Goal: Communication & Community: Answer question/provide support

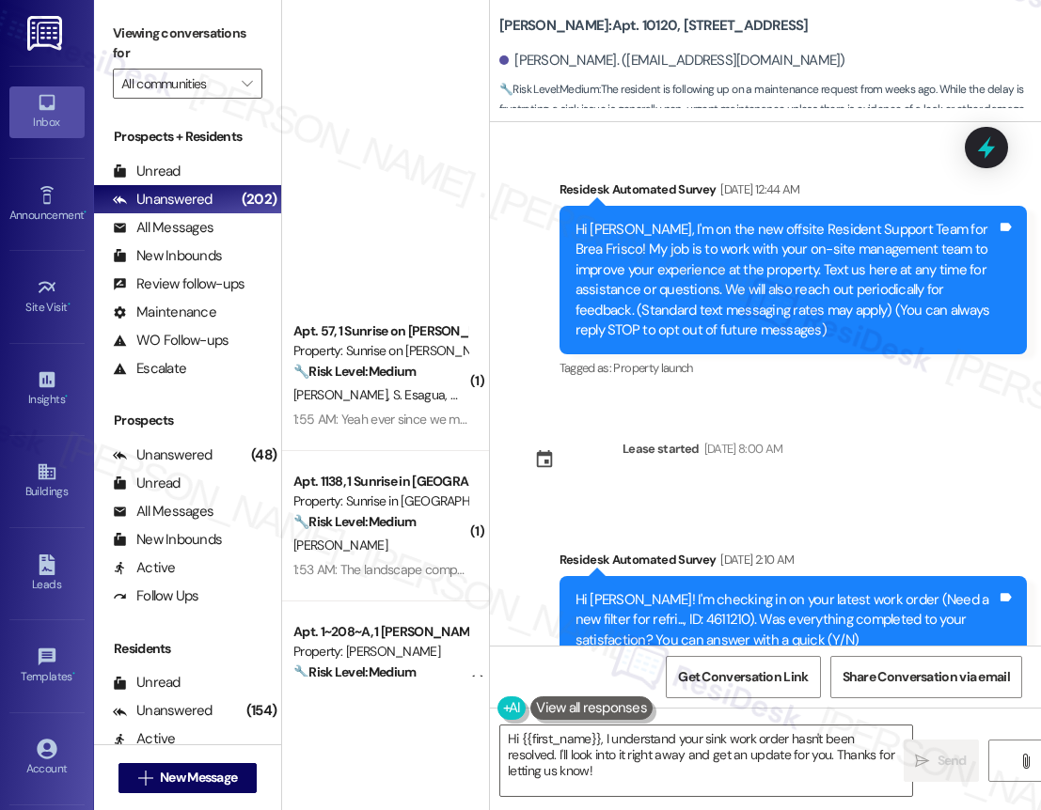
scroll to position [611, 0]
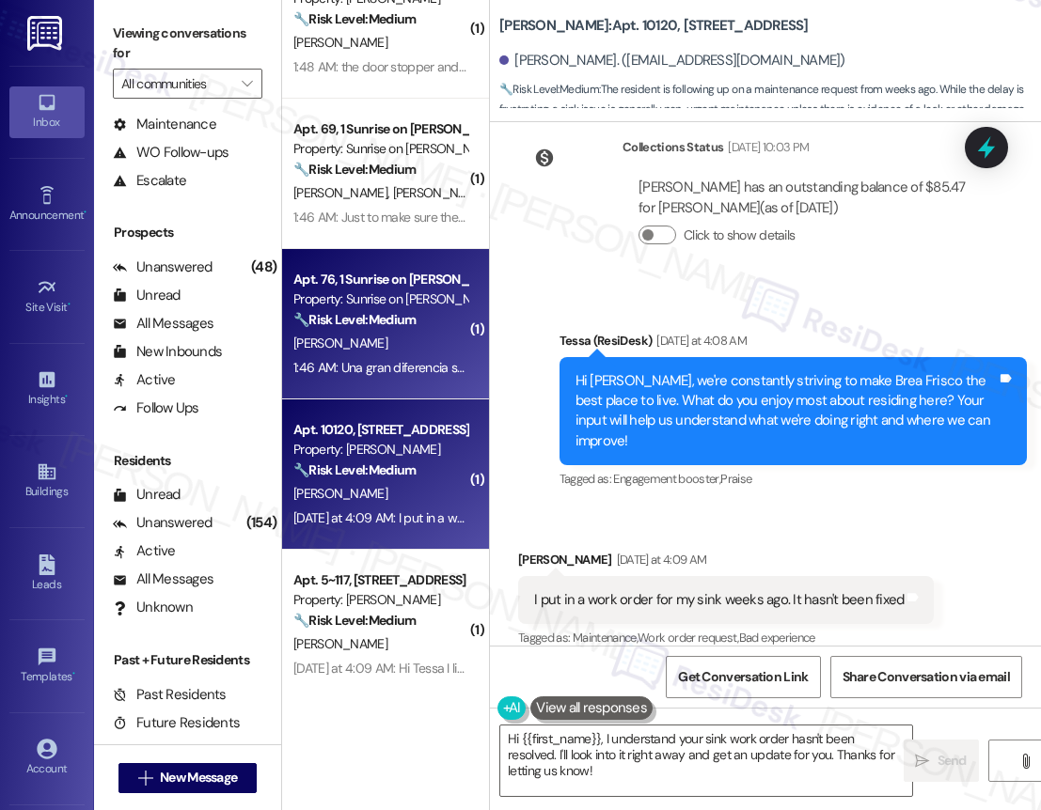
click at [421, 349] on div "[PERSON_NAME]" at bounding box center [380, 344] width 178 height 24
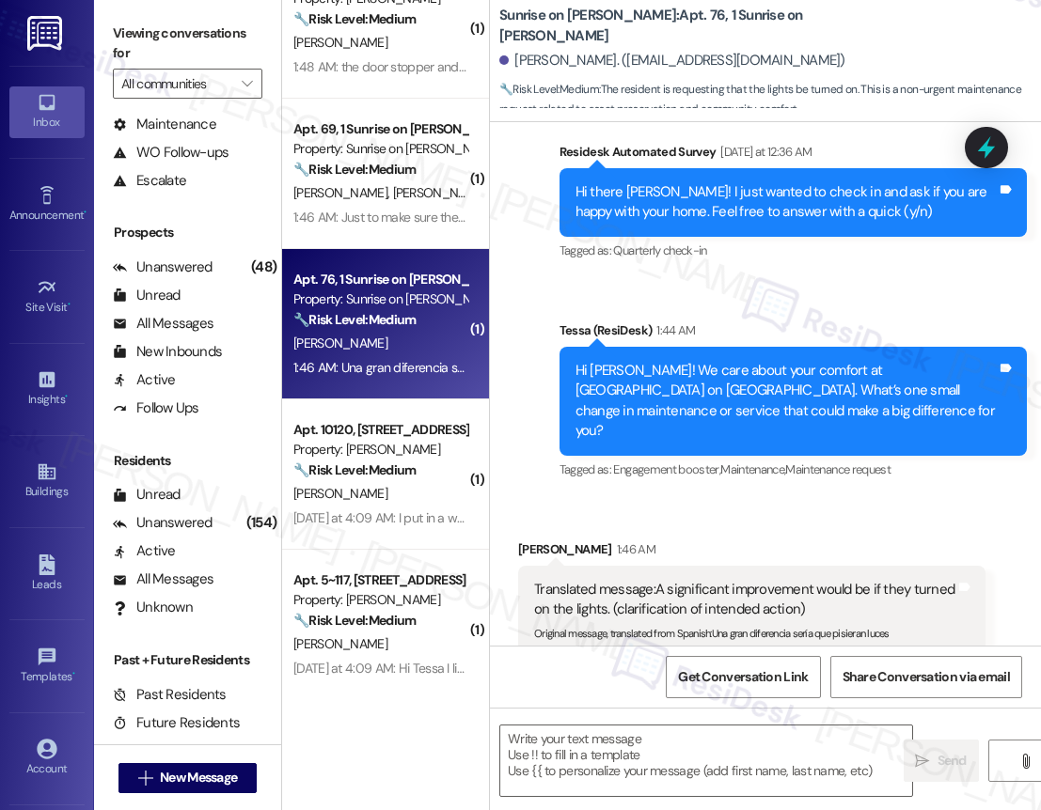
type textarea "Fetching suggested responses. Please feel free to read through the conversation…"
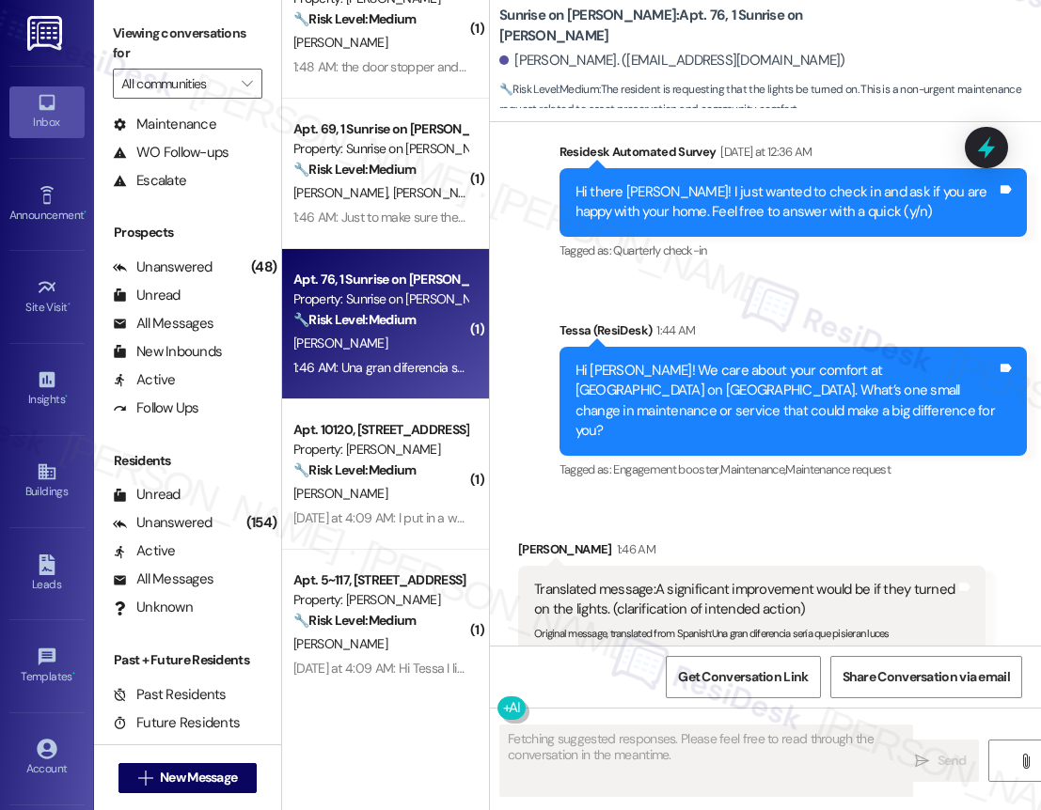
scroll to position [630, 0]
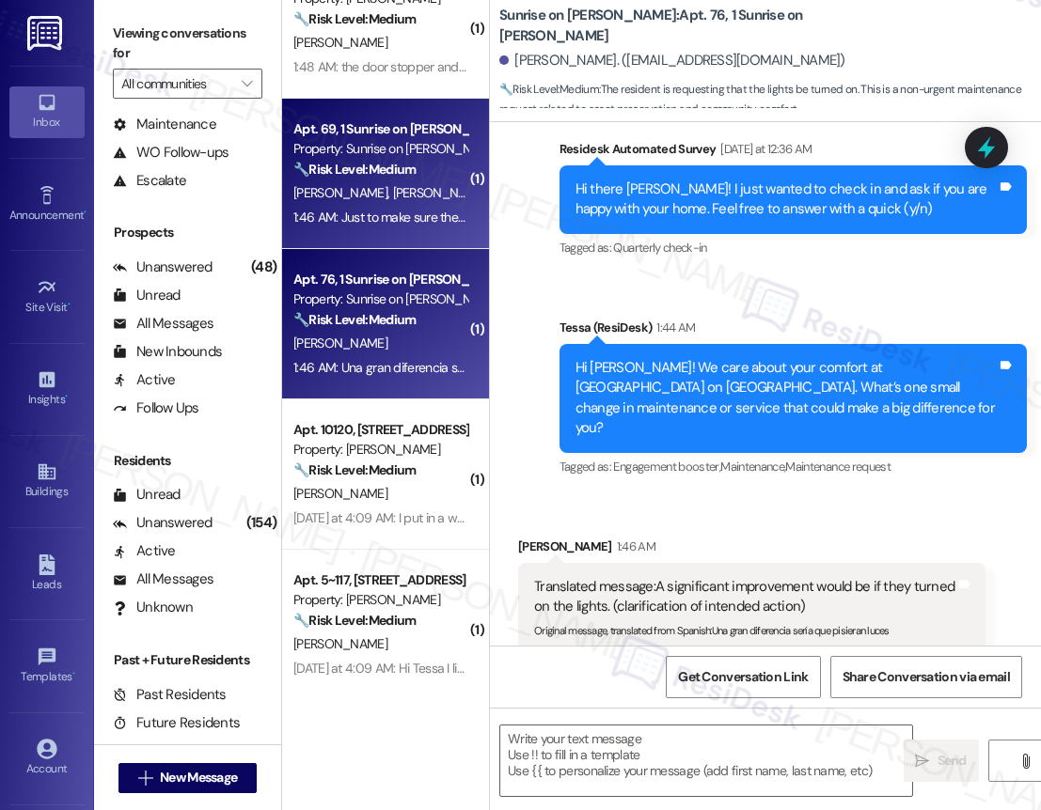
click at [387, 203] on div "N. Corona S. Fernandez E. Fernandez" at bounding box center [380, 193] width 178 height 24
type textarea "Fetching suggested responses. Please feel free to read through the conversation…"
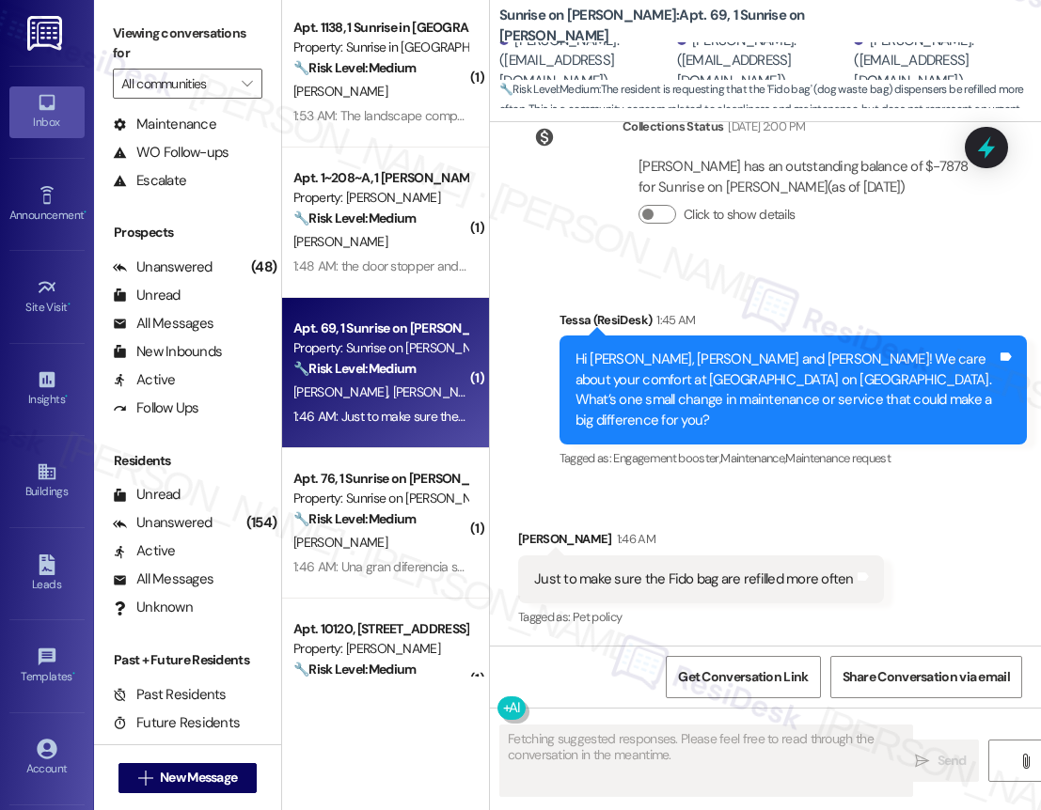
scroll to position [371, 0]
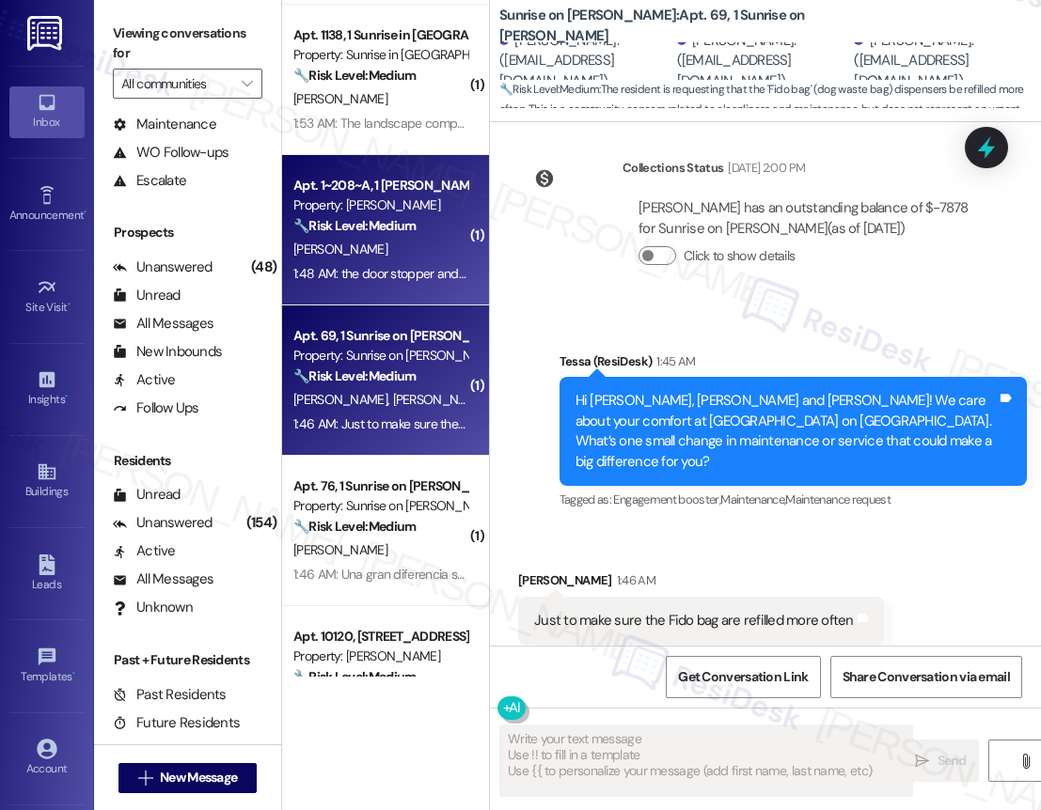
click at [408, 281] on div "1:48 AM: the door stopper and my shower temperature controller 1:48 AM: the doo…" at bounding box center [470, 273] width 355 height 17
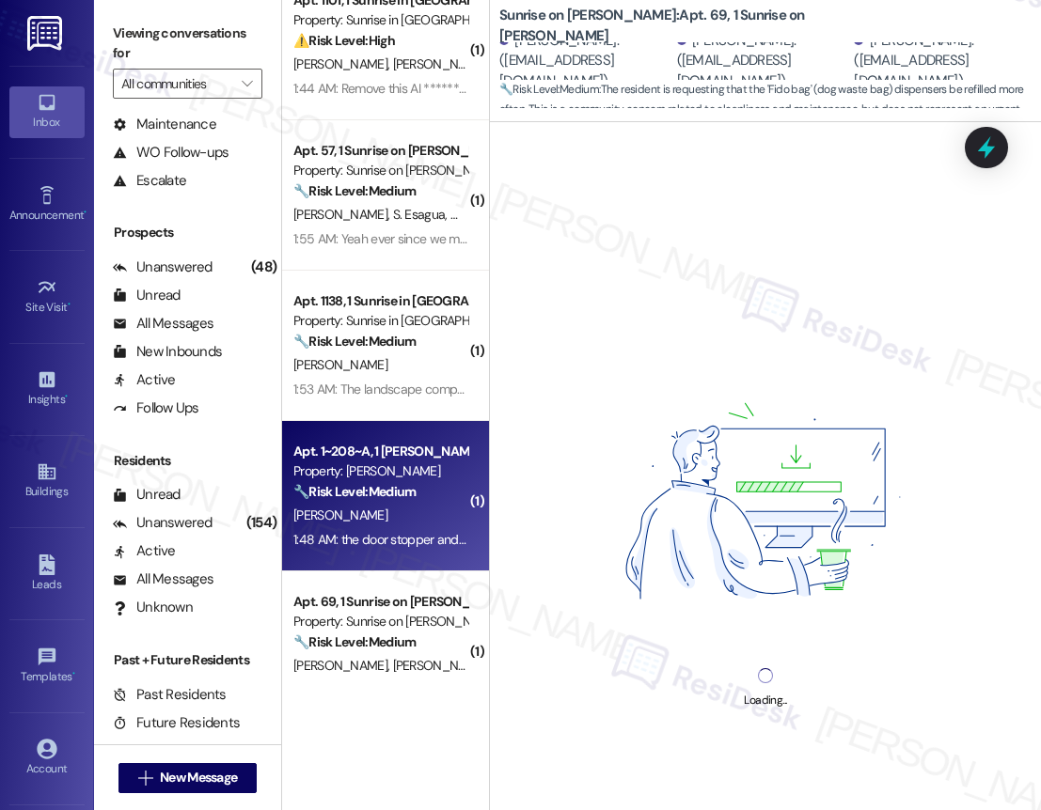
scroll to position [169, 0]
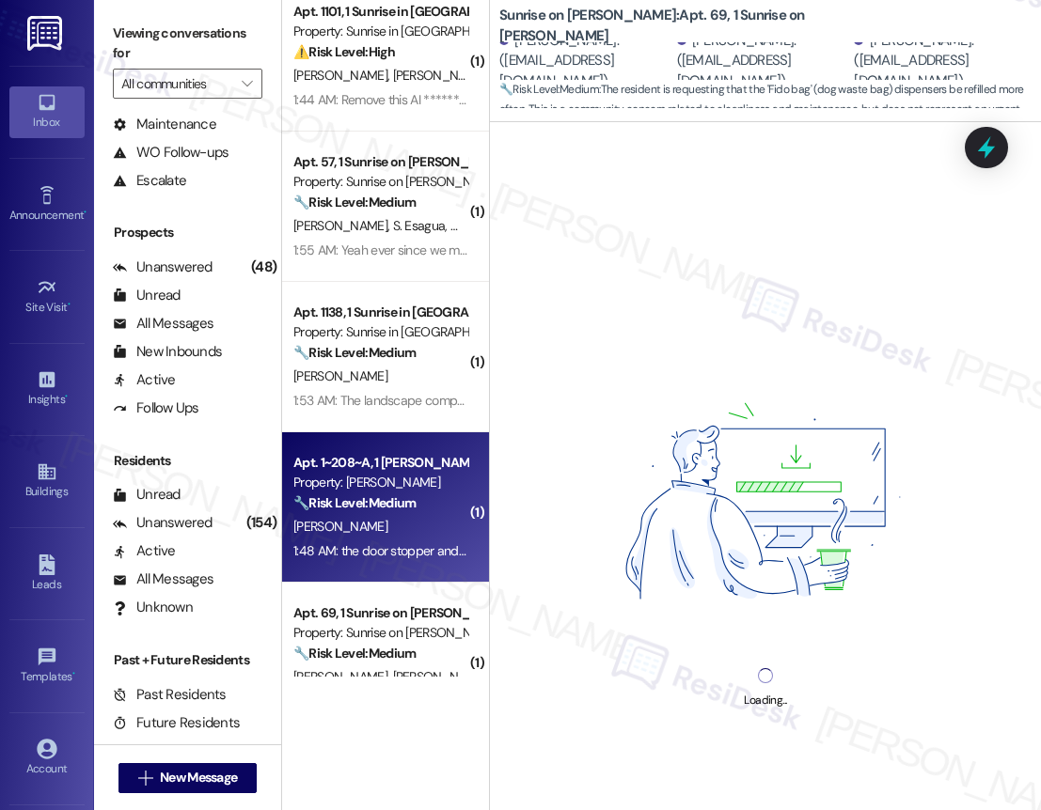
click at [409, 324] on div "( 1 ) Apt. 94, 1 Sunrise on Bethany Property: Sunrise on Bethany ⚠️ Risk Level:…" at bounding box center [385, 338] width 207 height 677
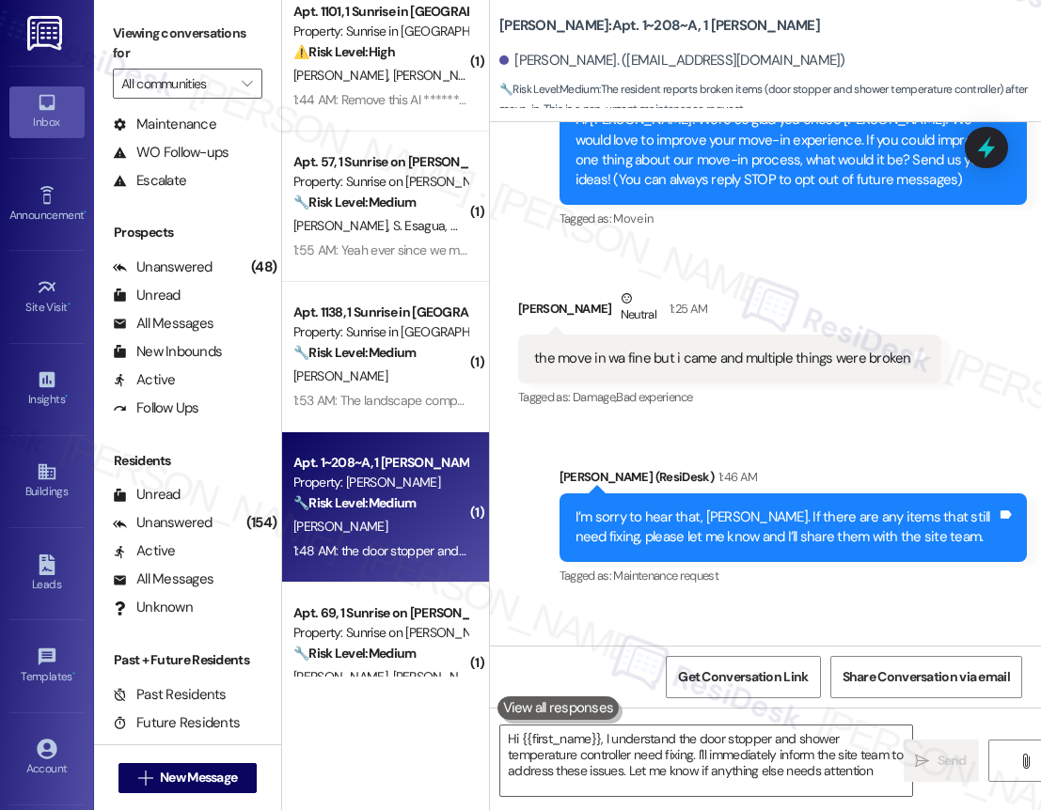
type textarea "Hi {{first_name}}, I understand the door stopper and shower temperature control…"
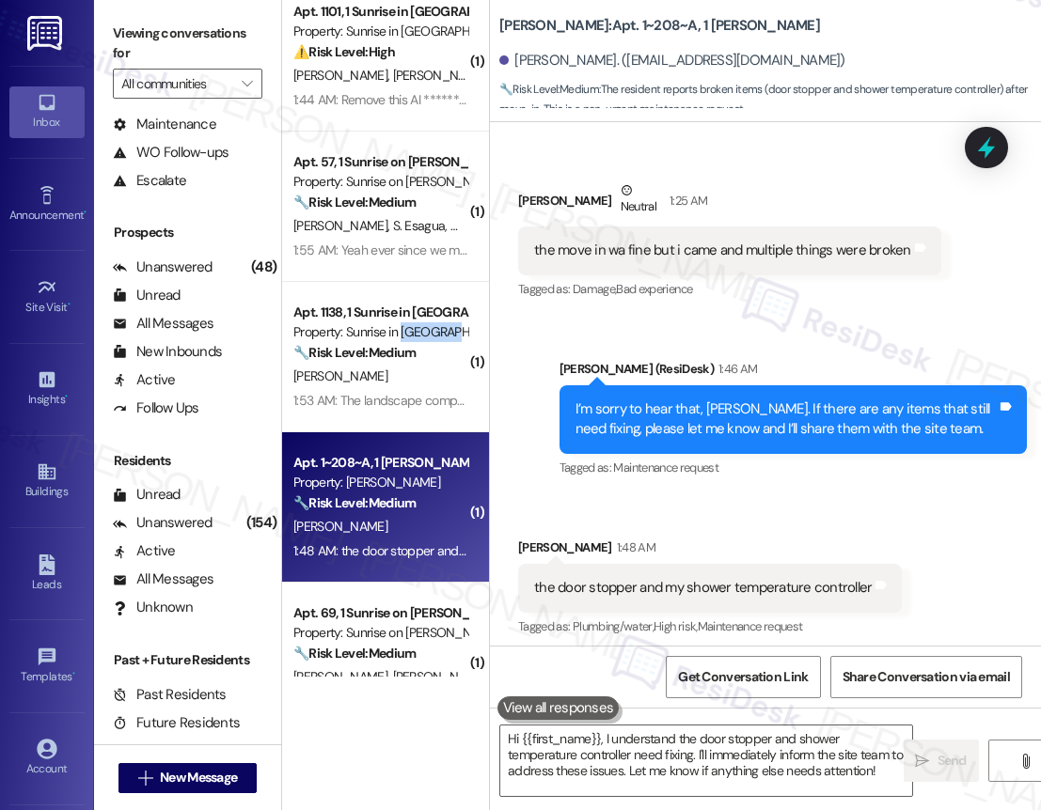
click at [409, 324] on div "Property: Sunrise in [GEOGRAPHIC_DATA]" at bounding box center [380, 332] width 174 height 20
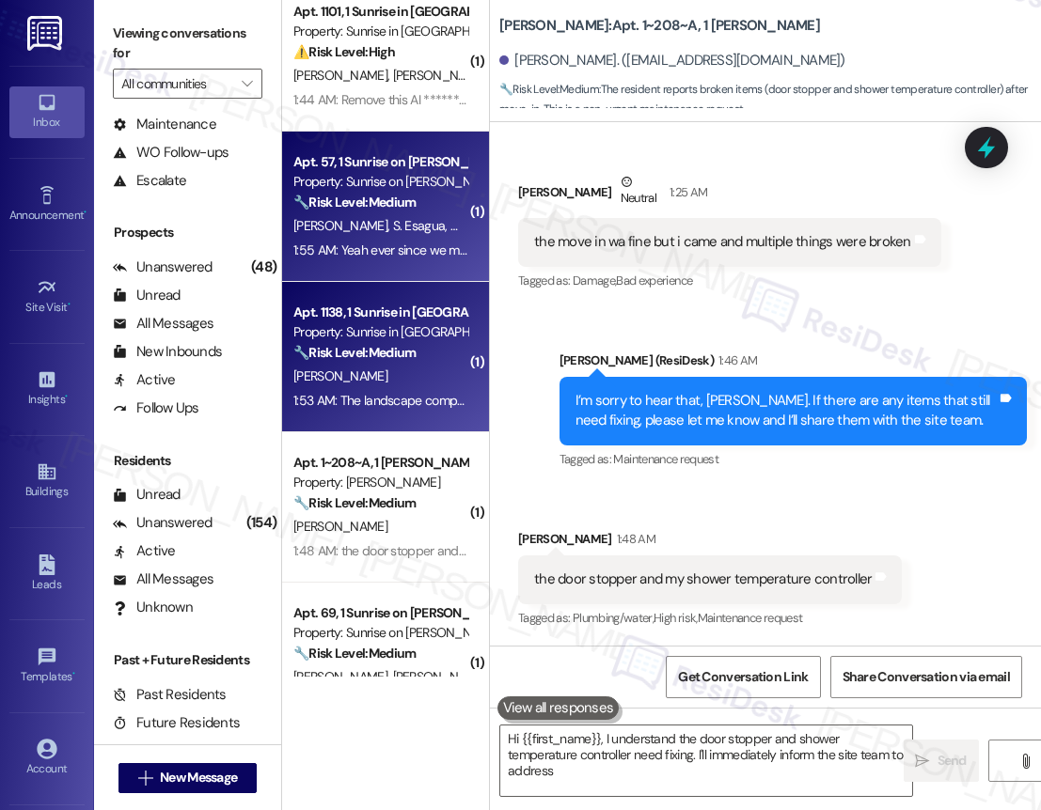
type textarea "Hi {{first_name}}, I understand the door stopper and shower temperature control…"
click at [411, 260] on div "1:55 AM: Yeah ever since we moved in I've noticed the grass smells pretty bad i…" at bounding box center [380, 251] width 178 height 24
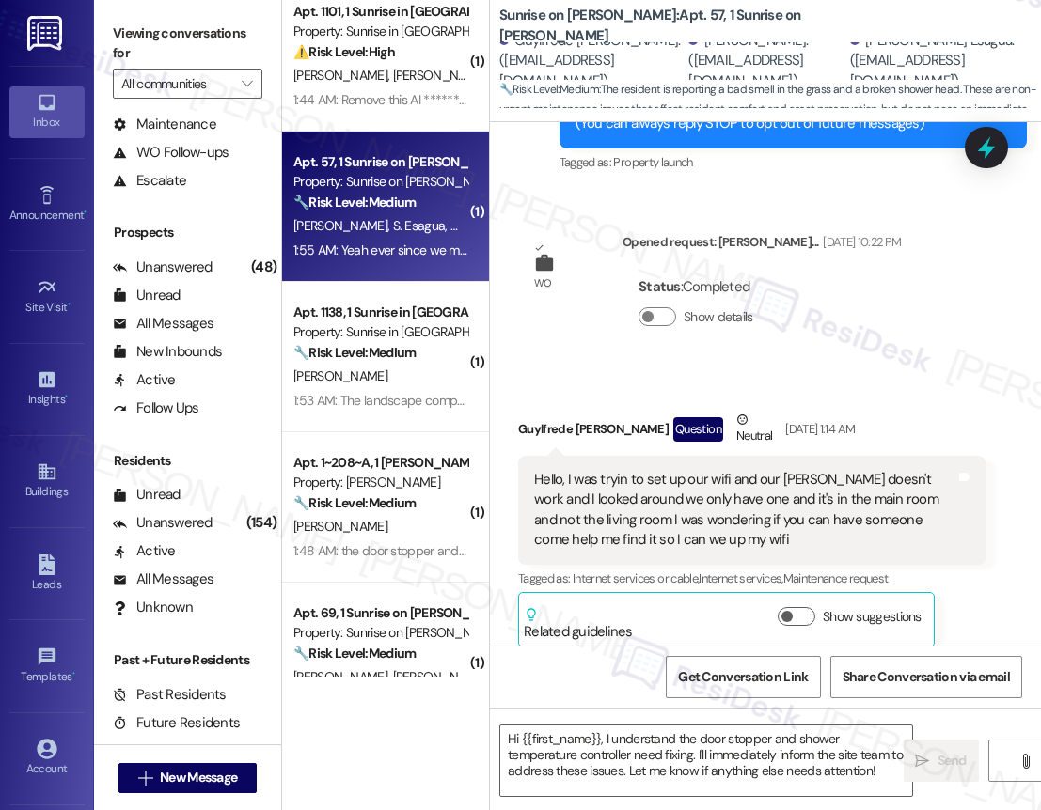
scroll to position [7193, 0]
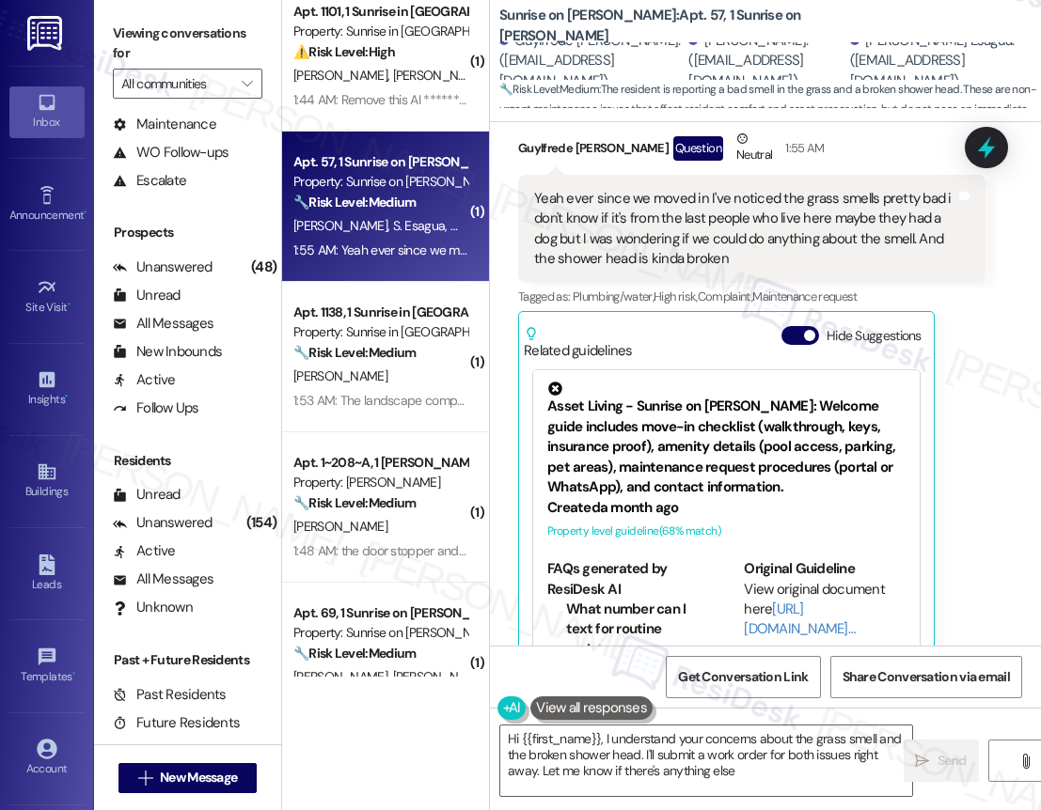
type textarea "Hi {{first_name}}, I understand your concerns about the grass smell and the bro…"
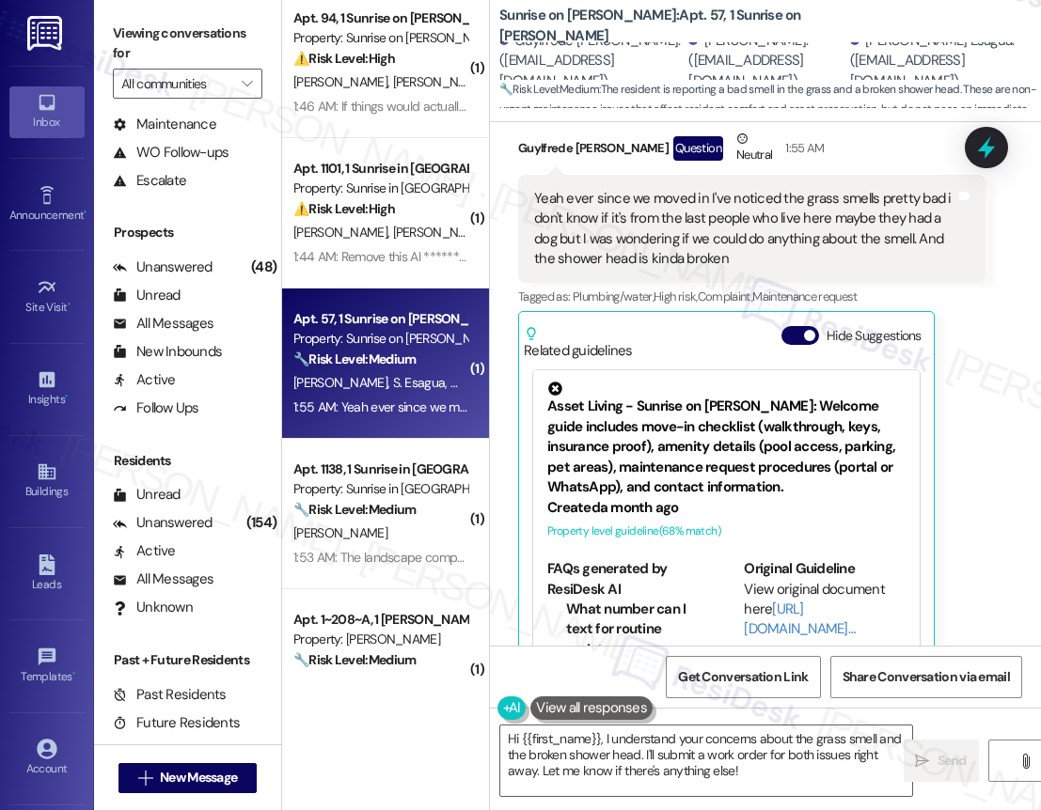
scroll to position [0, 0]
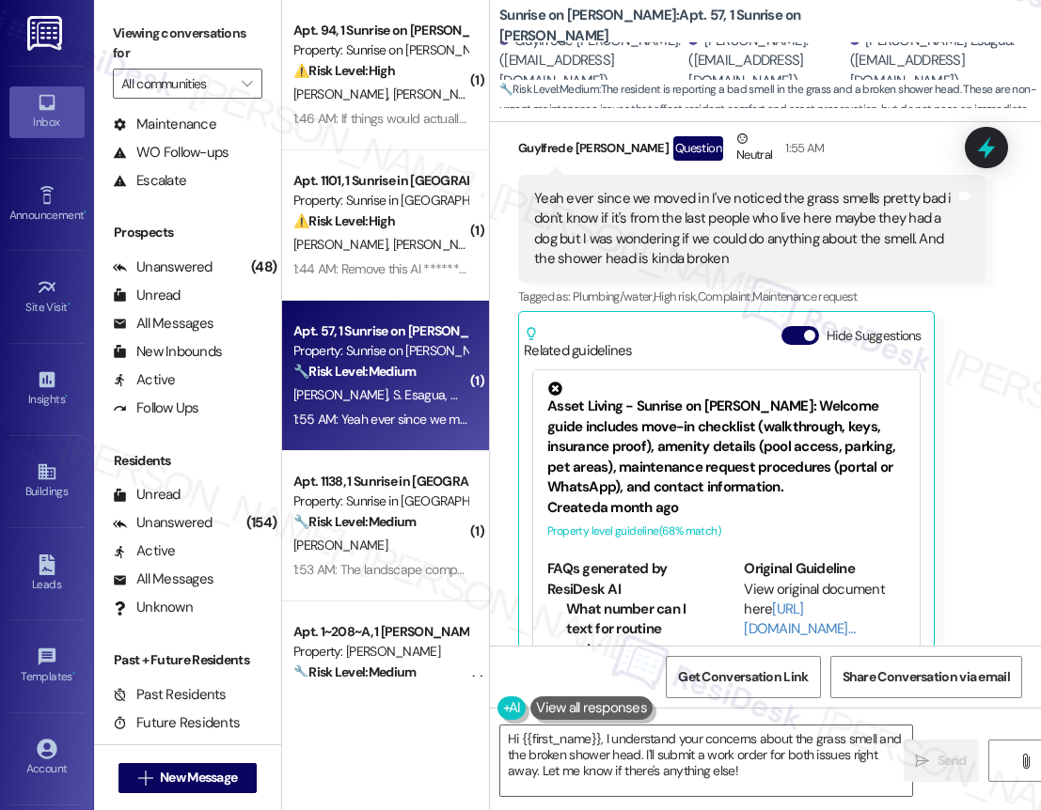
click at [400, 251] on div "( 1 ) Apt. 94, 1 Sunrise on Bethany Property: Sunrise on Bethany ⚠️ Risk Level:…" at bounding box center [385, 338] width 207 height 677
click at [400, 251] on div "P. Davis C. Davis" at bounding box center [380, 245] width 178 height 24
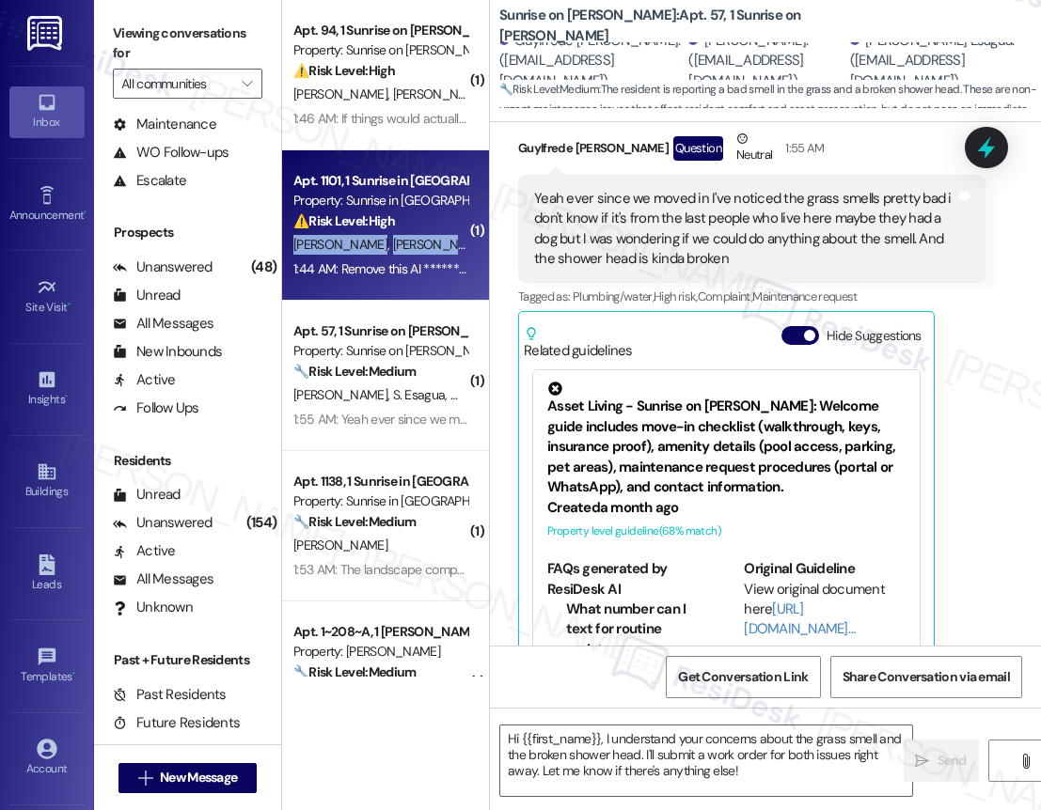
click at [400, 251] on div "P. Davis C. Davis" at bounding box center [380, 245] width 178 height 24
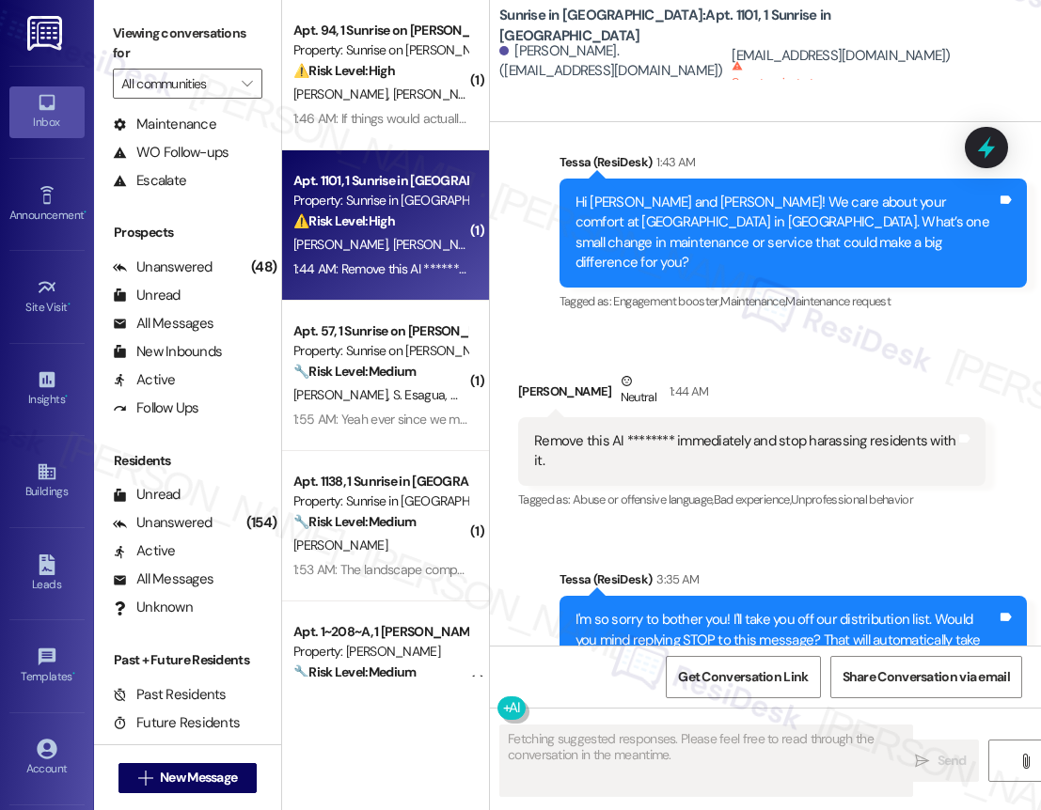
scroll to position [1204, 0]
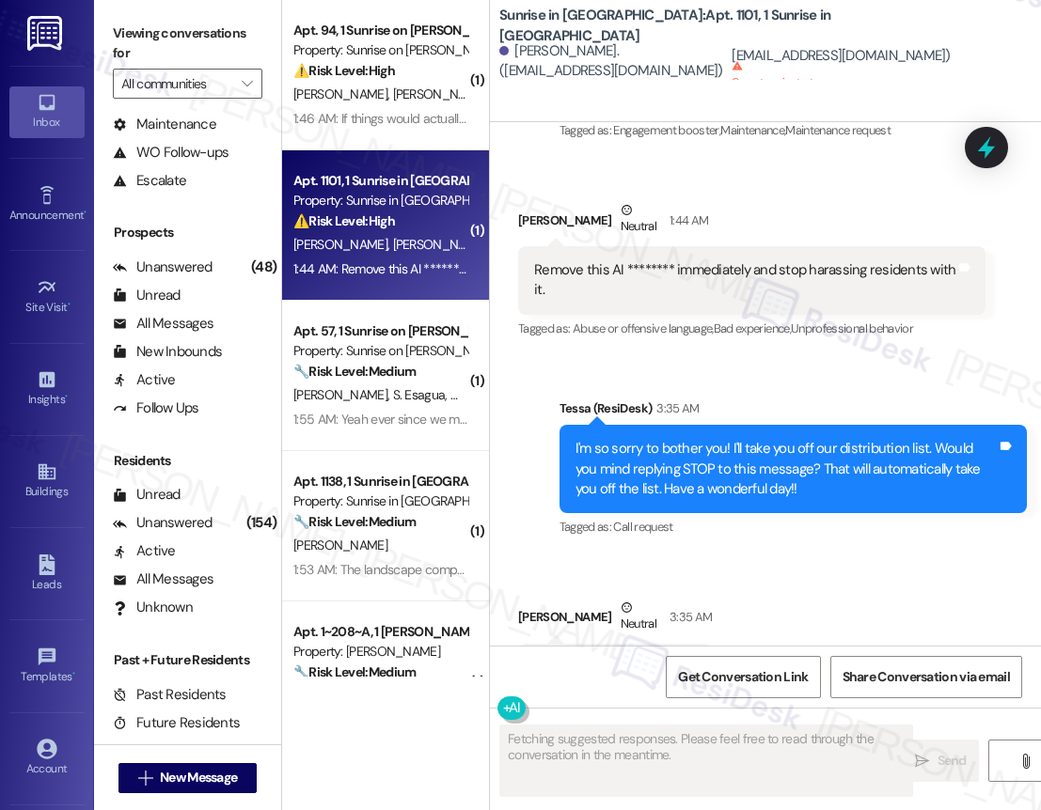
click at [417, 278] on div "1:44 AM: Remove this AI ******** immediately and stop harassing residents with …" at bounding box center [380, 270] width 178 height 24
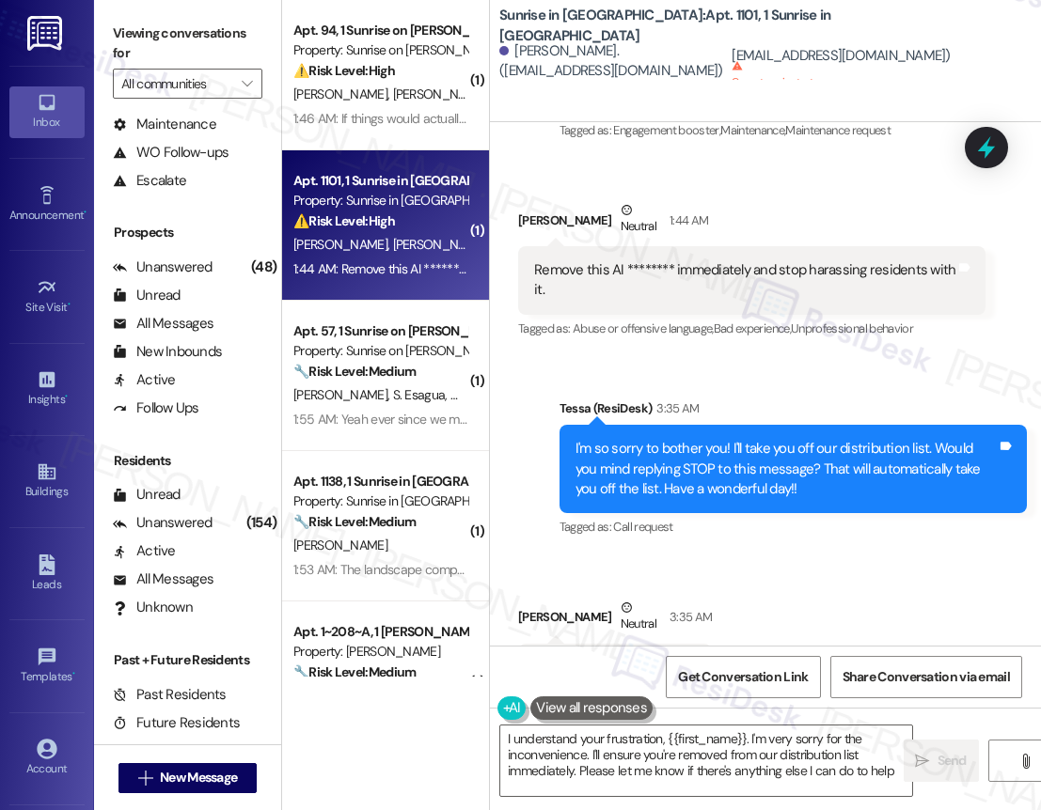
type textarea "I understand your frustration, {{first_name}}. I'm very sorry for the inconveni…"
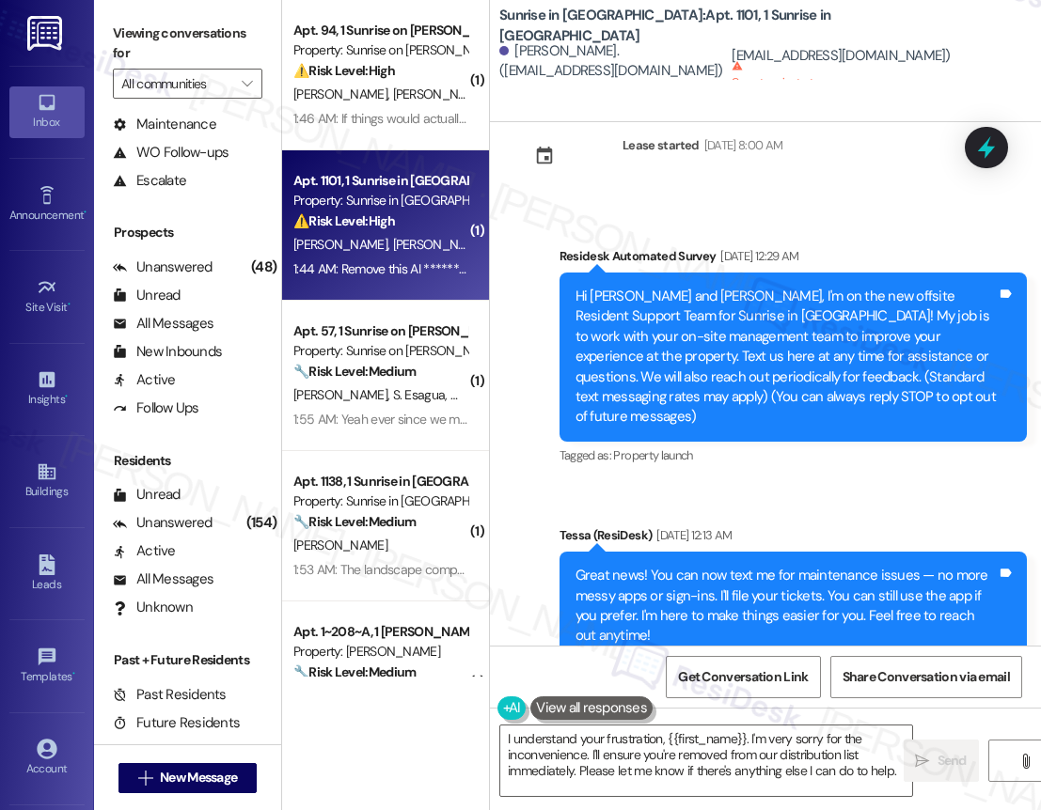
scroll to position [0, 0]
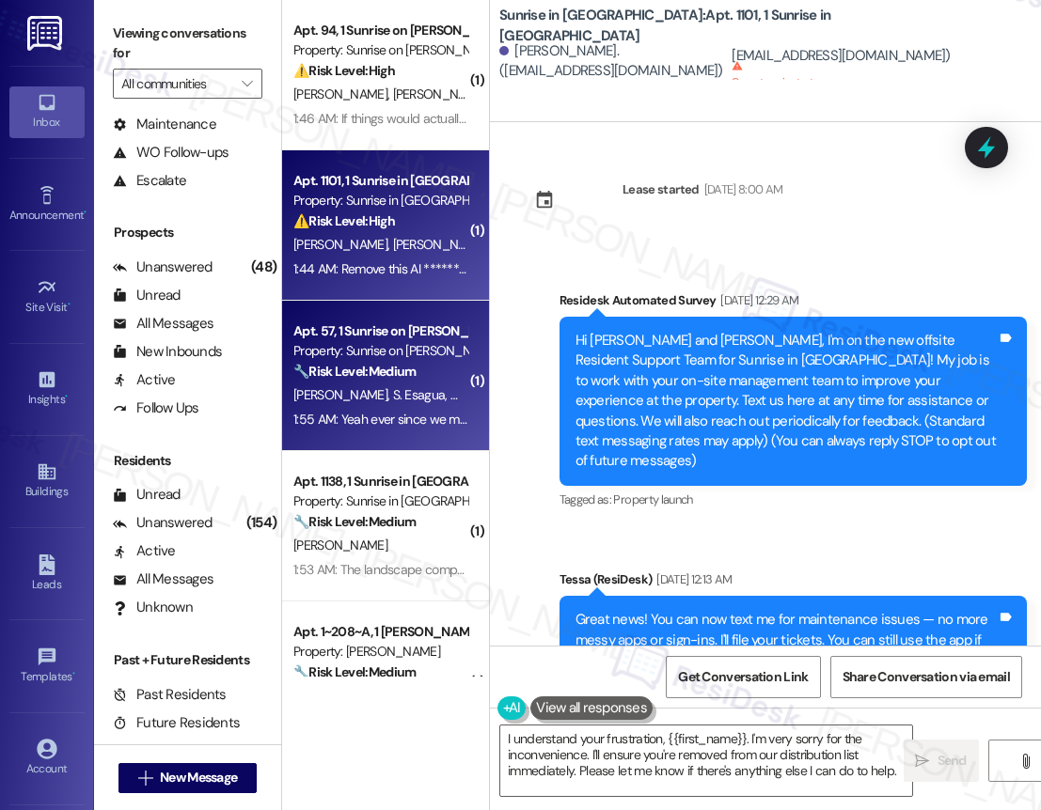
click at [331, 403] on div "G. Nganga S. Esagua W. Iwangou" at bounding box center [380, 396] width 178 height 24
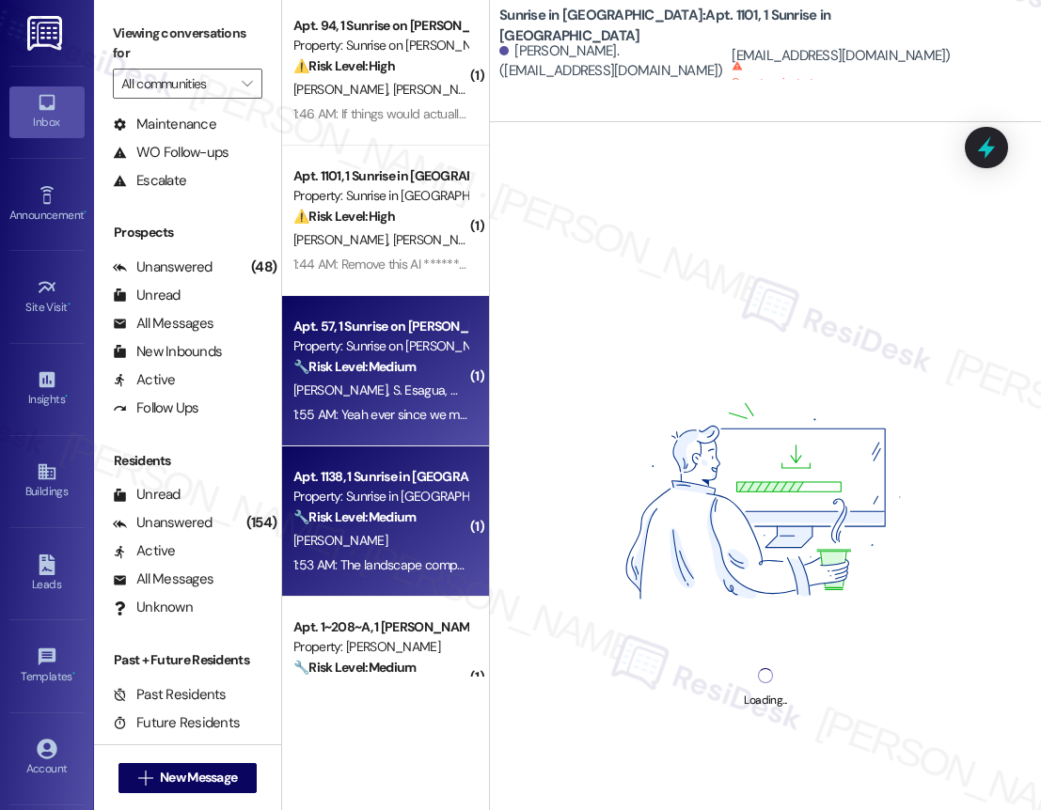
click at [401, 531] on div "( 1 ) Apt. 94, 1 Sunrise on Bethany Property: Sunrise on Bethany ⚠️ Risk Level:…" at bounding box center [385, 338] width 207 height 677
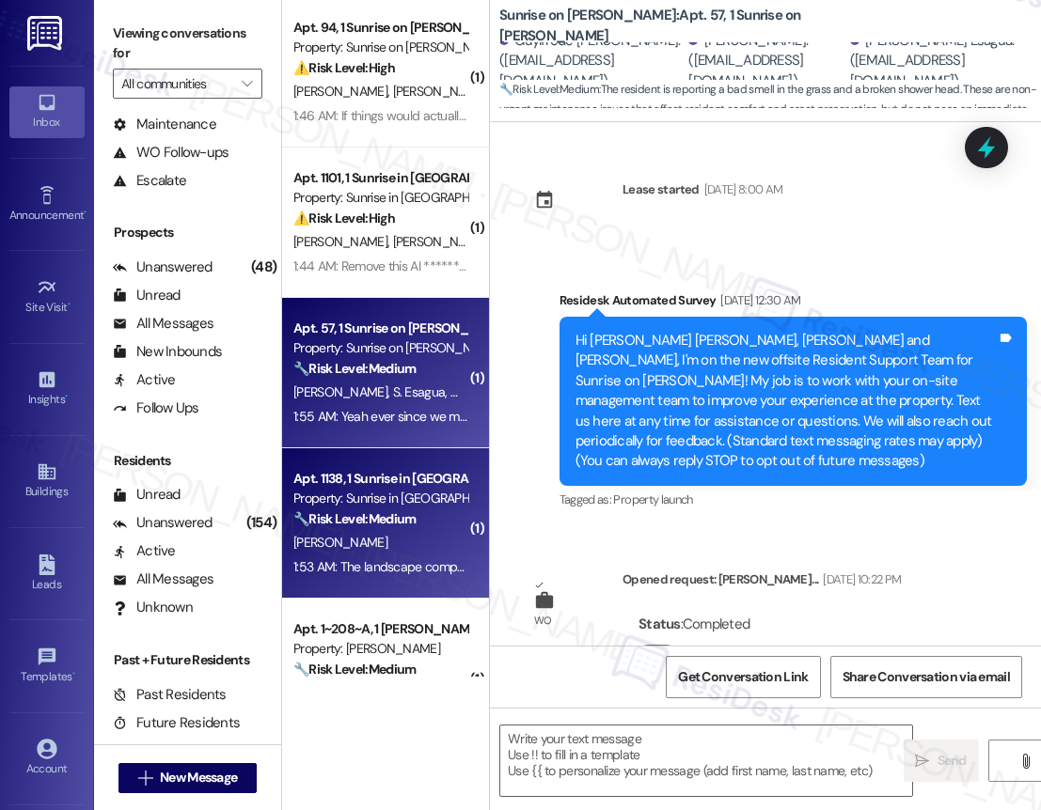
scroll to position [7193, 0]
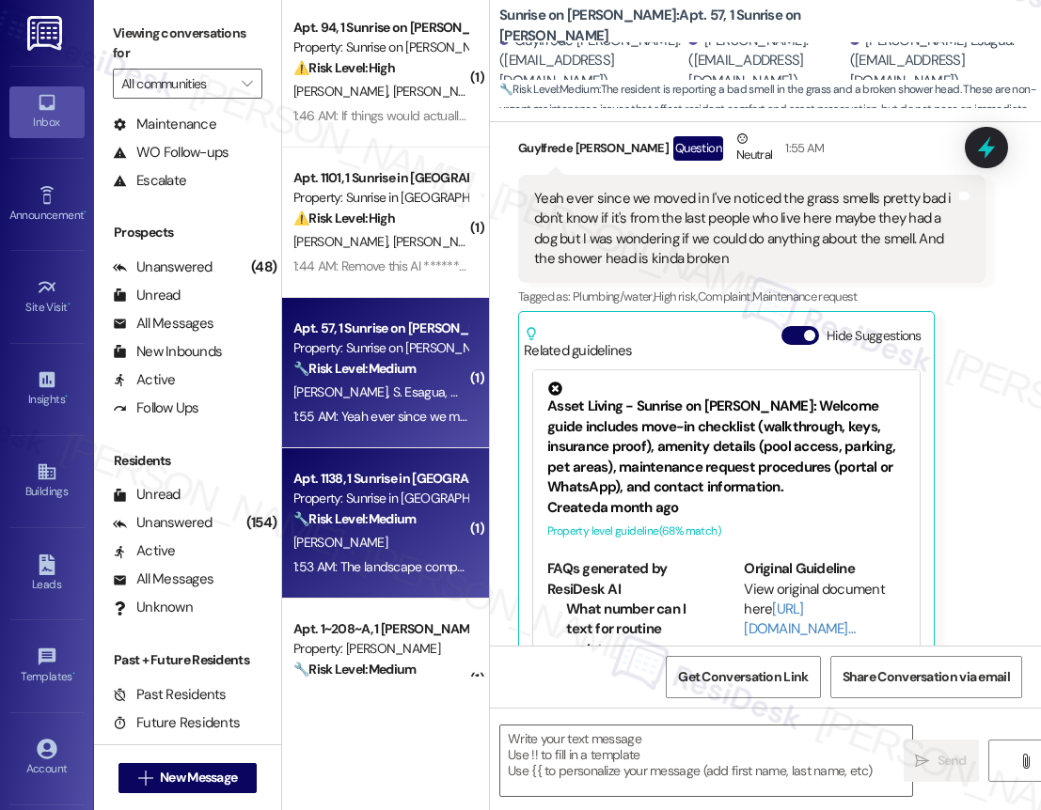
type textarea "Fetching suggested responses. Please feel free to read through the conversation…"
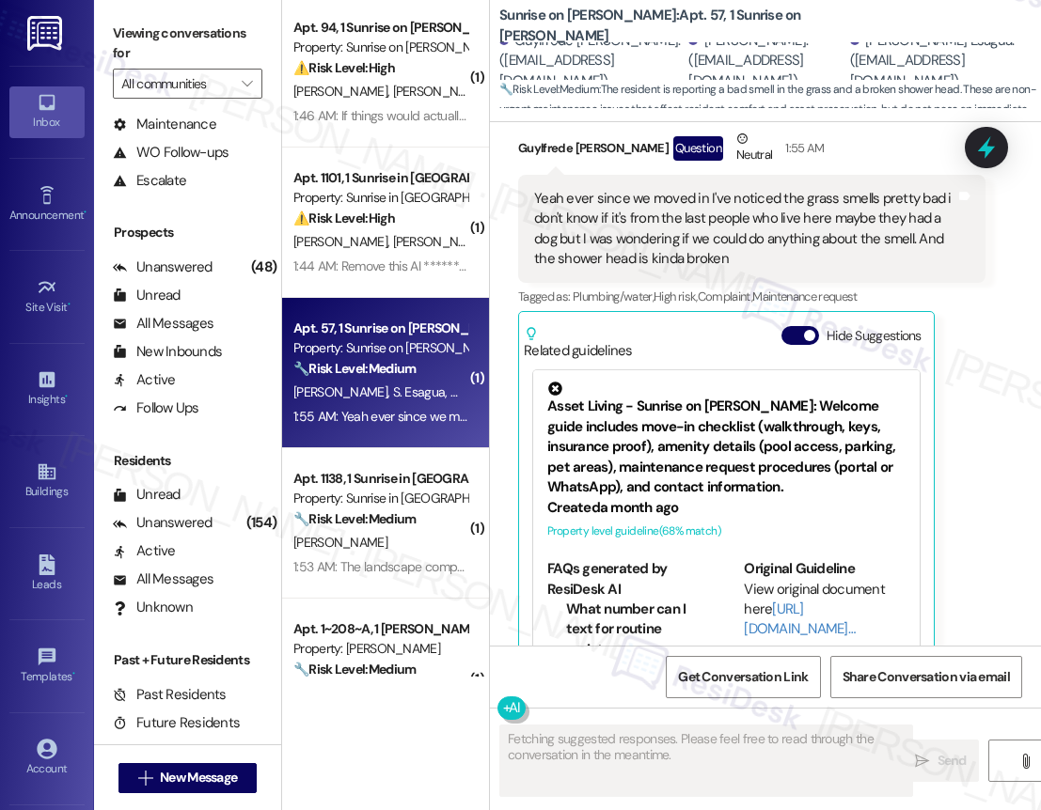
scroll to position [0, 0]
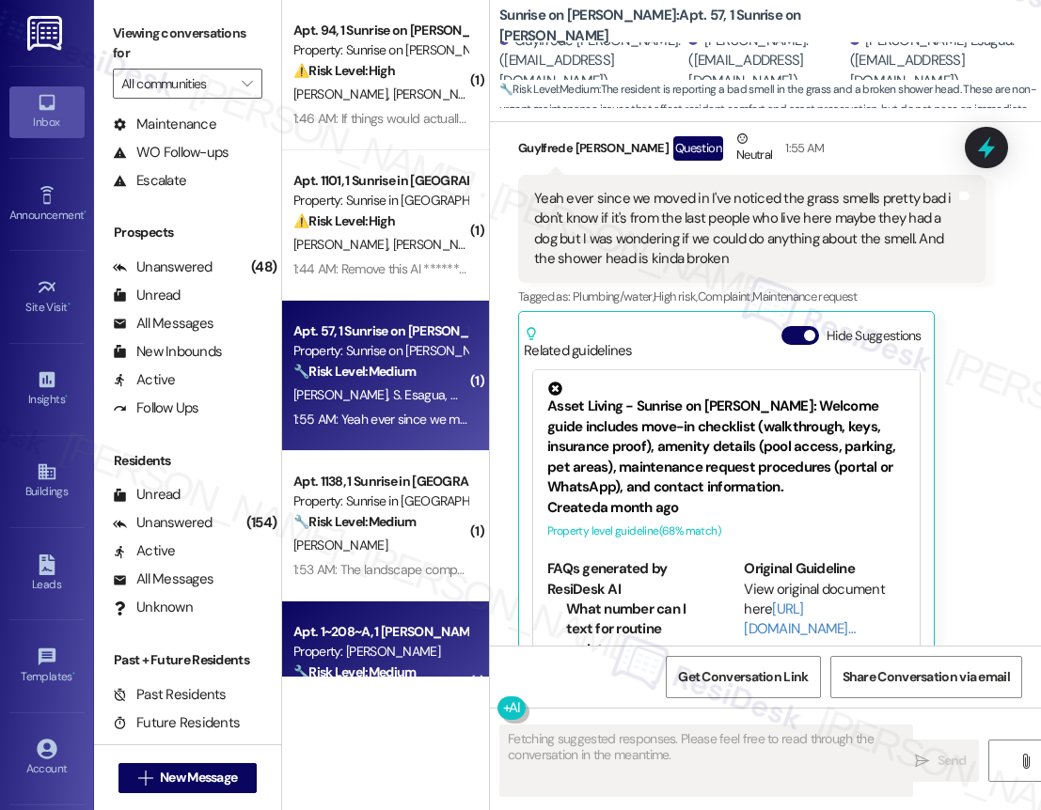
click at [397, 610] on div "Apt. 1~208~A, 1 Todd Property: TODD 🔧 Risk Level: Medium The resident reports b…" at bounding box center [385, 677] width 207 height 150
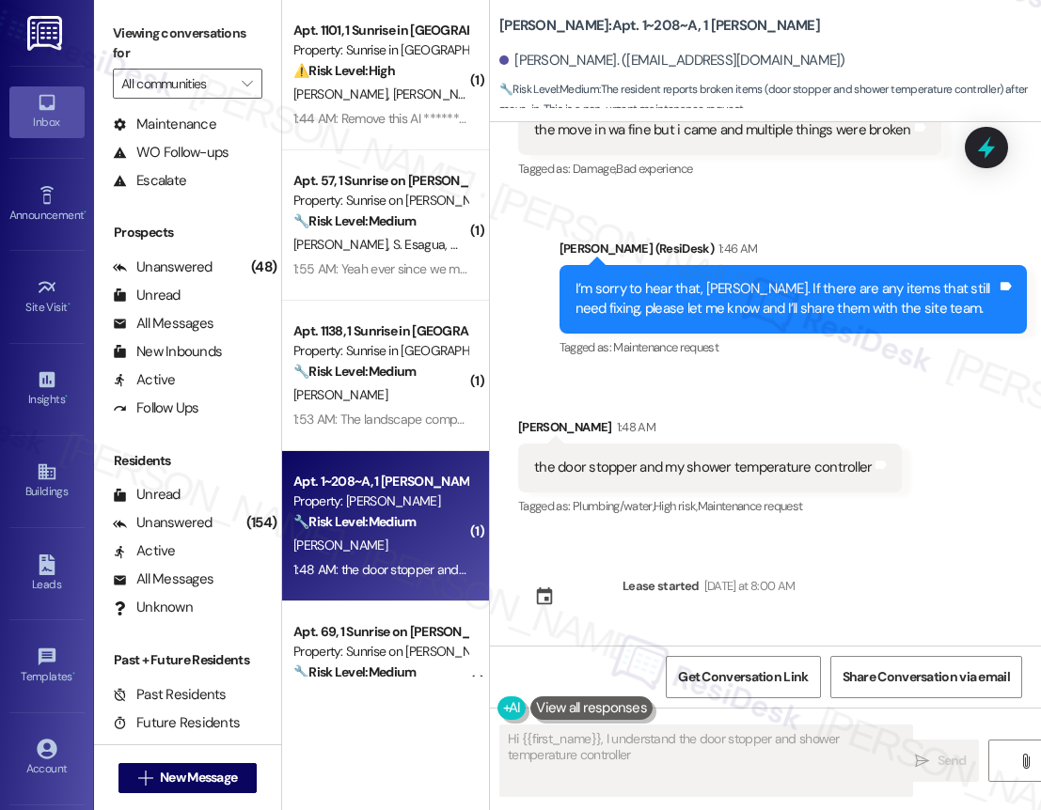
scroll to position [155, 0]
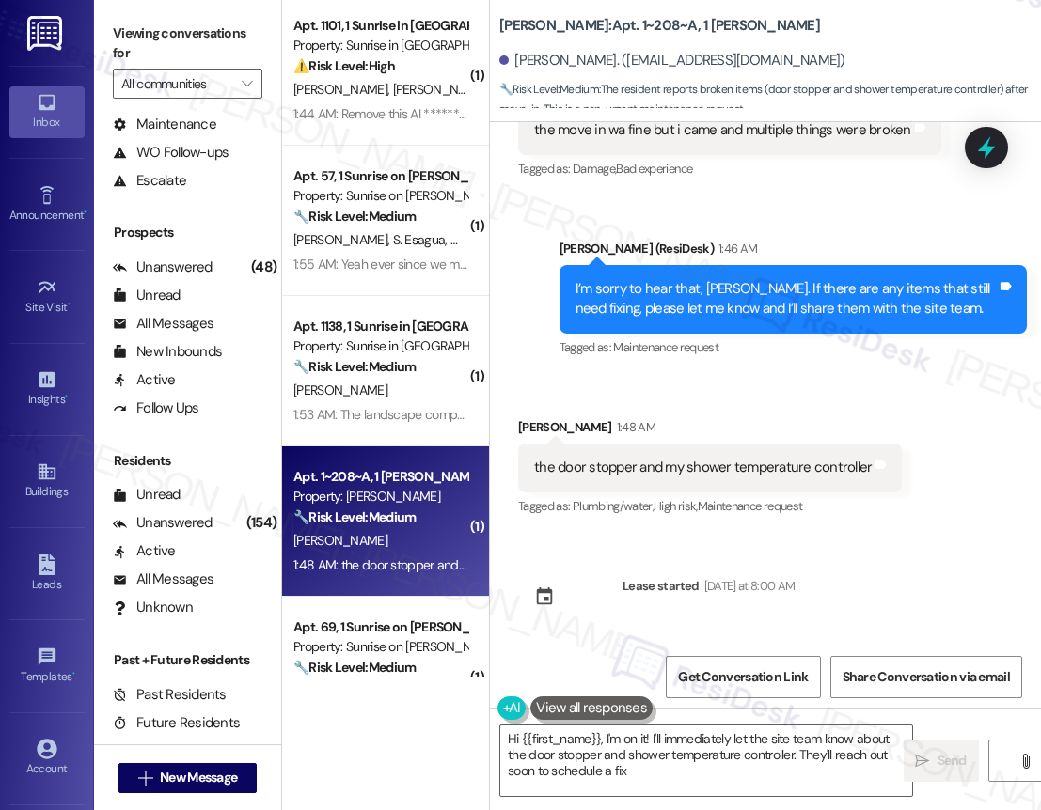
type textarea "Hi {{first_name}}, I'm on it! I'll immediately let the site team know about the…"
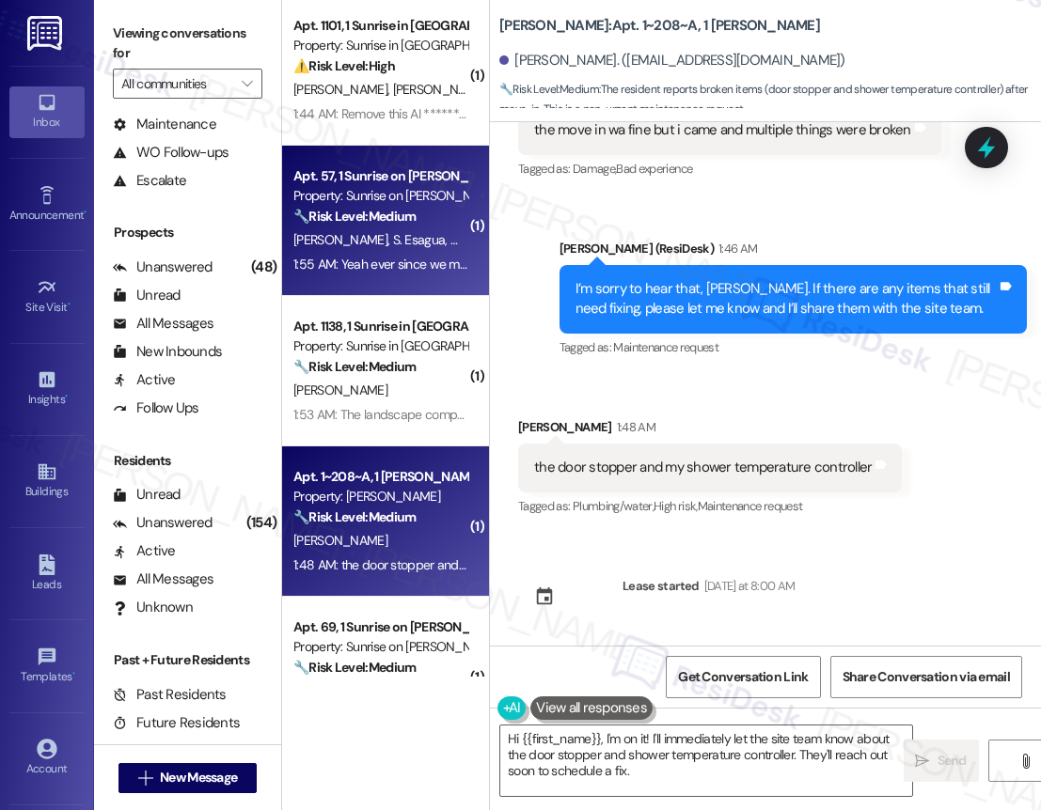
click at [400, 254] on div "1:55 AM: Yeah ever since we moved in I've noticed the grass smells pretty bad i…" at bounding box center [380, 265] width 178 height 24
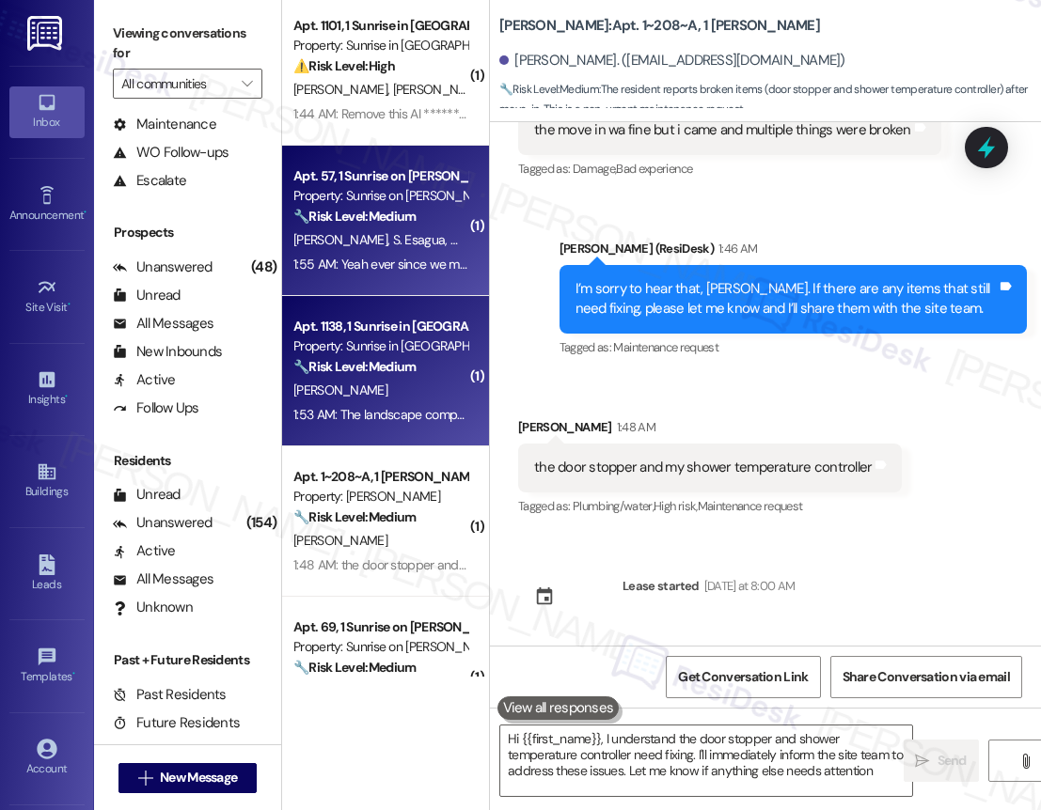
type textarea "Hi {{first_name}}, I understand the door stopper and shower temperature control…"
click at [387, 354] on div "Property: Sunrise in [GEOGRAPHIC_DATA]" at bounding box center [380, 347] width 174 height 20
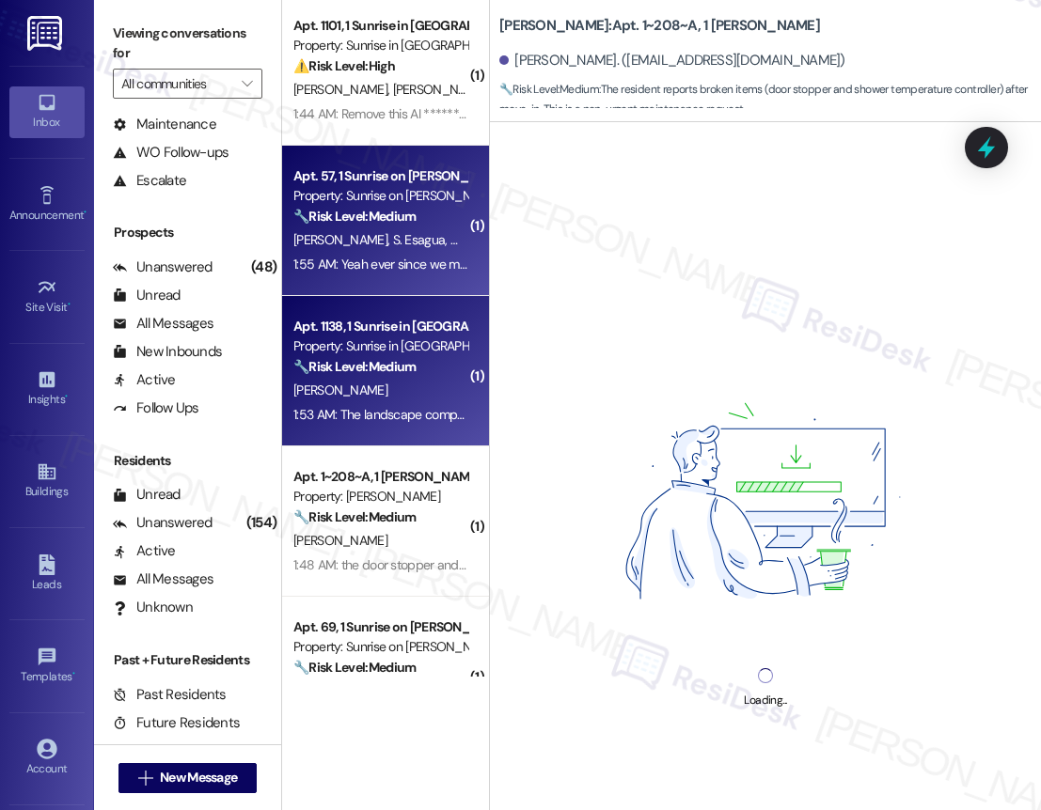
click at [395, 148] on div "Apt. 57, 1 Sunrise on Bethany Property: Sunrise on Bethany 🔧 Risk Level: Medium…" at bounding box center [385, 221] width 207 height 150
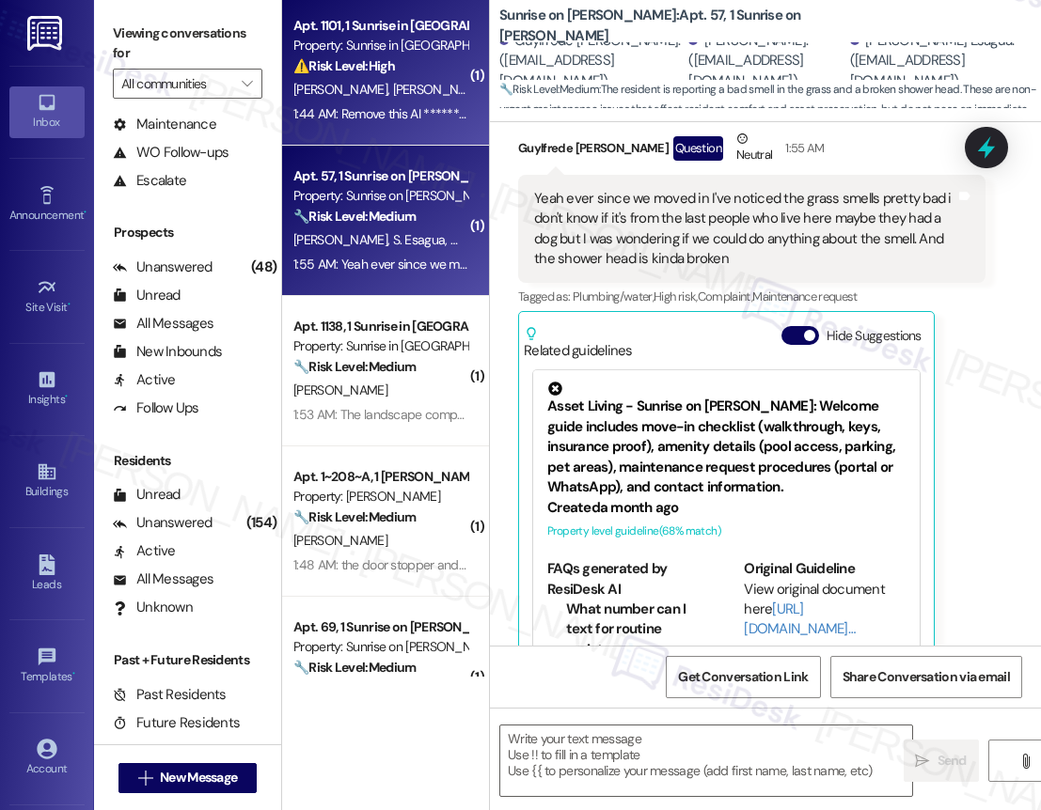
type textarea "Fetching suggested responses. Please feel free to read through the conversation…"
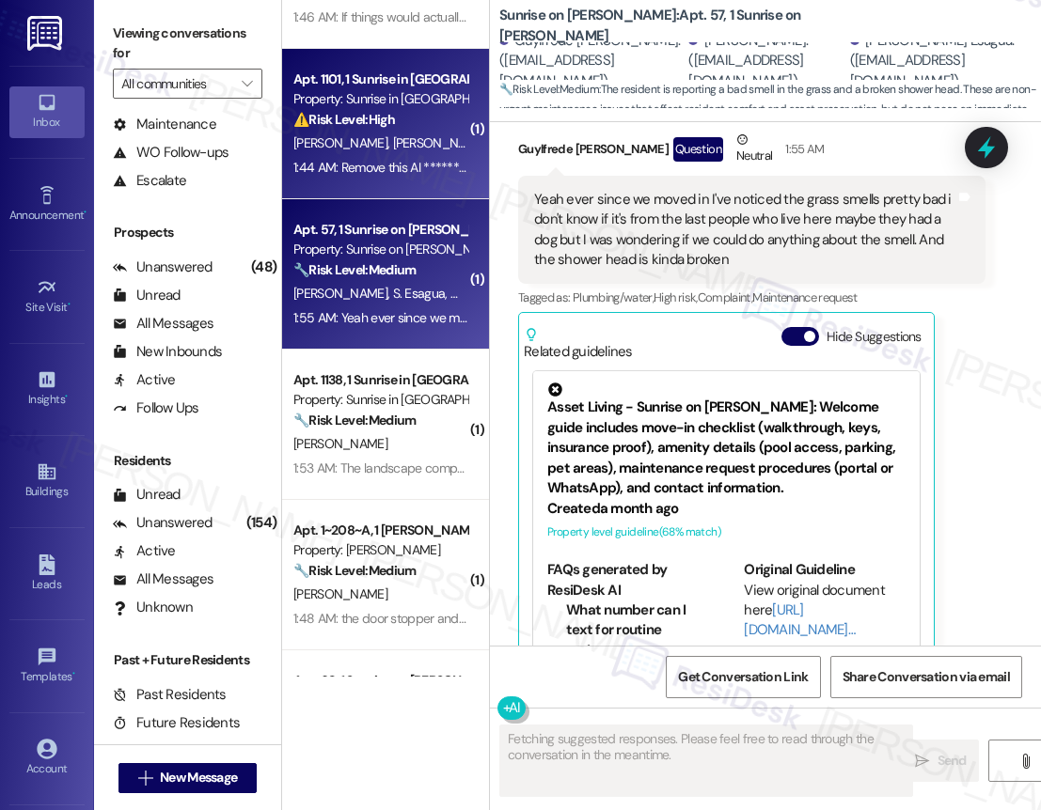
scroll to position [0, 0]
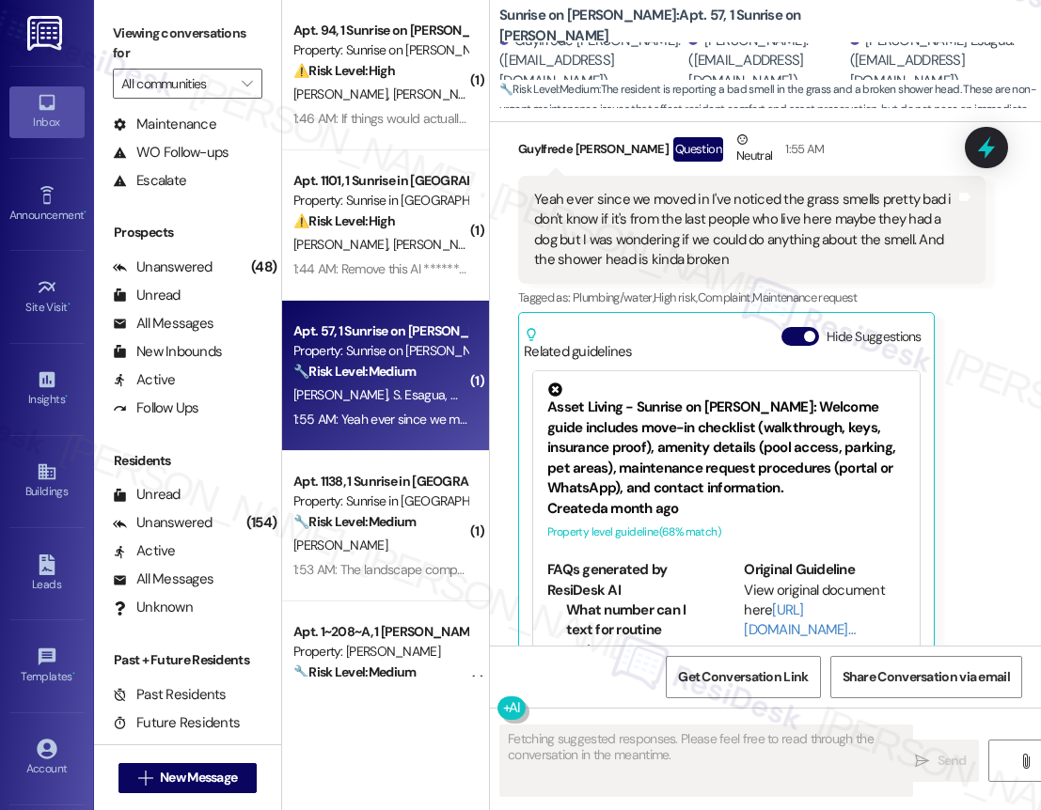
click at [412, 123] on div "1:46 AM: If things would actually get done. My sink is still sunk in and I been…" at bounding box center [775, 118] width 964 height 17
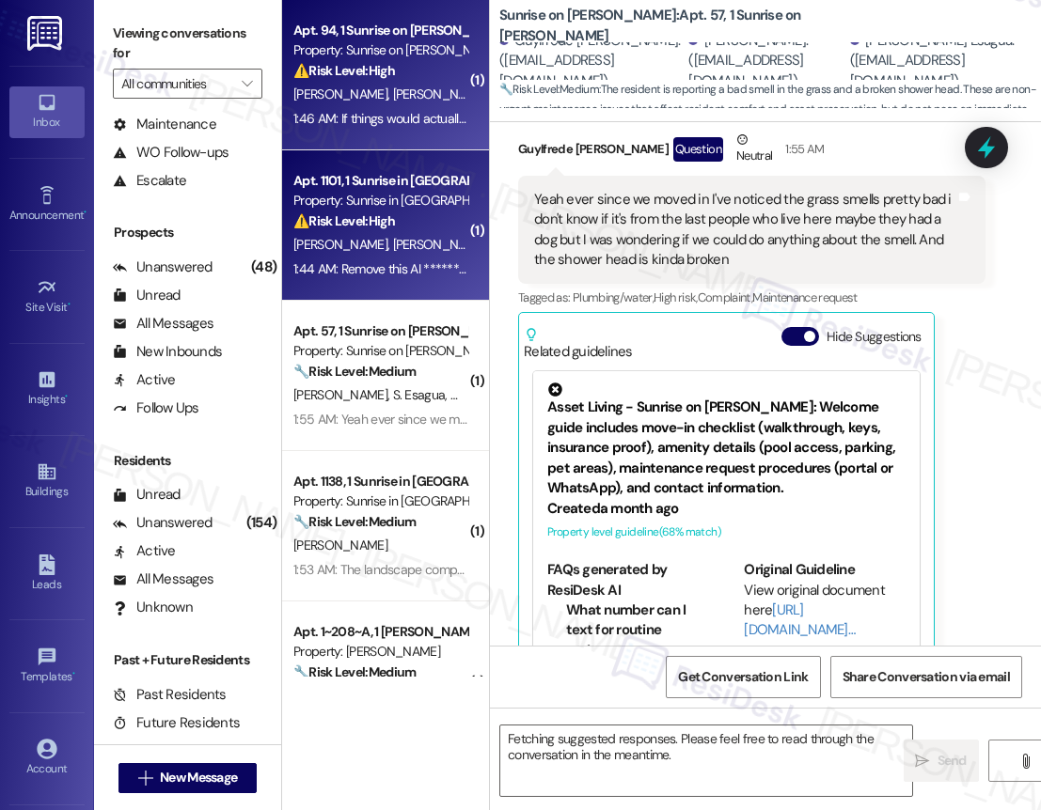
click at [400, 208] on div "Property: Sunrise in [GEOGRAPHIC_DATA]" at bounding box center [380, 201] width 174 height 20
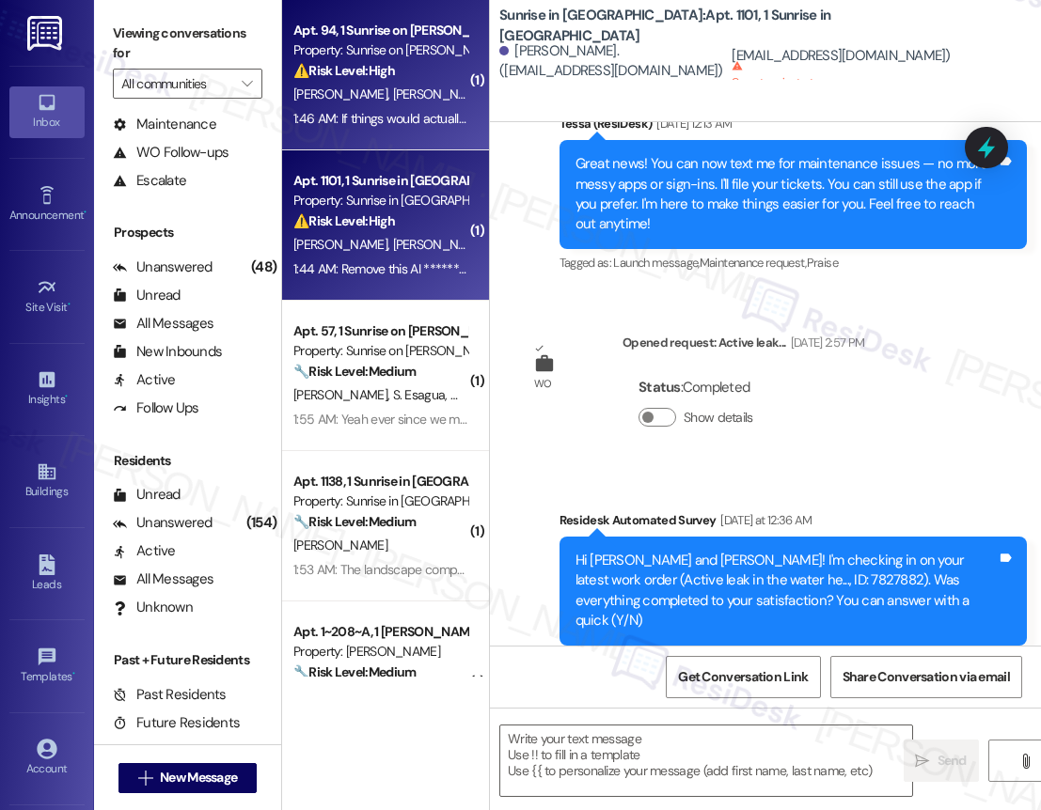
type textarea "Fetching suggested responses. Please feel free to read through the conversation…"
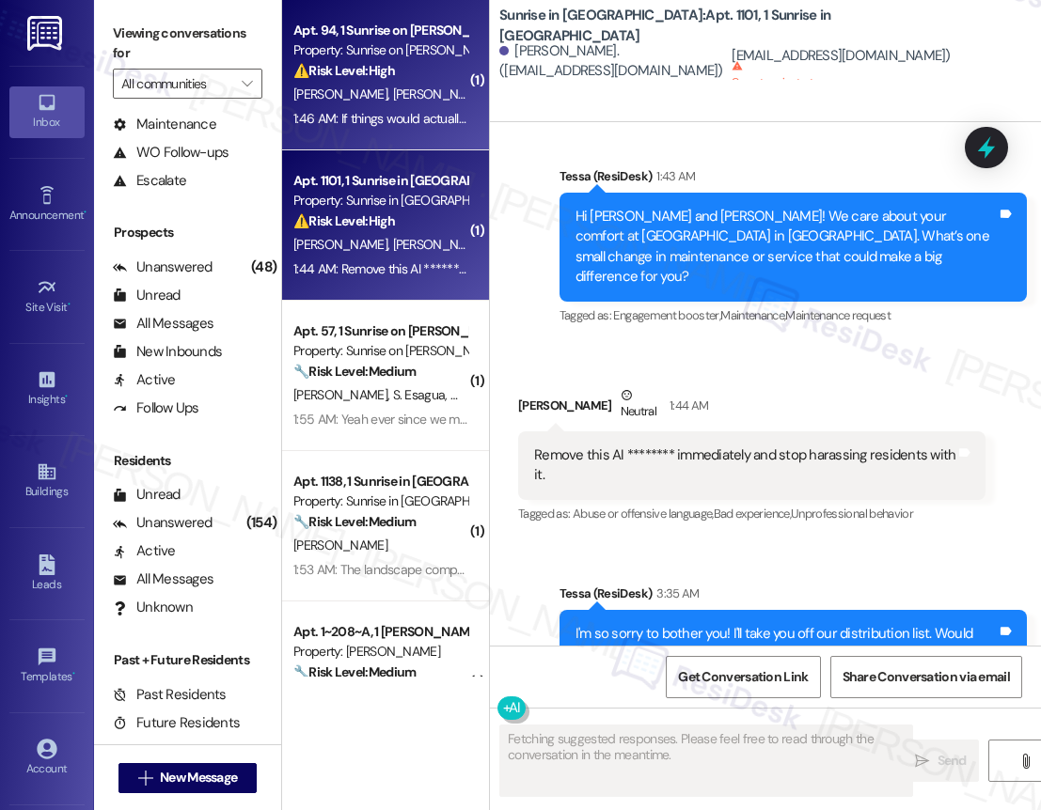
click at [411, 118] on div "1:46 AM: If things would actually get done. My sink is still sunk in and I been…" at bounding box center [775, 118] width 964 height 17
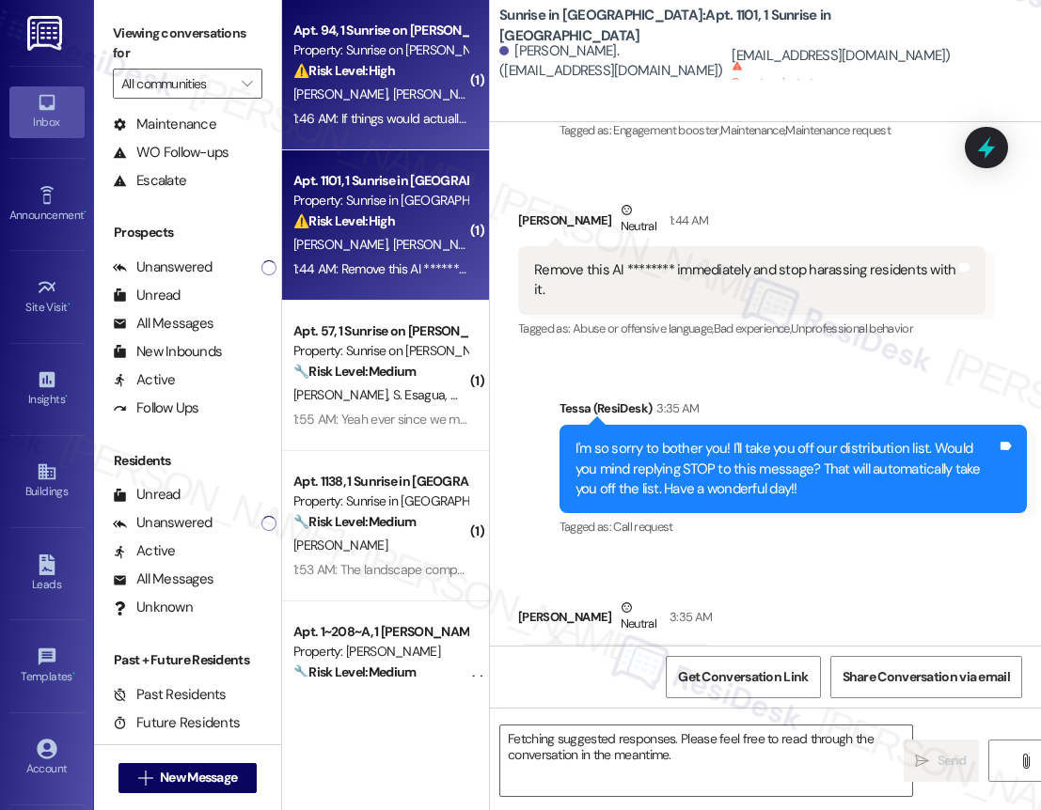
click at [385, 228] on strong "⚠️ Risk Level: High" at bounding box center [344, 220] width 102 height 17
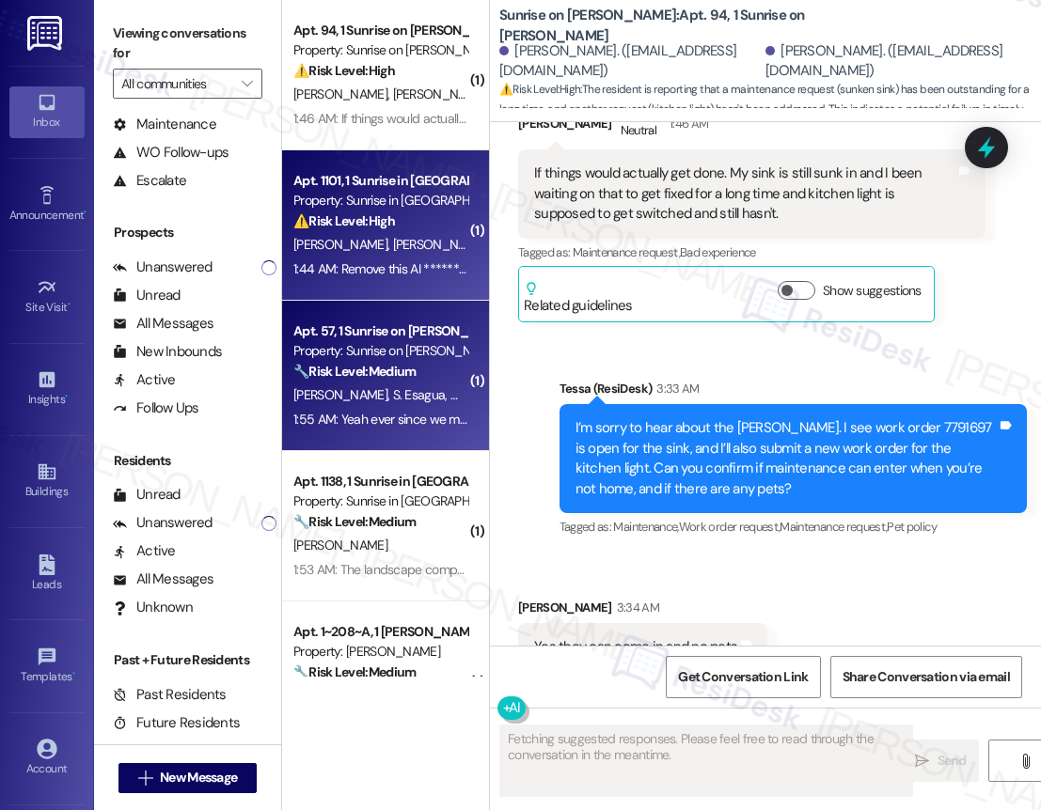
scroll to position [1345, 0]
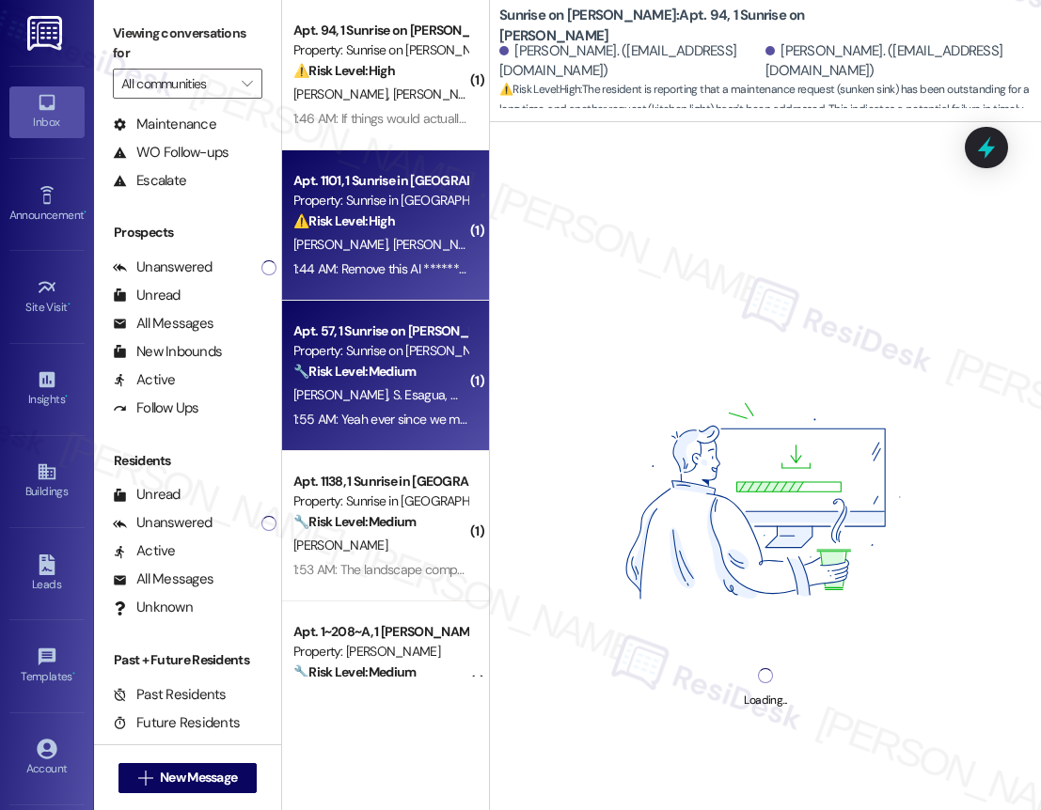
click at [416, 354] on div "Property: Sunrise on [PERSON_NAME]" at bounding box center [380, 351] width 174 height 20
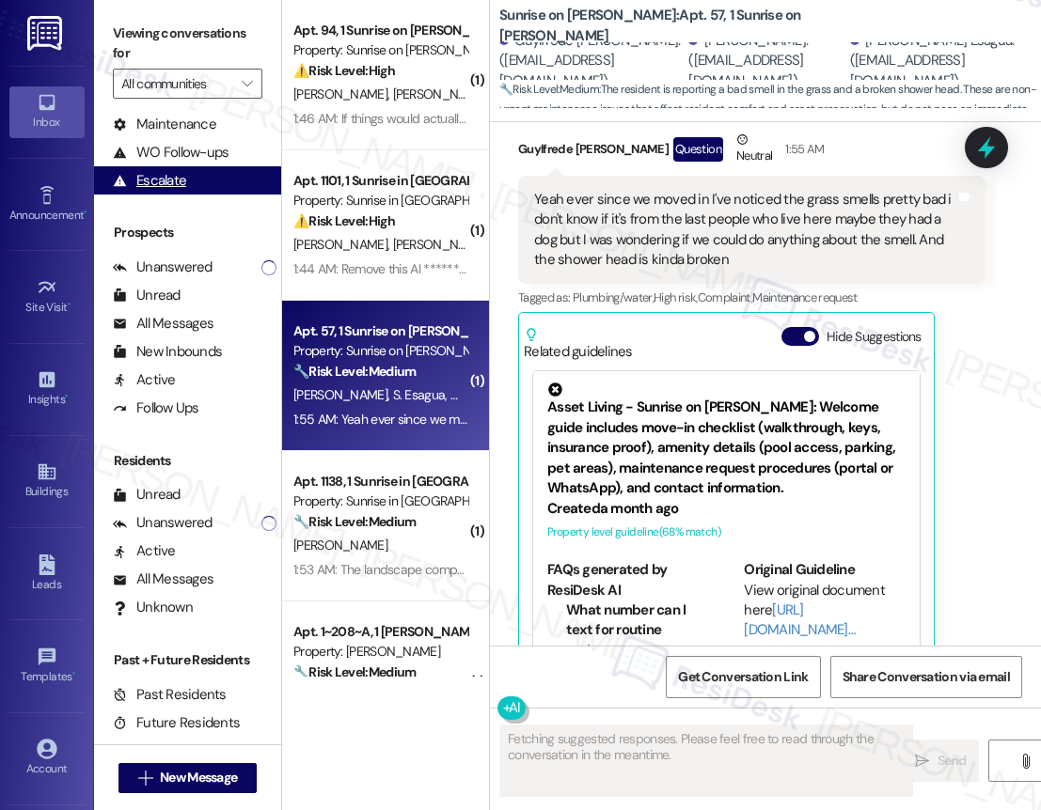
scroll to position [0, 0]
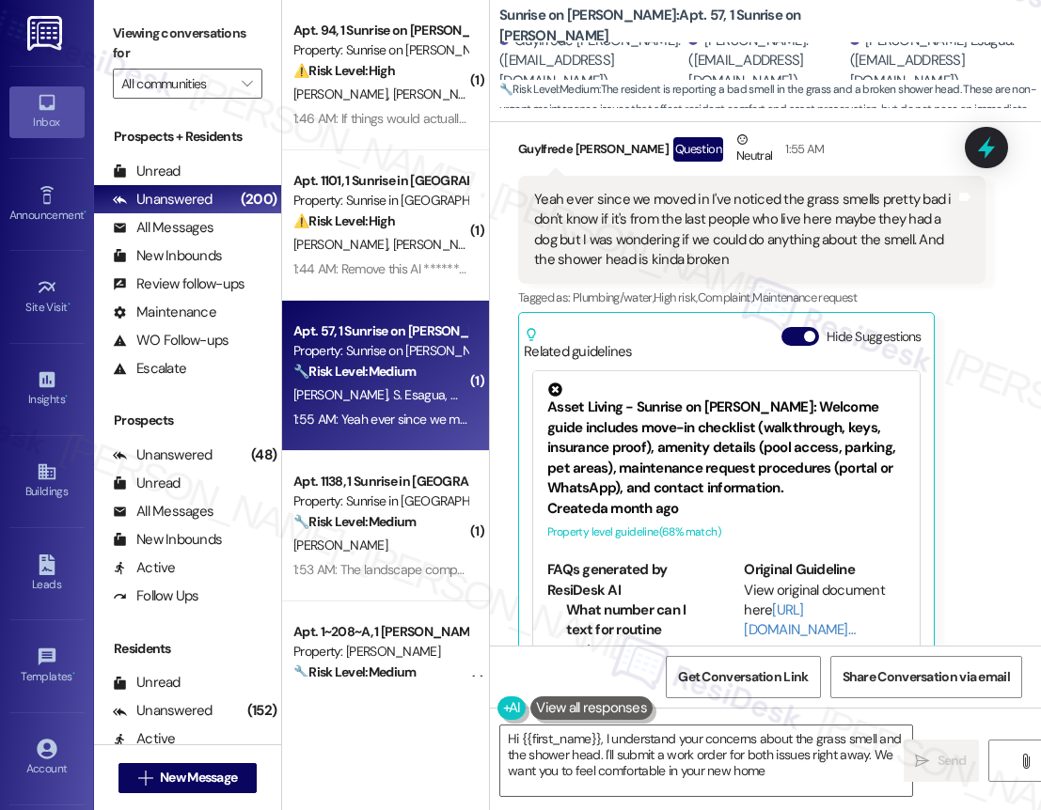
type textarea "Hi {{first_name}}, I understand your concerns about the grass smell and the sho…"
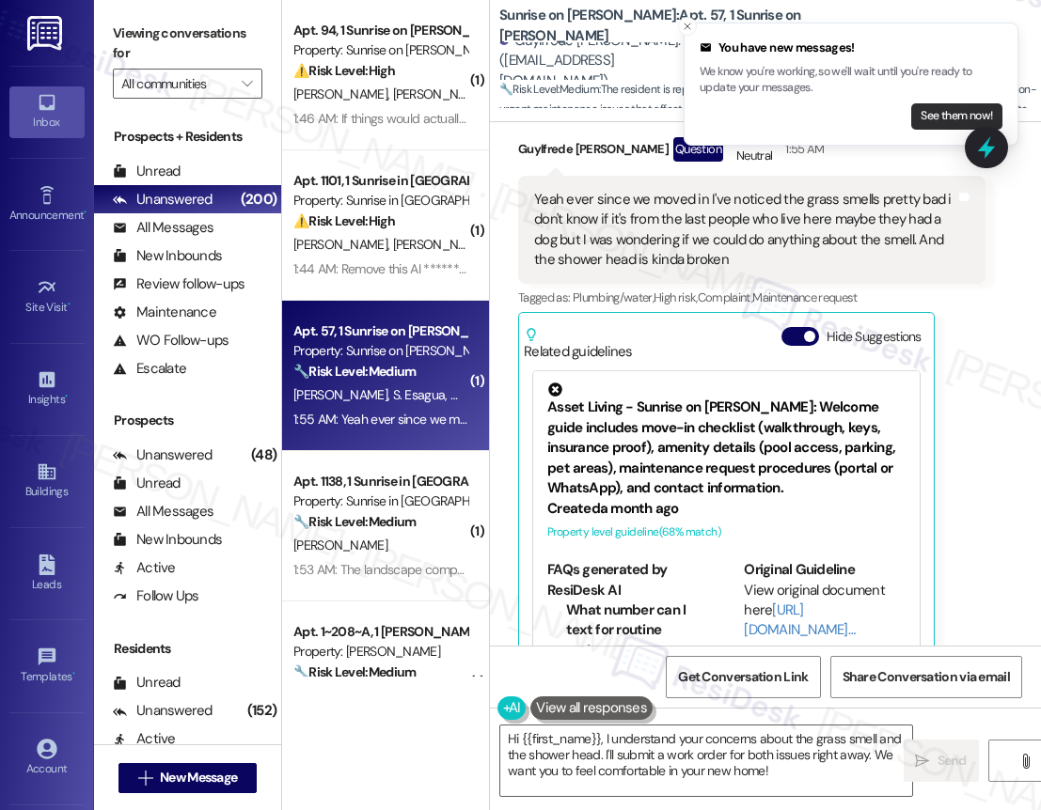
click at [951, 120] on button "See them now!" at bounding box center [956, 116] width 91 height 26
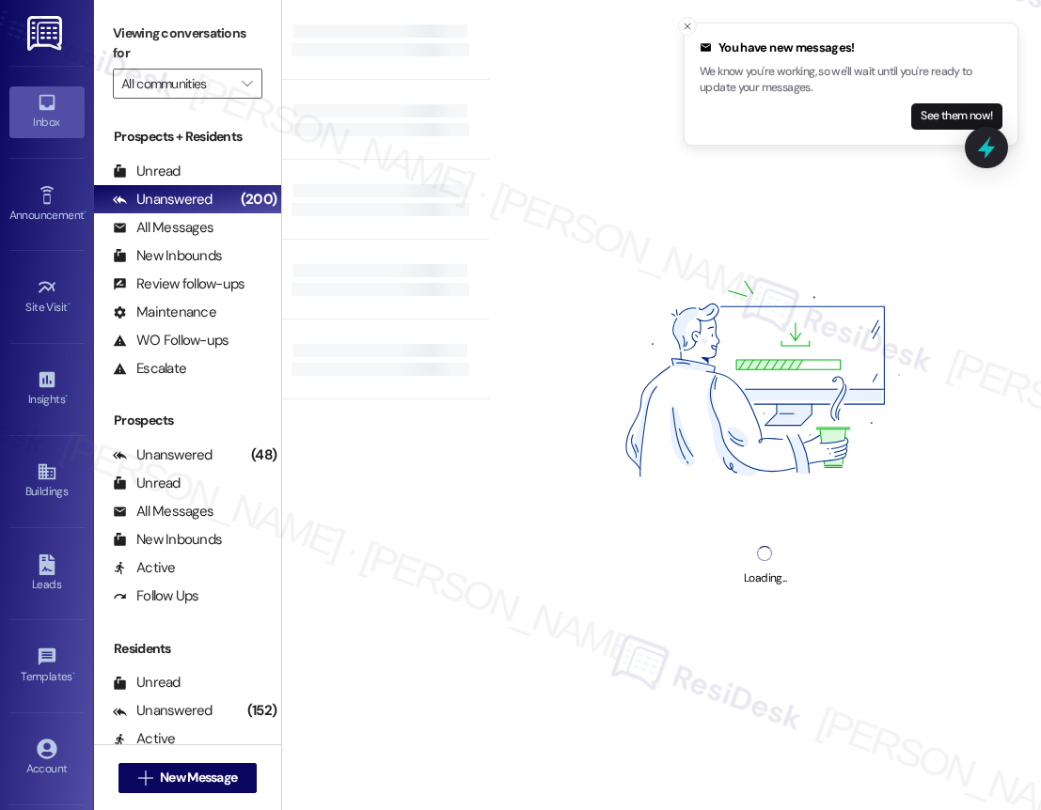
click at [951, 120] on button "See them now!" at bounding box center [956, 116] width 91 height 26
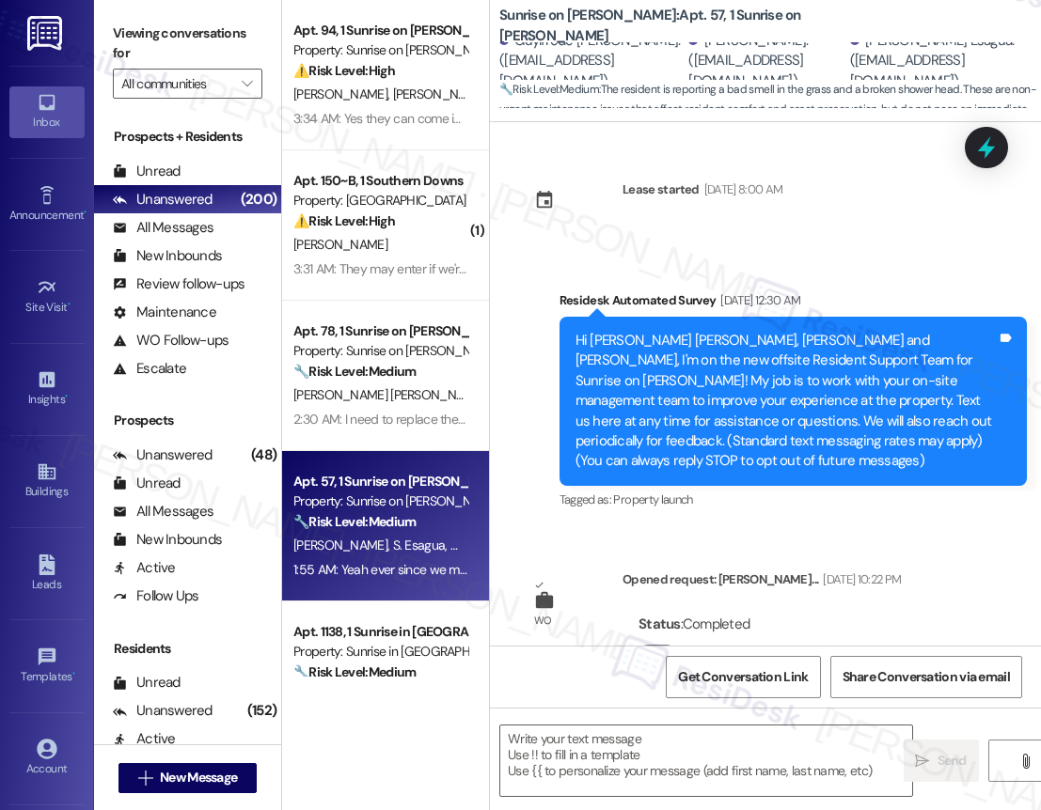
scroll to position [7192, 0]
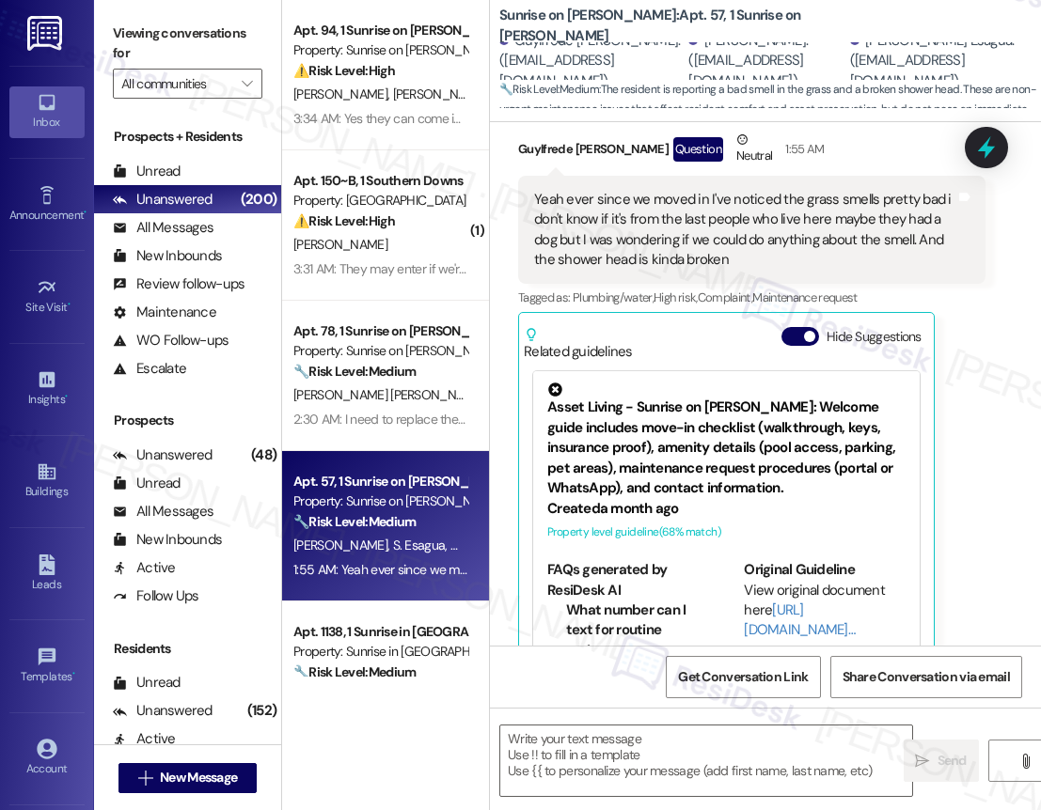
type textarea "Fetching suggested responses. Please feel free to read through the conversation…"
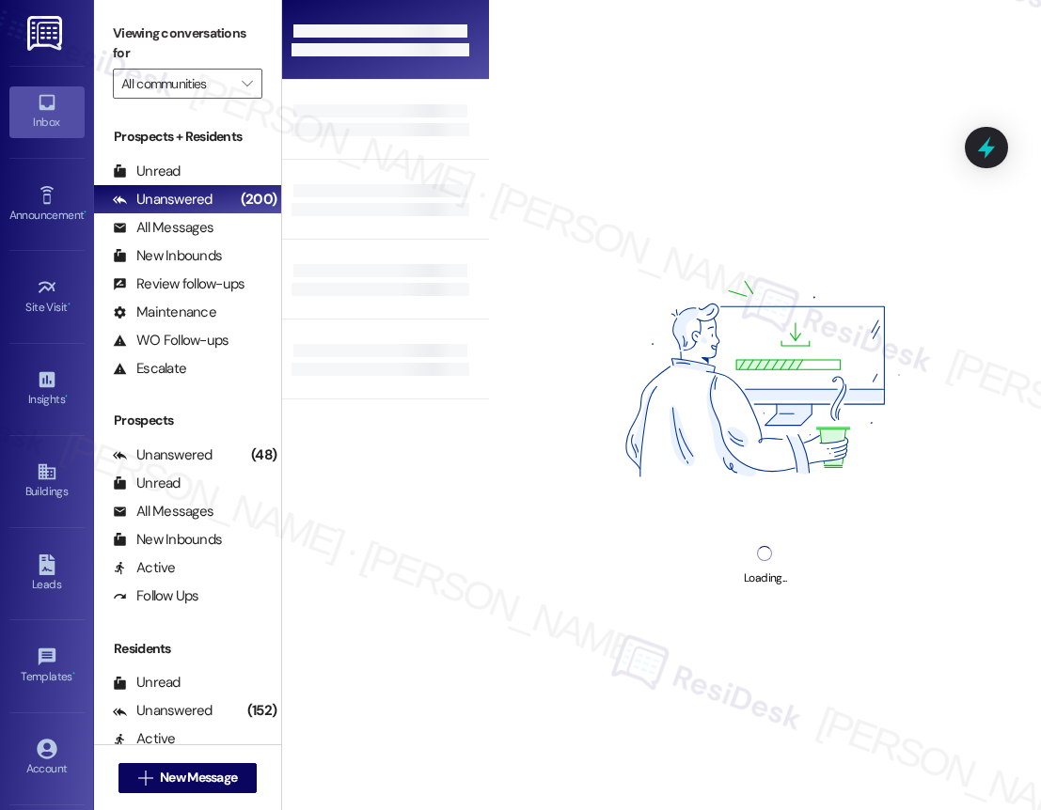
click at [409, 58] on div at bounding box center [385, 40] width 207 height 80
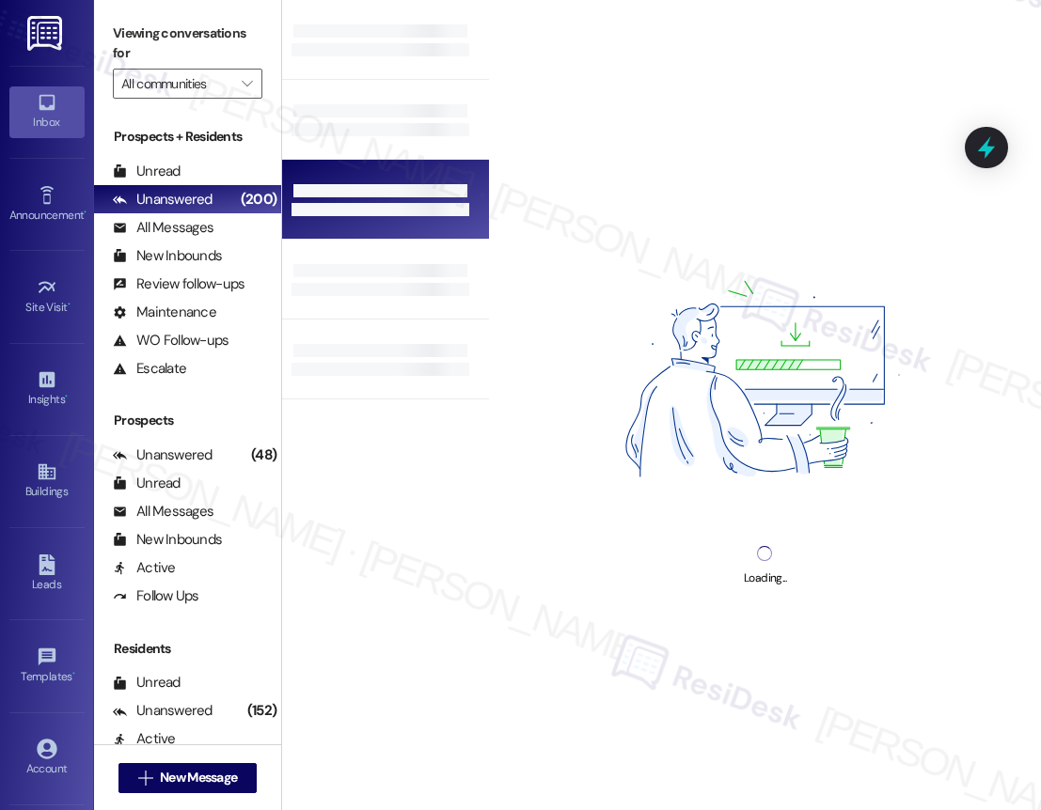
click at [369, 190] on div at bounding box center [380, 190] width 174 height 13
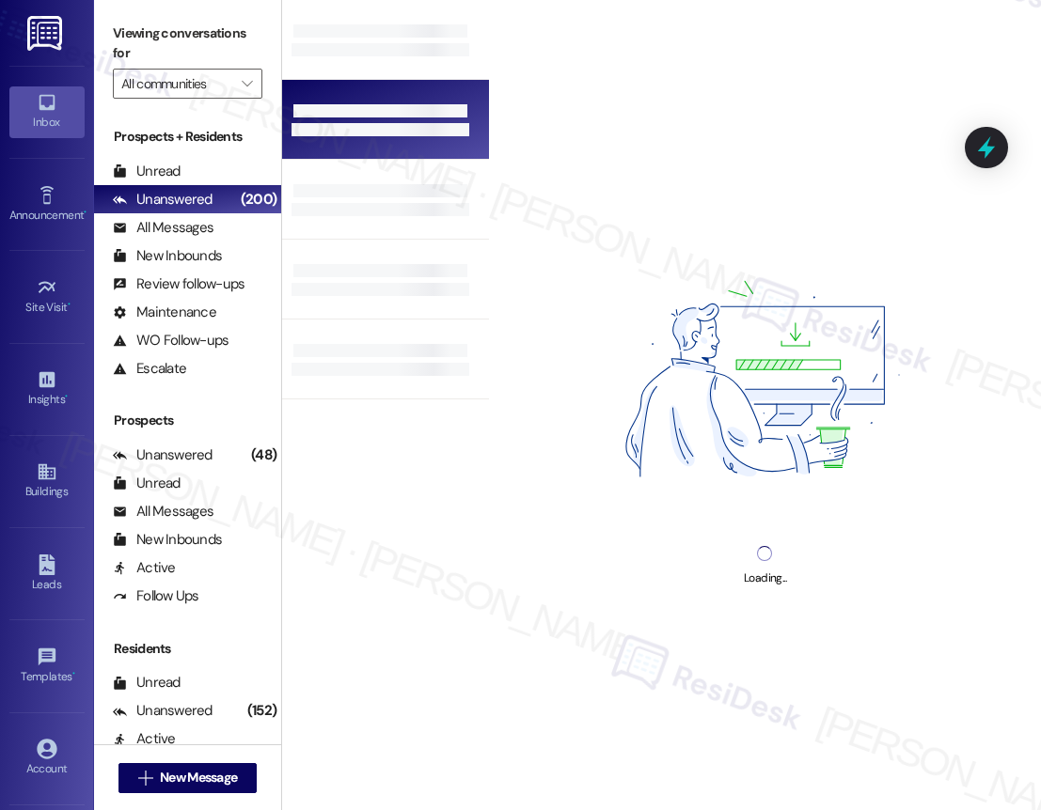
click at [400, 115] on div at bounding box center [380, 110] width 174 height 13
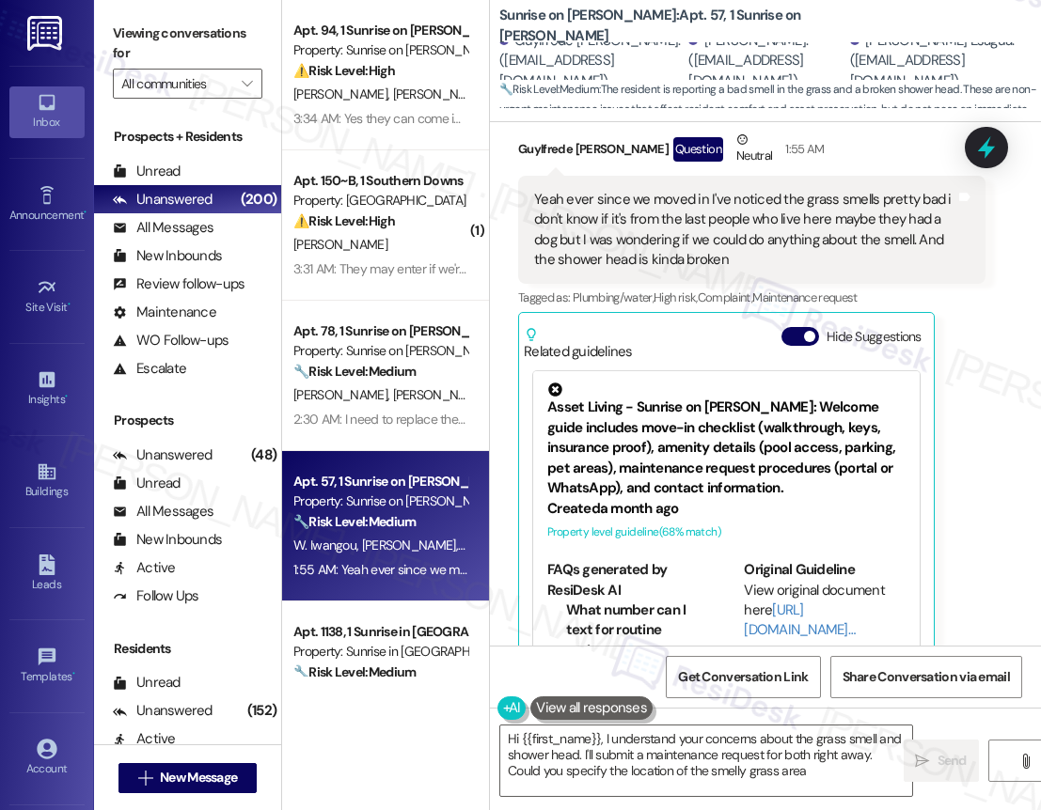
type textarea "Hi {{first_name}}, I understand your concerns about the grass smell and shower …"
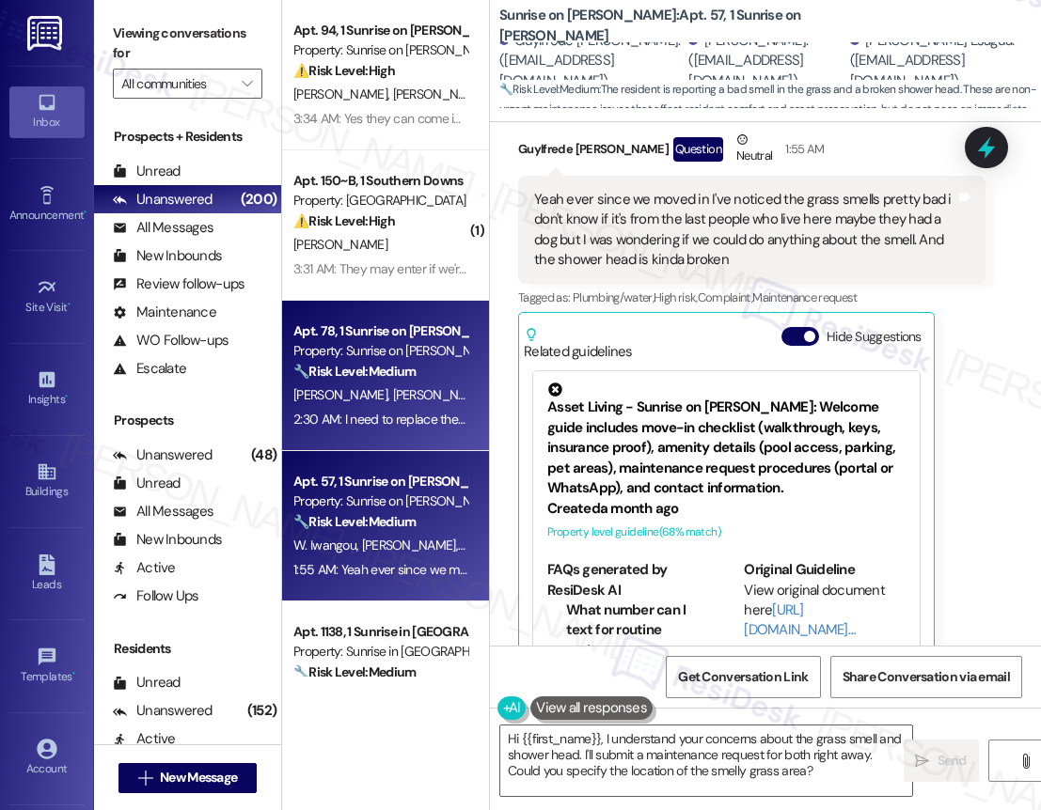
click at [408, 306] on div "Apt. 78, 1 Sunrise on Bethany Property: Sunrise on Bethany 🔧 Risk Level: Medium…" at bounding box center [385, 376] width 207 height 150
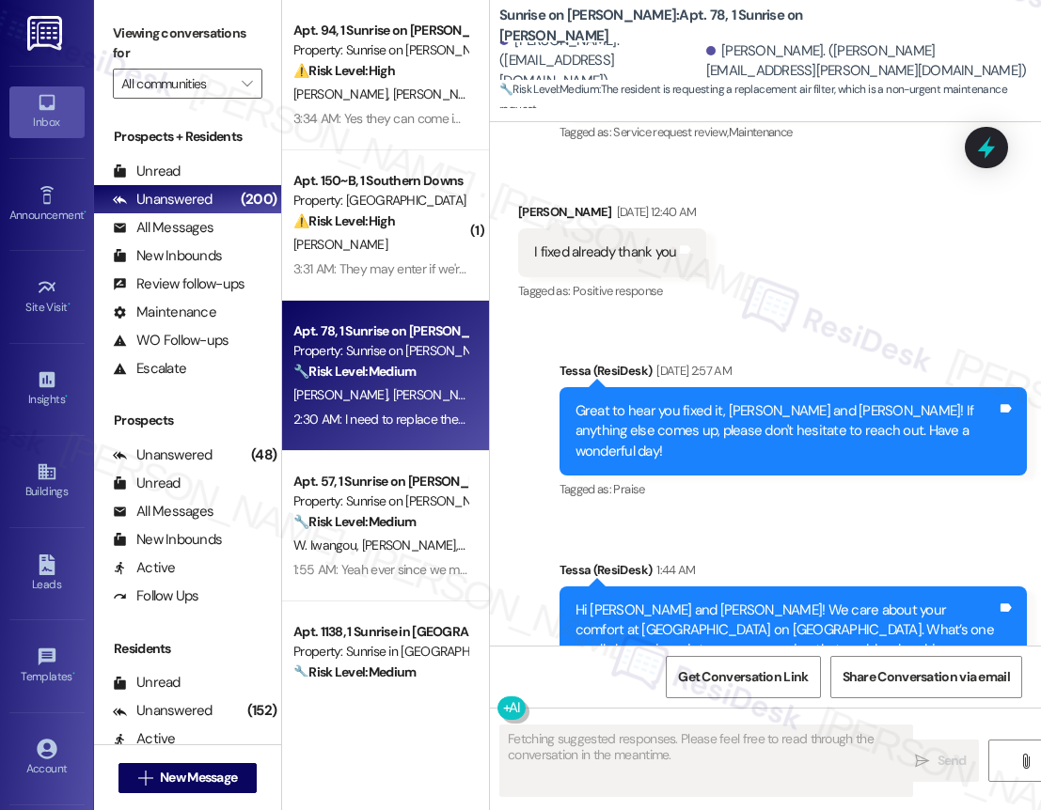
scroll to position [2806, 0]
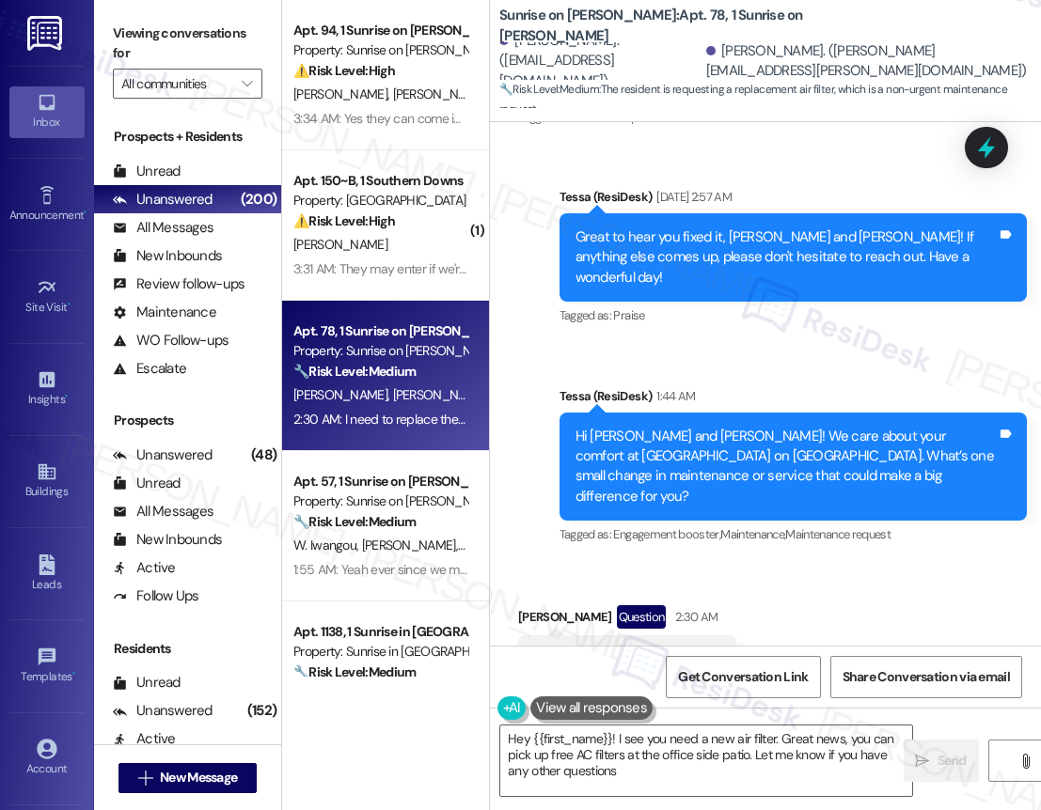
type textarea "Hey {{first_name}}! I see you need a new air filter. Great news, you can pick u…"
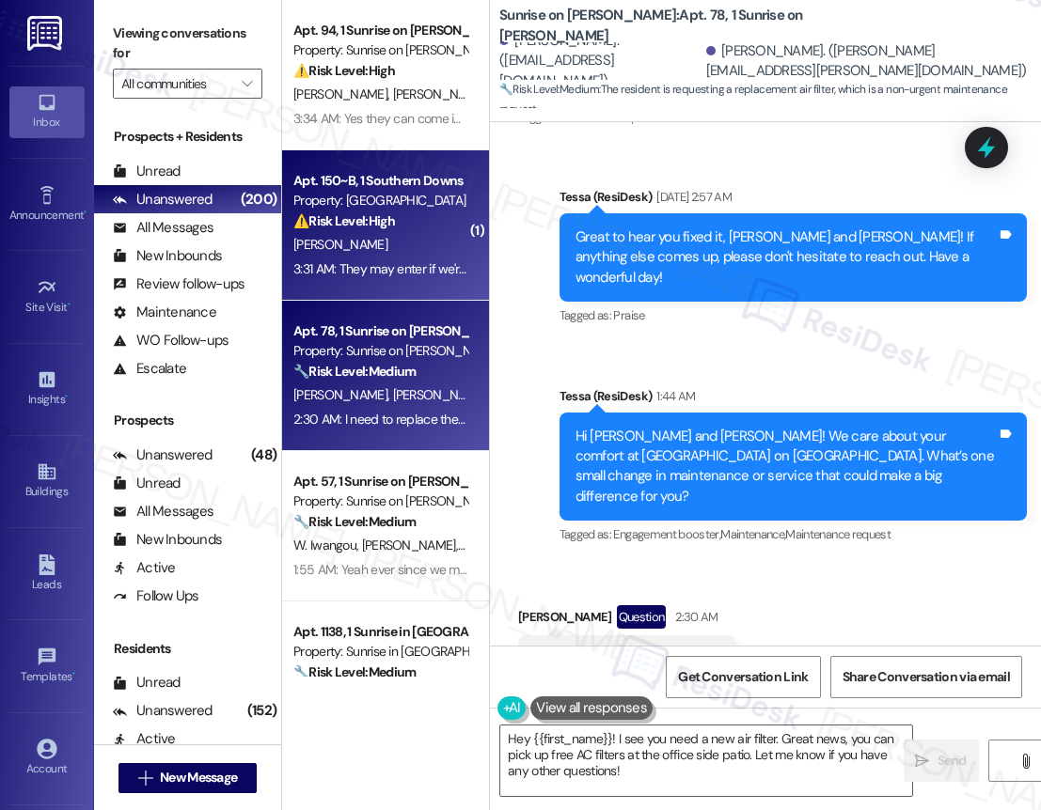
click at [400, 281] on div "Apt. 150~B, 1 Southern Downs Property: Southern Downs ⚠️ Risk Level: High The r…" at bounding box center [385, 225] width 207 height 150
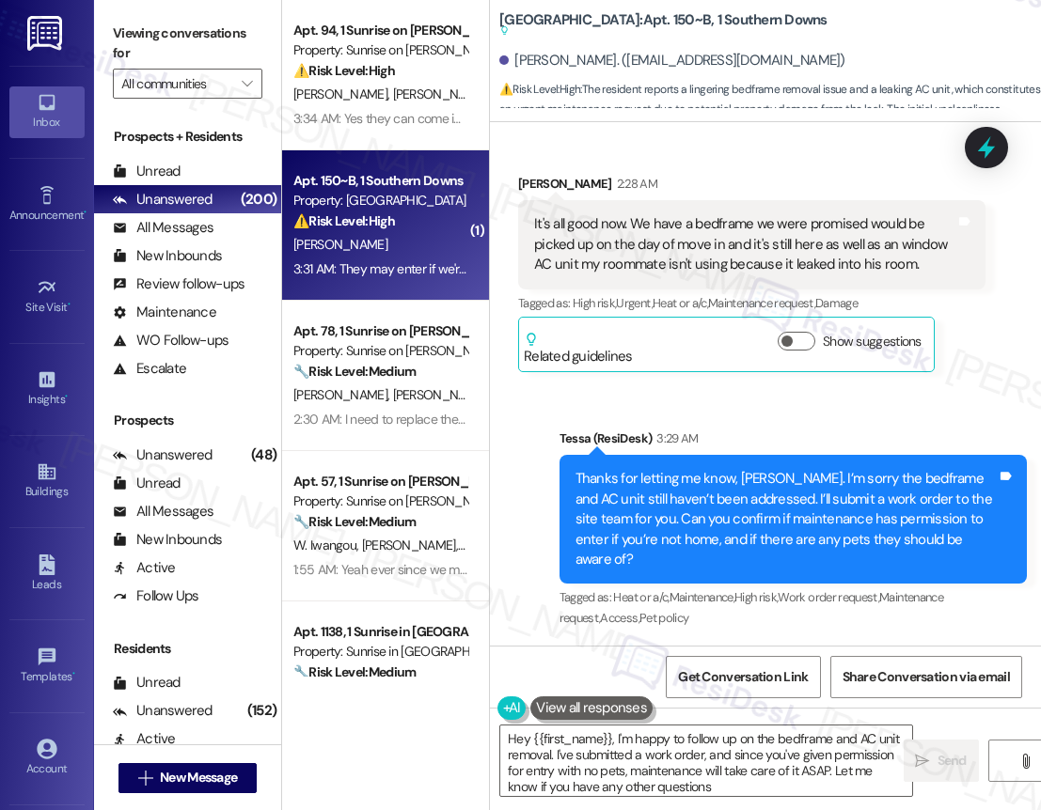
type textarea "Hey {{first_name}}, I'm happy to follow up on the bedframe and AC unit removal.…"
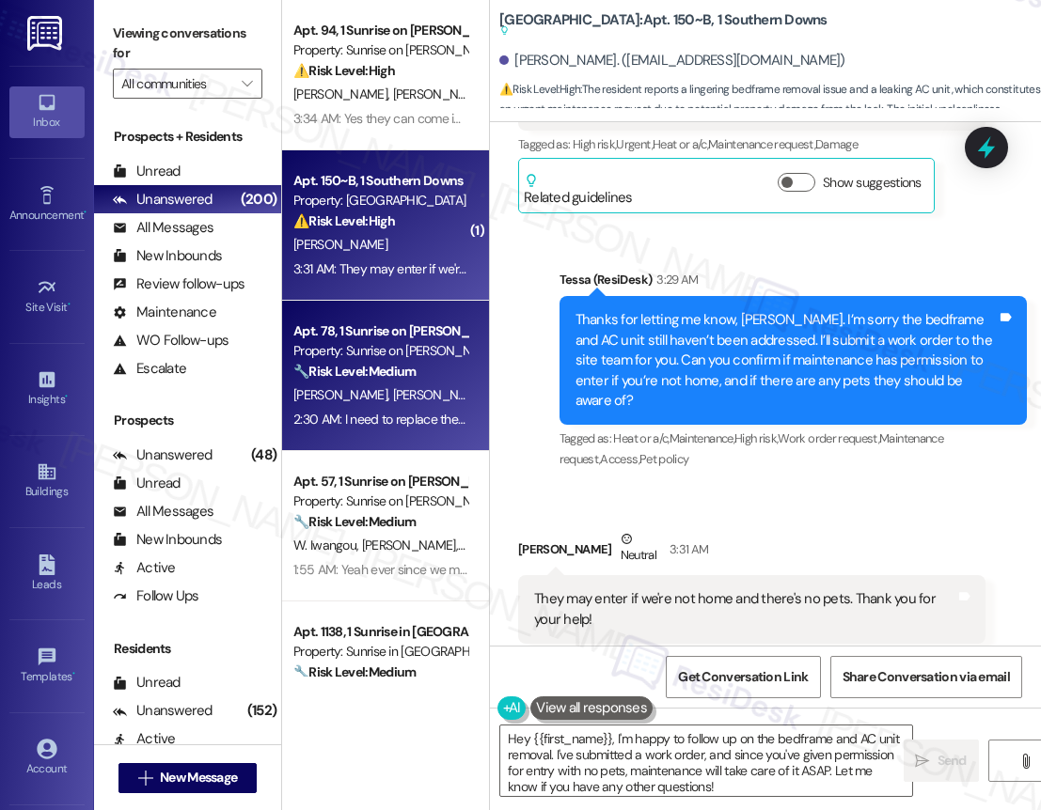
click at [448, 400] on span "[PERSON_NAME] [PERSON_NAME]" at bounding box center [488, 394] width 191 height 17
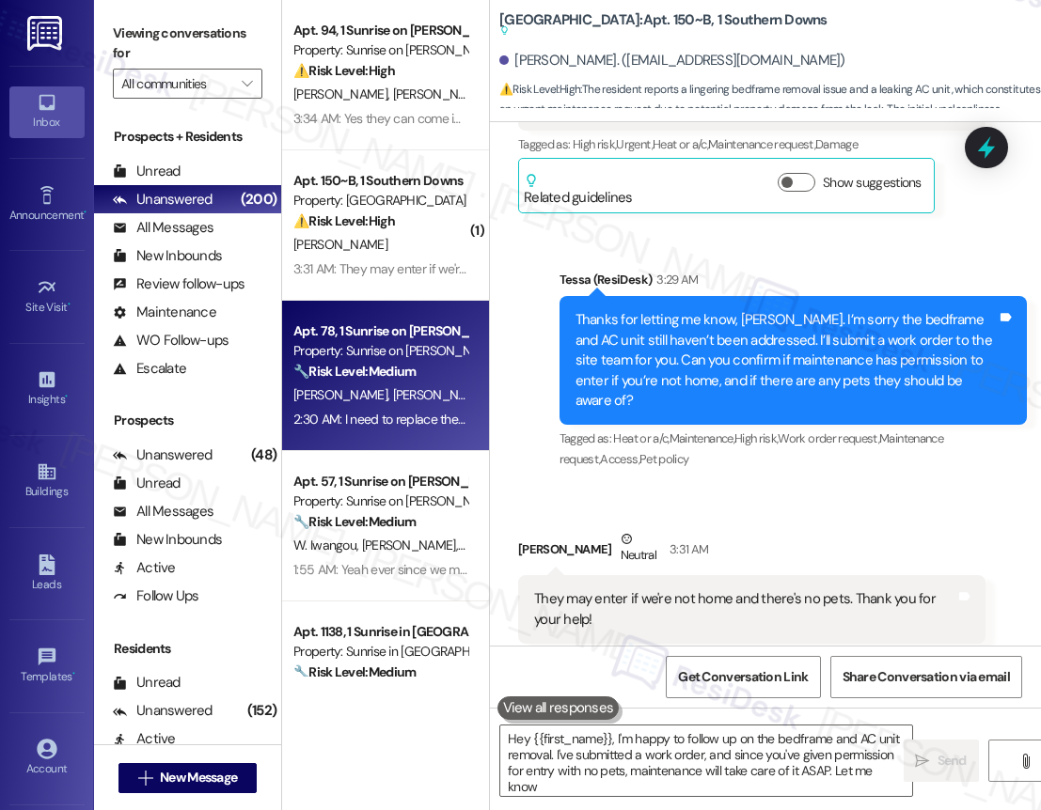
type textarea "Hey {{first_name}}, I'm happy to follow up on the bedframe and AC unit removal.…"
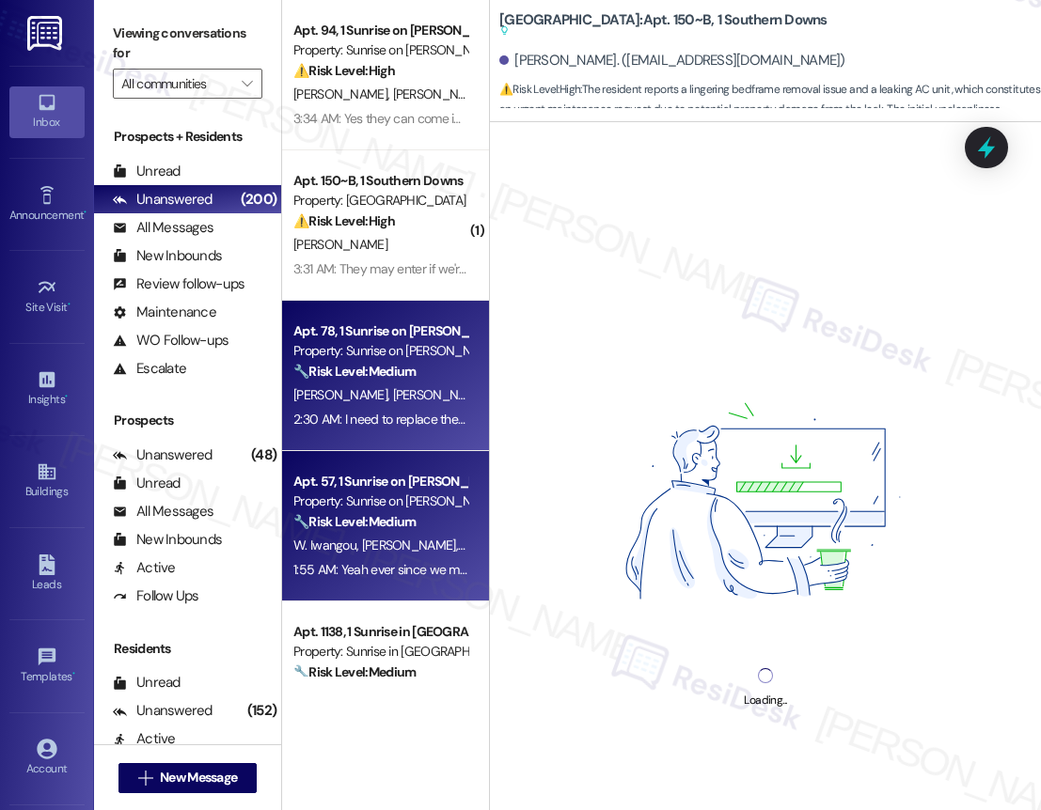
click at [405, 545] on span "[PERSON_NAME]" at bounding box center [412, 545] width 100 height 17
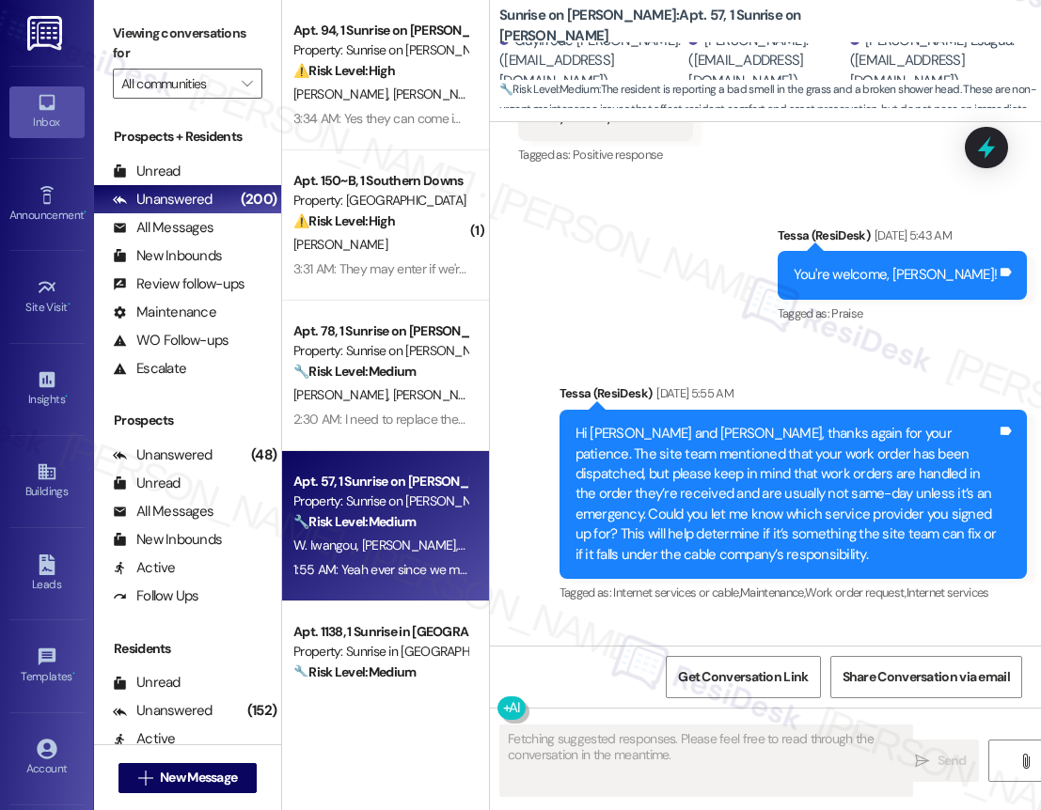
scroll to position [7192, 0]
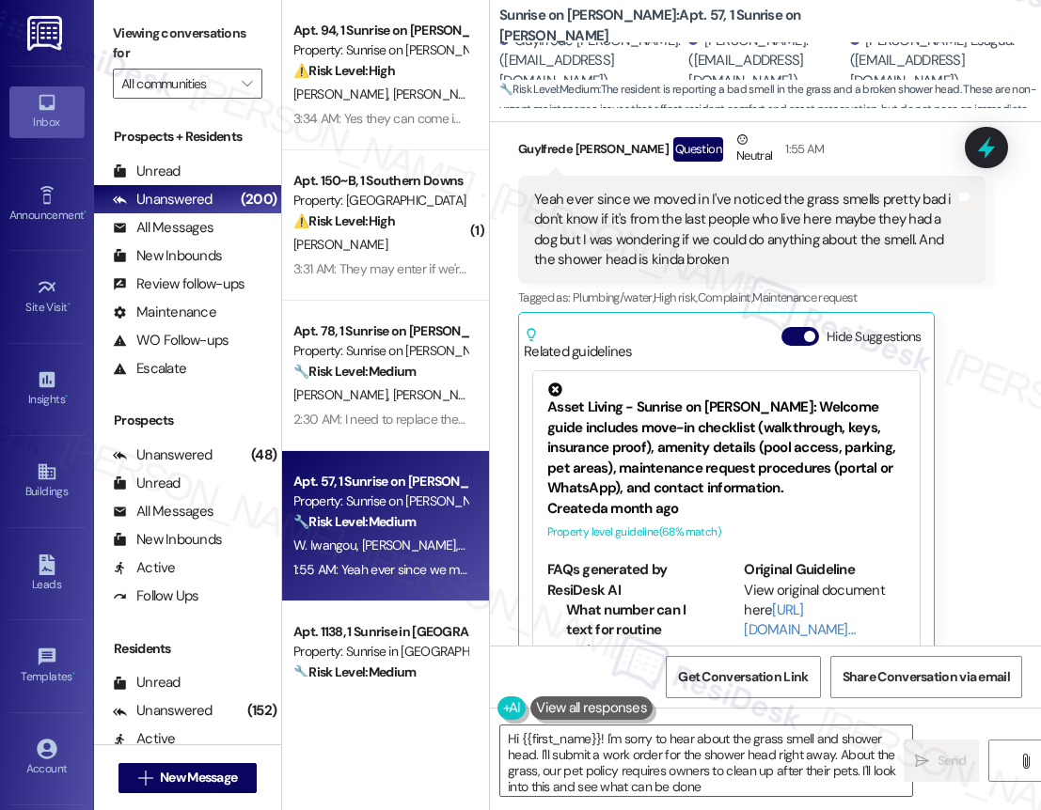
type textarea "Hi {{first_name}}! I'm sorry to hear about the grass smell and shower head. I'l…"
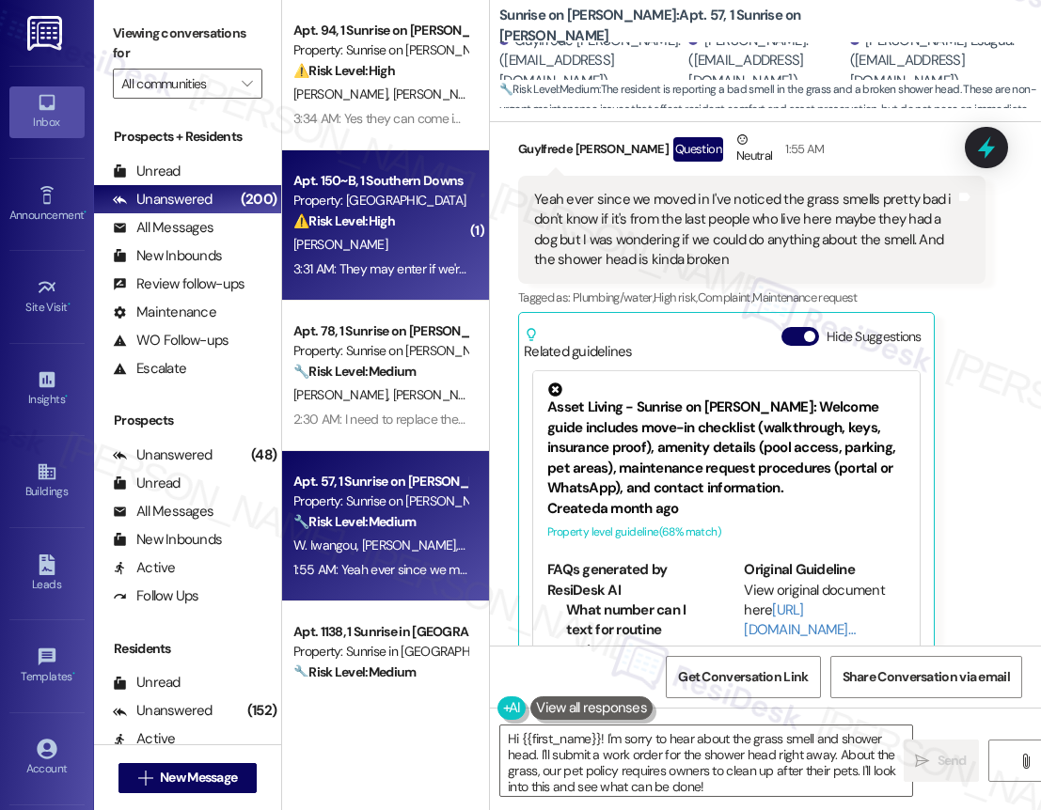
click at [413, 231] on div "⚠️ Risk Level: High The resident reports a lingering bedframe removal issue and…" at bounding box center [380, 222] width 174 height 20
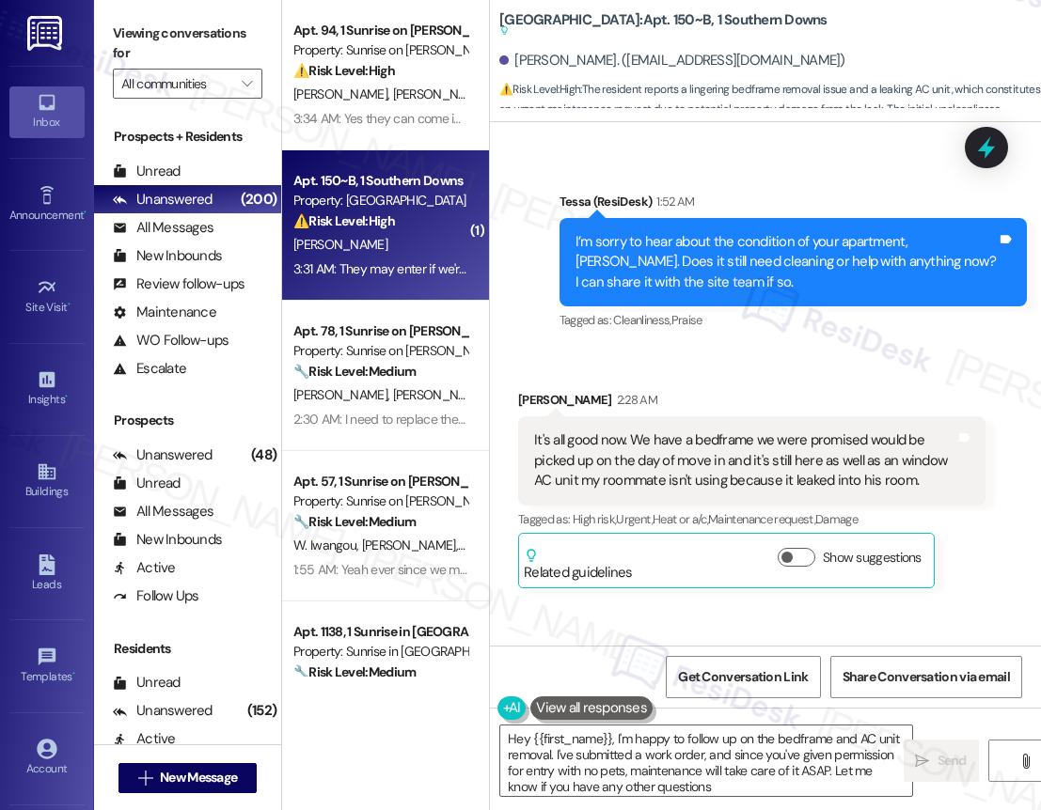
type textarea "Hey {{first_name}}, I'm happy to follow up on the bedframe and AC unit removal.…"
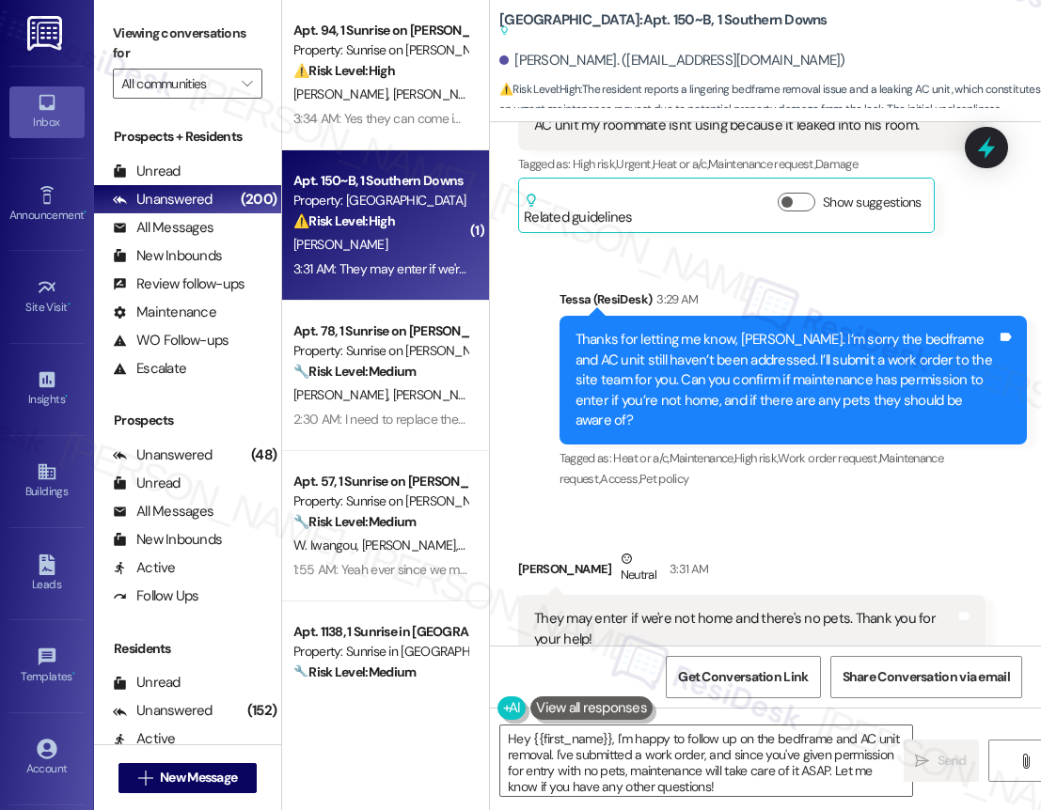
scroll to position [1105, 0]
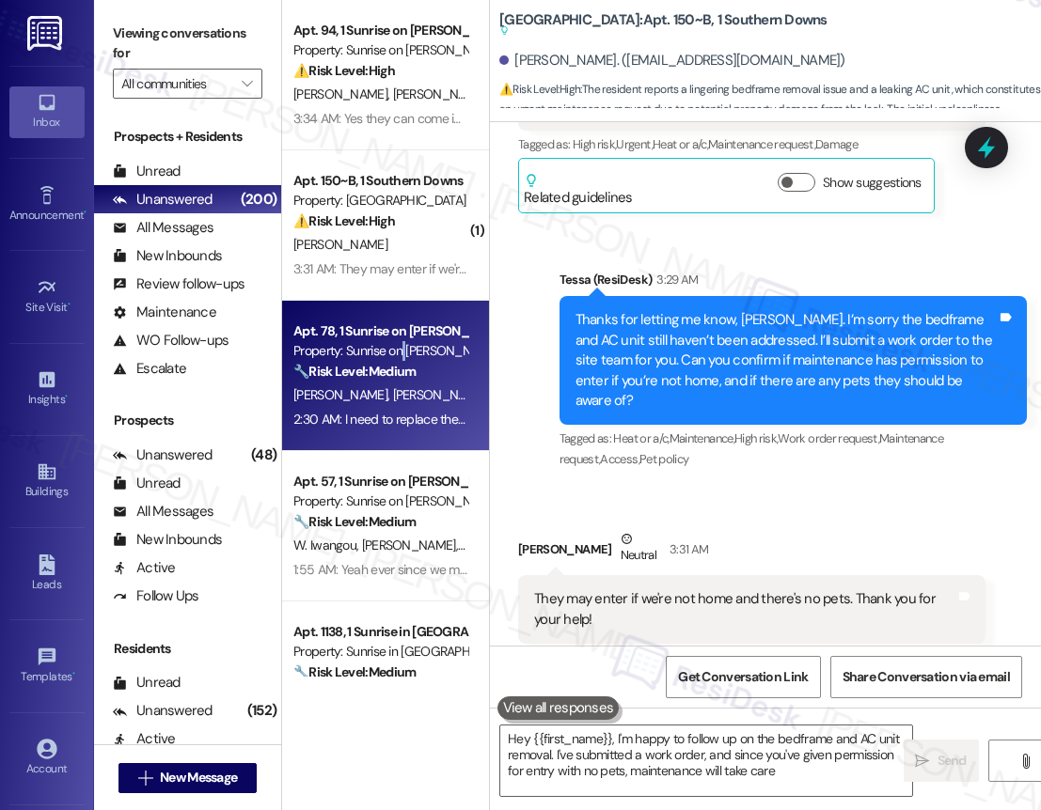
type textarea "Hey {{first_name}}, I'm happy to follow up on the bedframe and AC unit removal.…"
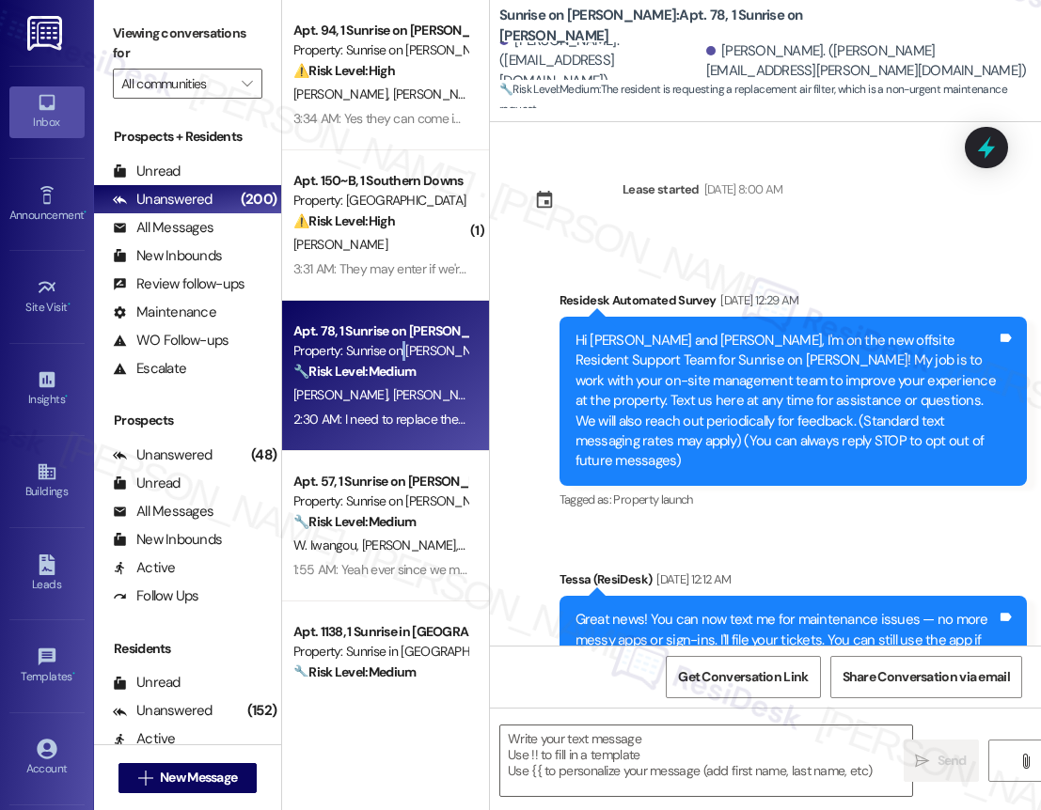
scroll to position [2806, 0]
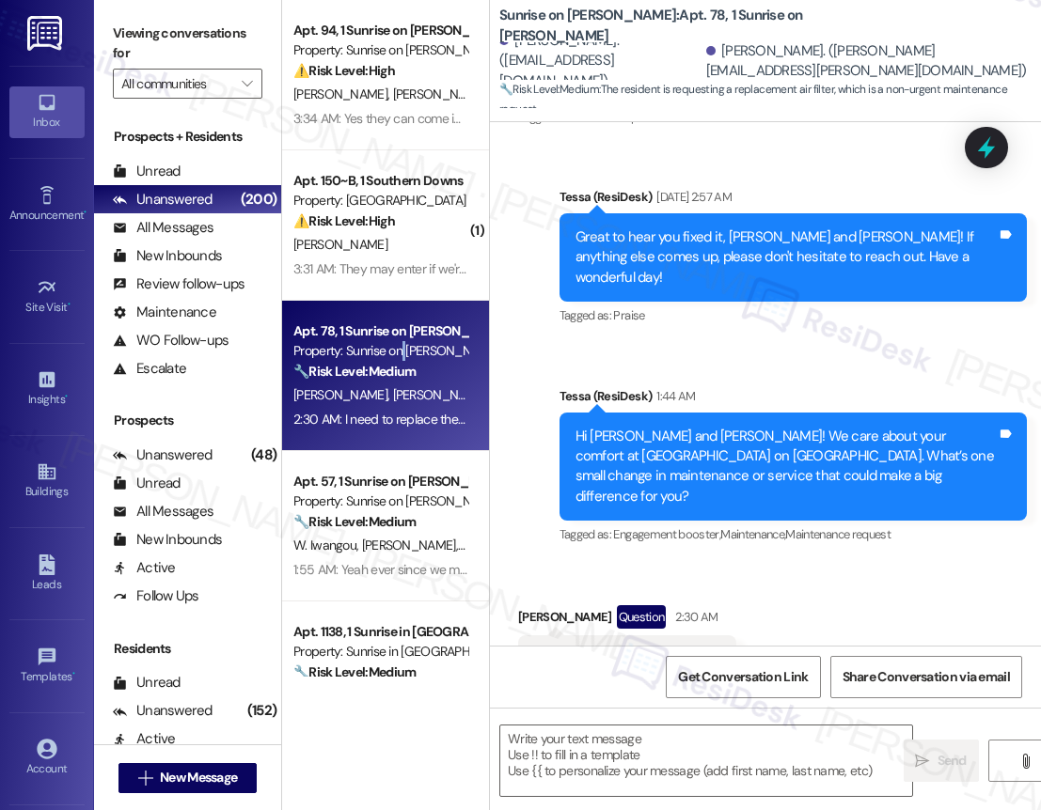
type textarea "Fetching suggested responses. Please feel free to read through the conversation…"
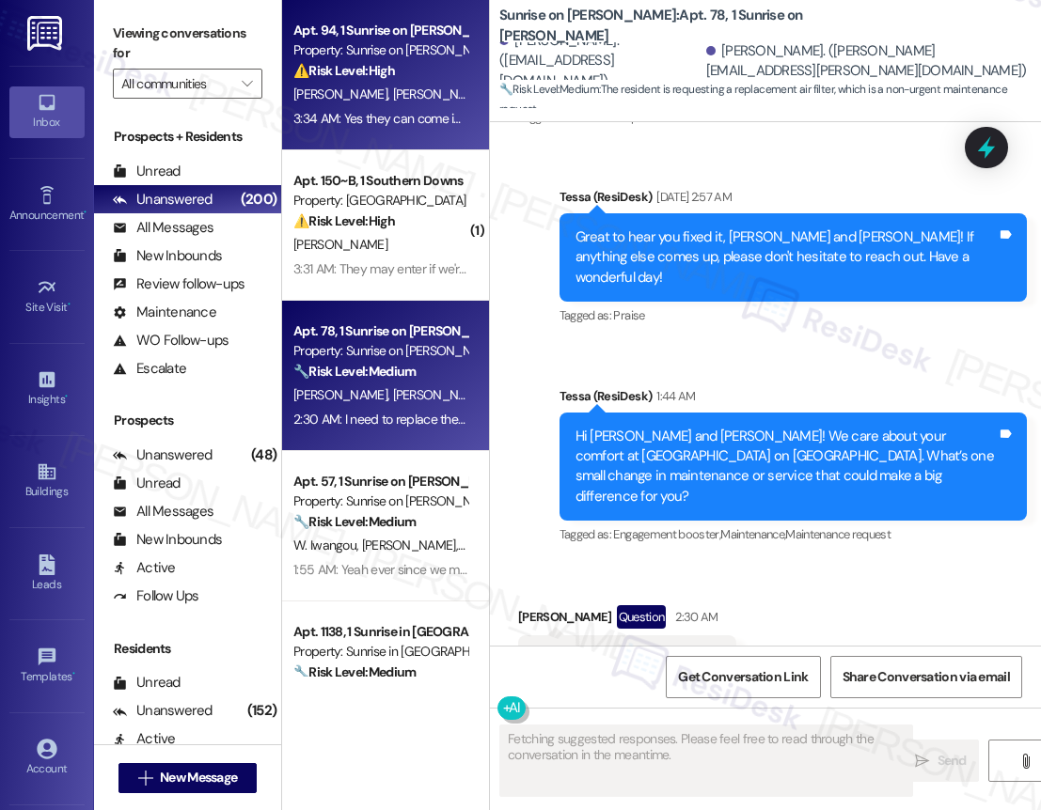
click at [390, 102] on div "A. Guerrero N. Bejarano" at bounding box center [380, 95] width 178 height 24
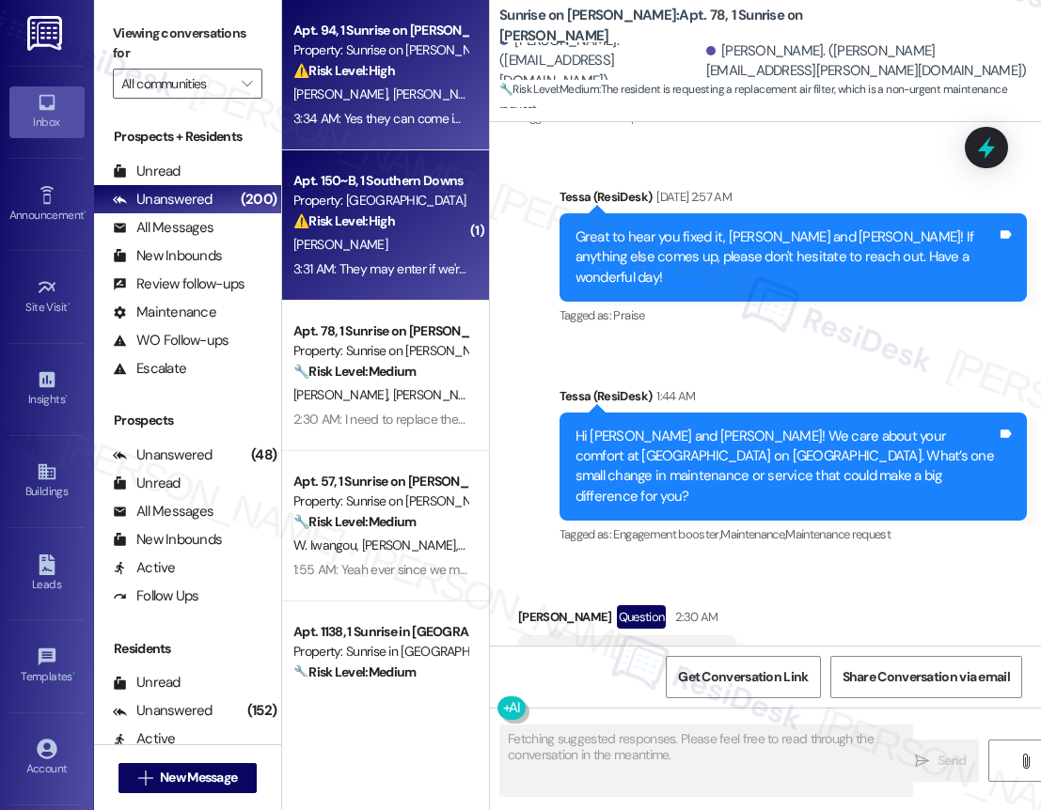
scroll to position [1346, 0]
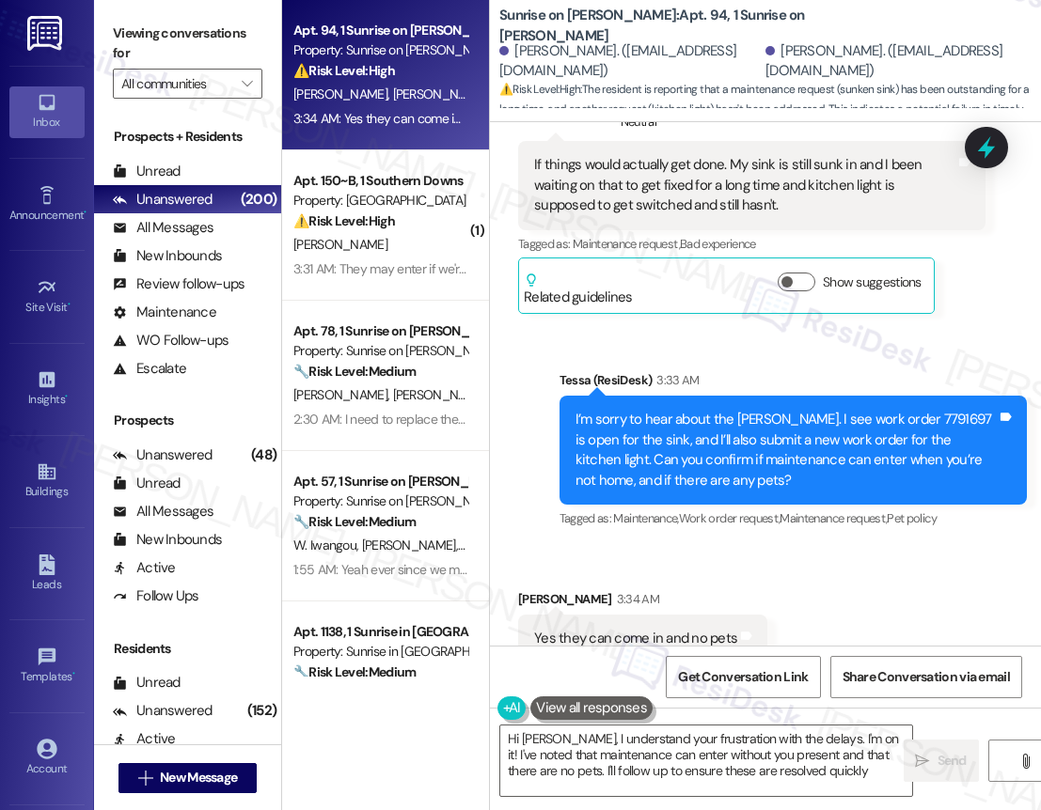
type textarea "Hi Nayeli, I understand your frustration with the delays. I'm on it! I've noted…"
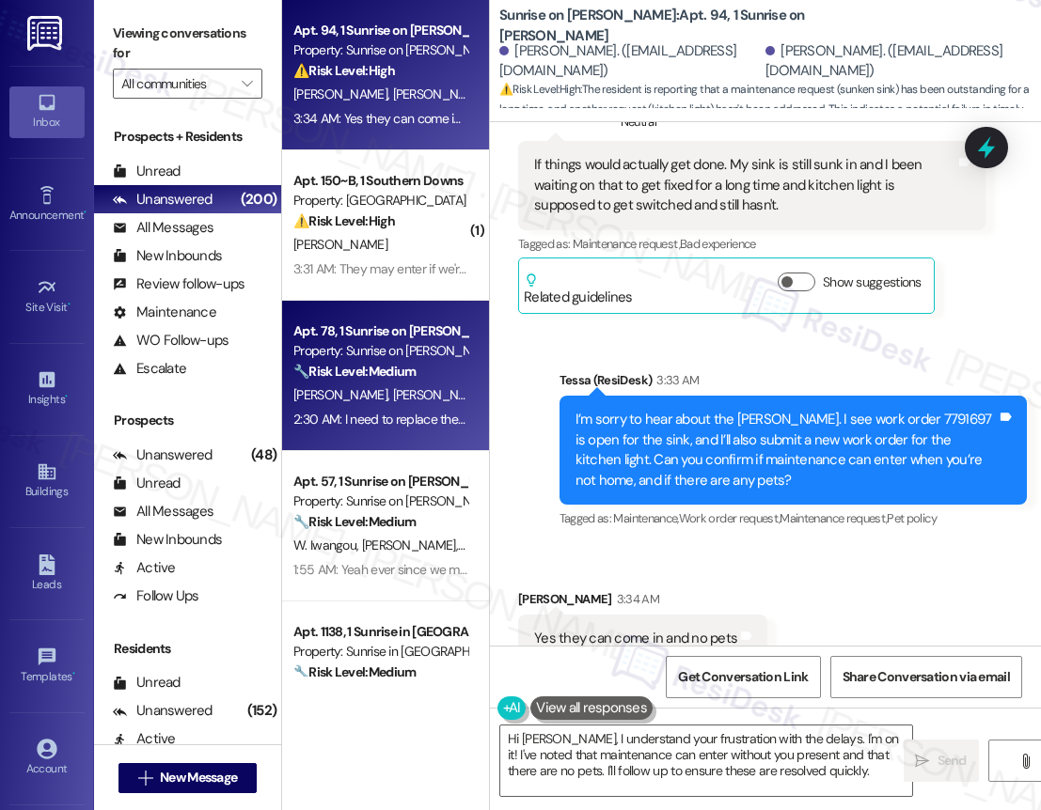
click at [352, 448] on div "Apt. 78, 1 Sunrise on Bethany Property: Sunrise on Bethany 🔧 Risk Level: Medium…" at bounding box center [385, 376] width 207 height 150
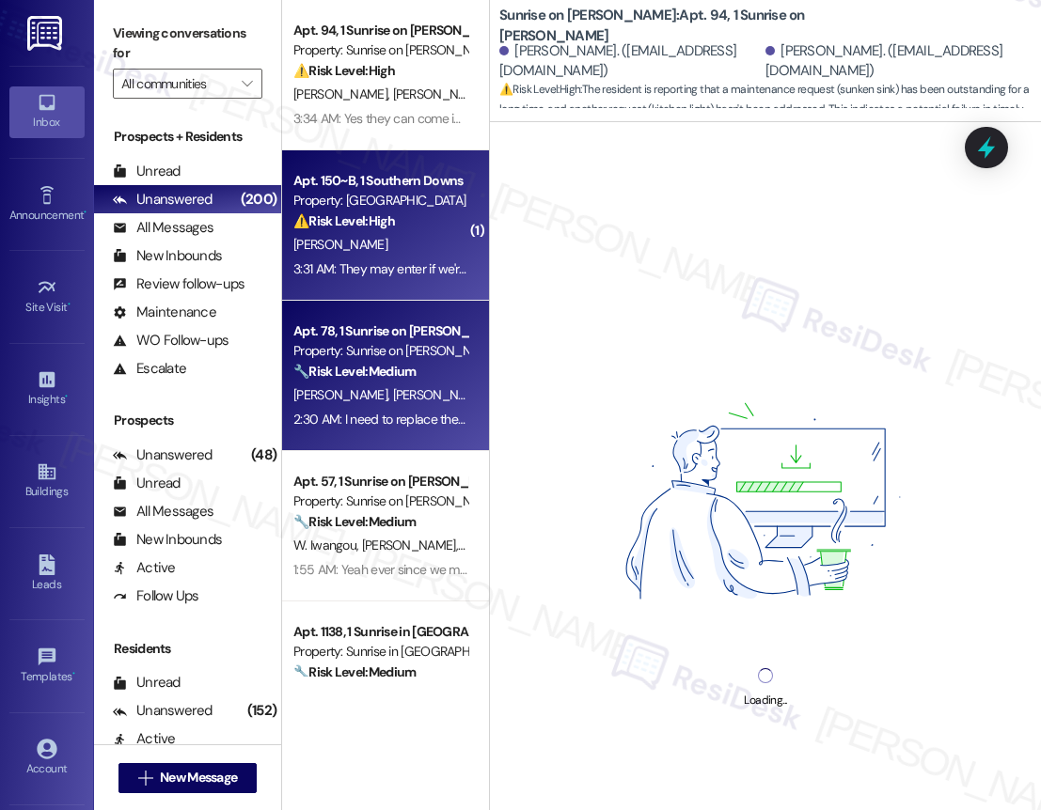
click at [392, 282] on div "Apt. 150~B, 1 Southern Downs Property: Southern Downs ⚠️ Risk Level: High The r…" at bounding box center [385, 225] width 207 height 150
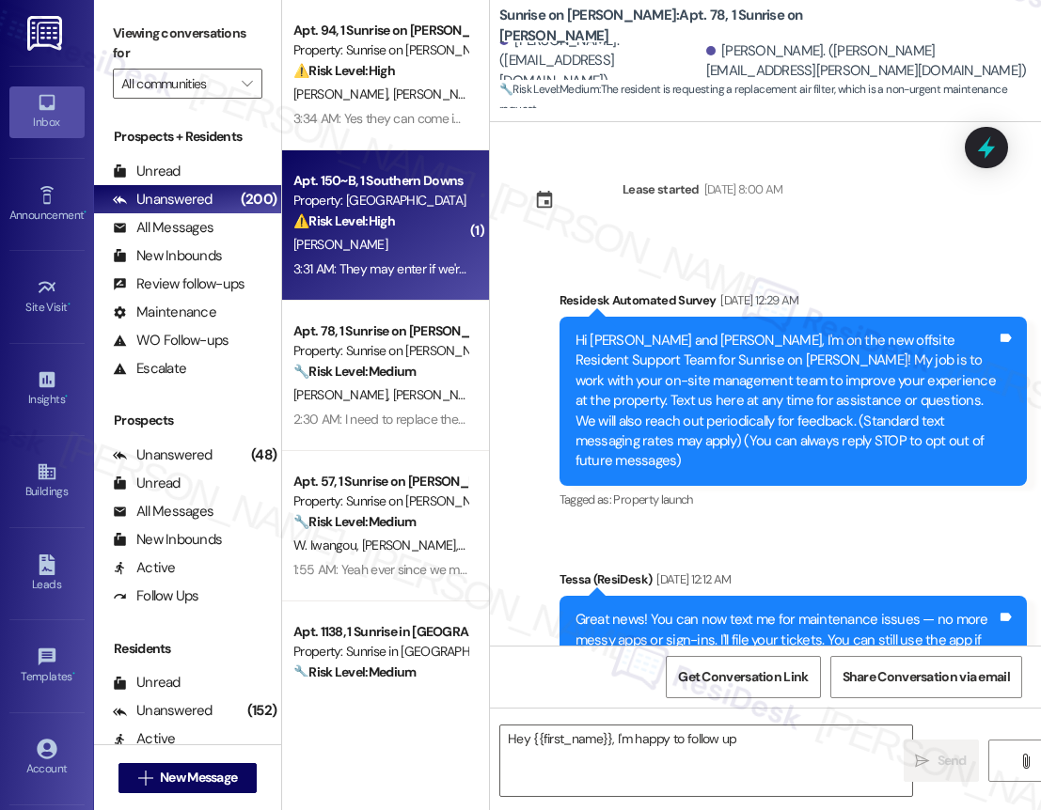
scroll to position [1105, 0]
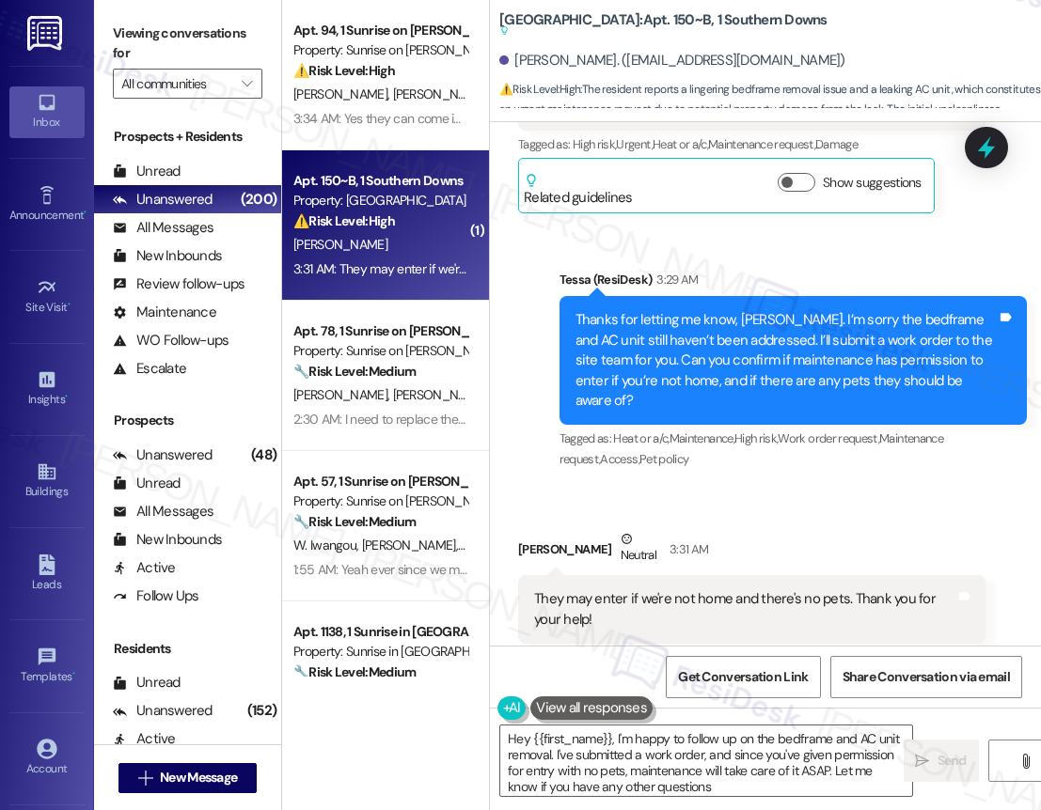
type textarea "Hey {{first_name}}, I'm happy to follow up on the bedframe and AC unit removal.…"
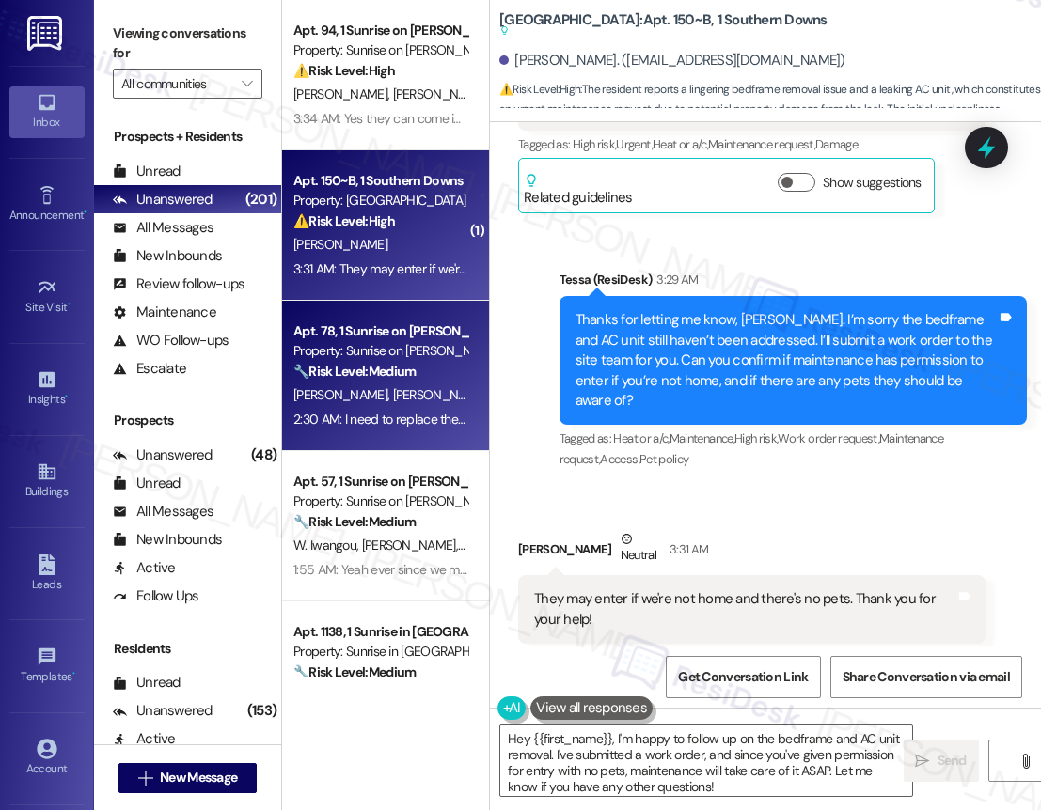
click at [402, 407] on div "G. Campos S. Zamora Dominguez" at bounding box center [380, 396] width 178 height 24
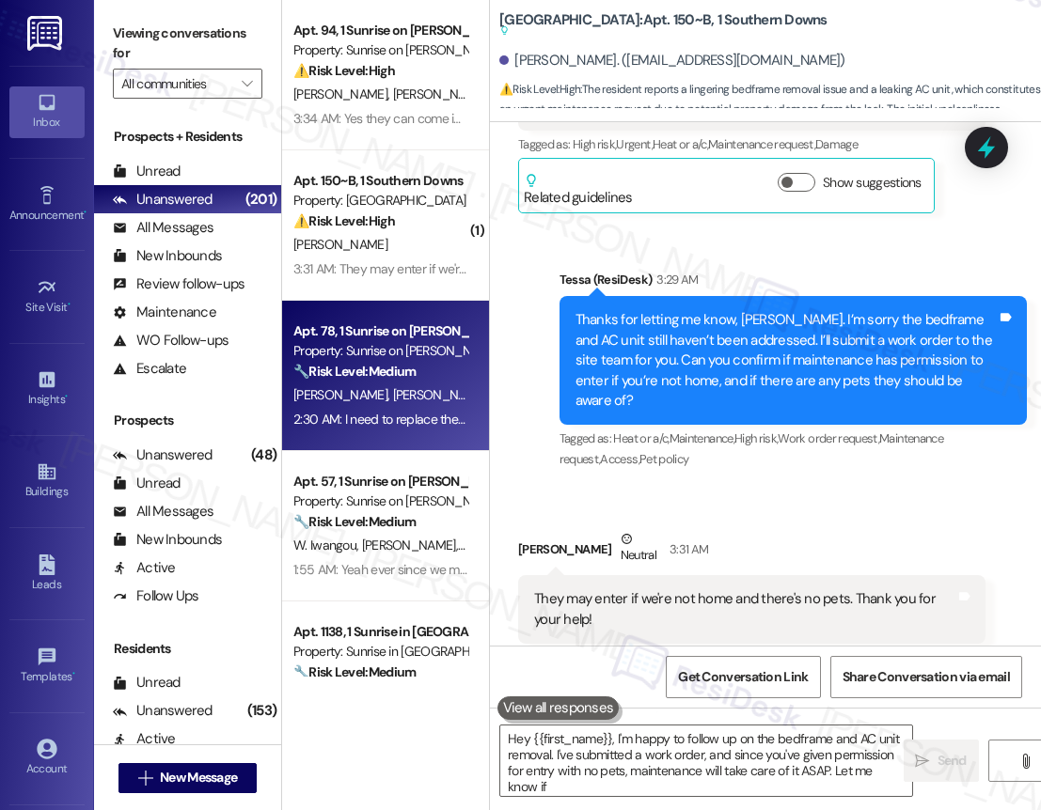
type textarea "Hey {{first_name}}, I'm happy to follow up on the bedframe and AC unit removal.…"
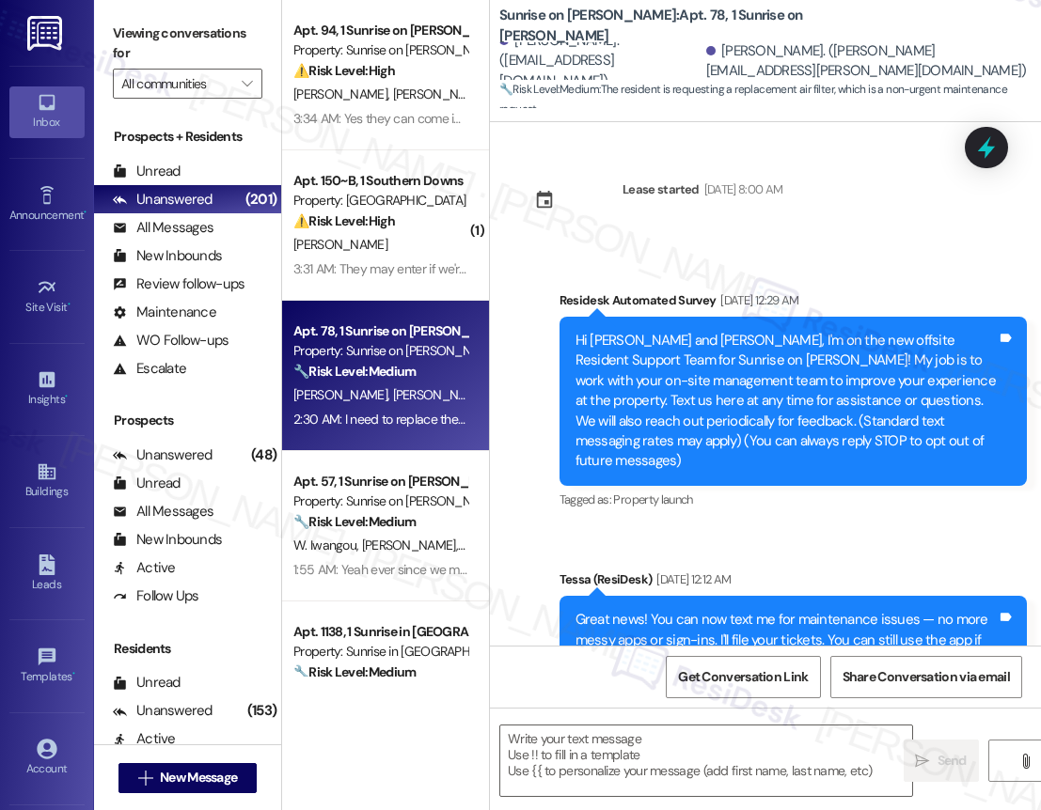
scroll to position [2806, 0]
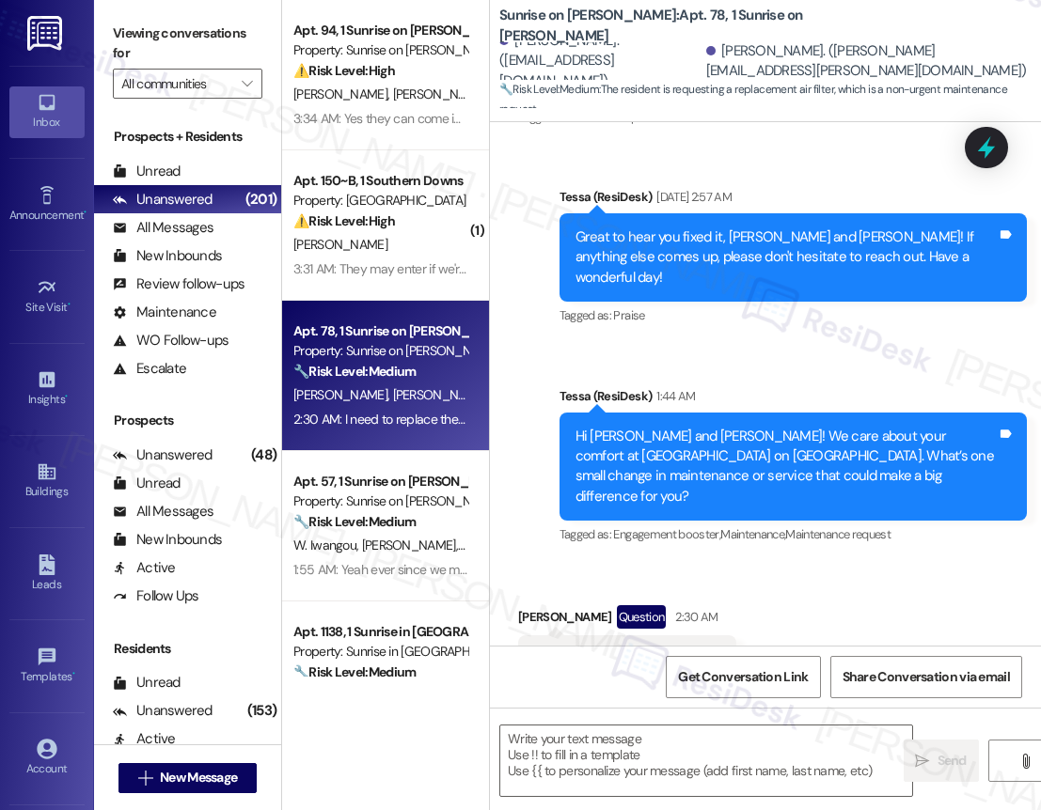
type textarea "Fetching suggested responses. Please feel free to read through the conversation…"
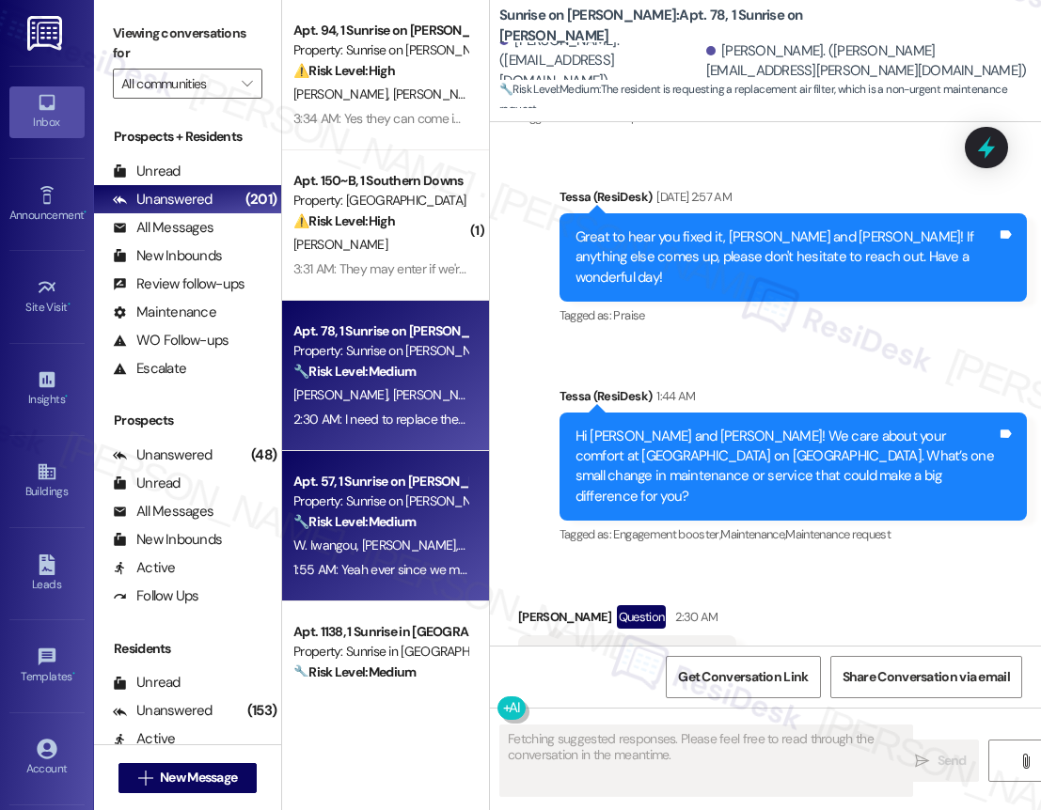
click at [412, 571] on div "1:55 AM: Yeah ever since we moved in I've noticed the grass smells pretty bad i…" at bounding box center [978, 569] width 1371 height 17
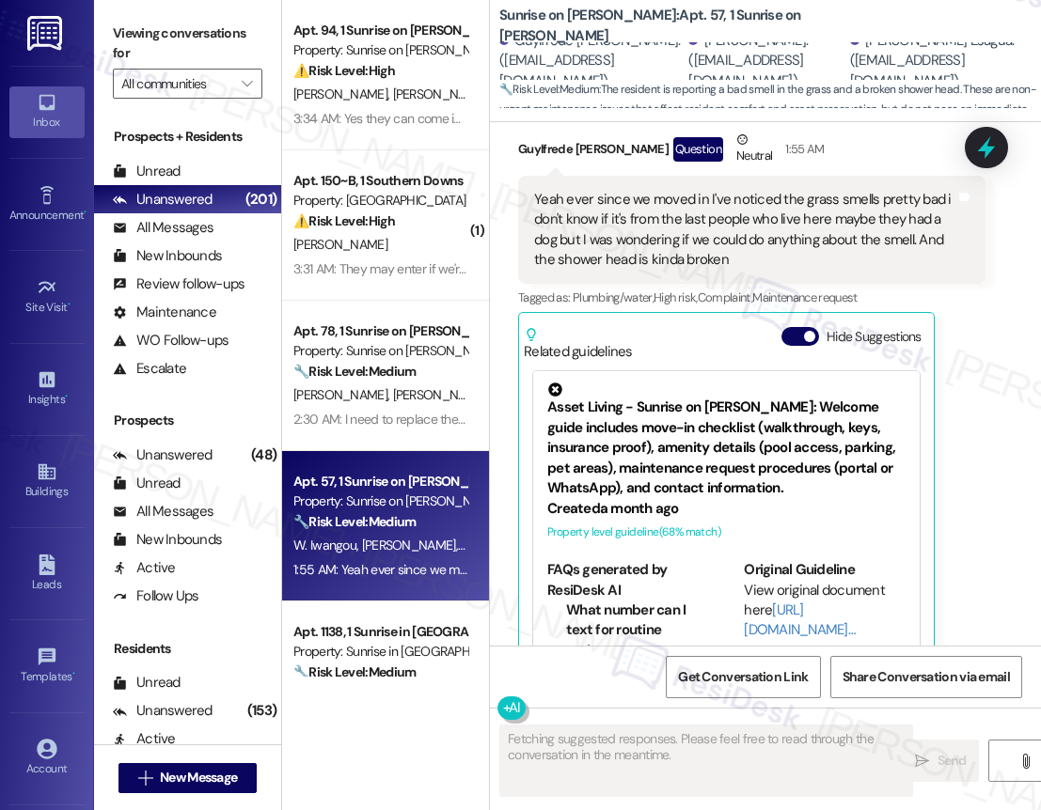
scroll to position [151, 0]
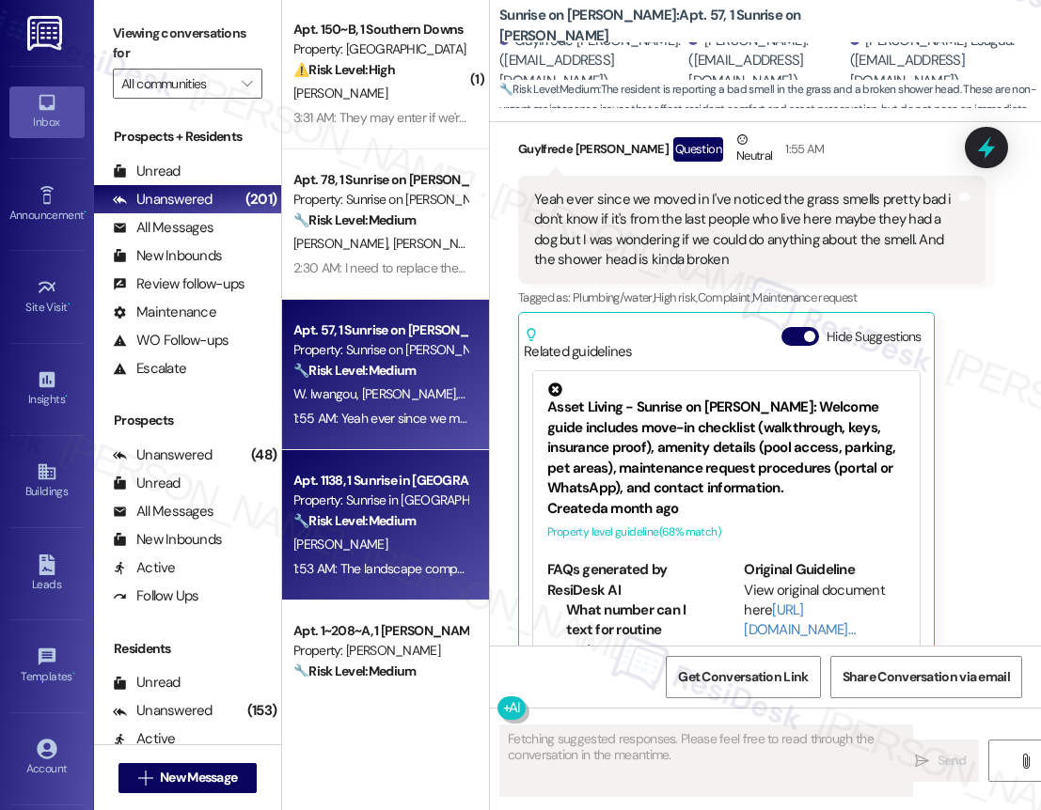
click at [399, 513] on strong "🔧 Risk Level: Medium" at bounding box center [354, 520] width 122 height 17
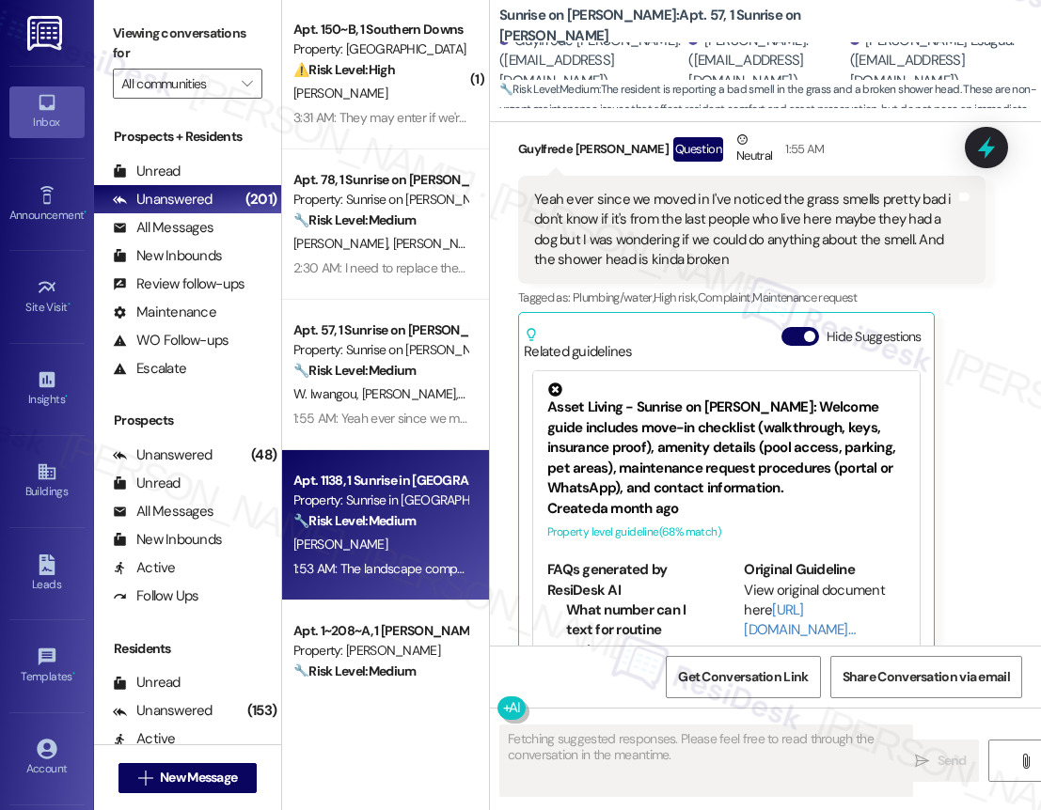
scroll to position [599, 0]
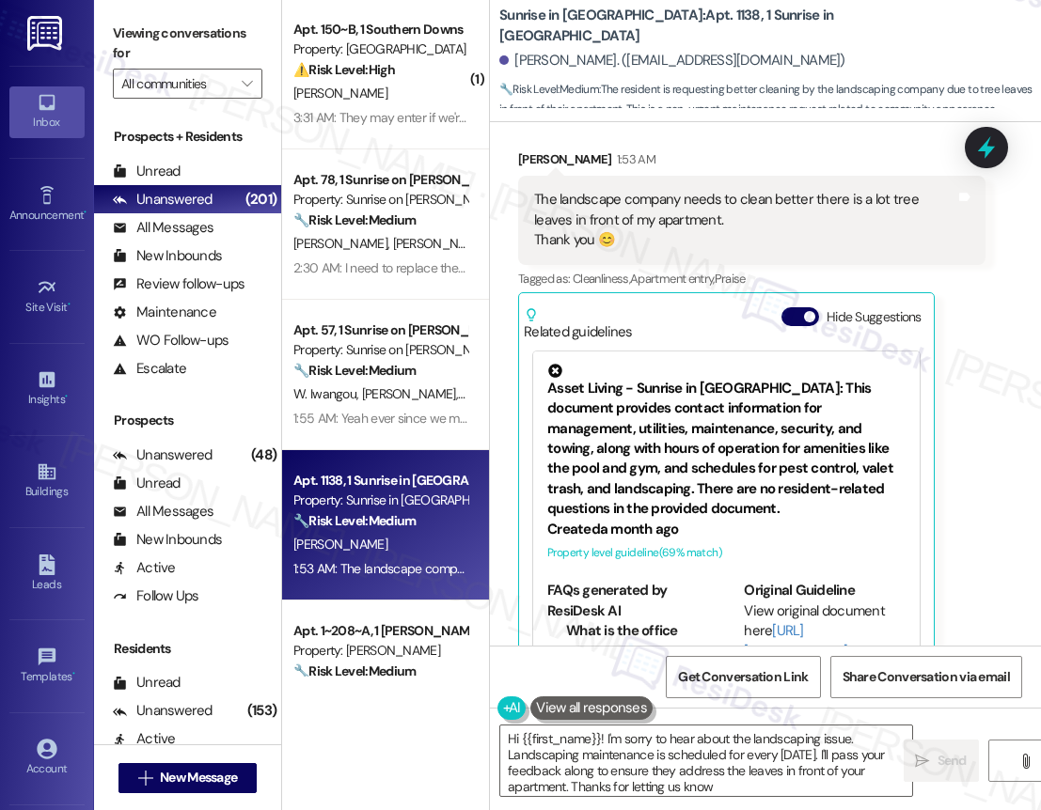
type textarea "Hi {{first_name}}! I'm sorry to hear about the landscaping issue. Landscaping m…"
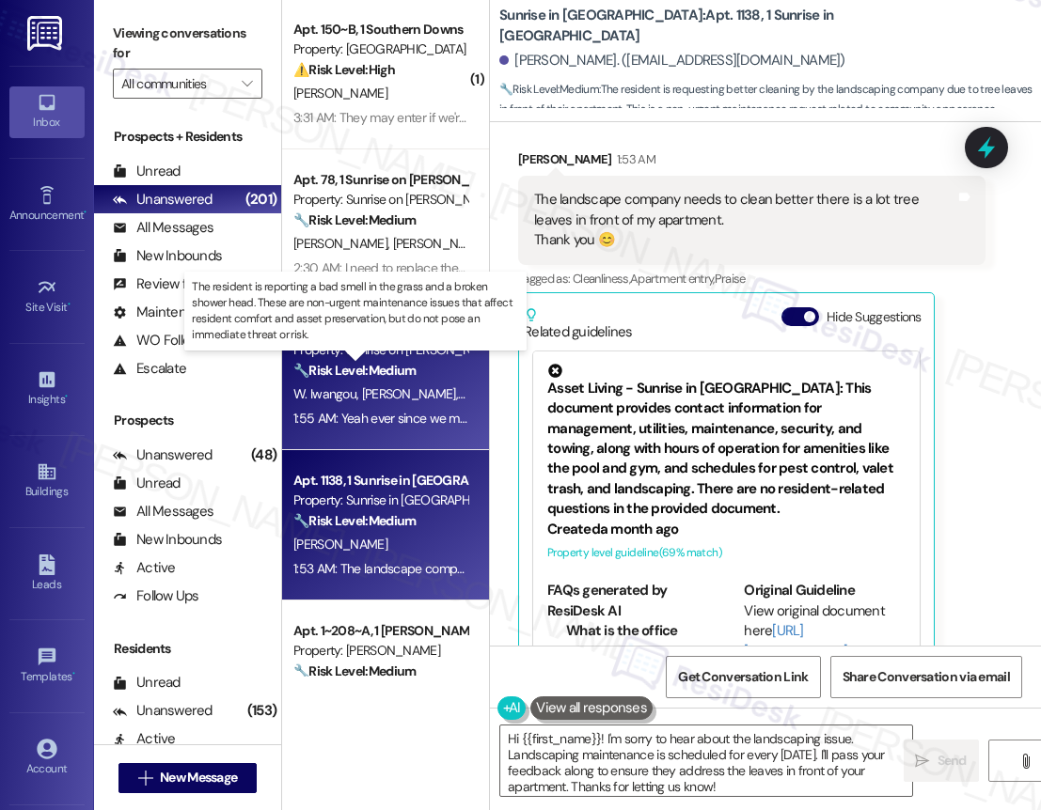
click at [358, 369] on strong "🔧 Risk Level: Medium" at bounding box center [354, 370] width 122 height 17
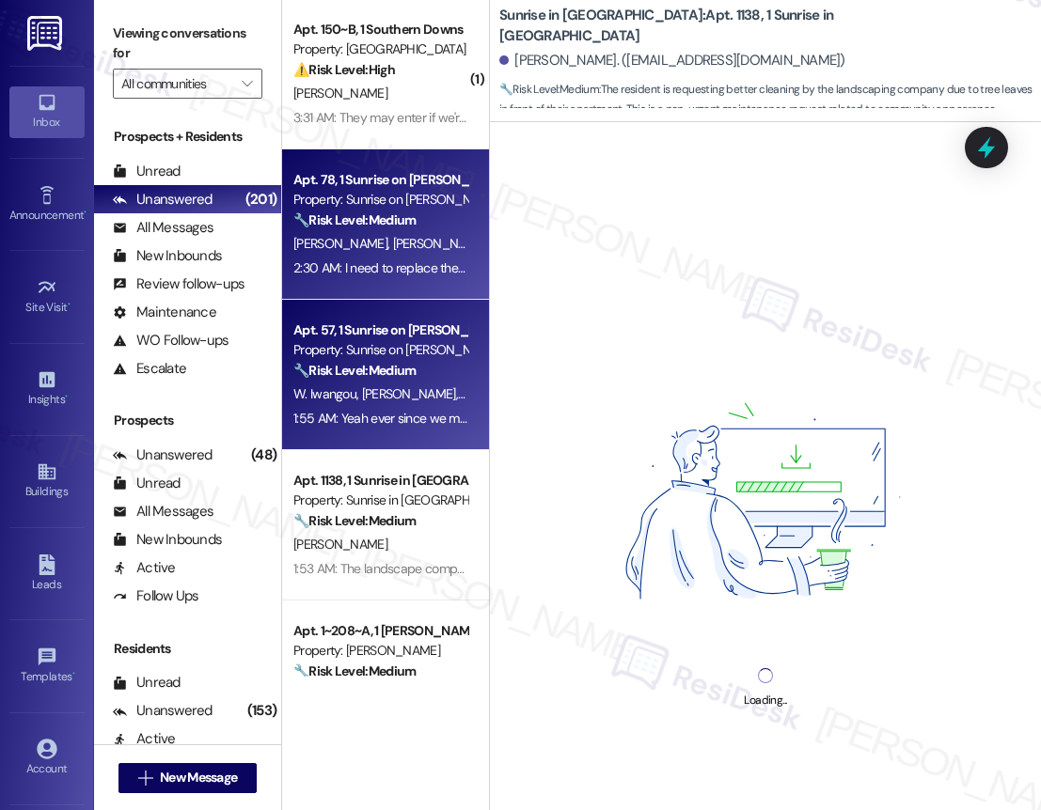
click at [431, 235] on span "[PERSON_NAME] [PERSON_NAME]" at bounding box center [488, 243] width 191 height 17
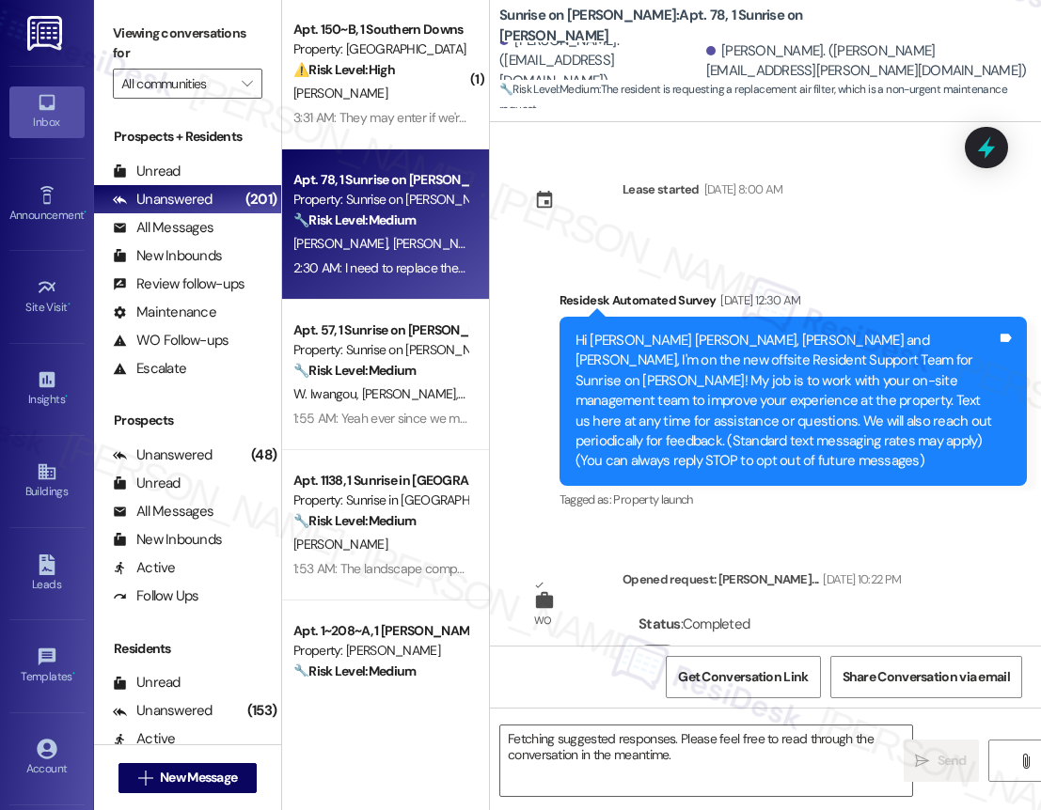
scroll to position [2806, 0]
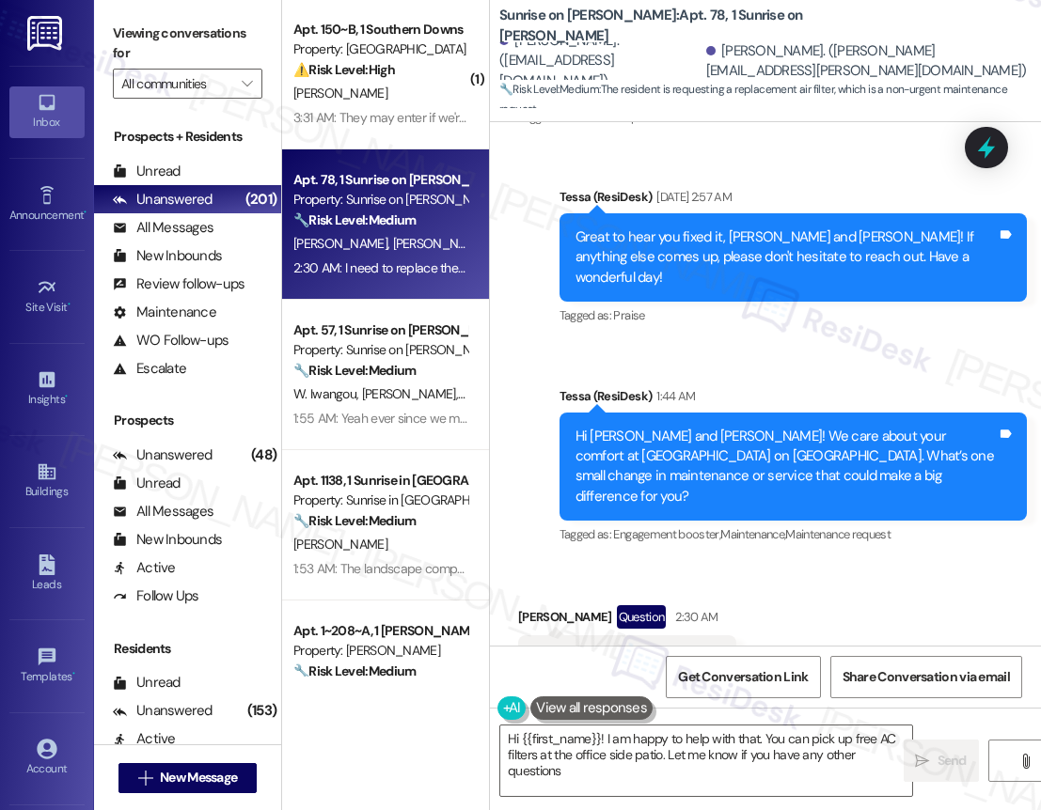
type textarea "Hi {{first_name}}! I am happy to help with that. You can pick up free AC filter…"
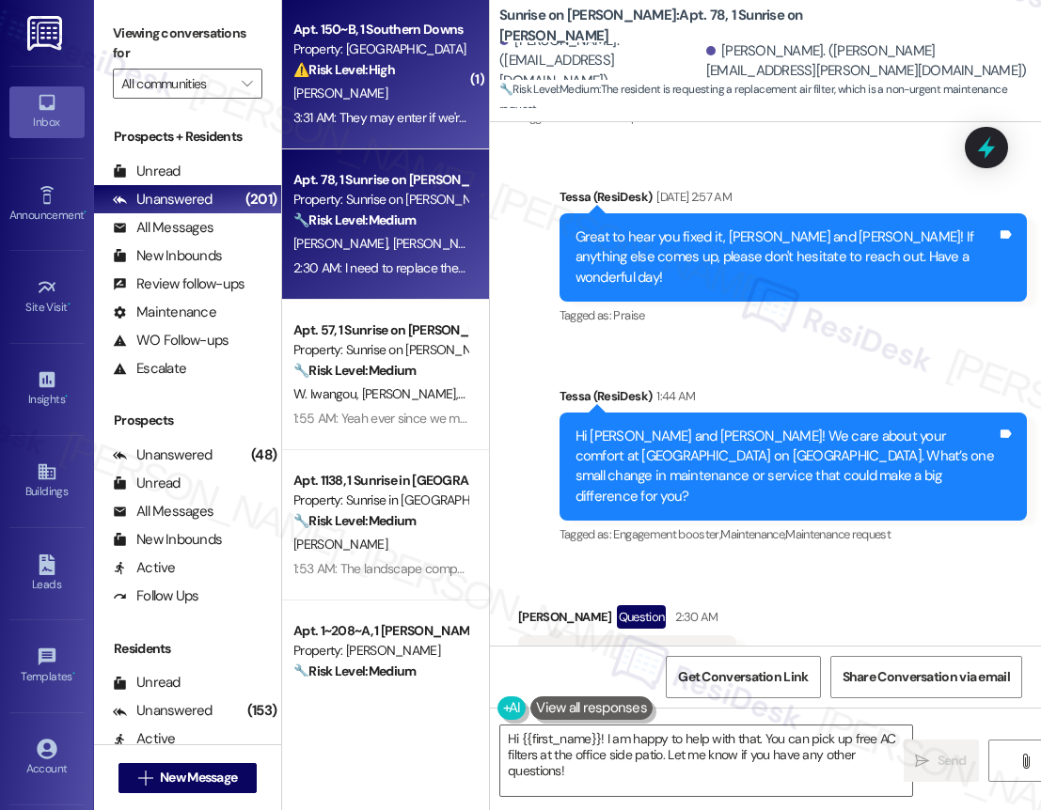
click at [427, 122] on div "3:31 AM: They may enter if we're not home and there's no pets. Thank you for yo…" at bounding box center [528, 117] width 471 height 17
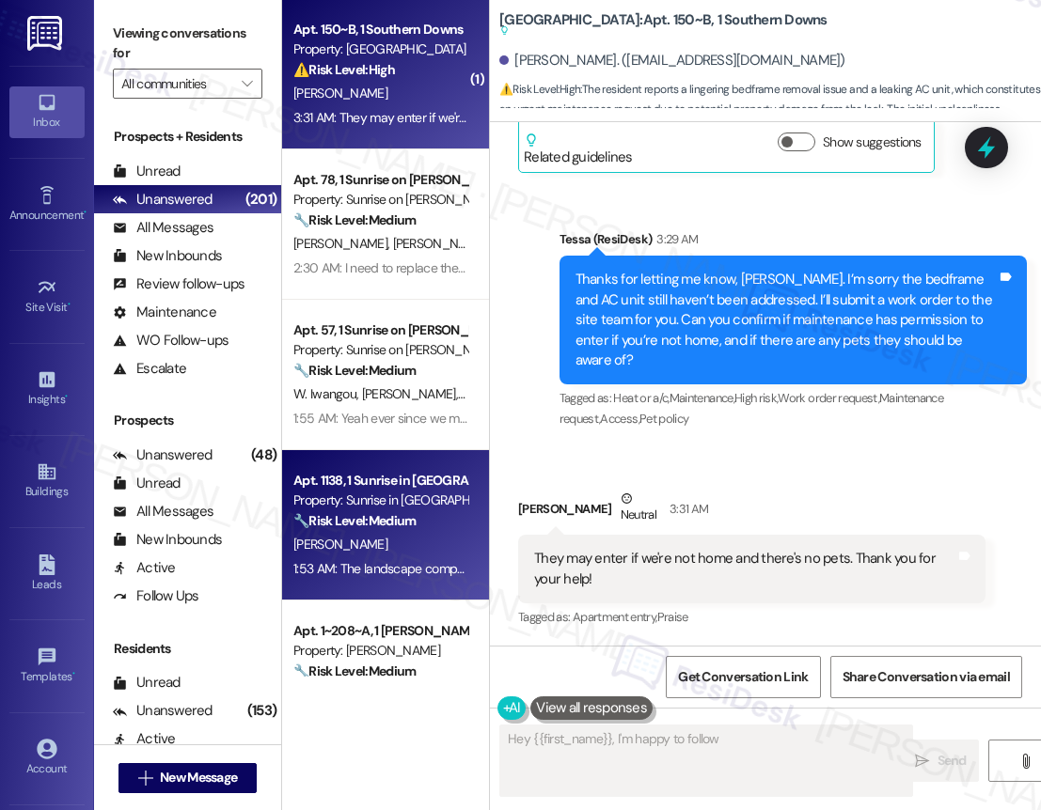
scroll to position [1105, 0]
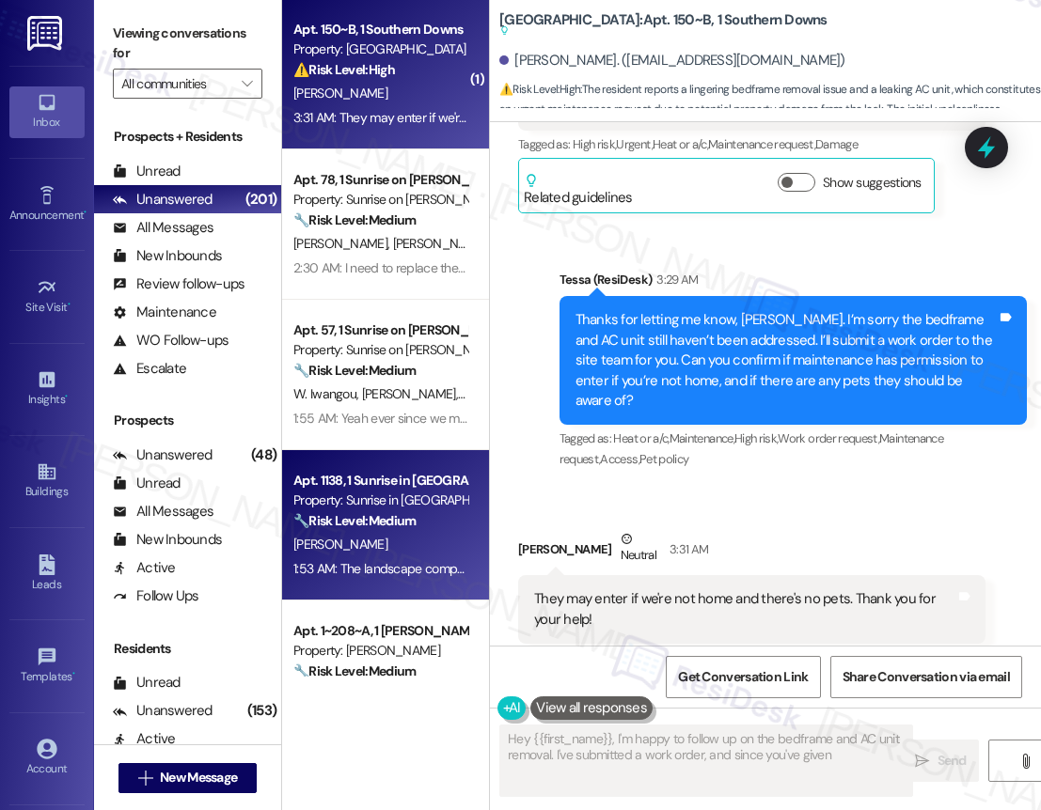
type textarea "Hey {{first_name}}, I'm happy to follow up on the bedframe and AC unit removal.…"
click at [395, 474] on div "Apt. 1138, 1 Sunrise in [GEOGRAPHIC_DATA]" at bounding box center [380, 481] width 174 height 20
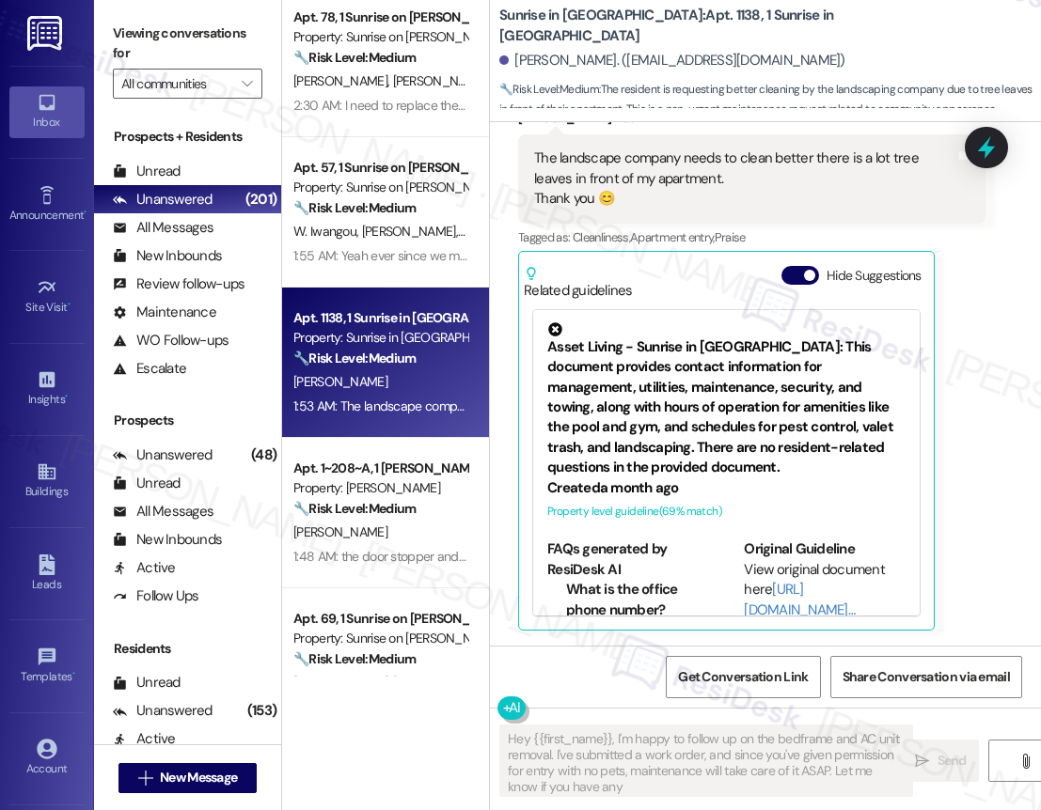
scroll to position [368, 0]
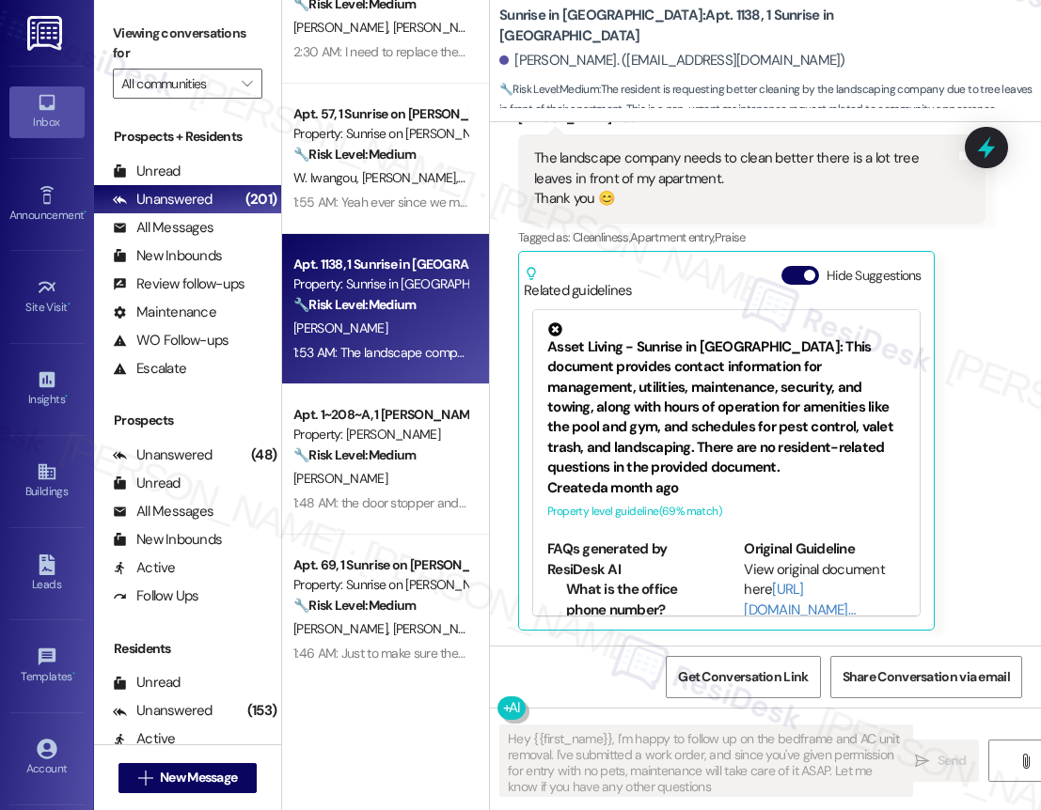
type textarea "Hey {{first_name}}, I'm happy to follow up on the bedframe and AC unit removal.…"
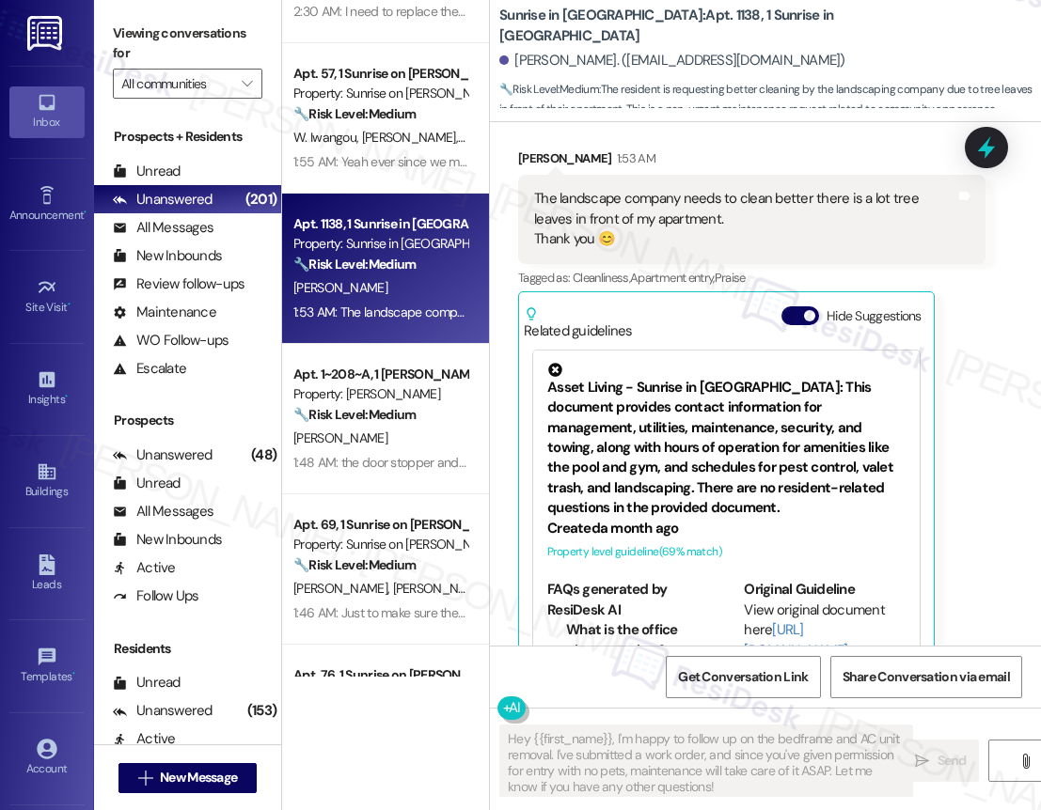
click at [459, 465] on div "( 1 ) Apt. 150~B, 1 Southern Downs Property: Southern Downs ⚠️ Risk Level: High…" at bounding box center [385, 338] width 207 height 677
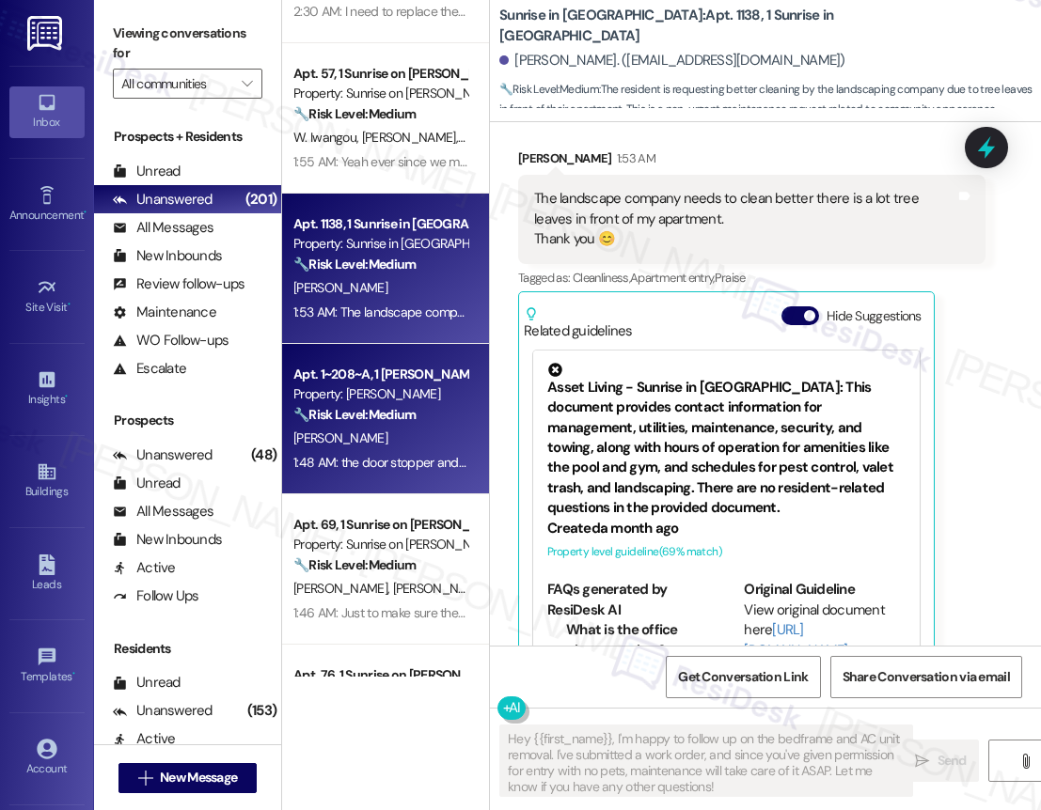
click at [444, 433] on div "[PERSON_NAME]" at bounding box center [380, 439] width 178 height 24
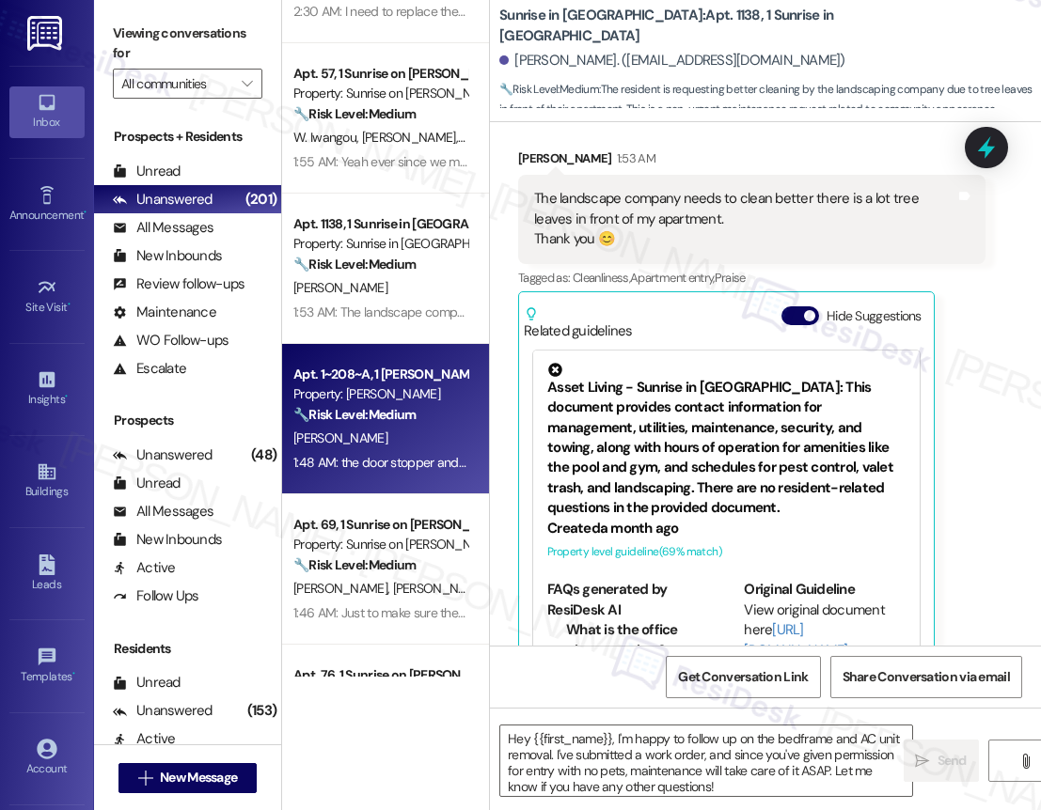
type textarea "Fetching suggested responses. Please feel free to read through the conversation…"
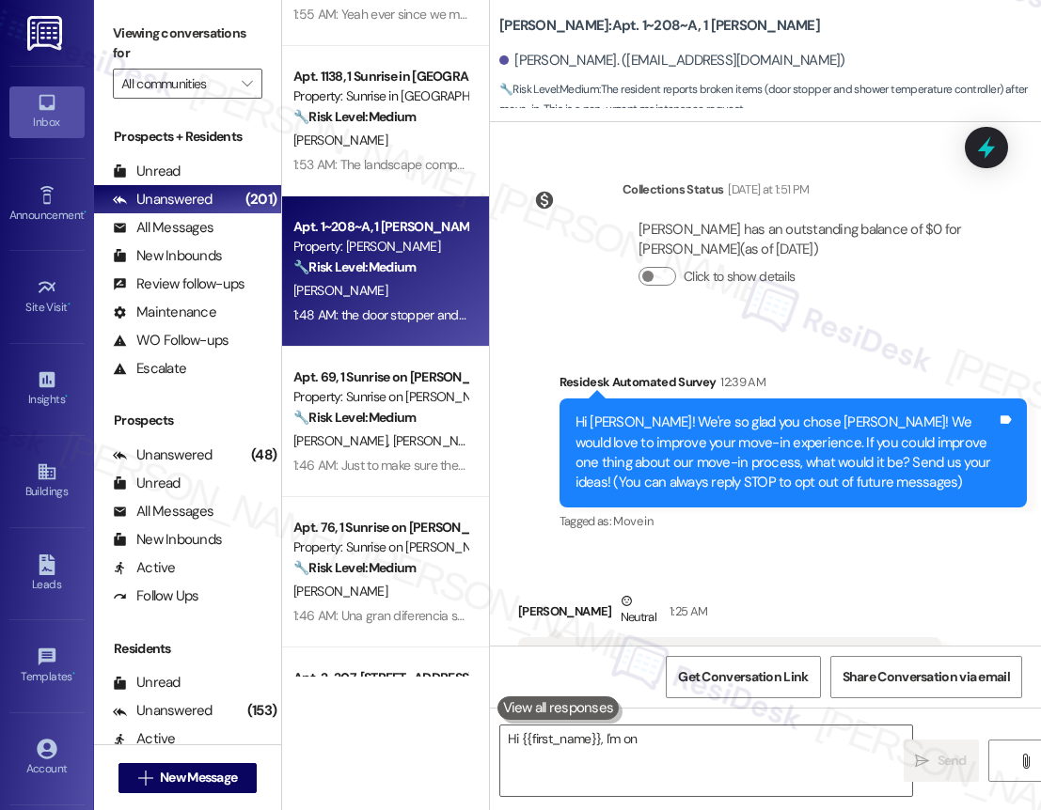
scroll to position [595, 0]
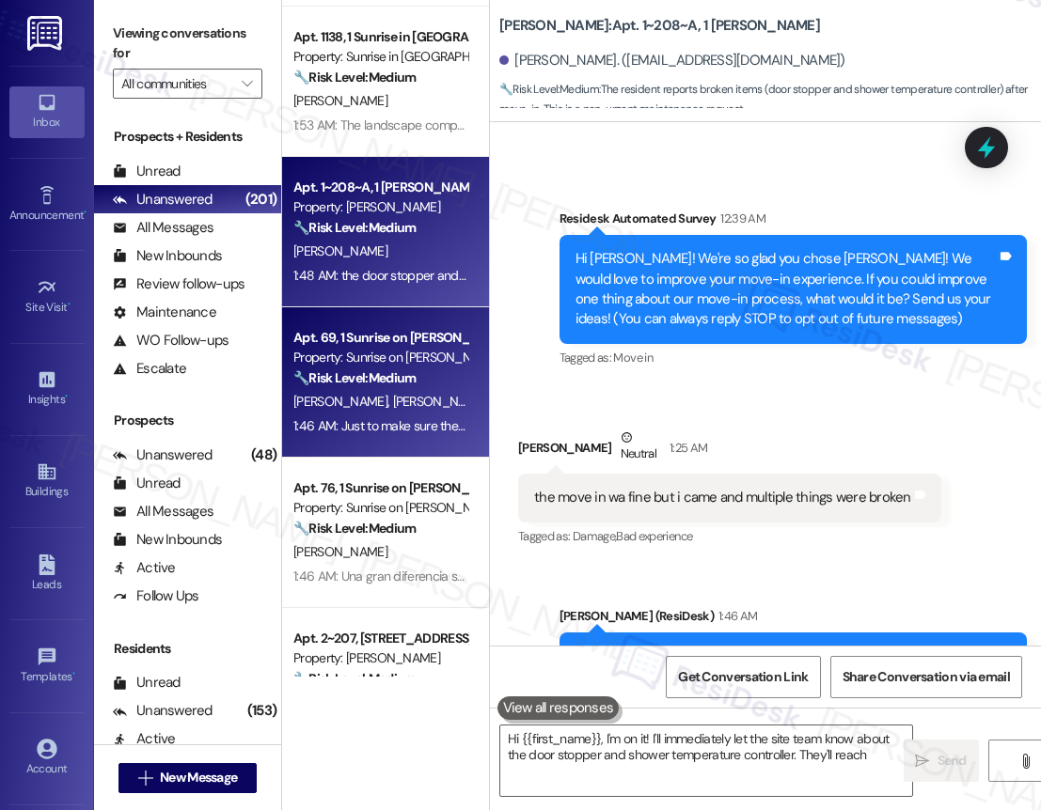
click at [407, 426] on div "( 1 ) Apt. 150~B, 1 Southern Downs Property: Southern Downs ⚠️ Risk Level: High…" at bounding box center [385, 338] width 207 height 677
type textarea "Hi {{first_name}}, I'm on it! I'll immediately let the site team know about the…"
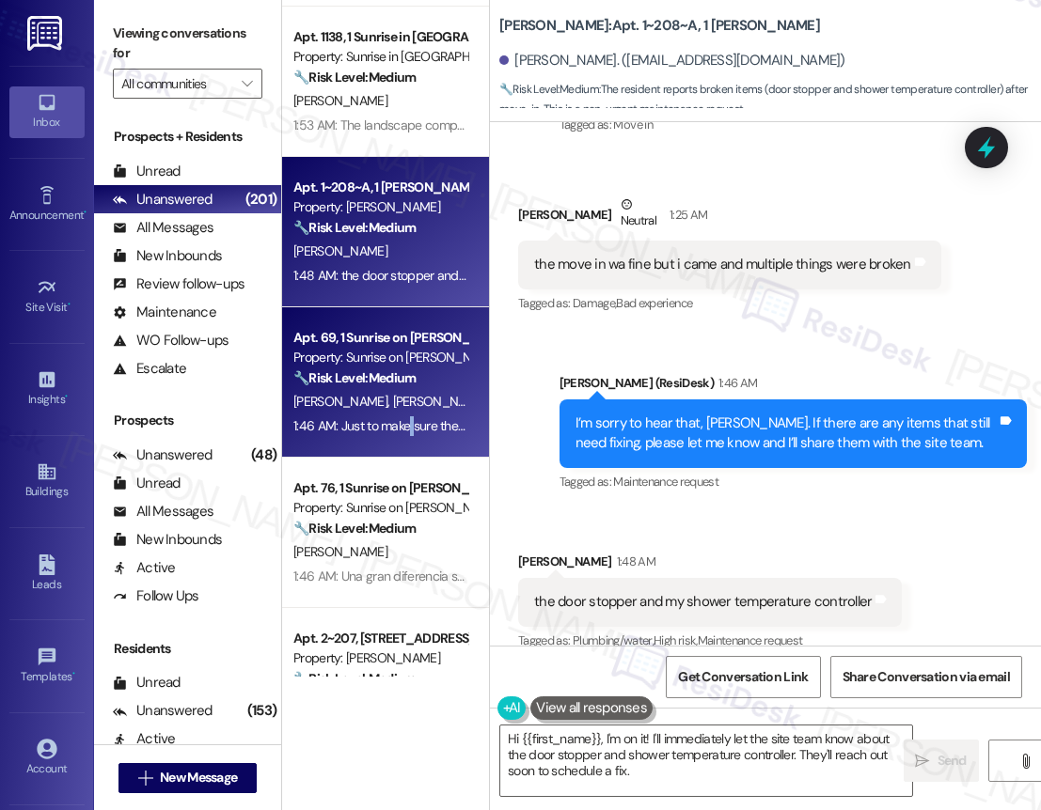
click at [407, 426] on div "1:46 AM: Just to make sure the Fido bag are refilled more often 1:46 AM: Just t…" at bounding box center [462, 425] width 338 height 17
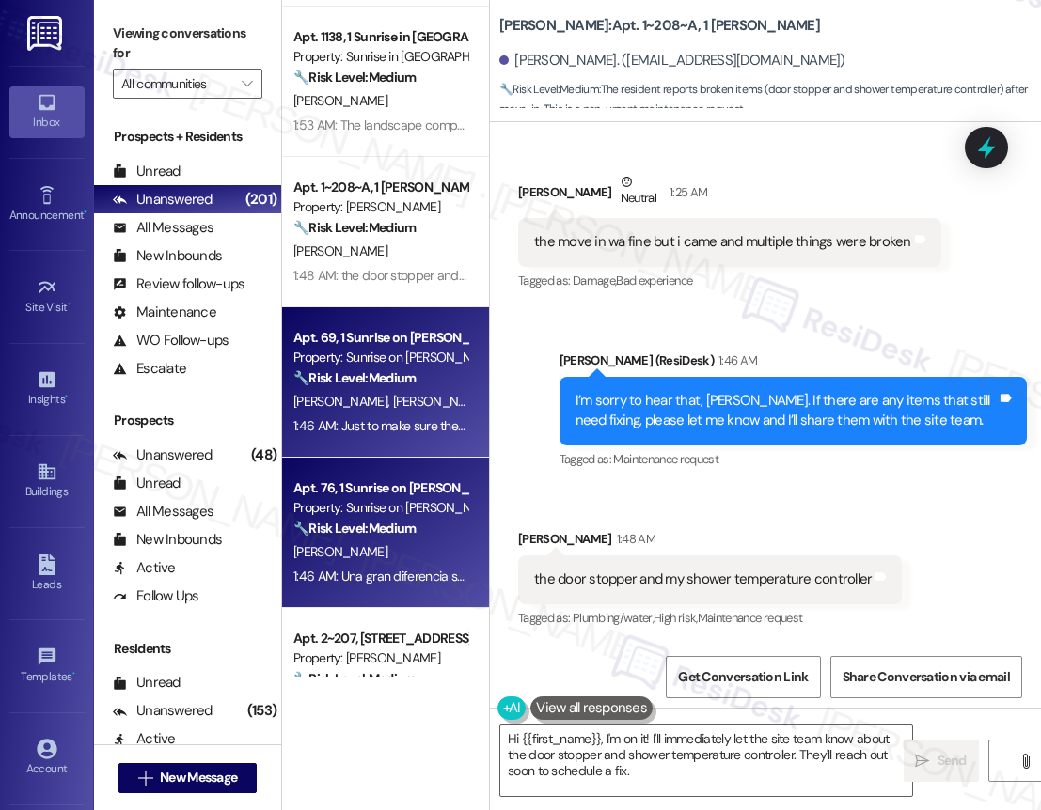
type textarea "Fetching suggested responses. Please feel free to read through the conversation…"
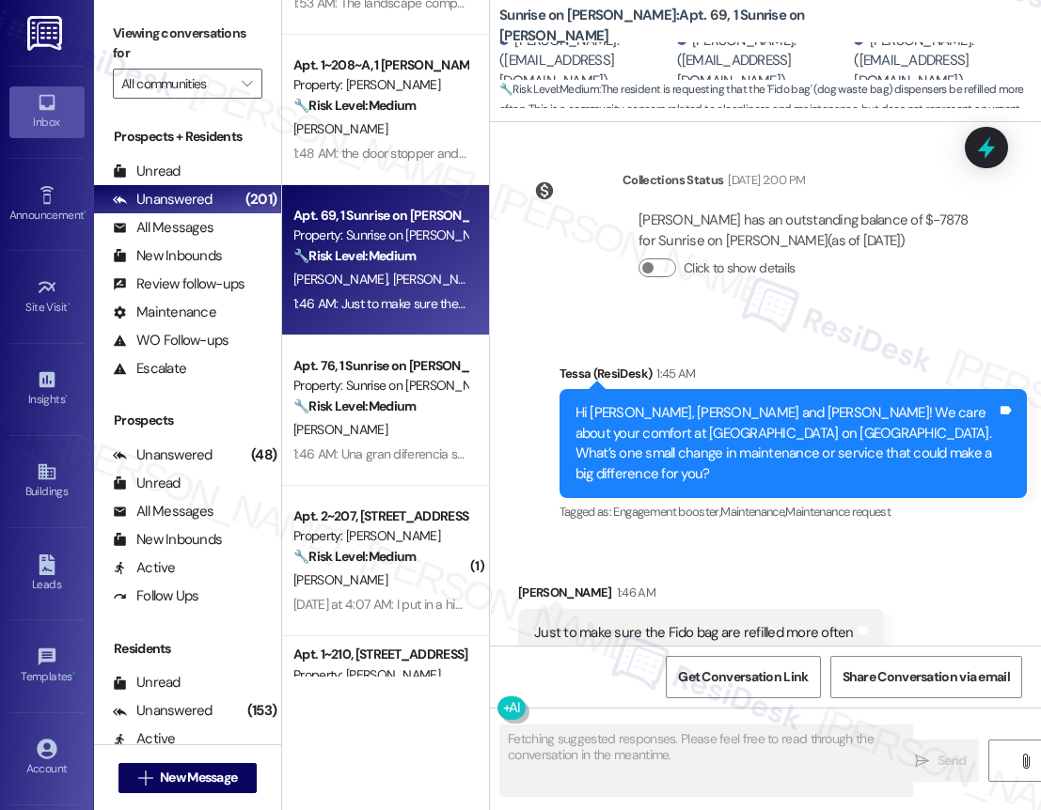
scroll to position [371, 0]
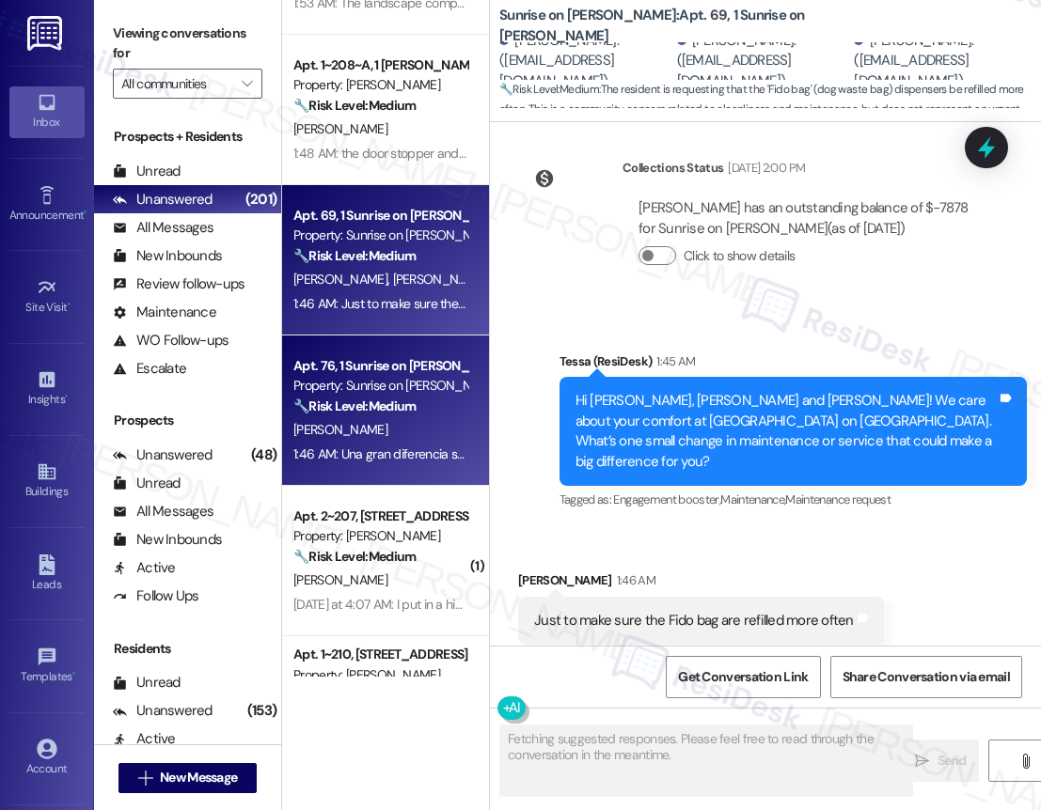
click at [387, 400] on strong "🔧 Risk Level: Medium" at bounding box center [354, 406] width 122 height 17
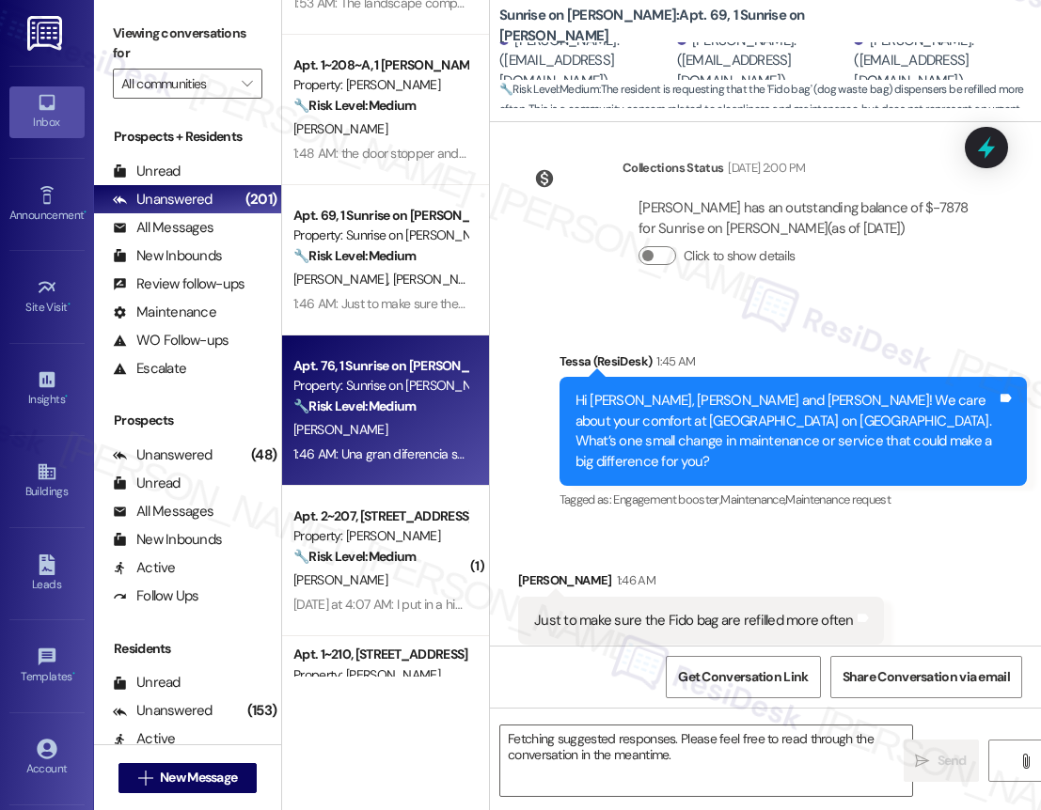
click at [387, 400] on strong "🔧 Risk Level: Medium" at bounding box center [354, 406] width 122 height 17
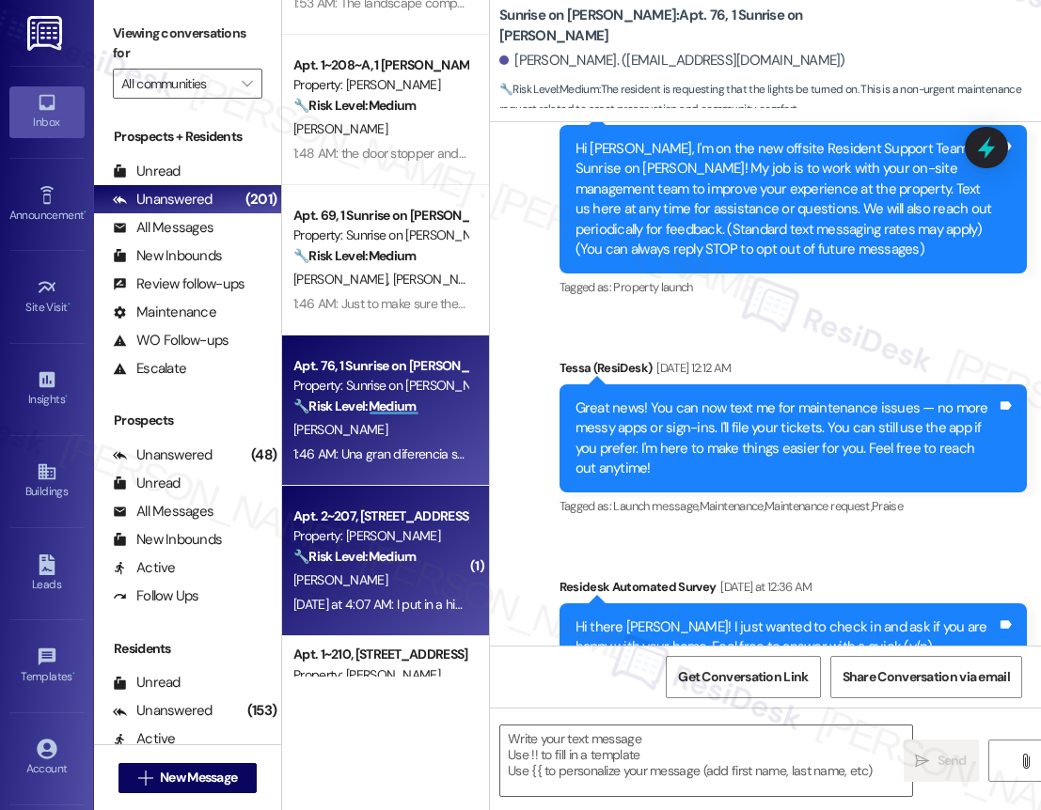
type textarea "Fetching suggested responses. Please feel free to read through the conversation…"
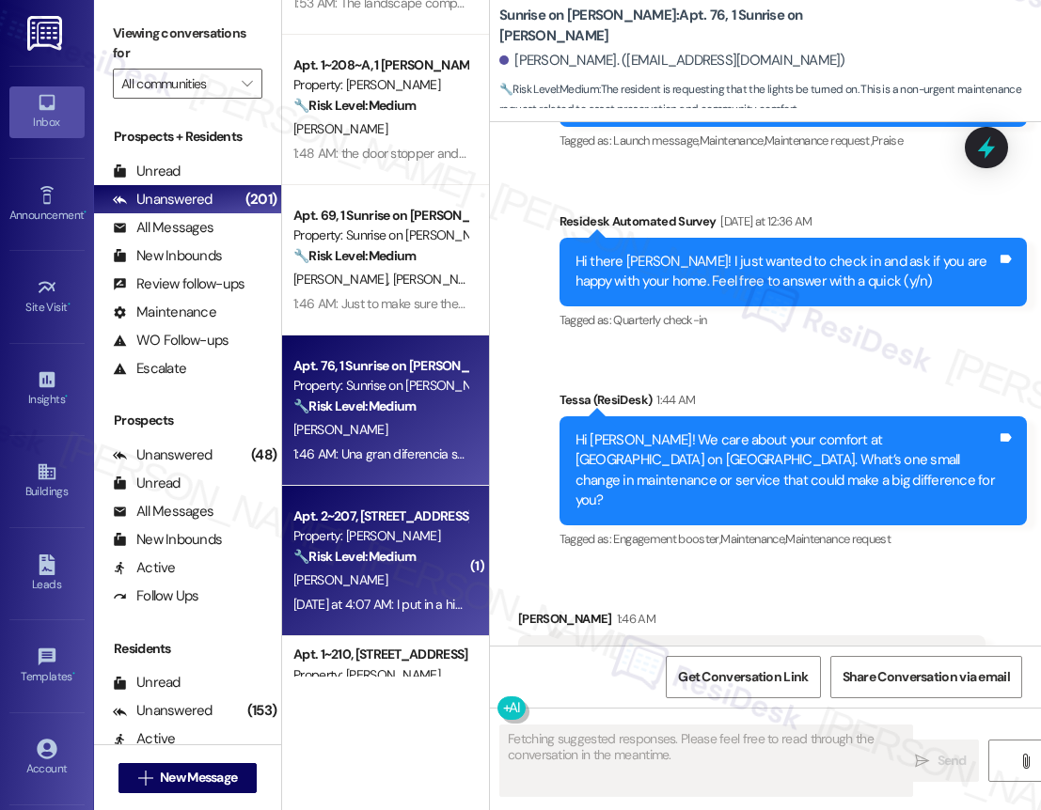
click at [398, 523] on div "Apt. 2~207, [STREET_ADDRESS]" at bounding box center [380, 517] width 174 height 20
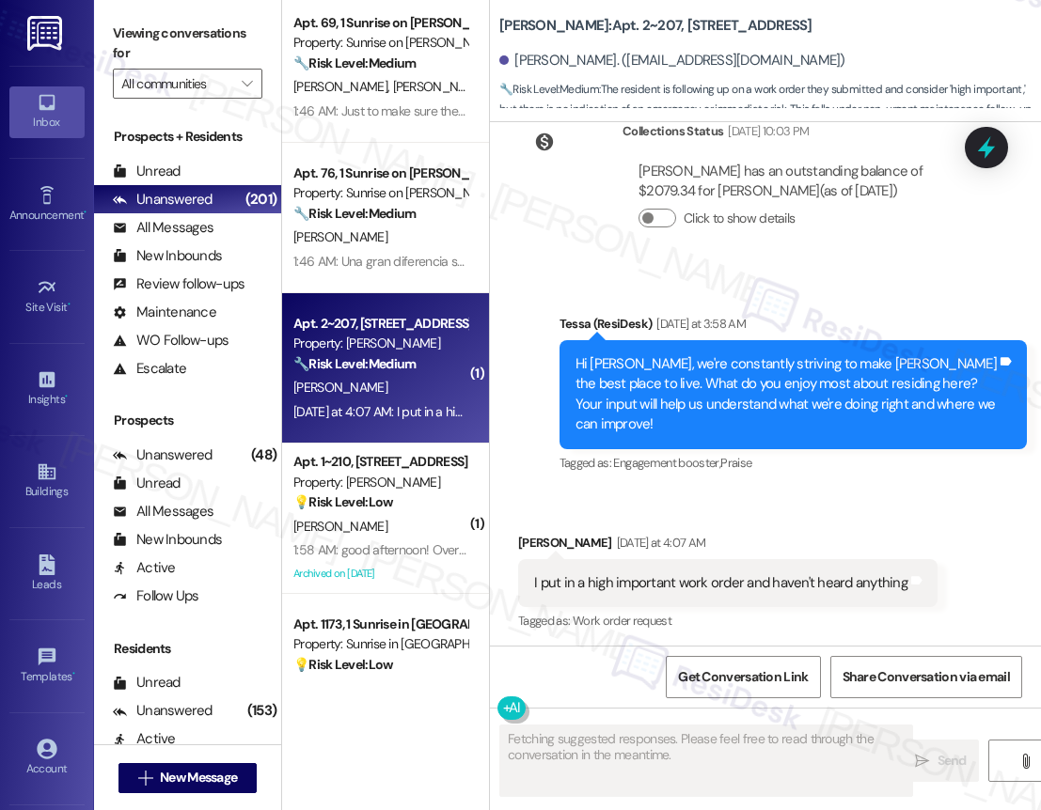
scroll to position [652, 0]
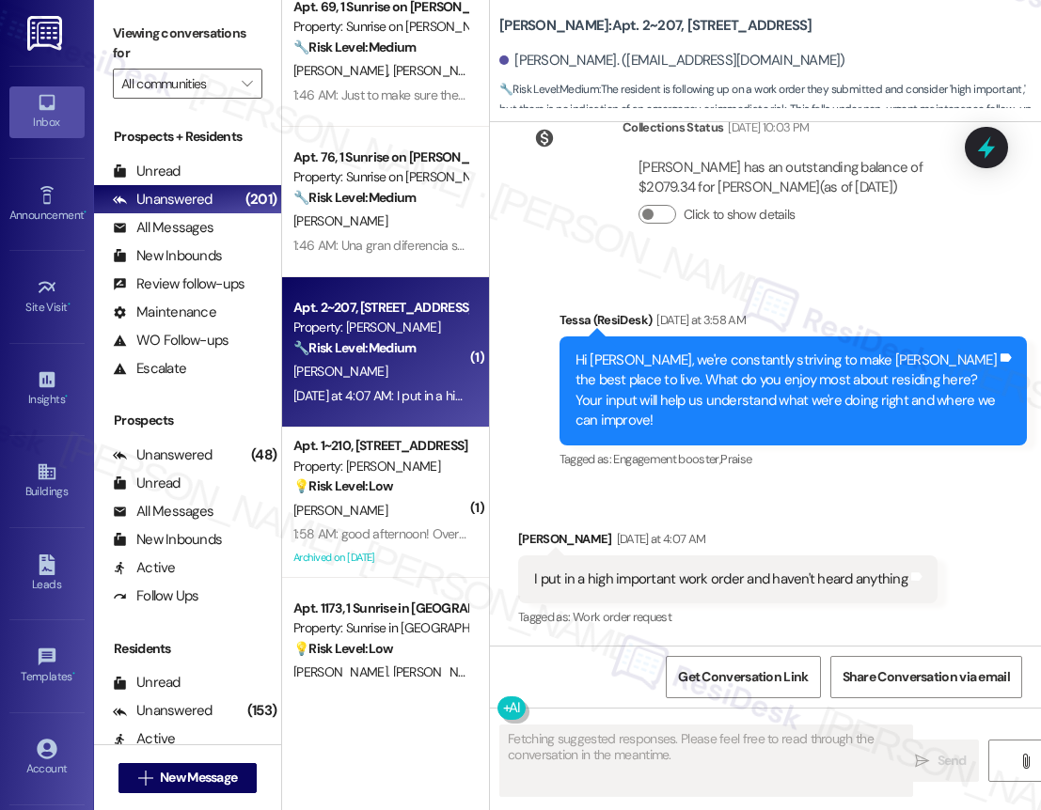
click at [406, 518] on div "Apt. 1~208~A, 1 Todd Property: TODD 🔧 Risk Level: Medium The resident reports b…" at bounding box center [385, 338] width 207 height 677
click at [406, 518] on div "Apt. 1138, 1 Sunrise in Chandler Property: Sunrise in Chandler 🔧 Risk Level: Me…" at bounding box center [385, 338] width 207 height 677
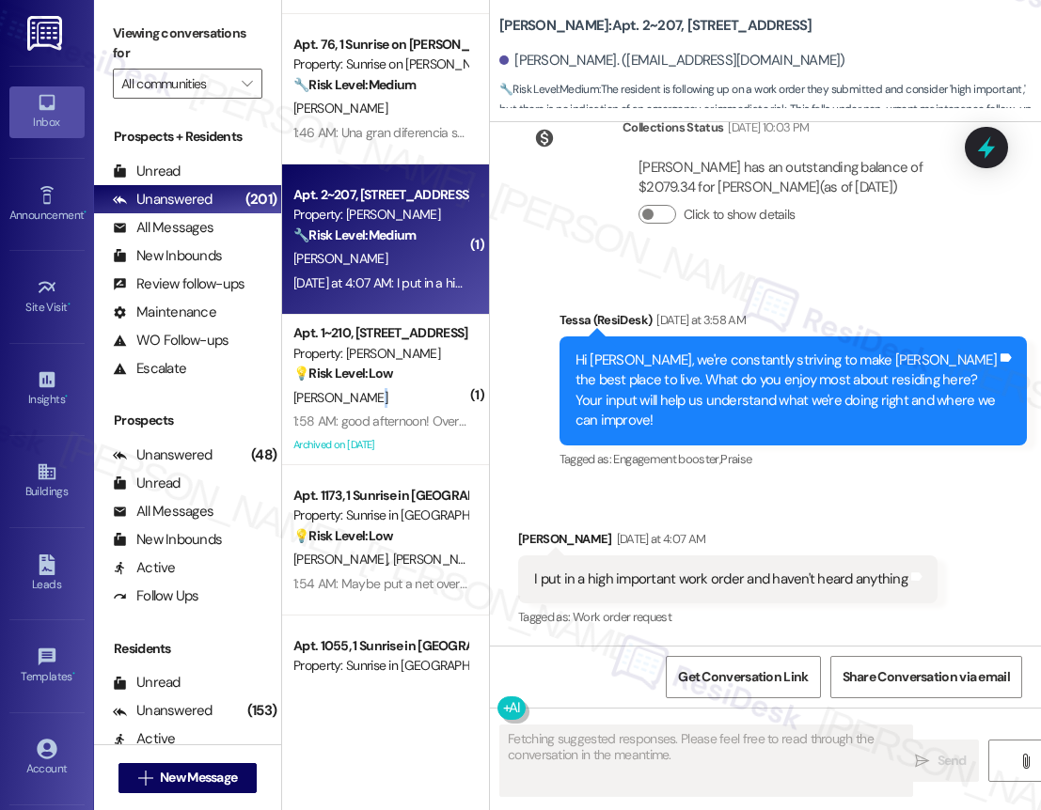
scroll to position [1128, 0]
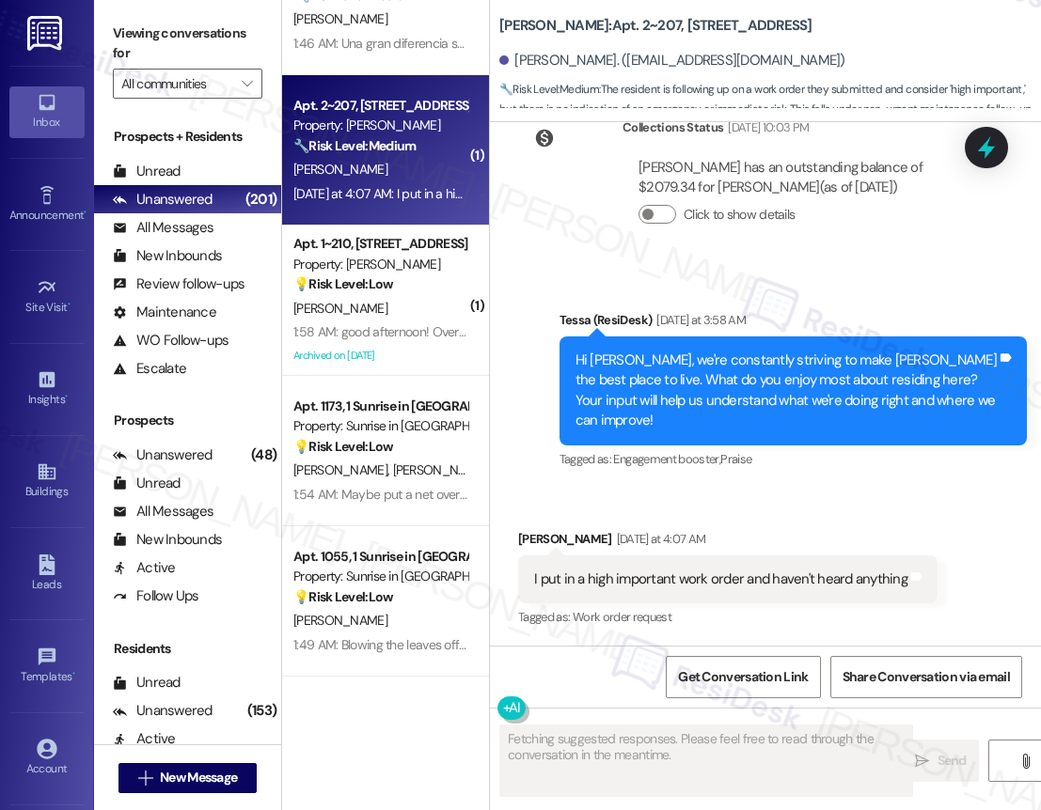
drag, startPoint x: 413, startPoint y: 508, endPoint x: 609, endPoint y: 322, distance: 270.7
click at [413, 508] on div "Apt. 69, 1 Sunrise on Bethany Property: Sunrise on Bethany 🔧 Risk Level: Medium…" at bounding box center [385, 338] width 207 height 677
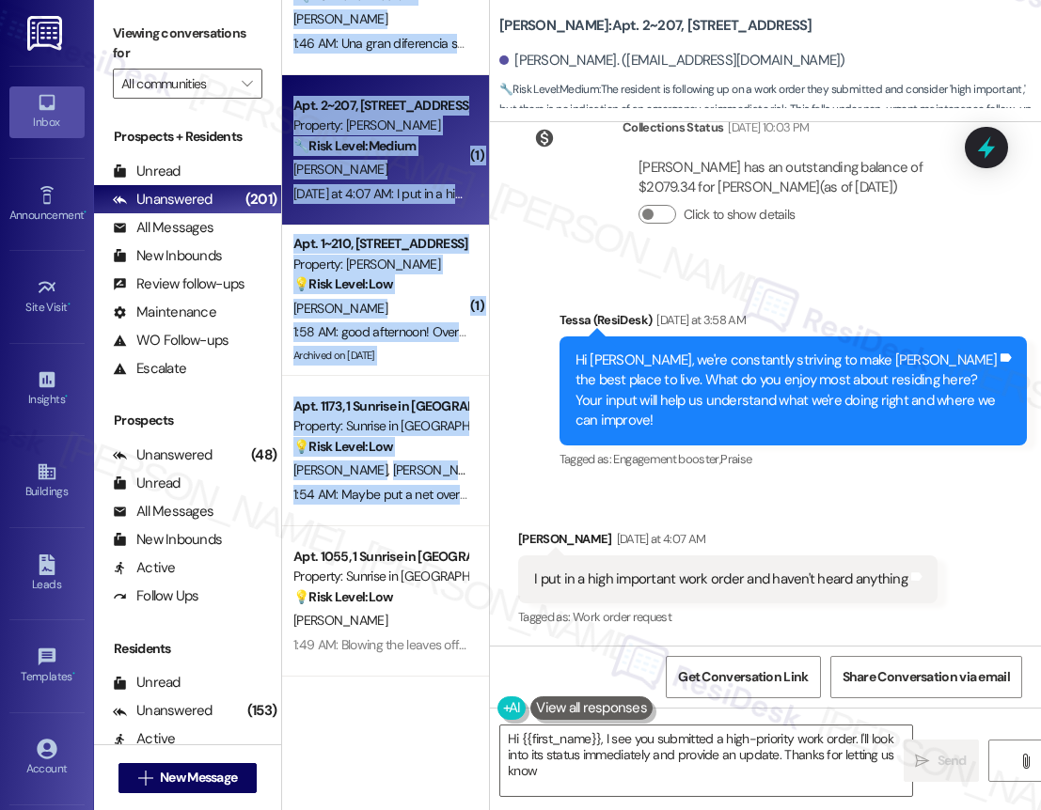
type textarea "Hi {{first_name}}, I see you submitted a high-priority work order. I'll look in…"
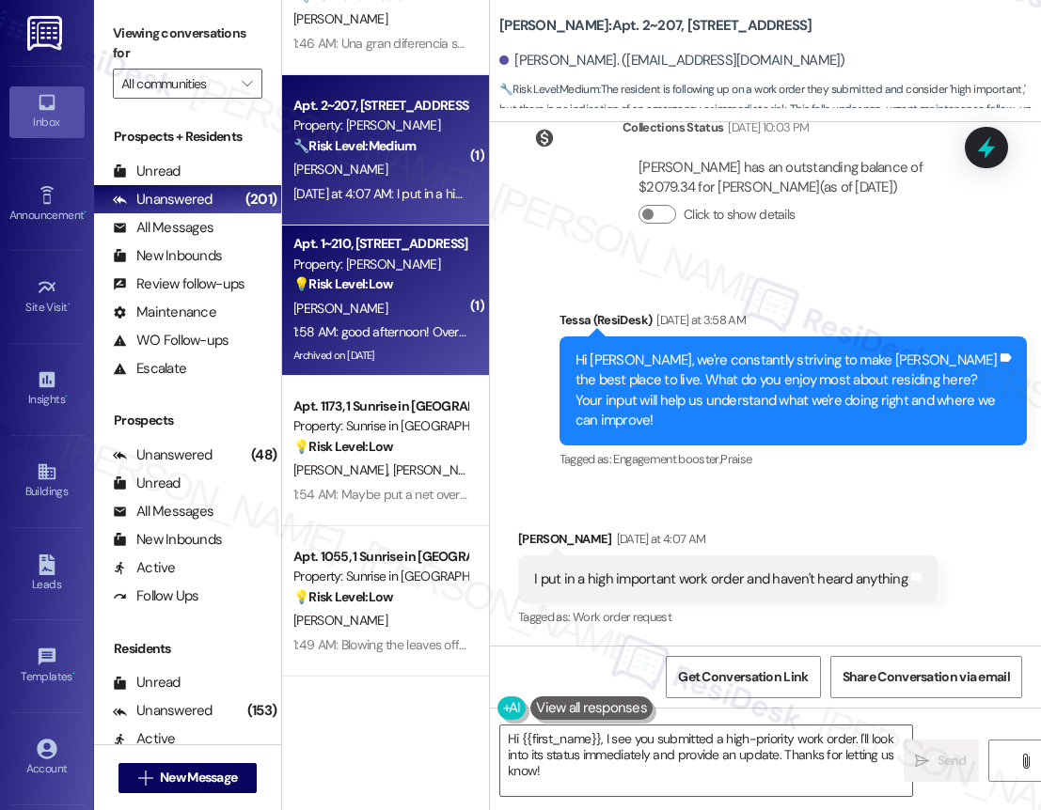
click at [371, 301] on div "[PERSON_NAME]" at bounding box center [380, 309] width 178 height 24
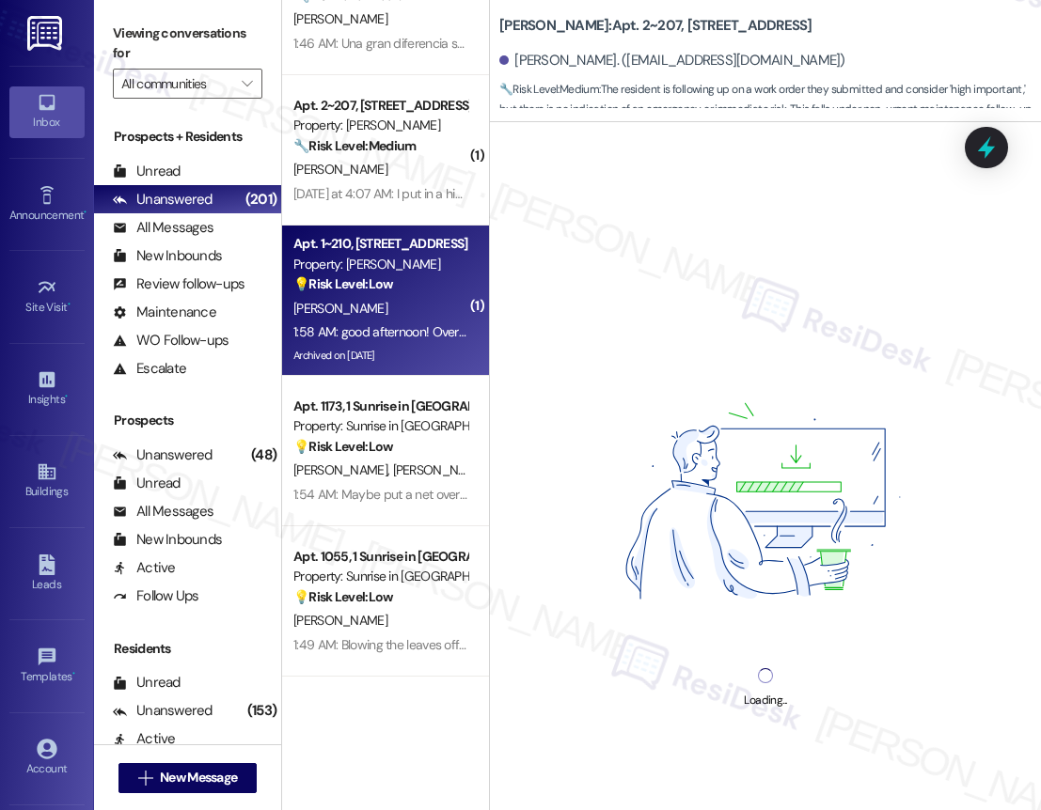
click at [748, 267] on div "Loading..." at bounding box center [765, 527] width 551 height 810
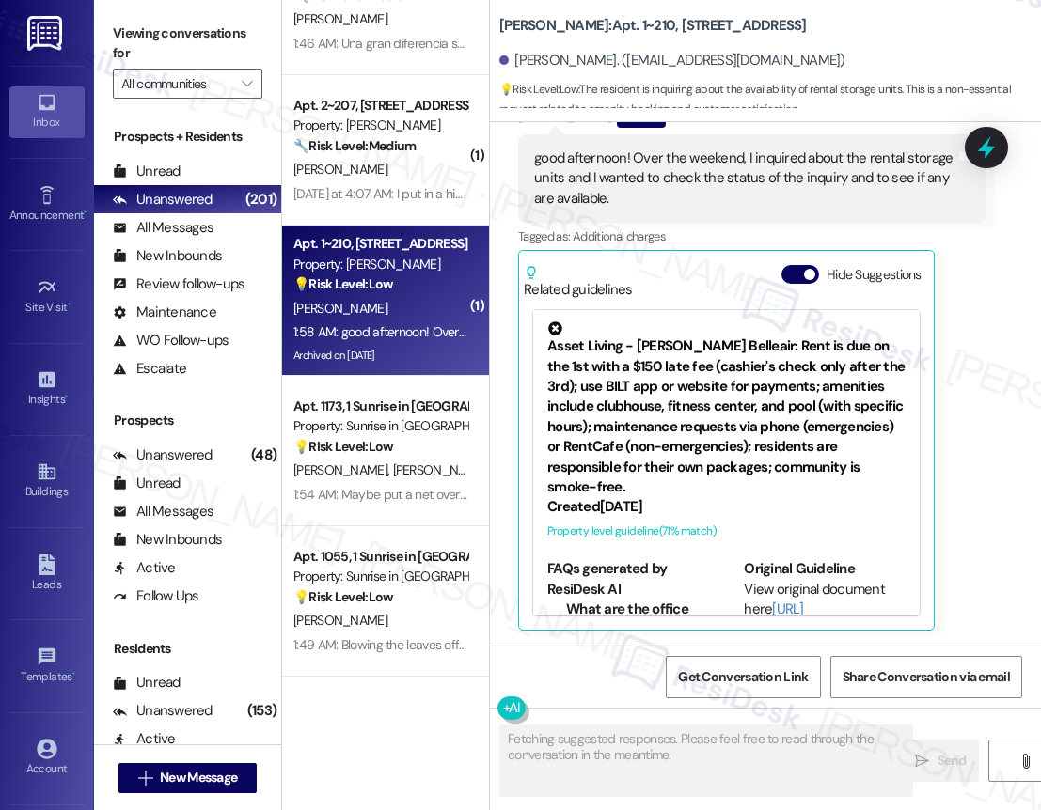
scroll to position [10090, 0]
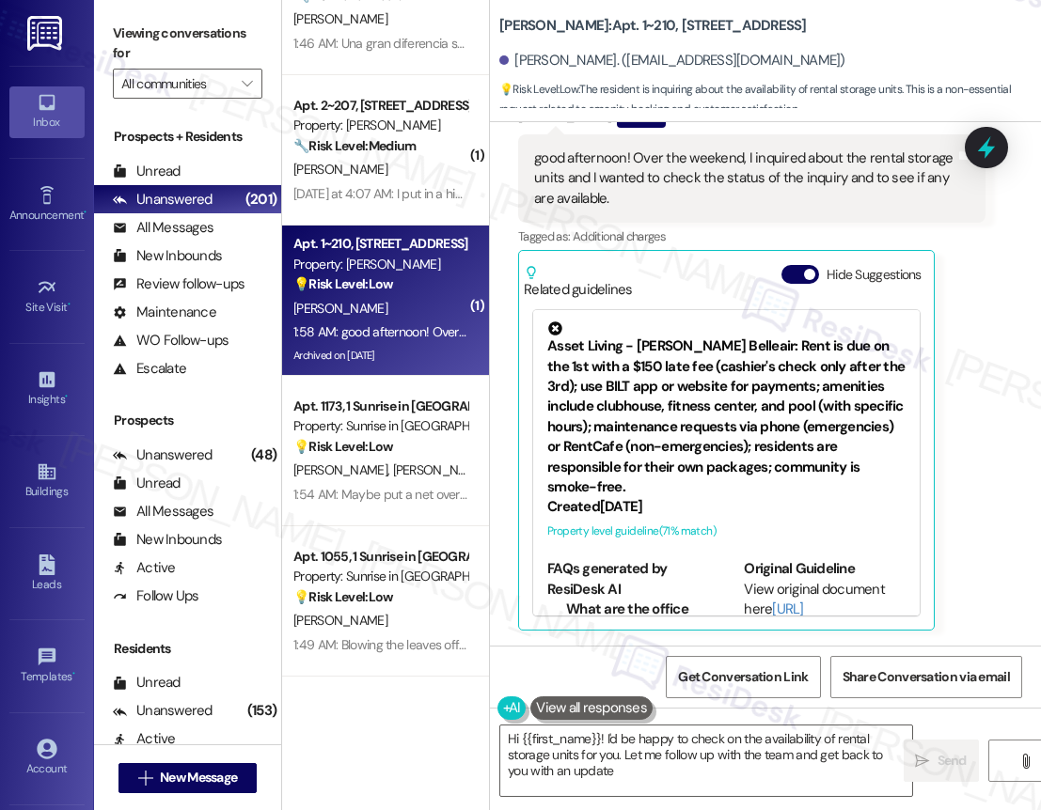
type textarea "Hi {{first_name}}! I'd be happy to check on the availability of rental storage …"
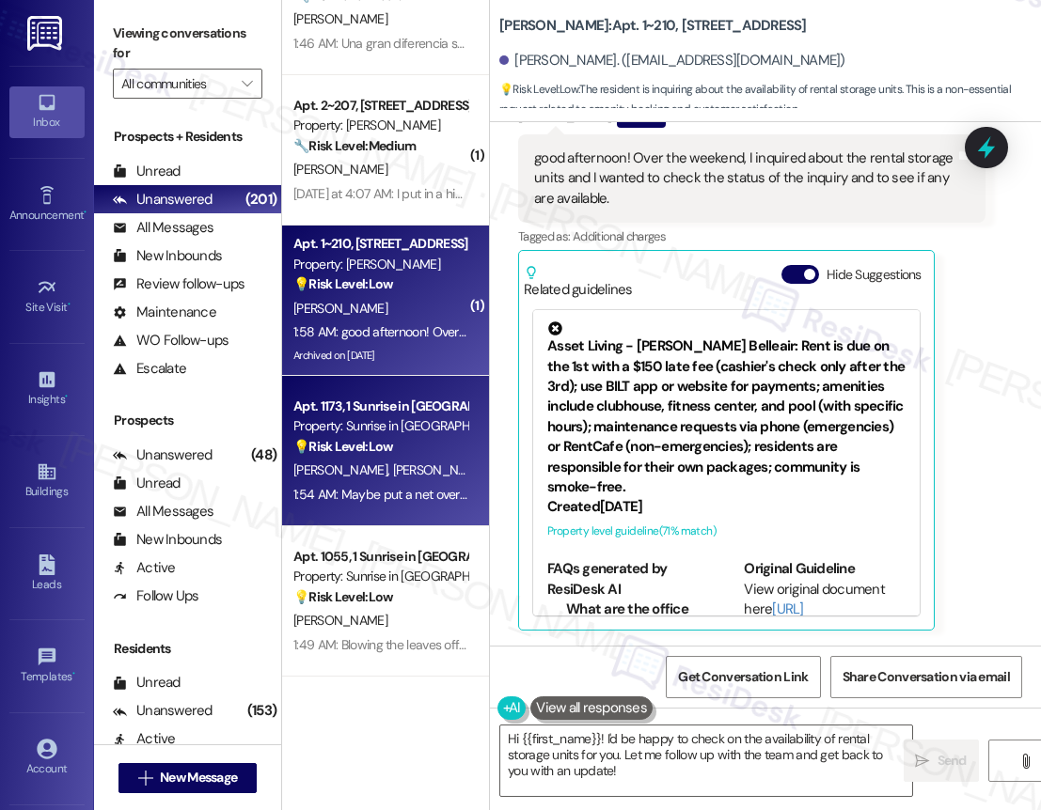
click at [393, 465] on span "[PERSON_NAME]" at bounding box center [440, 470] width 94 height 17
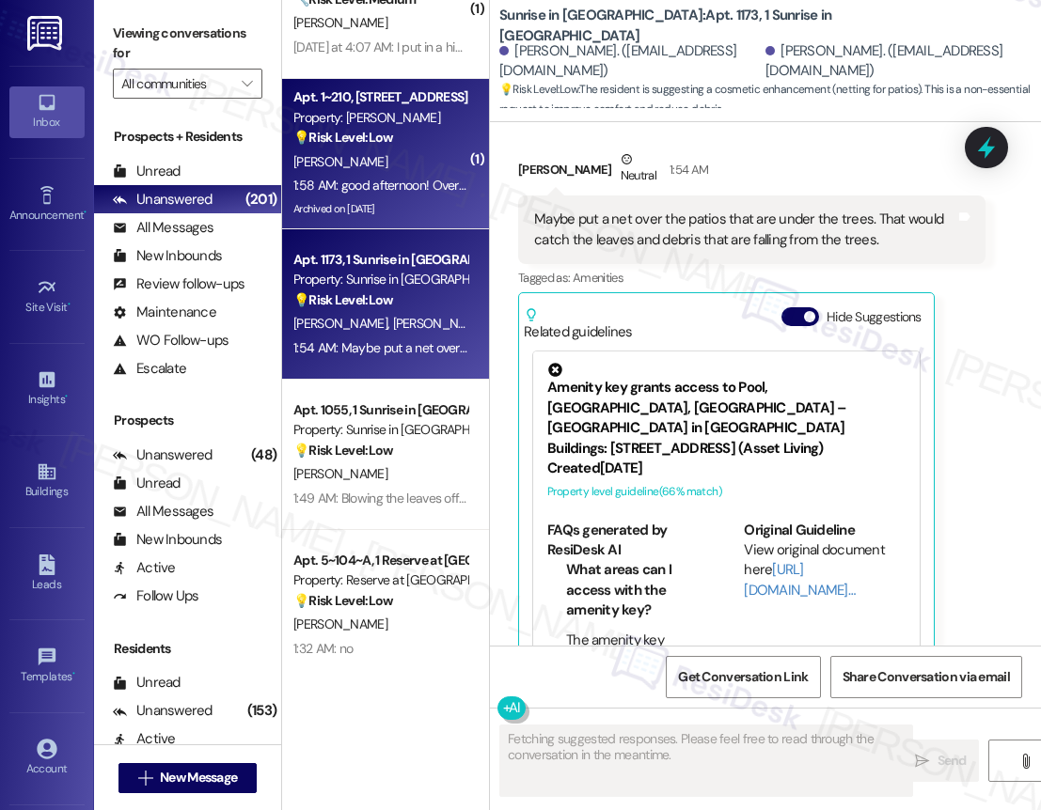
scroll to position [1277, 0]
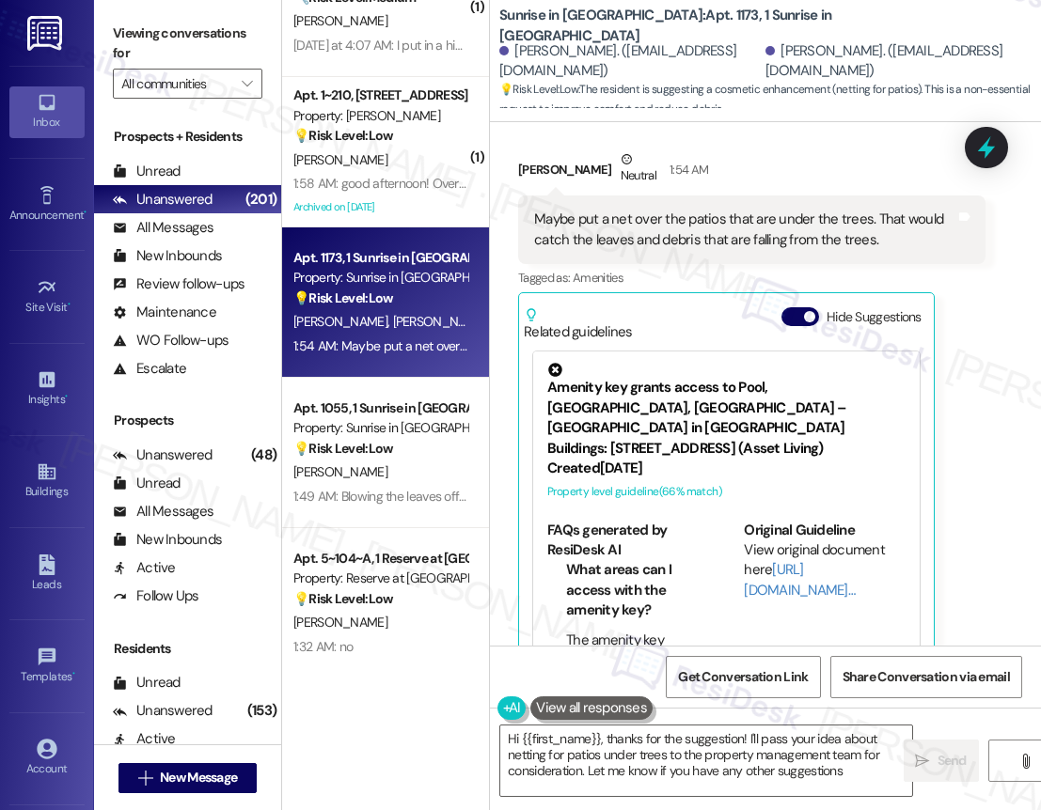
type textarea "Hi {{first_name}}, thanks for the suggestion! I'll pass your idea about netting…"
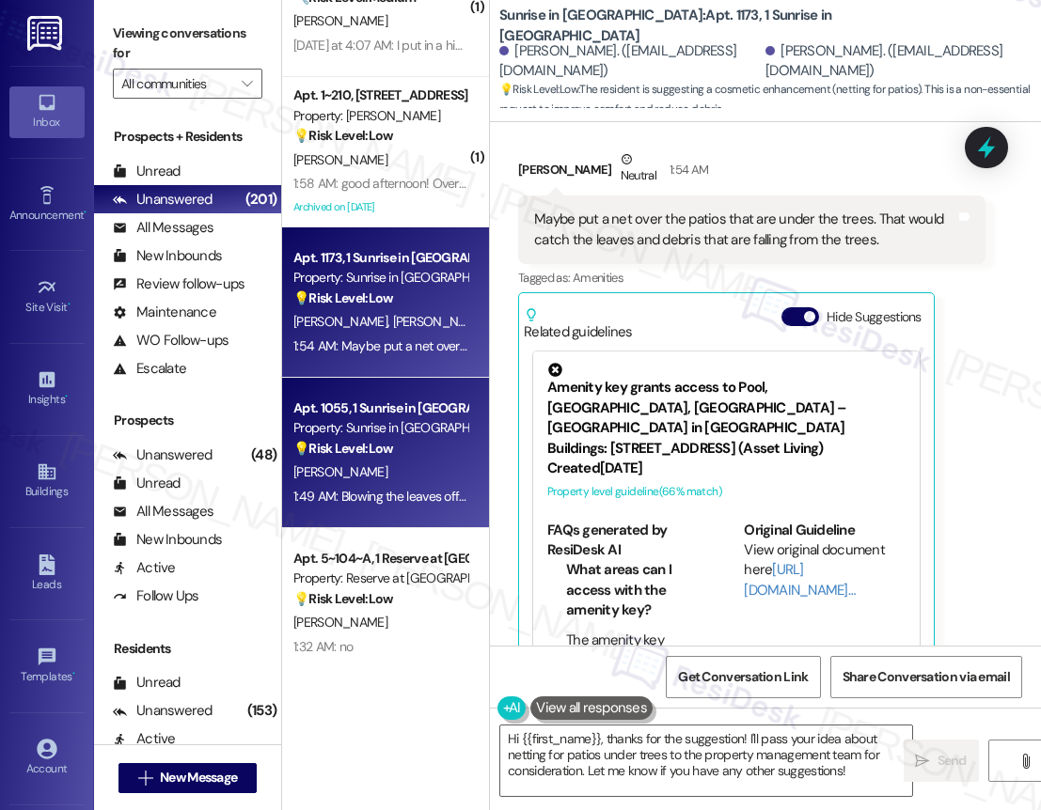
click at [385, 424] on div "Property: Sunrise in [GEOGRAPHIC_DATA]" at bounding box center [380, 428] width 174 height 20
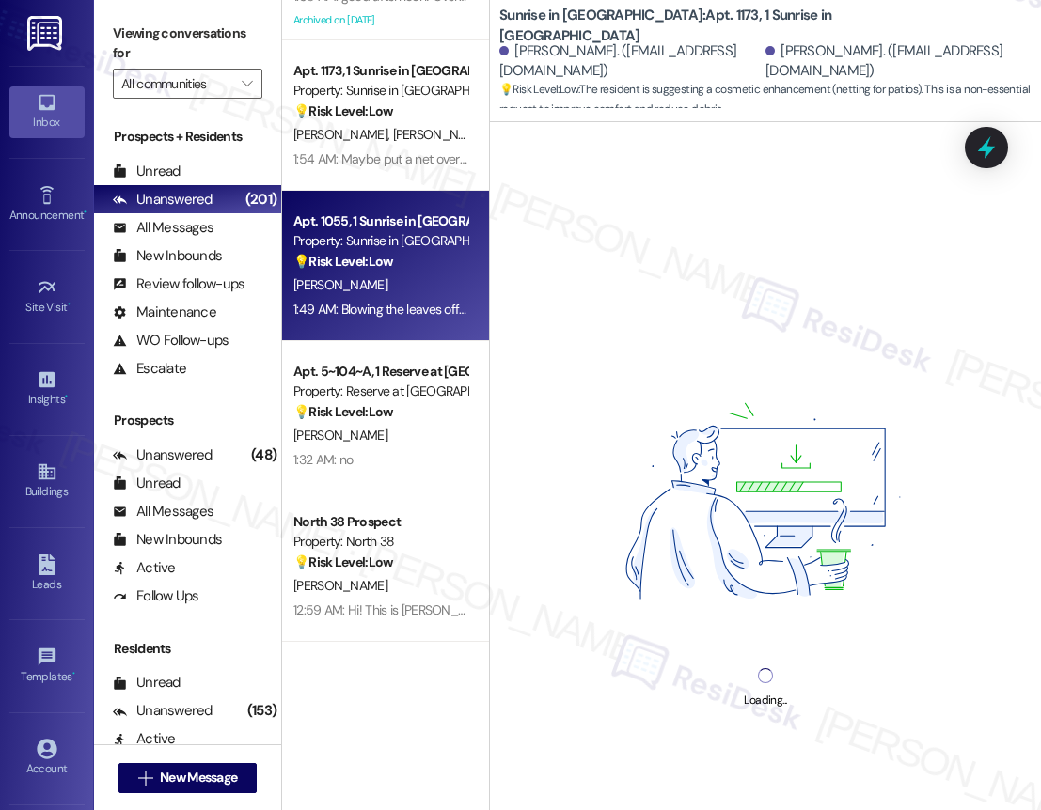
scroll to position [1462, 0]
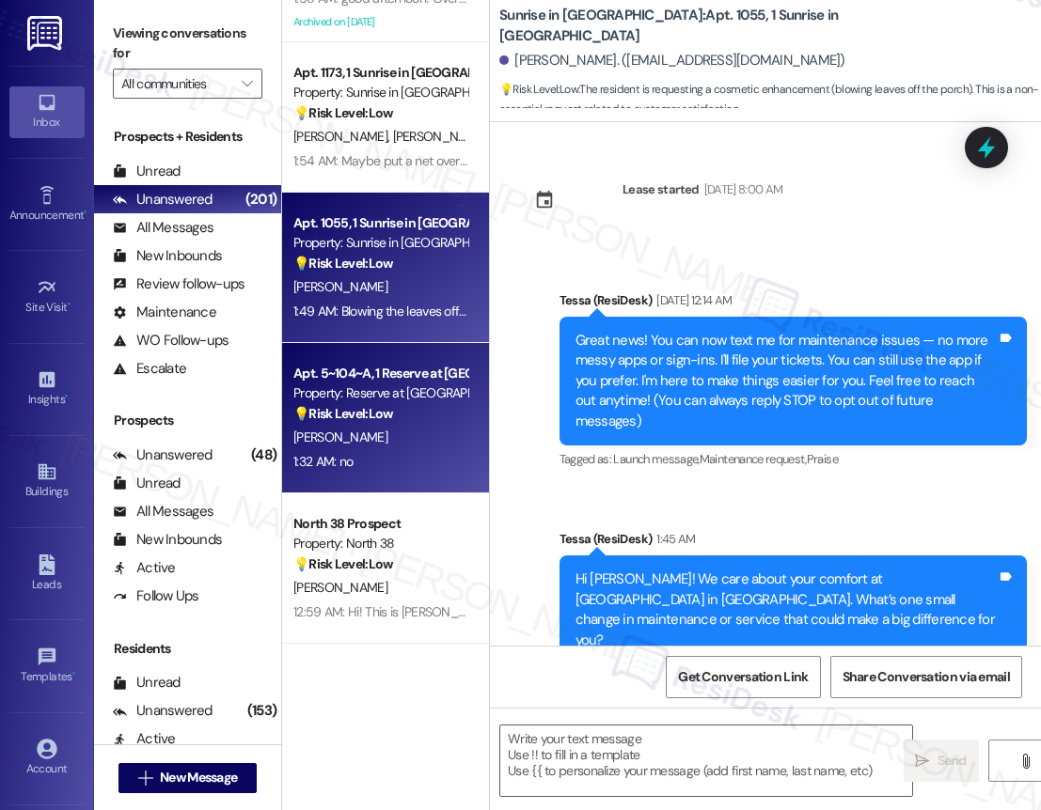
type textarea "Fetching suggested responses. Please feel free to read through the conversation…"
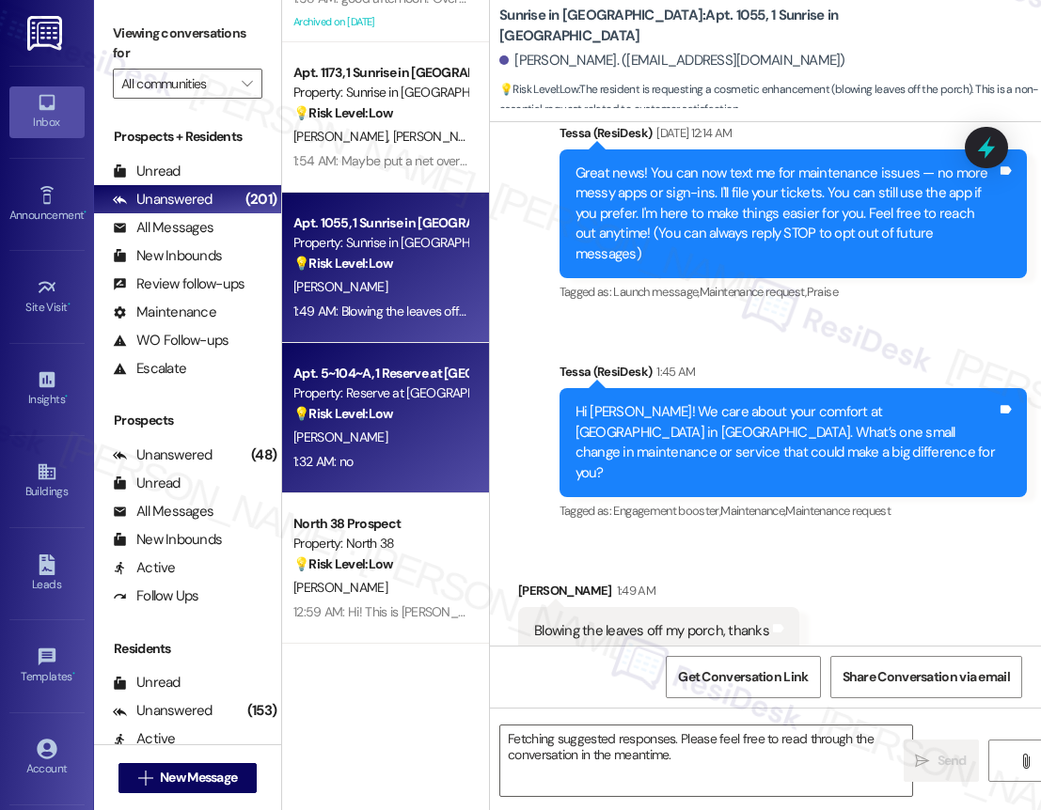
scroll to position [179, 0]
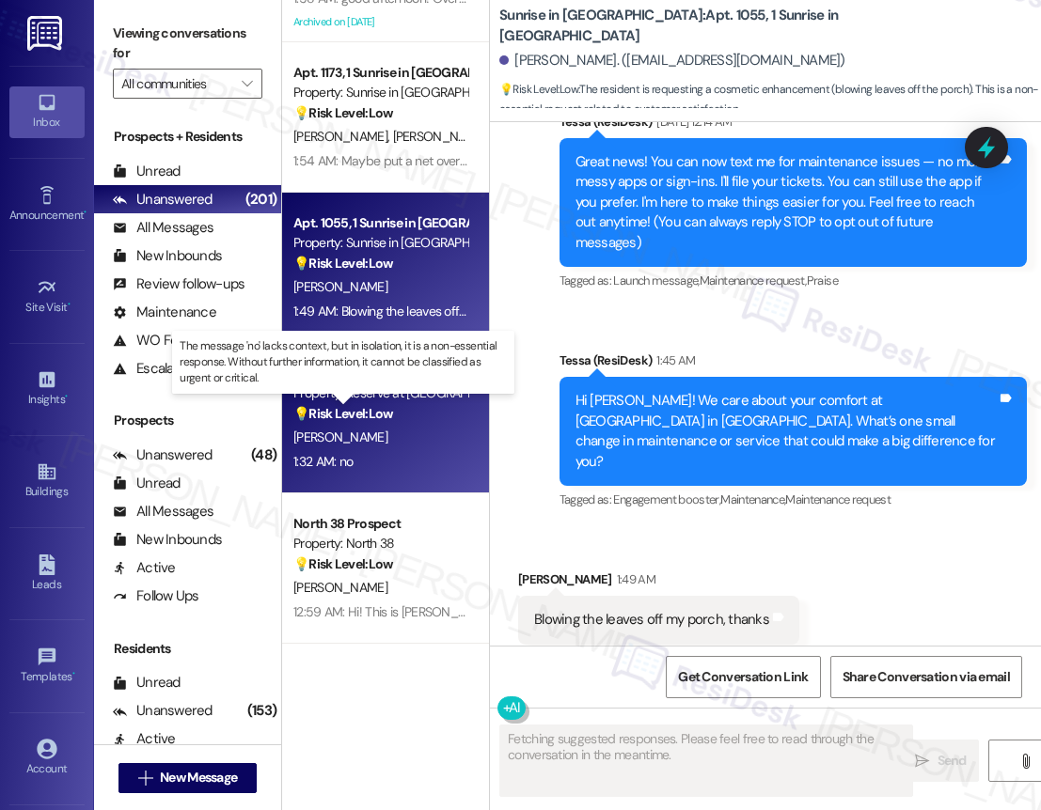
click at [380, 414] on strong "💡 Risk Level: Low" at bounding box center [343, 413] width 100 height 17
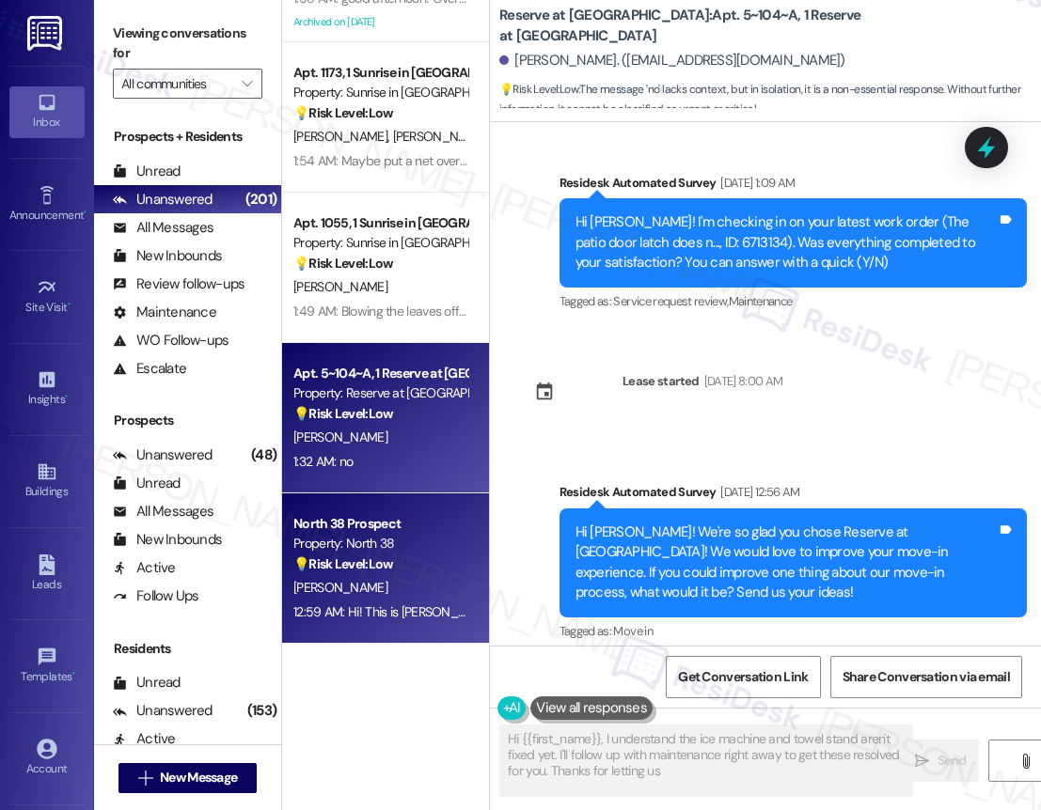
scroll to position [1437, 0]
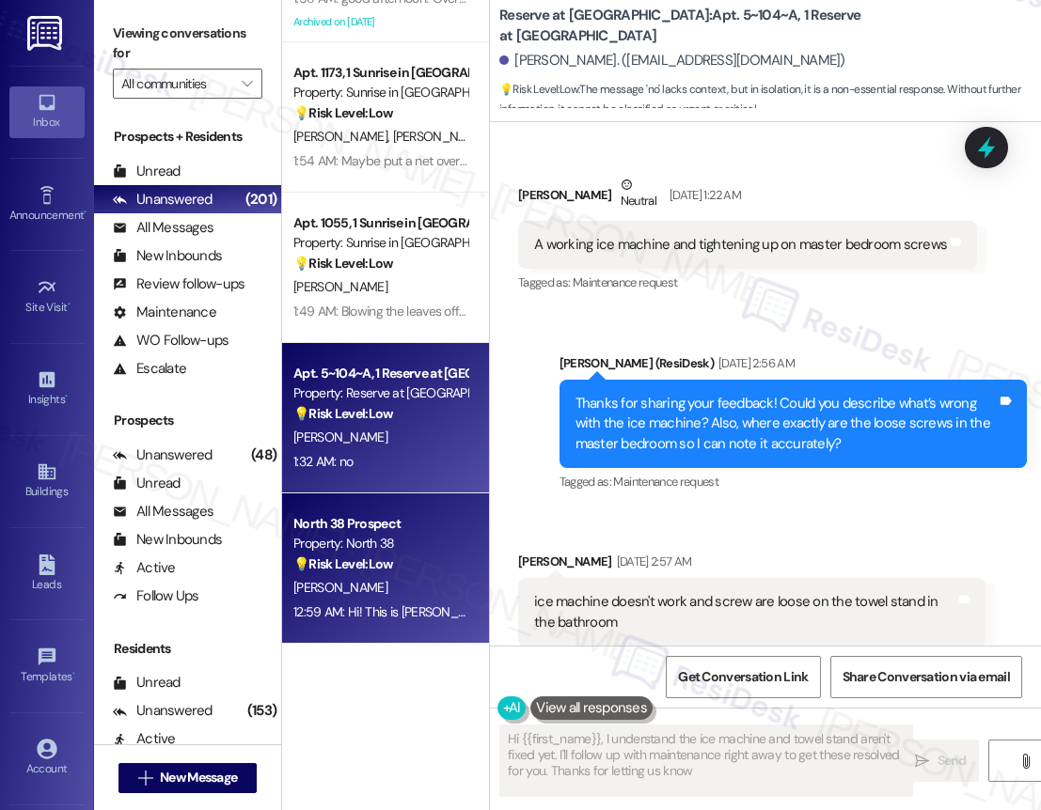
type textarea "Hi {{first_name}}, I understand the ice machine and towel stand aren't fixed ye…"
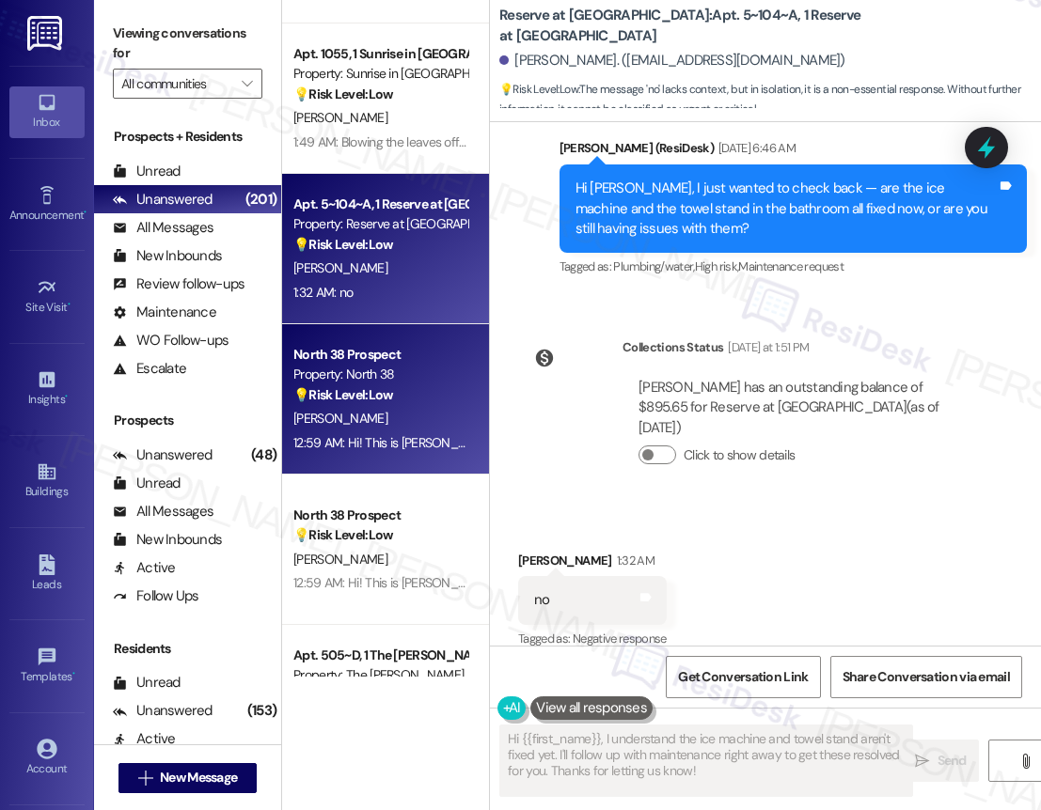
scroll to position [1627, 0]
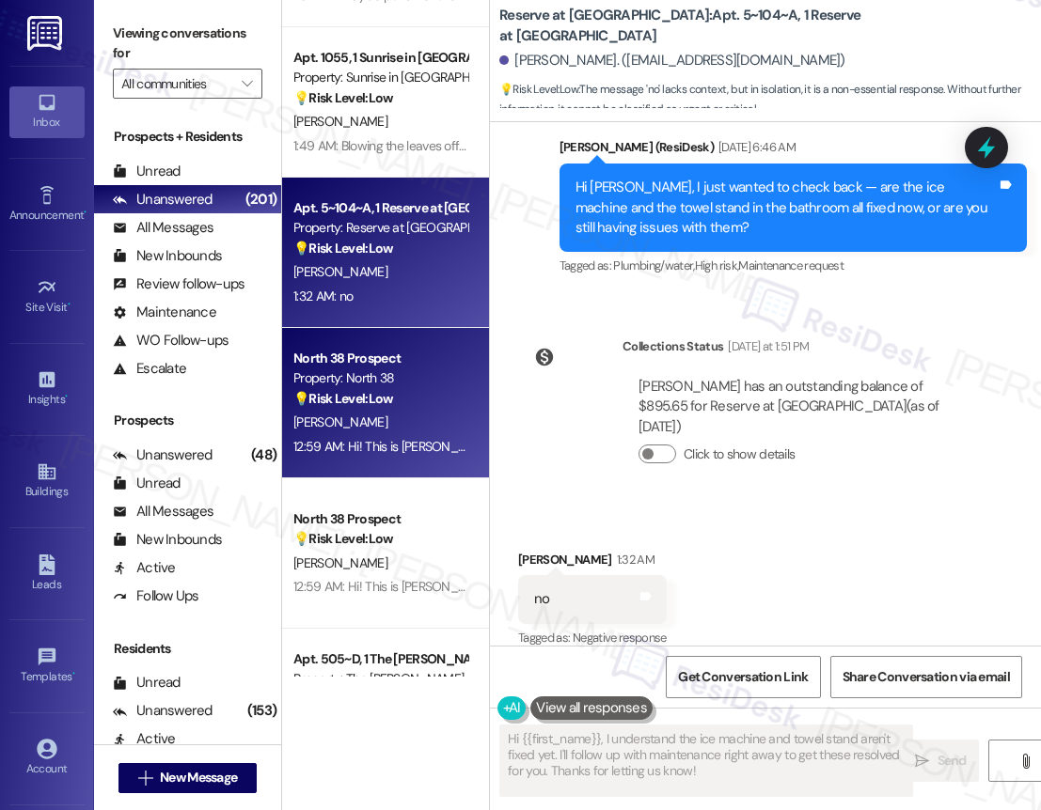
click at [410, 412] on div "[PERSON_NAME]" at bounding box center [380, 423] width 178 height 24
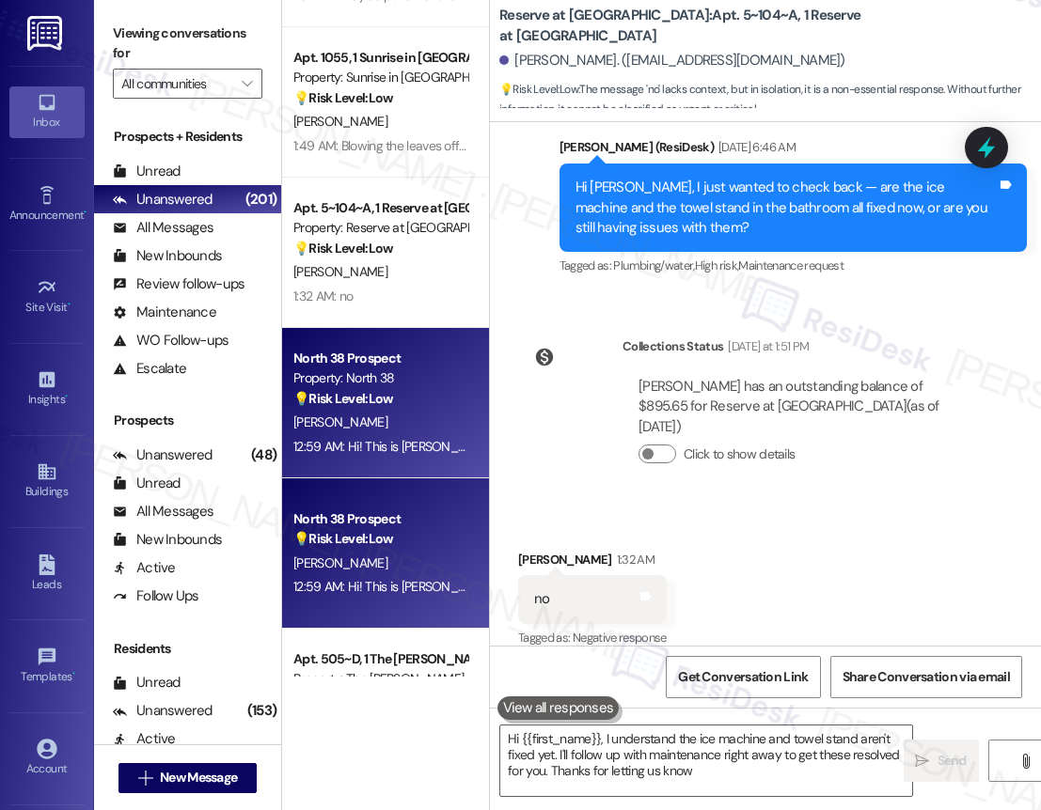
type textarea "Hi {{first_name}}, I understand the ice machine and towel stand aren't fixed ye…"
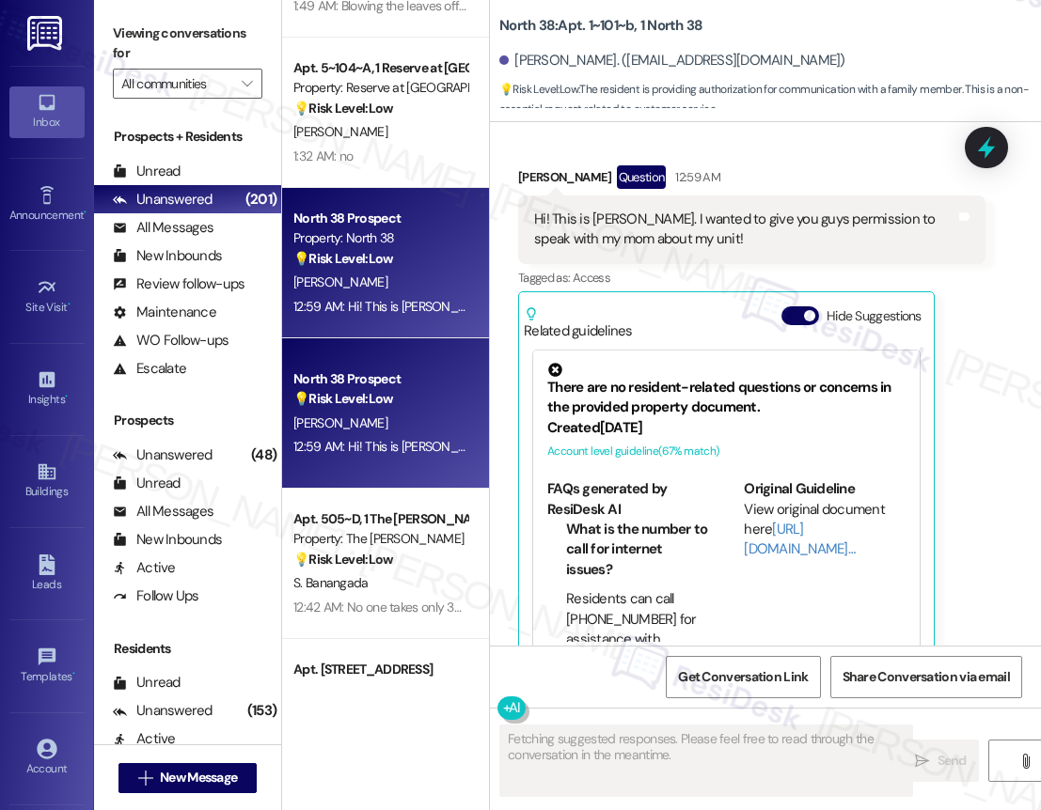
scroll to position [1789, 0]
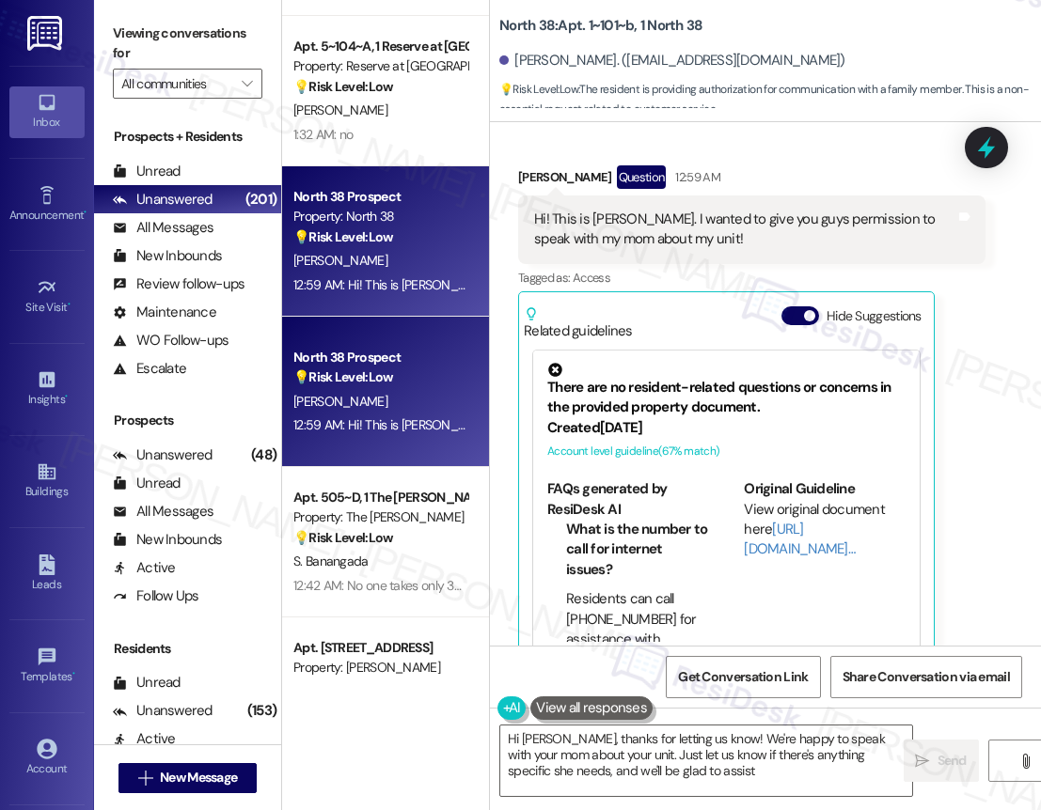
type textarea "Hi Kendall, thanks for letting us know! We're happy to speak with your mom abou…"
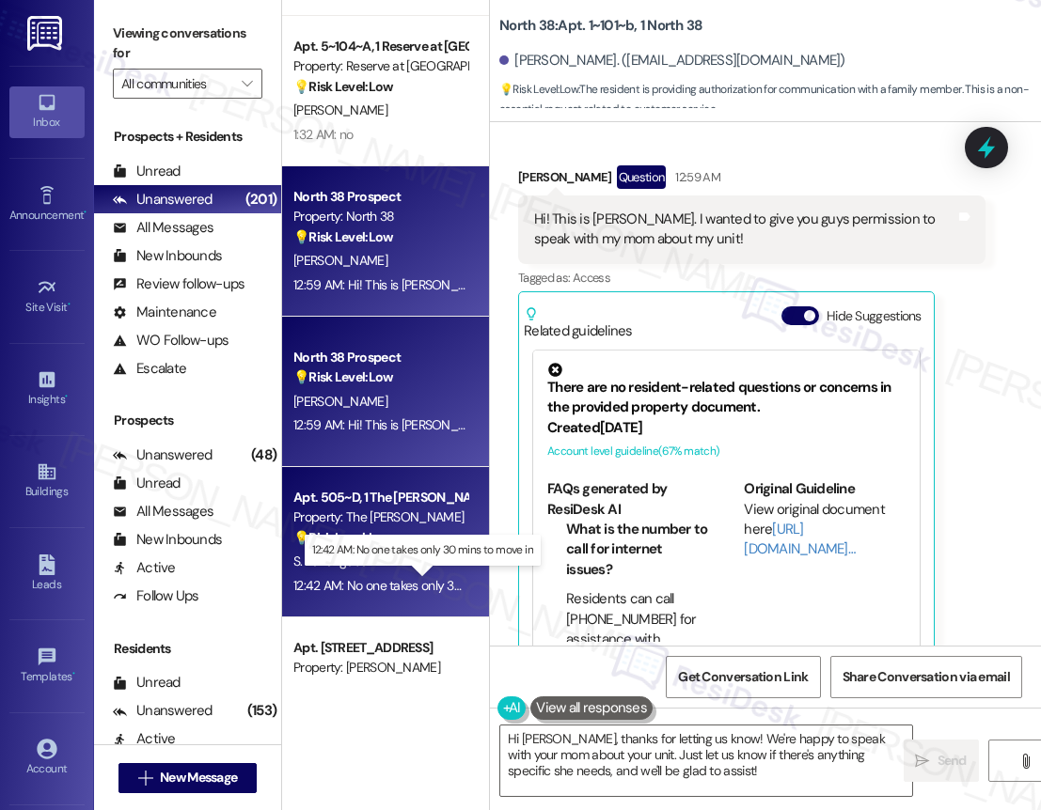
click at [411, 577] on div "12:42 AM: No one takes only 30 mins to move in 12:42 AM: No one takes only 30 m…" at bounding box center [422, 585] width 258 height 17
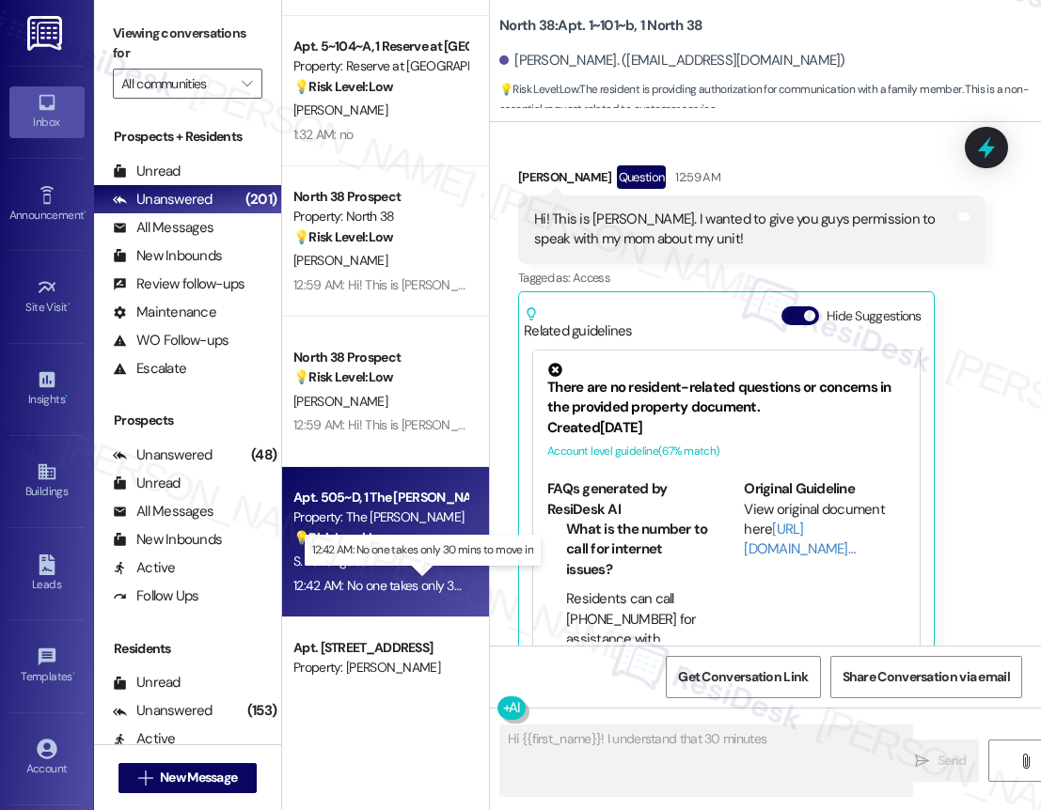
scroll to position [113, 0]
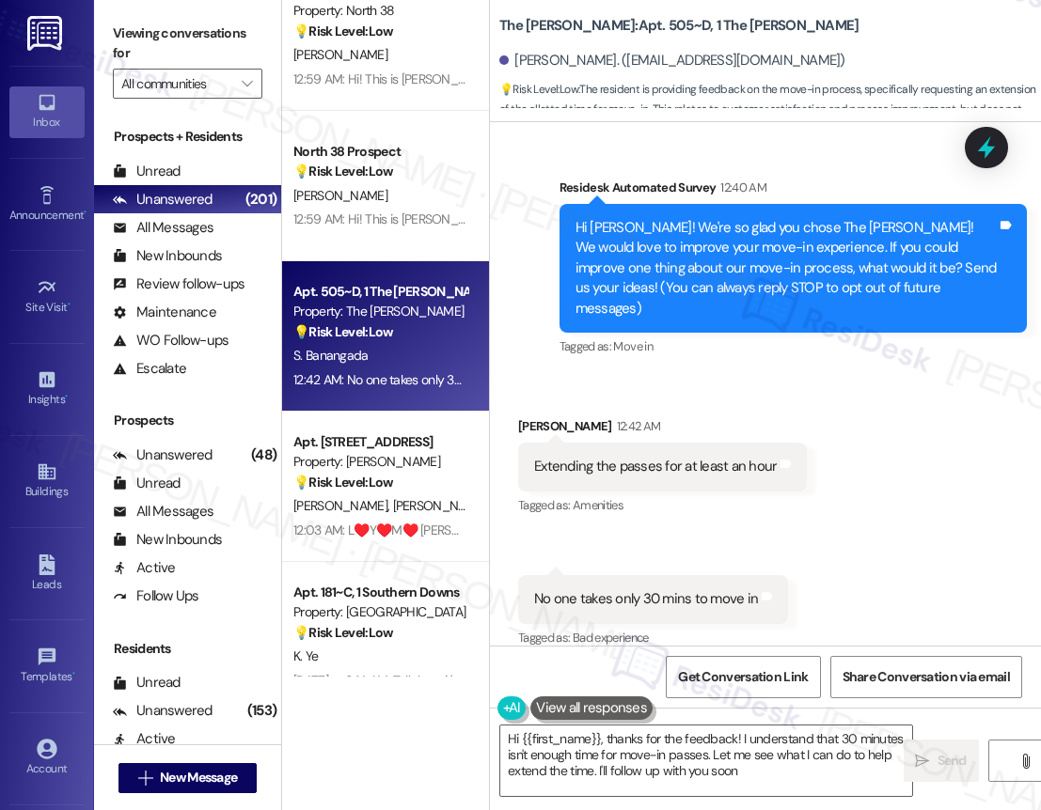
type textarea "Hi {{first_name}}, thanks for the feedback! I understand that 30 minutes isn't …"
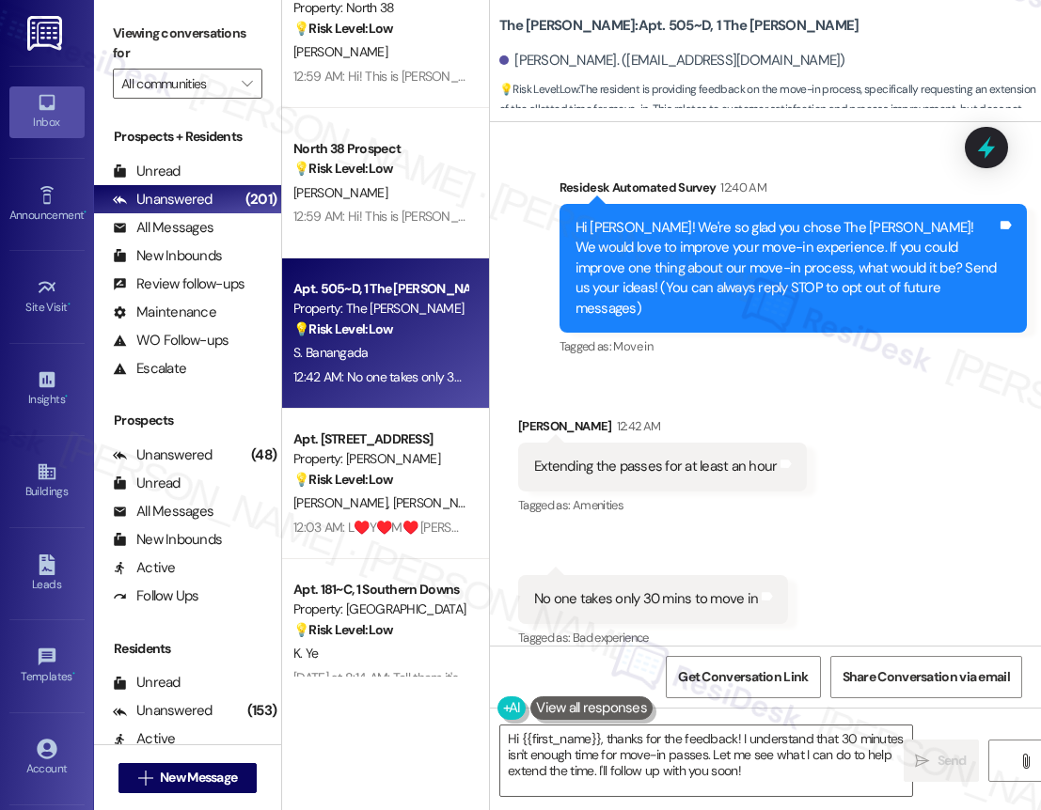
scroll to position [1999, 0]
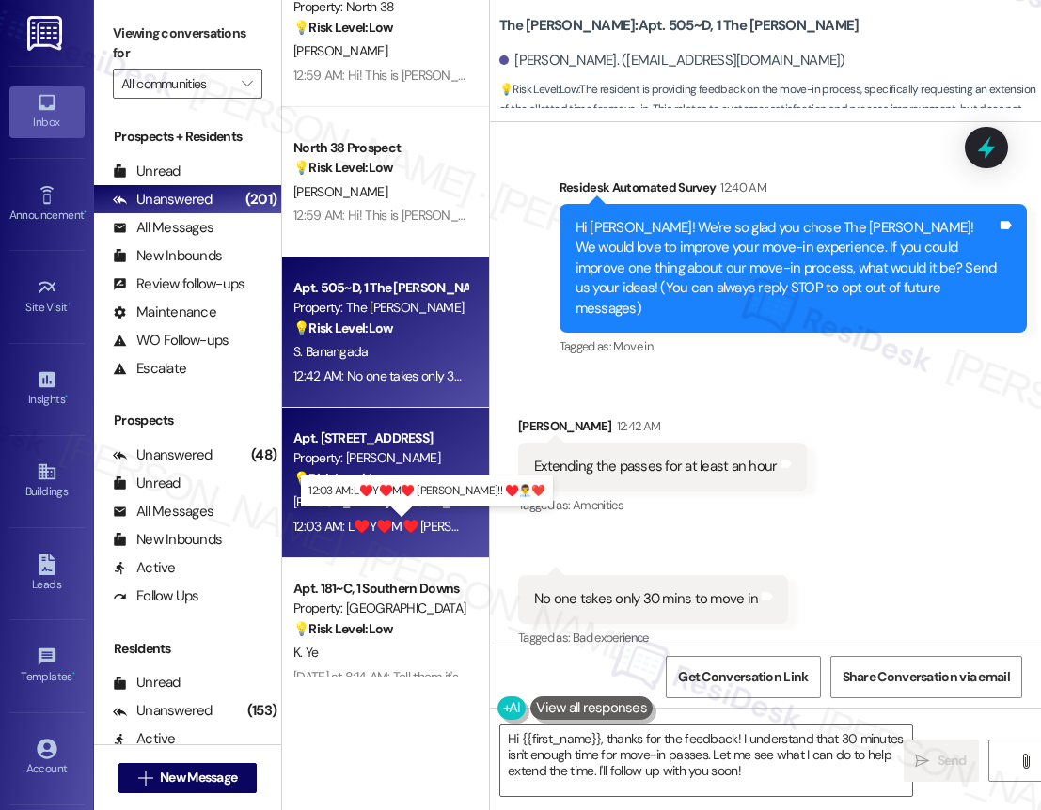
click at [392, 529] on div "12:03 AM: L♥️Y♥️M♥️ Edgardito!! ♥️👨‍💼❤️ 12:03 AM: L♥️Y♥️M♥️ Edgardito!! ♥️👨‍💼❤️" at bounding box center [431, 526] width 276 height 17
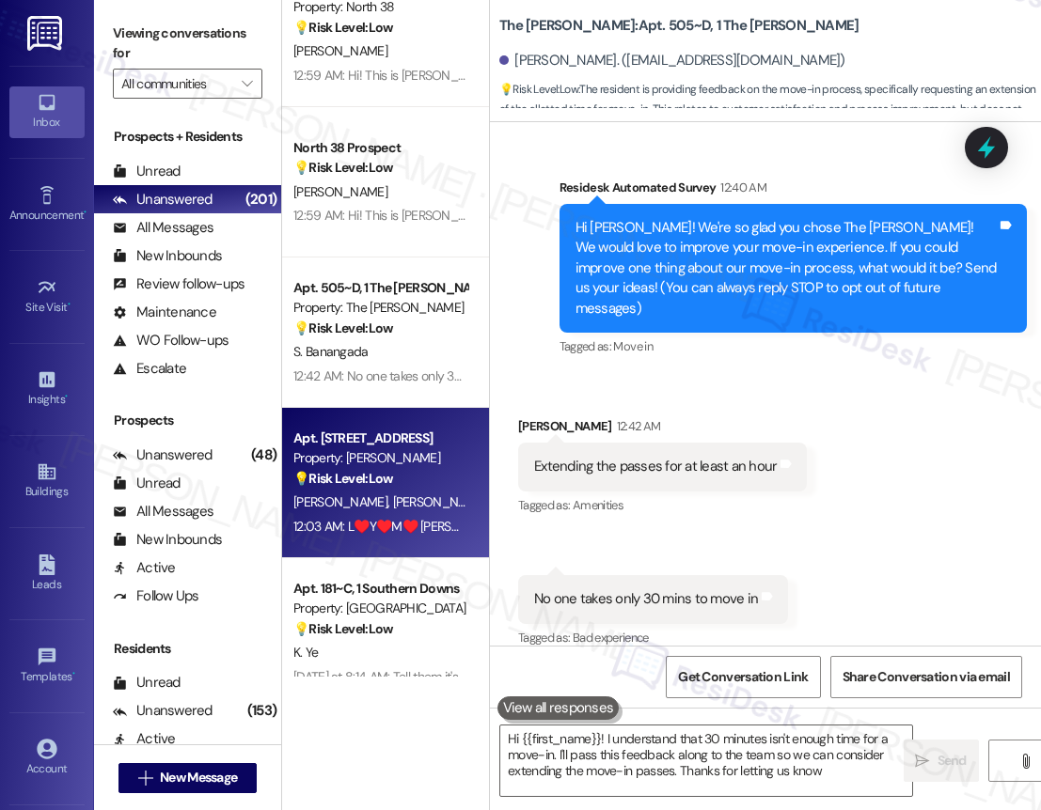
type textarea "Hi {{first_name}}! I understand that 30 minutes isn't enough time for a move-in…"
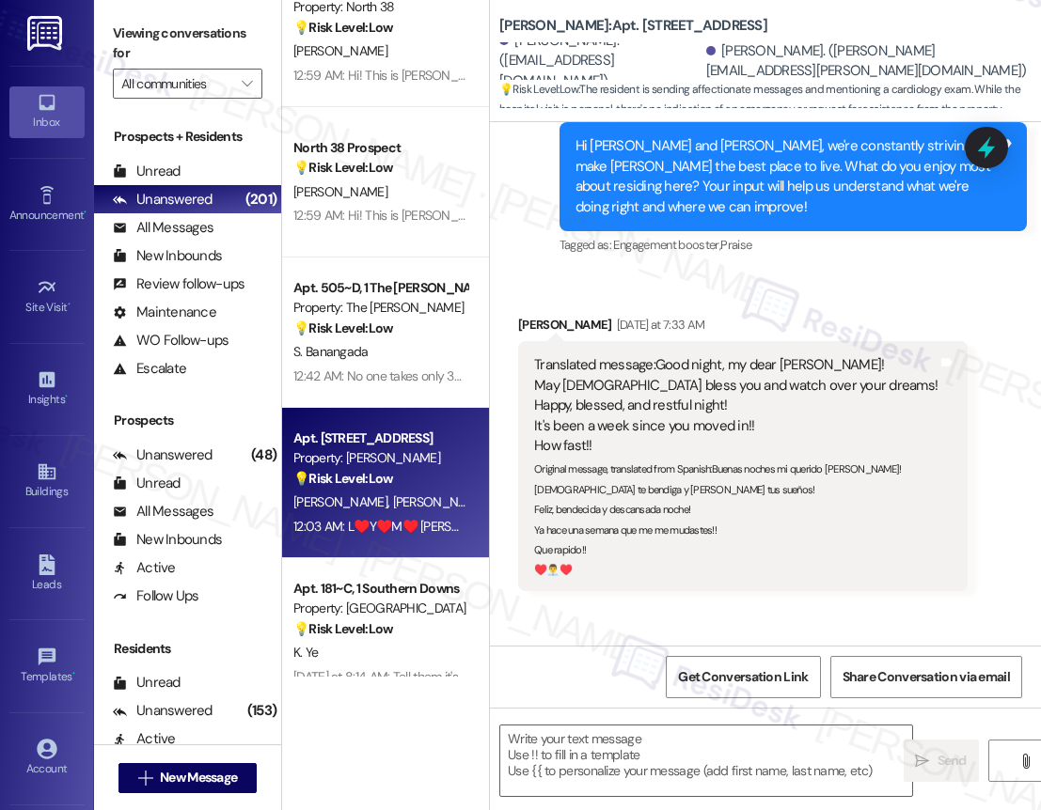
type textarea "Fetching suggested responses. Please feel free to read through the conversation…"
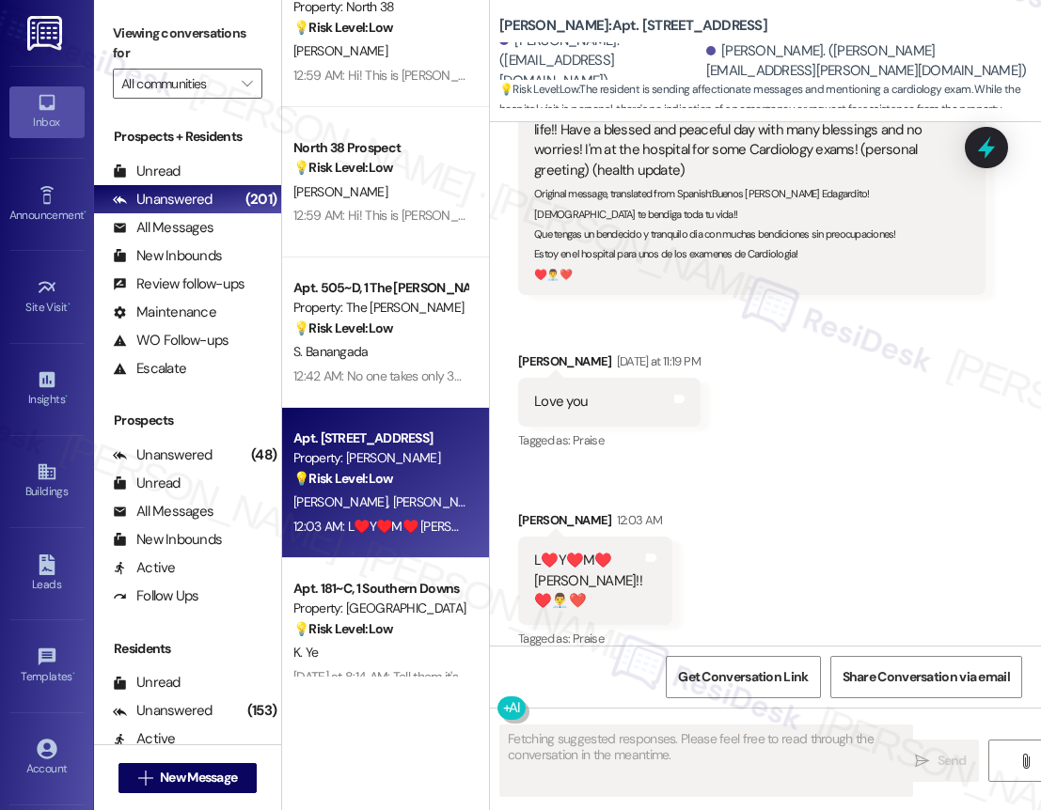
scroll to position [1872, 0]
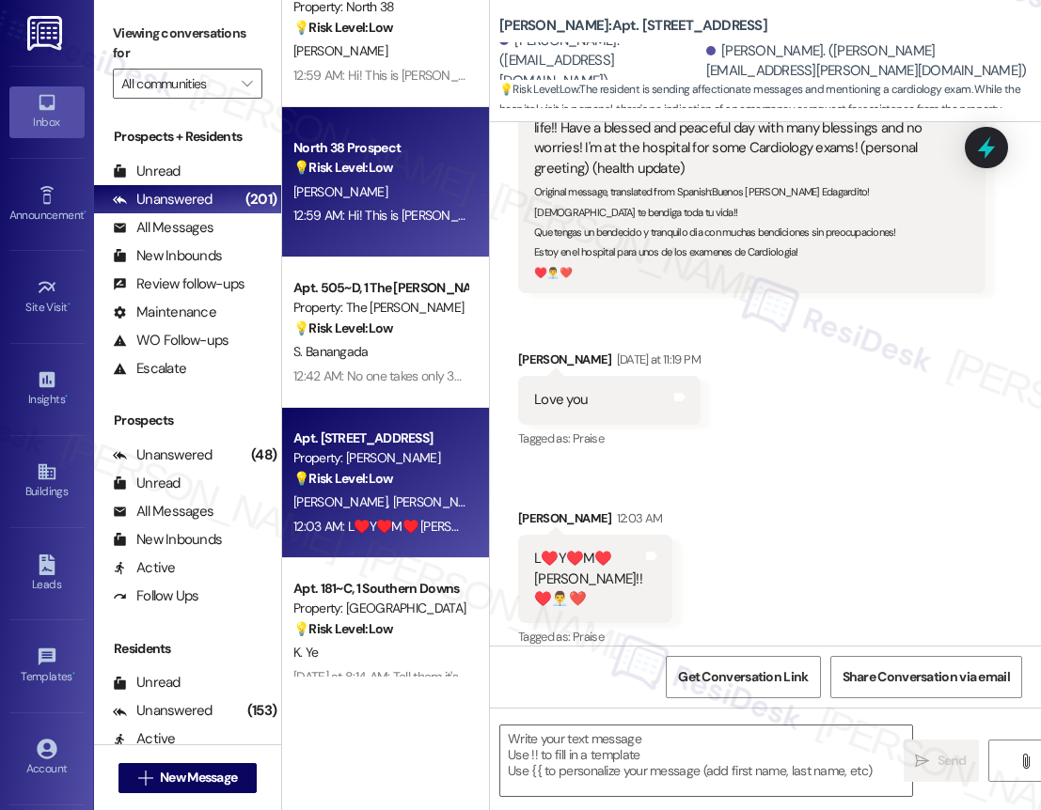
click at [402, 204] on div "12:59 AM: Hi! This is [PERSON_NAME]. I wanted to give you guys permission to sp…" at bounding box center [380, 216] width 178 height 24
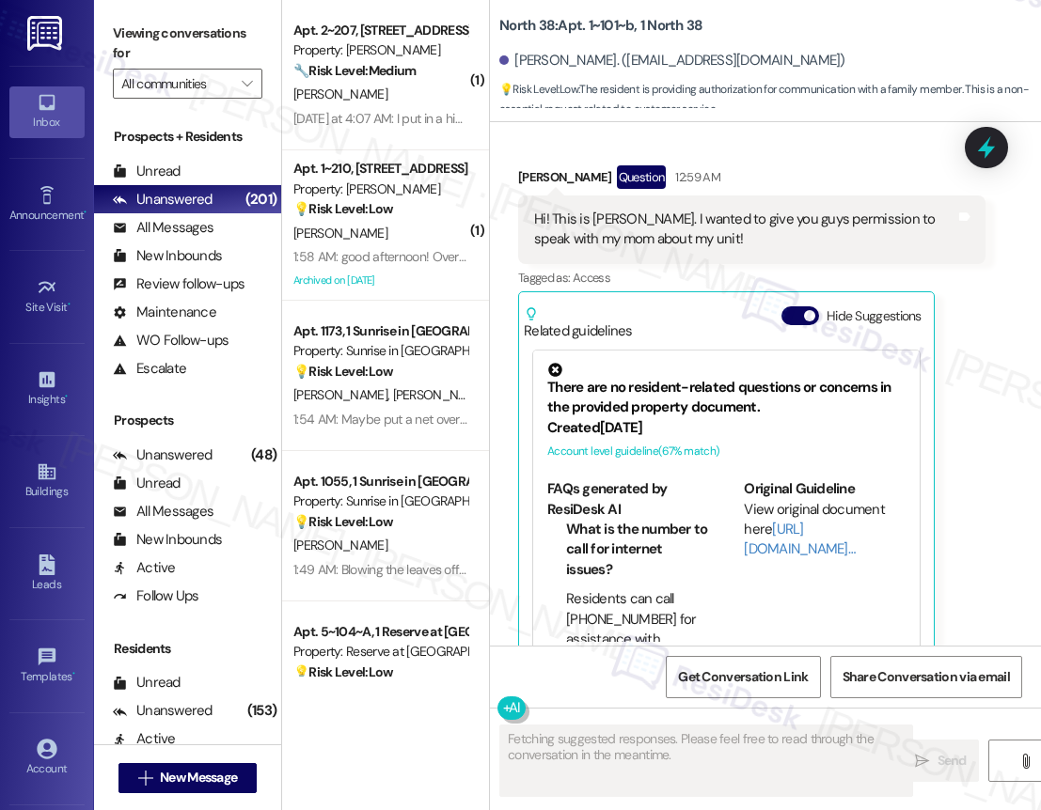
scroll to position [1199, 0]
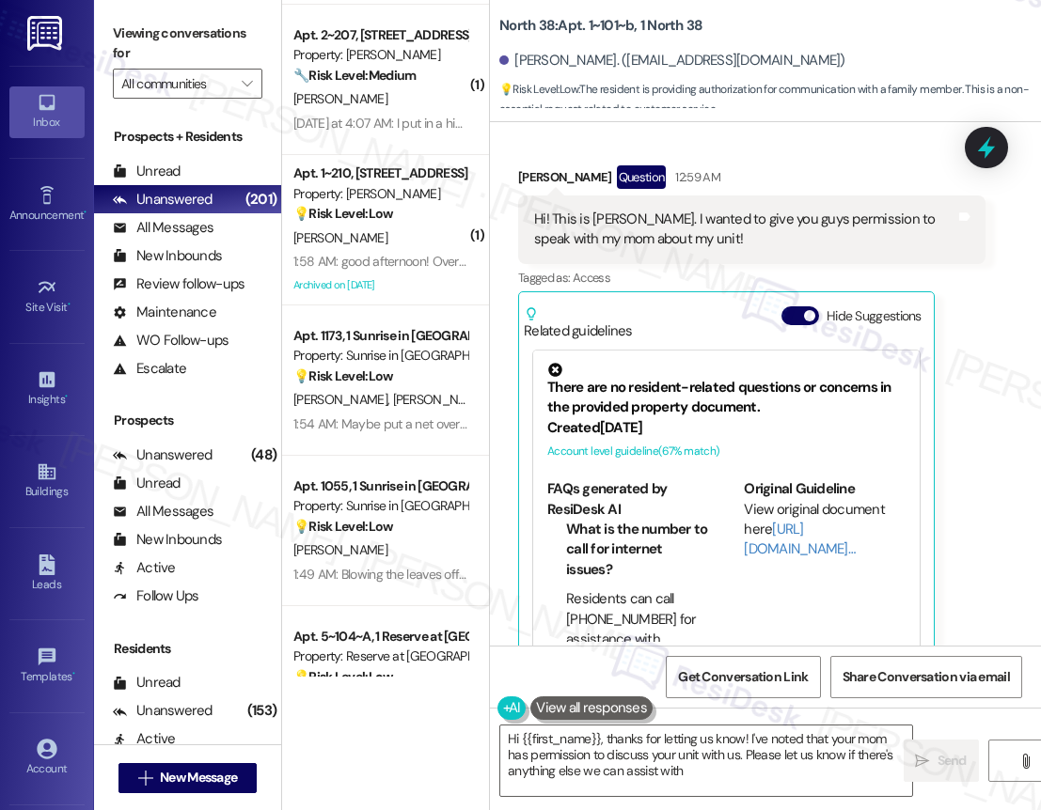
type textarea "Hi {{first_name}}, thanks for letting us know! I've noted that your mom has per…"
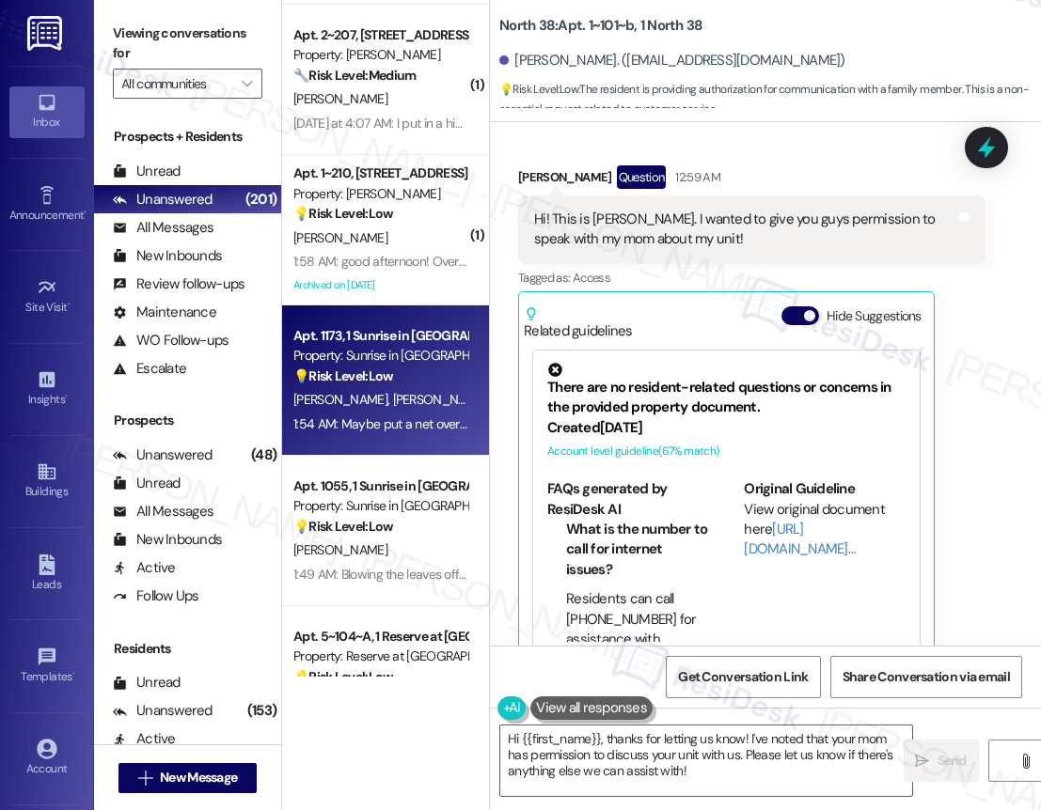
click at [393, 400] on span "[PERSON_NAME]" at bounding box center [440, 399] width 94 height 17
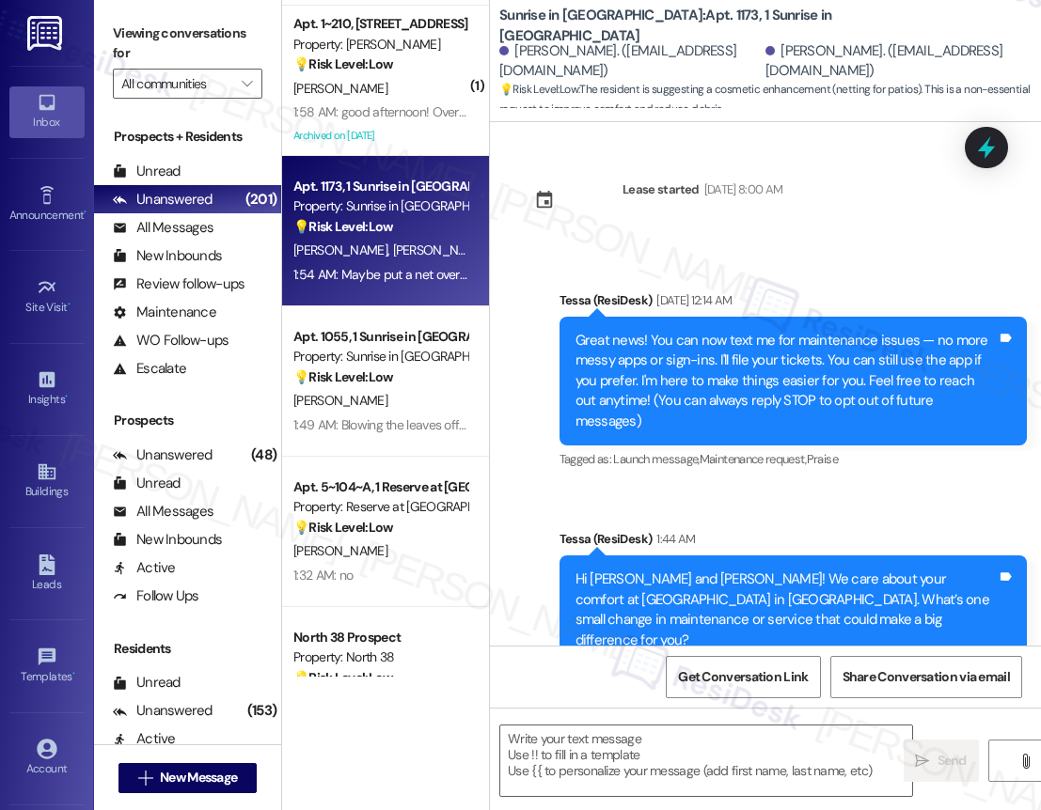
scroll to position [387, 0]
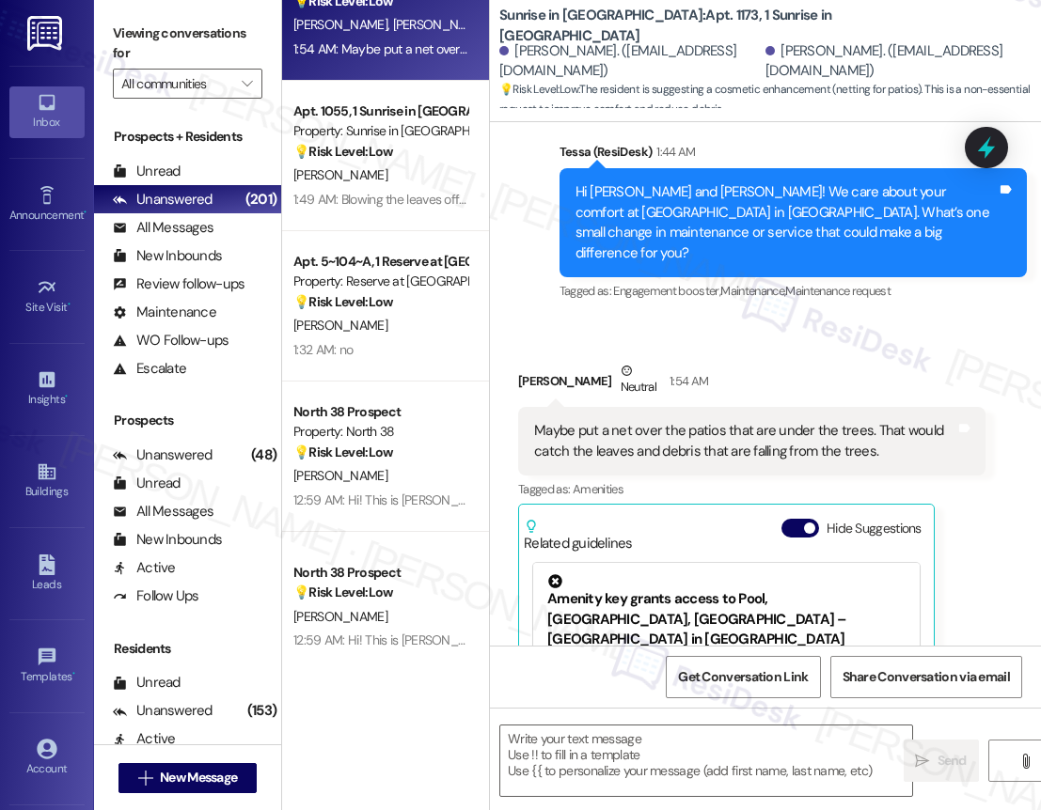
type textarea "Fetching suggested responses. Please feel free to read through the conversation…"
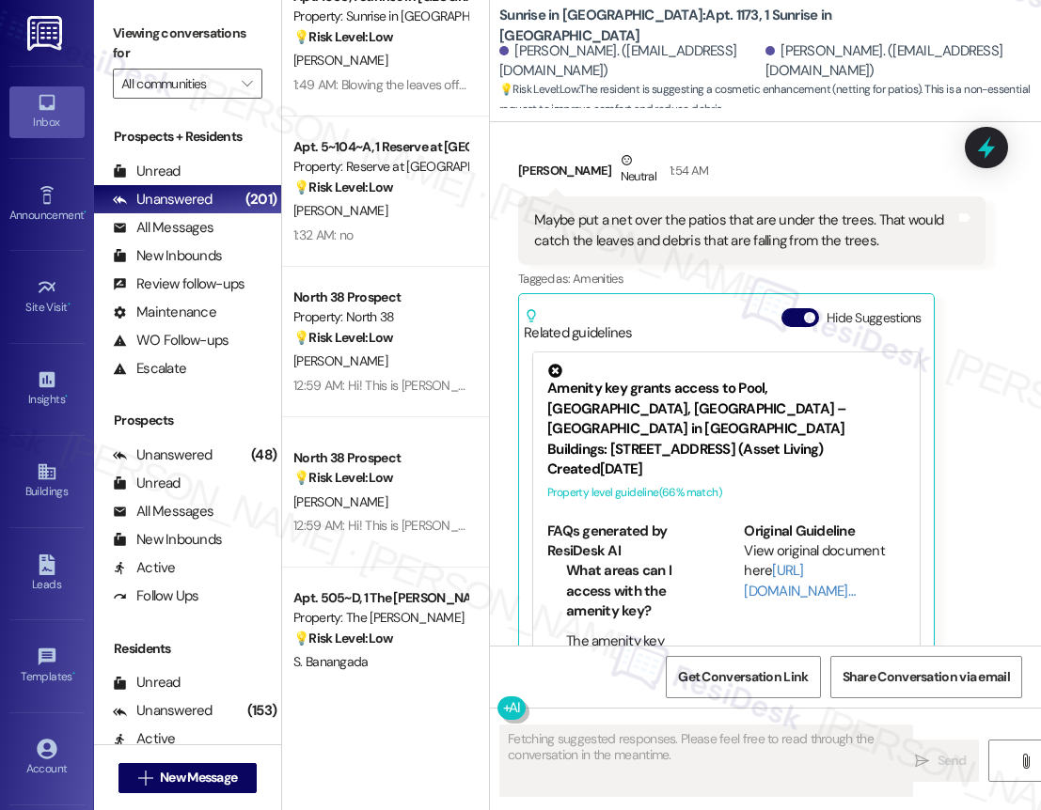
scroll to position [599, 0]
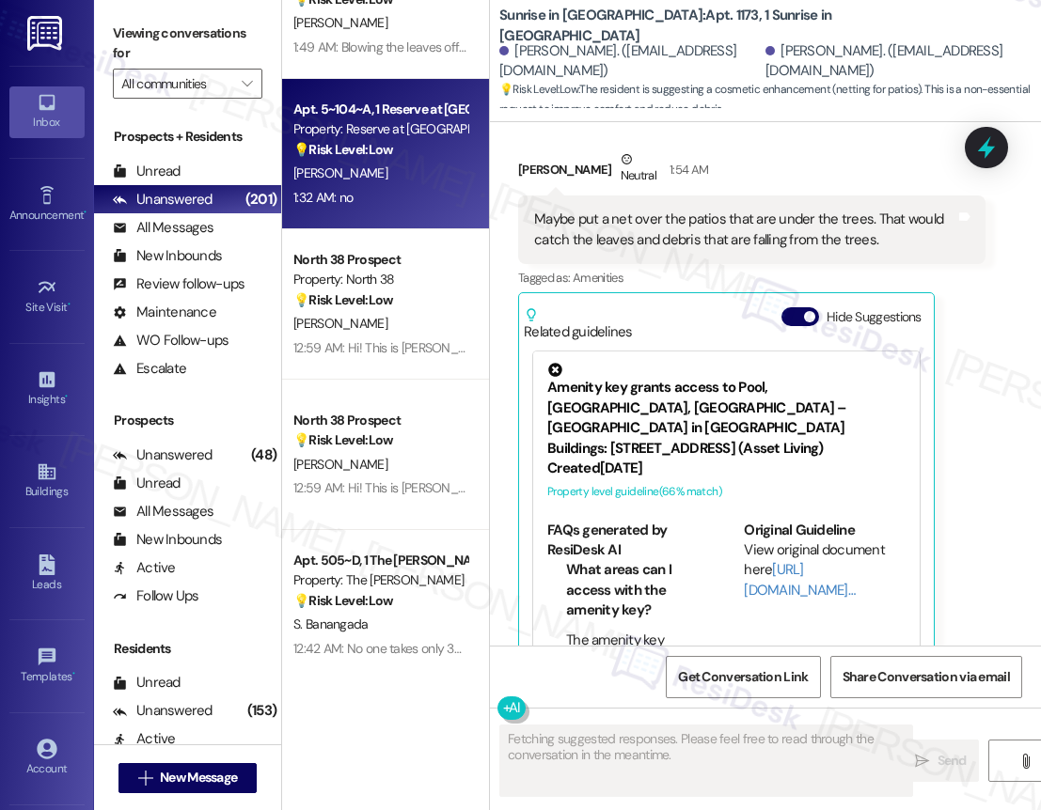
click at [436, 208] on div "1:32 AM: no 1:32 AM: no" at bounding box center [380, 198] width 178 height 24
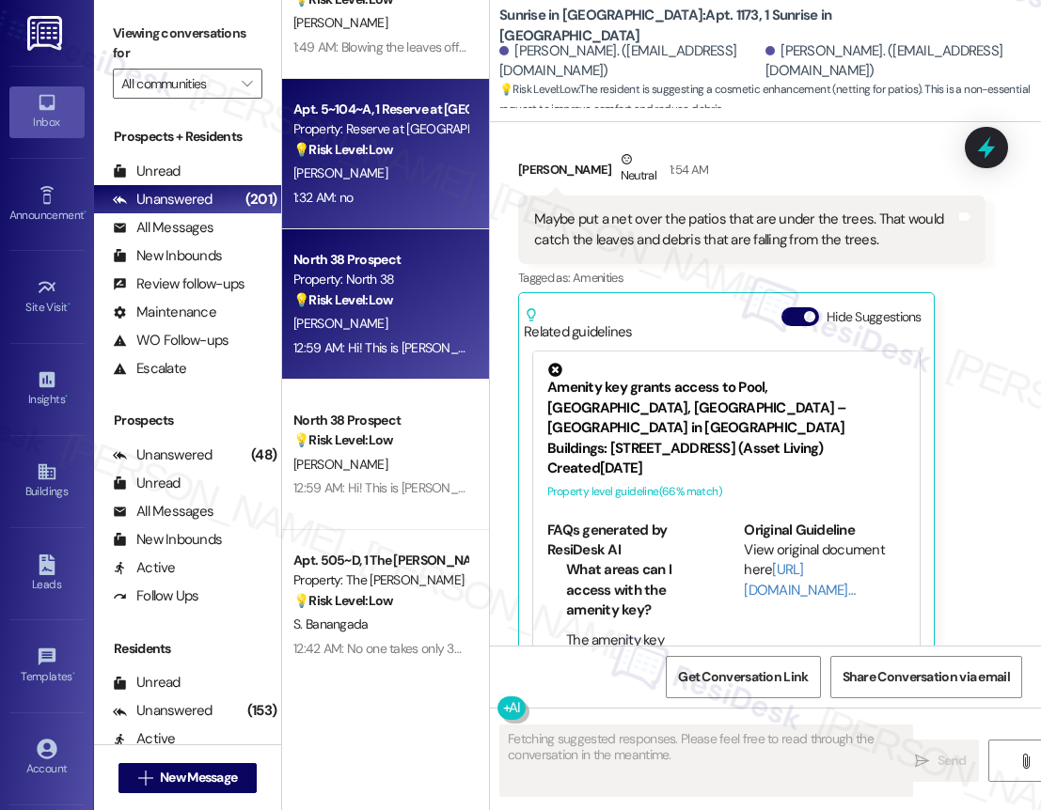
click at [415, 322] on div "[PERSON_NAME]" at bounding box center [380, 324] width 178 height 24
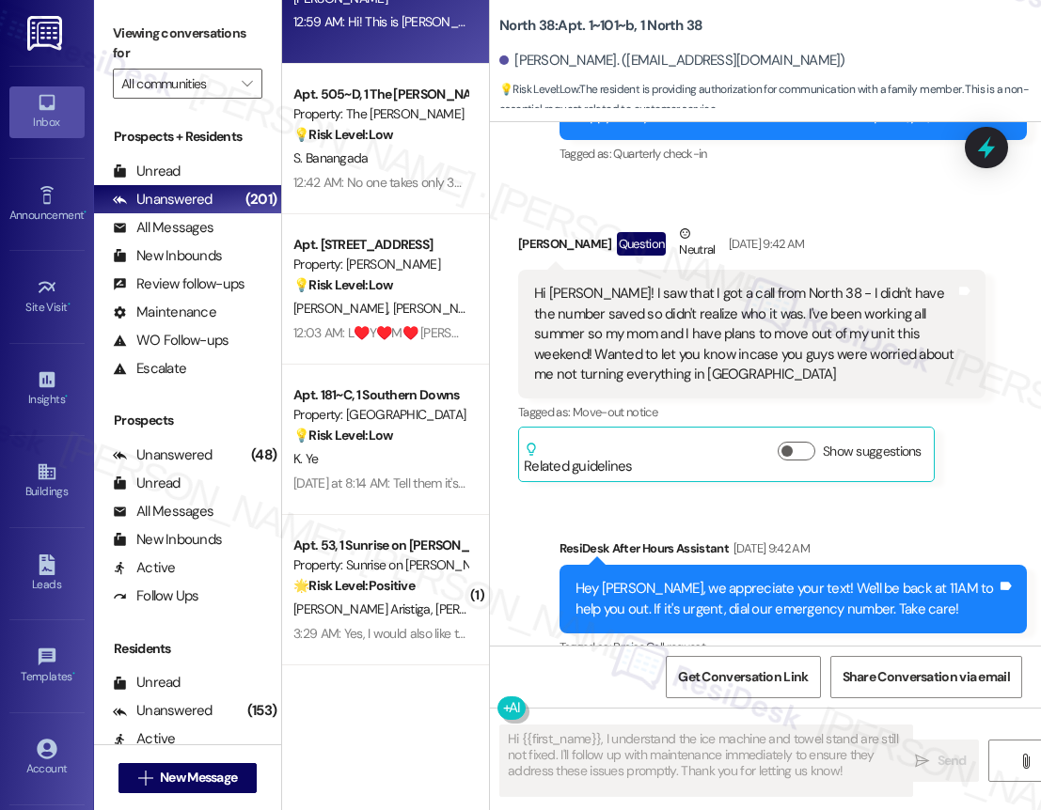
scroll to position [2196, 0]
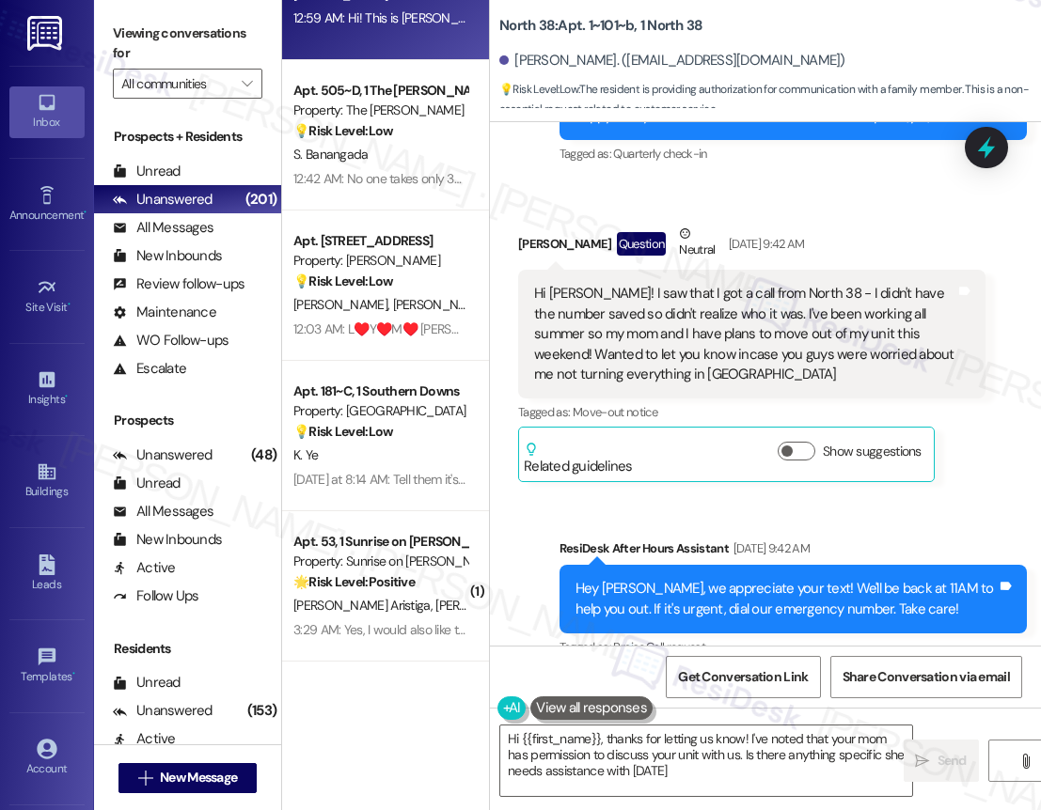
type textarea "Hi {{first_name}}, thanks for letting us know! I've noted that your mom has per…"
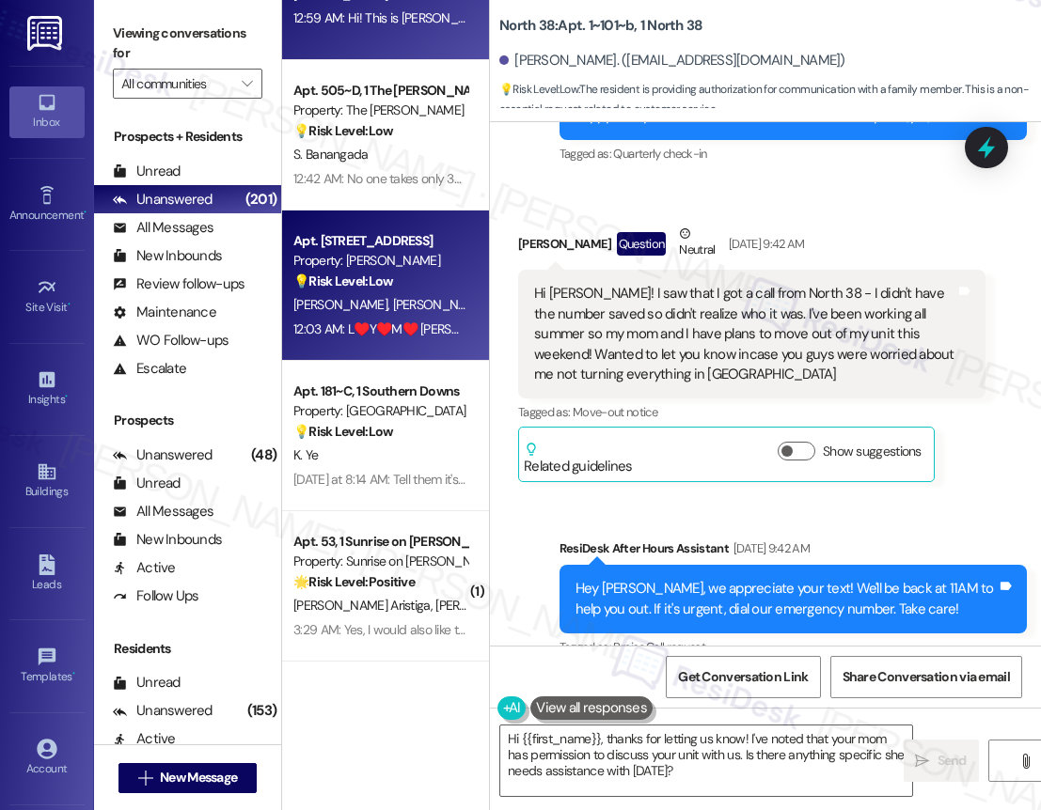
click at [429, 310] on div "M. Garcia E. Garcia" at bounding box center [380, 305] width 178 height 24
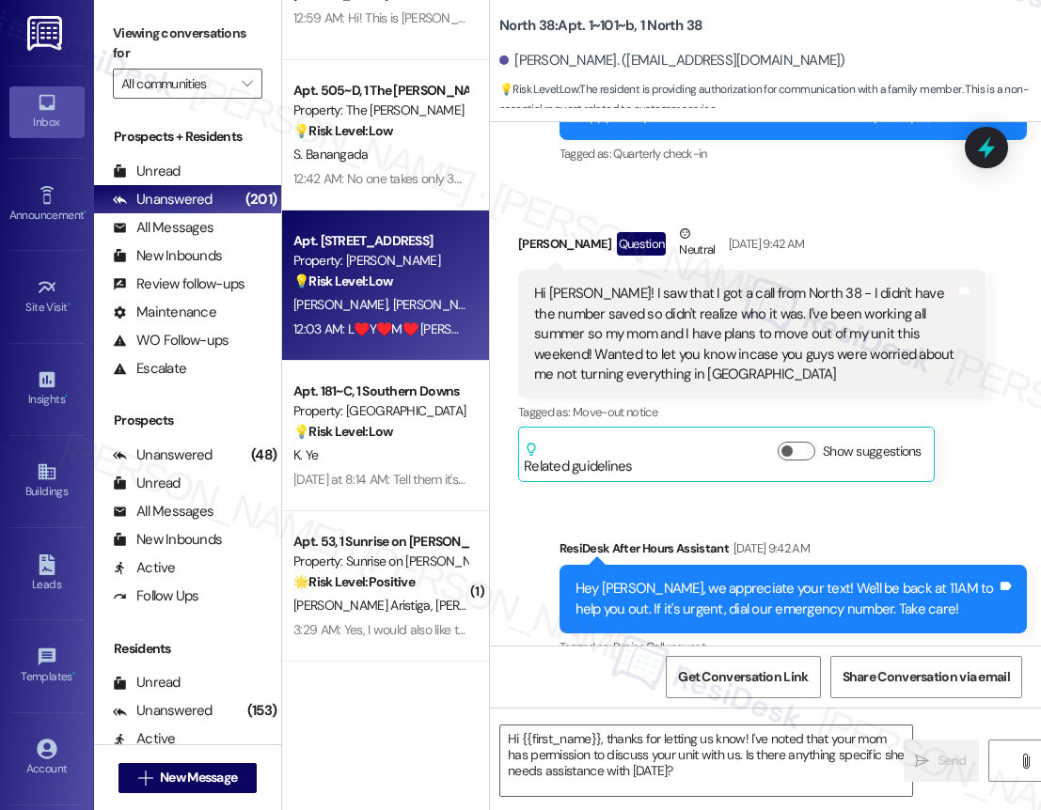
type textarea "Fetching suggested responses. Please feel free to read through the conversation…"
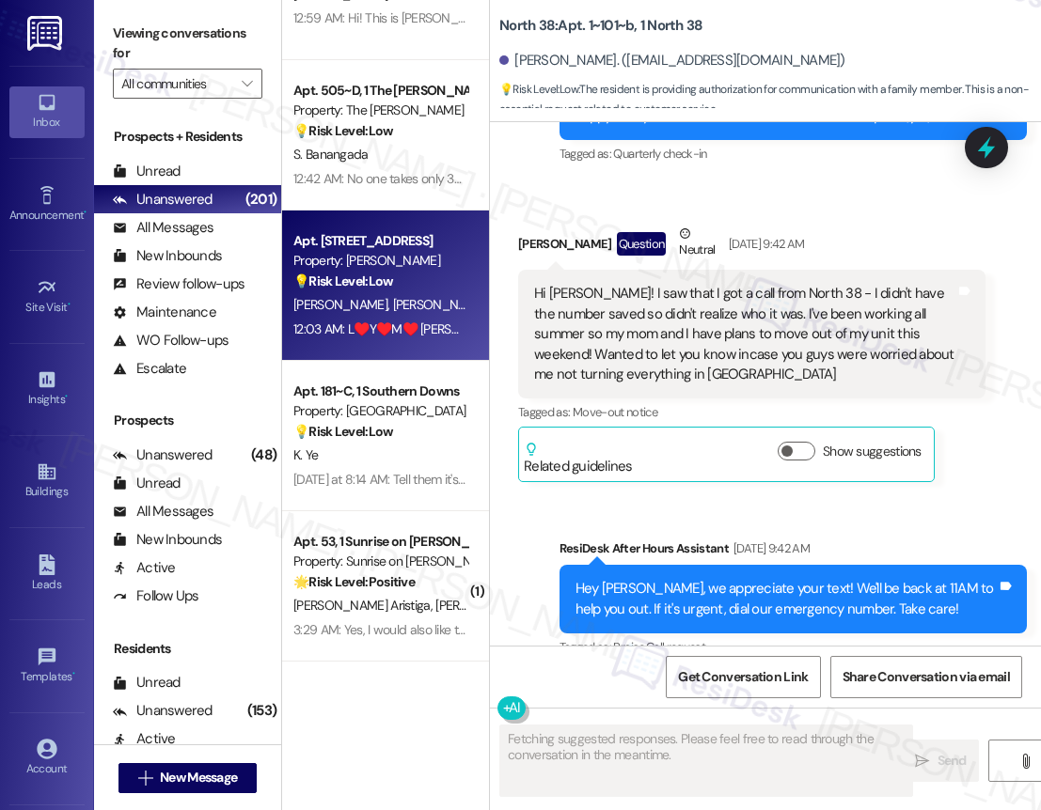
scroll to position [1873, 0]
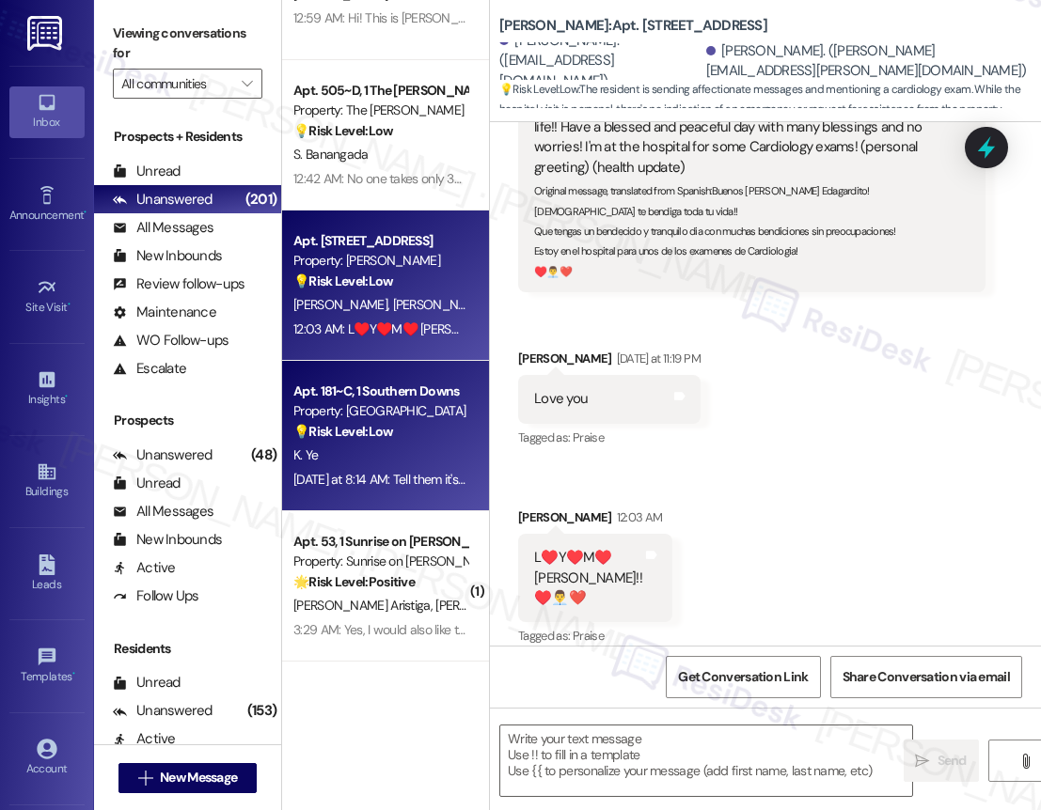
click at [384, 491] on div "Yesterday at 8:14 AM: Tell them it's not too late to give me free jelly beans. …" at bounding box center [380, 480] width 178 height 24
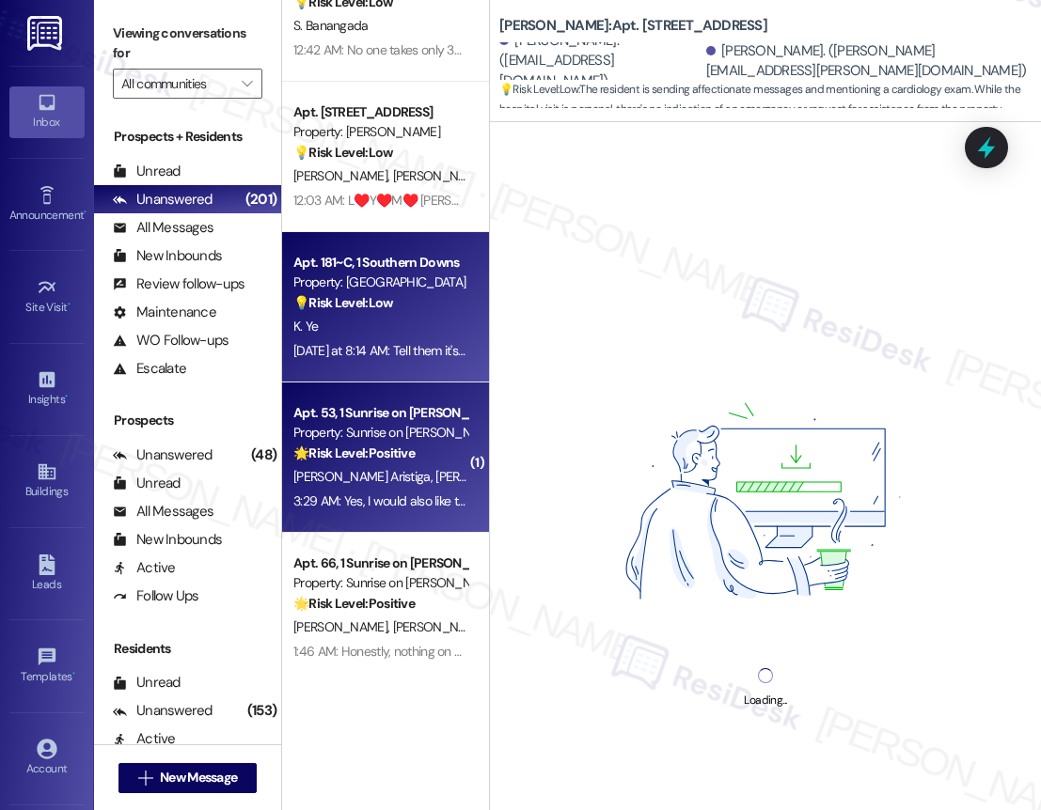
scroll to position [2330, 0]
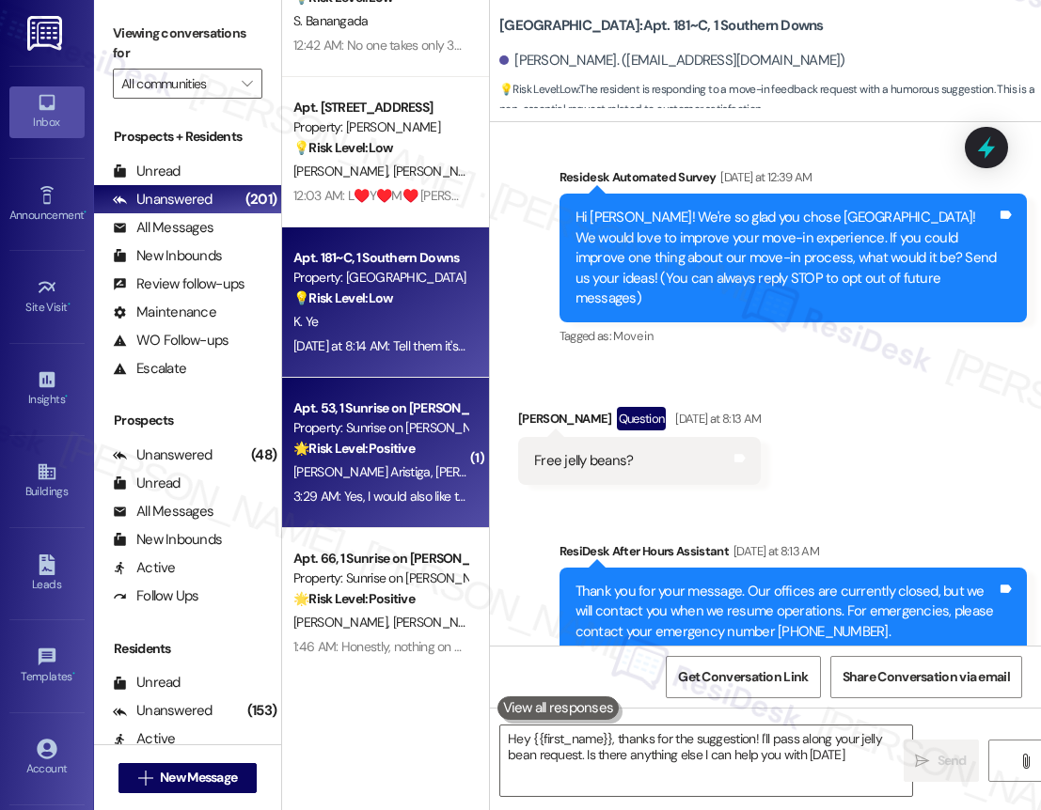
type textarea "Hey {{first_name}}, thanks for the suggestion! I'll pass along your jelly bean …"
click at [429, 451] on div "🌟 Risk Level: Positive The message is a response to an outreach message regardi…" at bounding box center [380, 449] width 174 height 20
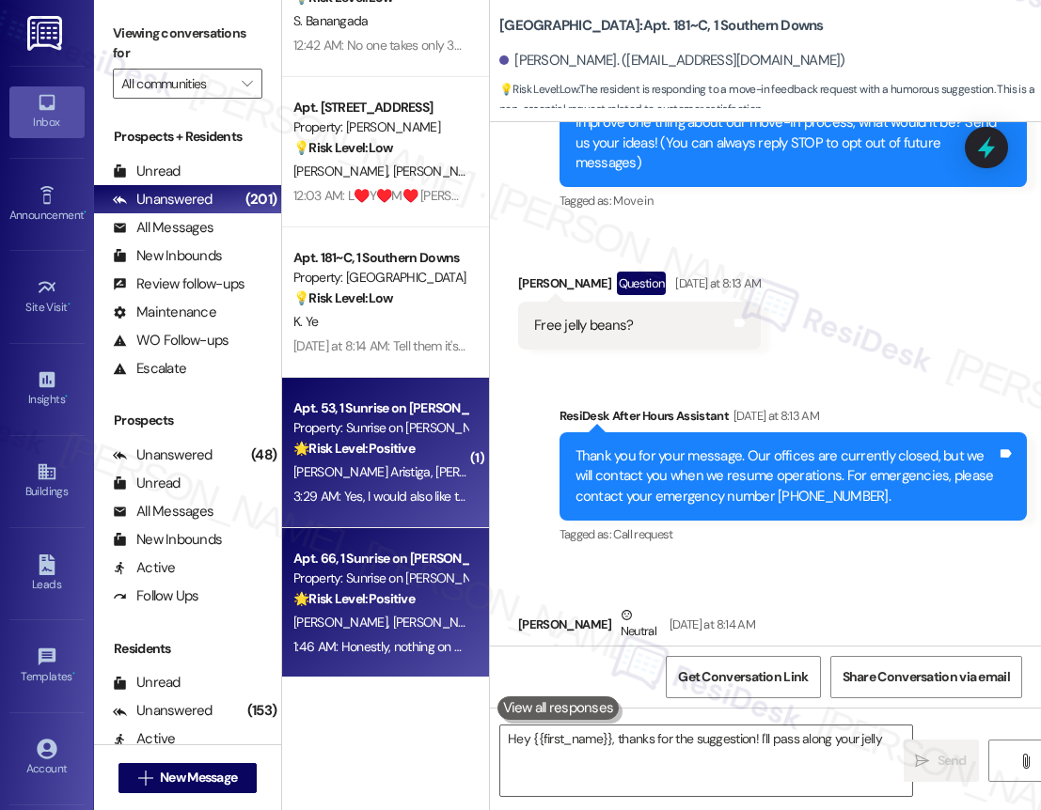
scroll to position [343, 0]
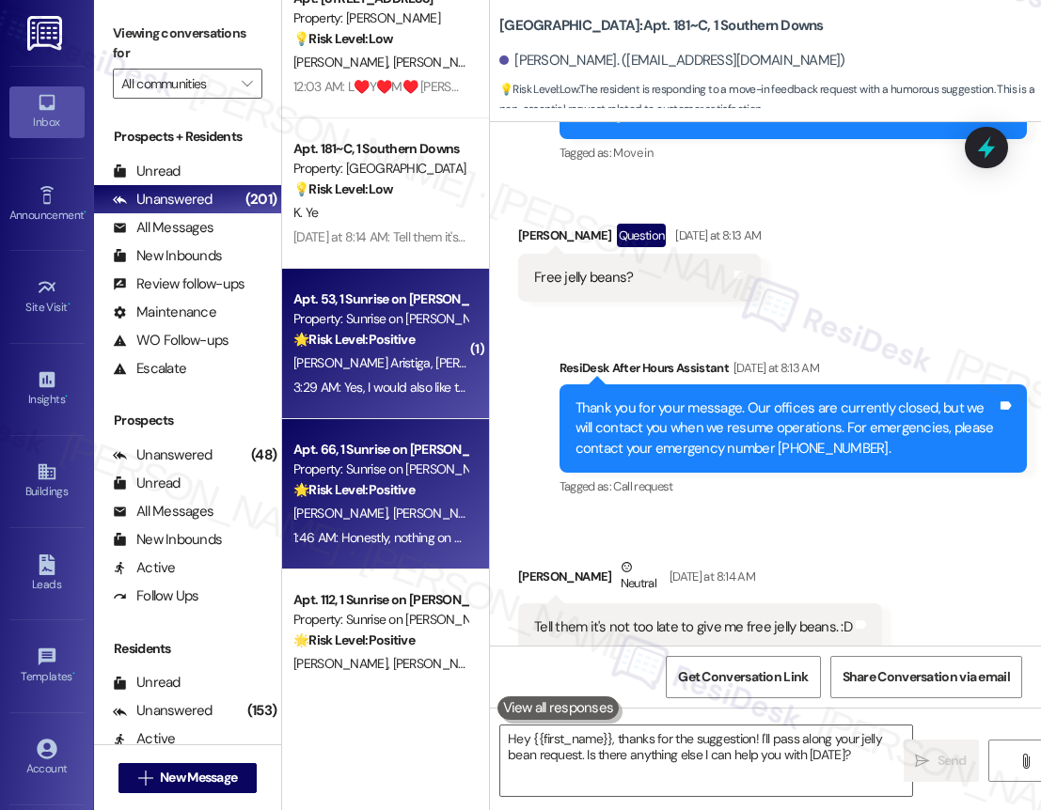
type textarea "Fetching suggested responses. Please feel free to read through the conversation…"
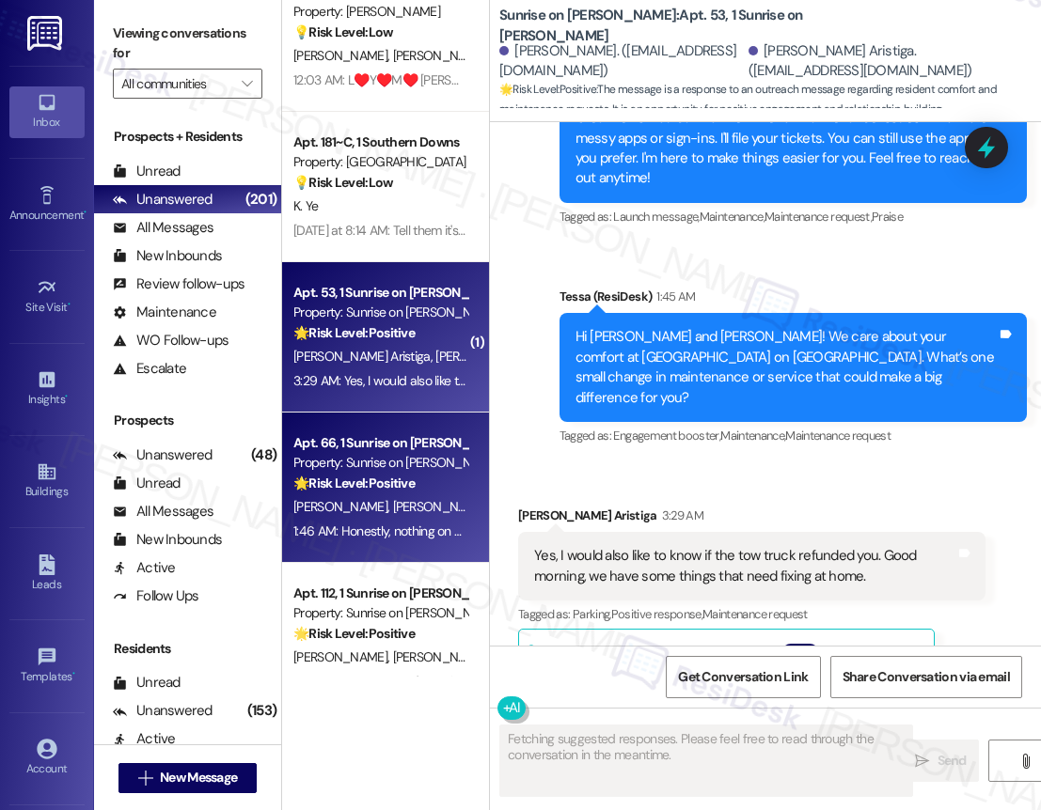
click at [393, 503] on span "[PERSON_NAME]" at bounding box center [440, 506] width 94 height 17
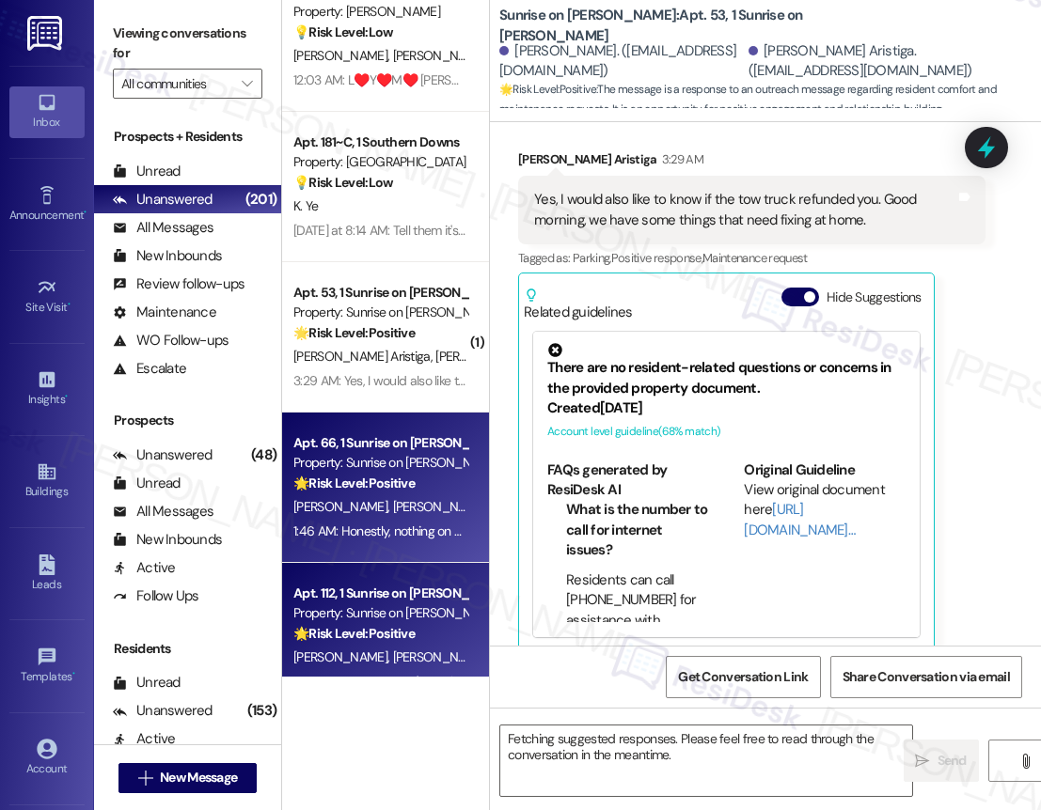
scroll to position [2588, 0]
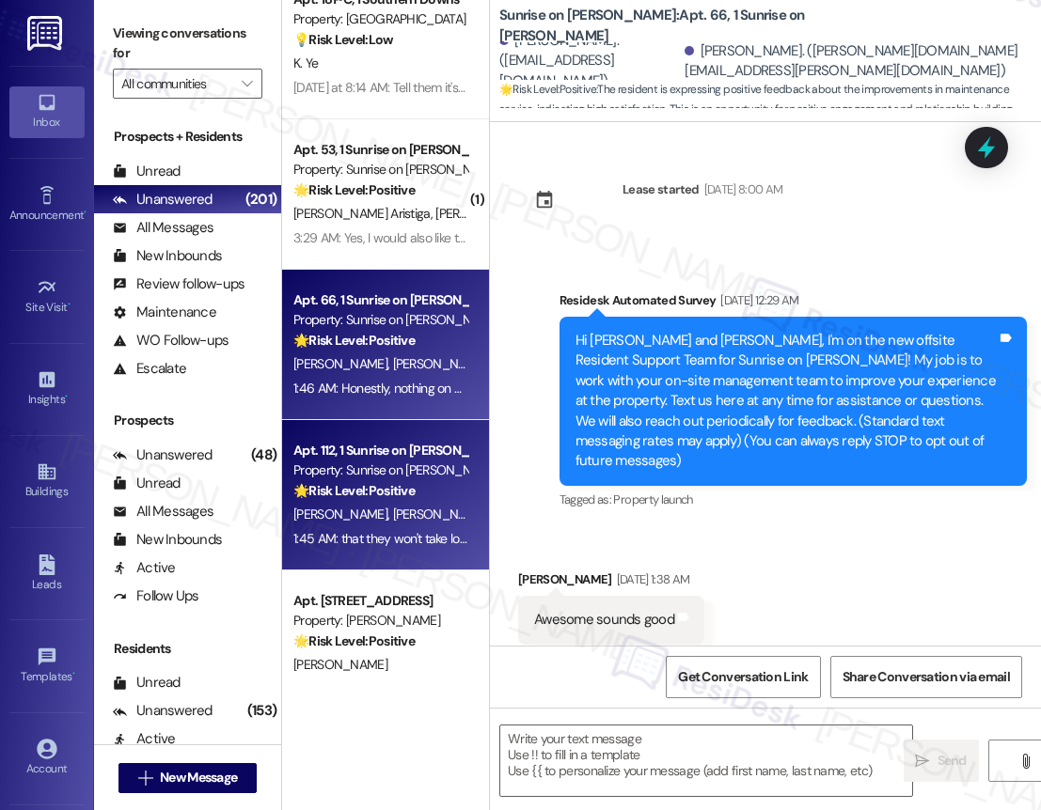
click at [386, 479] on div "Property: Sunrise on [PERSON_NAME]" at bounding box center [380, 471] width 174 height 20
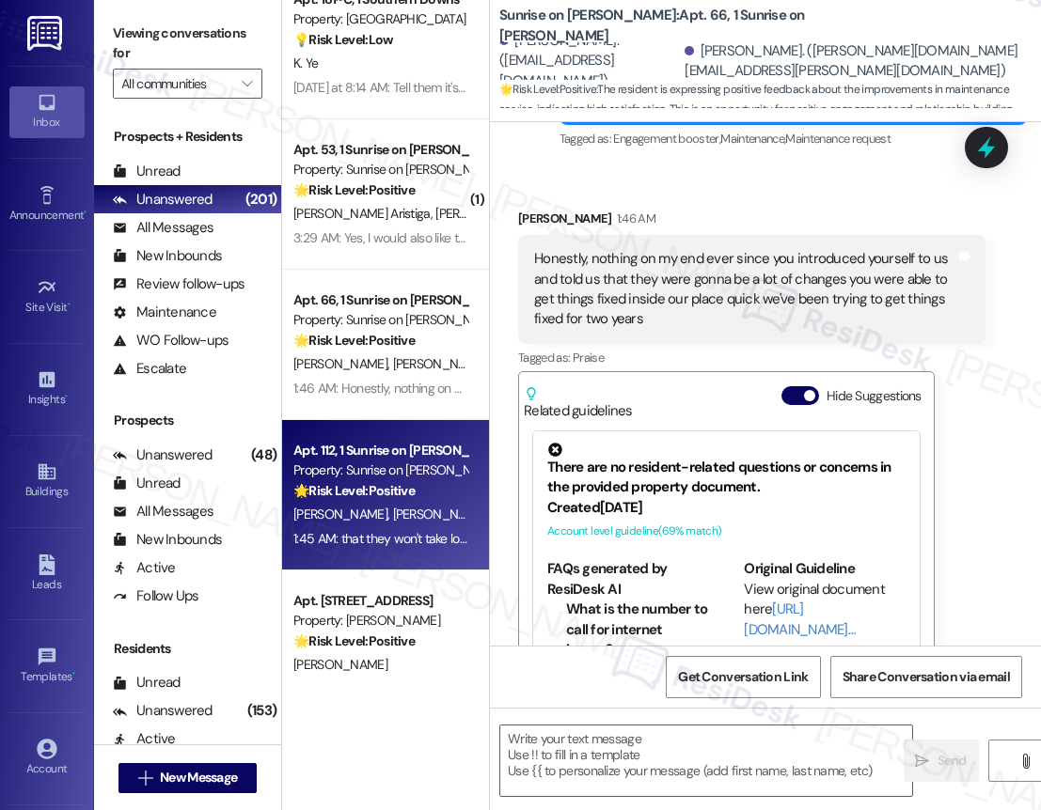
type textarea "Fetching suggested responses. Please feel free to read through the conversation…"
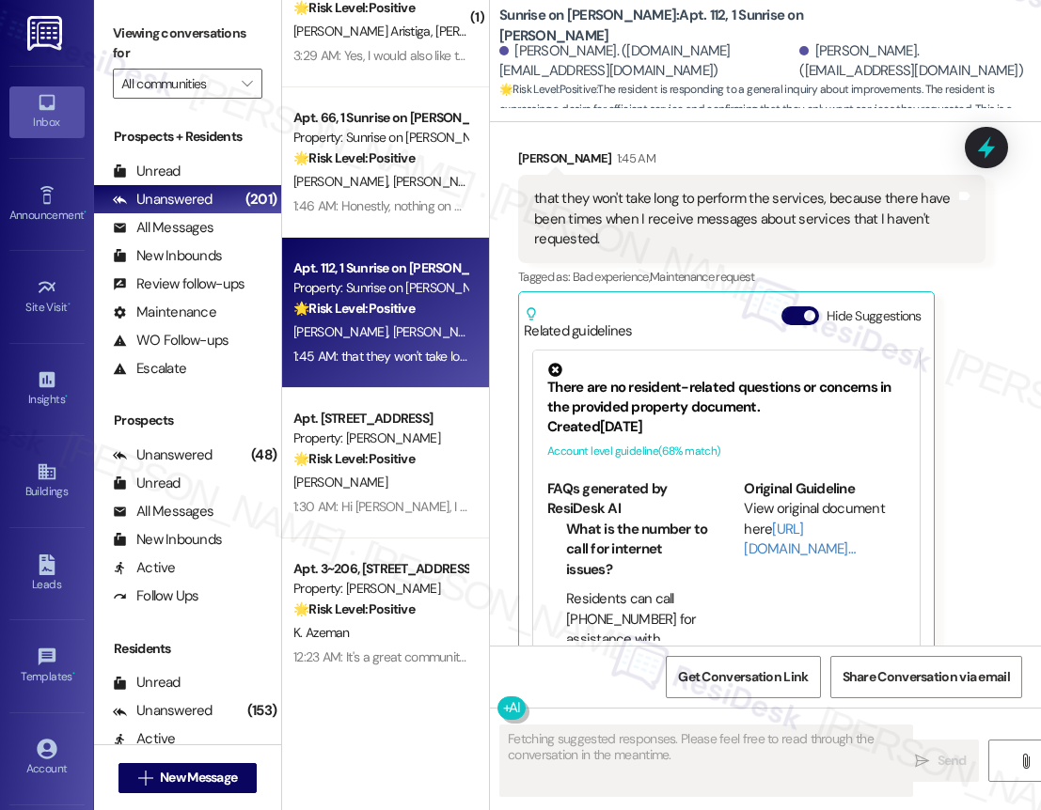
scroll to position [2784, 0]
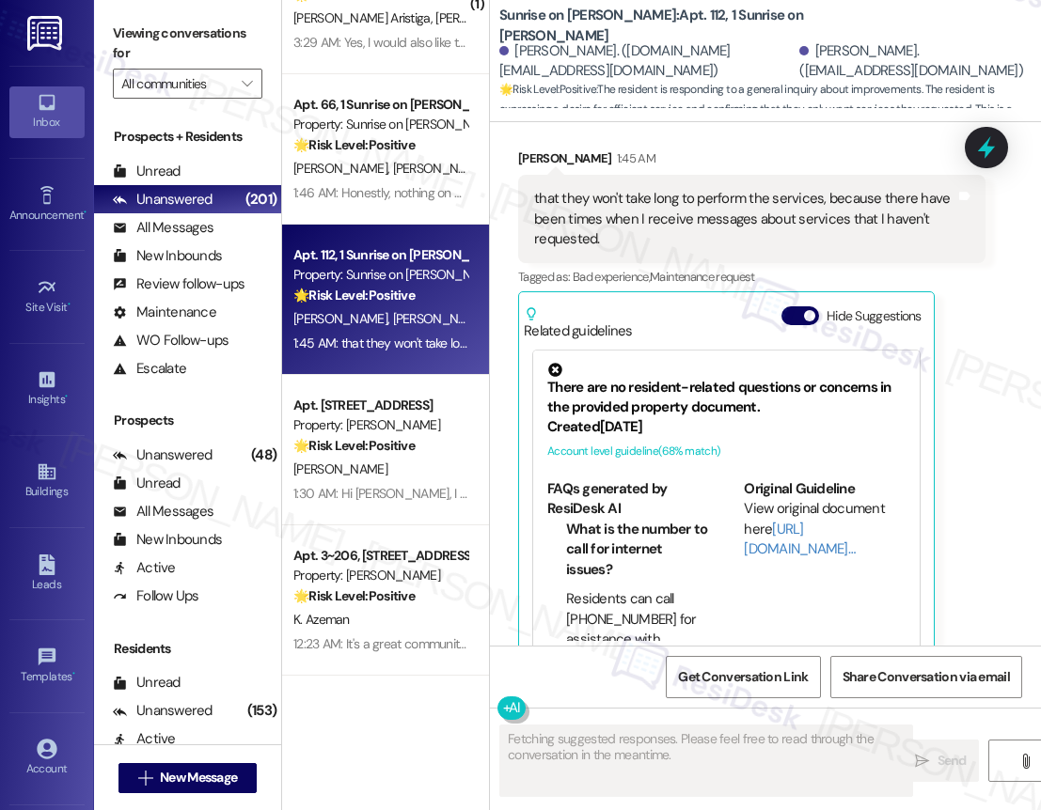
click at [416, 498] on div "Apt. 181~C, 1 Southern Downs Property: Southern Downs 💡 Risk Level: Low The res…" at bounding box center [385, 338] width 207 height 677
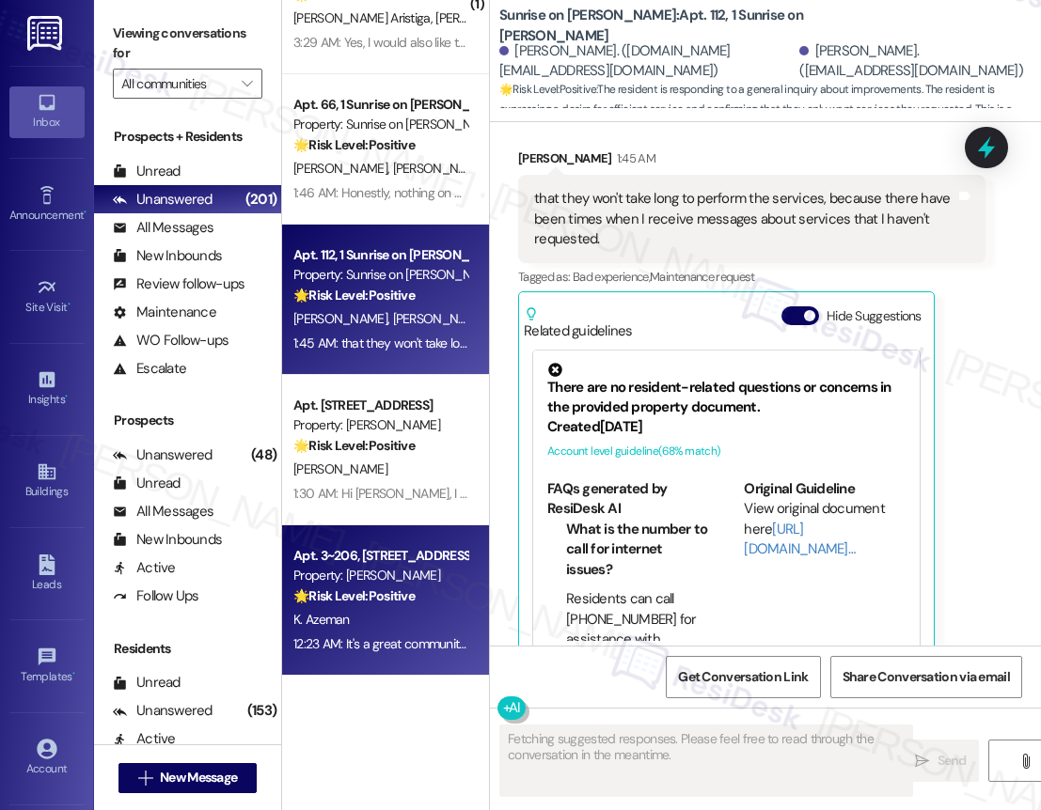
click at [412, 631] on div "K. Azeman" at bounding box center [380, 620] width 178 height 24
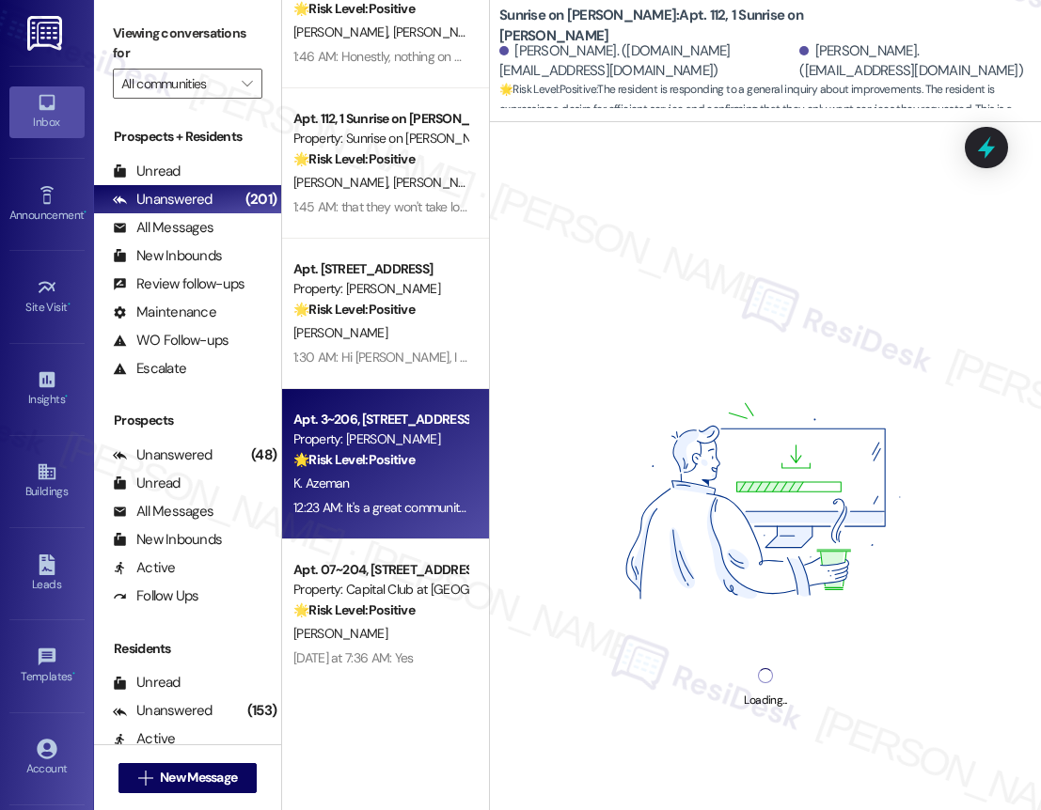
scroll to position [2918, 0]
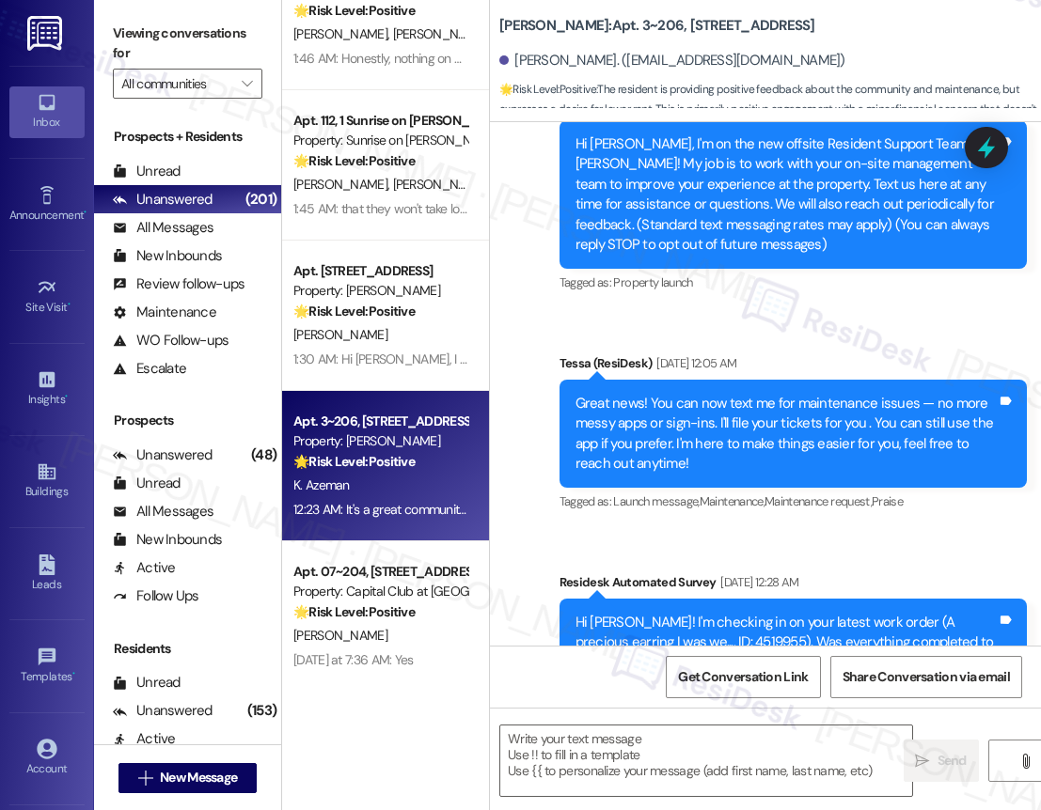
type textarea "Fetching suggested responses. Please feel free to read through the conversation…"
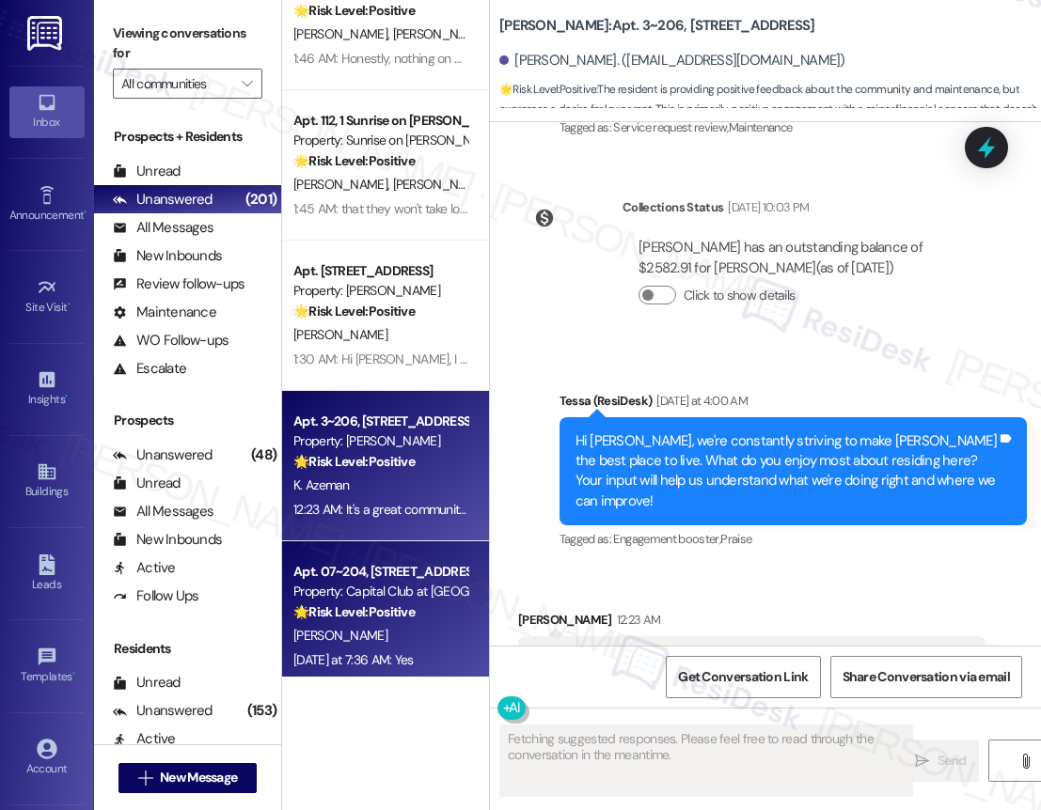
scroll to position [850, 0]
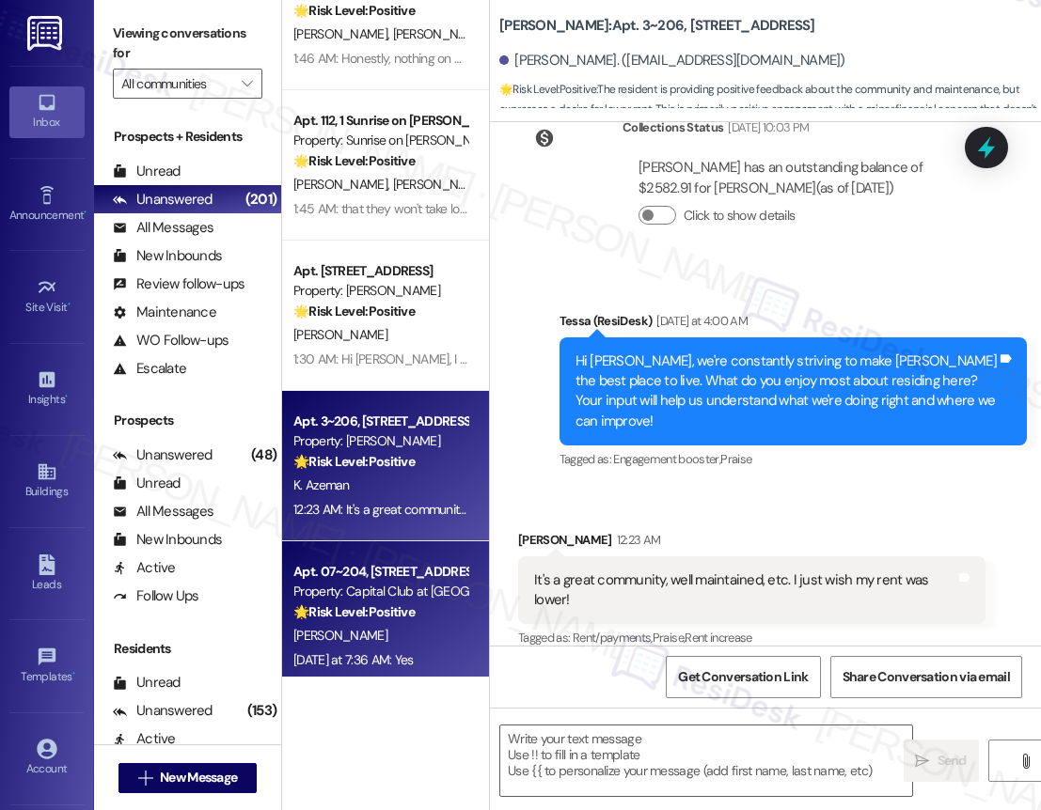
click at [379, 605] on strong "🌟 Risk Level: Positive" at bounding box center [353, 612] width 121 height 17
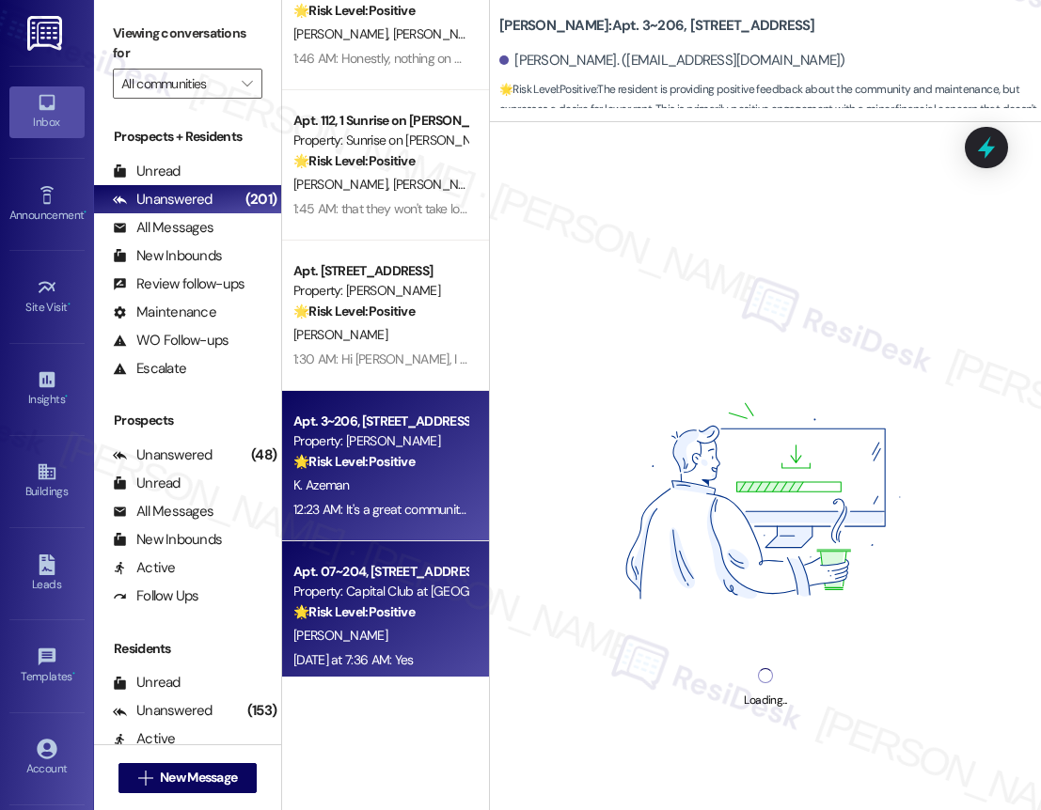
click at [364, 470] on div "🌟 Risk Level: Positive The resident is providing positive feedback about the co…" at bounding box center [380, 462] width 174 height 20
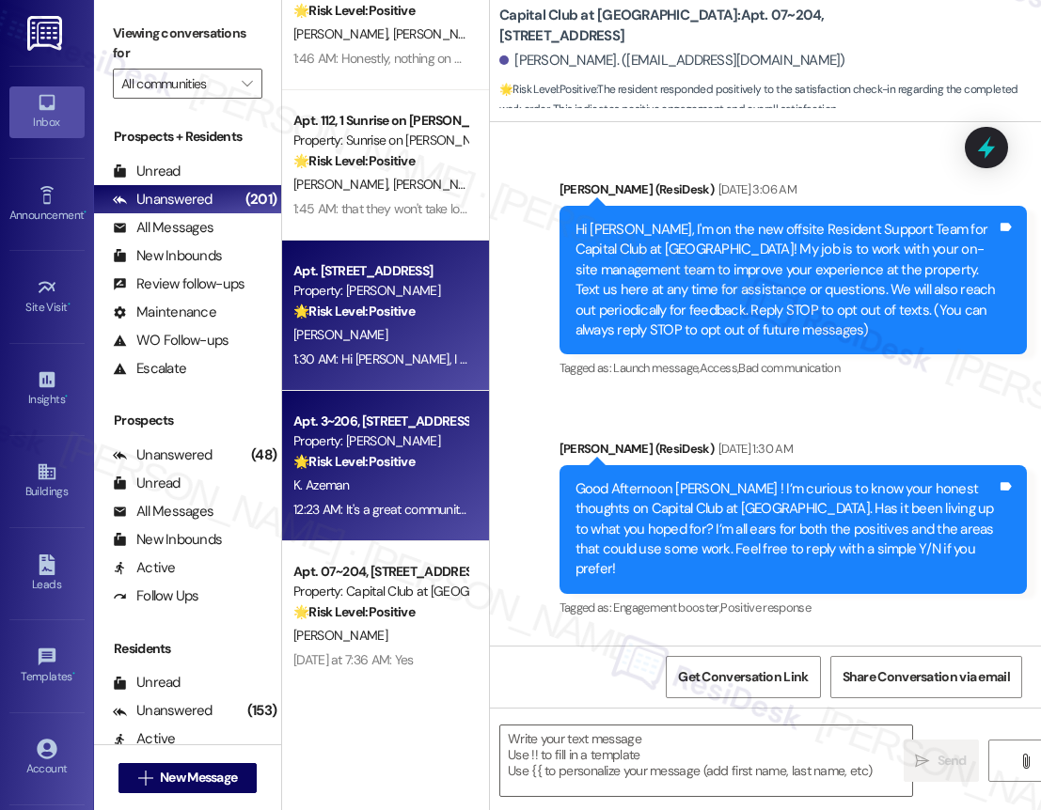
type textarea "Fetching suggested responses. Please feel free to read through the conversation…"
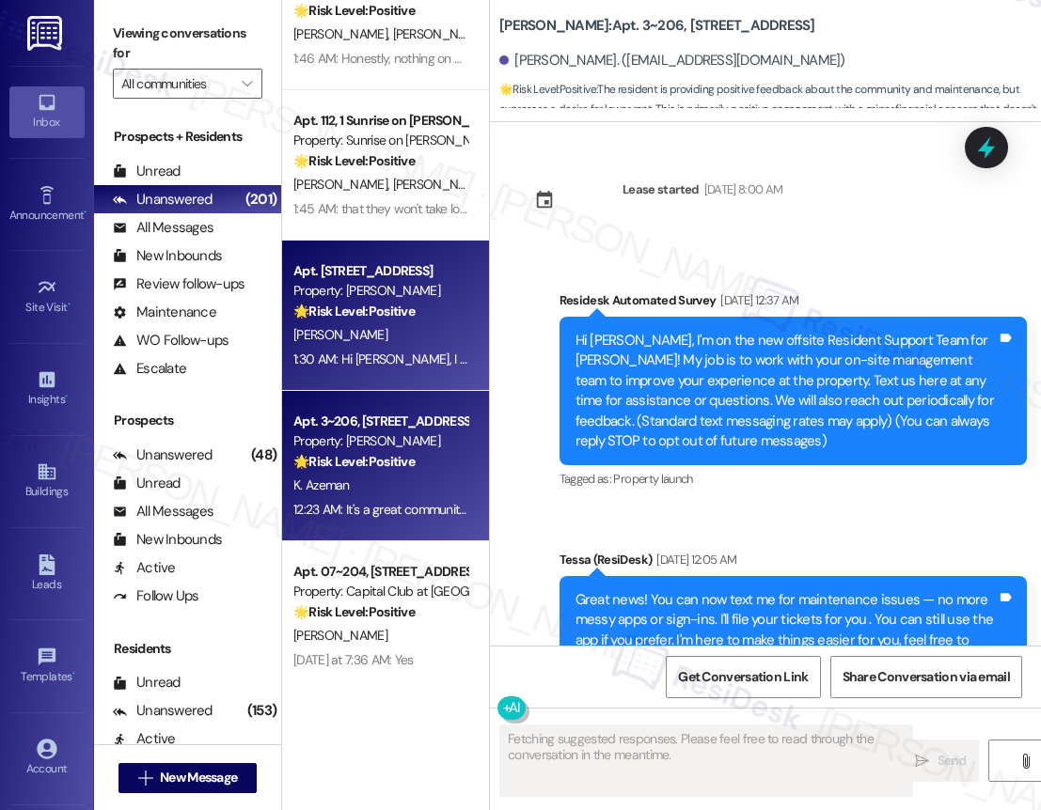
scroll to position [851, 0]
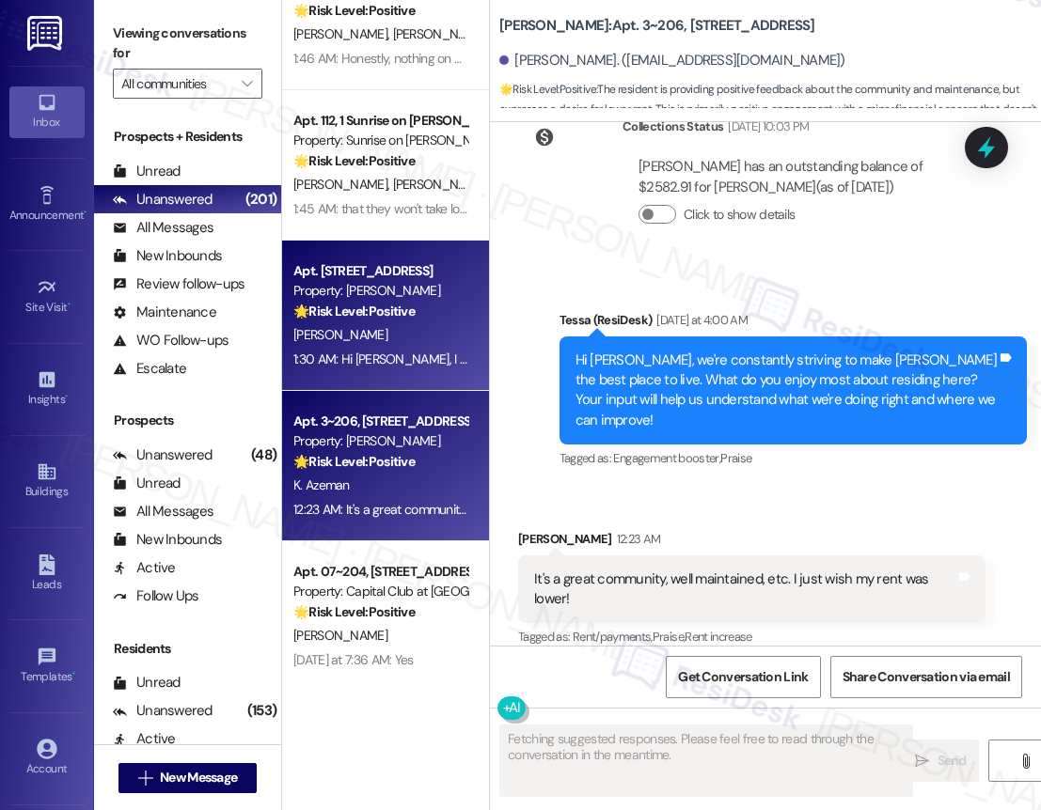
click at [415, 268] on div "Apt. [STREET_ADDRESS]" at bounding box center [380, 271] width 174 height 20
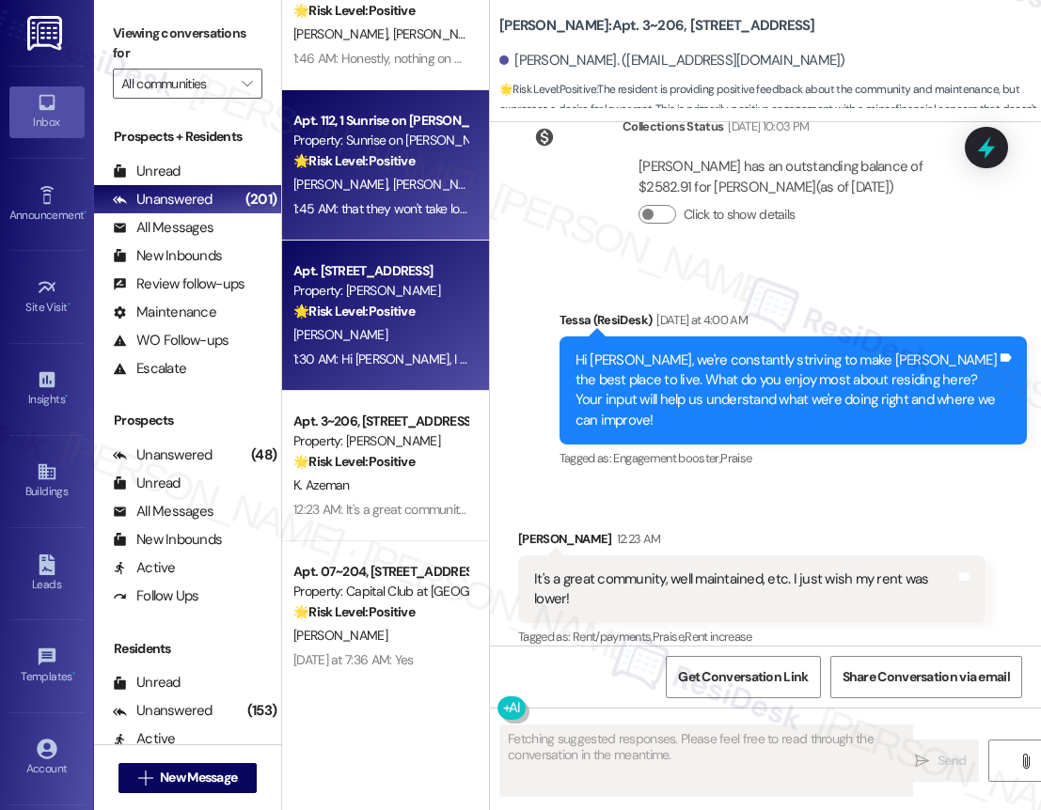
click at [400, 184] on div "J. Inzunza L. Soltero" at bounding box center [380, 185] width 178 height 24
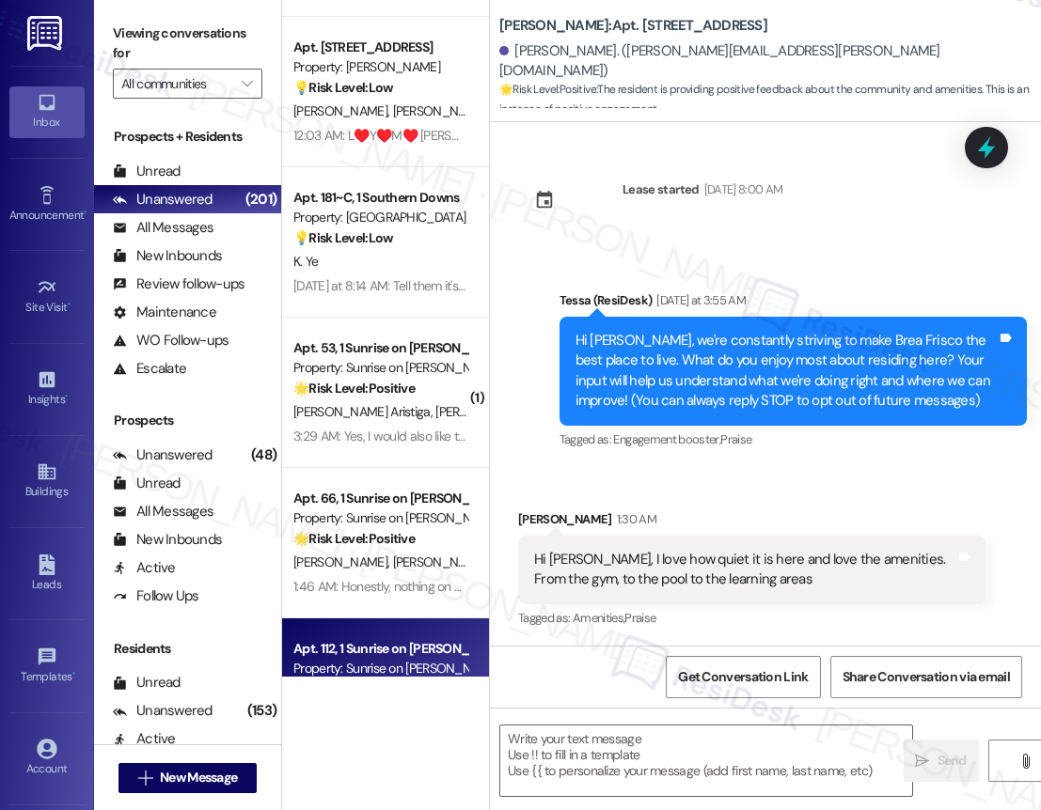
type textarea "Fetching suggested responses. Please feel free to read through the conversation…"
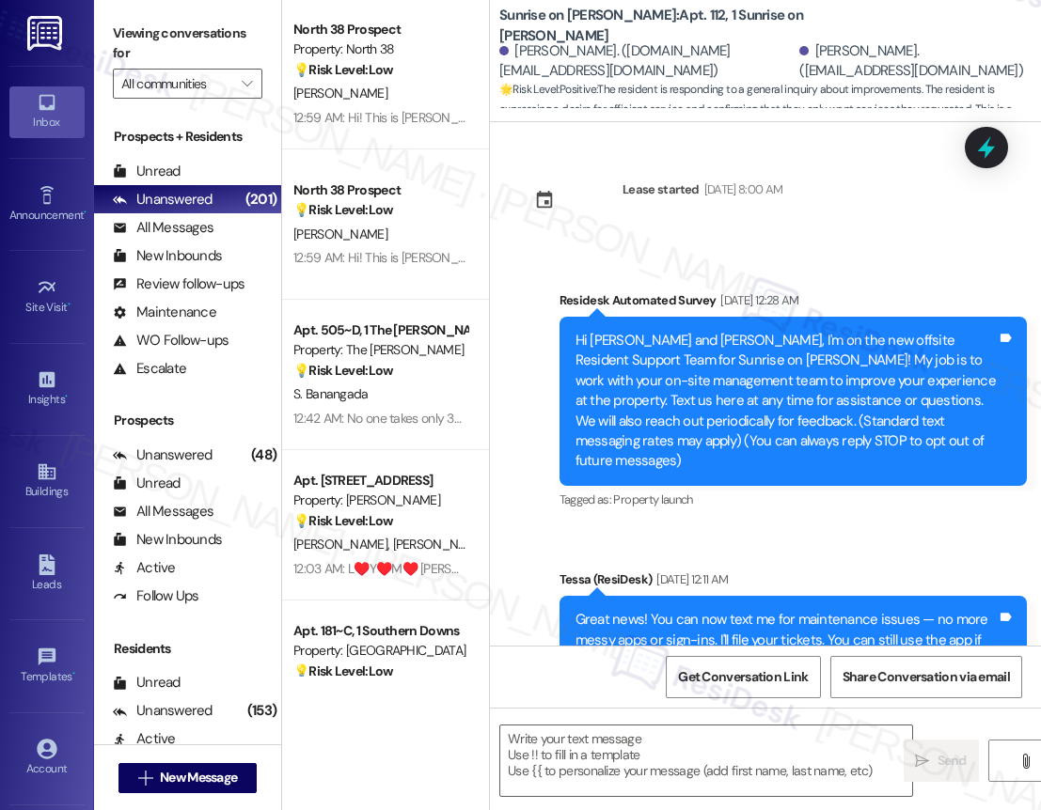
scroll to position [628, 0]
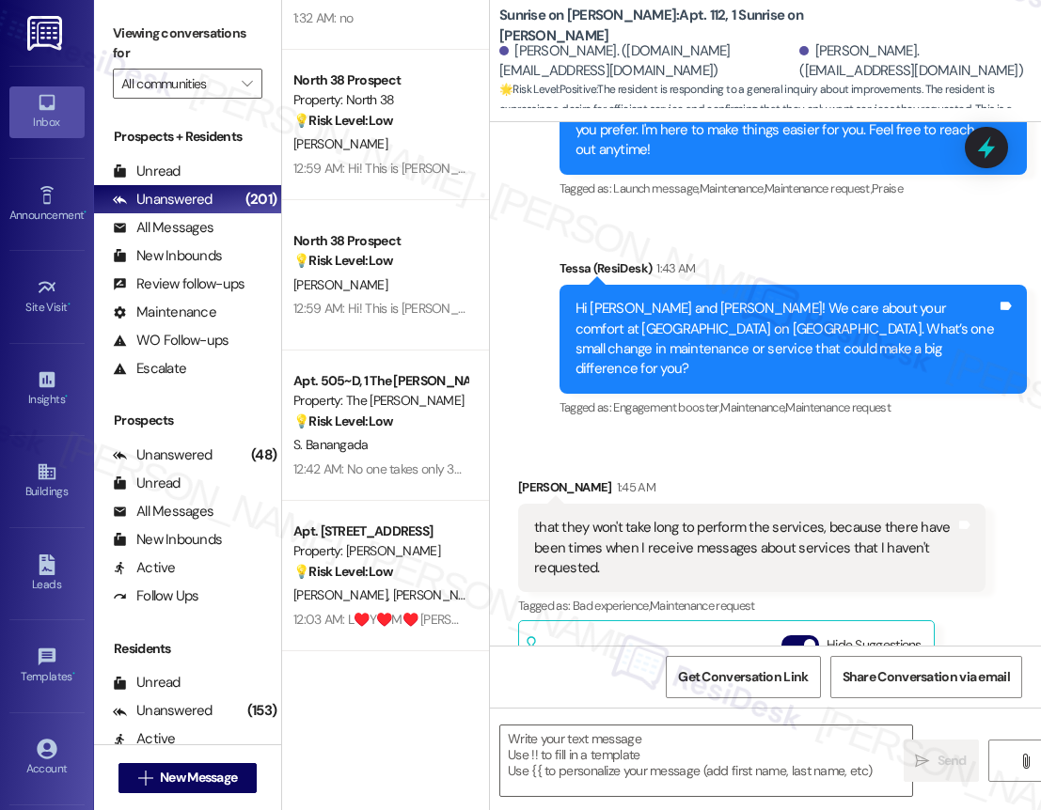
type textarea "Fetching suggested responses. Please feel free to read through the conversation…"
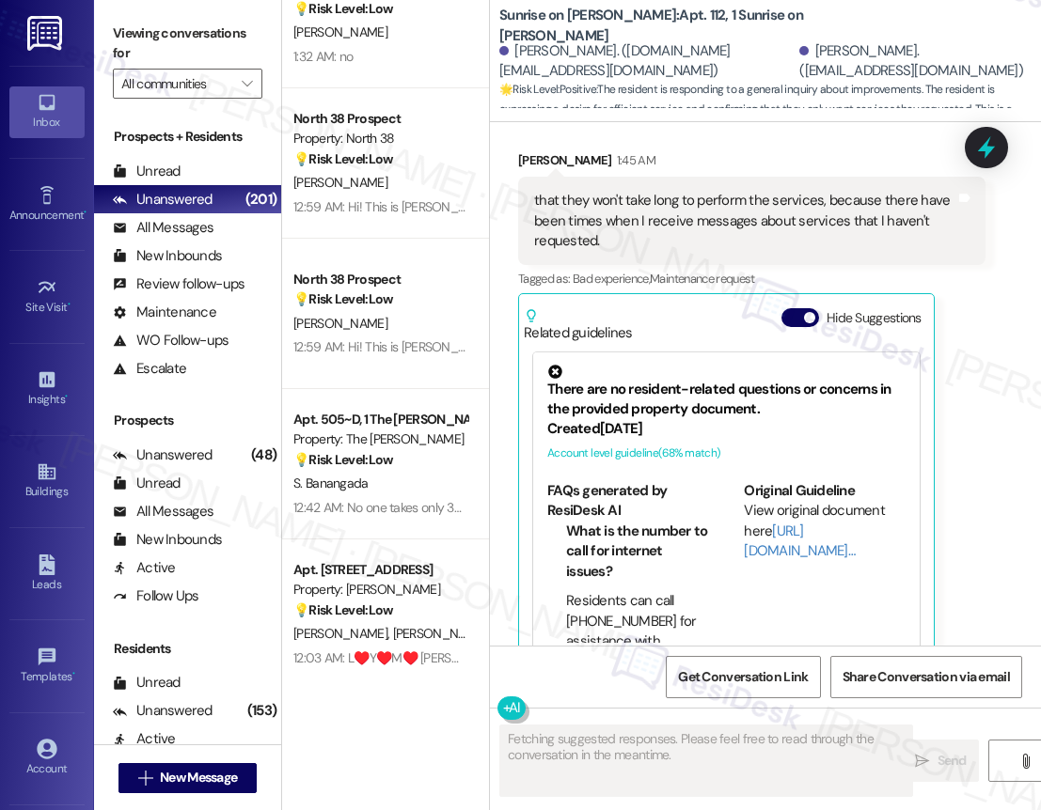
scroll to position [858, 0]
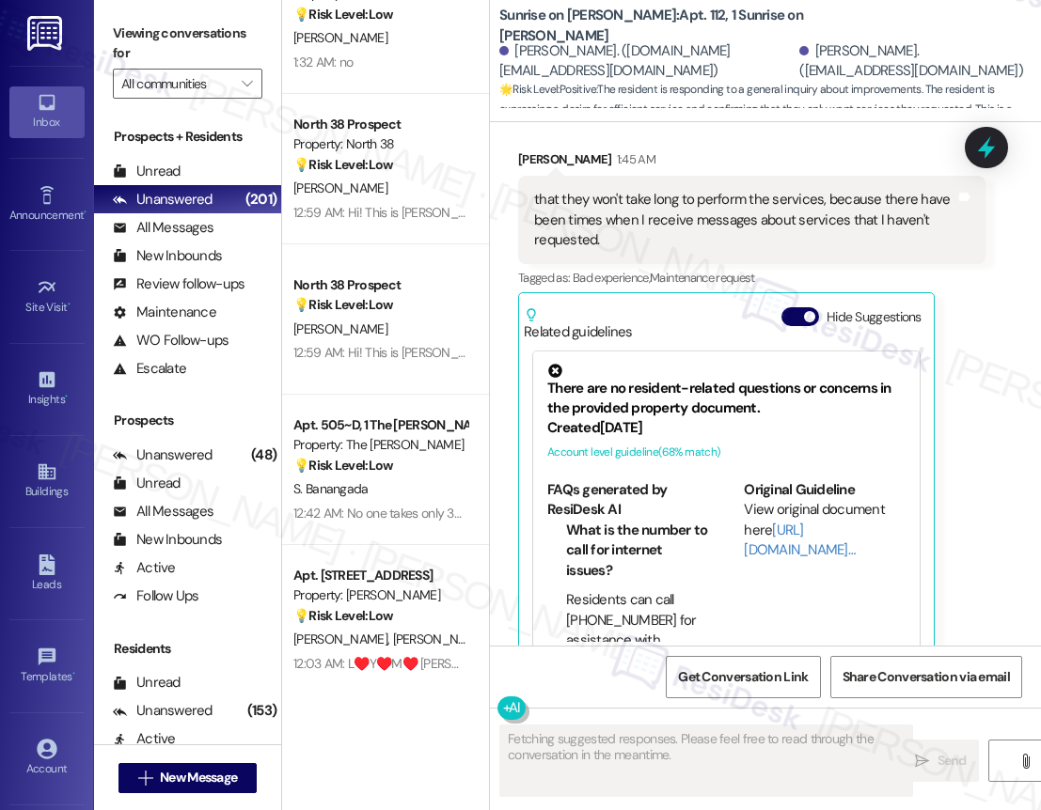
click at [390, 412] on div "Apt. 505~D, 1 The Griffin Property: The Griffin 💡 Risk Level: Low The resident …" at bounding box center [385, 470] width 207 height 150
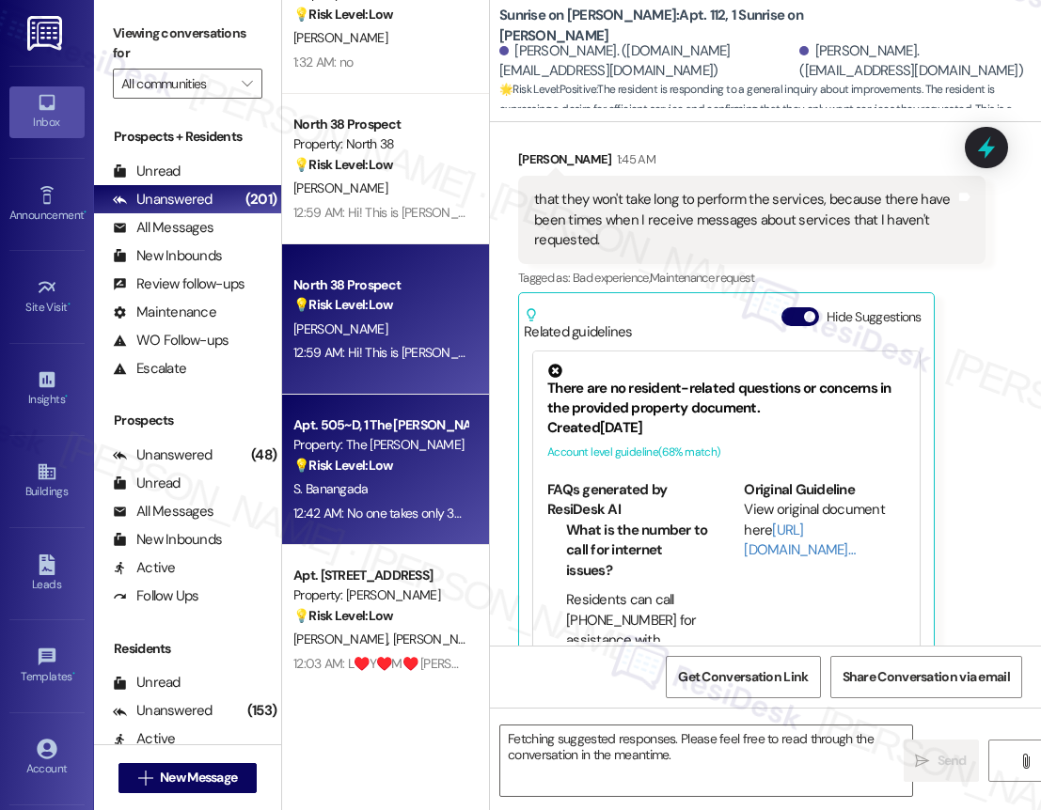
click at [386, 303] on strong "💡 Risk Level: Low" at bounding box center [343, 304] width 100 height 17
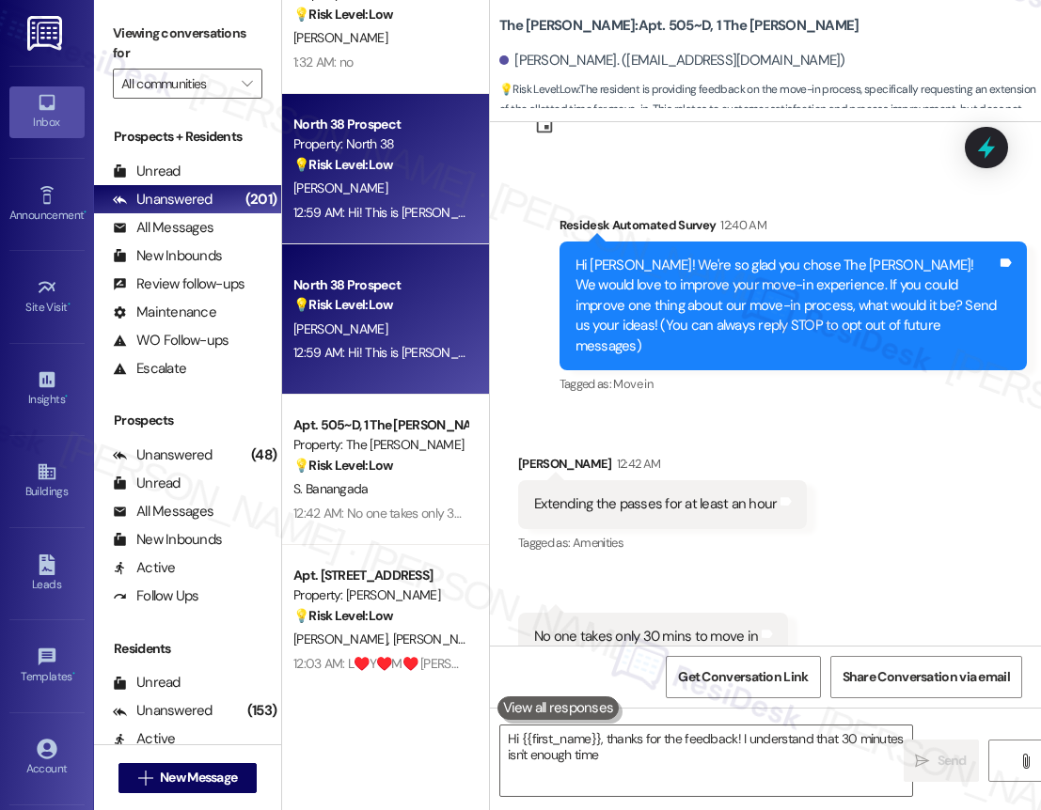
click at [381, 216] on div "12:59 AM: Hi! This is [PERSON_NAME]. I wanted to give you guys permission to sp…" at bounding box center [602, 212] width 619 height 17
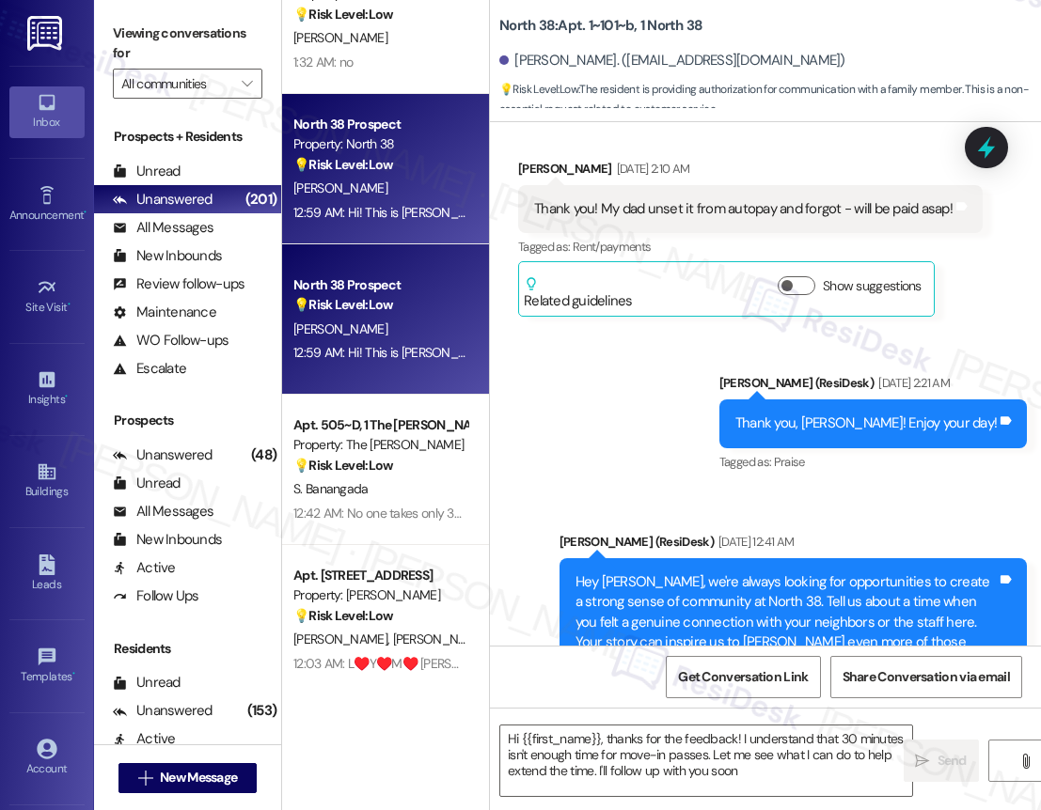
type textarea "Hi {{first_name}}, thanks for the feedback! I understand that 30 minutes isn't …"
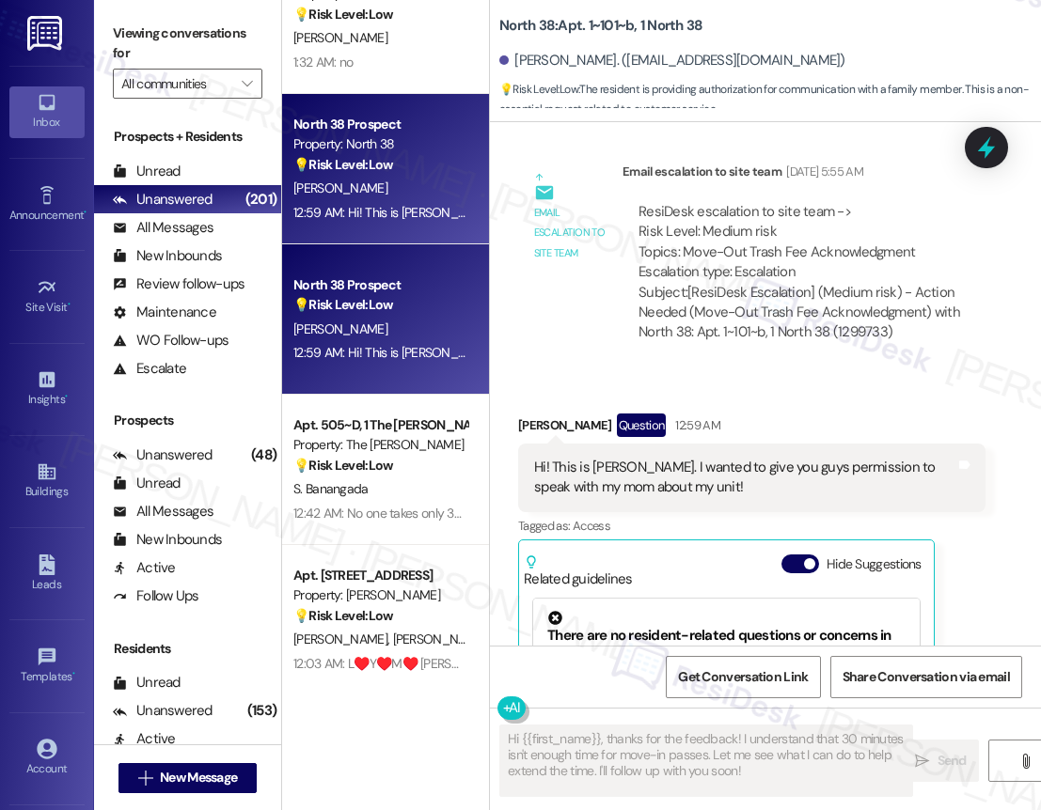
scroll to position [0, 0]
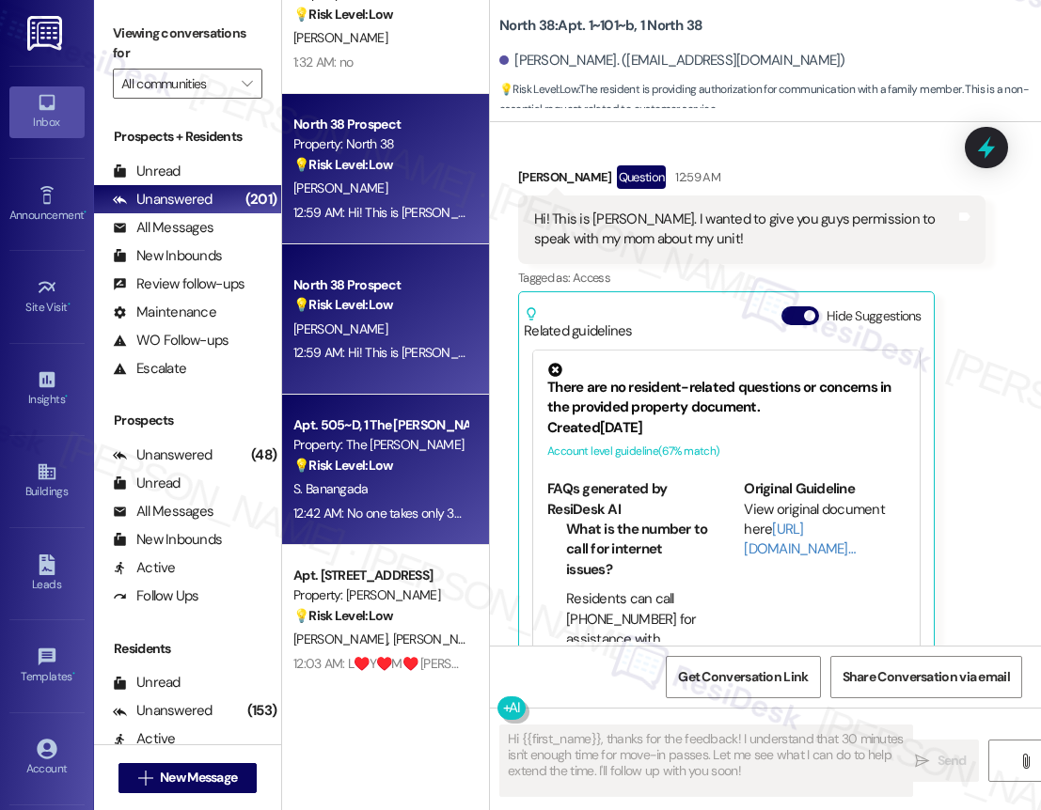
click at [432, 526] on div "Apt. 505~D, 1 The Griffin Property: The Griffin 💡 Risk Level: Low The resident …" at bounding box center [385, 470] width 207 height 150
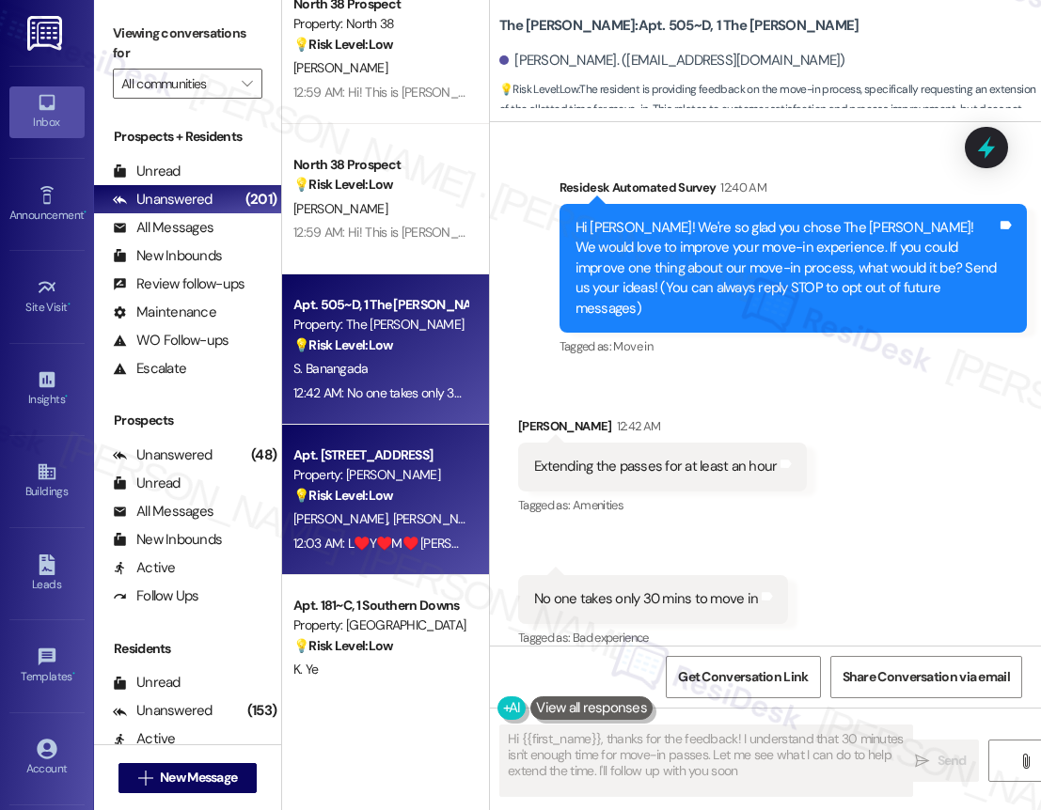
type textarea "Hi {{first_name}}, thanks for the feedback! I understand that 30 minutes isn't …"
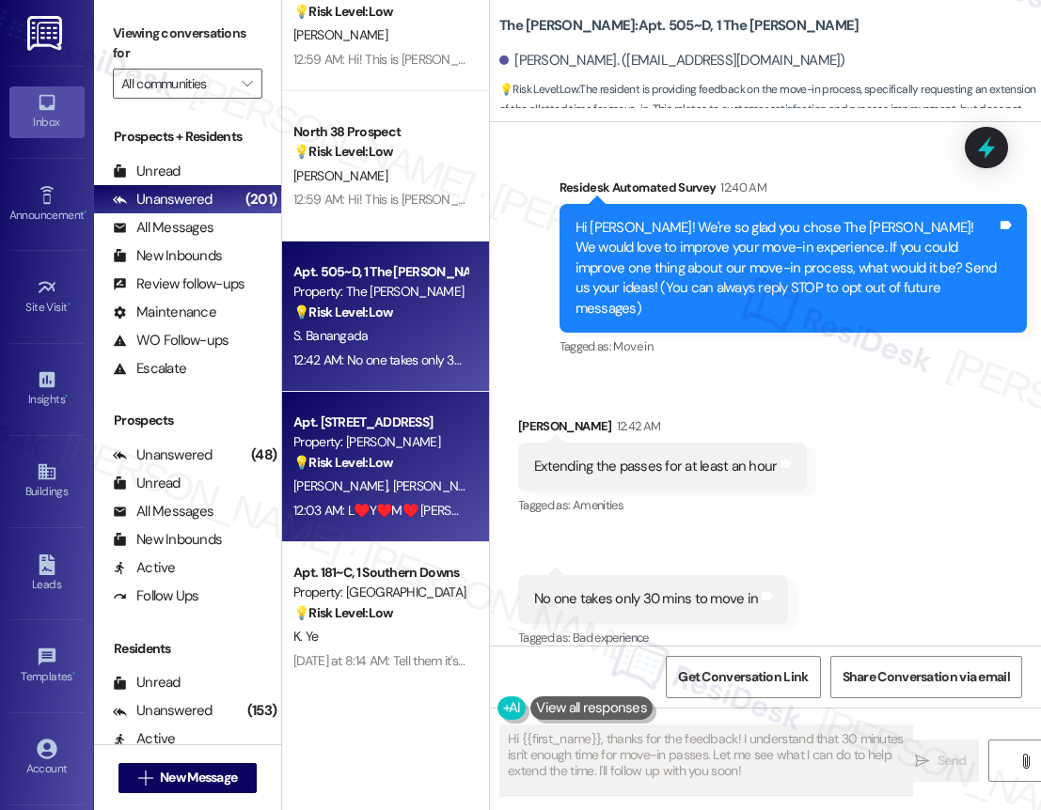
click at [439, 472] on div "💡 Risk Level: Low The resident is sending affectionate messages and mentioning …" at bounding box center [380, 463] width 174 height 20
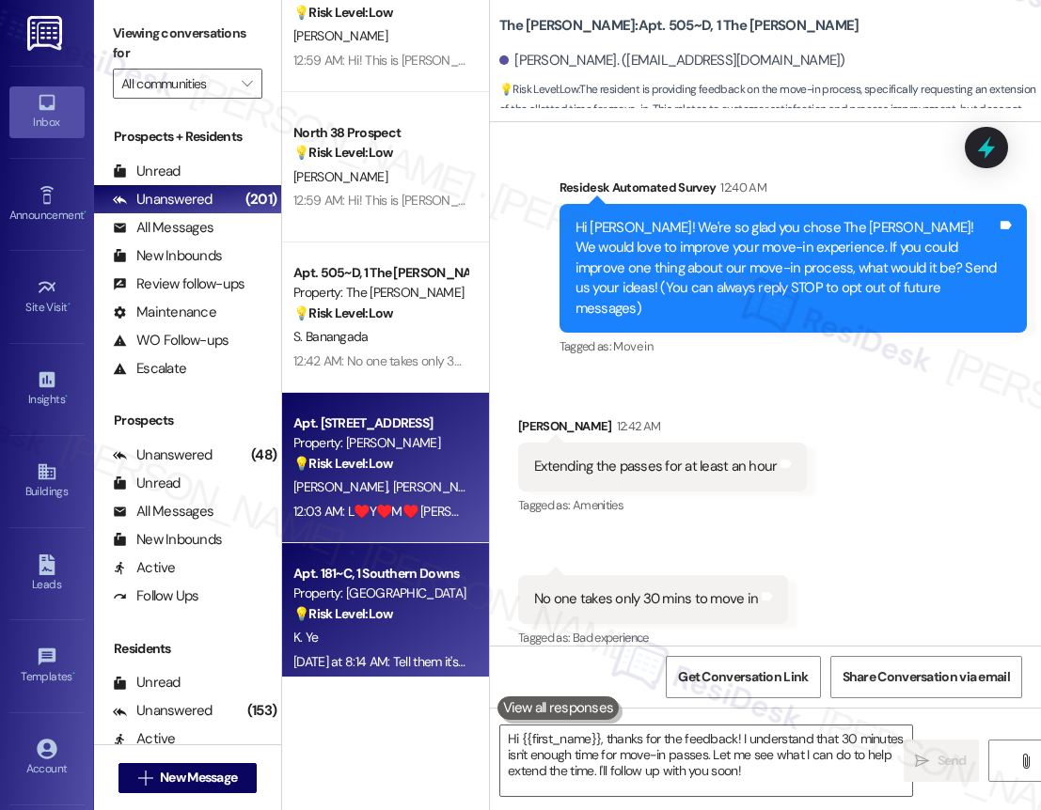
type textarea "Fetching suggested responses. Please feel free to read through the conversation…"
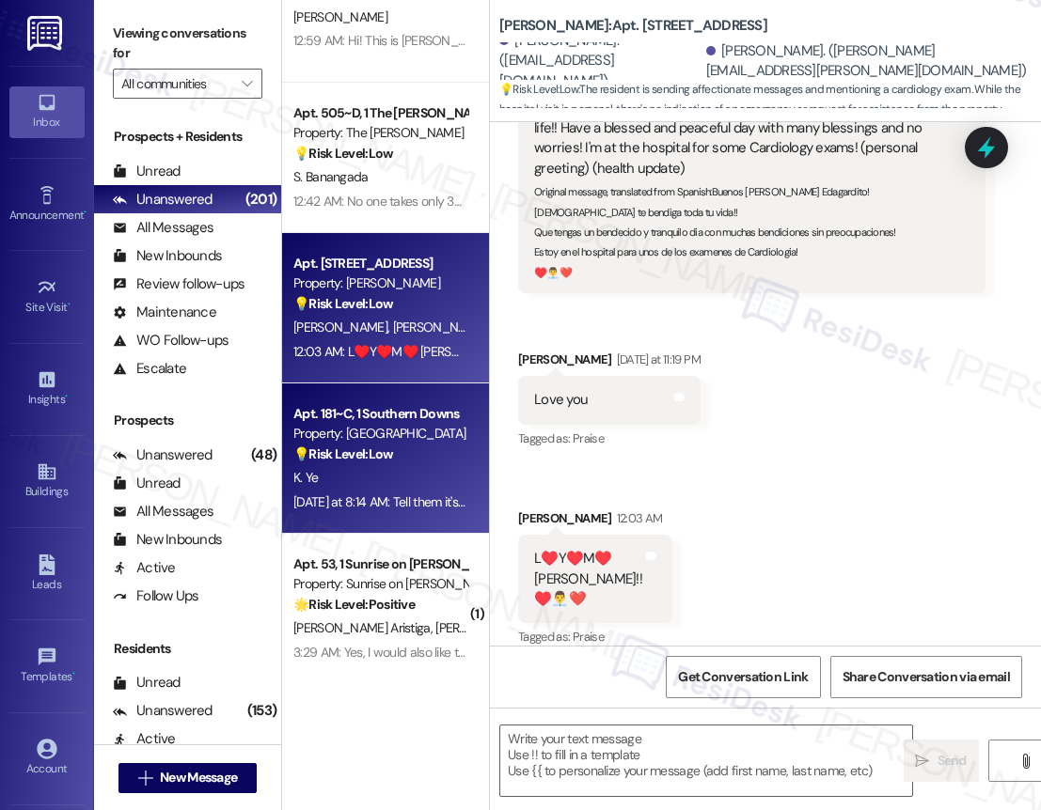
click at [397, 514] on div "Apt. 181~C, 1 Southern Downs Property: Southern Downs 💡 Risk Level: Low The res…" at bounding box center [385, 459] width 207 height 150
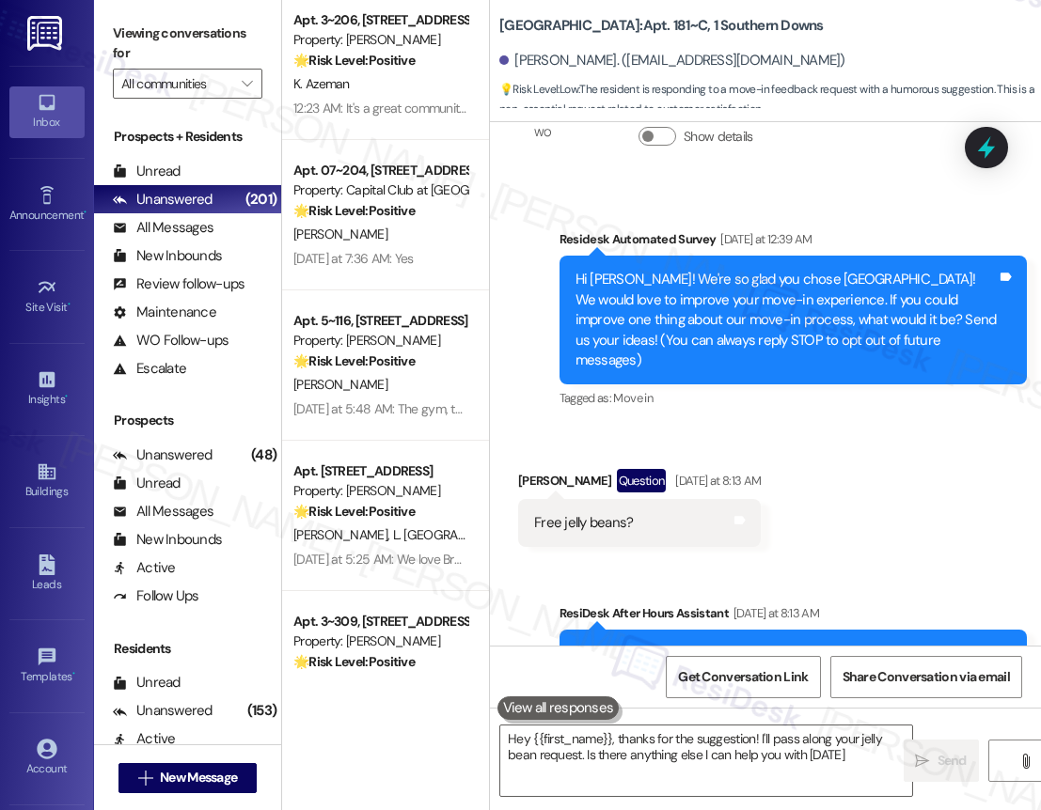
type textarea "Hey {{first_name}}, thanks for the suggestion! I'll pass along your jelly bean …"
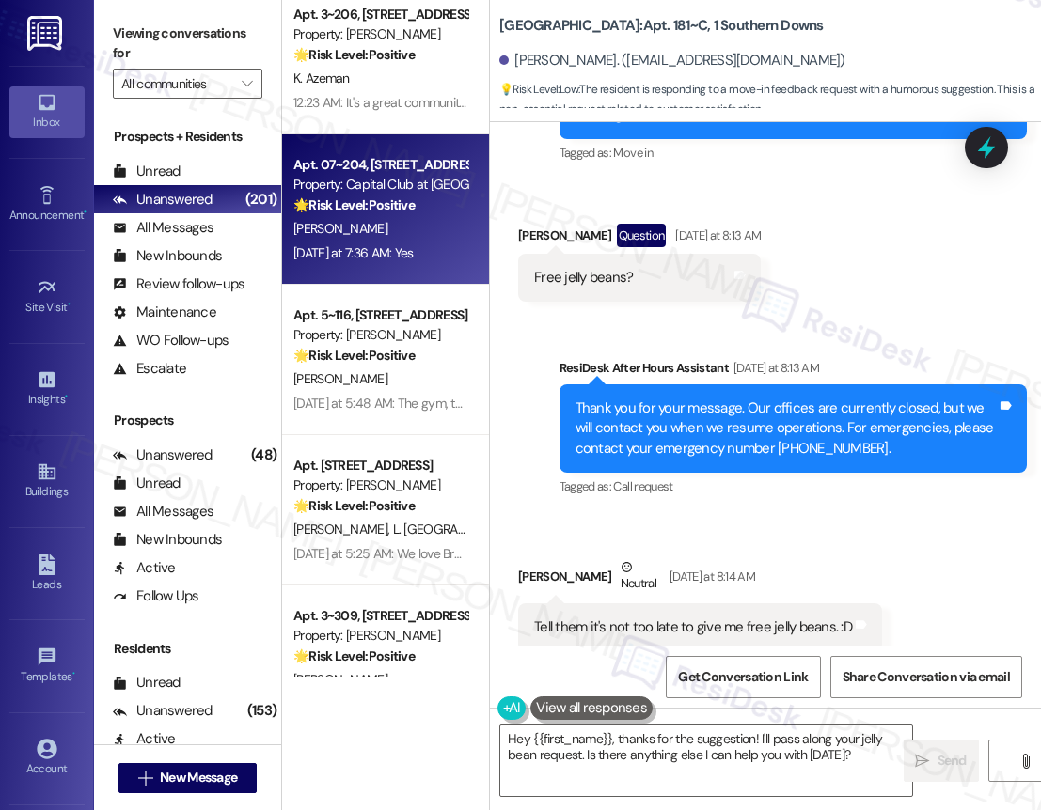
click at [389, 247] on div "Yesterday at 7:36 AM: Yes Yesterday at 7:36 AM: Yes" at bounding box center [353, 252] width 120 height 17
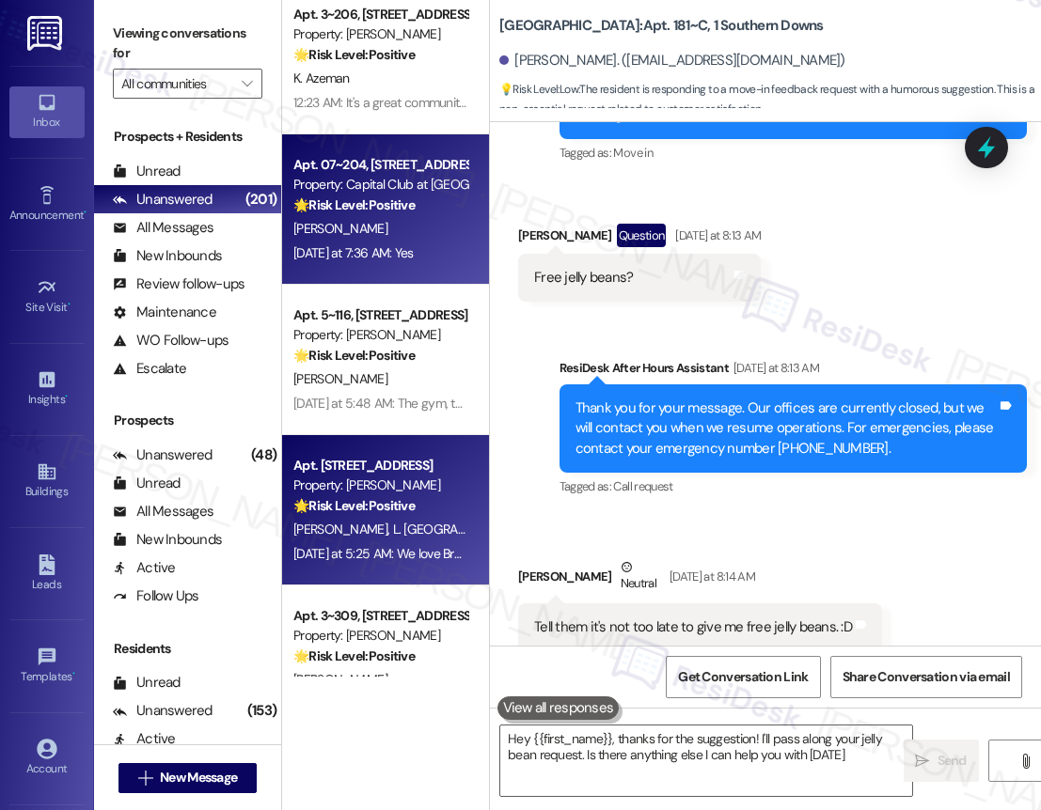
type textarea "Hey {{first_name}}, thanks for the suggestion! I'll pass along your jelly bean …"
click at [372, 508] on strong "🌟 Risk Level: Positive" at bounding box center [353, 505] width 121 height 17
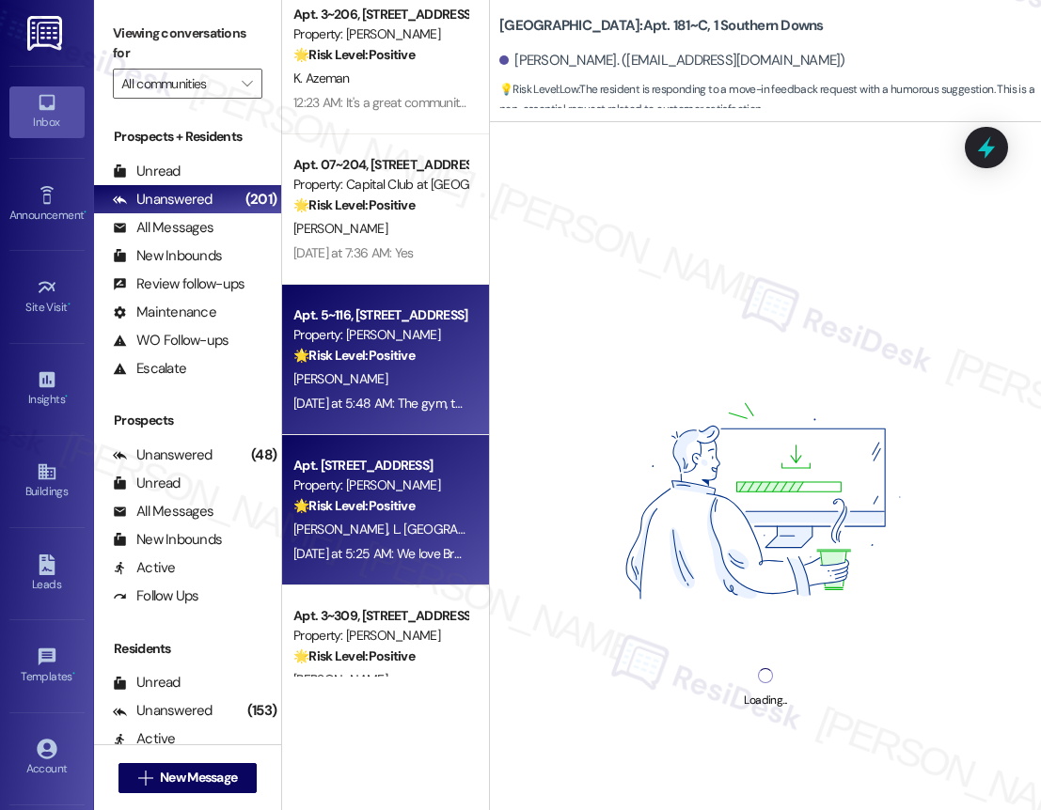
click at [377, 419] on div "Apt. 5~116, 1632 Clearwater Largo Rd Property: Solano Belleair 🌟 Risk Level: Po…" at bounding box center [385, 360] width 207 height 150
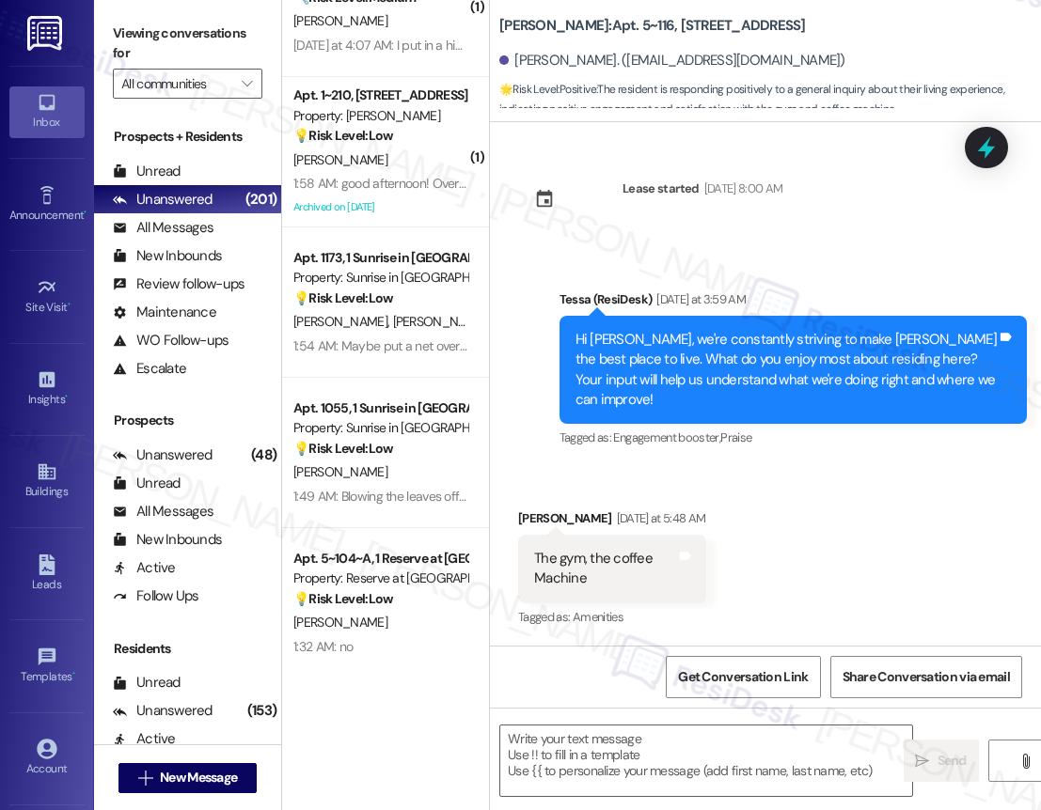
type textarea "Fetching suggested responses. Please feel free to read through the conversation…"
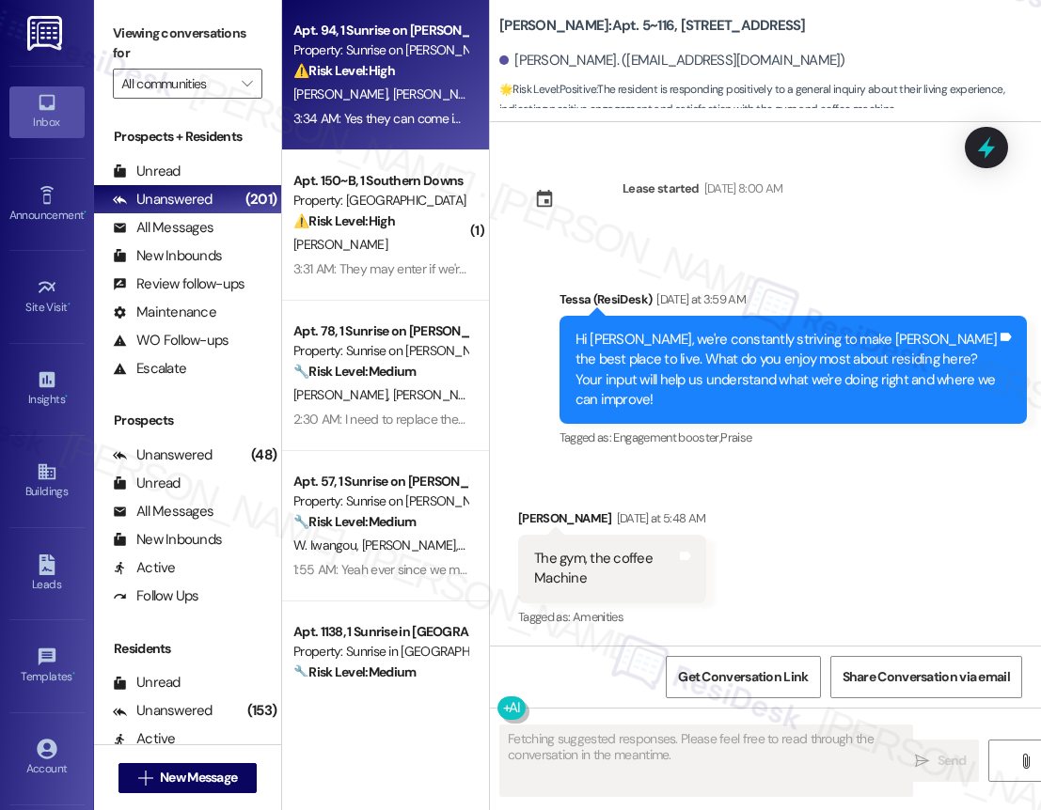
click at [402, 119] on div "3:34 AM: Yes they can come in and no pets 3:34 AM: Yes they can come in and no …" at bounding box center [411, 118] width 236 height 17
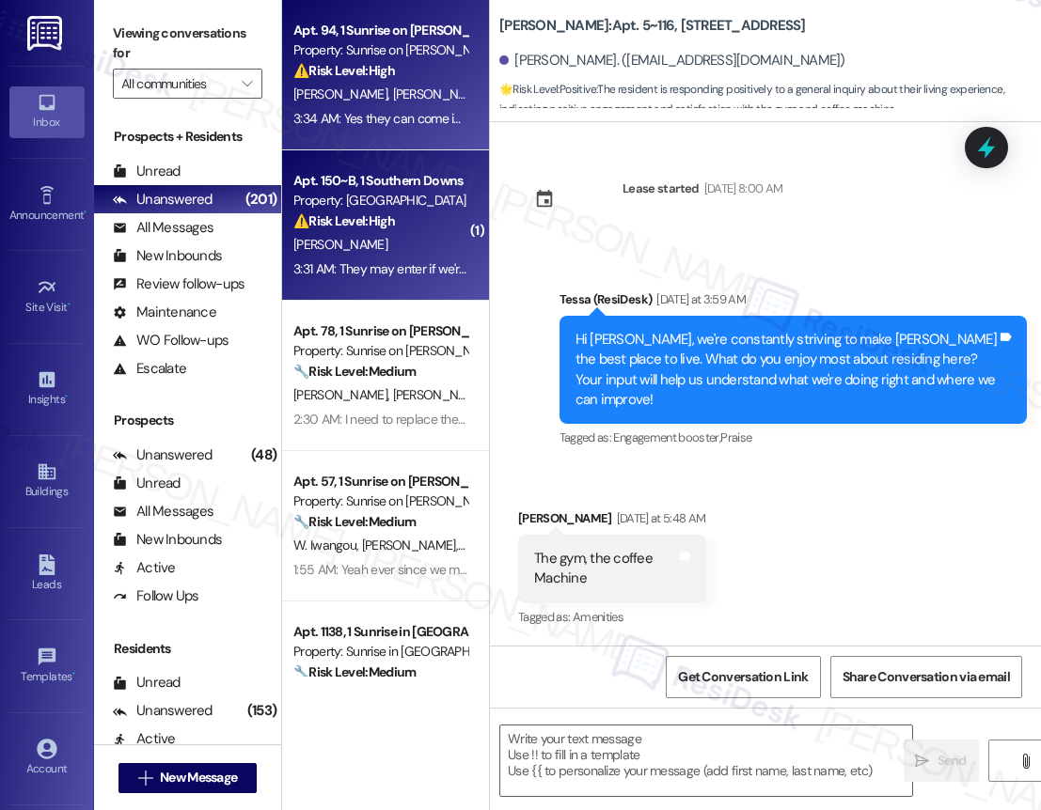
type textarea "Fetching suggested responses. Please feel free to read through the conversation…"
click at [381, 245] on div "[PERSON_NAME]" at bounding box center [380, 245] width 178 height 24
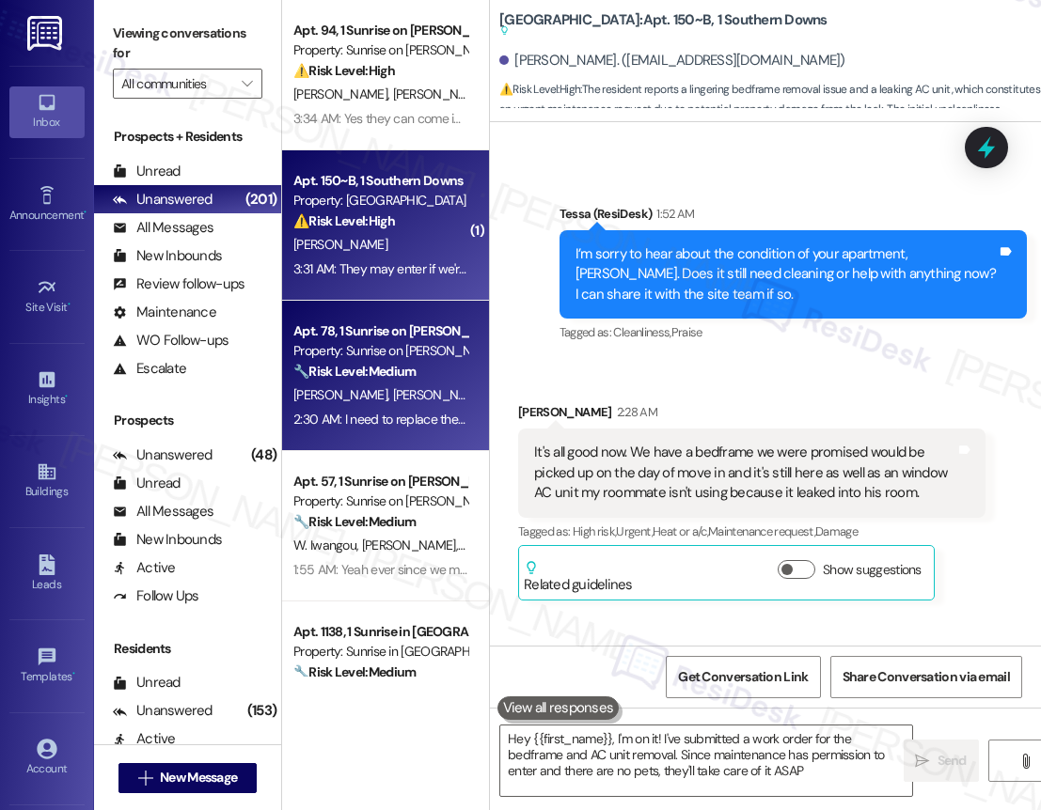
type textarea "Hey {{first_name}}, I'm on it! I've submitted a work order for the bedframe and…"
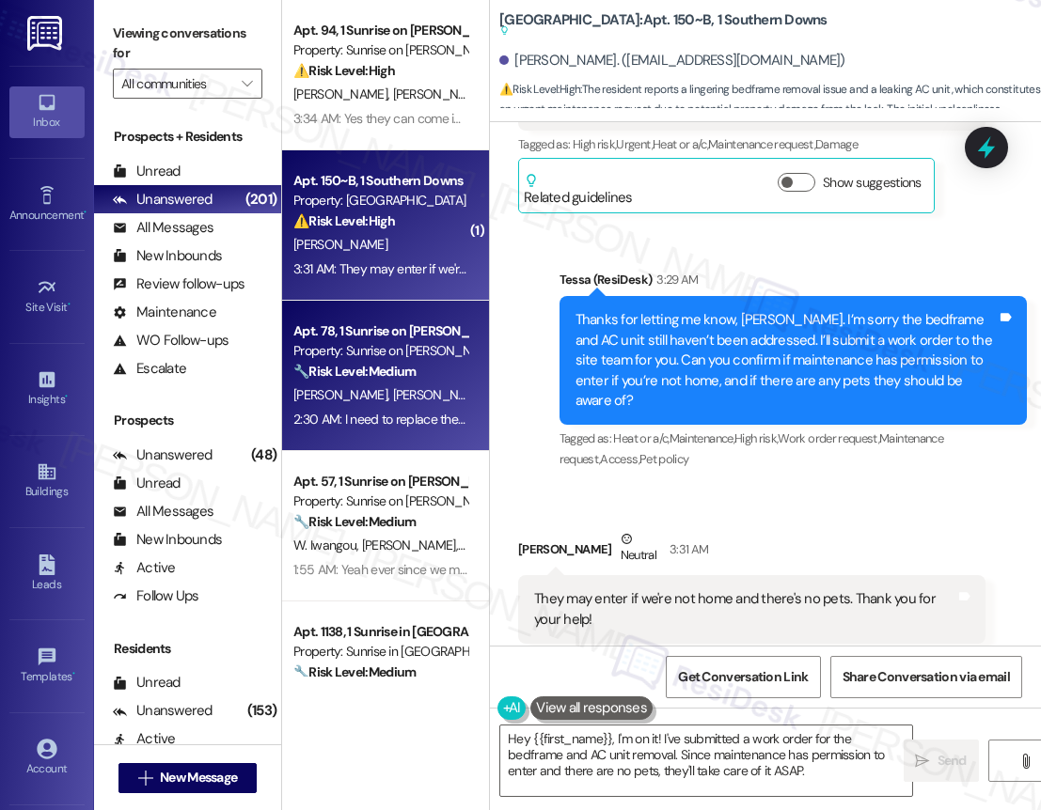
click at [376, 378] on strong "🔧 Risk Level: Medium" at bounding box center [354, 371] width 122 height 17
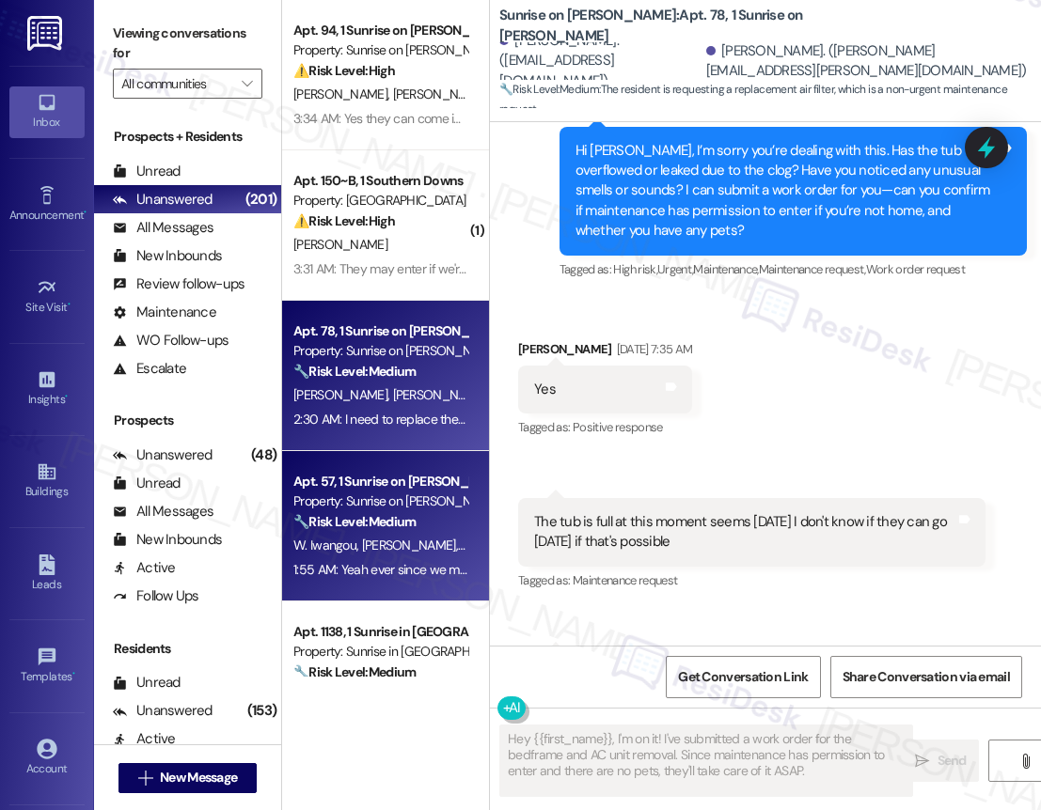
type textarea "Fetching suggested responses. Please feel free to read through the conversation…"
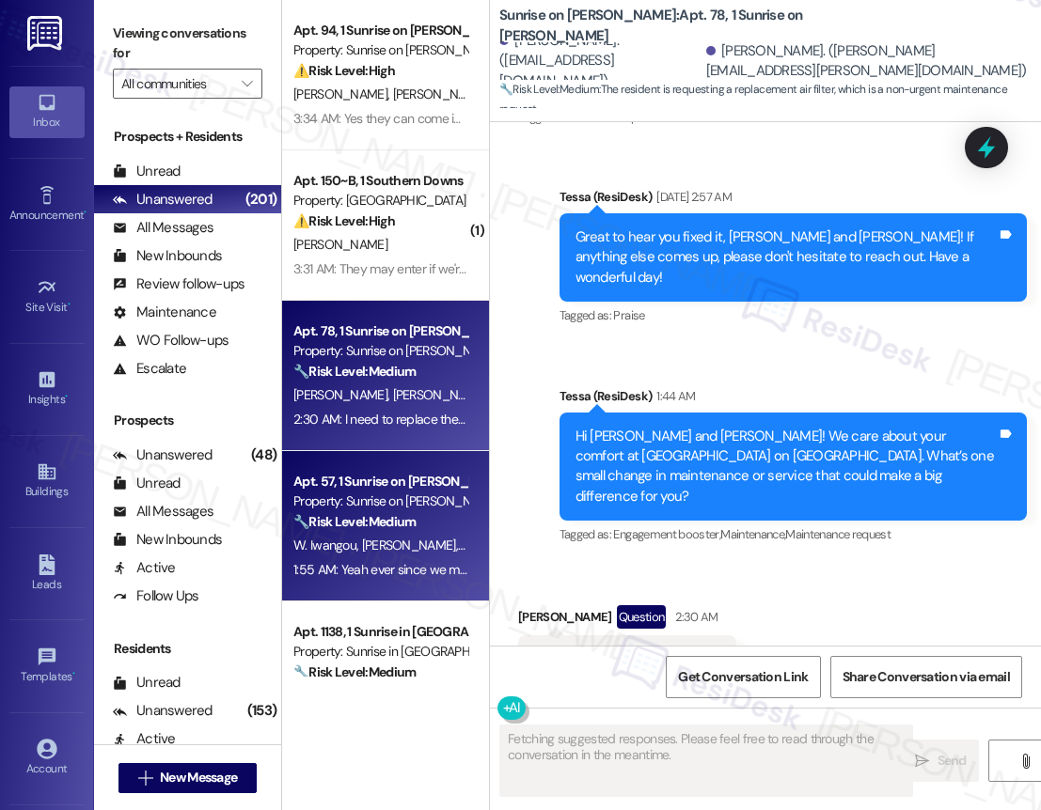
click at [376, 553] on span "[PERSON_NAME]" at bounding box center [412, 545] width 100 height 17
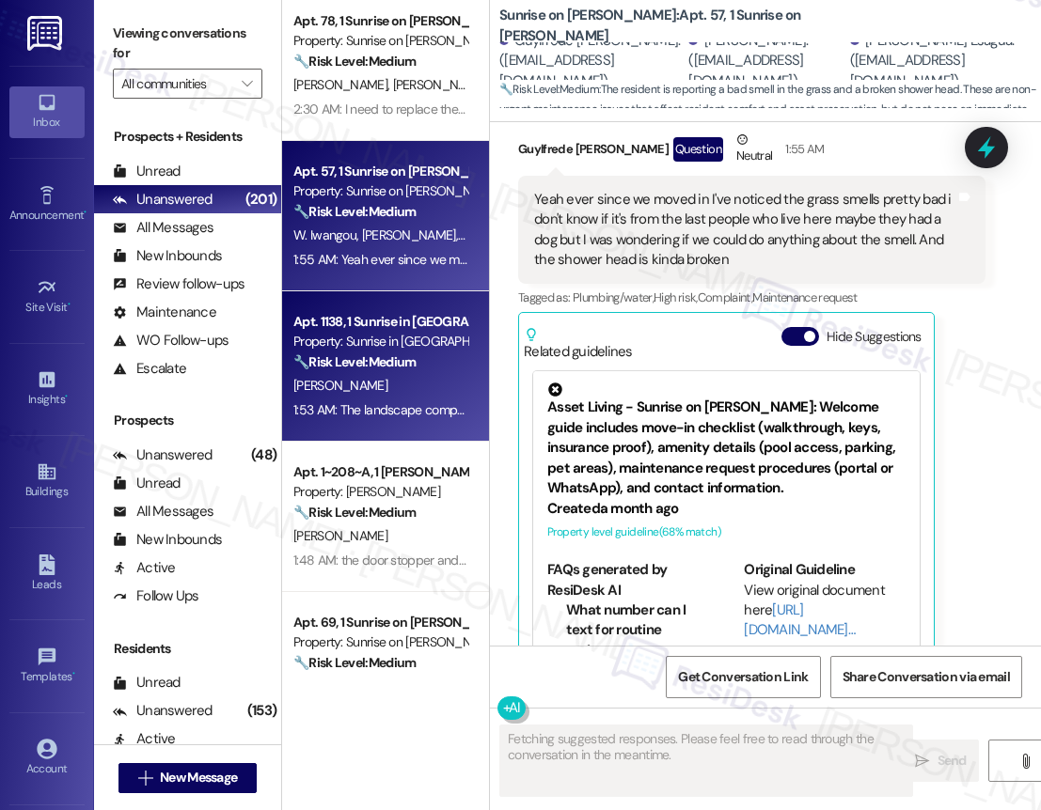
click at [382, 375] on div "[PERSON_NAME]" at bounding box center [380, 386] width 178 height 24
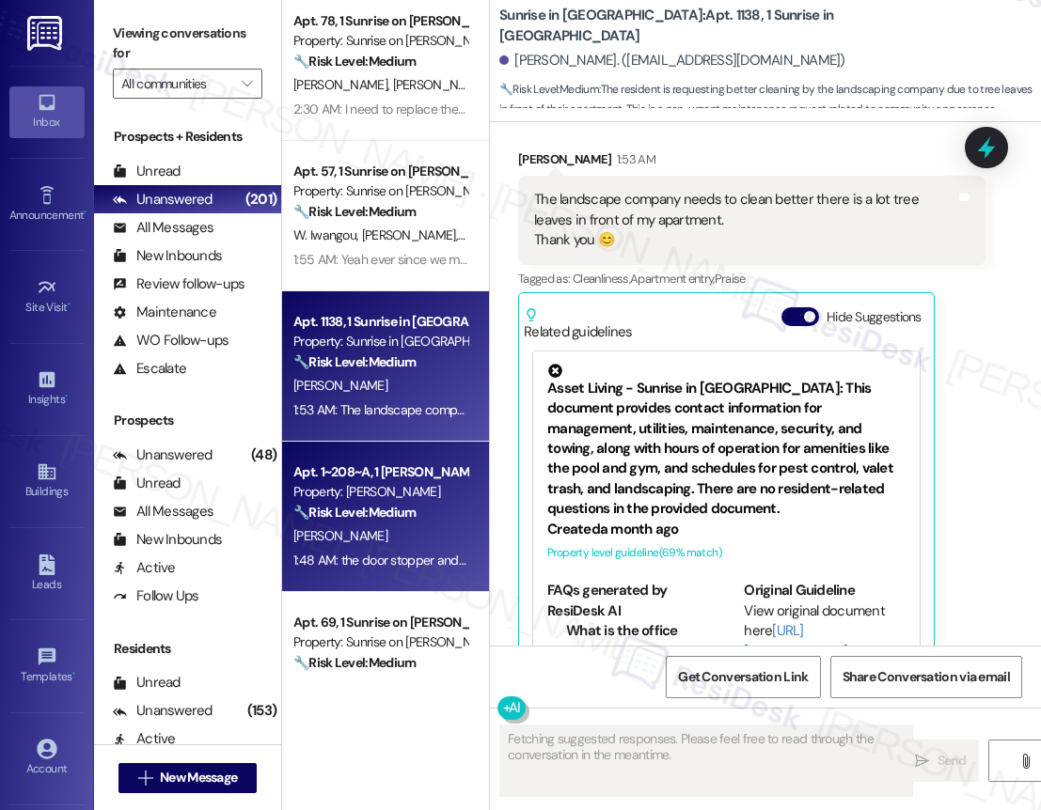
click at [373, 553] on div "1:48 AM: the door stopper and my shower temperature controller 1:48 AM: the doo…" at bounding box center [470, 560] width 355 height 17
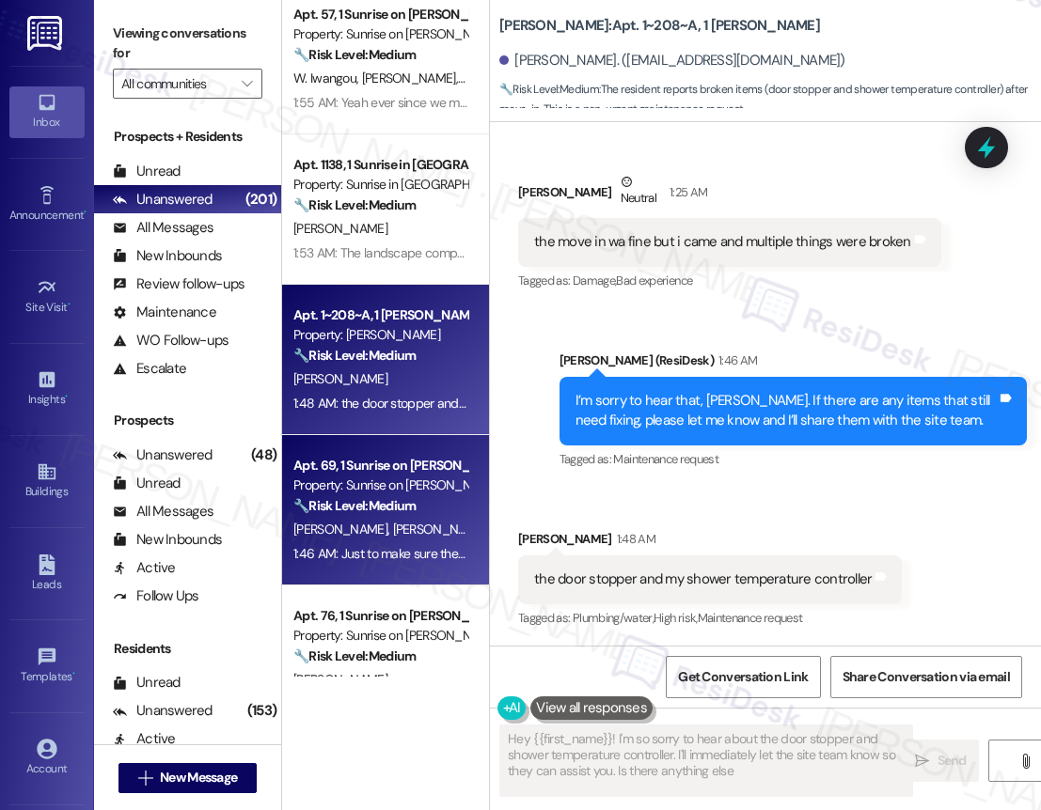
type textarea "Hey {{first_name}}! I'm so sorry to hear about the door stopper and shower temp…"
click at [411, 523] on span "[PERSON_NAME]" at bounding box center [443, 529] width 100 height 17
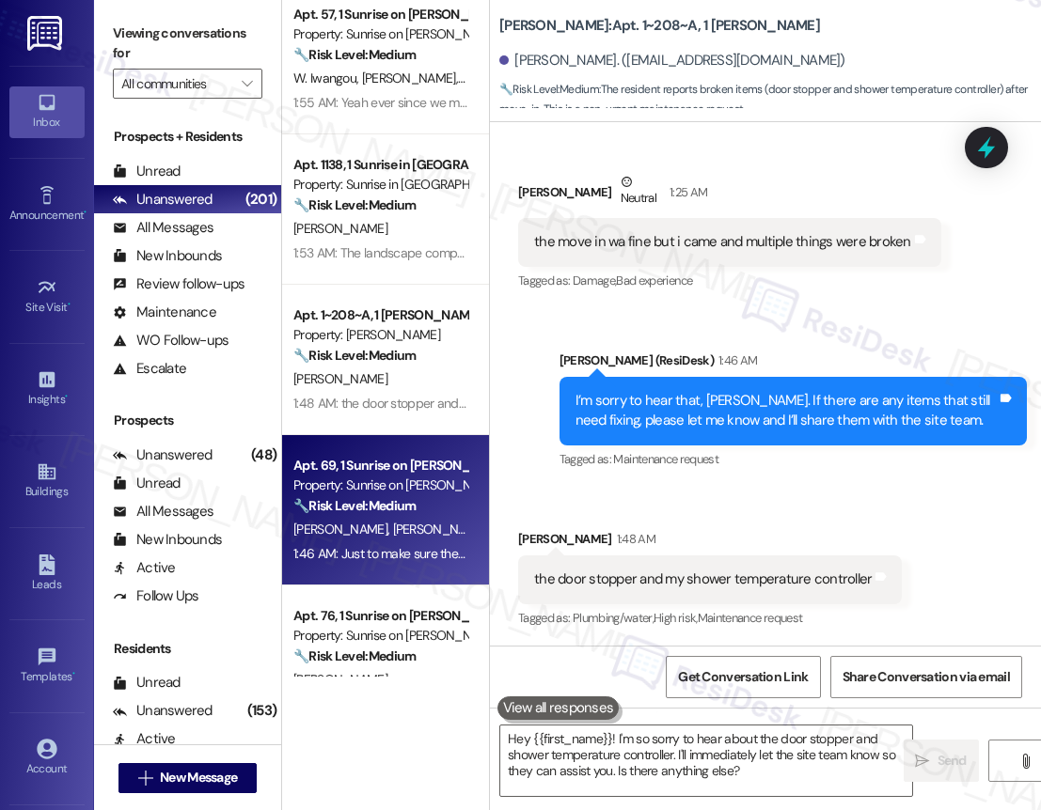
type textarea "Fetching suggested responses. Please feel free to read through the conversation…"
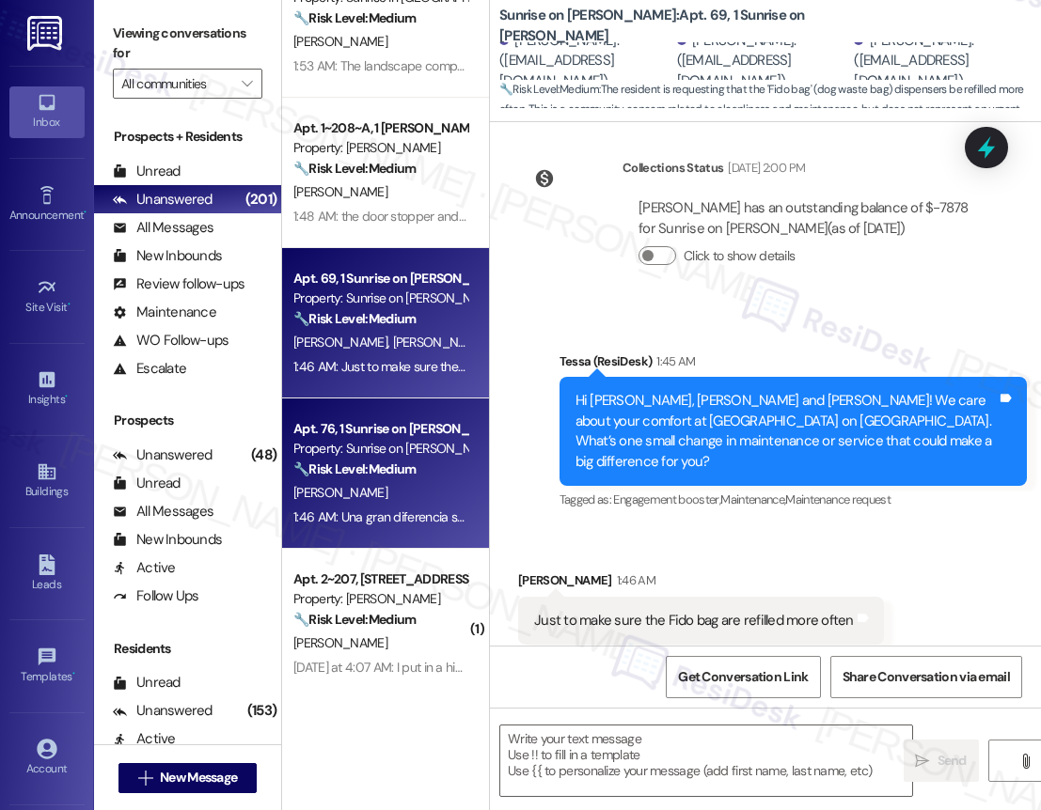
click at [400, 481] on div "[PERSON_NAME]" at bounding box center [380, 493] width 178 height 24
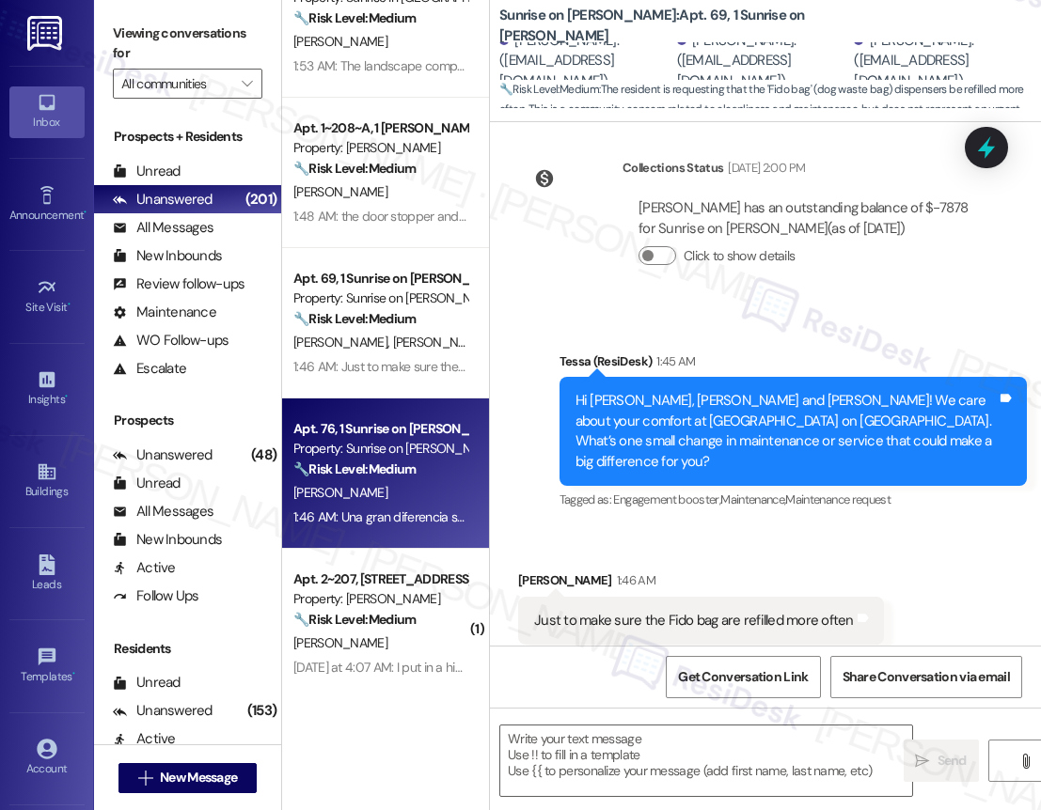
type textarea "Fetching suggested responses. Please feel free to read through the conversation…"
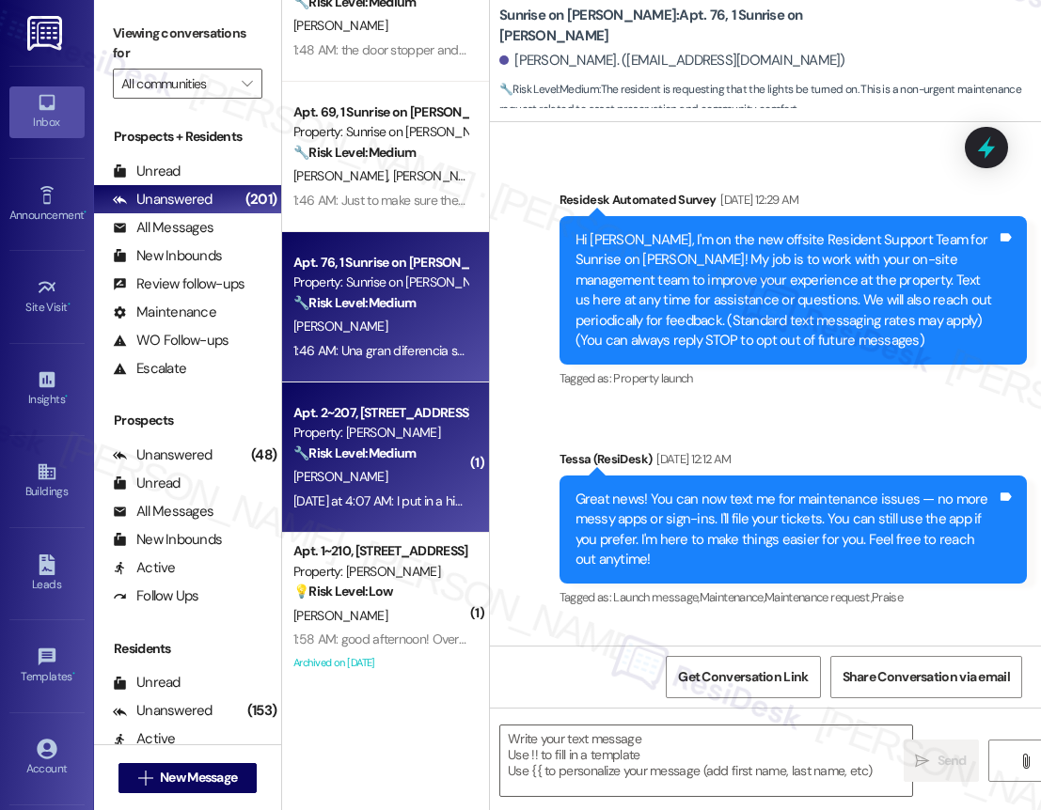
click at [388, 463] on div "🔧 Risk Level: Medium The resident is following up on a work order they submitte…" at bounding box center [380, 454] width 174 height 20
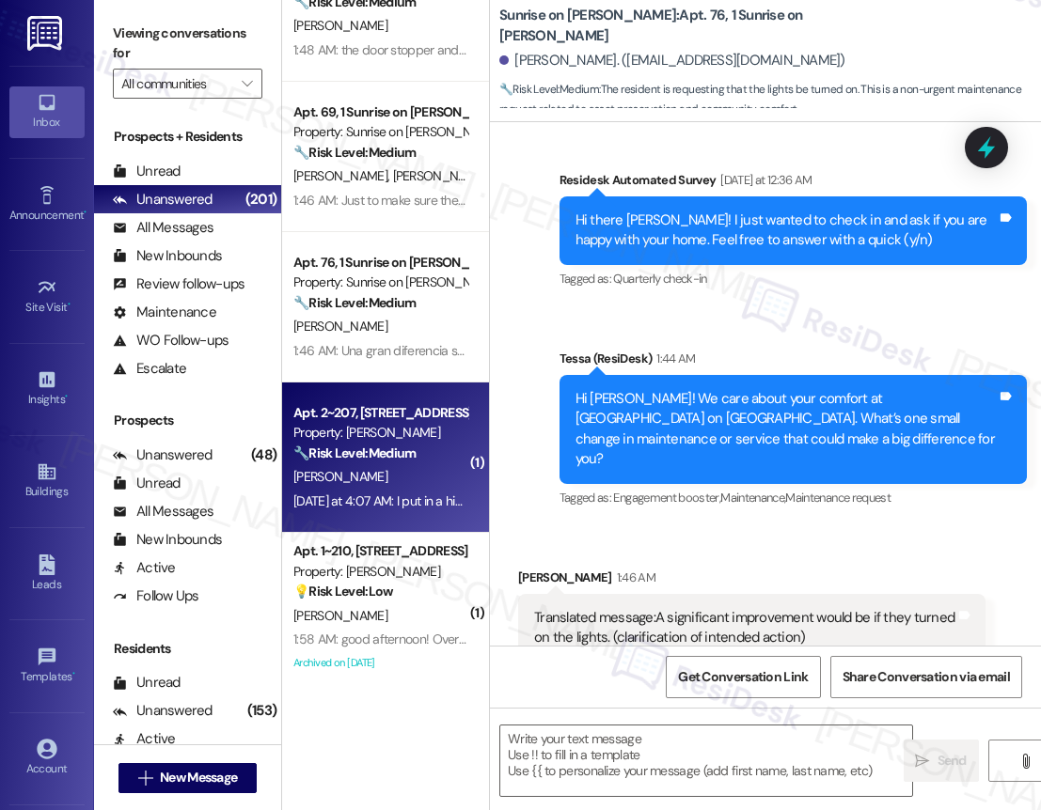
type textarea "Fetching suggested responses. Please feel free to read through the conversation…"
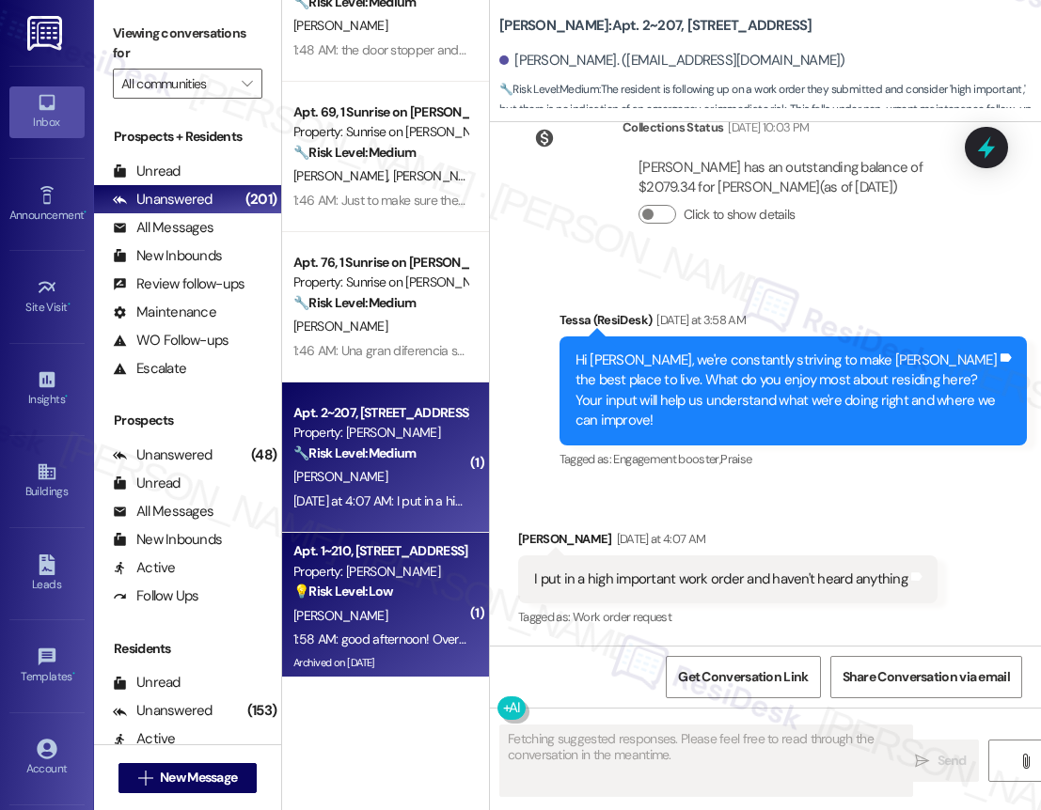
click at [391, 577] on div "Property: [PERSON_NAME]" at bounding box center [380, 572] width 174 height 20
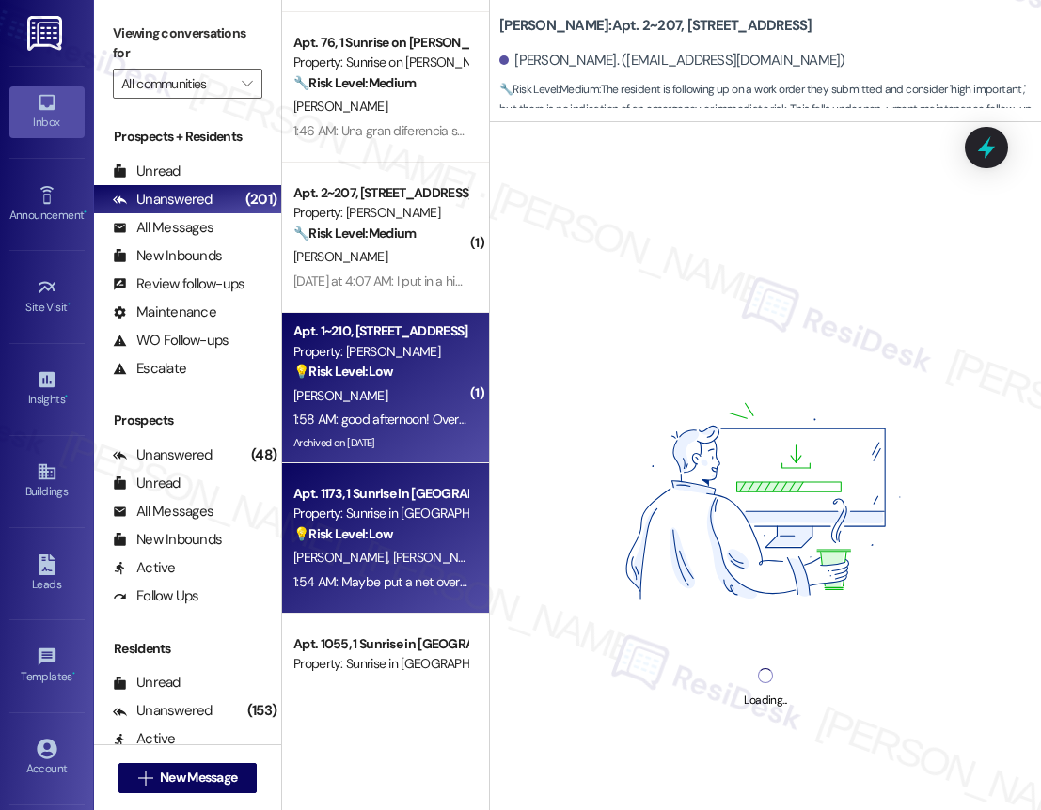
click at [413, 521] on div "Property: Sunrise in [GEOGRAPHIC_DATA]" at bounding box center [380, 514] width 174 height 20
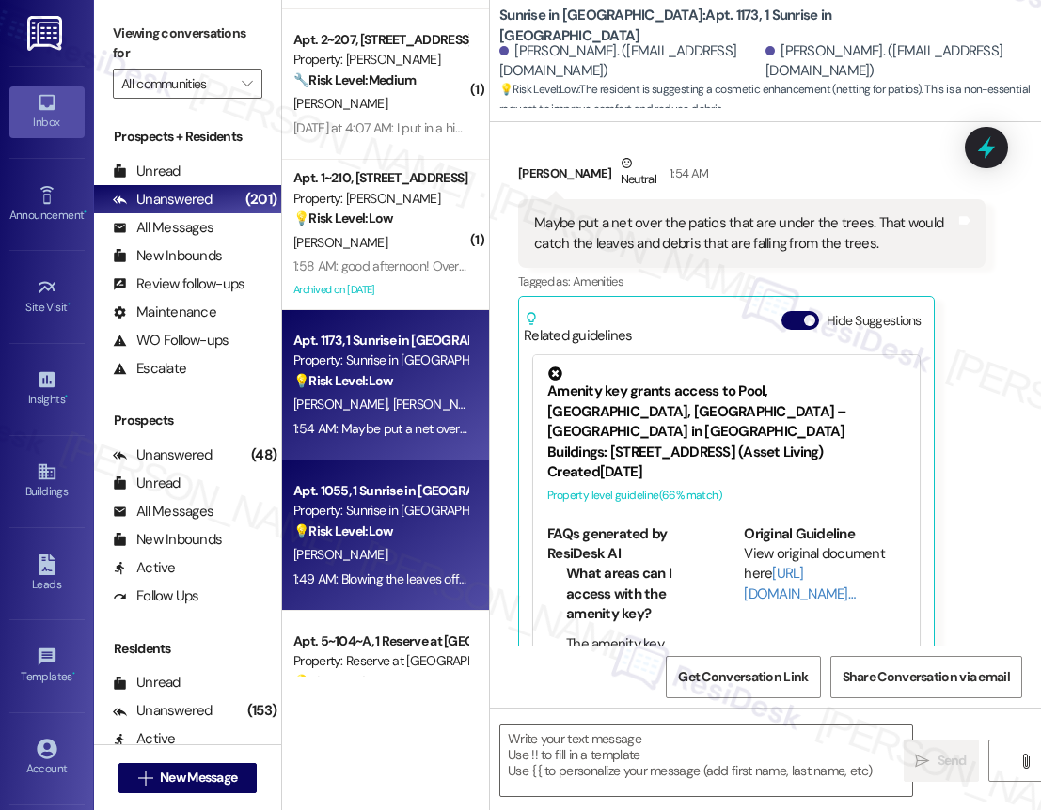
click at [405, 521] on div "Apt. 1~208~A, 1 Todd Property: TODD 🔧 Risk Level: Medium The resident reports b…" at bounding box center [385, 338] width 207 height 677
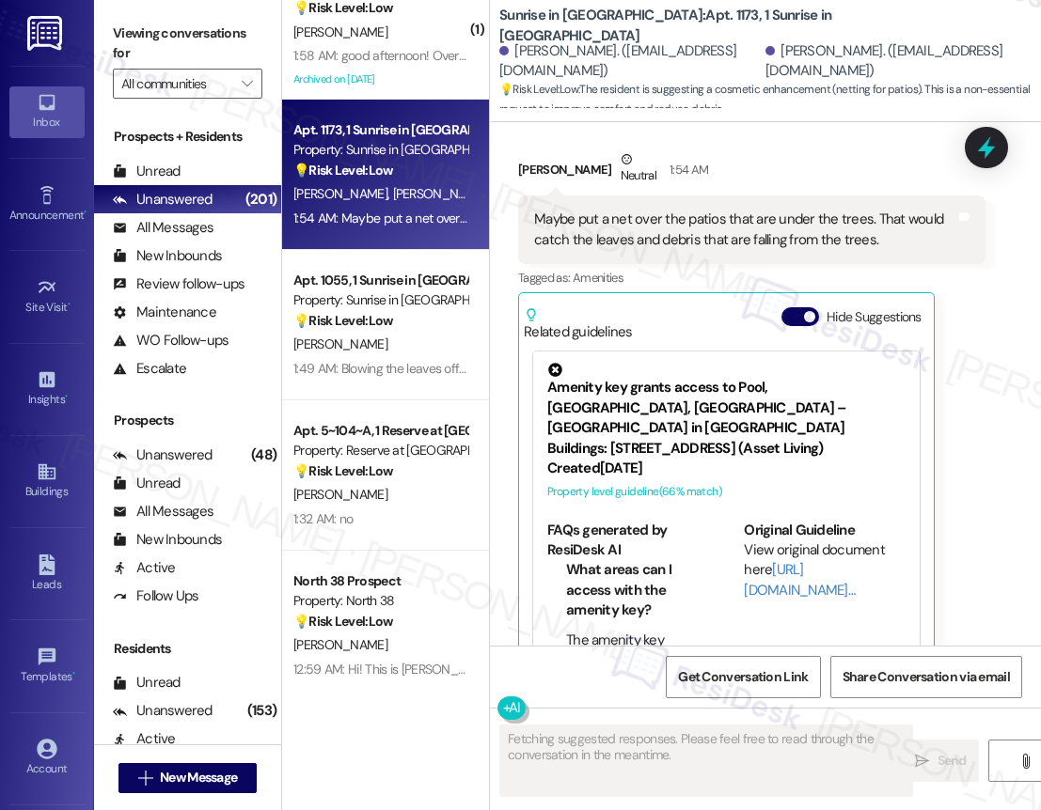
click at [432, 371] on div "Apt. 76, 1 Sunrise on Bethany Property: Sunrise on Bethany 🔧 Risk Level: Medium…" at bounding box center [385, 338] width 207 height 677
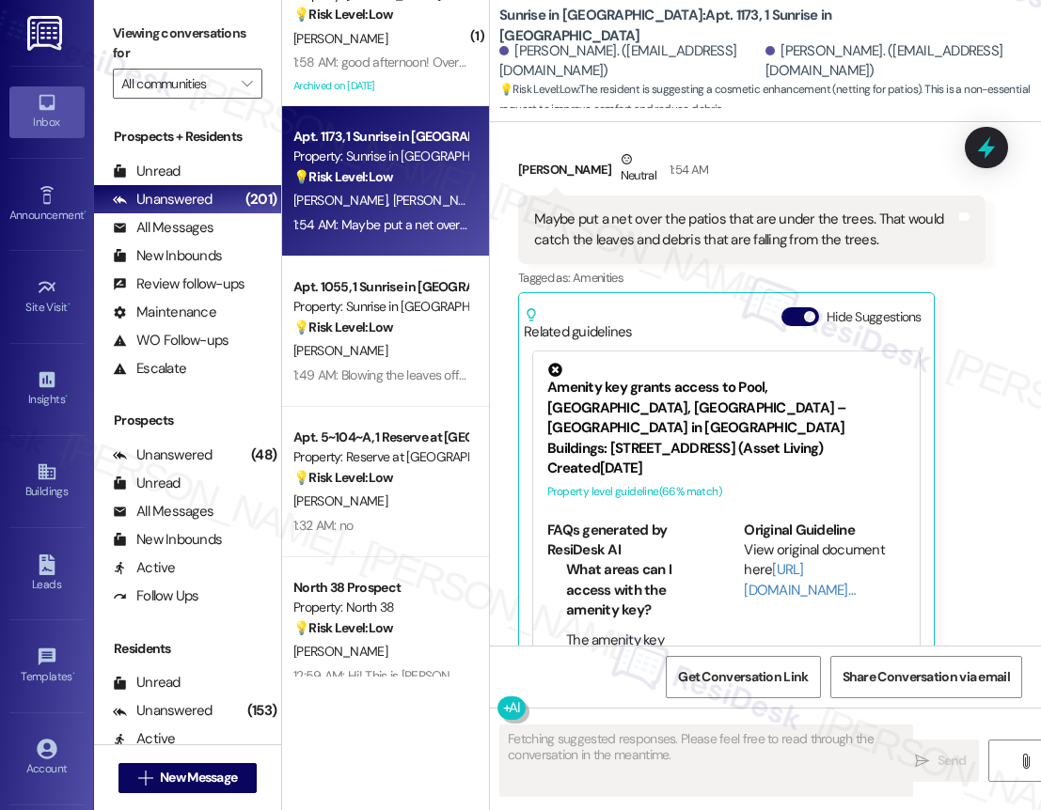
click at [400, 373] on div "( 1 ) Apt. 2~207, 1632 Clearwater Largo Rd Property: Solano Belleair 🔧 Risk Lev…" at bounding box center [385, 338] width 207 height 677
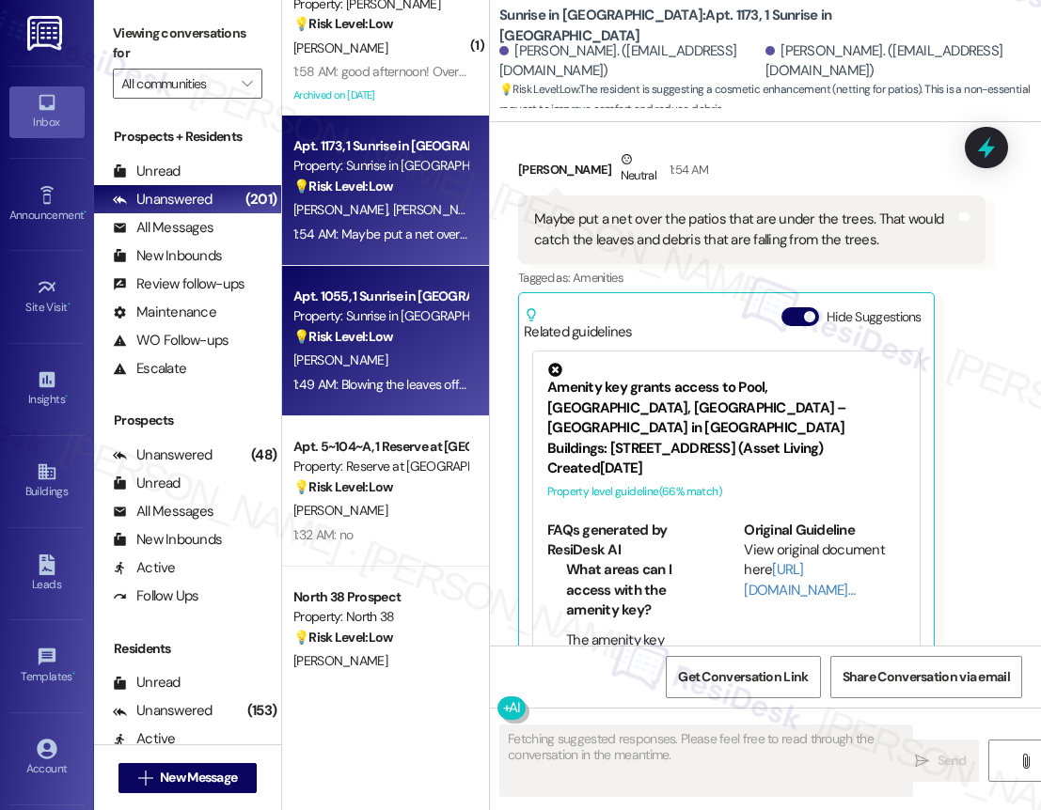
click at [387, 357] on div "Apt. 76, 1 Sunrise on Bethany Property: Sunrise on Bethany 🔧 Risk Level: Medium…" at bounding box center [385, 338] width 207 height 677
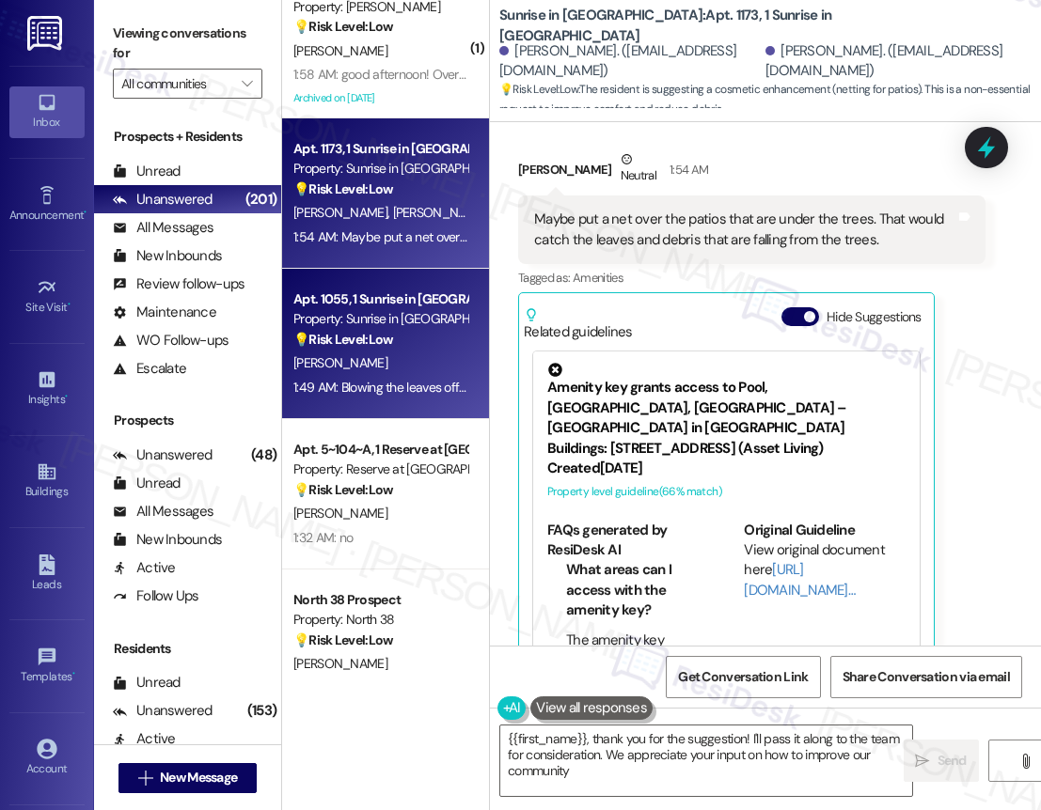
type textarea "{{first_name}}, thank you for the suggestion! I'll pass it along to the team fo…"
click at [379, 376] on div "Apt. 76, 1 Sunrise on Bethany Property: Sunrise on Bethany 🔧 Risk Level: Medium…" at bounding box center [385, 338] width 207 height 677
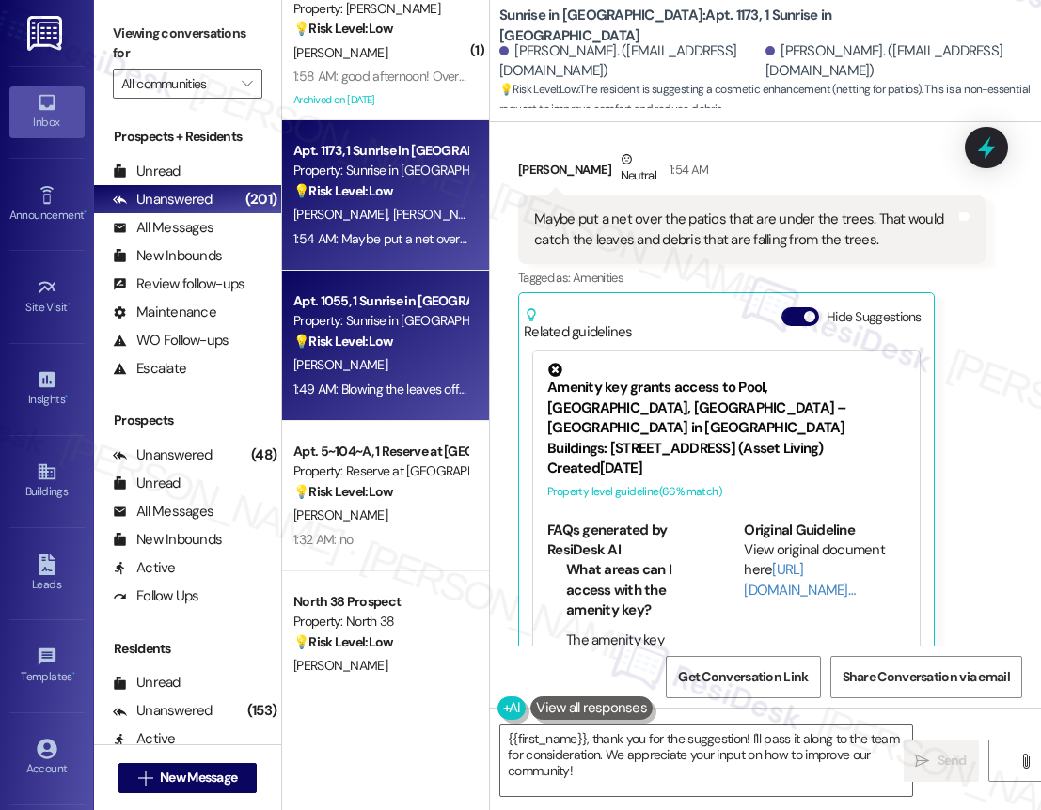
click at [400, 373] on div "[PERSON_NAME]" at bounding box center [380, 365] width 178 height 24
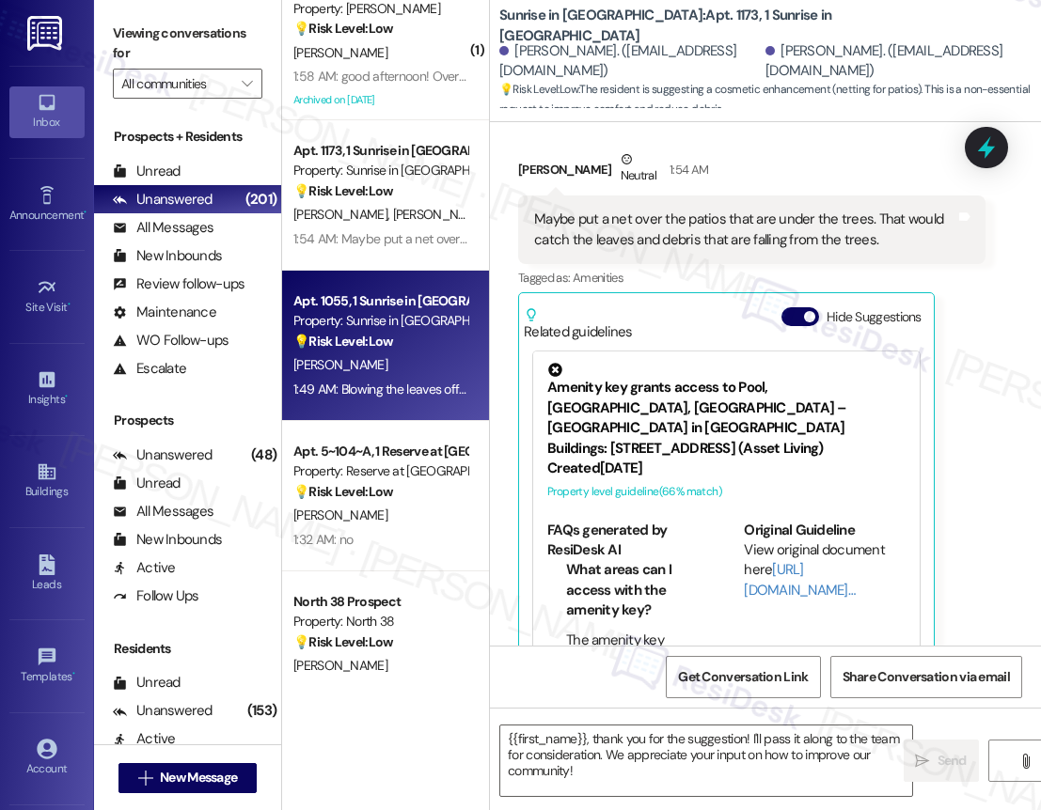
type textarea "Fetching suggested responses. Please feel free to read through the conversation…"
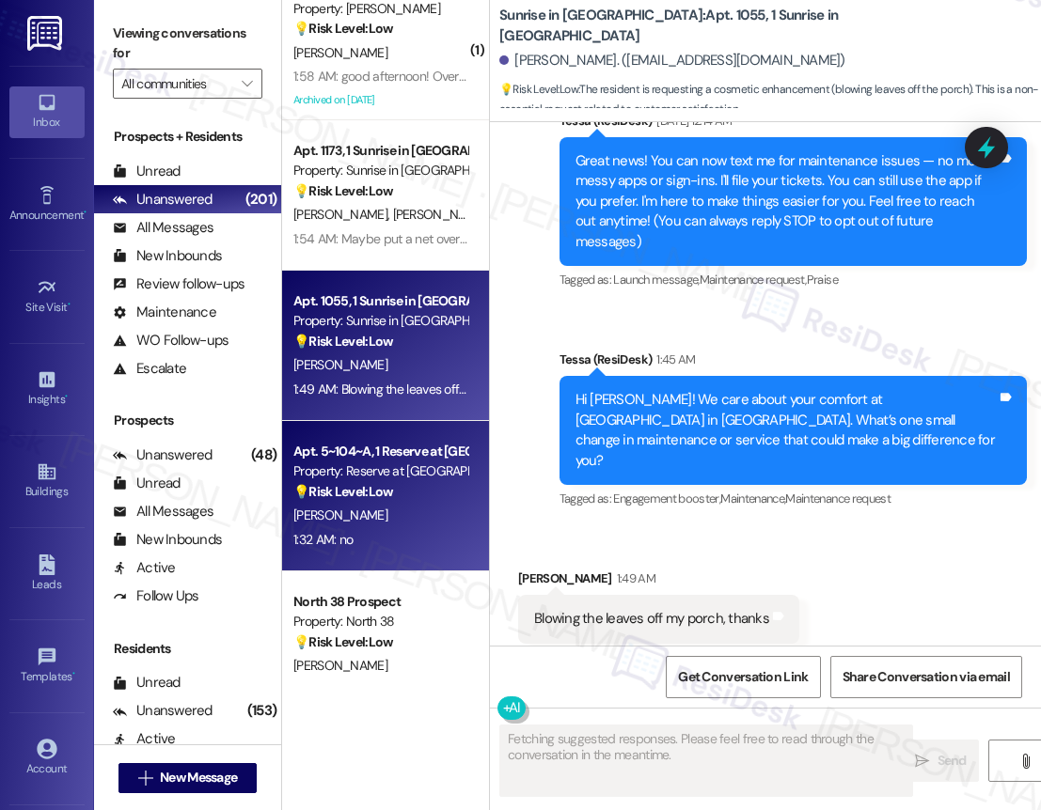
click at [397, 496] on div "💡 Risk Level: Low The message 'no' lacks context, but in isolation, it is a non…" at bounding box center [380, 492] width 174 height 20
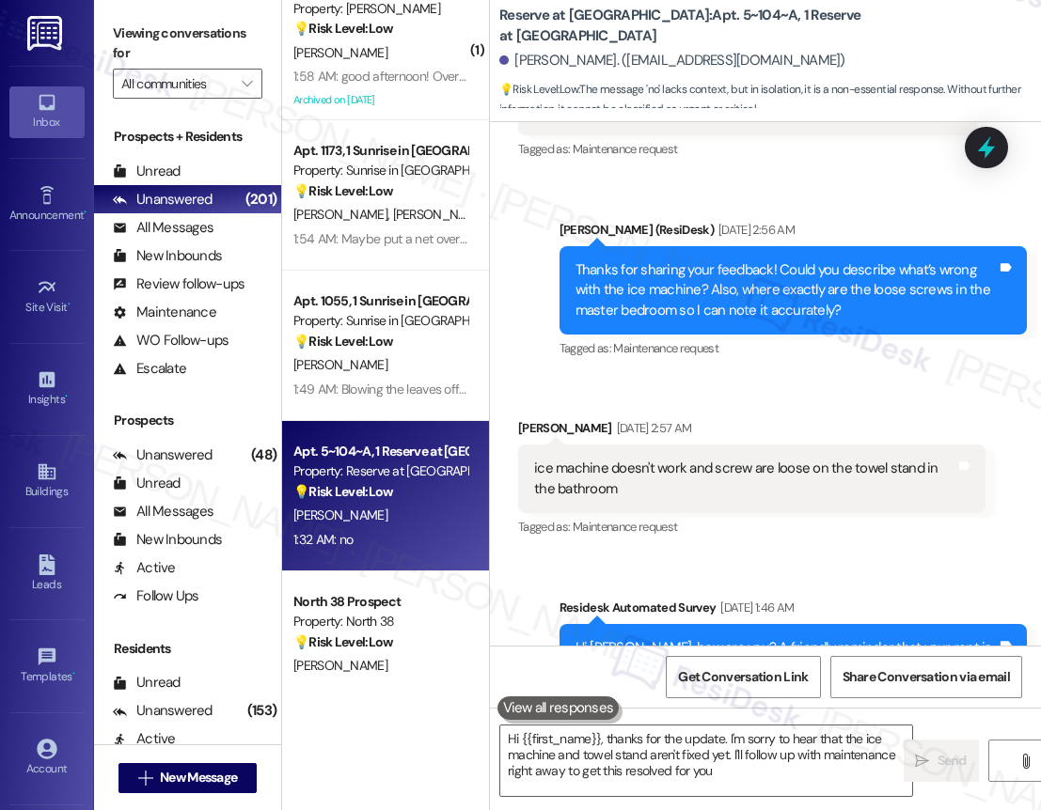
type textarea "Hi {{first_name}}, thanks for the update. I'm sorry to hear that the ice machin…"
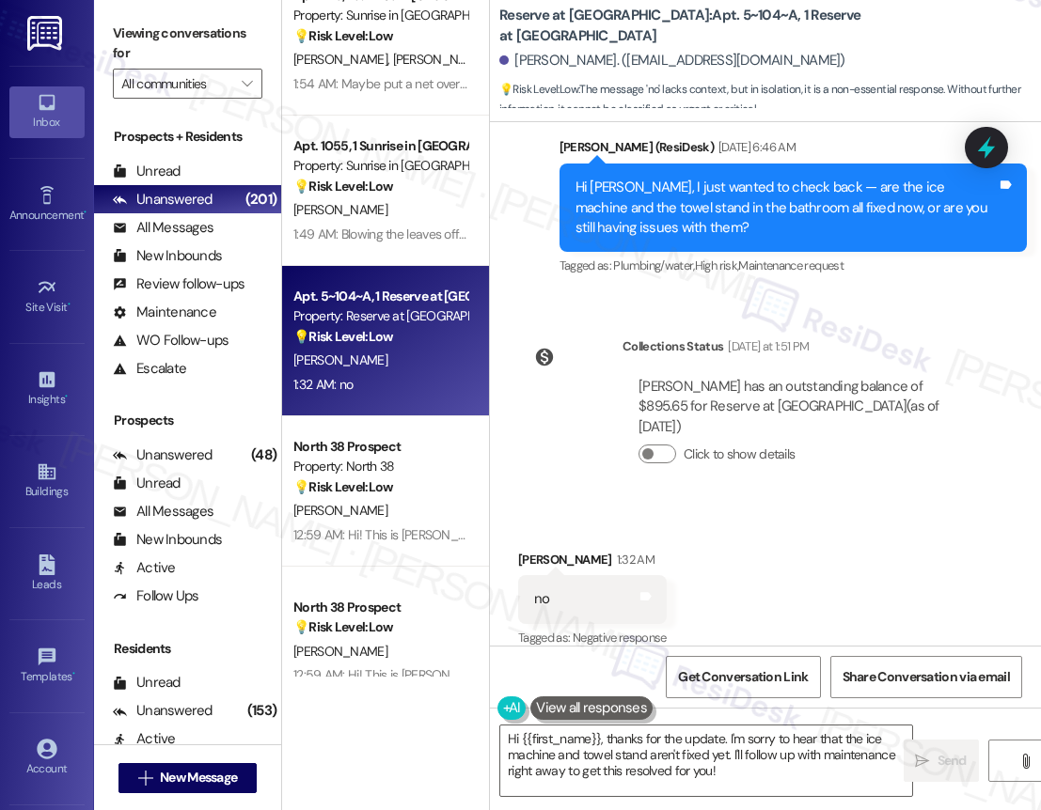
click at [382, 495] on div "( 1 ) Apt. 1~210, 1632 Clearwater Largo Rd Property: Solano Belleair 💡 Risk Lev…" at bounding box center [385, 338] width 207 height 677
click at [382, 495] on strong "💡 Risk Level: Low" at bounding box center [343, 487] width 100 height 17
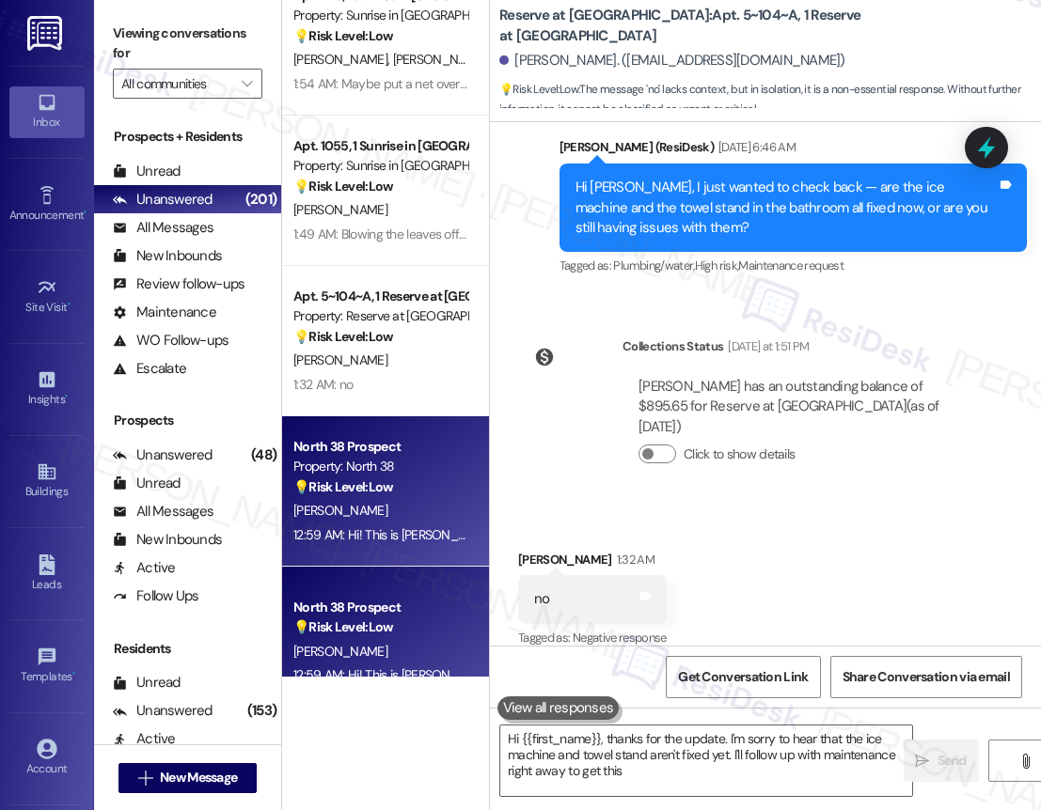
click at [421, 496] on div "💡 Risk Level: Low The resident is providing authorization for communication wit…" at bounding box center [380, 488] width 174 height 20
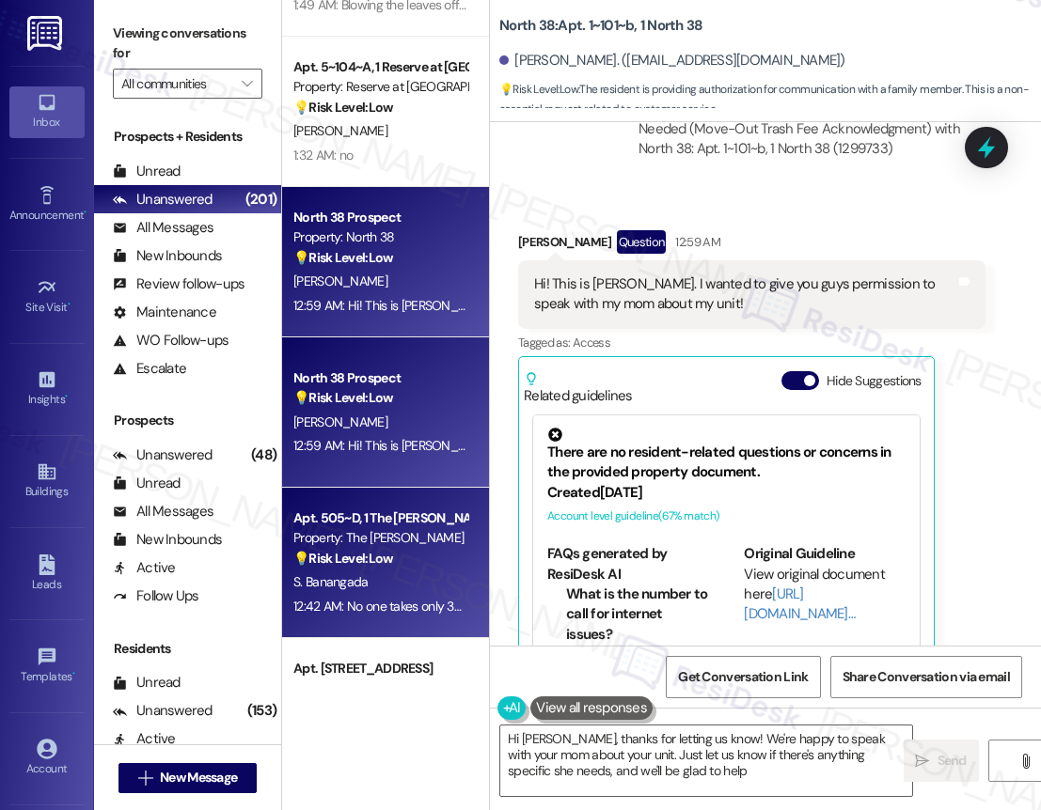
type textarea "Hi Kendall, thanks for letting us know! We're happy to speak with your mom abou…"
click at [394, 515] on div "Apt. 505~D, 1 The [PERSON_NAME]" at bounding box center [380, 519] width 174 height 20
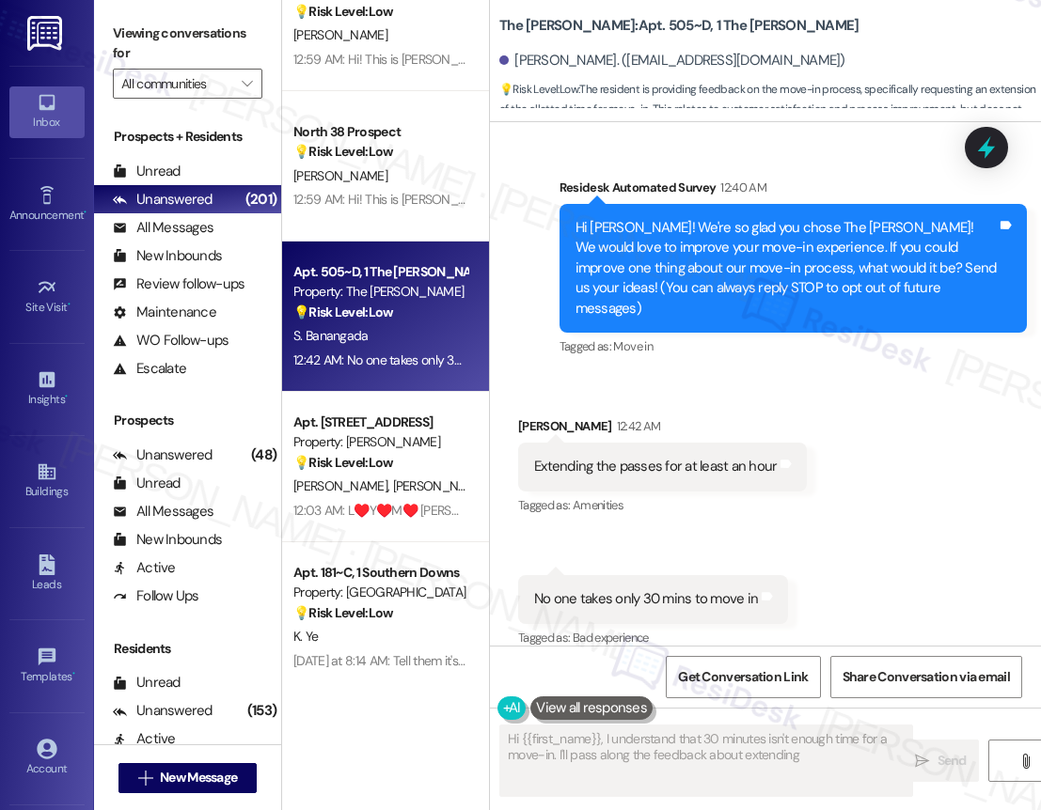
click at [409, 524] on div "Apt. 5~104~A, 1 Reserve at San Antonio Property: Reserve at San Antonio 💡 Risk …" at bounding box center [385, 338] width 207 height 677
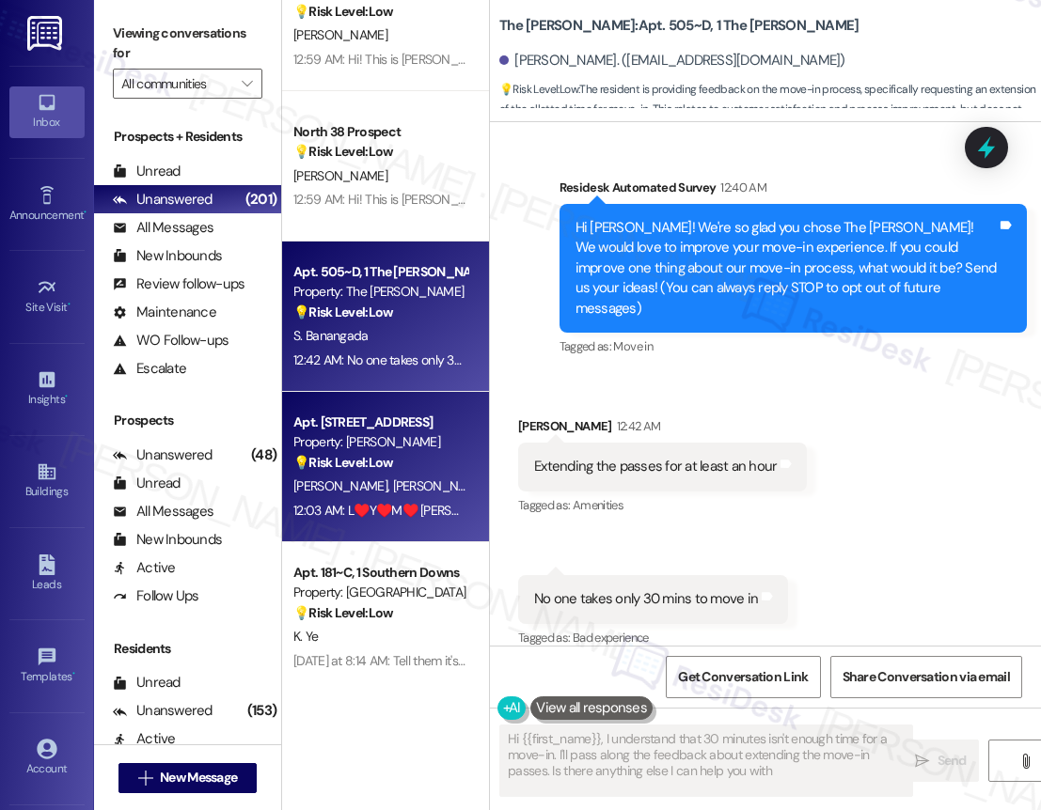
type textarea "Hi {{first_name}}, I understand that 30 minutes isn't enough time for a move-in…"
click at [413, 502] on div "12:03 AM: L♥️Y♥️M♥️ Edgardito!! ♥️👨‍💼❤️ 12:03 AM: L♥️Y♥️M♥️ Edgardito!! ♥️👨‍💼❤️" at bounding box center [431, 510] width 276 height 17
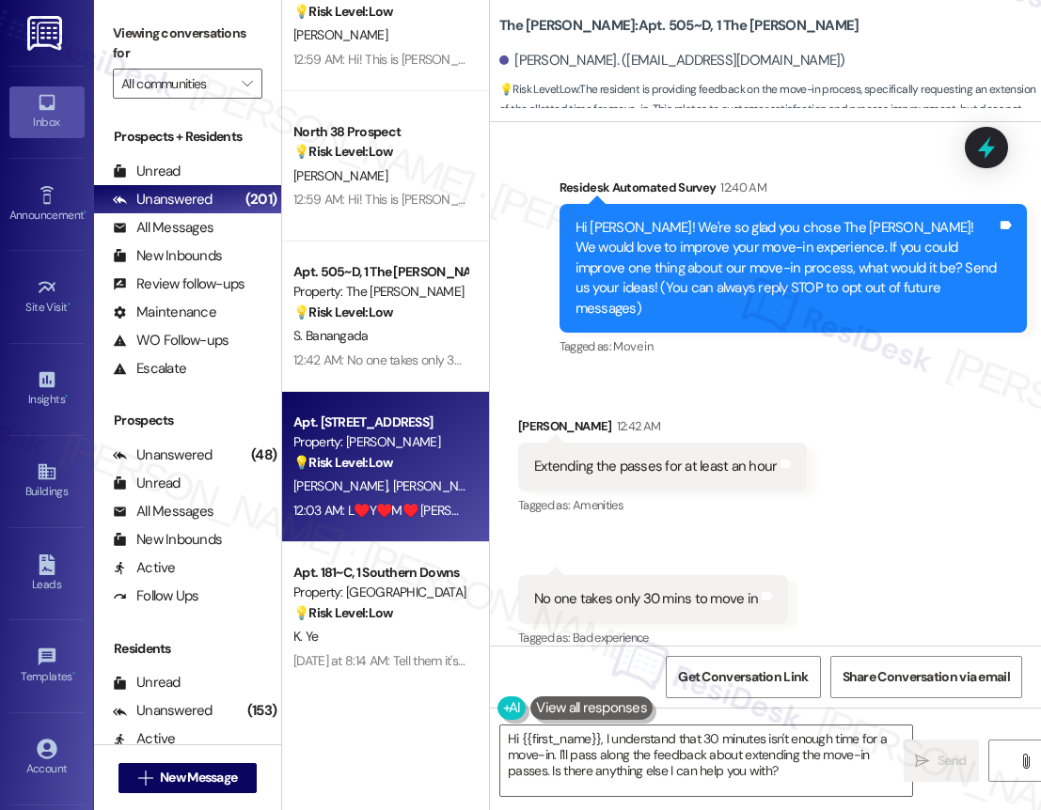
type textarea "Fetching suggested responses. Please feel free to read through the conversation…"
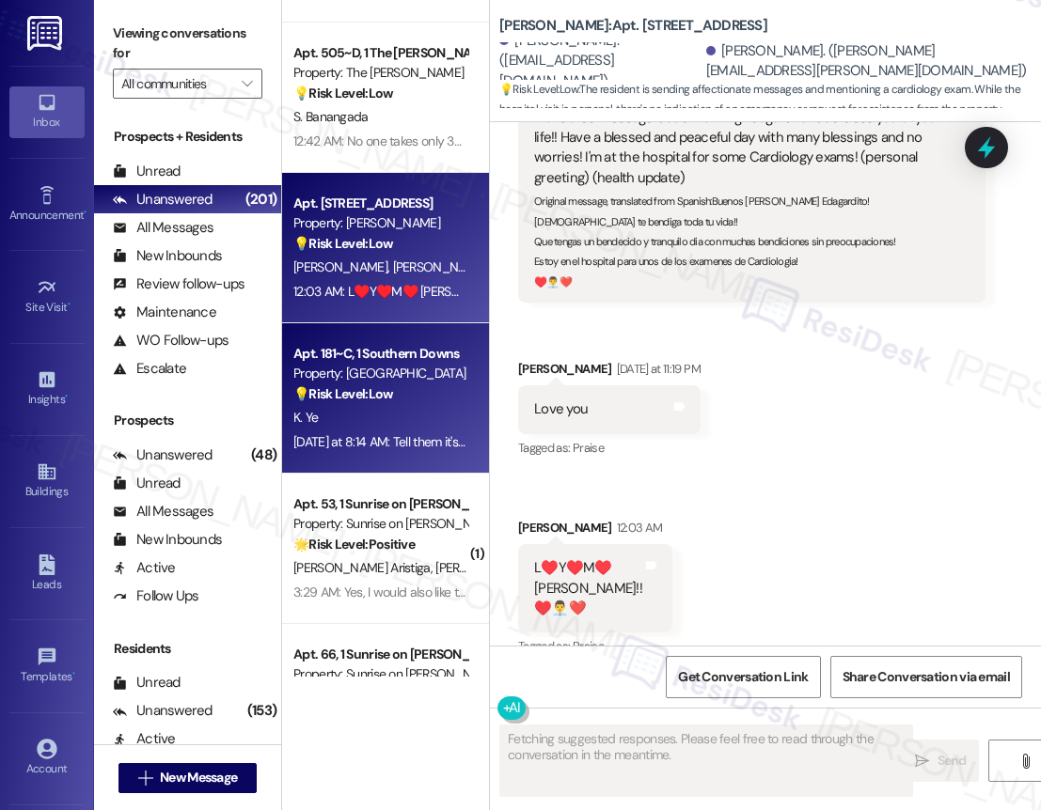
click at [400, 397] on div "💡 Risk Level: Low The resident is responding to a move-in feedback request with…" at bounding box center [380, 395] width 174 height 20
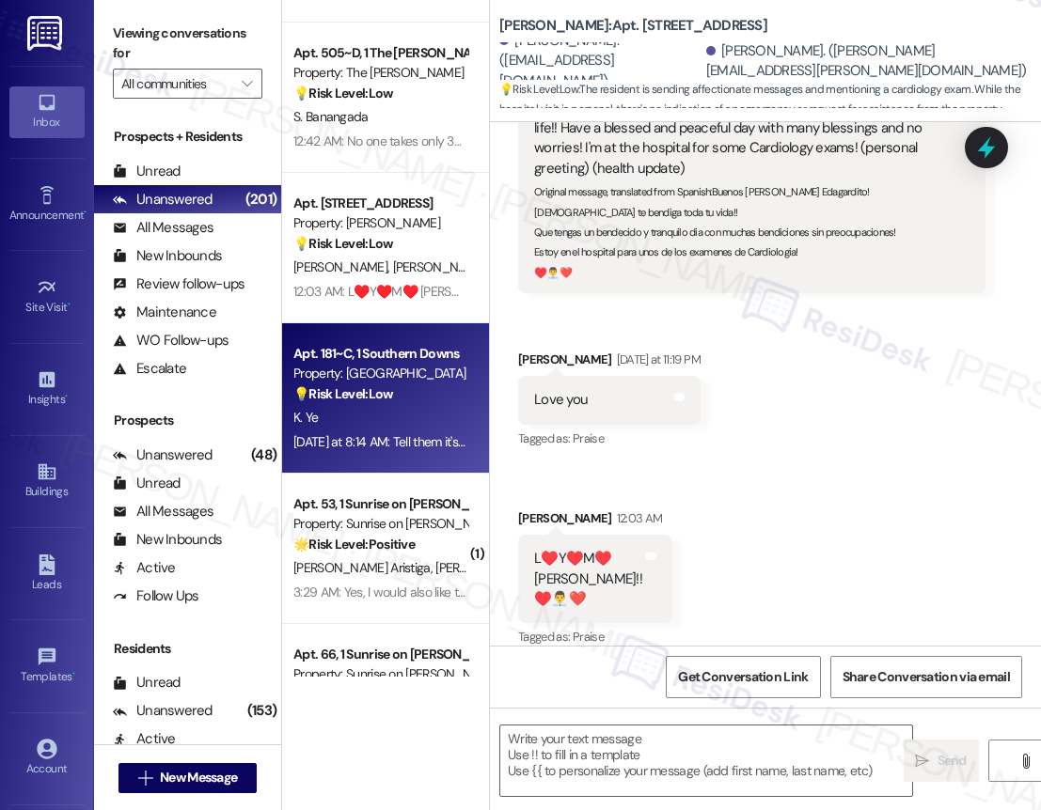
type textarea "Fetching suggested responses. Please feel free to read through the conversation…"
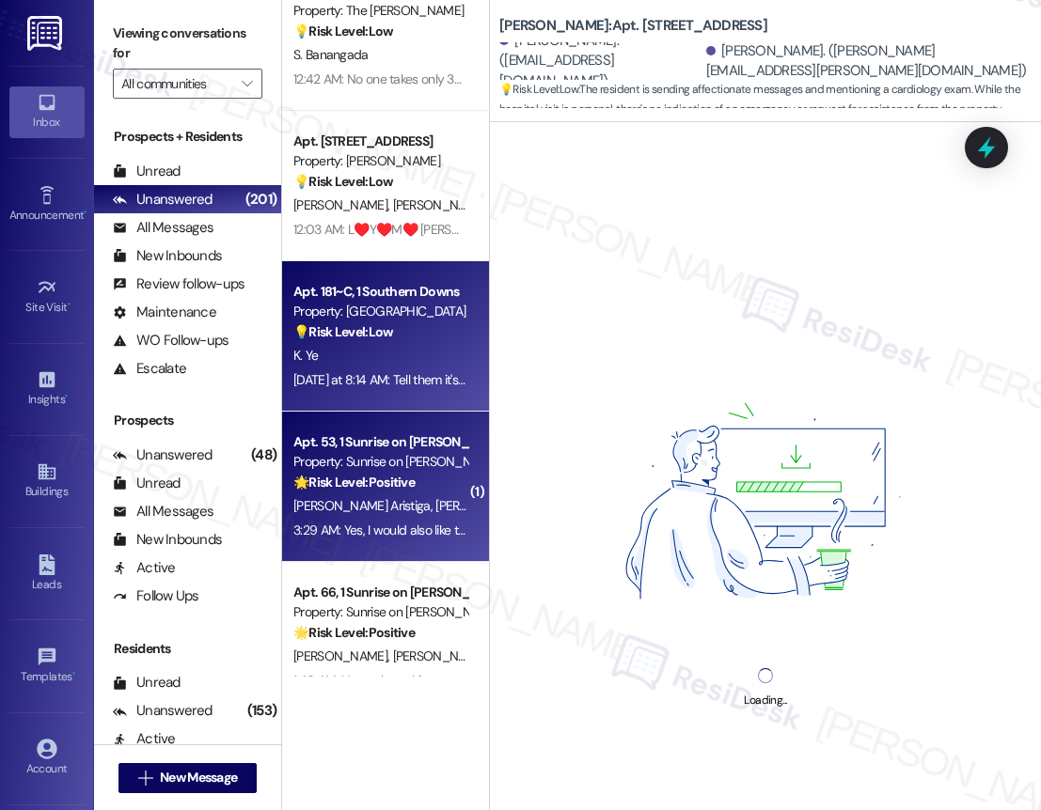
click at [410, 478] on strong "🌟 Risk Level: Positive" at bounding box center [353, 482] width 121 height 17
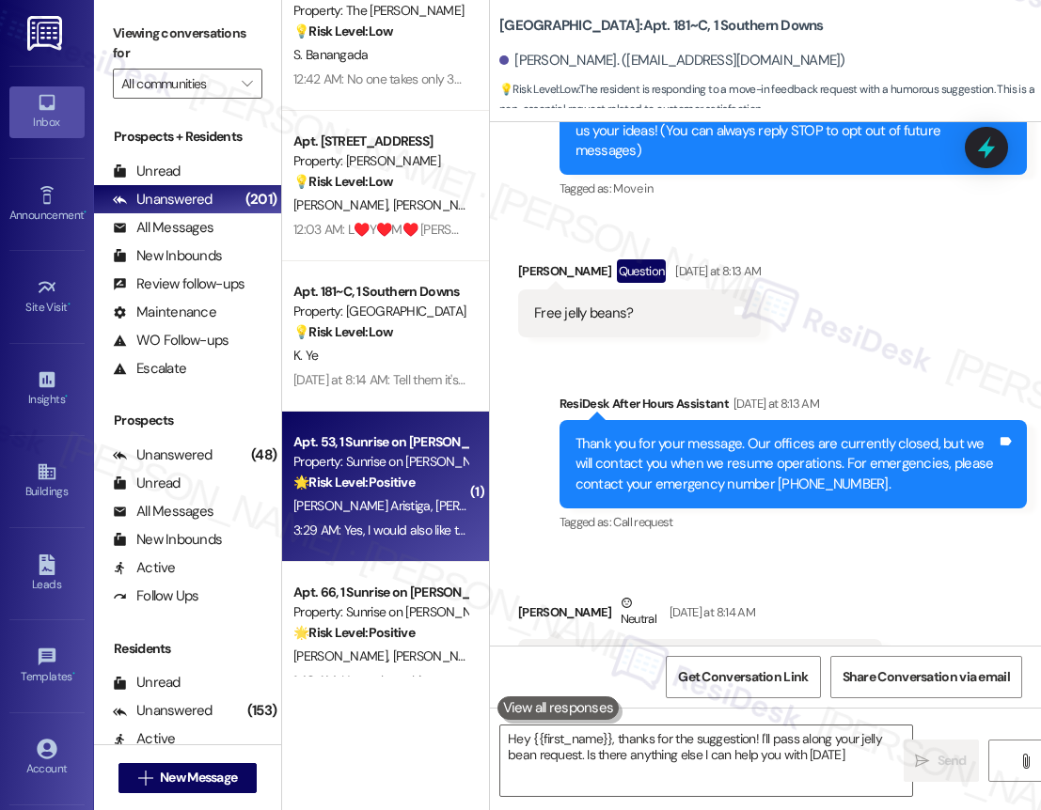
type textarea "Hey {{first_name}}, thanks for the suggestion! I'll pass along your jelly bean …"
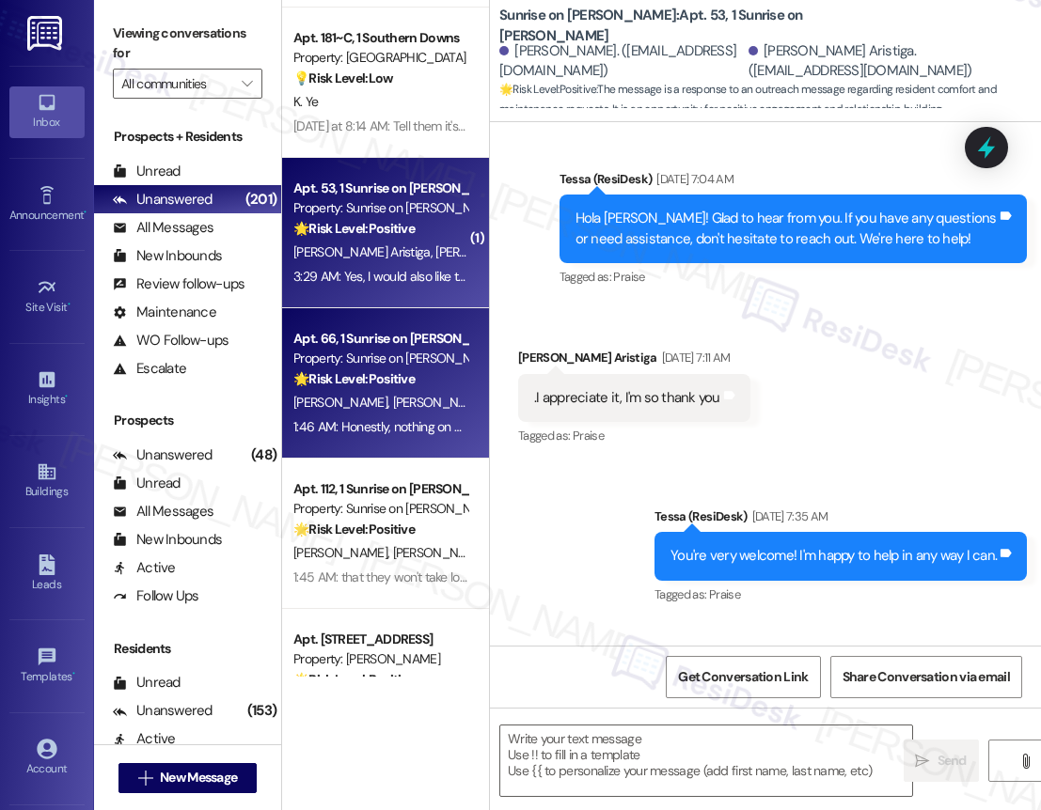
click at [419, 419] on div "1:46 AM: Honestly, nothing on my end ever since you introduced yourself to us a…" at bounding box center [939, 426] width 1293 height 17
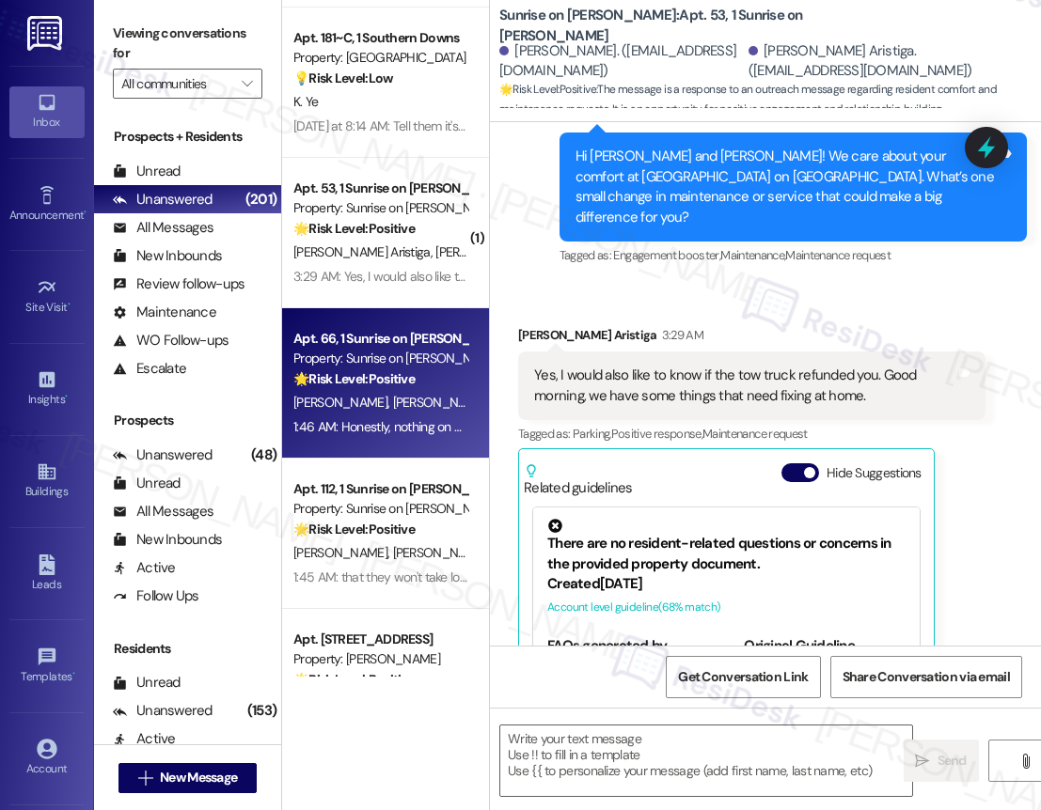
type textarea "Fetching suggested responses. Please feel free to read through the conversation…"
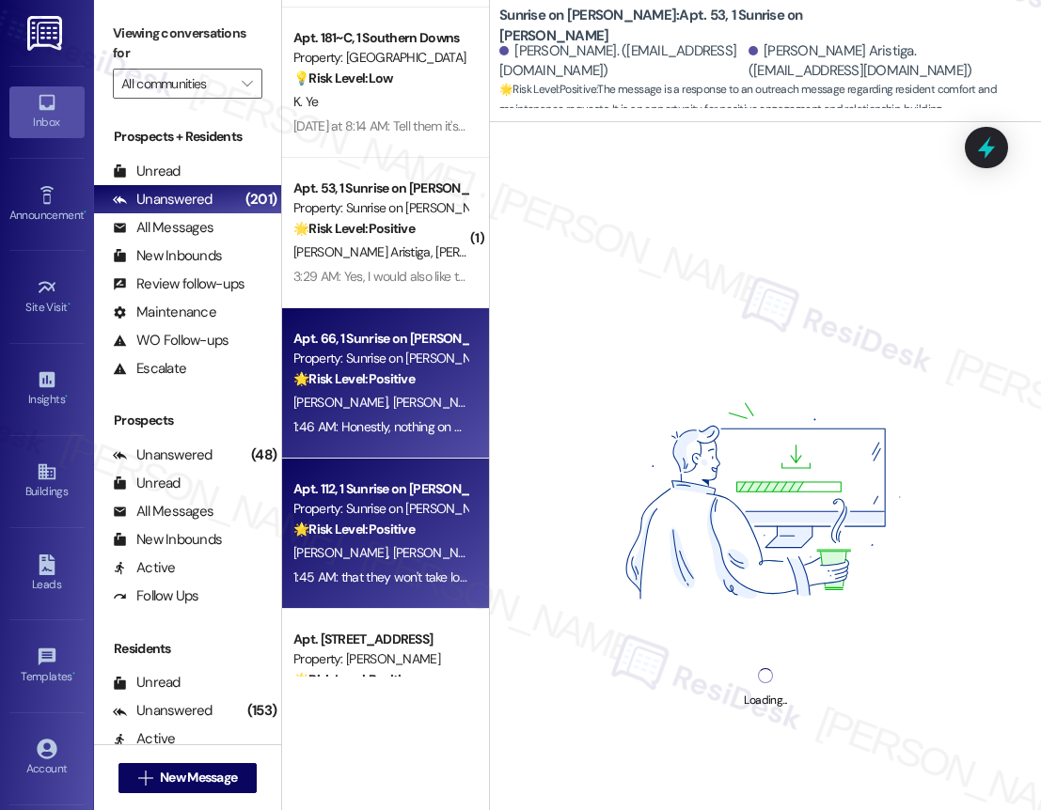
click at [441, 516] on div "Property: Sunrise on [PERSON_NAME]" at bounding box center [380, 509] width 174 height 20
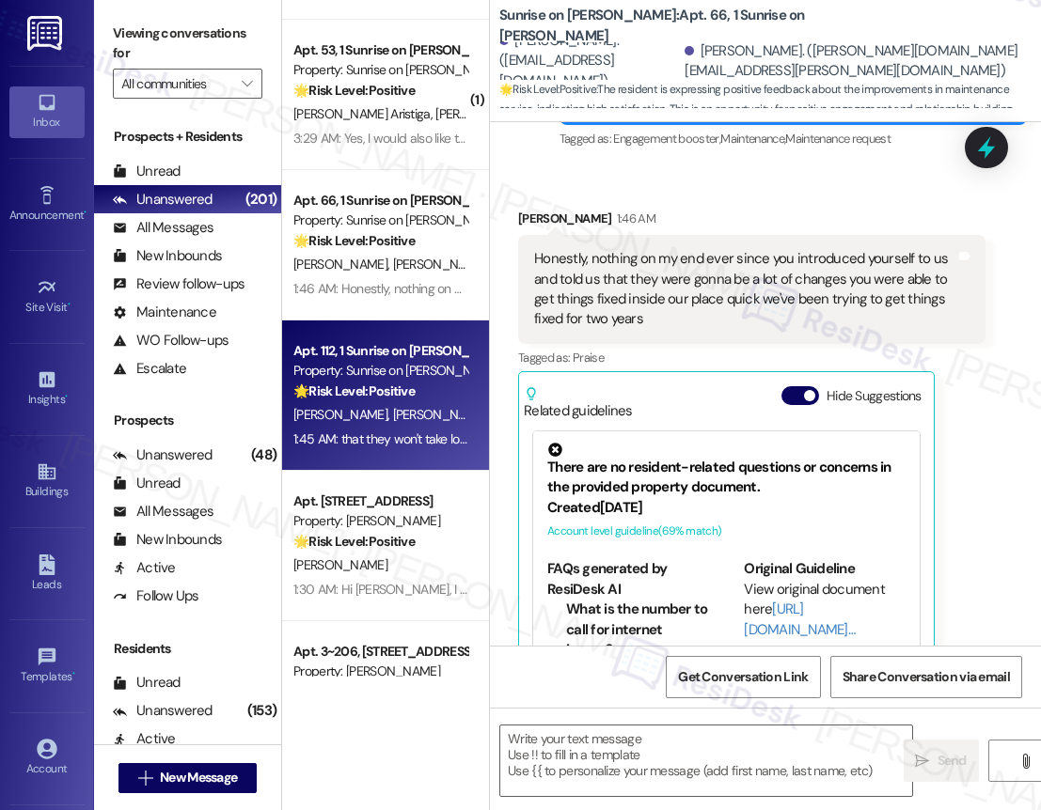
type textarea "Fetching suggested responses. Please feel free to read through the conversation…"
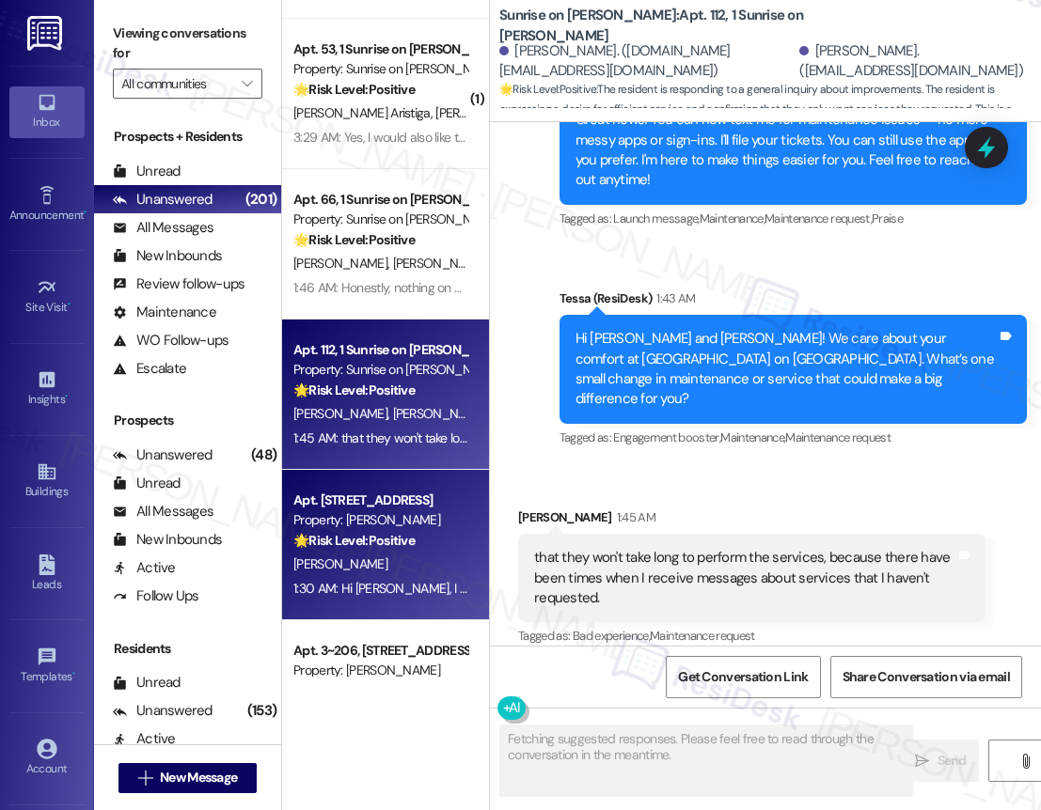
click at [436, 529] on div "Property: [PERSON_NAME]" at bounding box center [380, 520] width 174 height 20
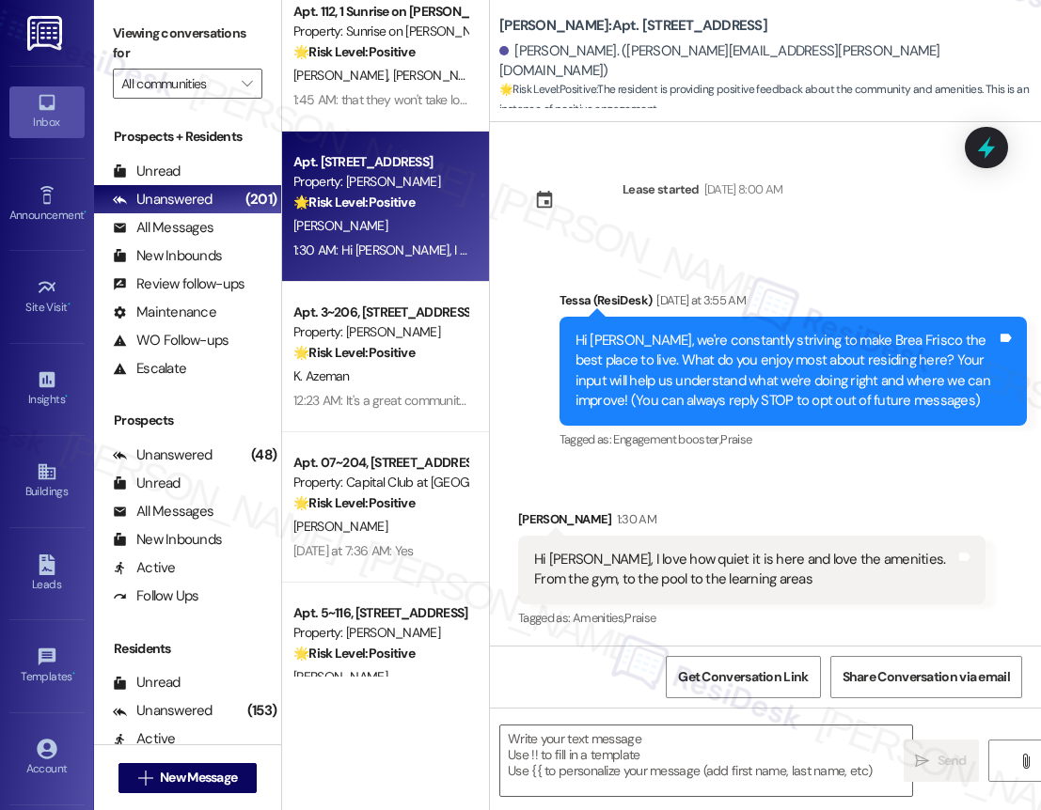
type textarea "Fetching suggested responses. Please feel free to read through the conversation…"
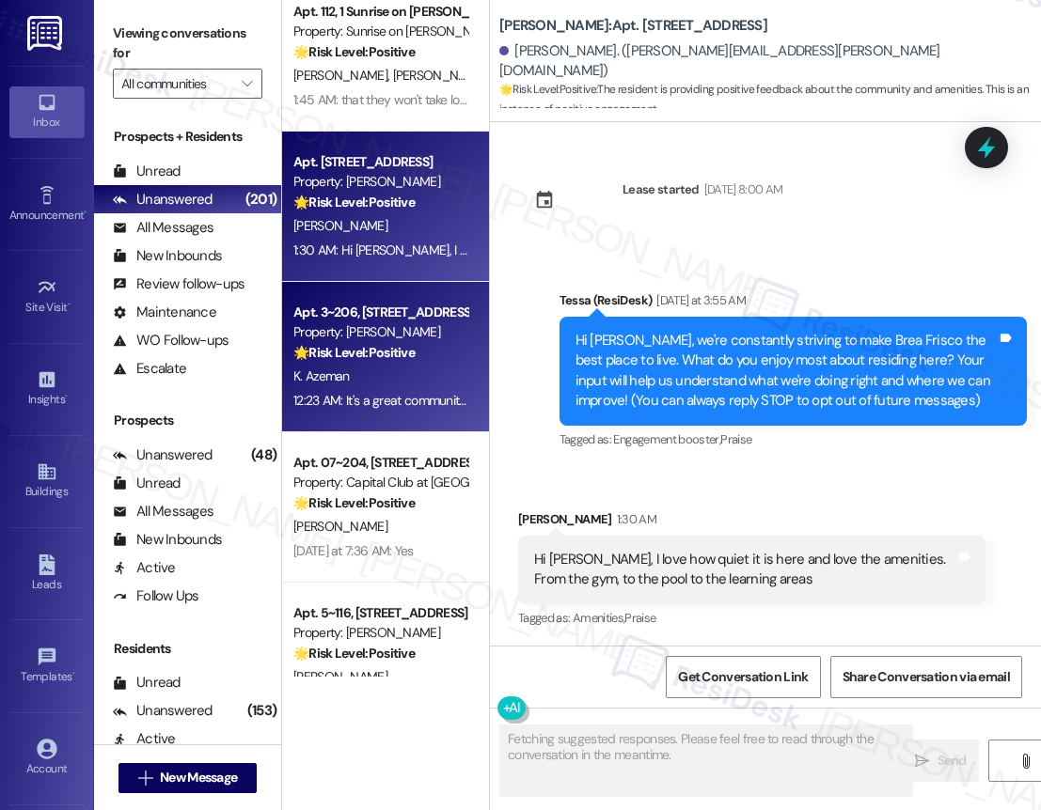
click at [396, 361] on div "🌟 Risk Level: Positive The resident is providing positive feedback about the co…" at bounding box center [380, 353] width 174 height 20
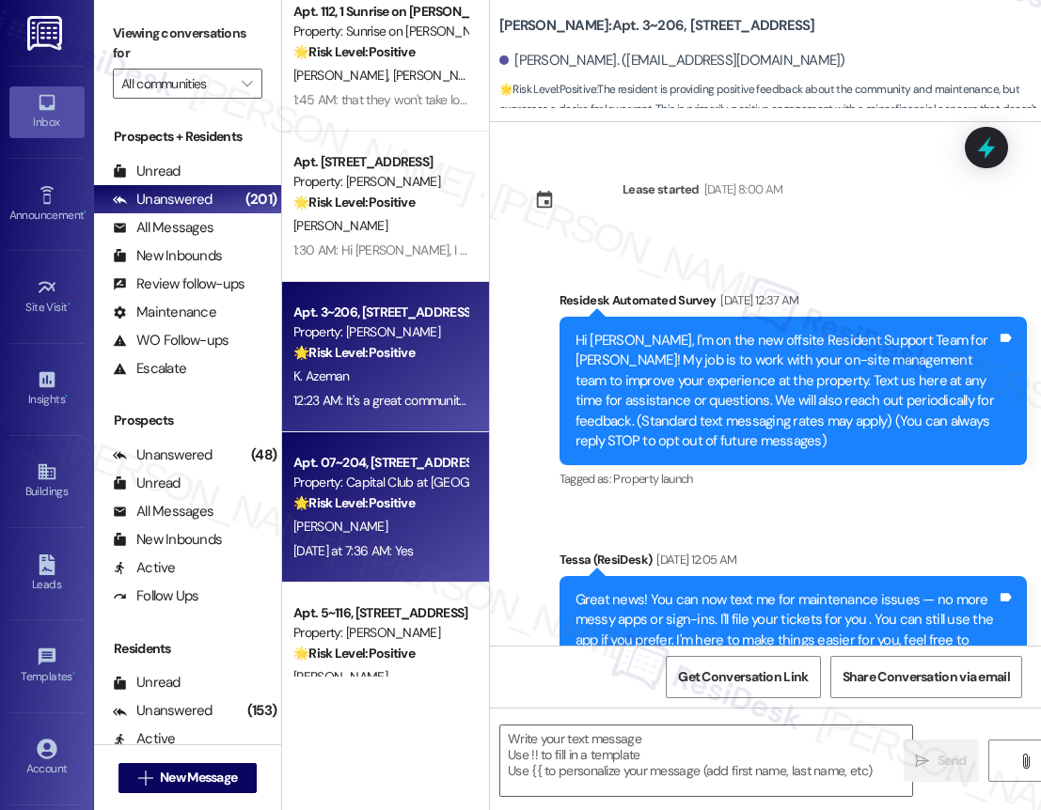
click at [414, 546] on div "Yesterday at 7:36 AM: Yes Yesterday at 7:36 AM: Yes" at bounding box center [353, 550] width 120 height 17
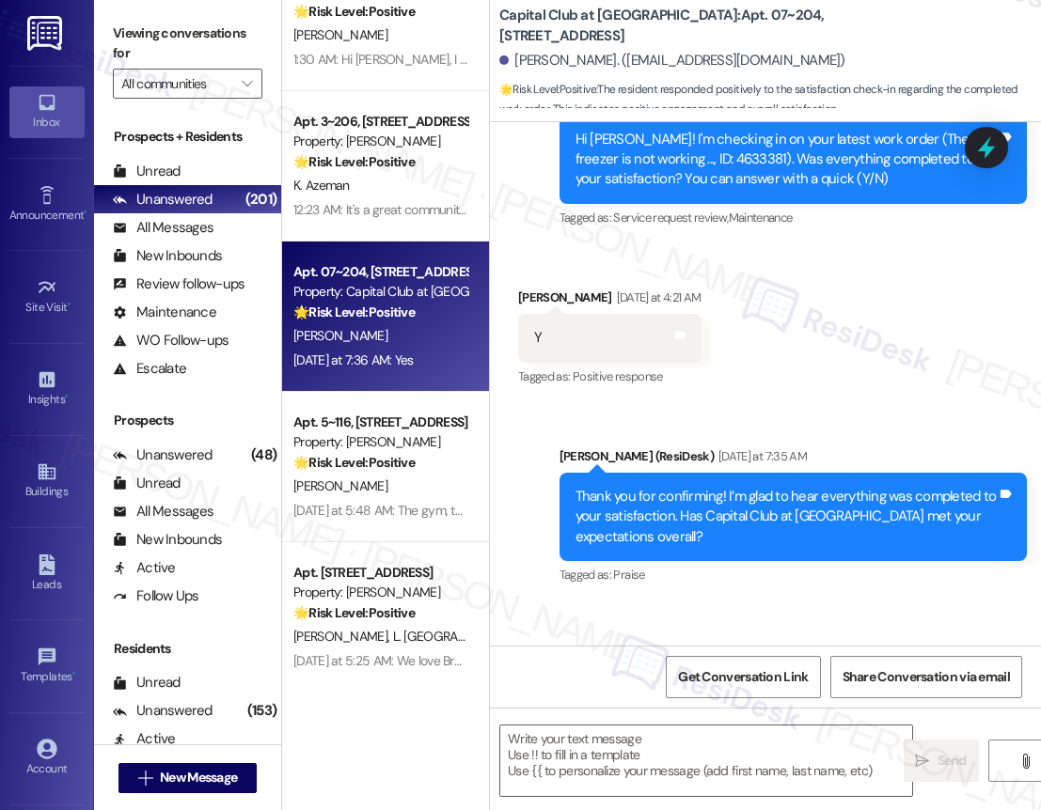
type textarea "Fetching suggested responses. Please feel free to read through the conversation…"
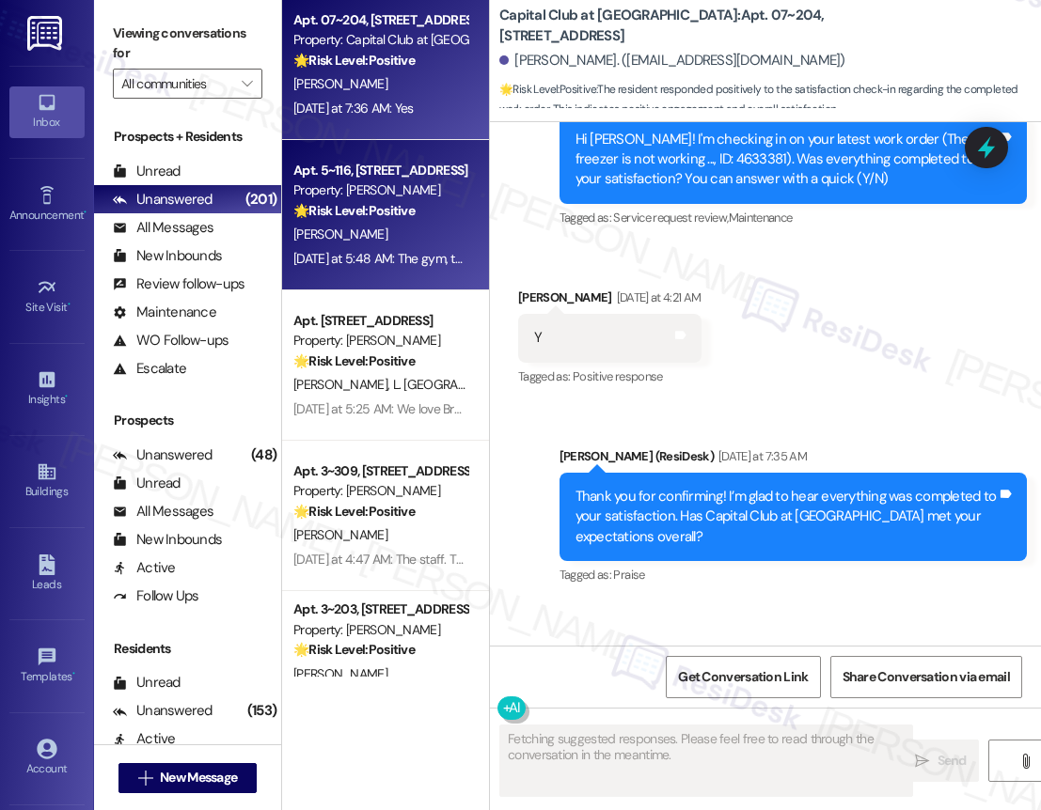
click at [389, 233] on div "[PERSON_NAME]" at bounding box center [380, 235] width 178 height 24
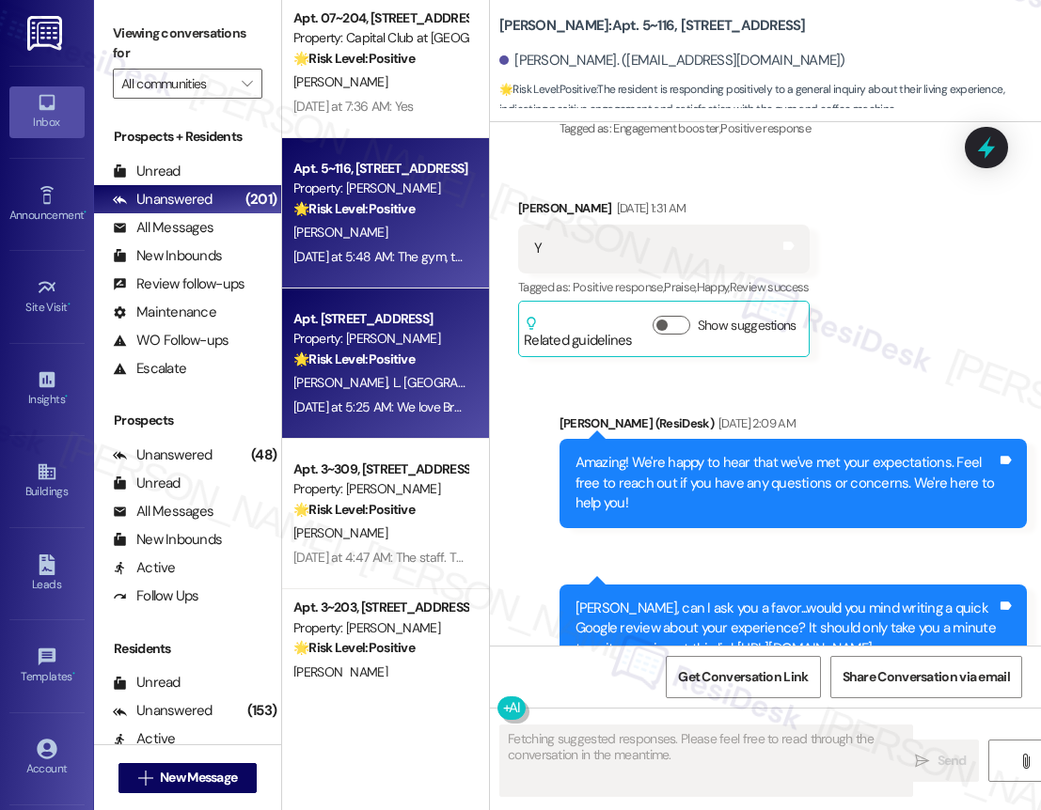
click at [390, 355] on div "Apt. [STREET_ADDRESS] Property: [PERSON_NAME] 🌟 Risk Level: Positive The reside…" at bounding box center [385, 338] width 207 height 677
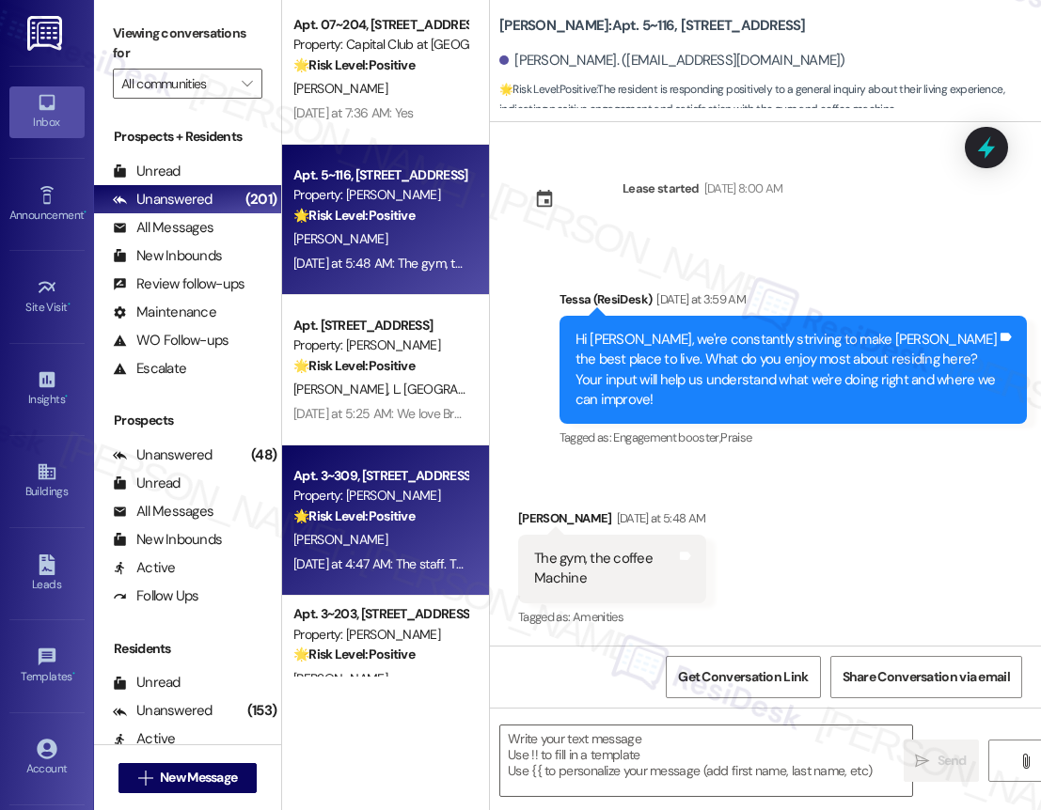
click at [388, 462] on div "Apt. [STREET_ADDRESS] Property: [PERSON_NAME] 🌟 Risk Level: Positive The reside…" at bounding box center [385, 338] width 207 height 677
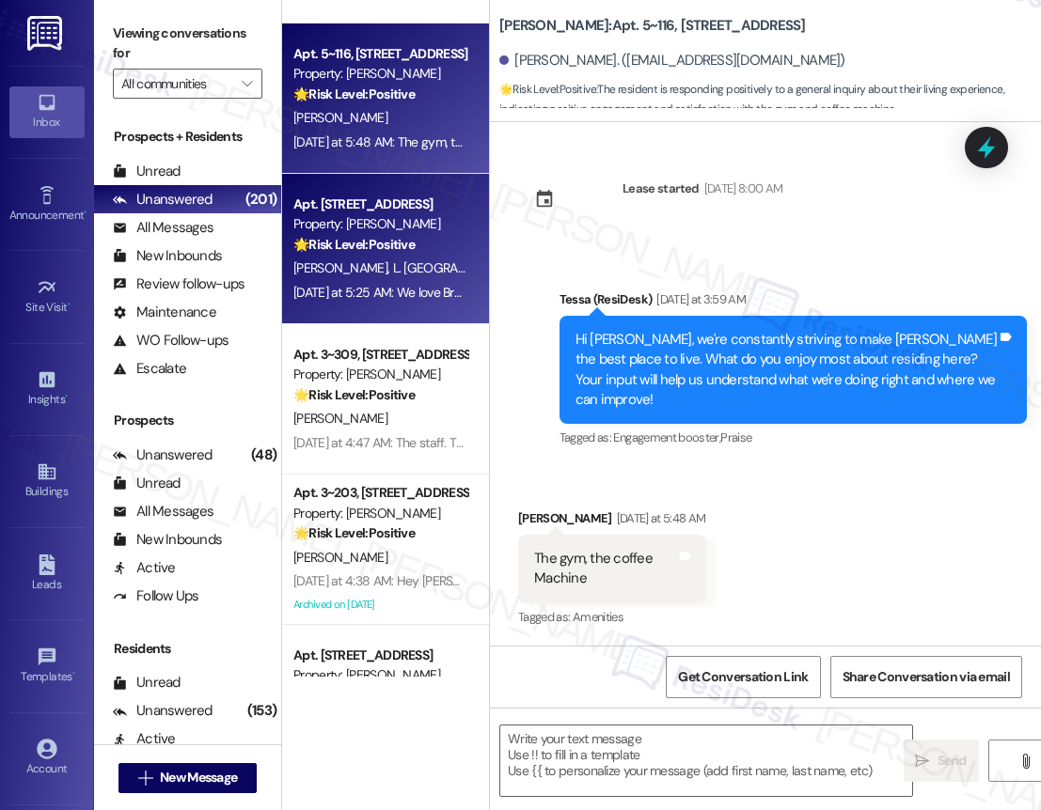
click at [456, 263] on div "[PERSON_NAME] [PERSON_NAME][GEOGRAPHIC_DATA]" at bounding box center [380, 269] width 178 height 24
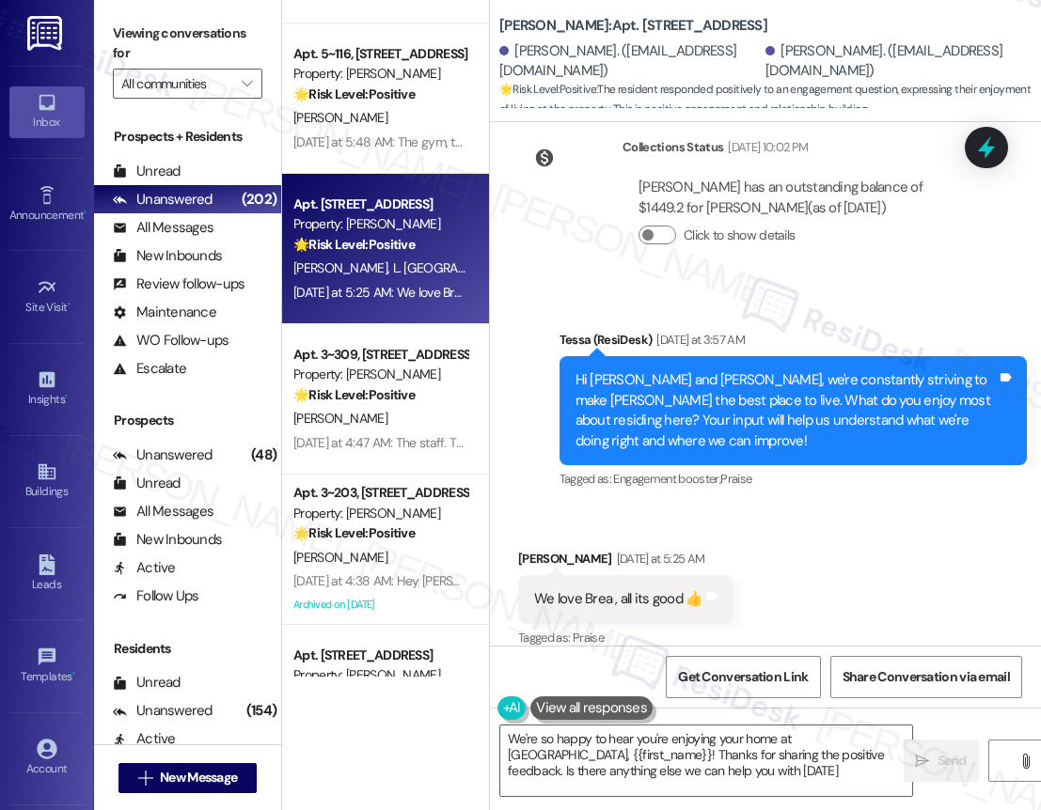
type textarea "We're so happy to hear you're enjoying your home at Brea, {{first_name}}! Thank…"
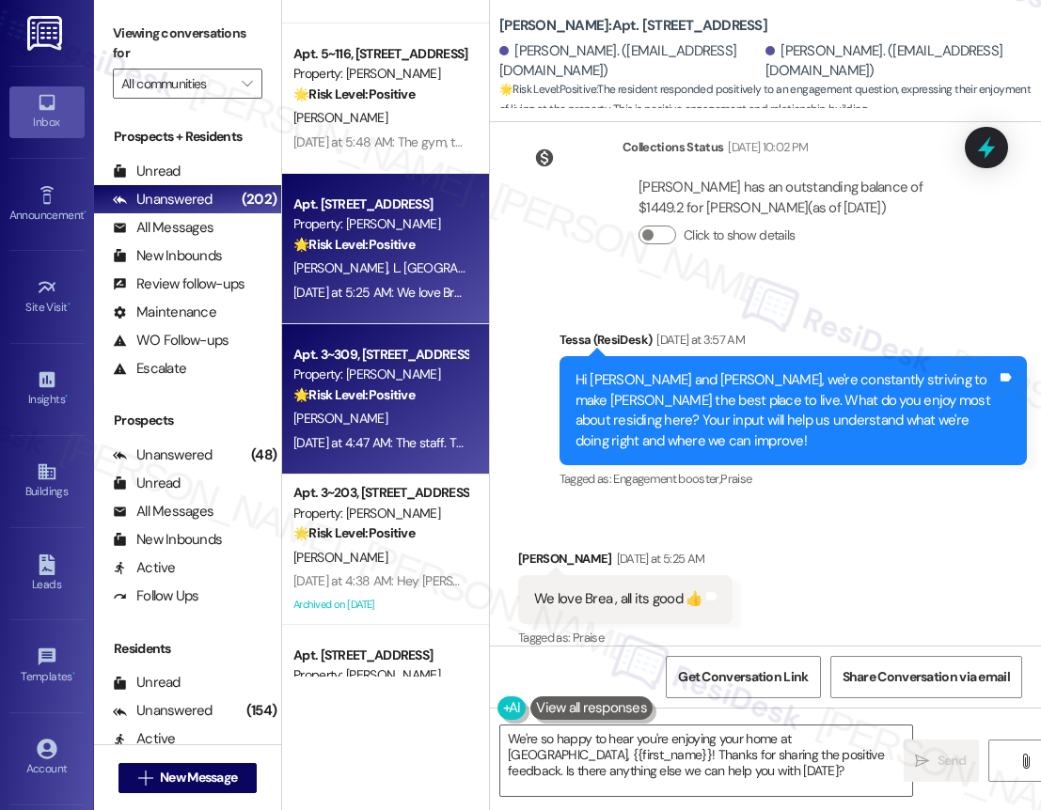
click at [436, 429] on div "[PERSON_NAME]" at bounding box center [380, 419] width 178 height 24
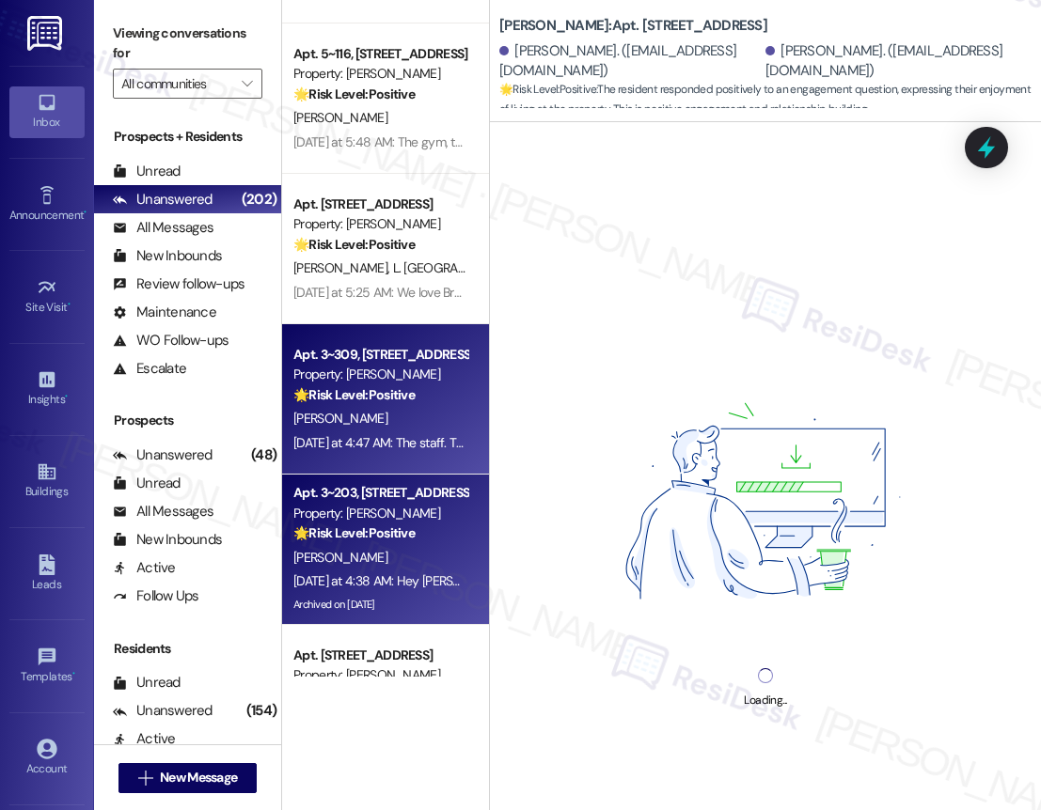
click at [369, 504] on div "Property: [PERSON_NAME]" at bounding box center [380, 514] width 174 height 20
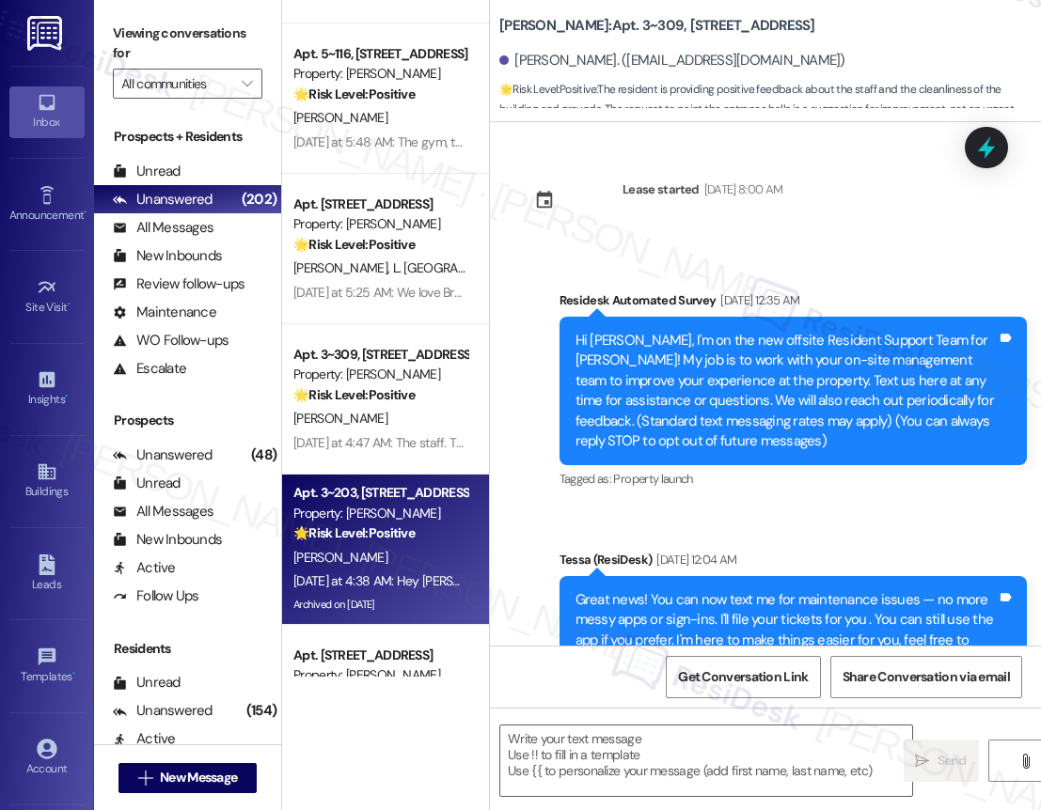
scroll to position [7381, 0]
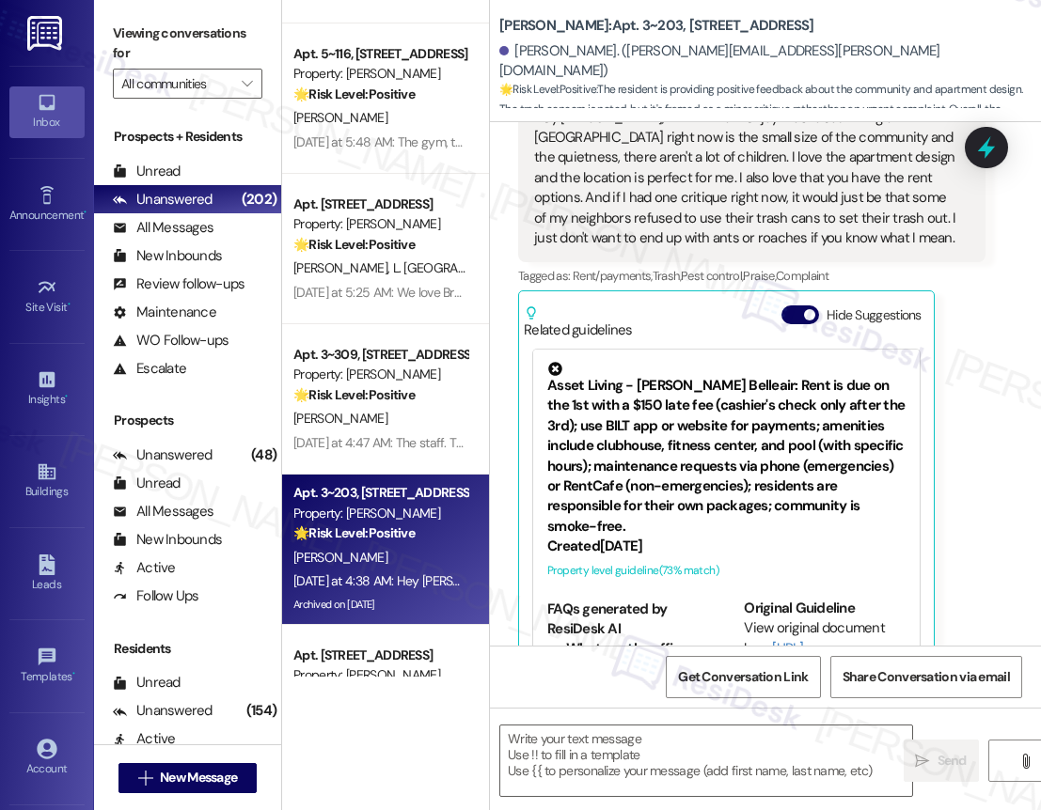
type textarea "Fetching suggested responses. Please feel free to read through the conversation…"
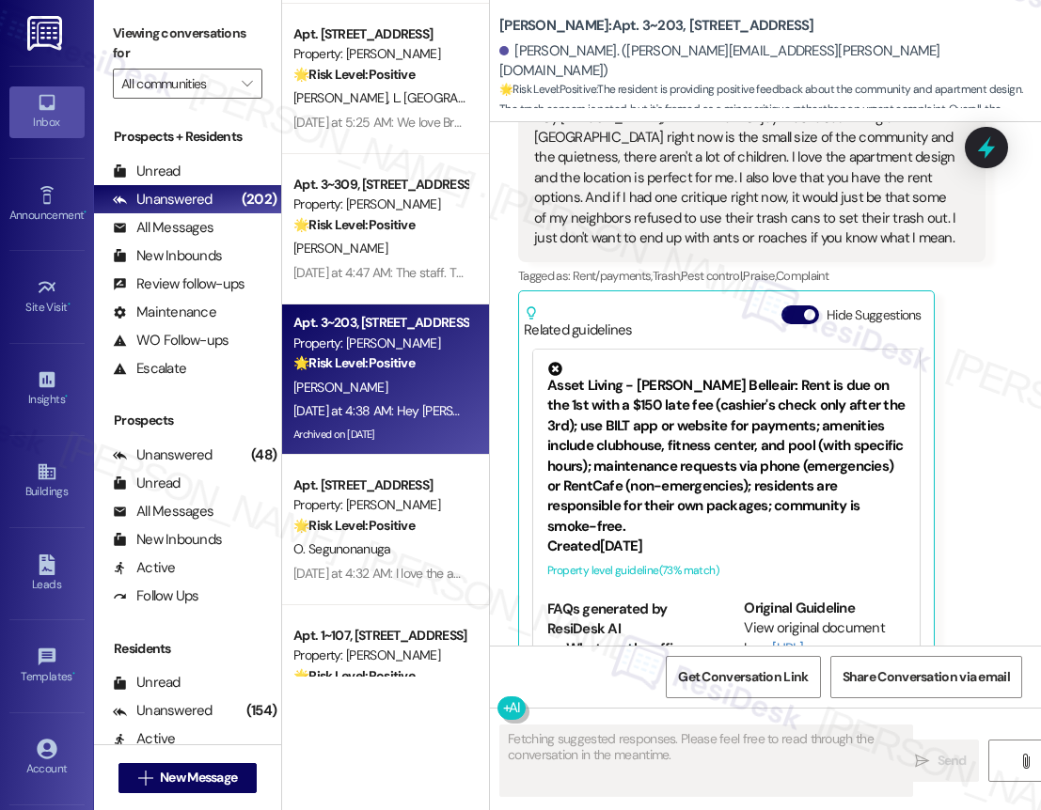
scroll to position [3773, 0]
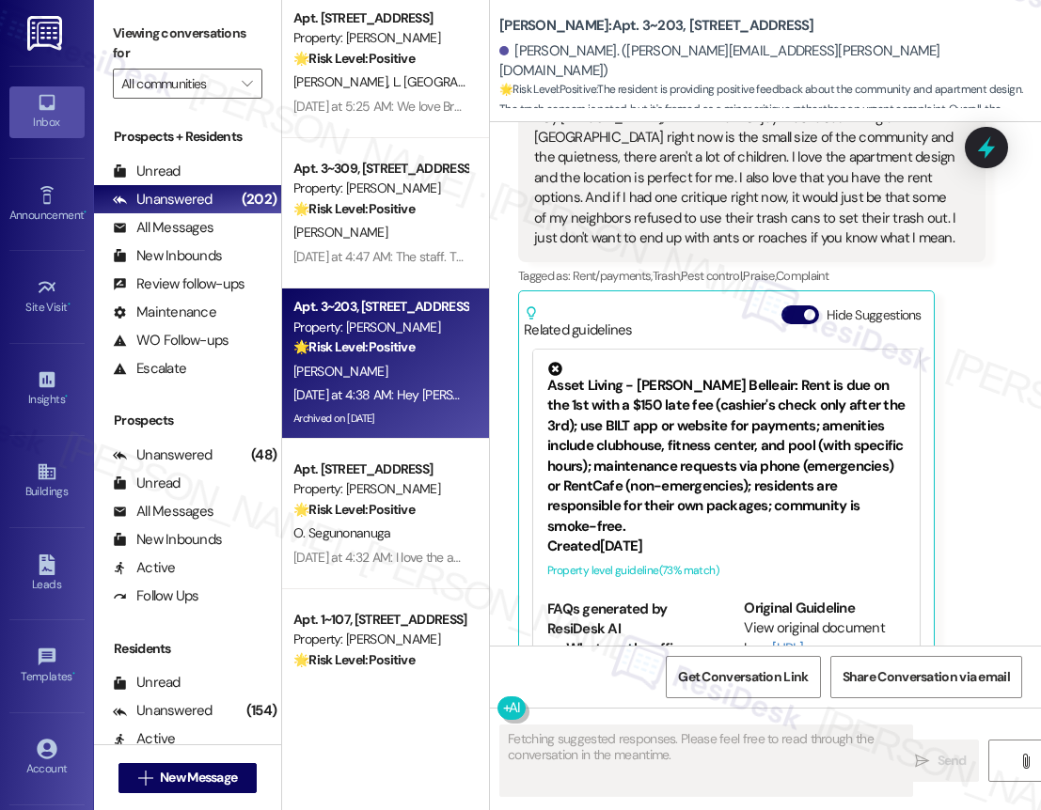
click at [409, 498] on div "Property: [PERSON_NAME]" at bounding box center [380, 489] width 174 height 20
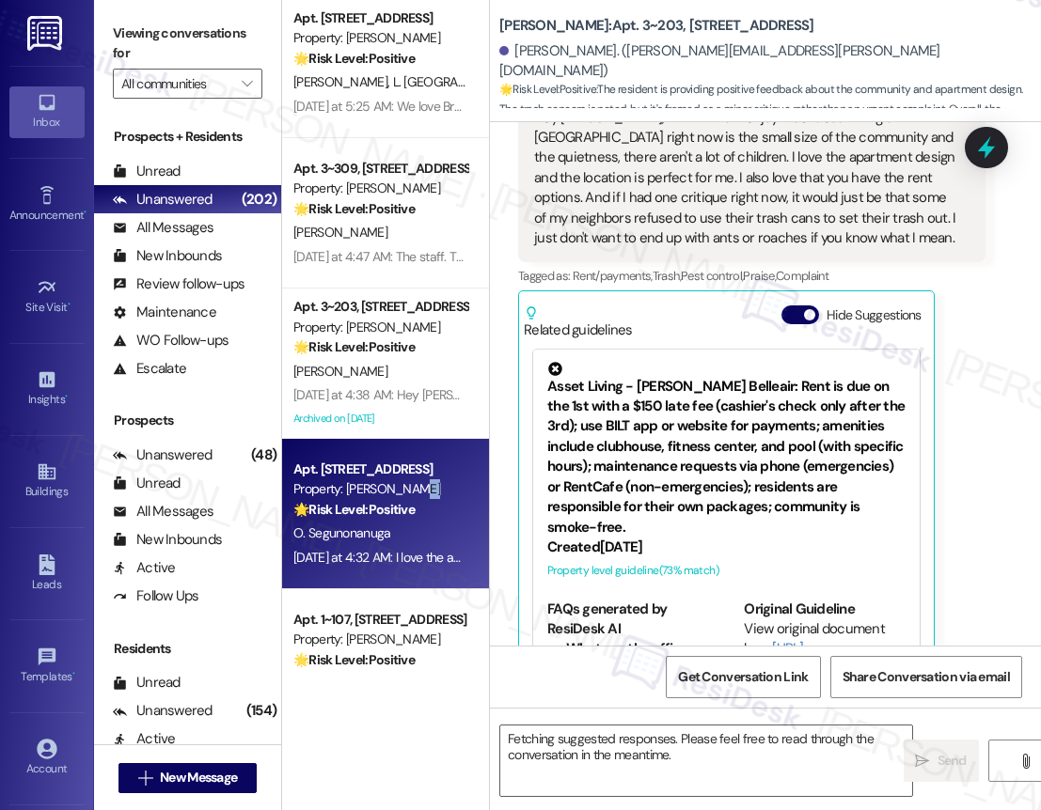
click at [409, 498] on div "Property: [PERSON_NAME]" at bounding box center [380, 489] width 174 height 20
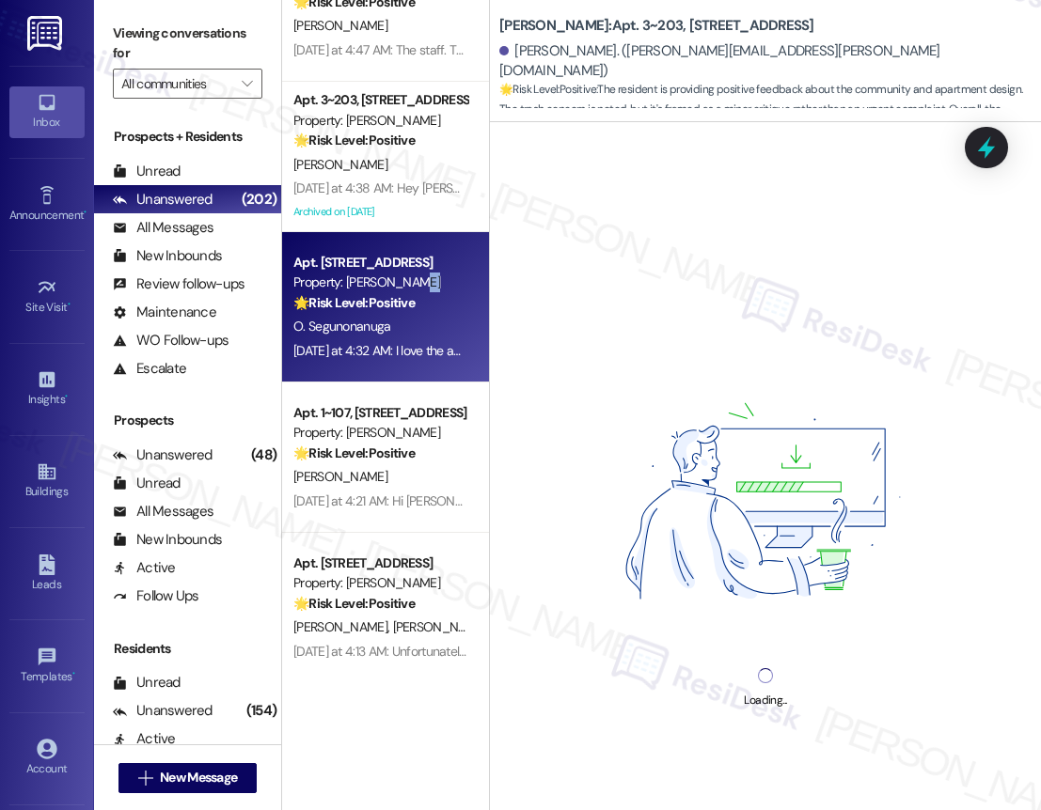
scroll to position [4000, 0]
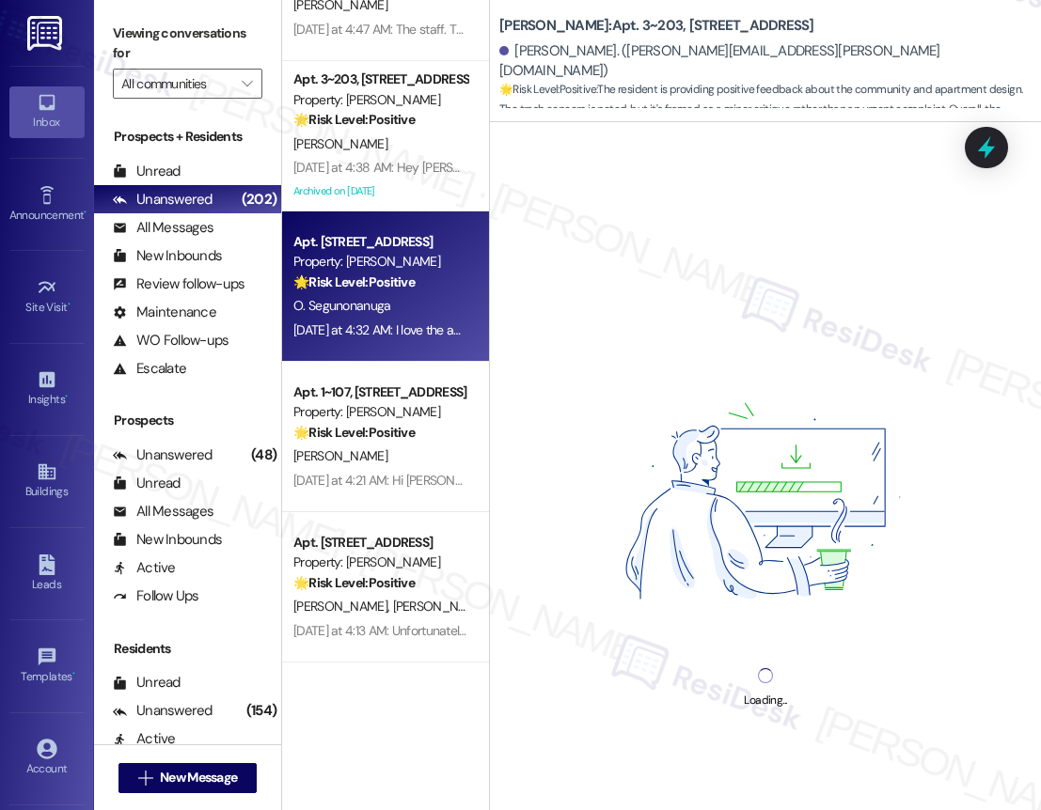
click at [437, 470] on div "Yesterday at 4:21 AM: Hi Tessa, I like that the outside grounds are always clea…" at bounding box center [380, 481] width 178 height 24
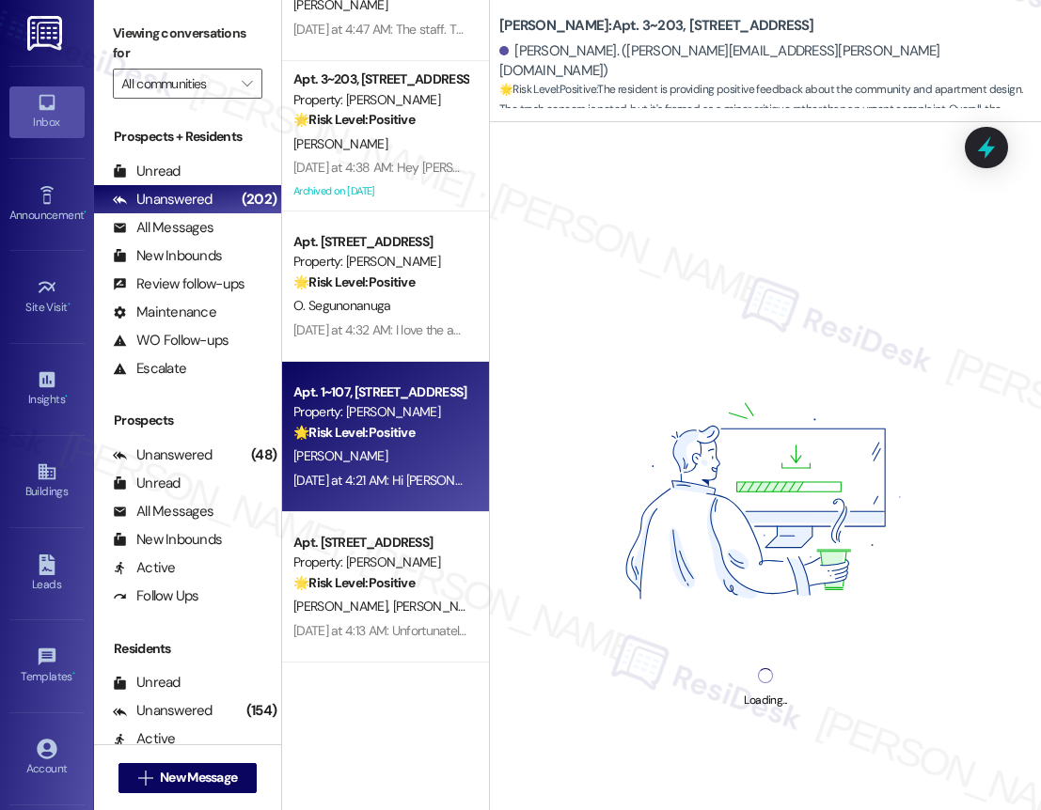
click at [438, 465] on div "[PERSON_NAME]" at bounding box center [380, 457] width 178 height 24
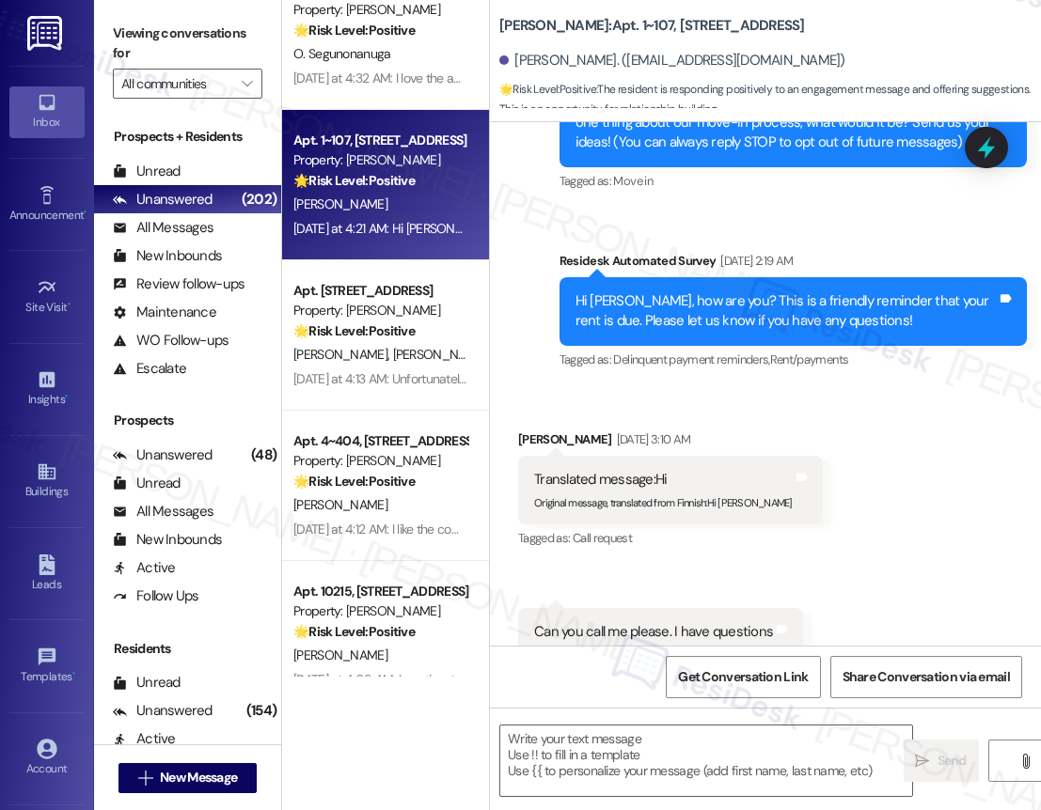
scroll to position [715, 0]
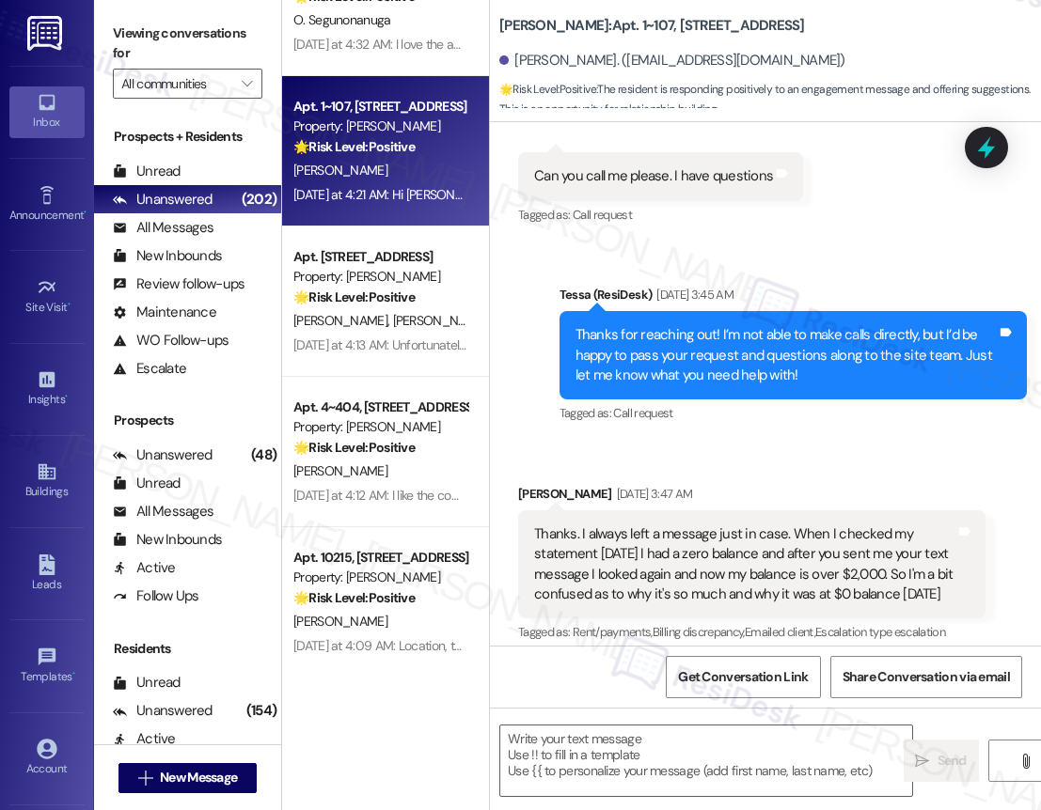
type textarea "Fetching suggested responses. Please feel free to read through the conversation…"
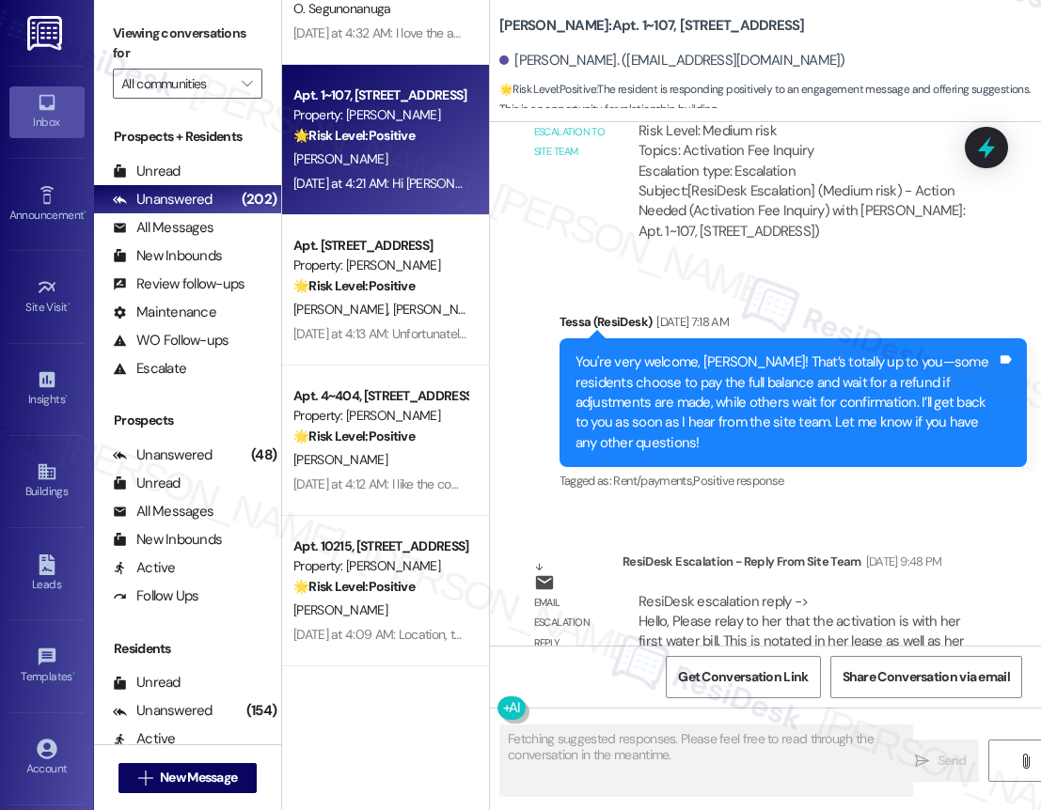
click at [434, 365] on div "Apt. 3~309, 1632 Clearwater Largo Rd Property: Solano Belleair 🌟 Risk Level: Po…" at bounding box center [385, 338] width 207 height 677
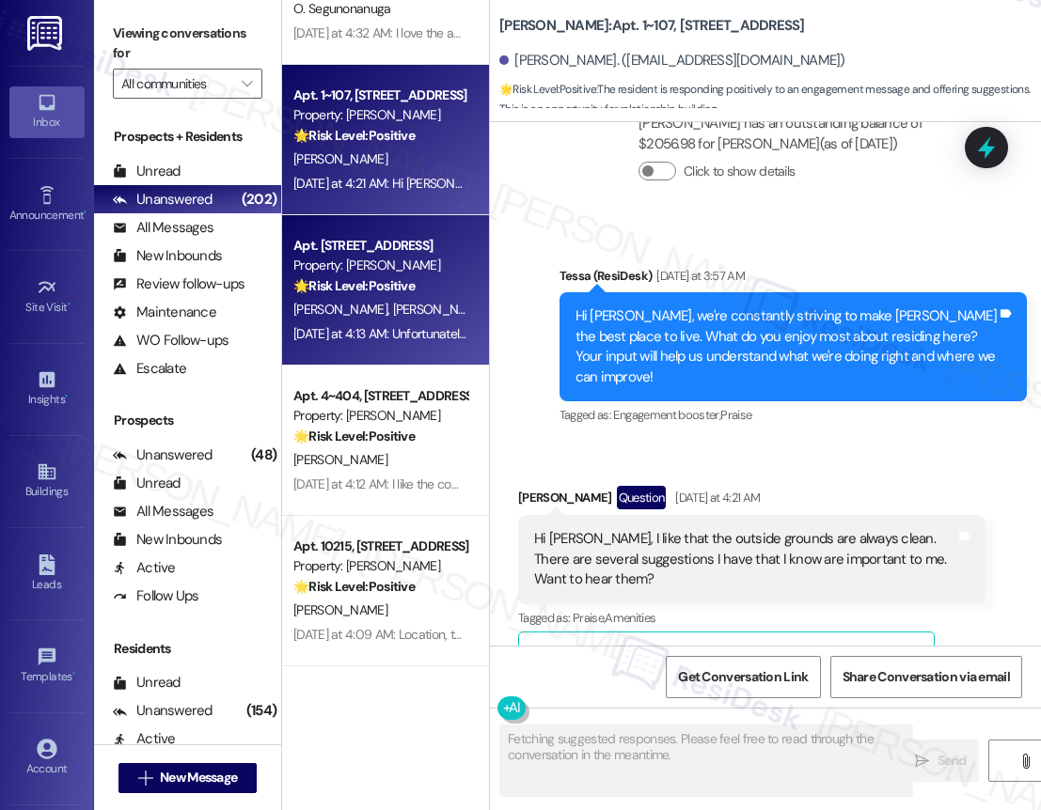
scroll to position [6503, 0]
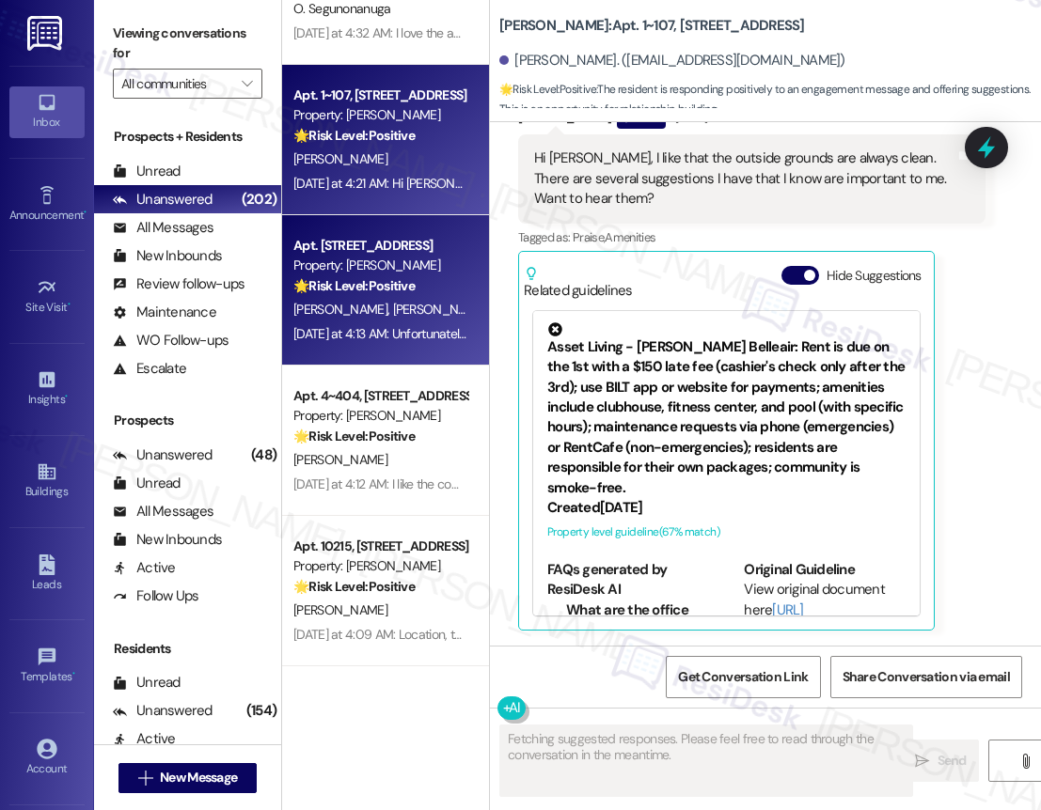
click at [442, 344] on div "Yesterday at 4:13 AM: Unfortunately I have more pictures of kids playing in the…" at bounding box center [380, 334] width 178 height 24
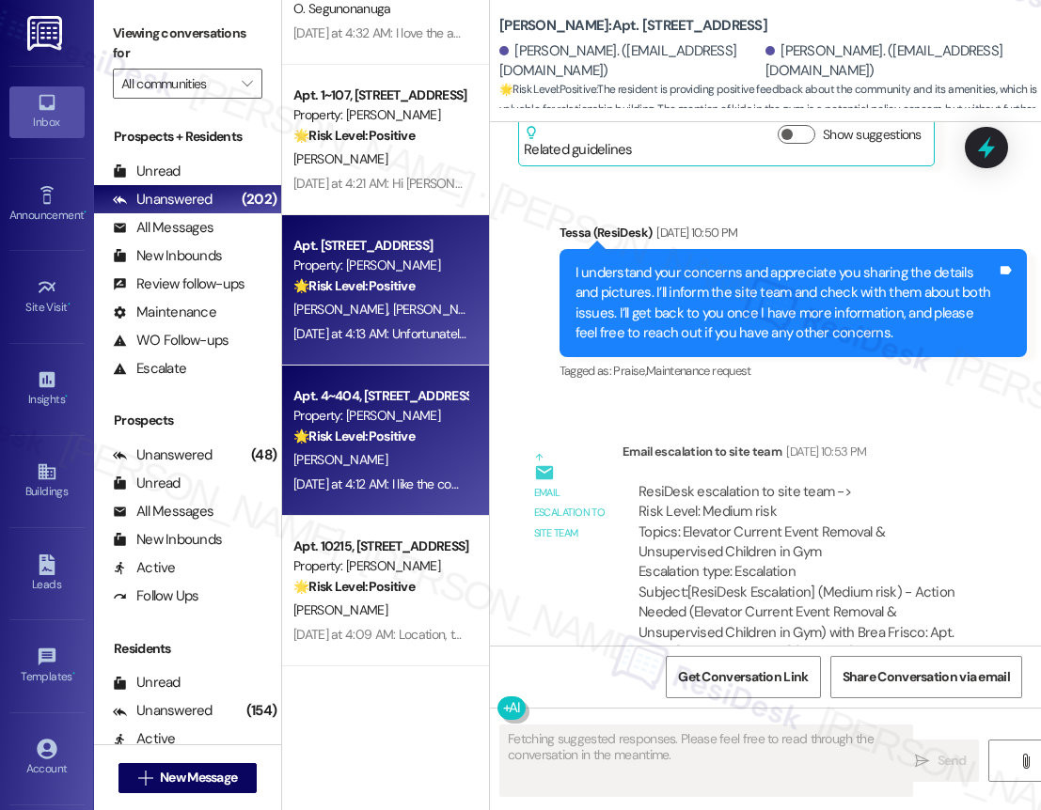
scroll to position [8284, 0]
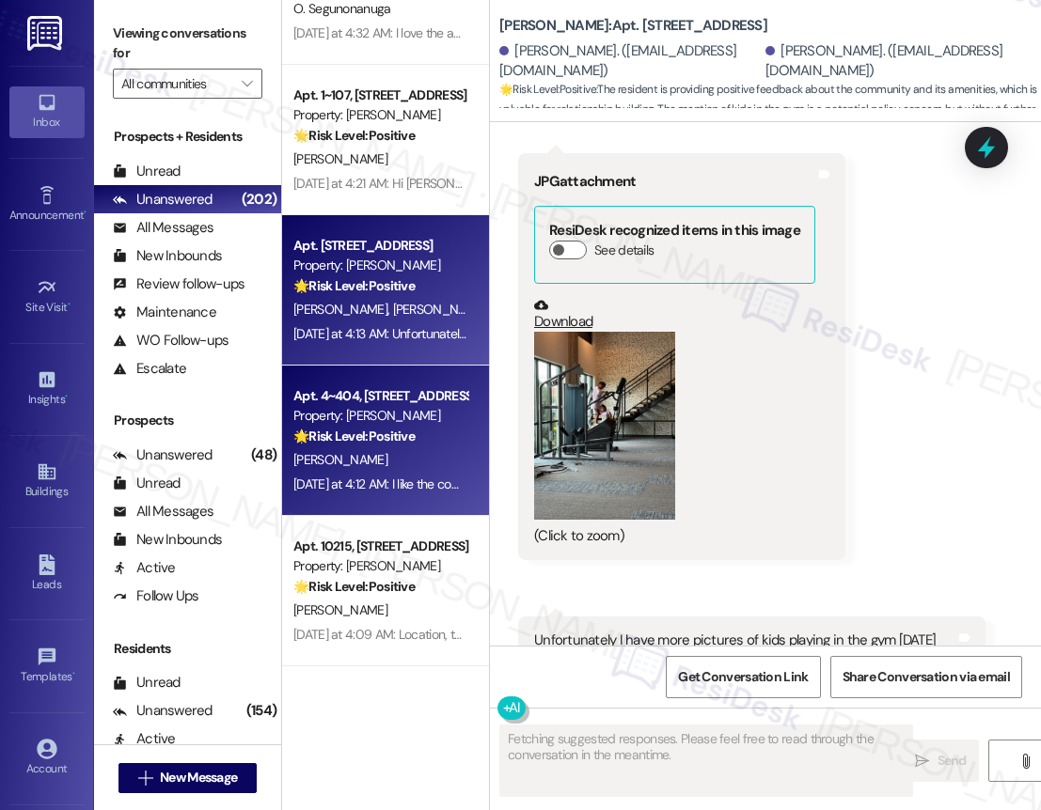
click at [410, 424] on div "Property: [PERSON_NAME]" at bounding box center [380, 416] width 174 height 20
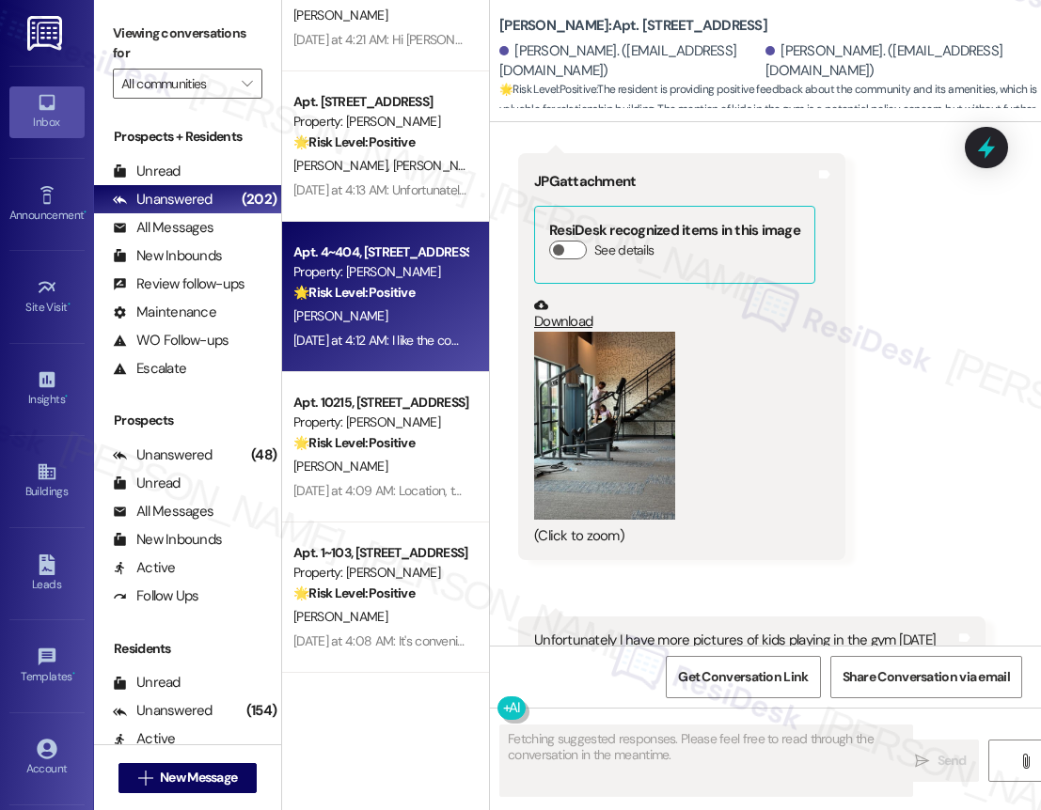
scroll to position [1466, 0]
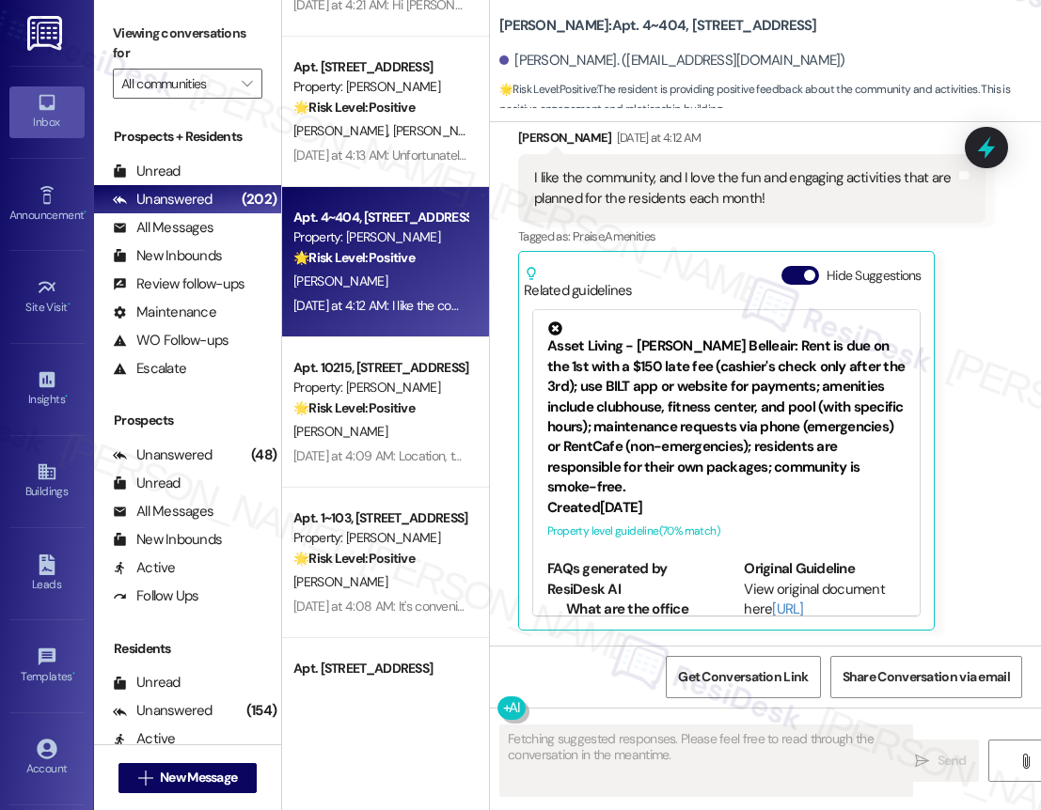
click at [461, 405] on div "Apt. 10215, 12330 Research Road Property: Brea Frisco 🌟 Risk Level: Positive Th…" at bounding box center [380, 388] width 178 height 64
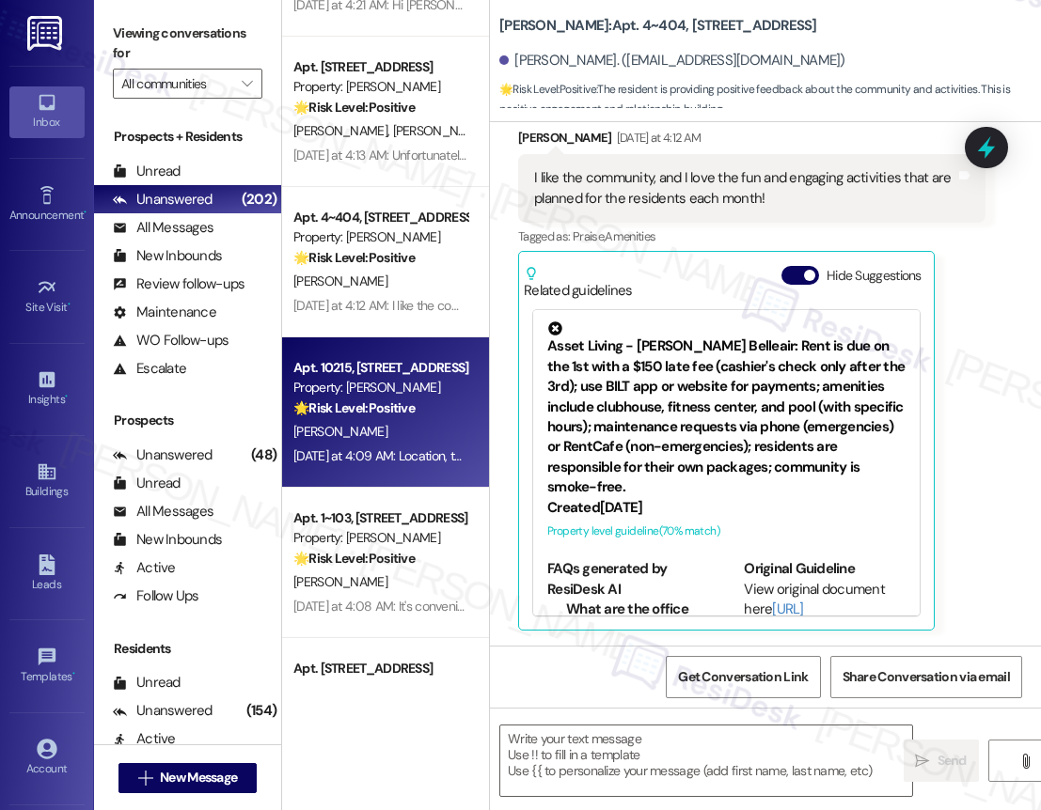
type textarea "Fetching suggested responses. Please feel free to read through the conversation…"
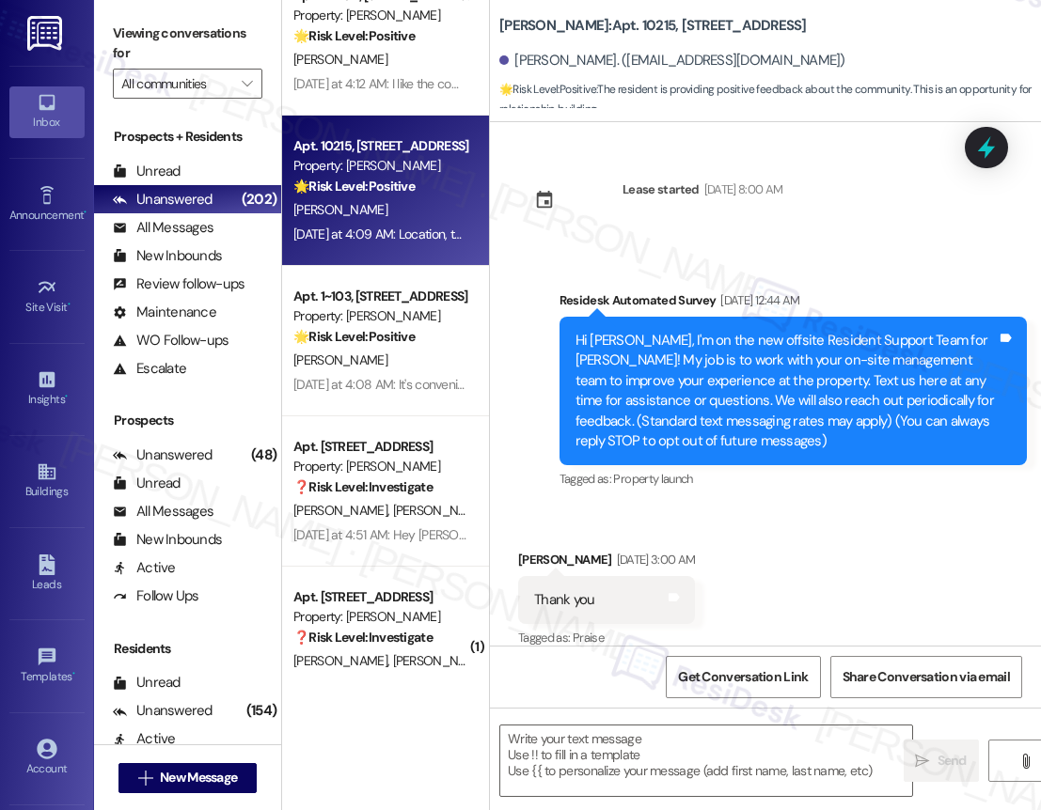
scroll to position [4726, 0]
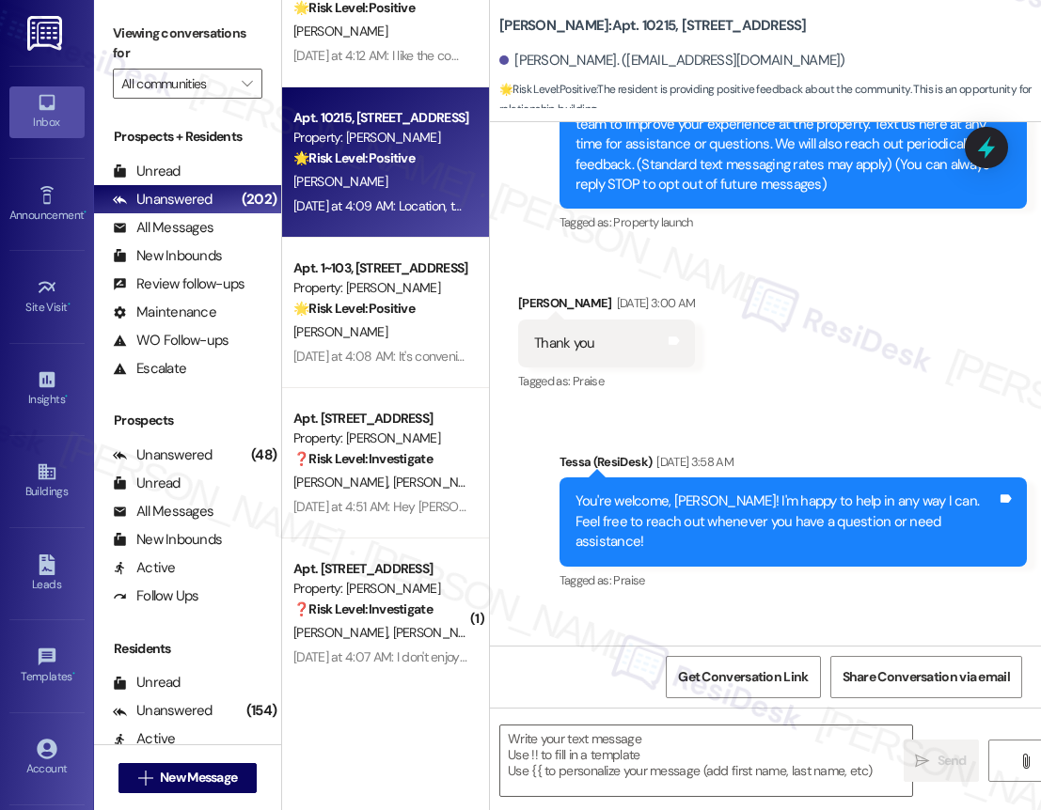
type textarea "Fetching suggested responses. Please feel free to read through the conversation…"
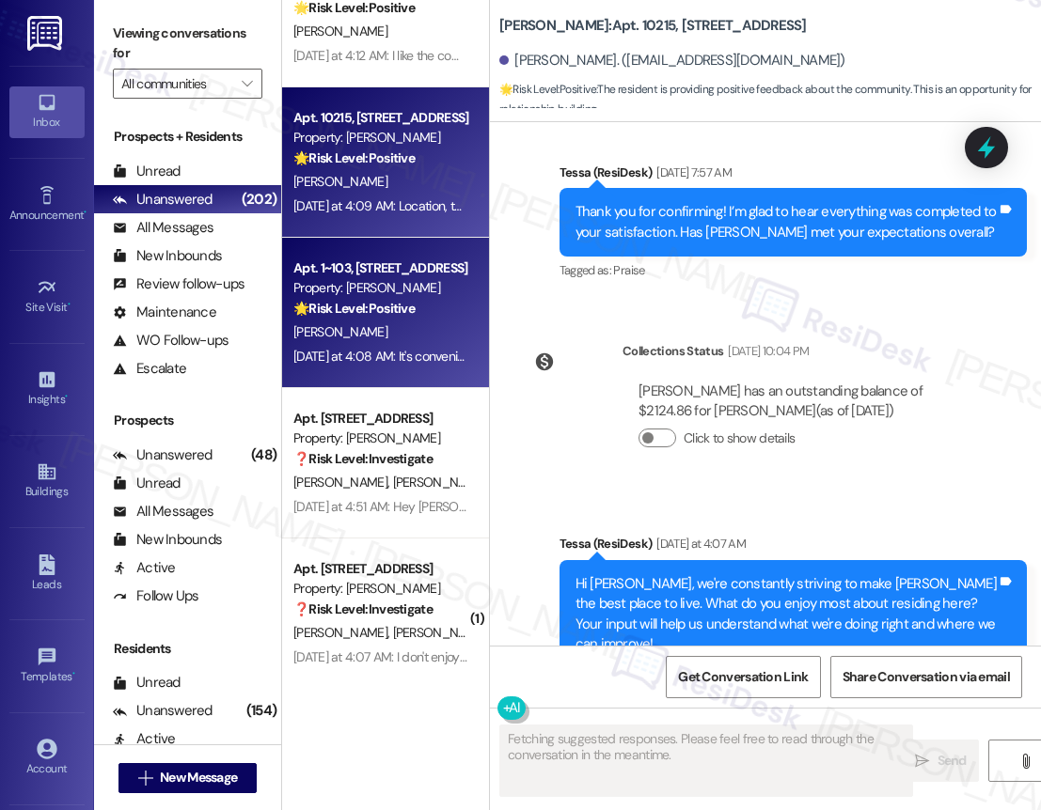
scroll to position [1286, 0]
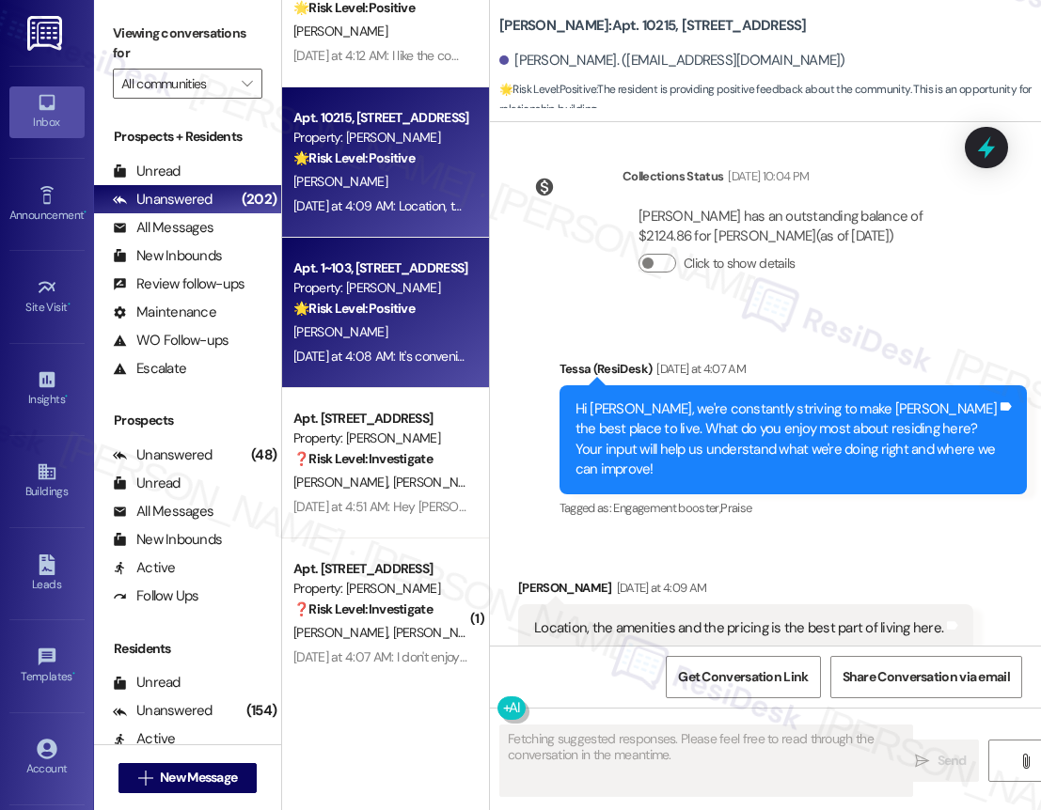
click at [424, 310] on div "🌟 Risk Level: Positive The resident is providing positive feedback about the co…" at bounding box center [380, 309] width 174 height 20
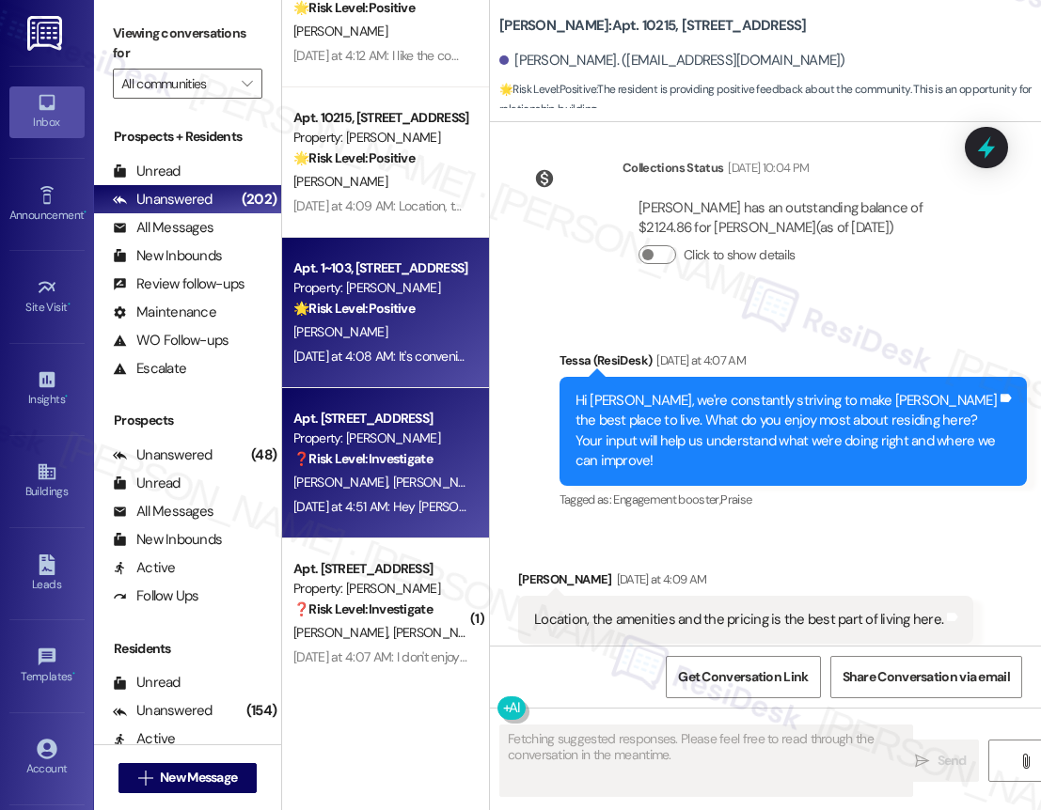
click at [407, 440] on div "Property: [PERSON_NAME]" at bounding box center [380, 439] width 174 height 20
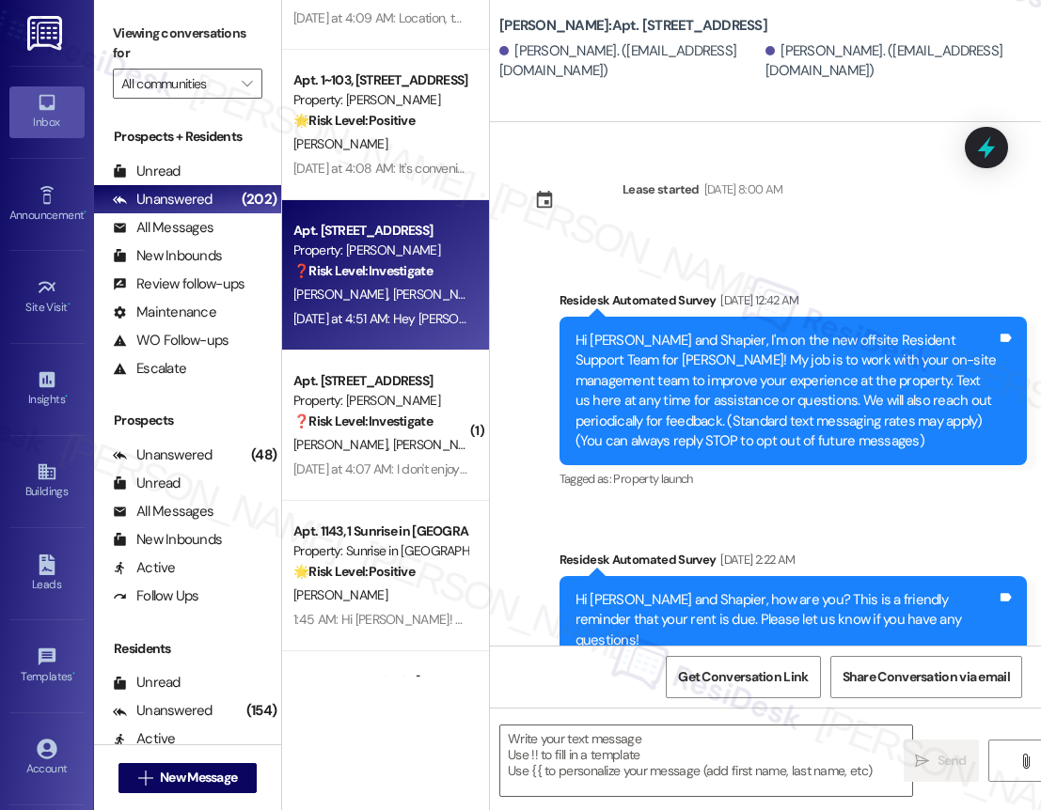
scroll to position [3367, 0]
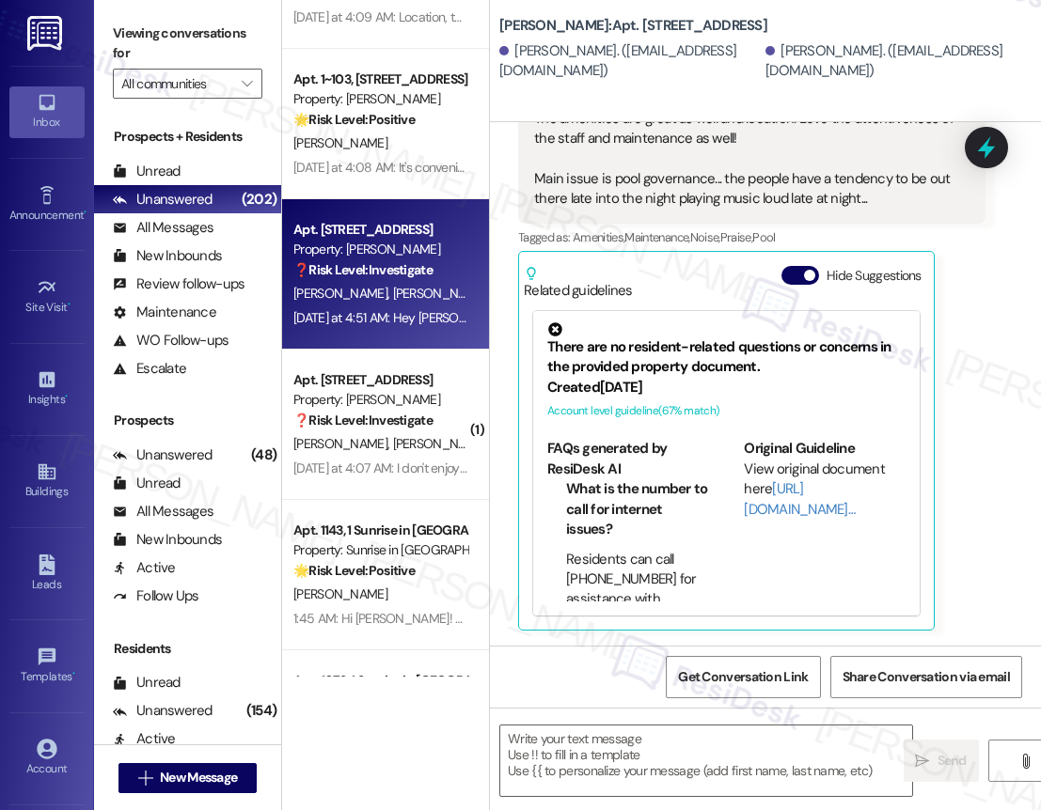
click at [427, 436] on div "Apt. 11404, 12330 Research Road Property: Brea Frisco 🌟 Risk Level: Positive Th…" at bounding box center [385, 338] width 207 height 677
type textarea "Fetching suggested responses. Please feel free to read through the conversation…"
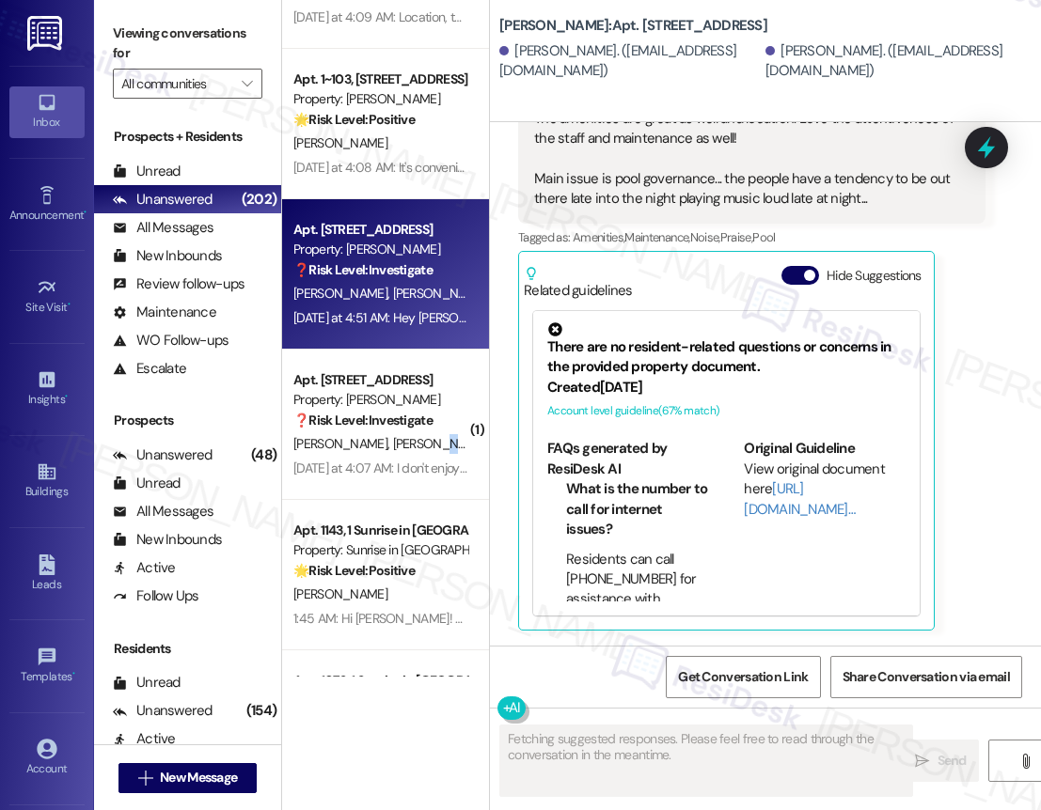
click at [427, 436] on div "Apt. 11404, 12330 Research Road Property: Brea Frisco 🌟 Risk Level: Positive Th…" at bounding box center [385, 338] width 207 height 677
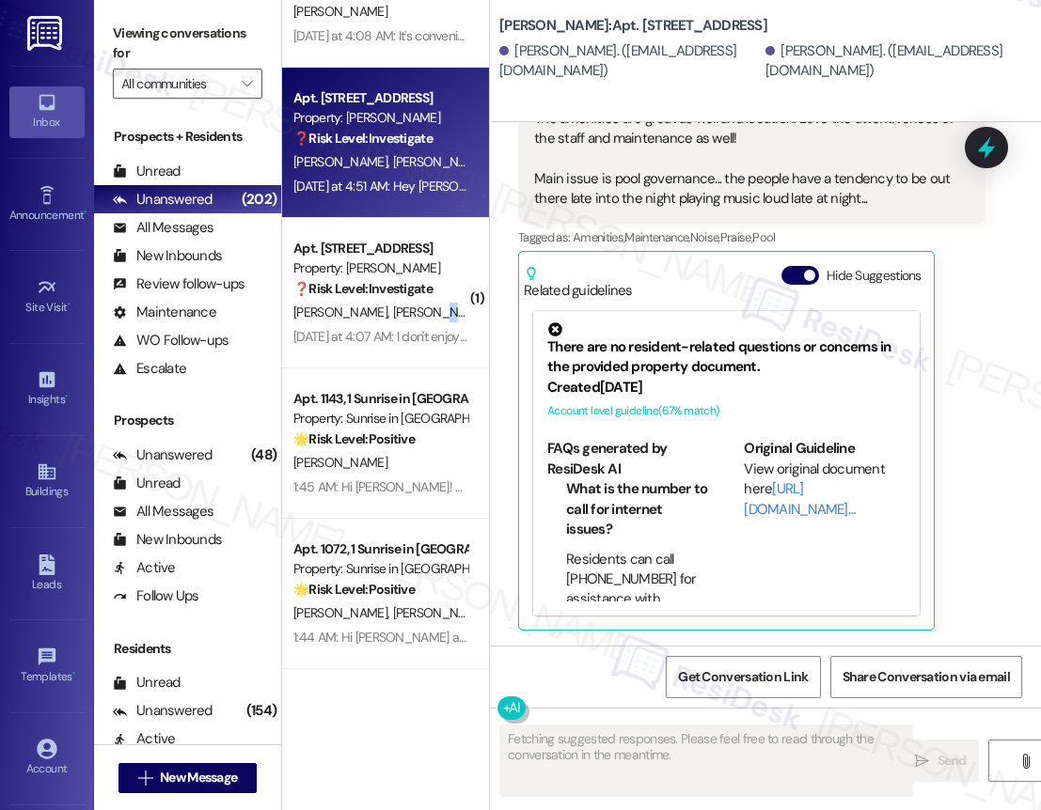
scroll to position [5074, 0]
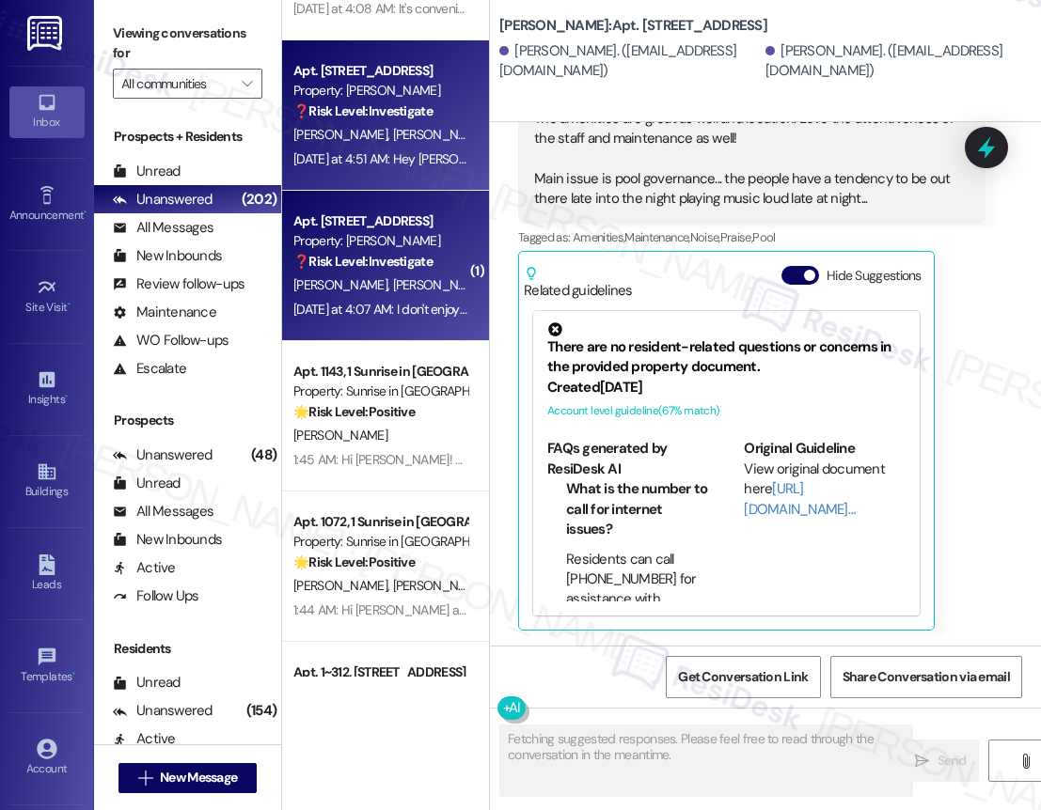
click at [432, 338] on div "Apt. 12121, 12330 Research Road Property: Brea Frisco ❓ Risk Level: Investigate…" at bounding box center [385, 266] width 207 height 150
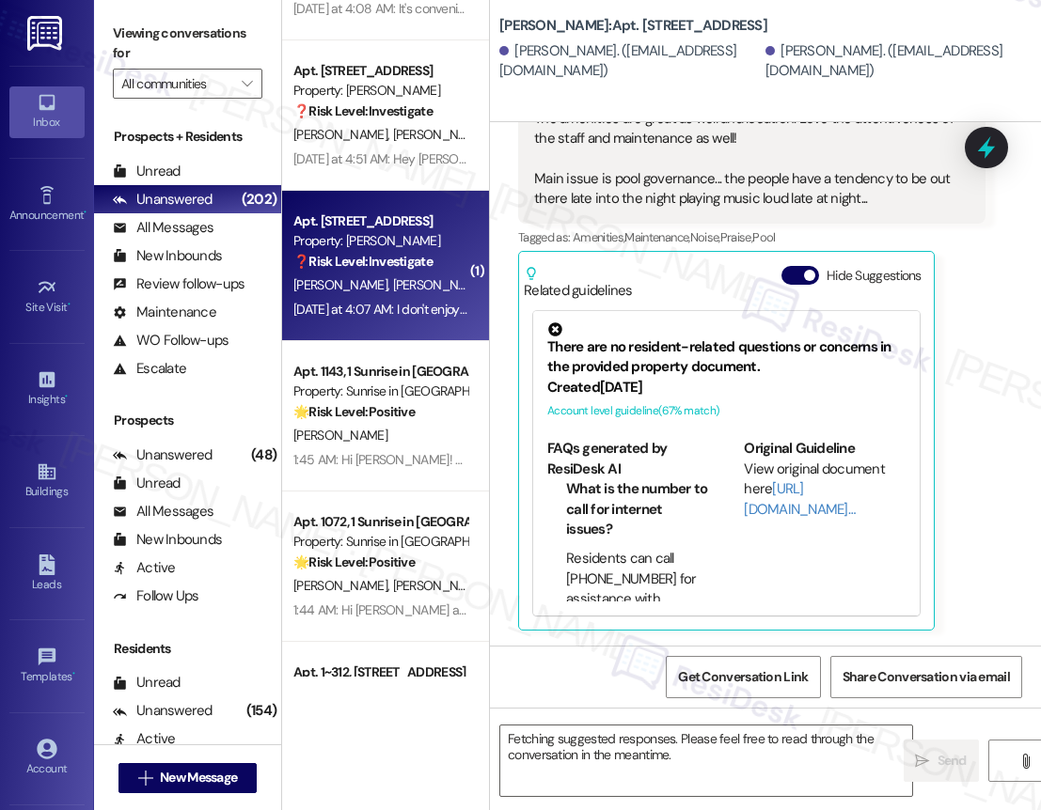
click at [438, 322] on div "Apt. 12121, 12330 Research Road Property: Brea Frisco ❓ Risk Level: Investigate…" at bounding box center [385, 266] width 207 height 150
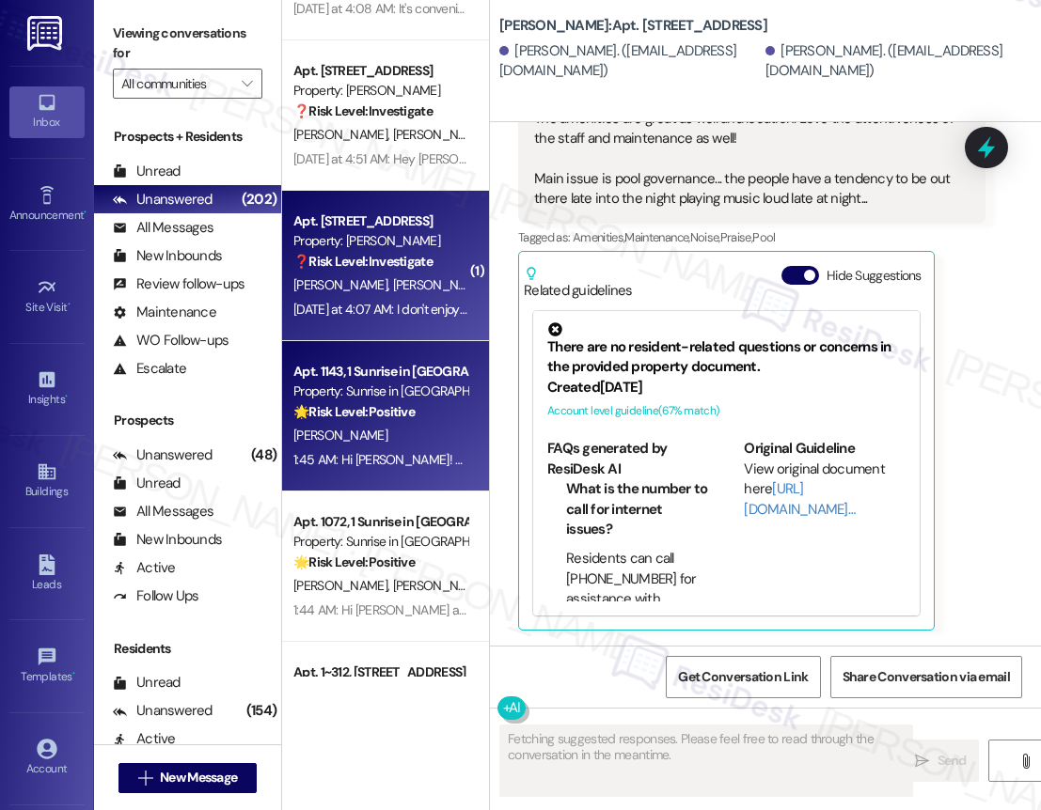
click at [423, 383] on div "Property: Sunrise in [GEOGRAPHIC_DATA]" at bounding box center [380, 392] width 174 height 20
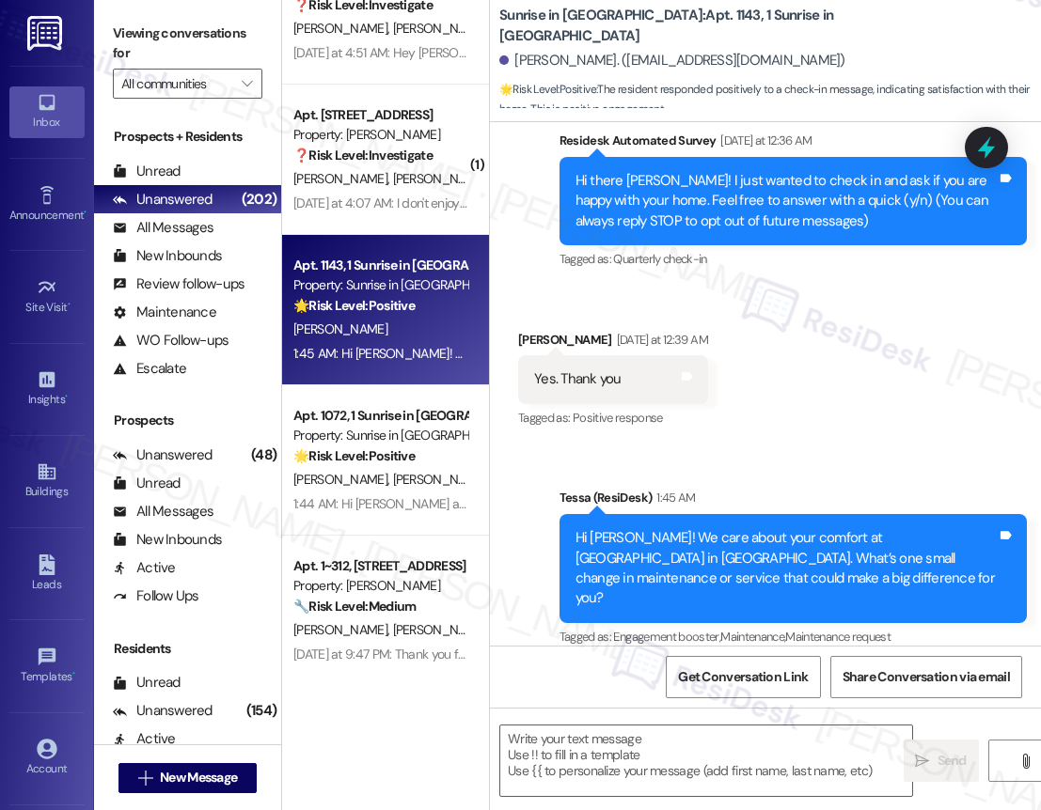
scroll to position [5227, 0]
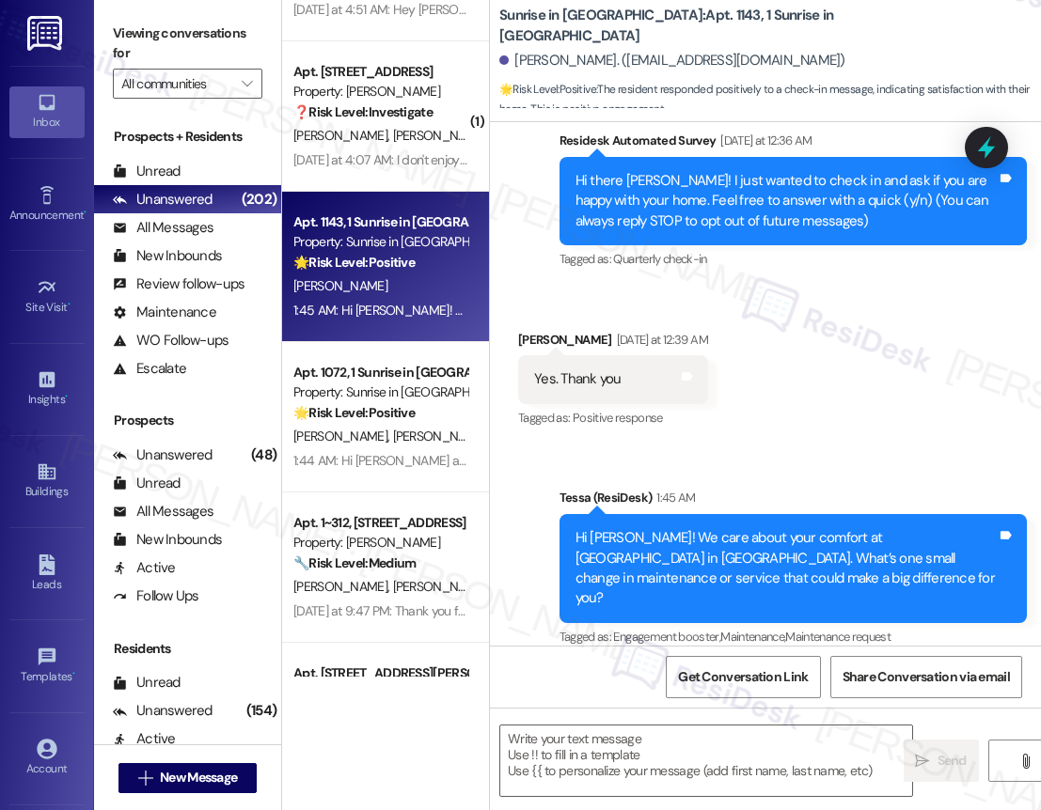
type textarea "Fetching suggested responses. Please feel free to read through the conversation…"
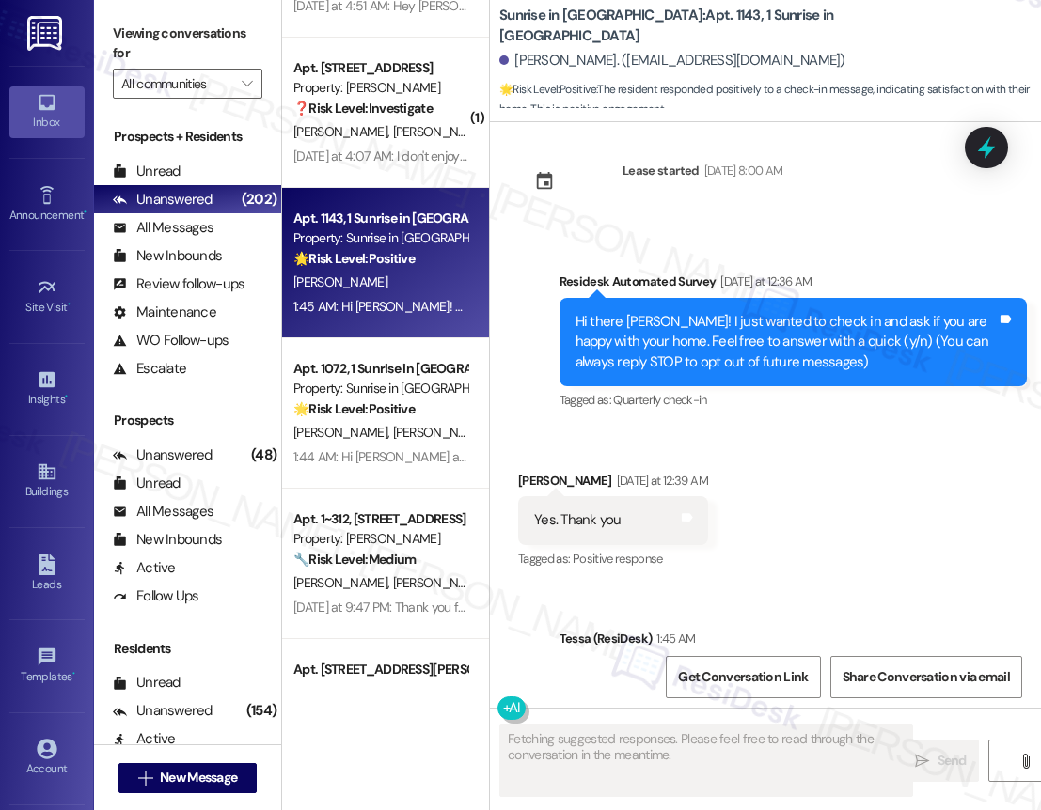
scroll to position [0, 0]
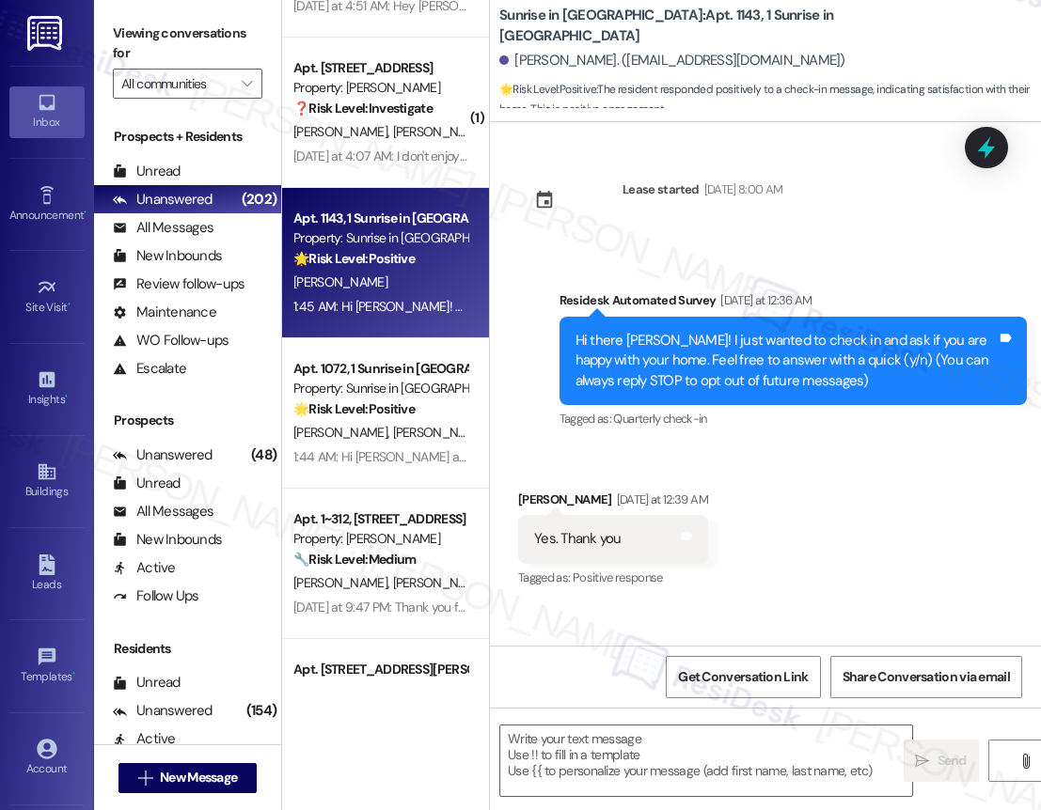
click at [422, 426] on div "I. Vega P. Rodriguez" at bounding box center [380, 433] width 178 height 24
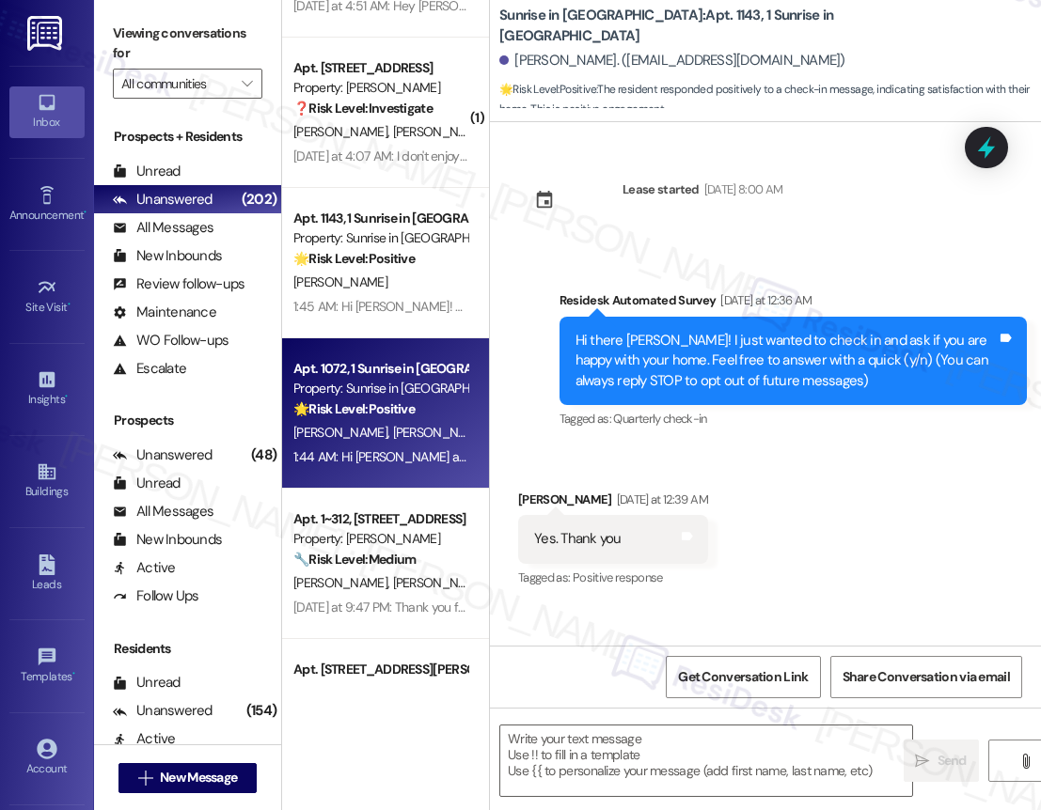
type textarea "Fetching suggested responses. Please feel free to read through the conversation…"
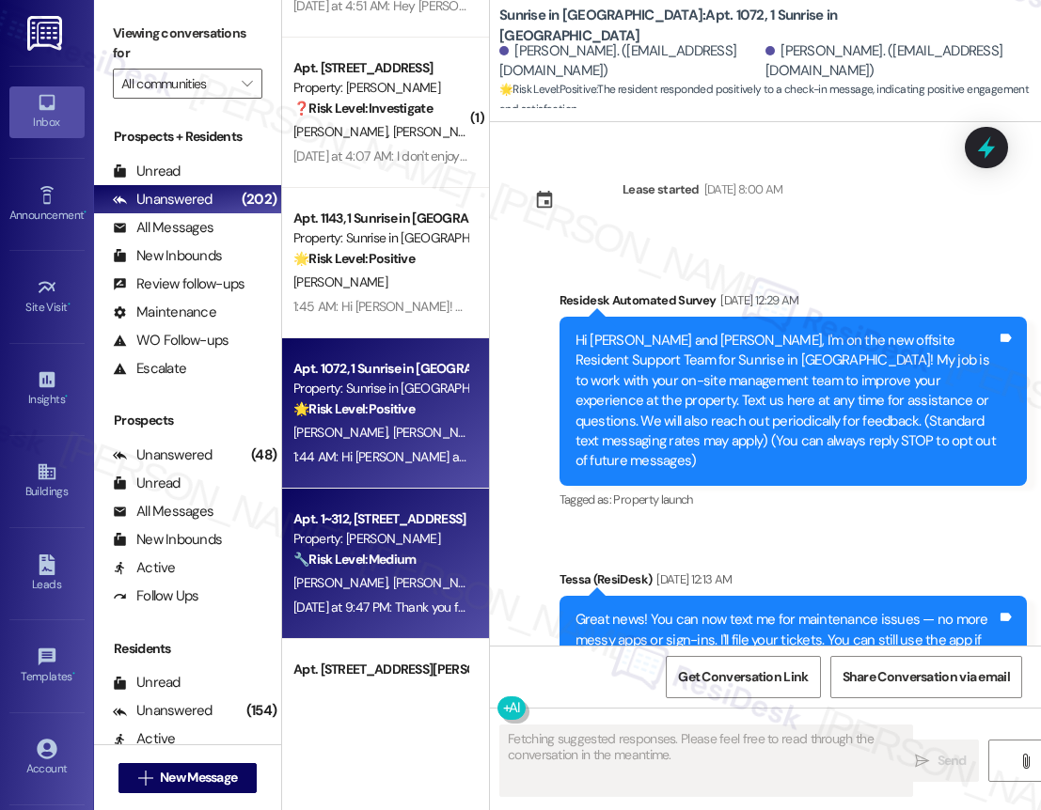
click at [443, 555] on div "🔧 Risk Level: Medium The resident is following up on a maintenance request for …" at bounding box center [380, 560] width 174 height 20
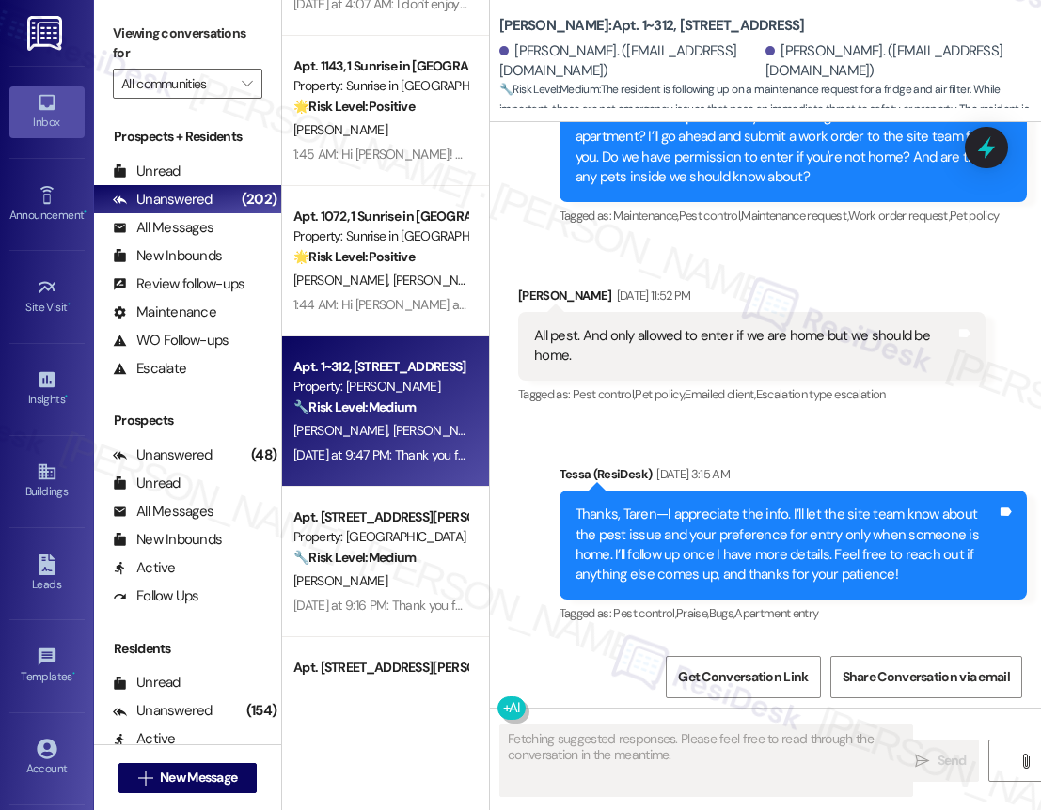
scroll to position [5398, 0]
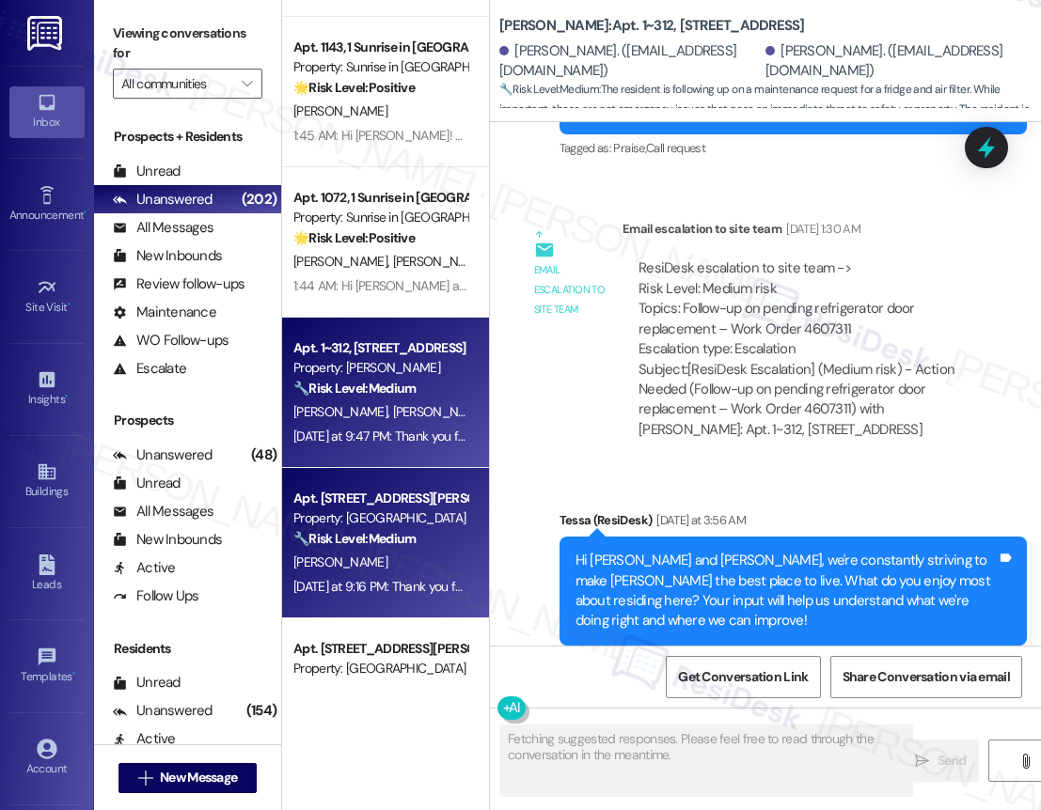
drag, startPoint x: 375, startPoint y: 562, endPoint x: 443, endPoint y: 525, distance: 77.4
click at [384, 557] on div "Apt. 10325, 12330 Research Road Property: Brea Frisco ❓ Risk Level: Investigate…" at bounding box center [385, 338] width 207 height 677
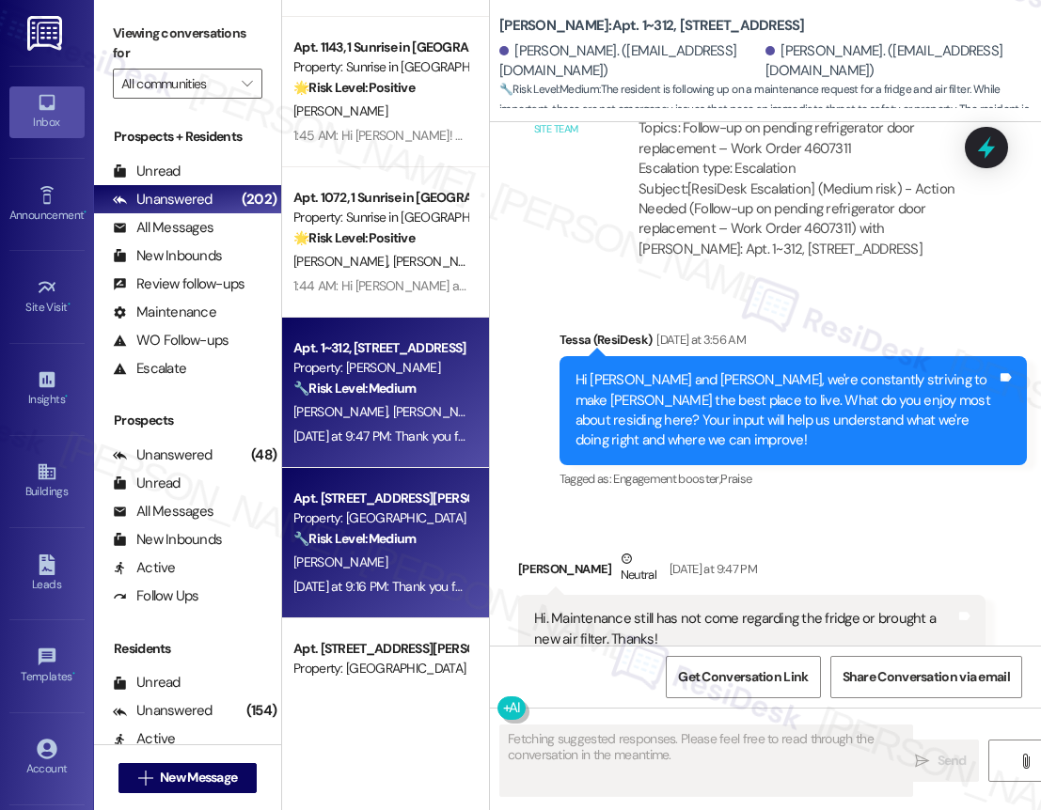
click at [363, 519] on div "Property: [GEOGRAPHIC_DATA]" at bounding box center [380, 519] width 174 height 20
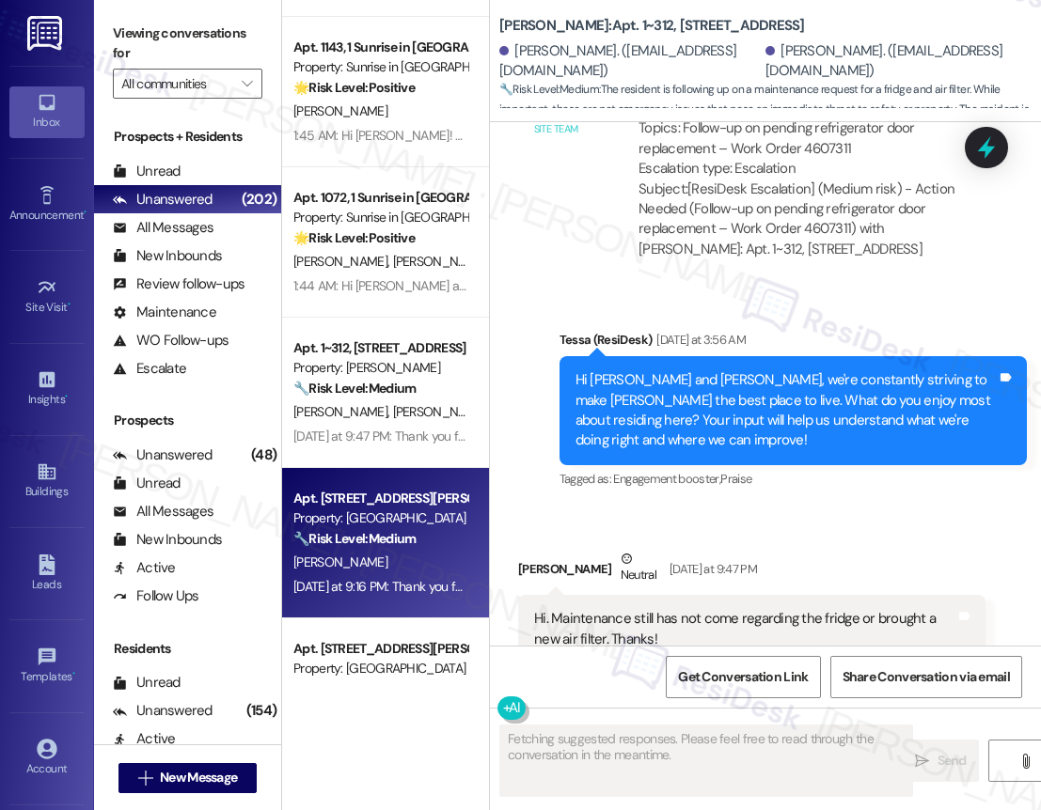
scroll to position [1953, 0]
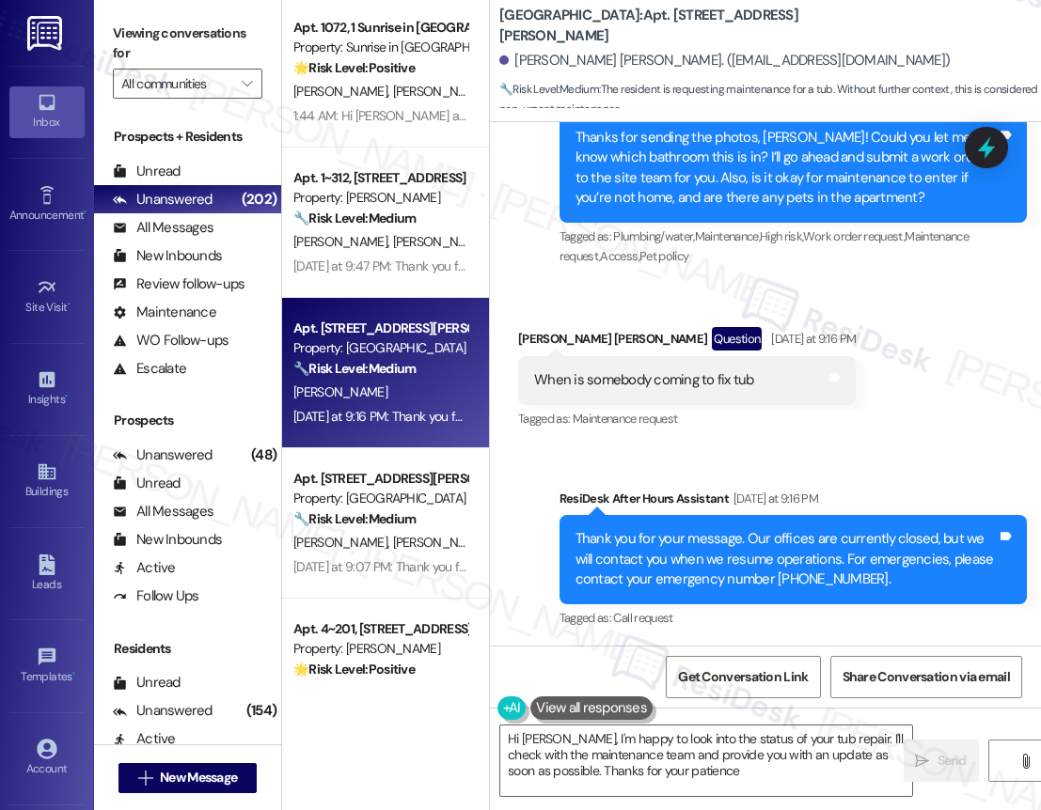
type textarea "Hi Shakira, I'm happy to look into the status of your tub repair. I'll check wi…"
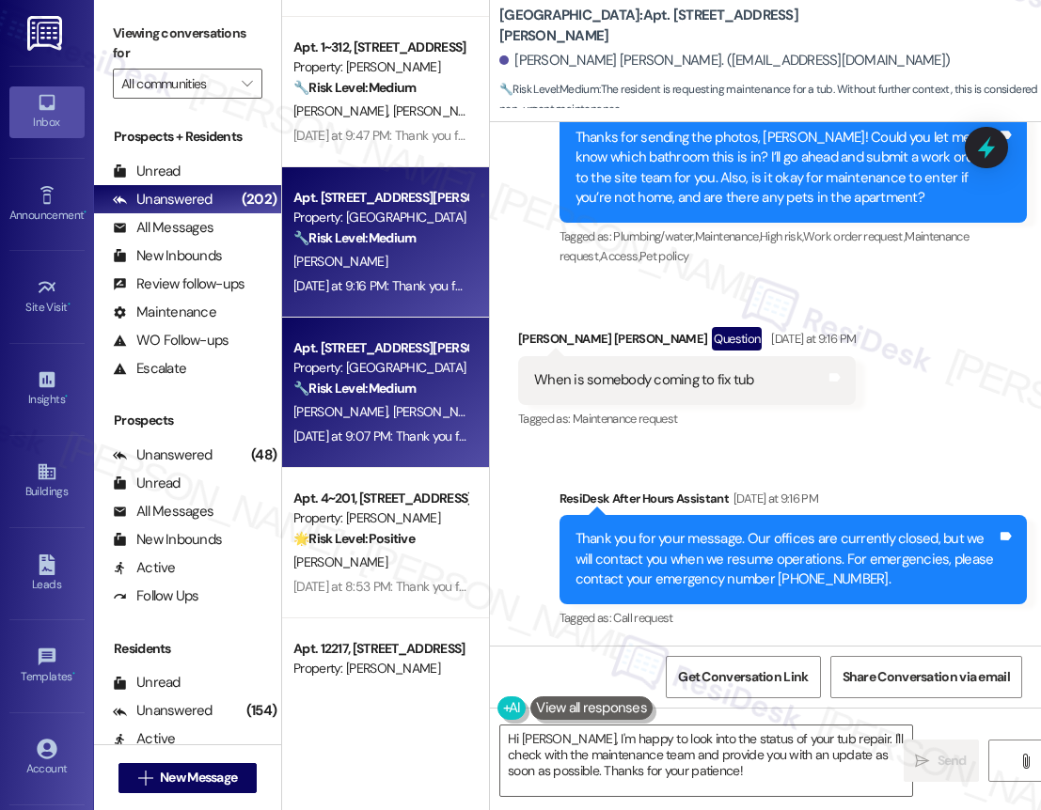
click at [343, 371] on div "Property: [GEOGRAPHIC_DATA]" at bounding box center [380, 368] width 174 height 20
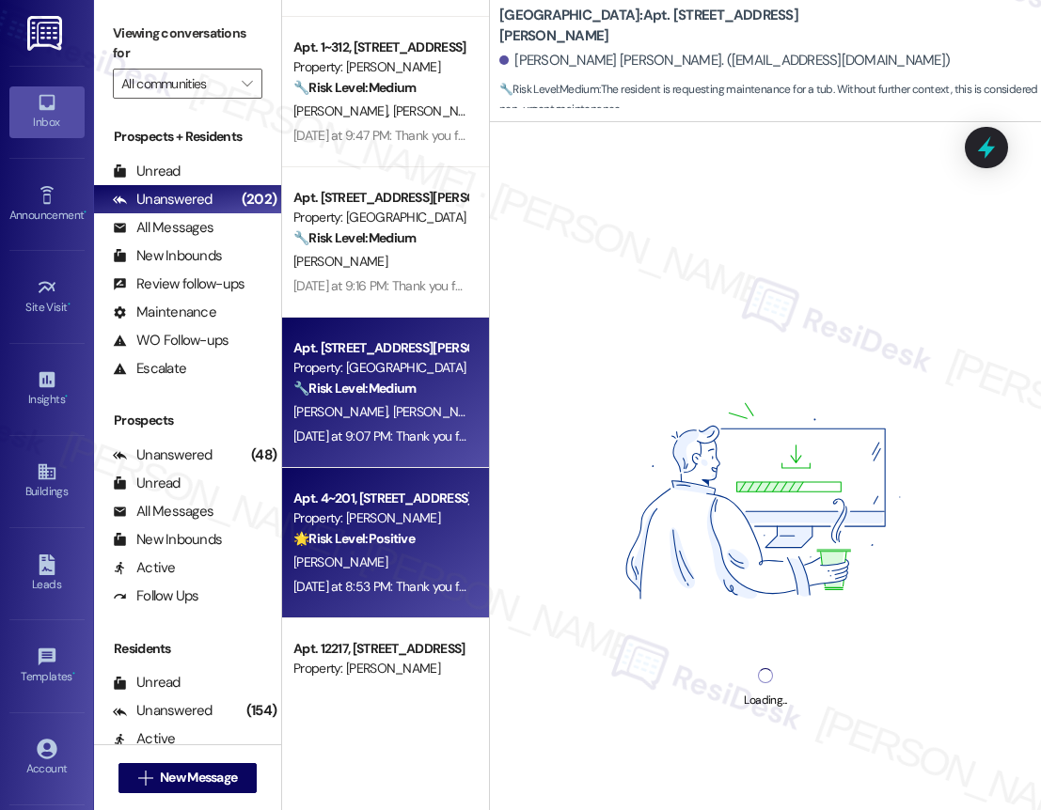
click at [435, 537] on div "🌟 Risk Level: Positive The resident is responding positively to a general feedb…" at bounding box center [380, 539] width 174 height 20
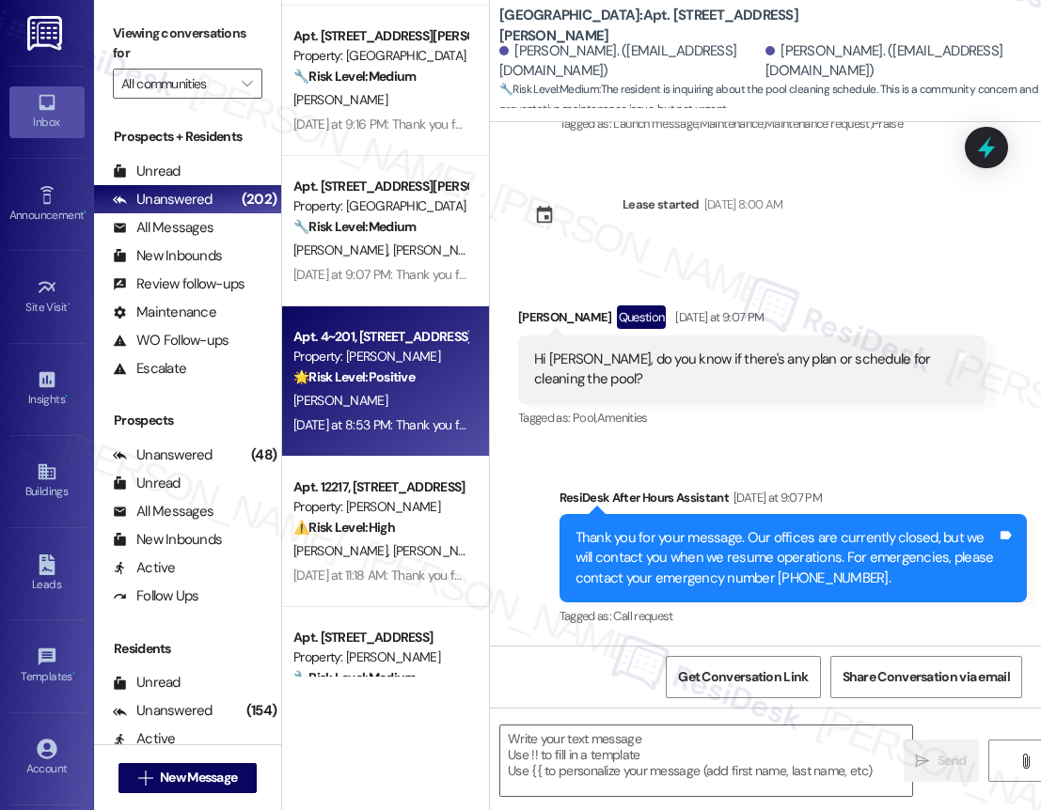
type textarea "Fetching suggested responses. Please feel free to read through the conversation…"
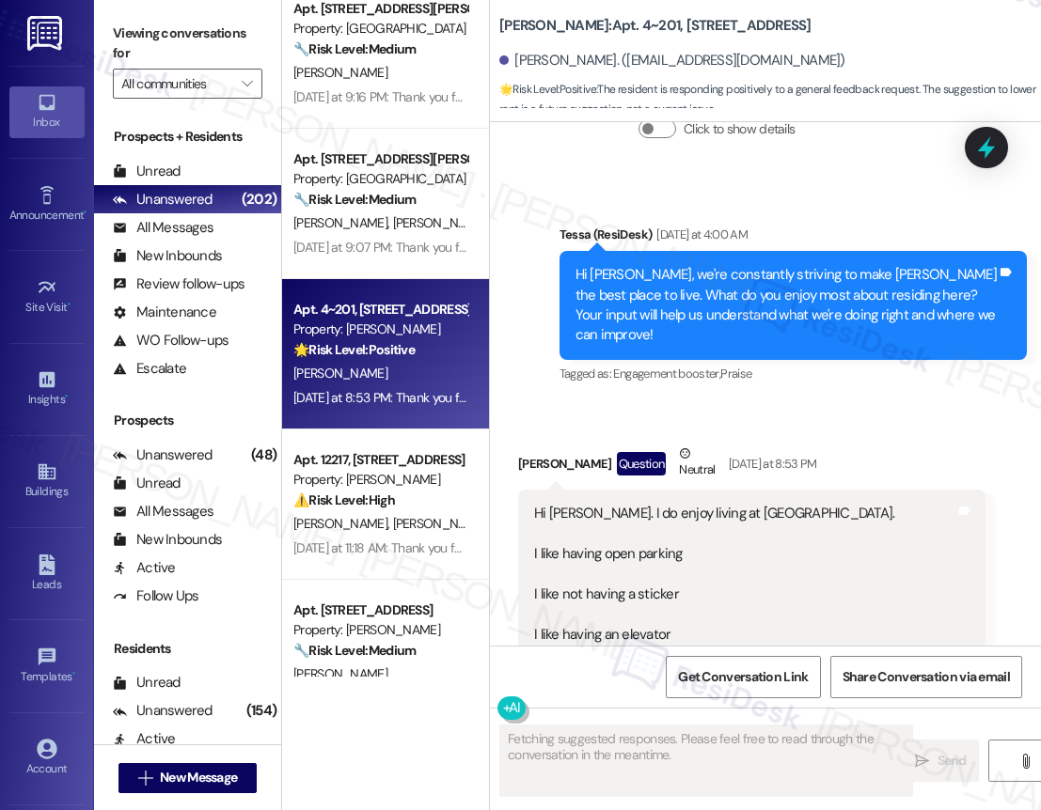
click at [378, 514] on div "A. Ozturk R. Powell" at bounding box center [380, 524] width 178 height 24
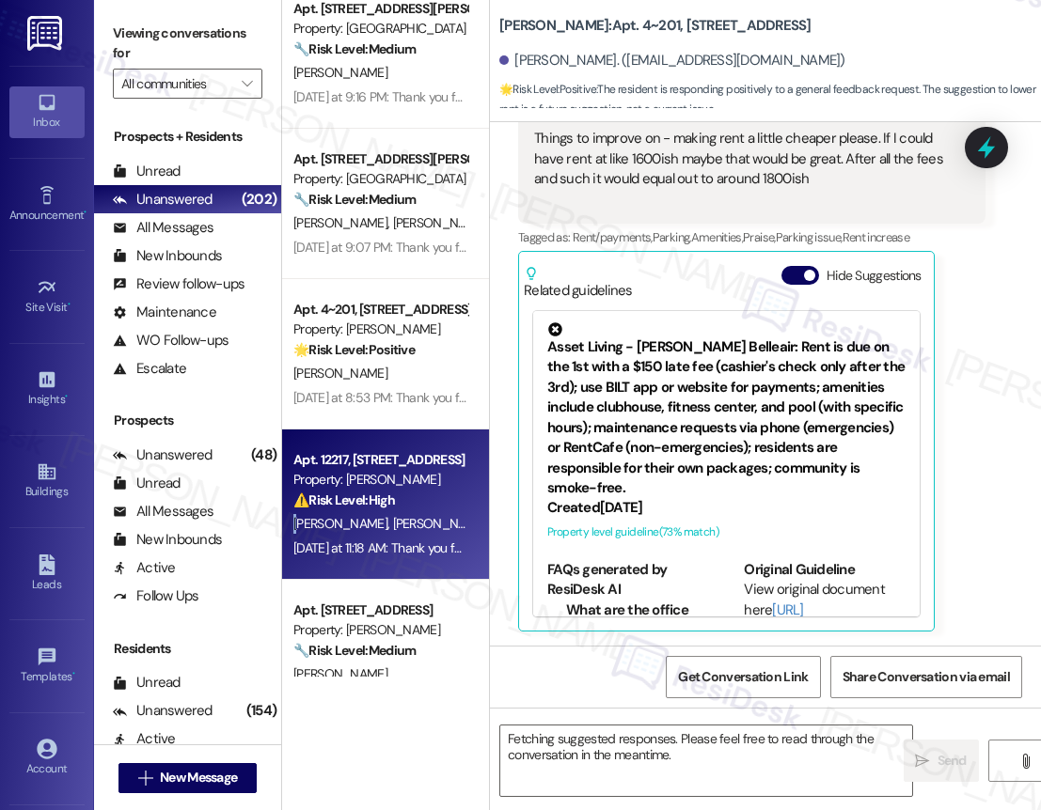
click at [378, 514] on div "A. Ozturk R. Powell" at bounding box center [380, 524] width 178 height 24
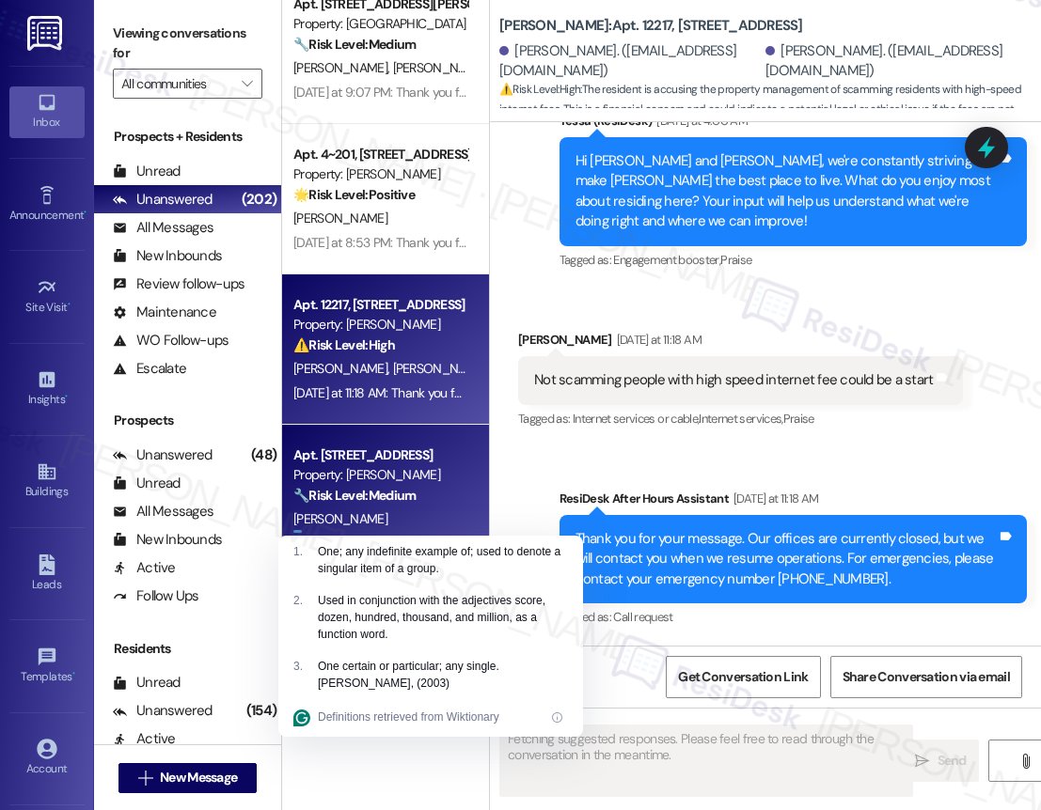
click at [390, 484] on div "Property: [PERSON_NAME]" at bounding box center [380, 475] width 174 height 20
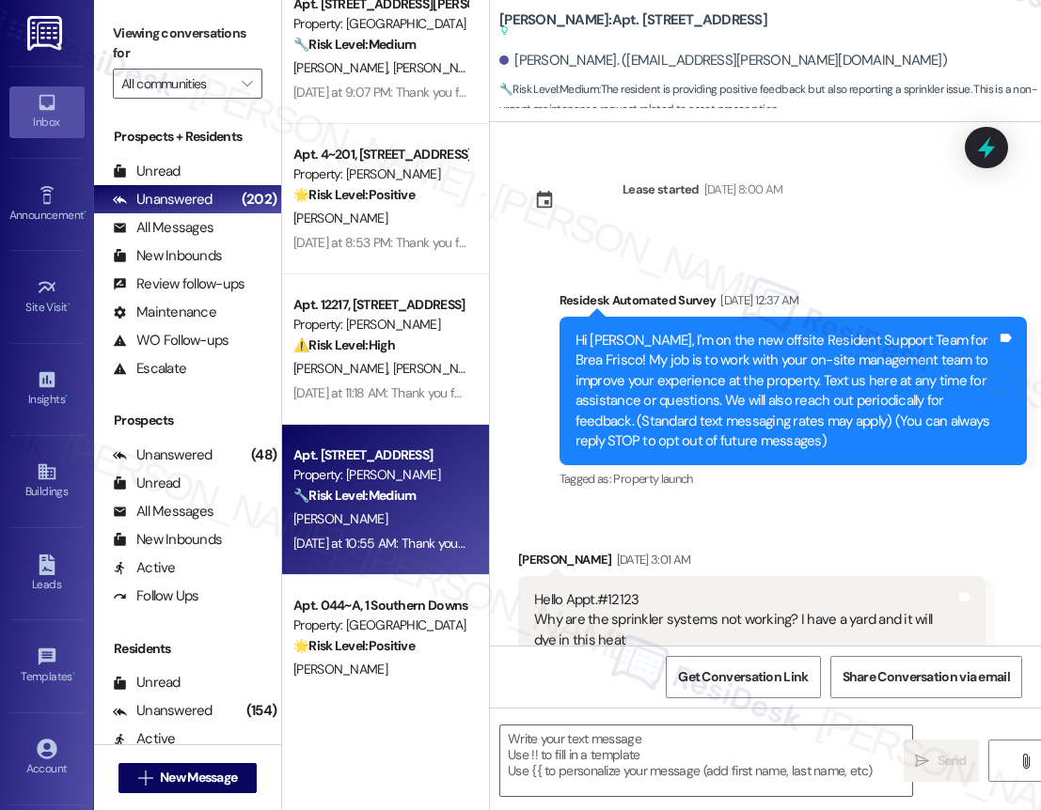
click at [452, 490] on div "🔧 Risk Level: Medium The resident is providing positive feedback but also repor…" at bounding box center [380, 496] width 174 height 20
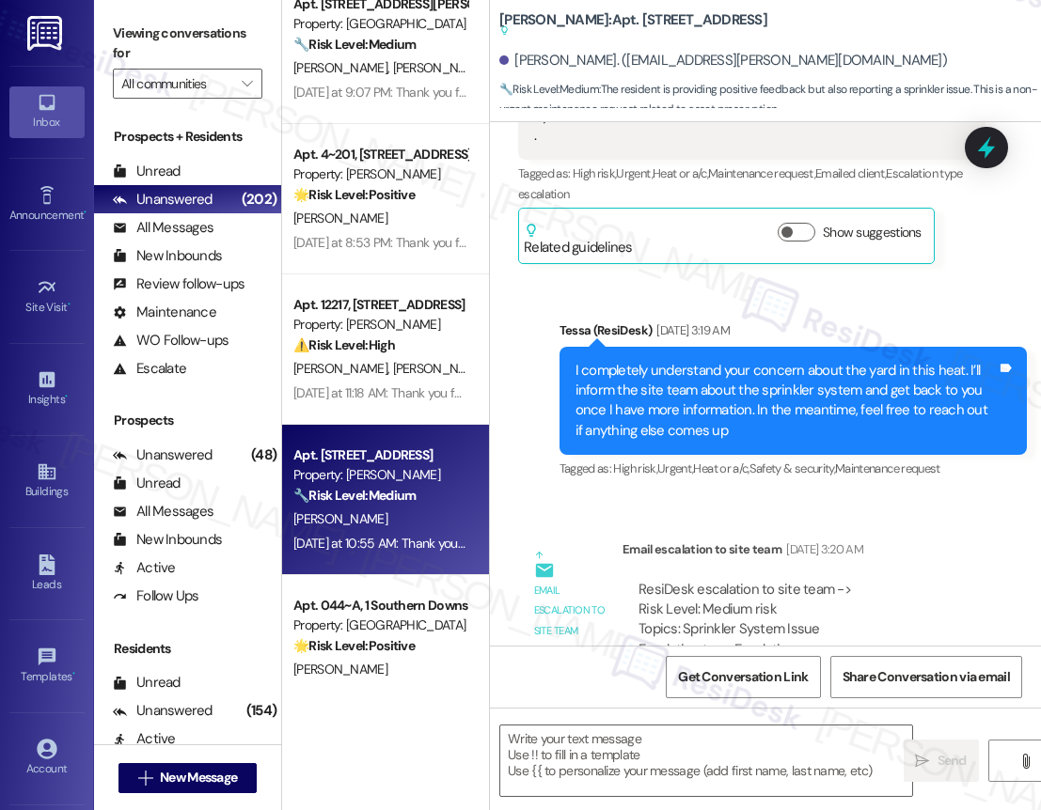
type textarea "Fetching suggested responses. Please feel free to read through the conversation…"
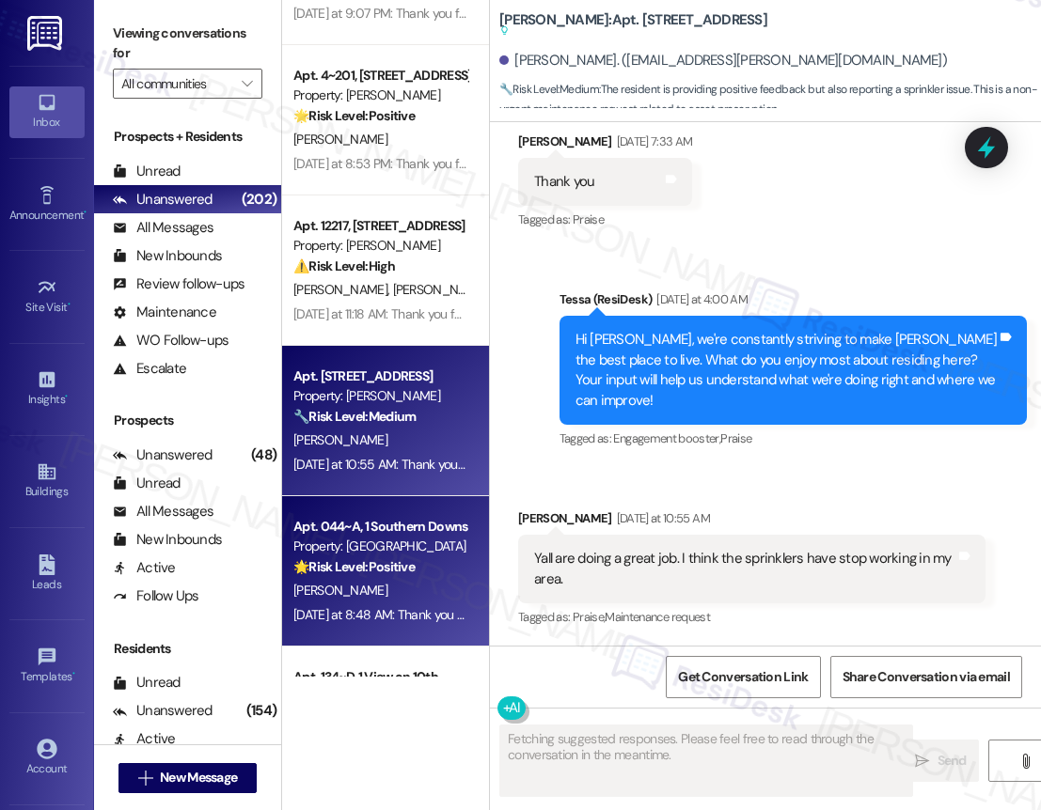
click at [425, 523] on div "Apt. 1~312, 1632 Clearwater Largo Rd Property: Solano Belleair 🔧 Risk Level: Me…" at bounding box center [385, 338] width 207 height 677
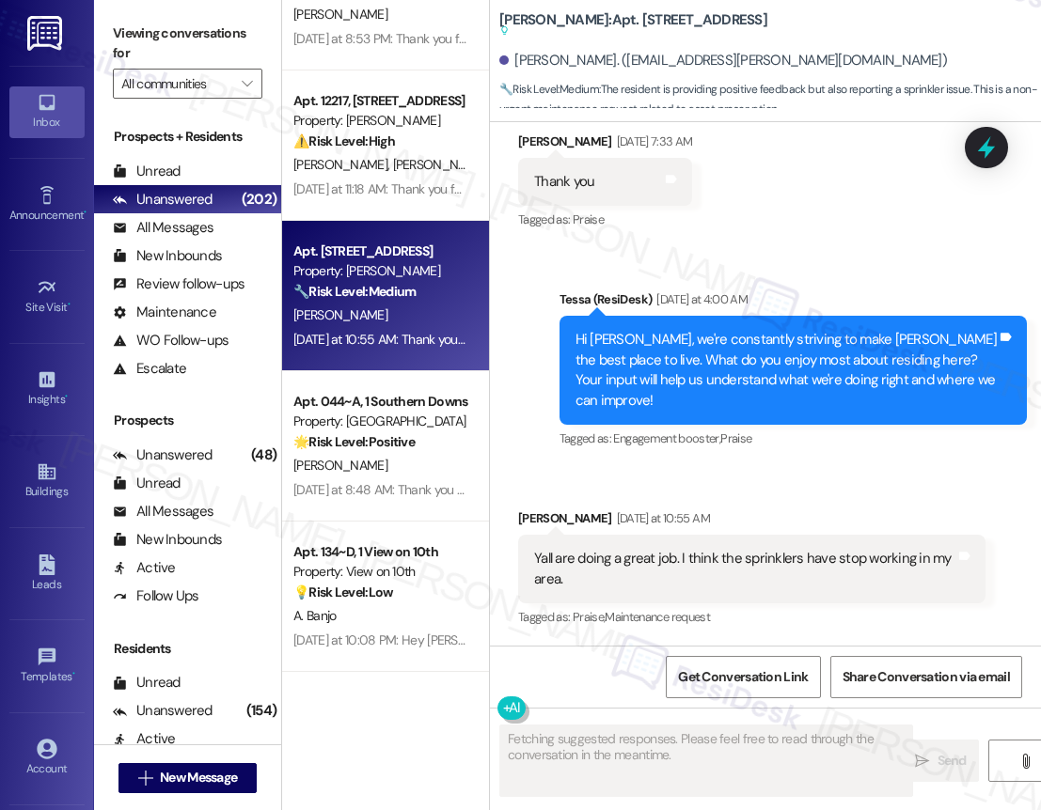
click at [435, 466] on div "[PERSON_NAME]" at bounding box center [380, 466] width 178 height 24
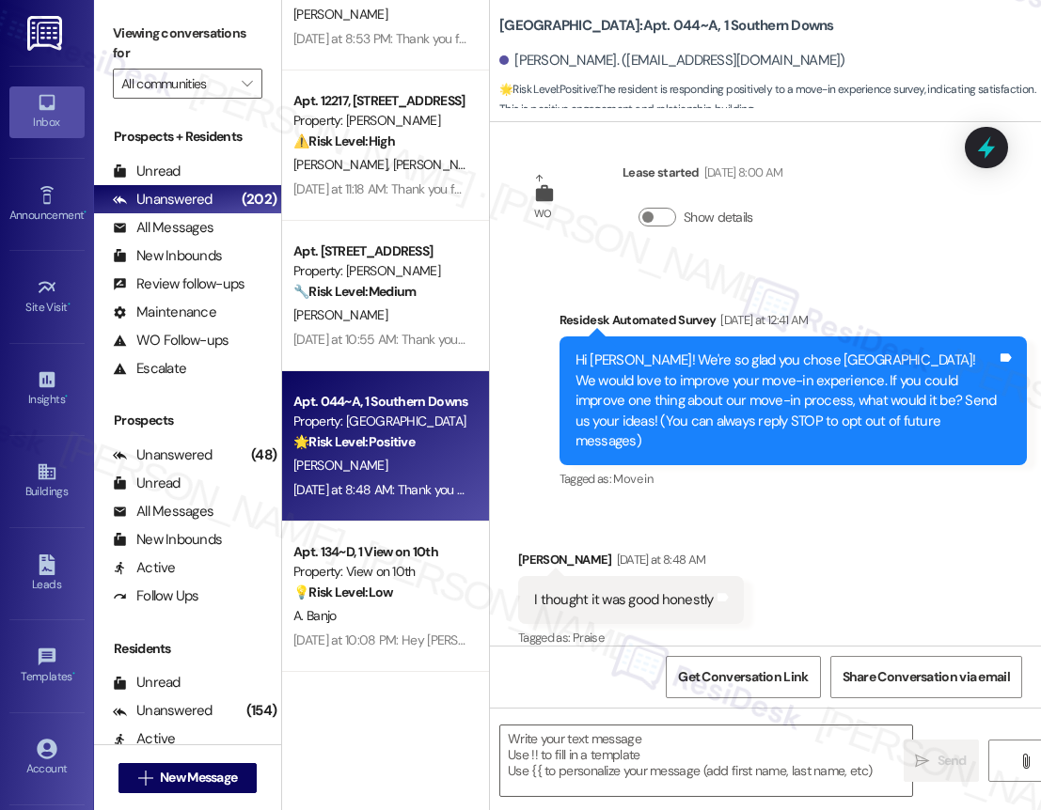
type textarea "Fetching suggested responses. Please feel free to read through the conversation…"
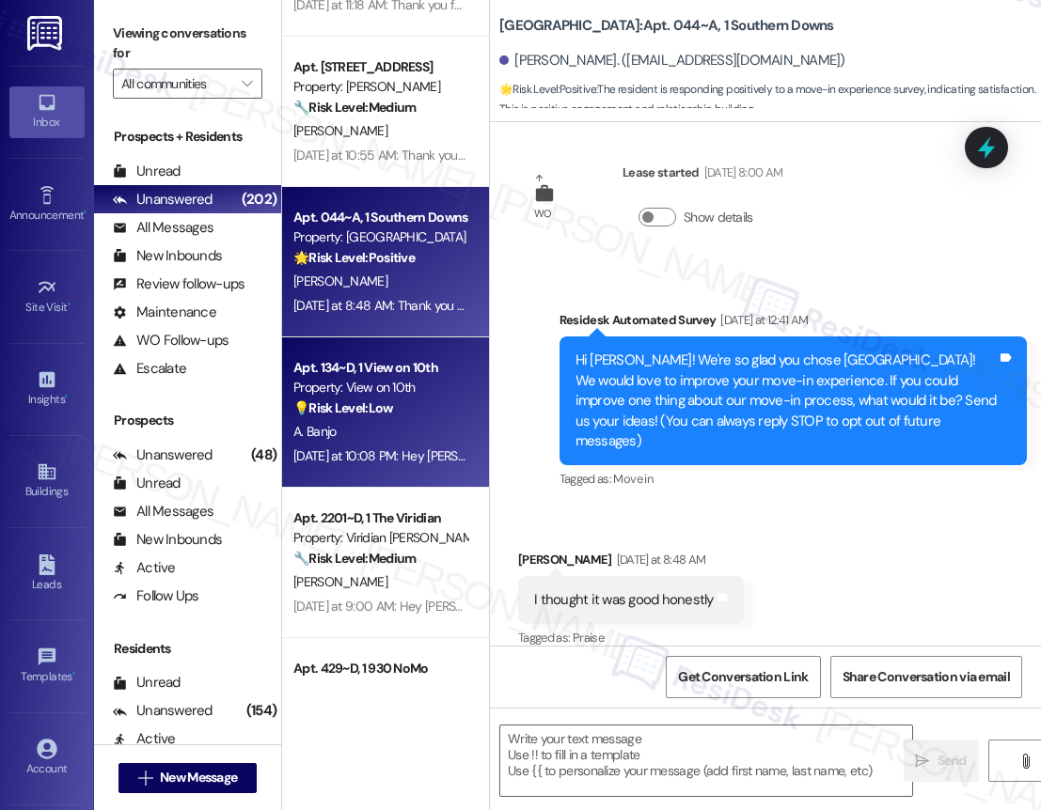
click at [424, 406] on div "💡 Risk Level: Low The message describes an image of a cottage cheese label. Thi…" at bounding box center [380, 409] width 174 height 20
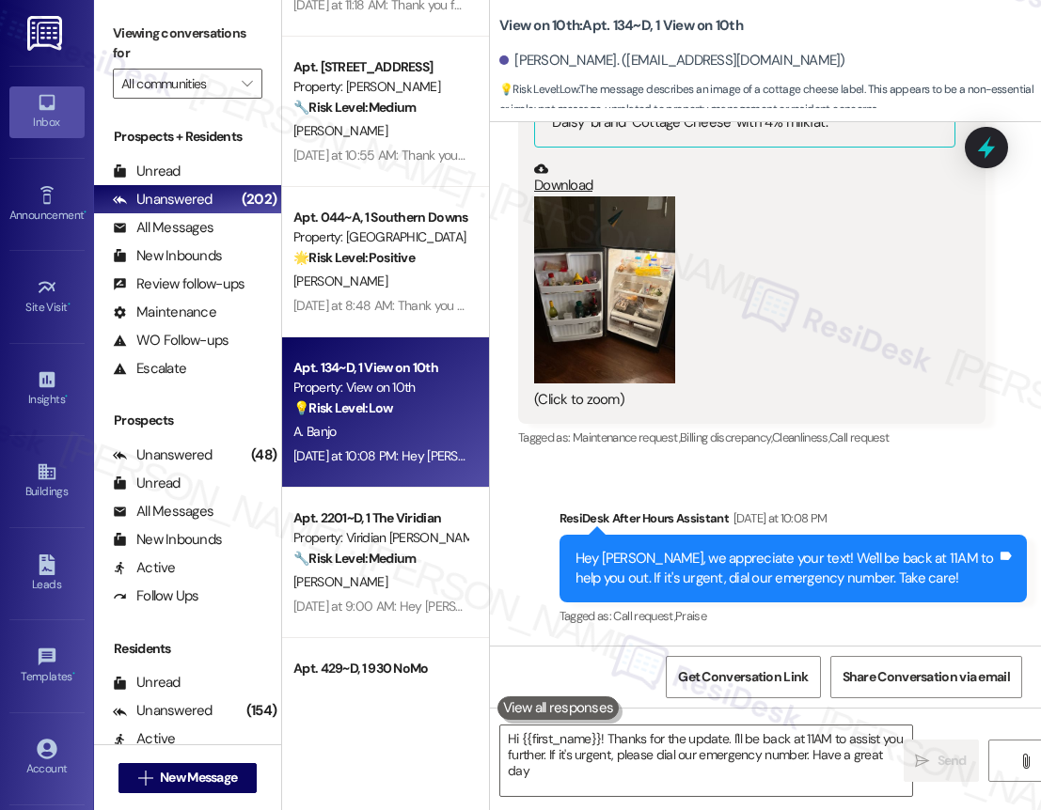
type textarea "Hi {{first_name}}! Thanks for the update. I'll be back at 11AM to assist you fu…"
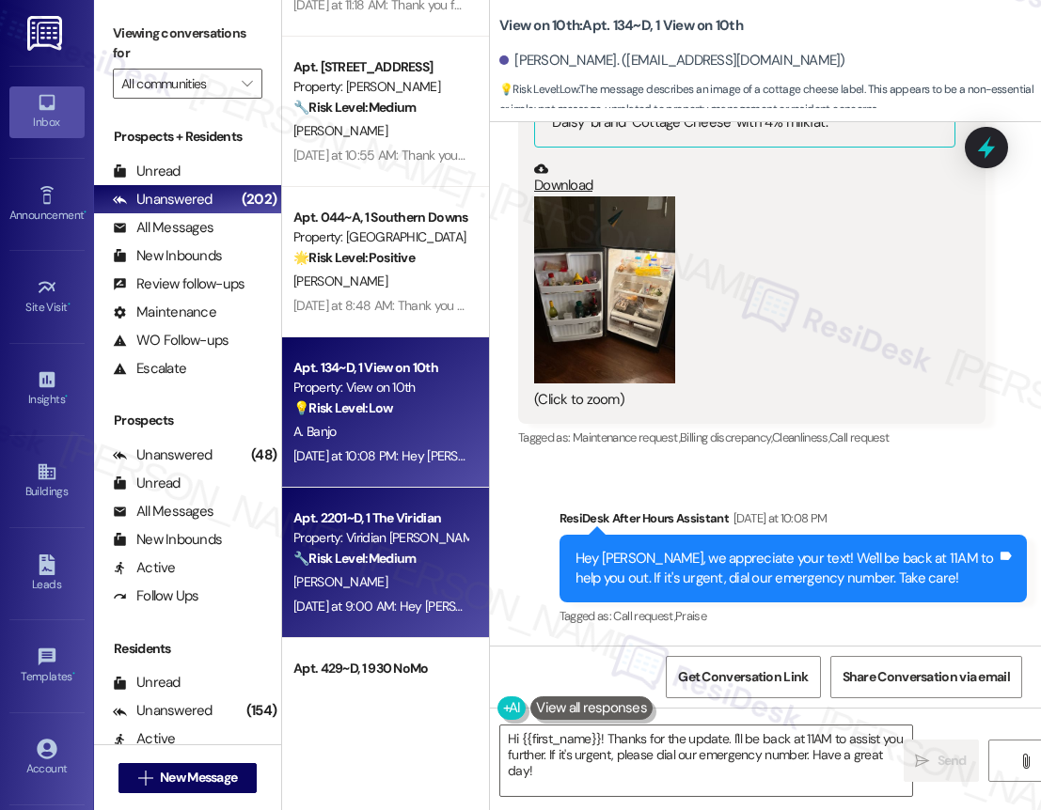
click at [403, 589] on div "[PERSON_NAME]" at bounding box center [380, 583] width 178 height 24
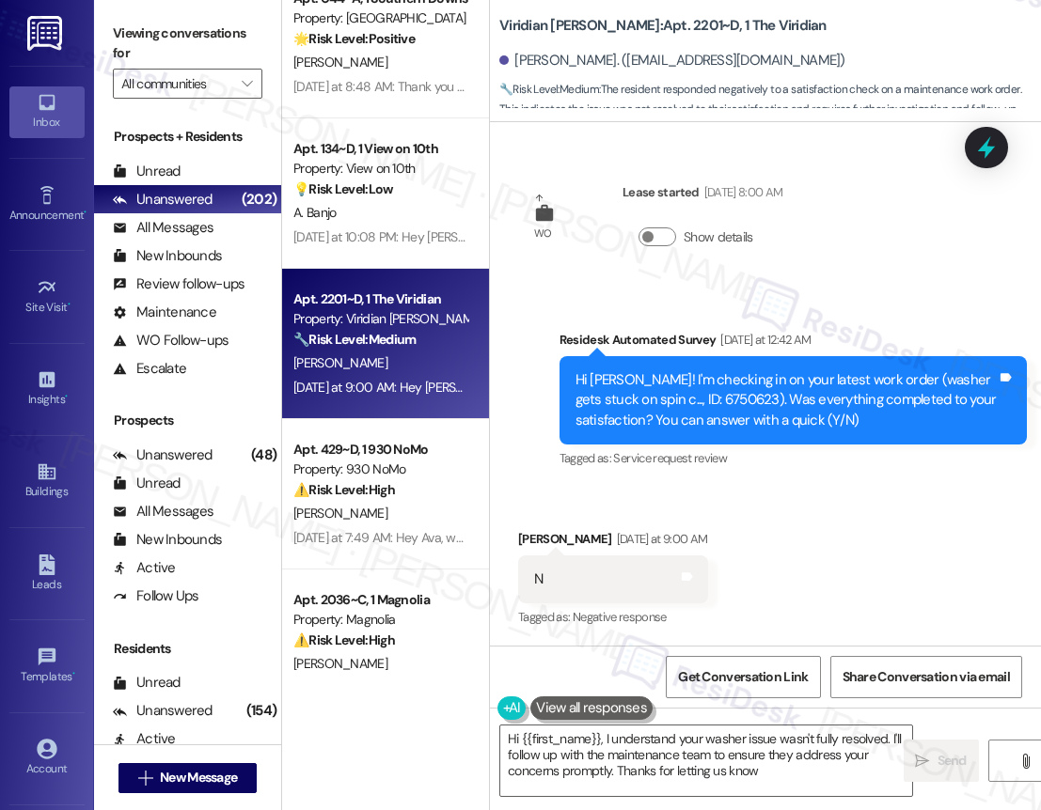
type textarea "Hi {{first_name}}, I understand your washer issue wasn't fully resolved. I'll f…"
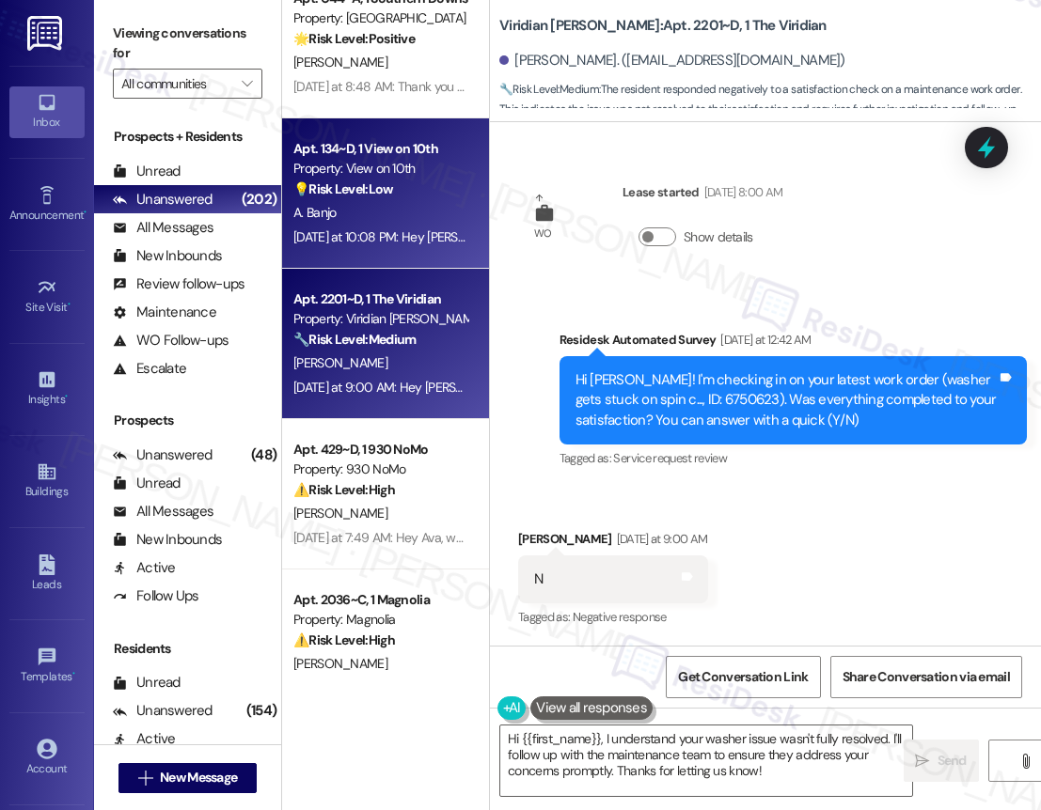
click at [400, 213] on div "A. Banjo" at bounding box center [380, 213] width 178 height 24
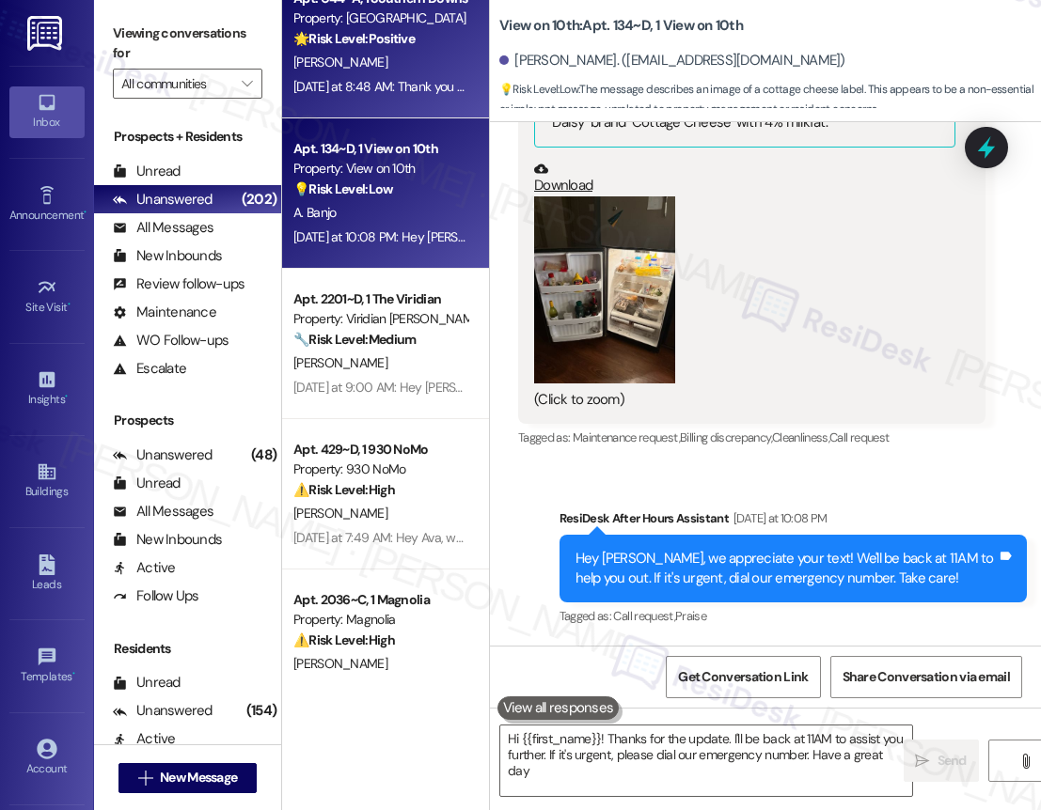
type textarea "Hi {{first_name}}! Thanks for the update. I'll be back at 11AM to assist you fu…"
click at [381, 65] on div "[PERSON_NAME]" at bounding box center [380, 63] width 178 height 24
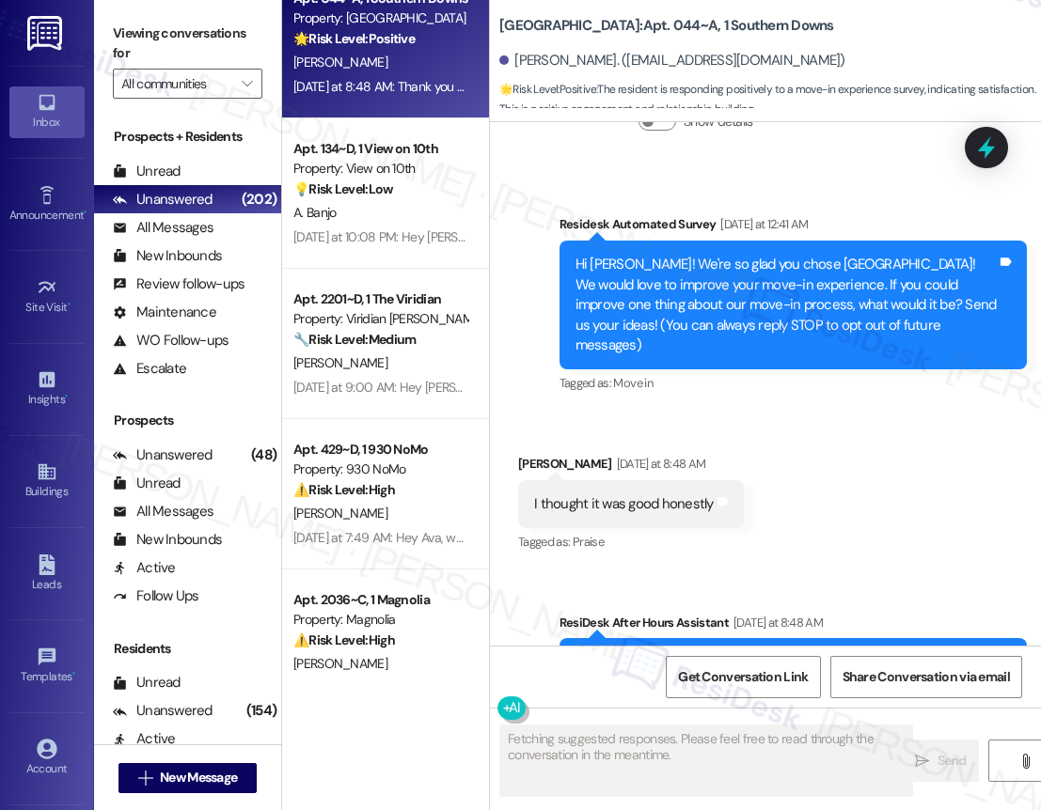
scroll to position [17, 0]
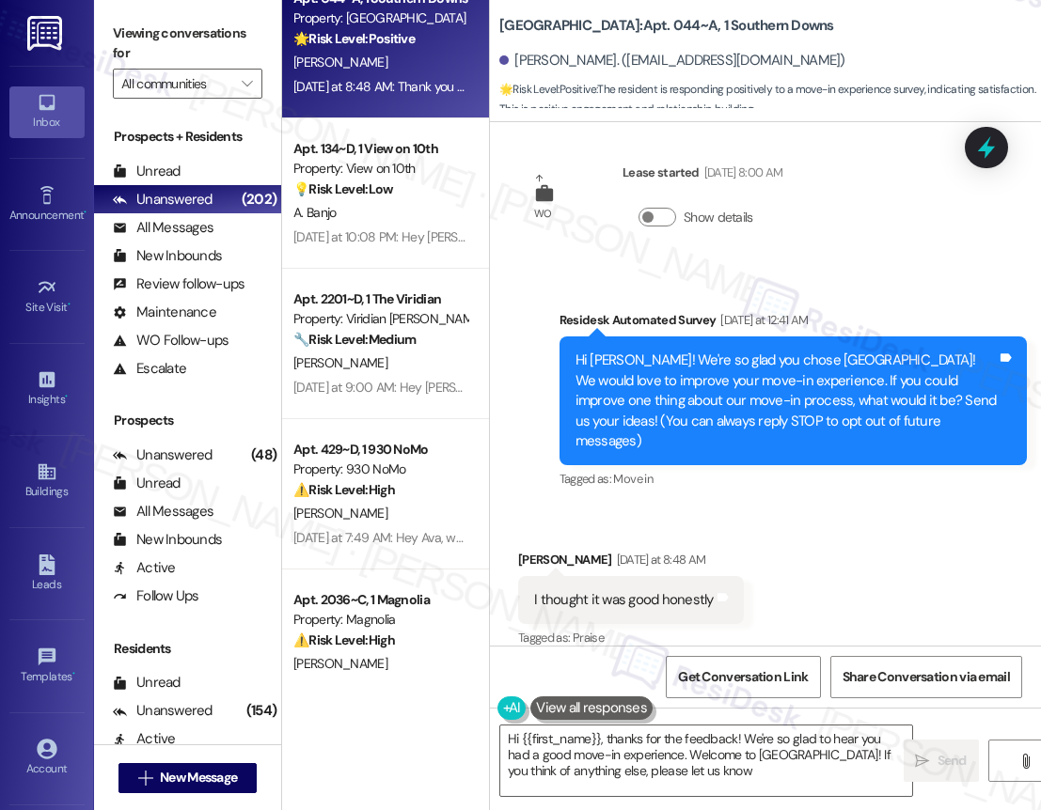
type textarea "Hi {{first_name}}, thanks for the feedback! We're so glad to hear you had a goo…"
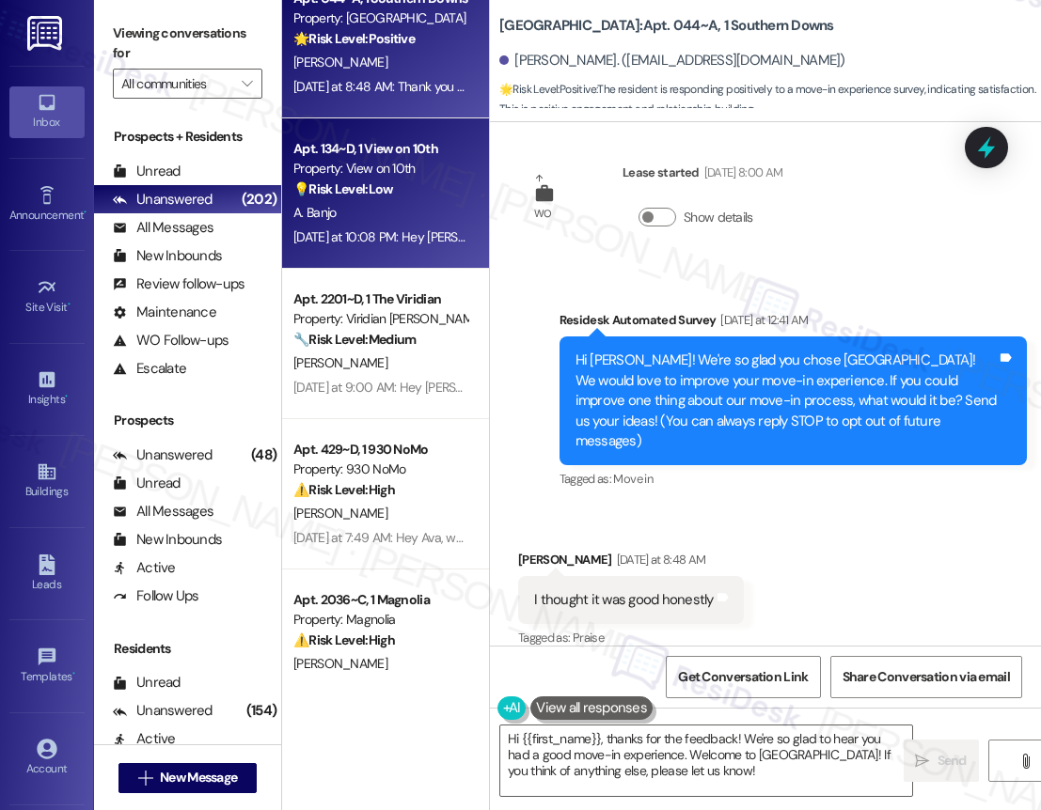
click at [397, 237] on div "[DATE] at 10:08 PM: Hey [PERSON_NAME], we appreciate your text! We'll be back a…" at bounding box center [719, 236] width 852 height 17
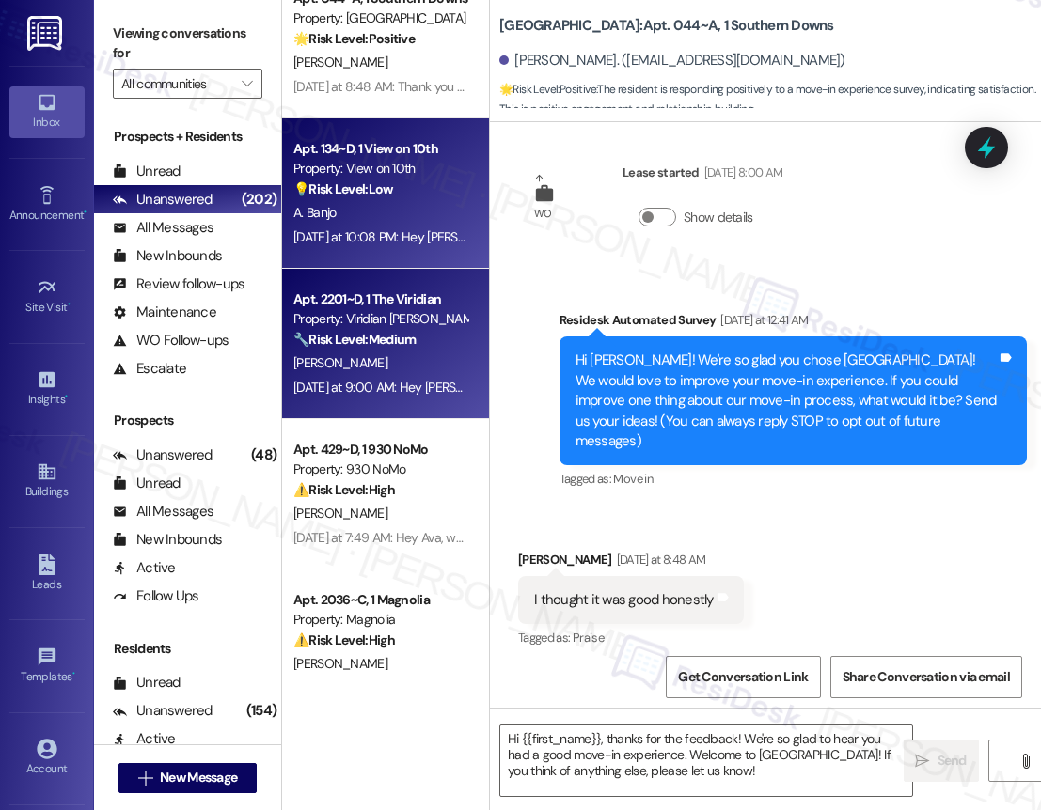
click at [386, 386] on div "[DATE] at 9:00 AM: Hey [PERSON_NAME], we appreciate your text! We'll be back at…" at bounding box center [718, 387] width 850 height 17
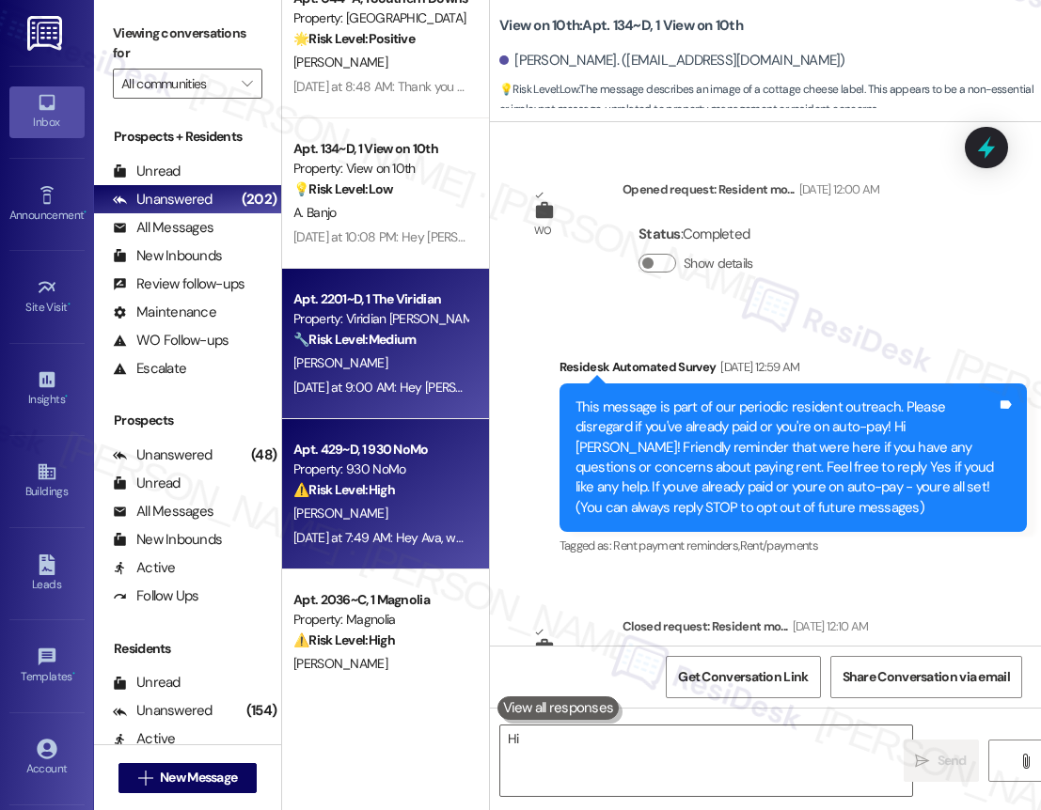
scroll to position [6745, 0]
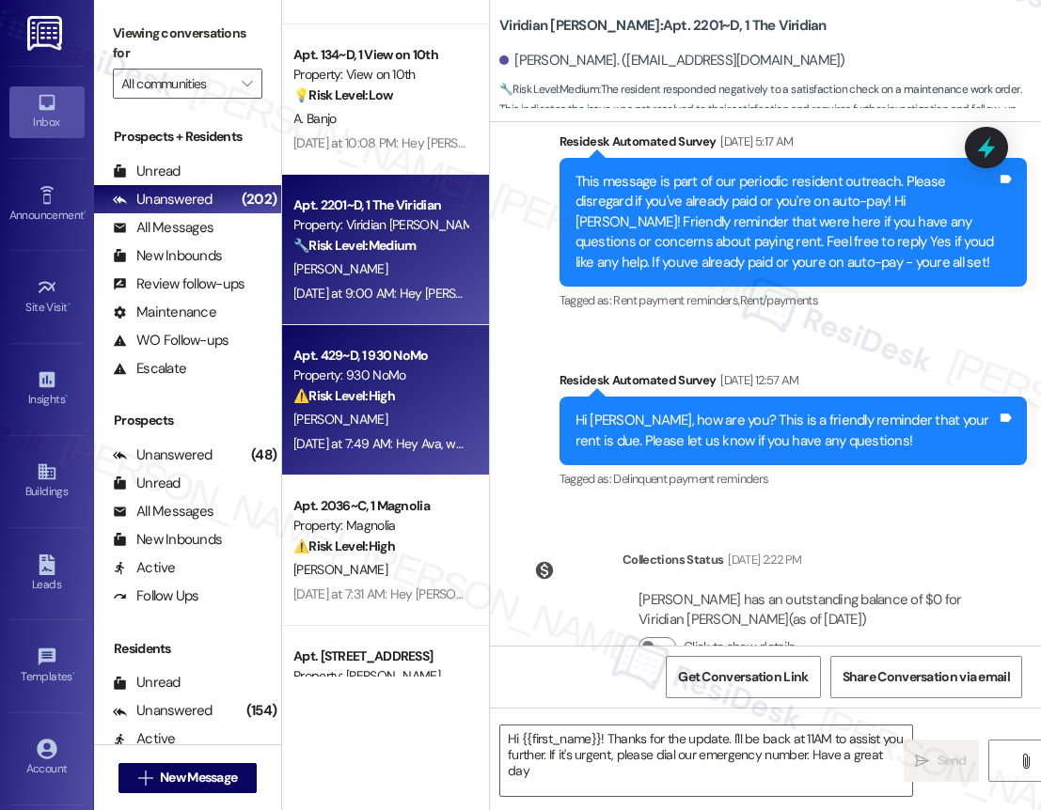
type textarea "Hi {{first_name}}! Thanks for the update. I'll be back at 11AM to assist you fu…"
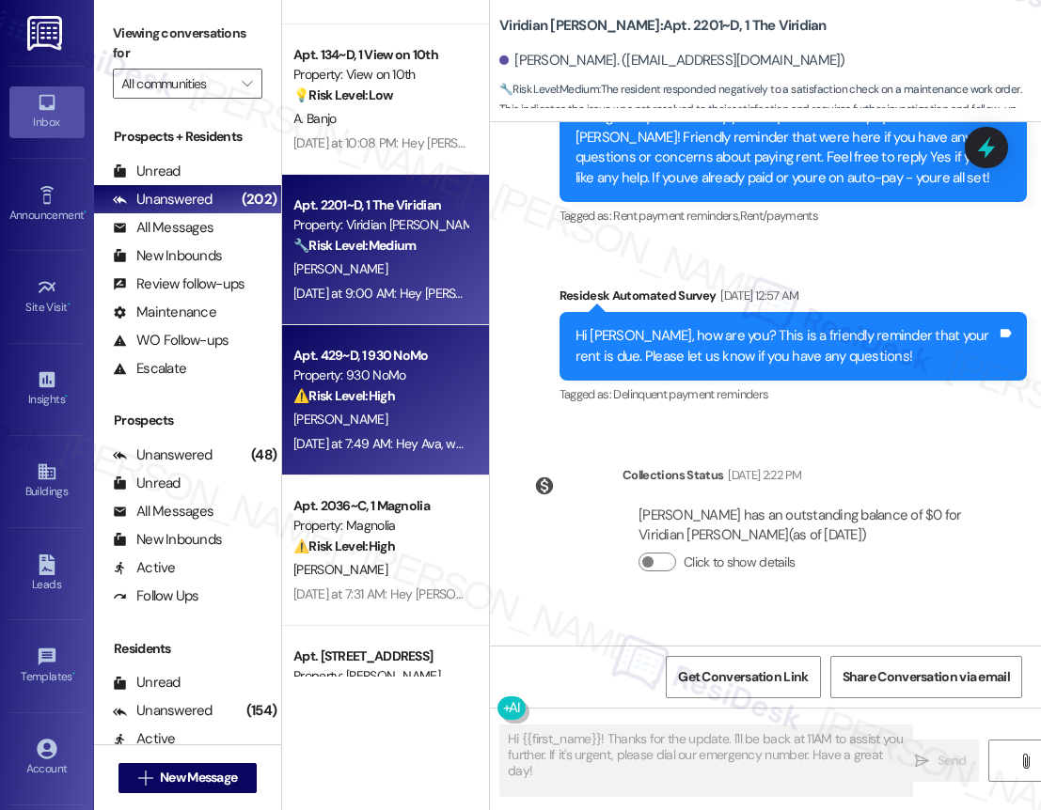
click at [398, 396] on div "⚠️ Risk Level: High The resident reports that mold remediation was incomplete, …" at bounding box center [380, 396] width 174 height 20
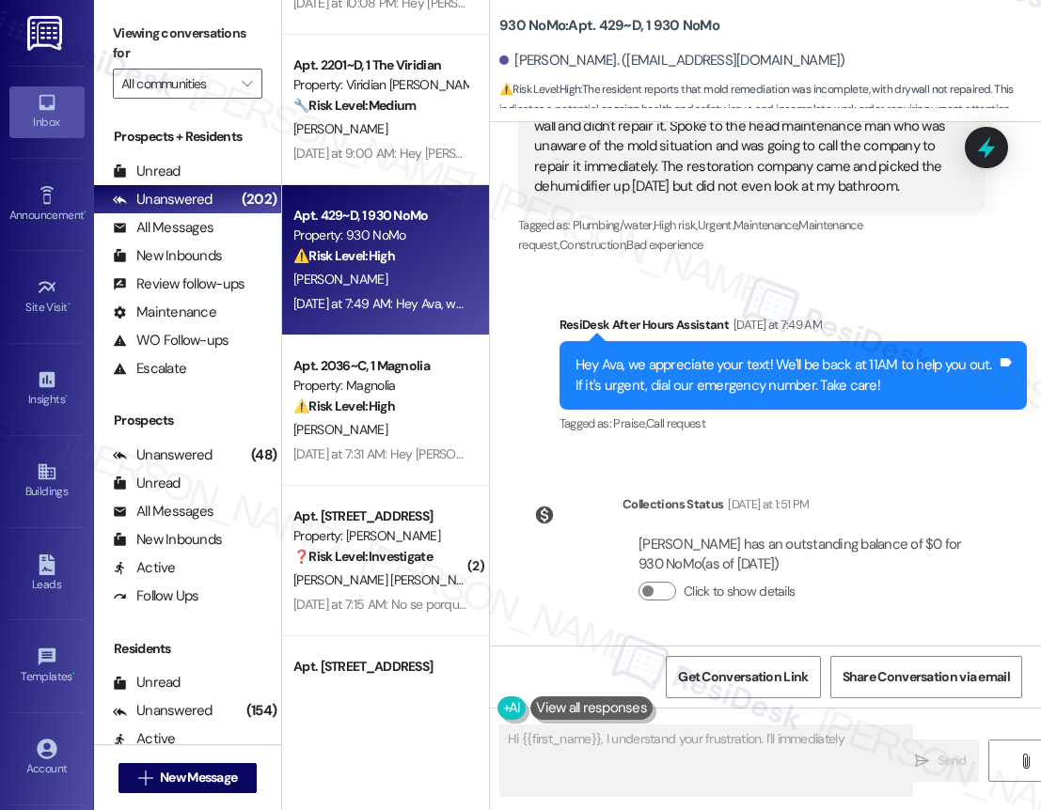
scroll to position [6912, 0]
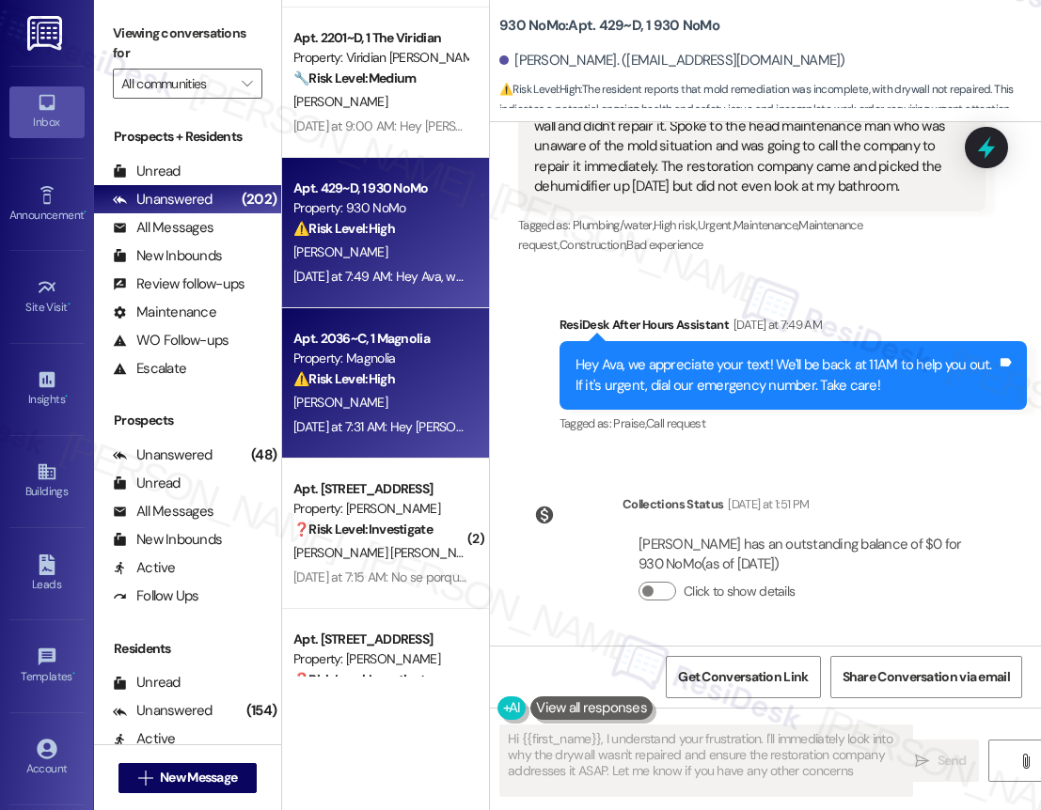
type textarea "Hi {{first_name}}, I understand your frustration. I'll immediately look into wh…"
click at [391, 382] on strong "⚠️ Risk Level: High" at bounding box center [344, 378] width 102 height 17
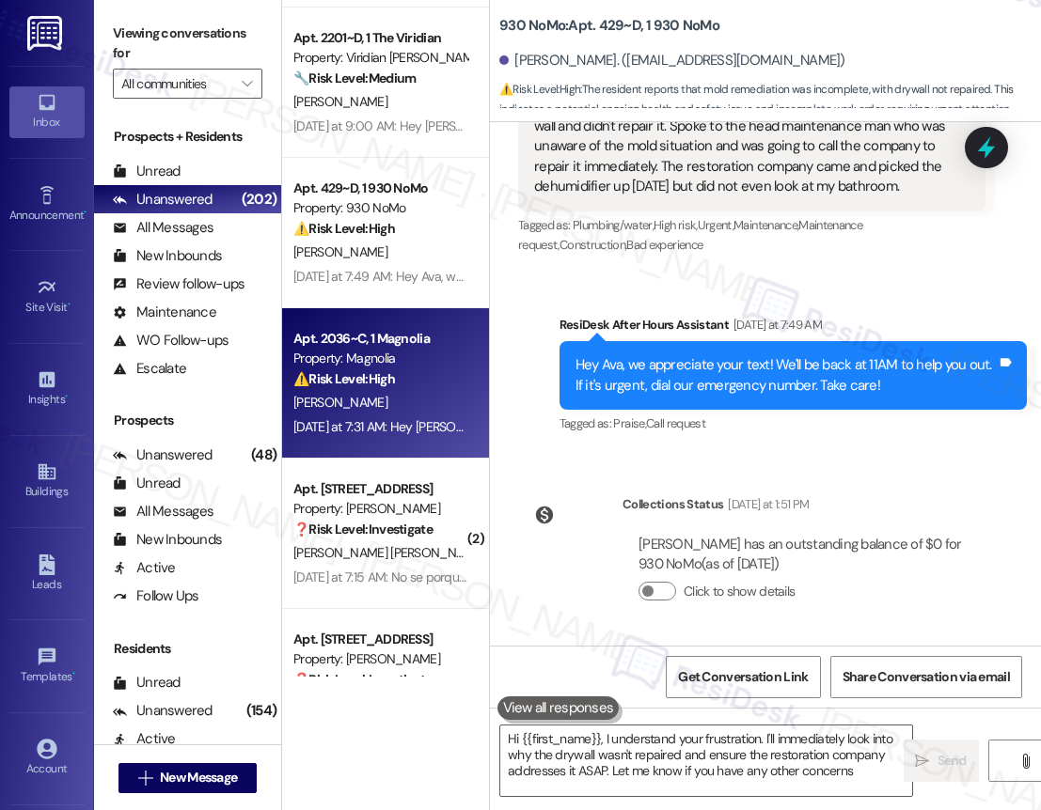
type textarea "Hi {{first_name}}, I understand your frustration. I'll immediately look into wh…"
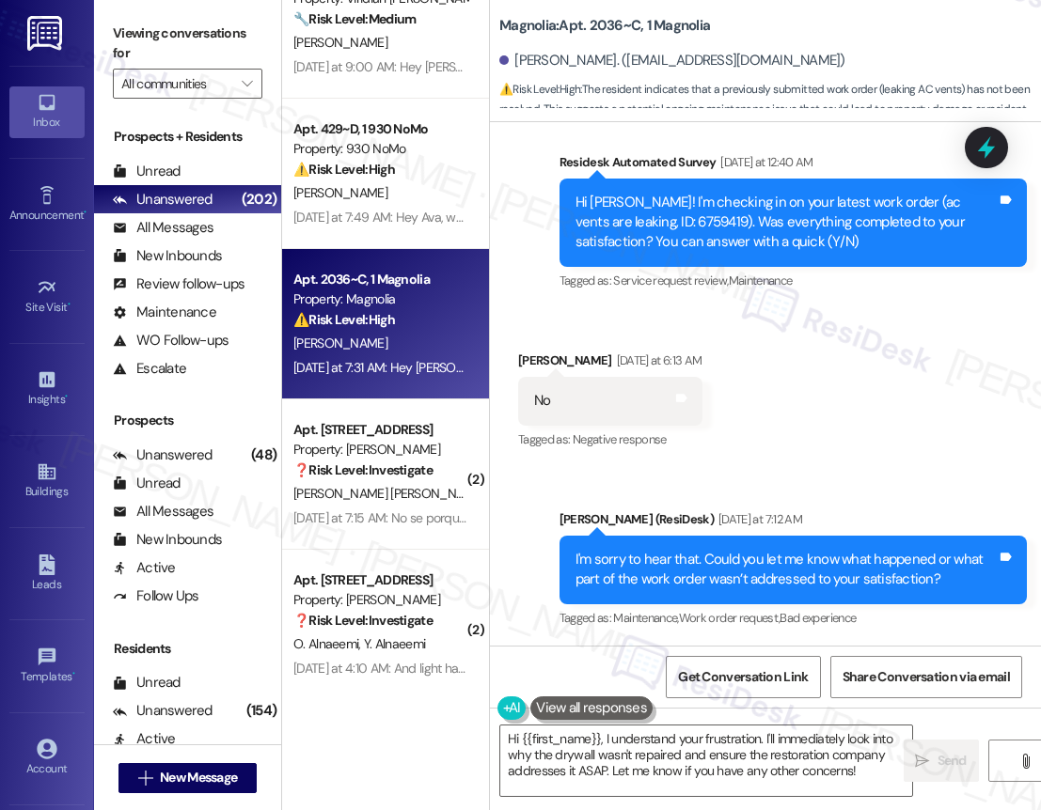
scroll to position [6995, 0]
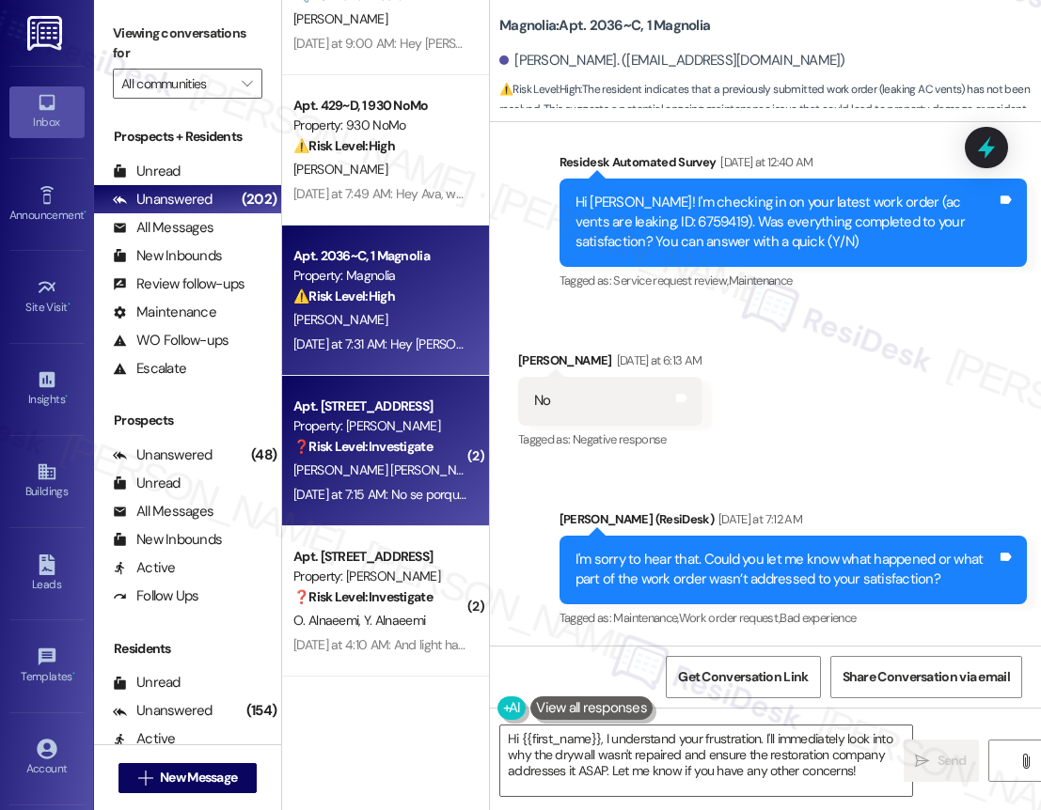
click at [377, 431] on div "Property: [PERSON_NAME]" at bounding box center [380, 426] width 174 height 20
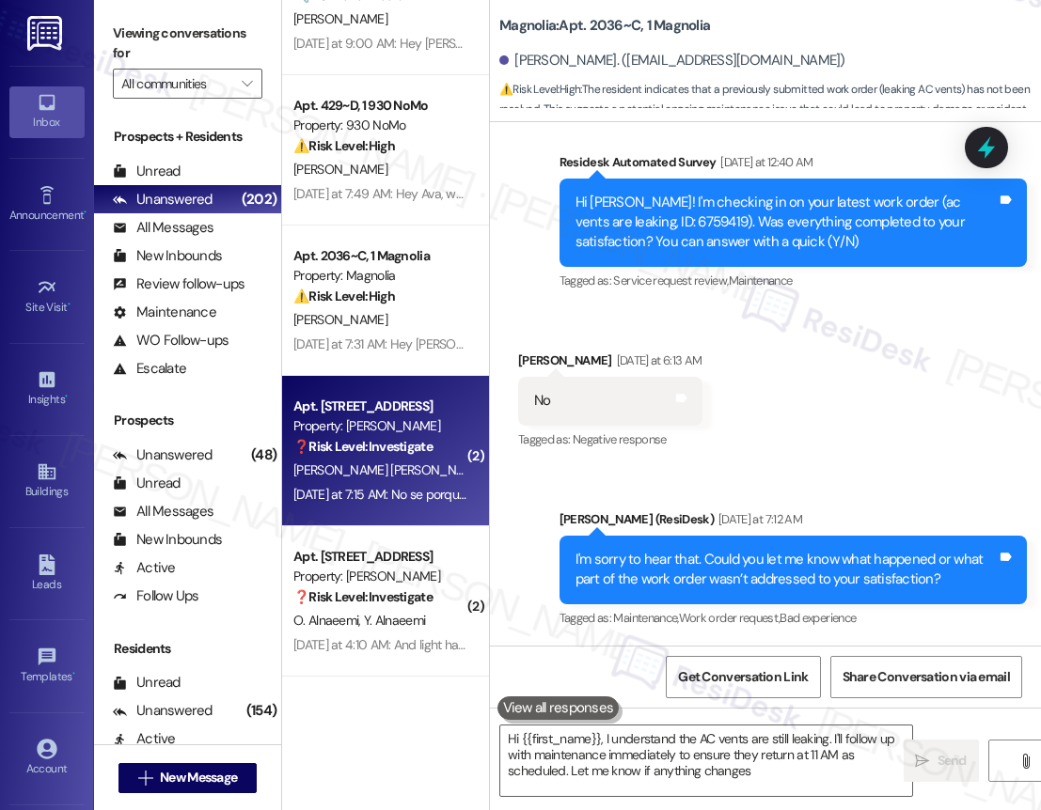
type textarea "Hi {{first_name}}, I understand the AC vents are still leaking. I'll follow up …"
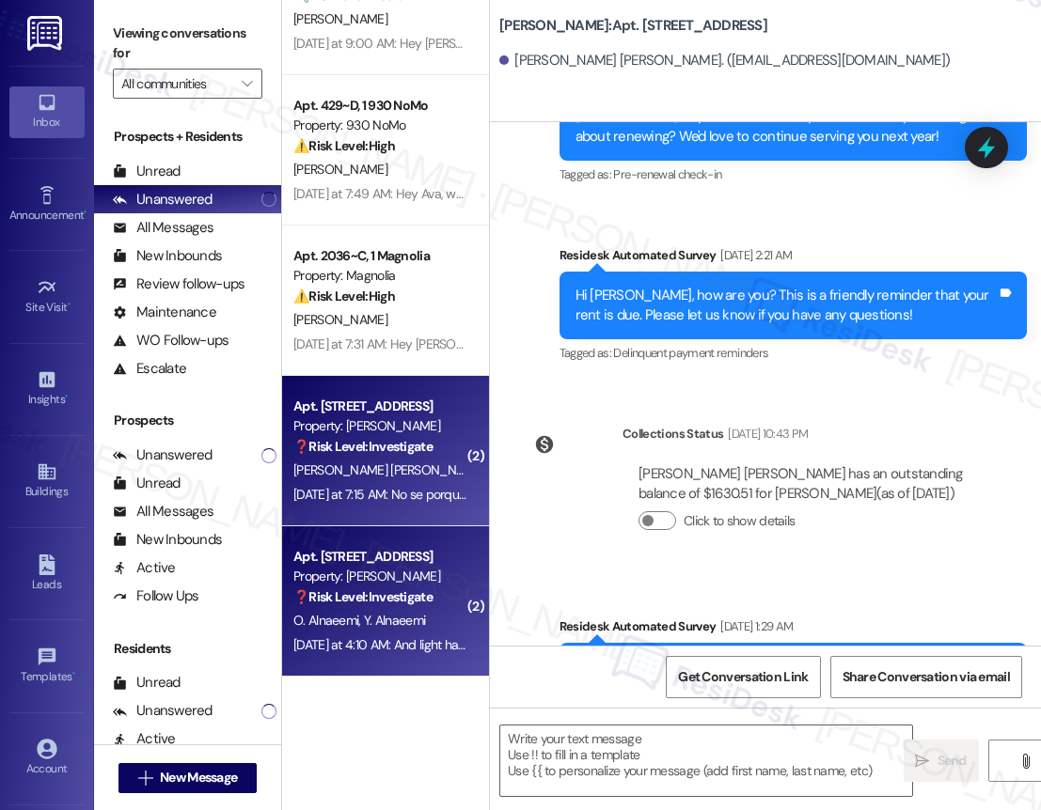
type textarea "Fetching suggested responses. Please feel free to read through the conversation…"
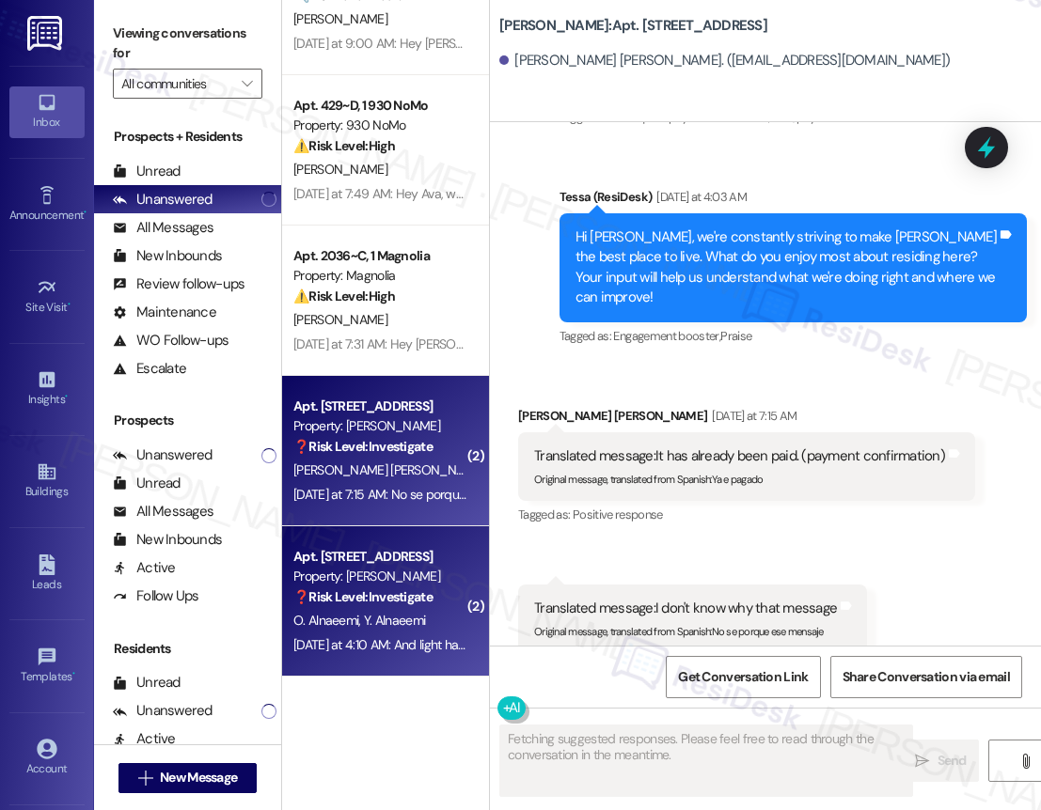
scroll to position [1552, 0]
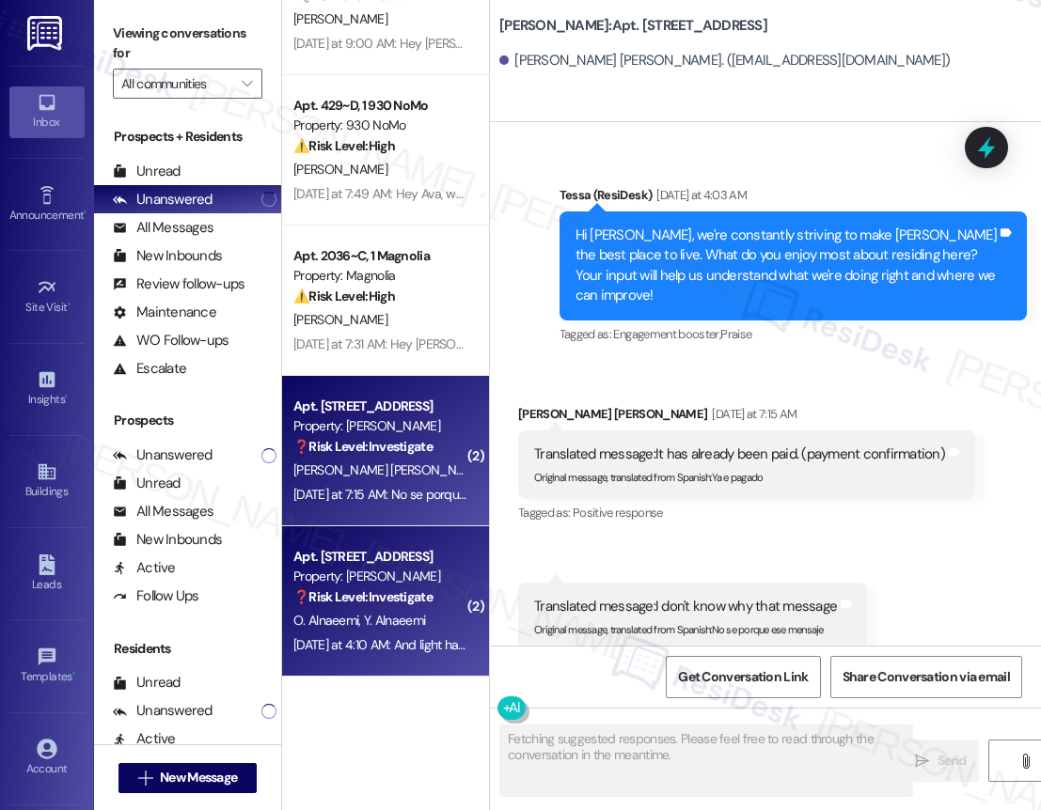
click at [341, 580] on div "Property: [PERSON_NAME]" at bounding box center [380, 577] width 174 height 20
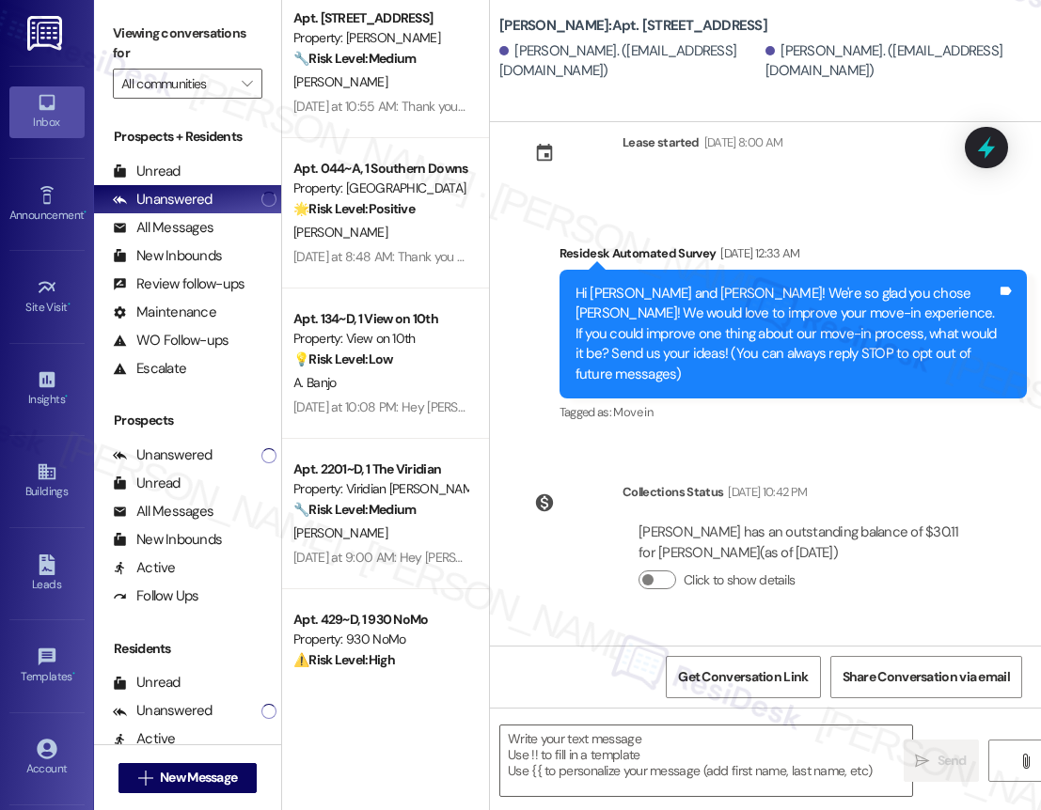
scroll to position [6462, 0]
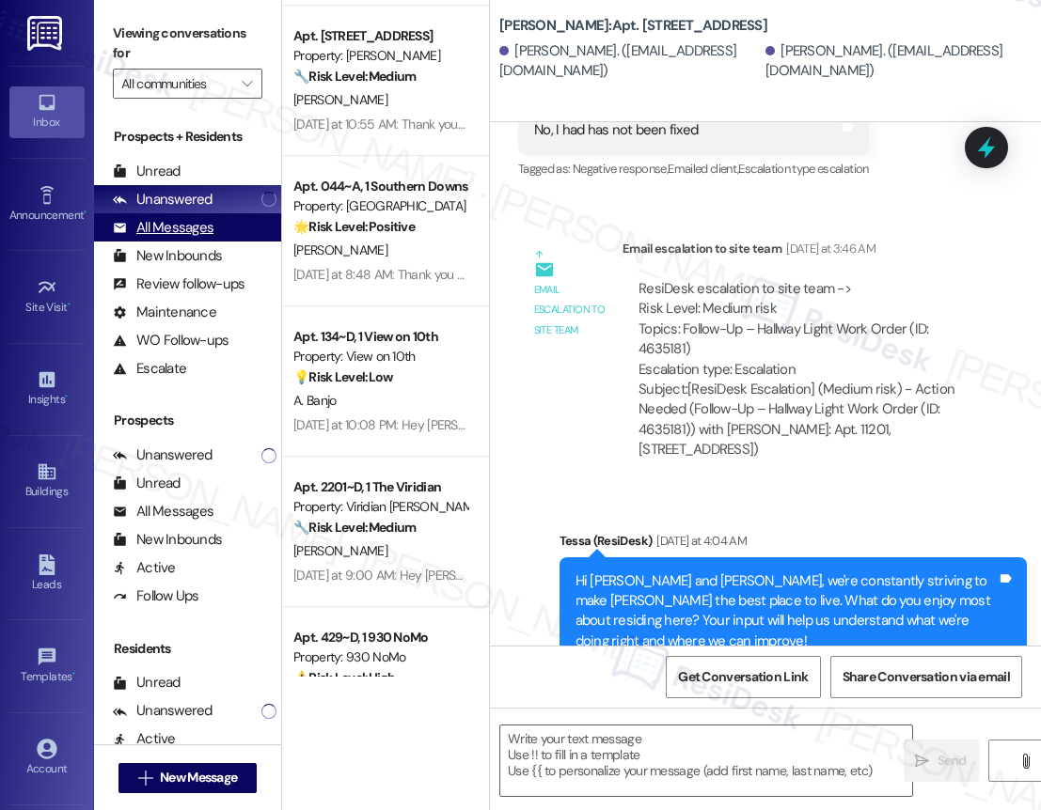
type textarea "Fetching suggested responses. Please feel free to read through the conversation…"
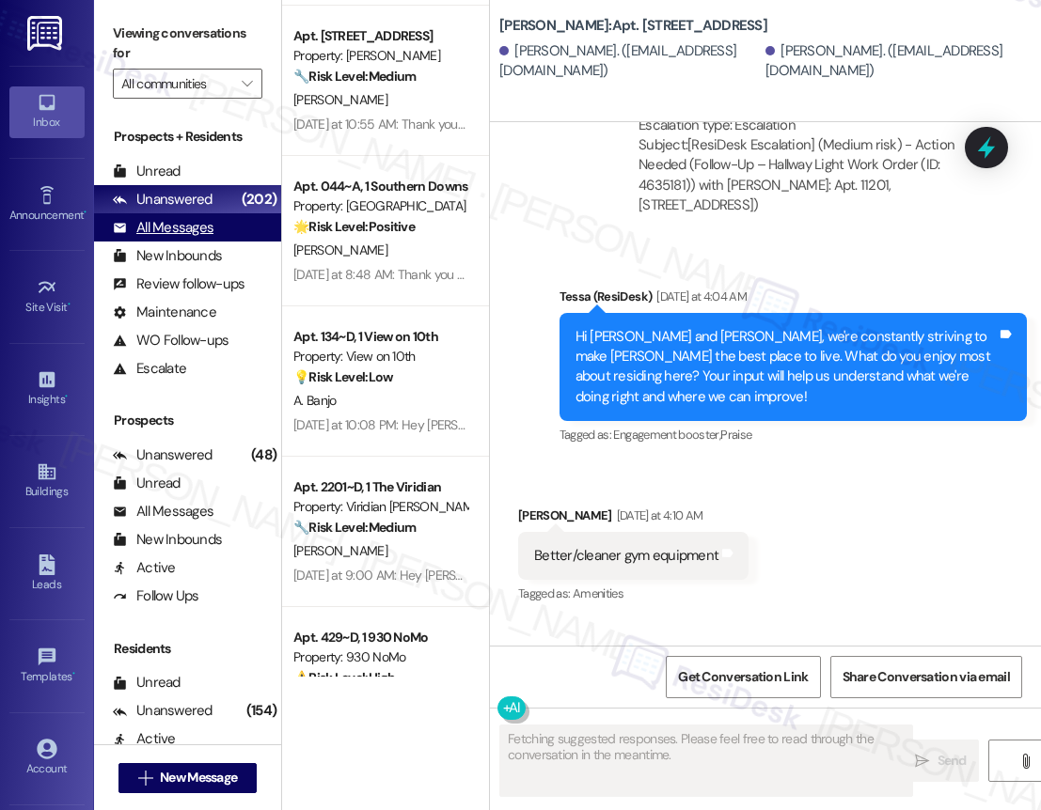
click at [264, 223] on div "All Messages (undefined)" at bounding box center [187, 227] width 187 height 28
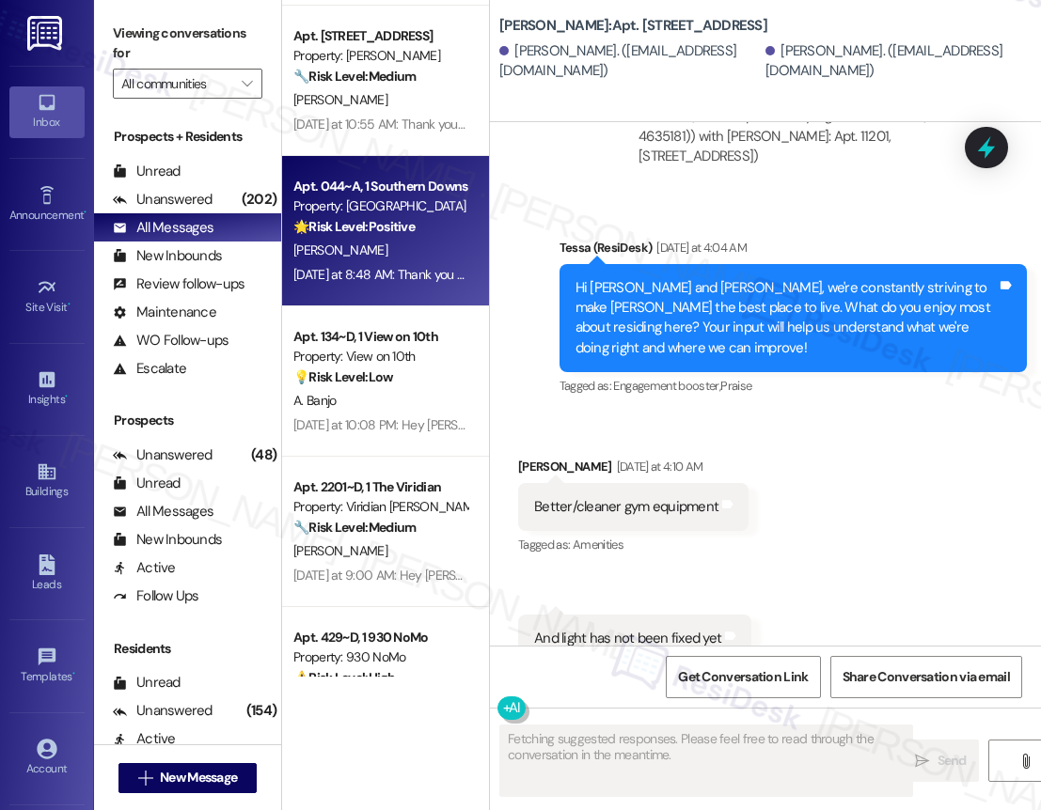
scroll to position [1147, 0]
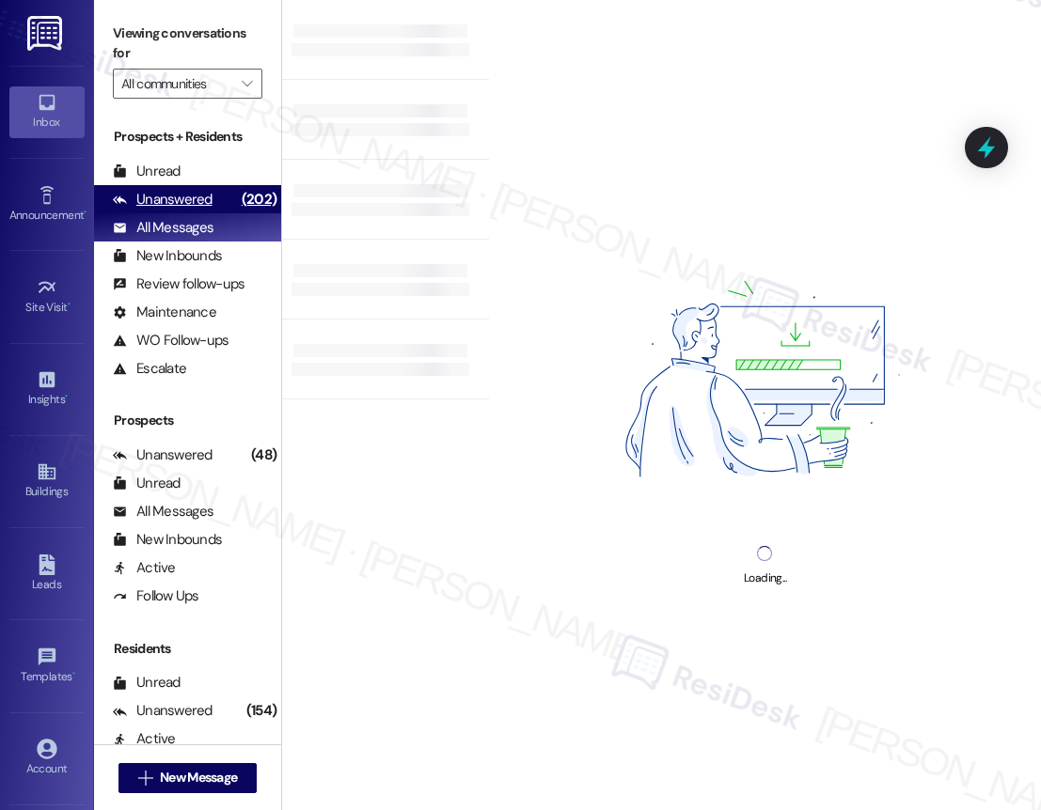
click at [228, 207] on div "Unanswered (202)" at bounding box center [187, 199] width 187 height 28
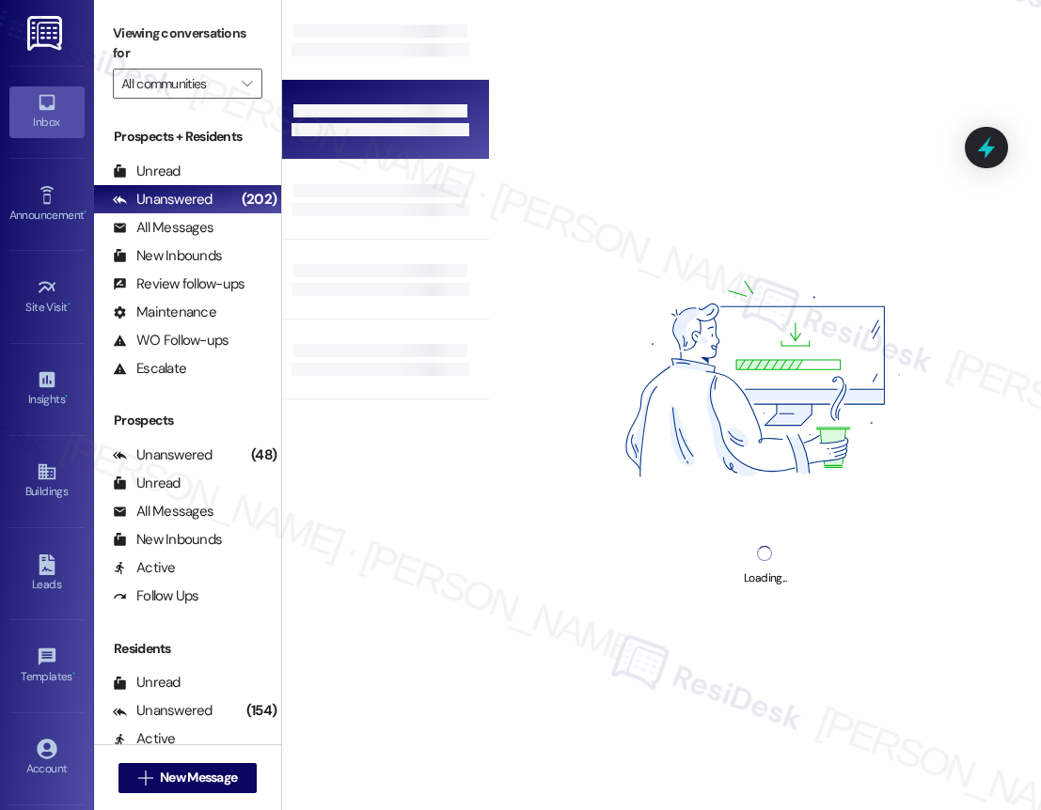
click at [429, 109] on div at bounding box center [380, 110] width 174 height 13
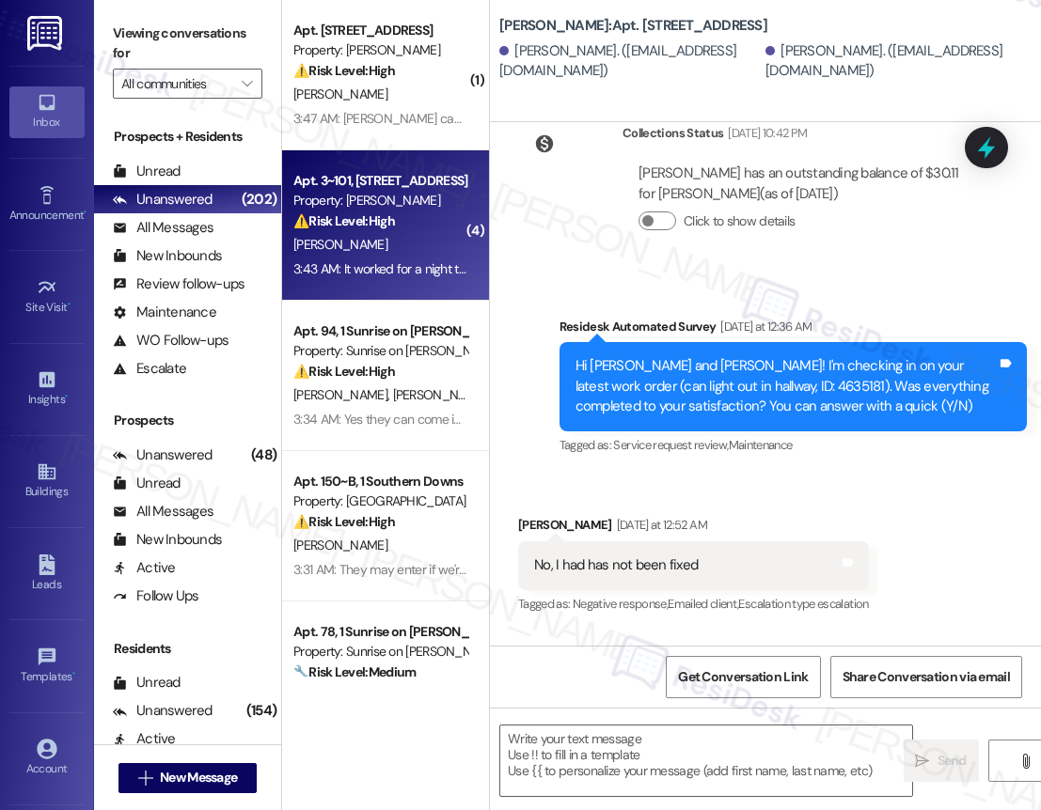
type textarea "Fetching suggested responses. Please feel free to read through the conversation…"
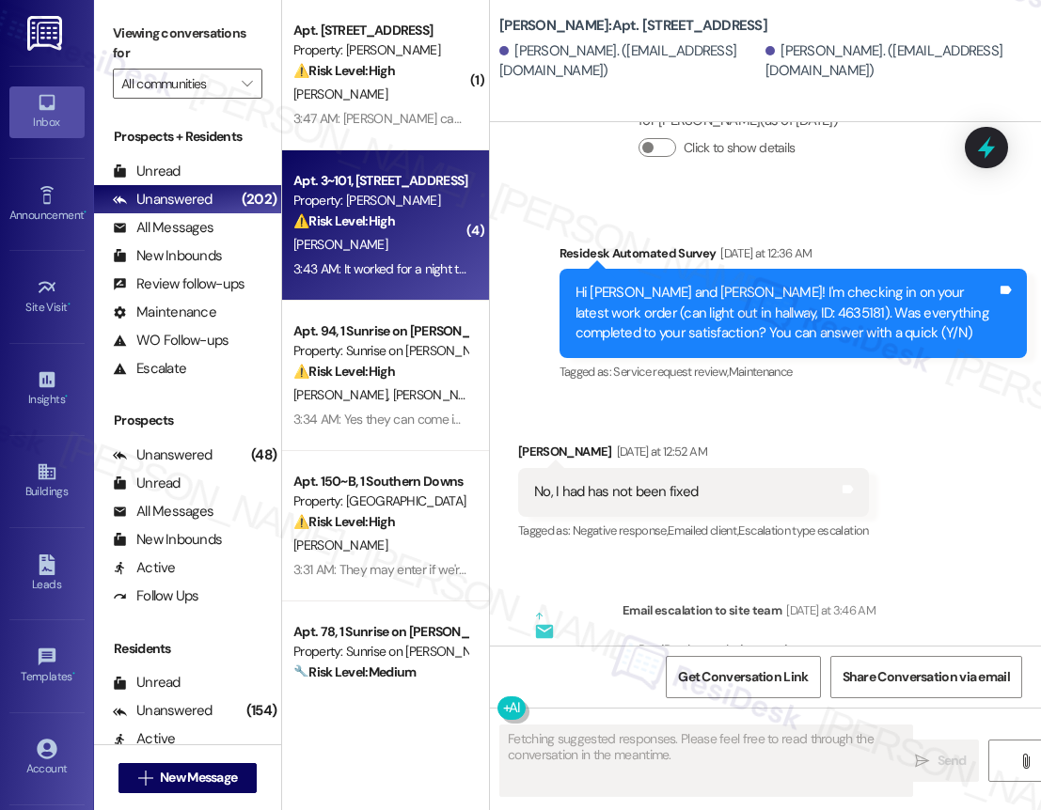
click at [397, 241] on div "[PERSON_NAME]" at bounding box center [380, 245] width 178 height 24
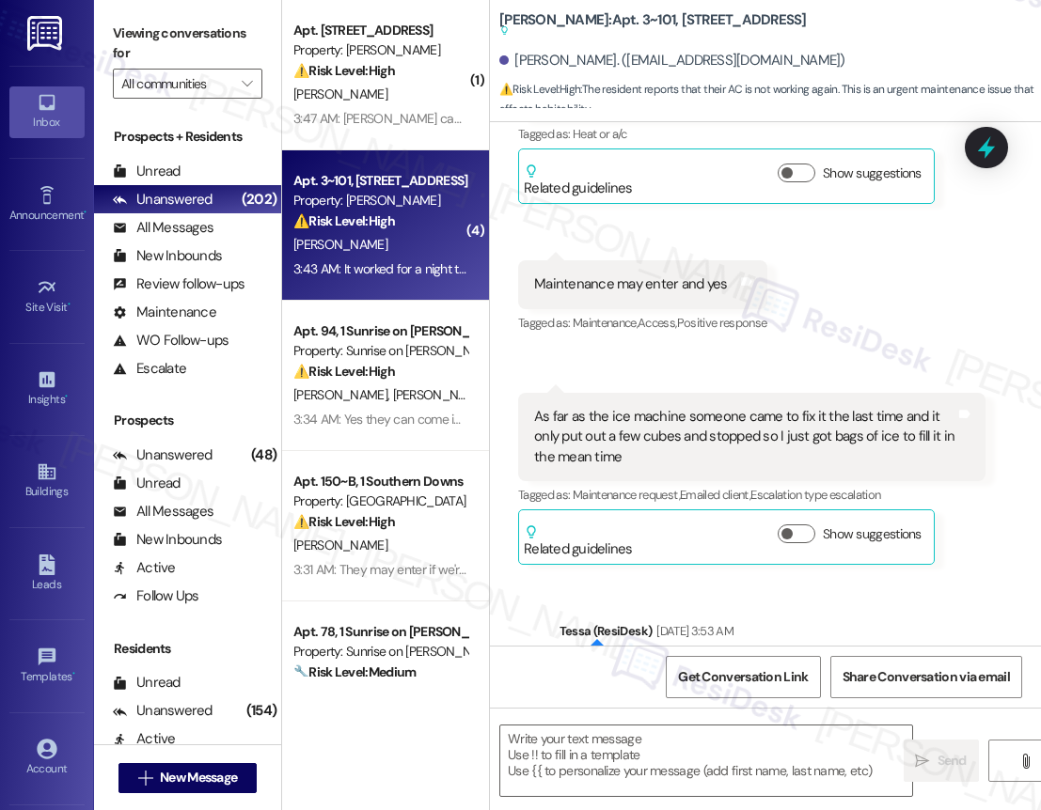
type textarea "Fetching suggested responses. Please feel free to read through the conversation…"
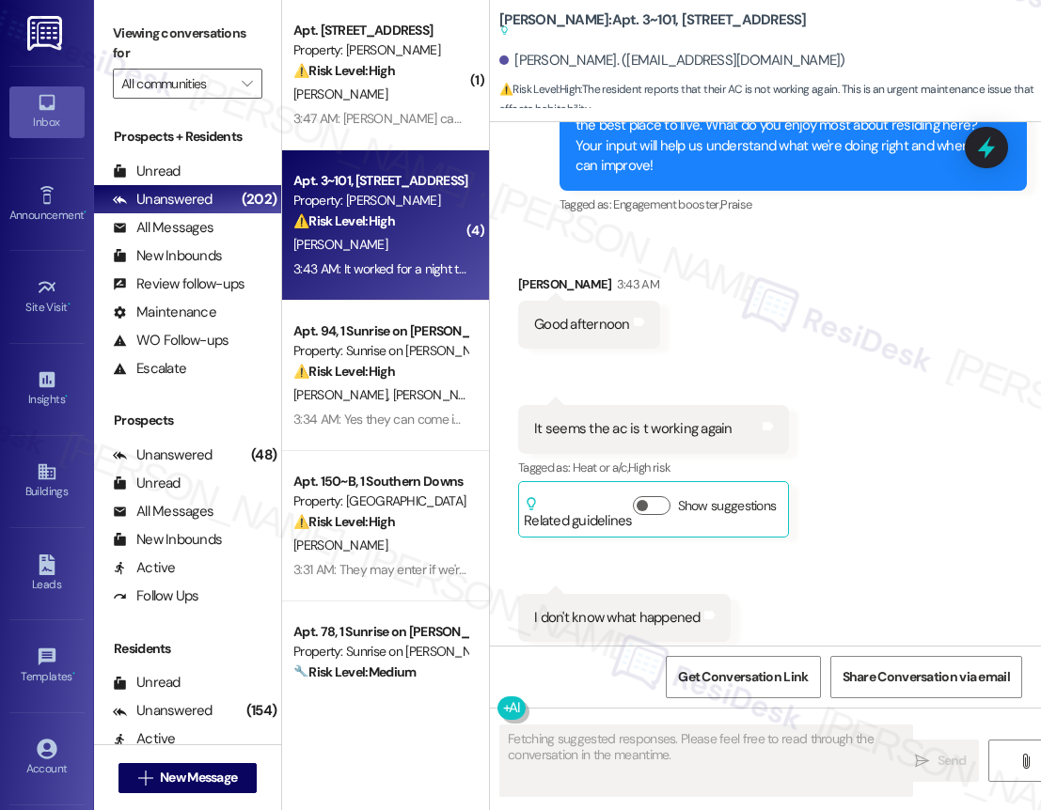
scroll to position [6644, 0]
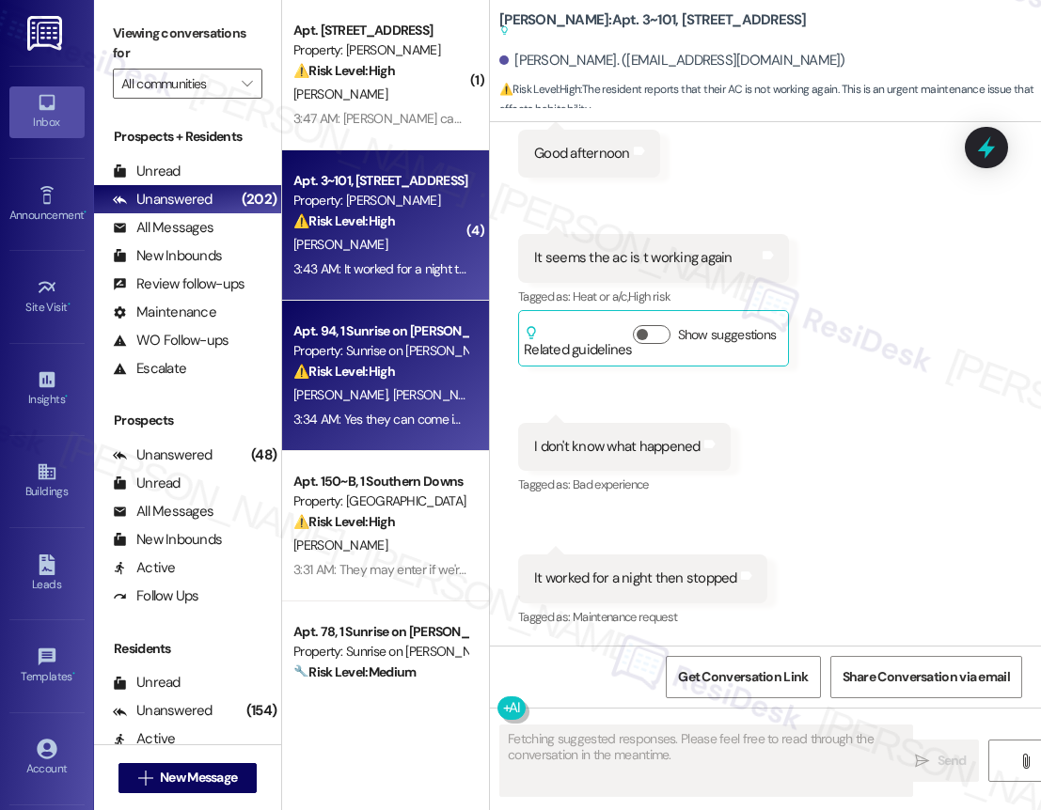
click at [405, 351] on div "Property: Sunrise on [PERSON_NAME]" at bounding box center [380, 351] width 174 height 20
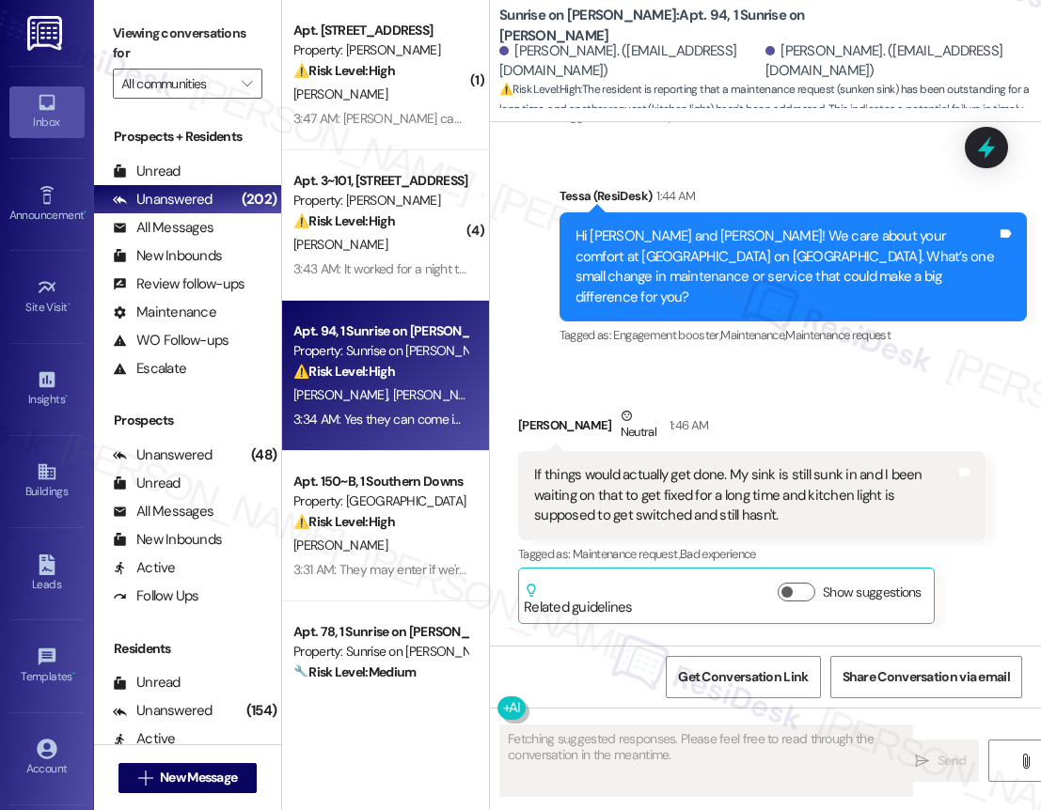
scroll to position [1345, 0]
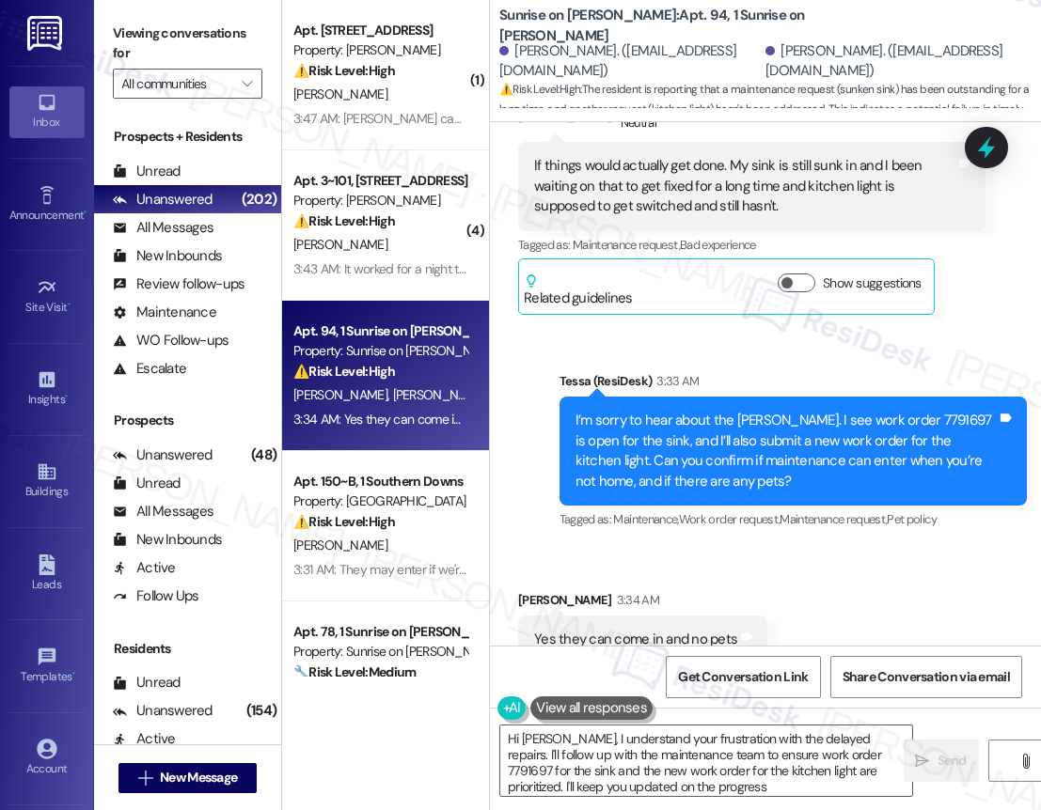
type textarea "Hi Nayeli, I understand your frustration with the delayed repairs. I'll follow …"
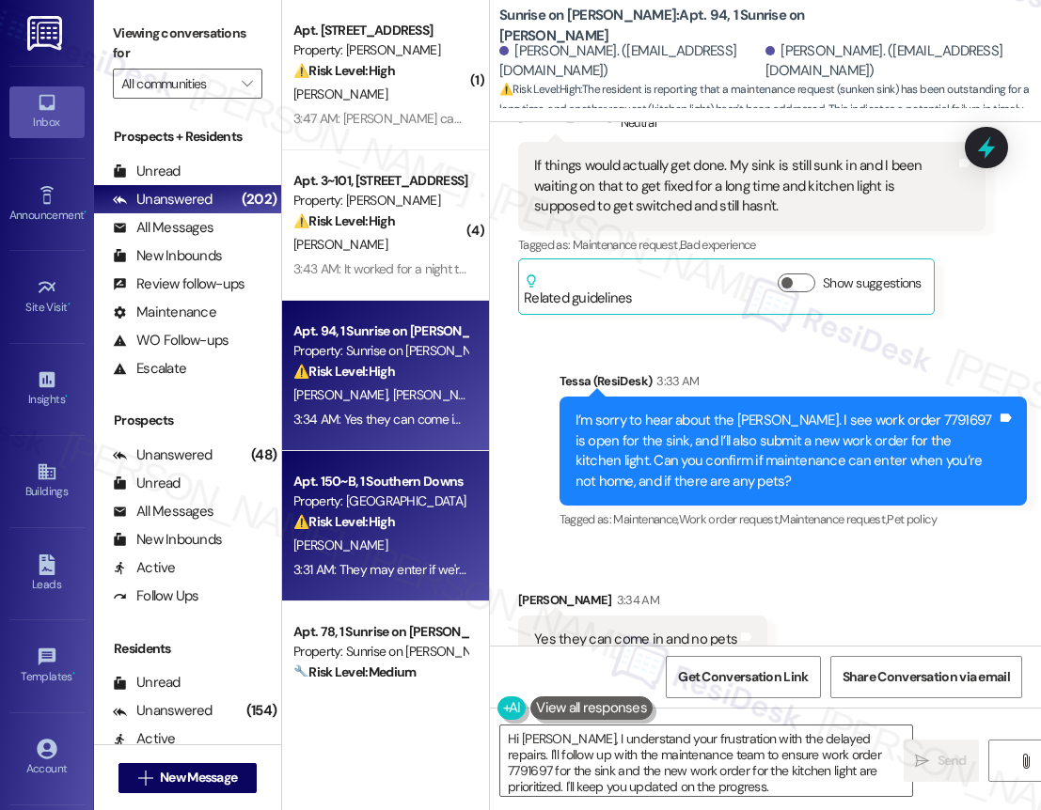
click at [413, 492] on div "Property: [GEOGRAPHIC_DATA]" at bounding box center [380, 502] width 174 height 20
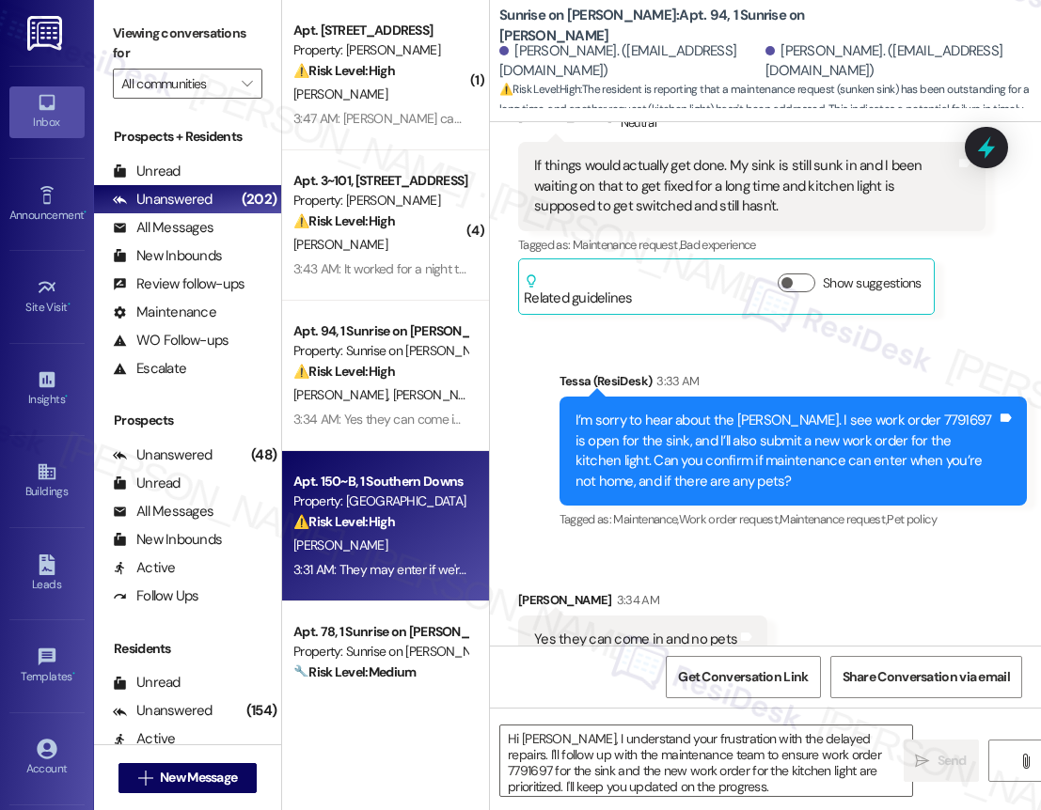
type textarea "Fetching suggested responses. Please feel free to read through the conversation…"
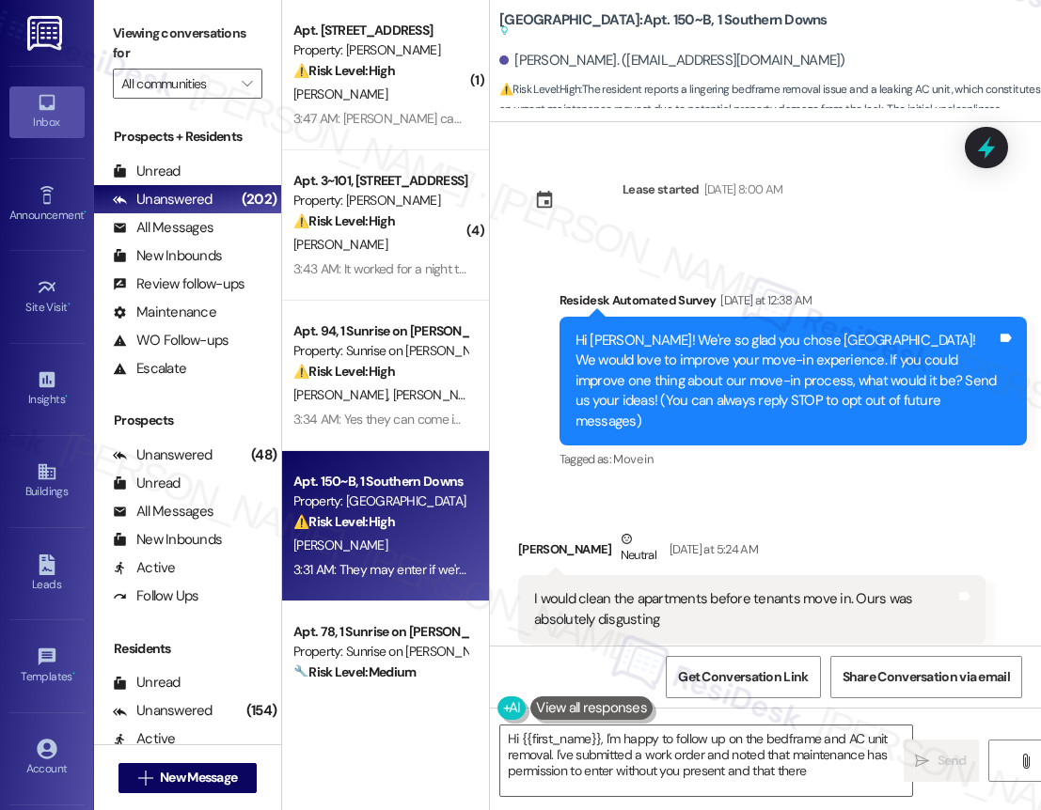
scroll to position [1105, 0]
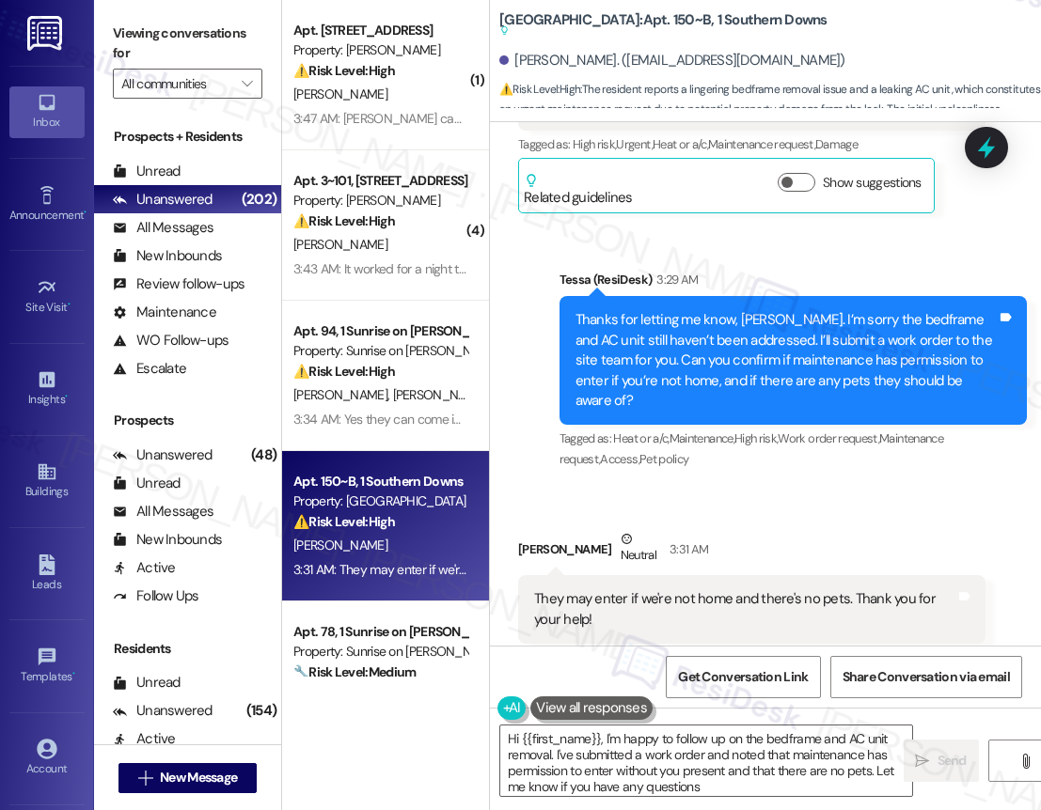
type textarea "Hi {{first_name}}, I'm happy to follow up on the bedframe and AC unit removal. …"
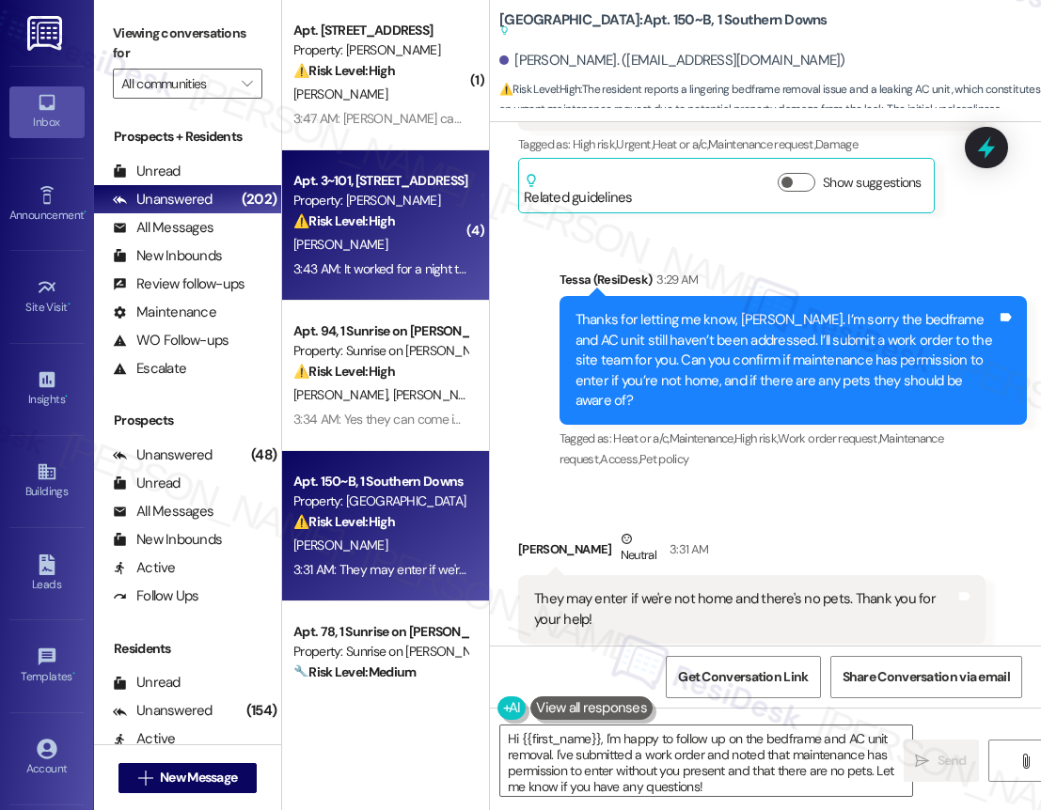
click at [338, 229] on strong "⚠️ Risk Level: High" at bounding box center [344, 220] width 102 height 17
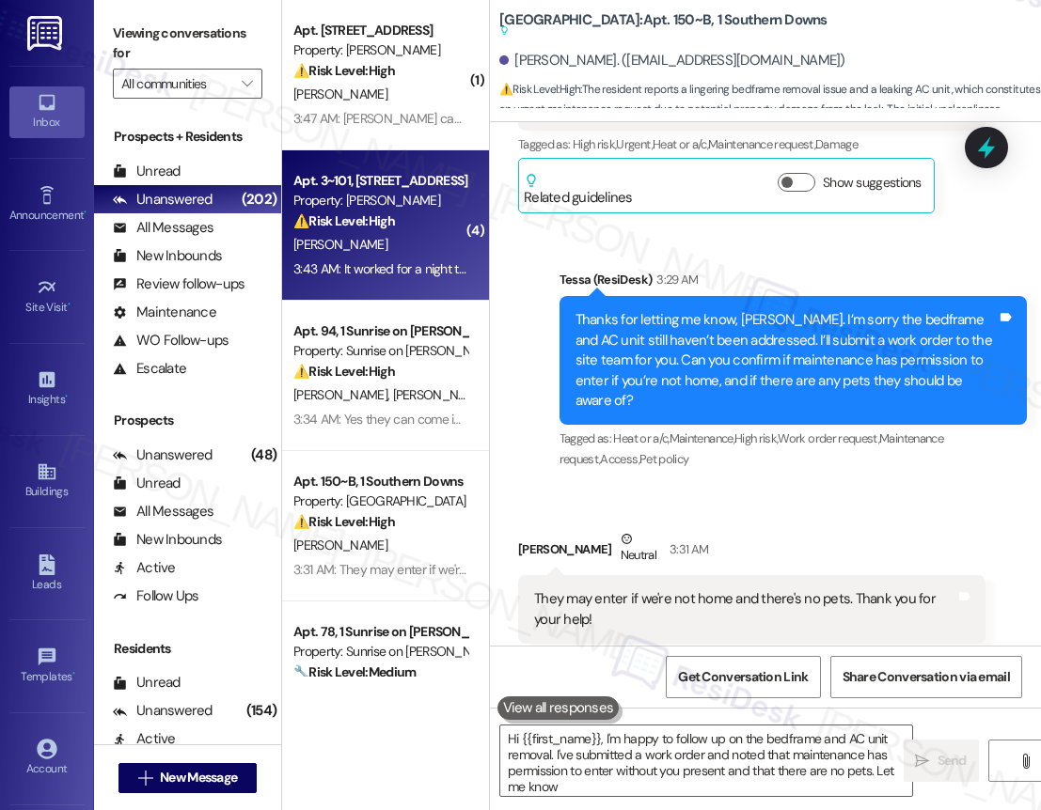
type textarea "Hi {{first_name}}, I'm happy to follow up on the bedframe and AC unit removal. …"
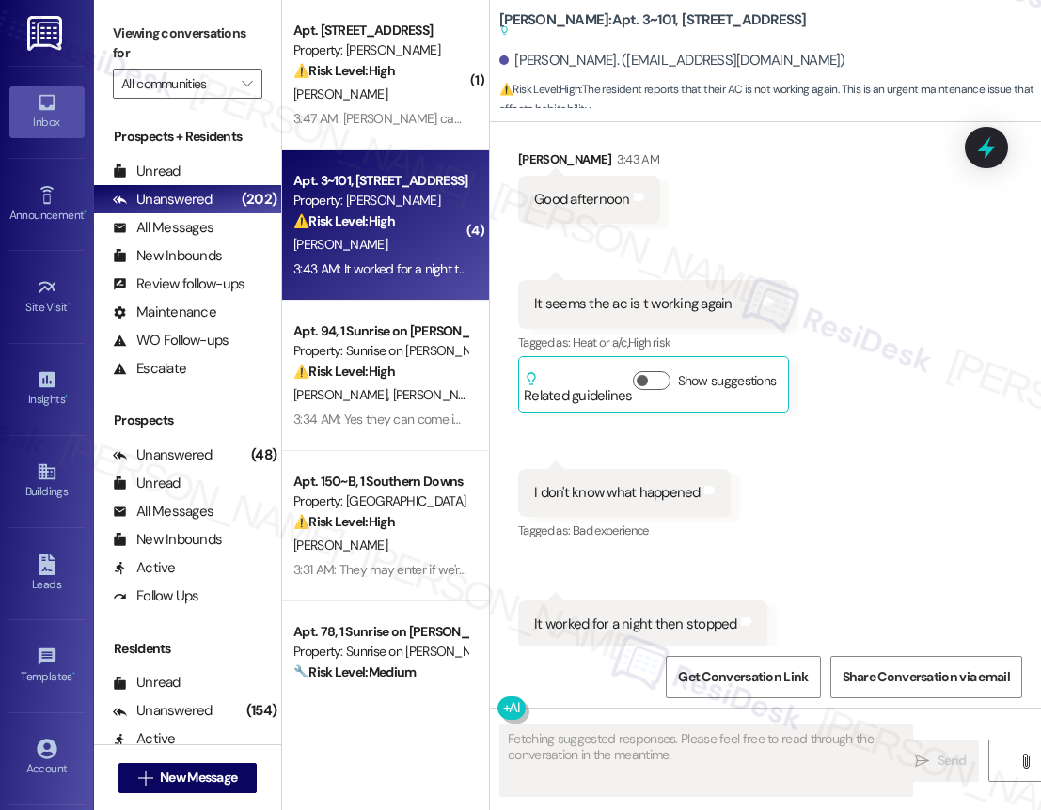
scroll to position [6644, 0]
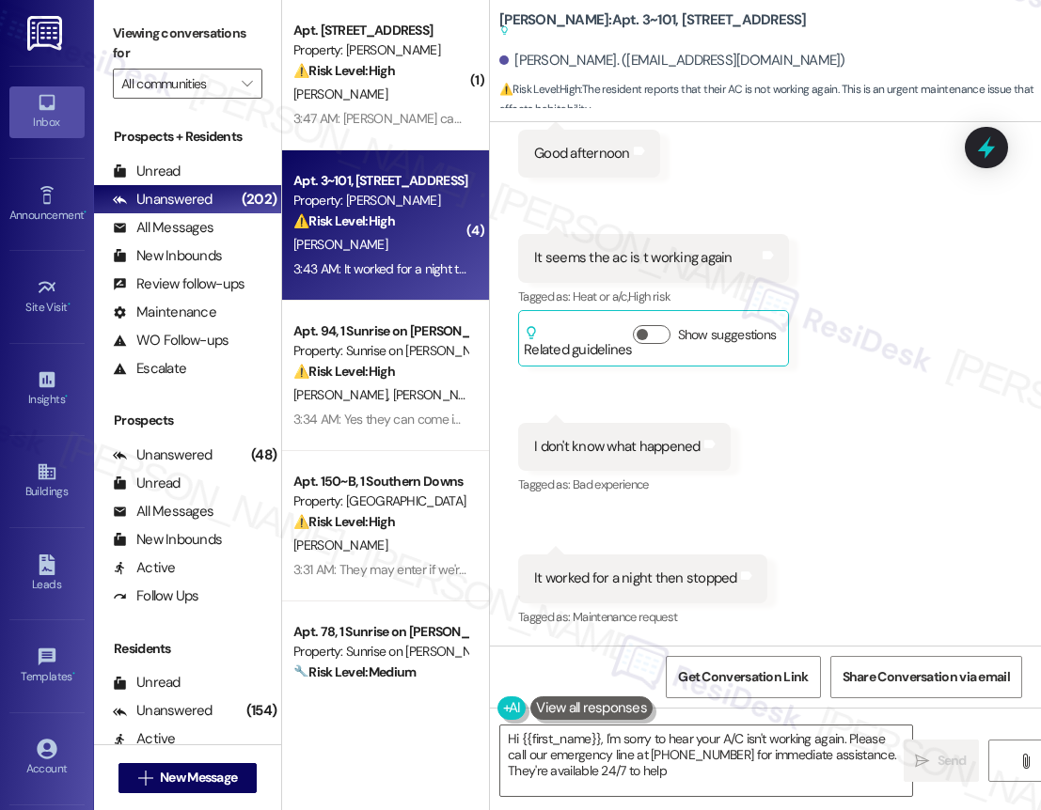
type textarea "Hi {{first_name}}, I'm sorry to hear your A/C isn't working again. Please call …"
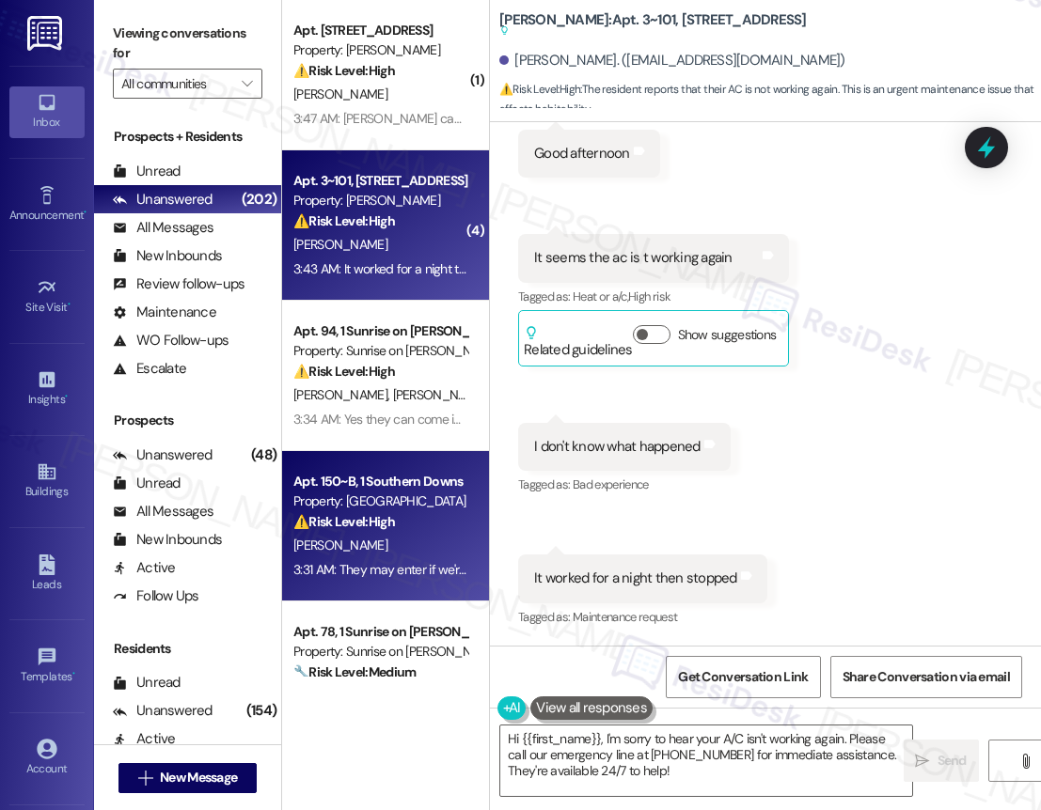
click at [372, 491] on div "Apt. 150~B, 1 Southern Downs" at bounding box center [380, 482] width 174 height 20
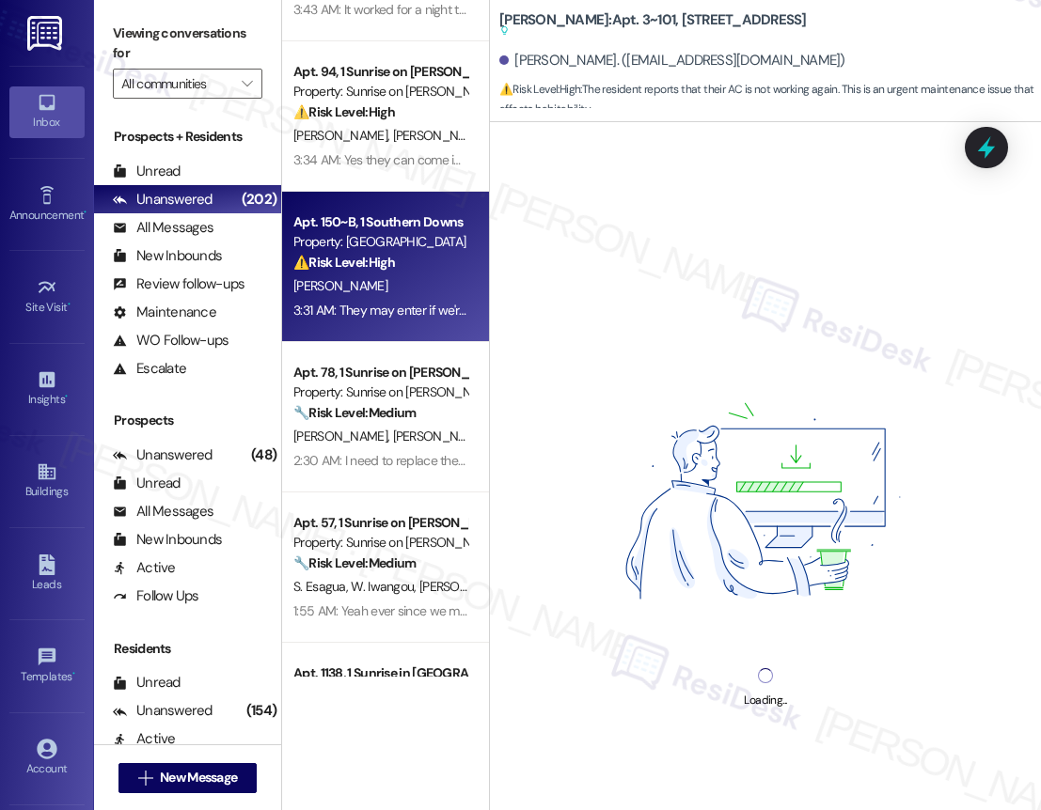
scroll to position [272, 0]
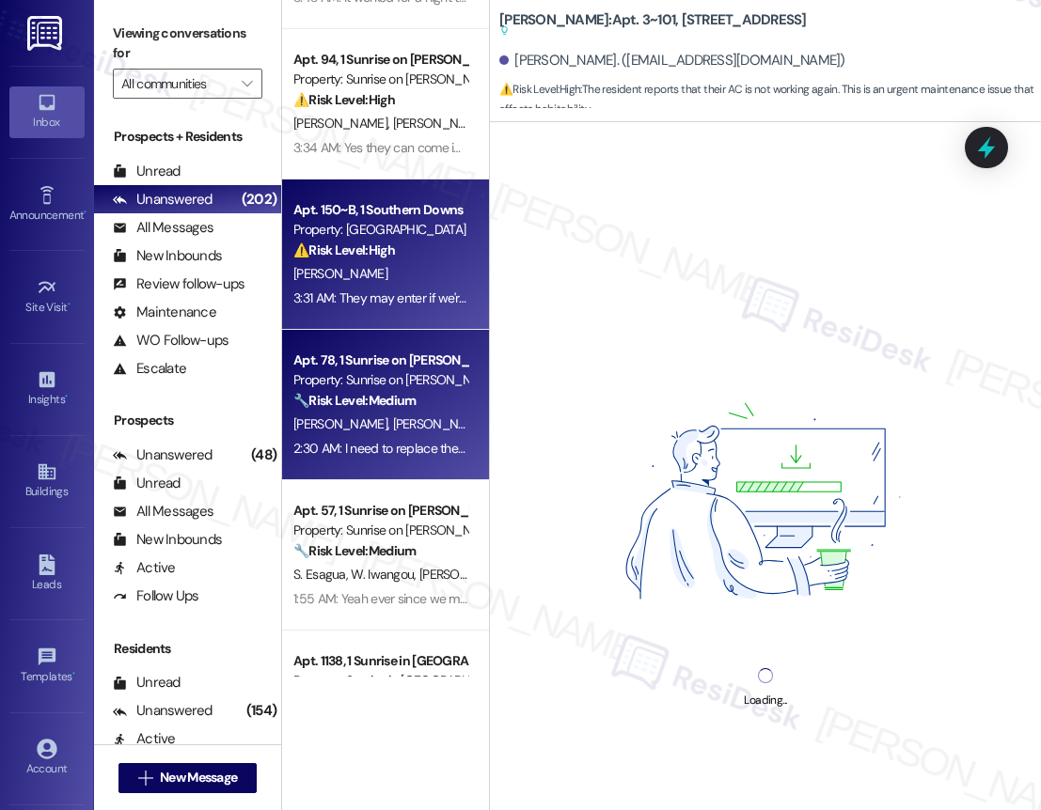
click at [427, 427] on div "( 1 ) Apt. 13126, 12330 Research Road Property: Brea Frisco ⚠️ Risk Level: High…" at bounding box center [385, 338] width 207 height 677
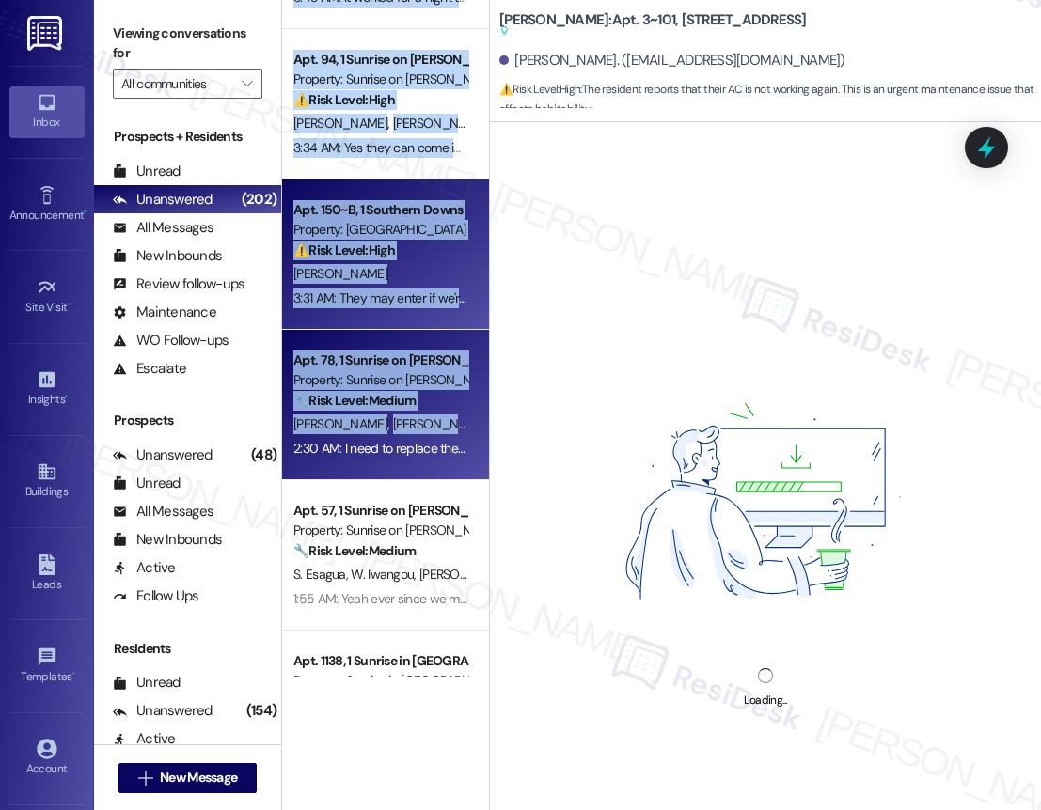
click at [427, 427] on span "[PERSON_NAME] [PERSON_NAME]" at bounding box center [488, 424] width 191 height 17
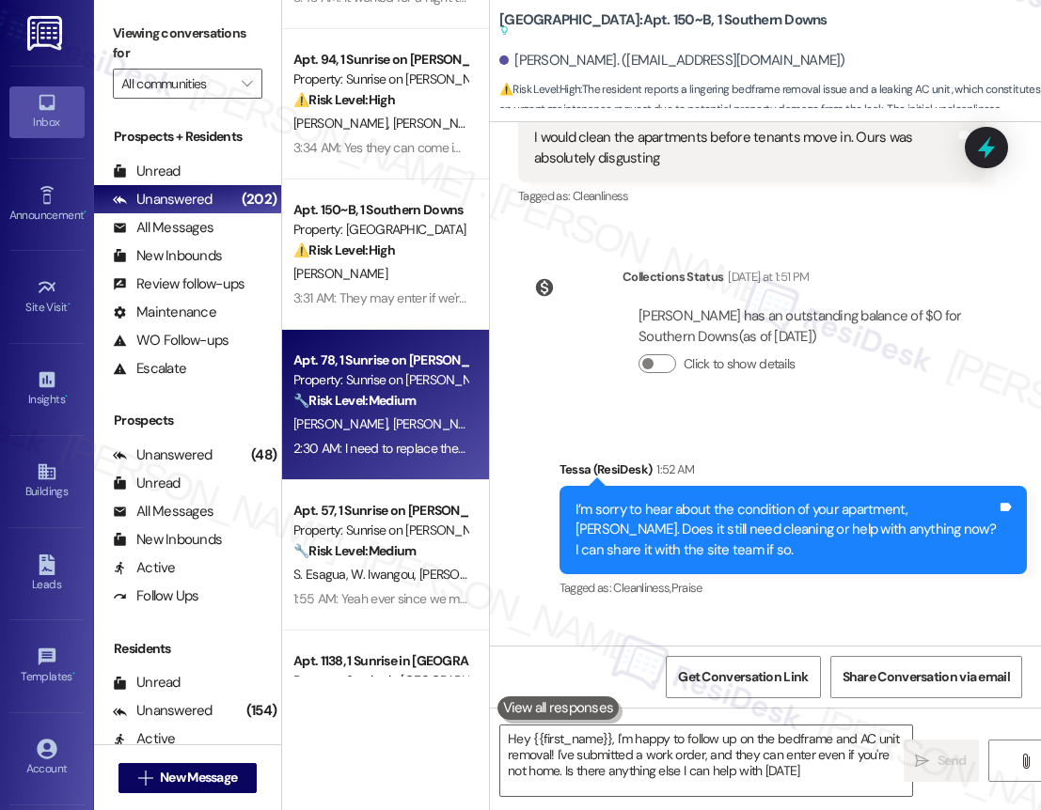
type textarea "Hey {{first_name}}, I'm happy to follow up on the bedframe and AC unit removal!…"
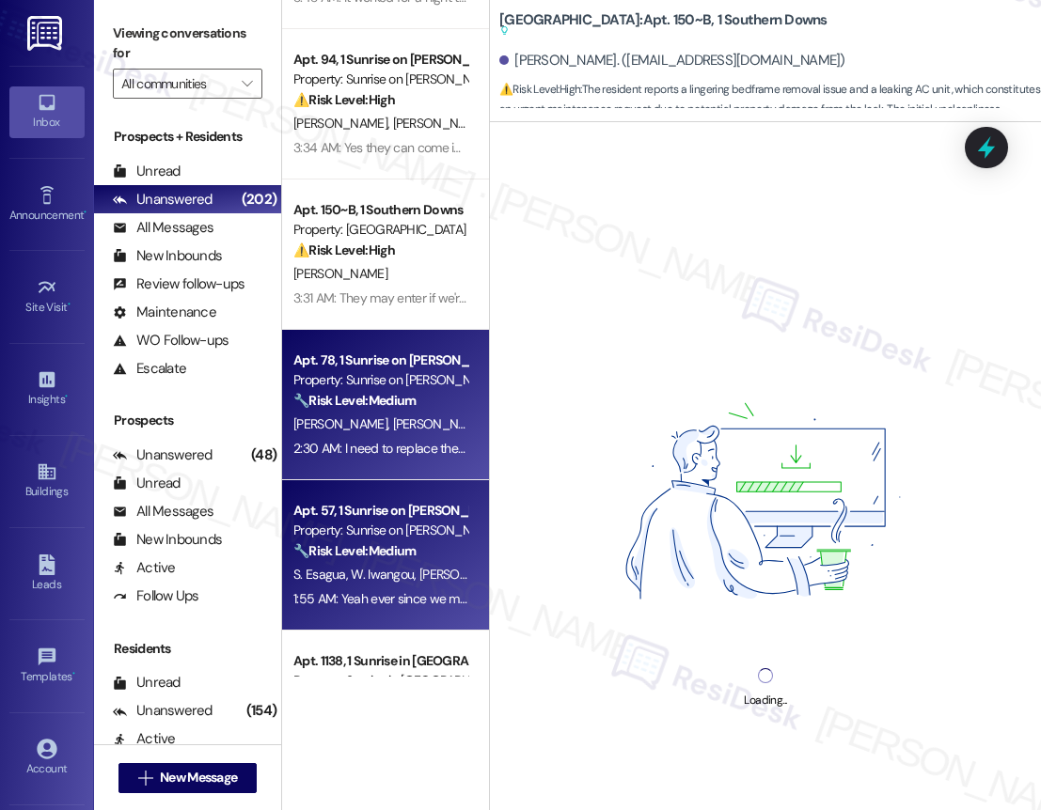
click at [410, 487] on div "Apt. 57, 1 Sunrise on Bethany Property: Sunrise on Bethany 🔧 Risk Level: Medium…" at bounding box center [385, 555] width 207 height 150
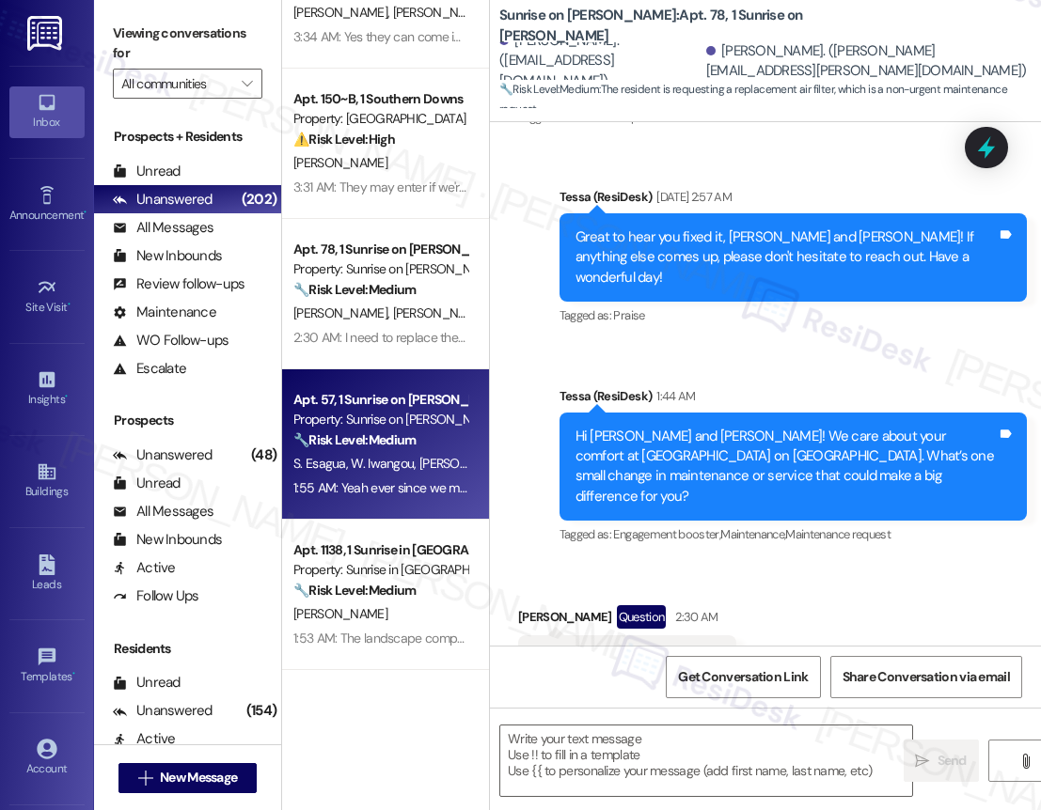
scroll to position [427, 0]
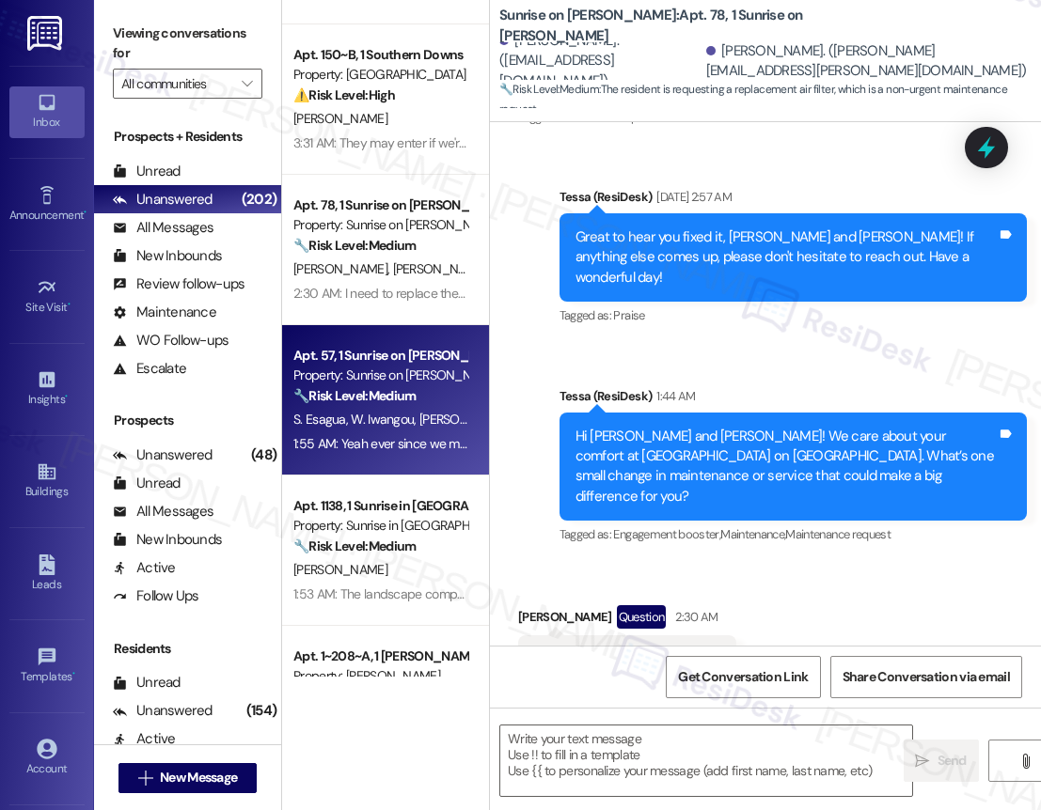
type textarea "Fetching suggested responses. Please feel free to read through the conversation…"
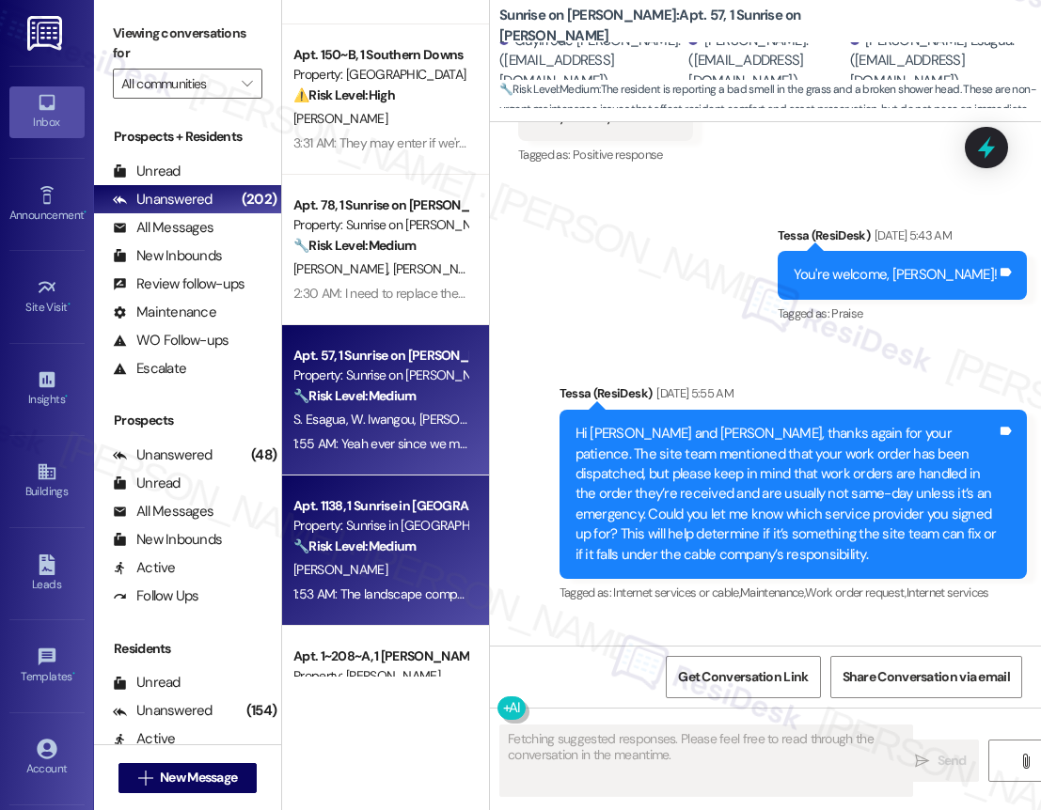
scroll to position [7192, 0]
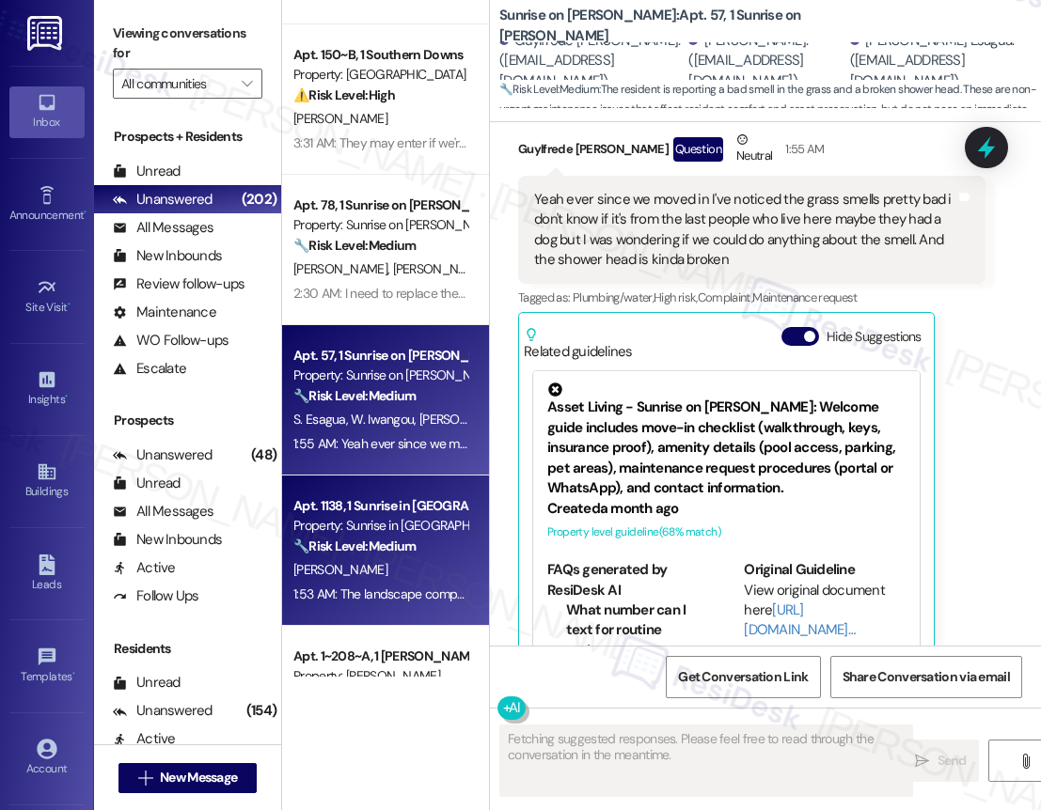
click at [378, 524] on div "Property: Sunrise in [GEOGRAPHIC_DATA]" at bounding box center [380, 526] width 174 height 20
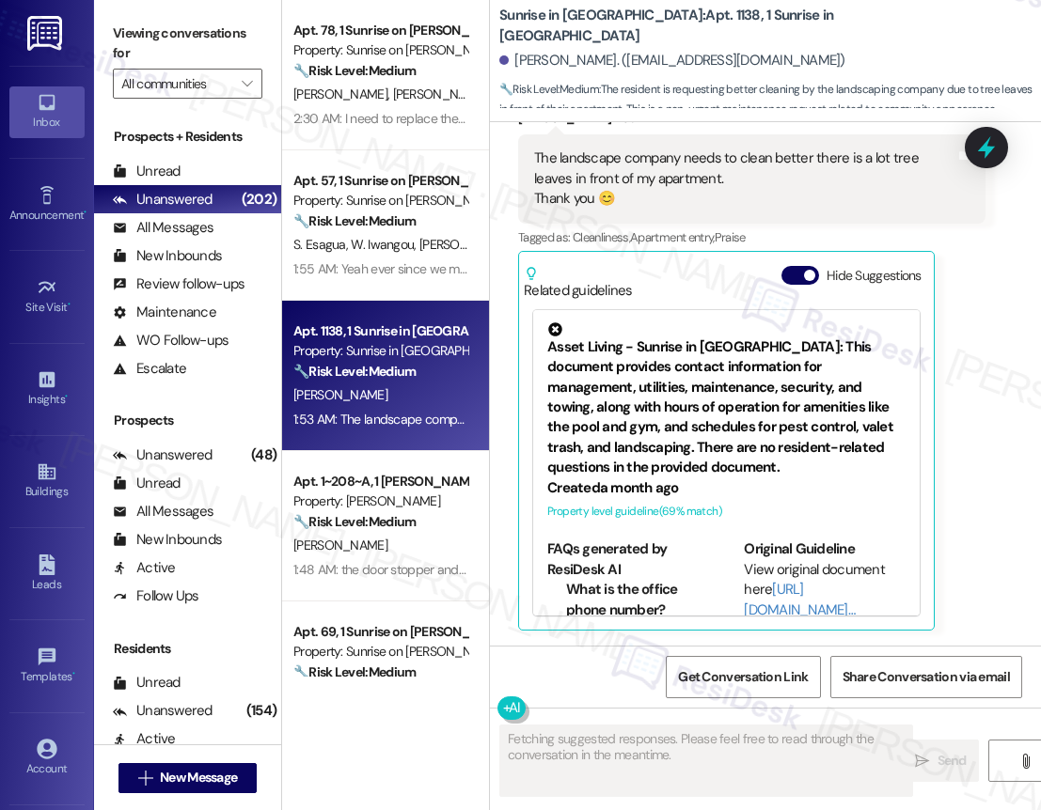
scroll to position [599, 0]
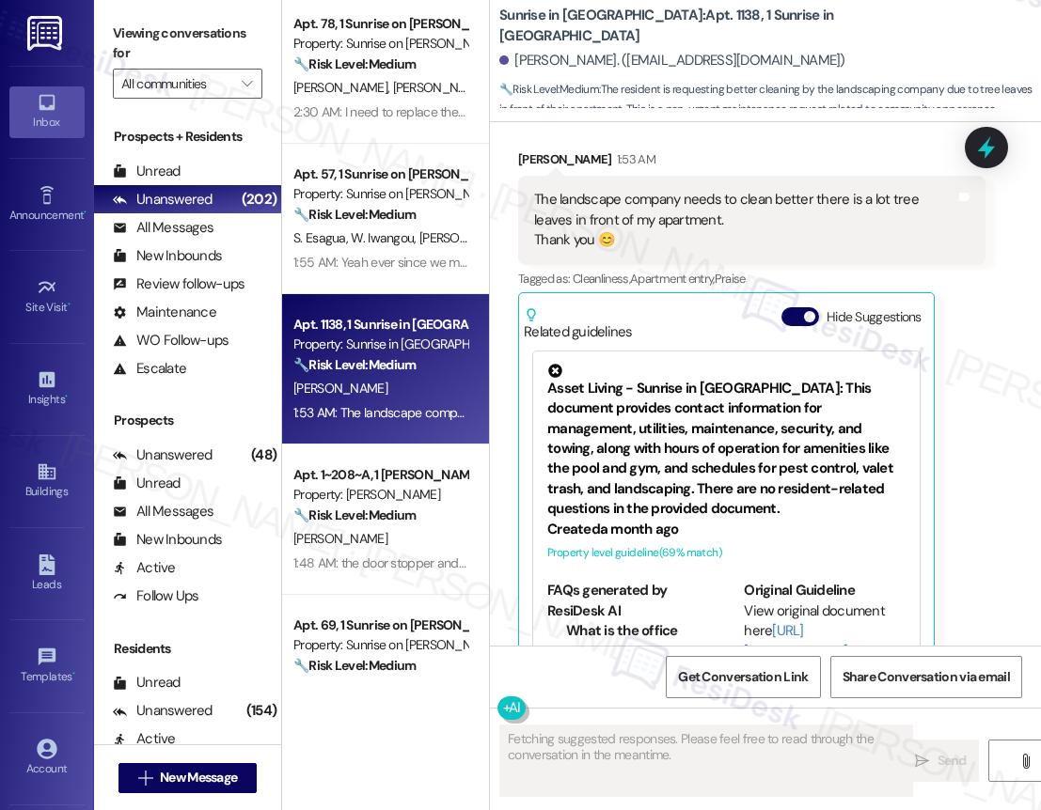
click at [373, 564] on div "1:48 AM: the door stopper and my shower temperature controller 1:48 AM: the doo…" at bounding box center [470, 563] width 355 height 17
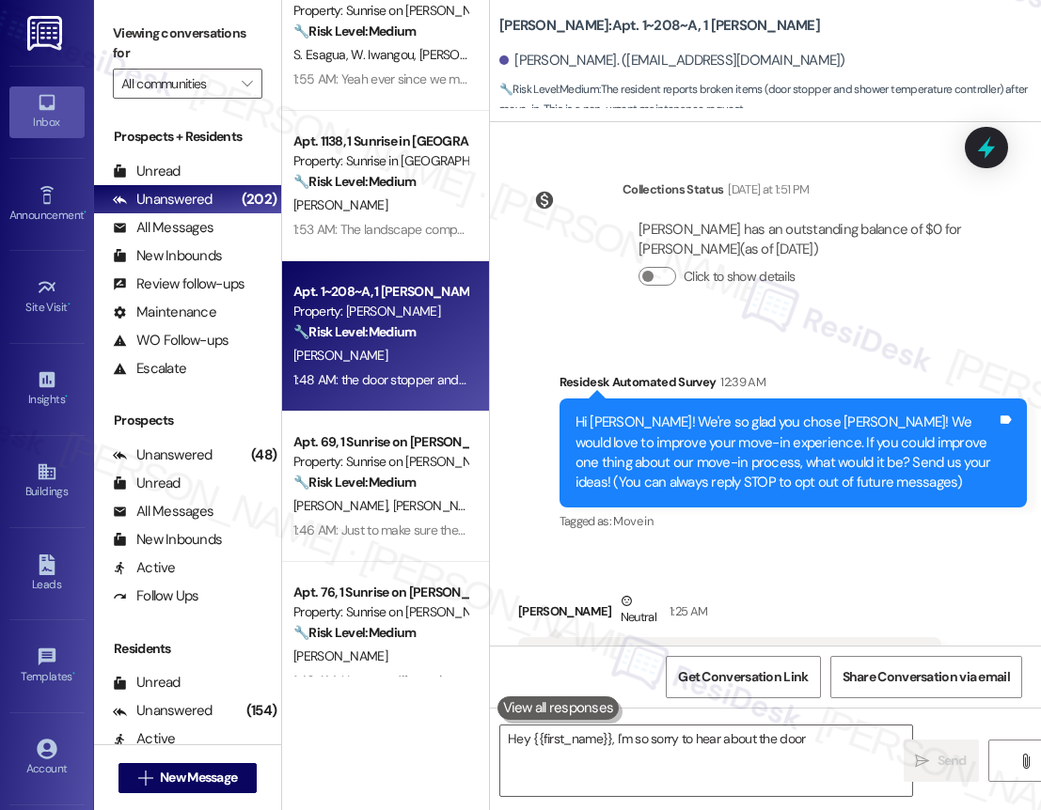
scroll to position [799, 0]
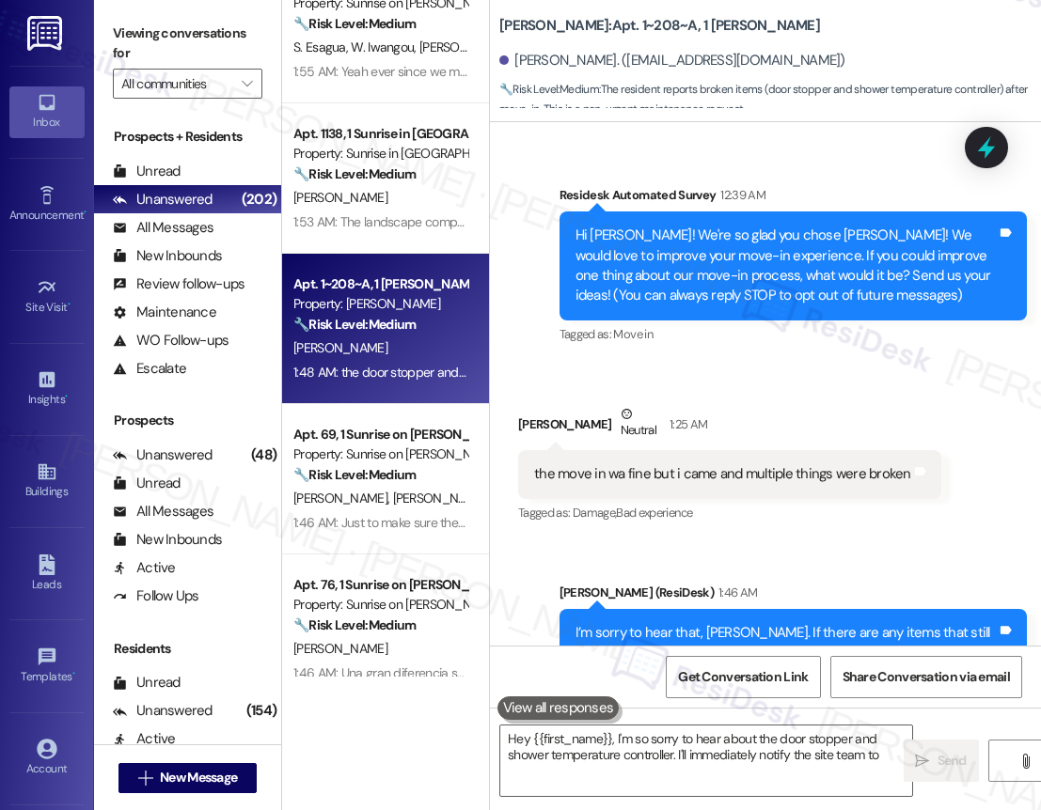
click at [441, 509] on div "Apt. 78, 1 Sunrise on Bethany Property: Sunrise on Bethany 🔧 Risk Level: Medium…" at bounding box center [385, 338] width 207 height 677
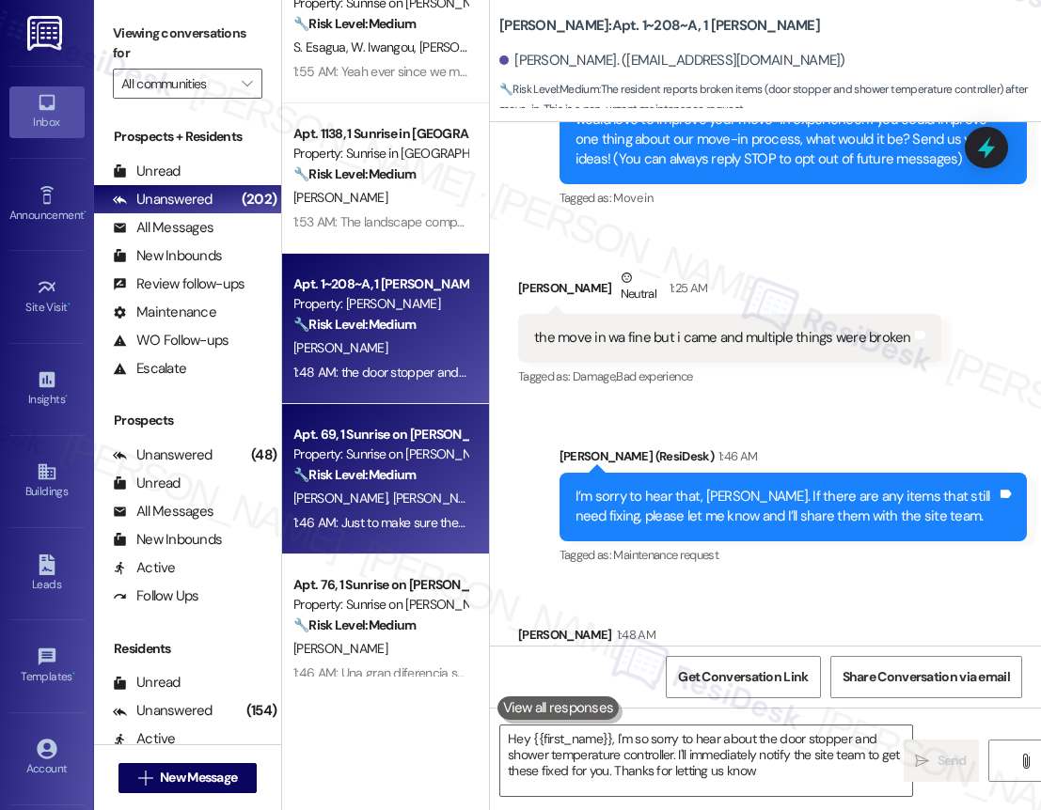
type textarea "Hey {{first_name}}, I'm so sorry to hear about the door stopper and shower temp…"
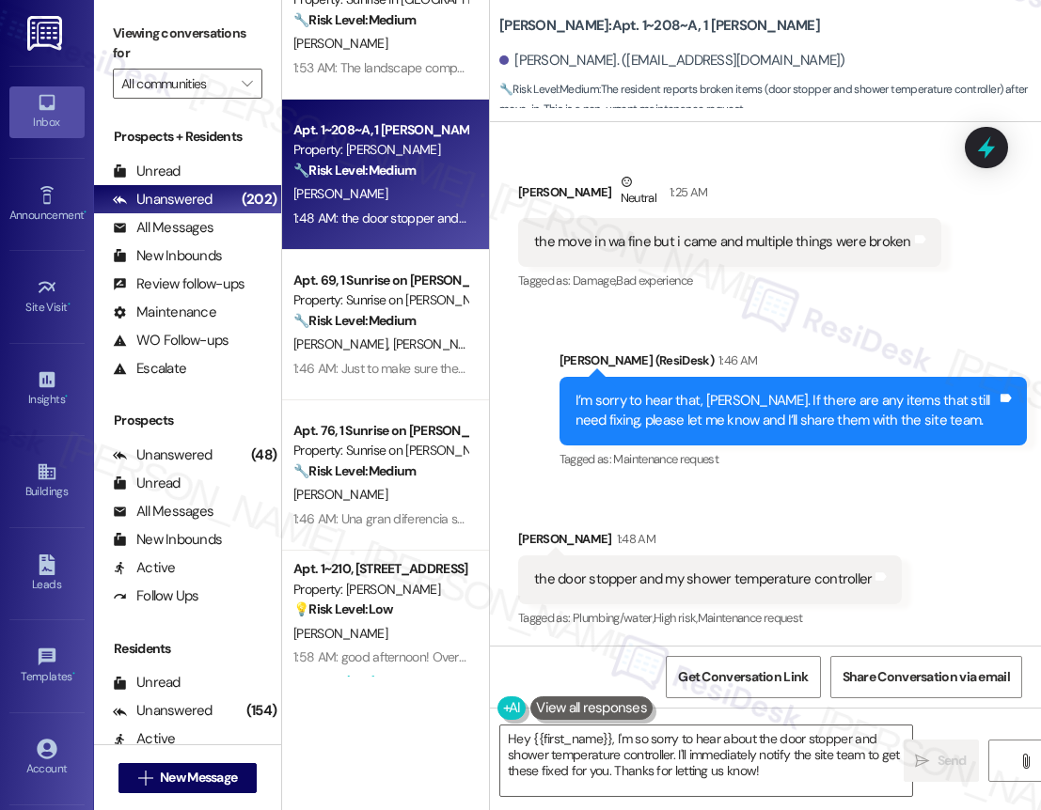
scroll to position [969, 0]
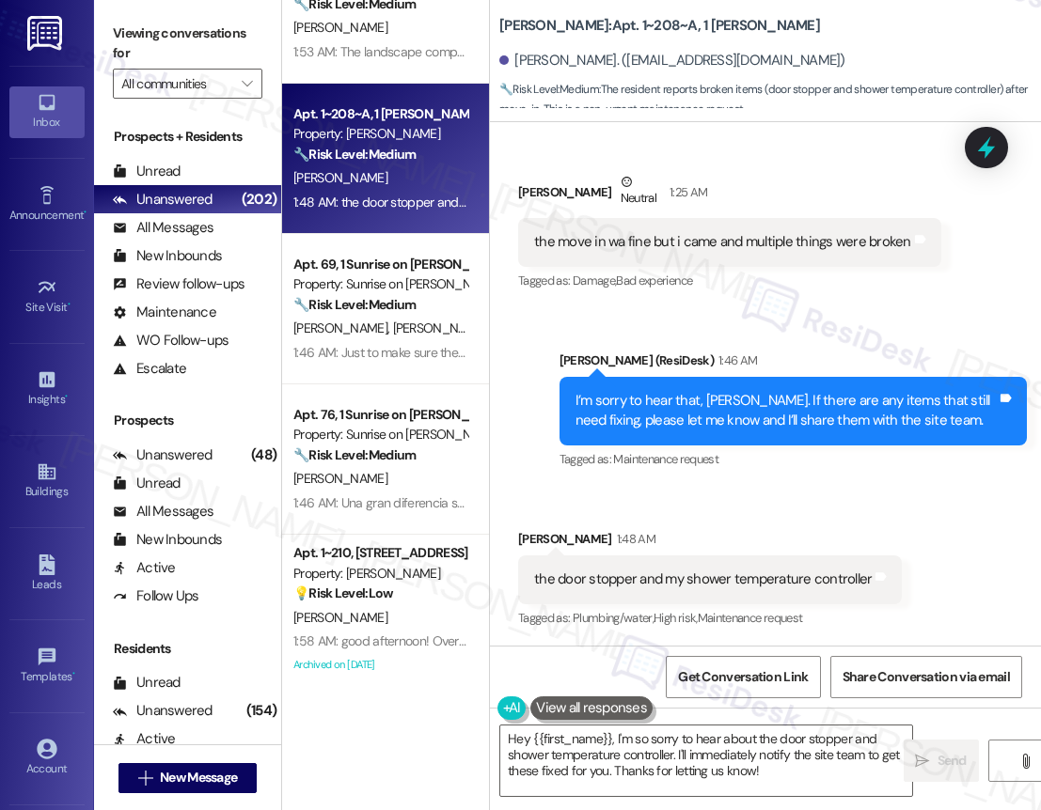
click at [436, 465] on div "Apt. 57, 1 Sunrise on Bethany Property: Sunrise on Bethany 🔧 Risk Level: Medium…" at bounding box center [385, 338] width 207 height 677
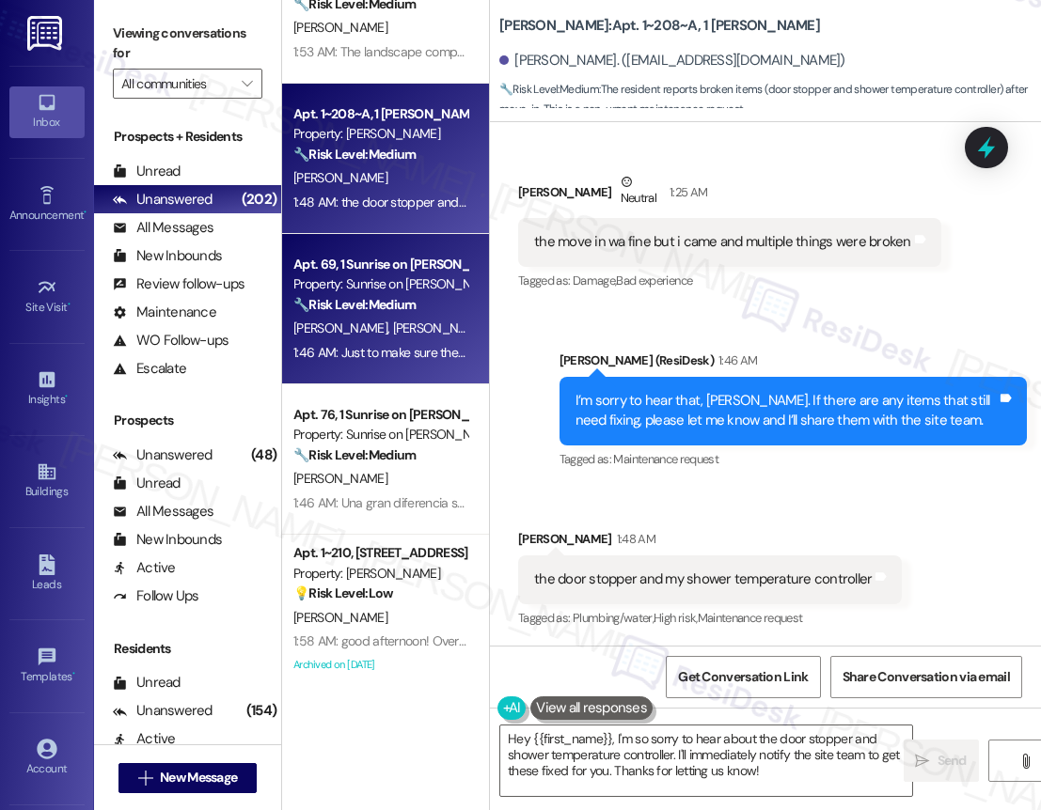
click at [408, 324] on span "[PERSON_NAME]" at bounding box center [443, 328] width 100 height 17
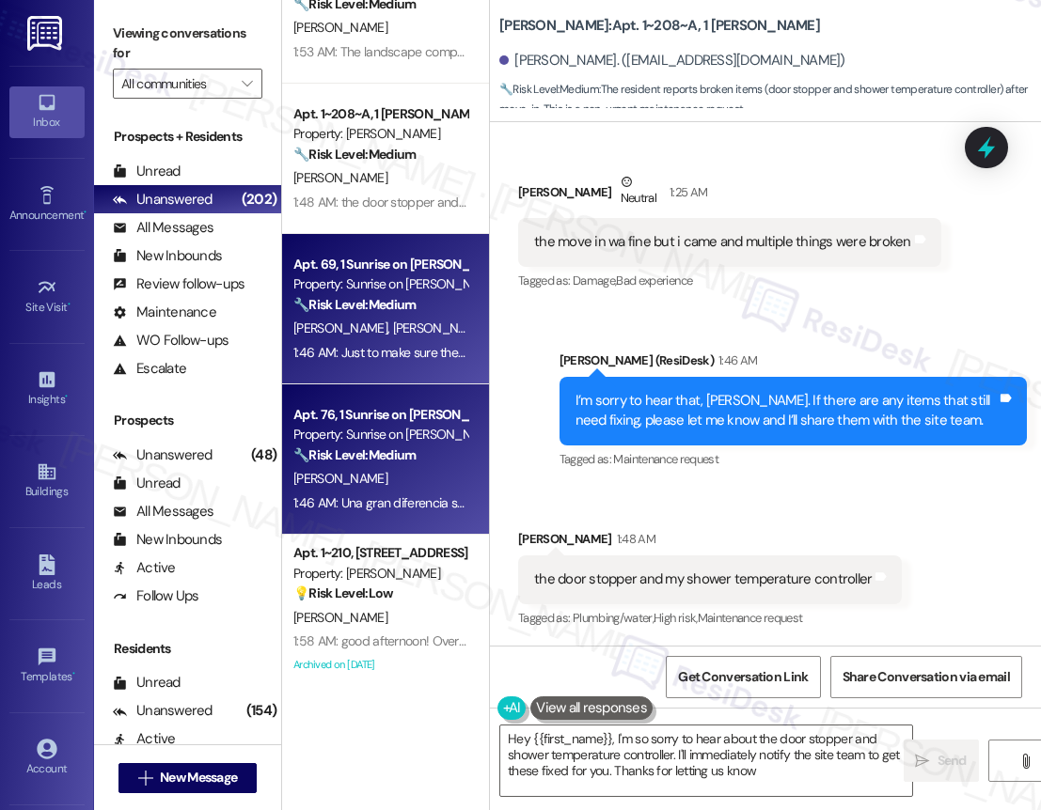
type textarea "Hey {{first_name}}, I'm so sorry to hear about the door stopper and shower temp…"
click at [384, 498] on div "1:46 AM: Una gran diferencia sería que pisieran luces 1:46 AM: Una gran diferen…" at bounding box center [436, 503] width 286 height 17
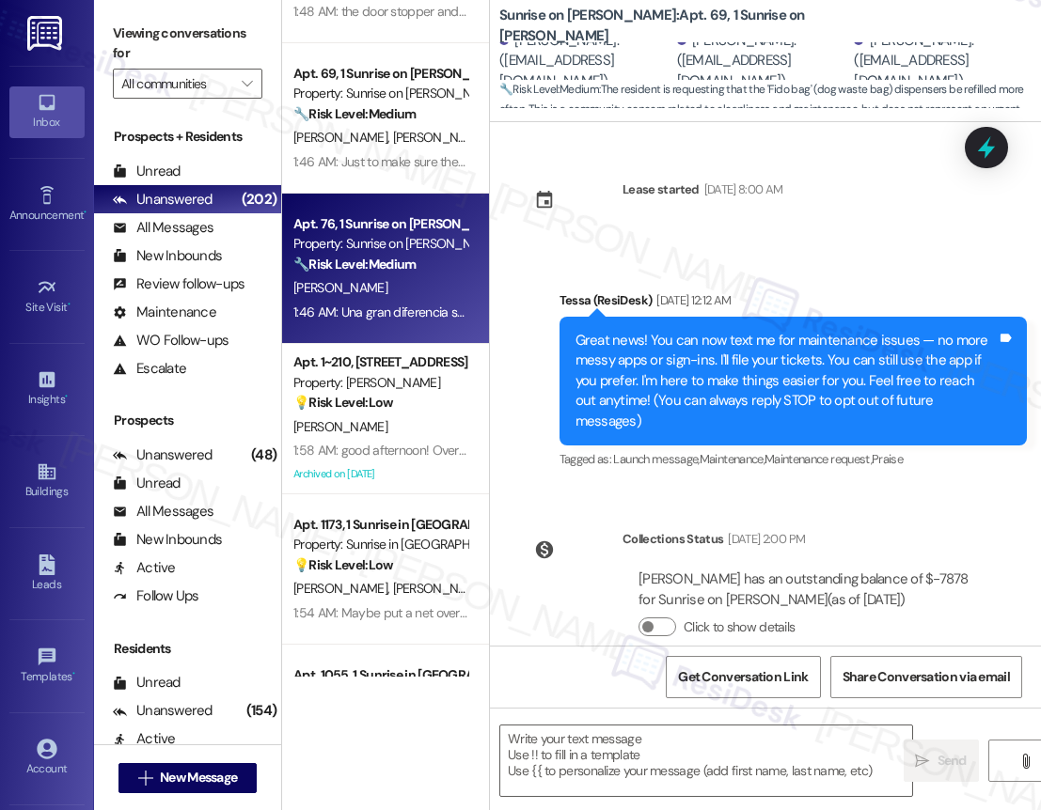
scroll to position [1162, 0]
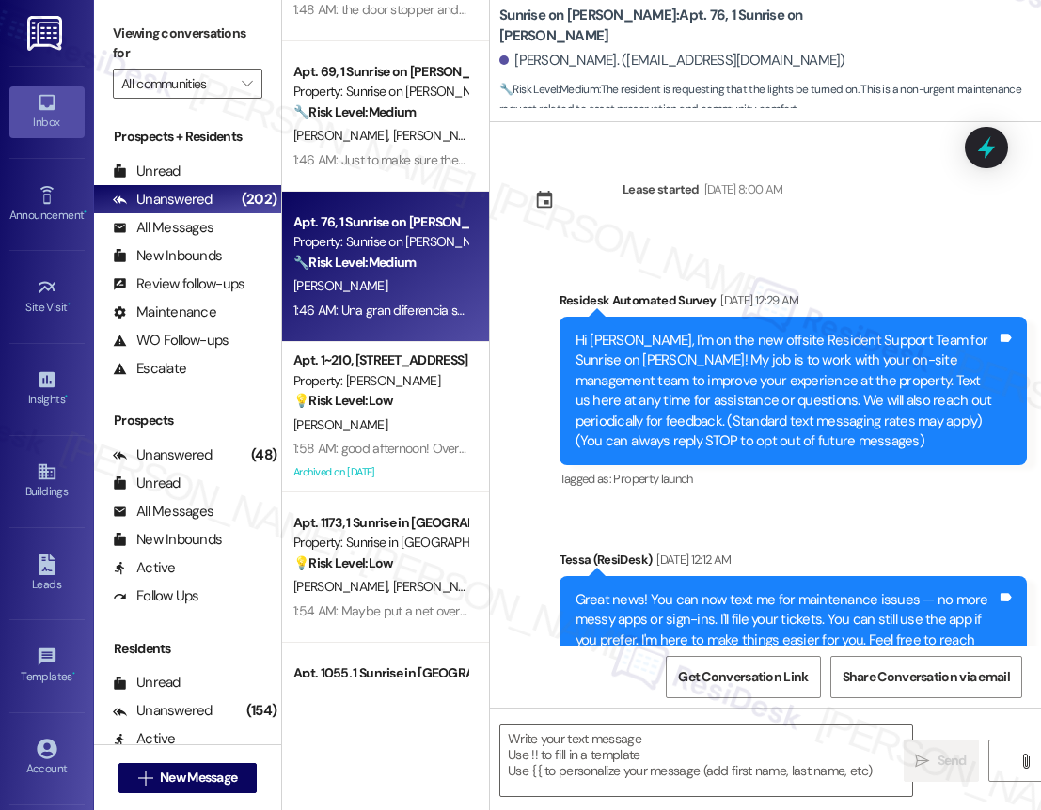
click at [403, 481] on div "Apt. 1138, 1 Sunrise in Chandler Property: Sunrise in Chandler 🔧 Risk Level: Me…" at bounding box center [385, 338] width 207 height 677
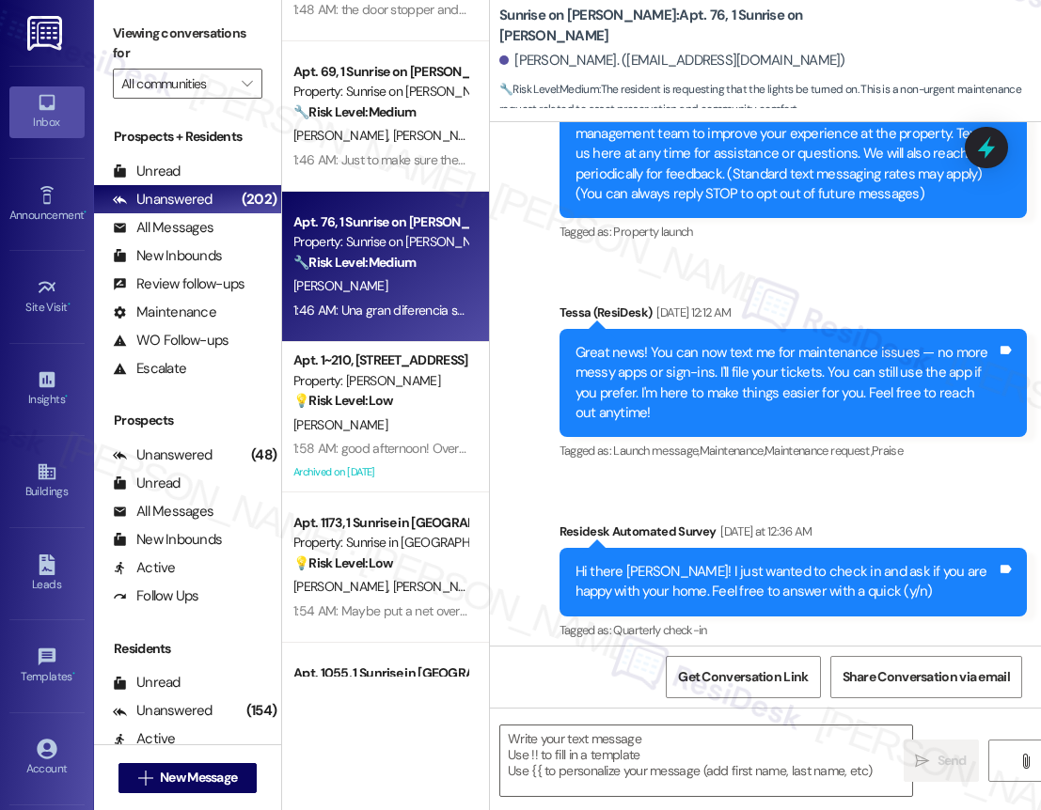
type textarea "Fetching suggested responses. Please feel free to read through the conversation…"
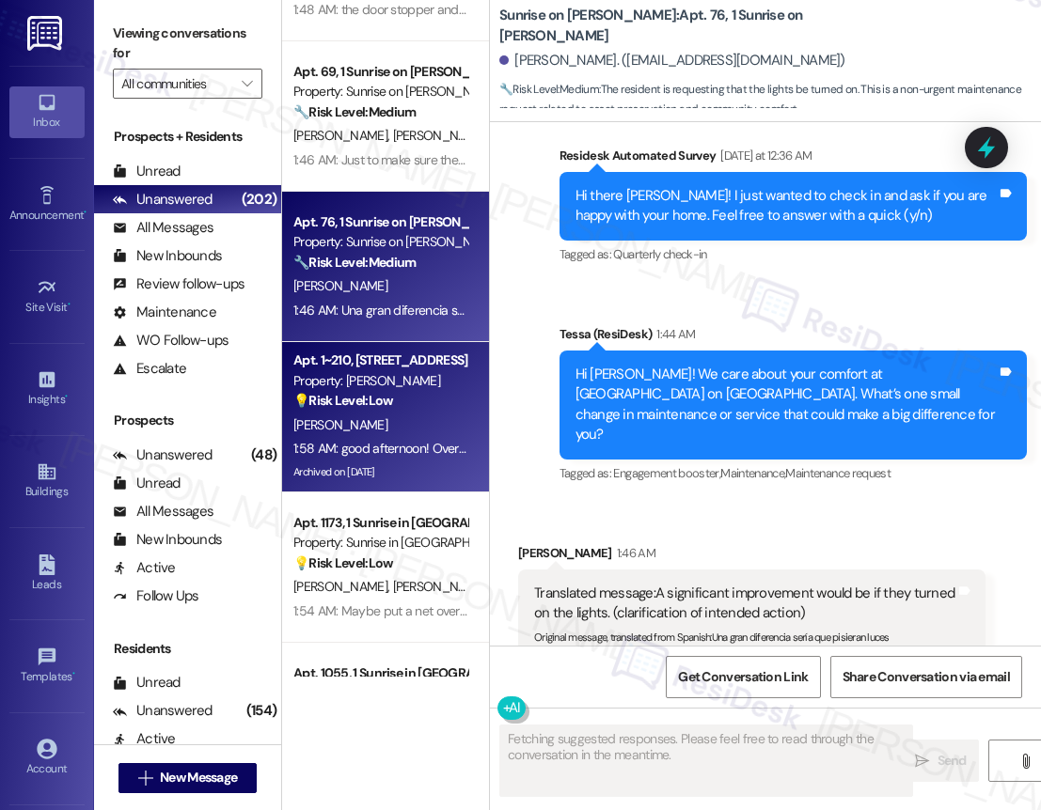
click at [406, 463] on div "Archived on [DATE]" at bounding box center [380, 473] width 178 height 24
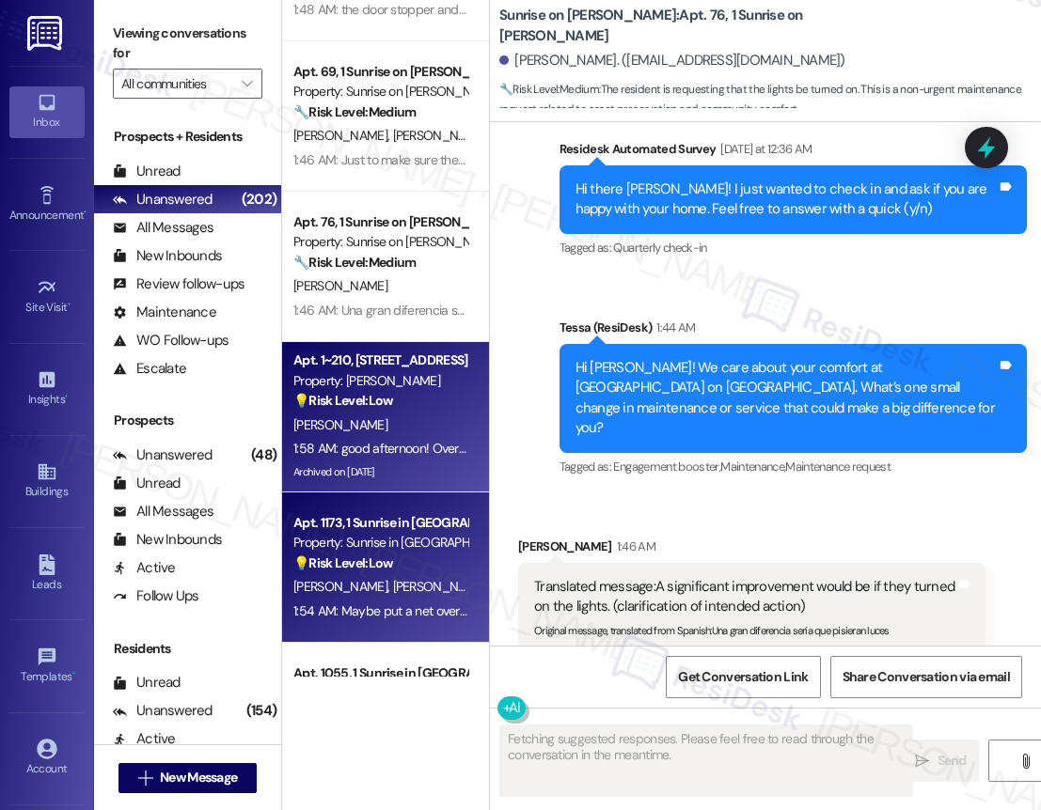
click at [397, 565] on div "💡 Risk Level: Low The resident is suggesting a cosmetic enhancement (netting fo…" at bounding box center [380, 564] width 174 height 20
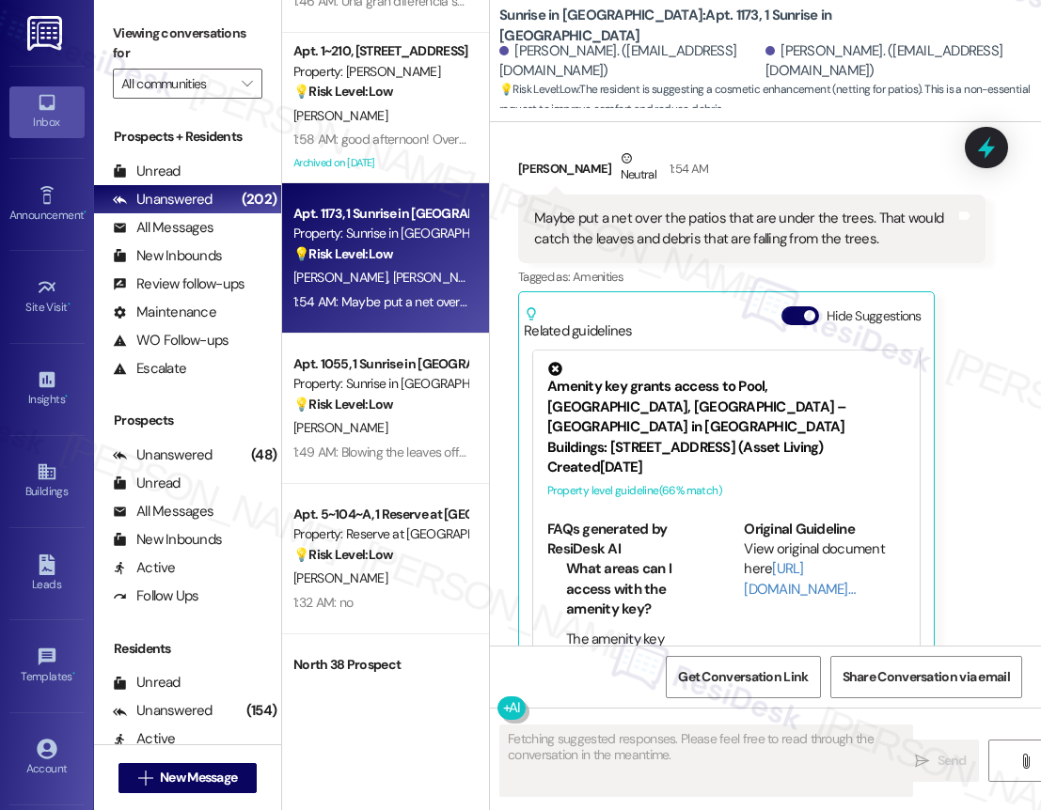
scroll to position [1495, 0]
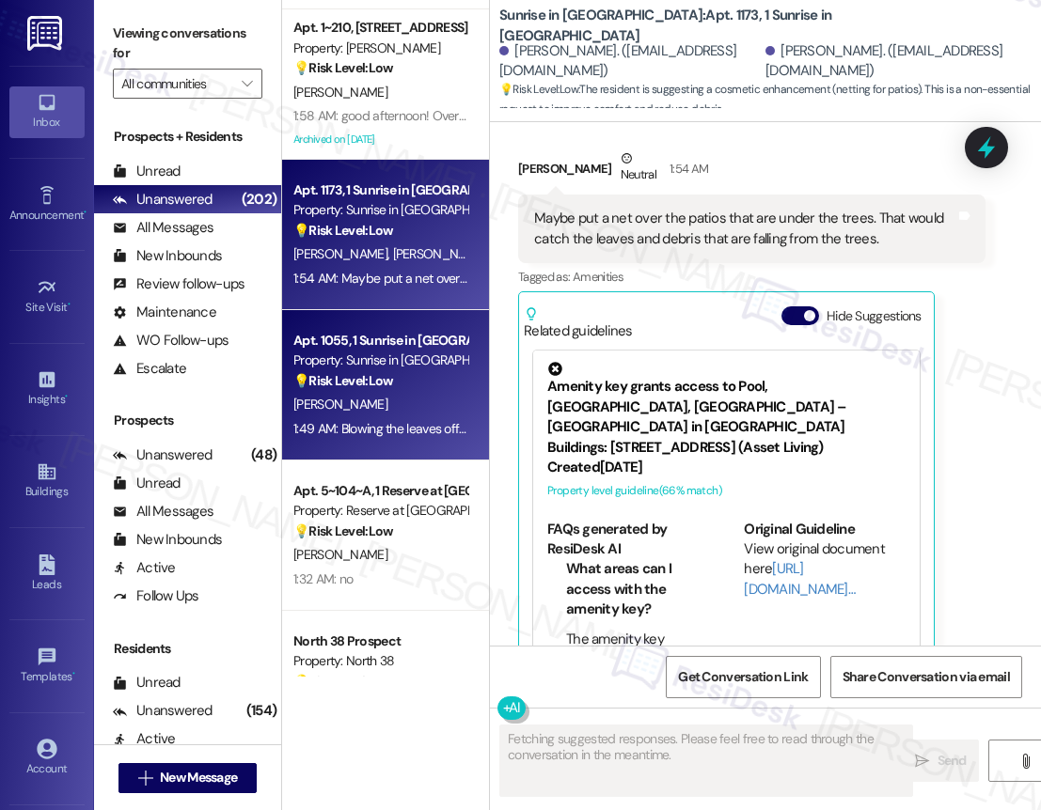
click at [432, 417] on div "1:49 AM: Blowing the leaves off my porch, thanks 1:49 AM: Blowing the leaves of…" at bounding box center [380, 429] width 178 height 24
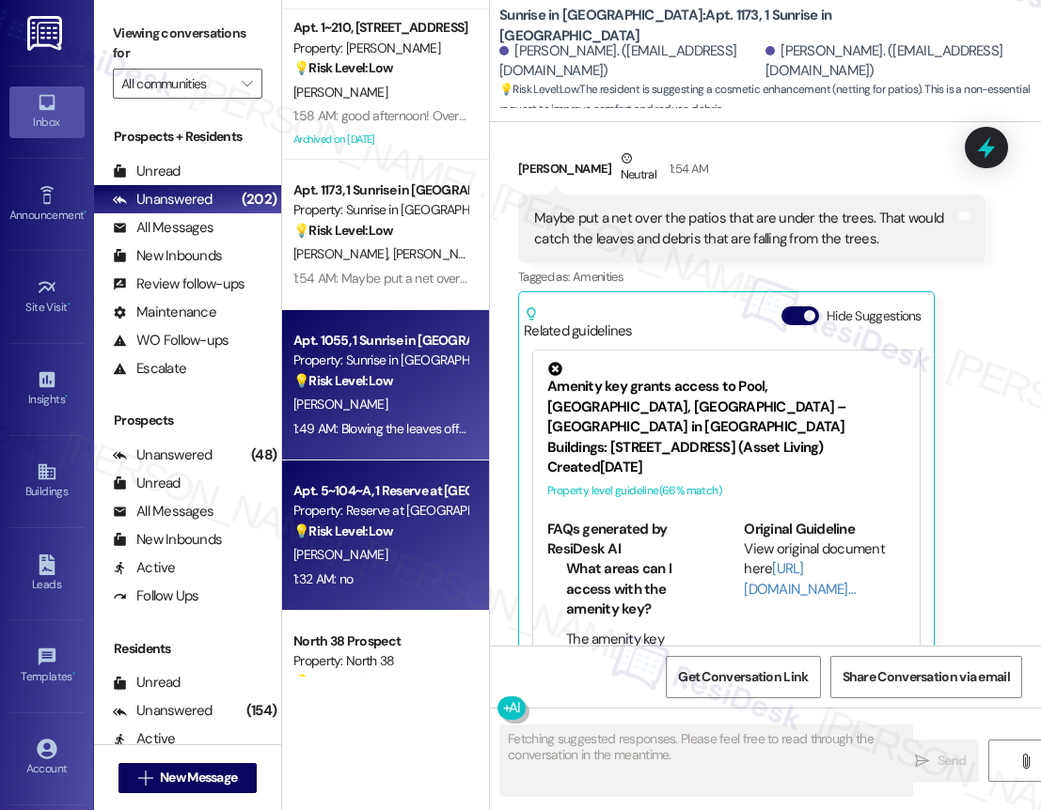
click at [375, 595] on div "Apt. 5~104~A, 1 Reserve at San Antonio Property: Reserve at San Antonio 💡 Risk …" at bounding box center [385, 536] width 207 height 150
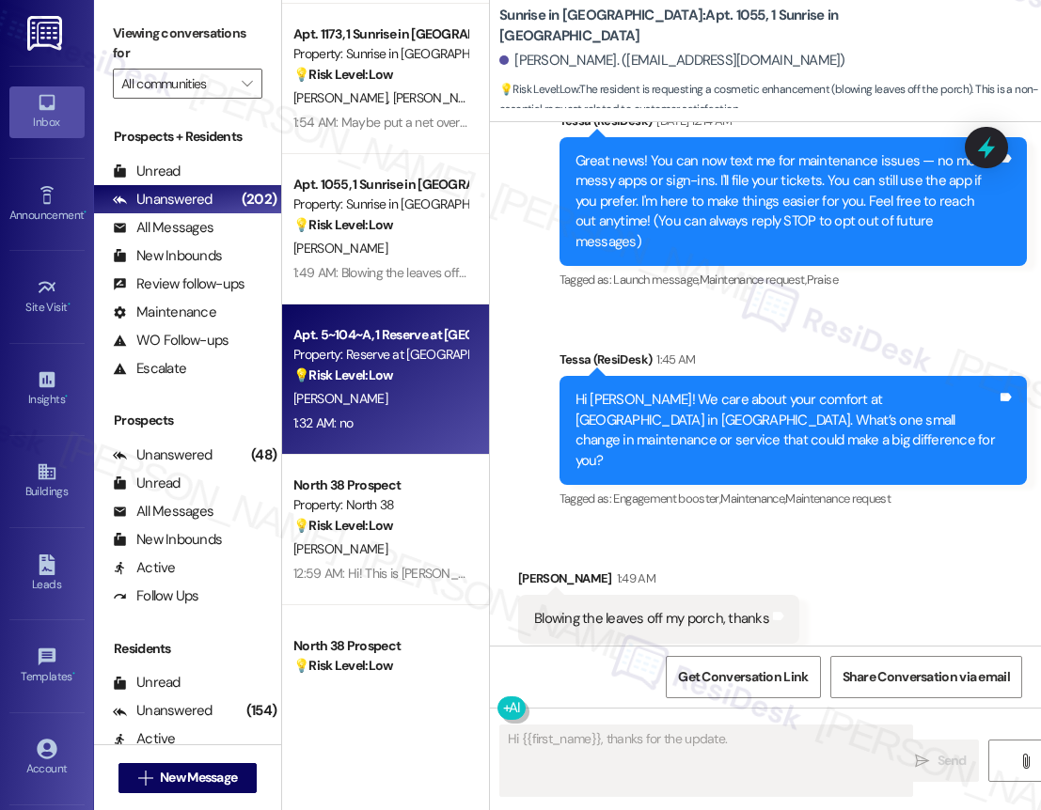
scroll to position [1681, 0]
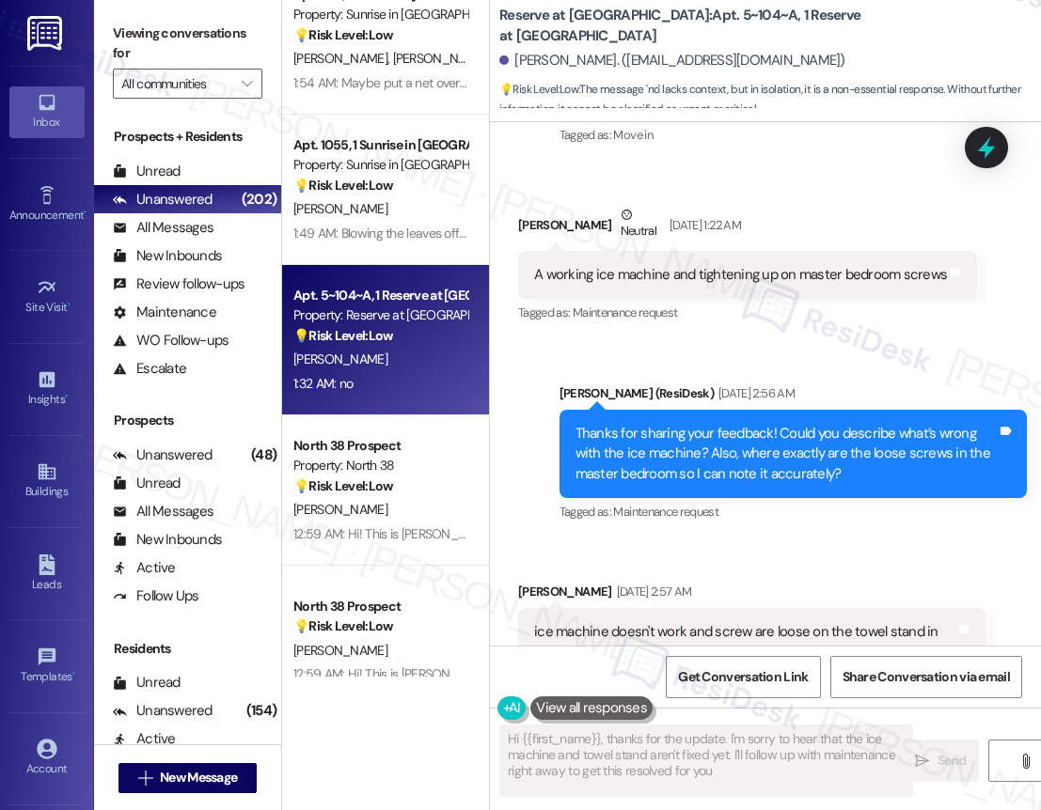
type textarea "Hi {{first_name}}, thanks for the update. I'm sorry to hear that the ice machin…"
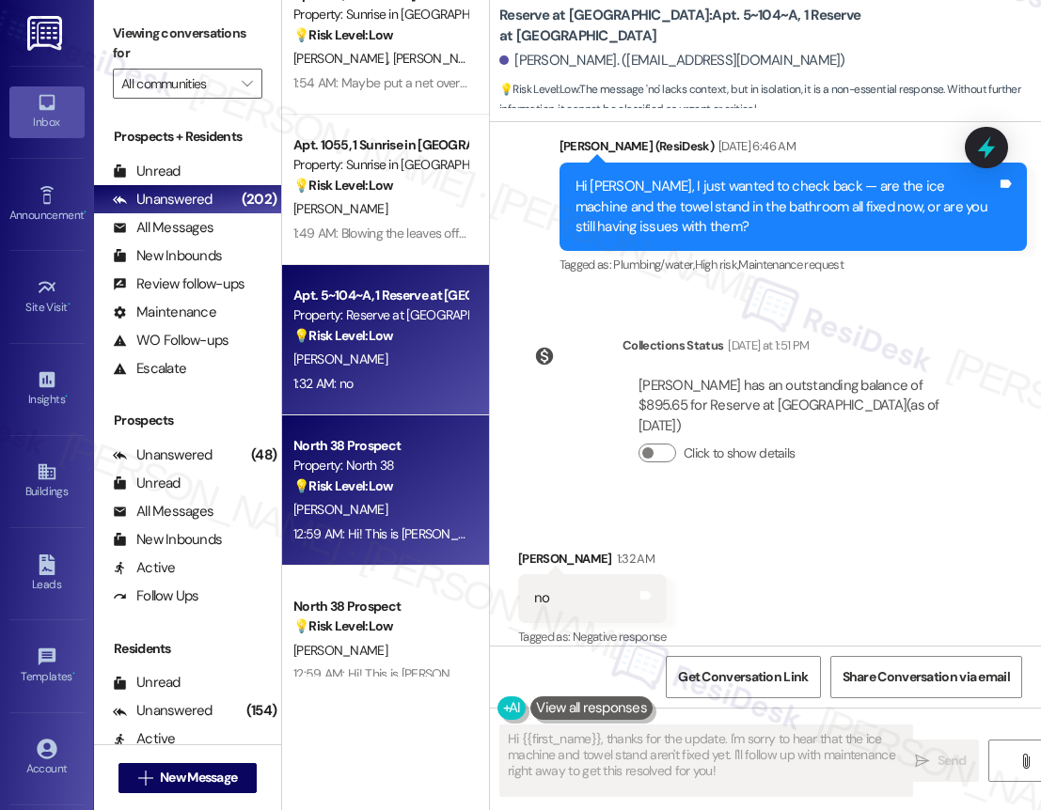
click at [393, 515] on div "[PERSON_NAME]" at bounding box center [380, 510] width 178 height 24
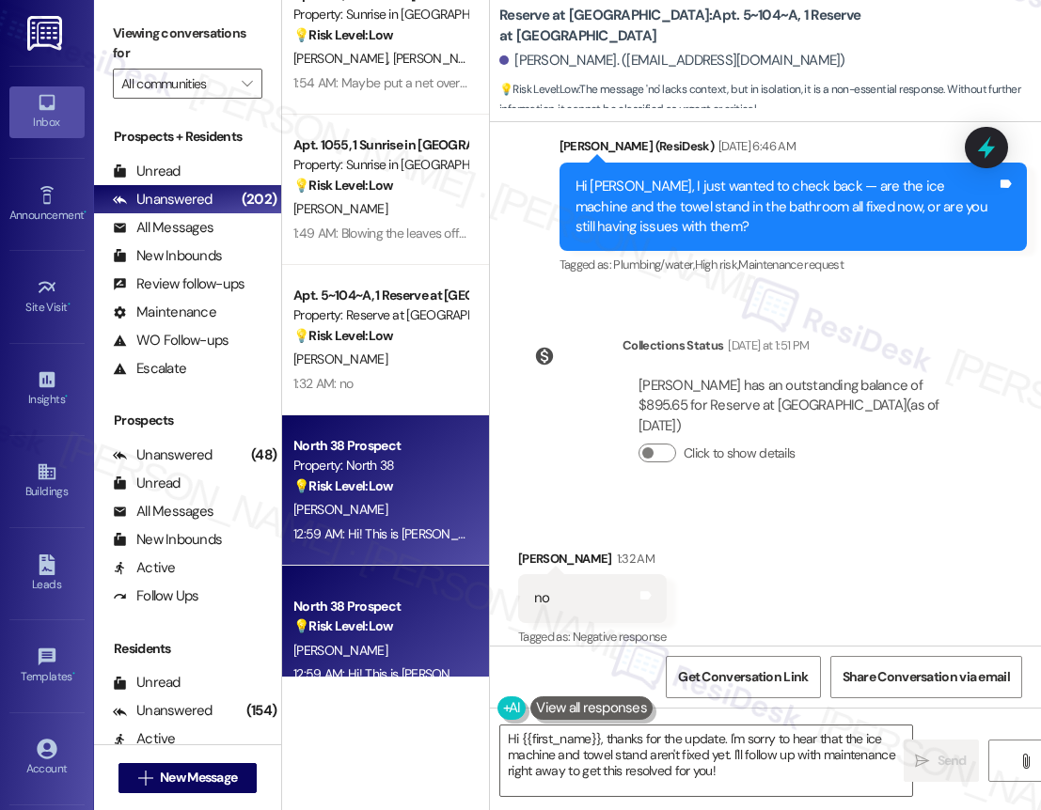
type textarea "Fetching suggested responses. Please feel free to read through the conversation…"
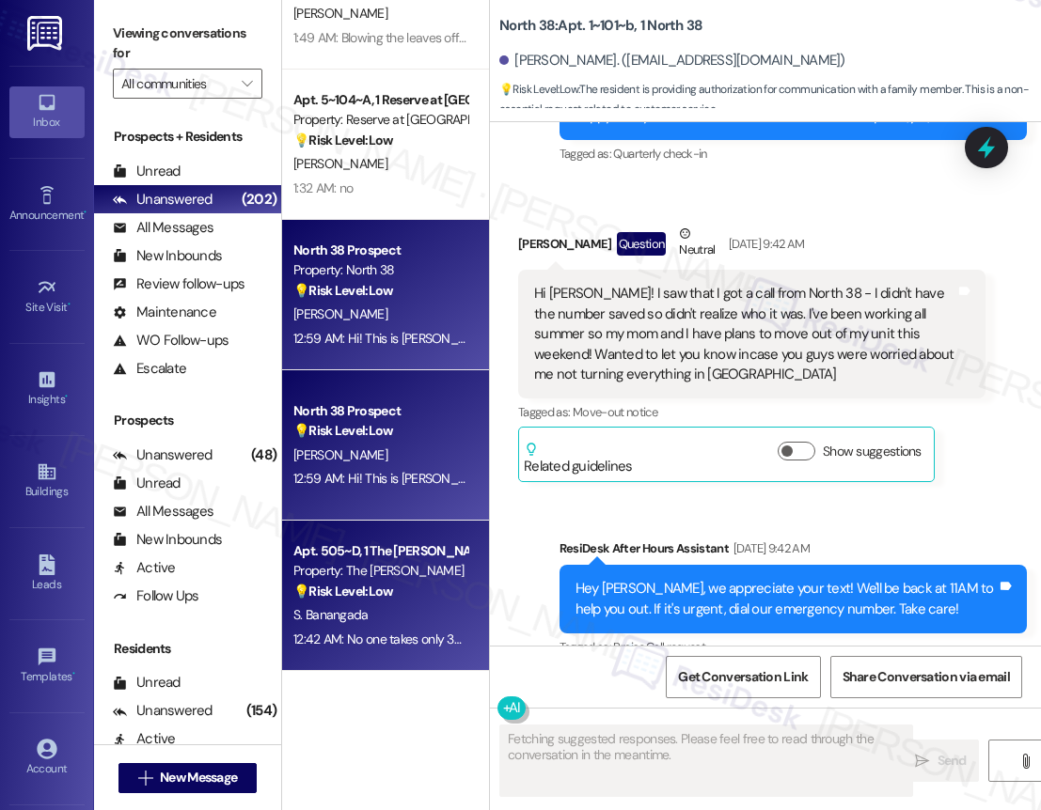
click at [392, 585] on strong "💡 Risk Level: Low" at bounding box center [343, 591] width 100 height 17
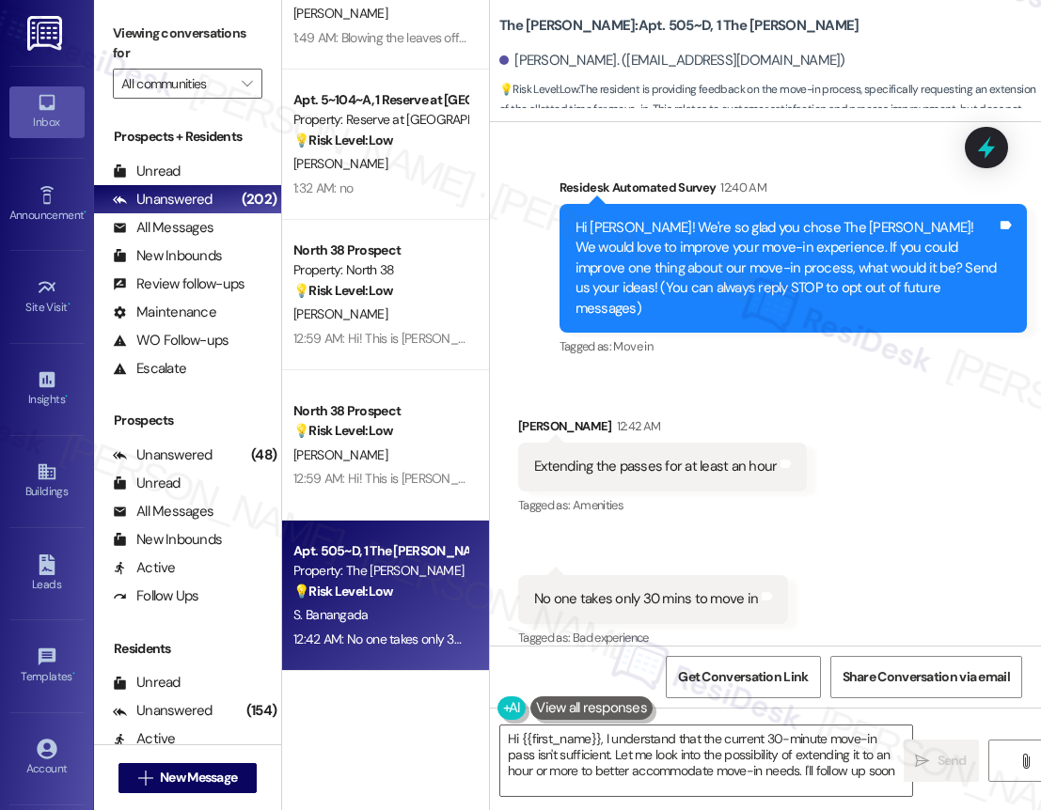
type textarea "Hi {{first_name}}, I understand that the current 30-minute move-in pass isn't s…"
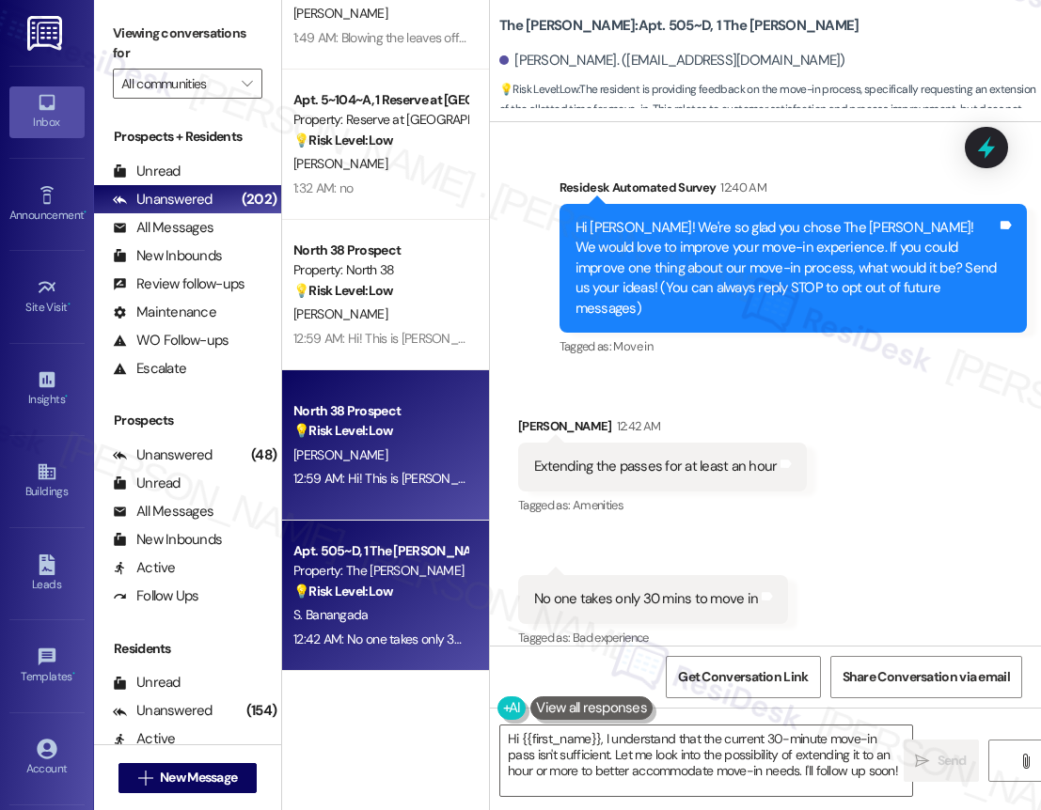
click at [364, 427] on strong "💡 Risk Level: Low" at bounding box center [343, 430] width 100 height 17
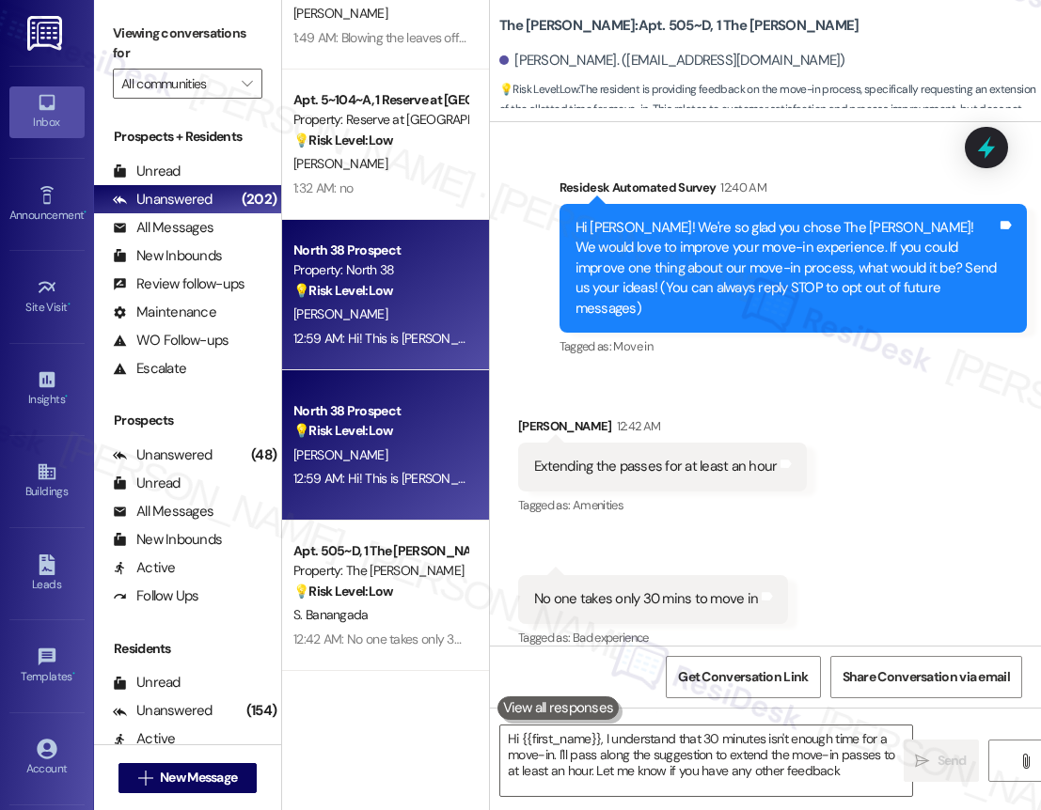
type textarea "Hi {{first_name}}, I understand that 30 minutes isn't enough time for a move-in…"
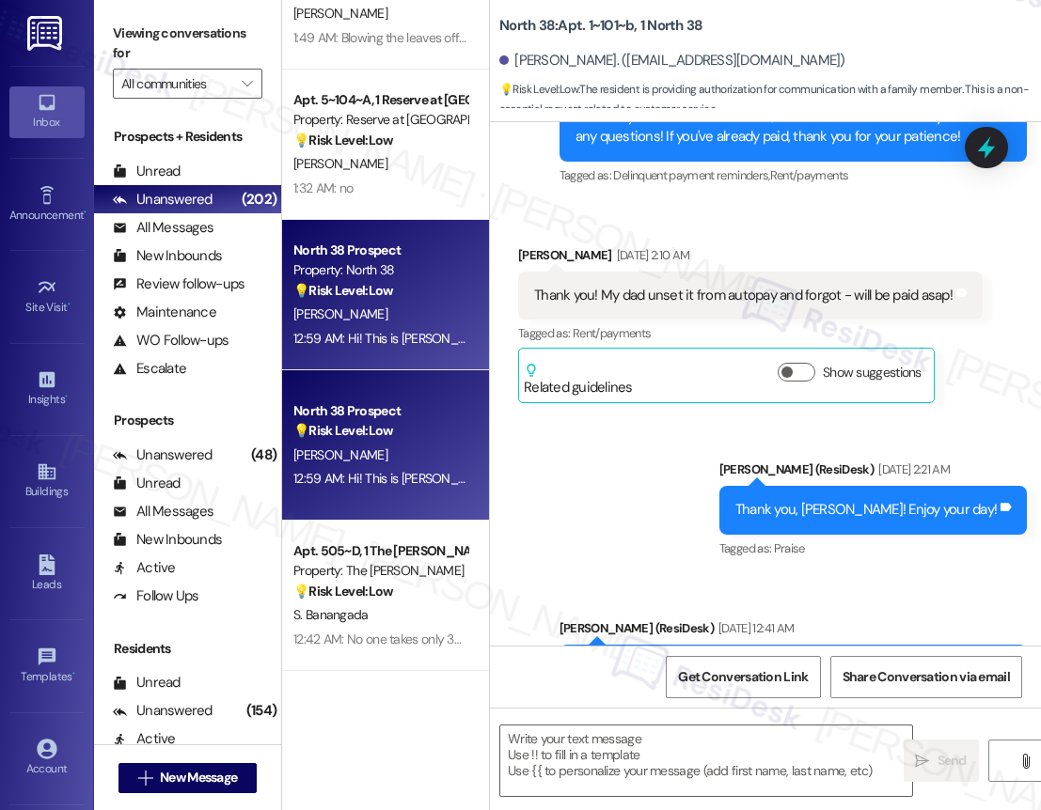
type textarea "Fetching suggested responses. Please feel free to read through the conversation…"
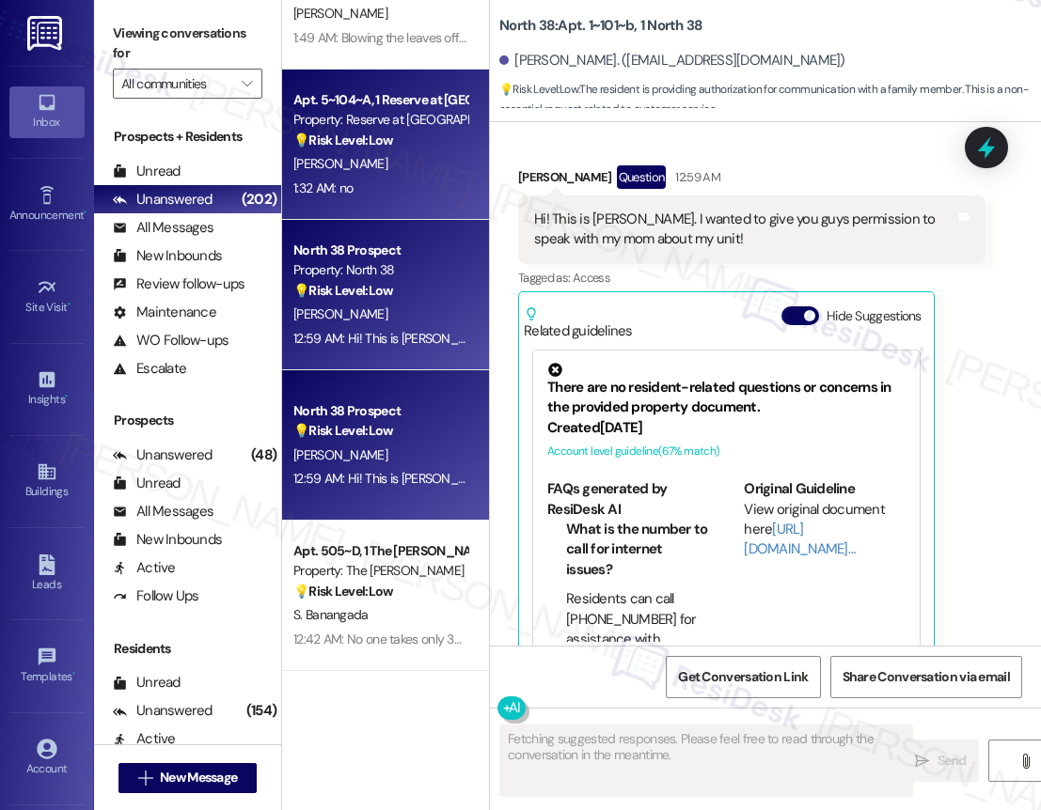
click at [432, 186] on div "1:32 AM: no 1:32 AM: no" at bounding box center [380, 189] width 178 height 24
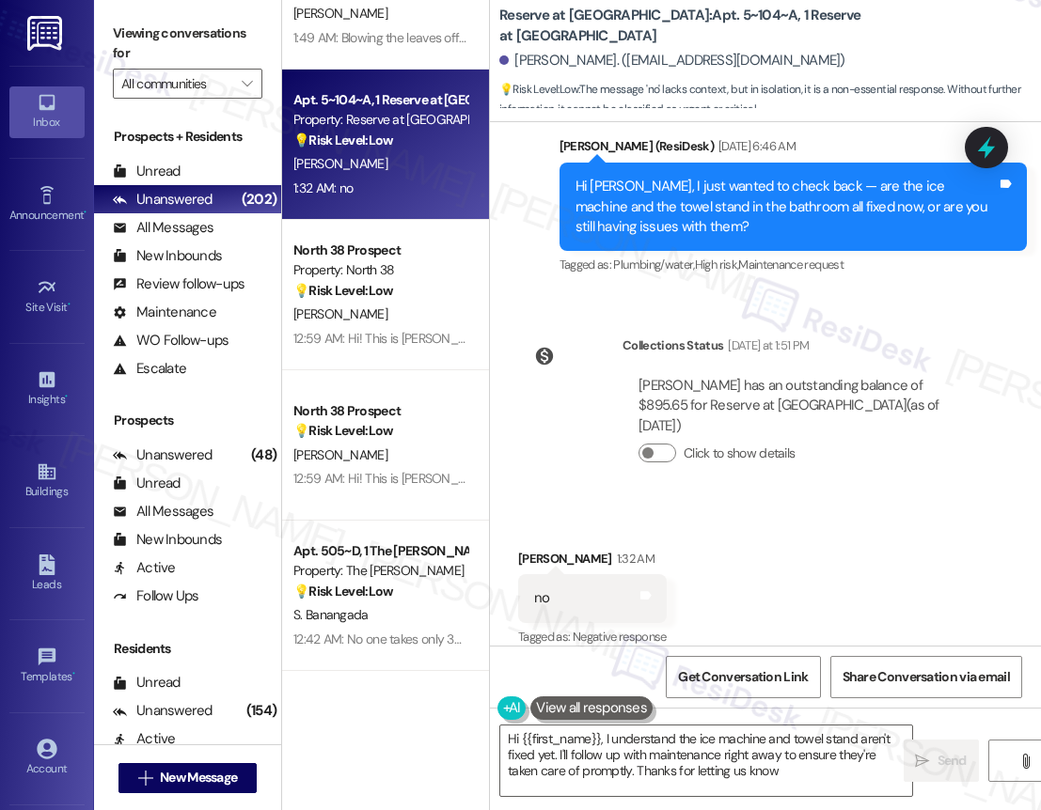
type textarea "Hi {{first_name}}, I understand the ice machine and towel stand aren't fixed ye…"
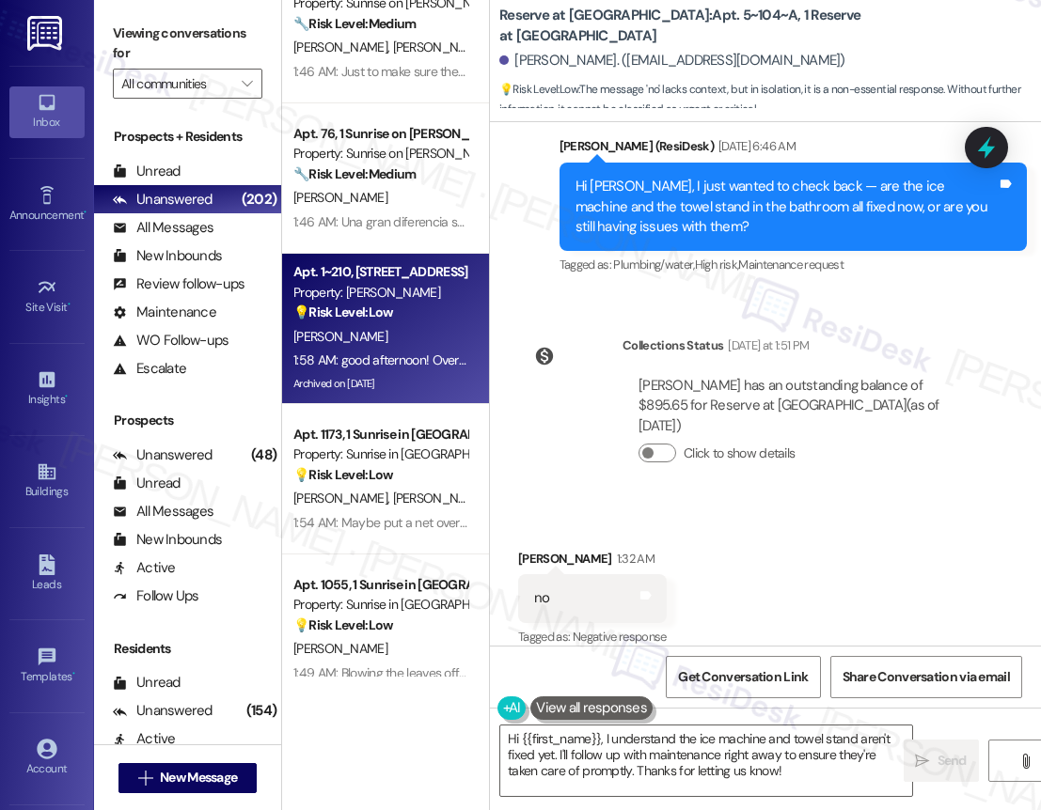
scroll to position [1235, 0]
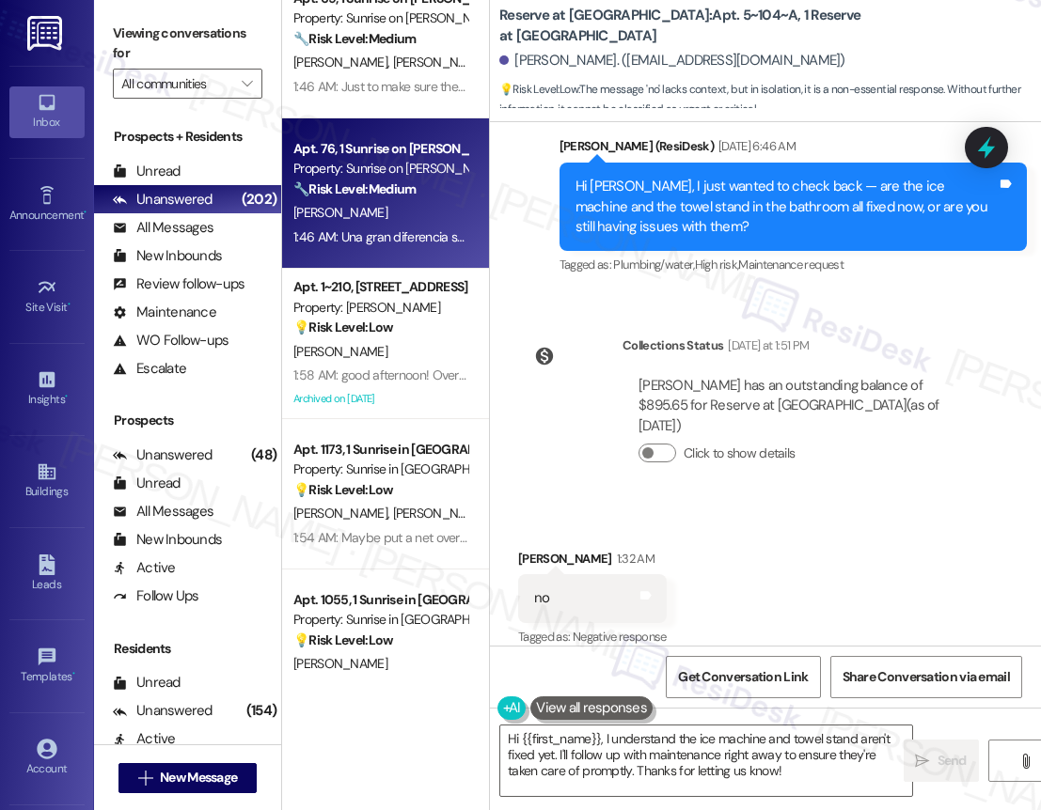
click at [409, 227] on div "1:46 AM: Una gran diferencia sería que pisieran luces 1:46 AM: Una gran diferen…" at bounding box center [380, 238] width 178 height 24
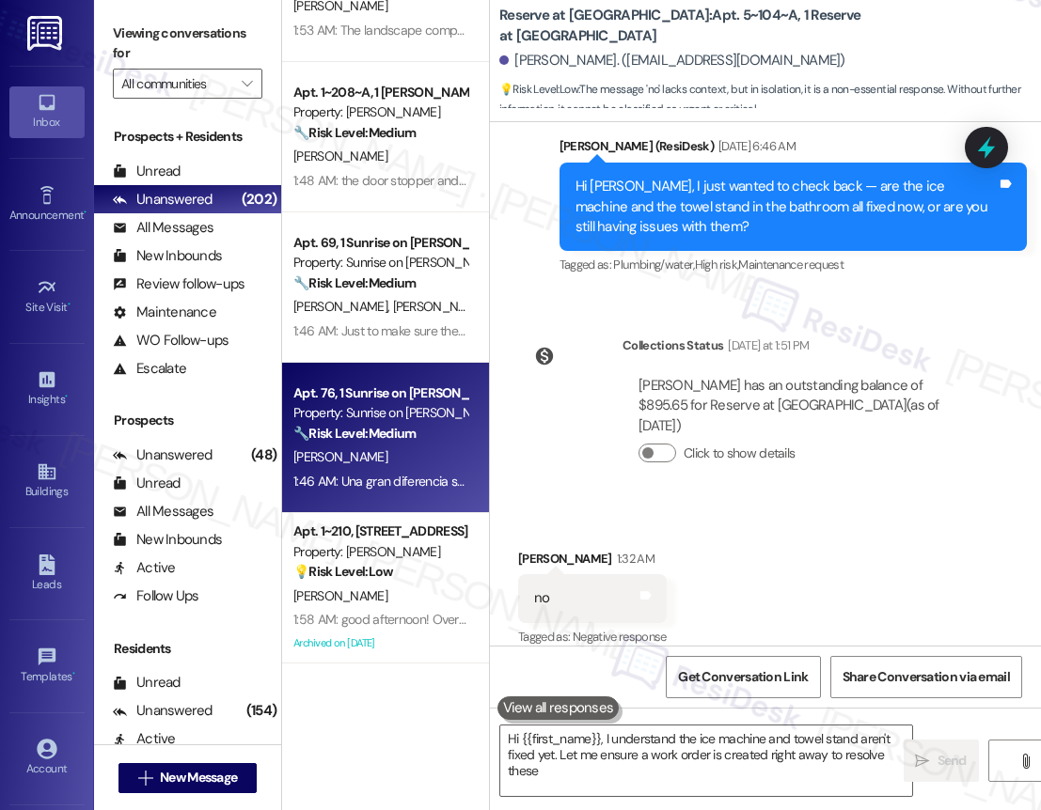
type textarea "Hi {{first_name}}, I understand the ice machine and towel stand aren't fixed ye…"
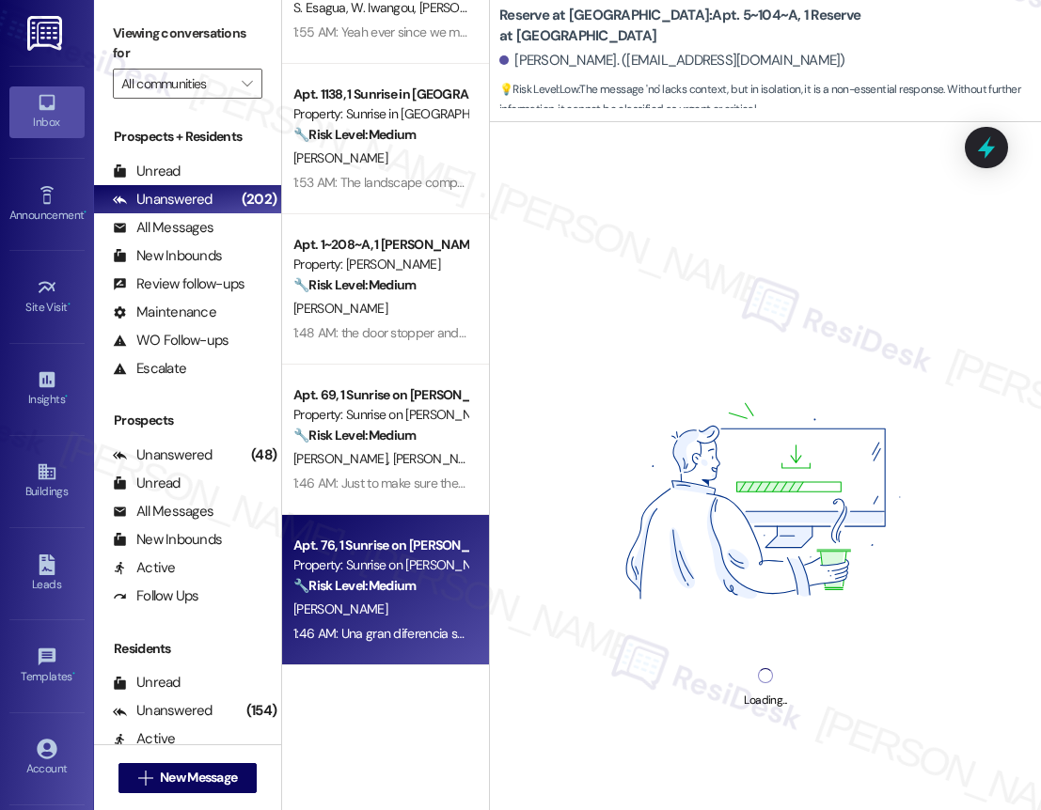
scroll to position [820, 0]
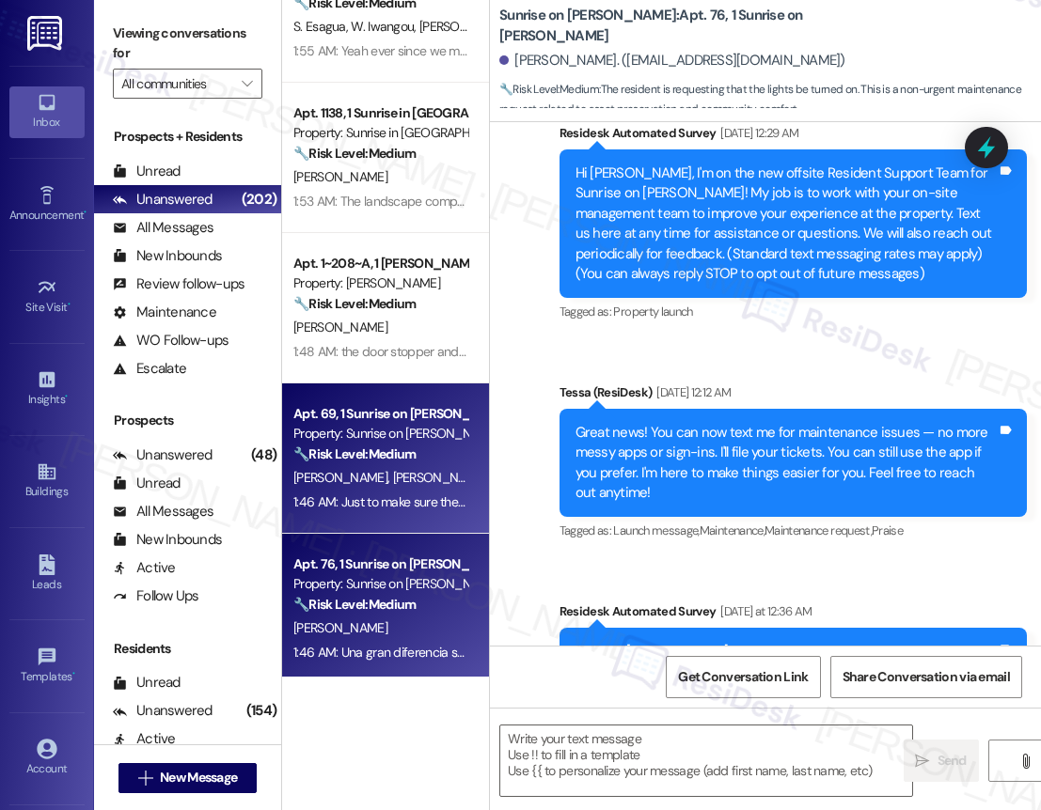
type textarea "Fetching suggested responses. Please feel free to read through the conversation…"
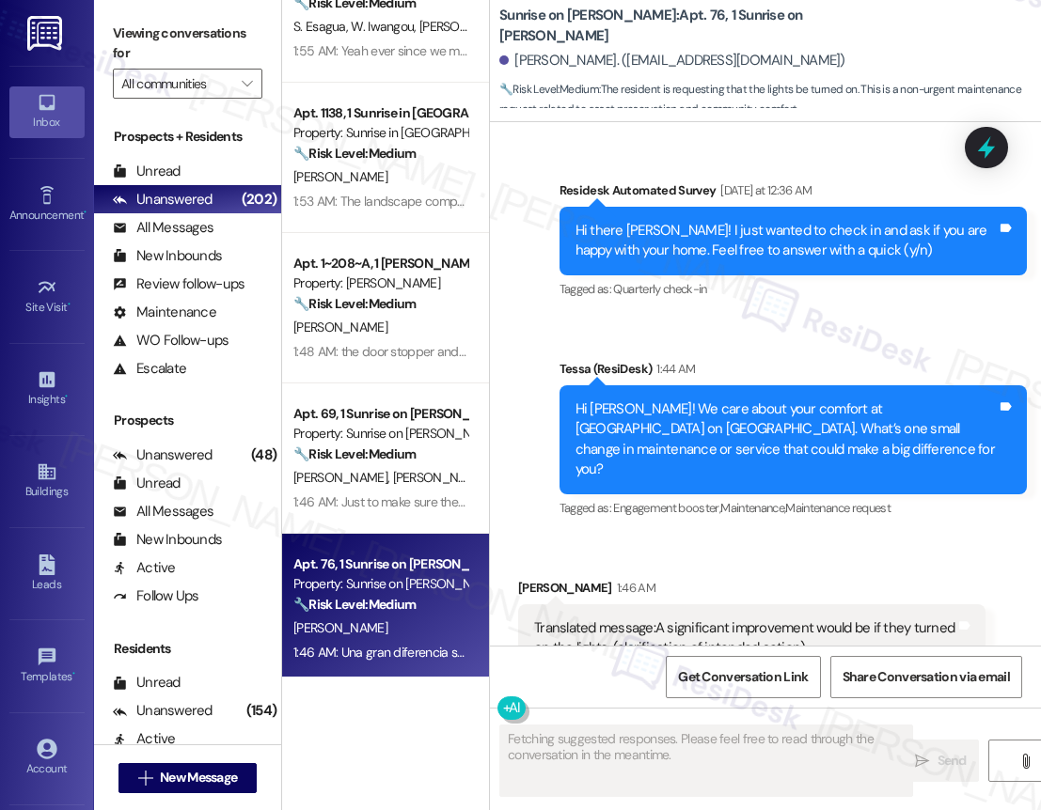
scroll to position [630, 0]
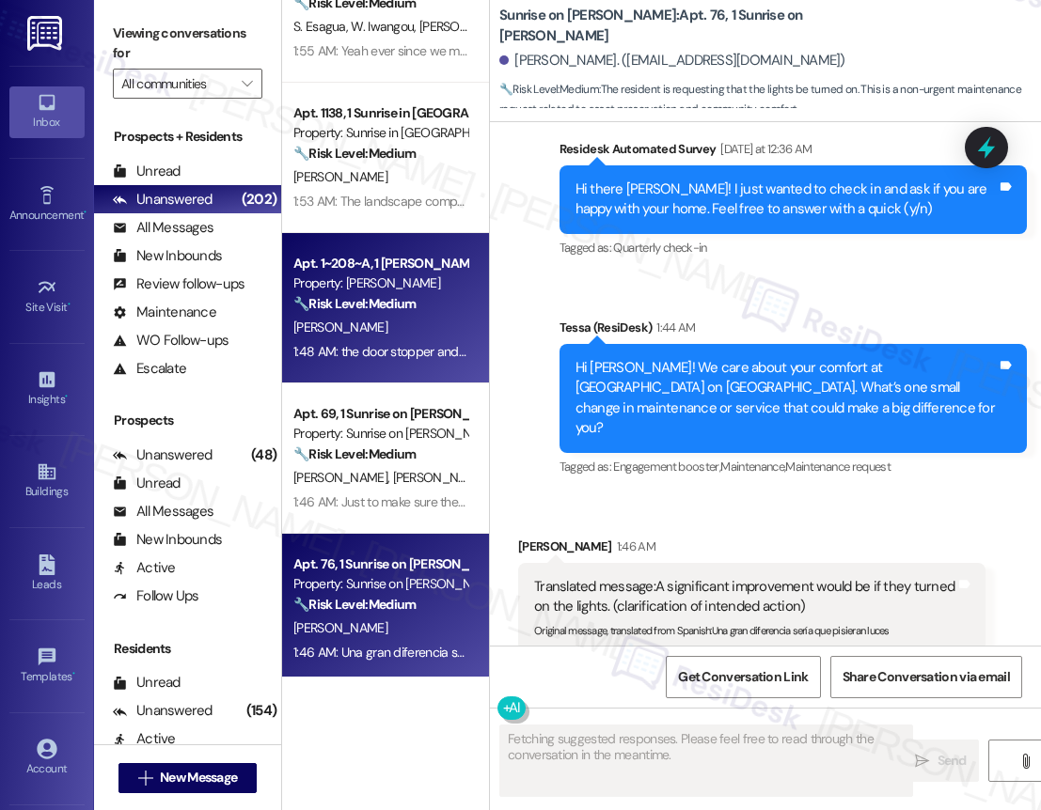
click at [399, 320] on div "[PERSON_NAME]" at bounding box center [380, 328] width 178 height 24
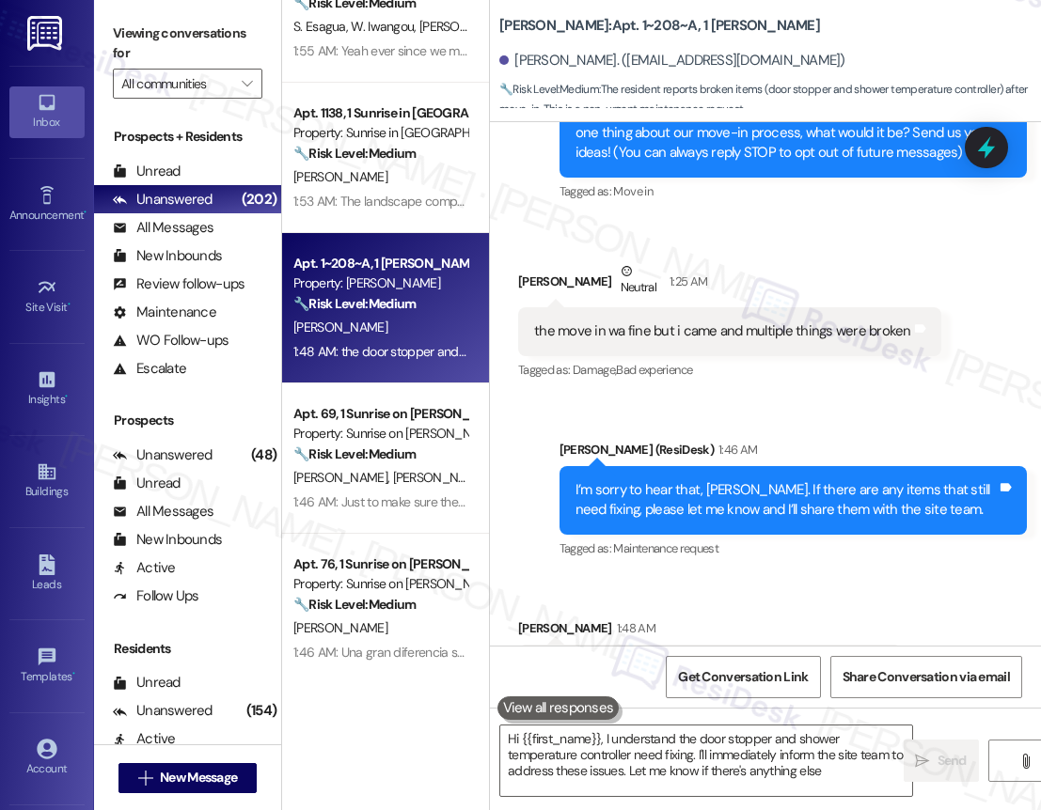
type textarea "Hi {{first_name}}, I understand the door stopper and shower temperature control…"
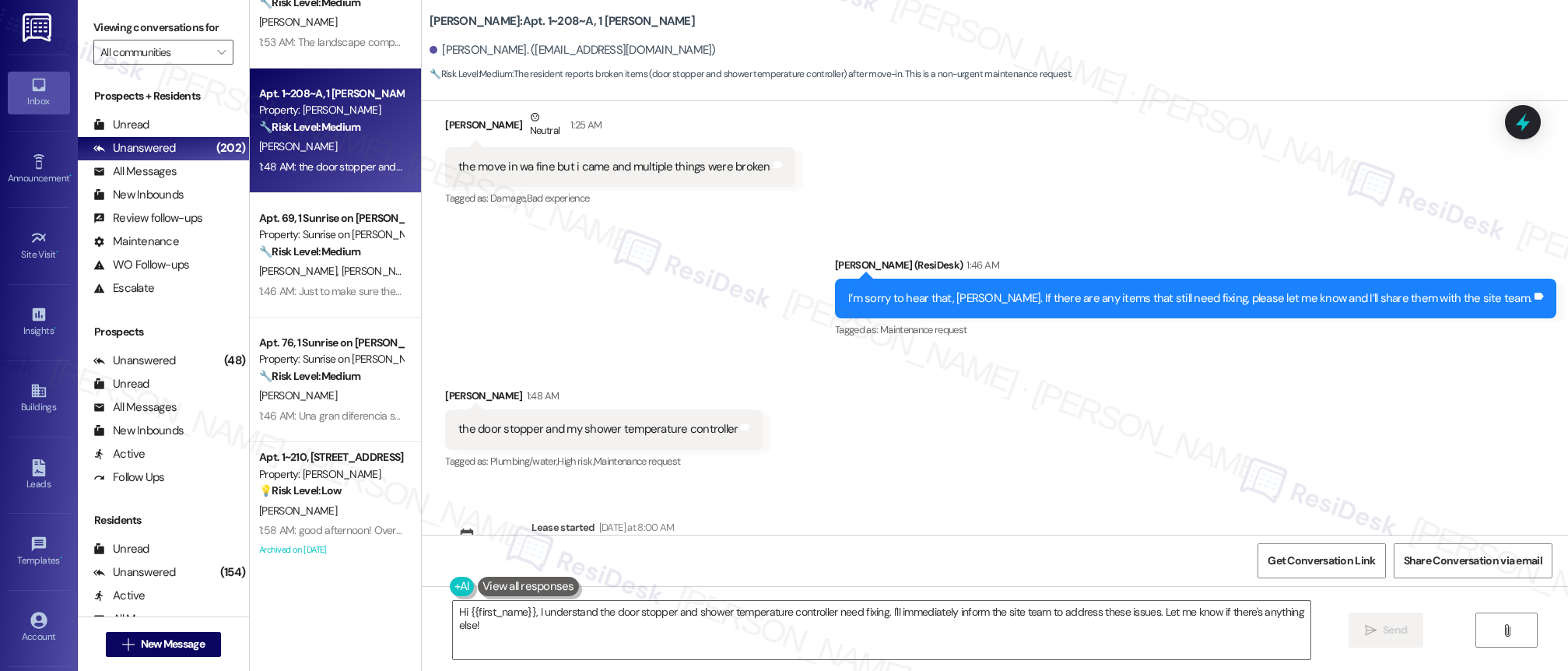
scroll to position [0, 0]
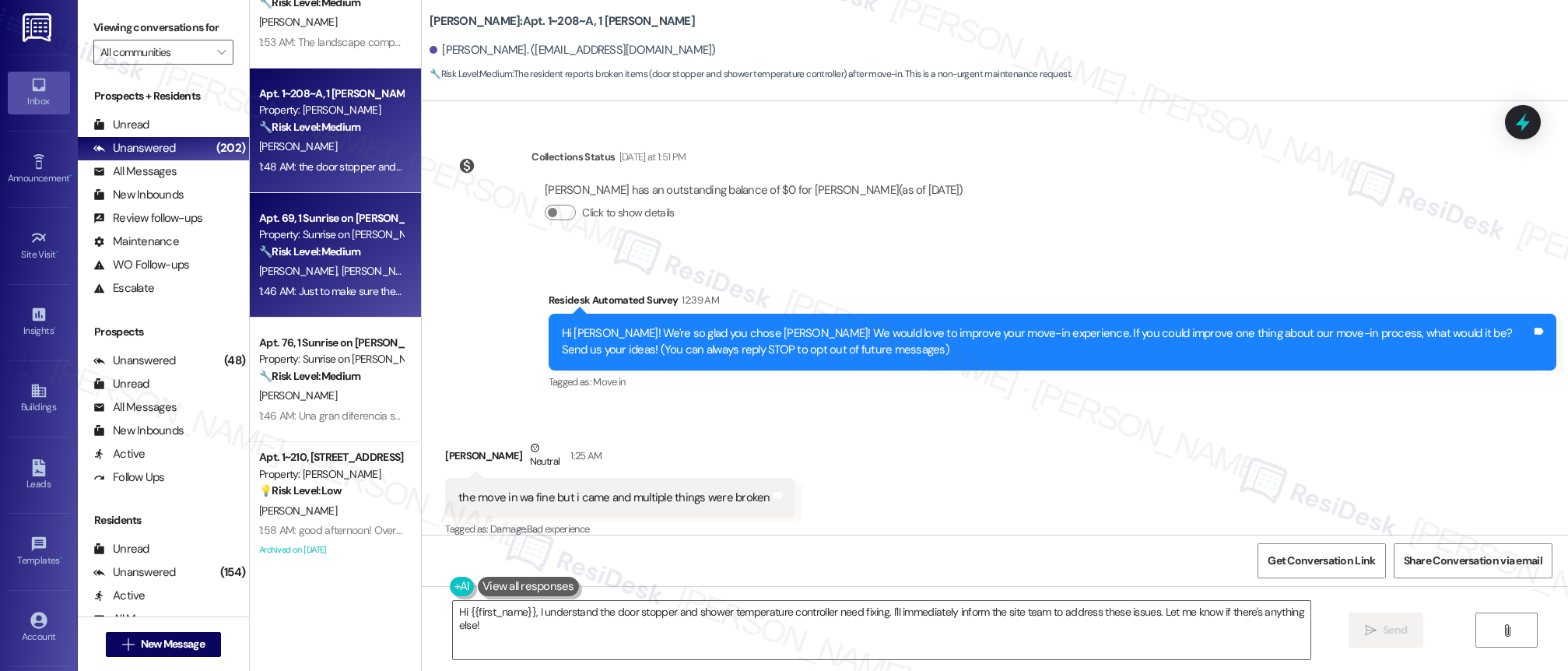
click at [363, 238] on div "Property: Sunrise on [PERSON_NAME]" at bounding box center [331, 235] width 144 height 17
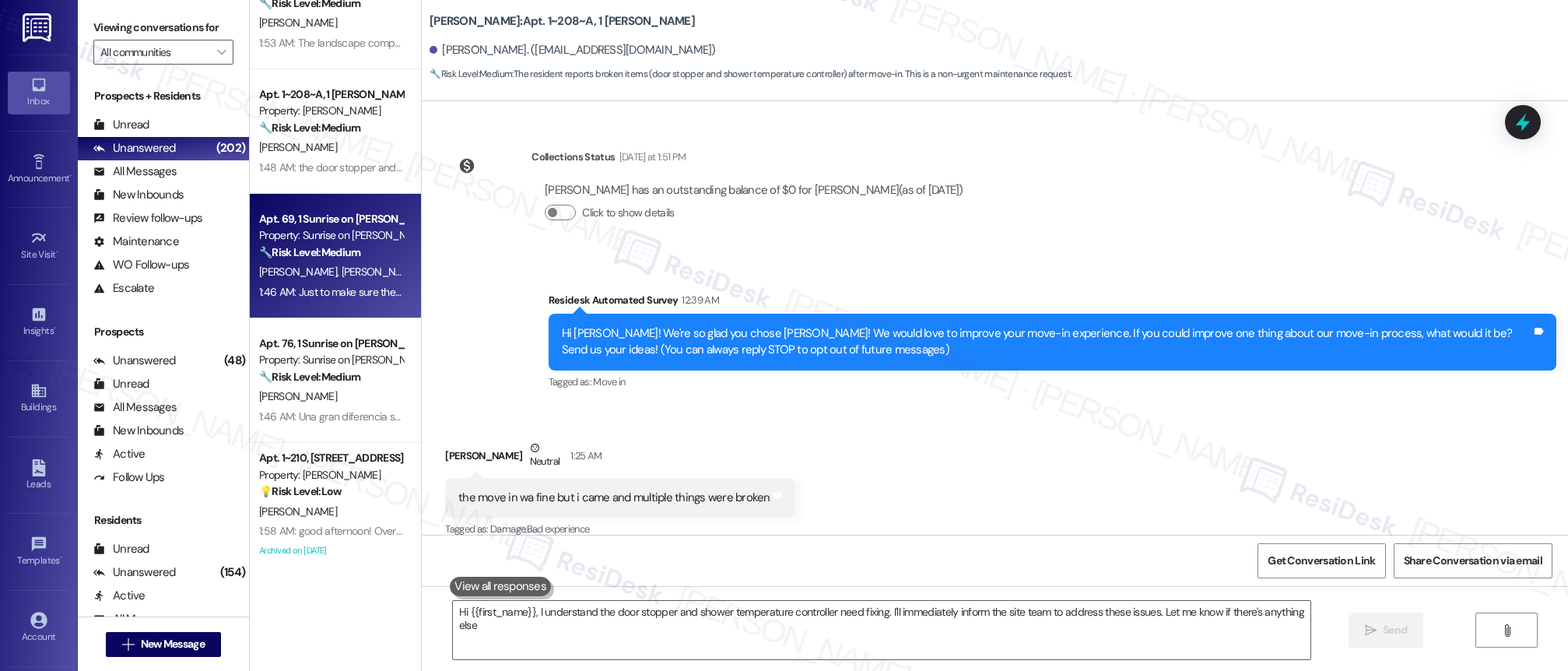
type textarea "Hi {{first_name}}, I understand the door stopper and shower temperature control…"
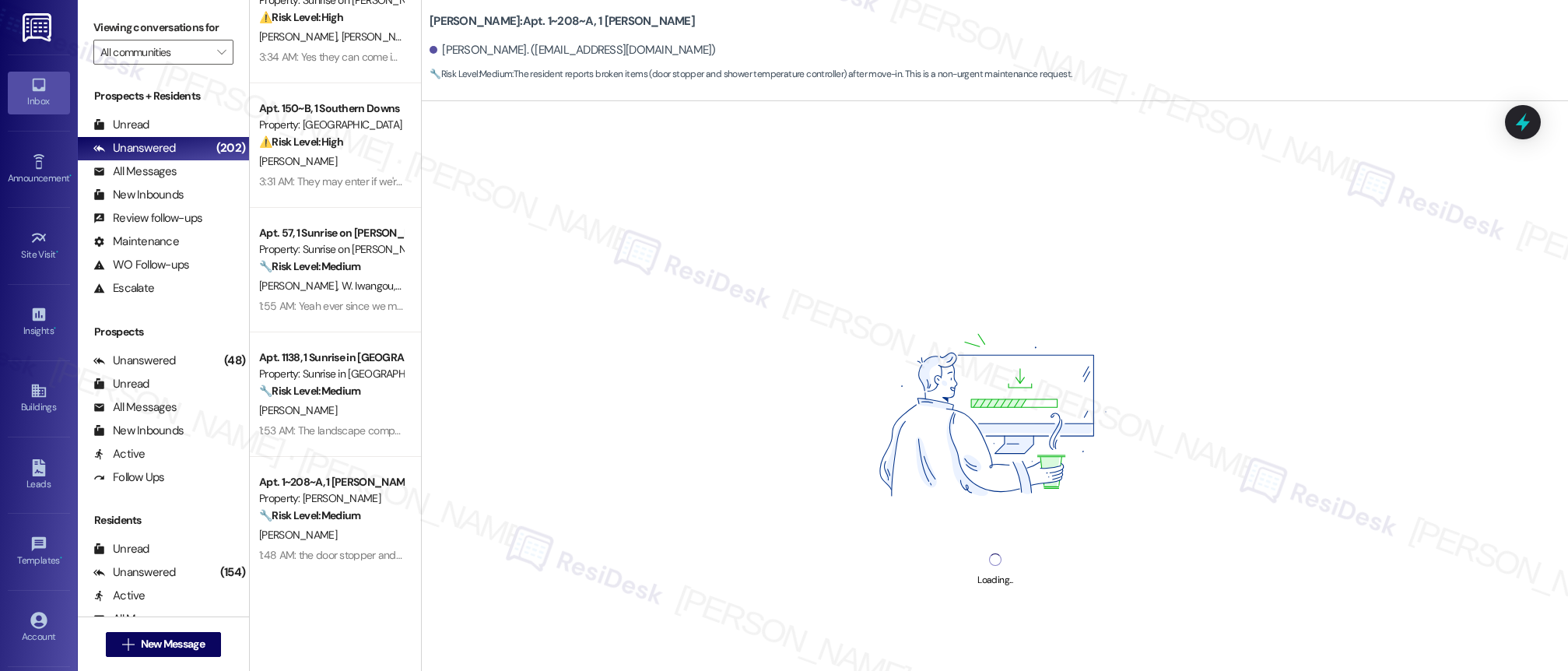
scroll to position [240, 0]
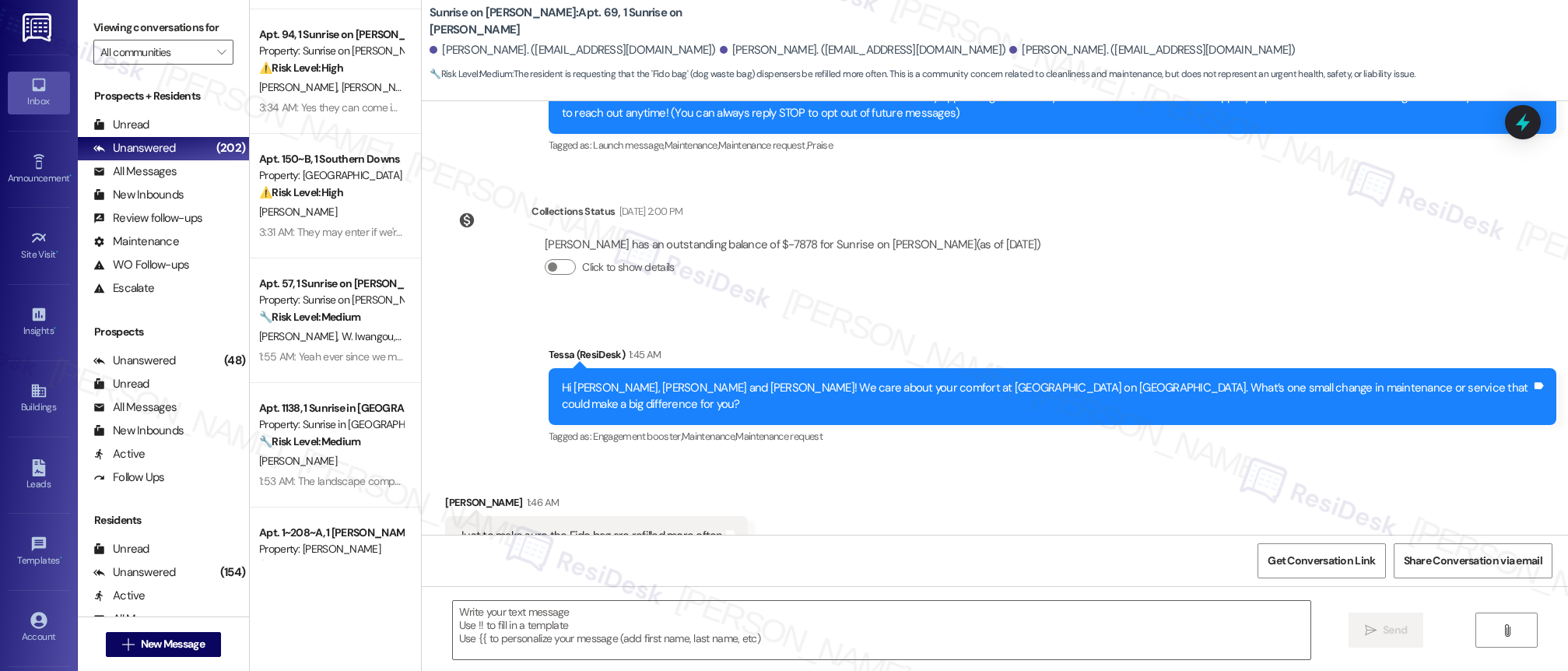
type textarea "Fetching suggested responses. Please feel free to read through the conversation…"
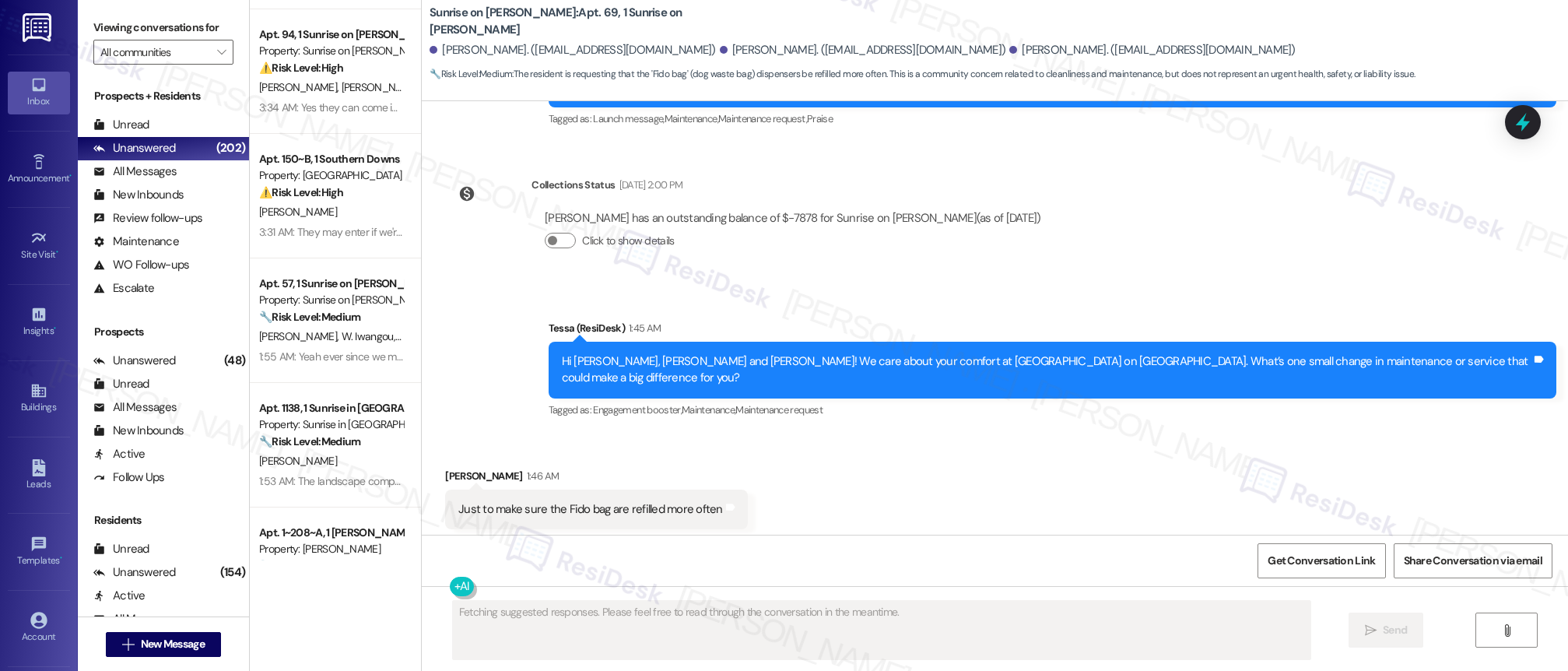
scroll to position [224, 0]
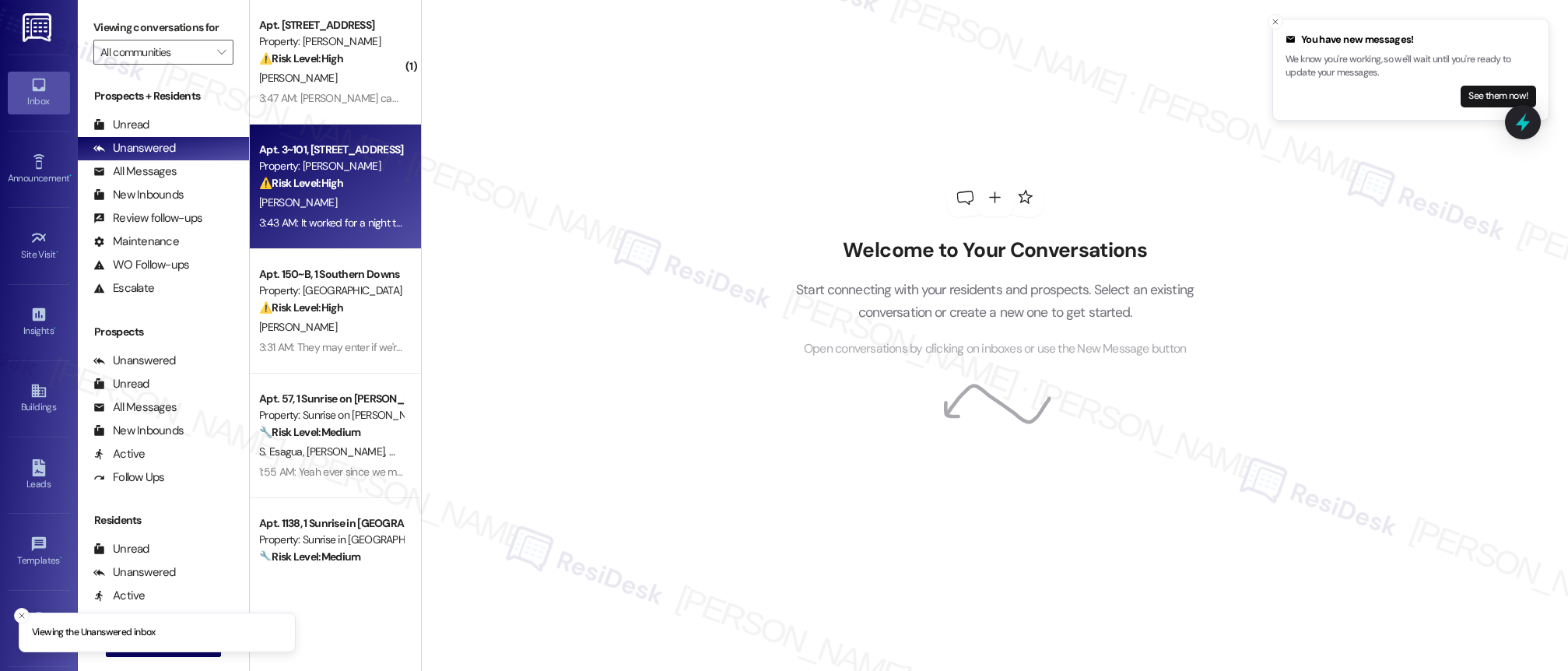
click at [357, 195] on div "[PERSON_NAME]" at bounding box center [331, 203] width 147 height 20
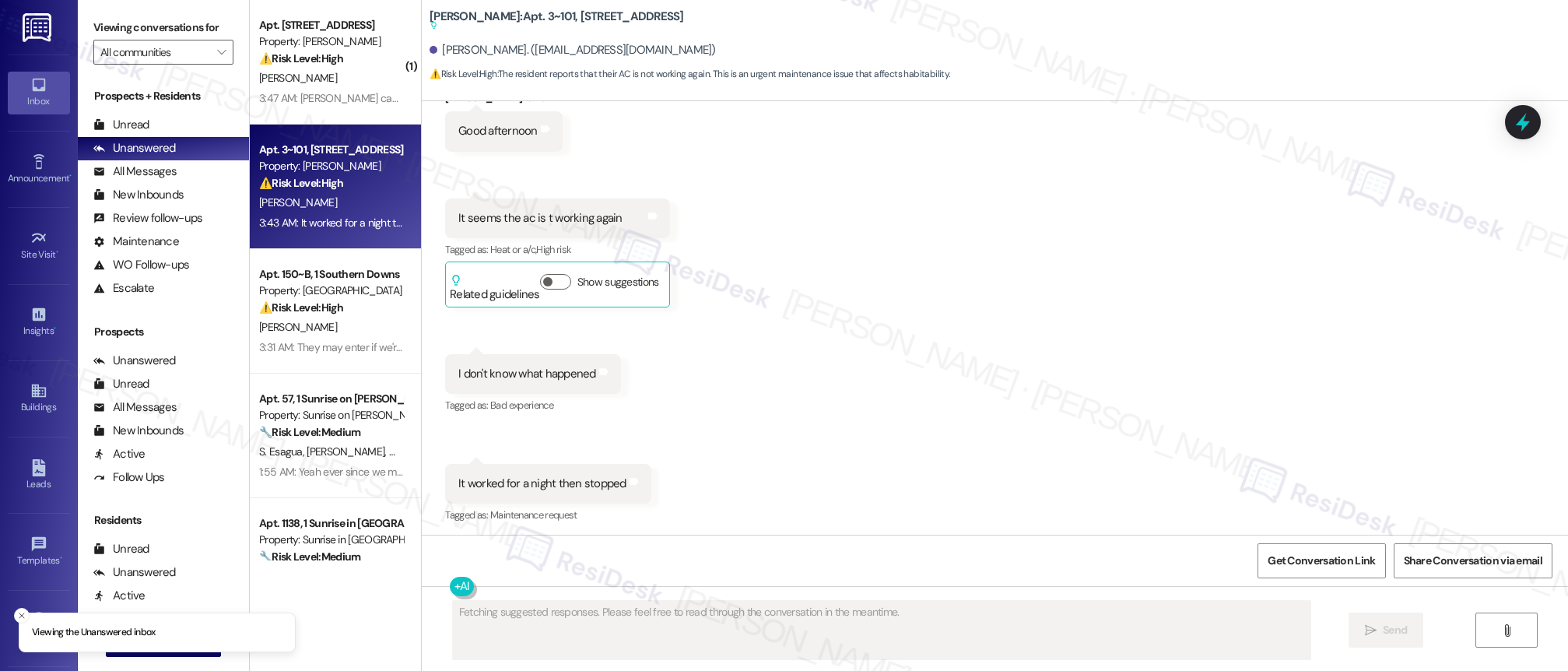
scroll to position [4552, 0]
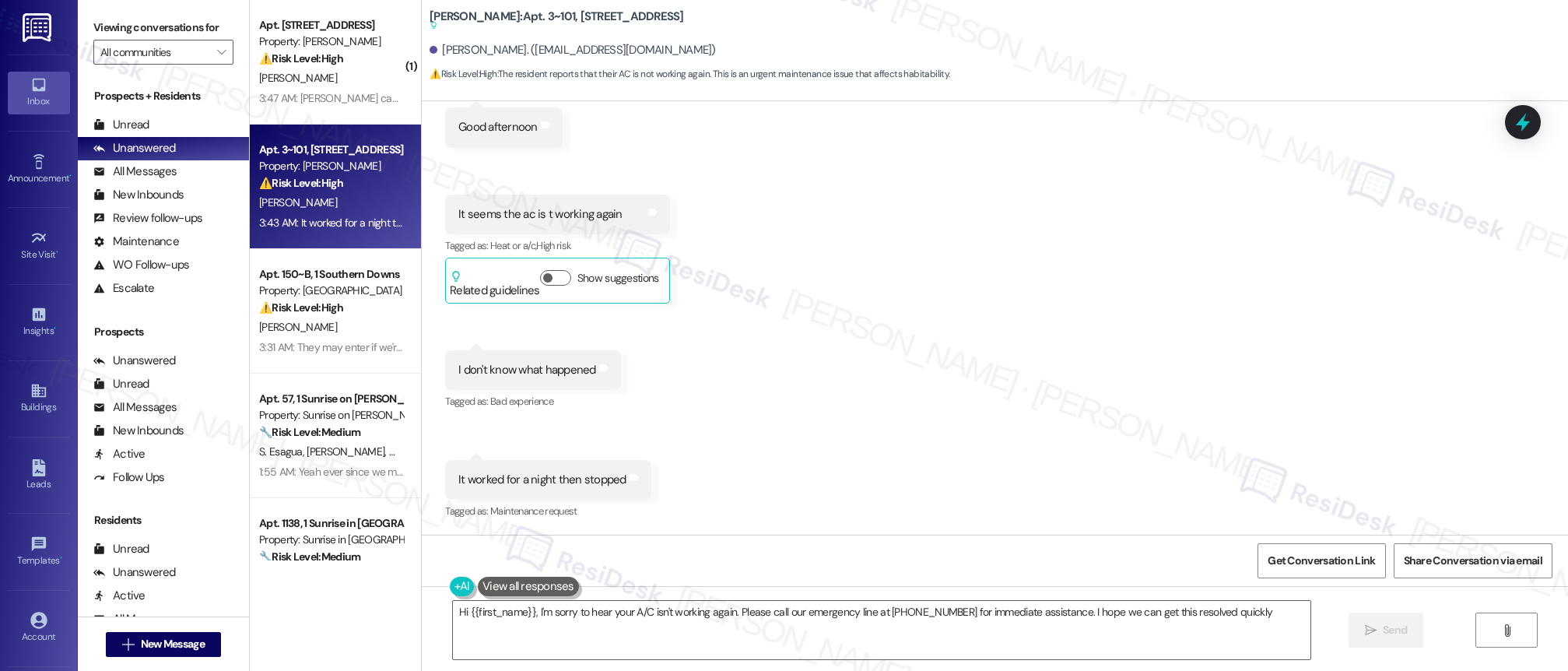
type textarea "Hi {{first_name}}, I'm sorry to hear your A/C isn't working again. Please call …"
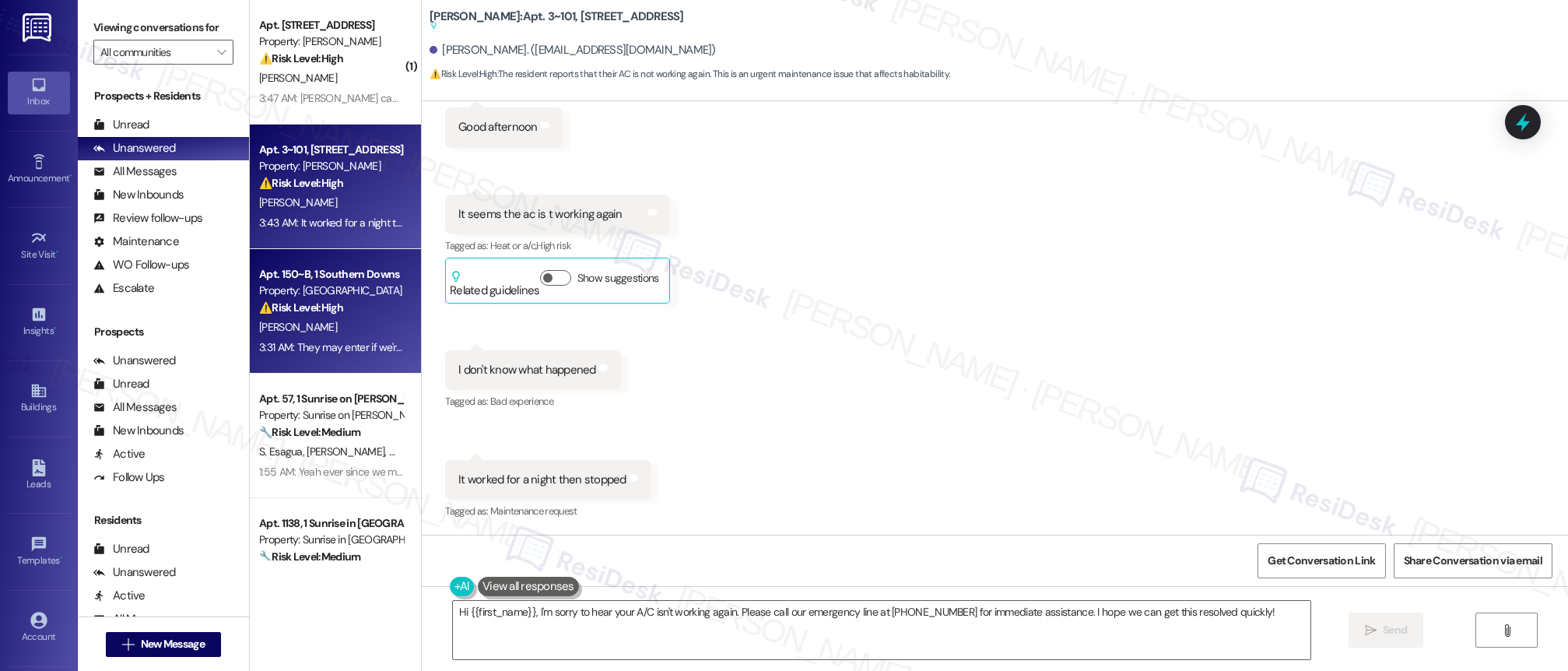
click at [356, 302] on div "⚠️ Risk Level: High The resident reports a lingering bedframe removal issue and…" at bounding box center [331, 308] width 144 height 17
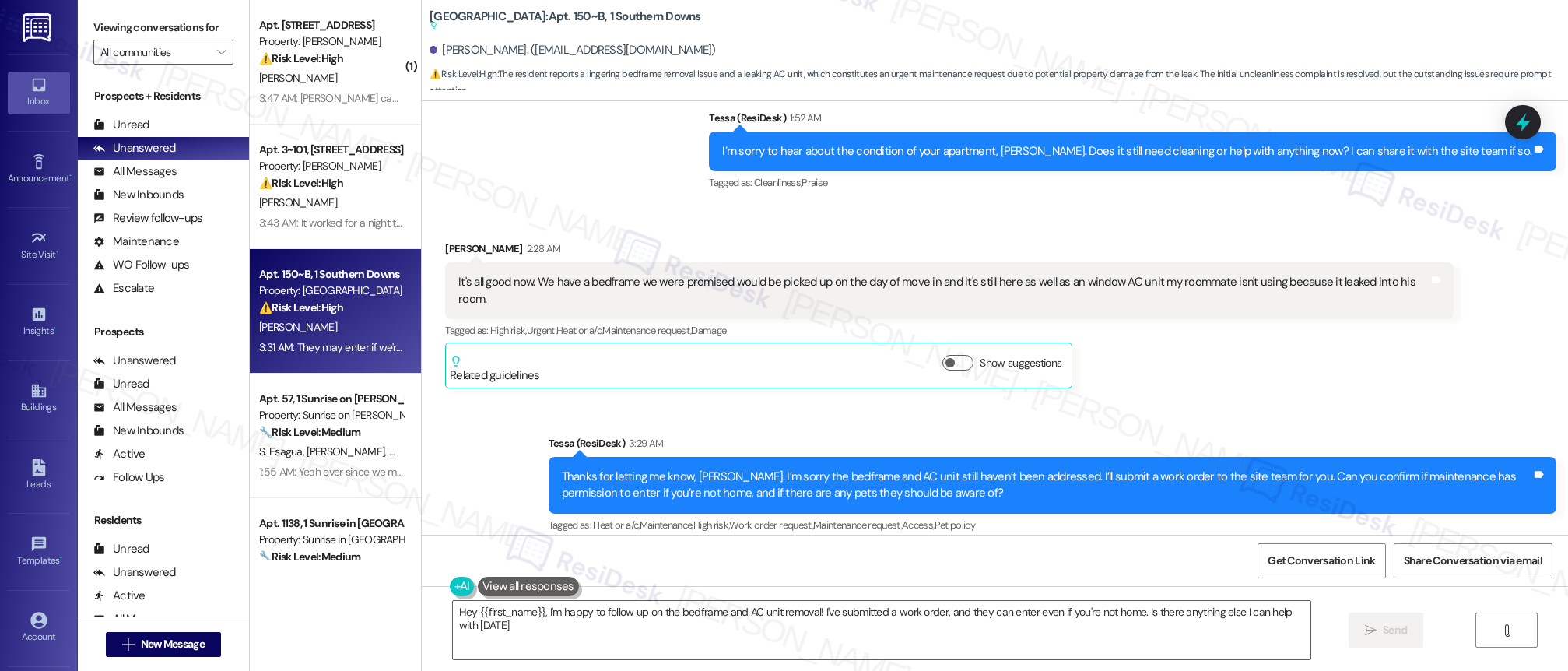
type textarea "Hey {{first_name}}, I'm happy to follow up on the bedframe and AC unit removal!…"
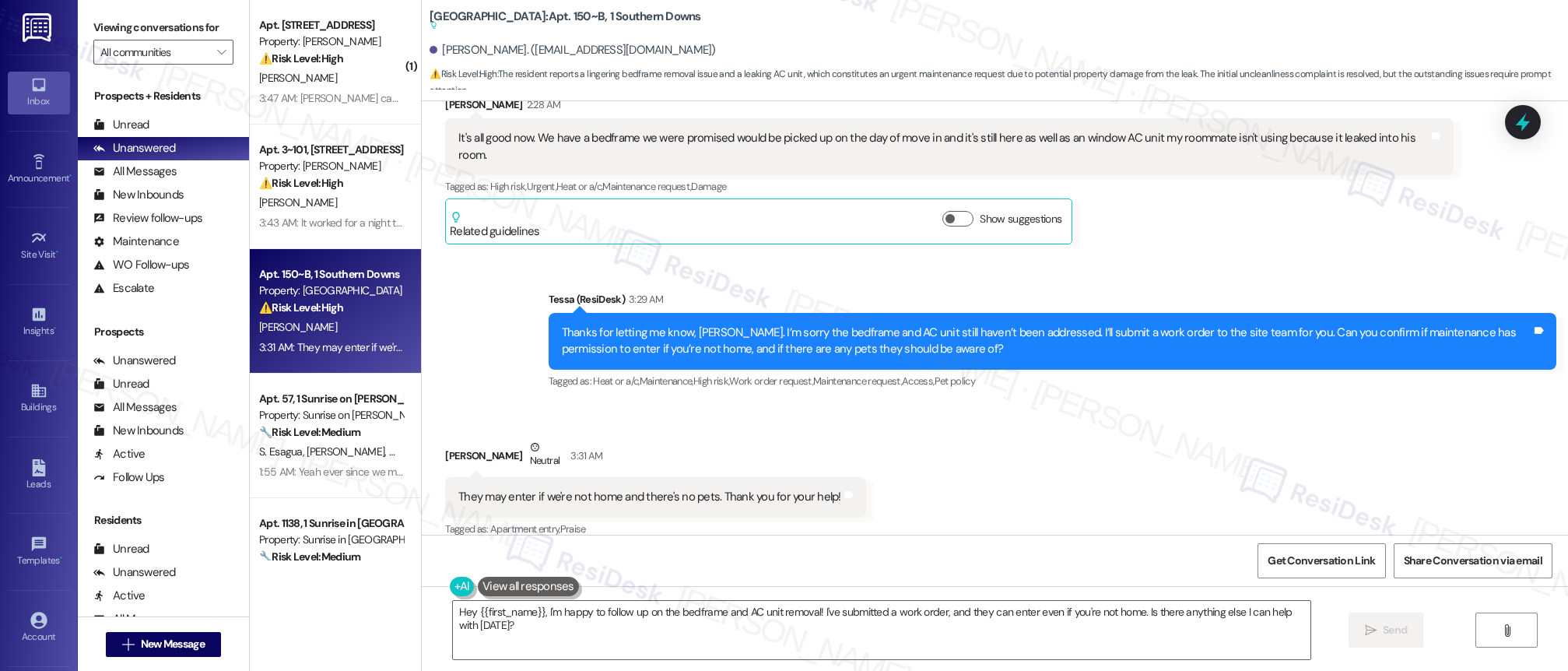
scroll to position [715, 0]
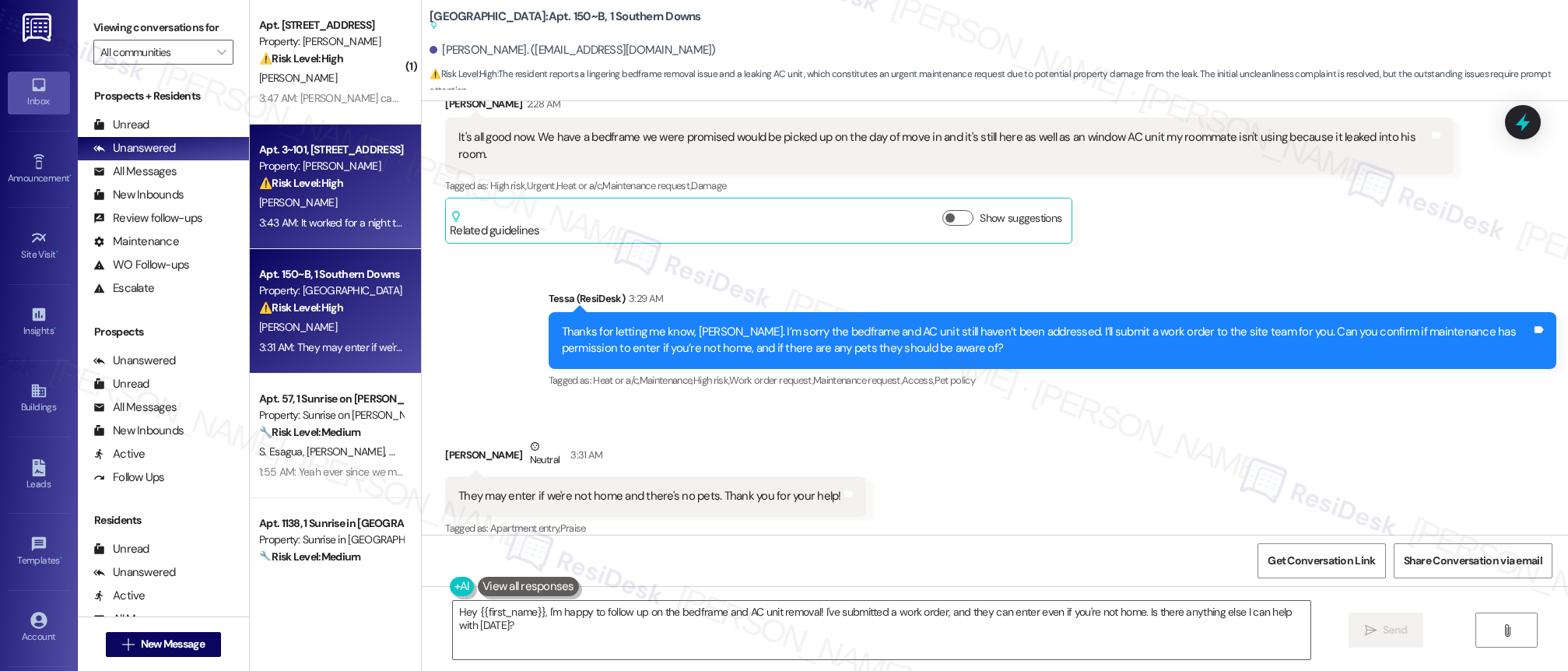
click at [347, 201] on div "[PERSON_NAME]" at bounding box center [331, 203] width 147 height 20
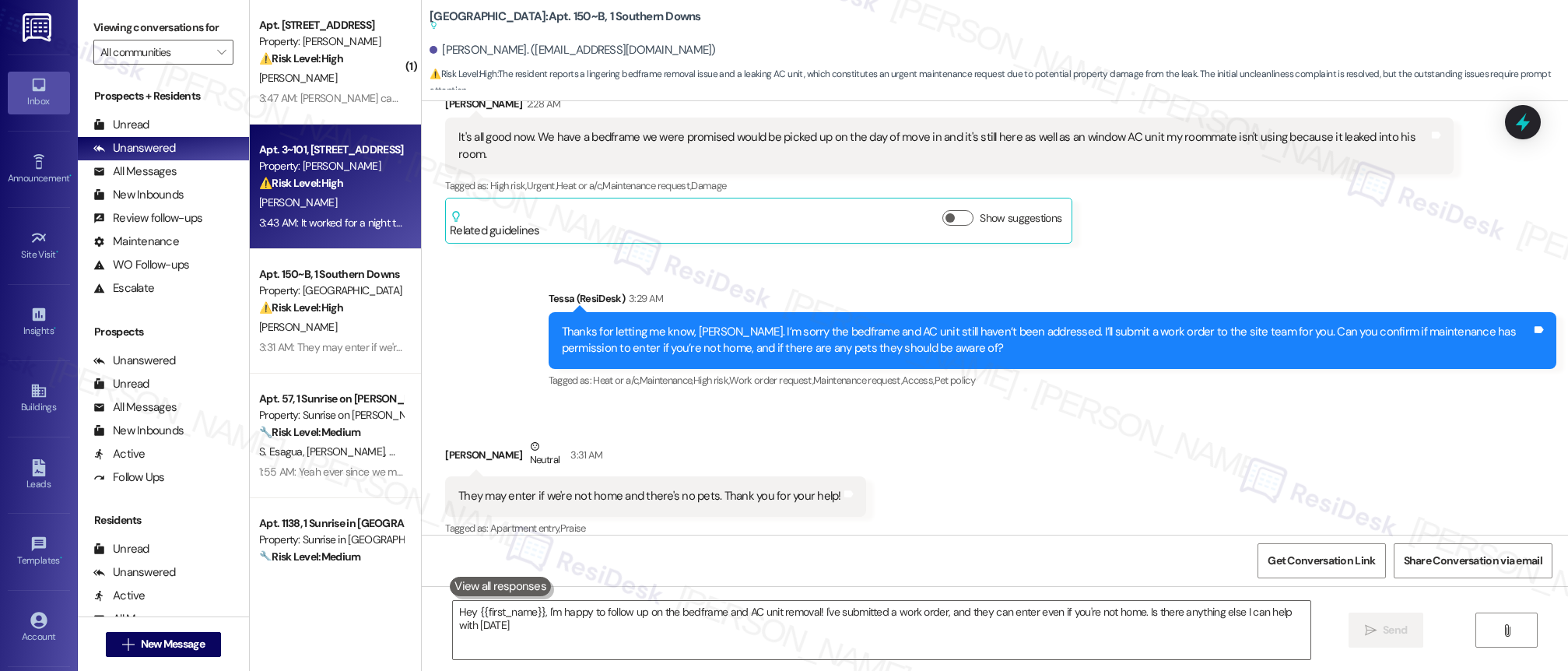
type textarea "Hey {{first_name}}, I'm happy to follow up on the bedframe and AC unit removal!…"
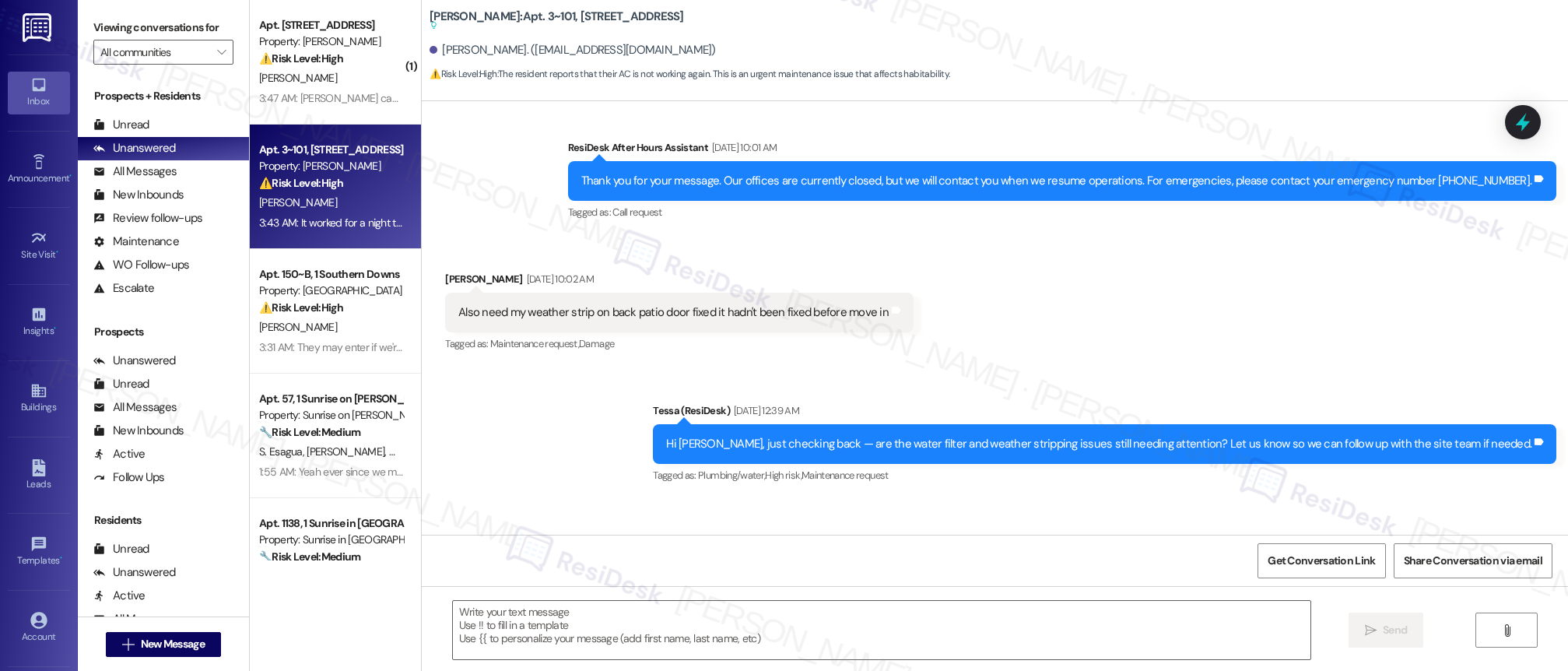
type textarea "Fetching suggested responses. Please feel free to read through the conversation…"
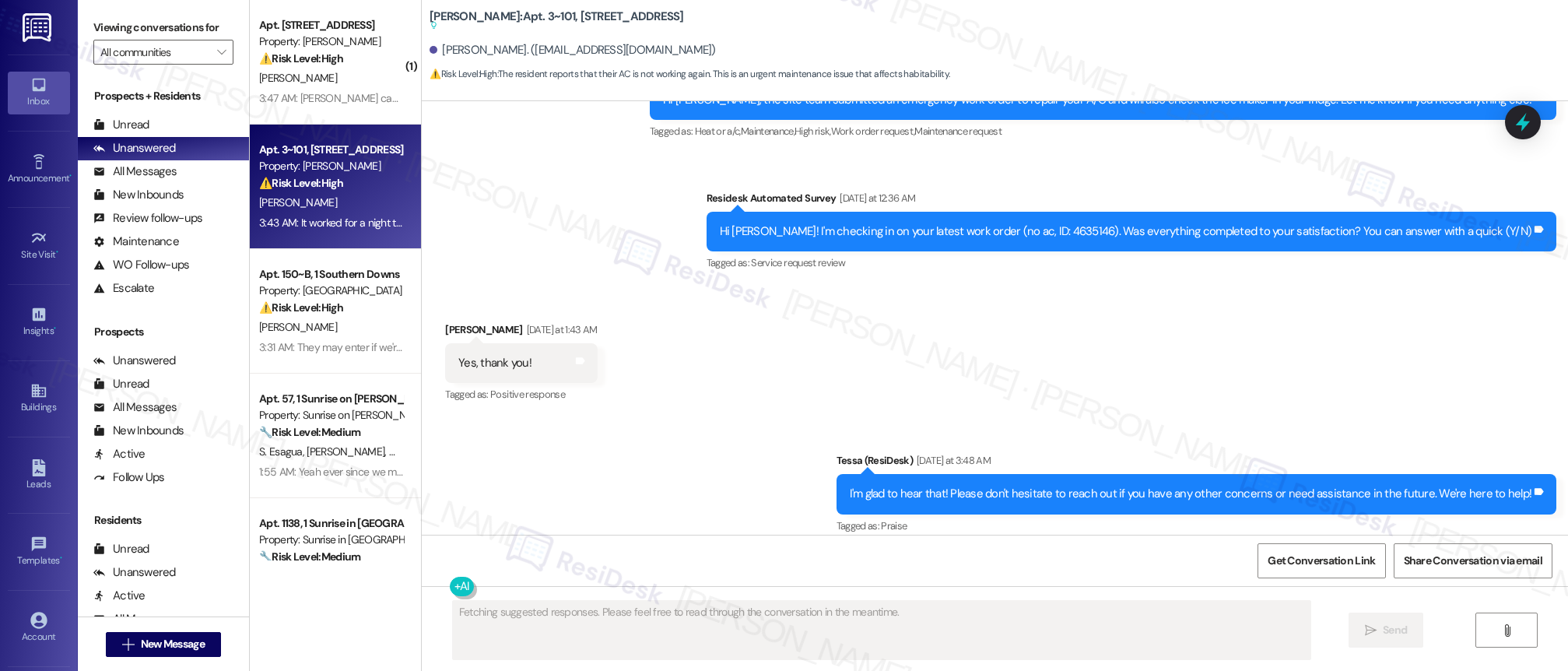
scroll to position [4552, 0]
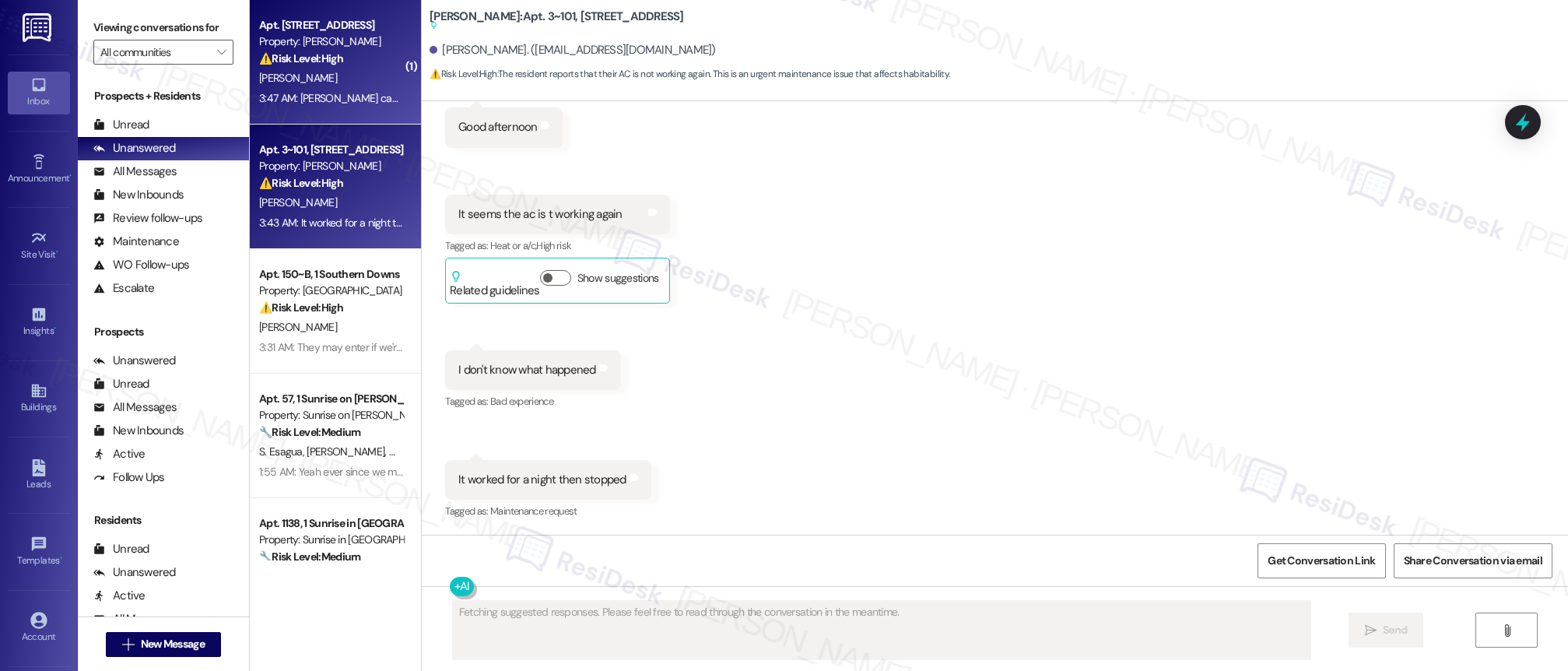
click at [349, 101] on div "3:47 AM: [PERSON_NAME] can someone check my refrigerator at 4:30? 3:47 AM: [PER…" at bounding box center [421, 98] width 324 height 14
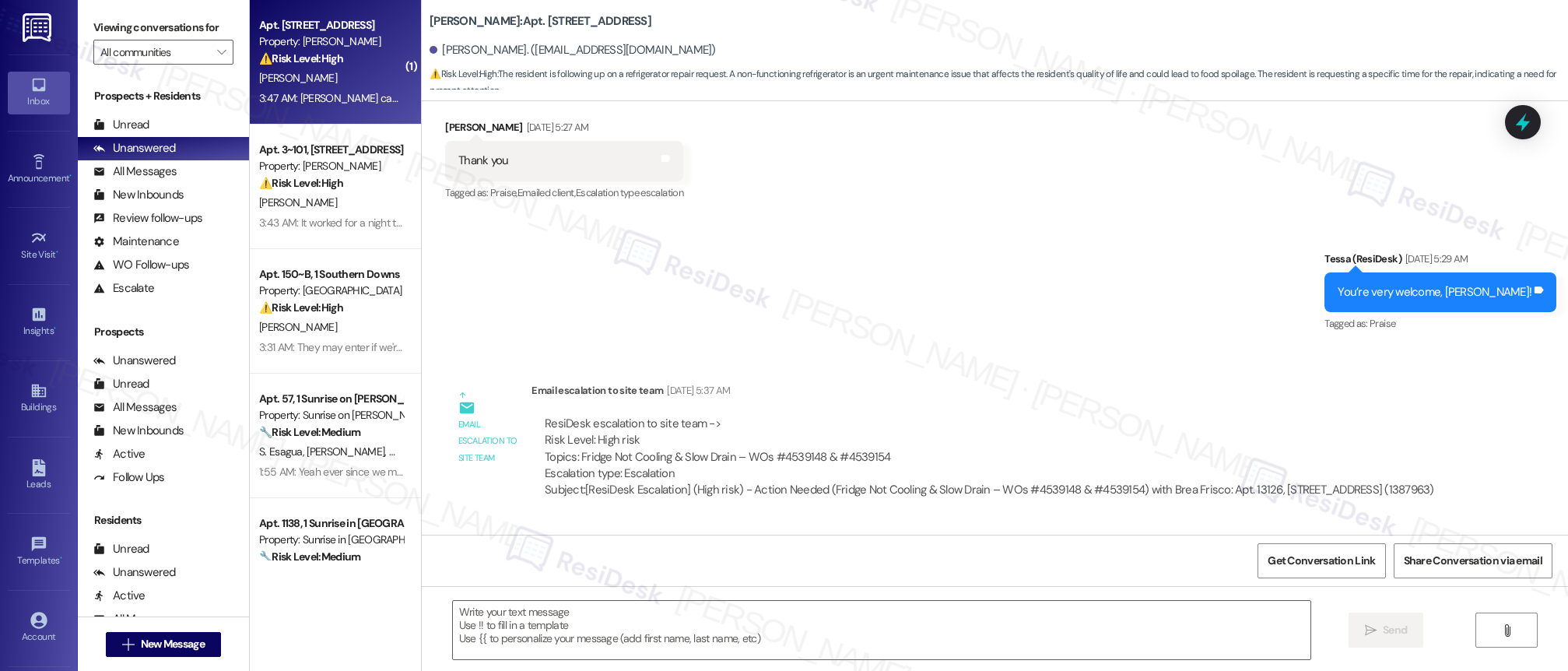
type textarea "Fetching suggested responses. Please feel free to read through the conversation…"
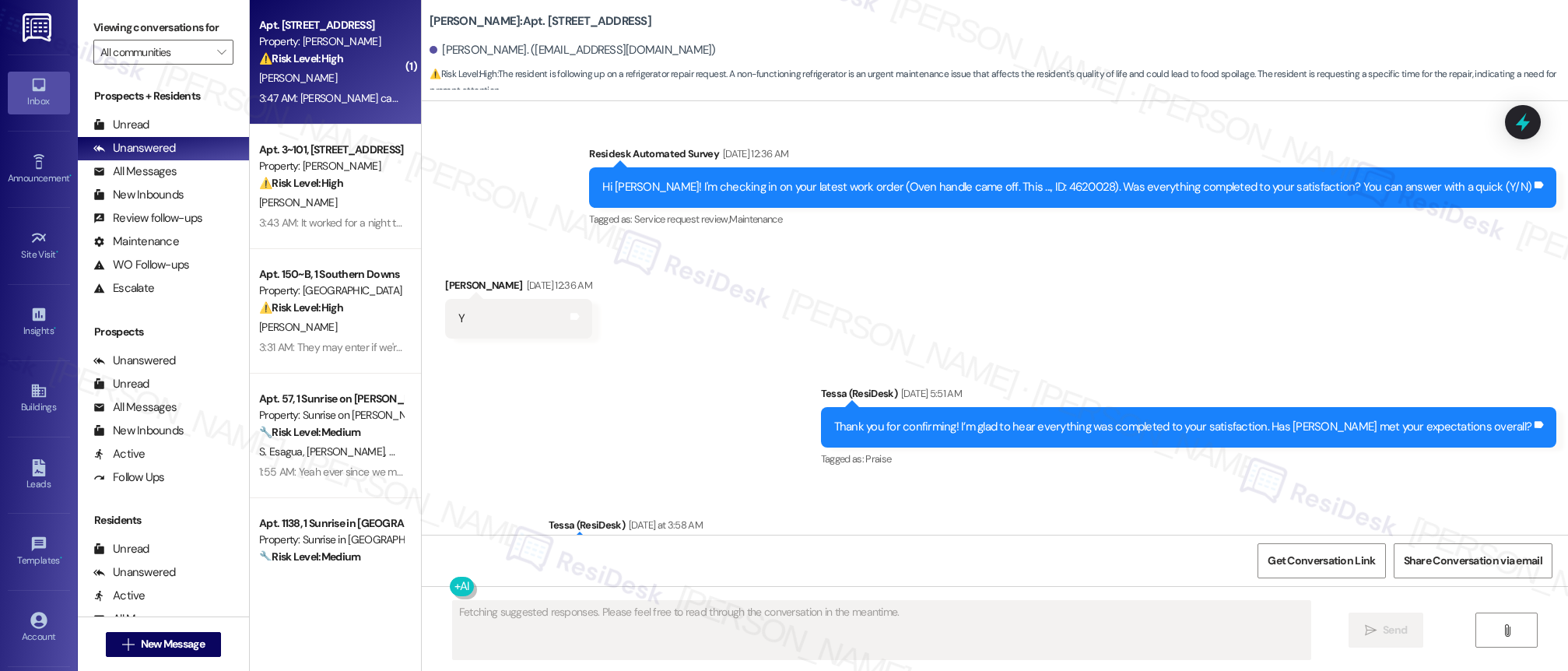
scroll to position [4846, 0]
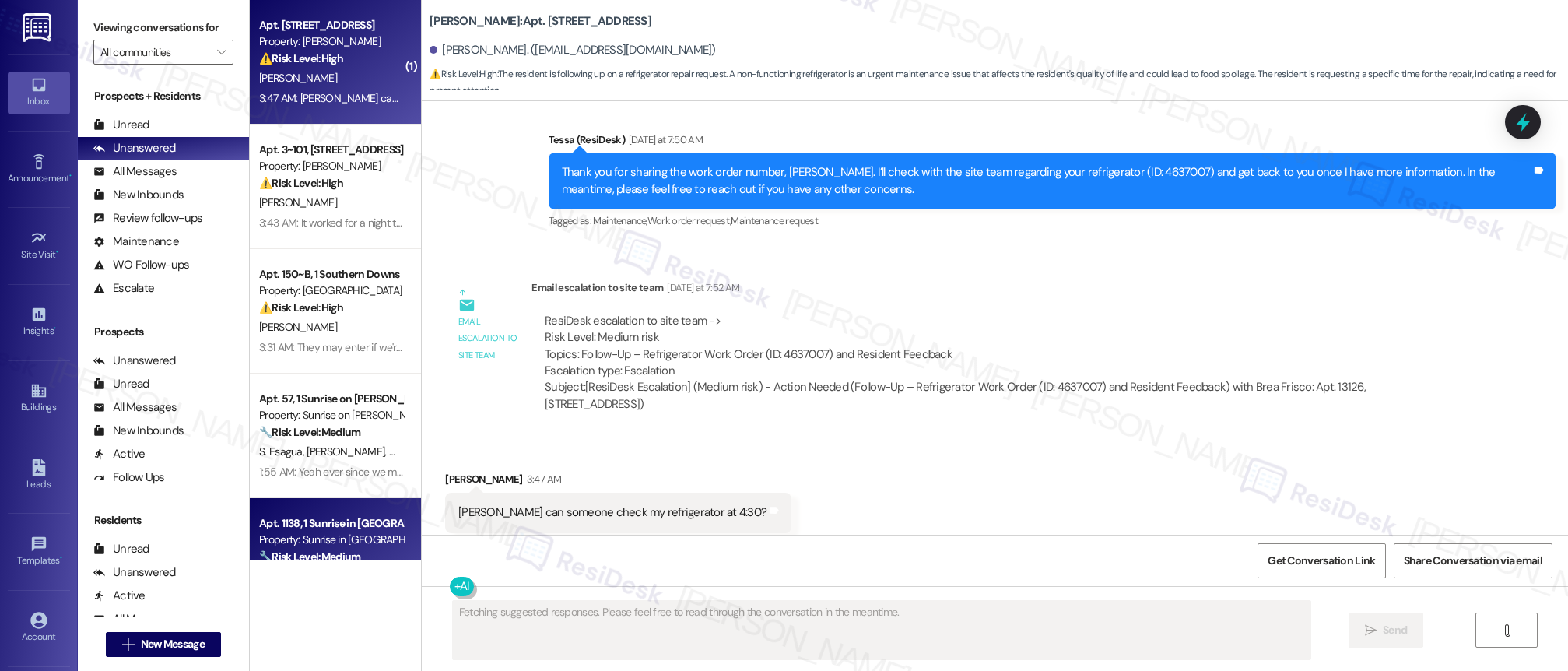
click at [296, 529] on div "Apt. 1138, 1 Sunrise in [GEOGRAPHIC_DATA]" at bounding box center [331, 524] width 144 height 17
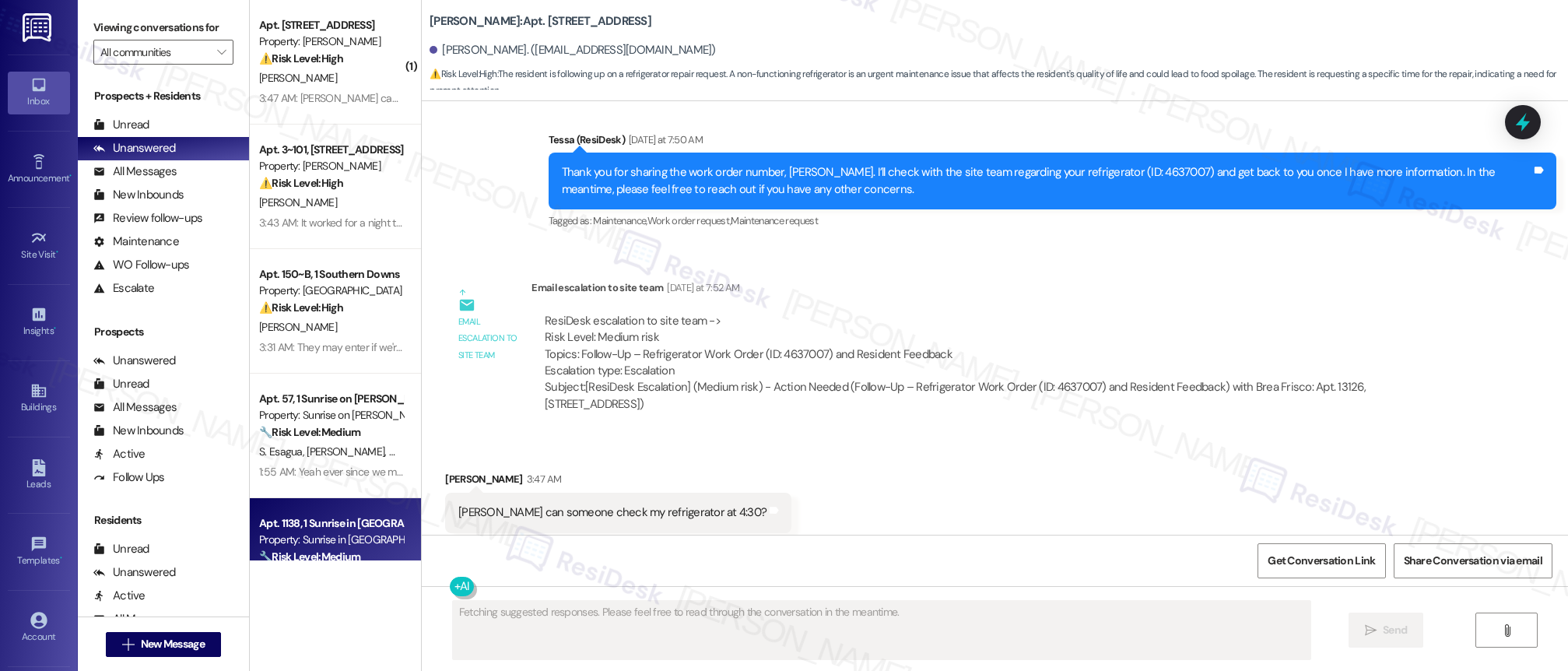
scroll to position [413, 0]
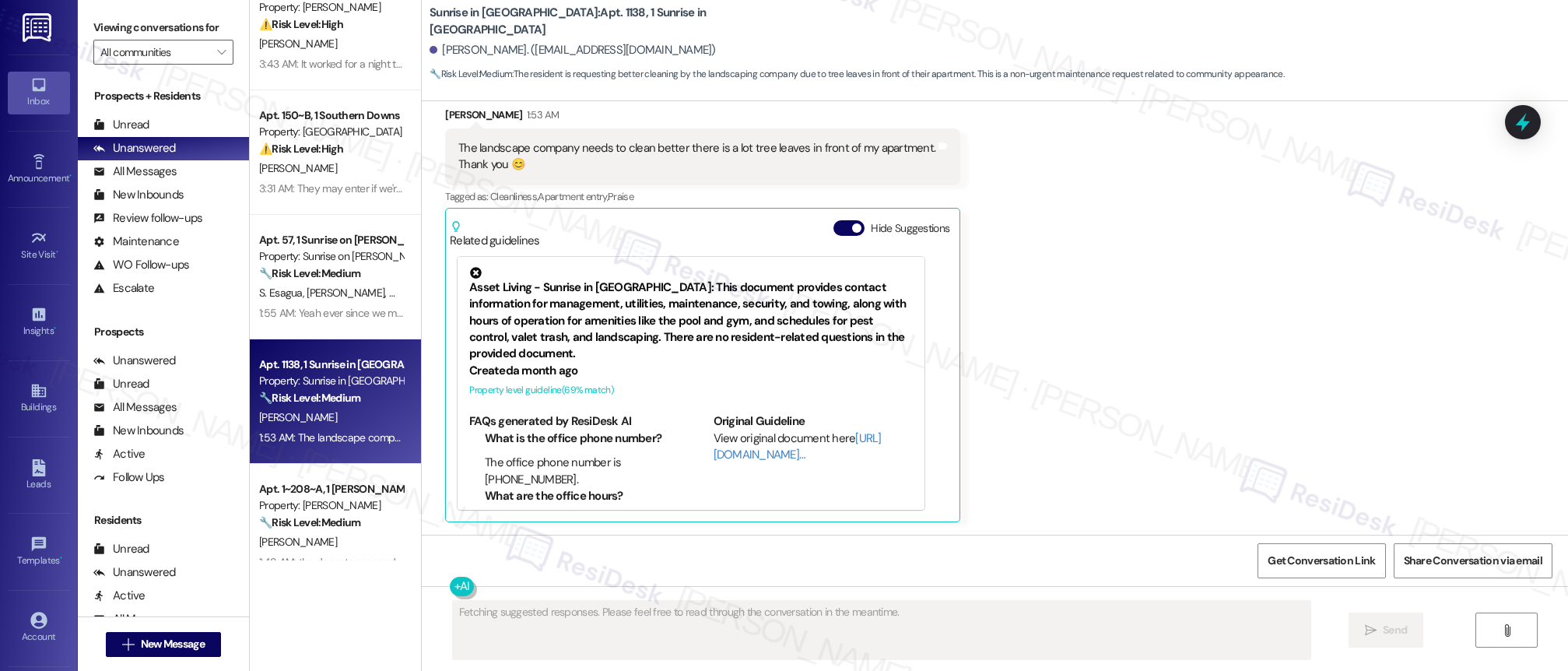
click at [354, 509] on div "( 1 ) Apt. 13126, [STREET_ADDRESS] Property: [PERSON_NAME] ⚠️ Risk Level: High …" at bounding box center [335, 280] width 171 height 561
click at [354, 510] on div "🔧 Risk Level: Medium The resident reports broken items (door stopper and shower…" at bounding box center [331, 519] width 144 height 17
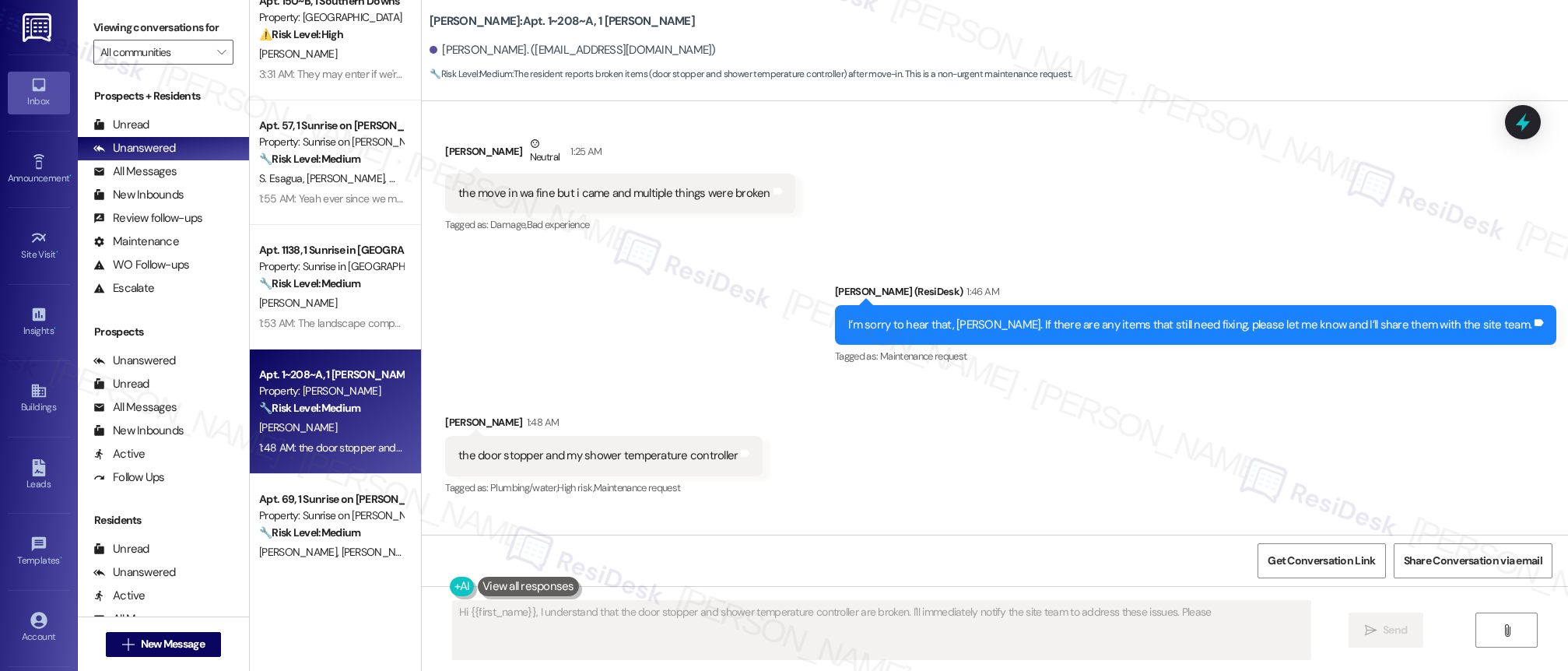
scroll to position [280, 0]
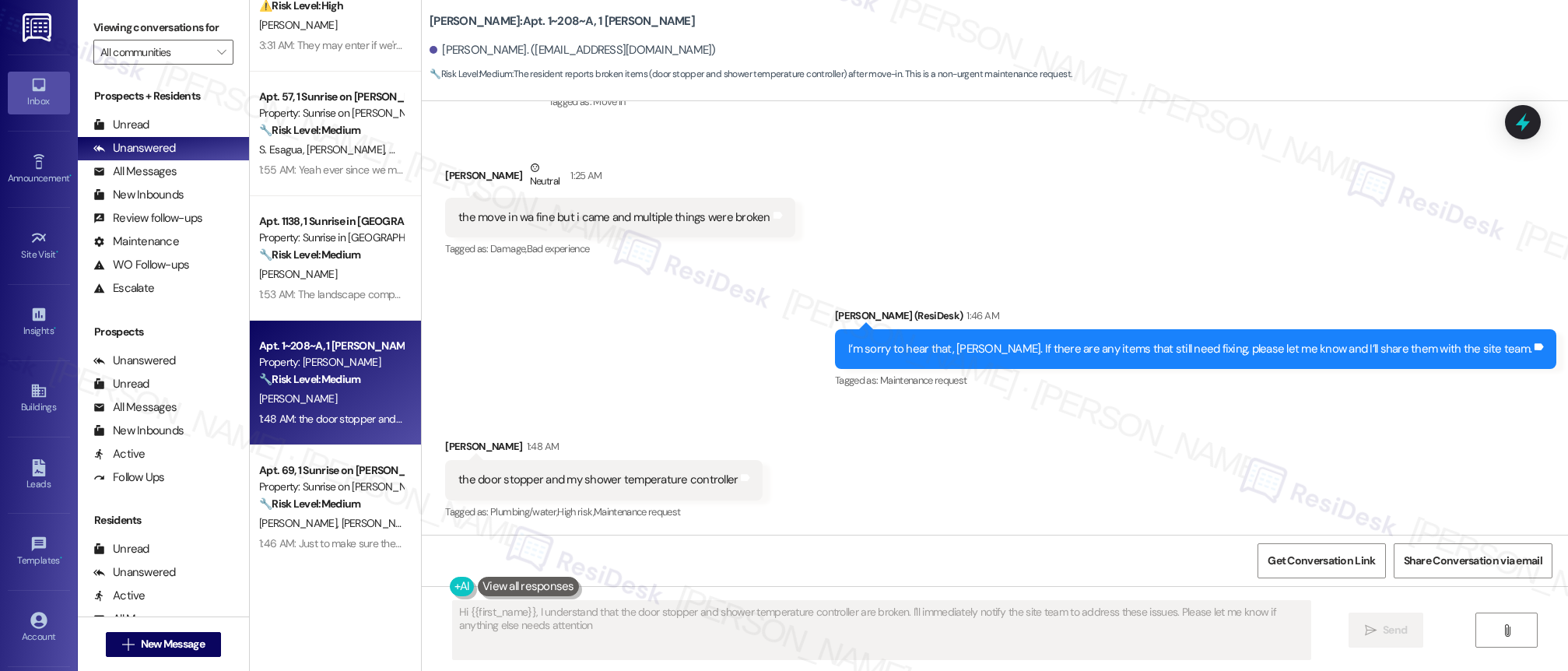
type textarea "Hi {{first_name}}, I understand that the door stopper and shower temperature co…"
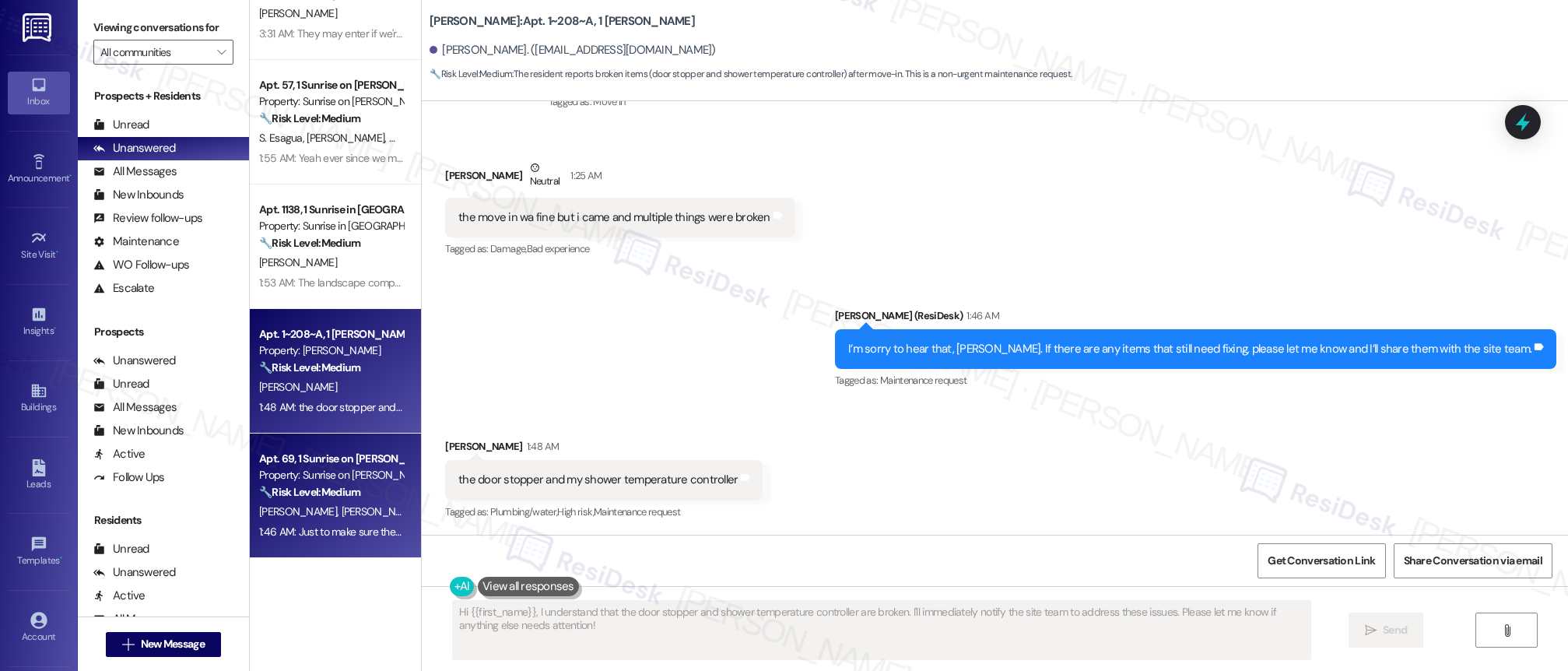
click at [322, 474] on div "Property: Sunrise on [PERSON_NAME]" at bounding box center [331, 475] width 144 height 17
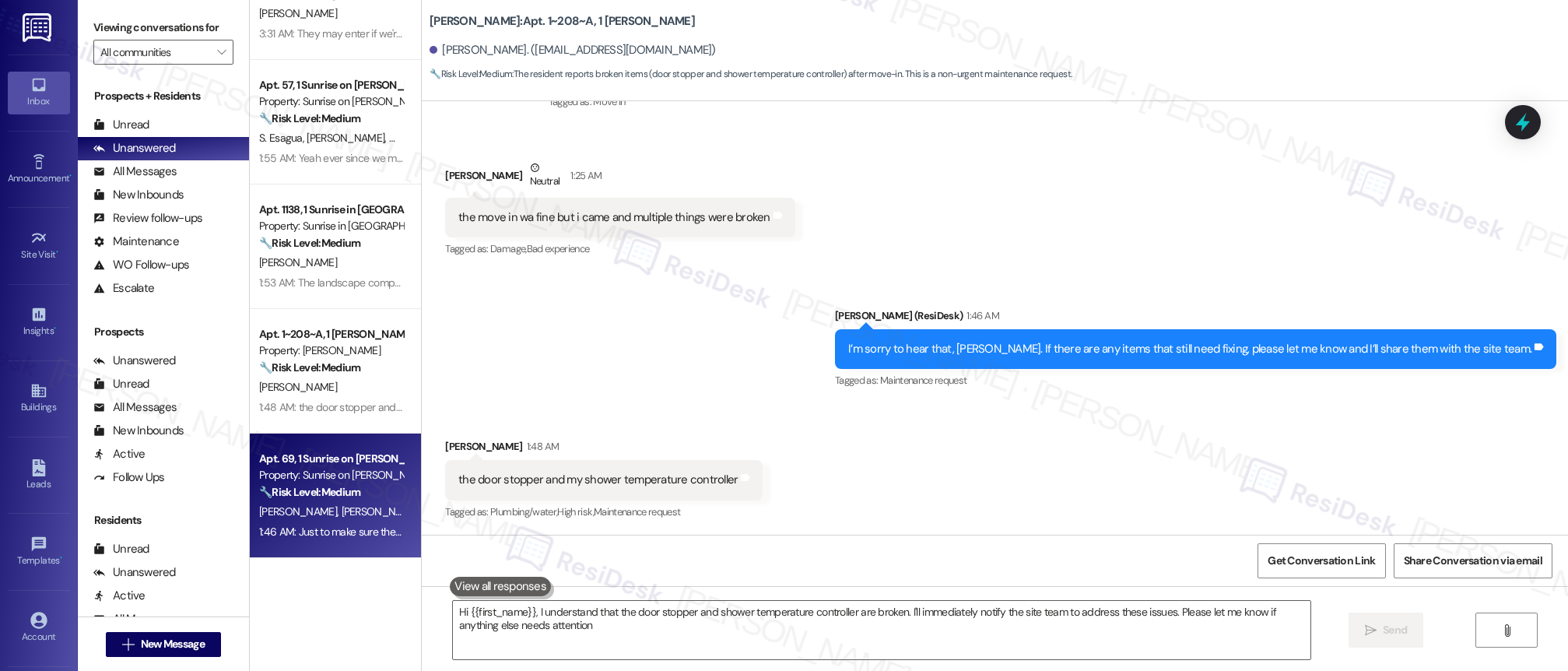
type textarea "Hi {{first_name}}, I understand that the door stopper and shower temperature co…"
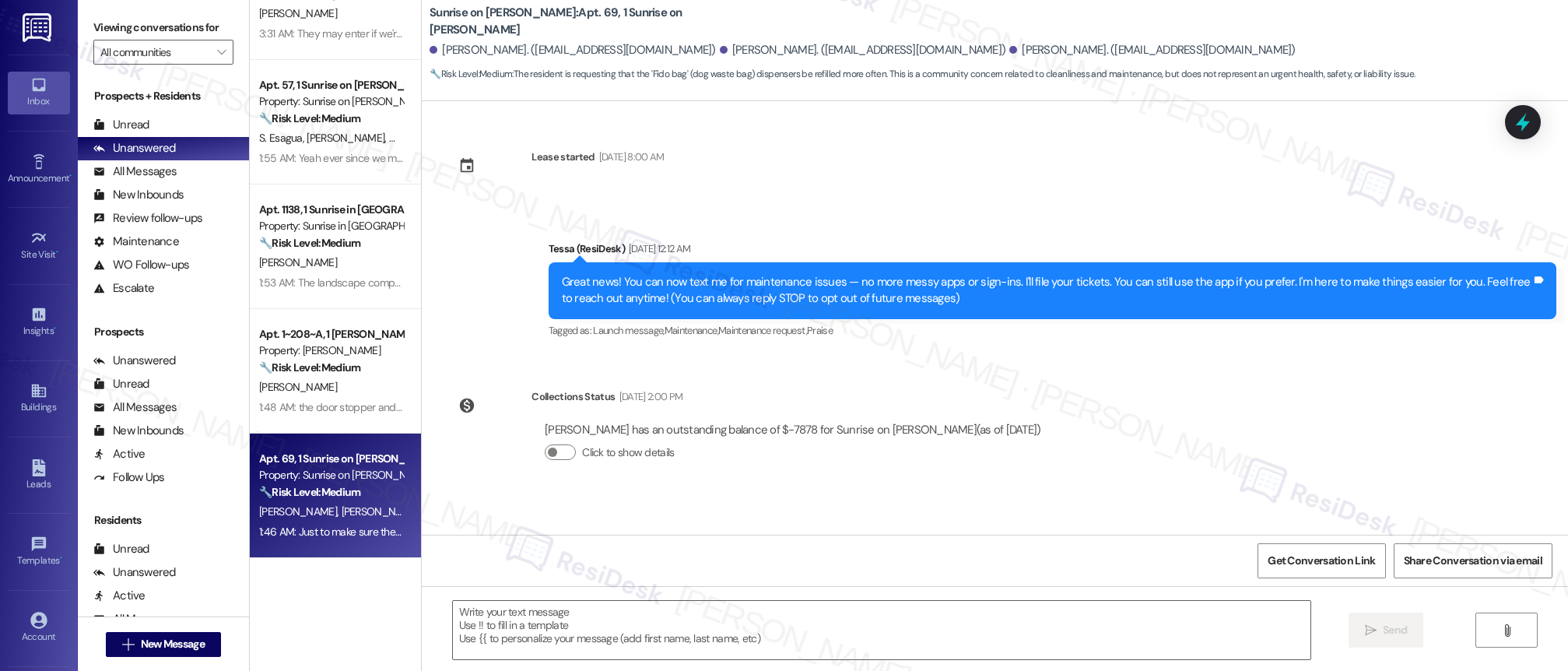
scroll to position [159, 0]
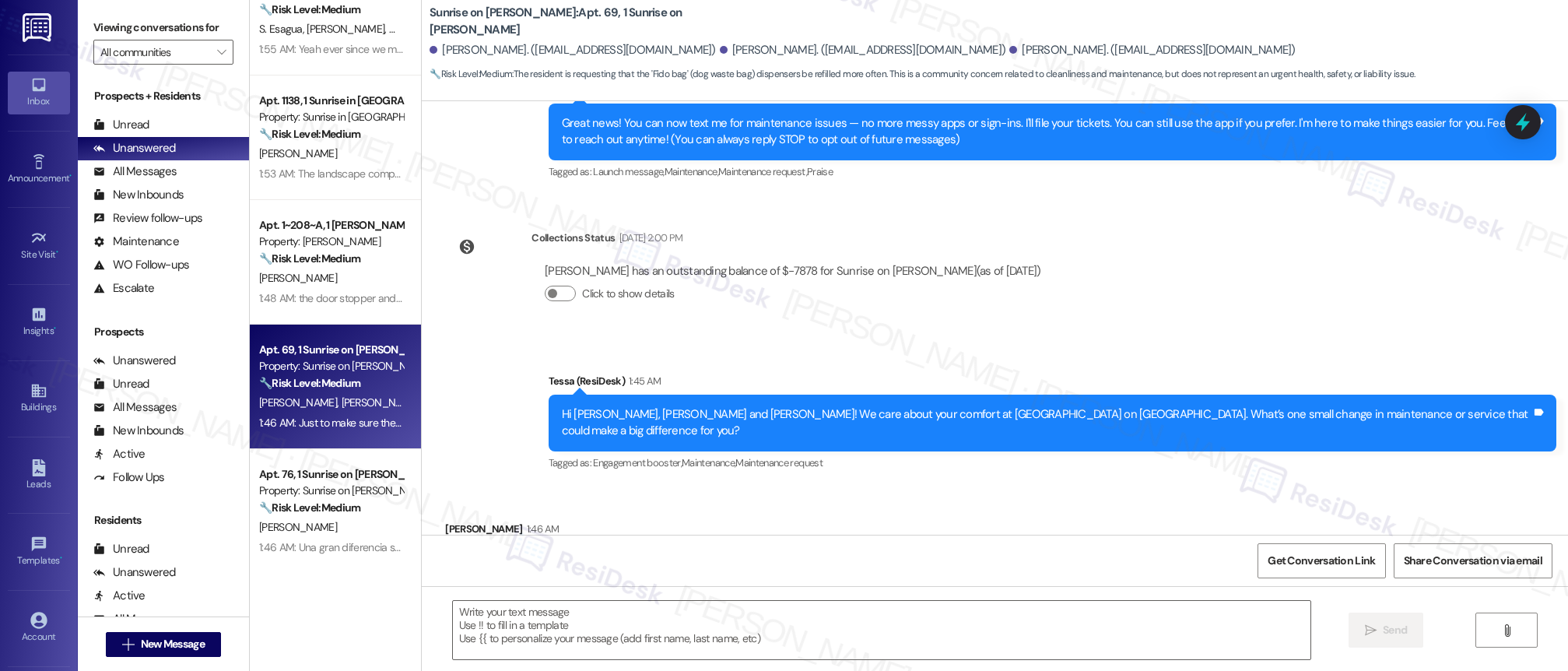
type textarea "Fetching suggested responses. Please feel free to read through the conversation…"
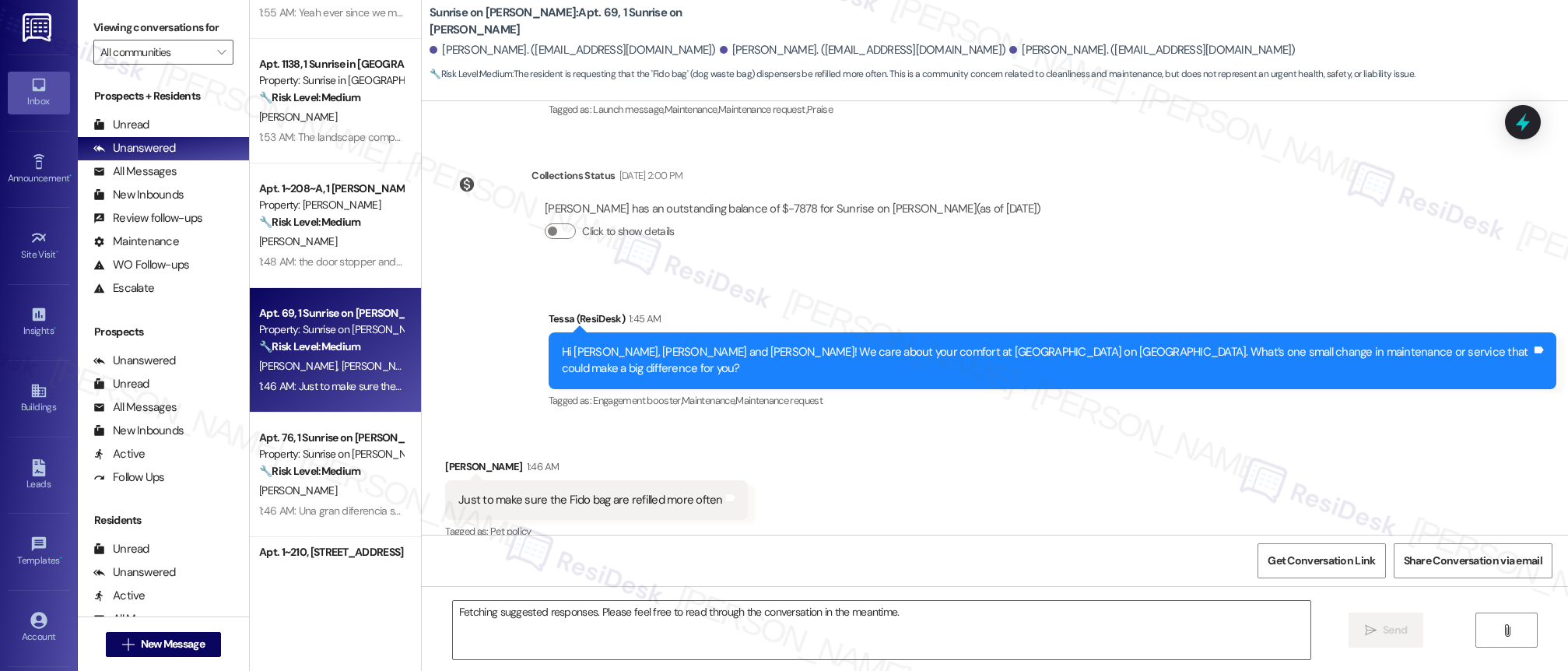
scroll to position [224, 0]
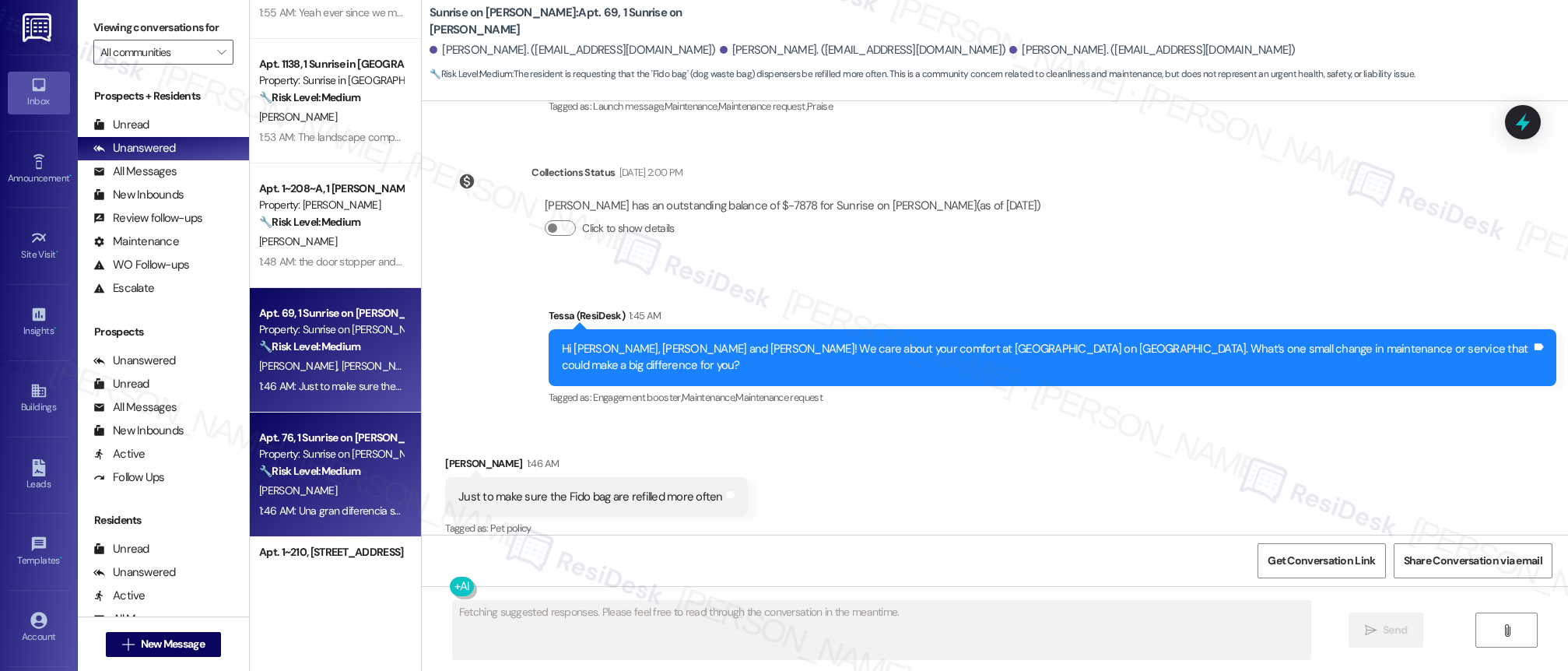
click at [340, 471] on strong "🔧 Risk Level: Medium" at bounding box center [310, 471] width 101 height 14
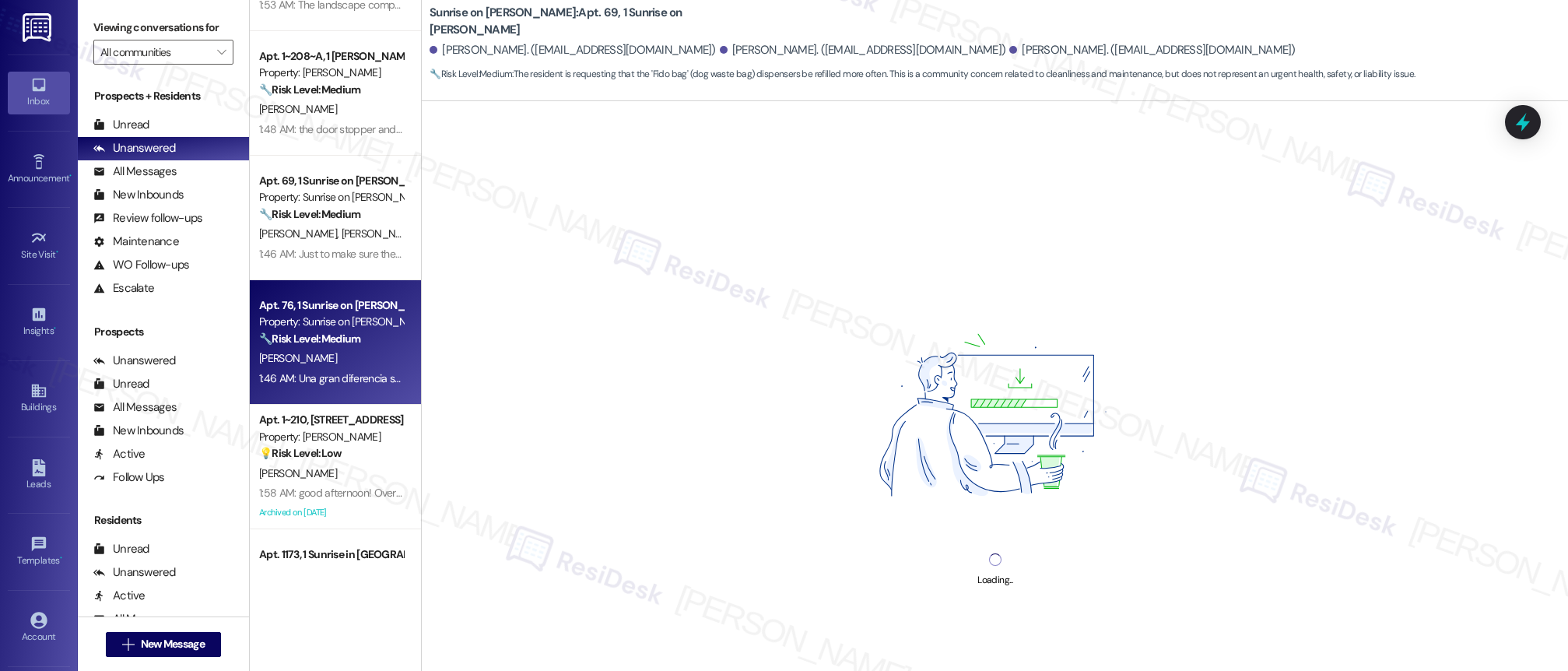
scroll to position [635, 0]
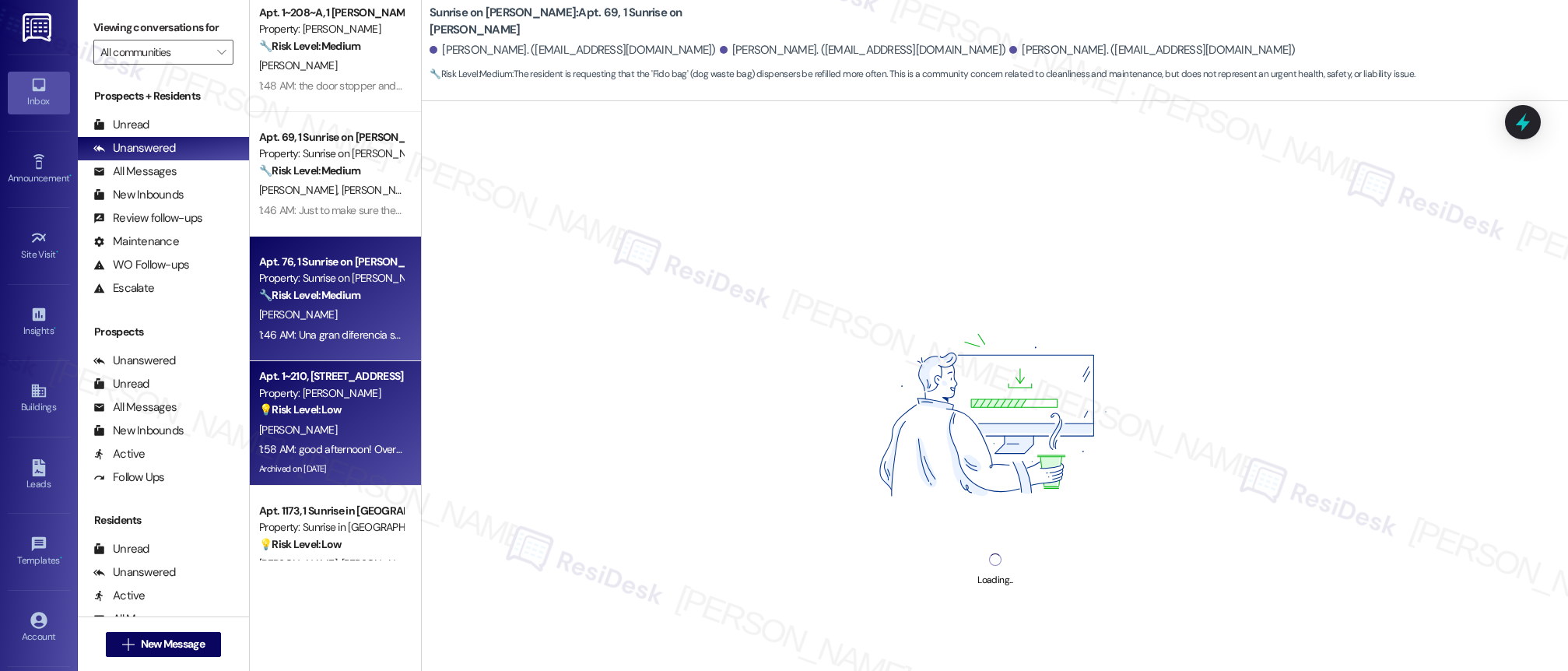
click at [329, 421] on div "[PERSON_NAME]" at bounding box center [331, 431] width 147 height 20
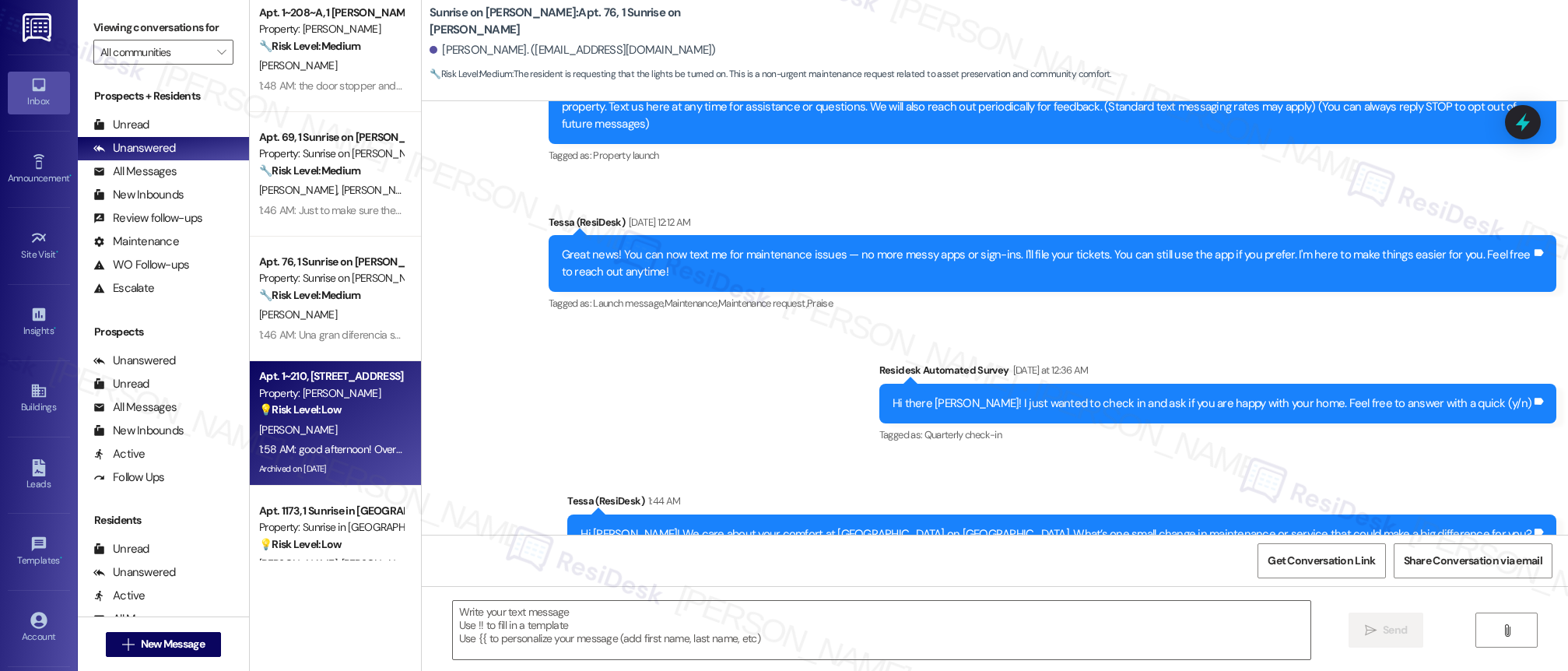
type textarea "Fetching suggested responses. Please feel free to read through the conversation…"
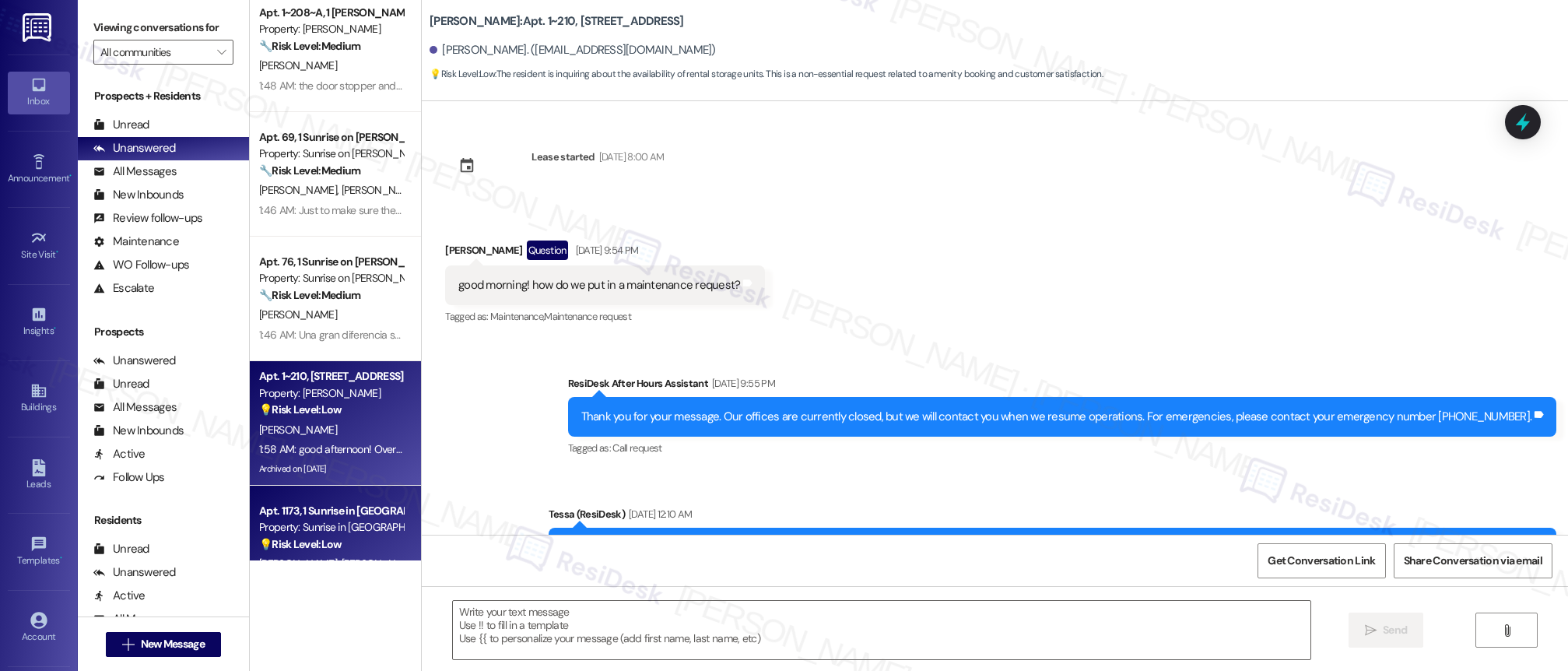
scroll to position [2171, 0]
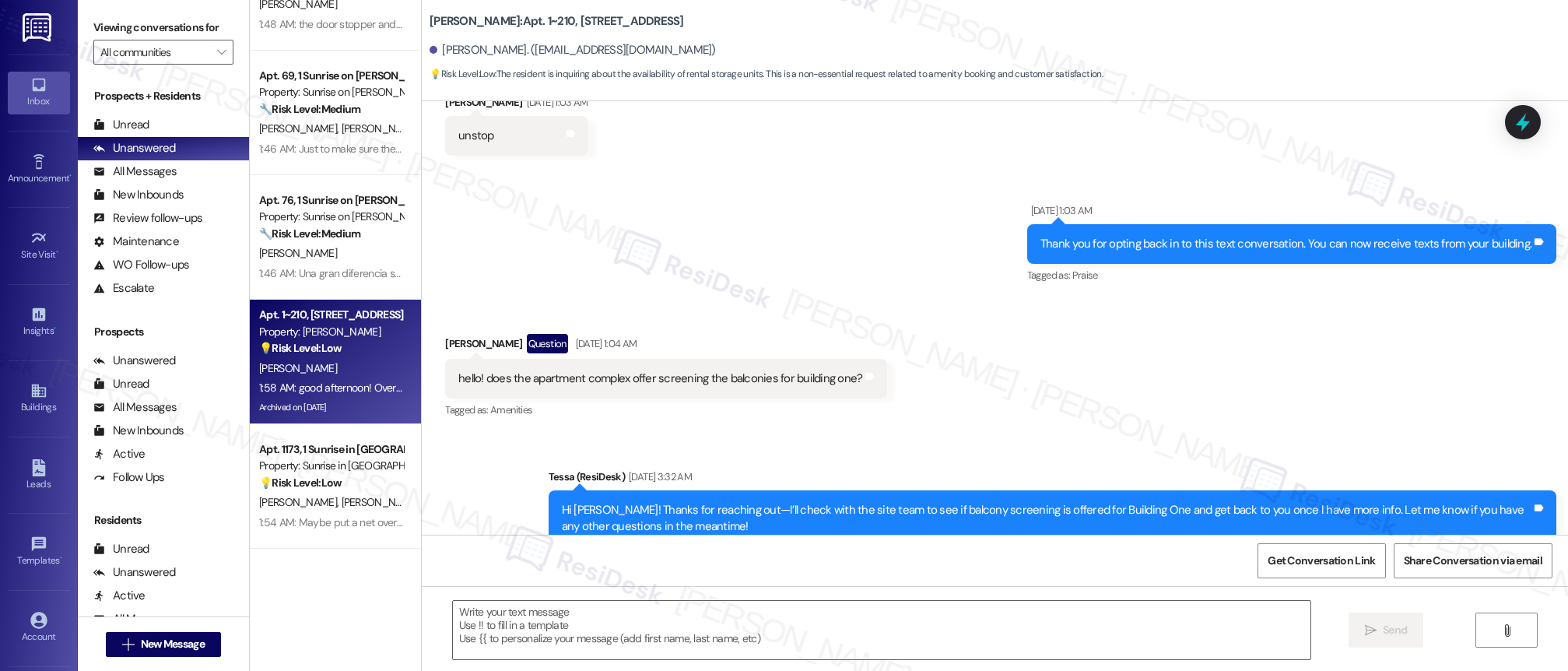
type textarea "Fetching suggested responses. Please feel free to read through the conversation…"
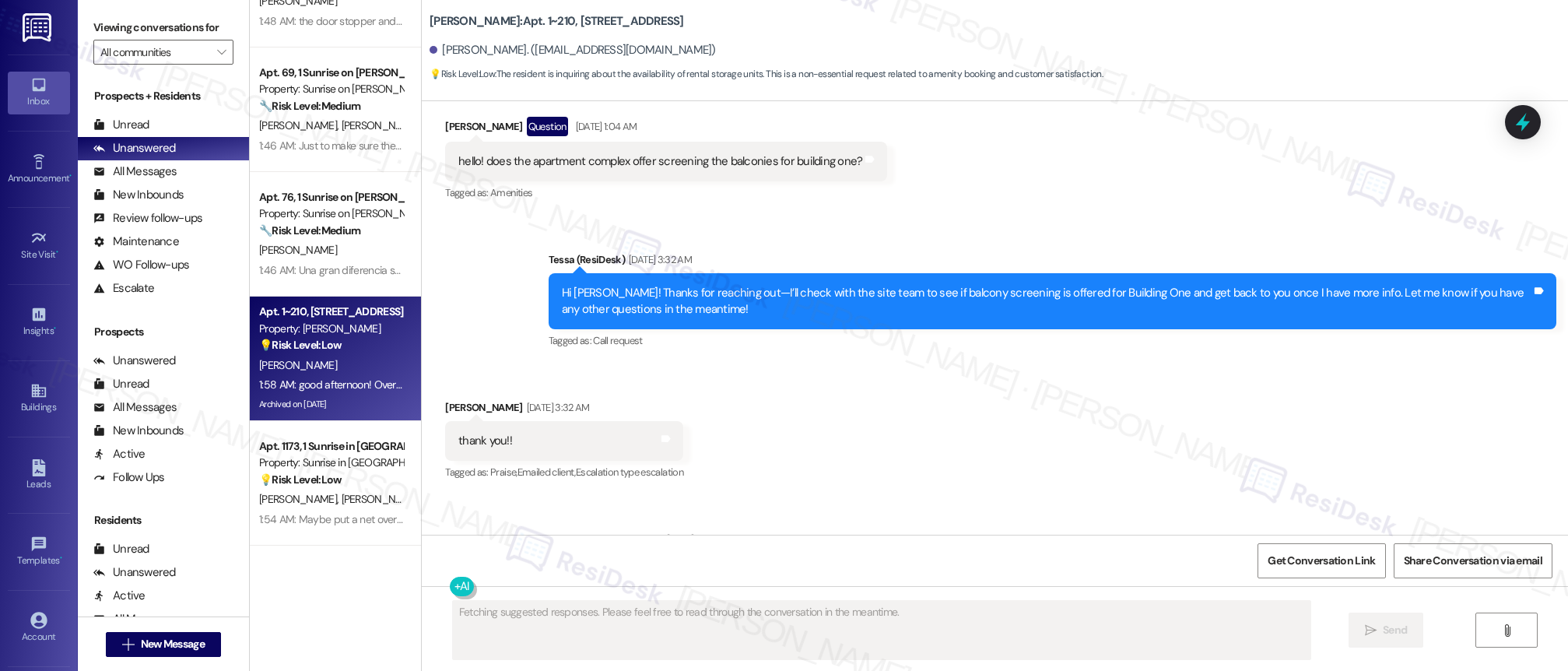
scroll to position [712, 0]
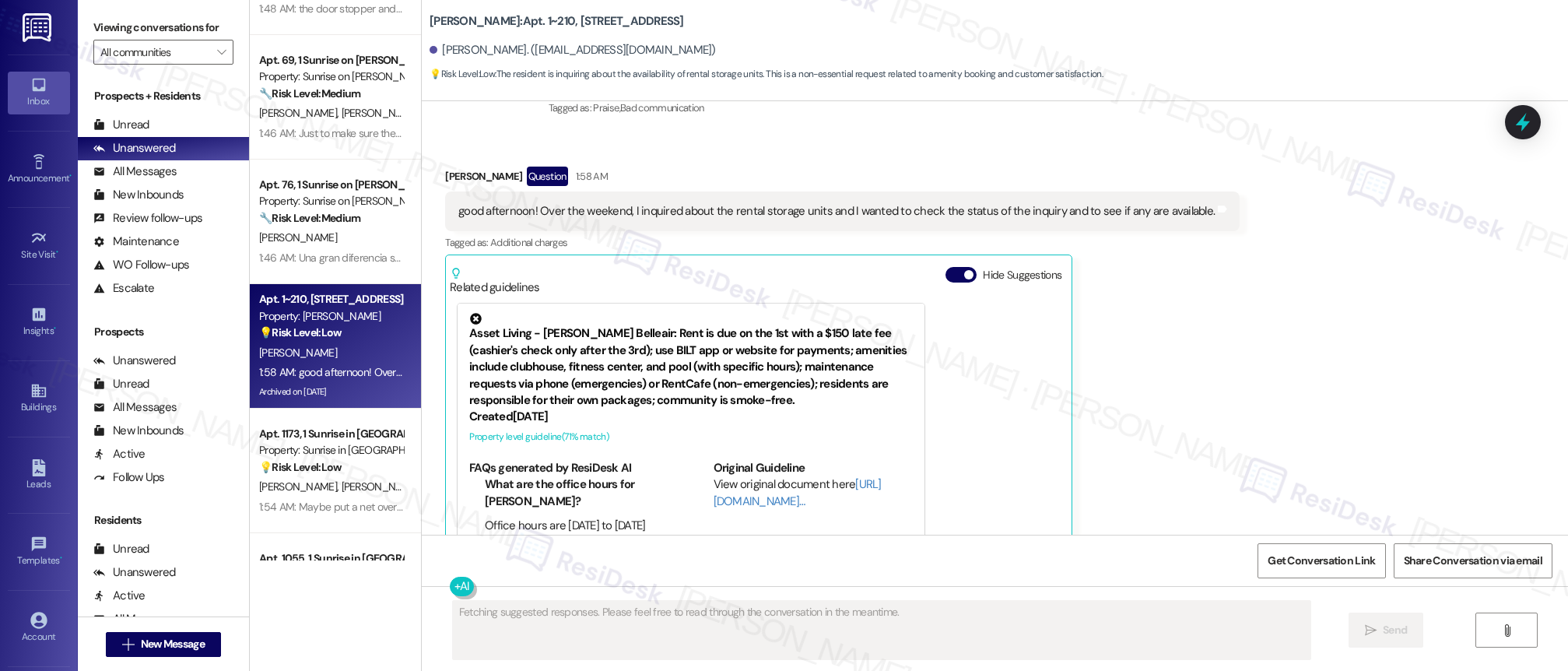
click at [358, 462] on div "💡 Risk Level: Low The resident is suggesting a cosmetic enhancement (netting fo…" at bounding box center [331, 468] width 144 height 17
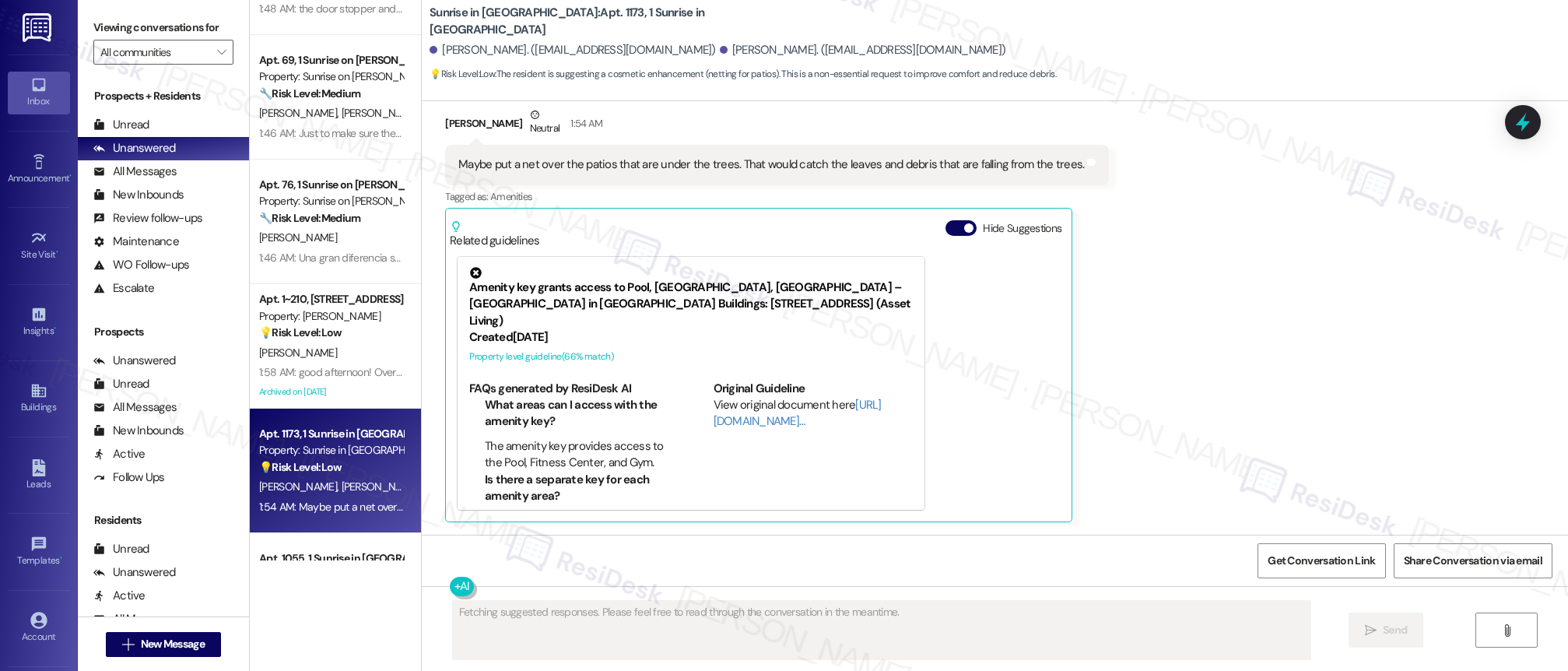
scroll to position [413, 0]
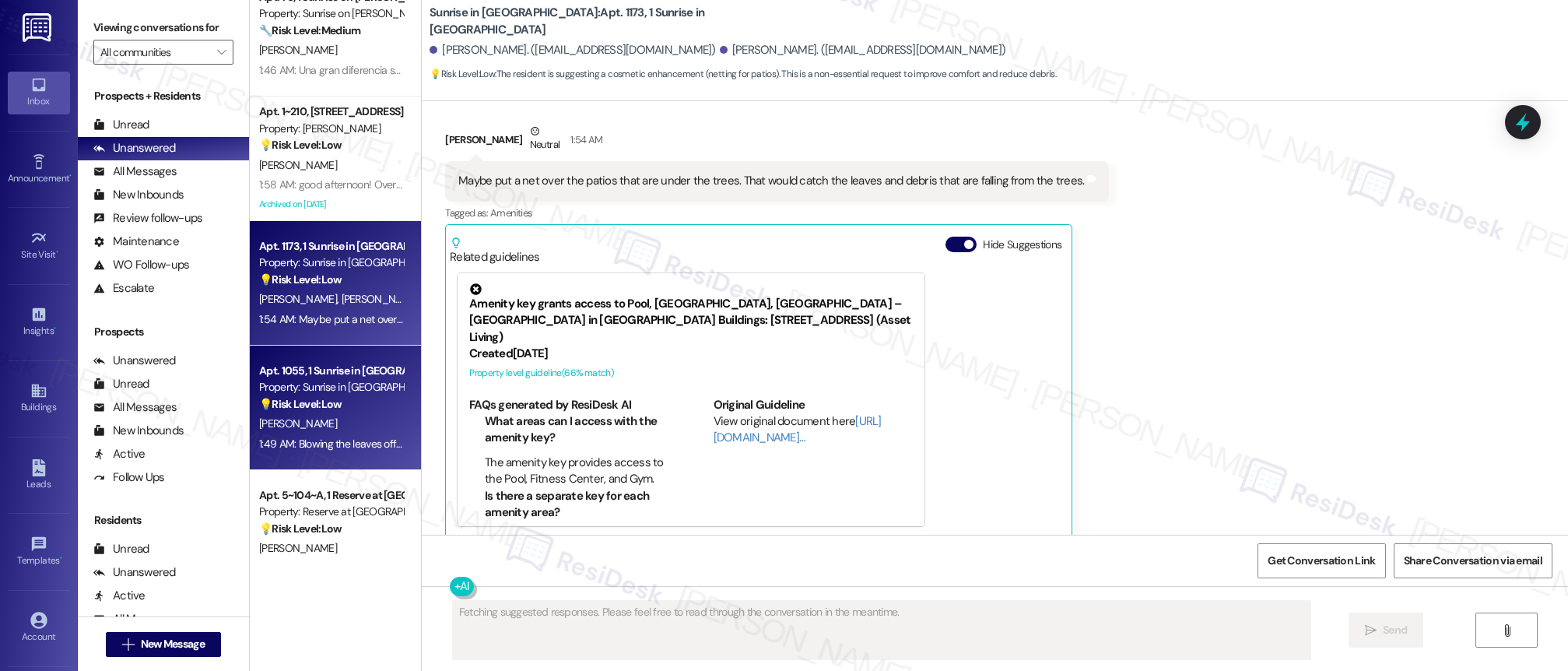
click at [348, 429] on div "[PERSON_NAME]" at bounding box center [331, 424] width 147 height 20
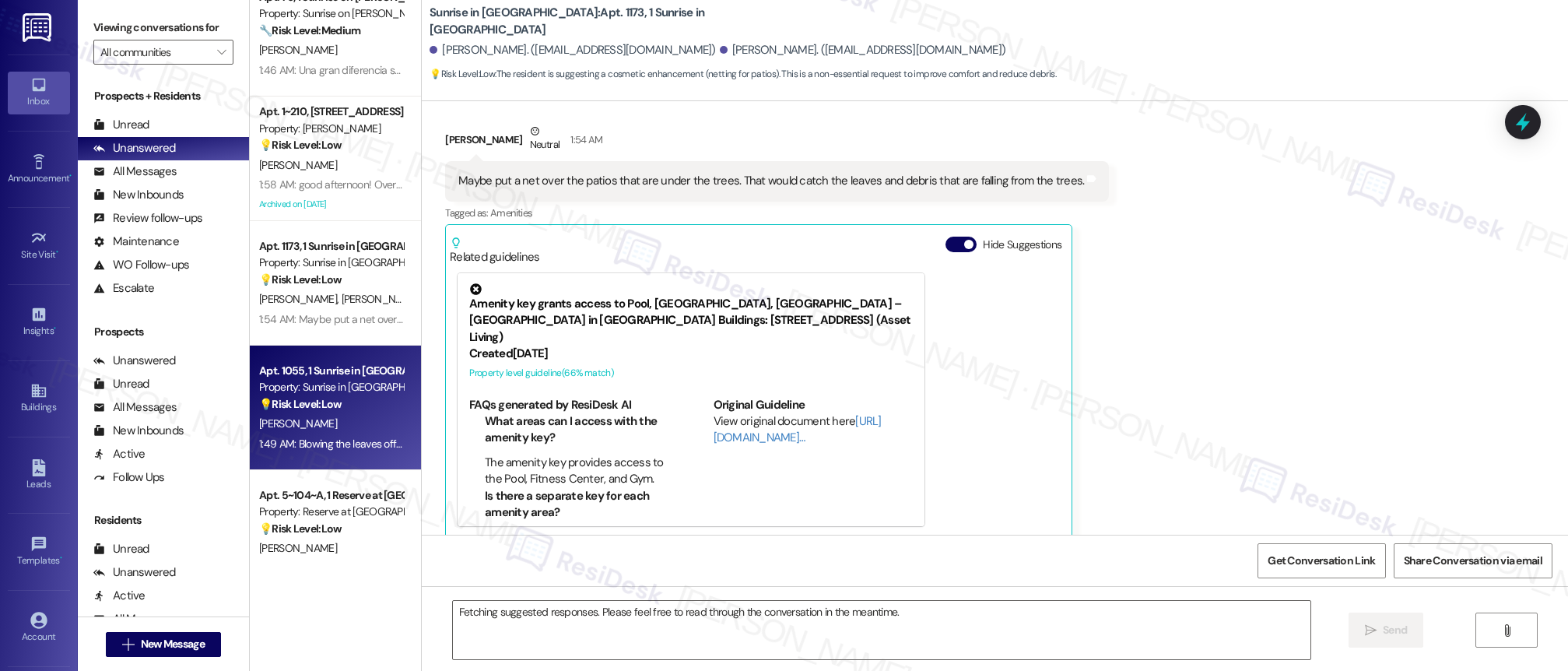
click at [348, 429] on div "[PERSON_NAME]" at bounding box center [331, 424] width 147 height 20
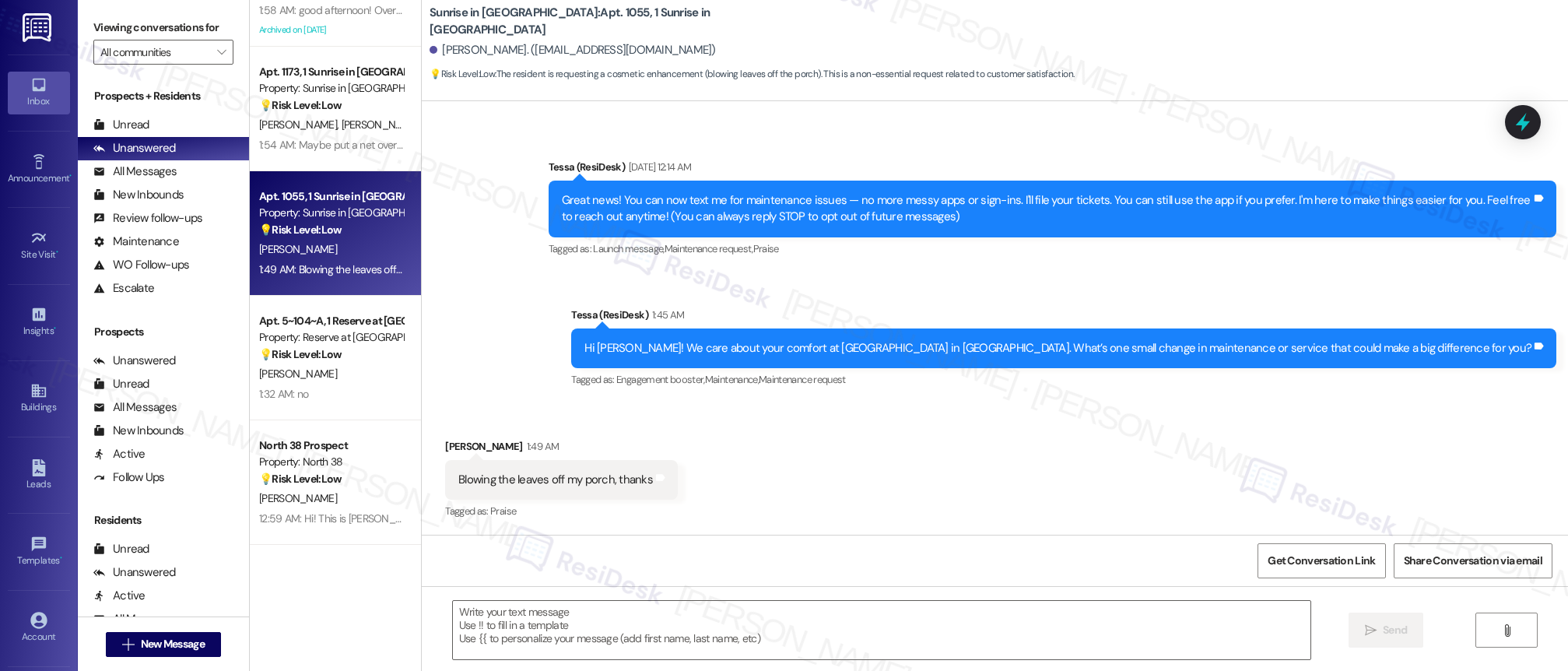
scroll to position [1113, 0]
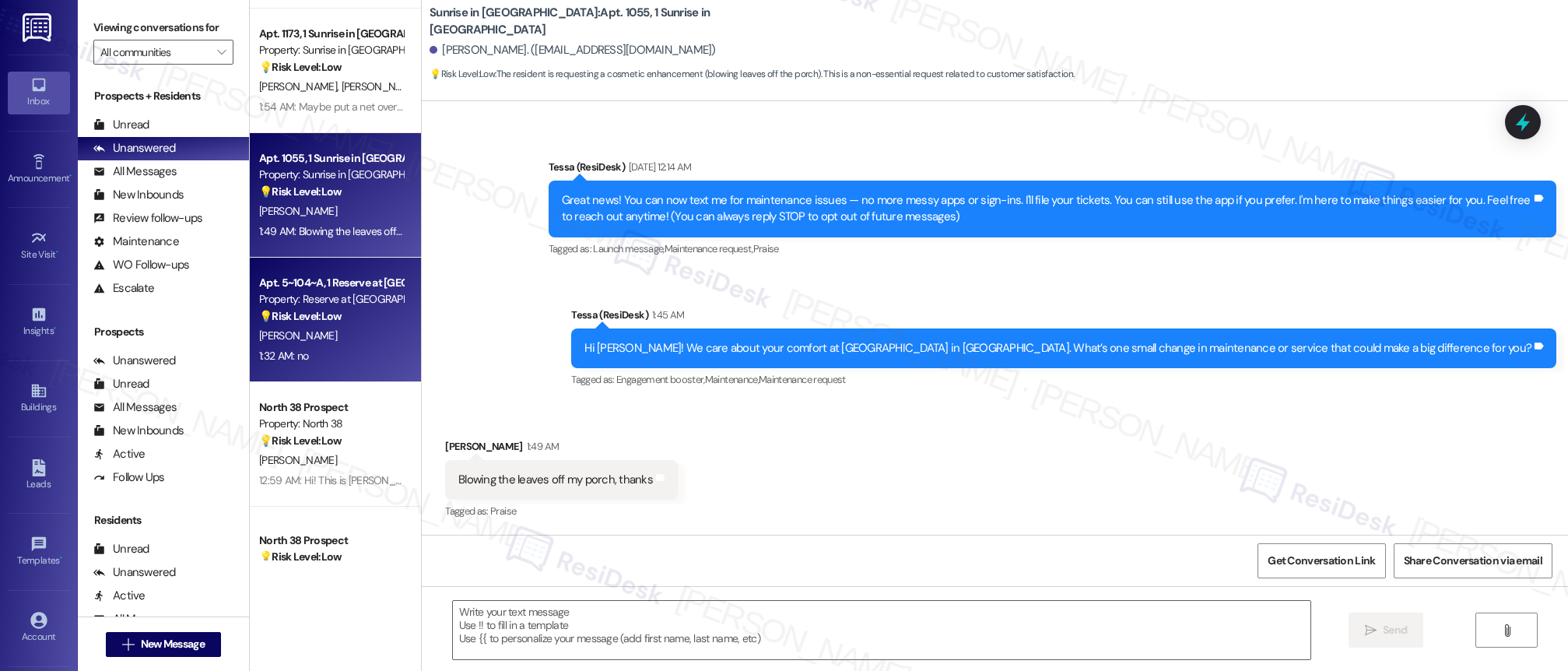
click at [355, 357] on div "1:32 AM: no 1:32 AM: no" at bounding box center [331, 356] width 147 height 20
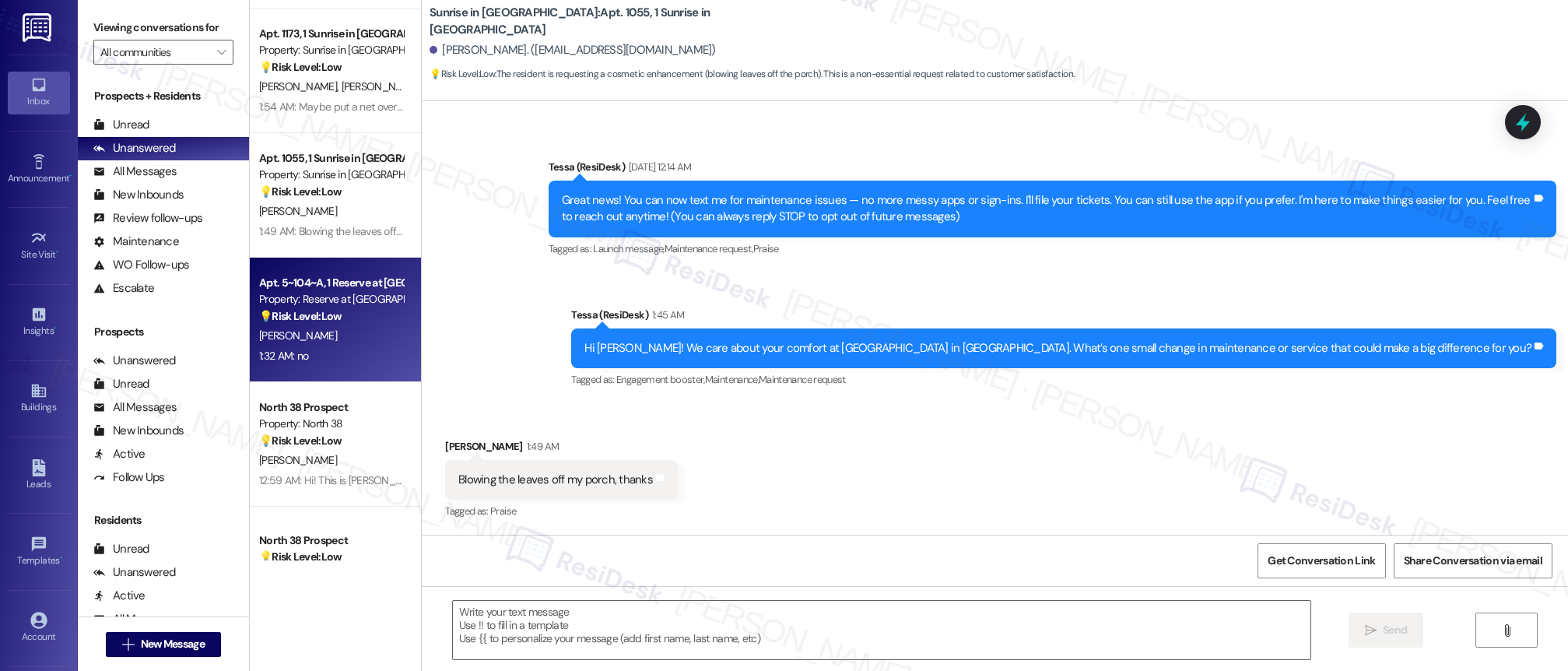
type textarea "Fetching suggested responses. Please feel free to read through the conversation…"
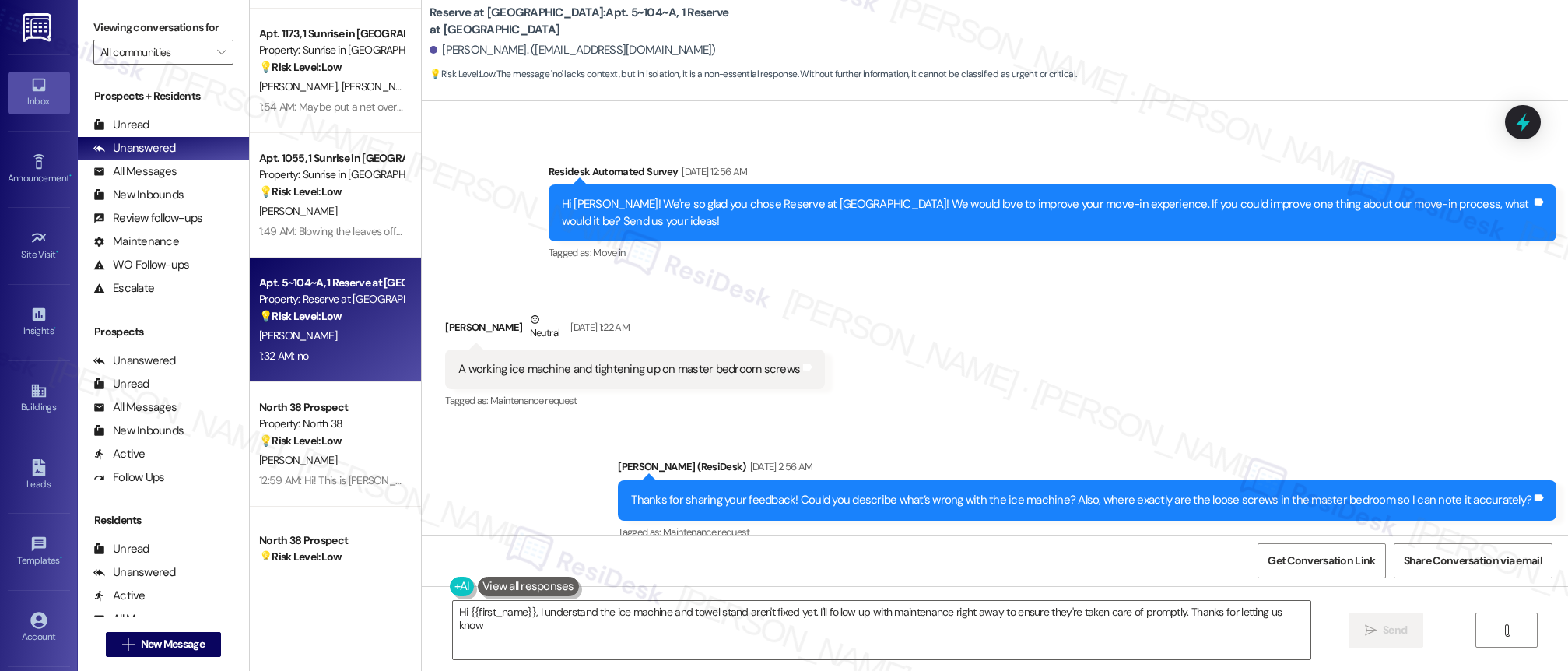
type textarea "Hi {{first_name}}, I understand the ice machine and towel stand aren't fixed ye…"
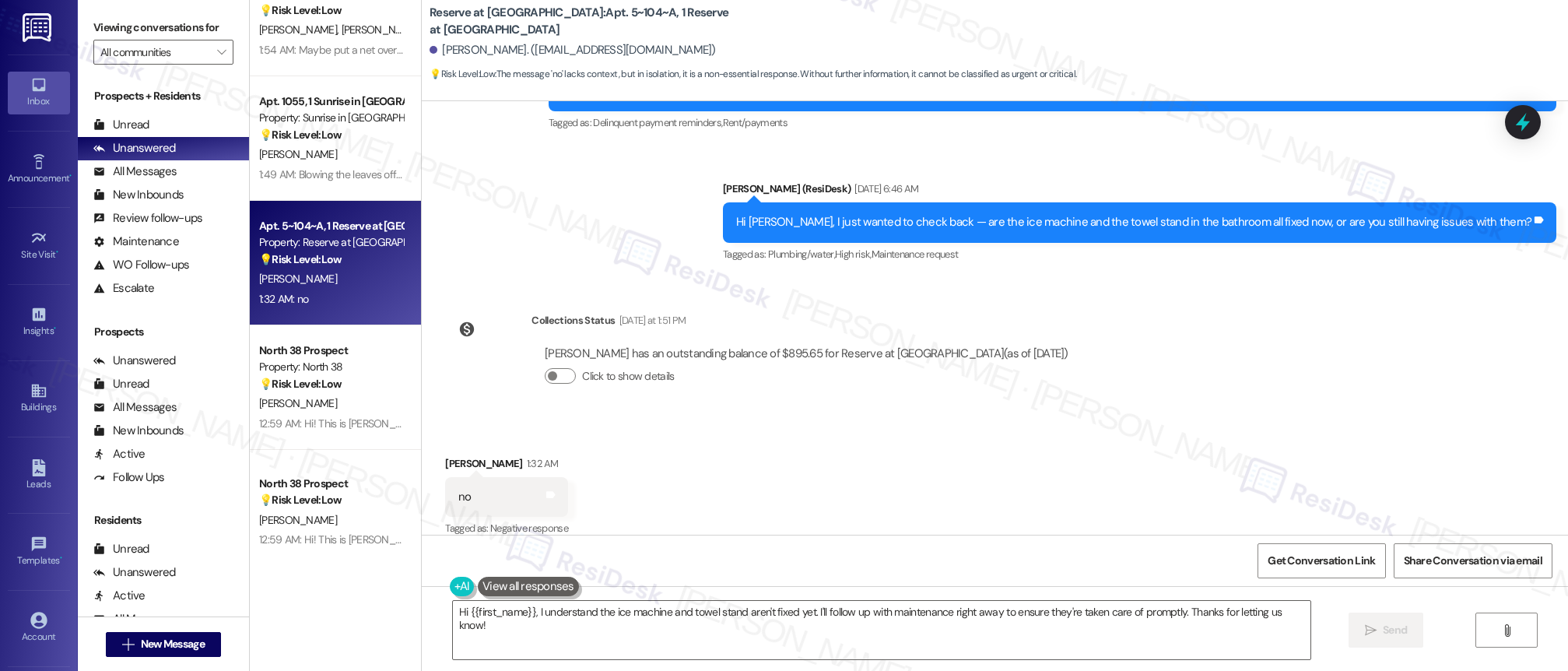
scroll to position [1729, 0]
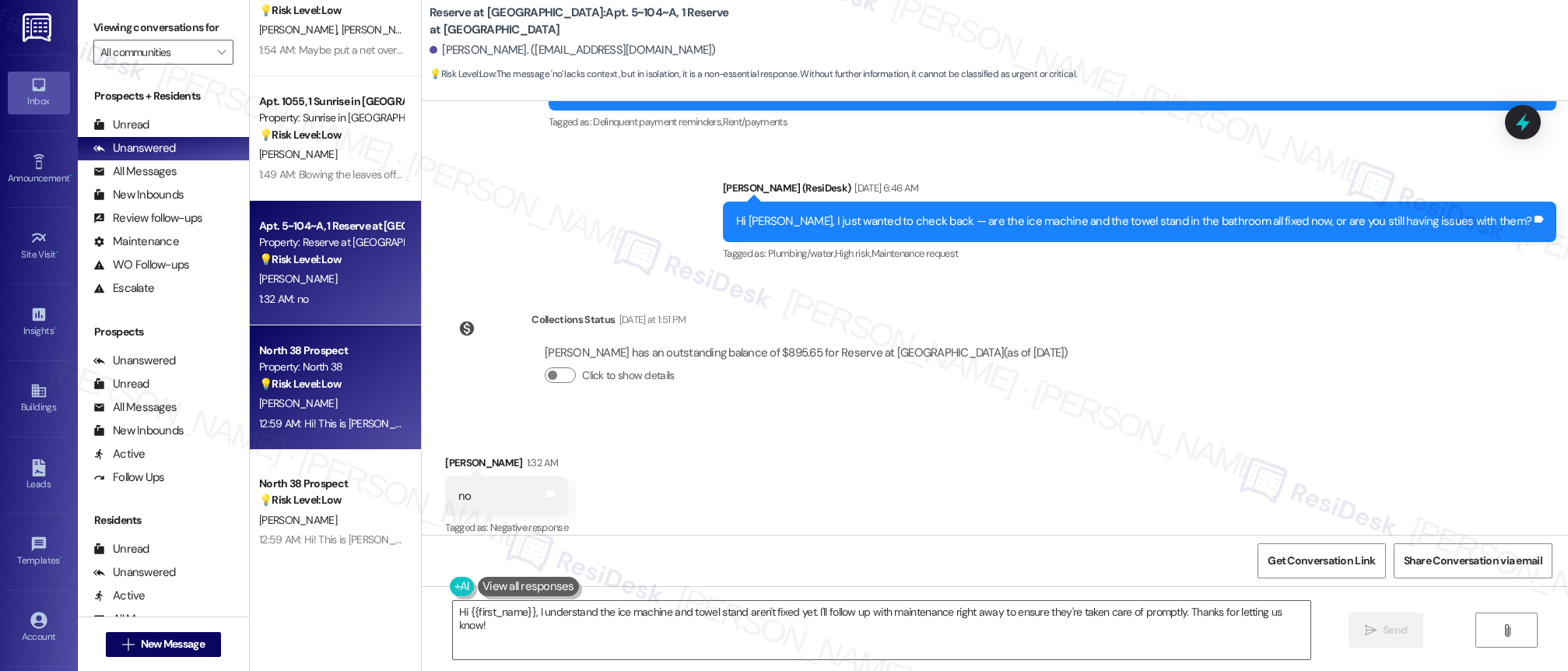
click at [368, 433] on div "12:59 AM: Hi! This is [PERSON_NAME]. I wanted to give you guys permission to sp…" at bounding box center [331, 424] width 147 height 20
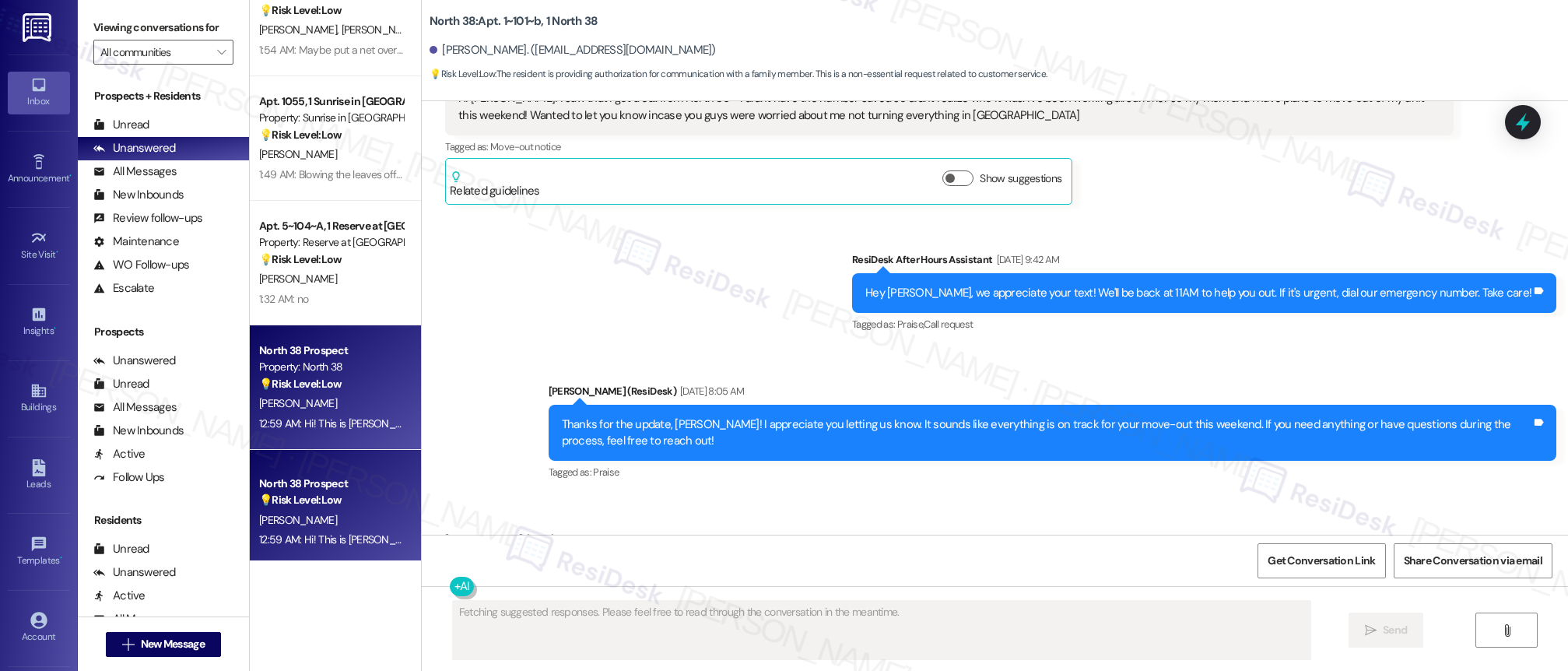
scroll to position [1728, 0]
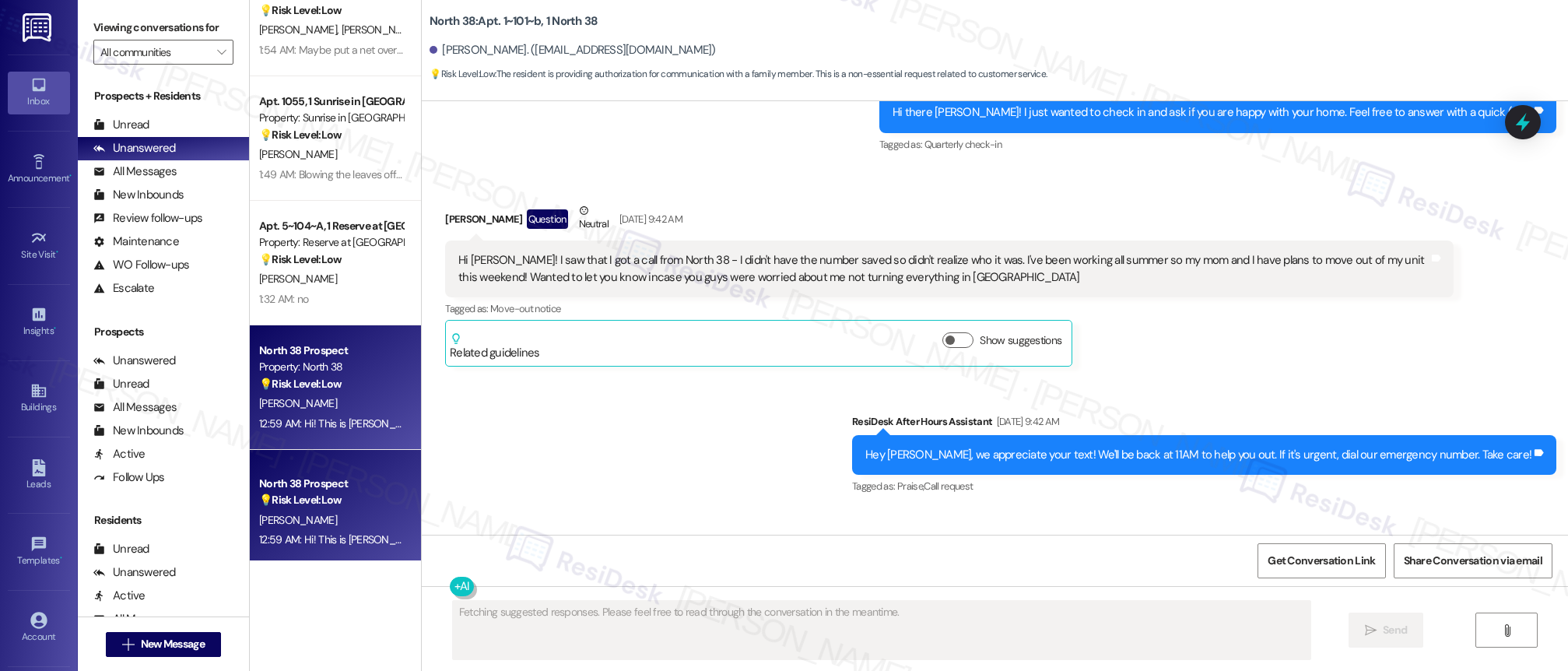
click at [354, 528] on div "[PERSON_NAME]" at bounding box center [331, 521] width 147 height 20
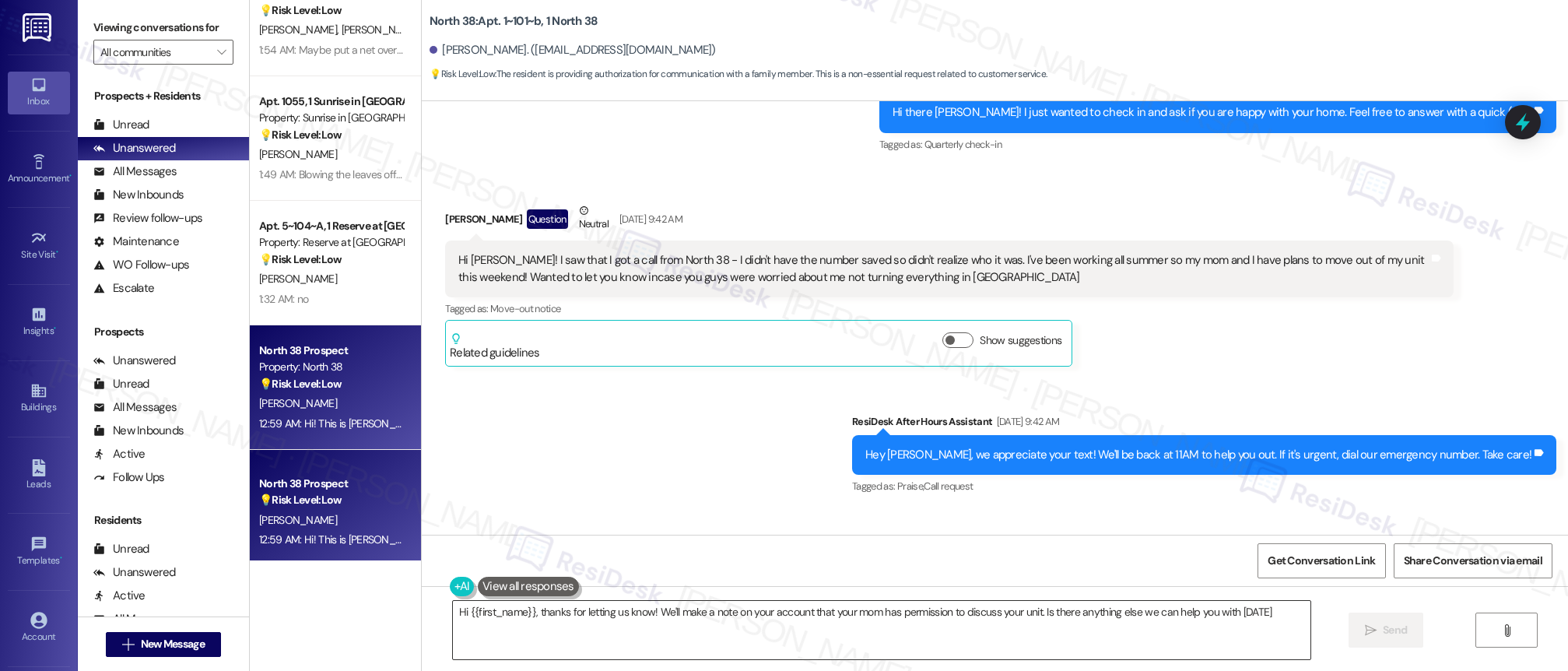
type textarea "Hi {{first_name}}, thanks for letting us know! We'll make a note on your accoun…"
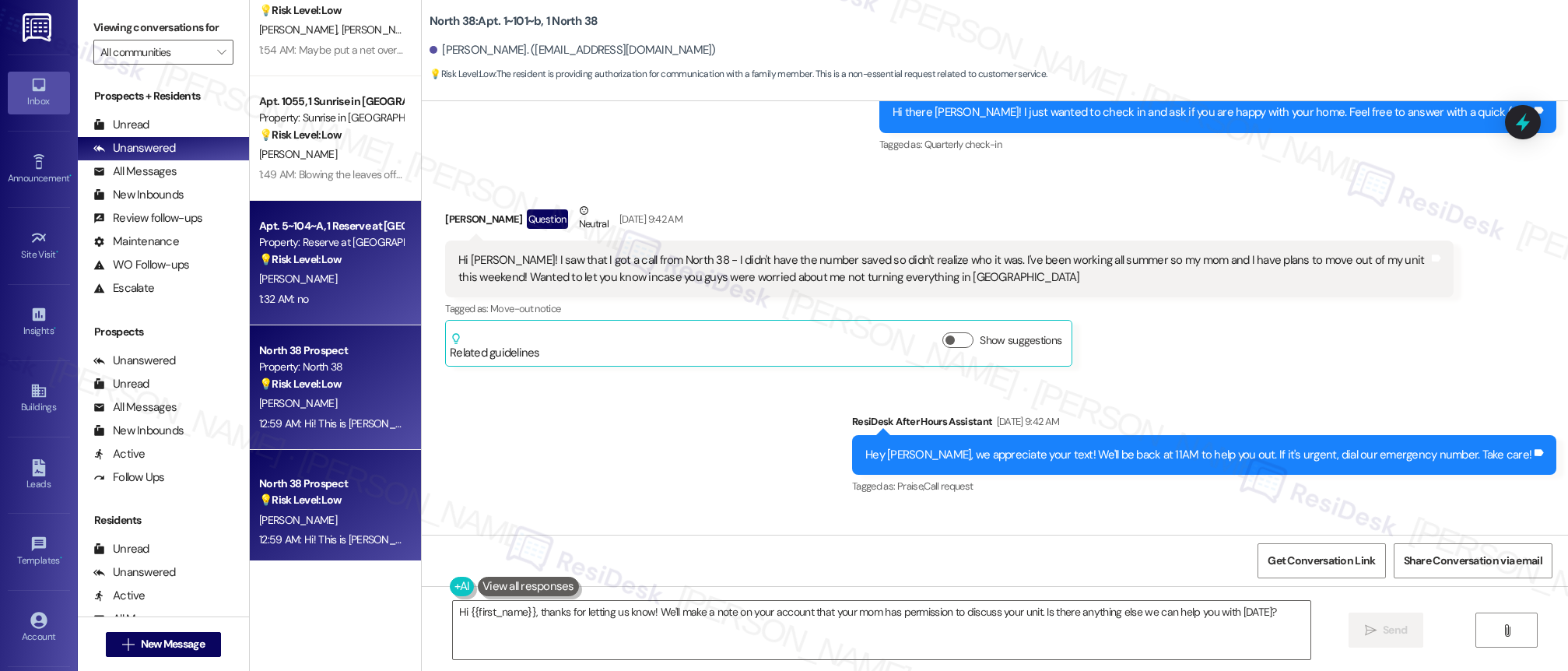
click at [358, 273] on div "[PERSON_NAME]" at bounding box center [331, 279] width 147 height 20
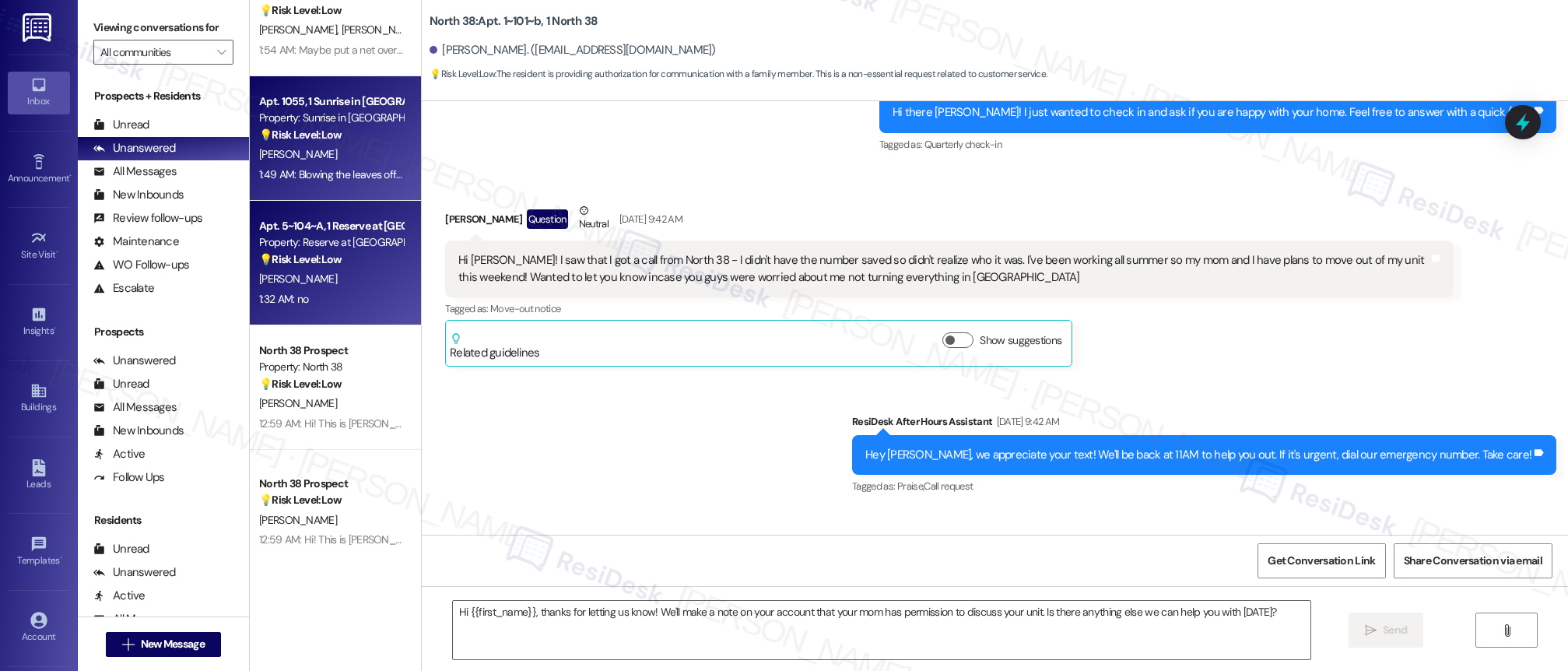
click at [358, 186] on div "Apt. 1055, 1 Sunrise in [GEOGRAPHIC_DATA] Property: Sunrise in [GEOGRAPHIC_DATA…" at bounding box center [335, 138] width 171 height 124
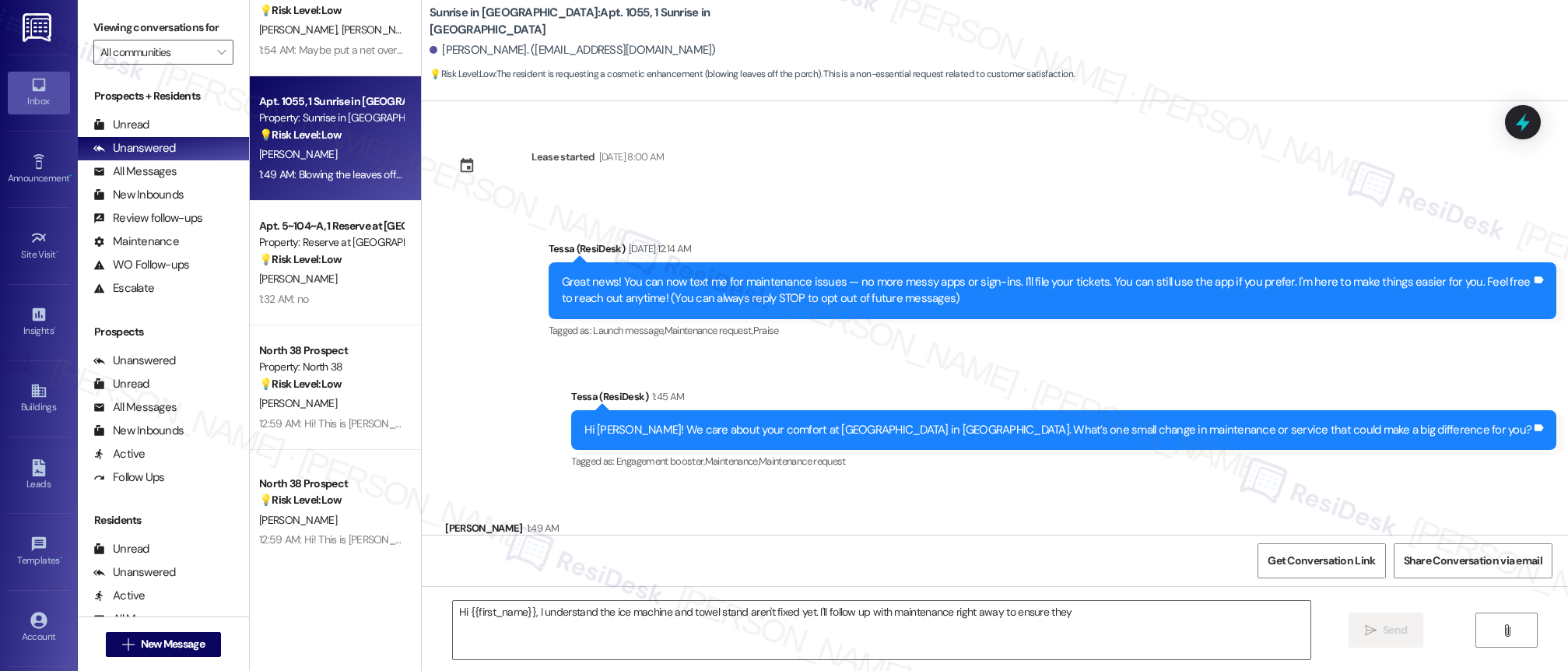
scroll to position [82, 0]
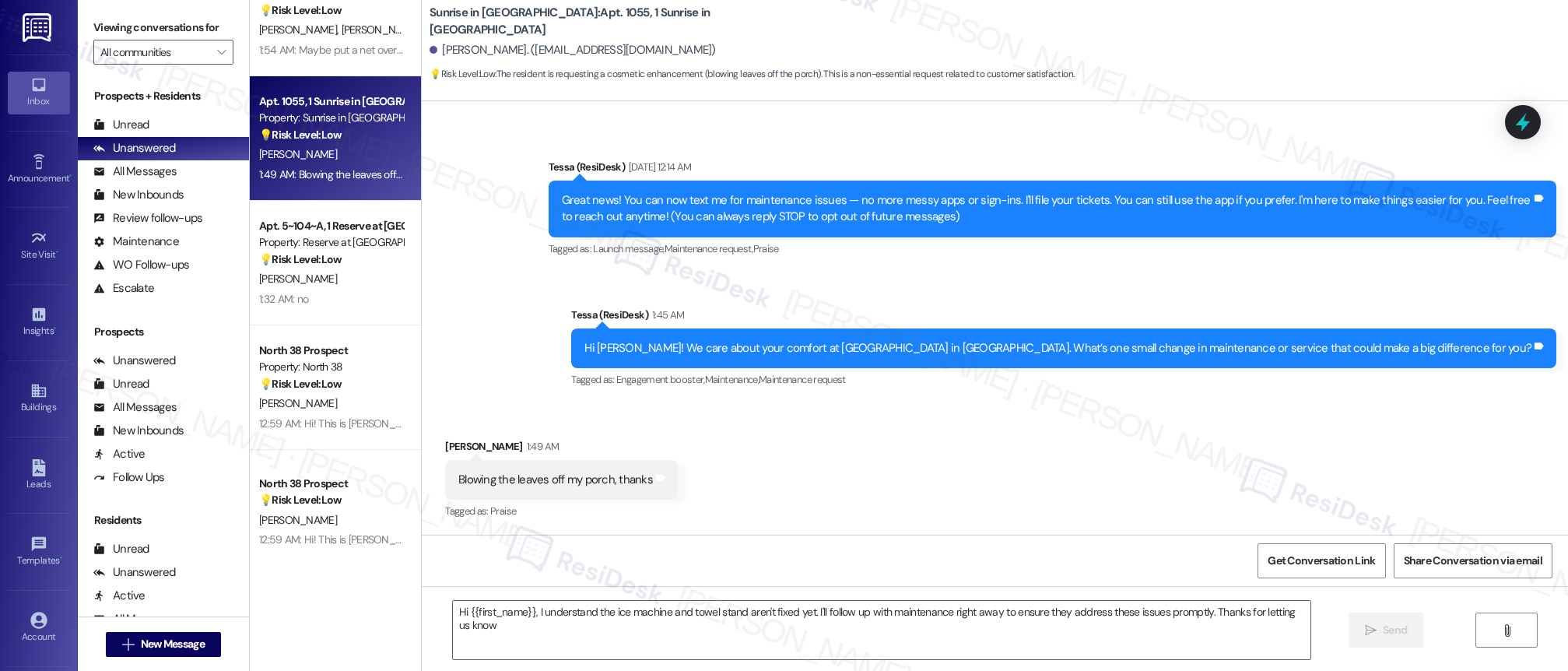
type textarea "Hi {{first_name}}, I understand the ice machine and towel stand aren't fixed ye…"
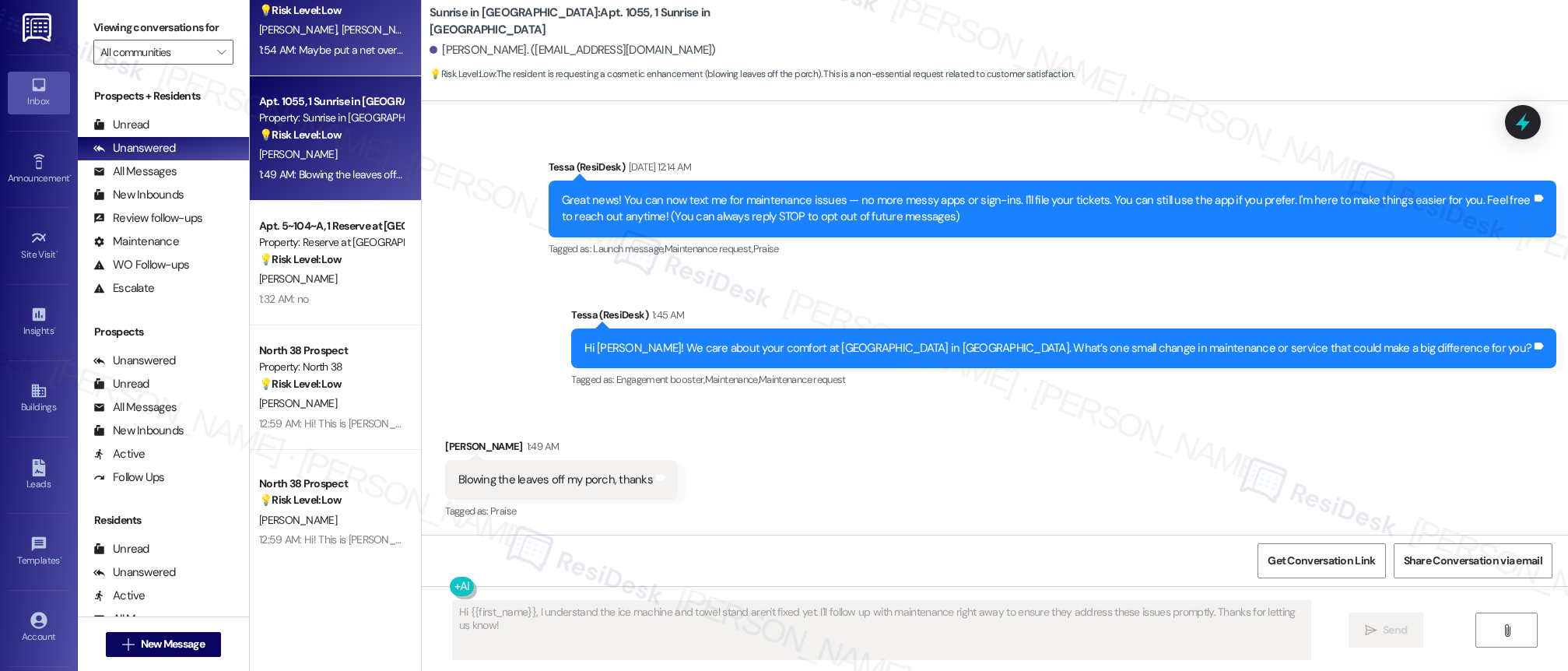
click at [319, 66] on div "Apt. 1173, 1 Sunrise in [GEOGRAPHIC_DATA] Property: Sunrise in [GEOGRAPHIC_DATA…" at bounding box center [335, 14] width 171 height 124
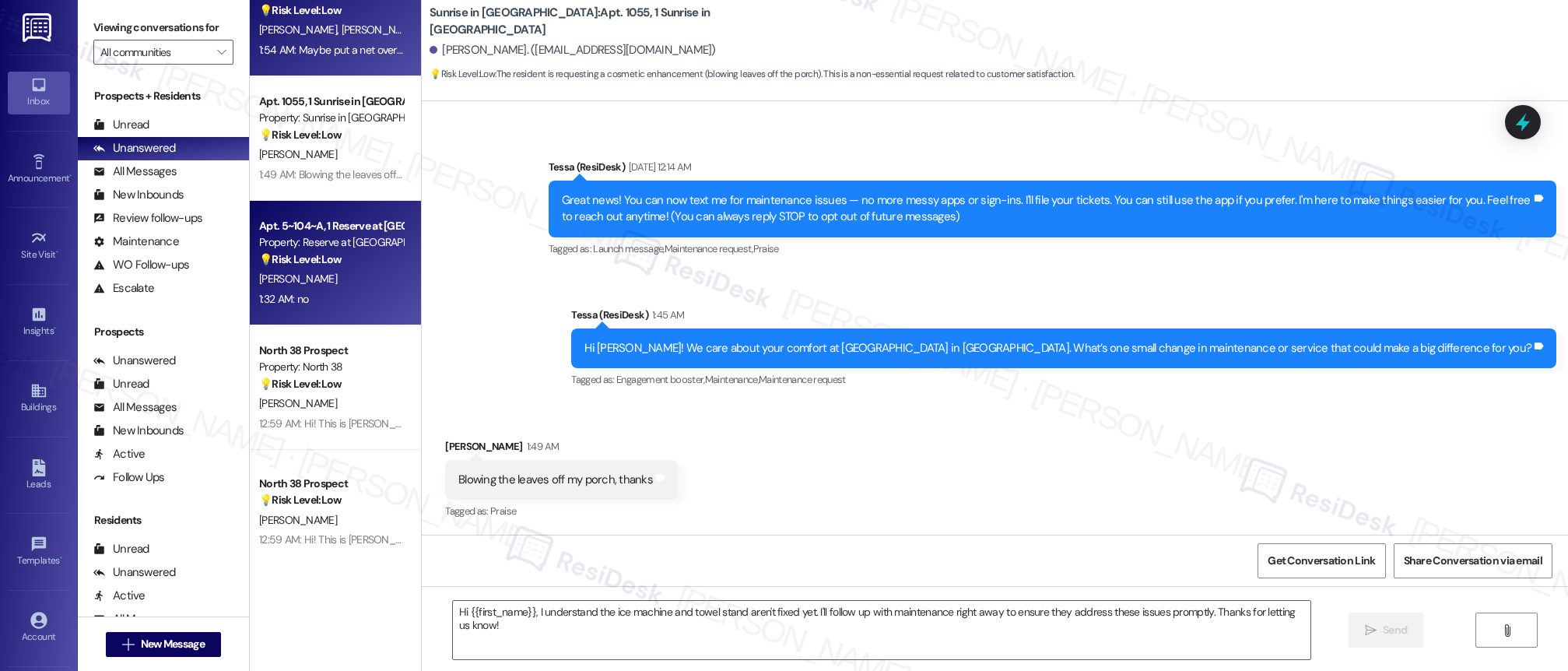
type textarea "Fetching suggested responses. Please feel free to read through the conversation…"
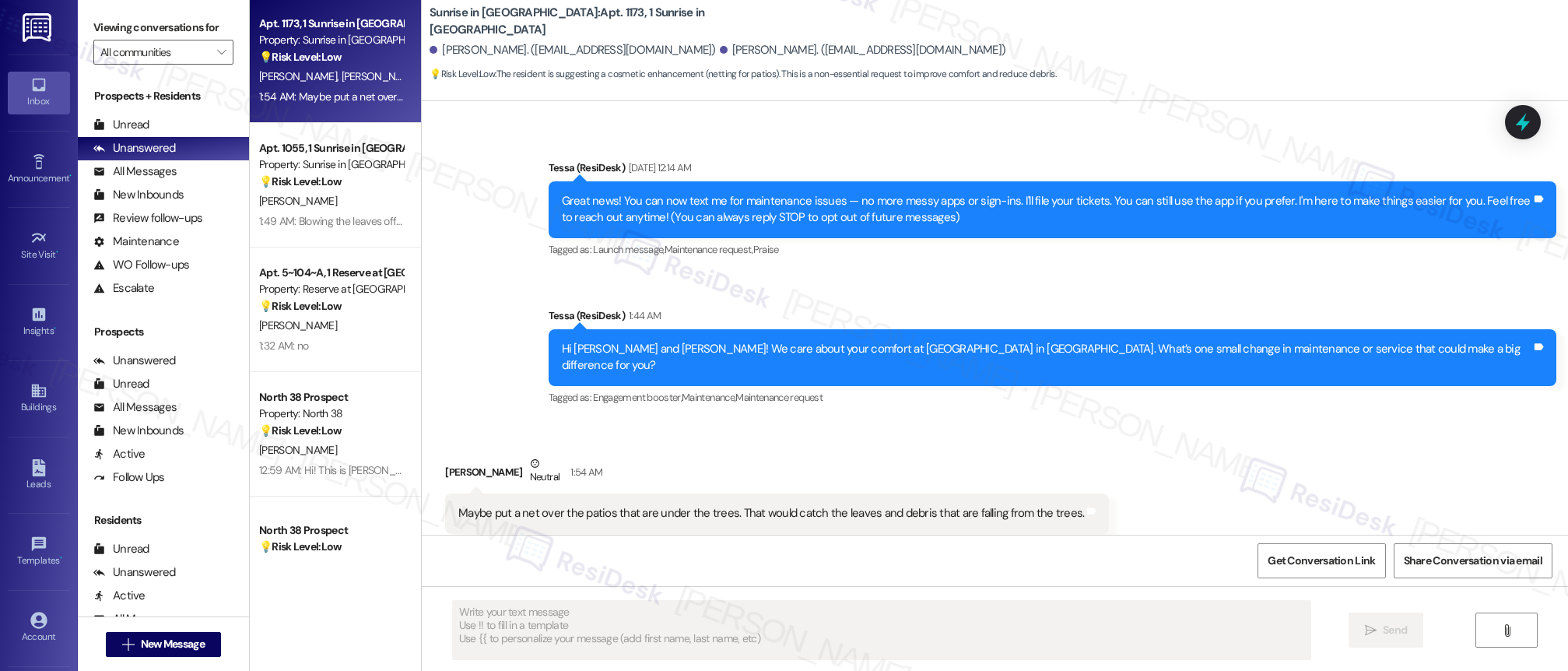
scroll to position [1119, 0]
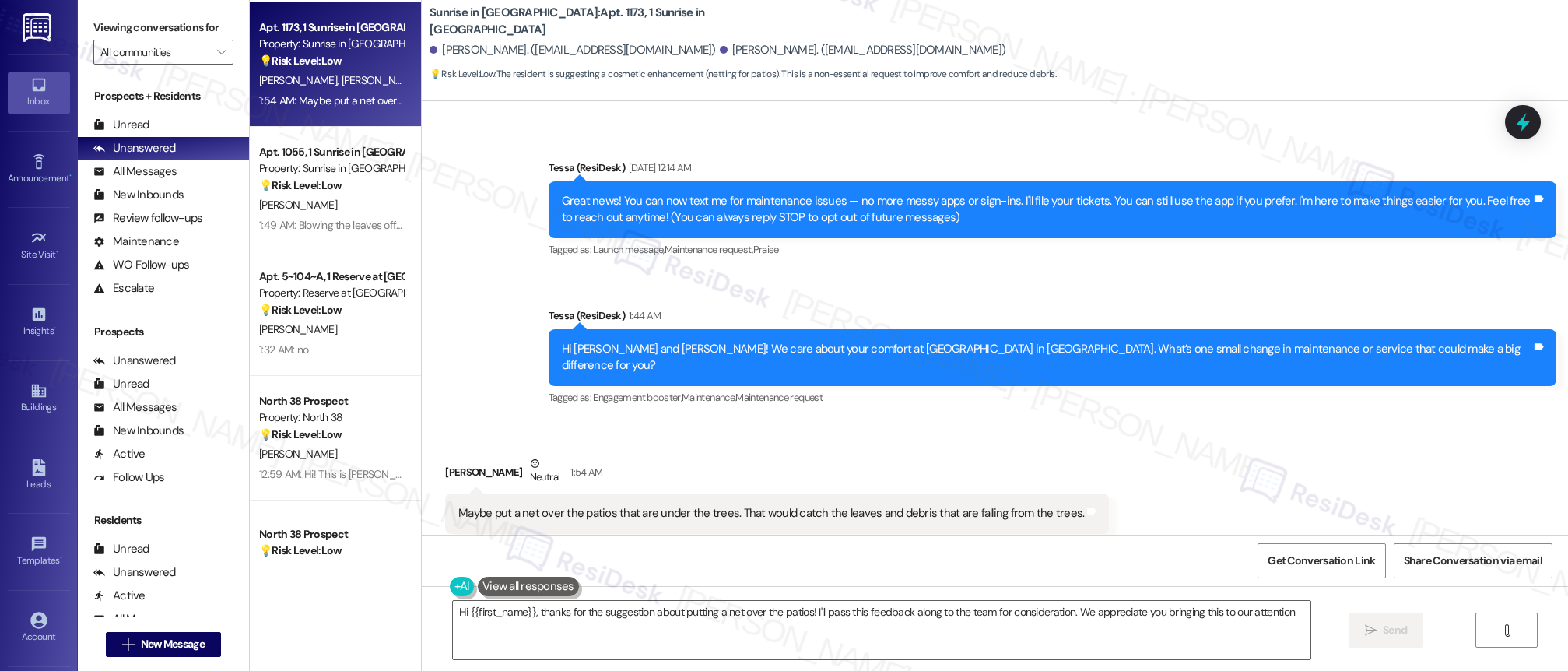
type textarea "Hi {{first_name}}, thanks for the suggestion about putting a net over the patio…"
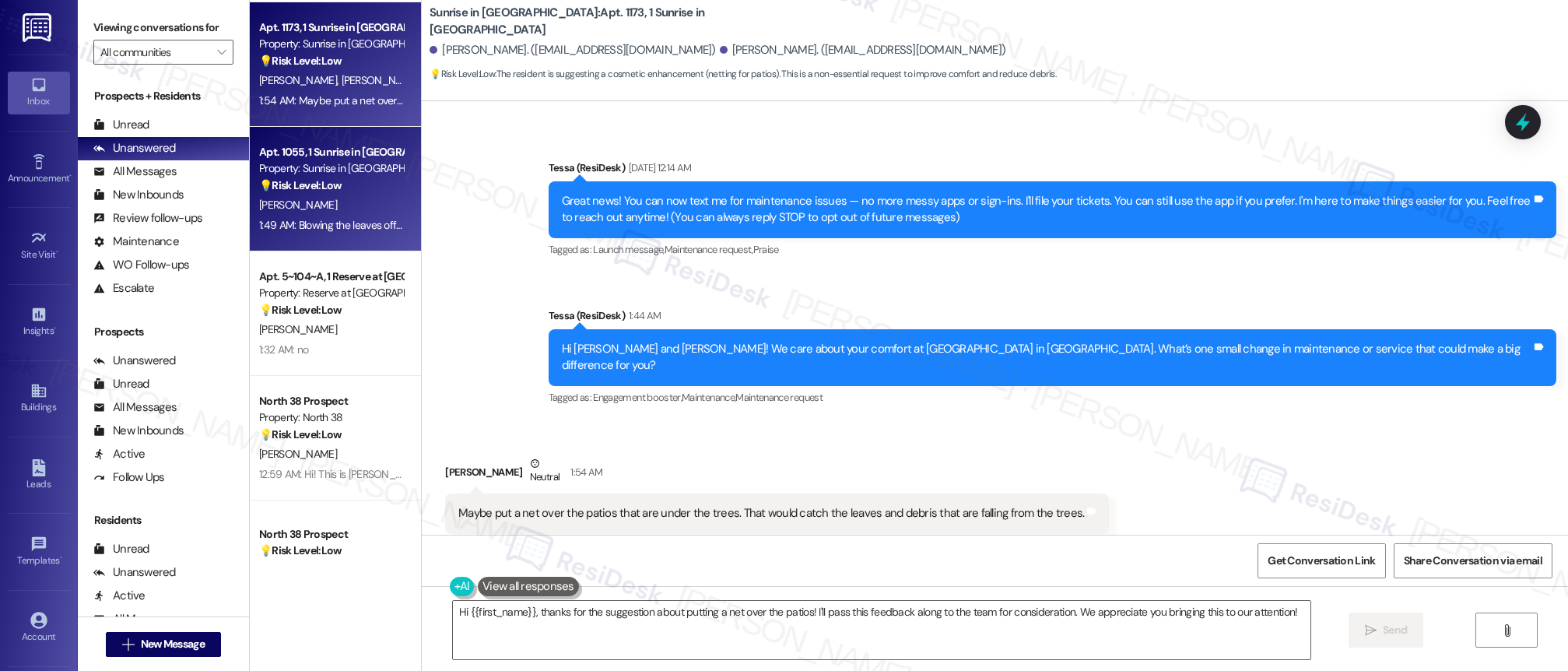
click at [294, 196] on div "[PERSON_NAME]" at bounding box center [331, 205] width 147 height 20
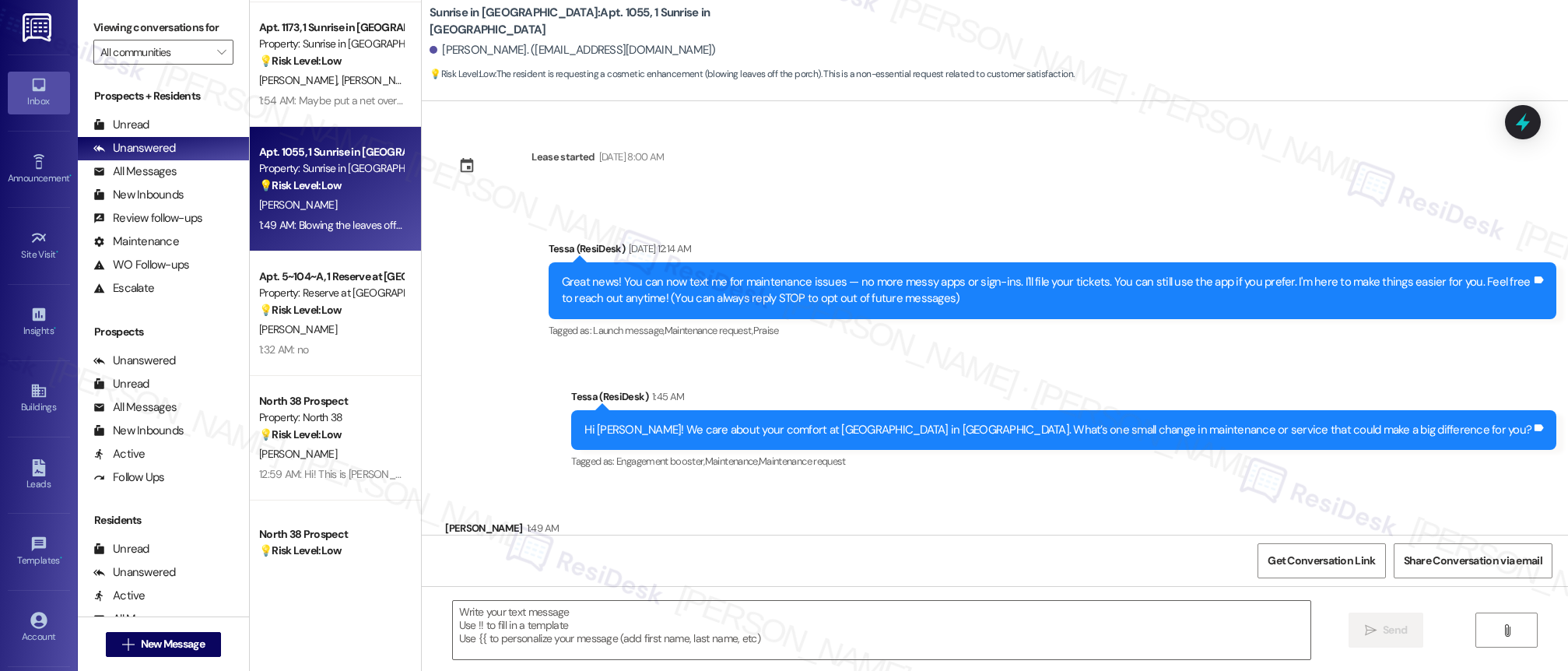
type textarea "Fetching suggested responses. Please feel free to read through the conversation…"
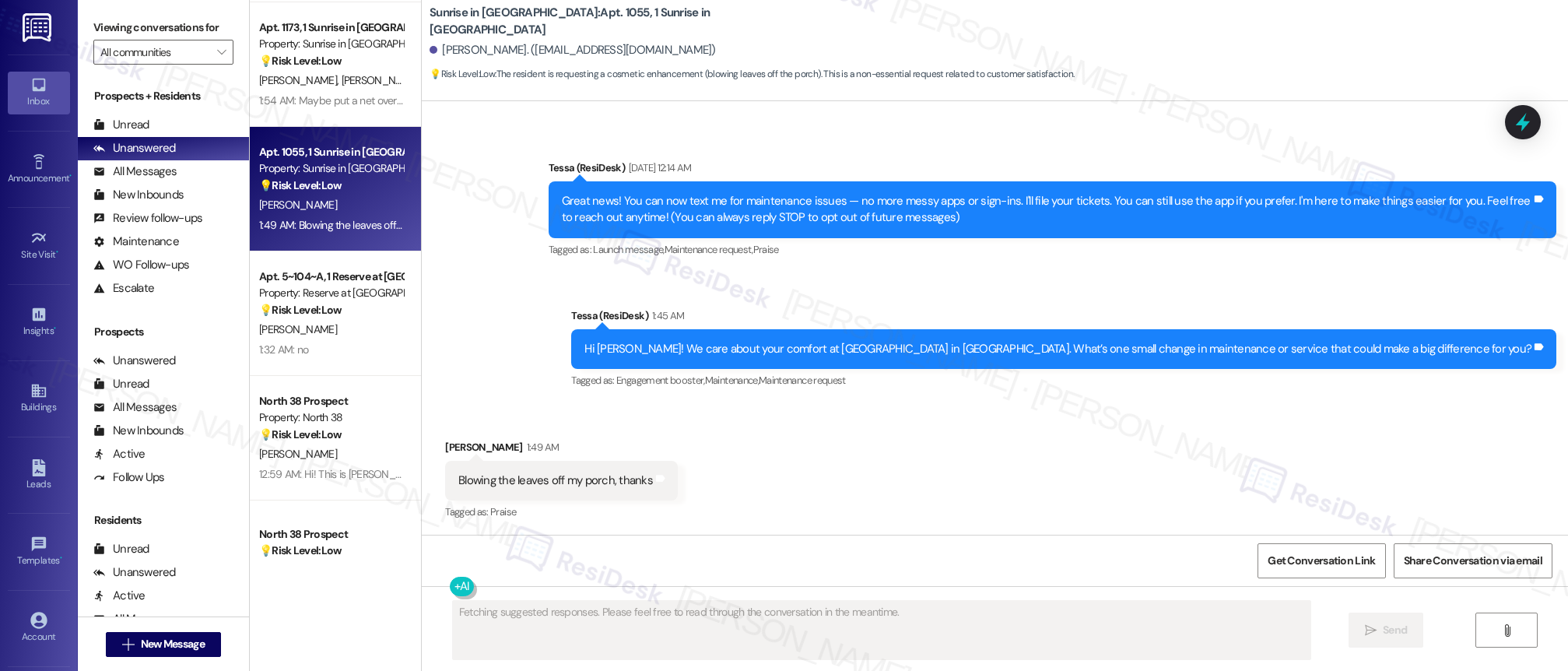
scroll to position [82, 0]
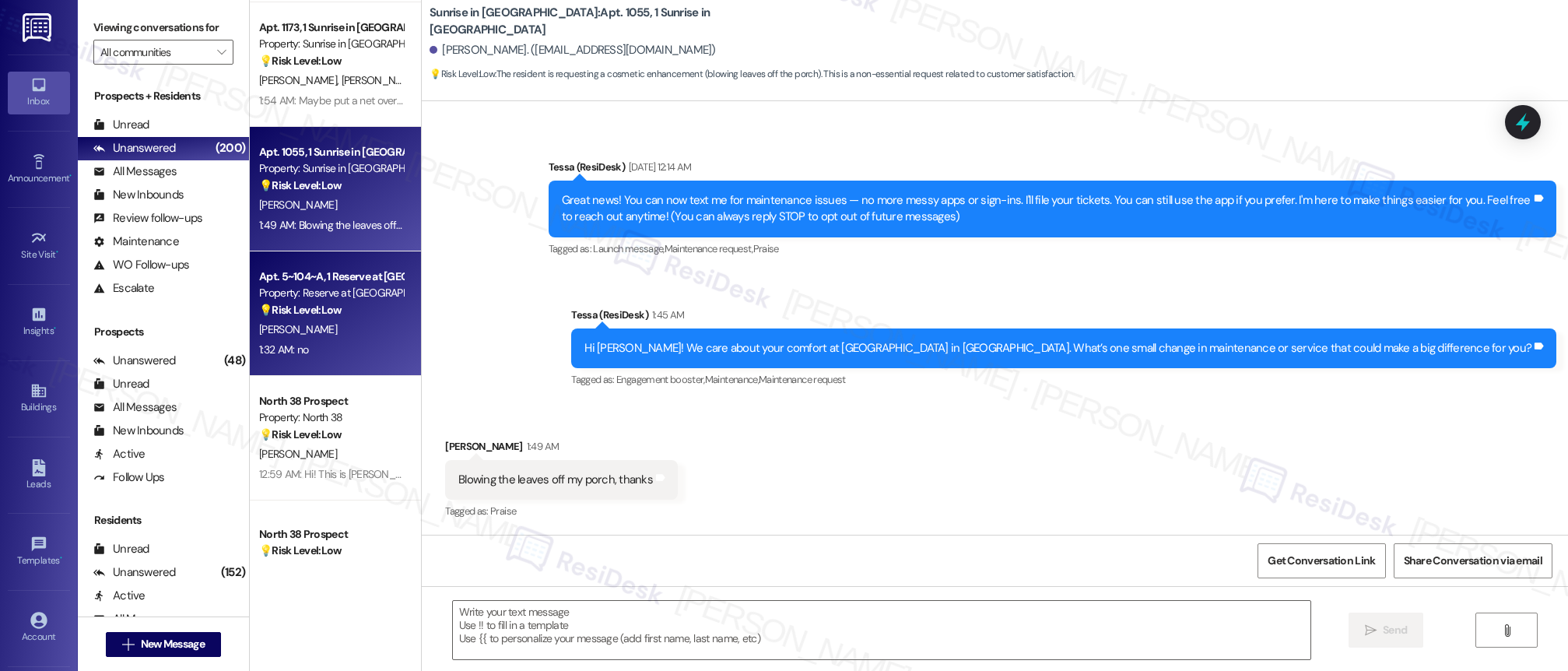
click at [347, 326] on div "[PERSON_NAME]" at bounding box center [331, 330] width 147 height 20
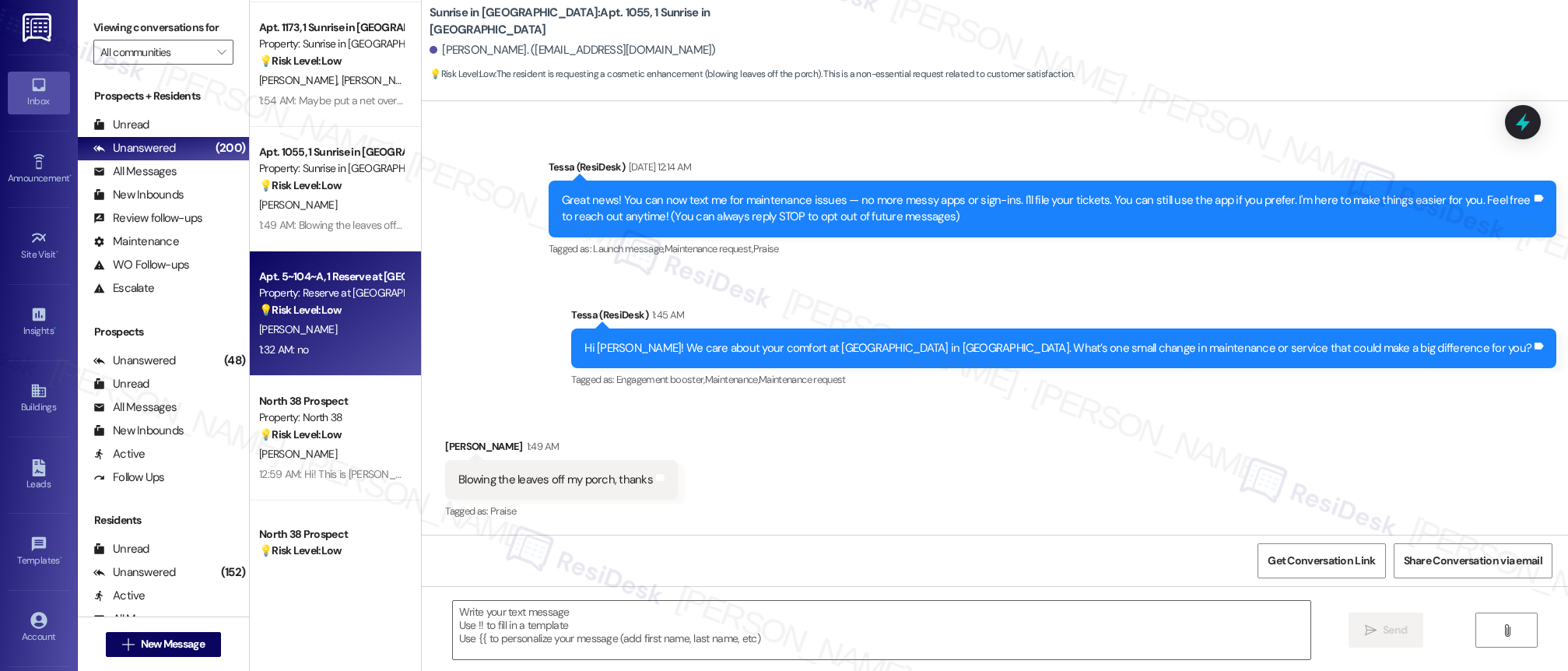
type textarea "Fetching suggested responses. Please feel free to read through the conversation…"
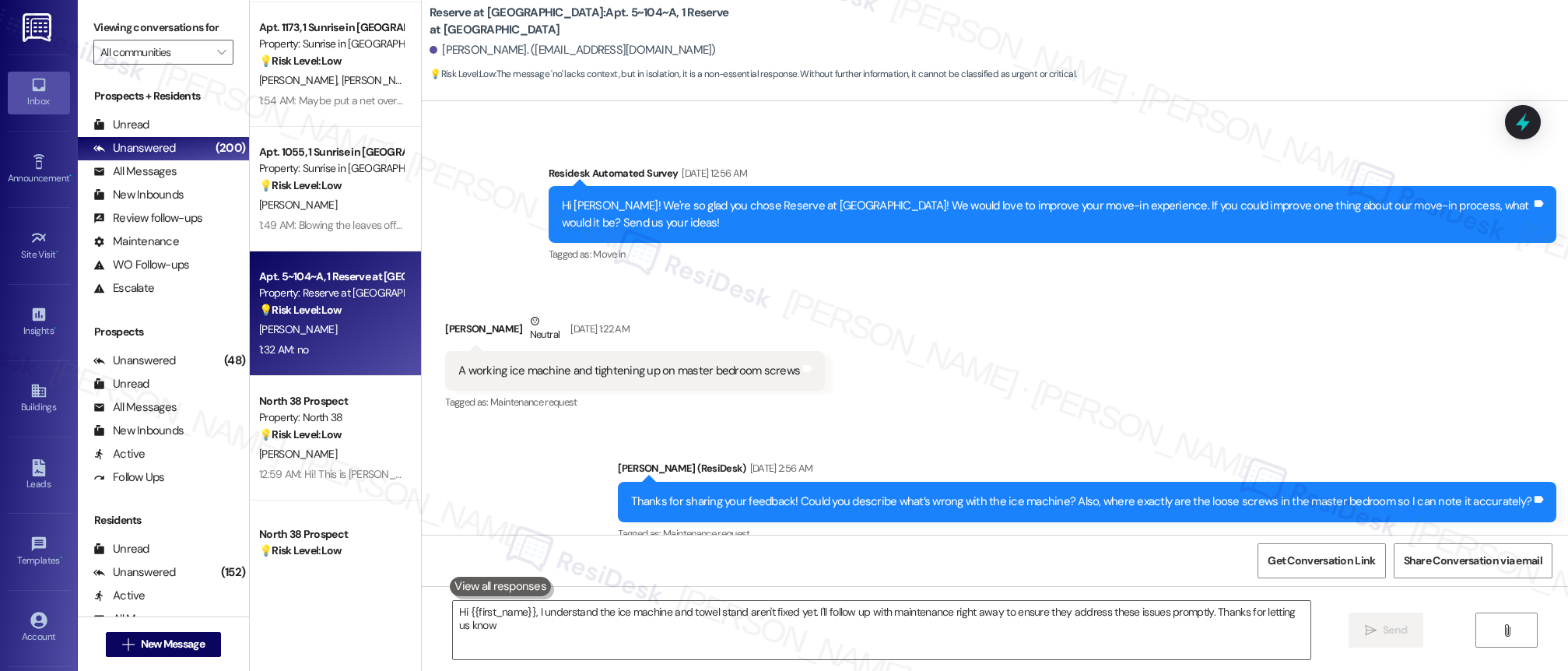
type textarea "Hi {{first_name}}, I understand the ice machine and towel stand aren't fixed ye…"
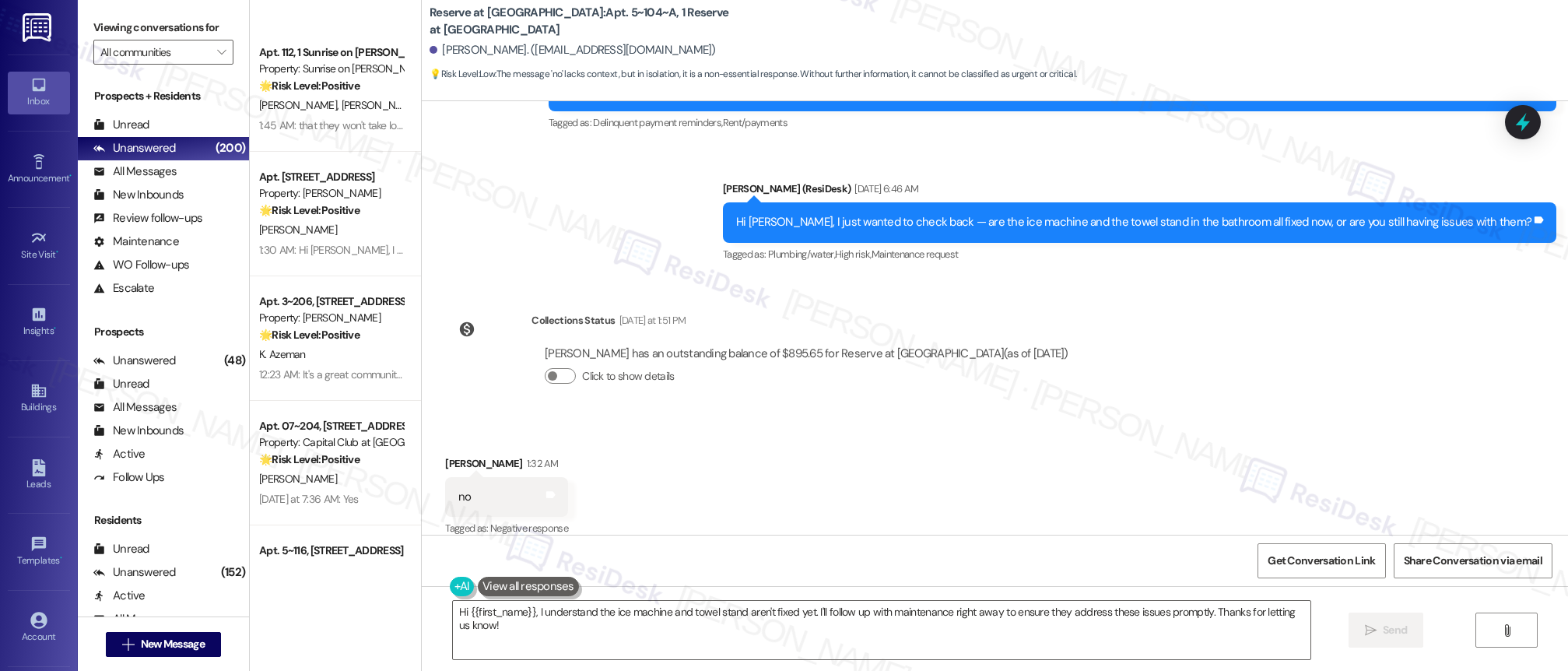
scroll to position [2576, 0]
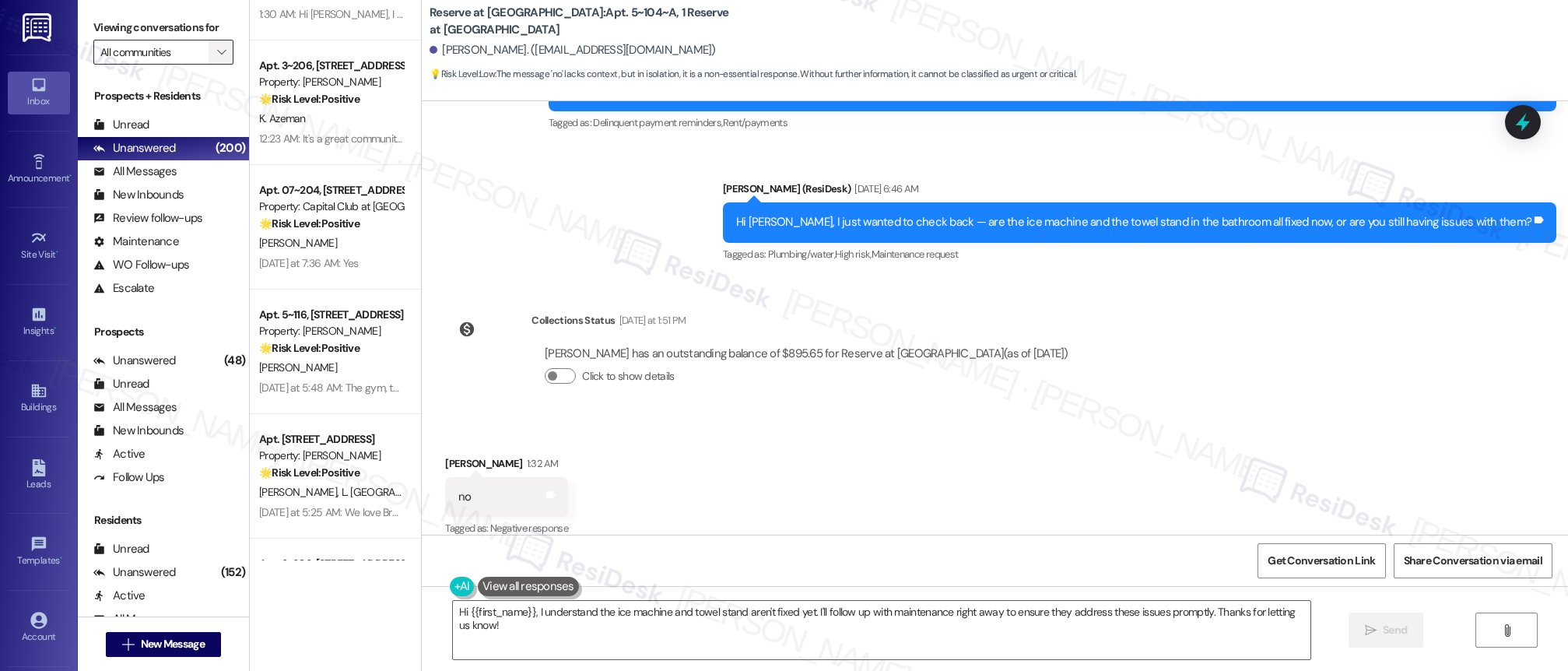
click at [214, 51] on span "" at bounding box center [222, 52] width 15 height 25
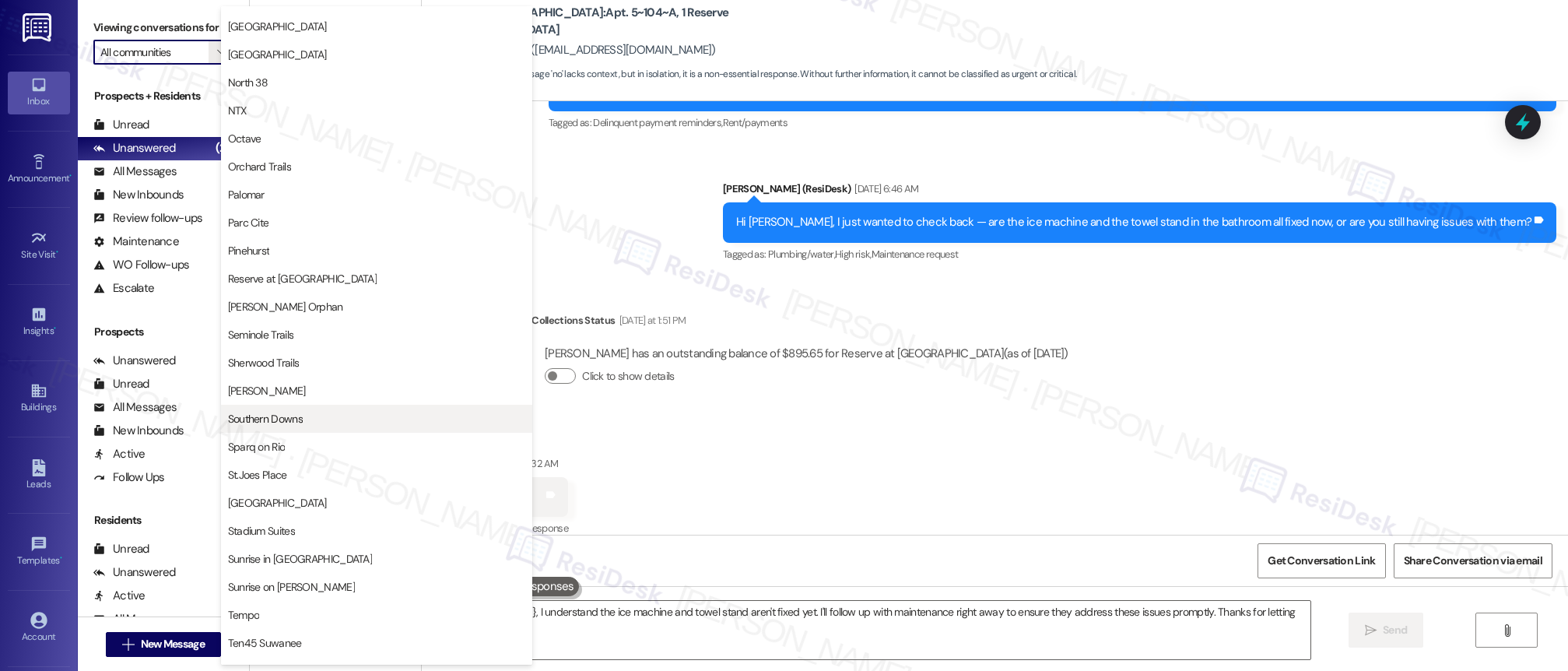
scroll to position [784, 0]
click at [315, 555] on span "Sunrise in [GEOGRAPHIC_DATA]" at bounding box center [376, 555] width 297 height 16
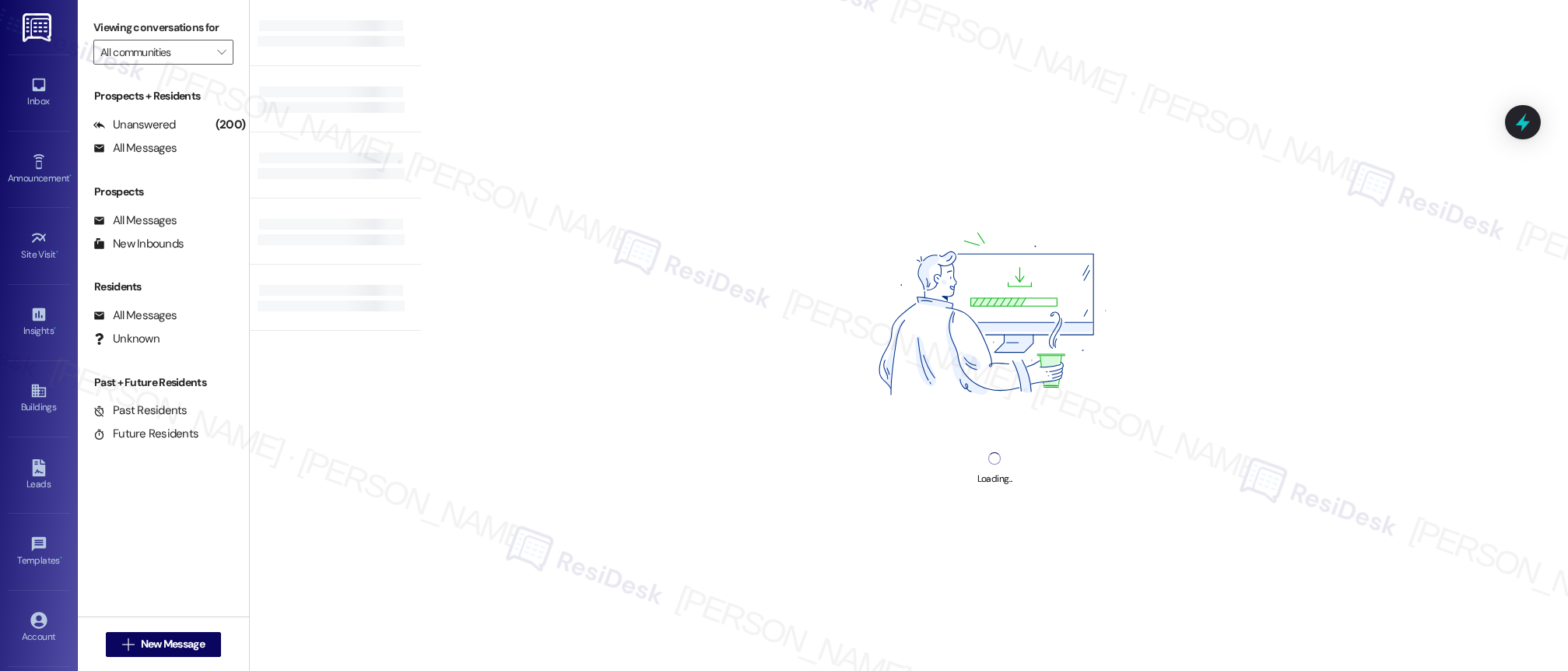
type input "Sunrise in [GEOGRAPHIC_DATA]"
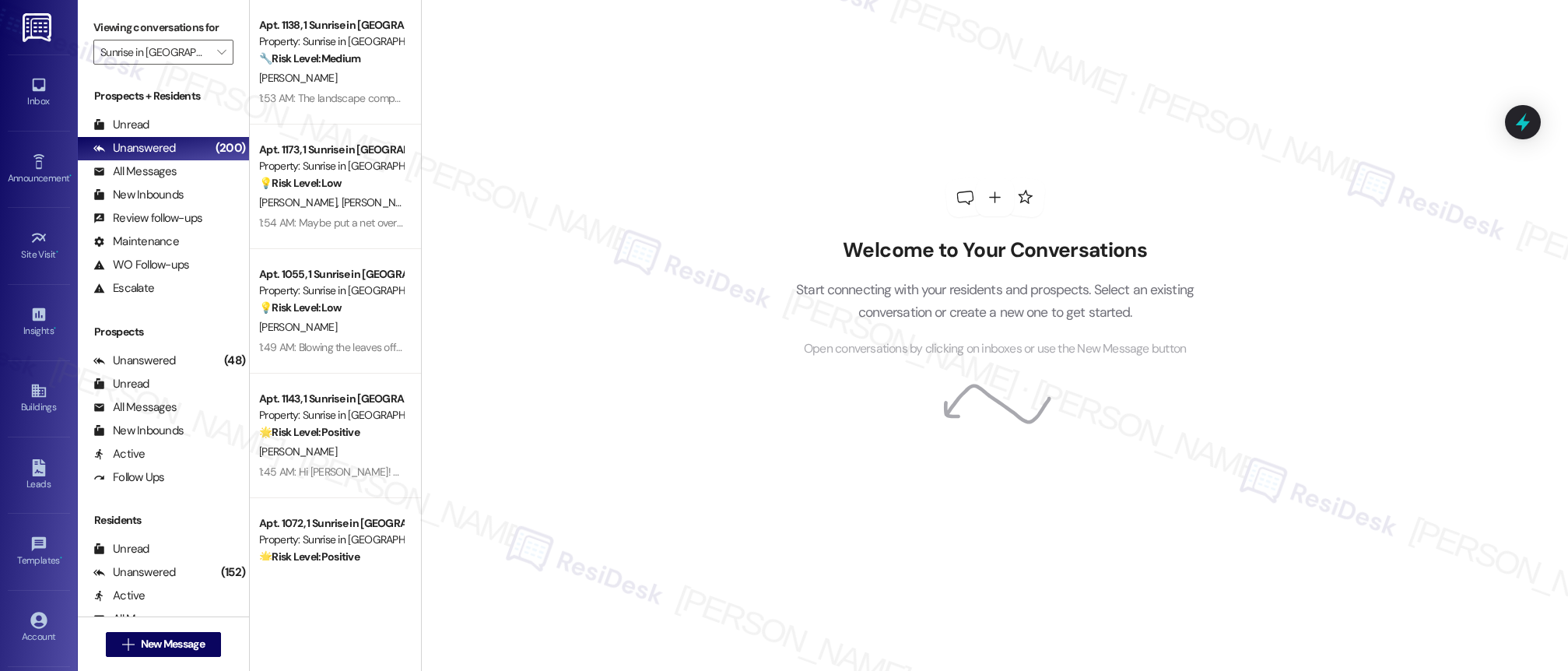
scroll to position [62, 0]
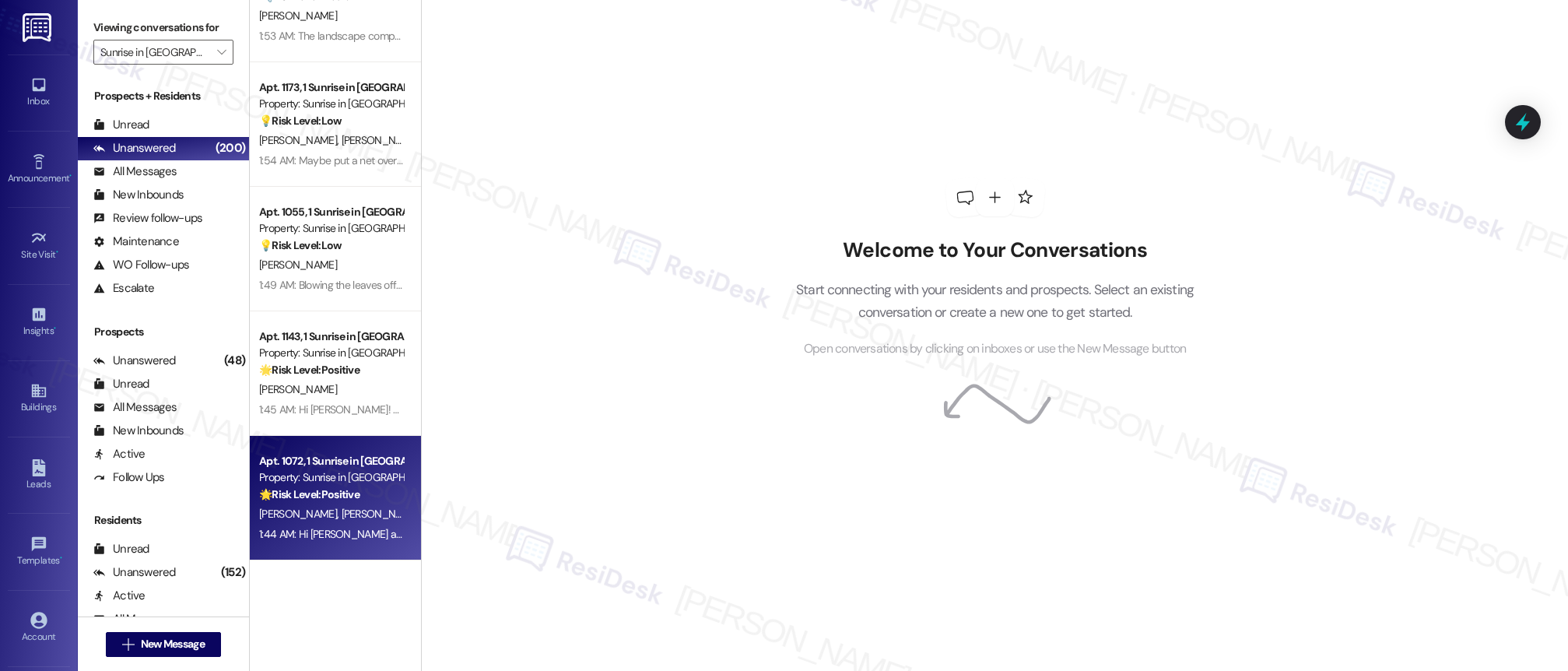
click at [340, 503] on div "Apt. 1072, 1 Sunrise in [GEOGRAPHIC_DATA] Property: Sunrise in [GEOGRAPHIC_DATA…" at bounding box center [331, 478] width 147 height 53
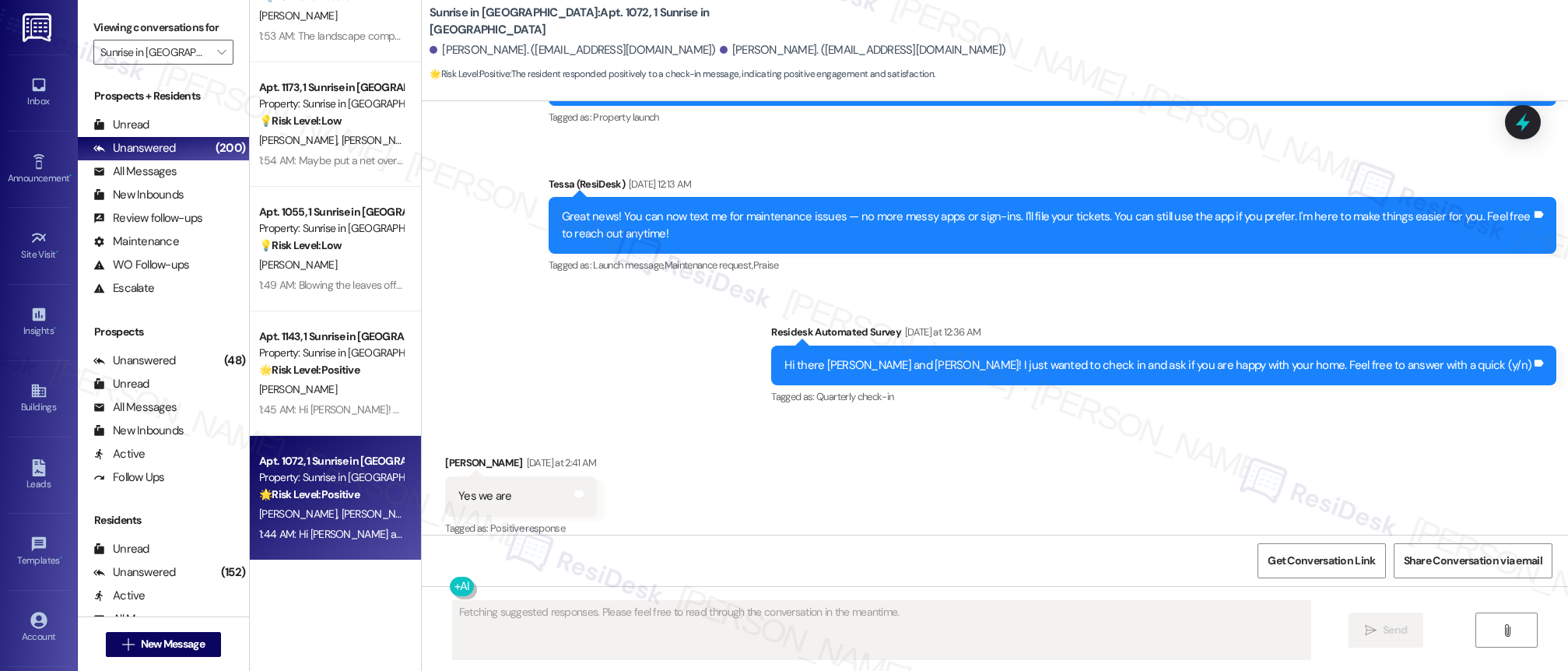
scroll to position [361, 0]
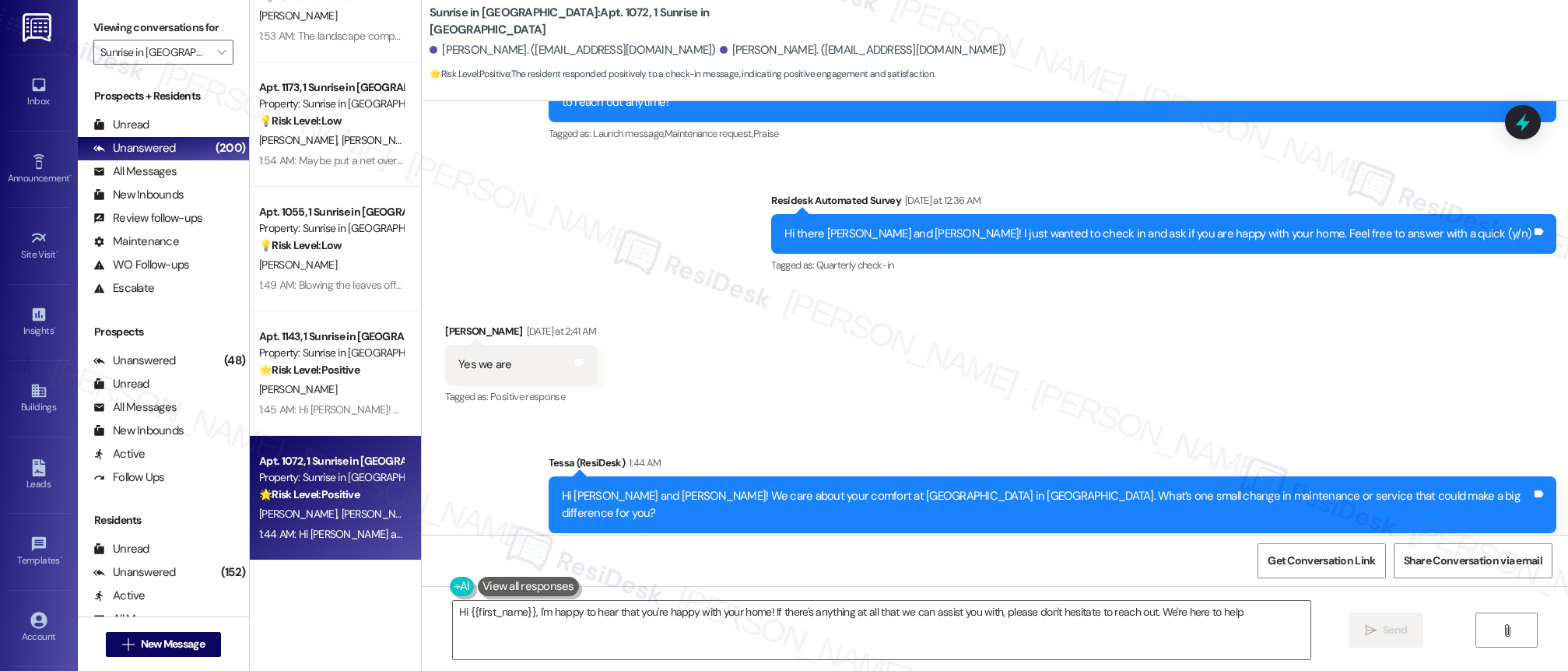
type textarea "Hi {{first_name}}, I'm happy to hear that you're happy with your home! If there…"
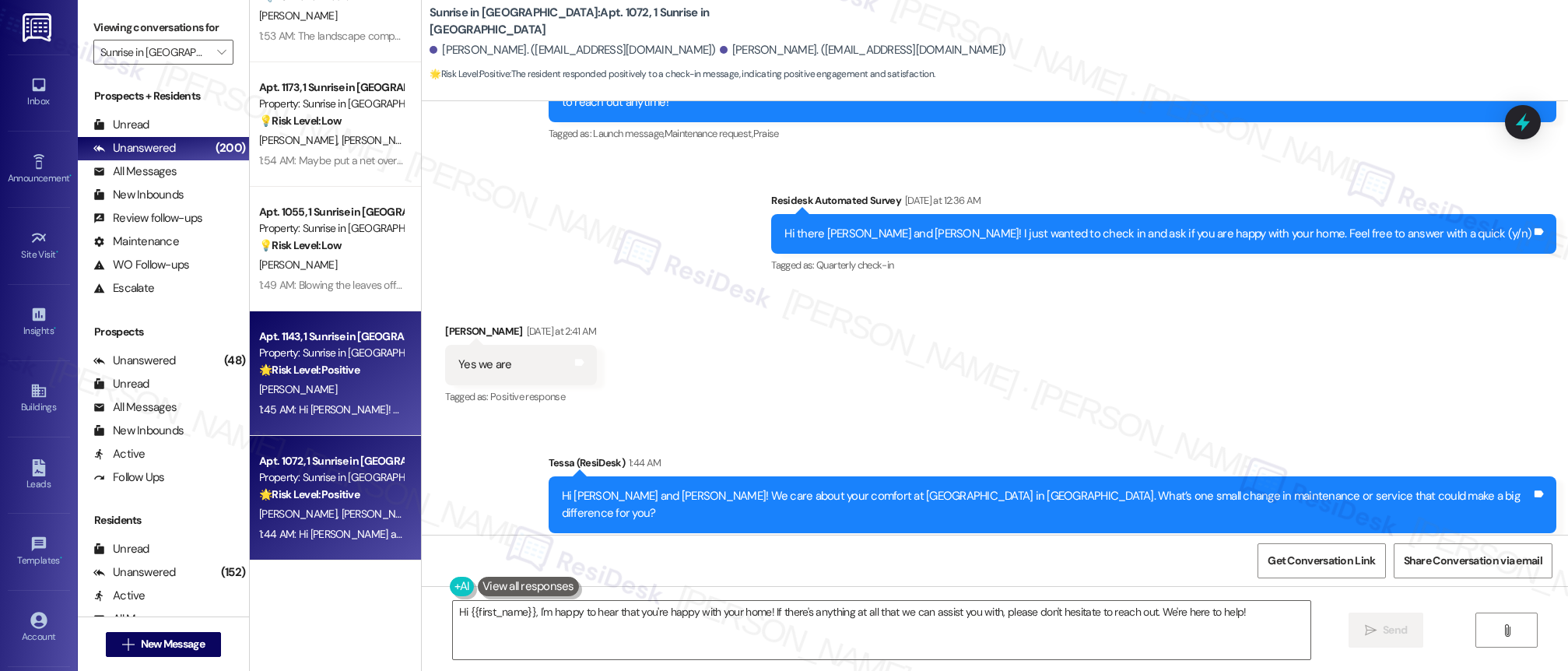
click at [309, 390] on div "[PERSON_NAME]" at bounding box center [331, 390] width 147 height 20
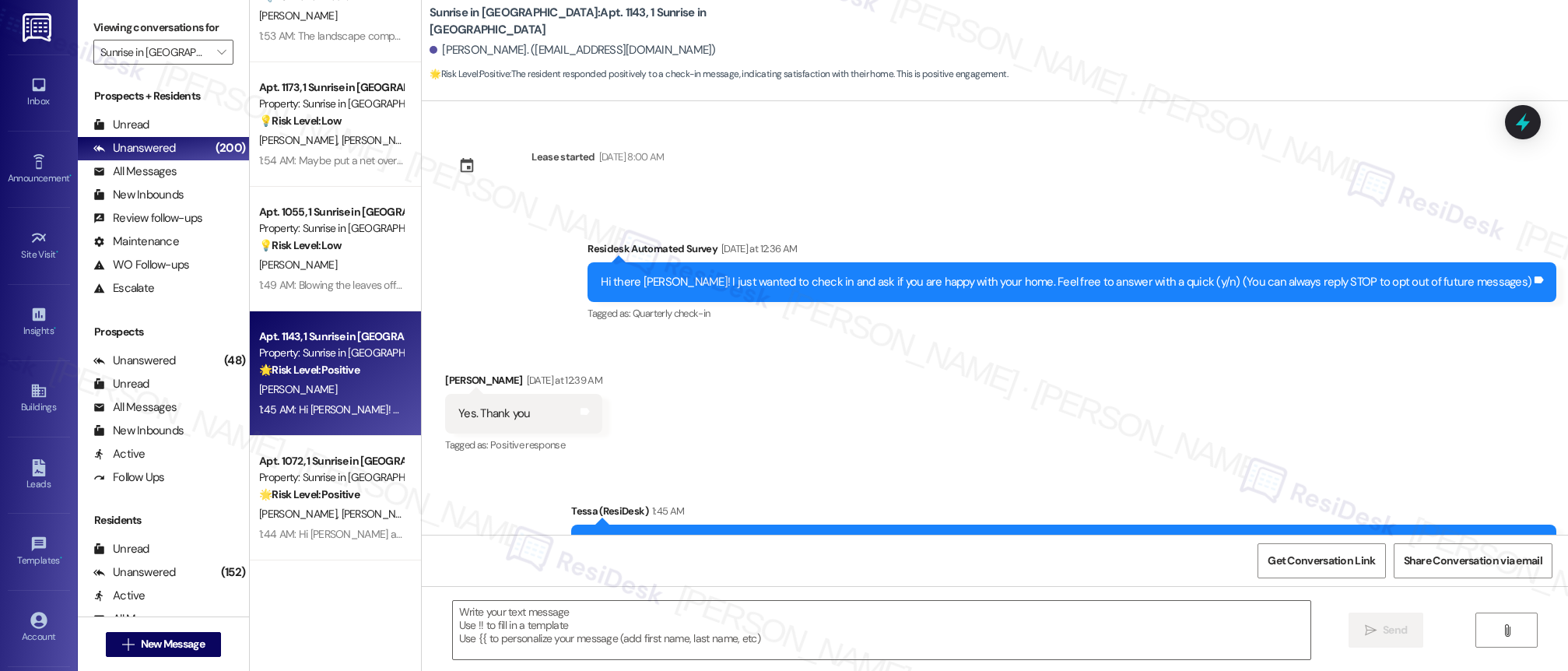
type textarea "Fetching suggested responses. Please feel free to read through the conversation…"
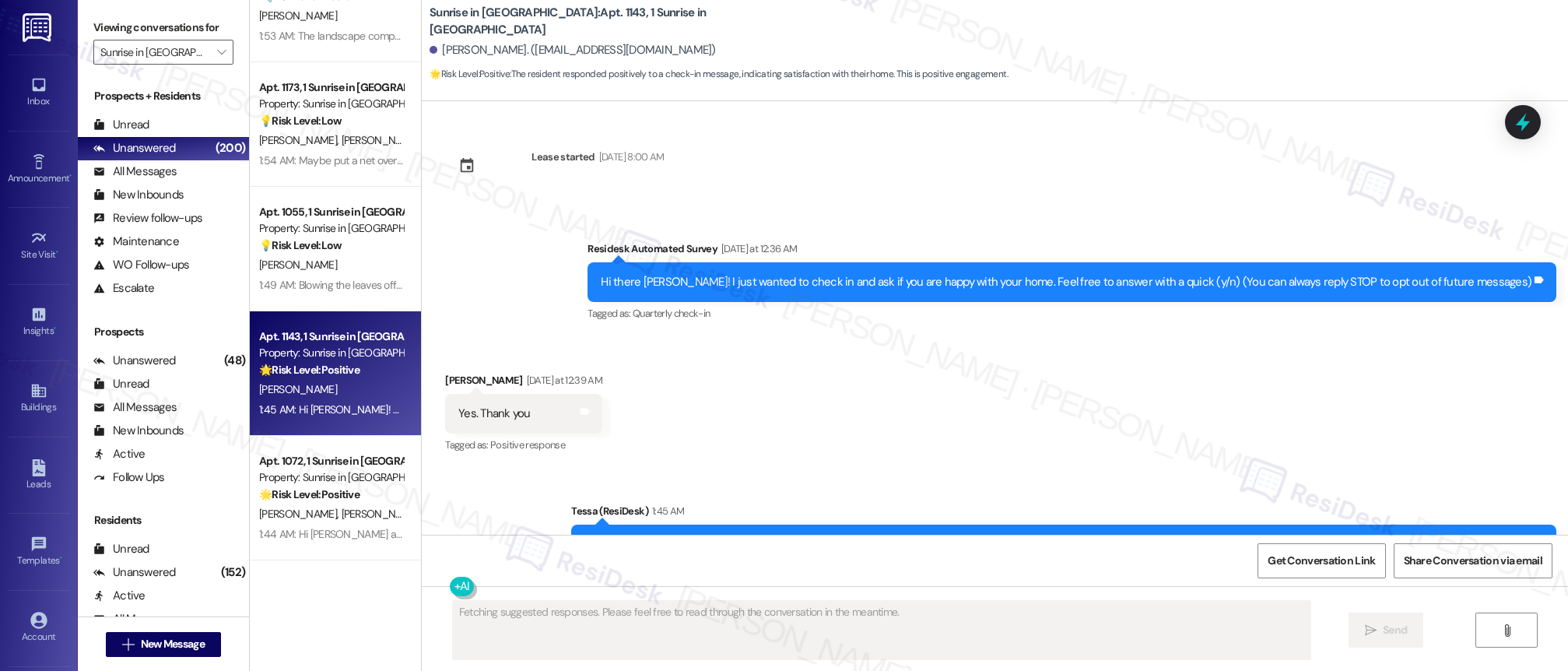
scroll to position [65, 0]
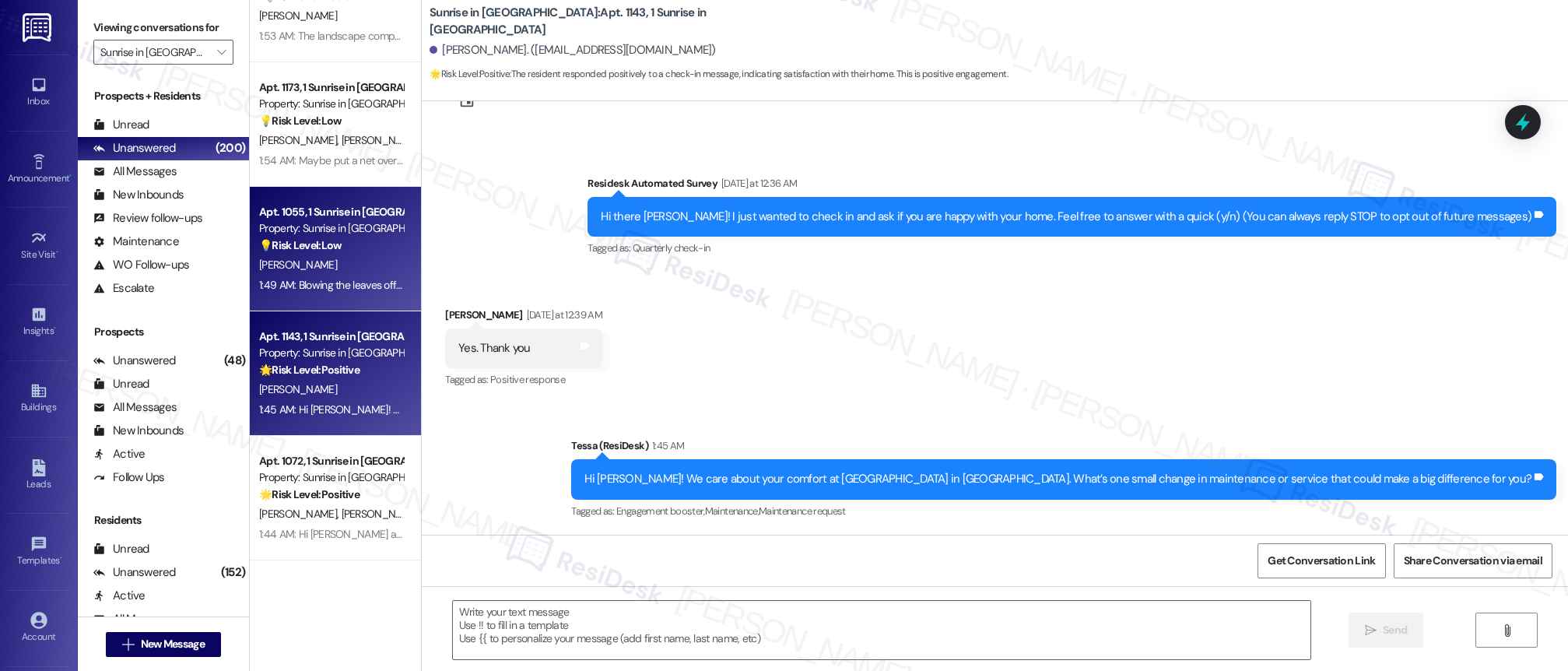
click at [332, 260] on div "[PERSON_NAME]" at bounding box center [331, 265] width 147 height 20
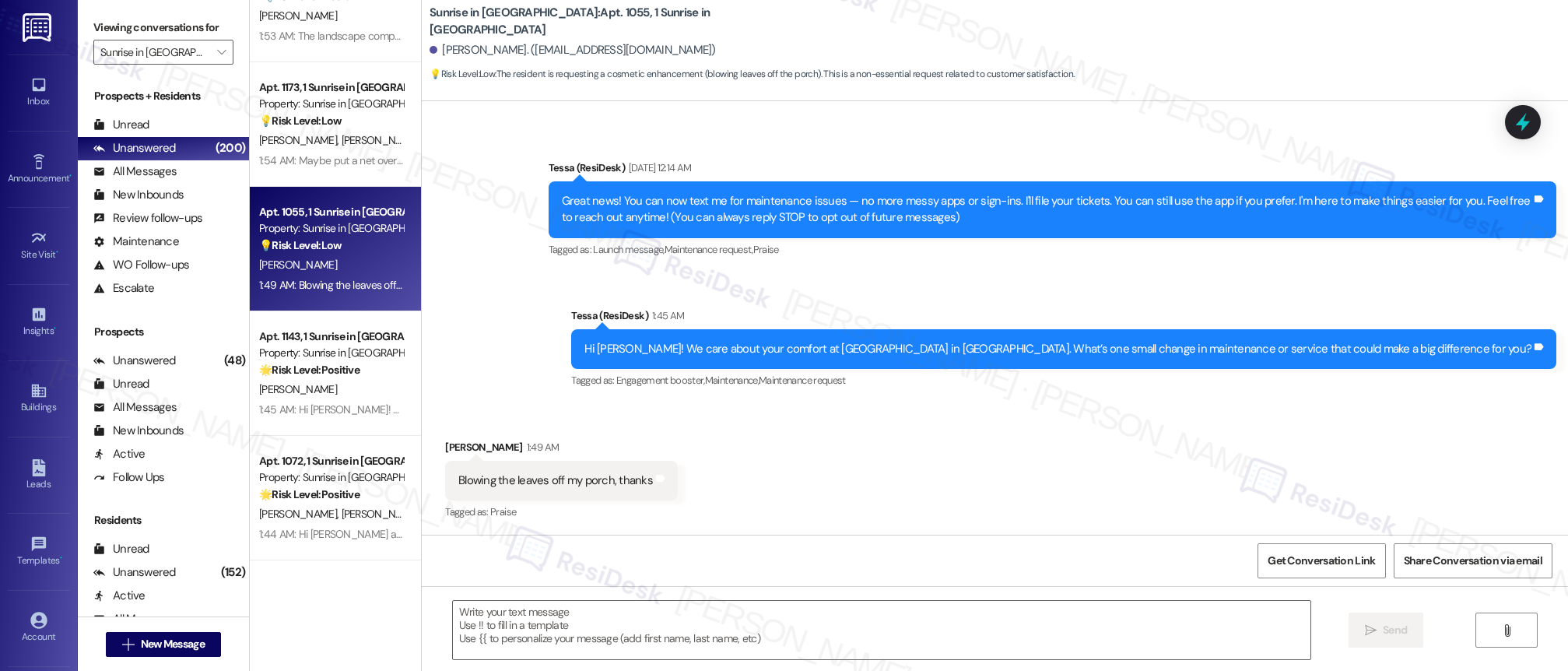
type textarea "Fetching suggested responses. Please feel free to read through the conversation…"
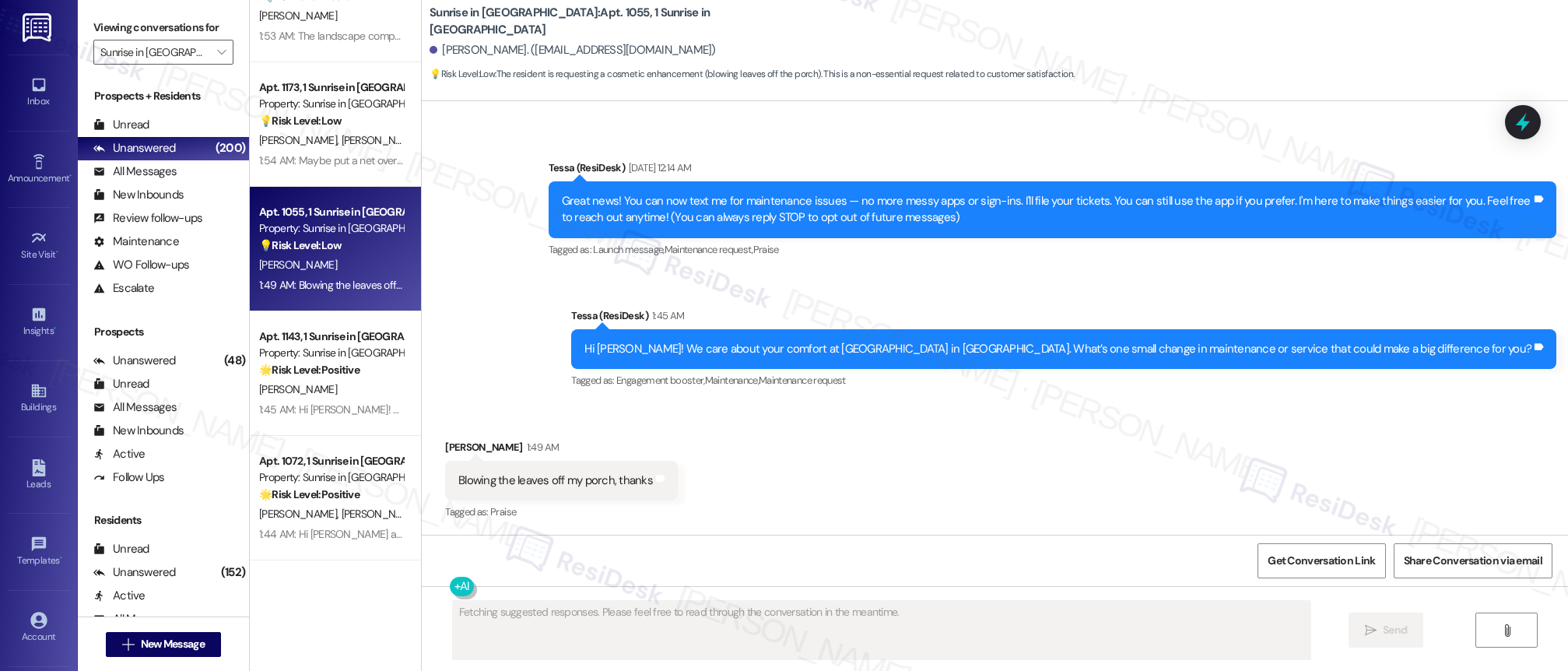
scroll to position [82, 0]
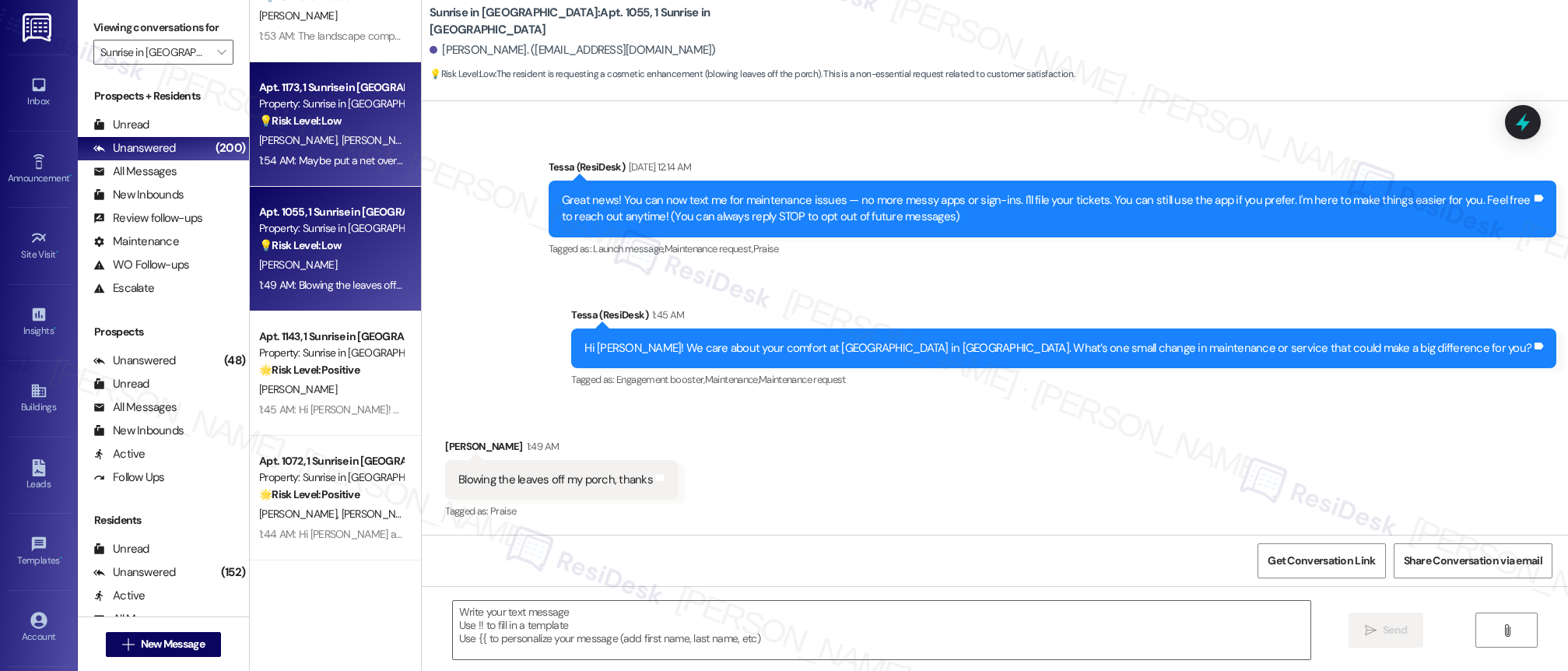
click at [317, 123] on strong "💡 Risk Level: Low" at bounding box center [301, 120] width 83 height 14
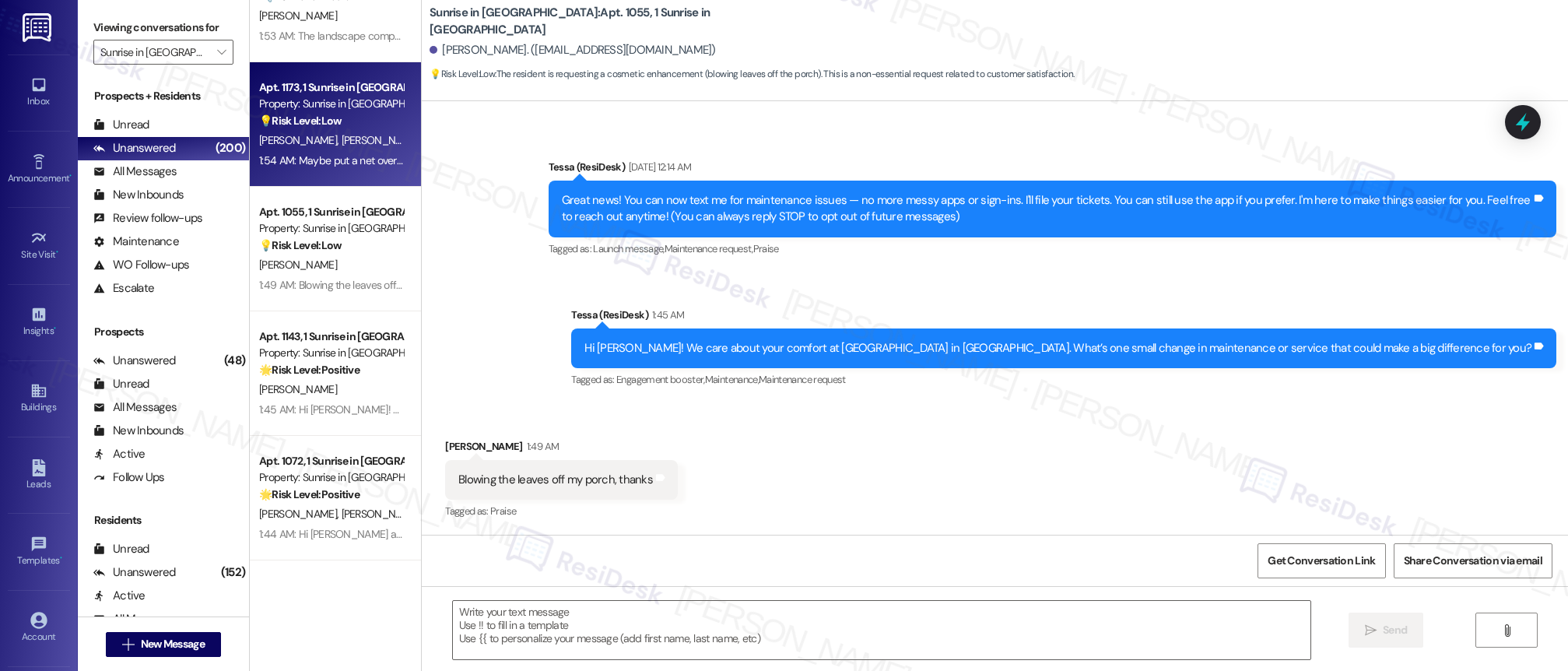
type textarea "Fetching suggested responses. Please feel free to read through the conversation…"
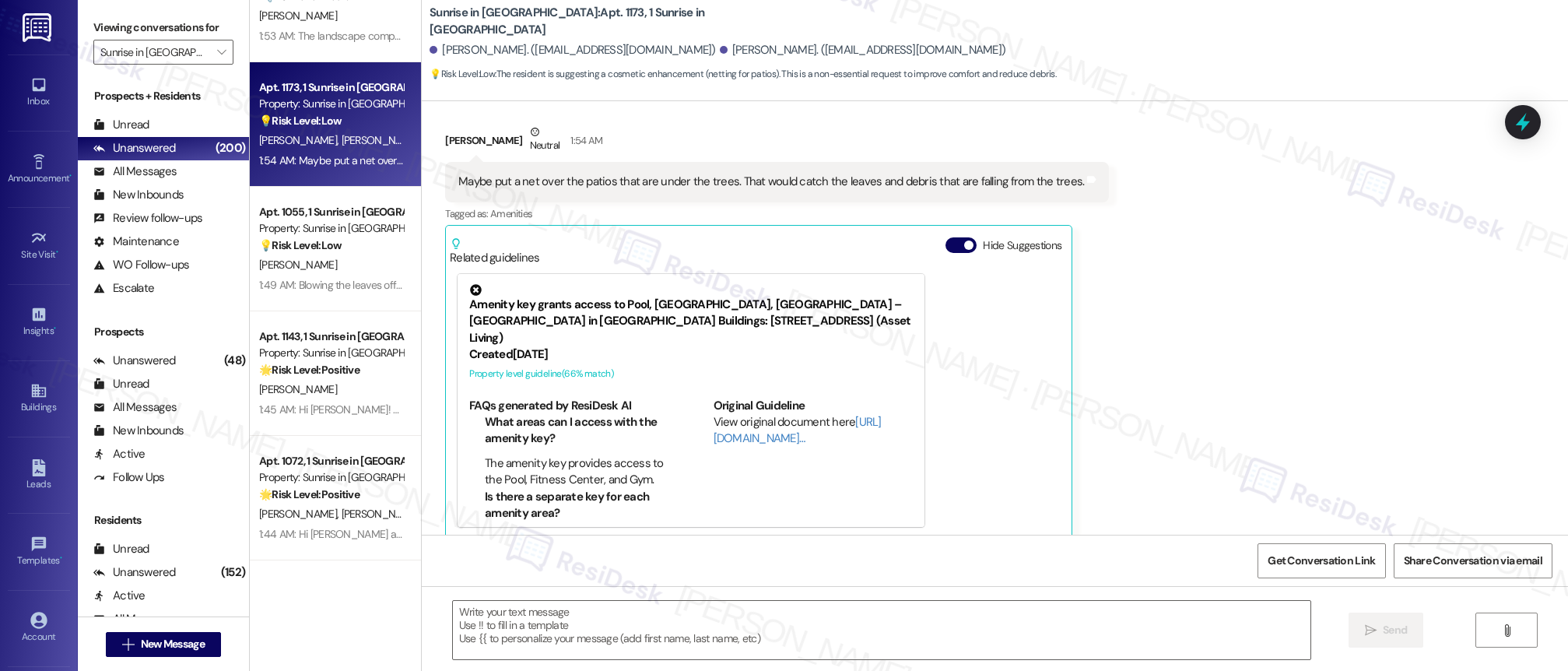
type textarea "Fetching suggested responses. Please feel free to read through the conversation…"
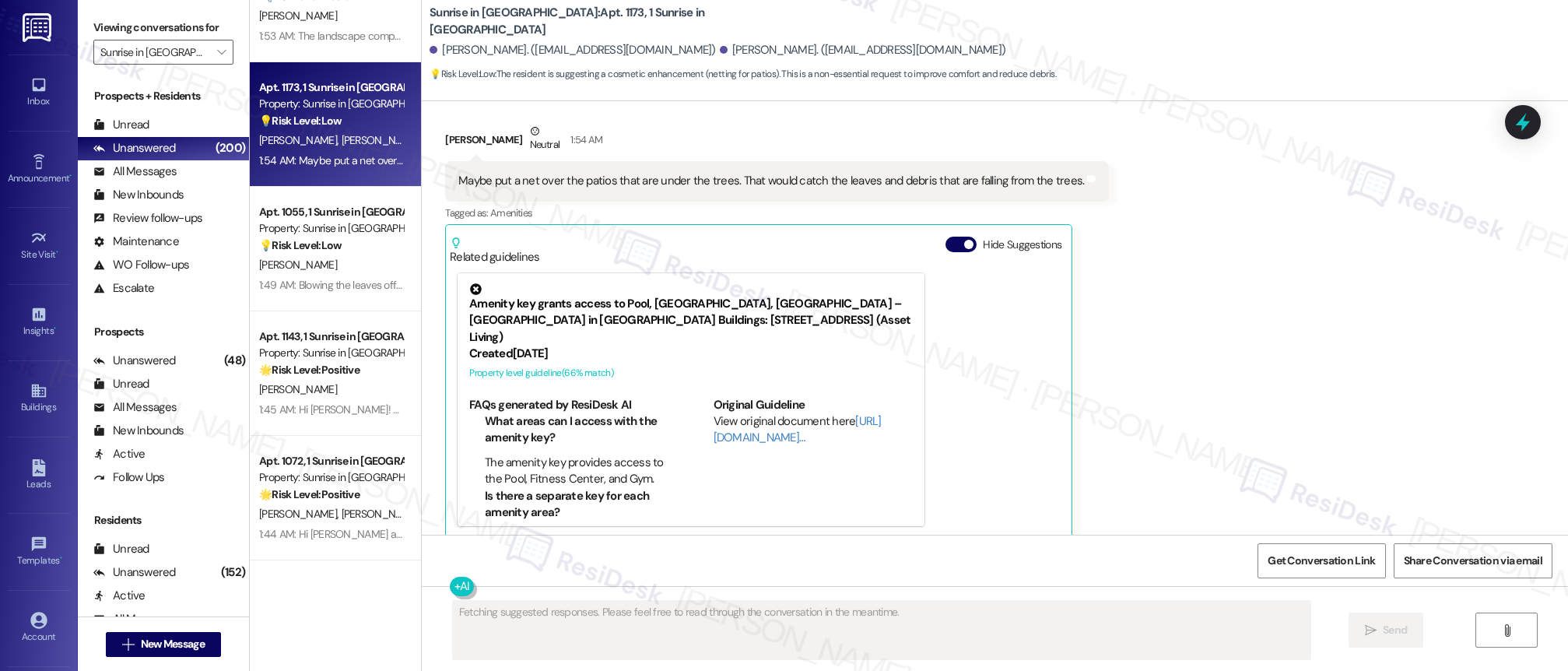
scroll to position [0, 0]
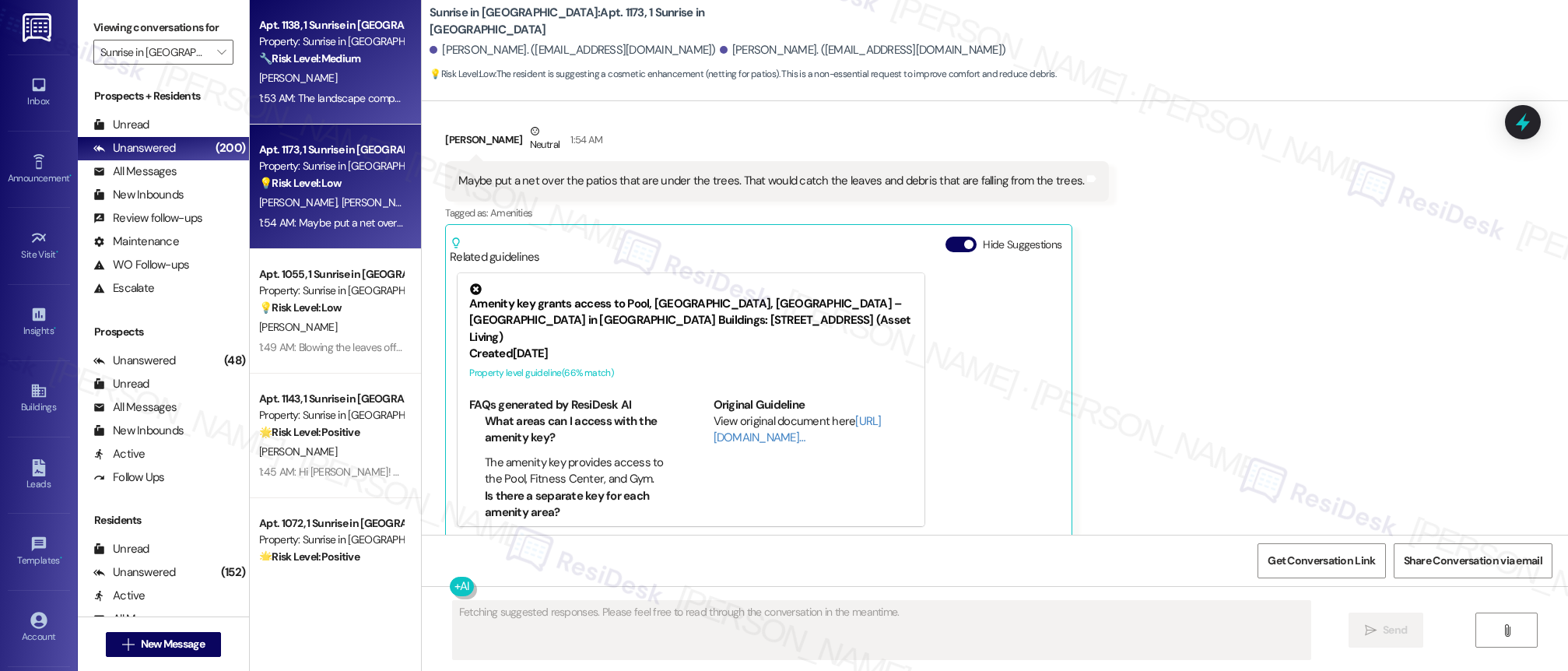
click at [371, 114] on div "Apt. 1138, 1 Sunrise in [GEOGRAPHIC_DATA] Property: Sunrise in [GEOGRAPHIC_DATA…" at bounding box center [335, 62] width 171 height 124
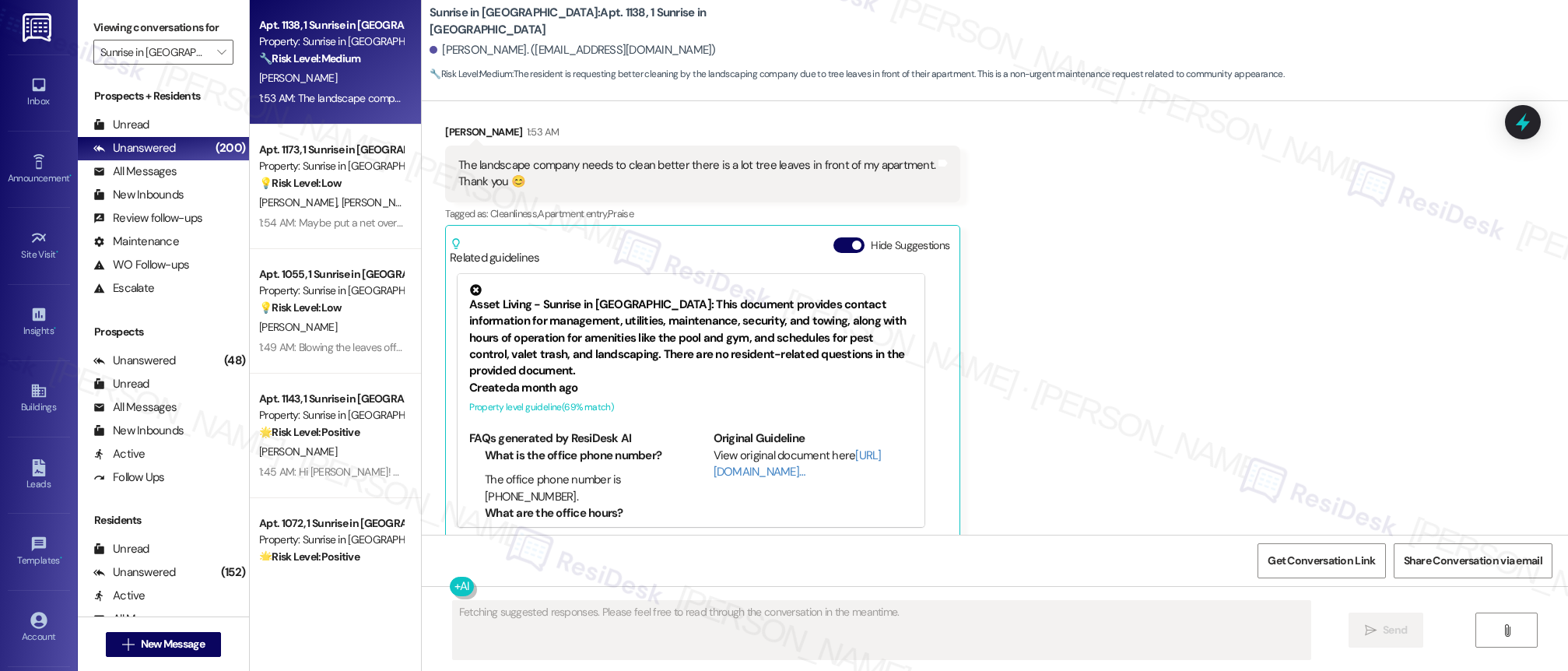
scroll to position [413, 0]
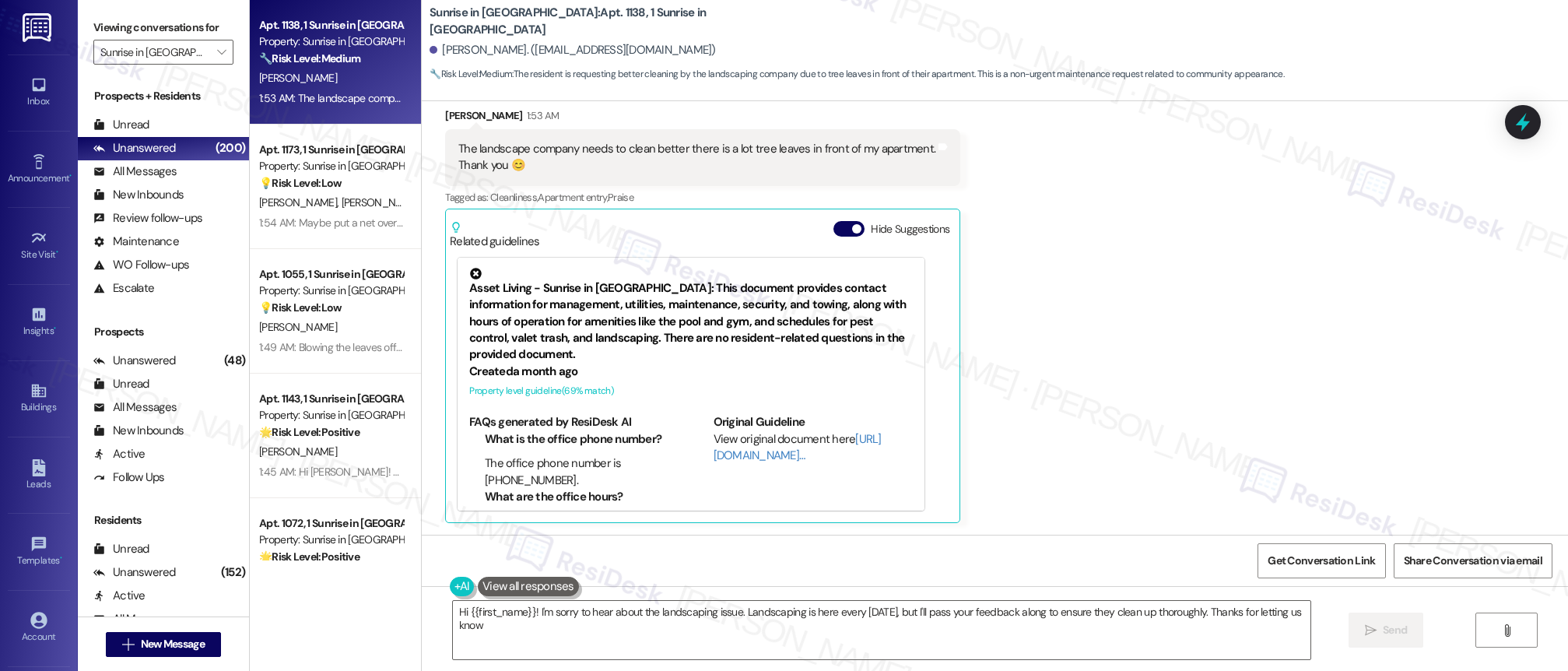
type textarea "Hi {{first_name}}! I'm sorry to hear about the landscaping issue. Landscaping i…"
click at [217, 47] on icon "" at bounding box center [221, 51] width 8 height 12
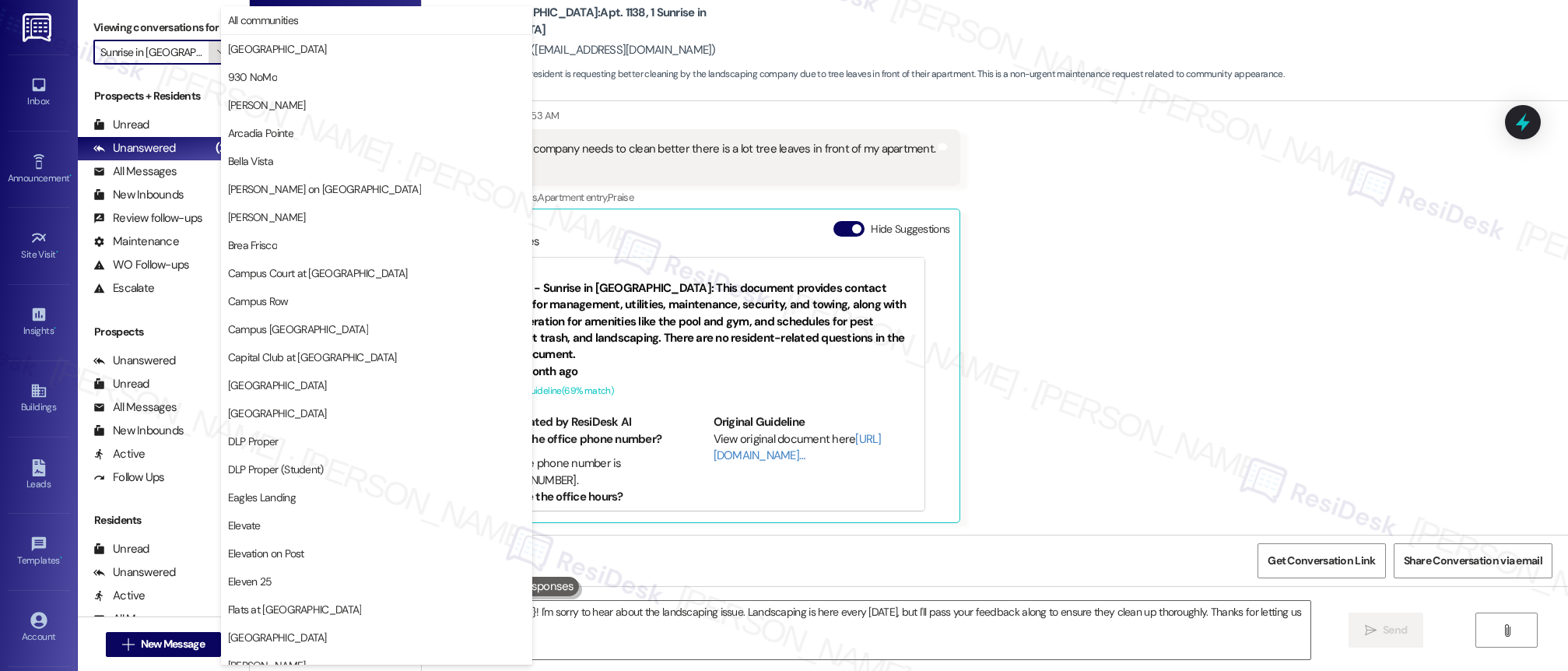
scroll to position [1086, 0]
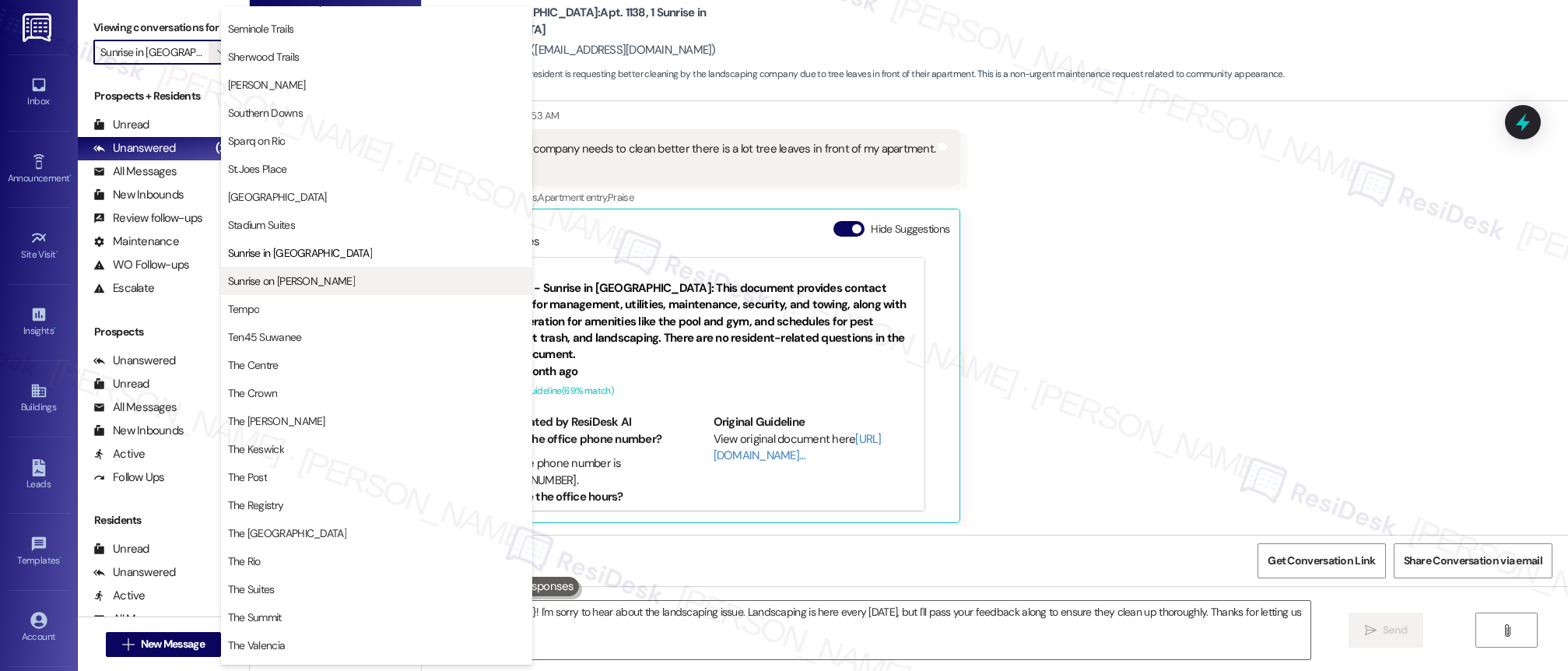
click at [303, 276] on span "Sunrise on [PERSON_NAME]" at bounding box center [291, 281] width 127 height 16
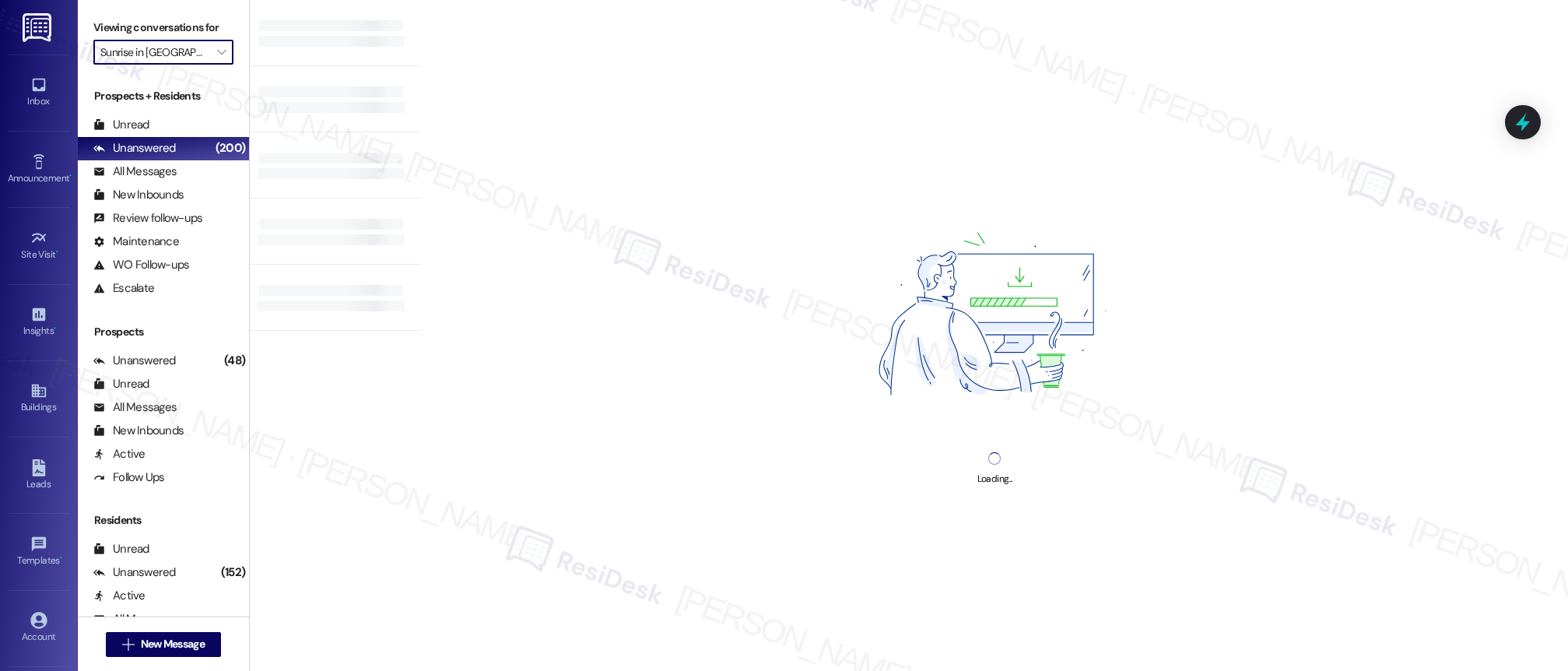
type input "Sunrise on [PERSON_NAME]"
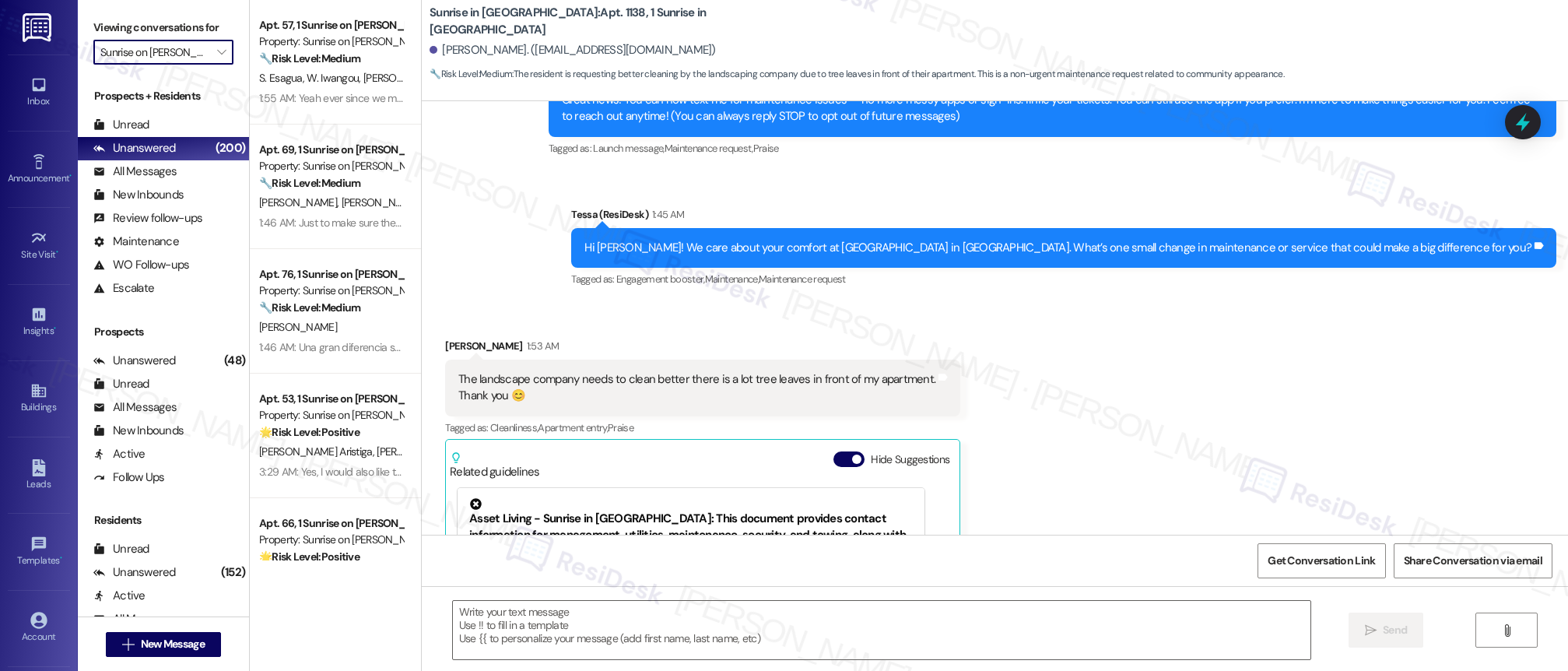
type textarea "Fetching suggested responses. Please feel free to read through the conversation…"
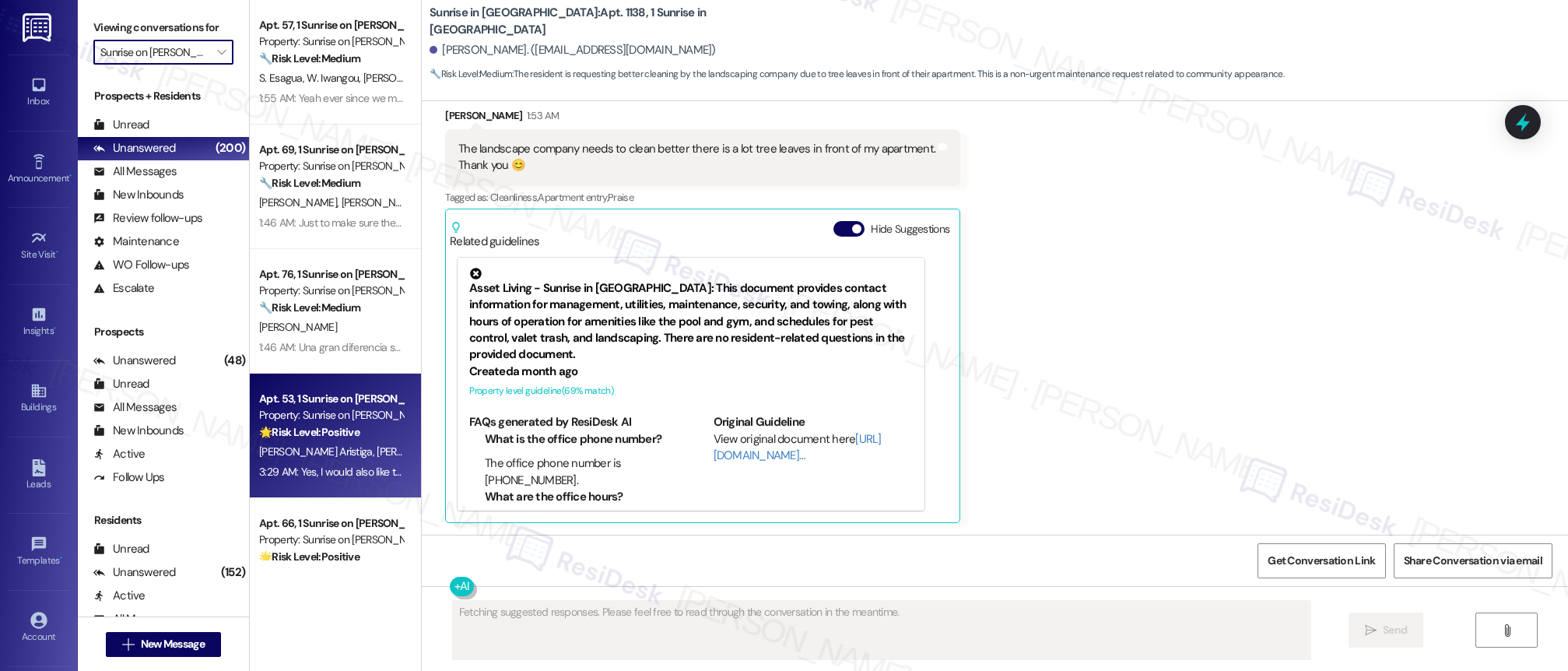
scroll to position [187, 0]
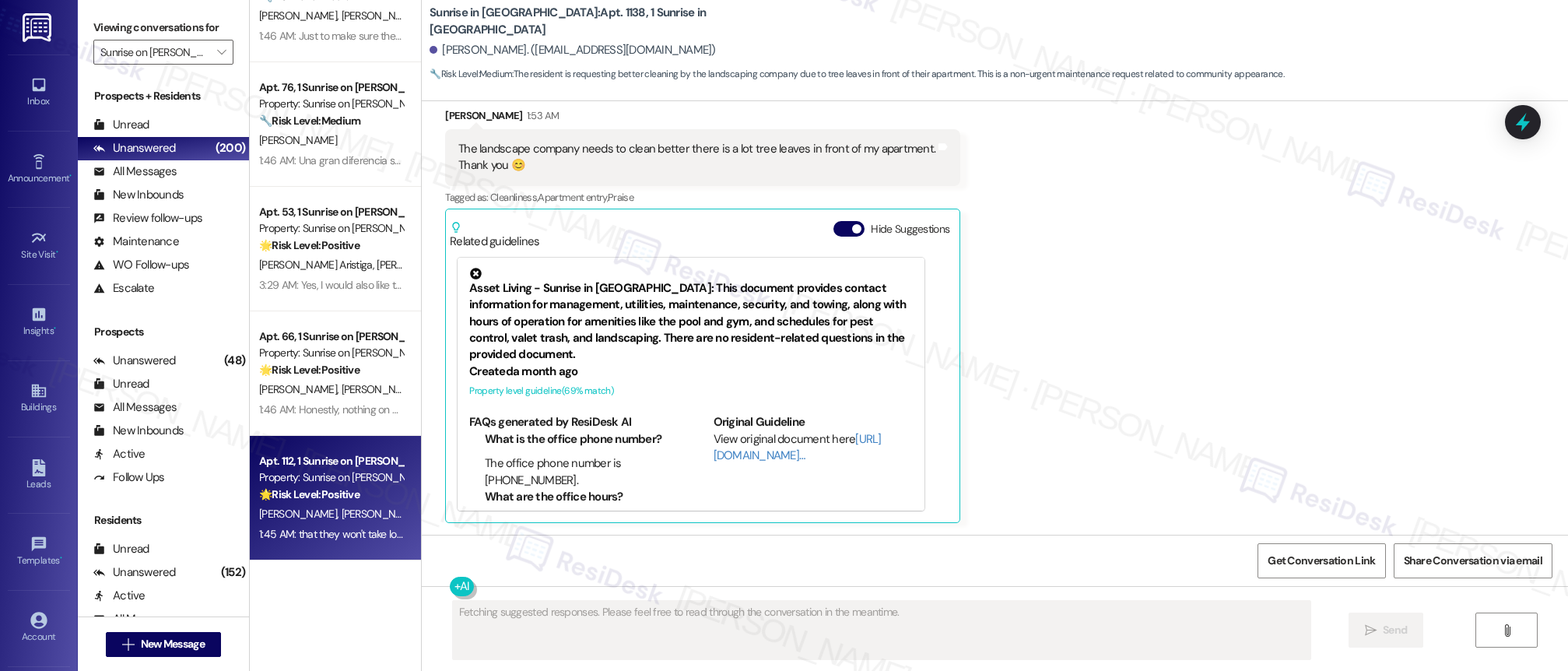
click at [373, 518] on div "[PERSON_NAME] [PERSON_NAME]" at bounding box center [331, 514] width 147 height 20
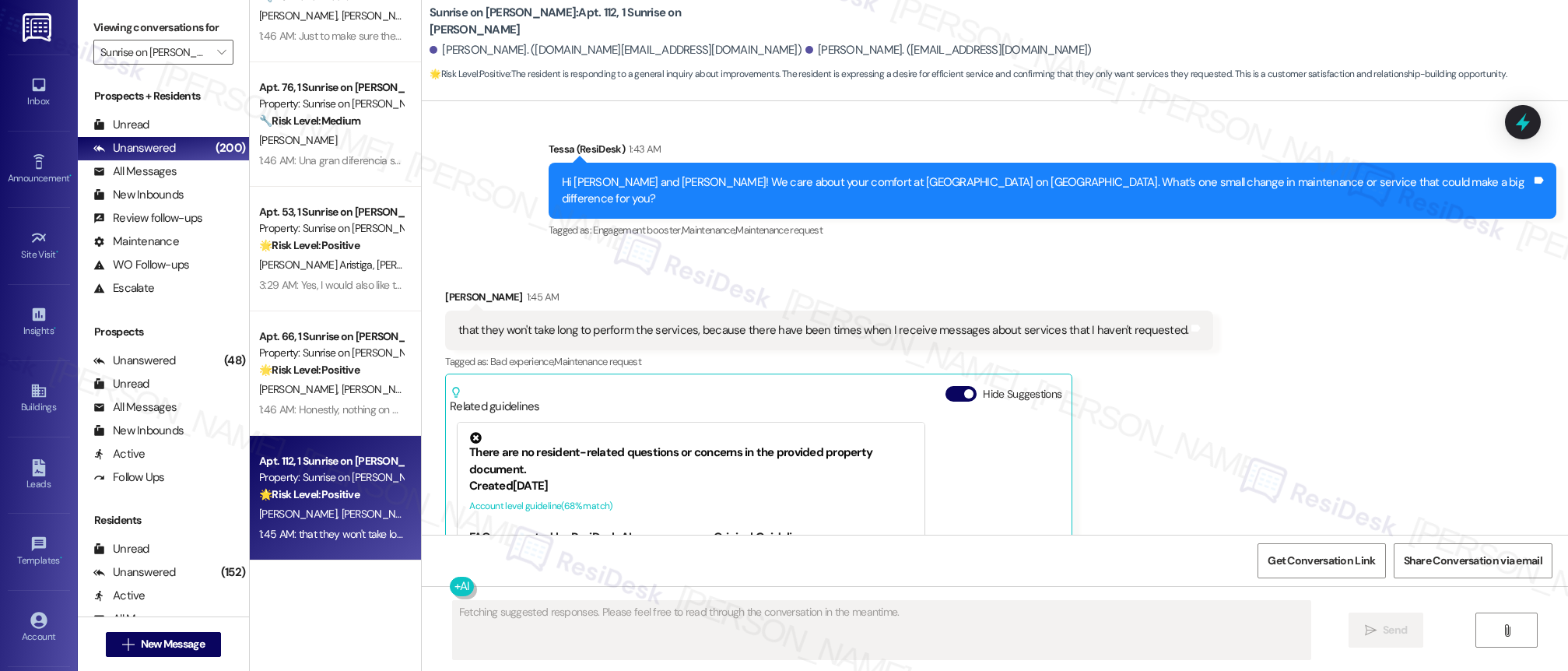
scroll to position [545, 0]
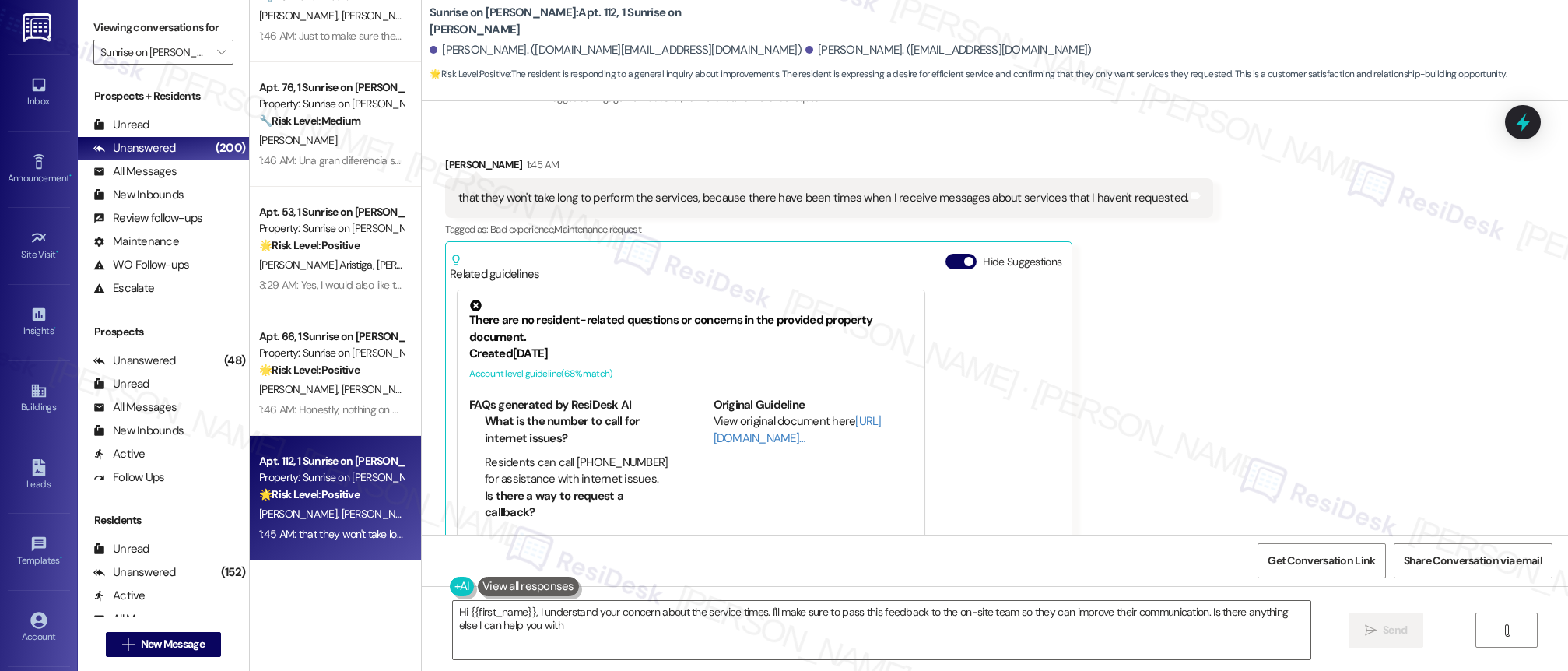
type textarea "Hi {{first_name}}, I understand your concern about the service times. I'll make…"
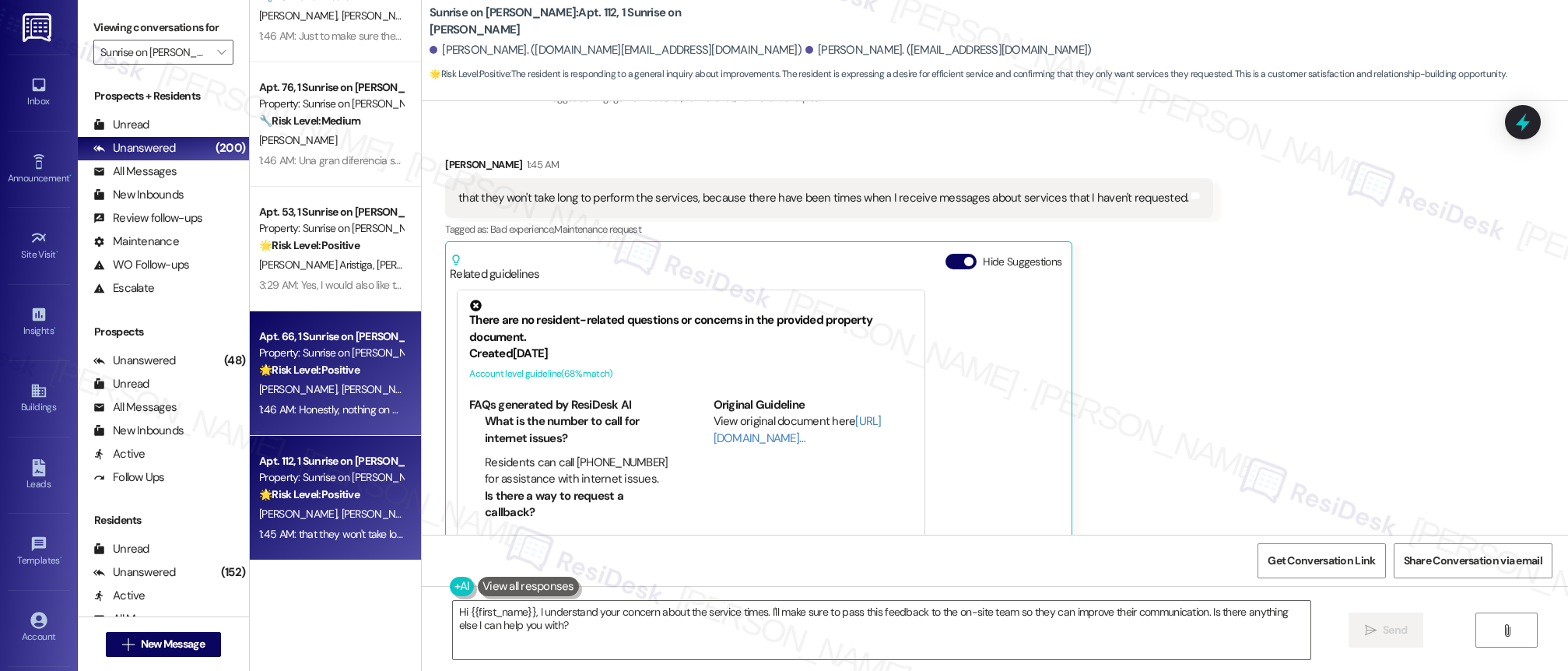
click at [309, 381] on div "[PERSON_NAME] [PERSON_NAME]" at bounding box center [331, 390] width 147 height 20
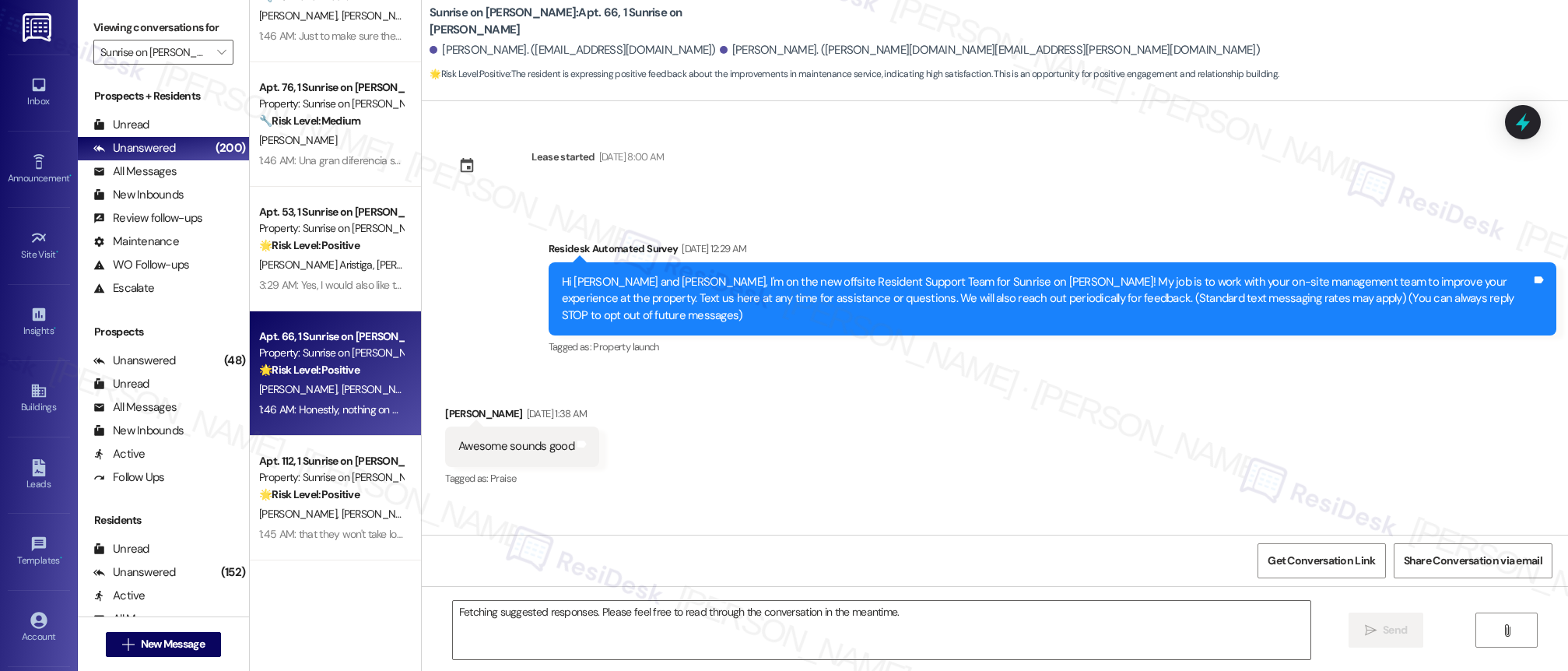
scroll to position [10490, 0]
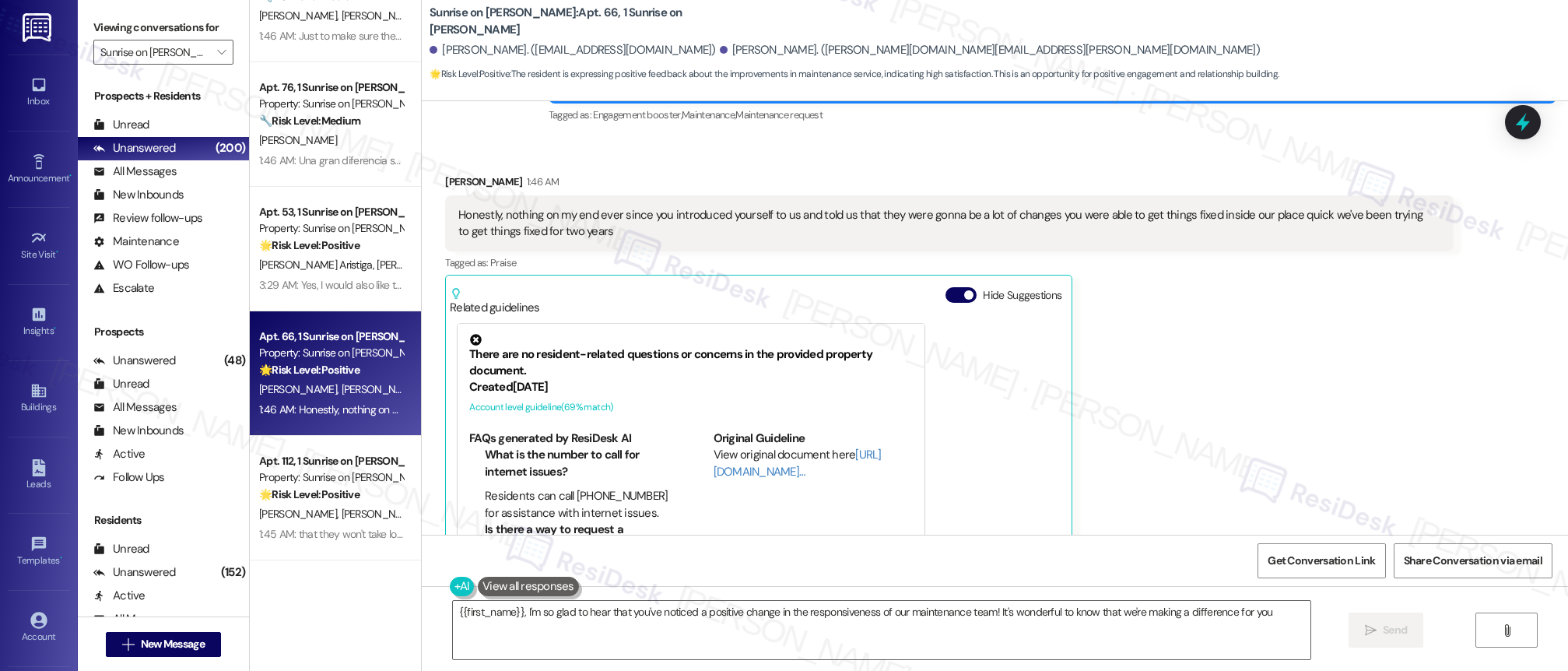
type textarea "{{first_name}}, I'm so glad to hear that you've noticed a positive change in th…"
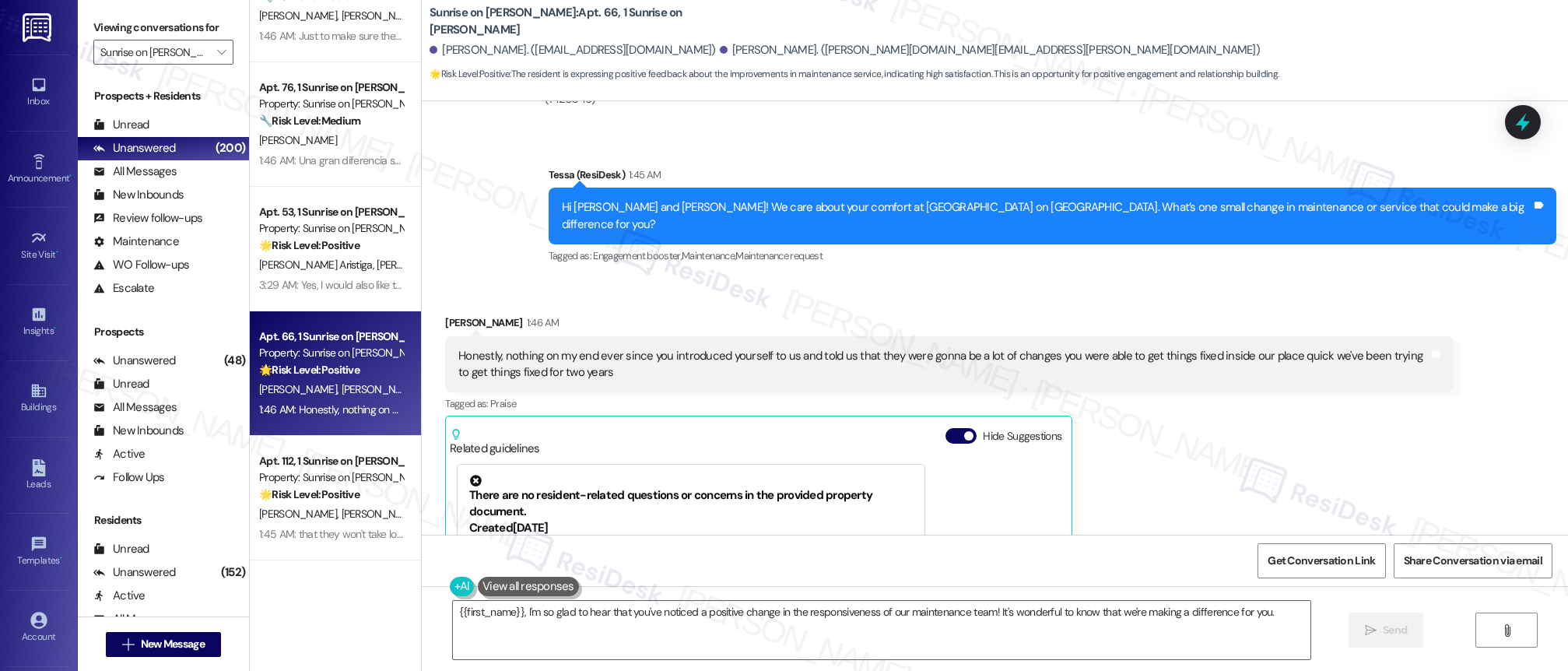
scroll to position [10314, 0]
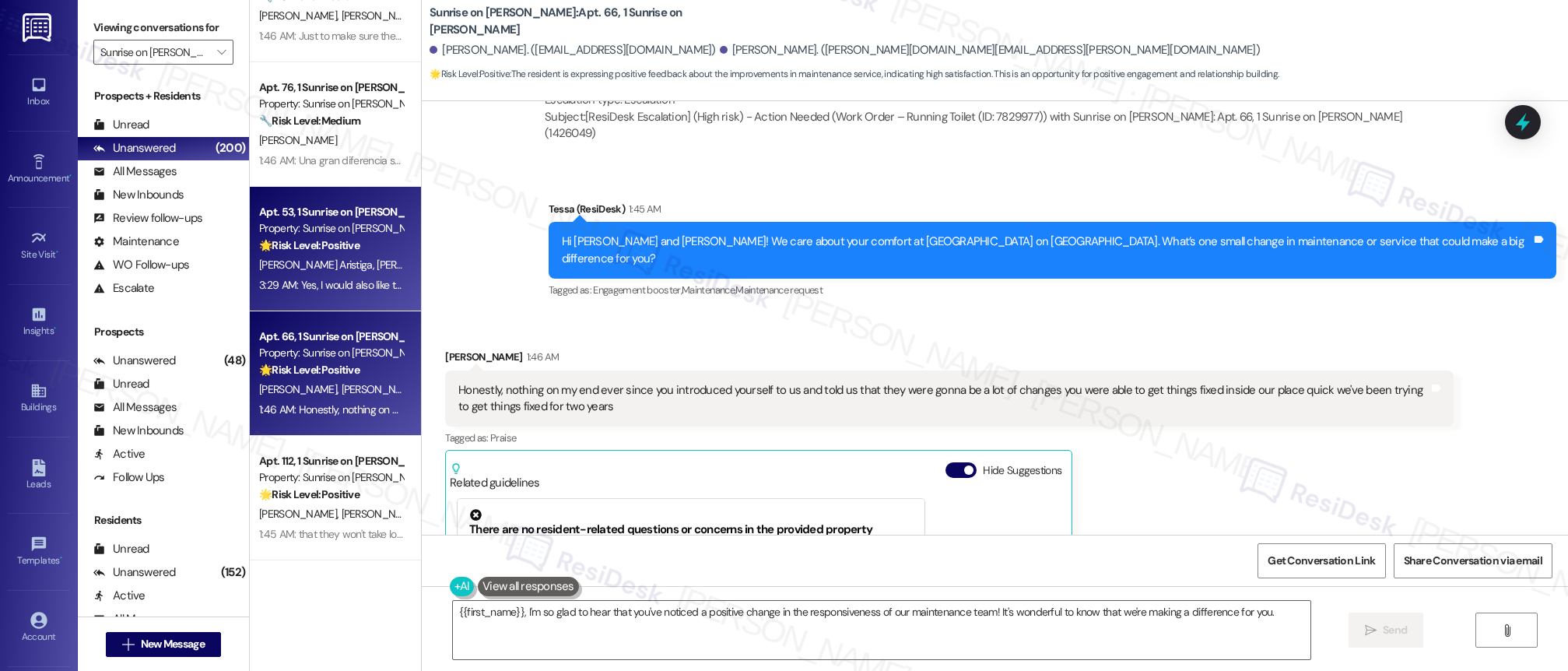
click at [326, 242] on strong "🌟 Risk Level: Positive" at bounding box center [309, 245] width 100 height 14
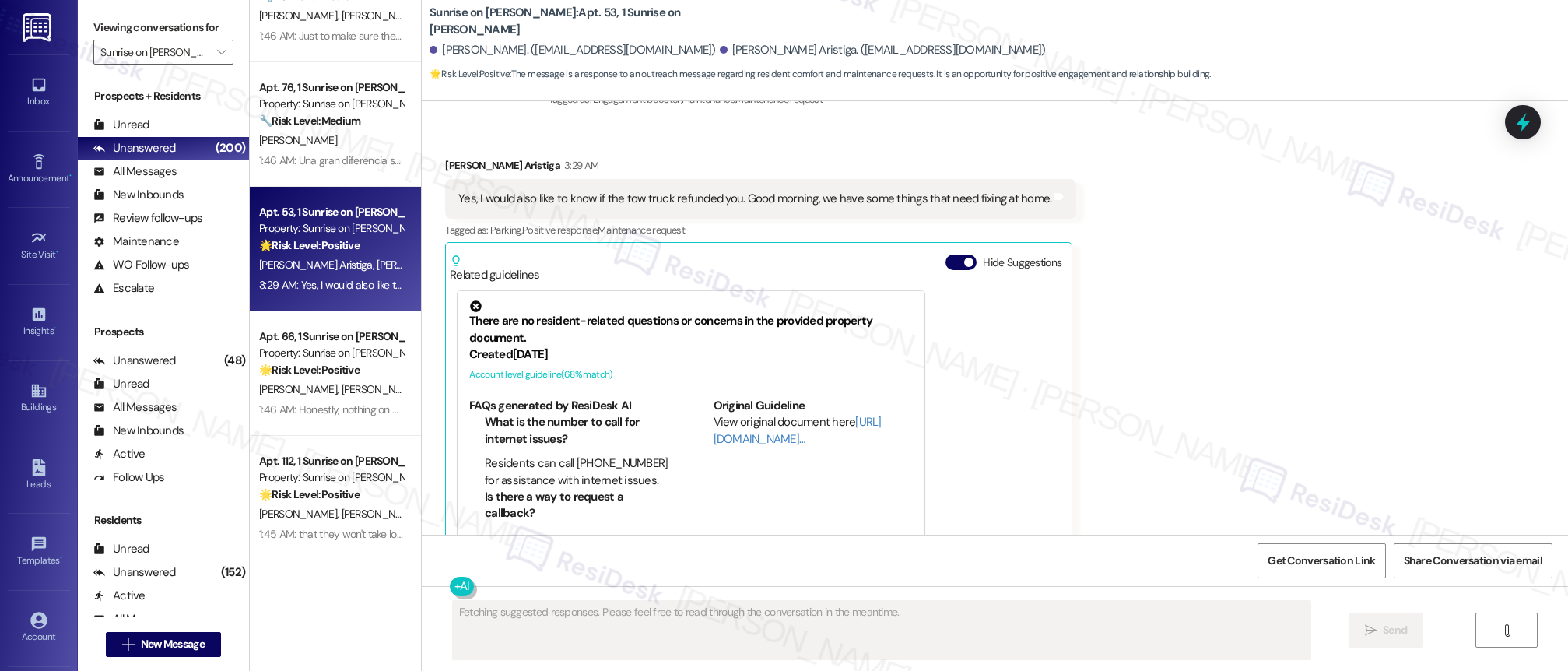
scroll to position [1064, 0]
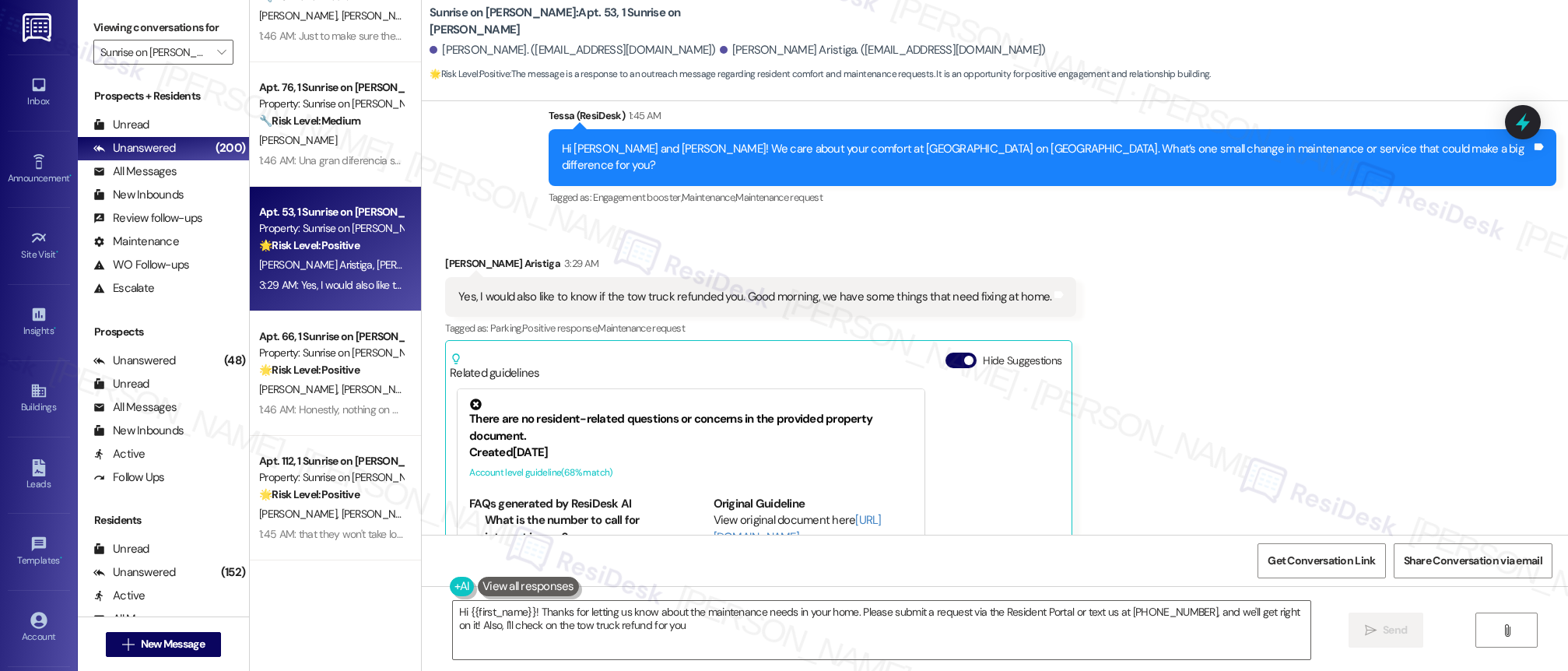
type textarea "Hi {{first_name}}! Thanks for letting us know about the maintenance needs in yo…"
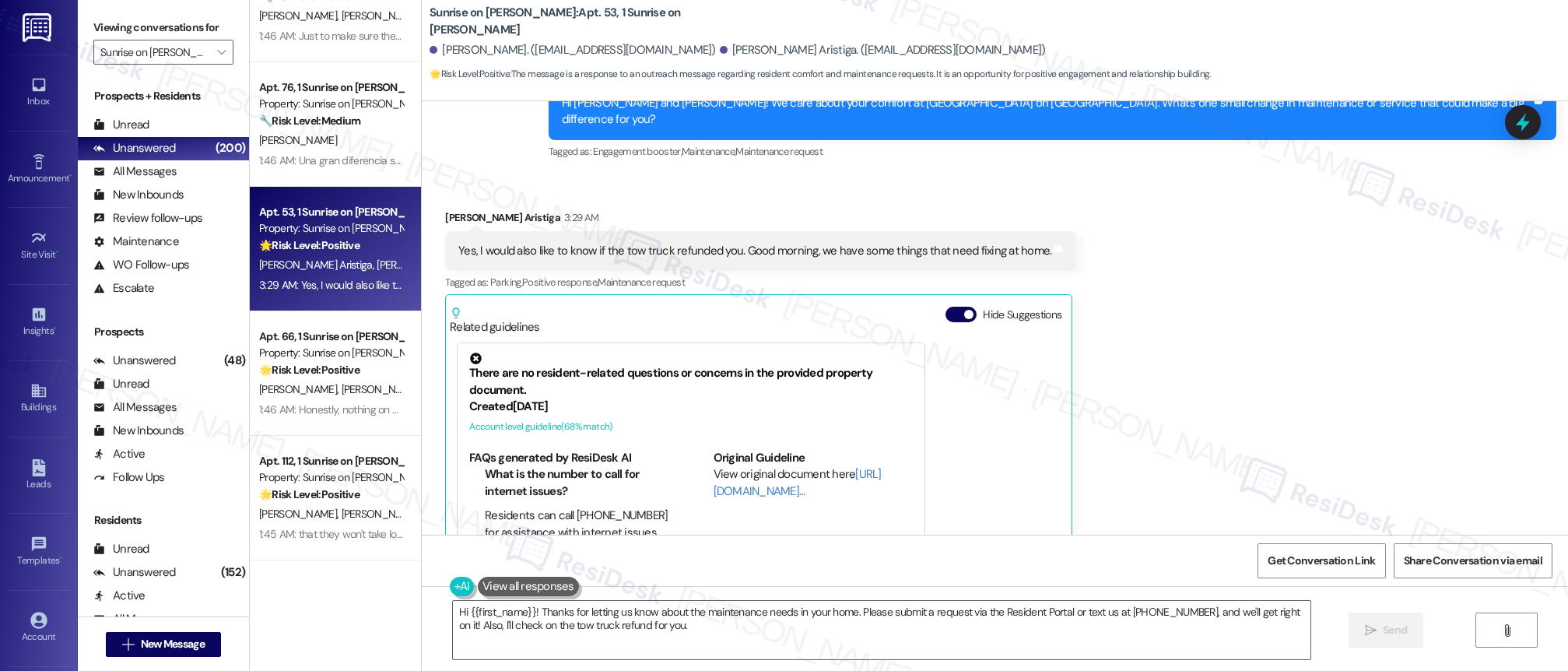
scroll to position [1016, 0]
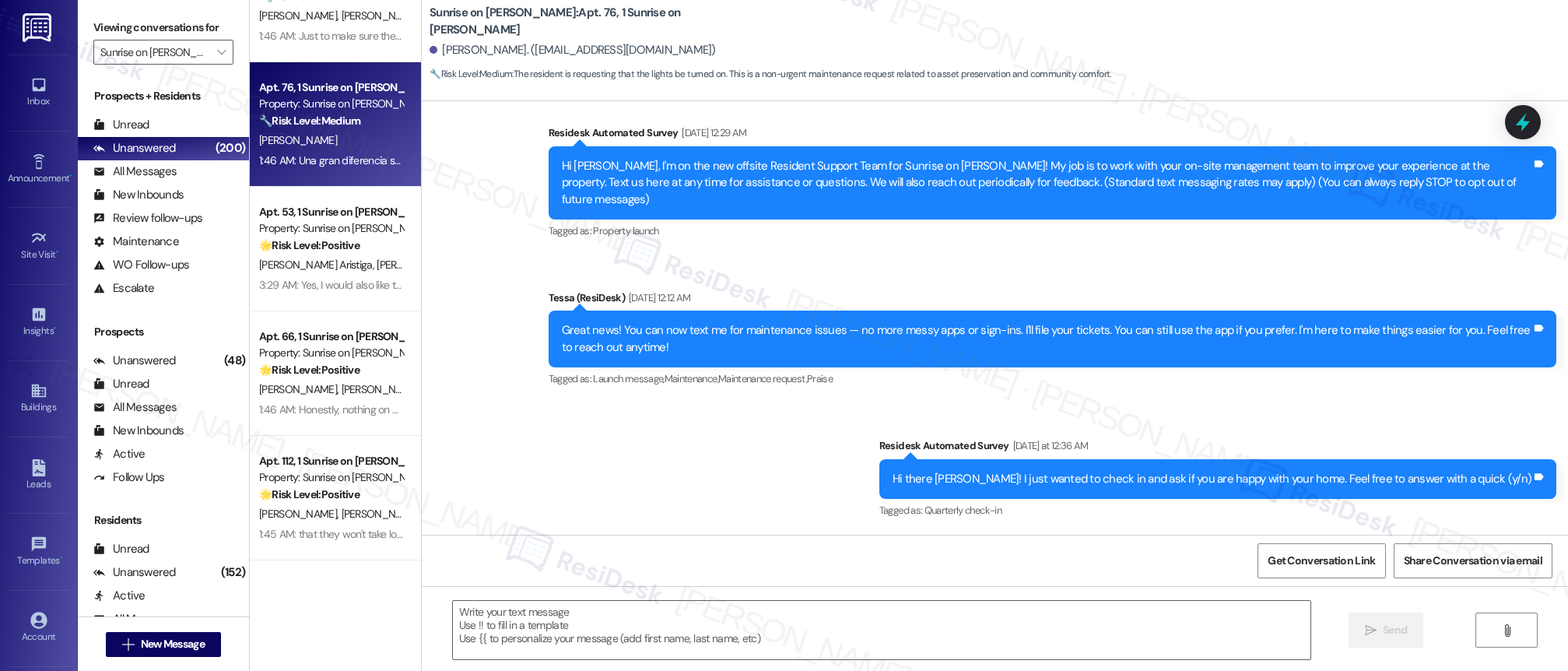
type textarea "Fetching suggested responses. Please feel free to read through the conversation…"
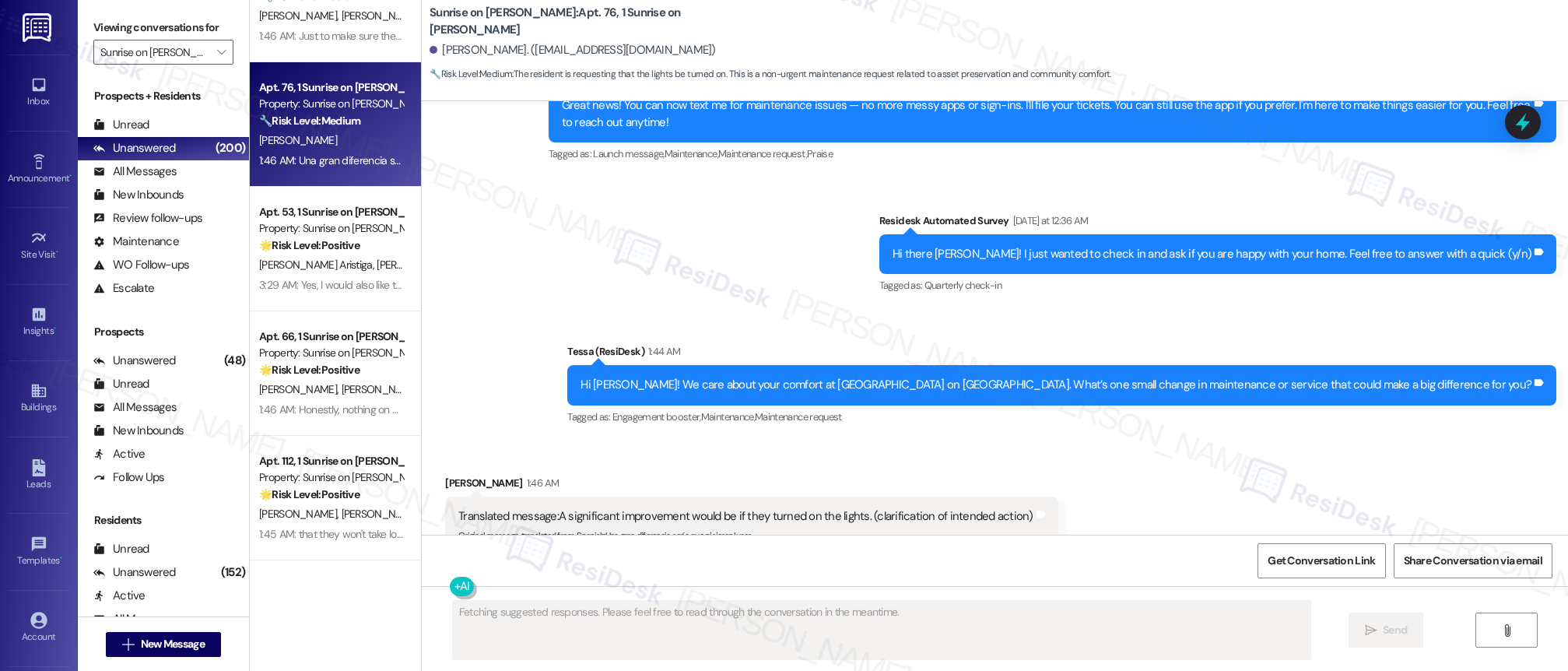
scroll to position [355, 0]
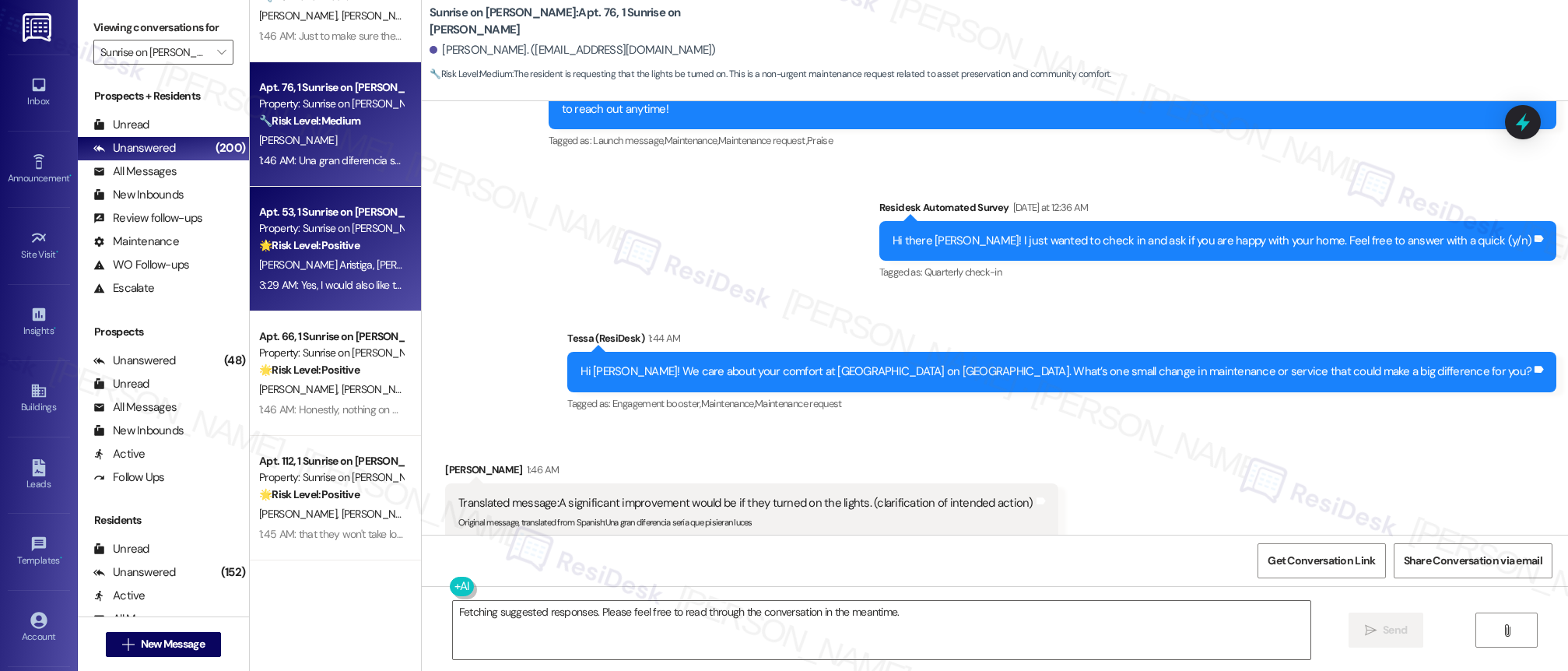
click at [294, 244] on strong "🌟 Risk Level: Positive" at bounding box center [309, 245] width 100 height 14
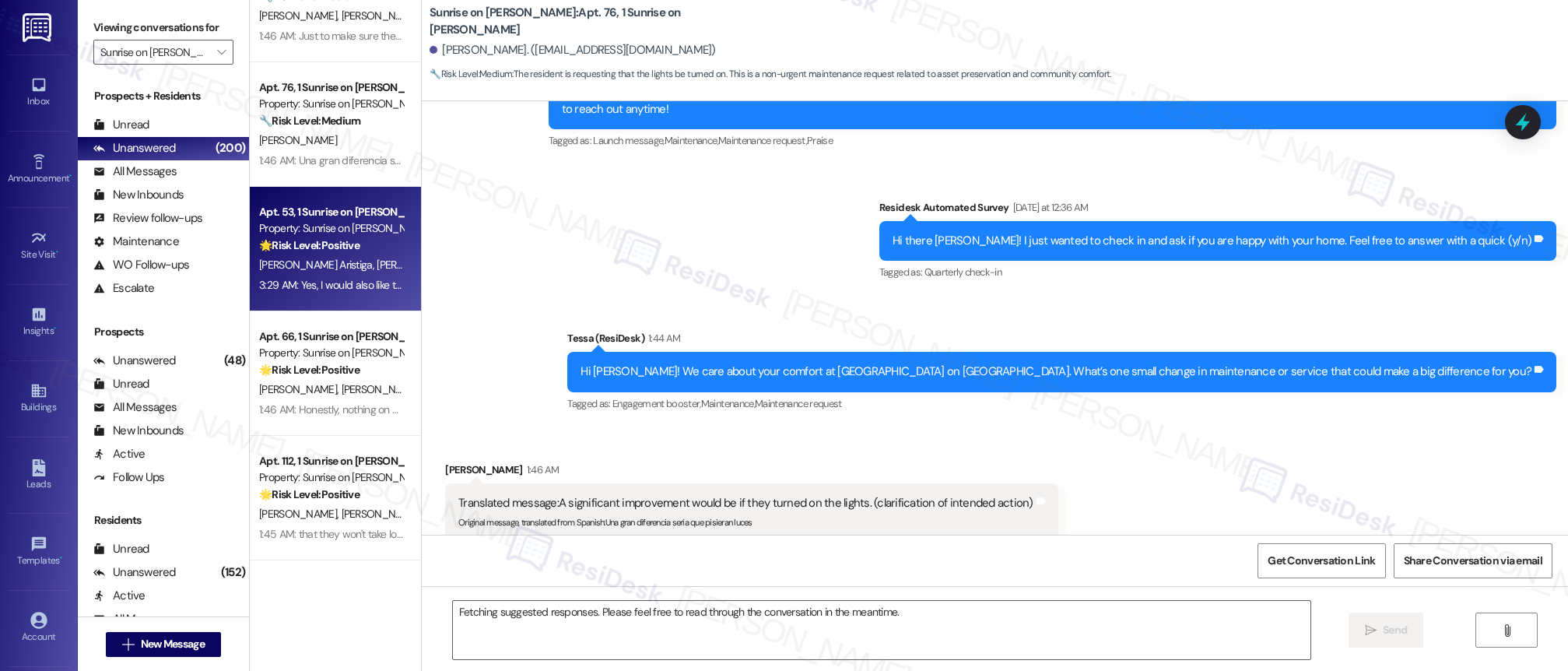
click at [316, 244] on strong "🌟 Risk Level: Positive" at bounding box center [309, 245] width 100 height 14
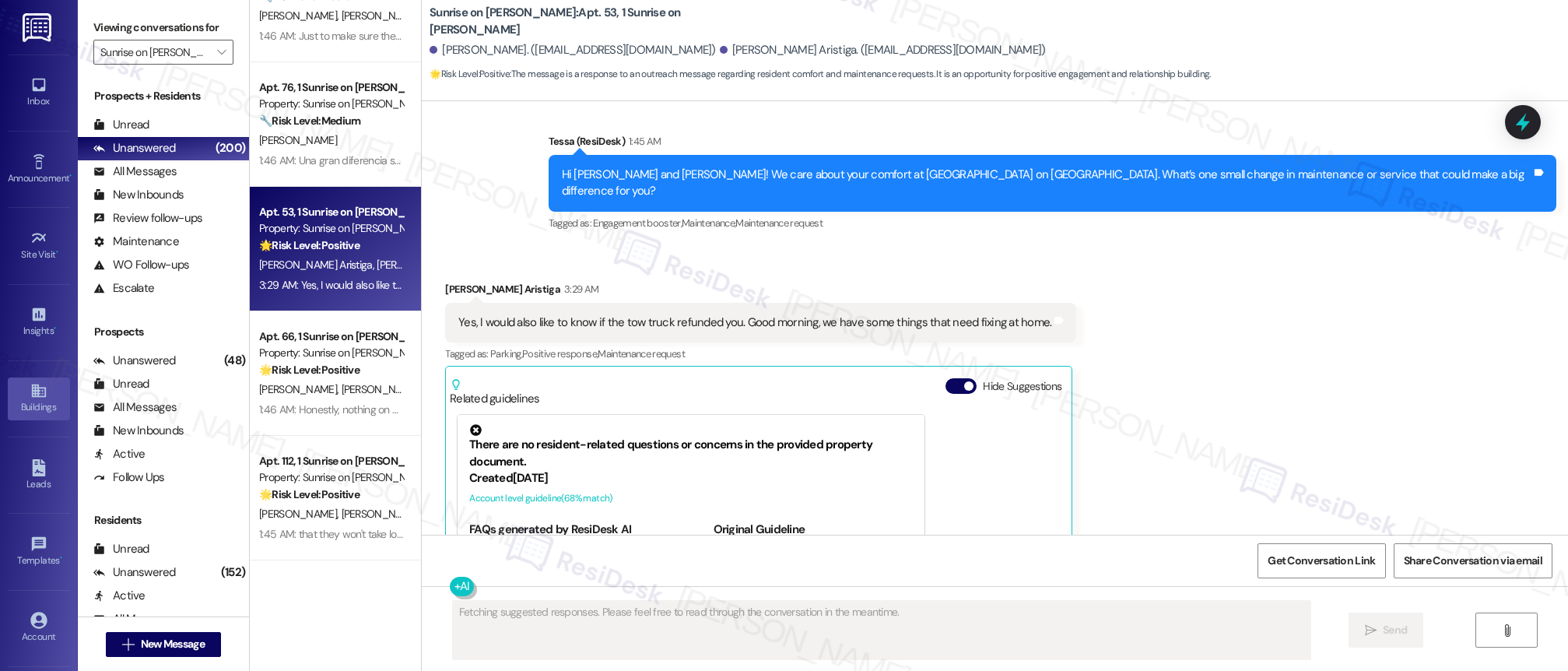
scroll to position [1064, 0]
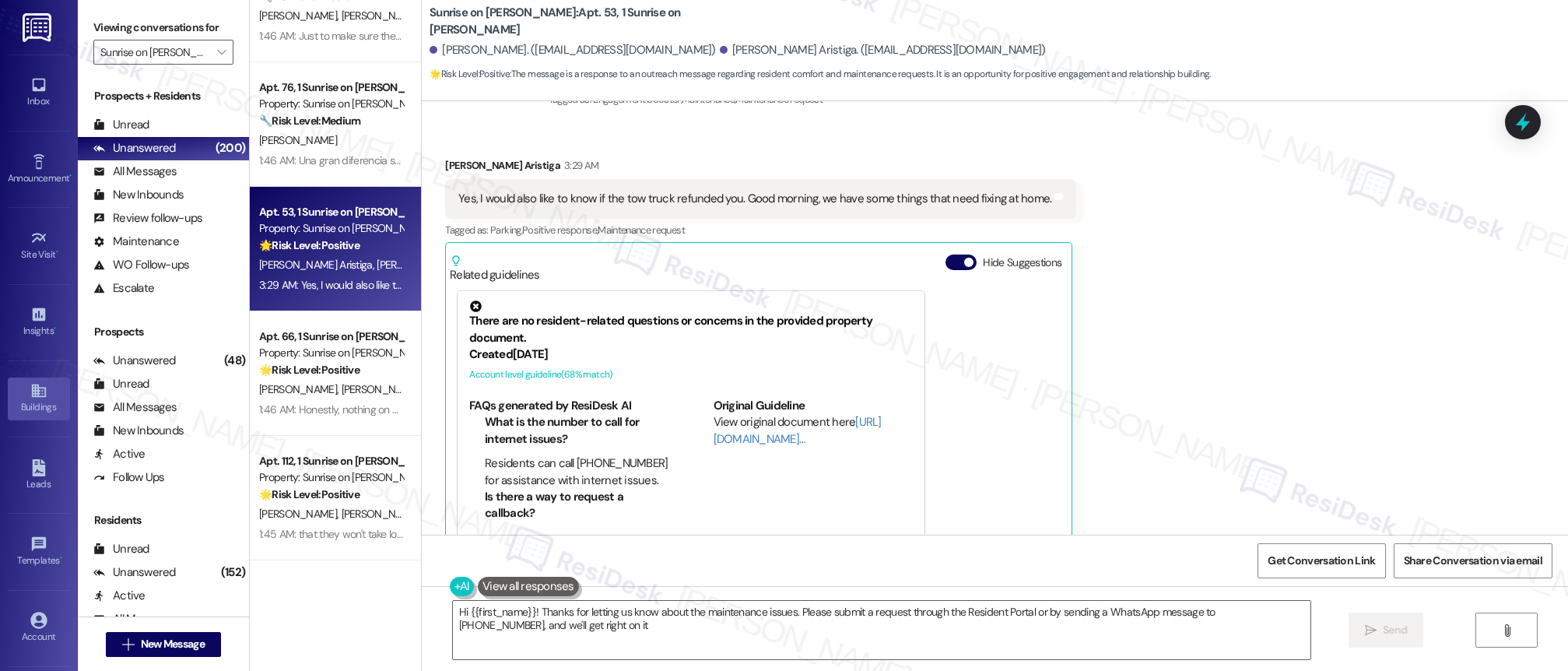
type textarea "Hi {{first_name}}! Thanks for letting us know about the maintenance issues. Ple…"
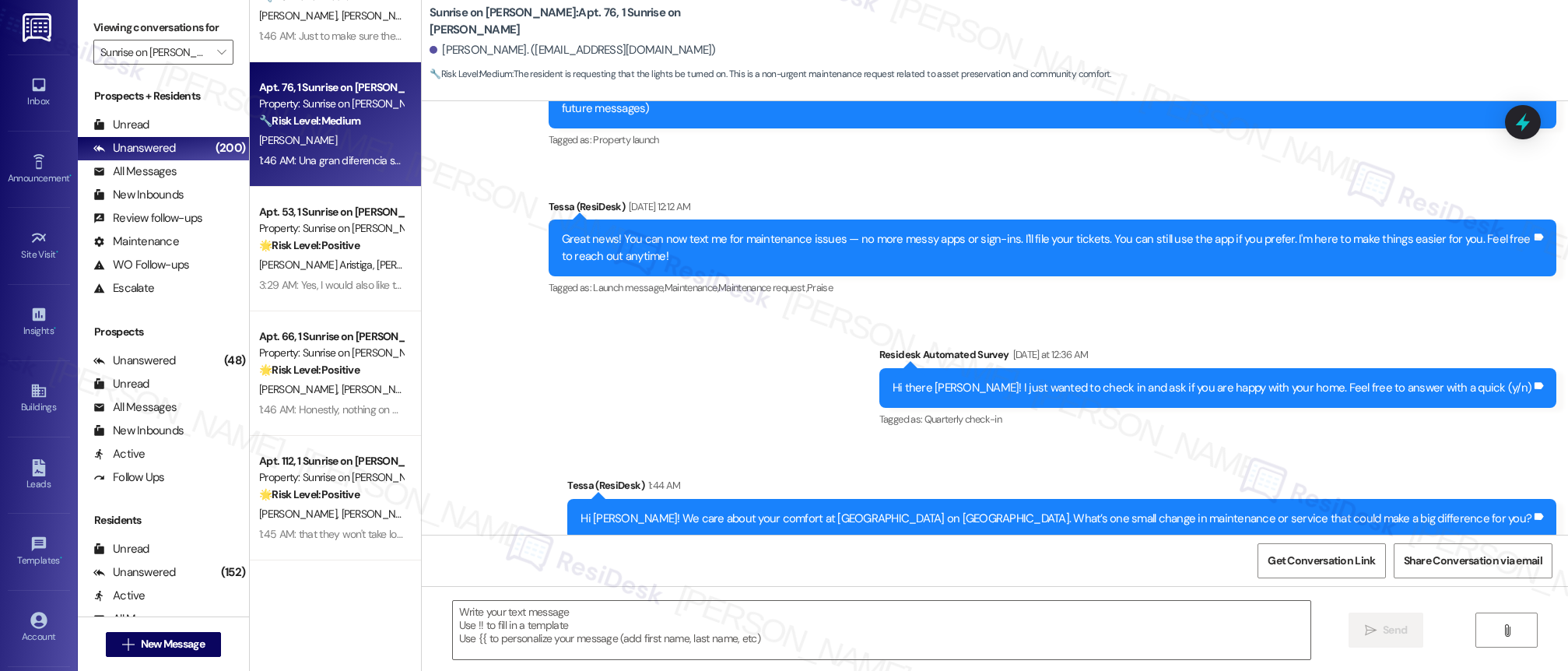
type textarea "Fetching suggested responses. Please feel free to read through the conversation…"
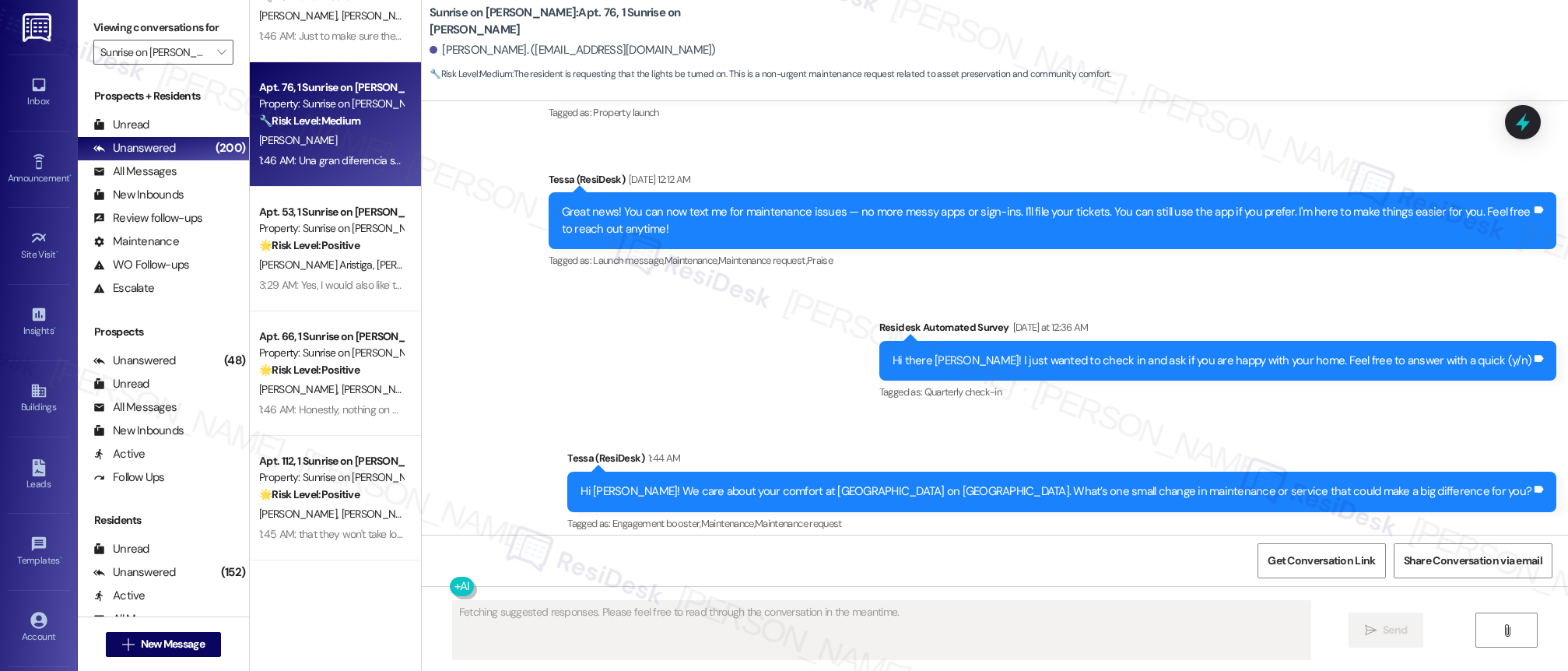
scroll to position [355, 0]
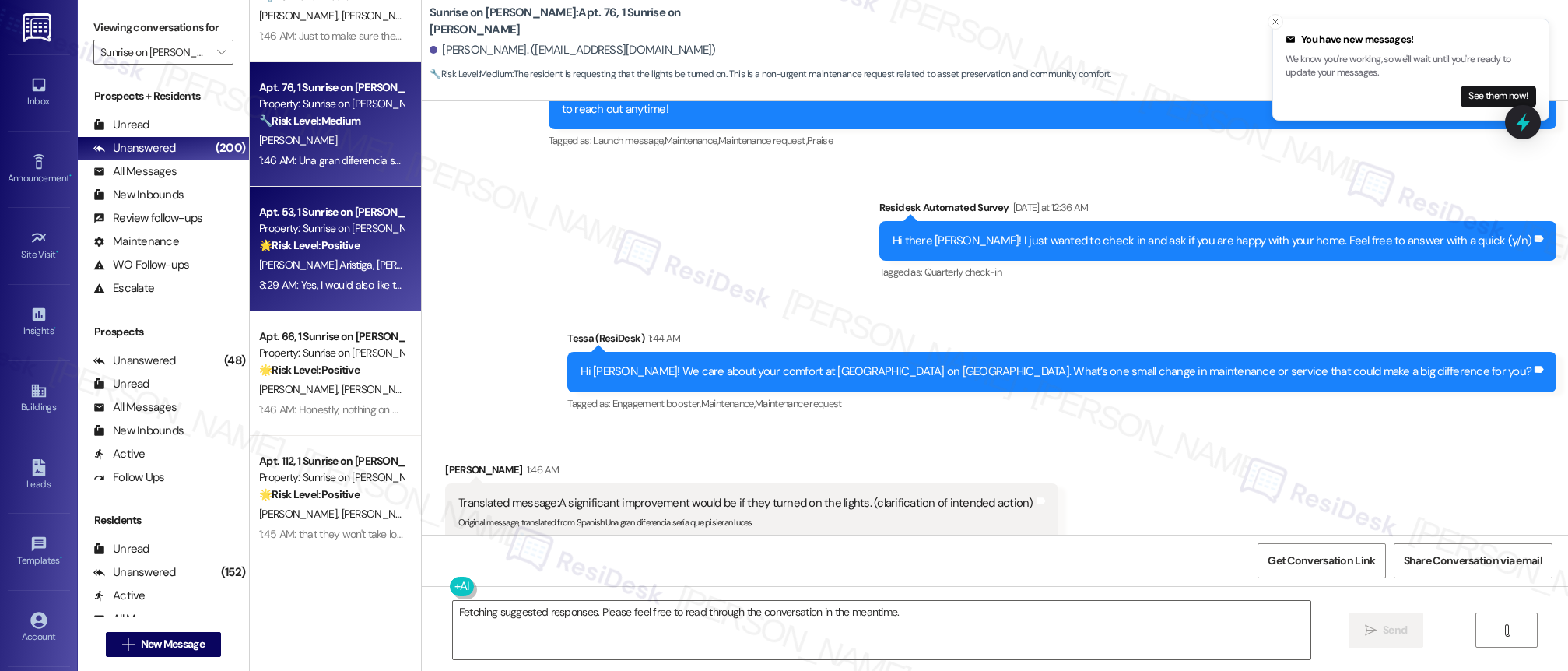
click at [368, 276] on div "3:29 AM: Yes, I would also like to know if the tow truck refunded you. Good mor…" at bounding box center [331, 286] width 147 height 20
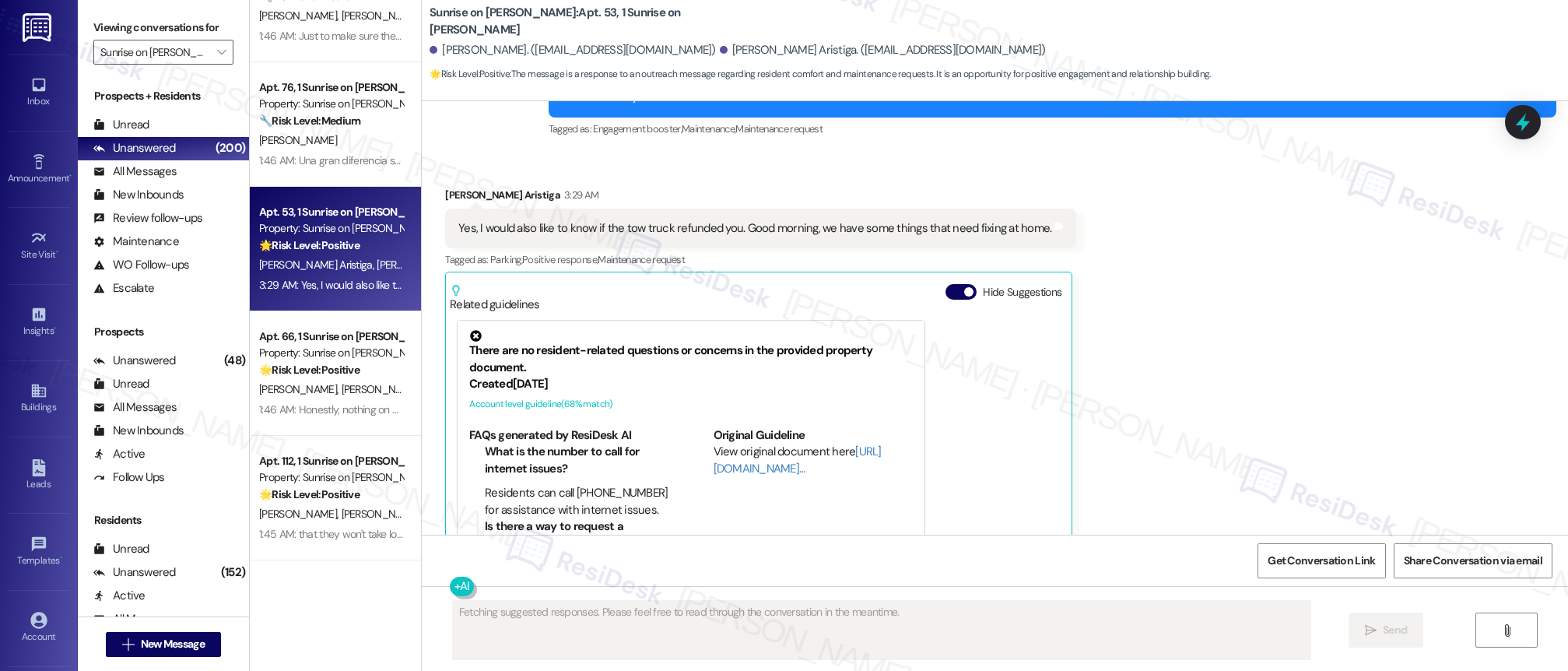
scroll to position [1064, 0]
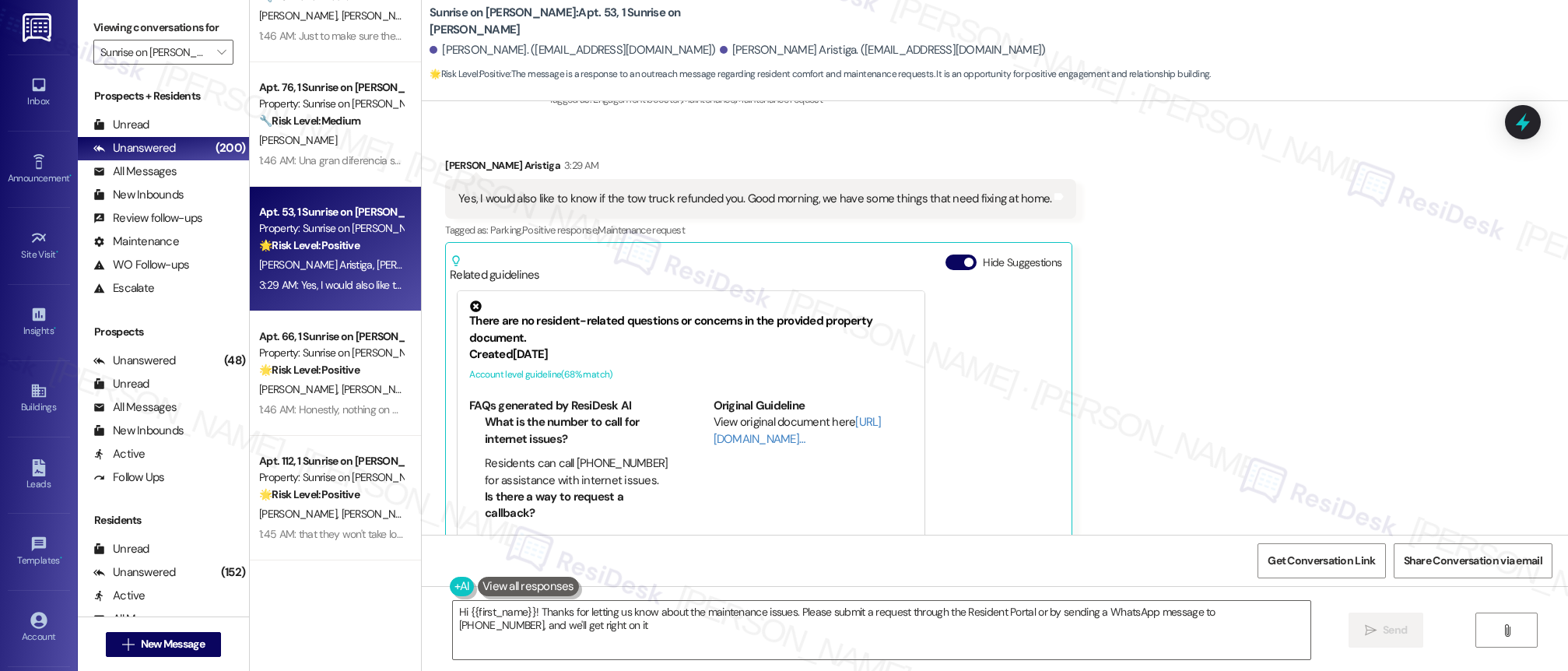
type textarea "Hi {{first_name}}! Thanks for letting us know about the maintenance issues. Ple…"
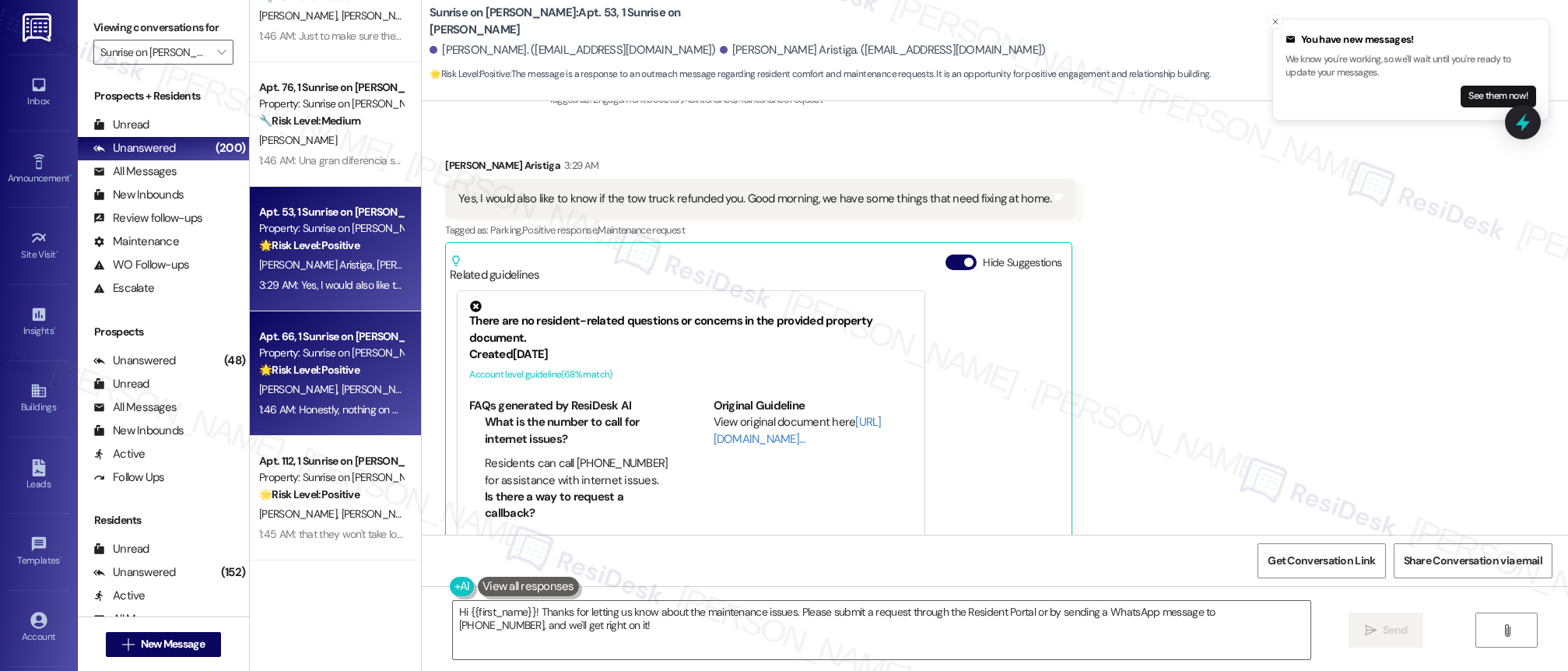
click at [334, 380] on div "[PERSON_NAME] [PERSON_NAME]" at bounding box center [331, 390] width 147 height 20
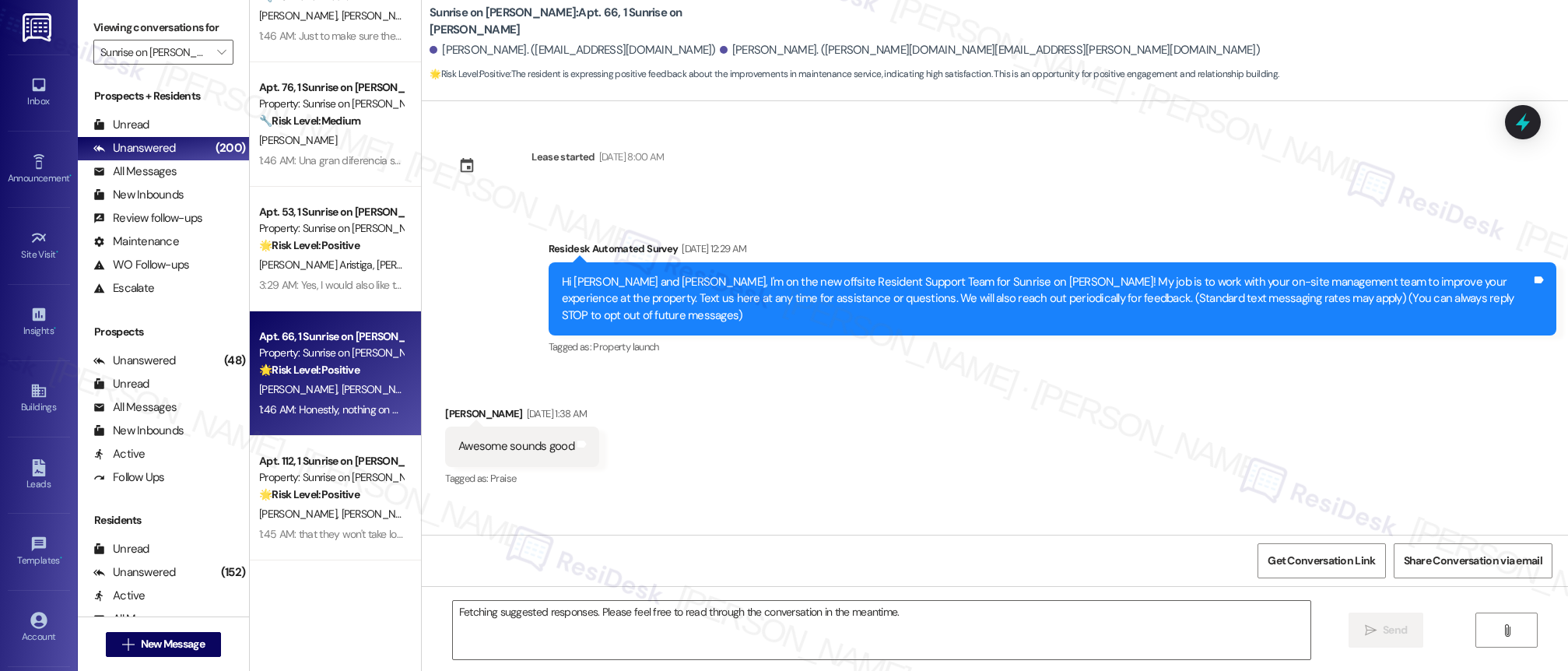
scroll to position [10490, 0]
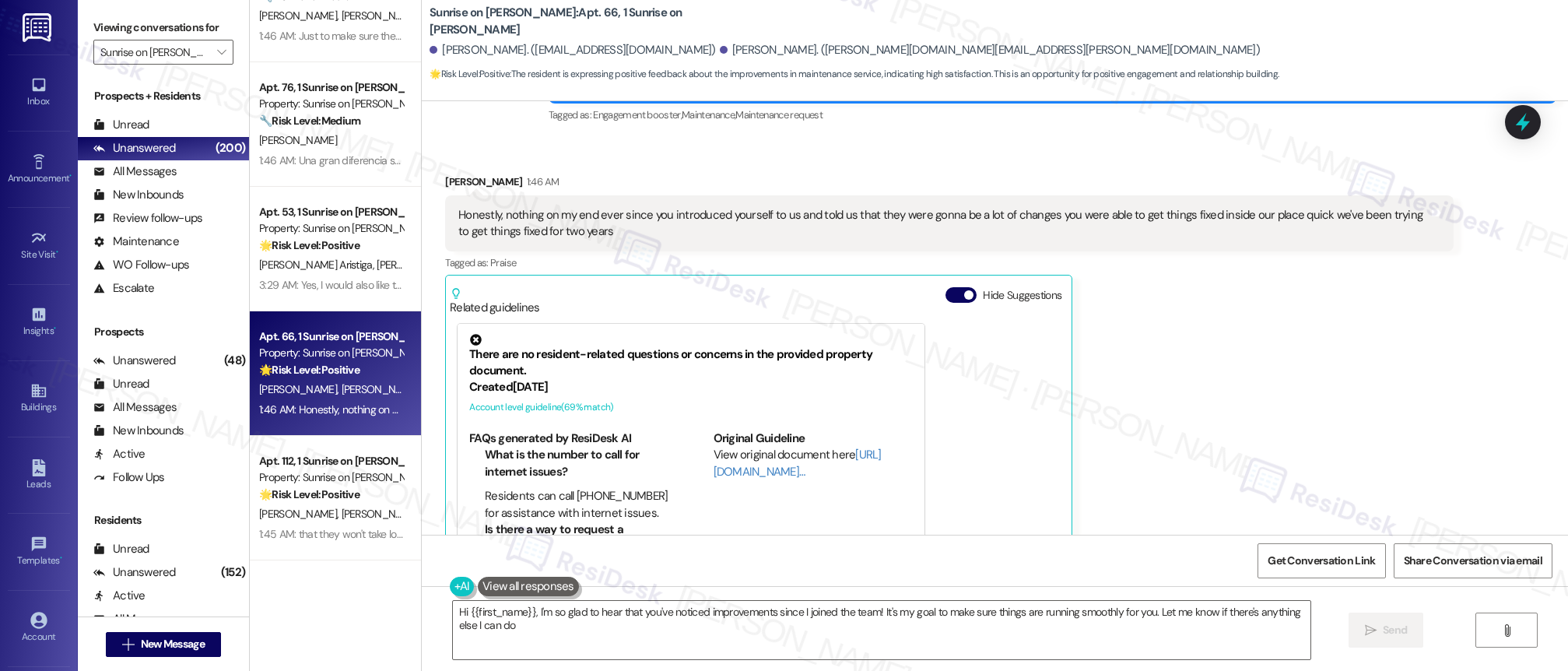
type textarea "Hi {{first_name}}, I'm so glad to hear that you've noticed improvements since I…"
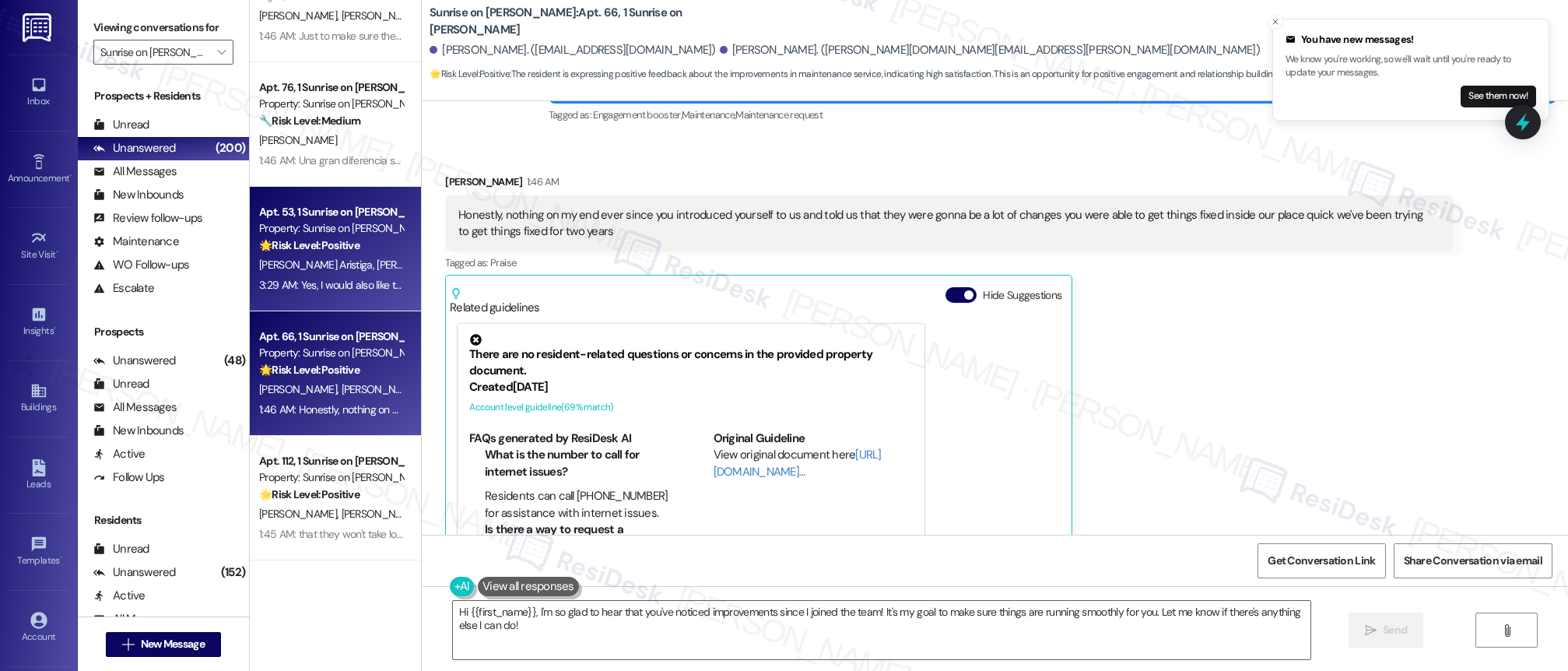
click at [377, 267] on span "[PERSON_NAME] [PERSON_NAME]" at bounding box center [455, 264] width 158 height 14
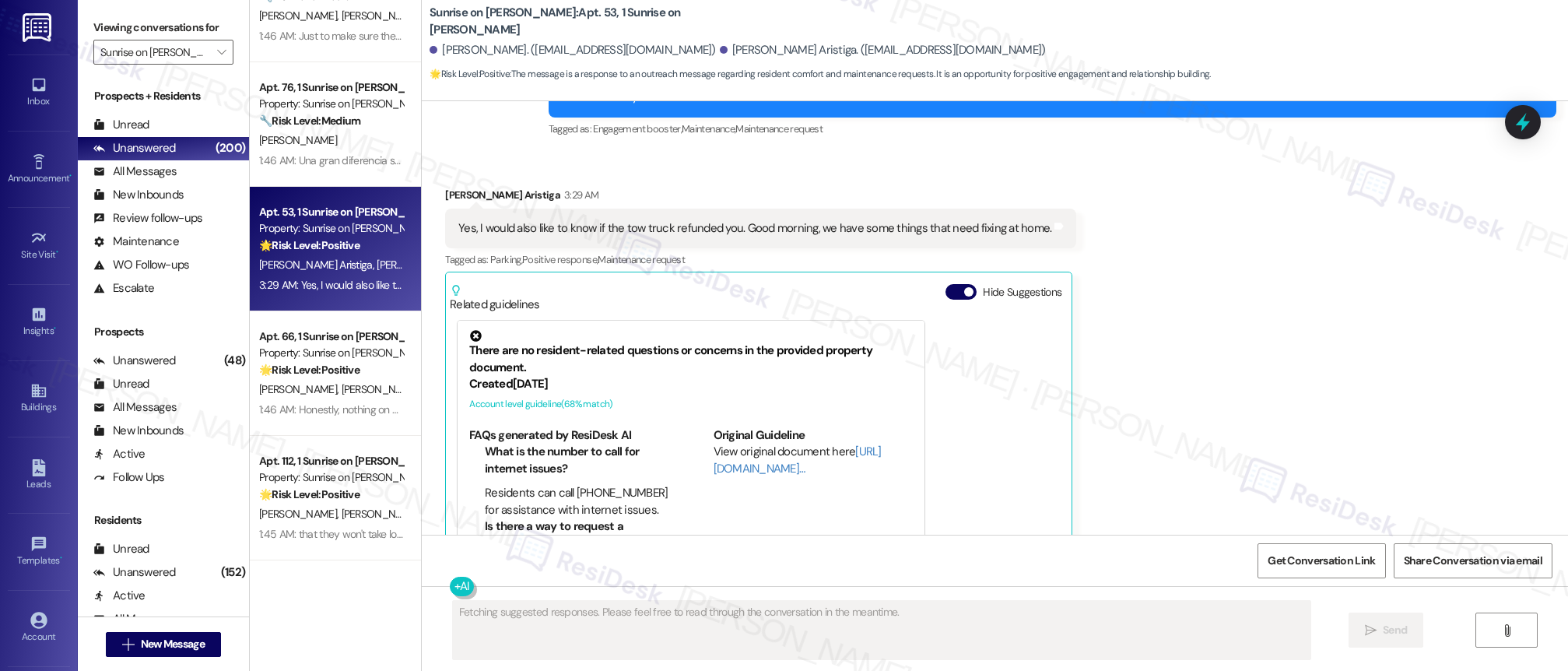
scroll to position [1064, 0]
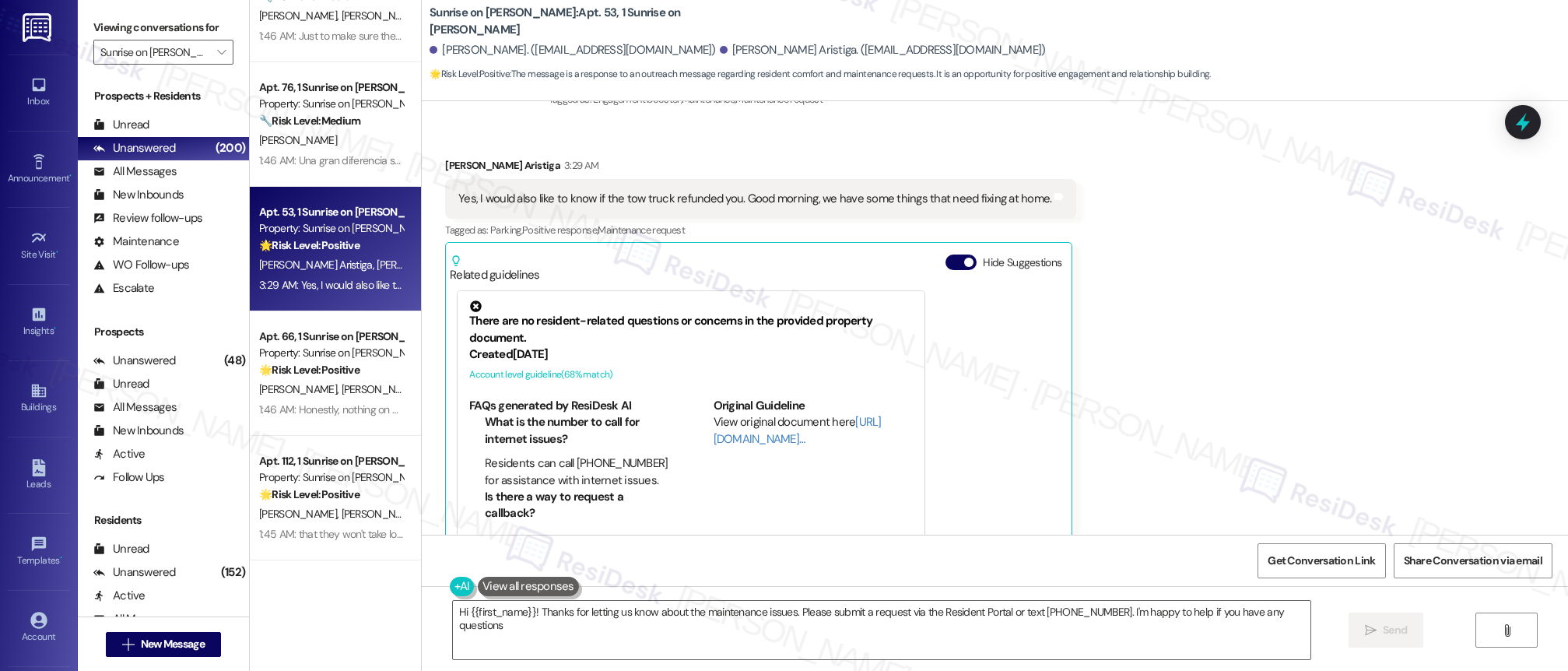
type textarea "Hi {{first_name}}! Thanks for letting us know about the maintenance issues. Ple…"
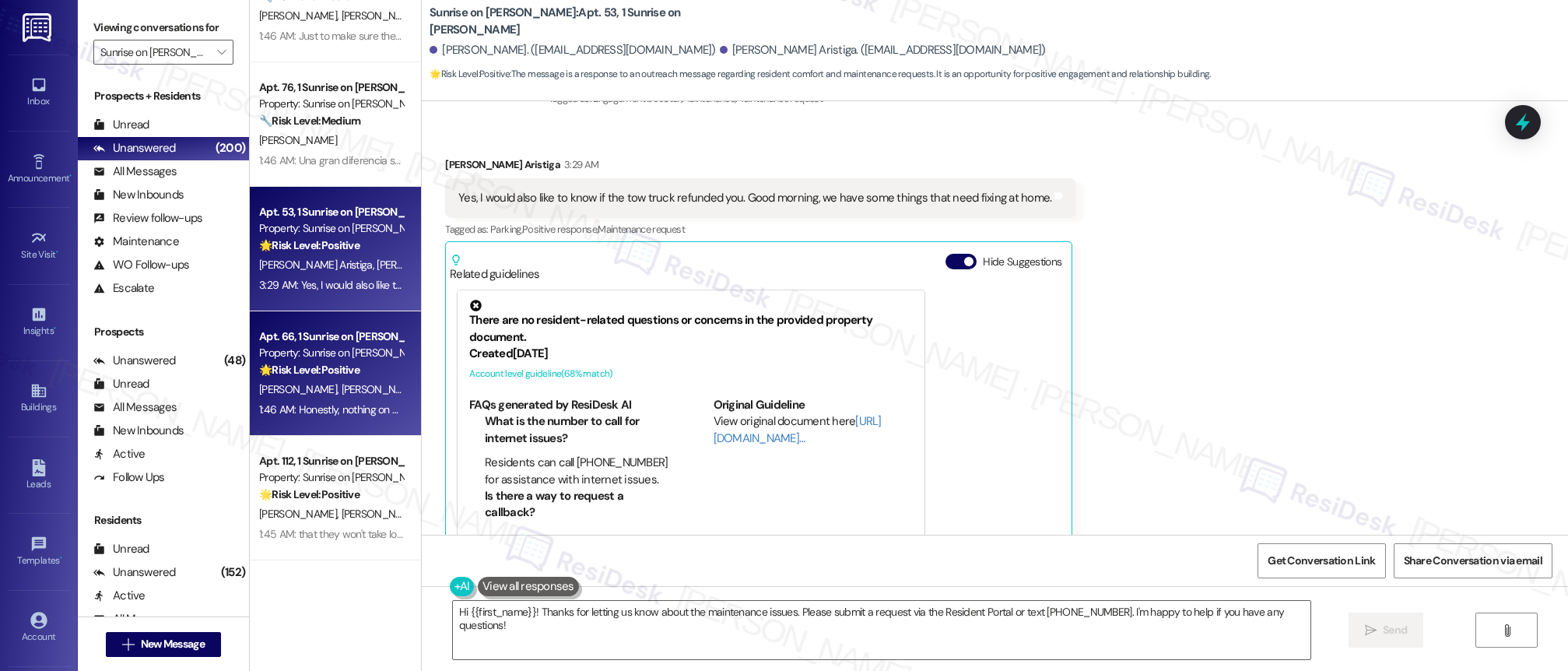
click at [319, 358] on div "Property: Sunrise on [PERSON_NAME]" at bounding box center [331, 353] width 144 height 17
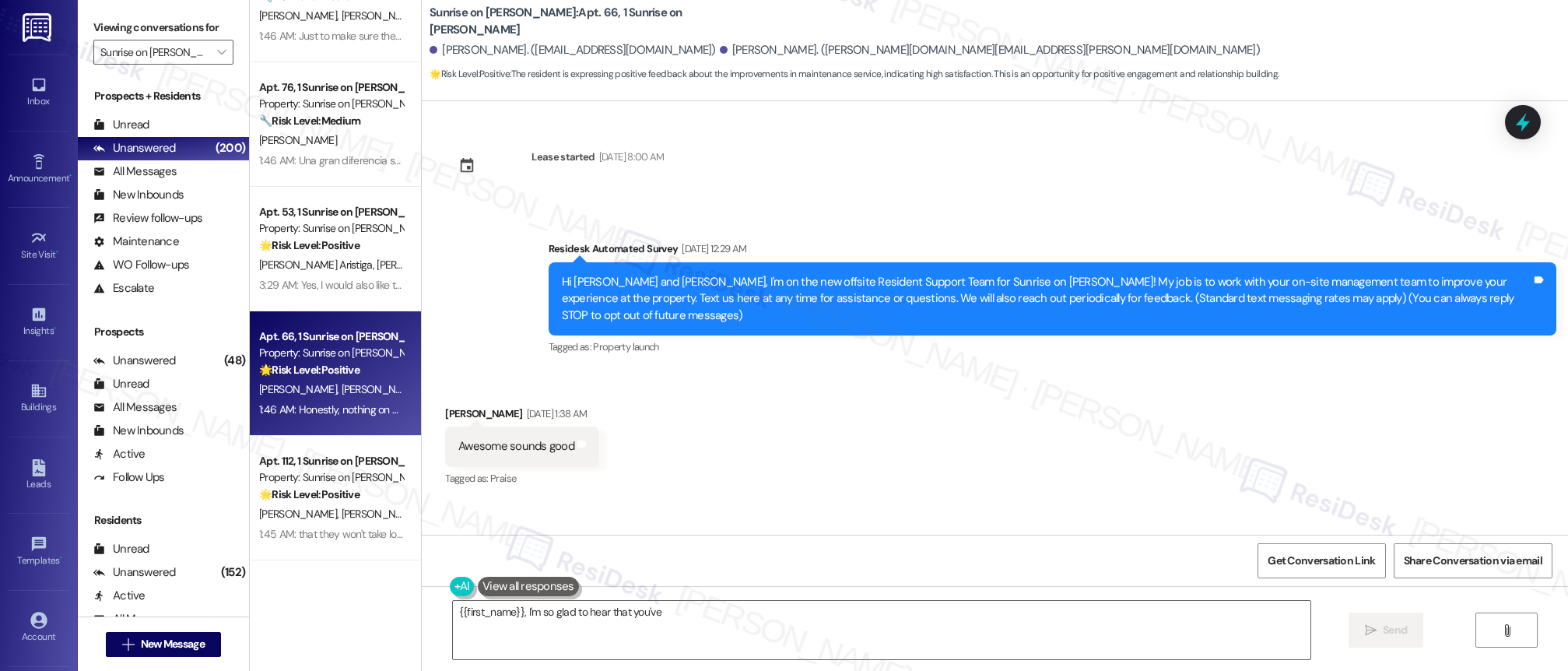
scroll to position [10490, 0]
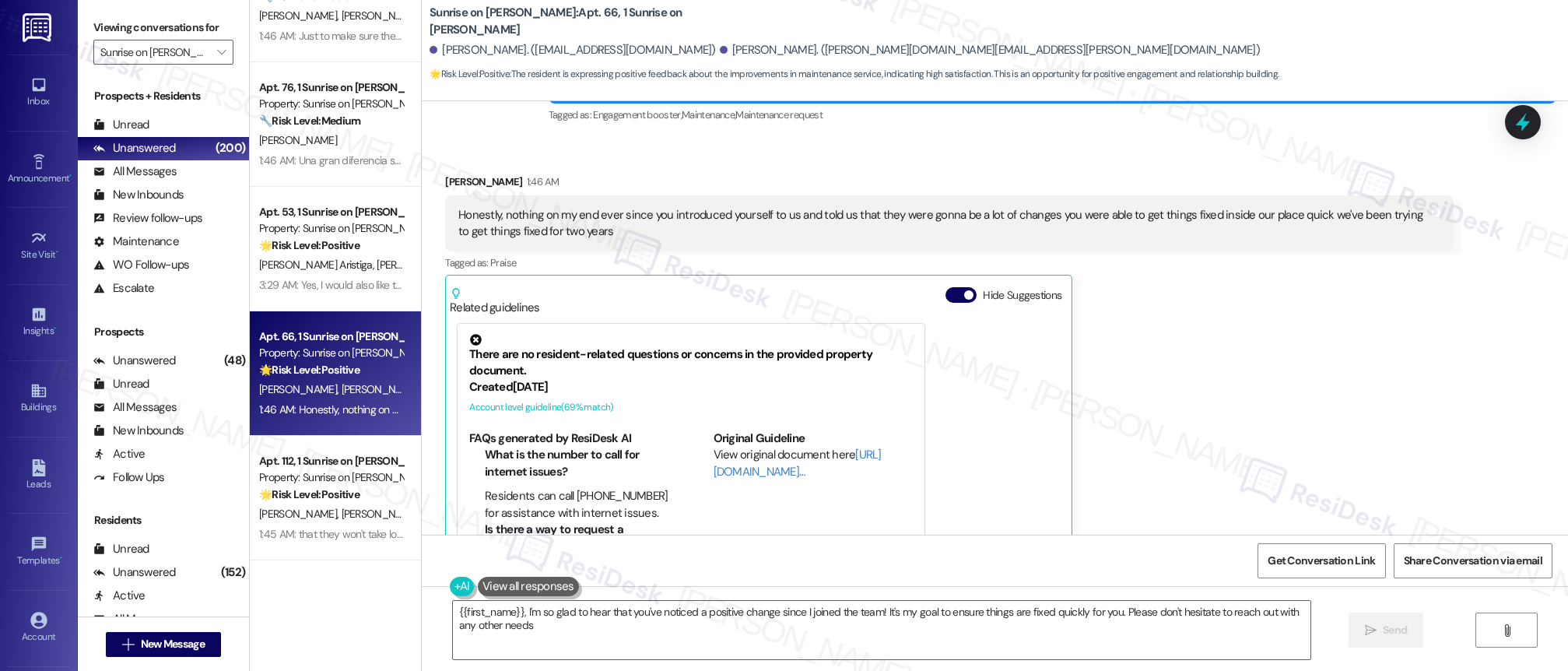
type textarea "{{first_name}}, I'm so glad to hear that you've noticed a positive change since…"
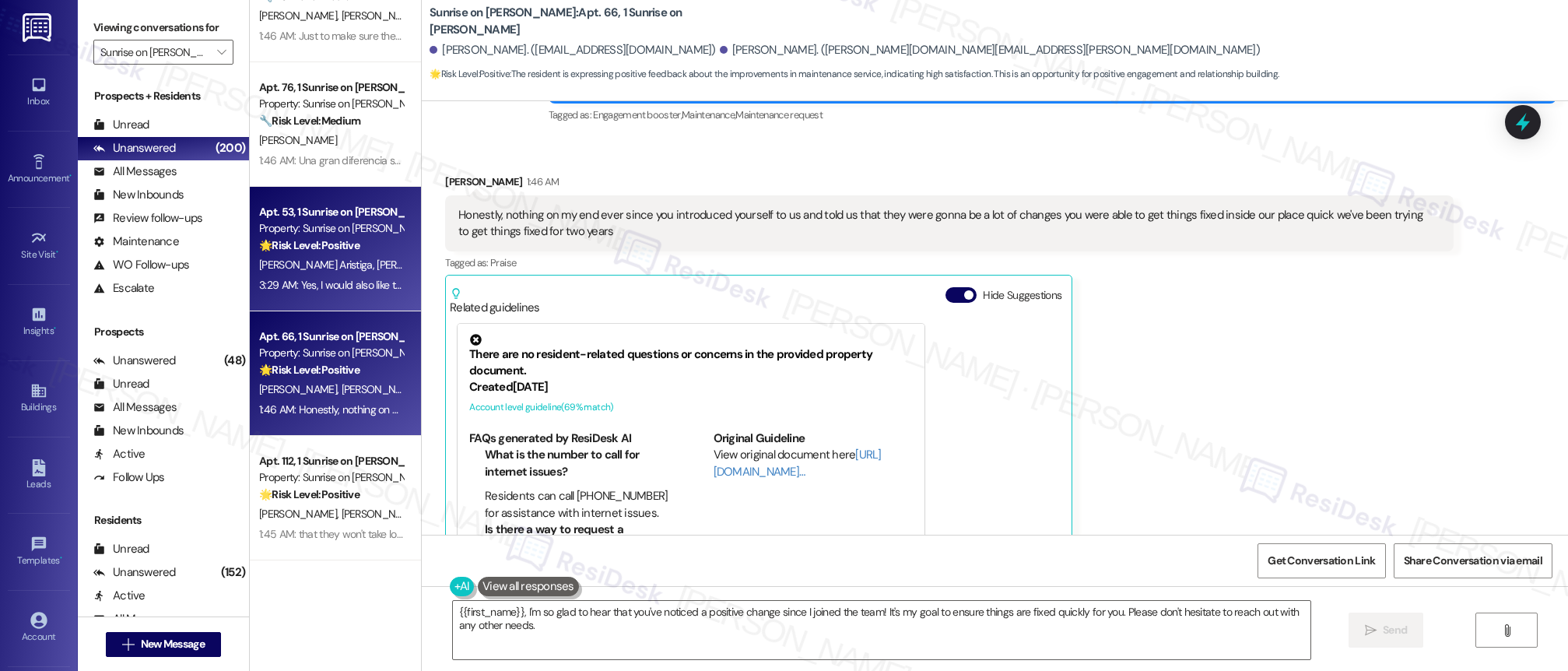
click at [377, 260] on span "[PERSON_NAME] [PERSON_NAME]" at bounding box center [455, 264] width 158 height 14
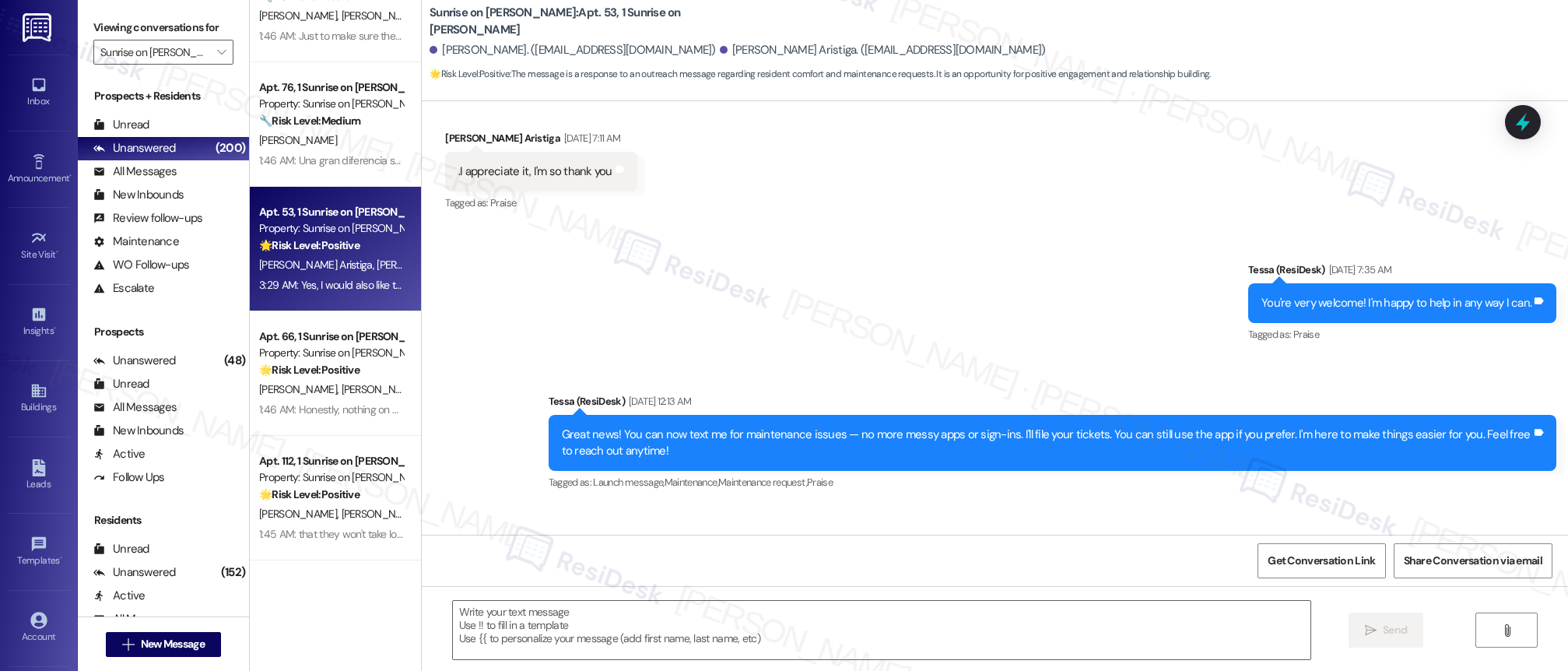
type textarea "Fetching suggested responses. Please feel free to read through the conversation…"
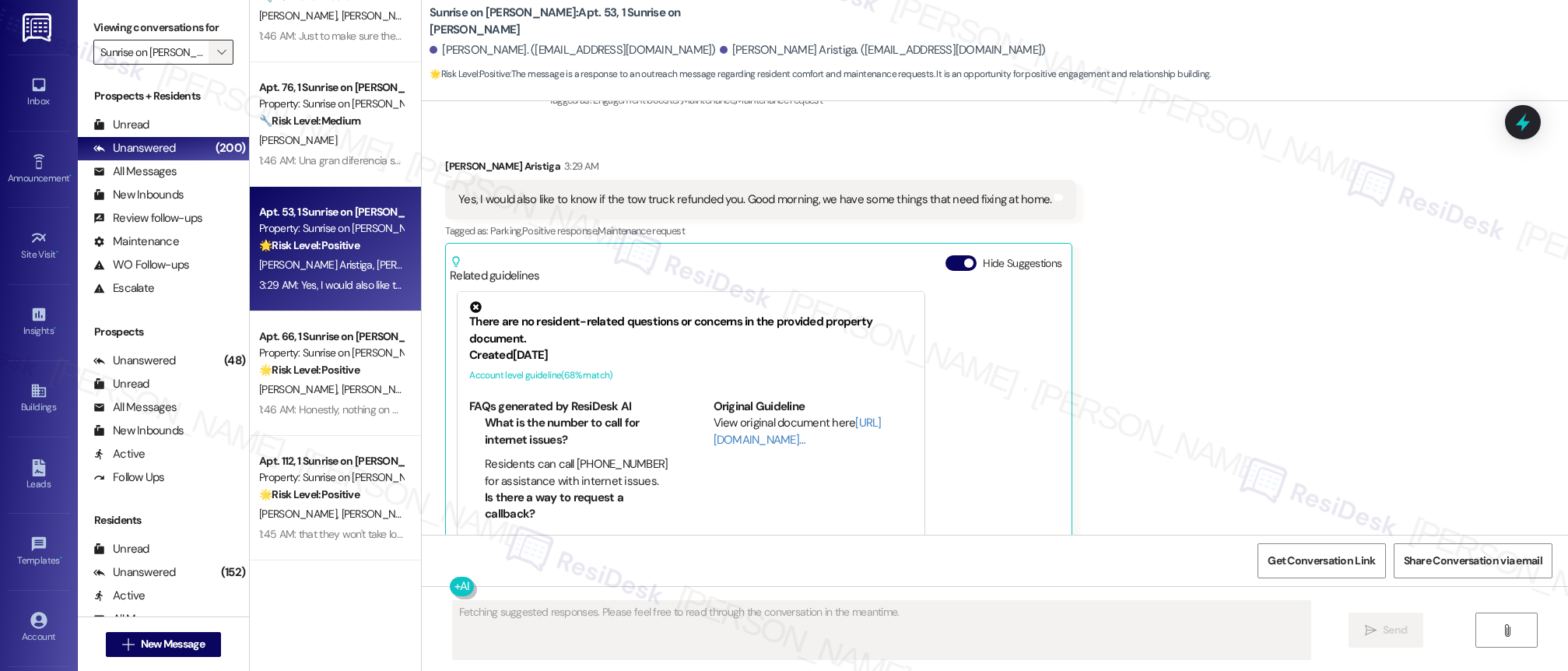
scroll to position [1064, 0]
click at [217, 53] on icon "" at bounding box center [221, 51] width 8 height 12
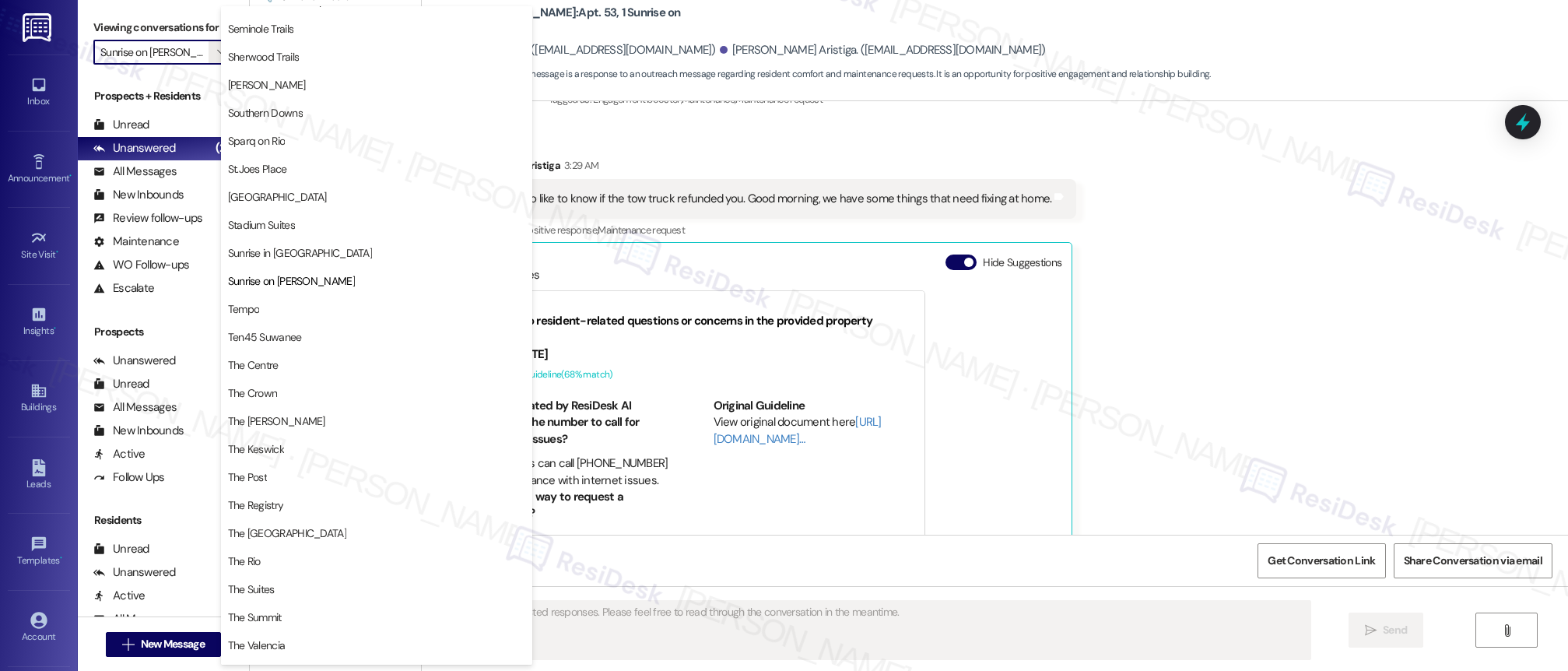
scroll to position [0, 0]
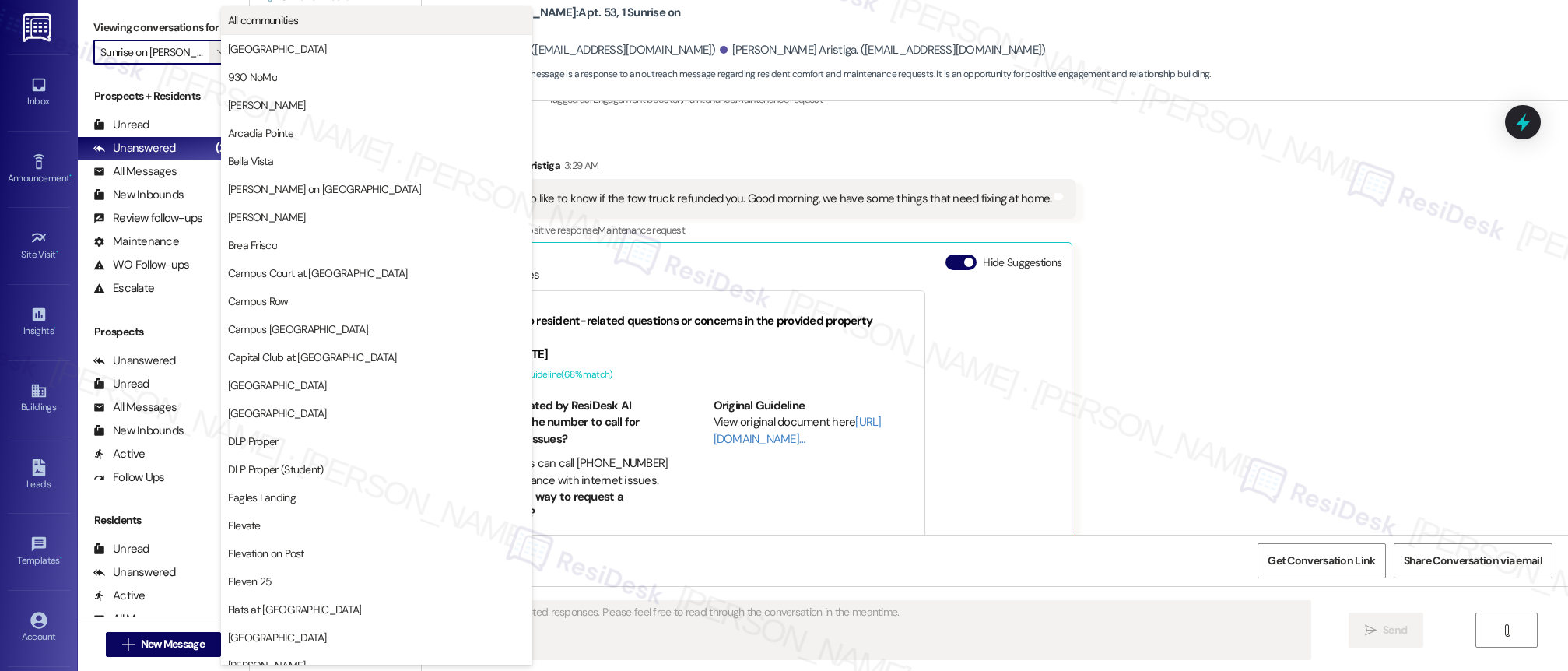
click at [320, 22] on span "All communities" at bounding box center [376, 20] width 297 height 16
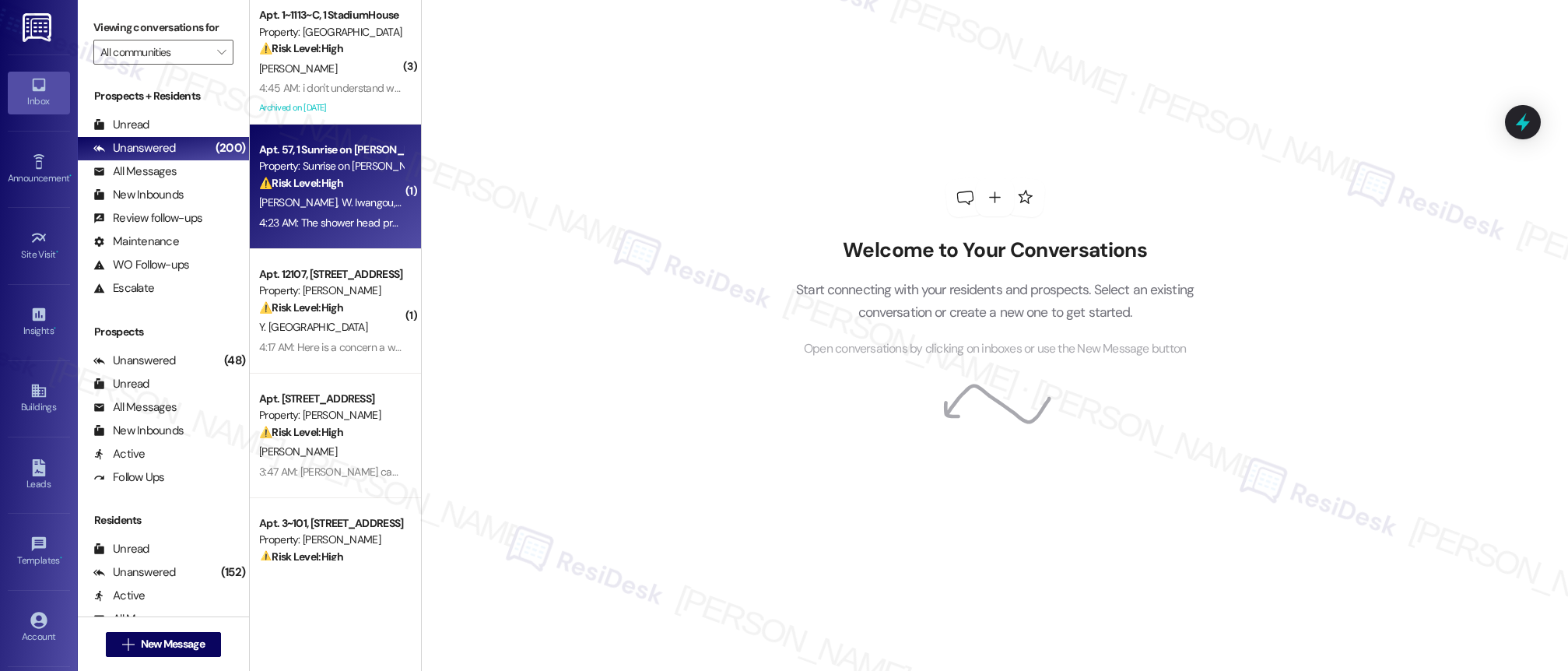
click at [293, 162] on div "Property: Sunrise on [PERSON_NAME]" at bounding box center [331, 167] width 144 height 17
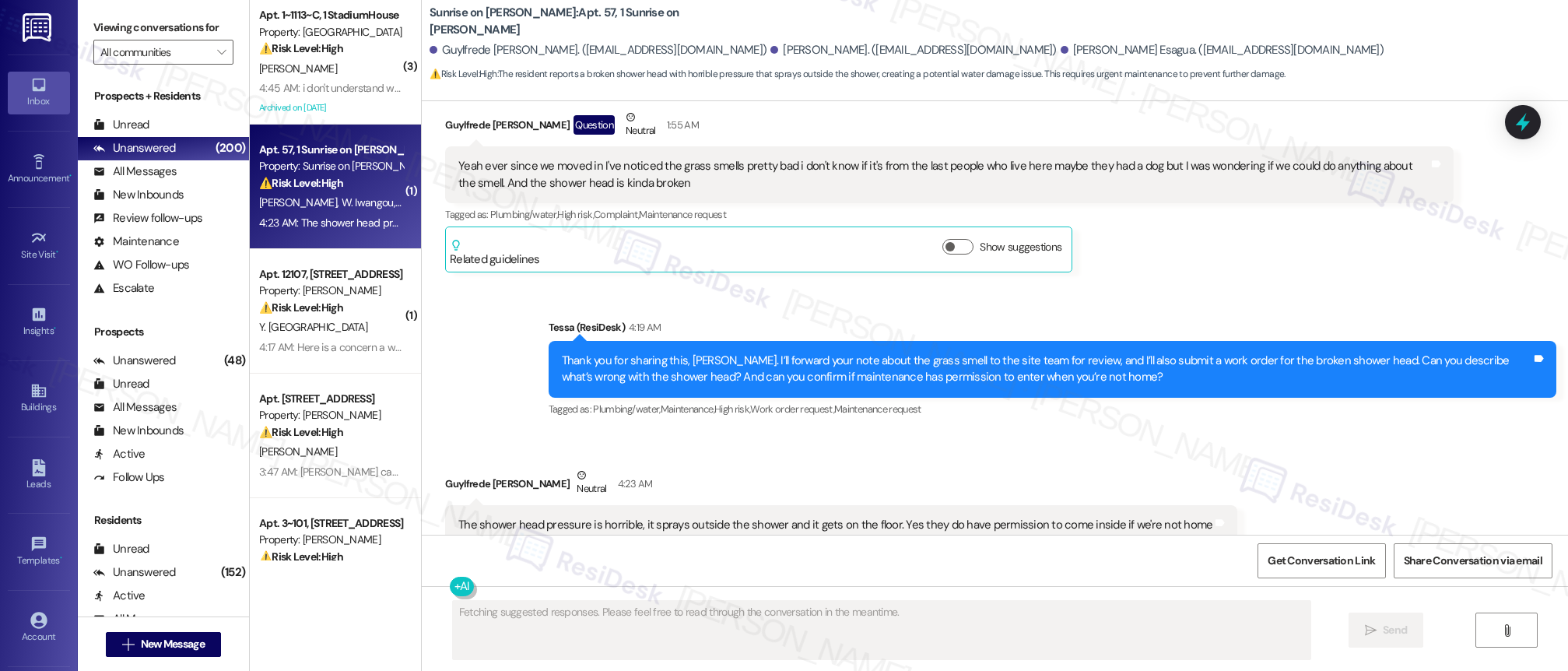
scroll to position [5130, 0]
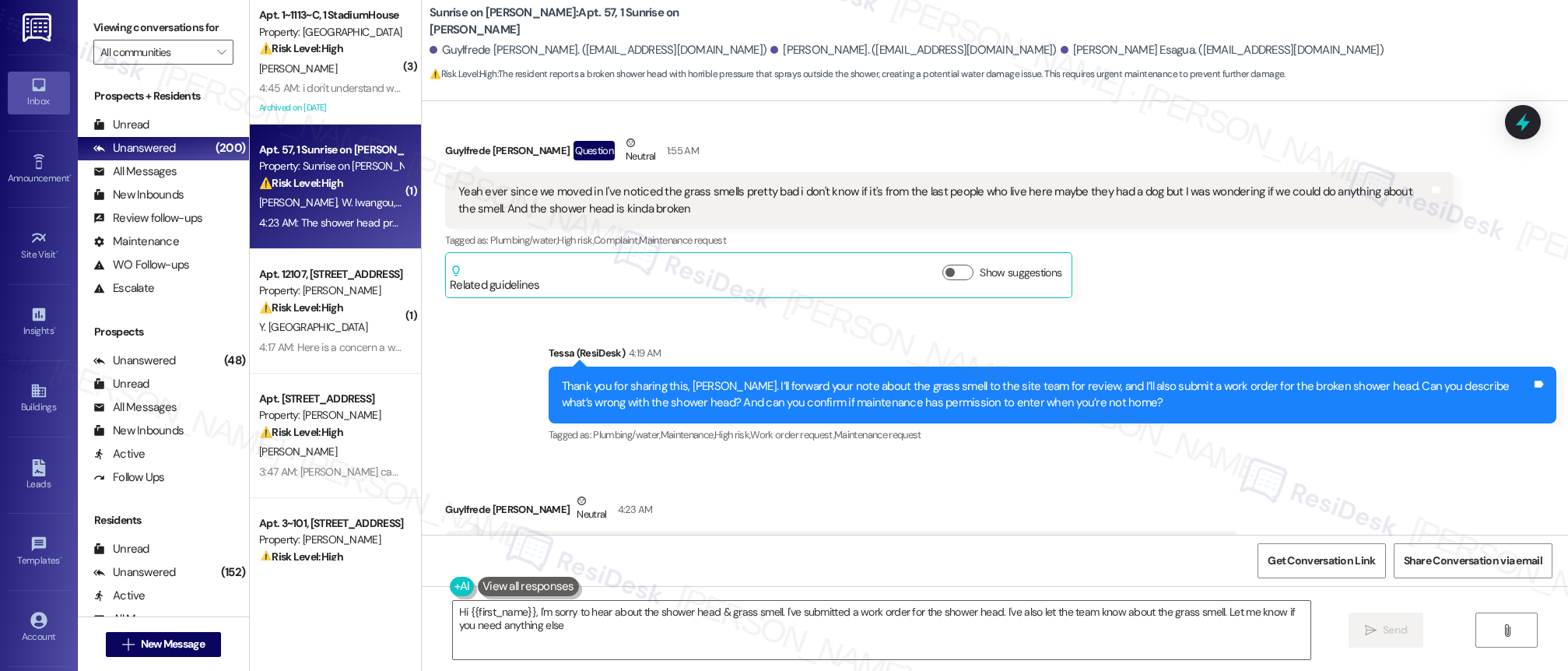
type textarea "Hi {{first_name}}, I'm sorry to hear about the shower head & grass smell. I've …"
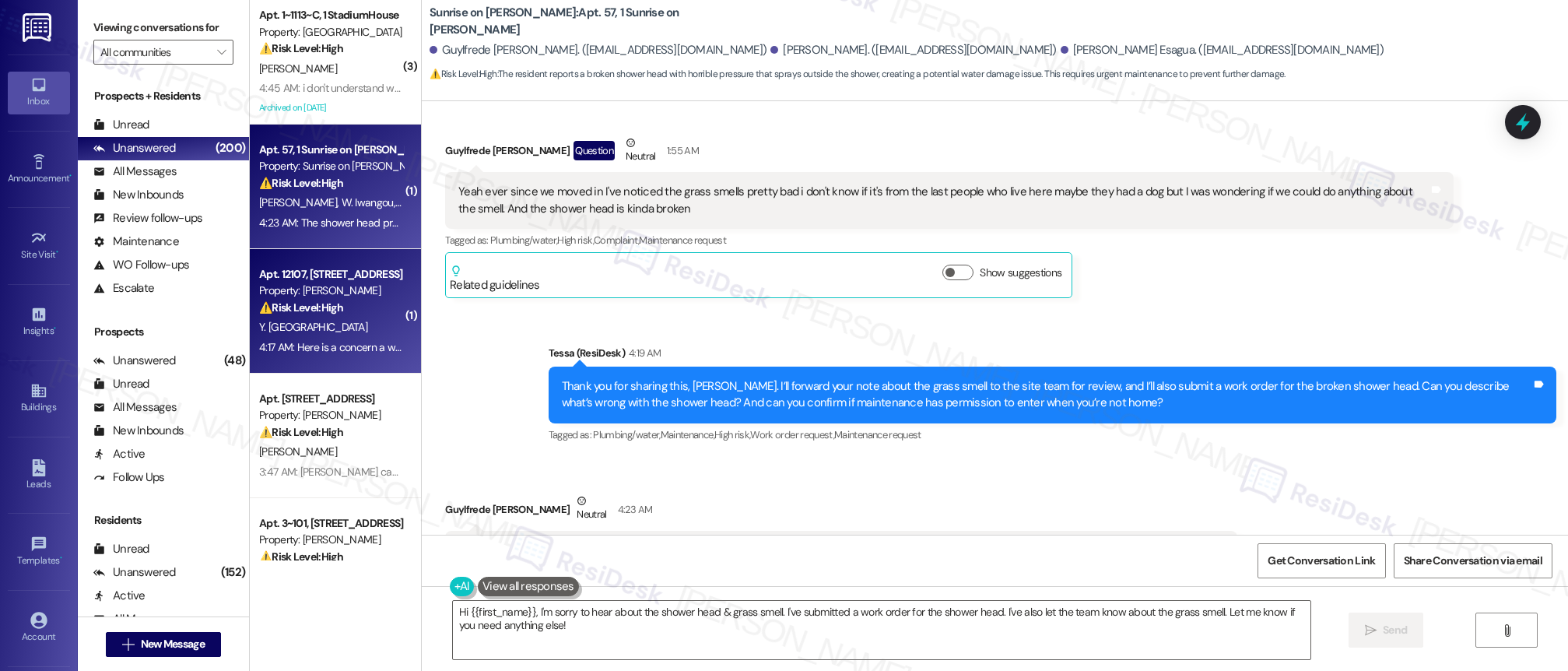
click at [298, 322] on div "Y. [GEOGRAPHIC_DATA]" at bounding box center [331, 328] width 147 height 20
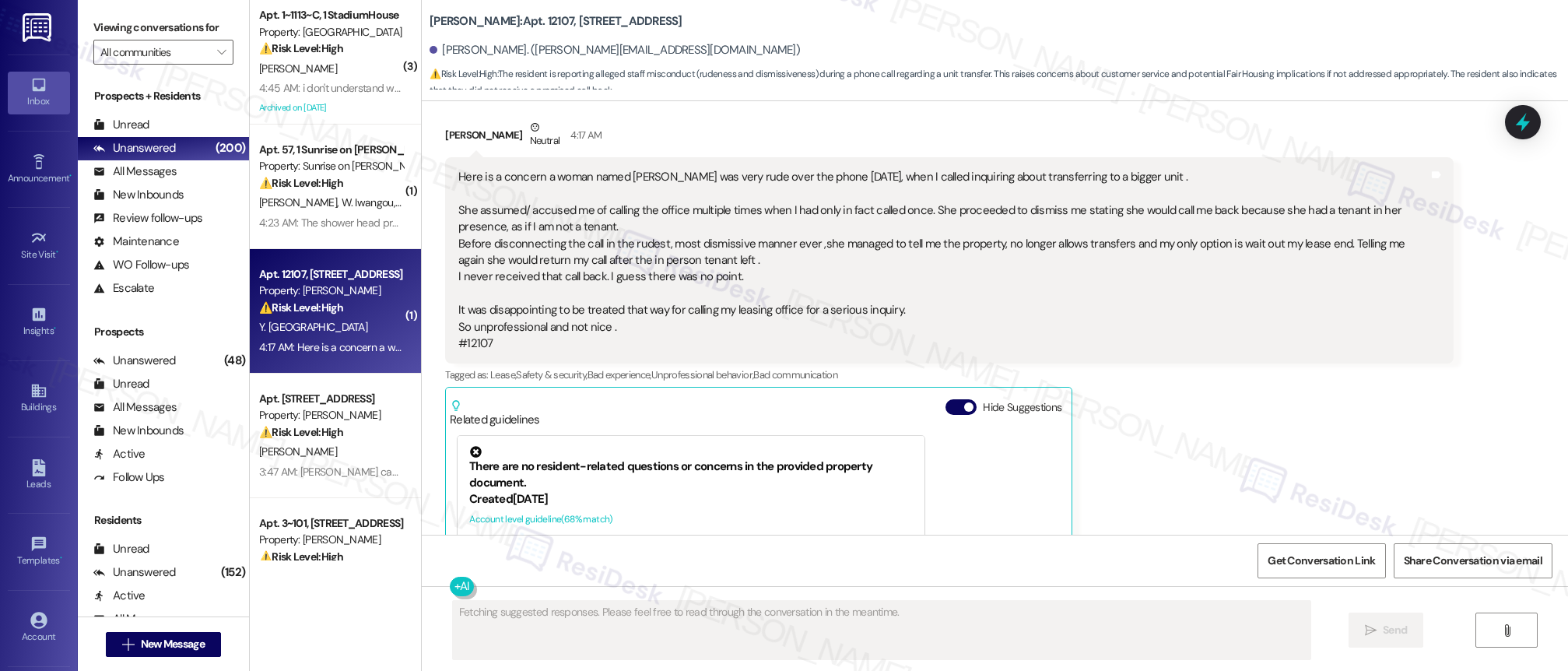
scroll to position [1257, 0]
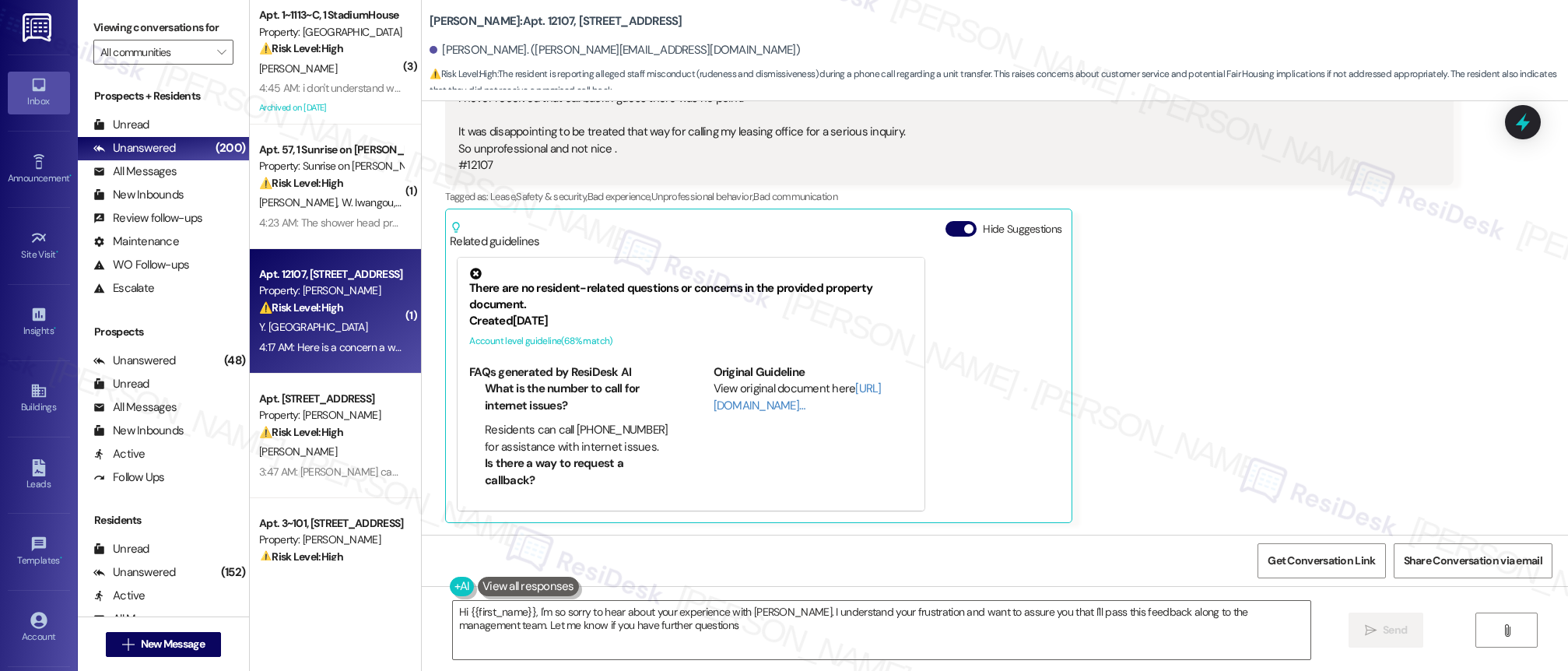
type textarea "Hi {{first_name}}, I'm so sorry to hear about your experience with [PERSON_NAME…"
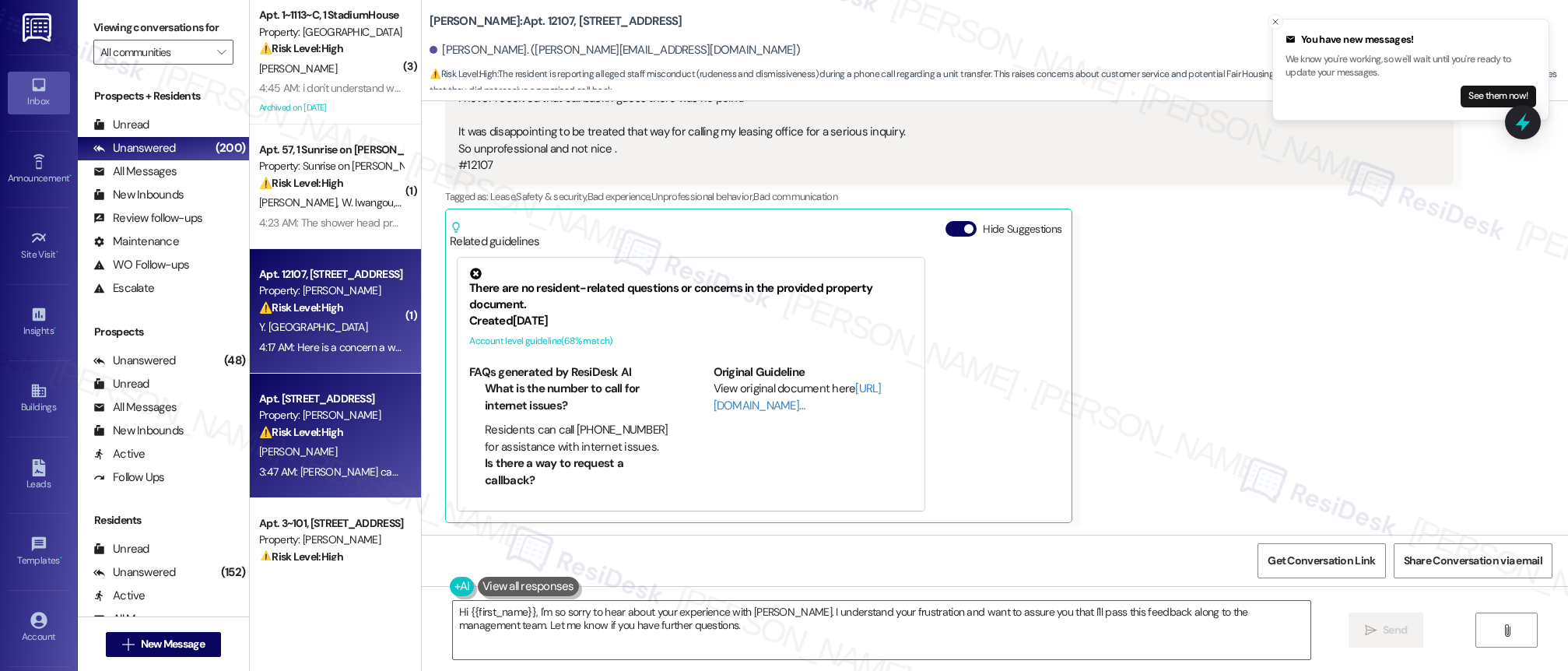
click at [325, 410] on div "Property: [PERSON_NAME]" at bounding box center [331, 416] width 144 height 17
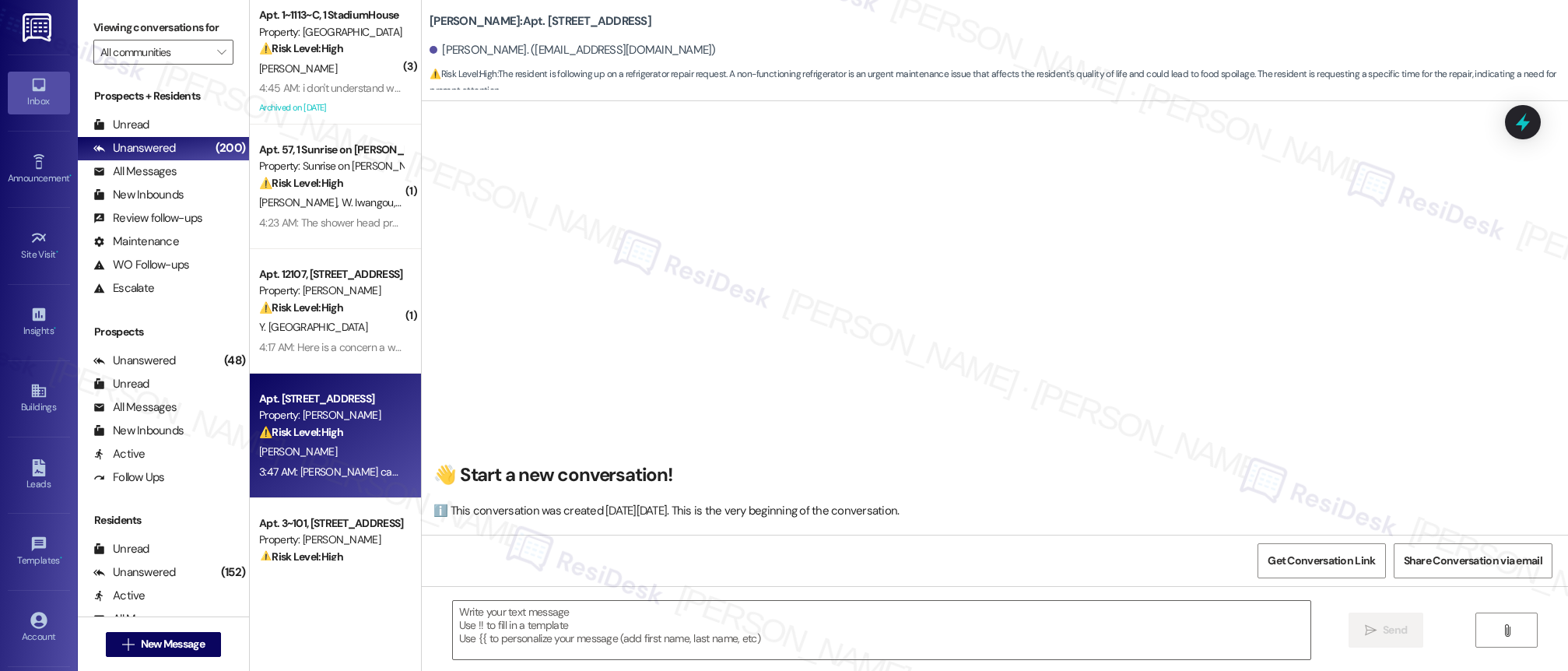
type textarea "Fetching suggested responses. Please feel free to read through the conversation…"
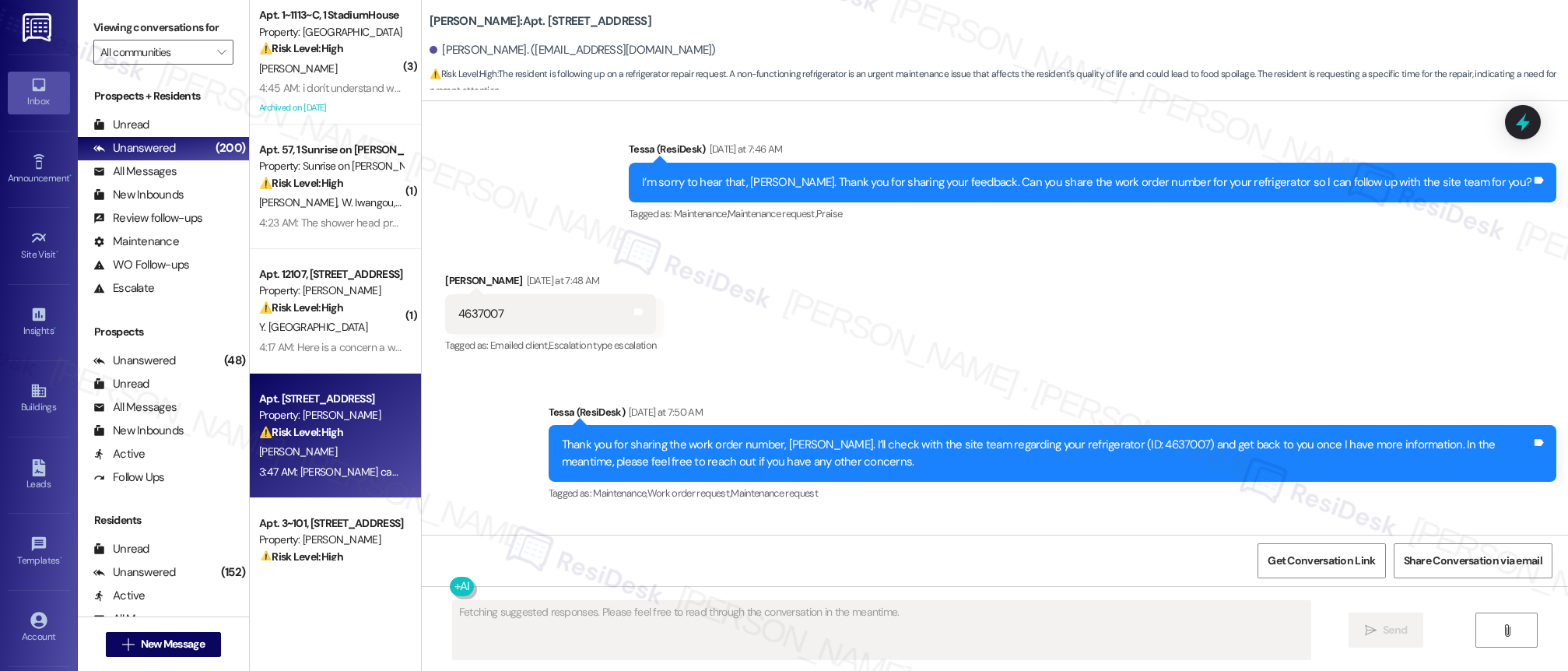
scroll to position [4846, 0]
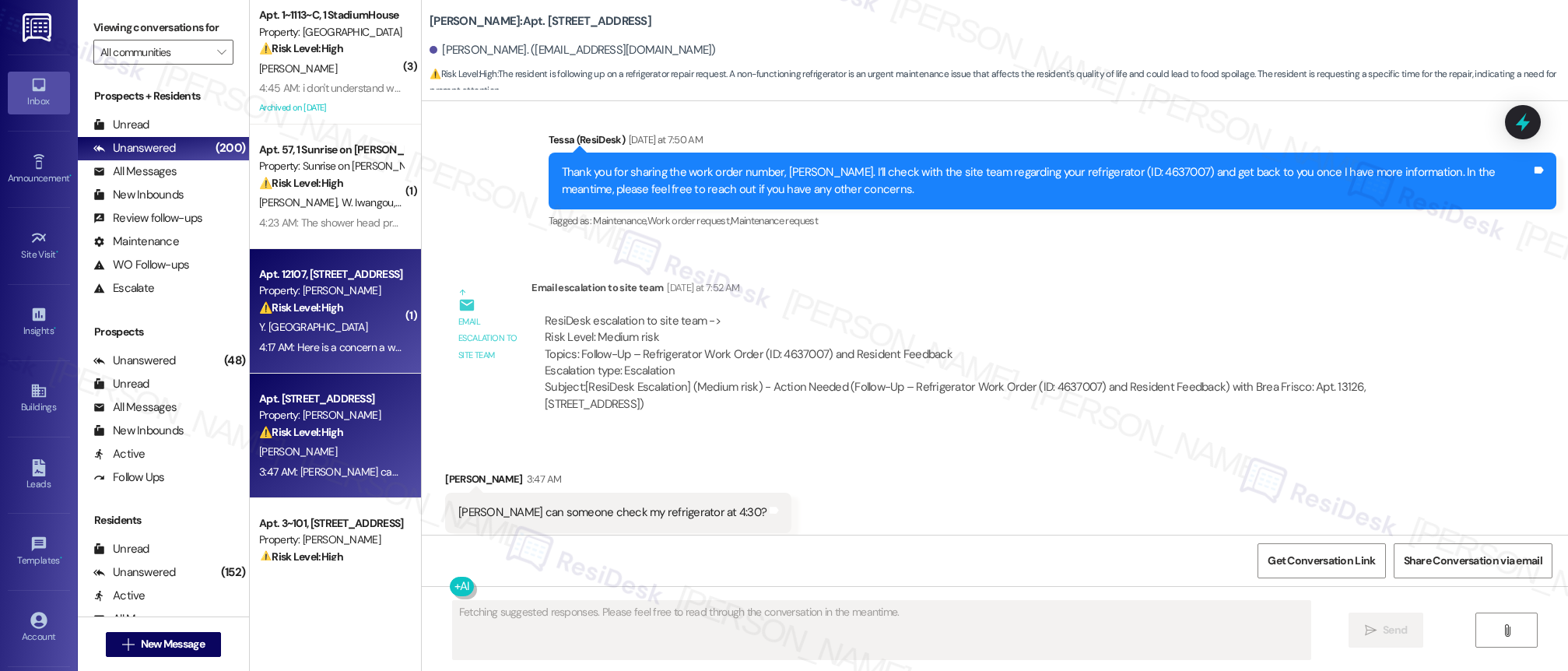
click at [275, 332] on span "Y. [GEOGRAPHIC_DATA]" at bounding box center [313, 326] width 108 height 14
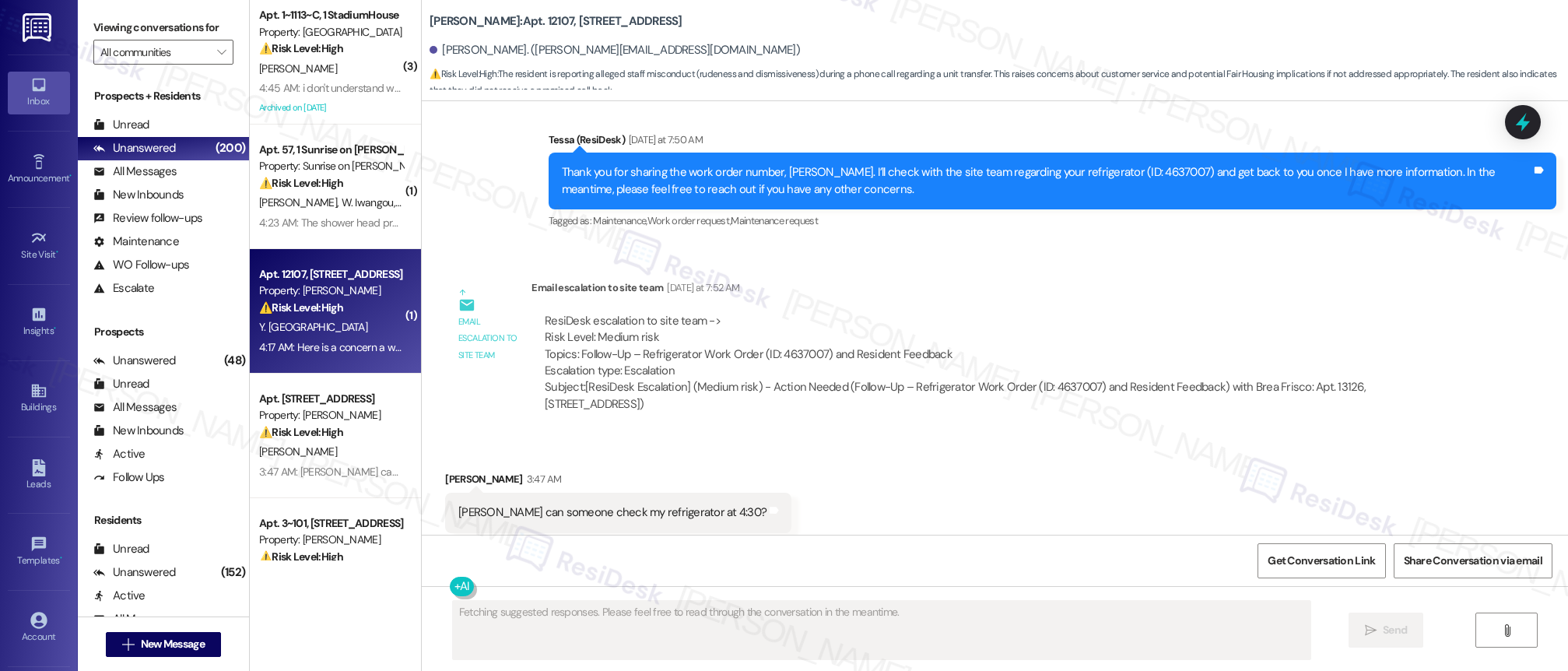
scroll to position [1258, 0]
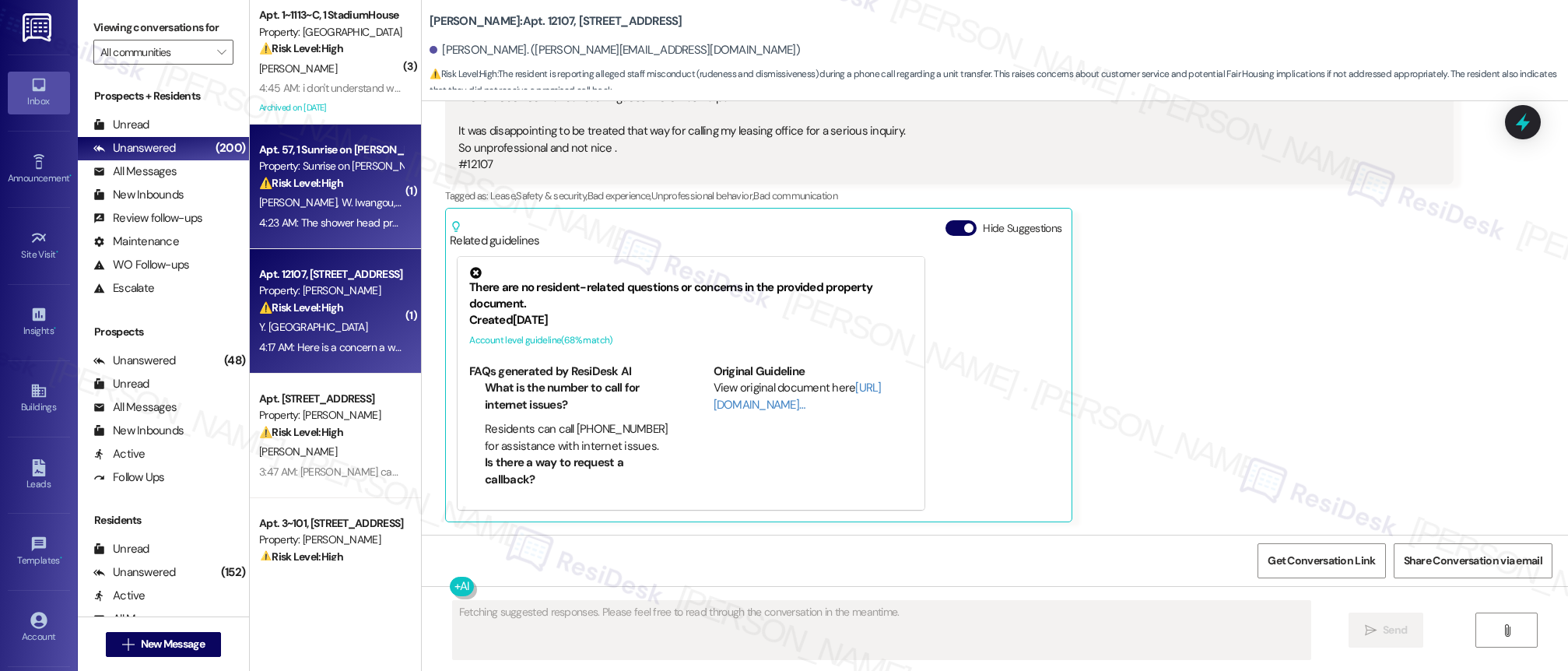
click at [306, 232] on div "4:23 AM: The shower head pressure is horrible, it sprays outside the shower and…" at bounding box center [331, 224] width 147 height 20
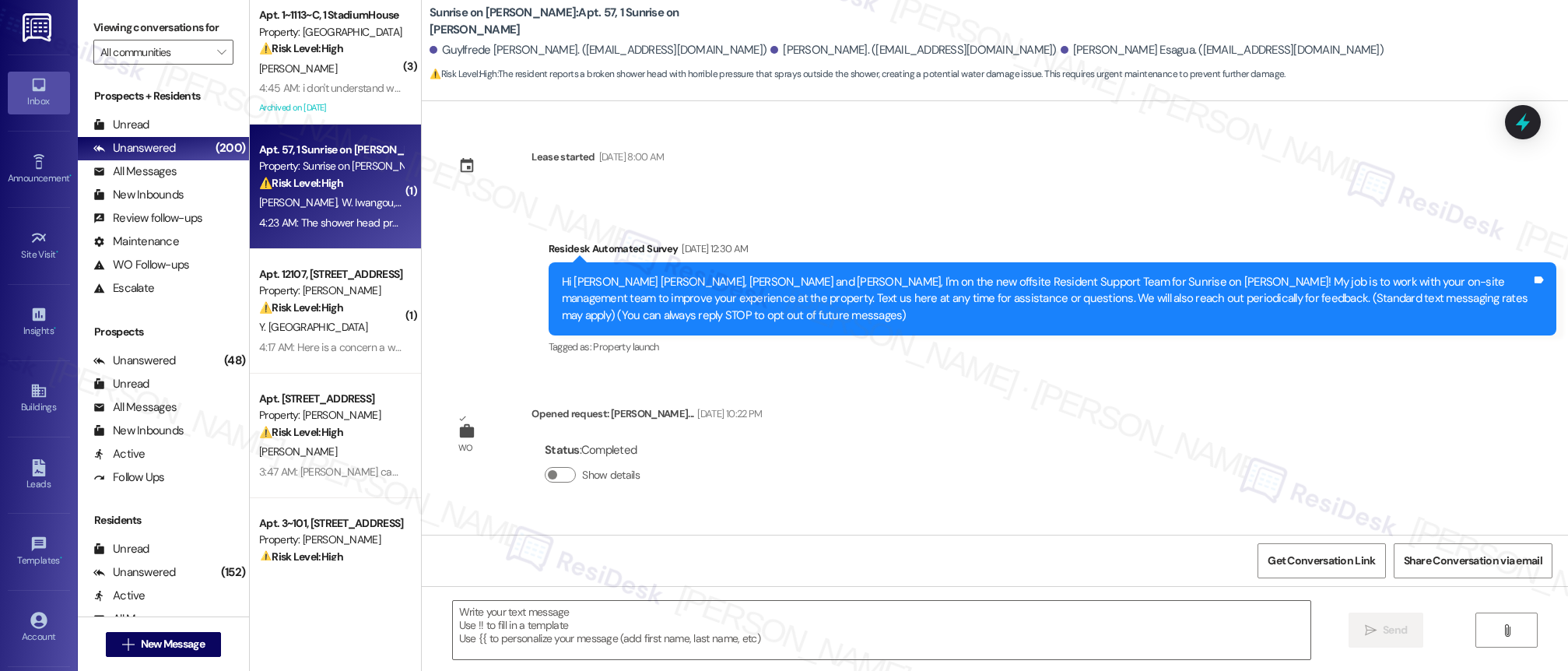
scroll to position [5450, 0]
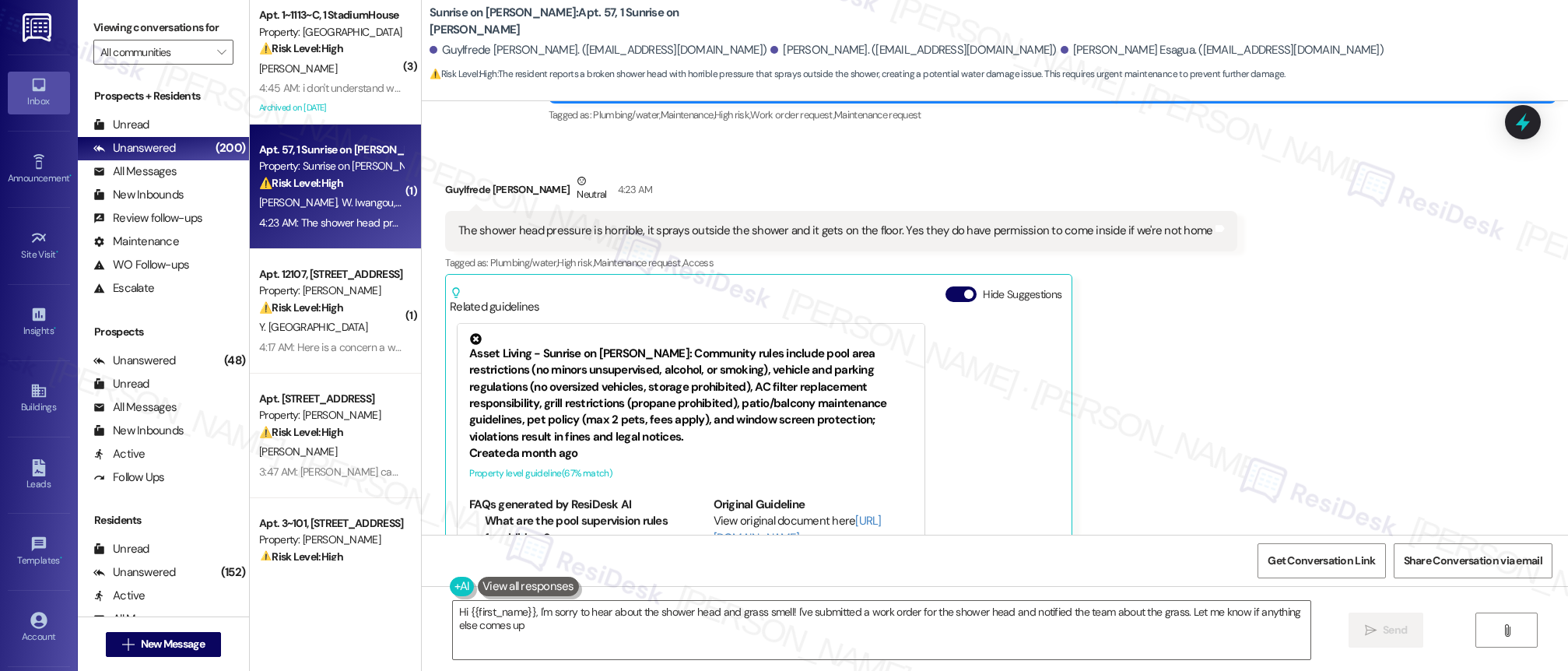
type textarea "Hi {{first_name}}, I'm sorry to hear about the shower head and grass smell! I'v…"
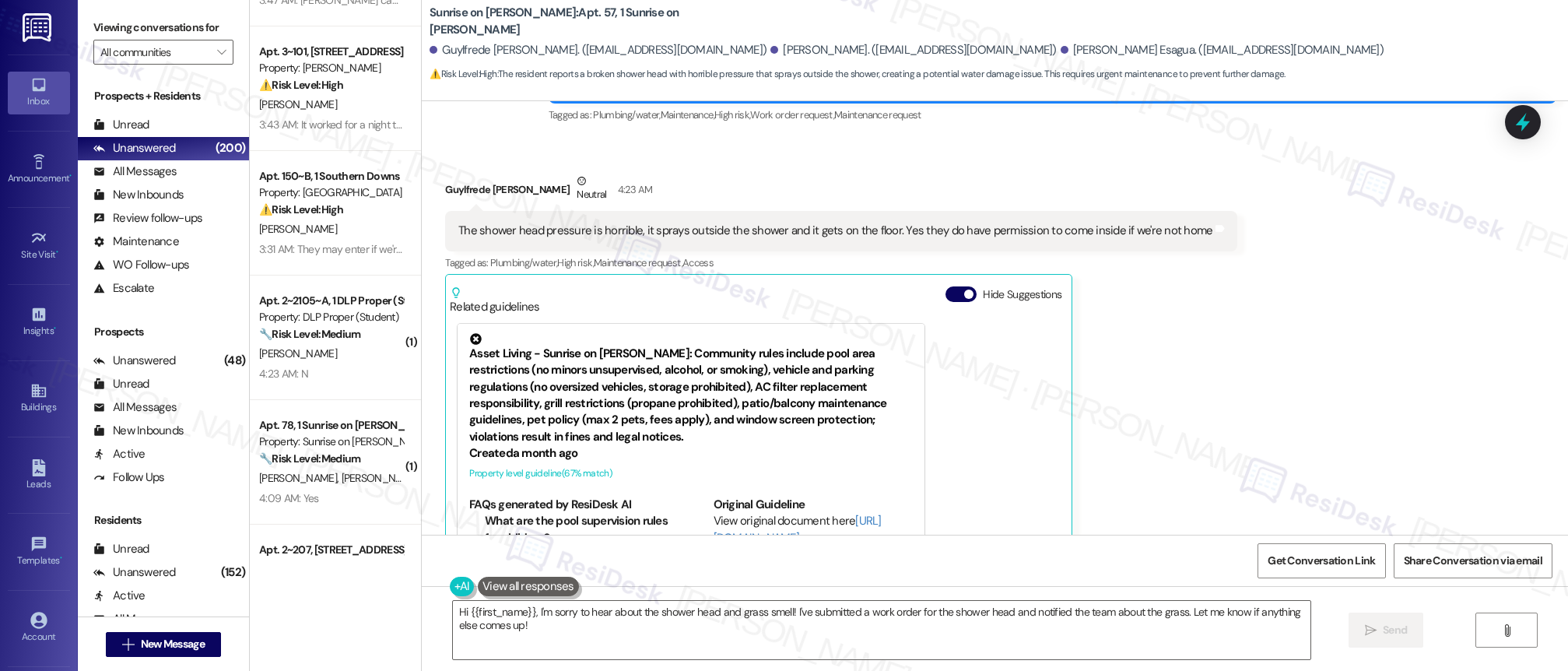
scroll to position [470, 0]
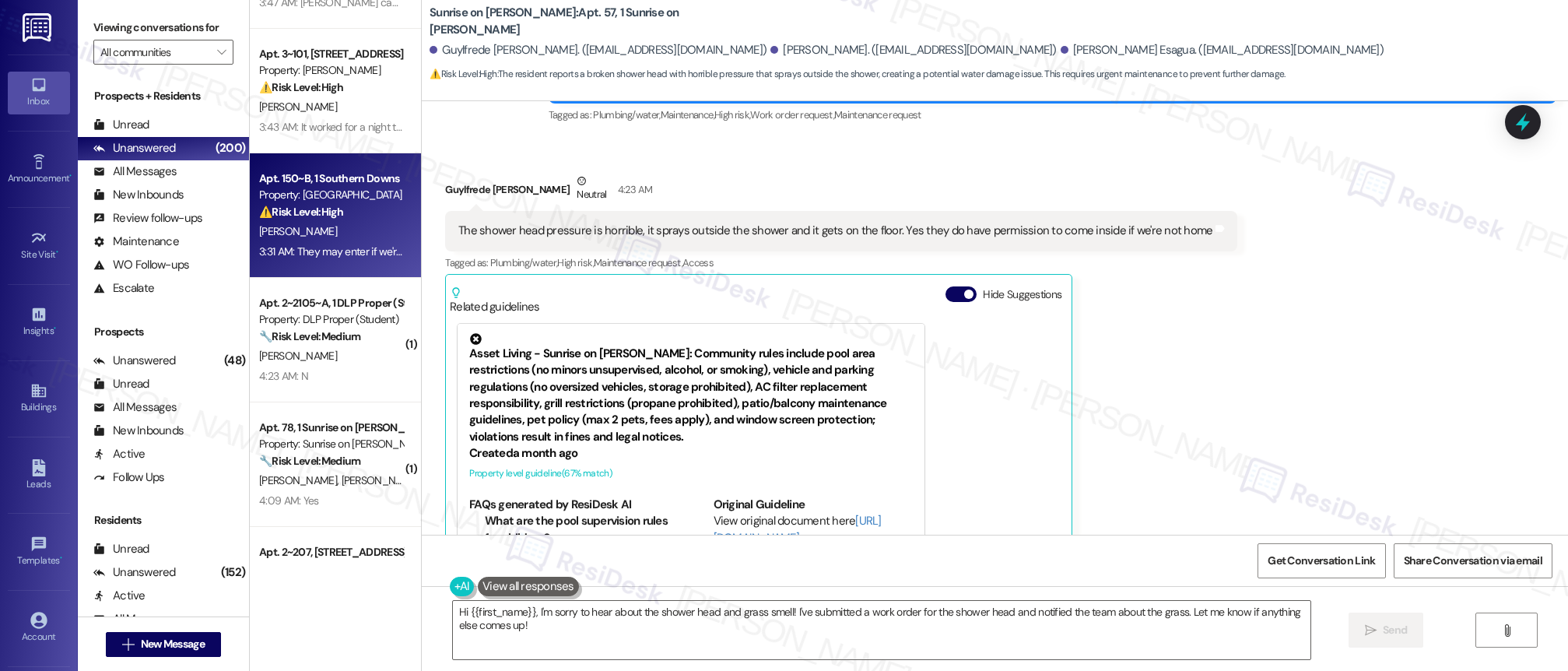
click at [341, 253] on div "3:31 AM: They may enter if we're not home and there's no pets. Thank you for yo…" at bounding box center [454, 251] width 390 height 14
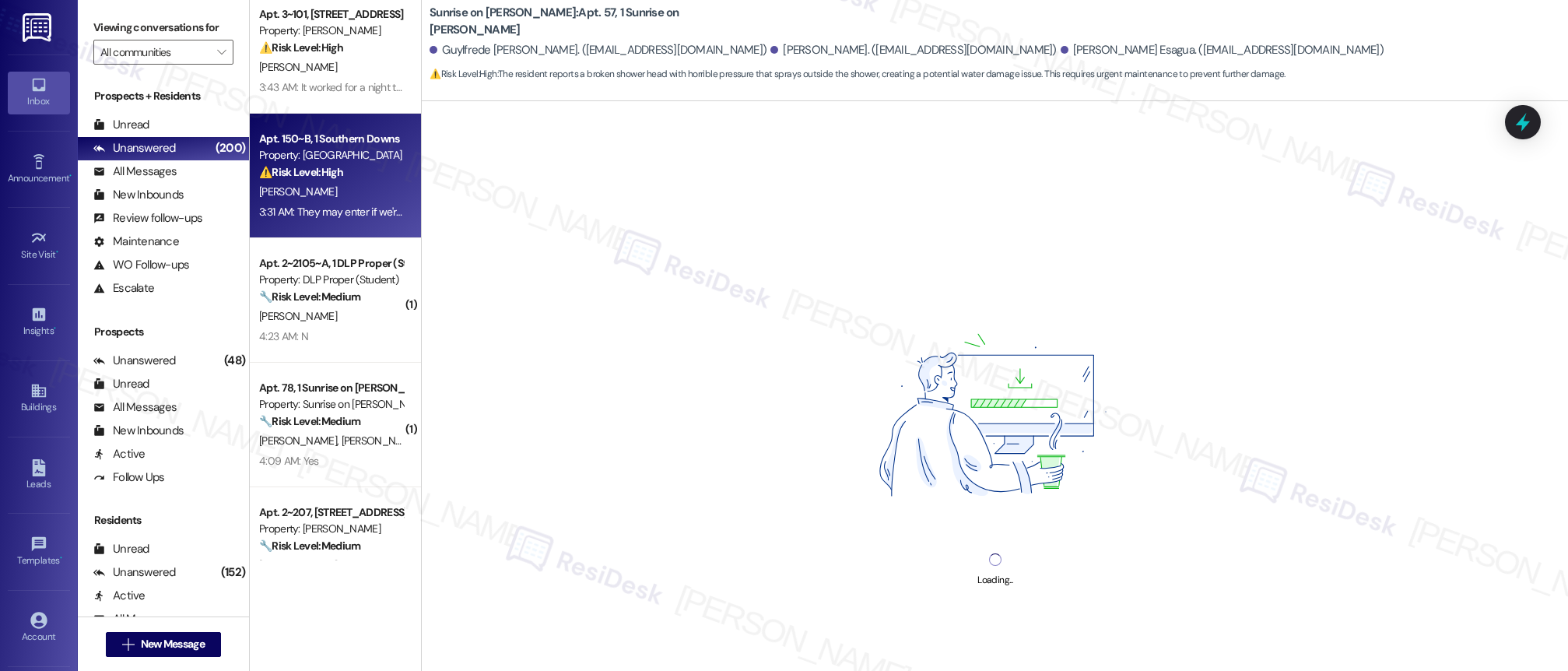
scroll to position [517, 0]
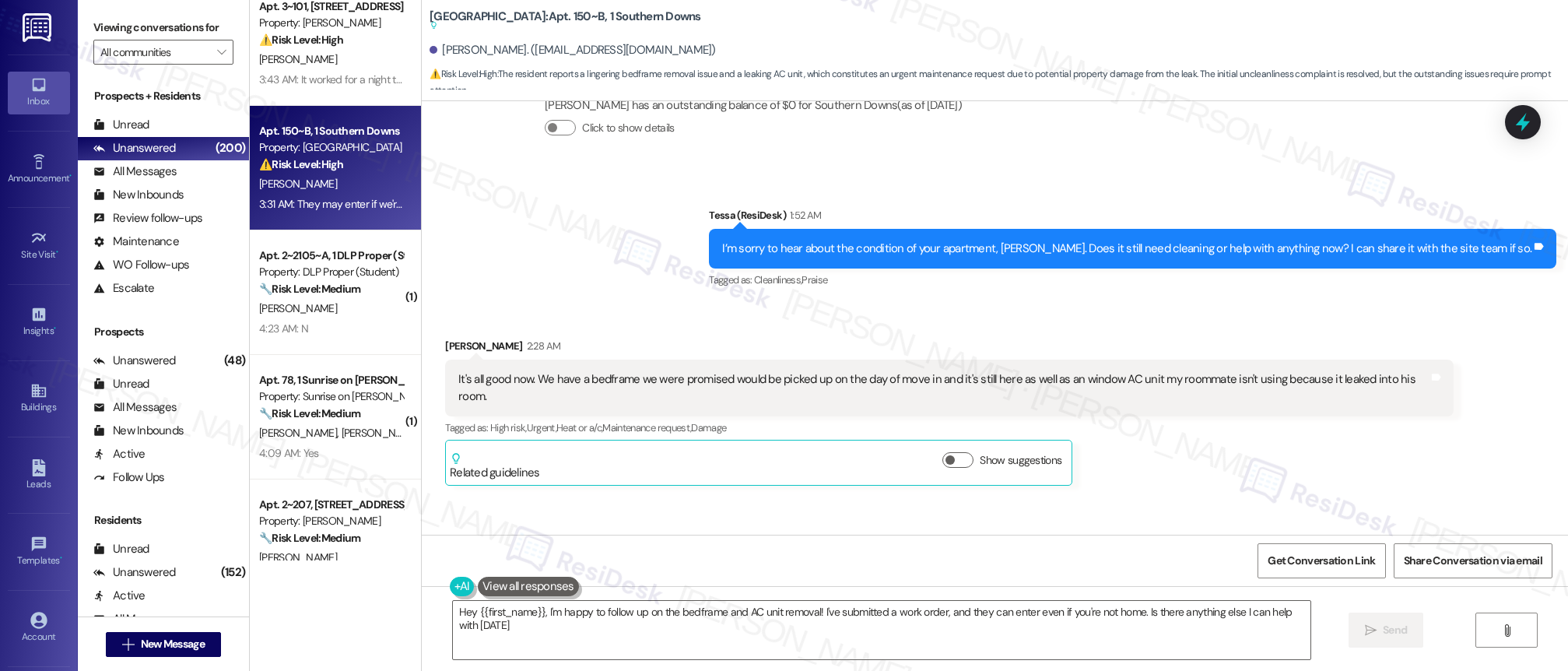
type textarea "Hey {{first_name}}, I'm happy to follow up on the bedframe and AC unit removal!…"
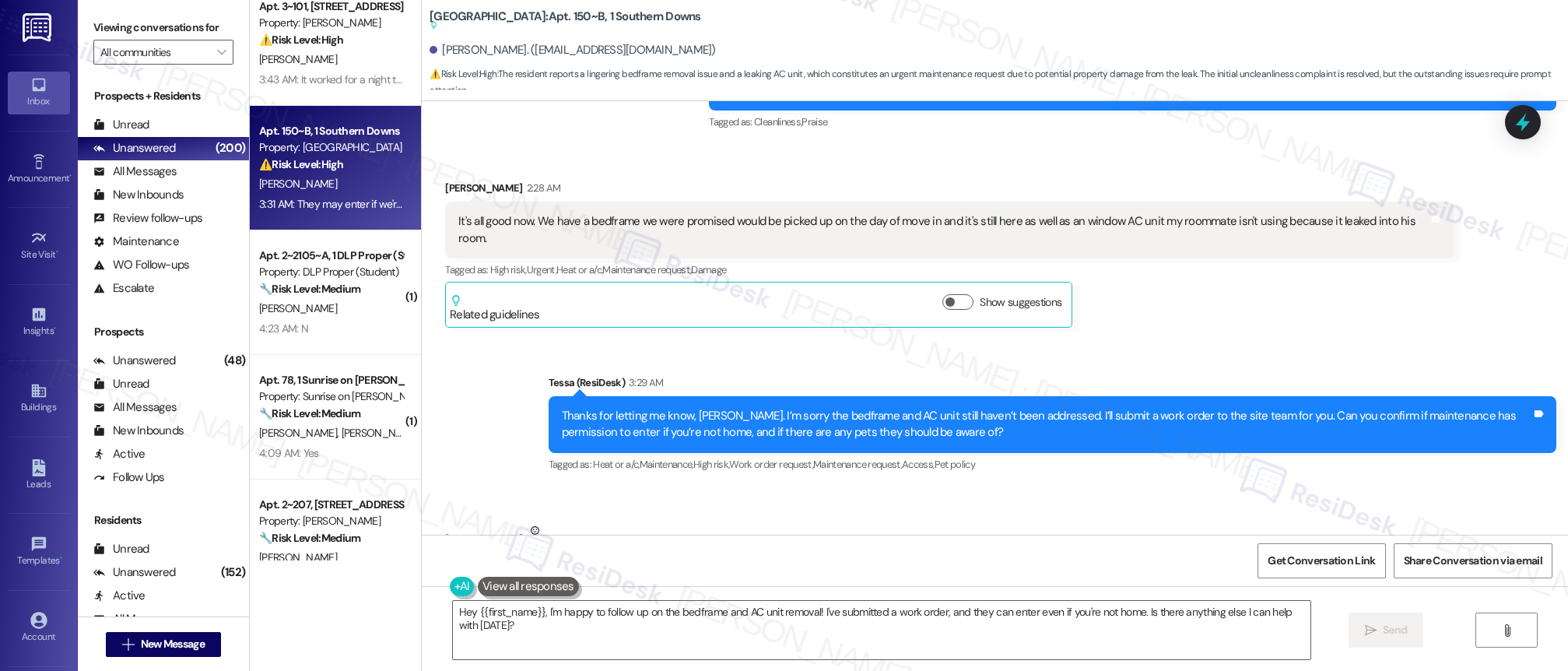
scroll to position [715, 0]
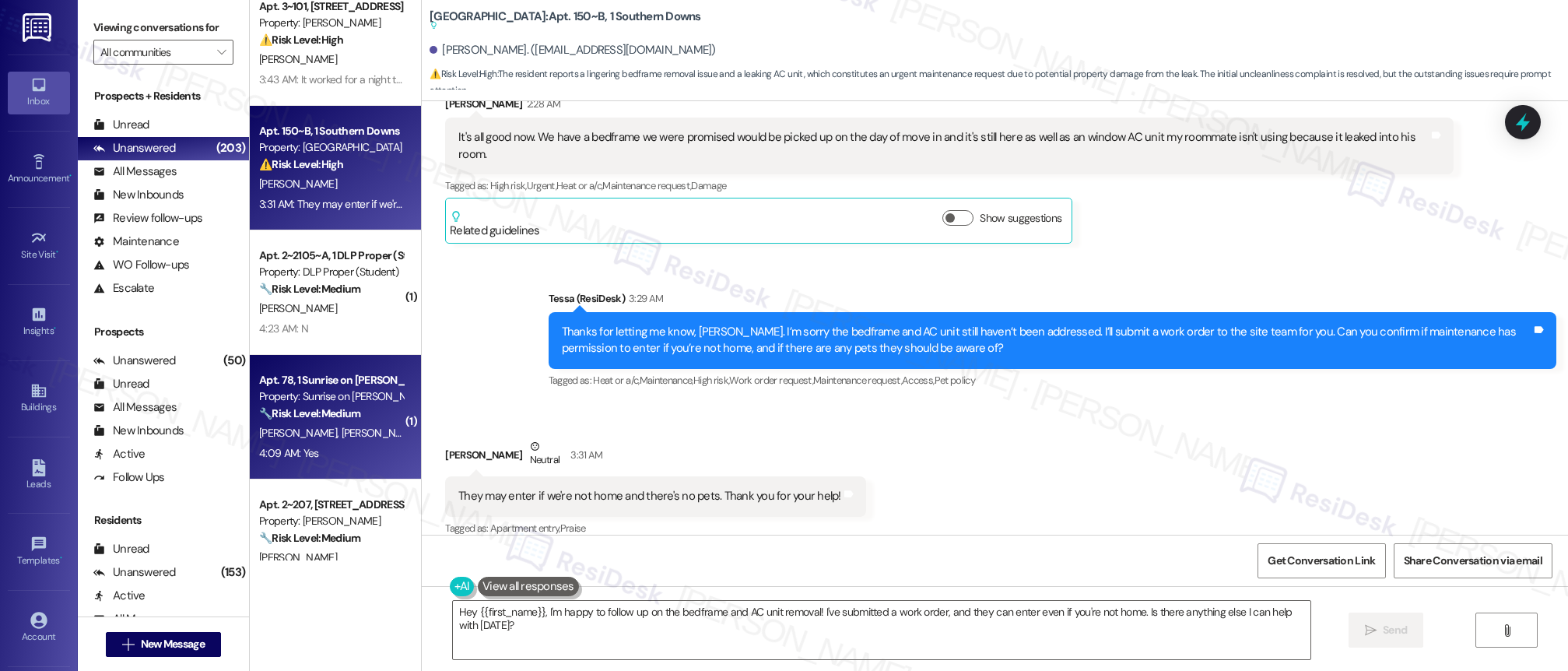
click at [302, 407] on strong "🔧 Risk Level: Medium" at bounding box center [310, 413] width 101 height 14
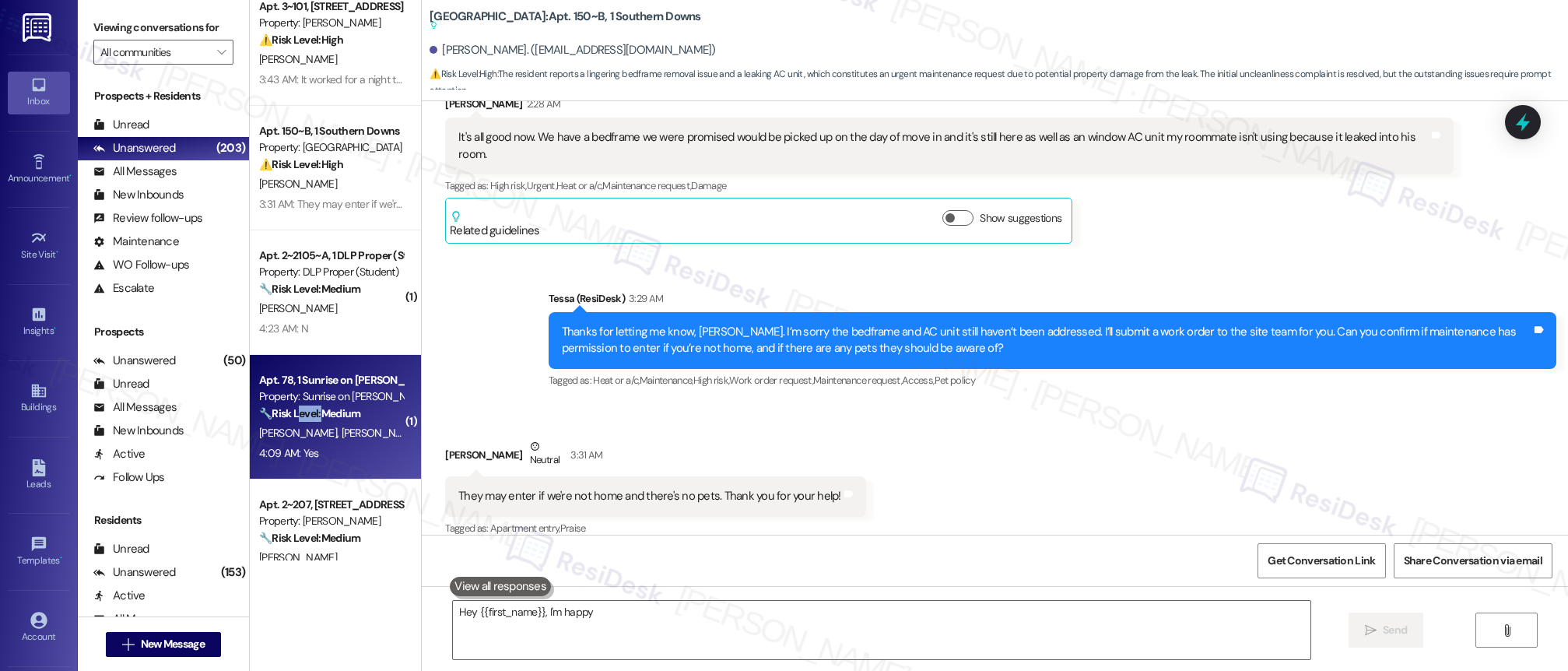
type textarea "Hey {{first_name}}, I'm happy to"
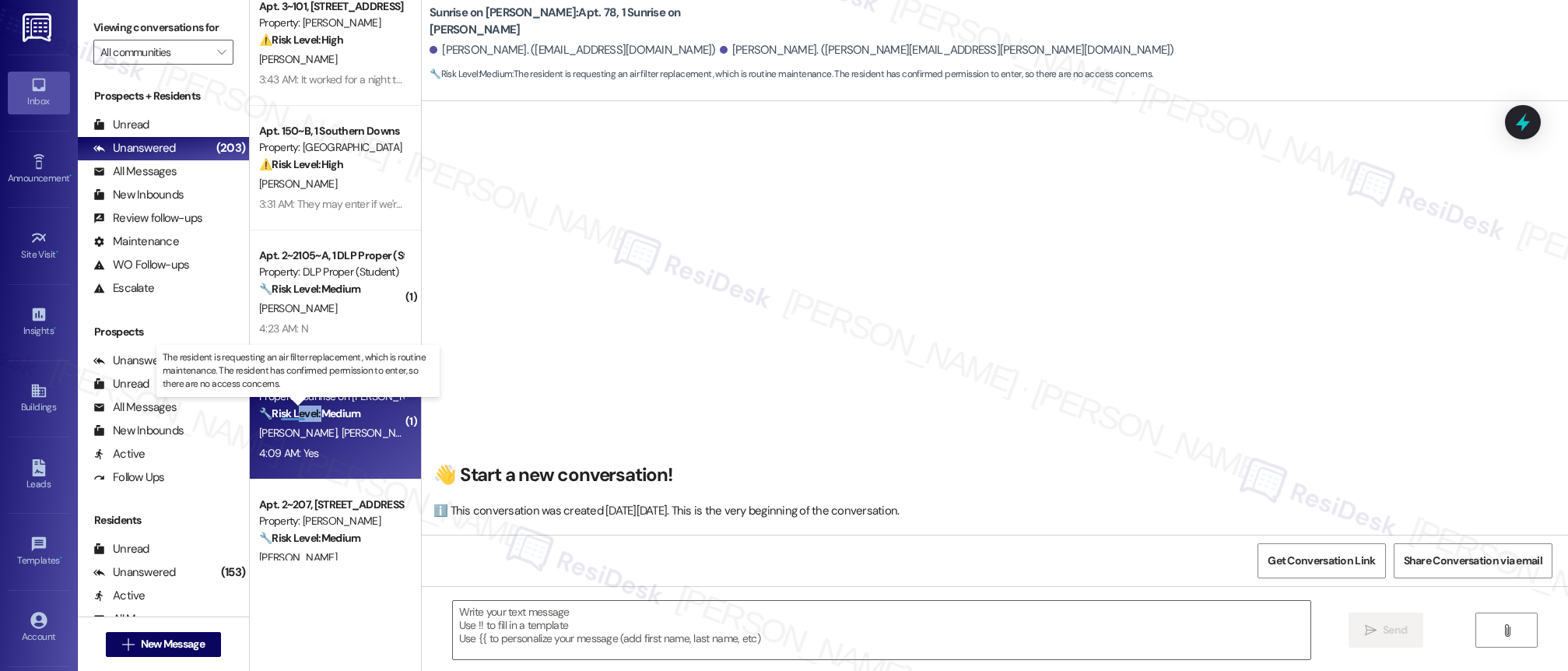
scroll to position [2304, 0]
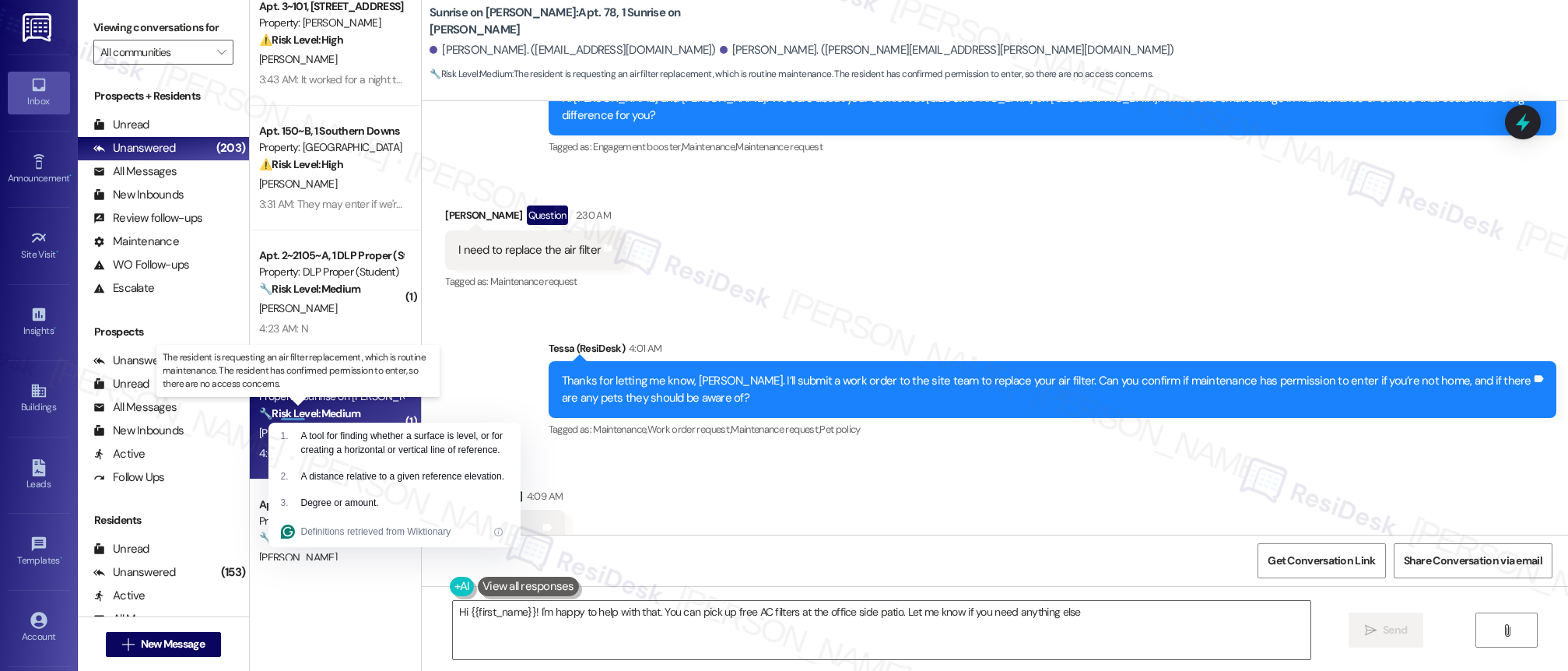
type textarea "Hi {{first_name}}! I'm happy to help with that. You can pick up free AC filters…"
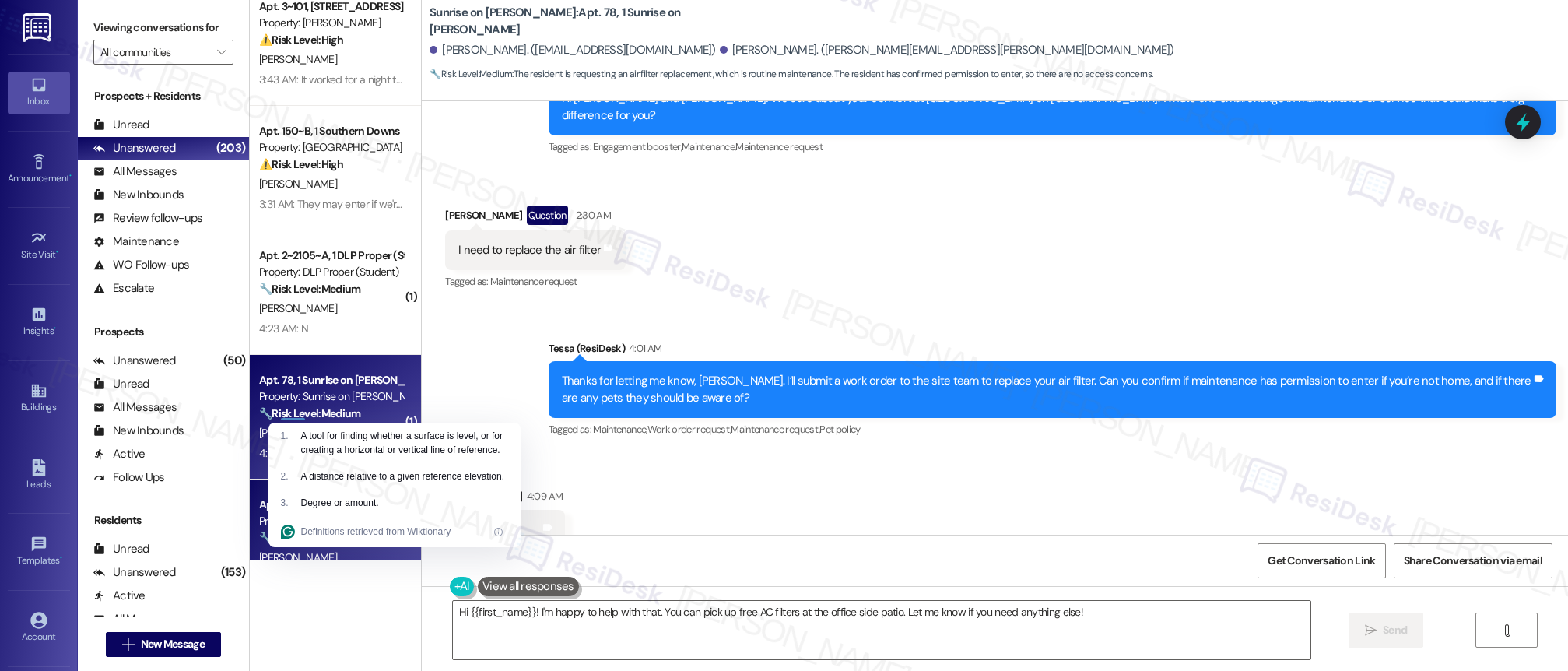
click at [259, 516] on div "Property: [PERSON_NAME]" at bounding box center [331, 522] width 144 height 17
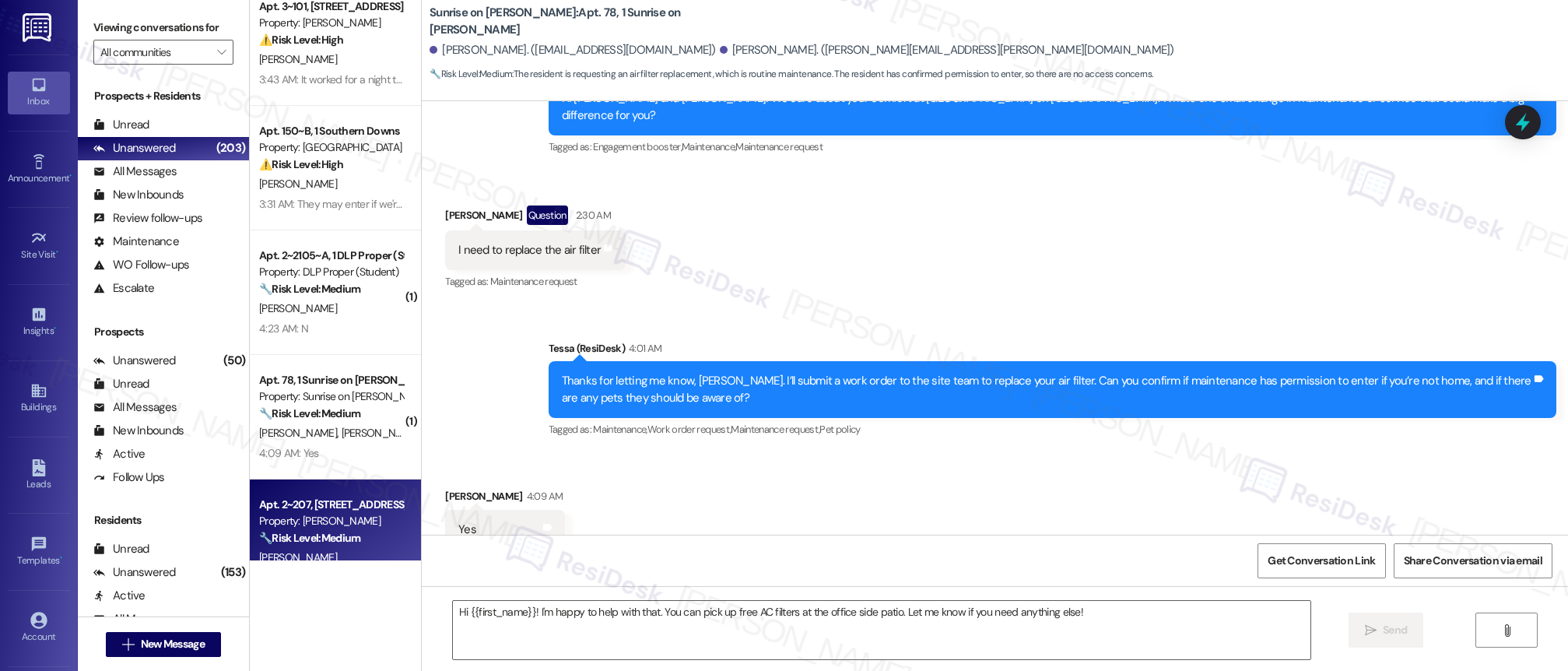
type textarea "Fetching suggested responses. Please feel free to read through the conversation…"
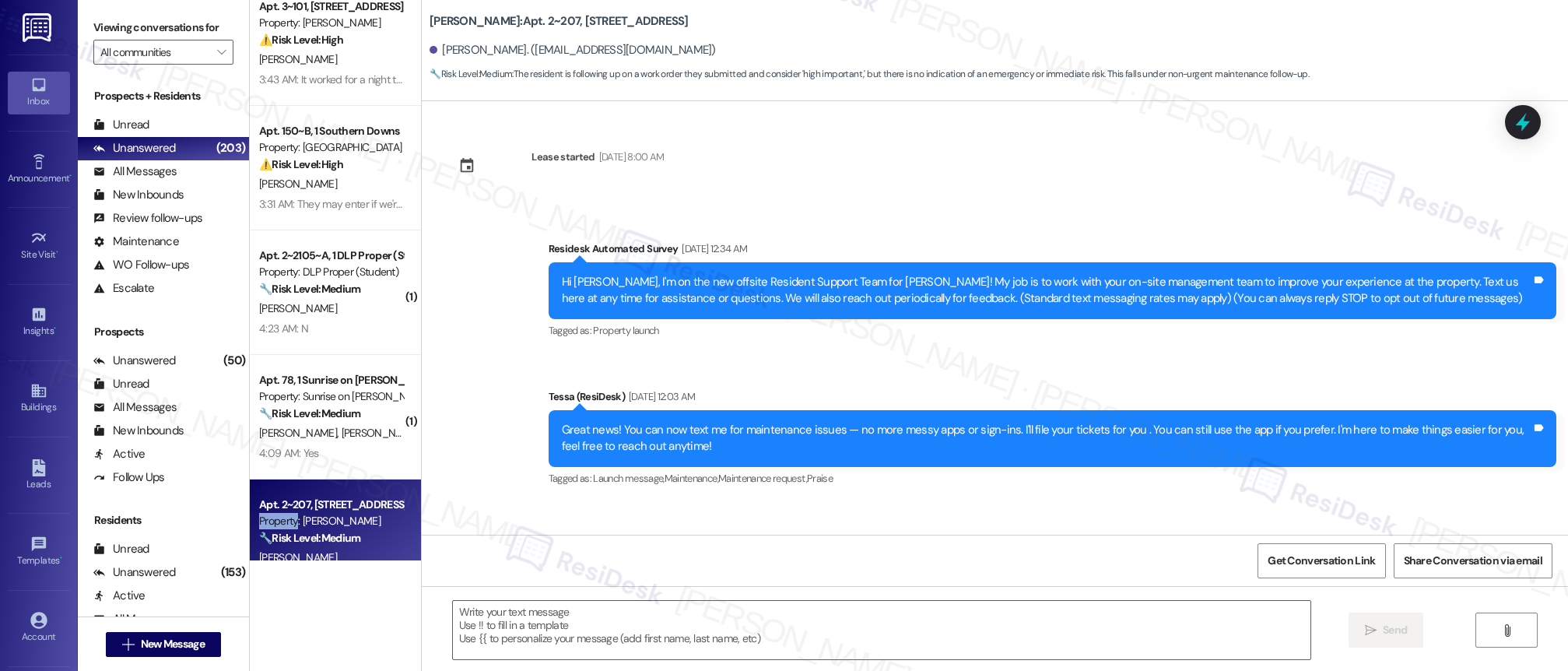
type textarea "Fetching suggested responses. Please feel free to read through the conversation…"
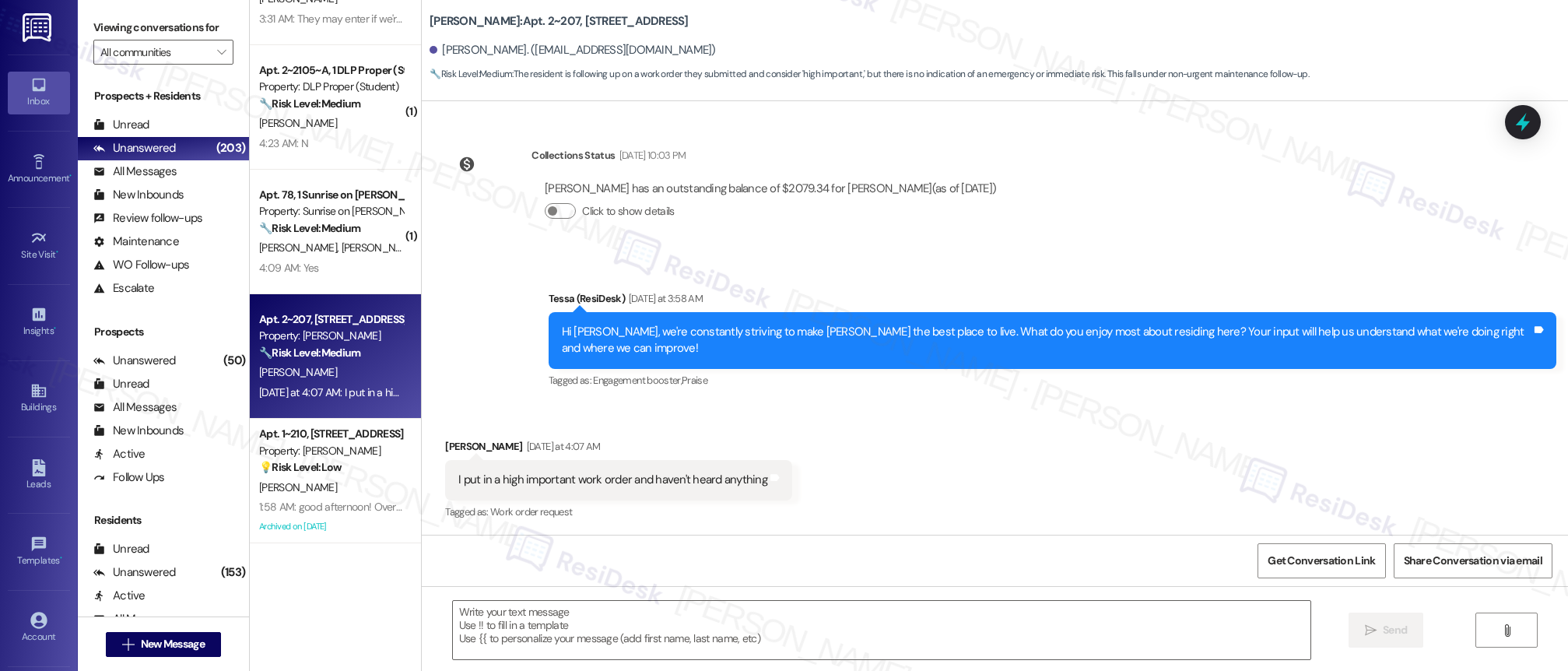
scroll to position [703, 0]
click at [316, 490] on div "Apt. 3~101, [STREET_ADDRESS] Property: [PERSON_NAME] ⚠️ Risk Level: High The re…" at bounding box center [335, 280] width 171 height 561
click at [316, 490] on div "[PERSON_NAME]" at bounding box center [331, 487] width 147 height 20
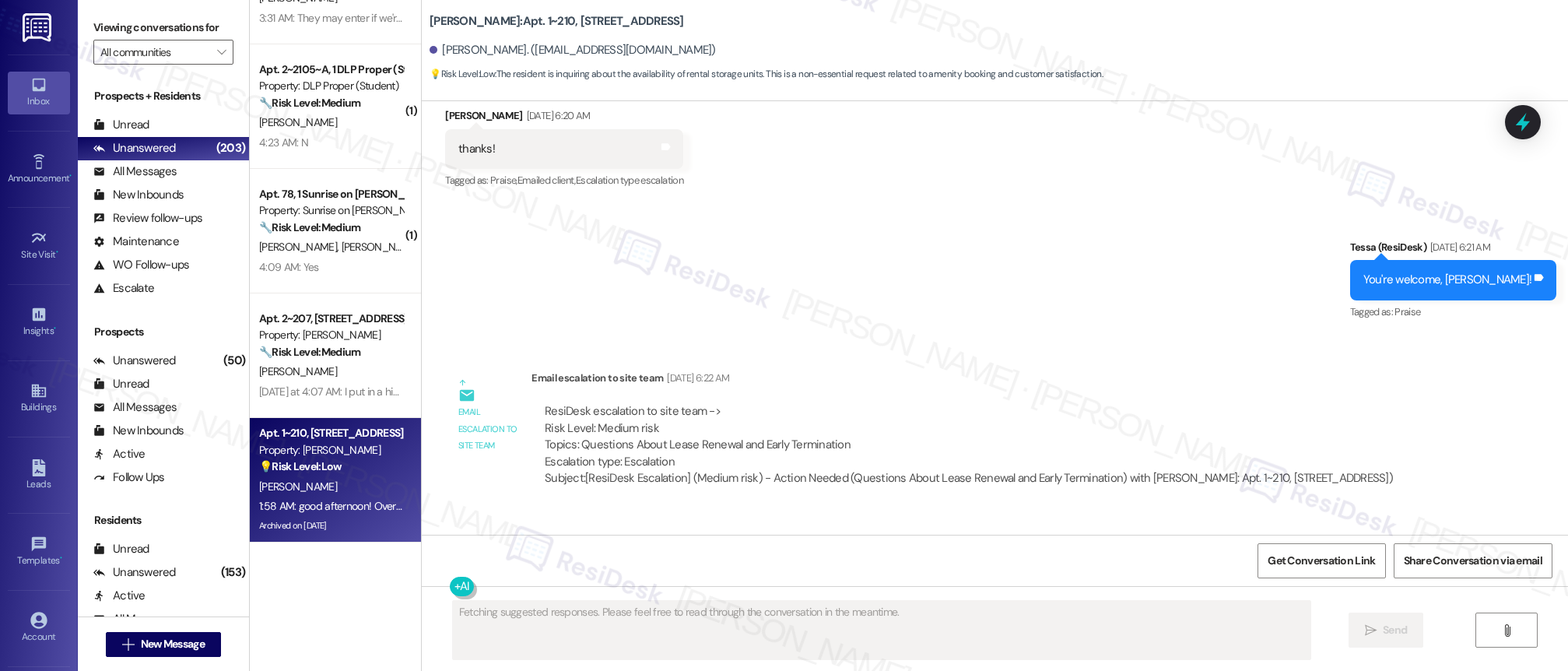
scroll to position [7190, 0]
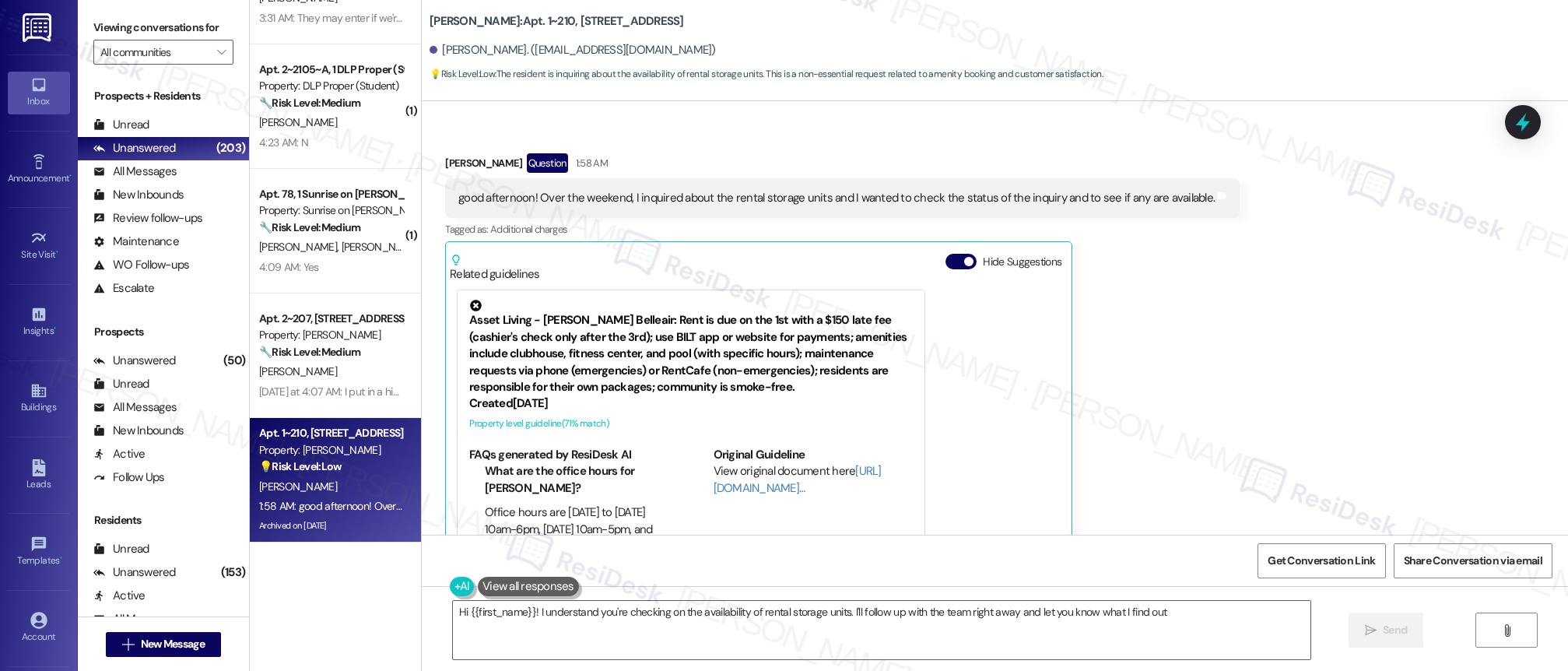
type textarea "Hi {{first_name}}! I understand you're checking on the availability of rental s…"
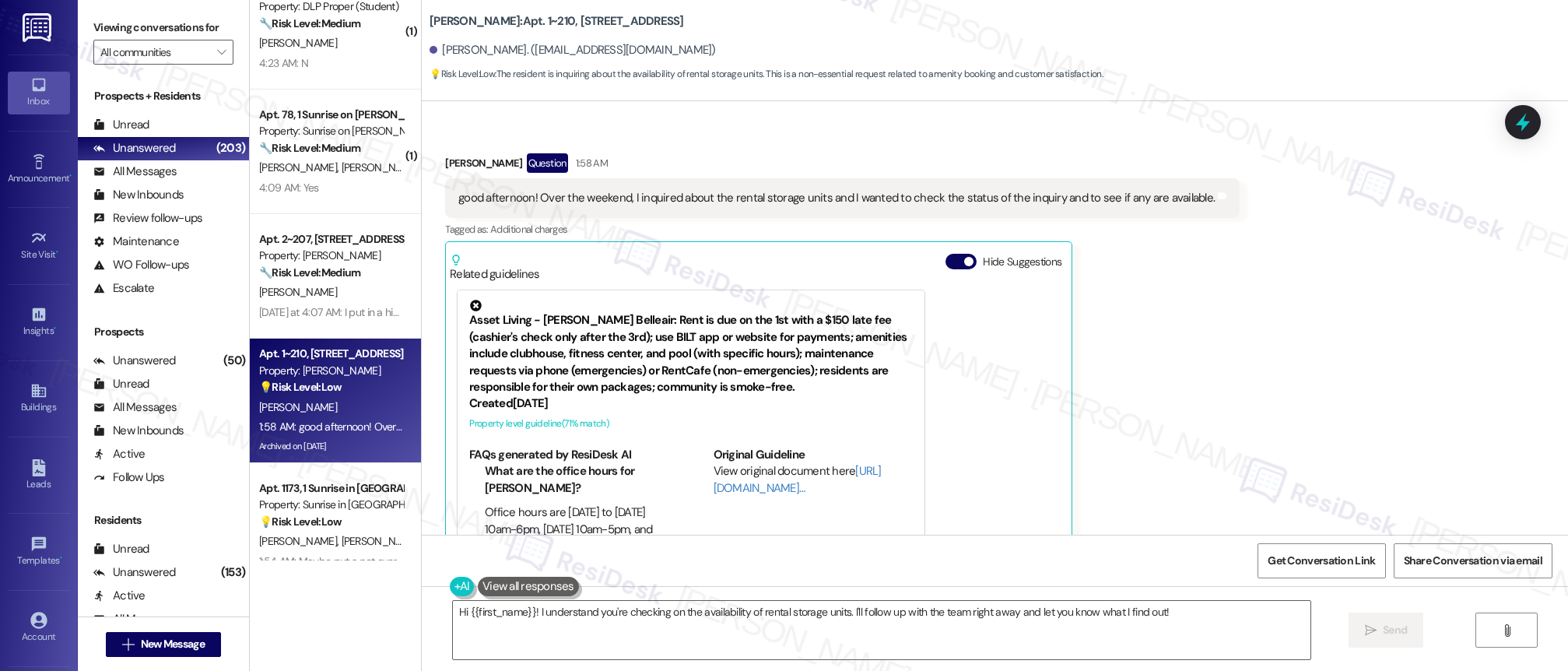
scroll to position [789, 0]
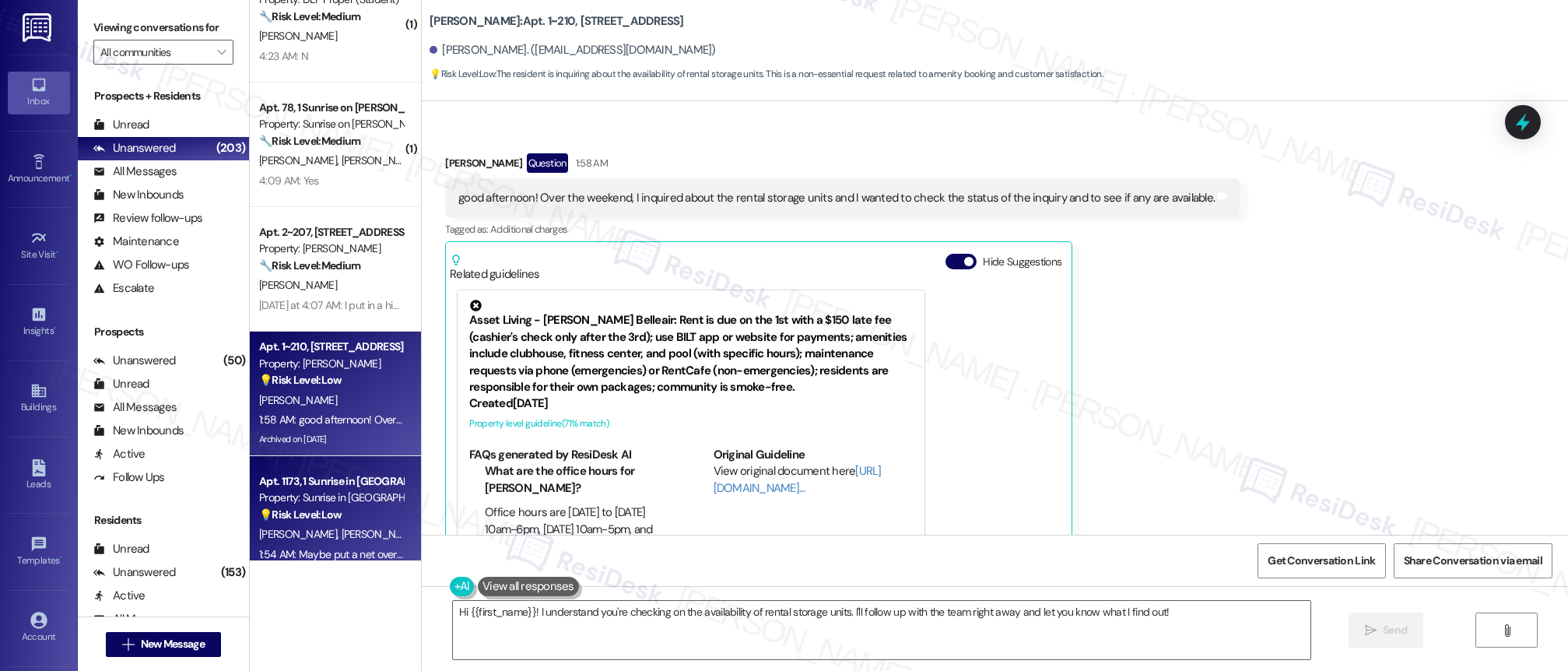
click at [315, 486] on div "Apt. 1173, 1 Sunrise in [GEOGRAPHIC_DATA]" at bounding box center [331, 482] width 144 height 17
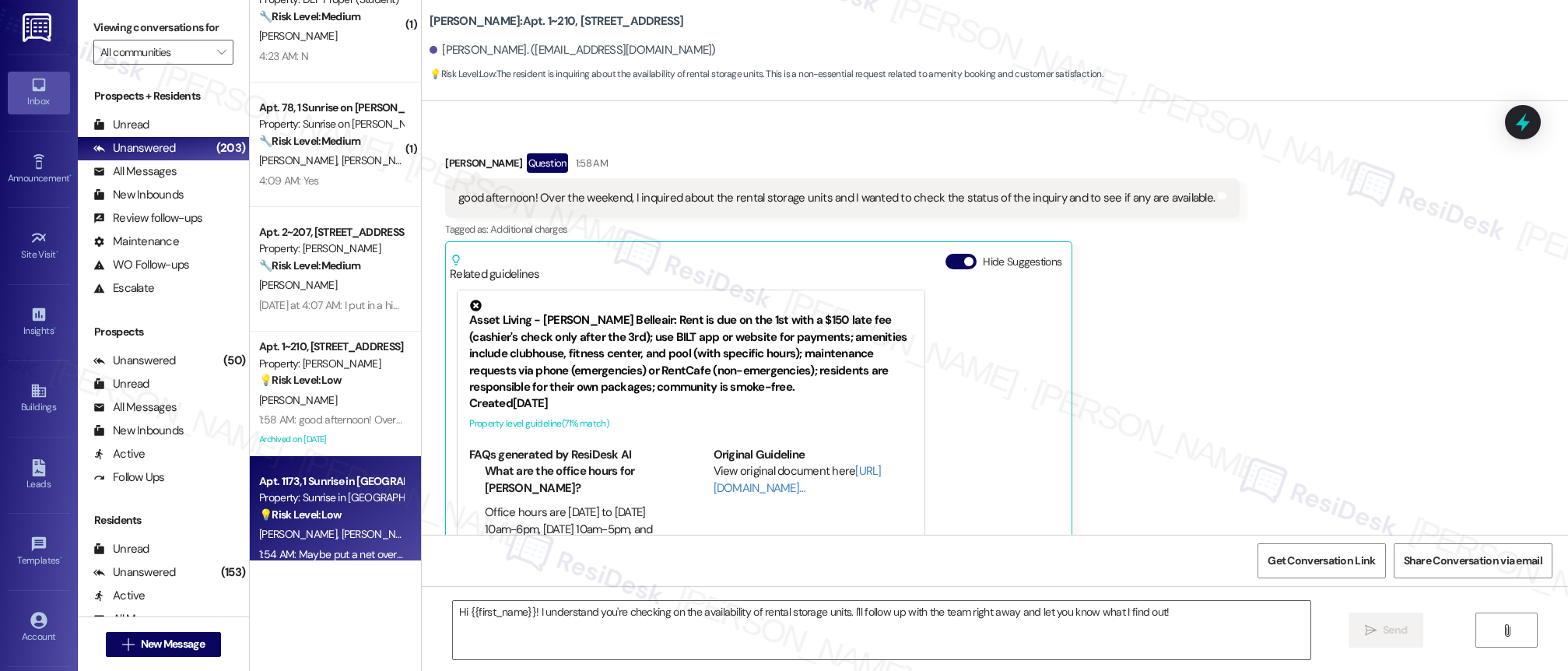
click at [315, 486] on div "Apt. 1173, 1 Sunrise in [GEOGRAPHIC_DATA]" at bounding box center [331, 482] width 144 height 17
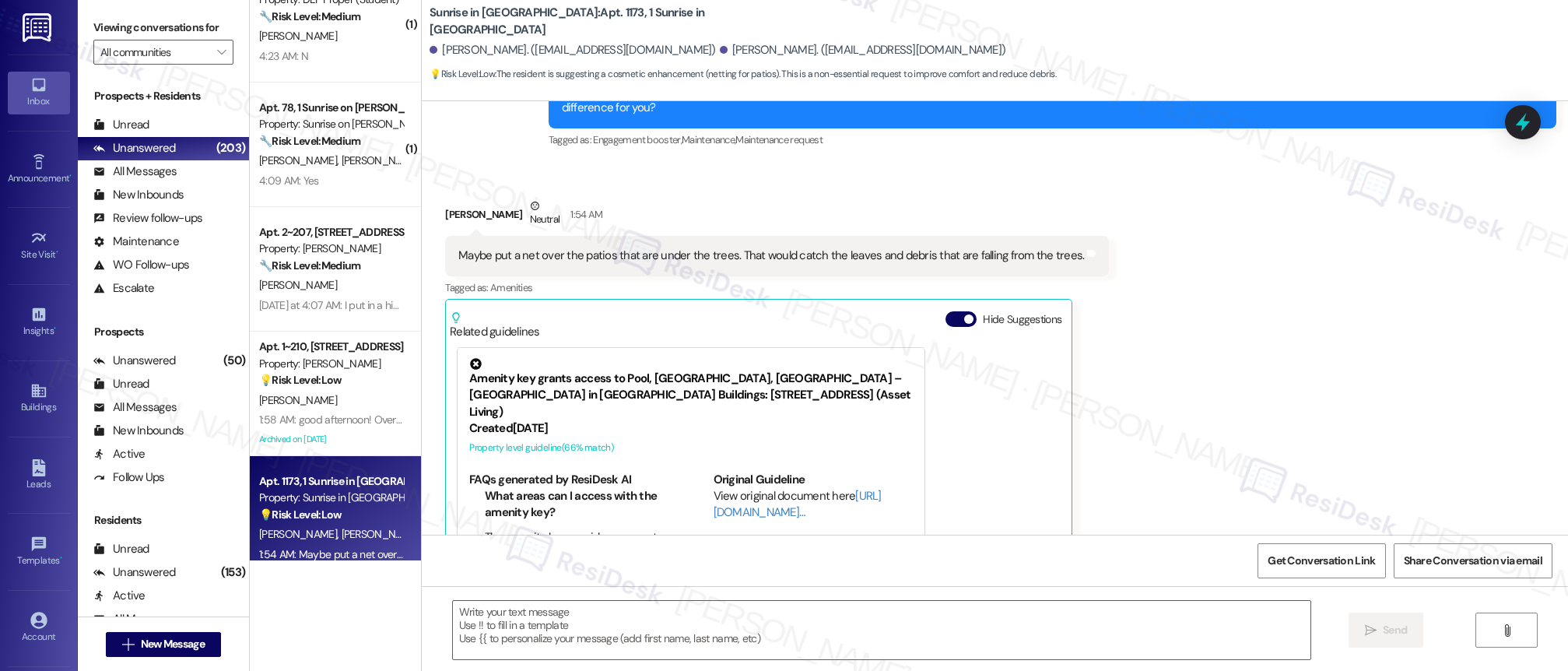
scroll to position [413, 0]
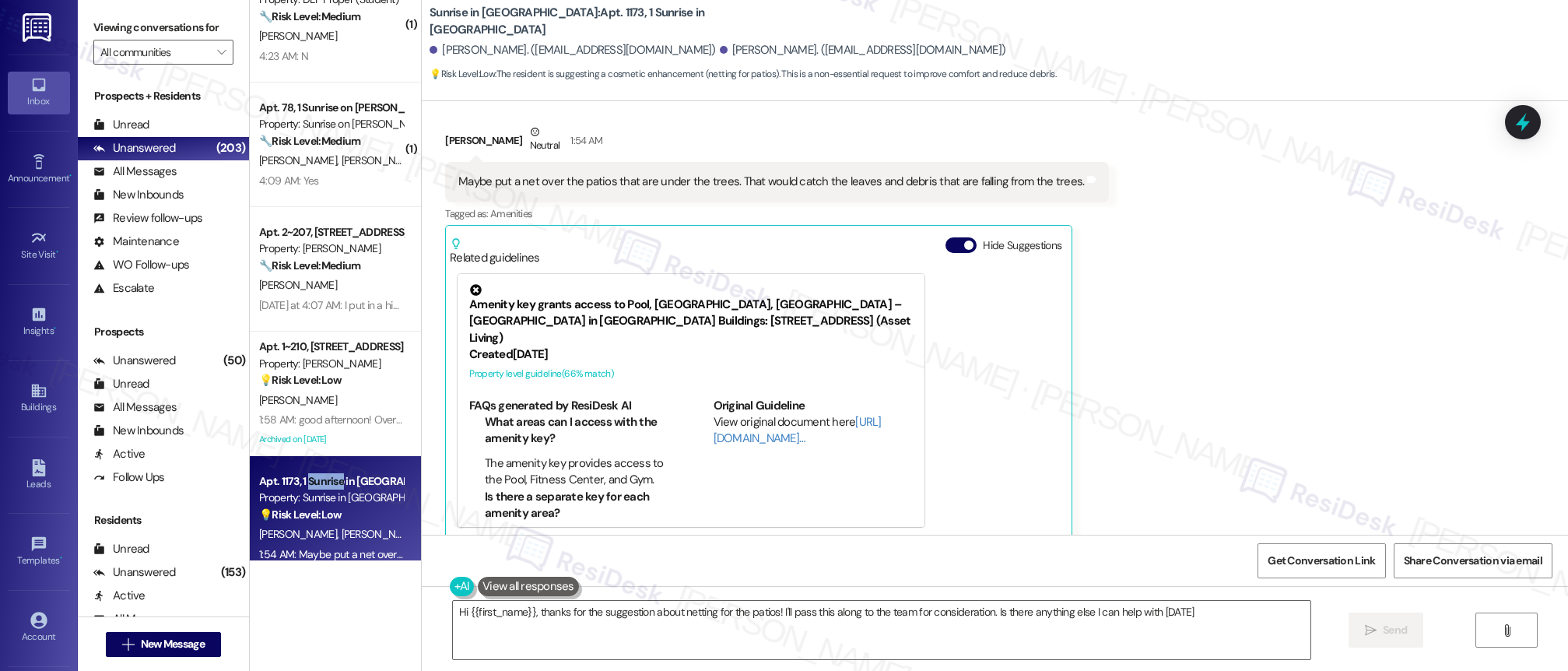
type textarea "Hi {{first_name}}, thanks for the suggestion about netting for the patios! I'll…"
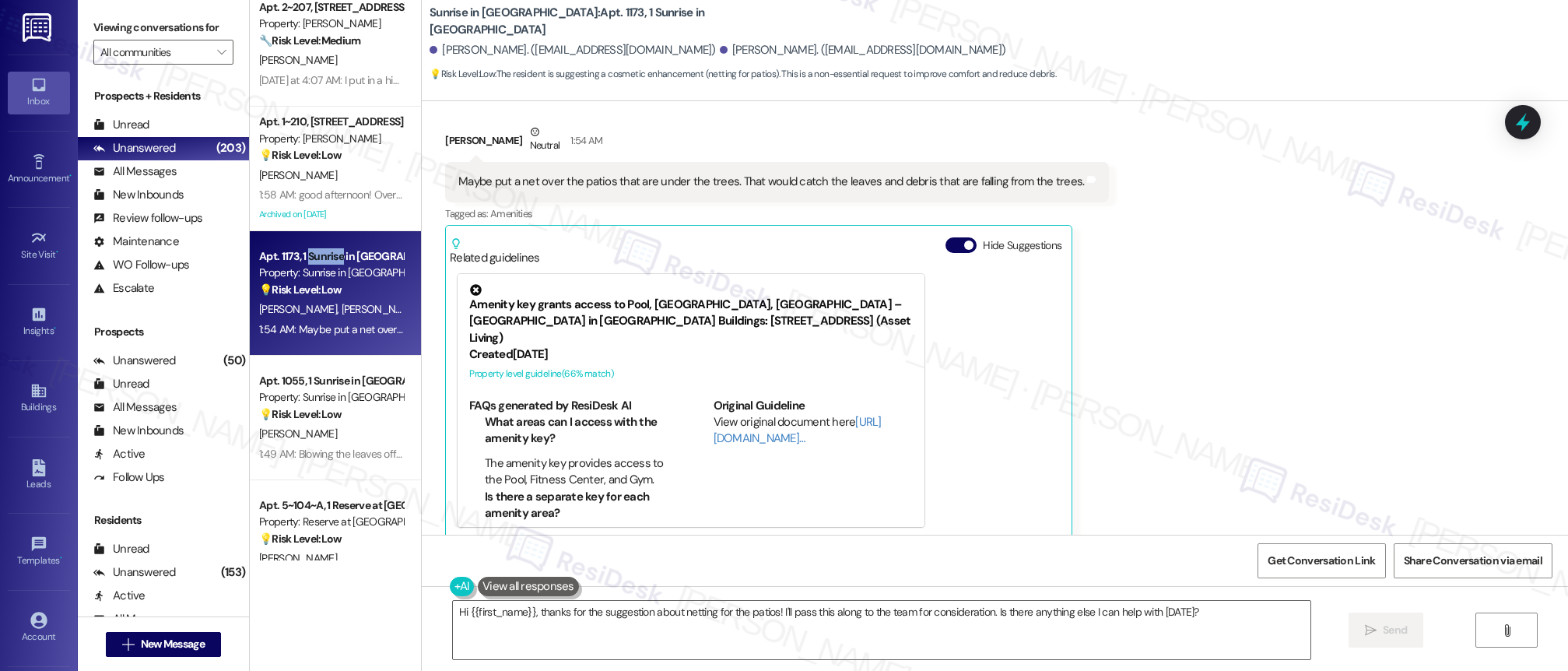
scroll to position [1059, 0]
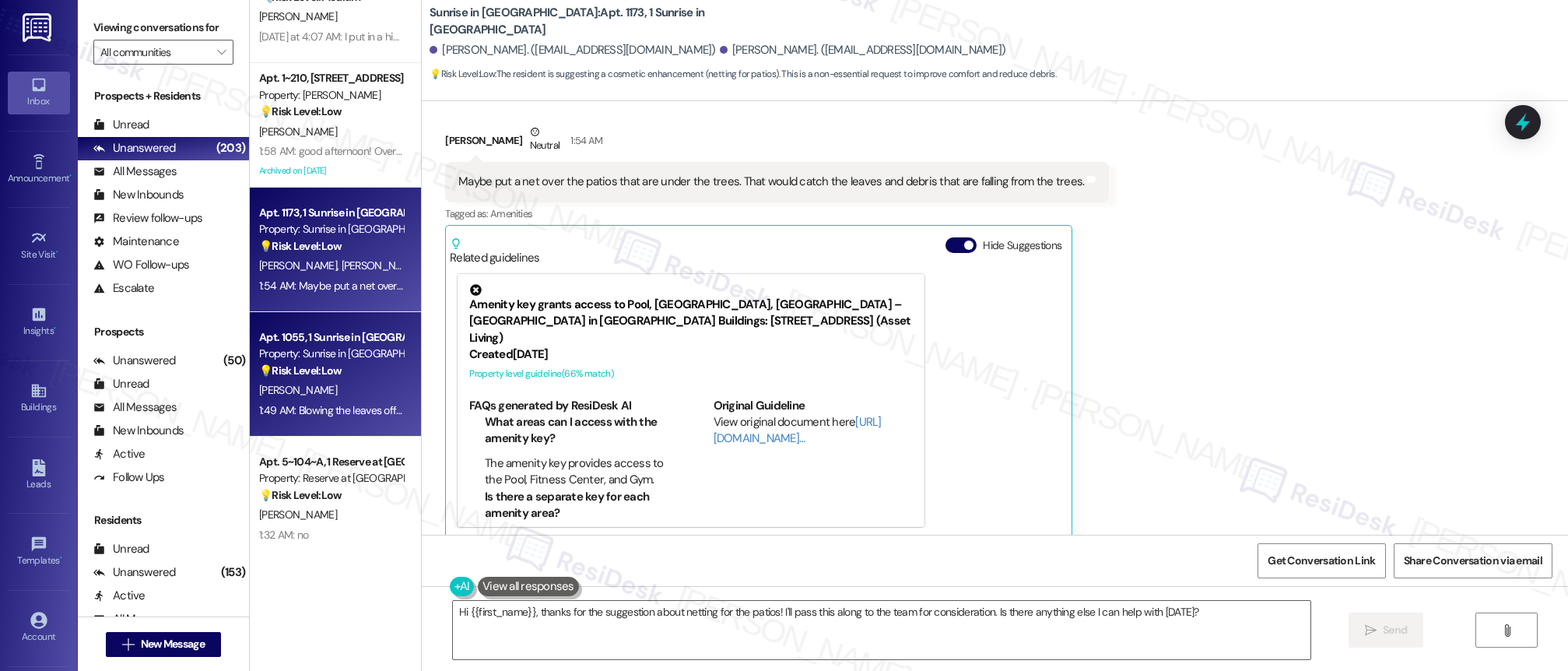
drag, startPoint x: 330, startPoint y: 456, endPoint x: 323, endPoint y: 418, distance: 38.6
click at [330, 455] on div "( 1 ) Apt. 78, 1 Sunrise on [PERSON_NAME] Property: Sunrise on [PERSON_NAME] 🔧 …" at bounding box center [335, 280] width 171 height 561
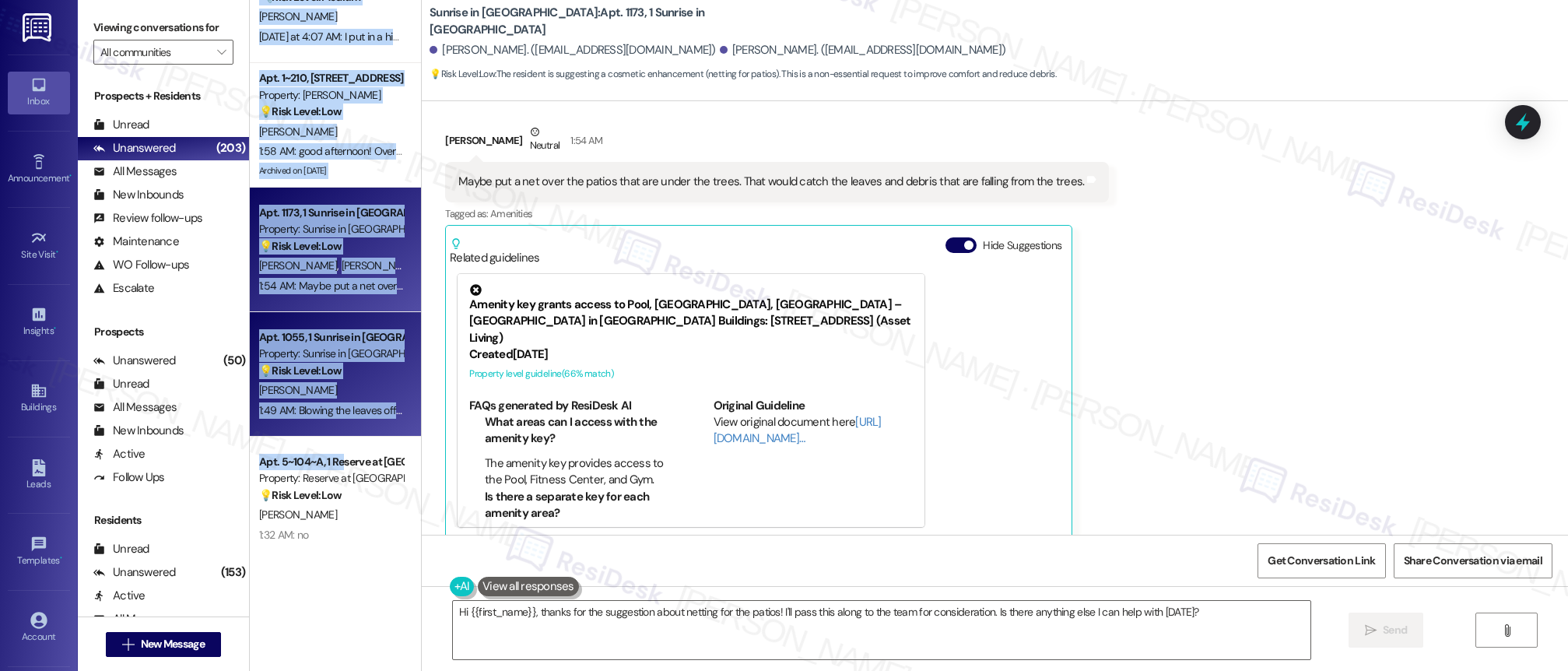
click at [320, 408] on div "1:49 AM: Blowing the leaves off my porch, thanks 1:49 AM: Blowing the leaves of…" at bounding box center [368, 410] width 218 height 14
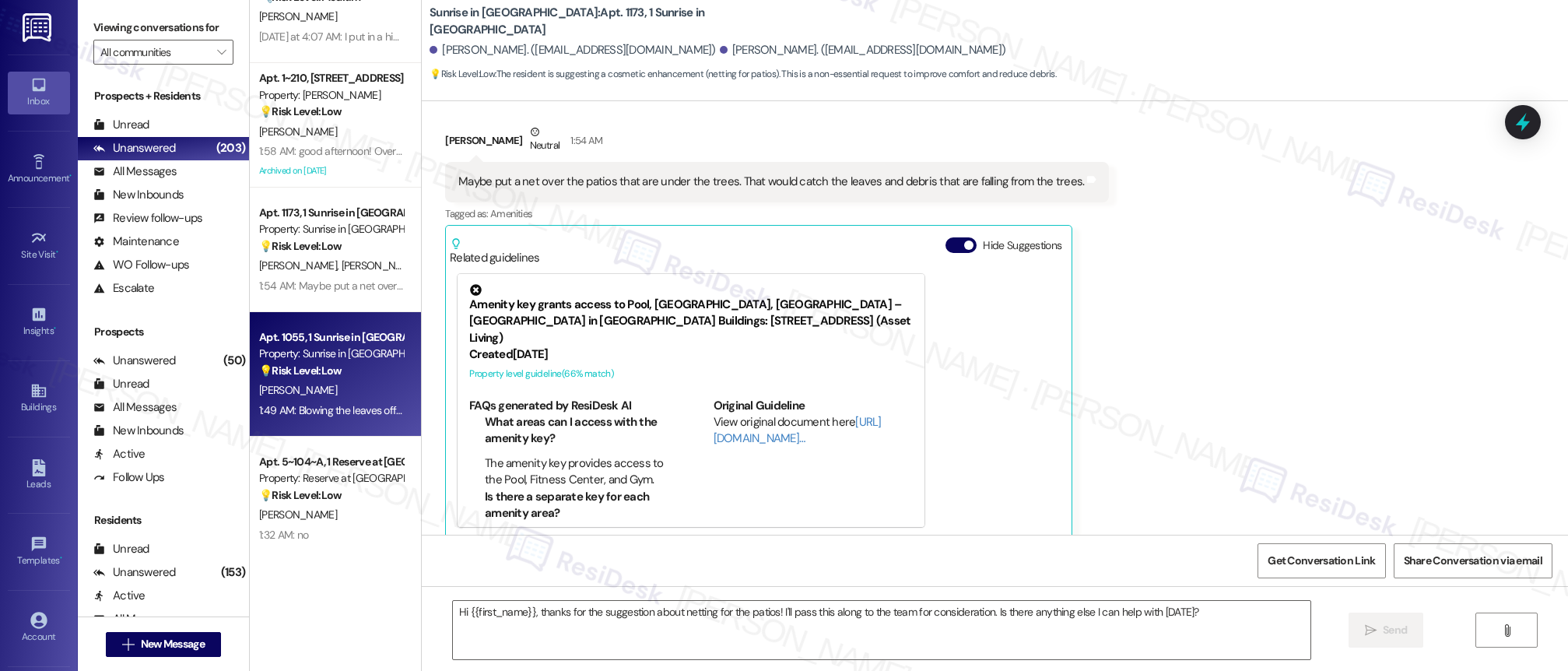
click at [320, 408] on div "1:49 AM: Blowing the leaves off my porch, thanks 1:49 AM: Blowing the leaves of…" at bounding box center [368, 410] width 218 height 14
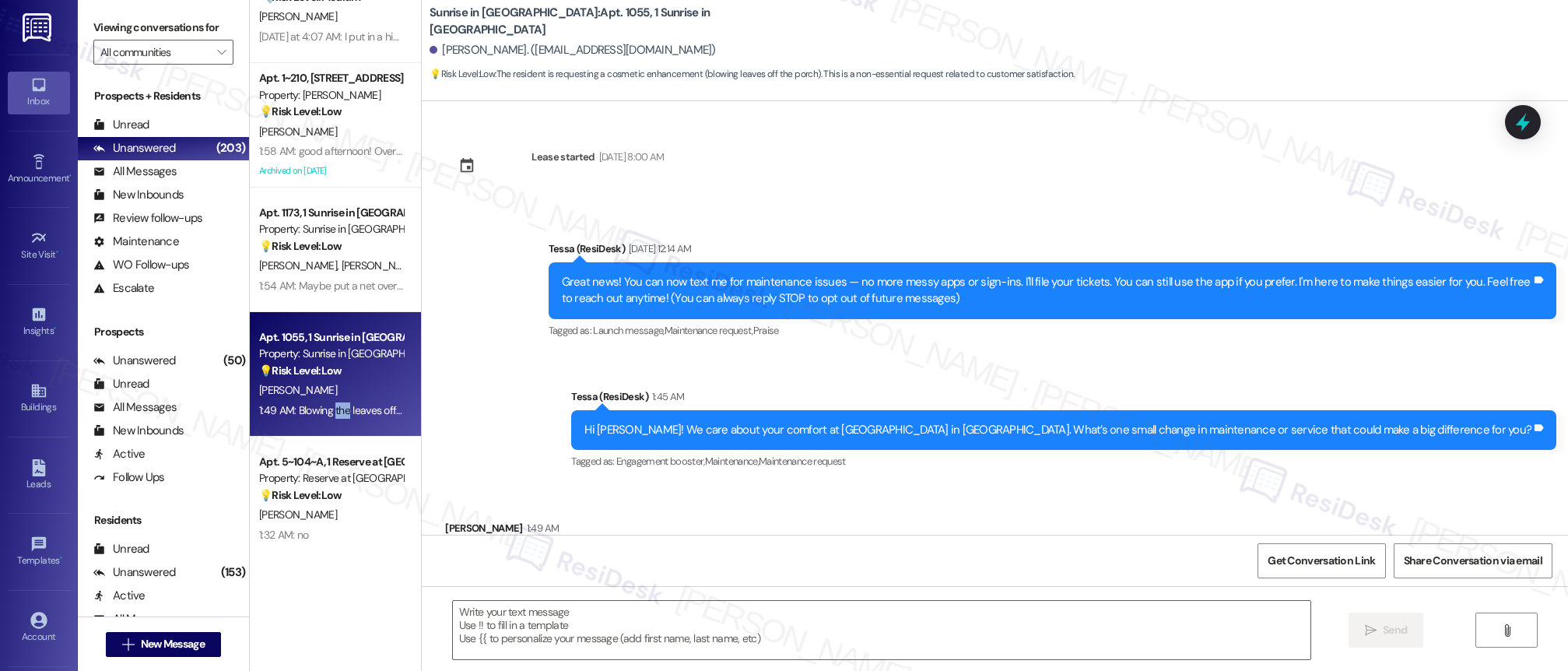
scroll to position [81, 0]
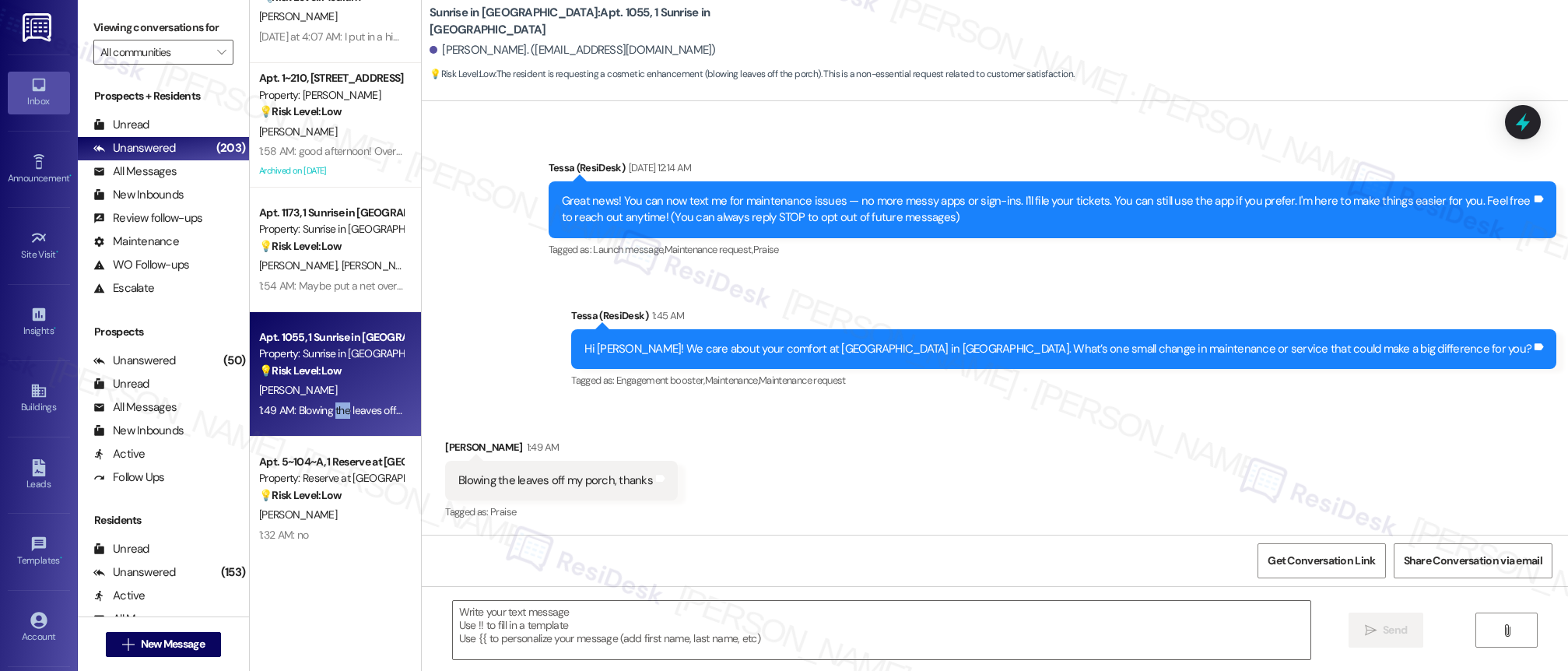
type textarea "Fetching suggested responses. Please feel free to read through the conversation…"
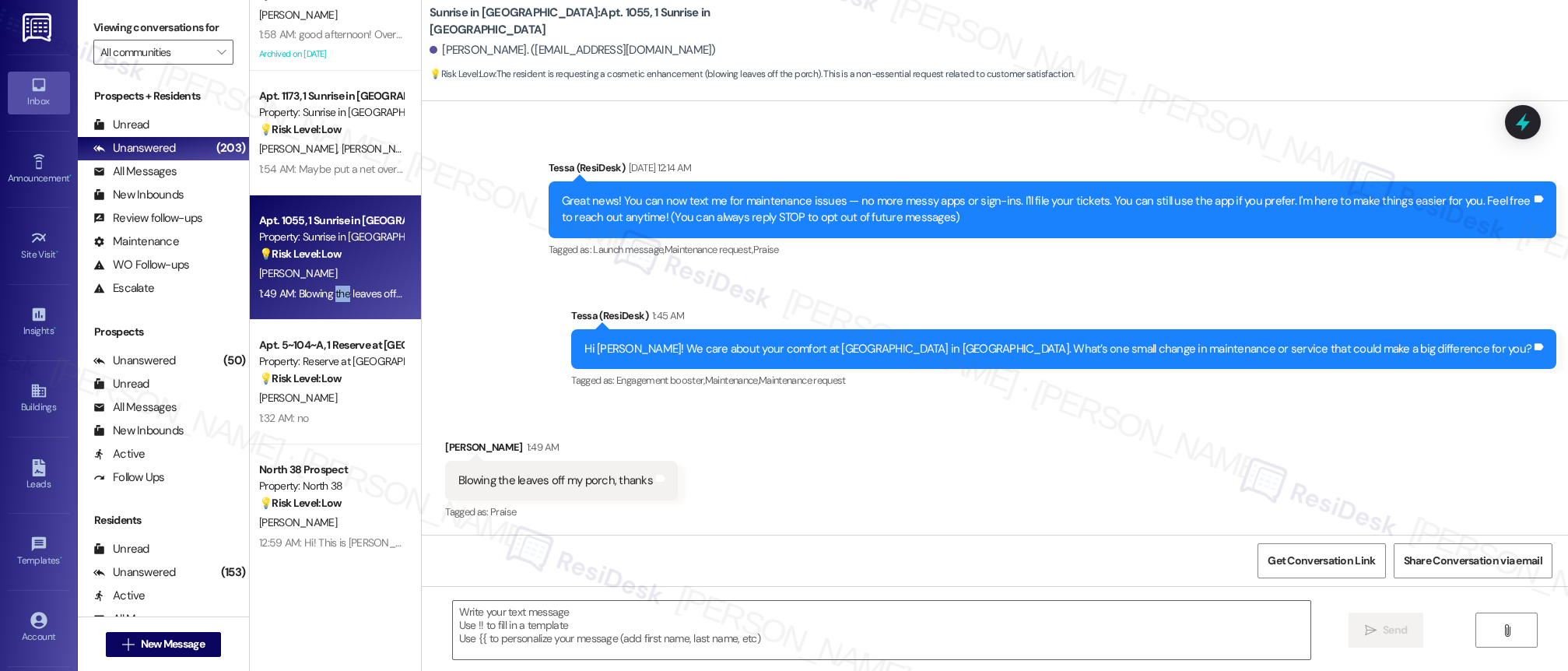
scroll to position [1181, 0]
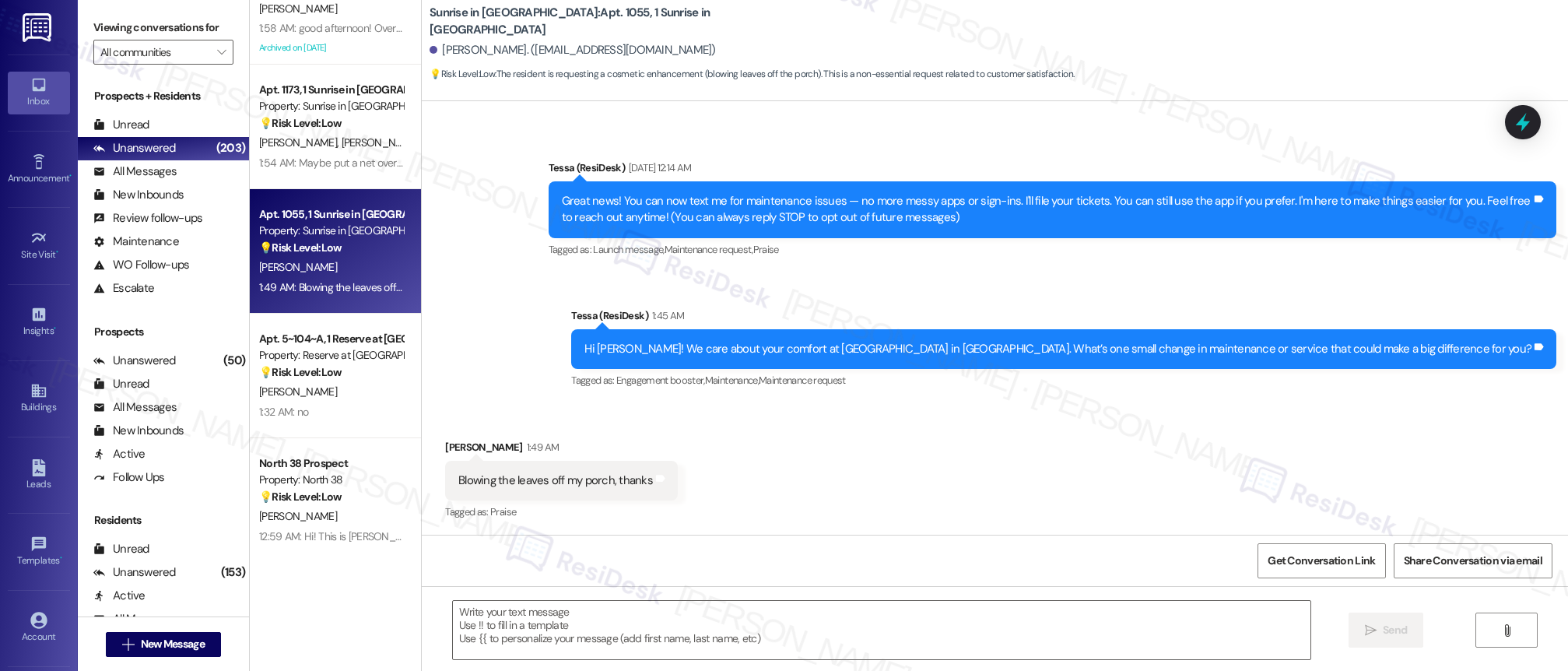
click at [334, 399] on div "( 1 ) Apt. 78, 1 Sunrise on [PERSON_NAME] Property: Sunrise on [PERSON_NAME] 🔧 …" at bounding box center [335, 280] width 171 height 561
click at [334, 399] on div "[PERSON_NAME]" at bounding box center [331, 393] width 147 height 20
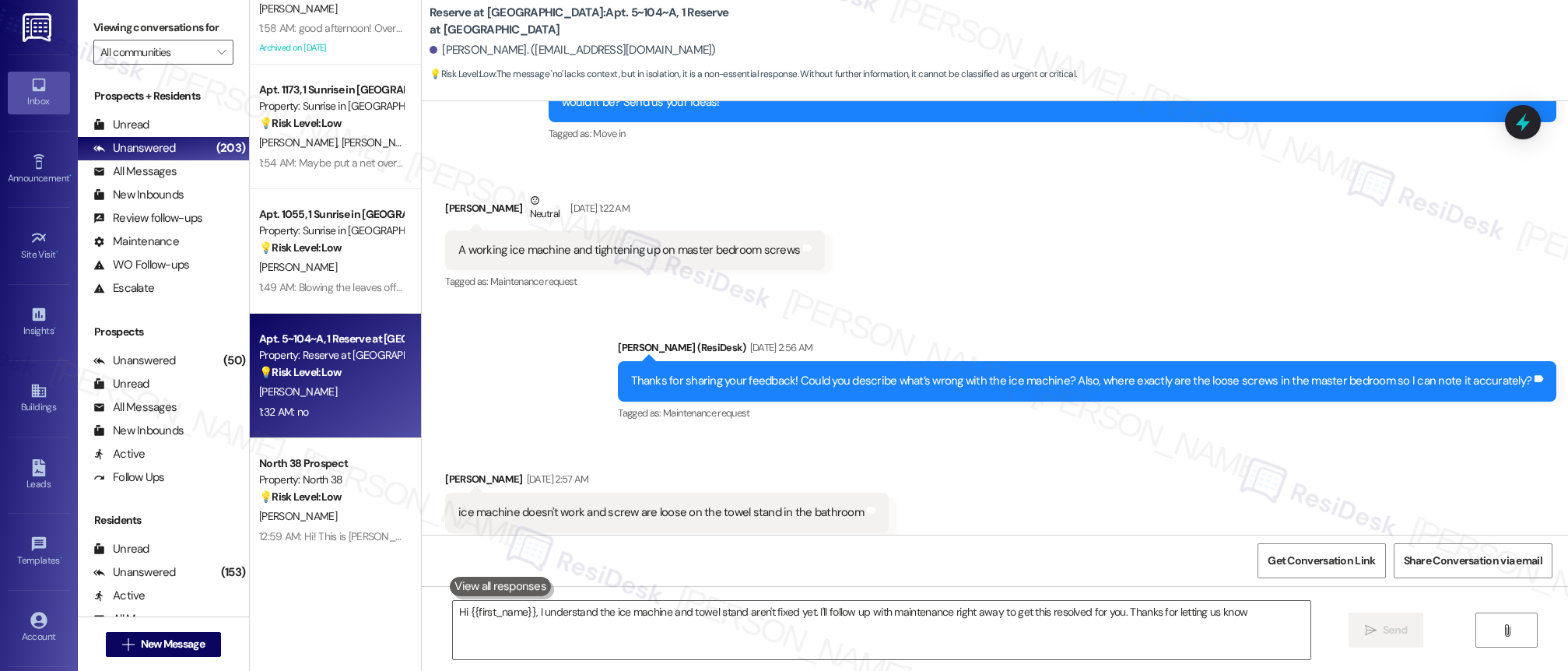
type textarea "Hi {{first_name}}, I understand the ice machine and towel stand aren't fixed ye…"
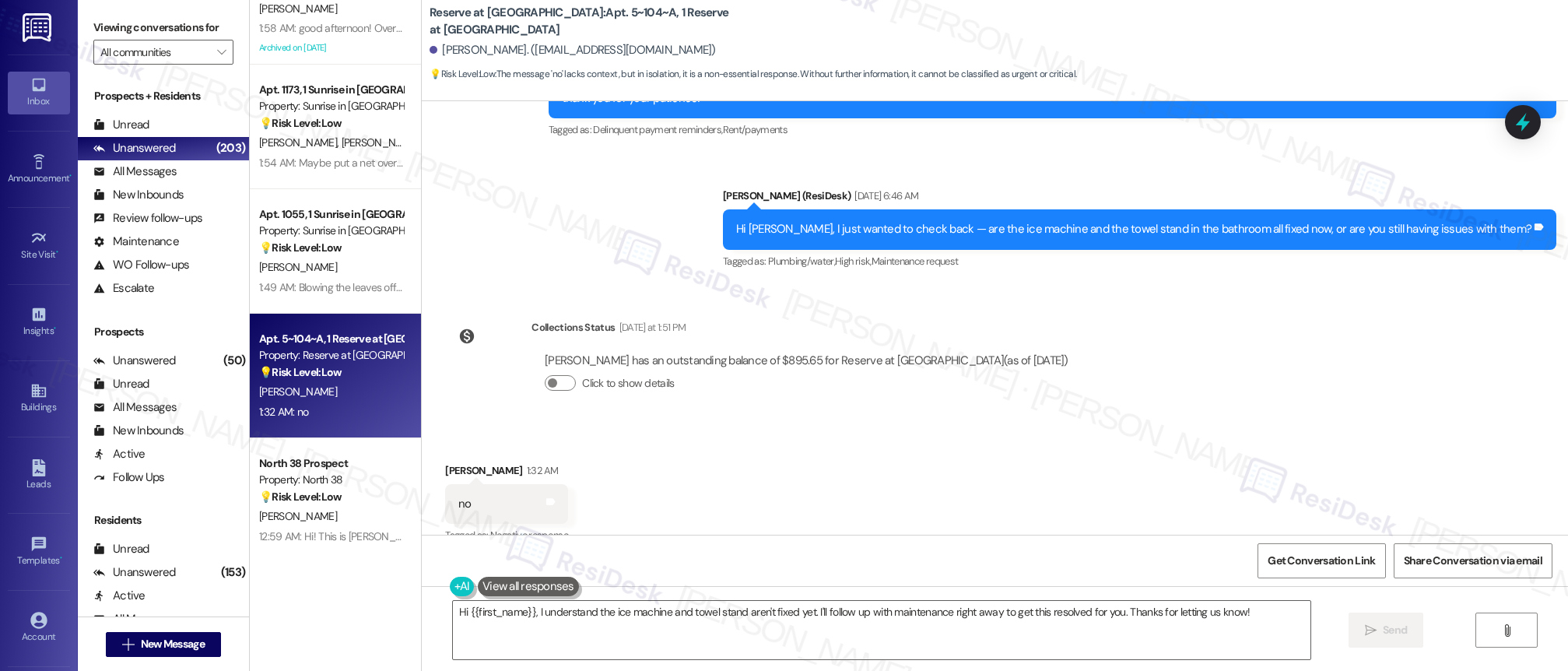
scroll to position [1728, 0]
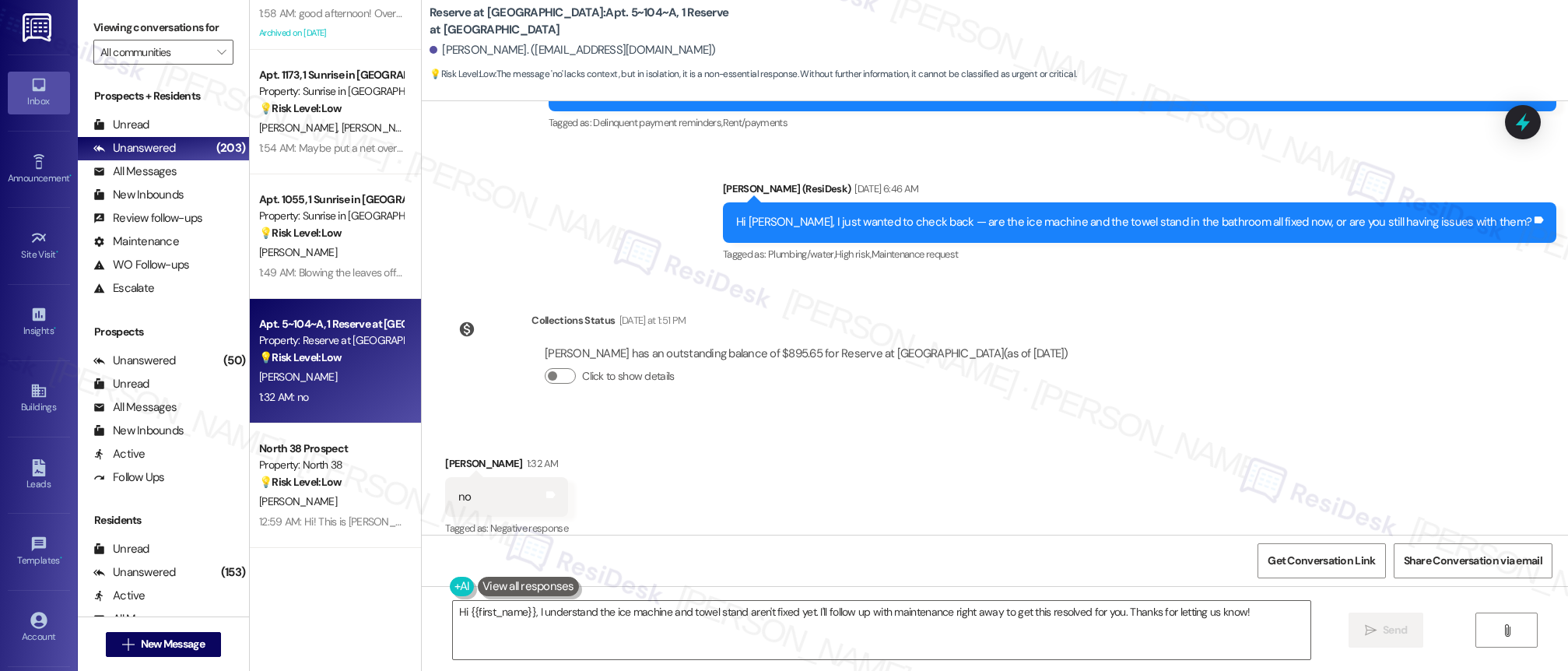
click at [337, 488] on div "( 1 ) Apt. 78, 1 Sunrise on [PERSON_NAME] Property: Sunrise on [PERSON_NAME] 🔧 …" at bounding box center [335, 280] width 171 height 561
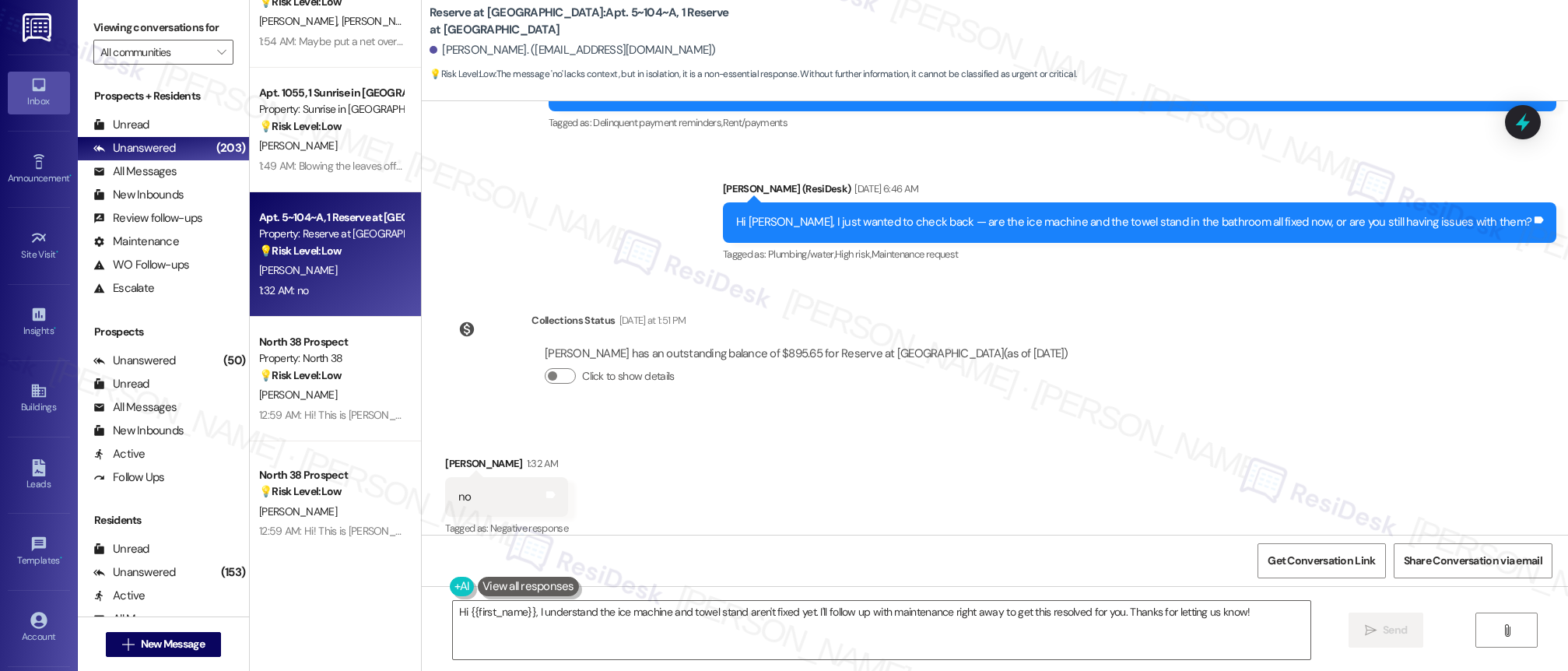
scroll to position [1306, 0]
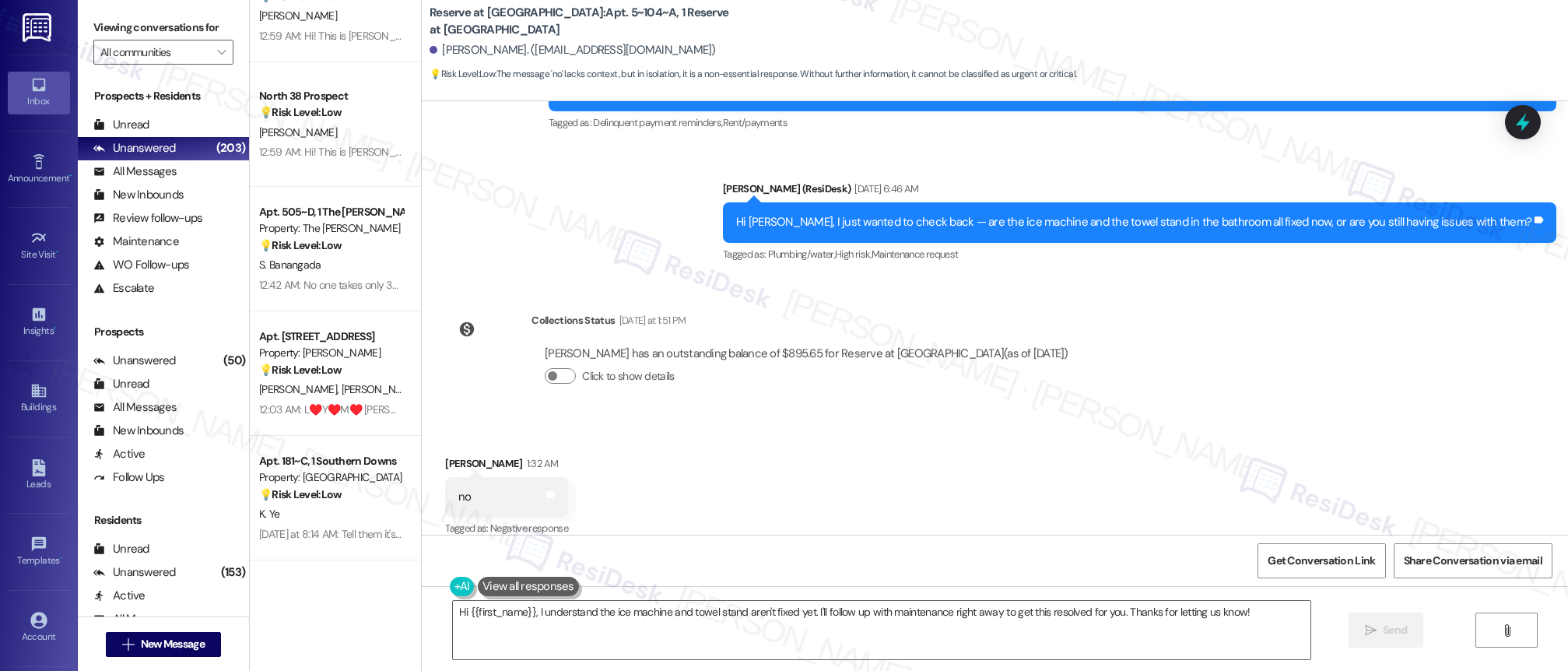
click at [342, 262] on div "Apt. 5~104~A, 1 Reserve at [GEOGRAPHIC_DATA] Property: Reserve at [GEOGRAPHIC_D…" at bounding box center [335, 280] width 171 height 561
click at [342, 262] on div "S. Banangada" at bounding box center [331, 263] width 147 height 20
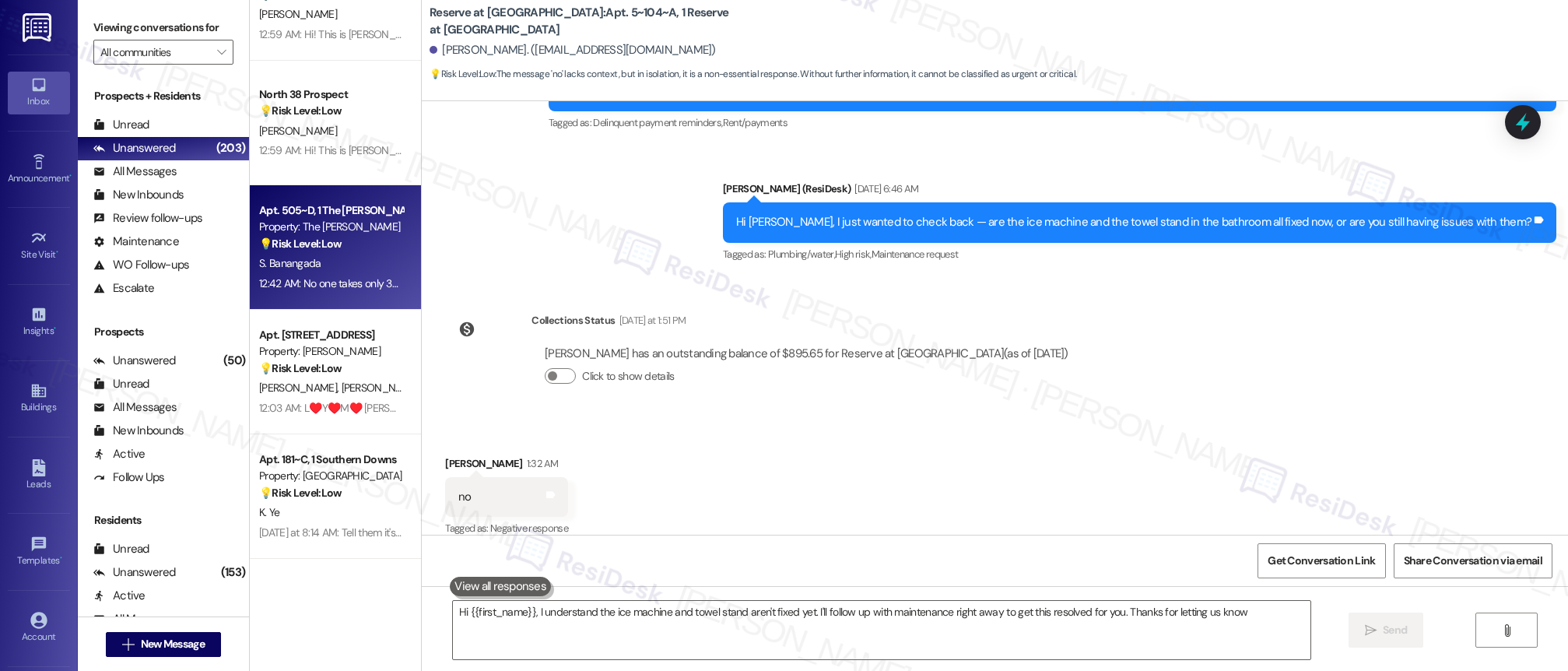
type textarea "Hi {{first_name}}, I understand the ice machine and towel stand aren't fixed ye…"
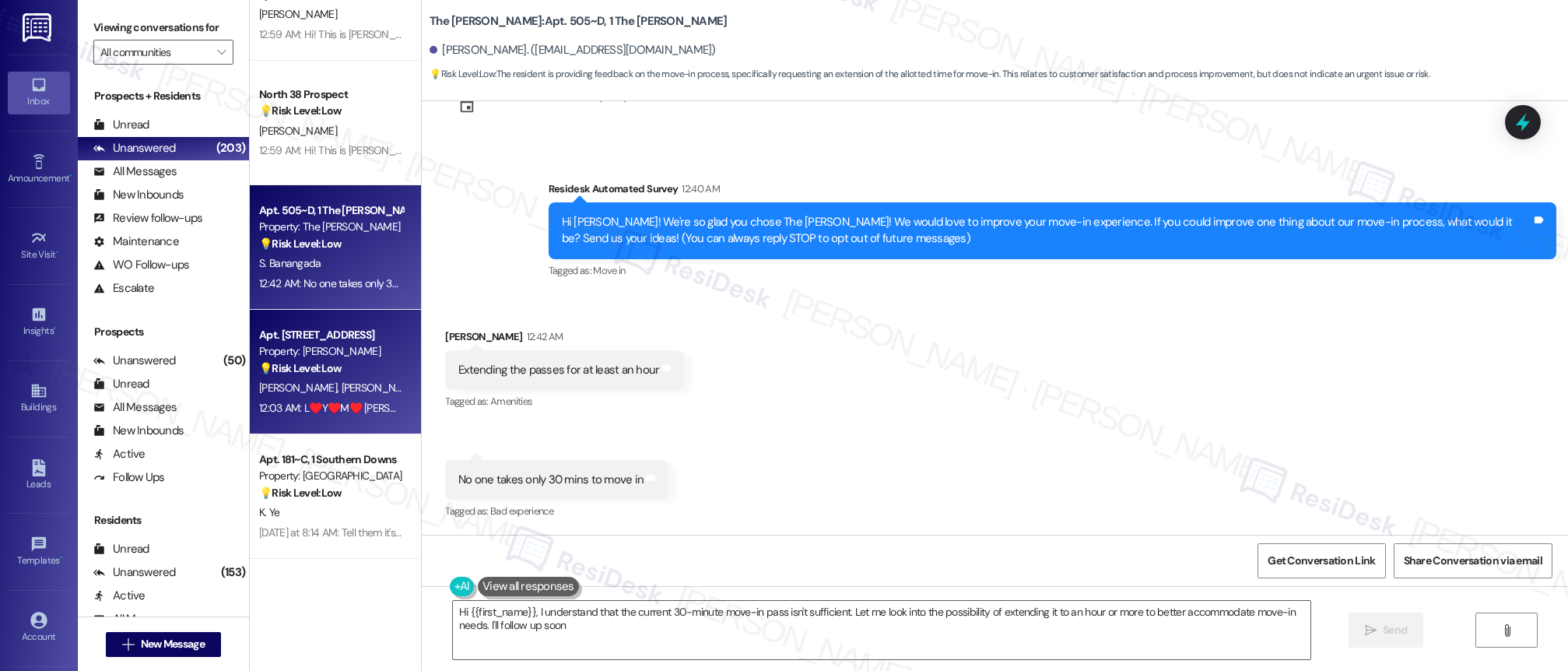
type textarea "Hi {{first_name}}, I understand that the current 30-minute move-in pass isn't s…"
click at [349, 375] on div "💡 Risk Level: Low The resident is sending affectionate messages and mentioning …" at bounding box center [331, 369] width 144 height 17
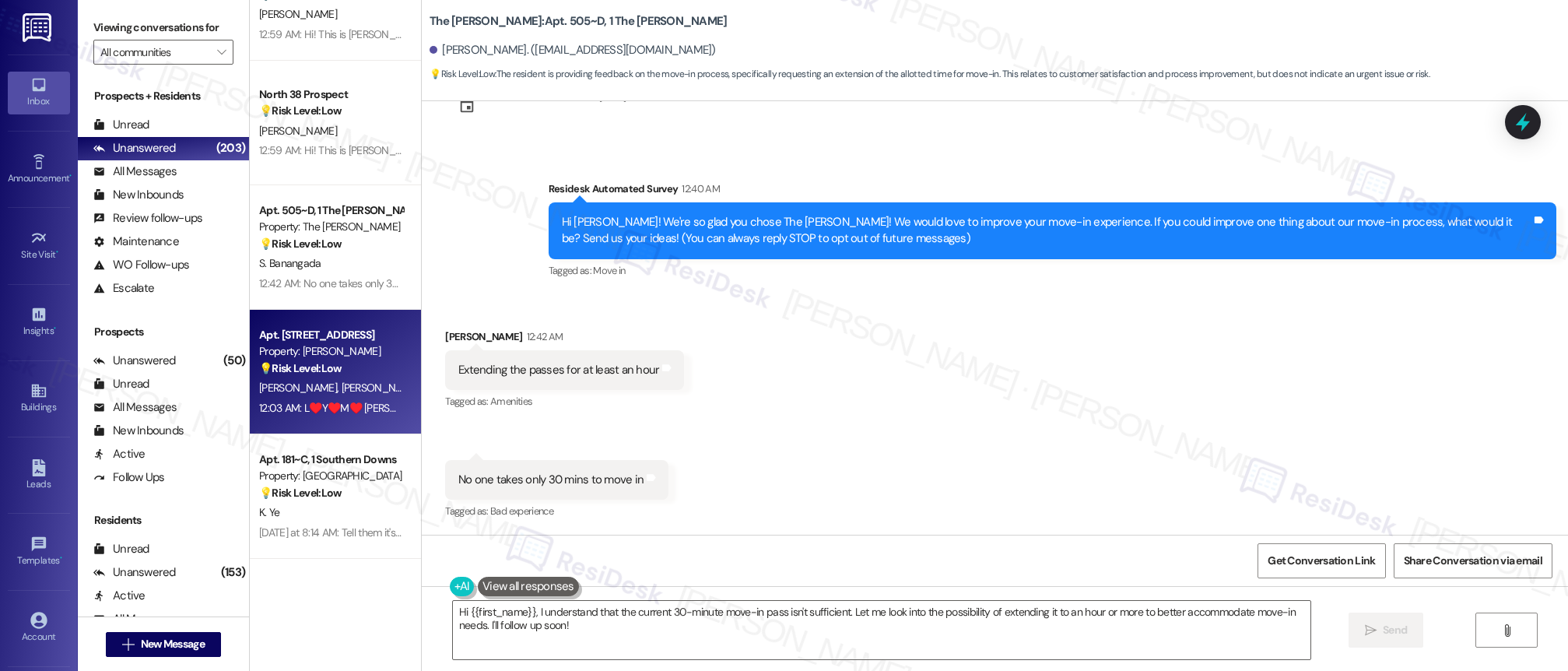
type textarea "Fetching suggested responses. Please feel free to read through the conversation…"
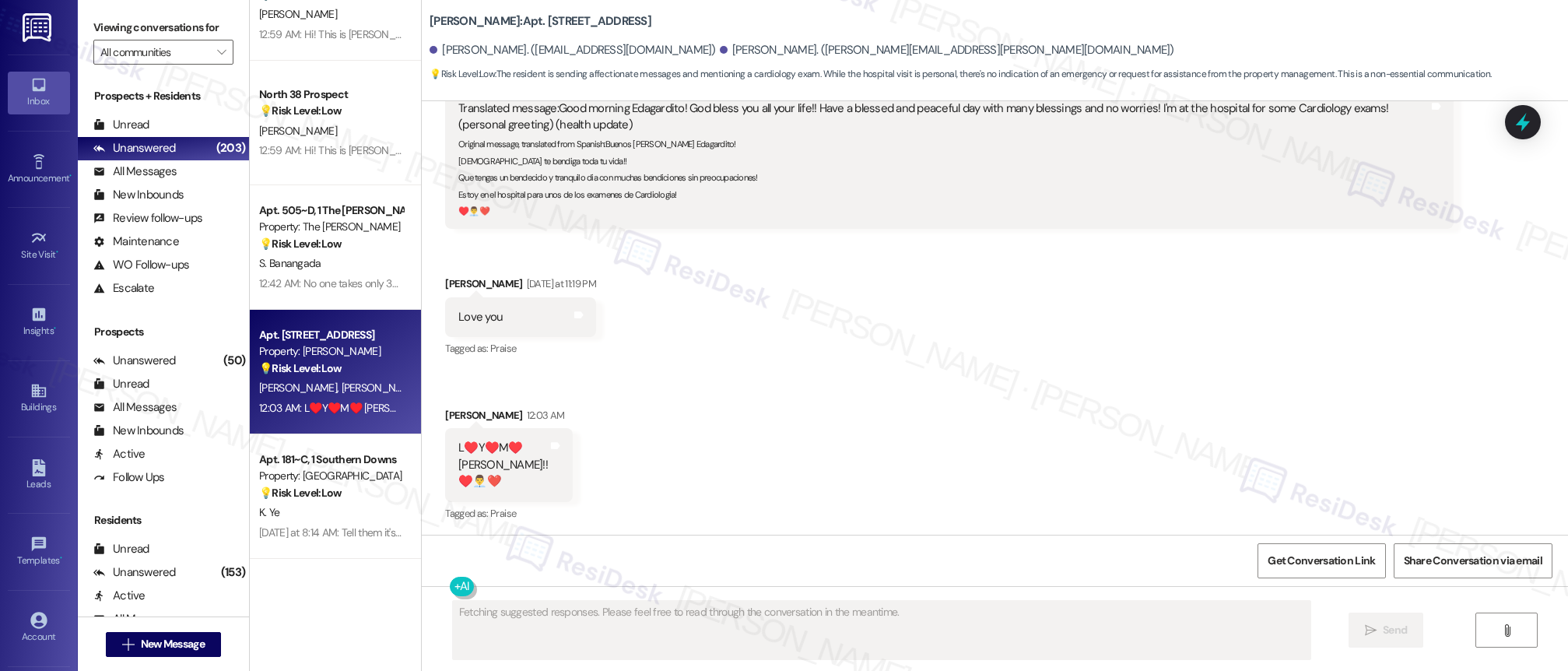
scroll to position [1383, 0]
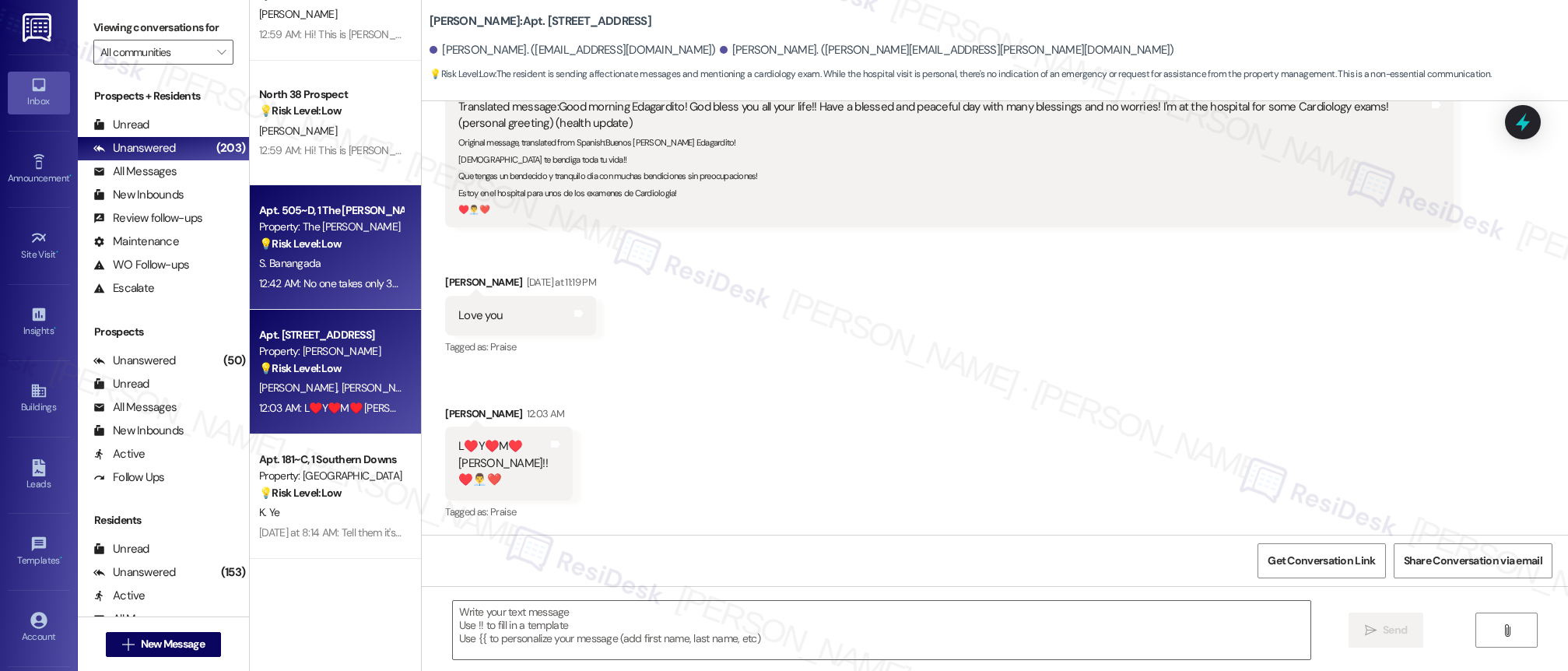
click at [319, 228] on div "Property: The [PERSON_NAME]" at bounding box center [331, 227] width 144 height 17
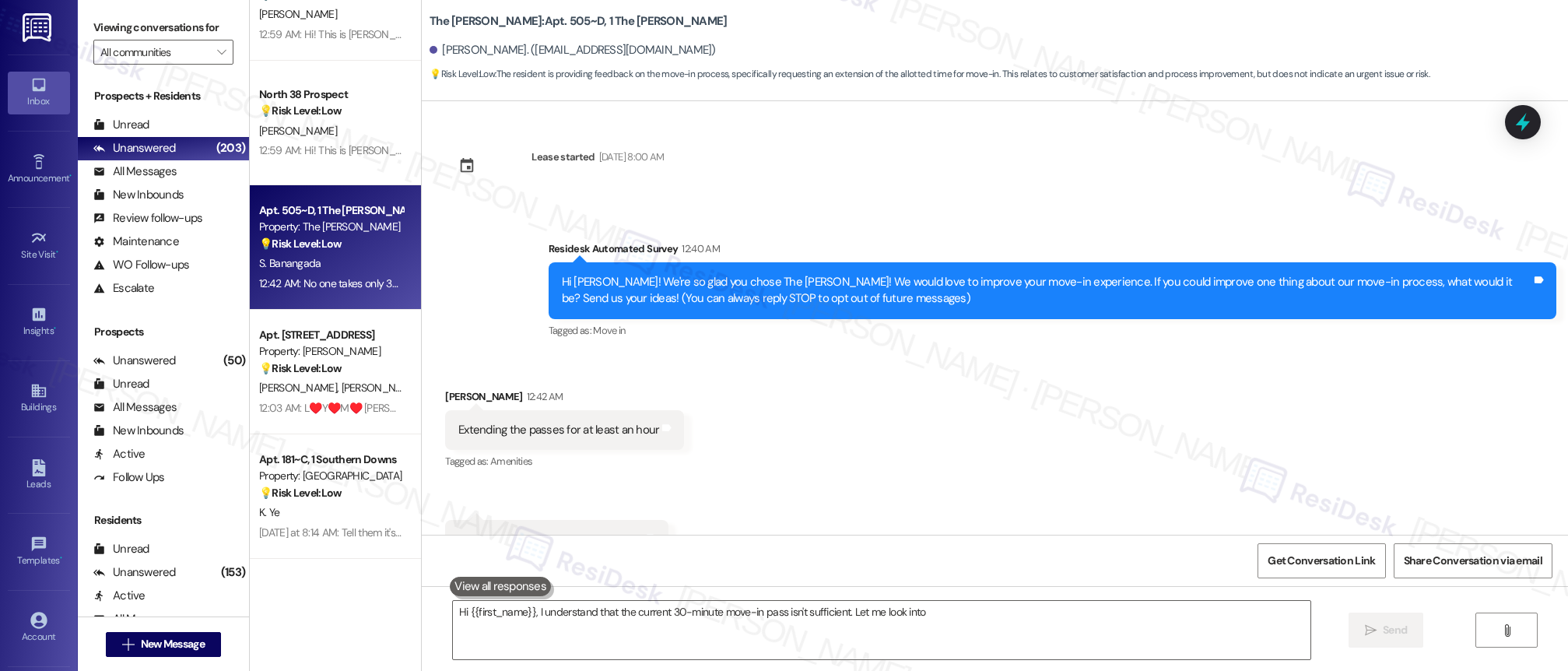
scroll to position [60, 0]
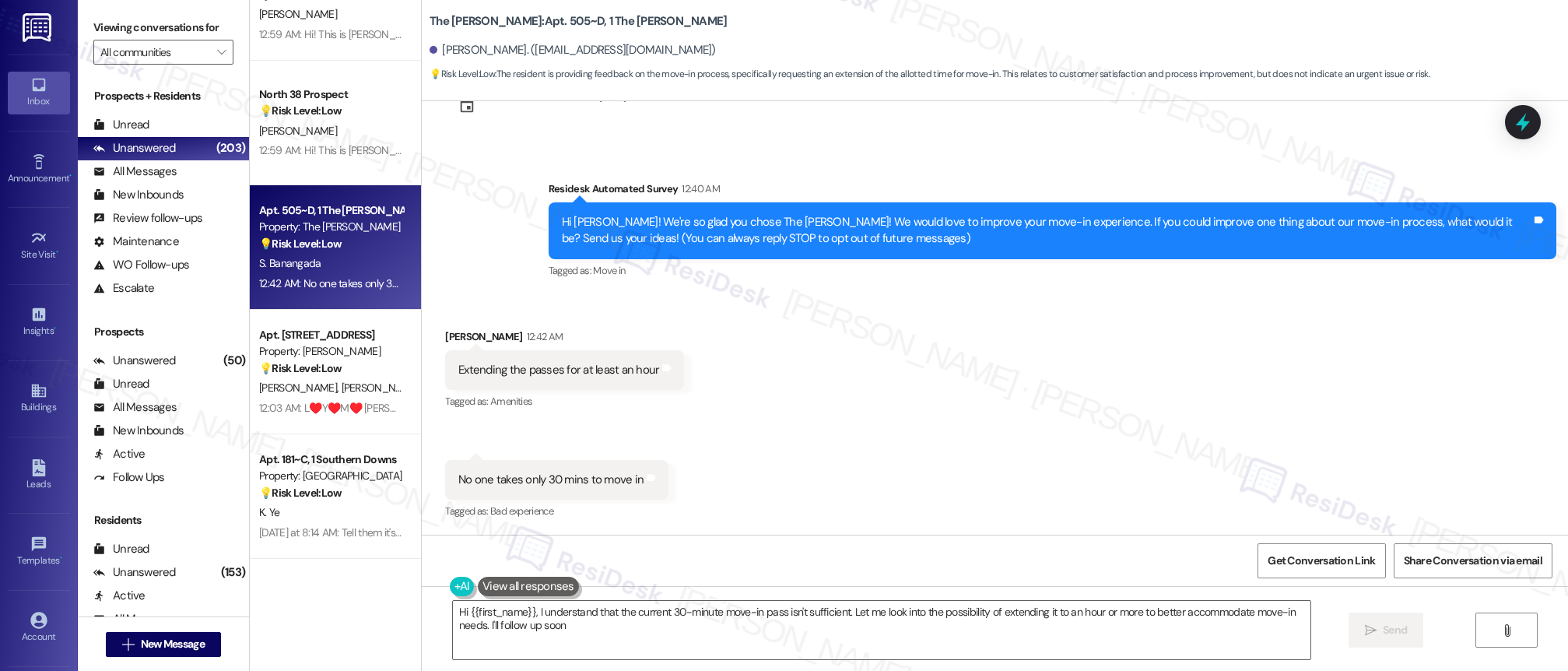
type textarea "Hi {{first_name}}, I understand that the current 30-minute move-in pass isn't s…"
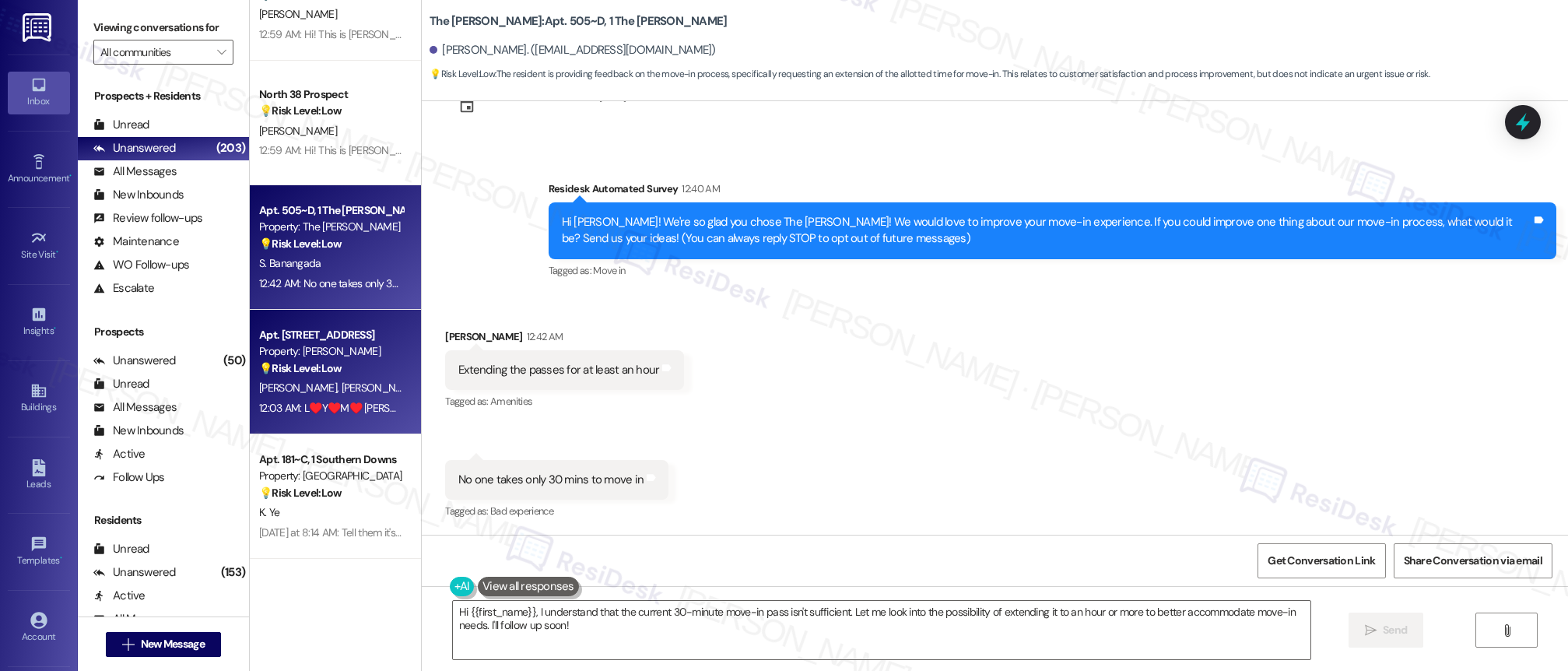
click at [282, 351] on div "Property: [PERSON_NAME]" at bounding box center [331, 352] width 144 height 17
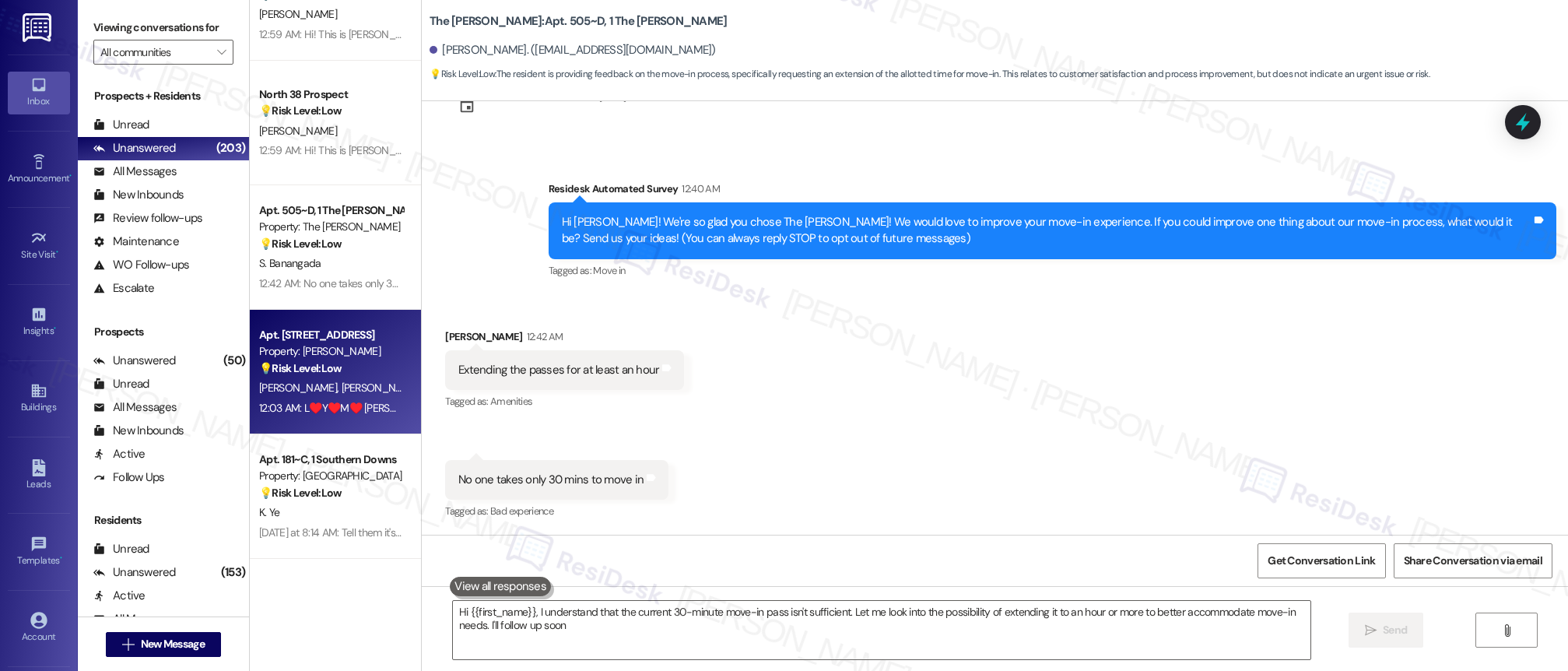
type textarea "Hi {{first_name}}, I understand that the current 30-minute move-in pass isn't s…"
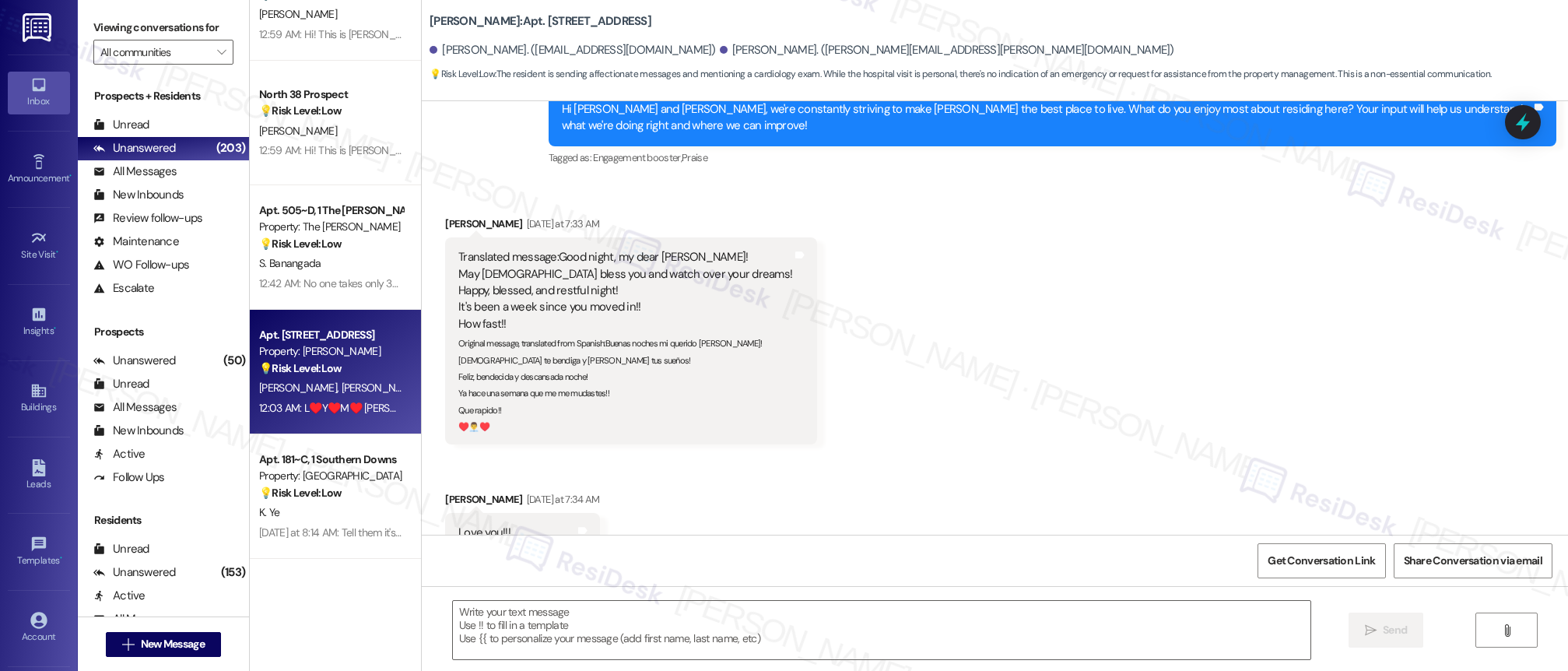
type textarea "Fetching suggested responses. Please feel free to read through the conversation…"
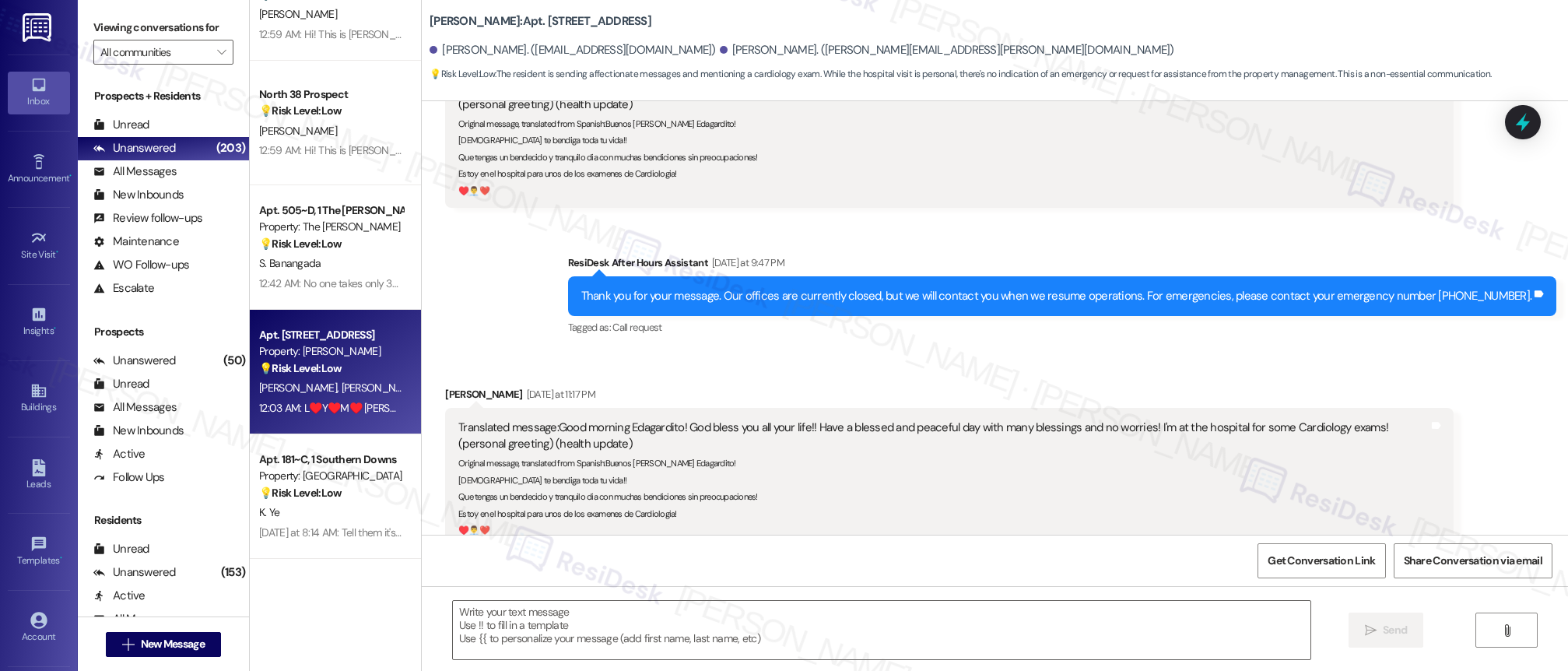
scroll to position [1383, 0]
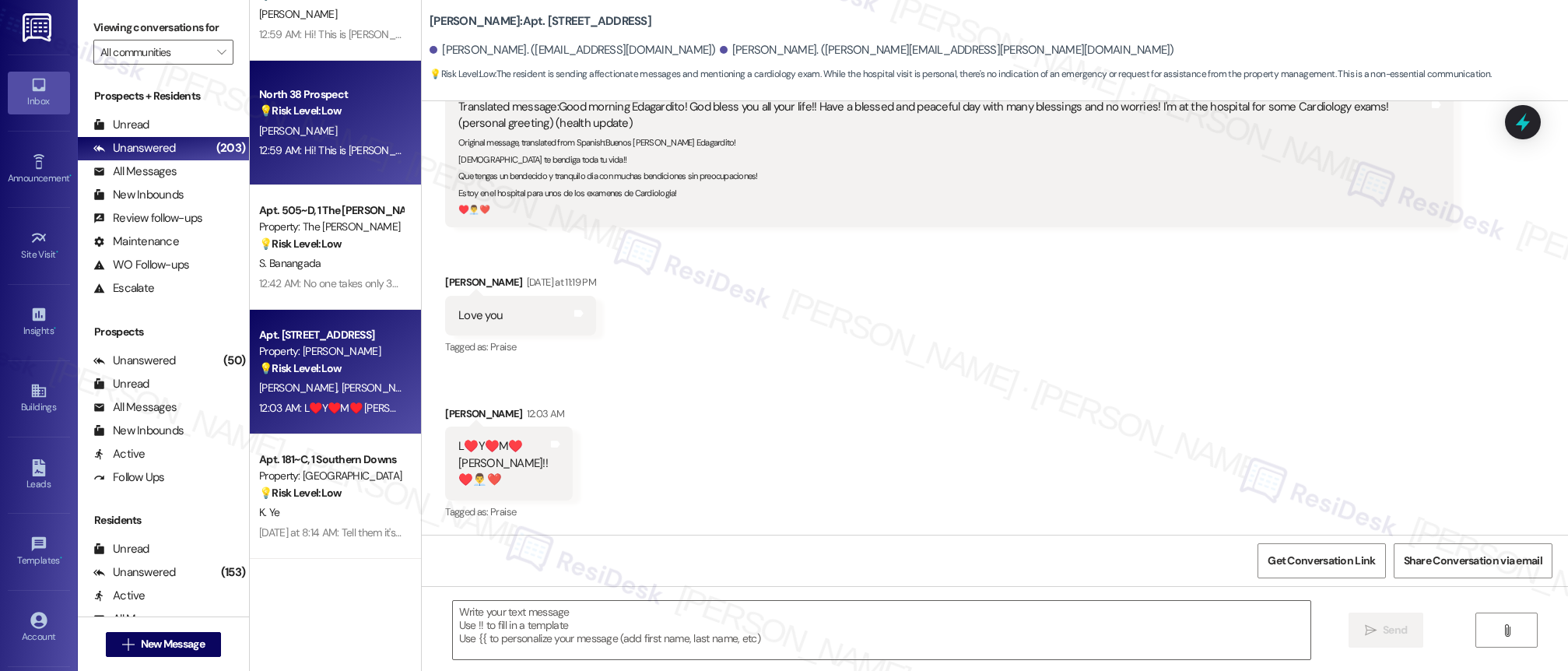
click at [348, 141] on div "12:59 AM: Hi! This is [PERSON_NAME]. I wanted to give you guys permission to sp…" at bounding box center [331, 151] width 147 height 20
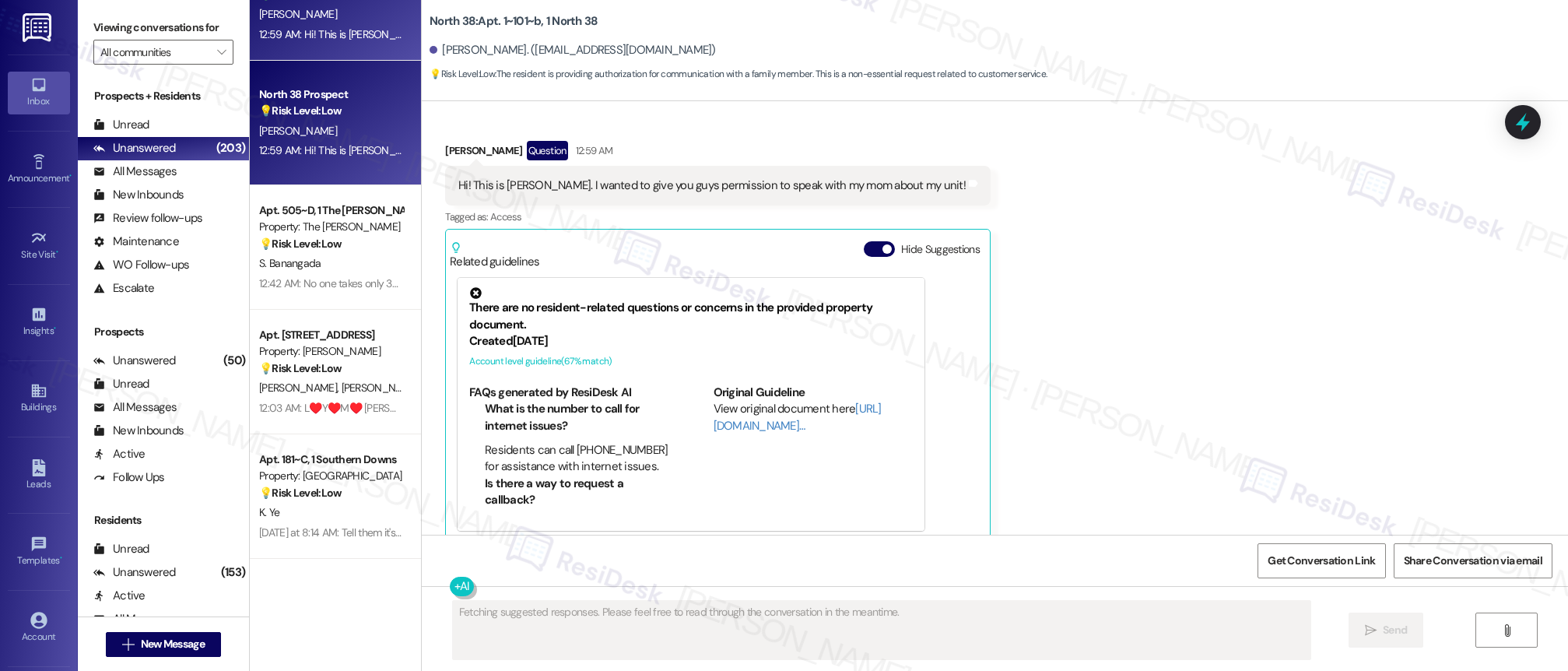
scroll to position [3199, 0]
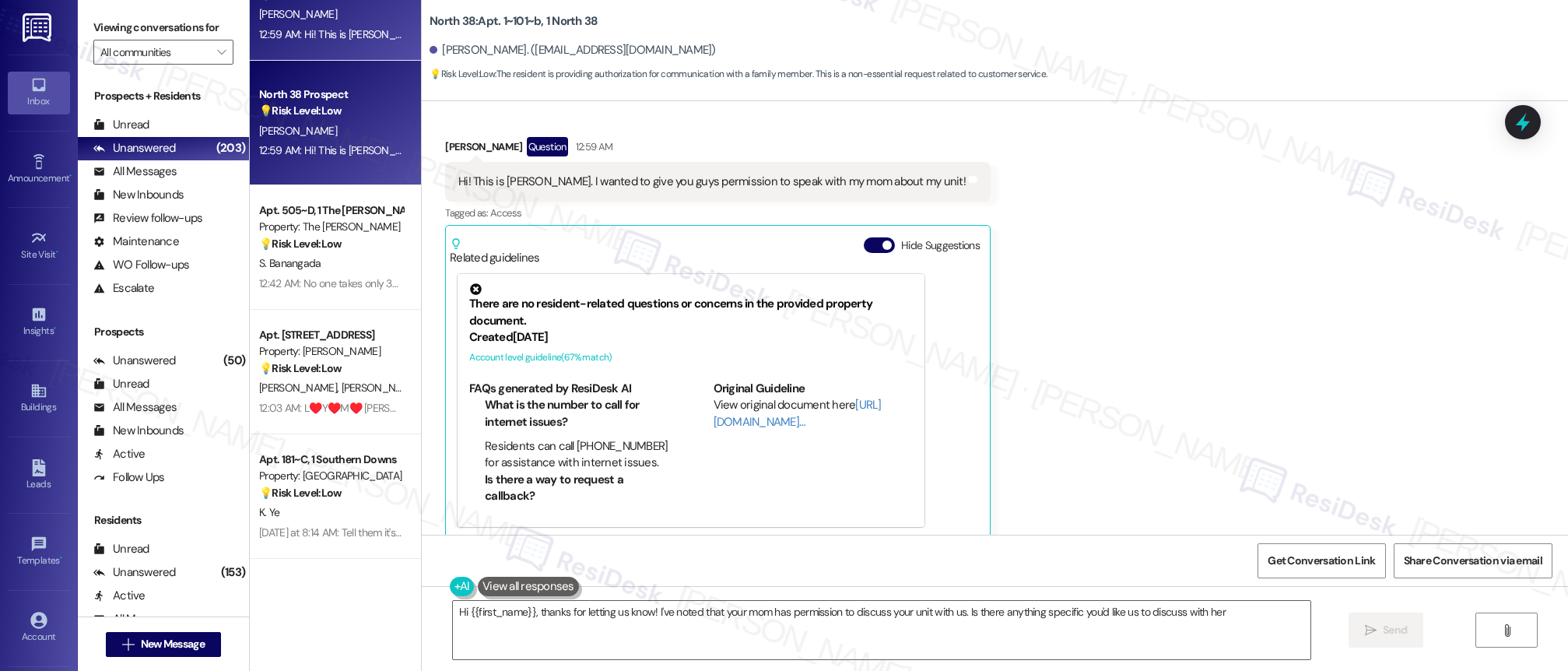
type textarea "Hi {{first_name}}, thanks for letting us know! I've noted that your mom has per…"
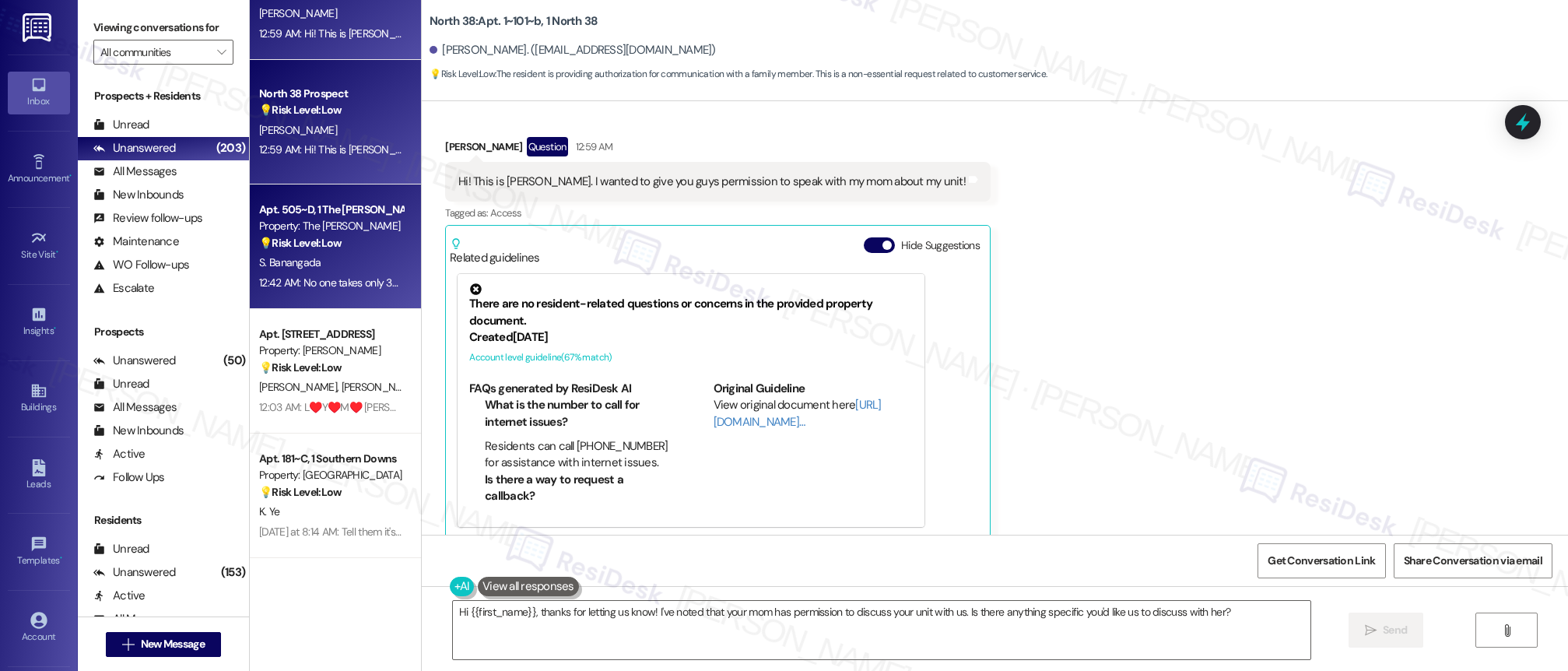
click at [261, 229] on div "Property: The [PERSON_NAME]" at bounding box center [331, 226] width 144 height 17
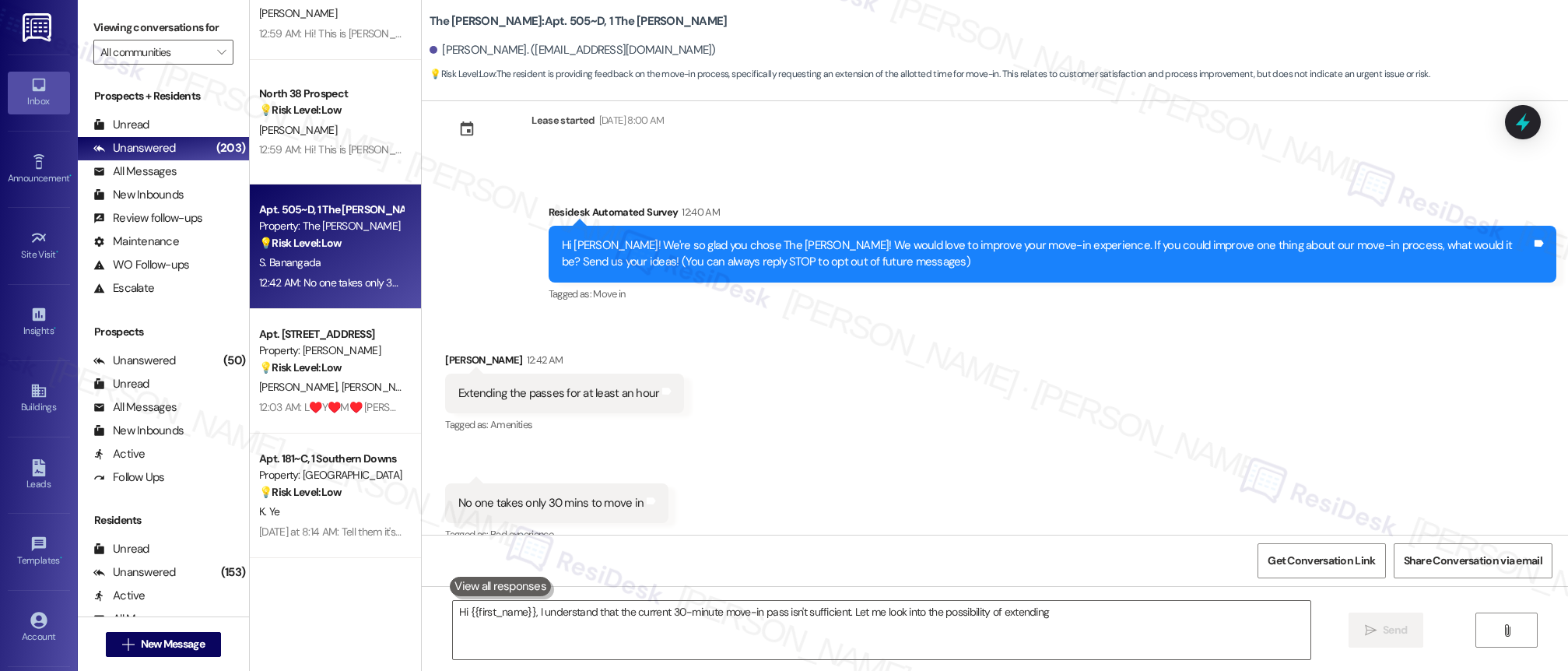
scroll to position [60, 0]
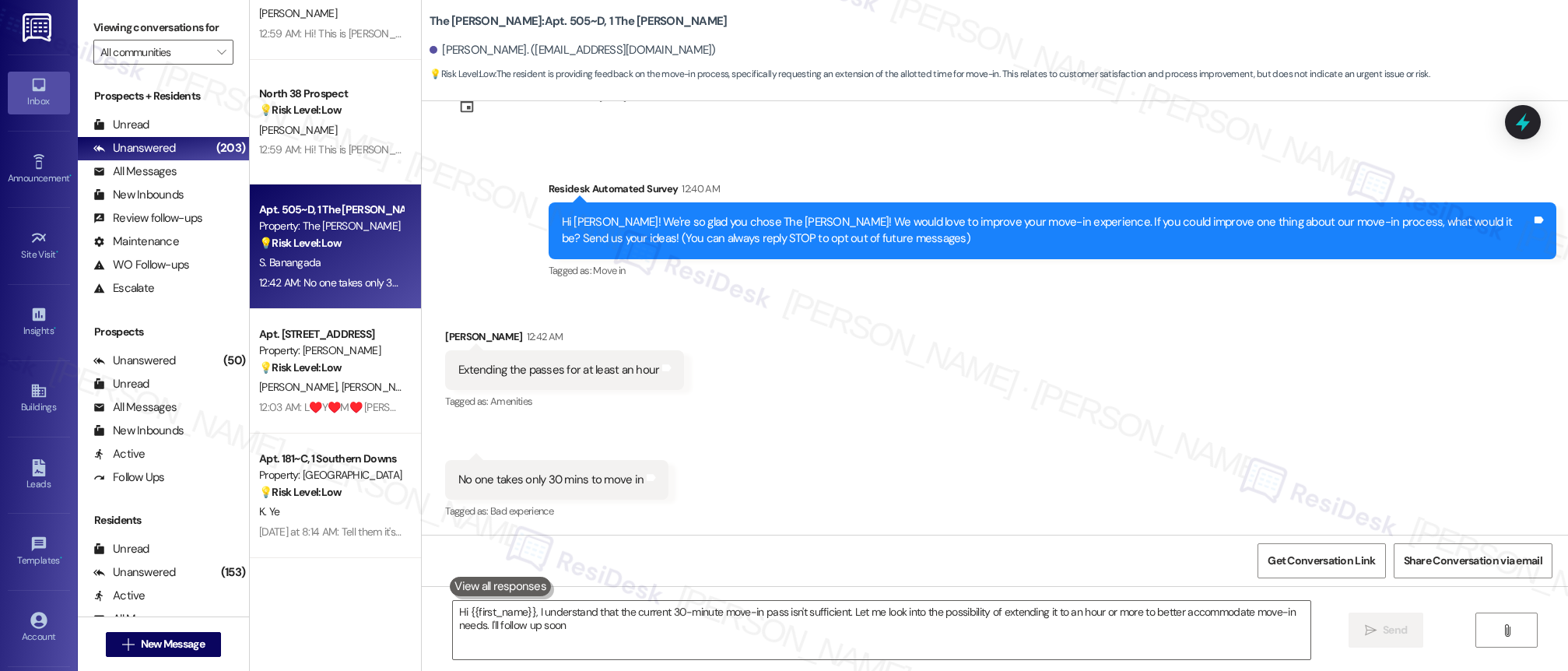
type textarea "Hi {{first_name}}, I understand that the current 30-minute move-in pass isn't s…"
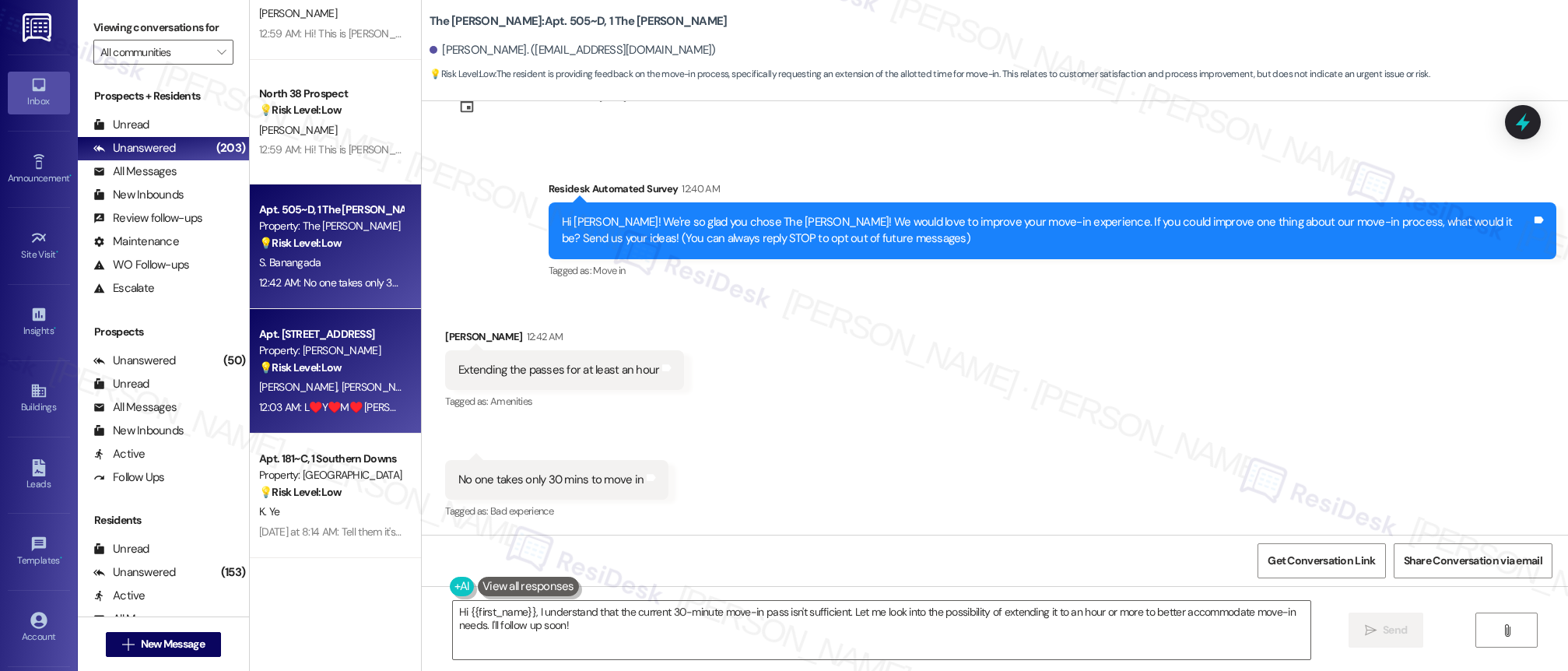
click at [388, 351] on div "Apt. [STREET_ADDRESS] Property: [PERSON_NAME] 💡 Risk Level: Low The resident is…" at bounding box center [335, 371] width 171 height 124
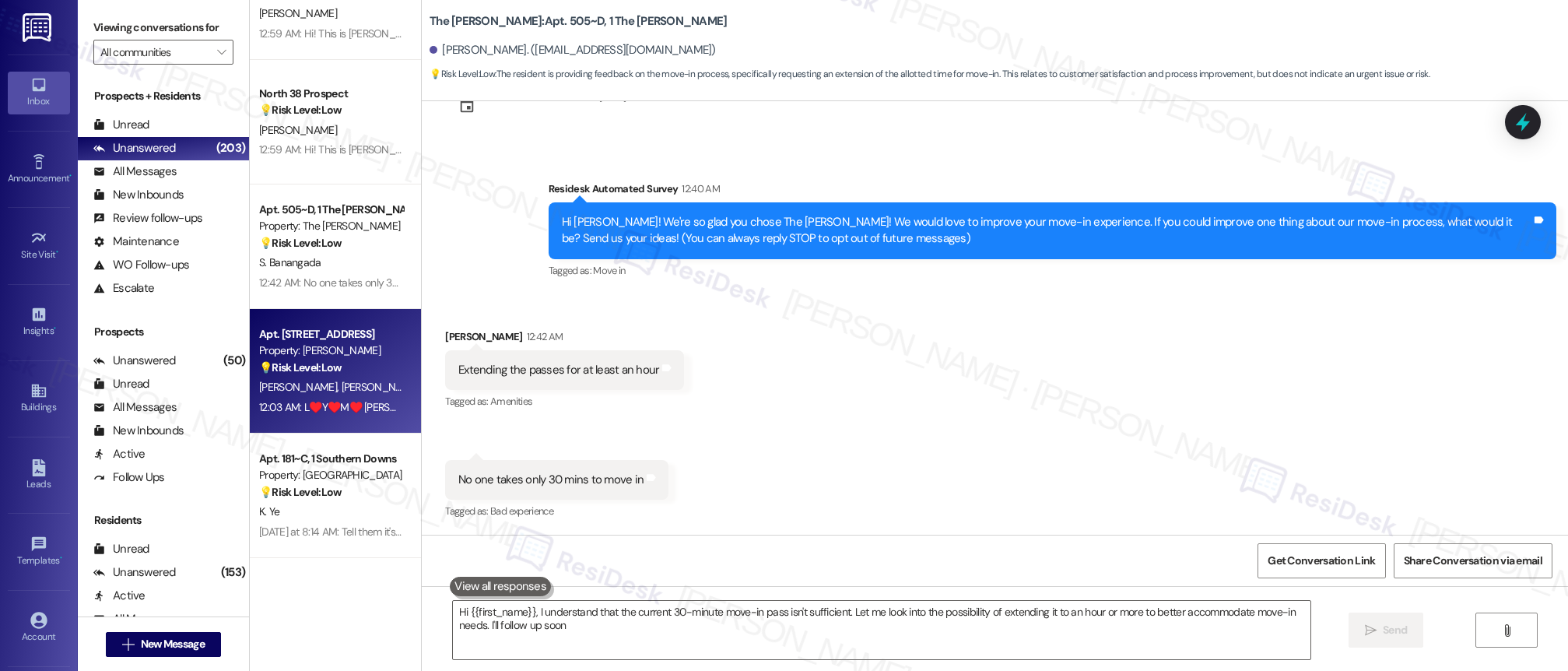
type textarea "Hi {{first_name}}, I understand that the current 30-minute move-in pass isn't s…"
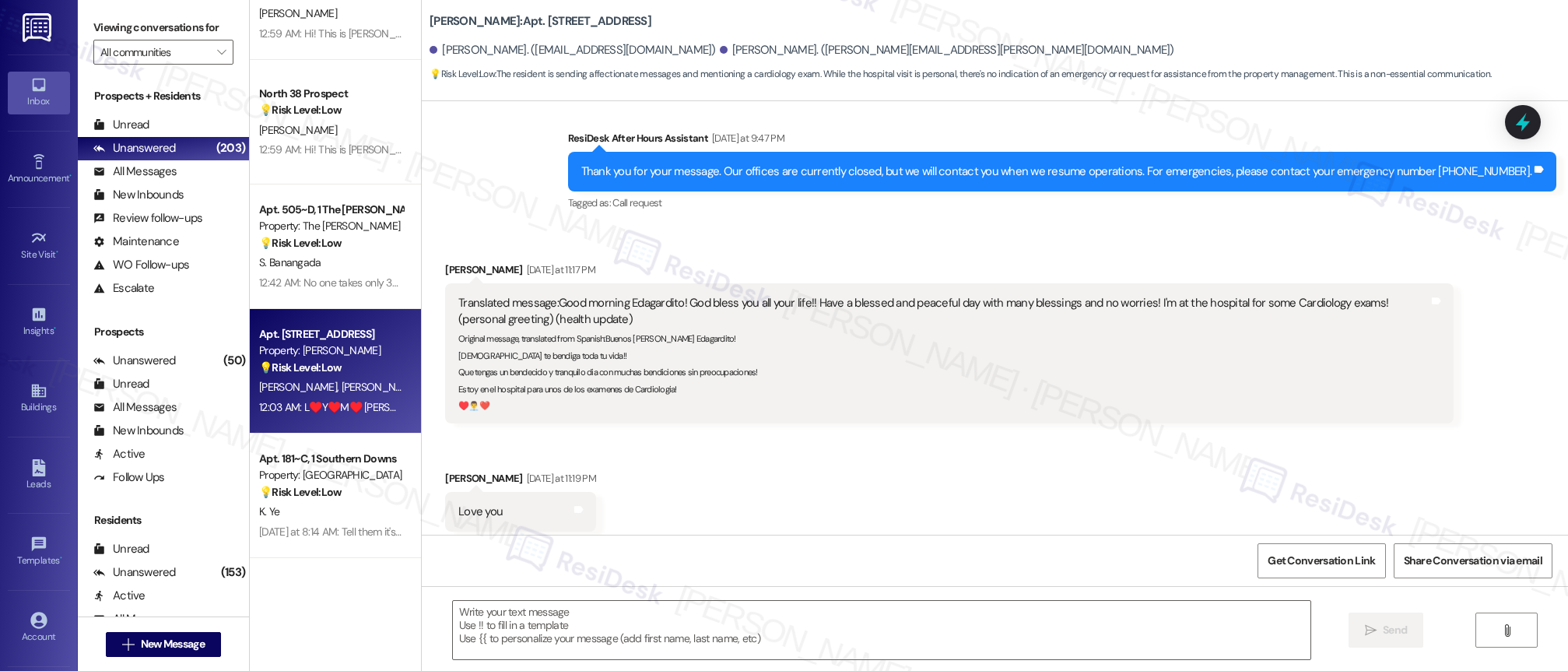
scroll to position [1383, 0]
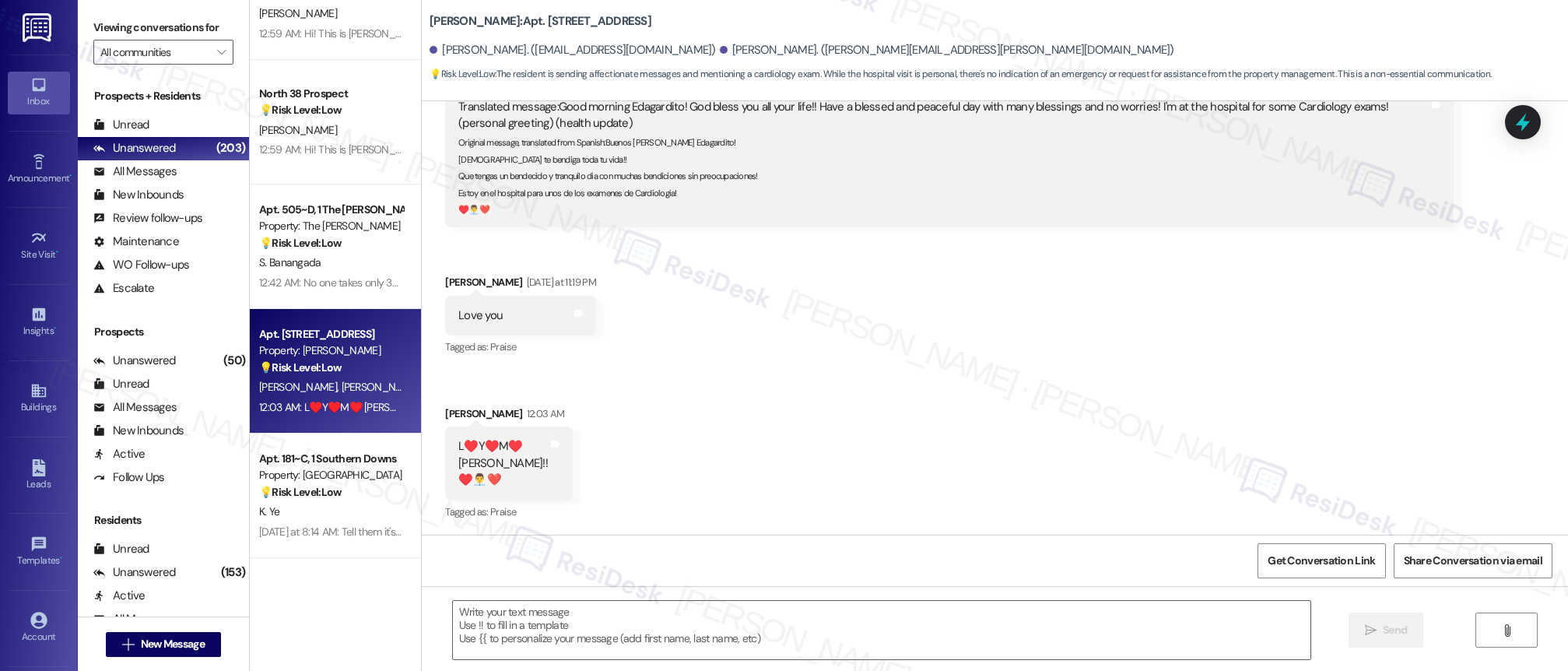
type textarea "Fetching suggested responses. Please feel free to read through the conversation…"
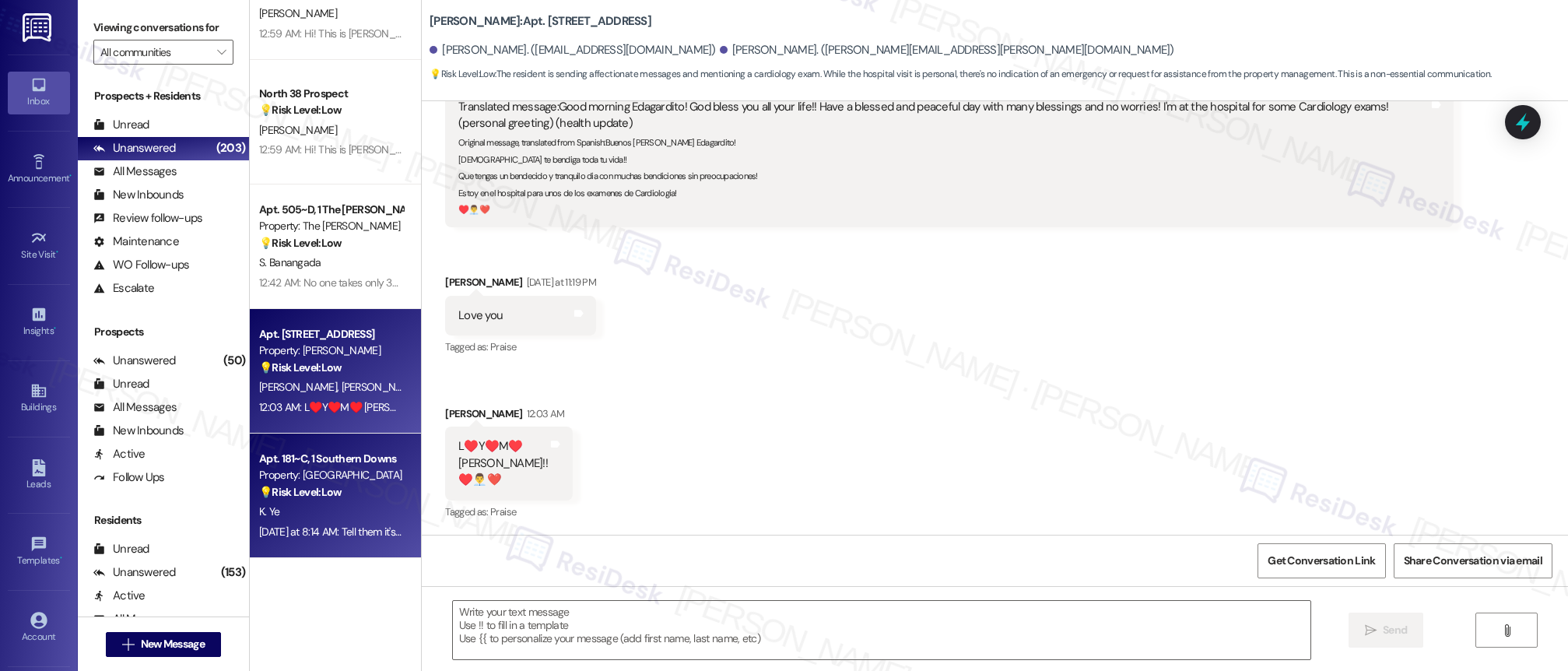
click at [284, 487] on strong "💡 Risk Level: Low" at bounding box center [301, 492] width 83 height 14
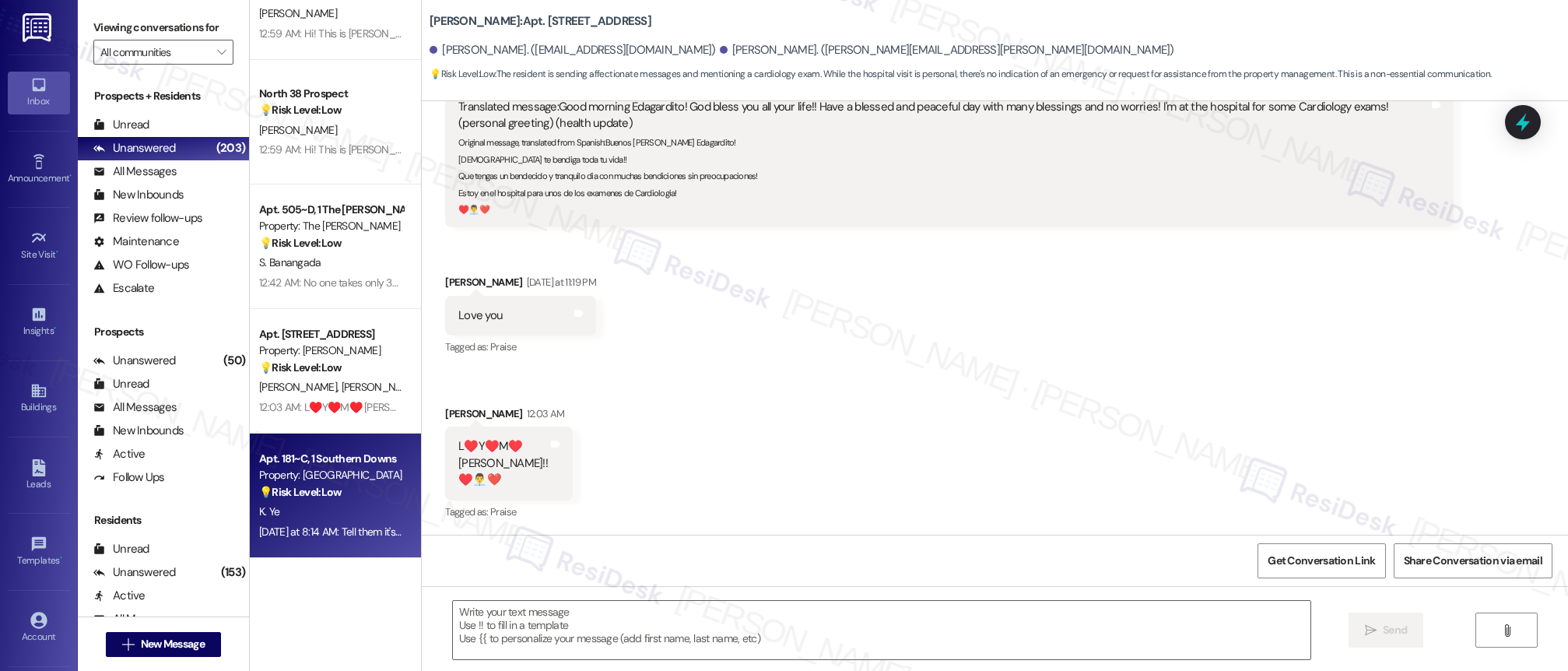
scroll to position [1384, 0]
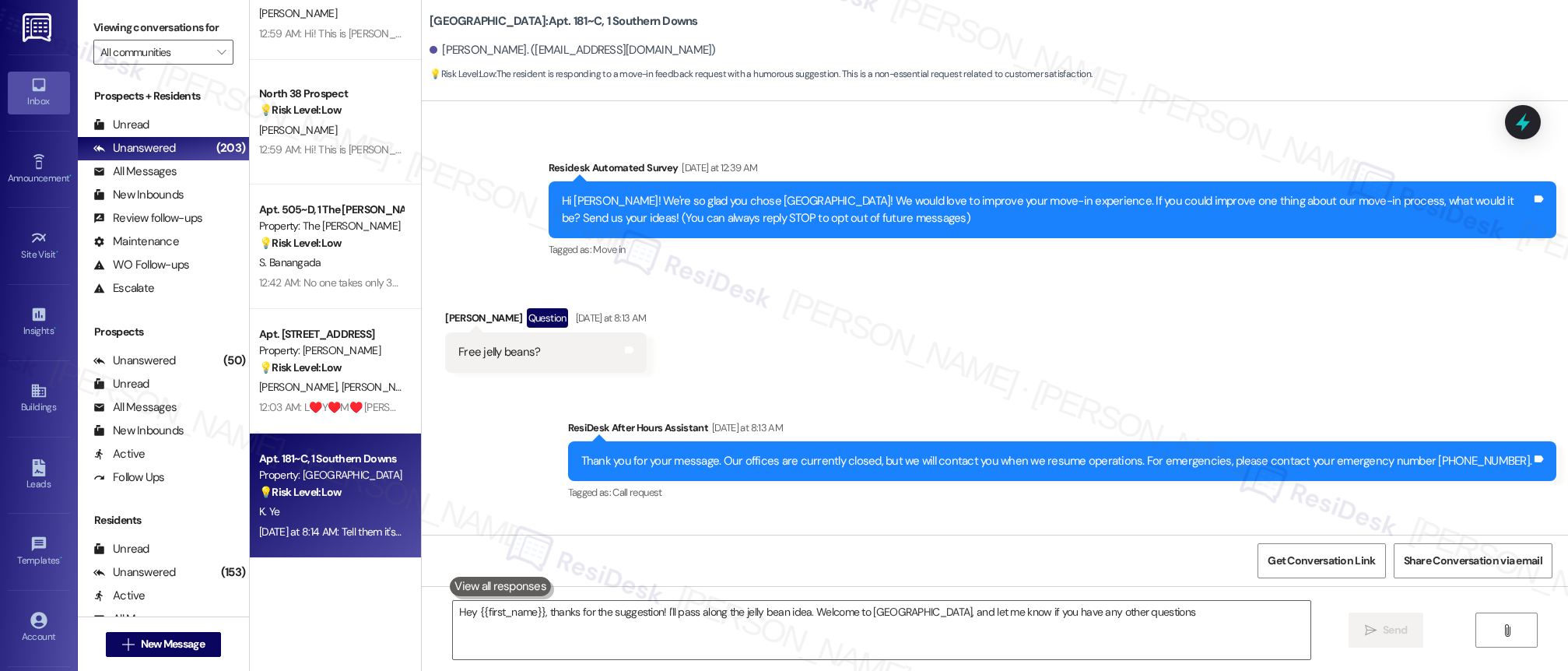
type textarea "Hey {{first_name}}, thanks for the suggestion! I'll pass along the jelly bean i…"
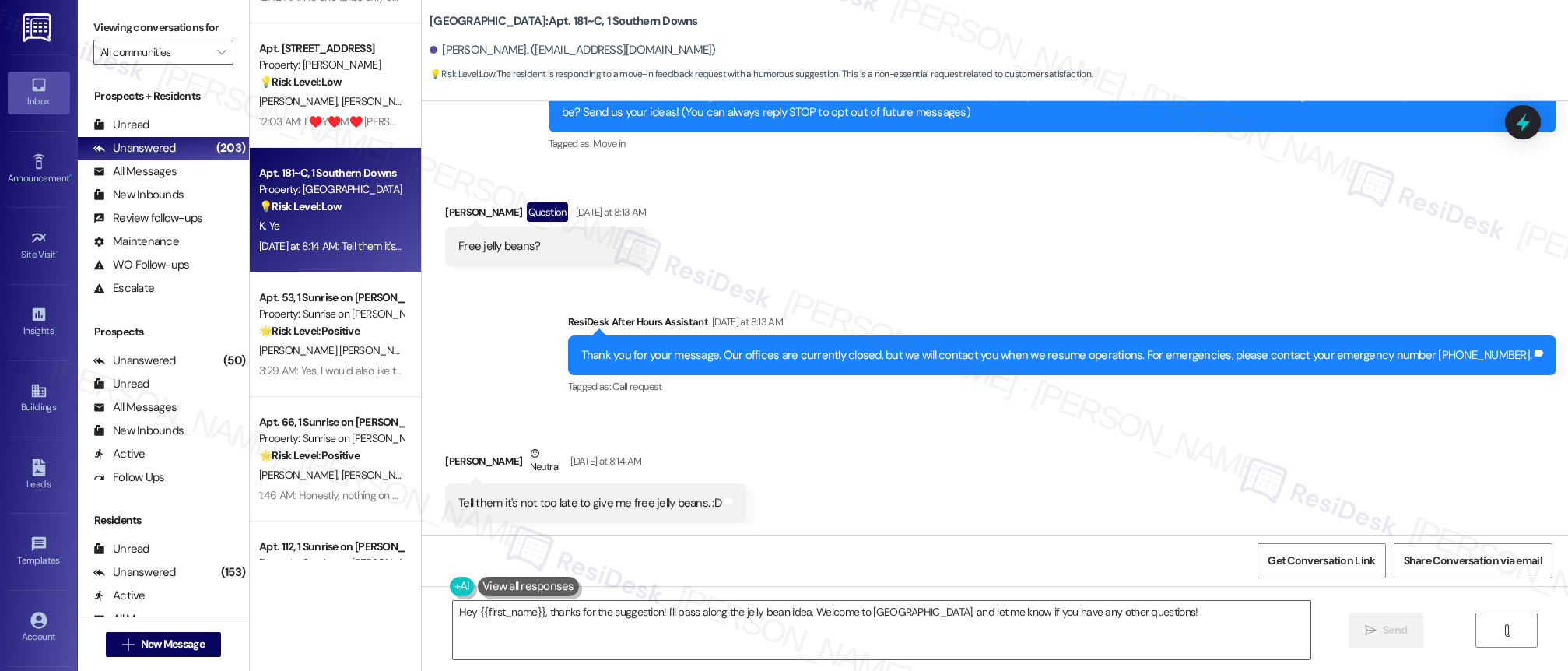
scroll to position [2075, 0]
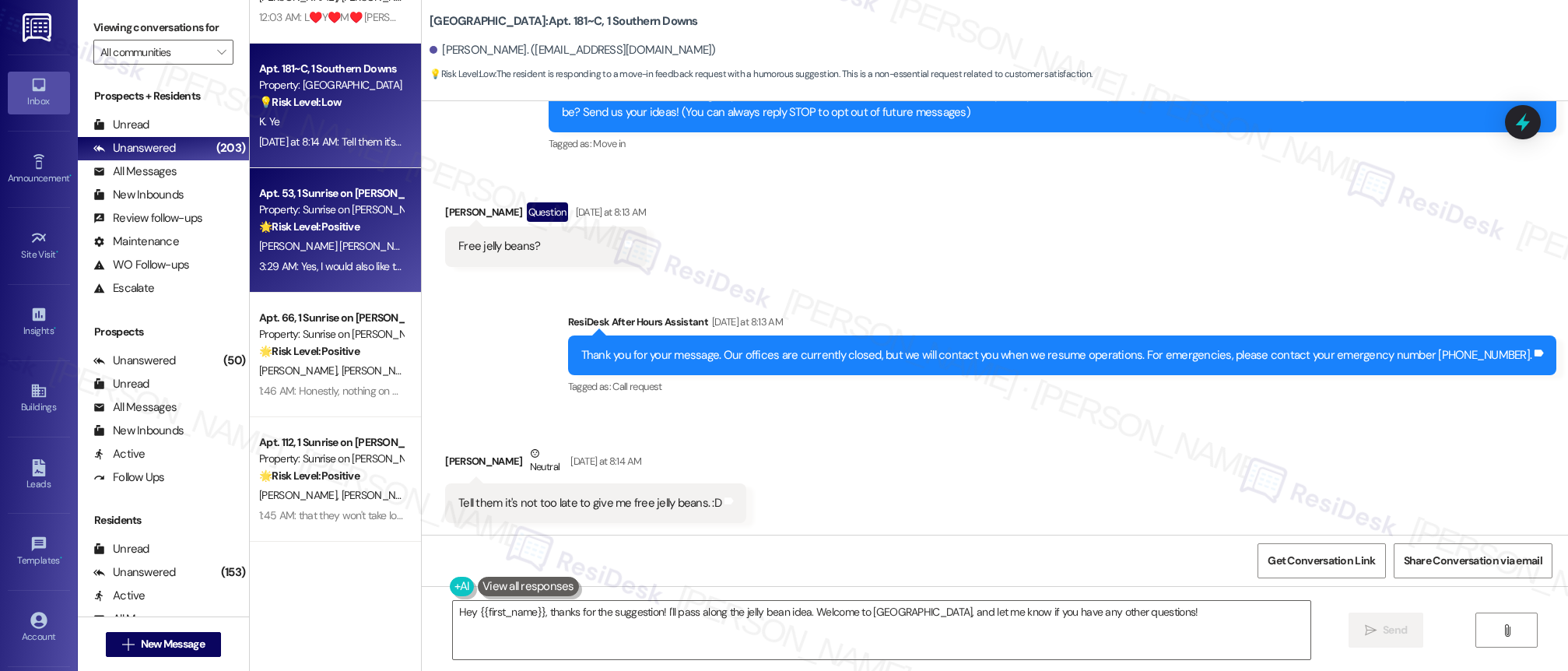
click at [324, 205] on div "Property: Sunrise on [PERSON_NAME]" at bounding box center [331, 210] width 144 height 17
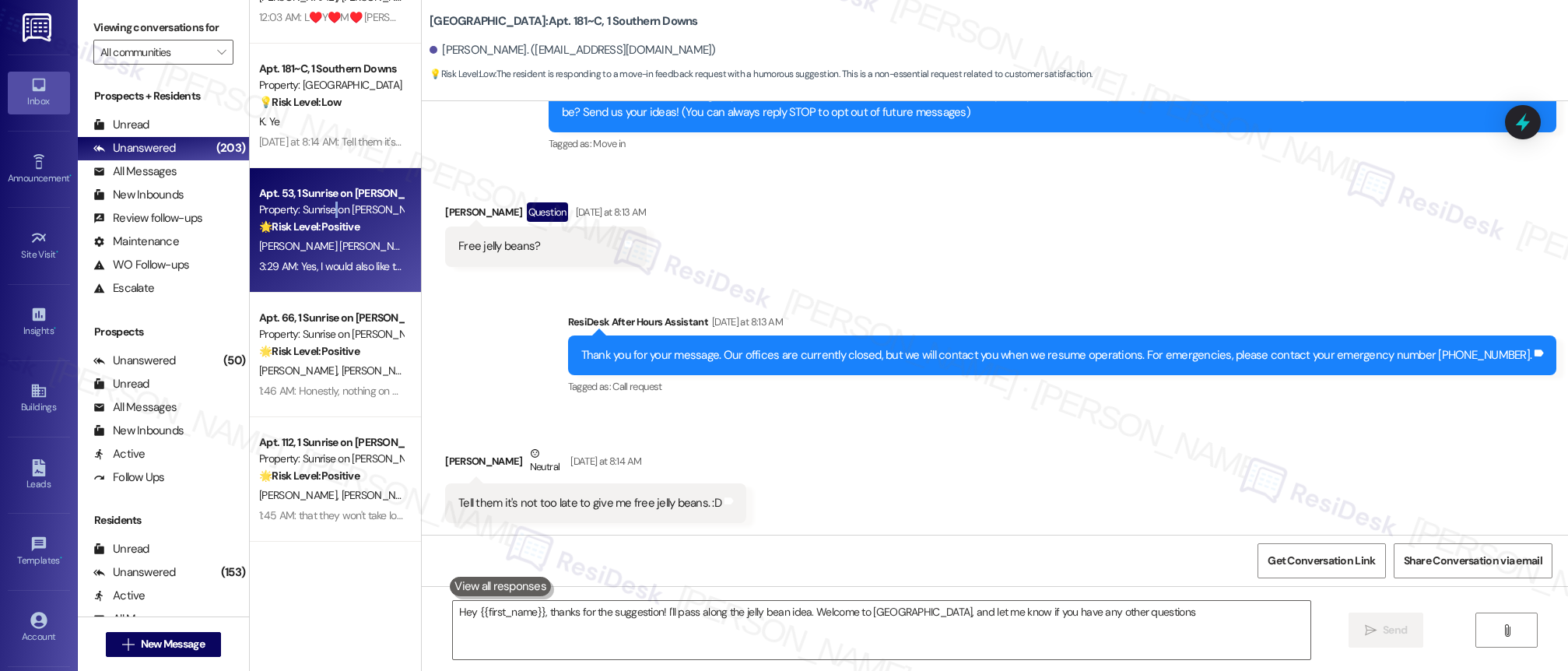
type textarea "Hey {{first_name}}, thanks for the suggestion! I'll pass along the jelly bean i…"
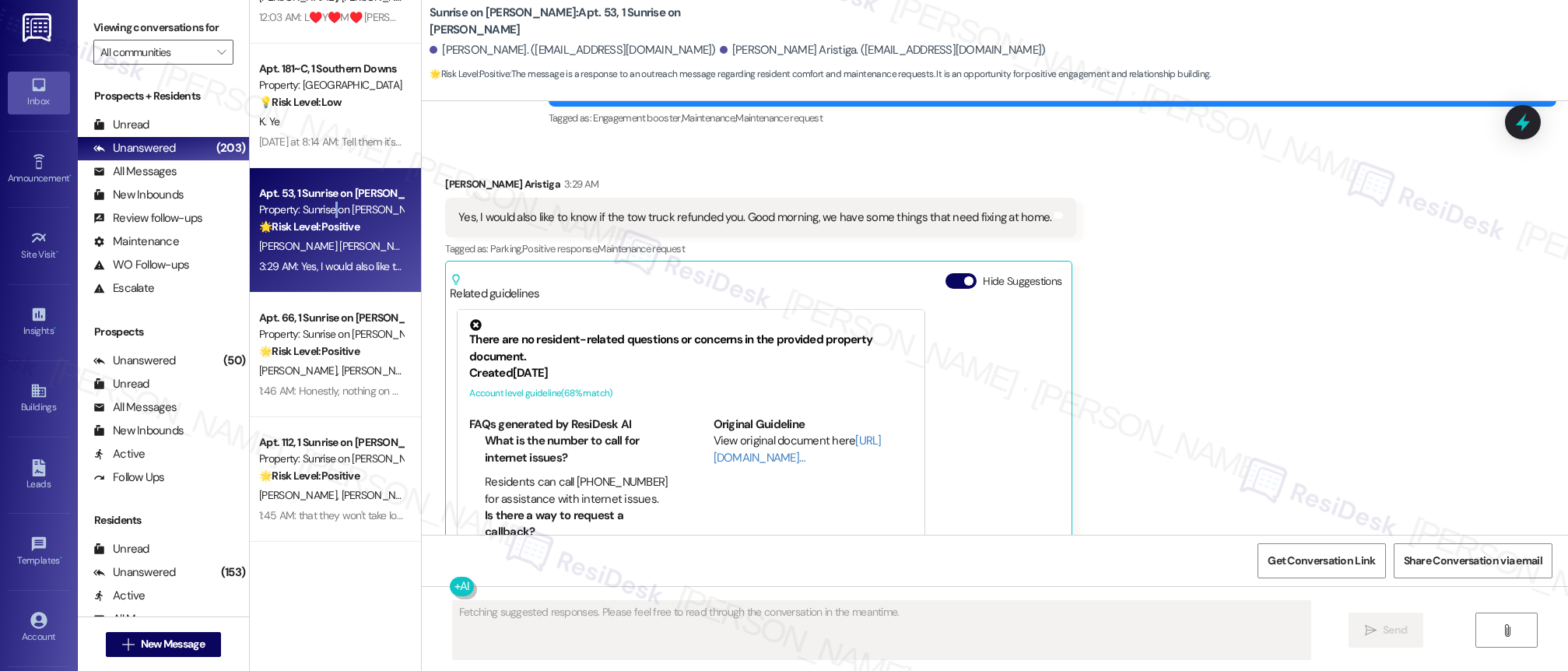
scroll to position [1064, 0]
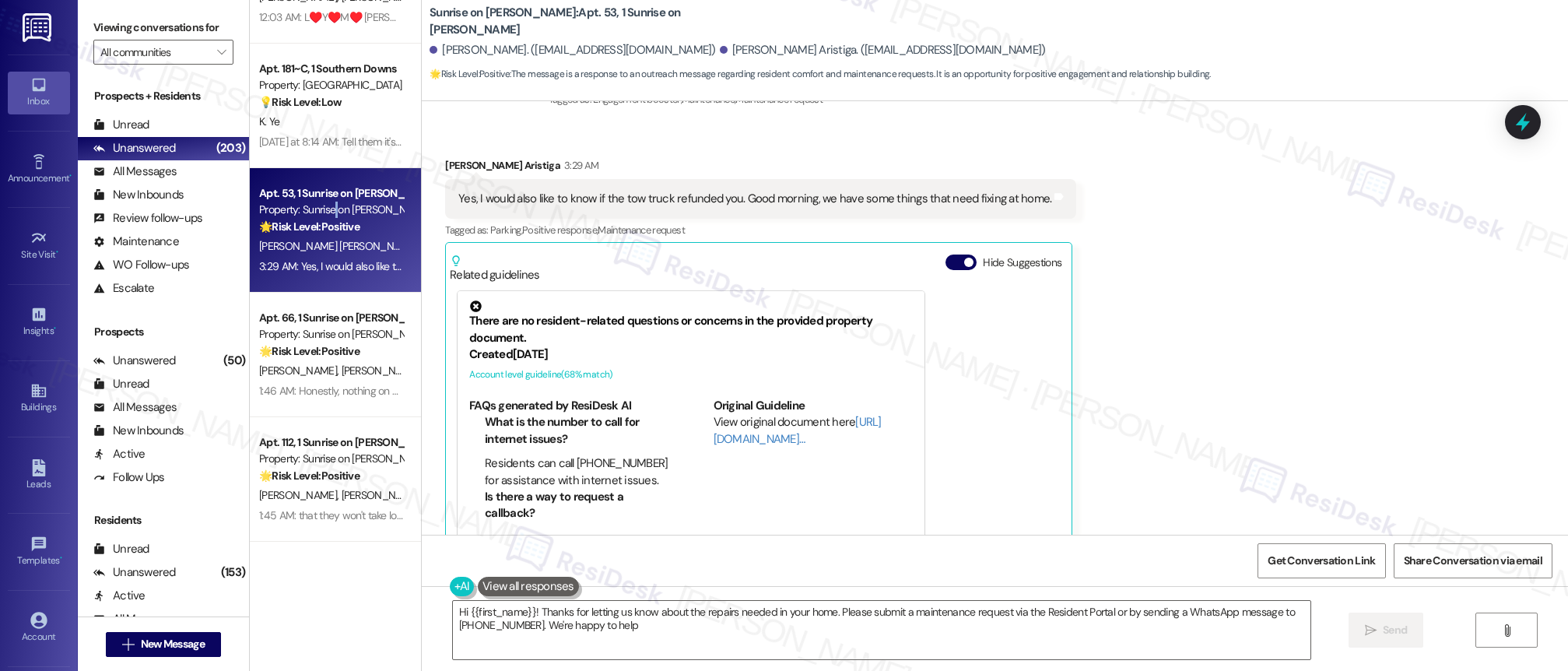
type textarea "Hi {{first_name}}! Thanks for letting us know about the repairs needed in your …"
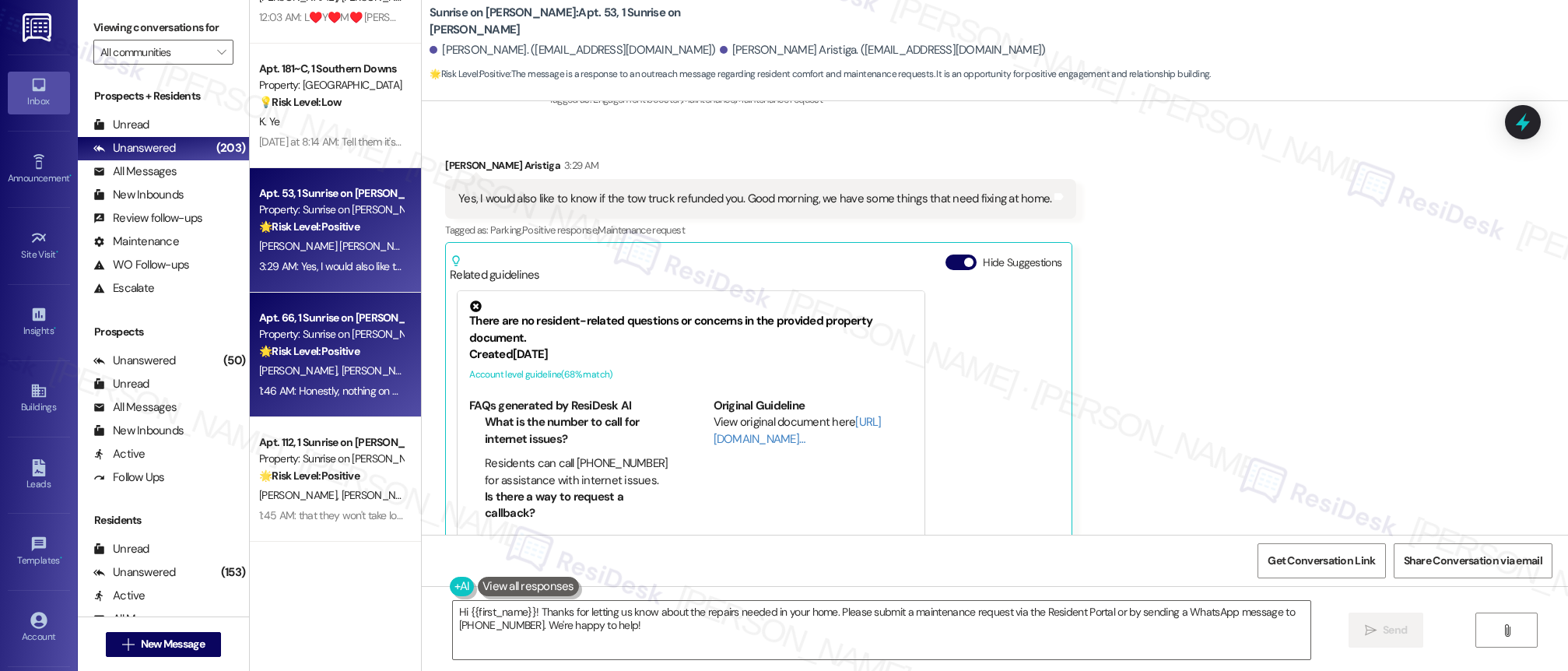
click at [356, 354] on div "🌟 Risk Level: Positive The resident is expressing positive feedback about the i…" at bounding box center [331, 352] width 144 height 17
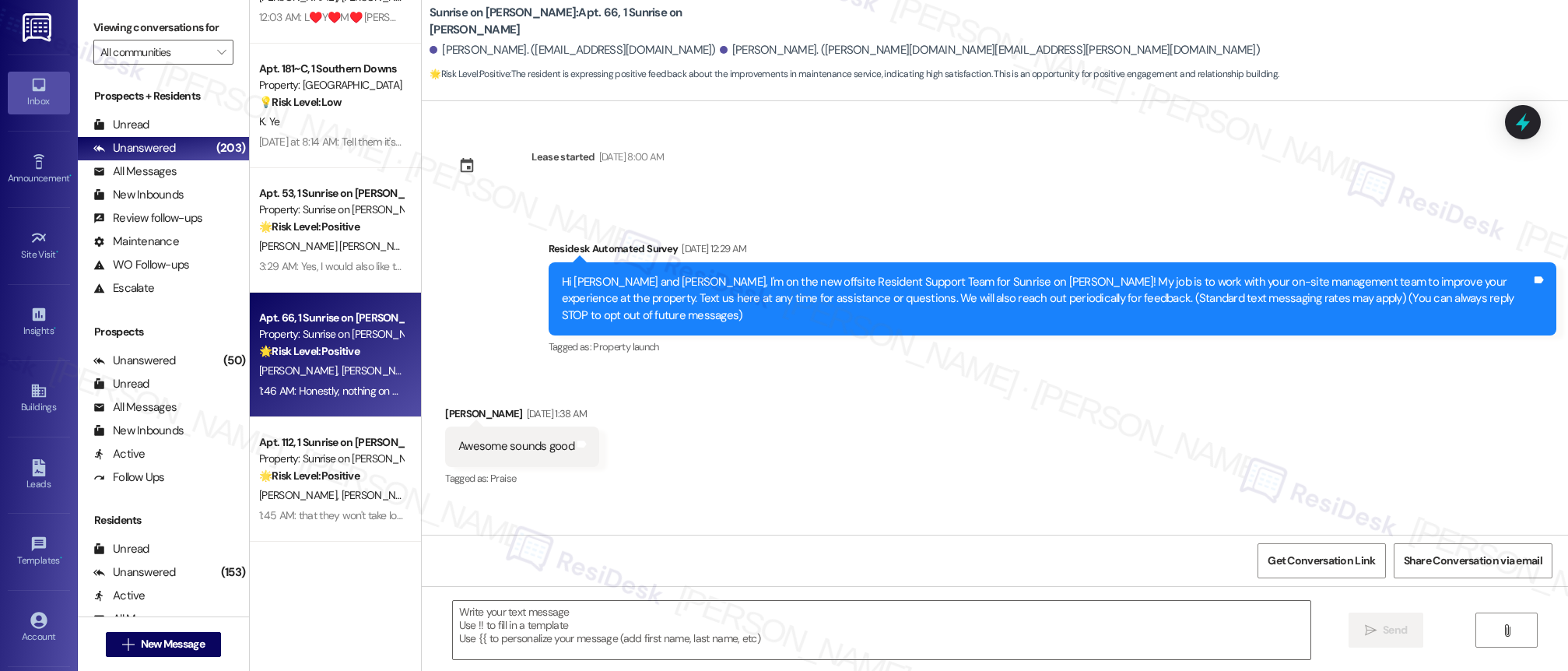
scroll to position [10490, 0]
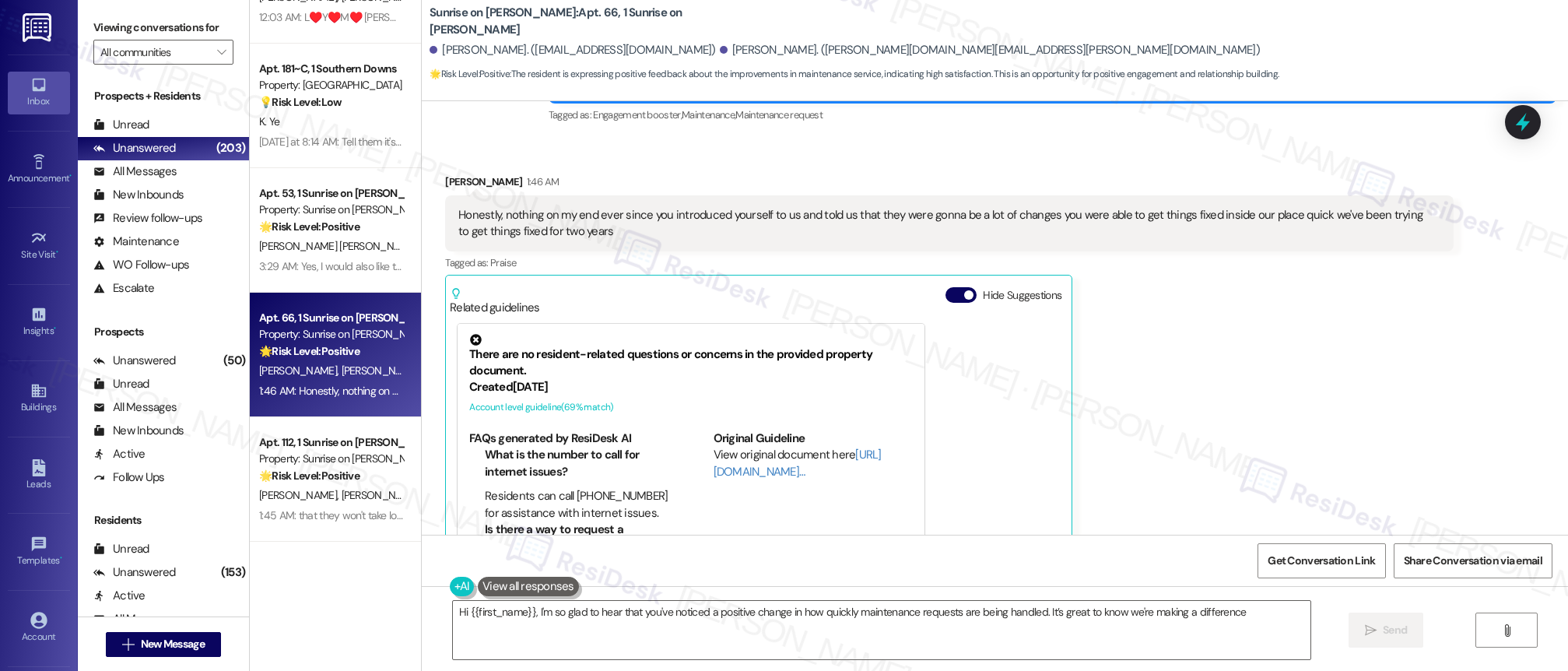
type textarea "Hi {{first_name}}, I'm so glad to hear that you've noticed a positive change in…"
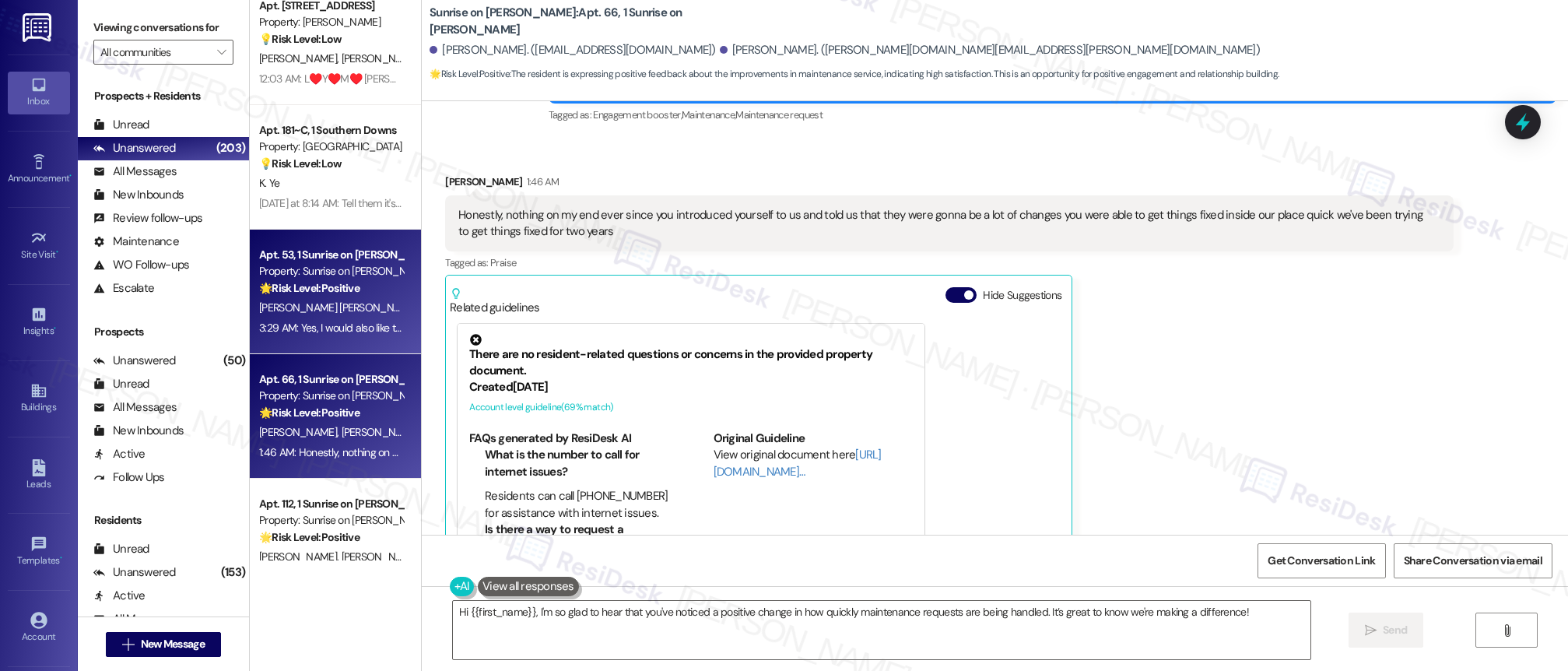
click at [358, 296] on div "🌟 Risk Level: Positive The message is a response to an outreach message regardi…" at bounding box center [331, 288] width 144 height 17
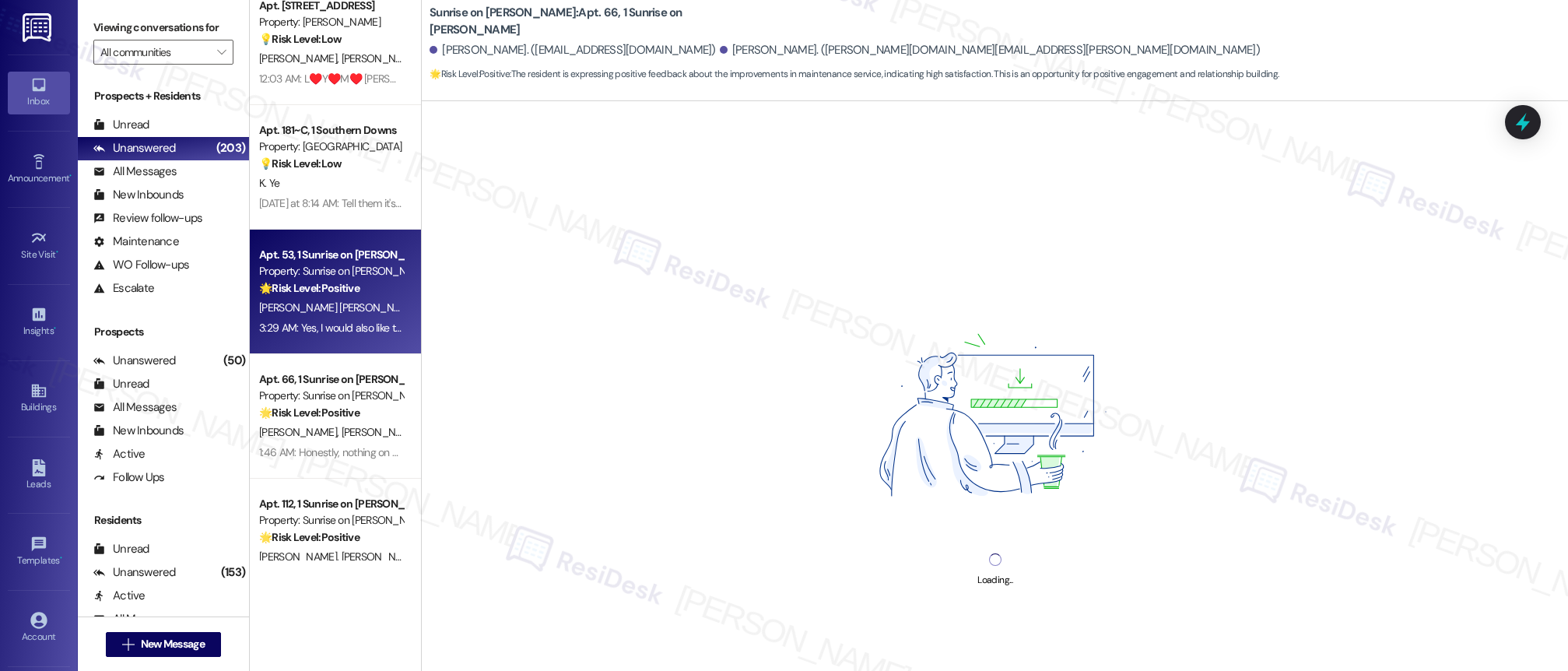
click at [1238, 306] on div "Loading..." at bounding box center [995, 437] width 1147 height 671
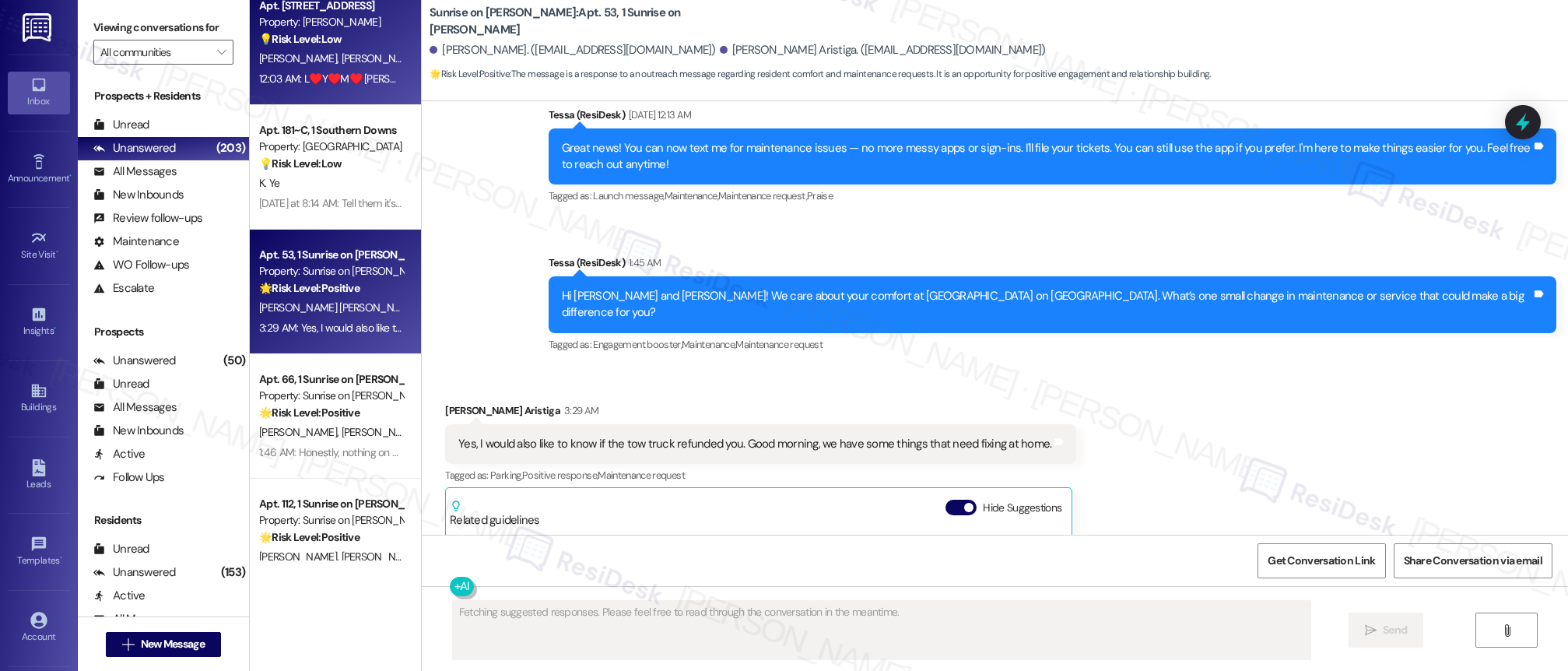
scroll to position [1064, 0]
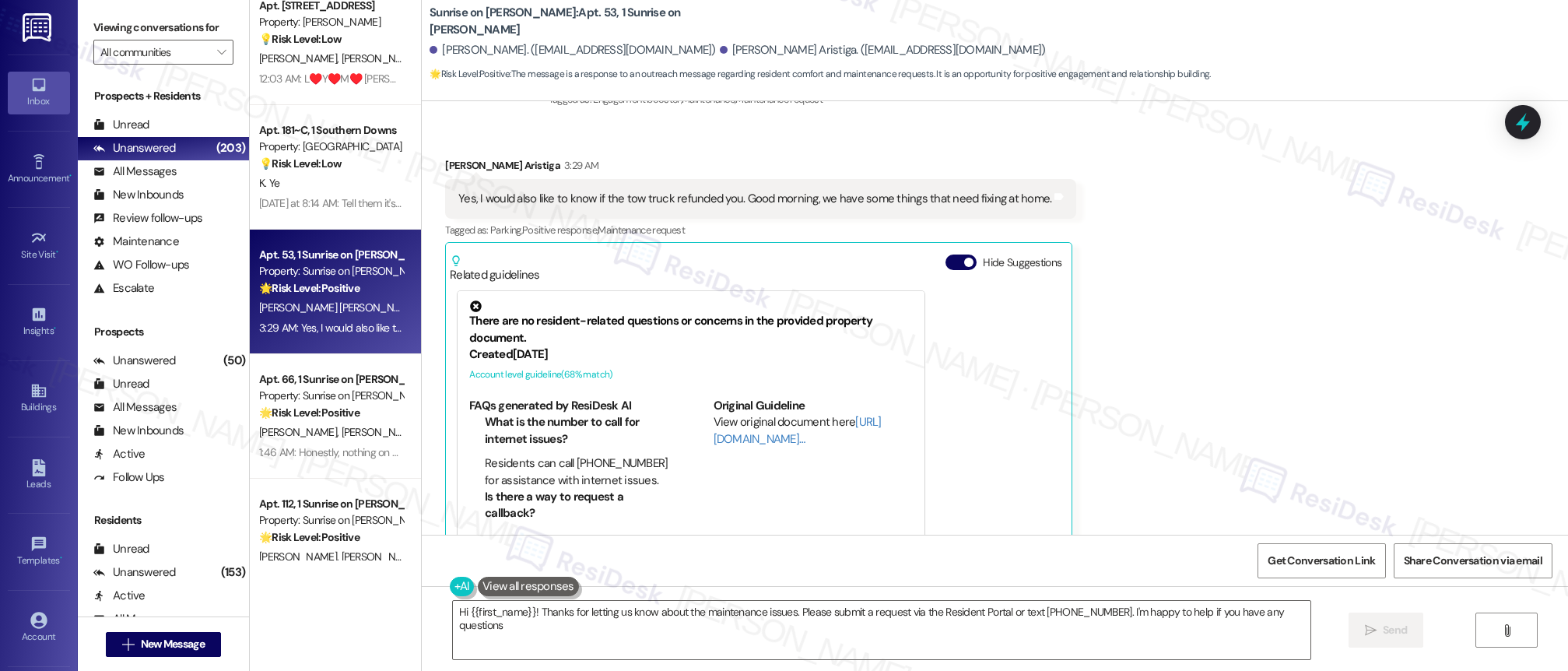
type textarea "Hi {{first_name}}! Thanks for letting us know about the maintenance issues. Ple…"
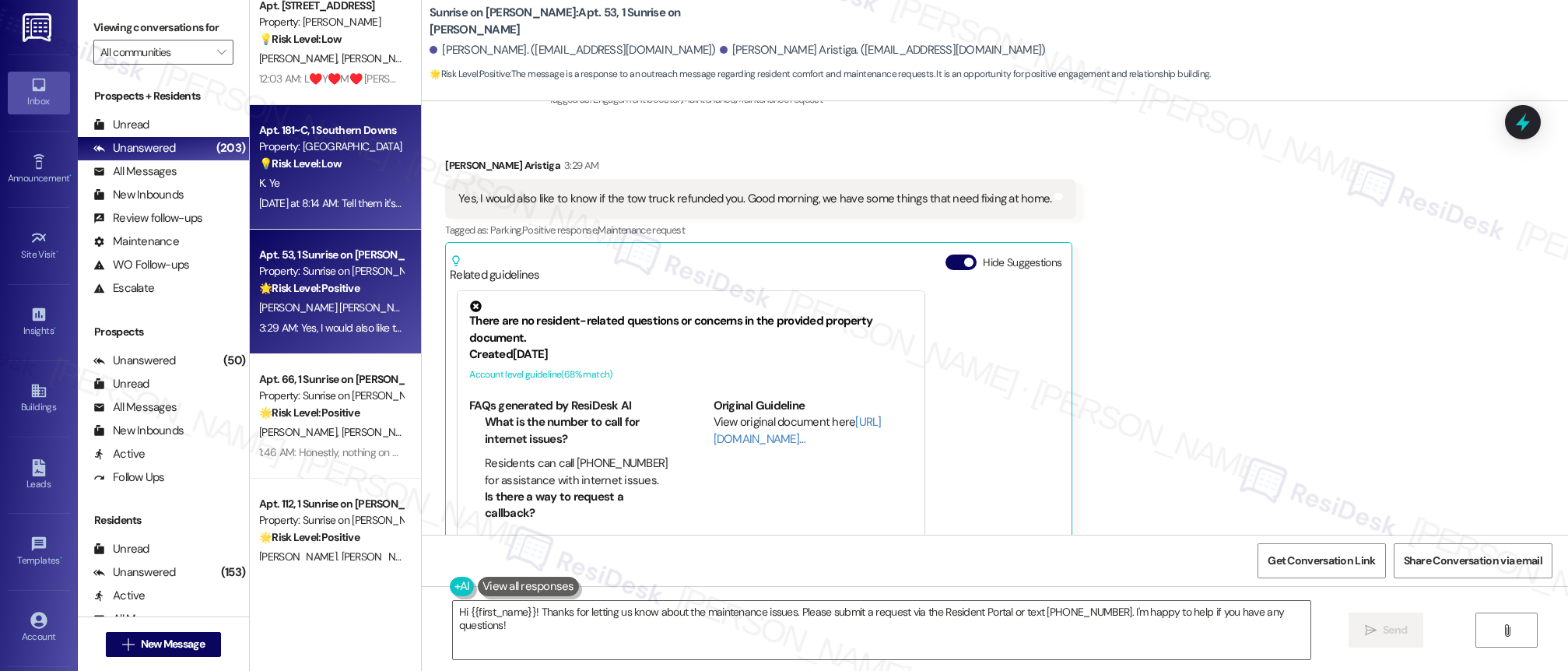
click at [315, 192] on div "K. Ye" at bounding box center [331, 184] width 147 height 20
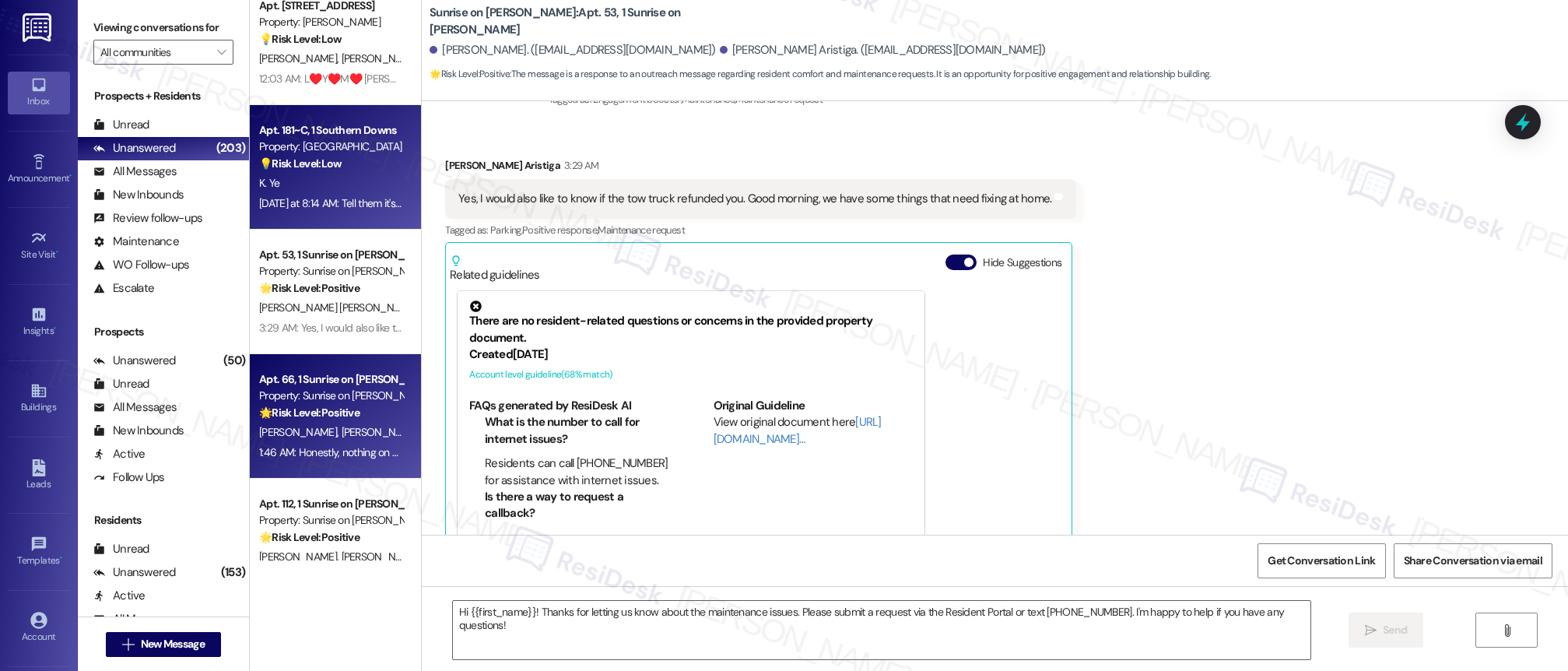
click at [346, 398] on div "Property: Sunrise on [PERSON_NAME]" at bounding box center [331, 396] width 144 height 17
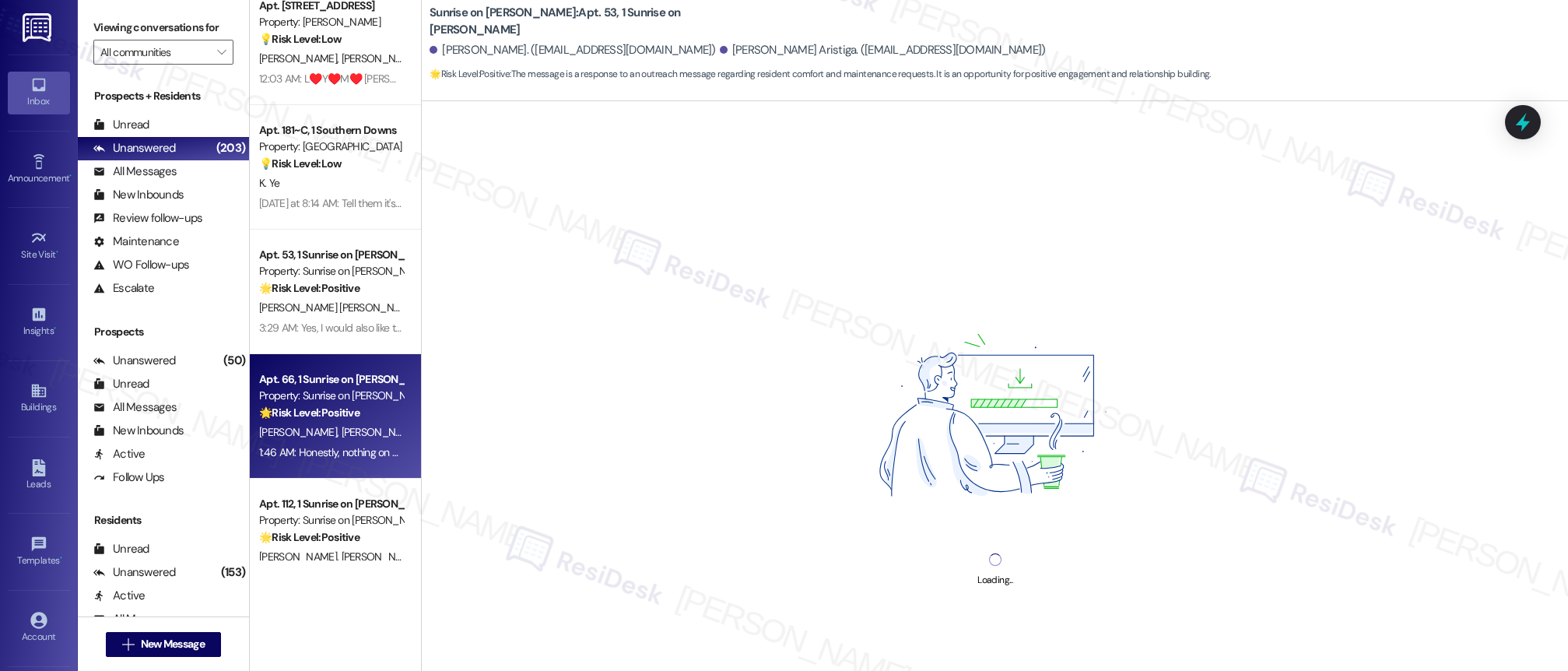
click at [342, 431] on span "[PERSON_NAME]" at bounding box center [381, 432] width 78 height 14
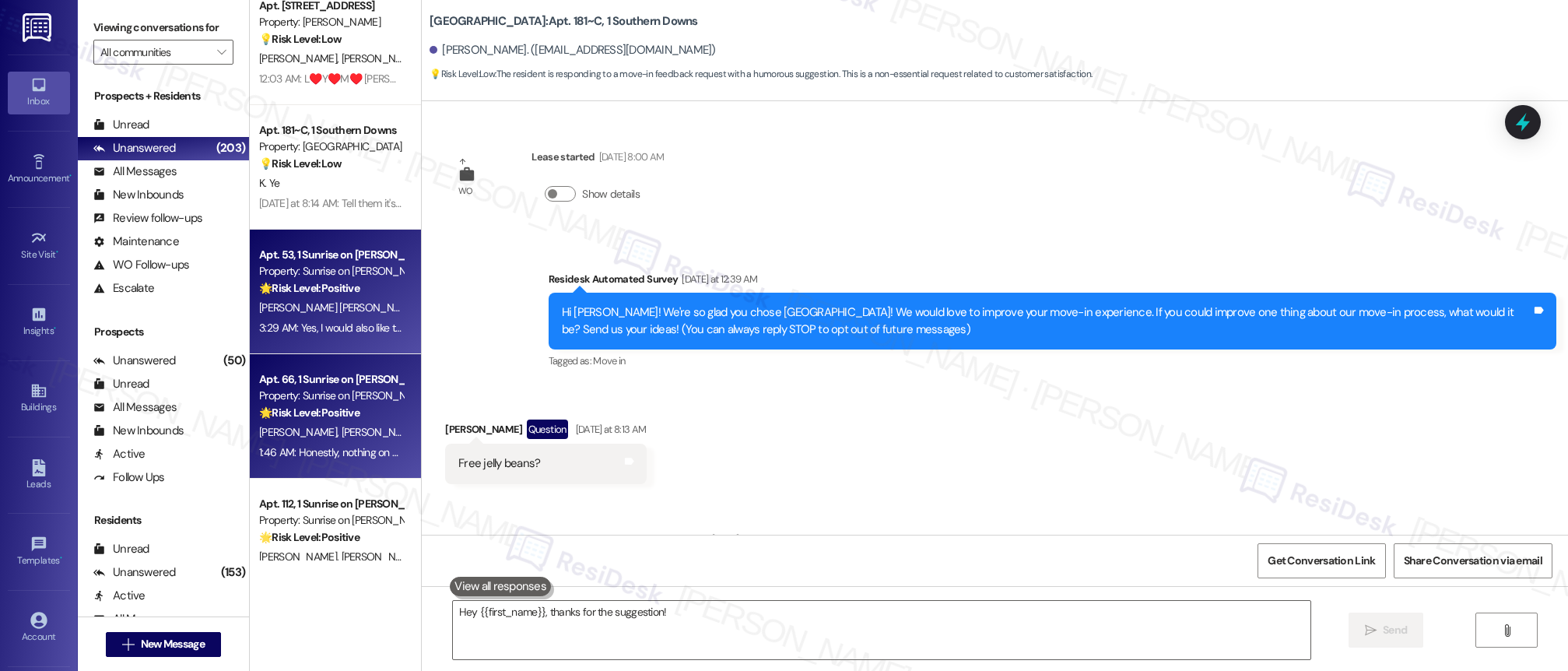
scroll to position [361, 0]
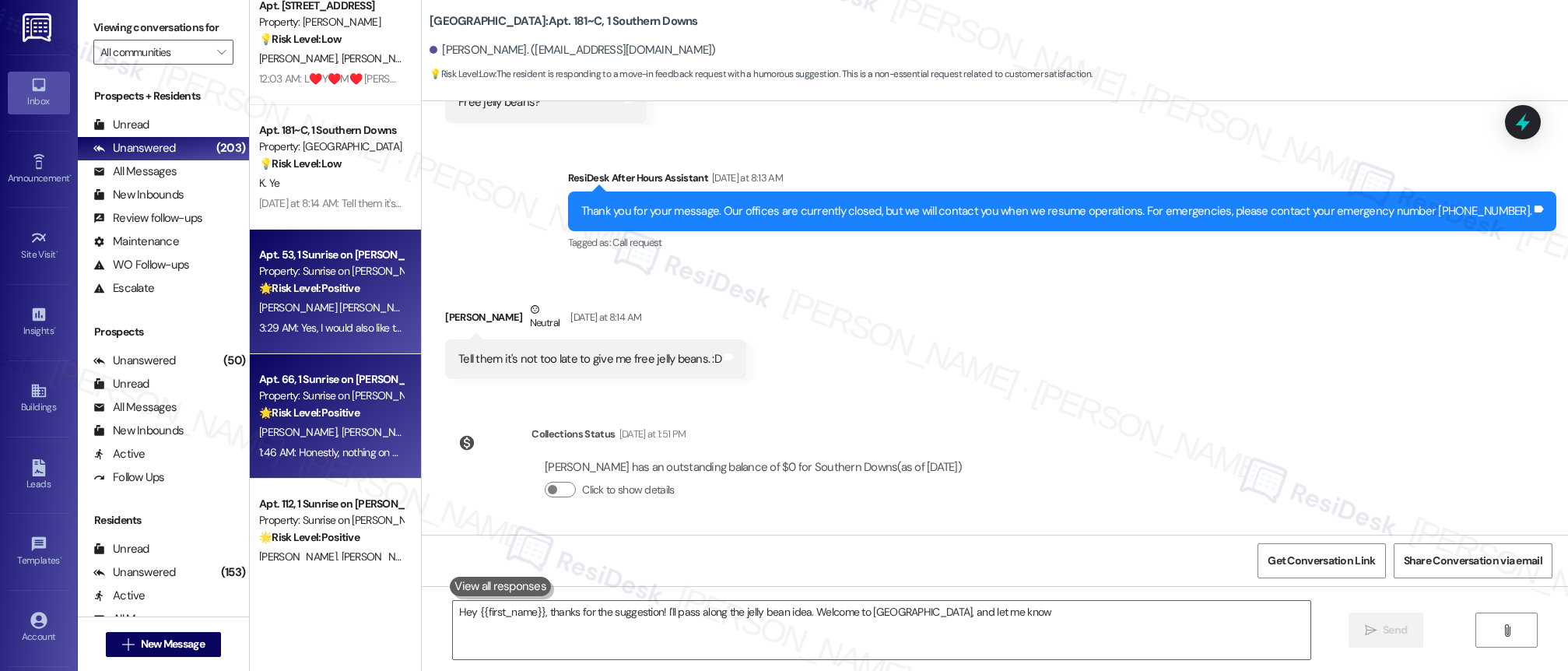
type textarea "Hey {{first_name}}, thanks for the suggestion! I'll pass along the jelly bean i…"
click at [310, 319] on div "3:29 AM: Yes, I would also like to know if the tow truck refunded you. Good mor…" at bounding box center [331, 329] width 147 height 20
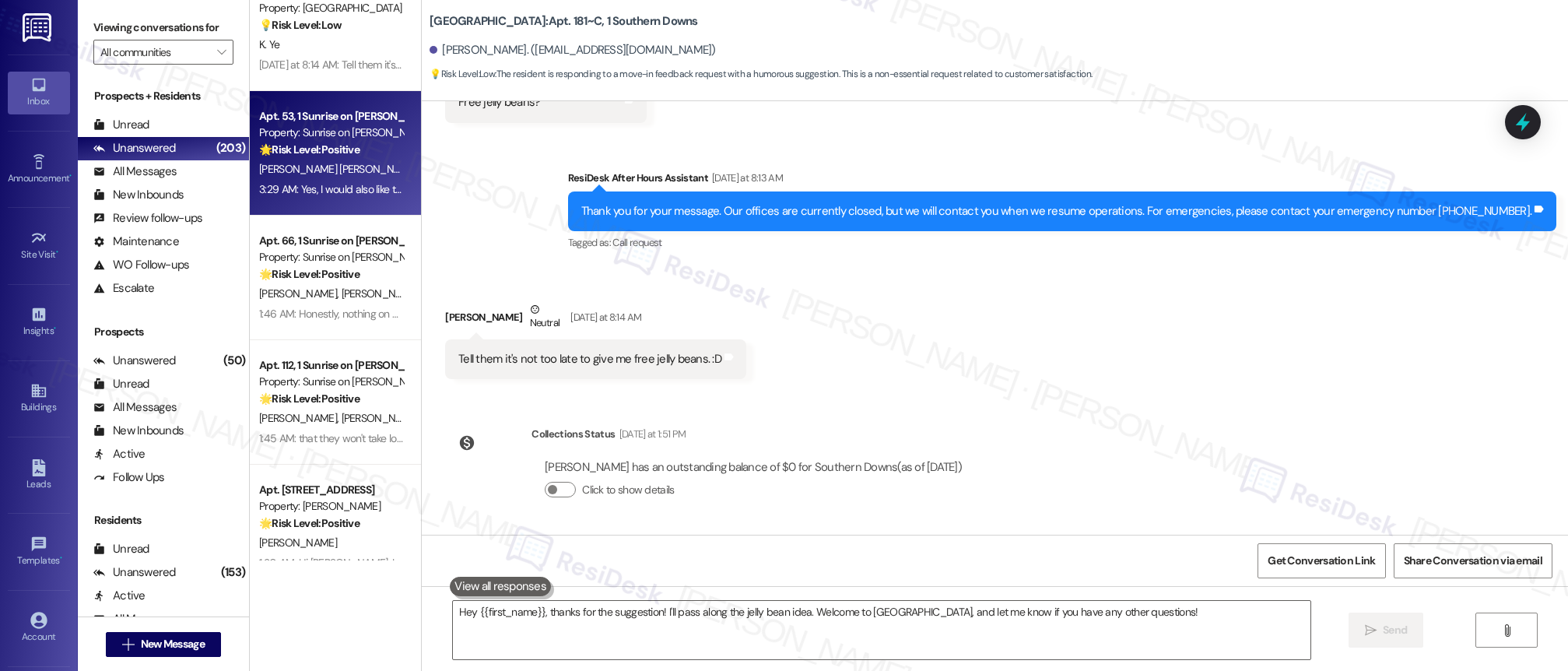
scroll to position [2204, 0]
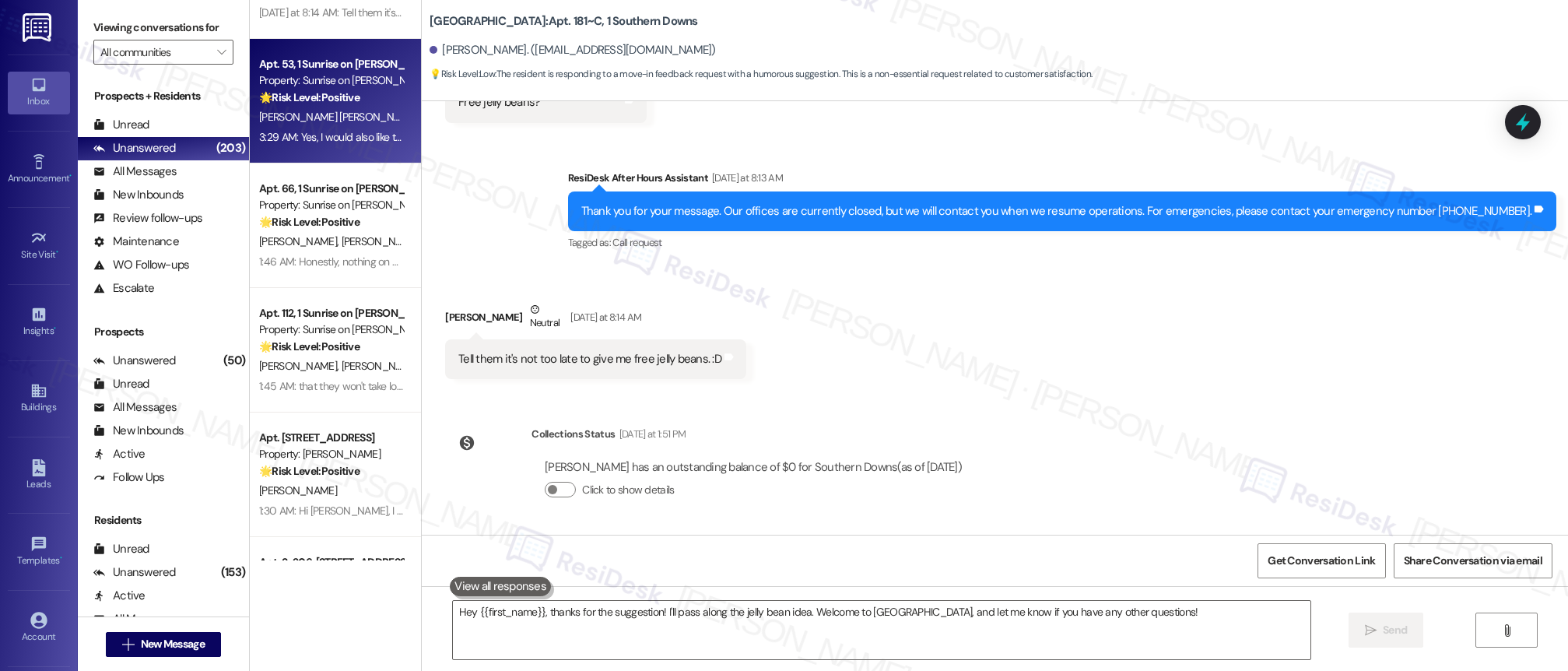
type textarea "Fetching suggested responses. Please feel free to read through the conversation…"
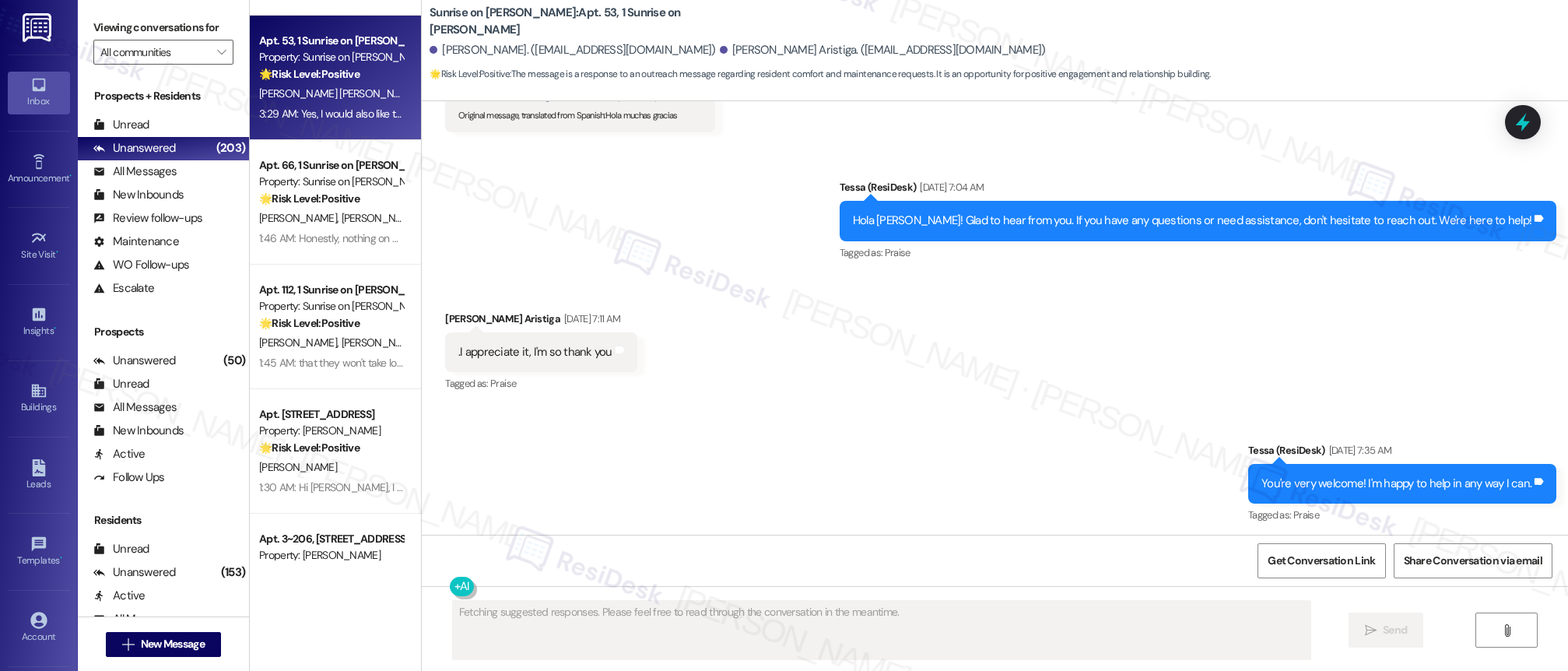
scroll to position [2237, 0]
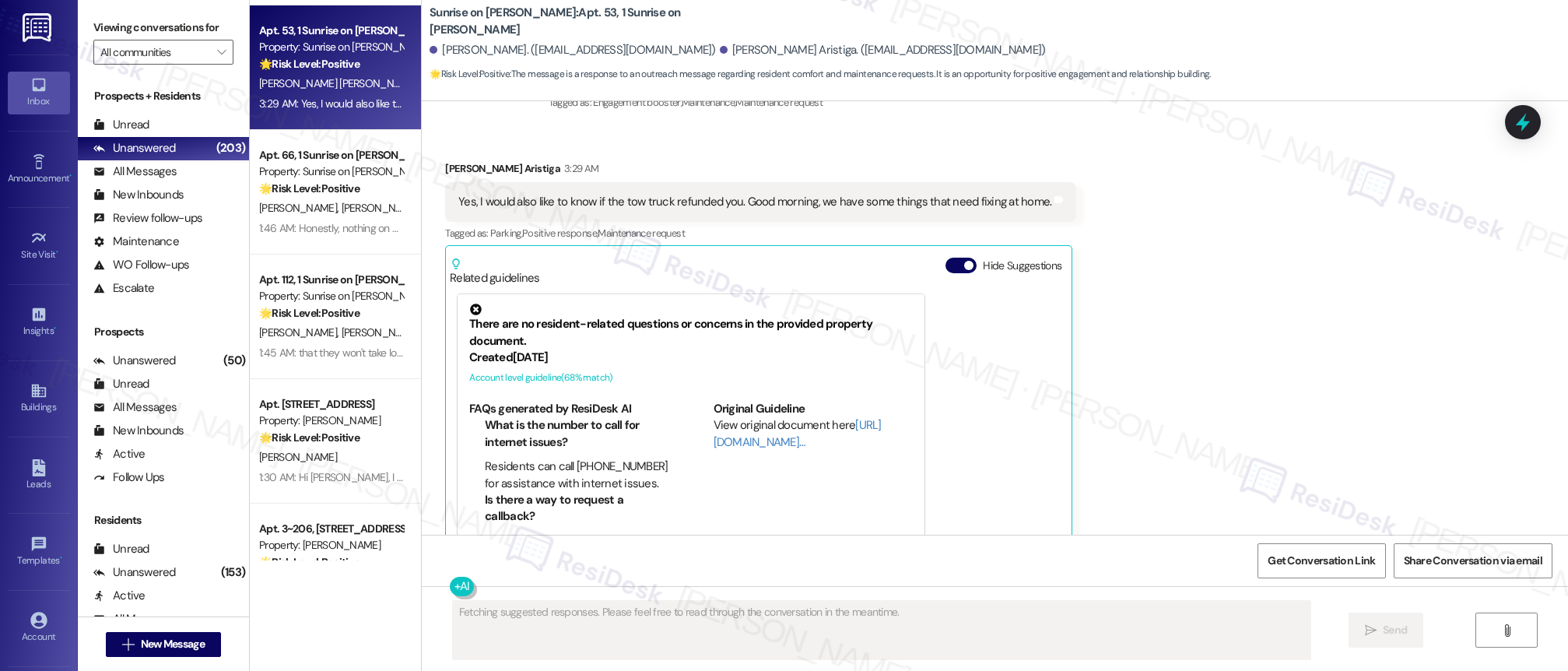
click at [342, 209] on span "[PERSON_NAME]" at bounding box center [381, 208] width 78 height 14
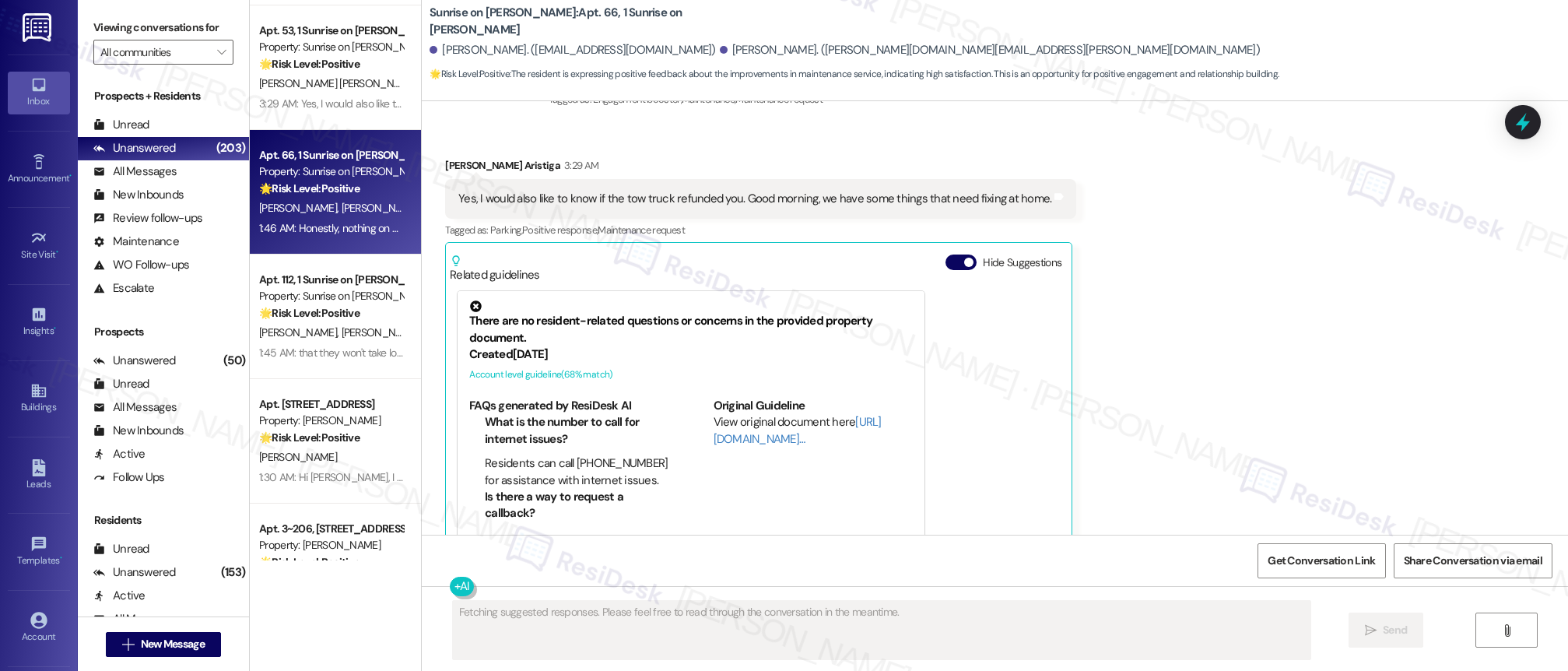
scroll to position [10490, 0]
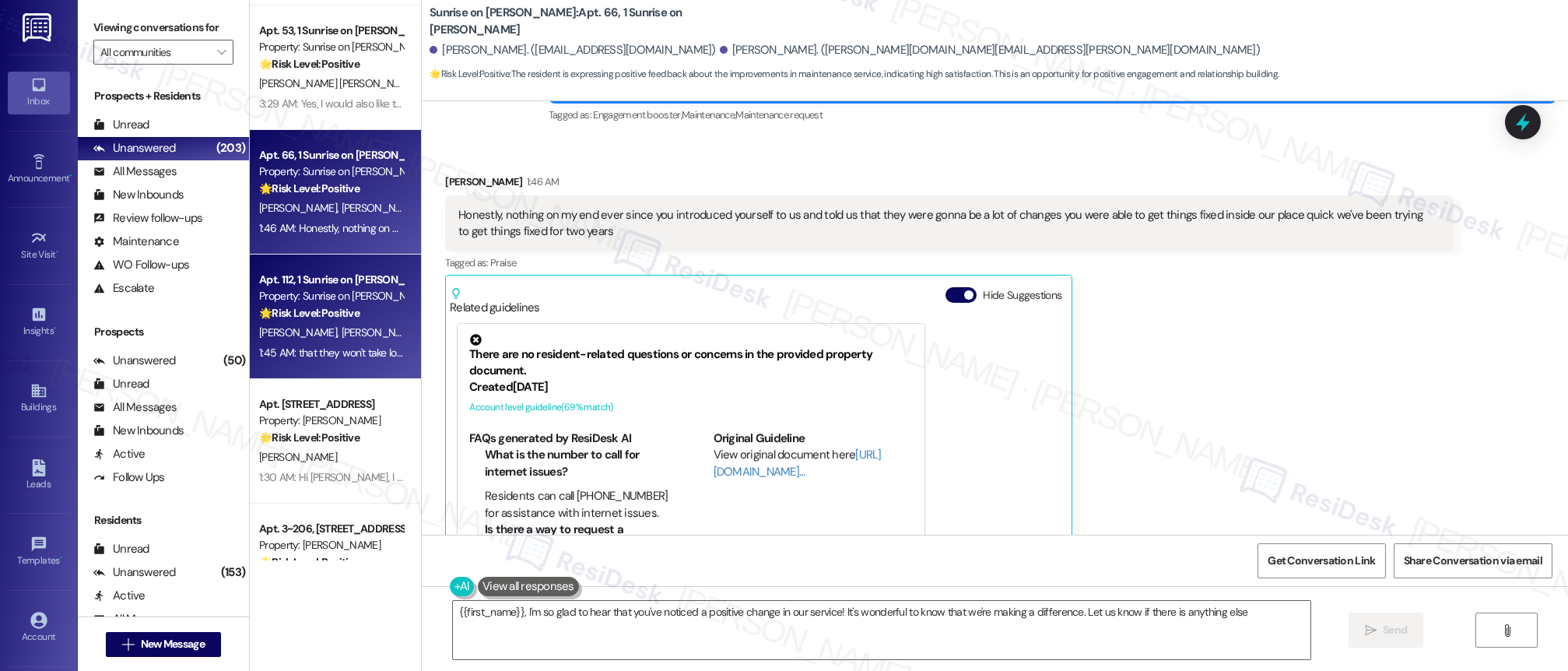
type textarea "{{first_name}}, I'm so glad to hear that you've noticed a positive change in ou…"
click at [382, 358] on div "1:45 AM: that they won't take long to perform the services, because there have …" at bounding box center [608, 352] width 700 height 14
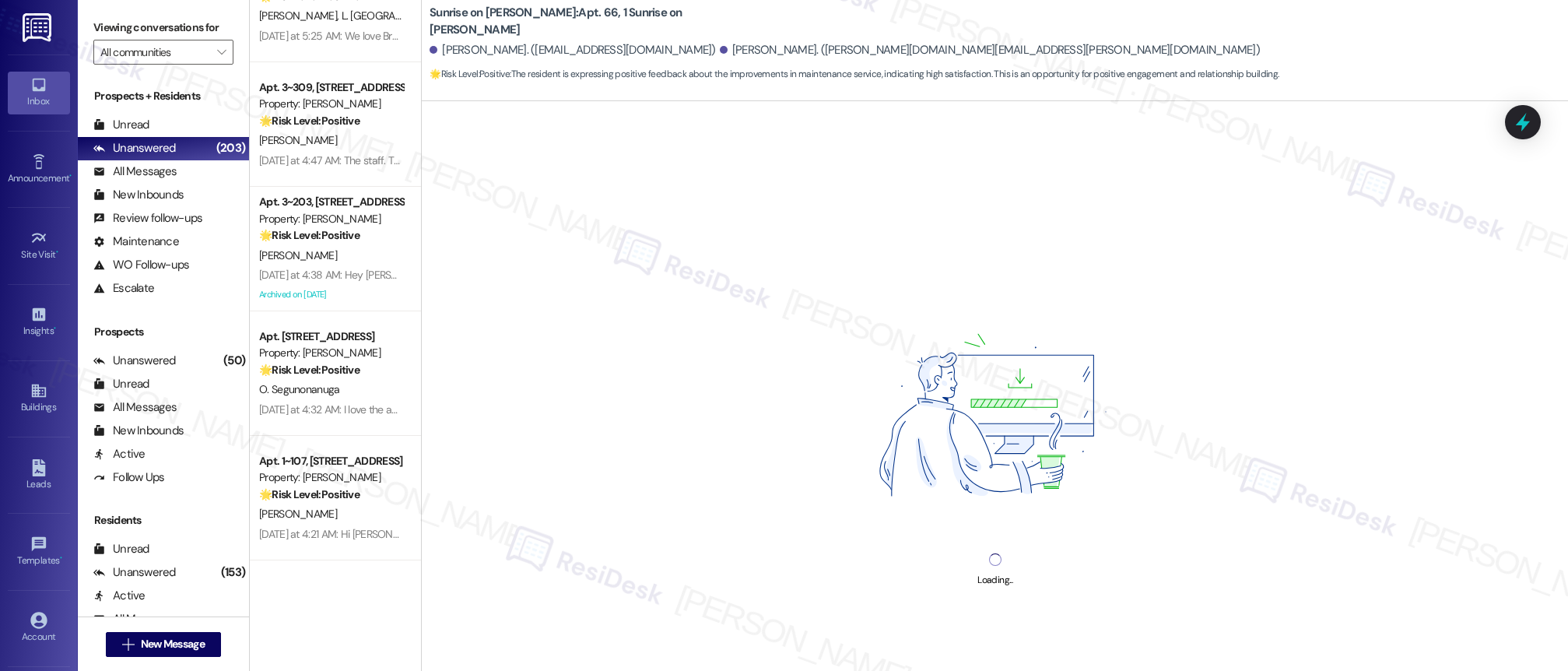
scroll to position [3208, 0]
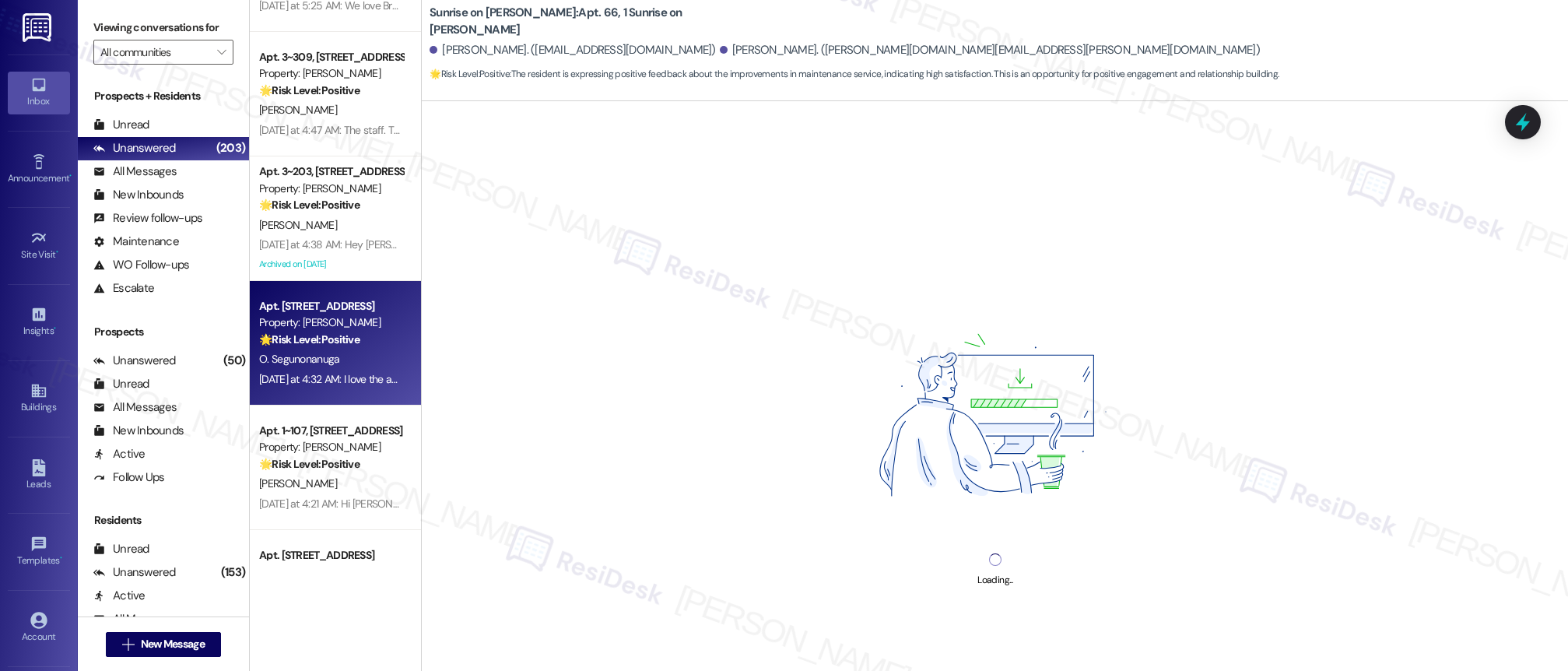
click at [305, 357] on span "O. Segunonanuga" at bounding box center [300, 359] width 81 height 14
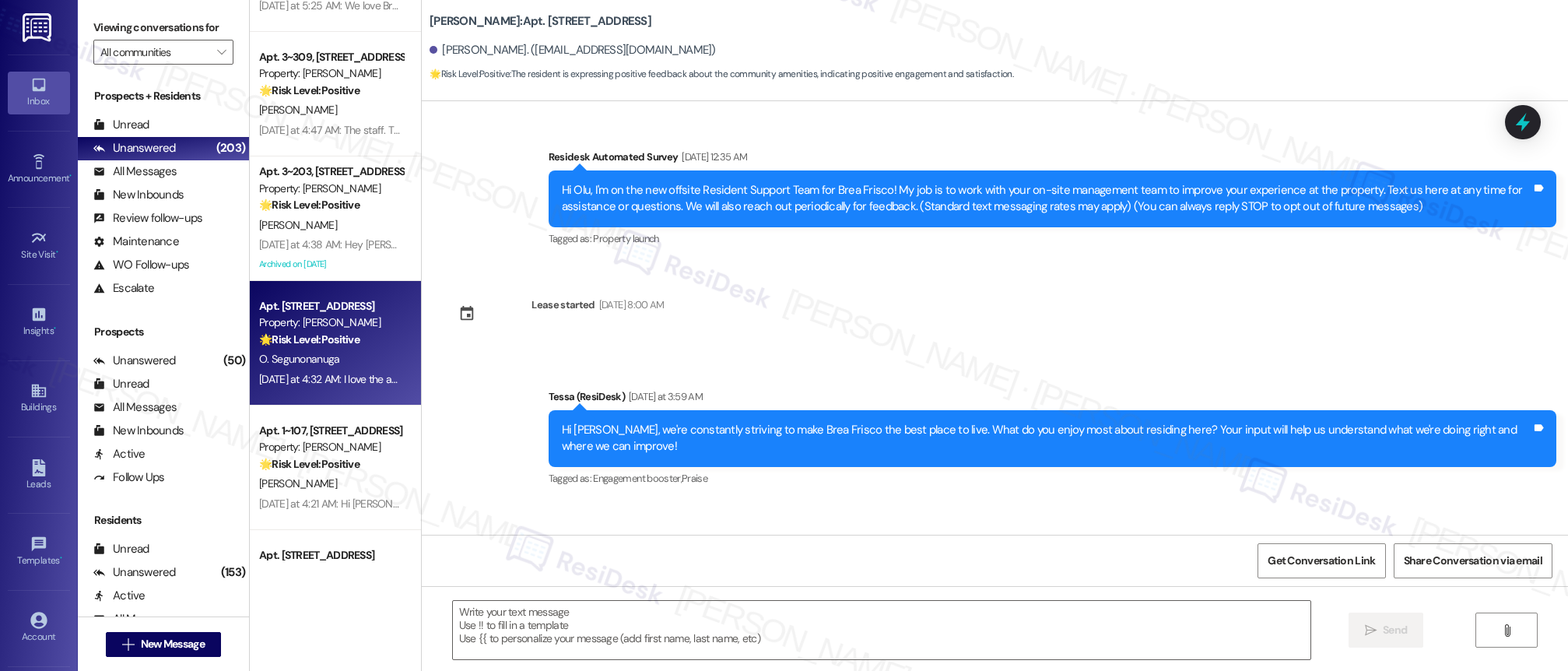
scroll to position [98, 0]
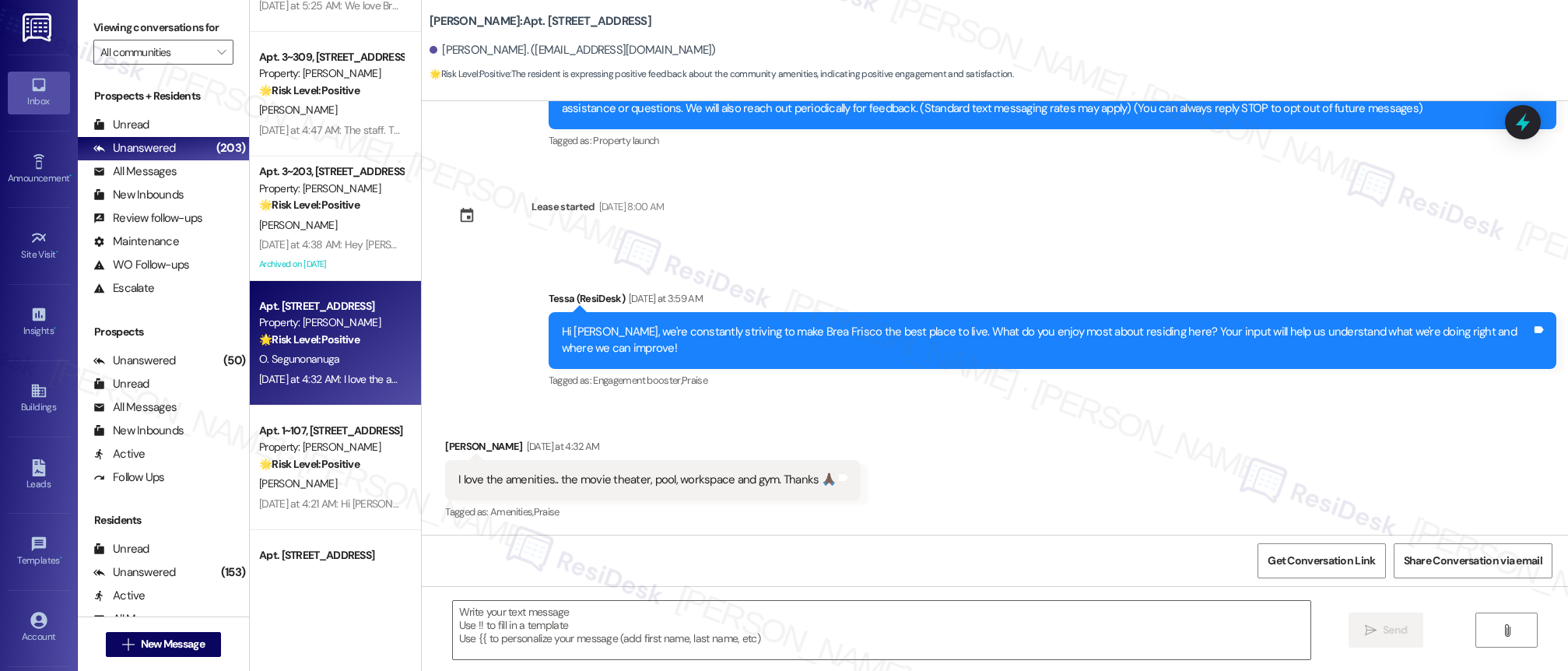
type textarea "Fetching suggested responses. Please feel free to read through the conversation…"
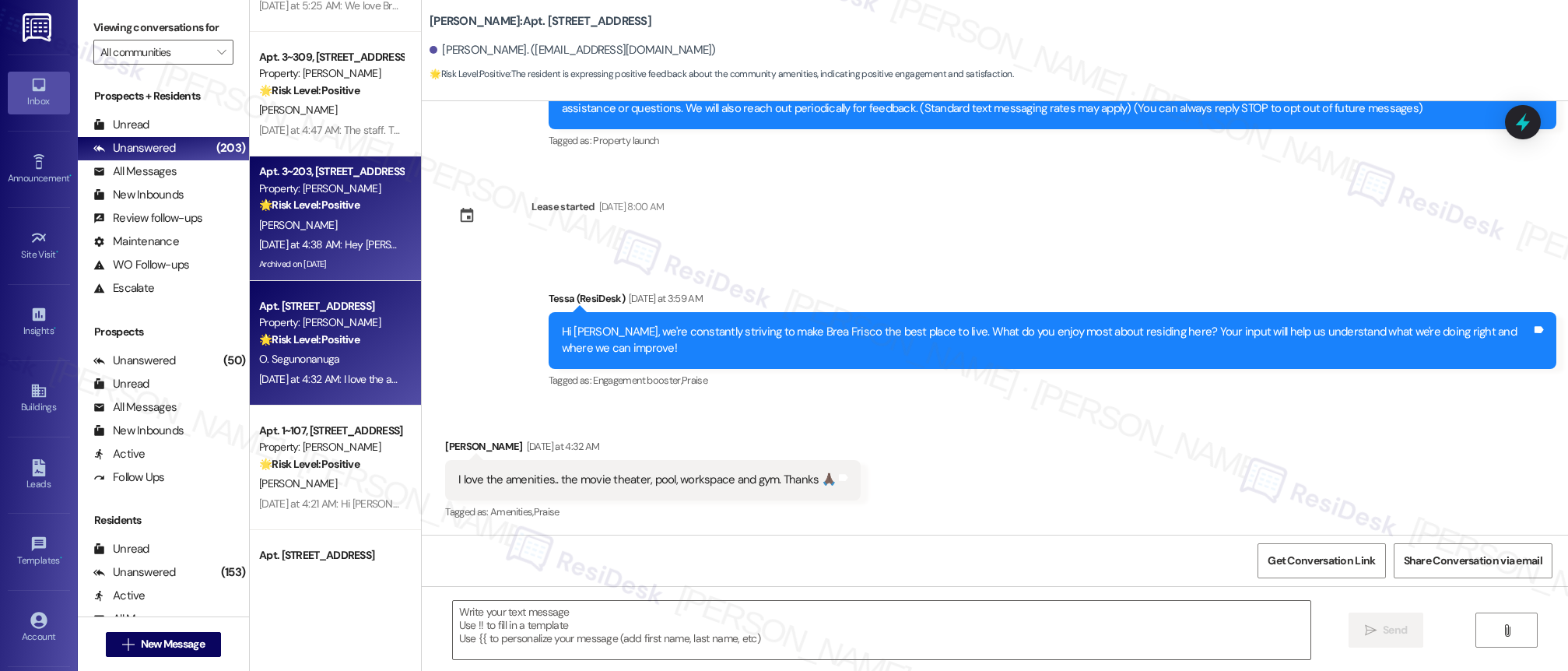
click at [286, 188] on div "Property: [PERSON_NAME]" at bounding box center [331, 189] width 144 height 17
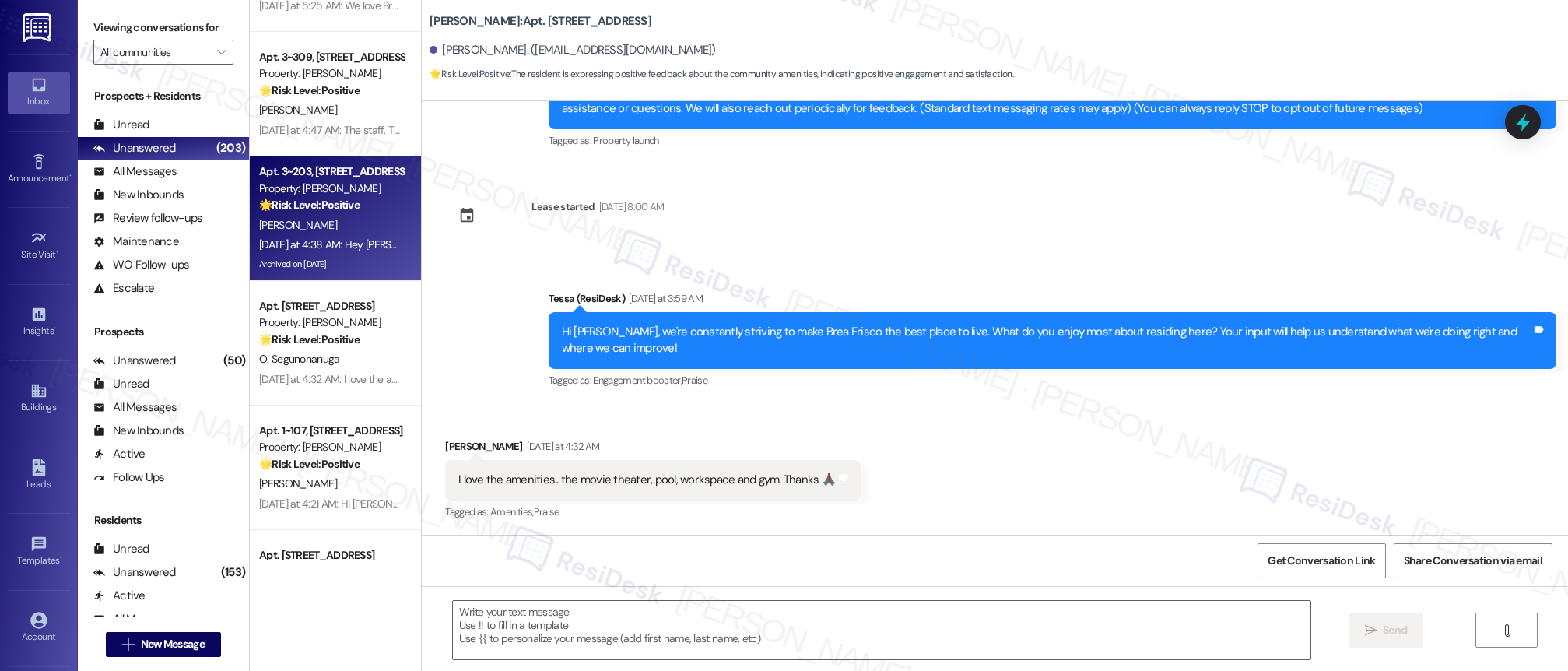
click at [339, 110] on div "[PERSON_NAME]" at bounding box center [331, 110] width 147 height 20
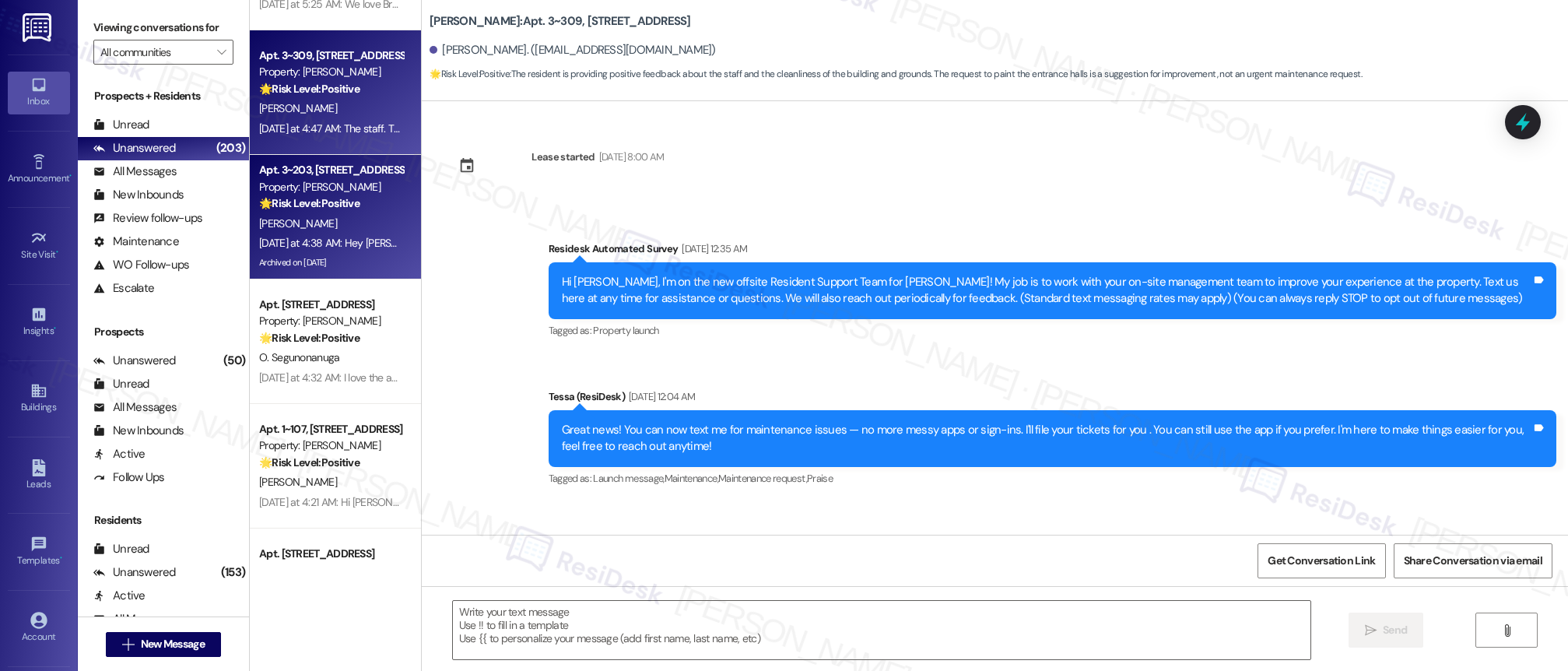
scroll to position [5080, 0]
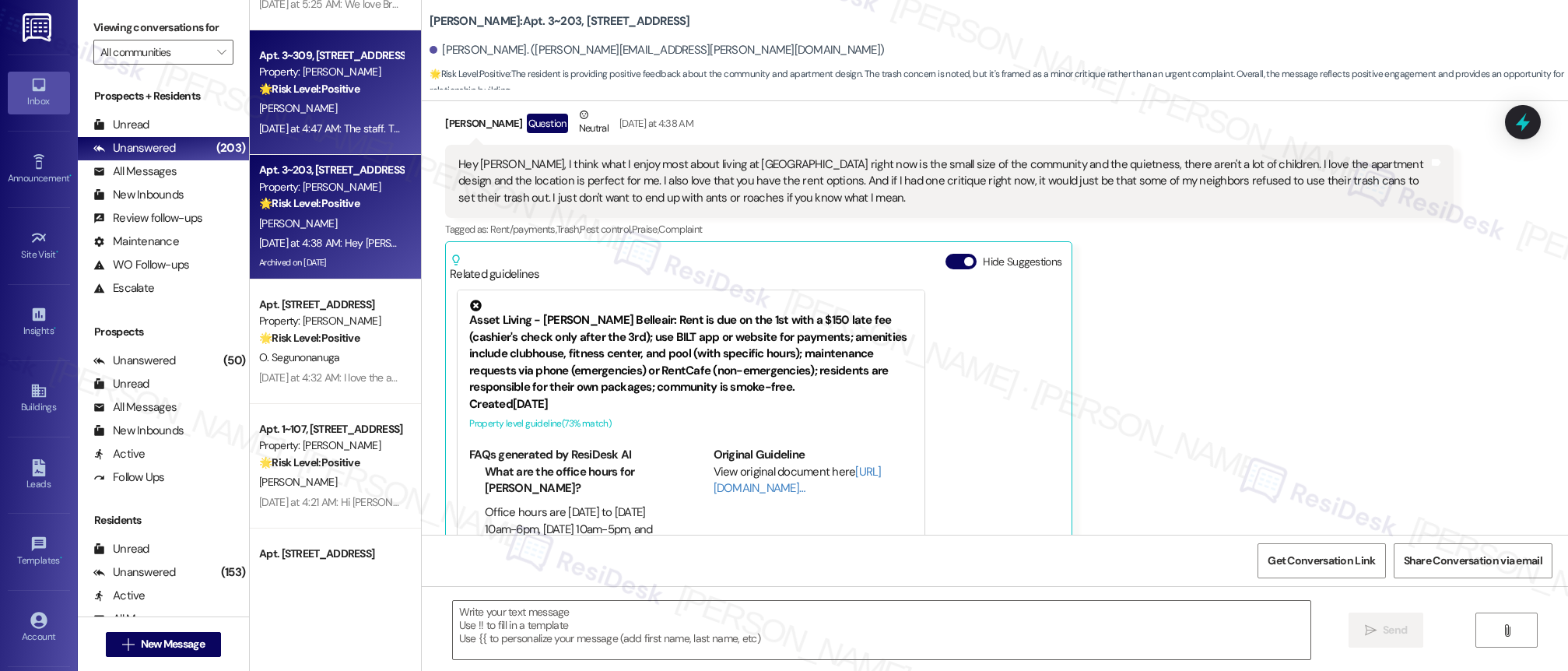
type textarea "Fetching suggested responses. Please feel free to read through the conversation…"
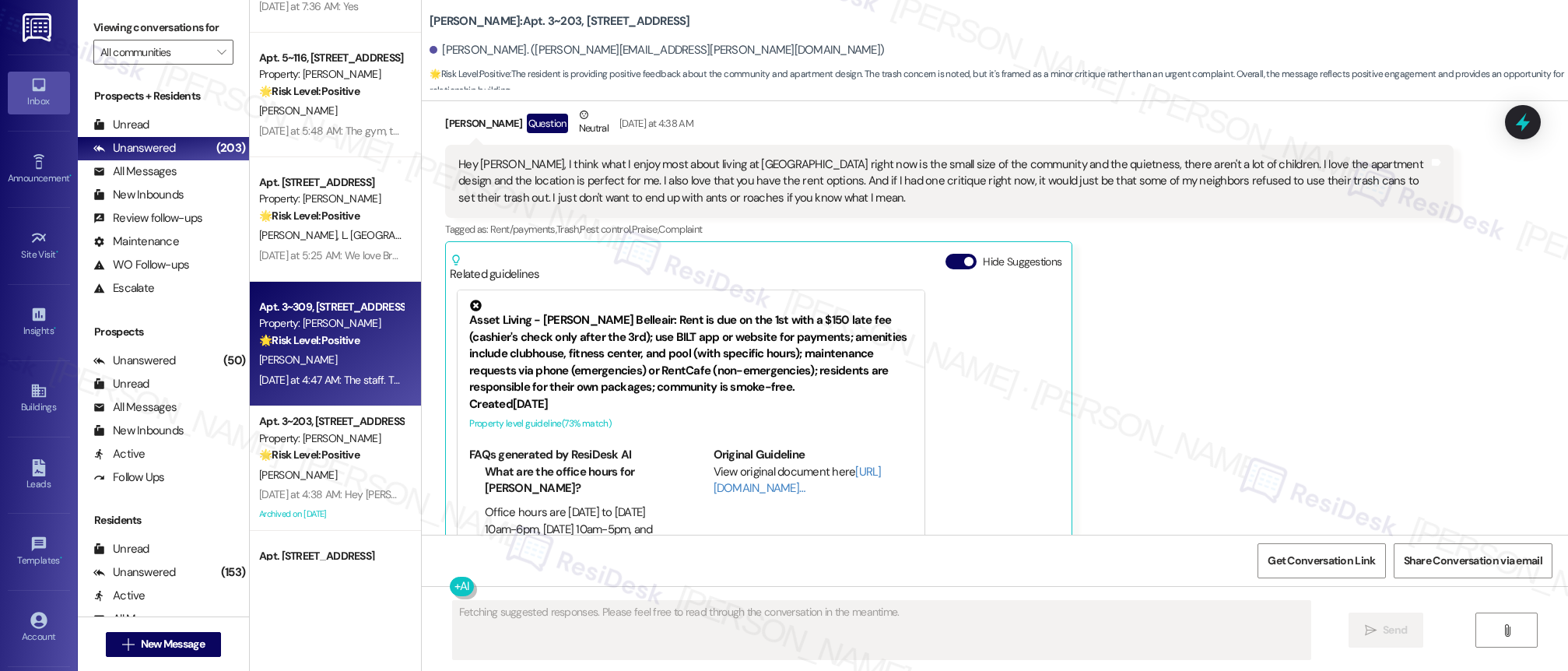
scroll to position [2924, 0]
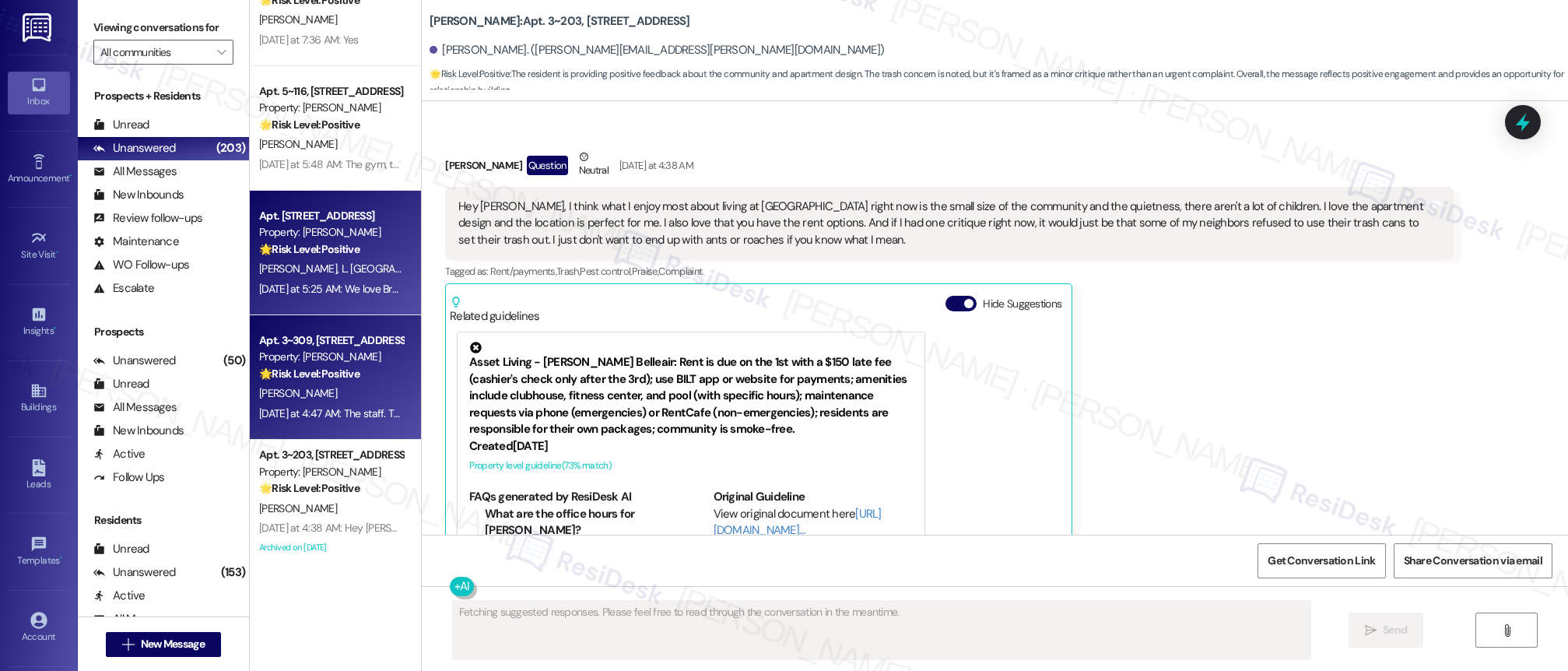
click at [317, 244] on strong "🌟 Risk Level: Positive" at bounding box center [309, 249] width 100 height 14
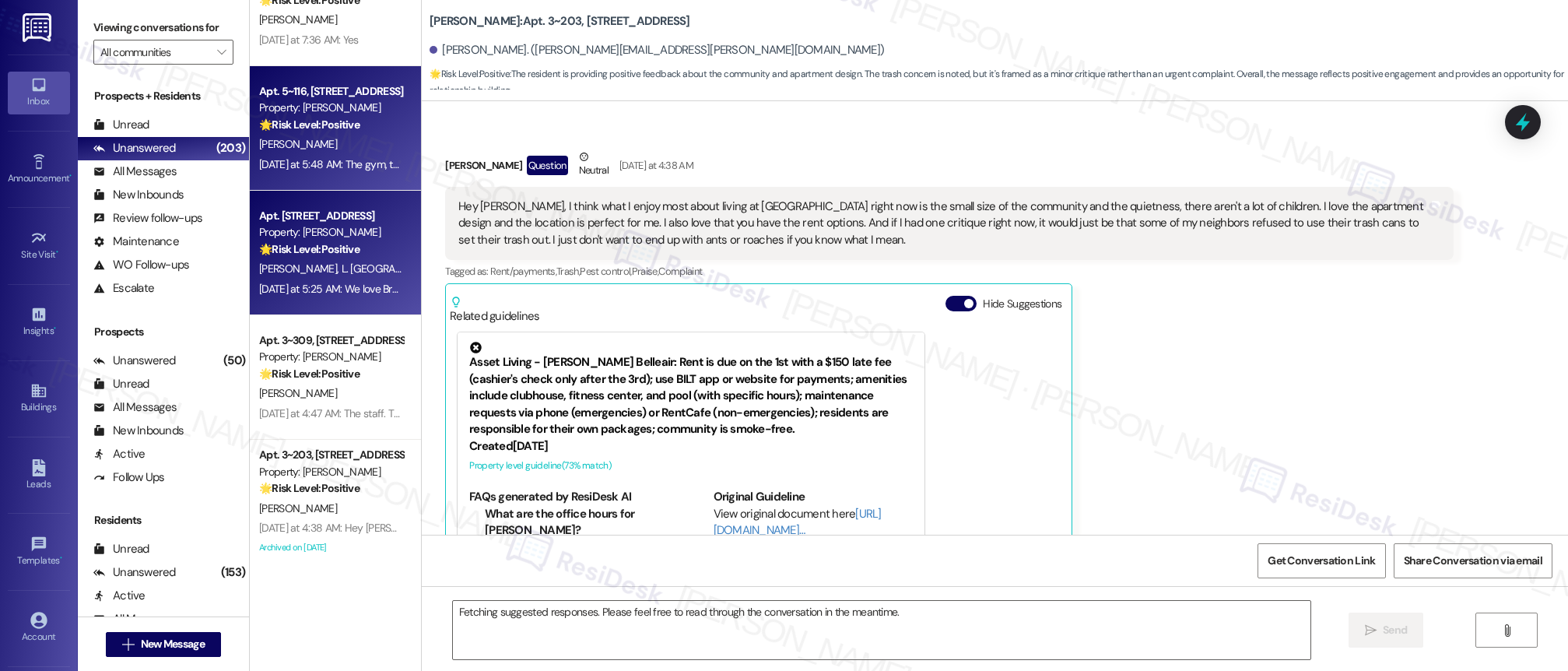
click at [337, 157] on div "[DATE] at 5:48 AM: The gym, the coffee Machine [DATE] at 5:48 AM: The gym, the …" at bounding box center [368, 164] width 219 height 14
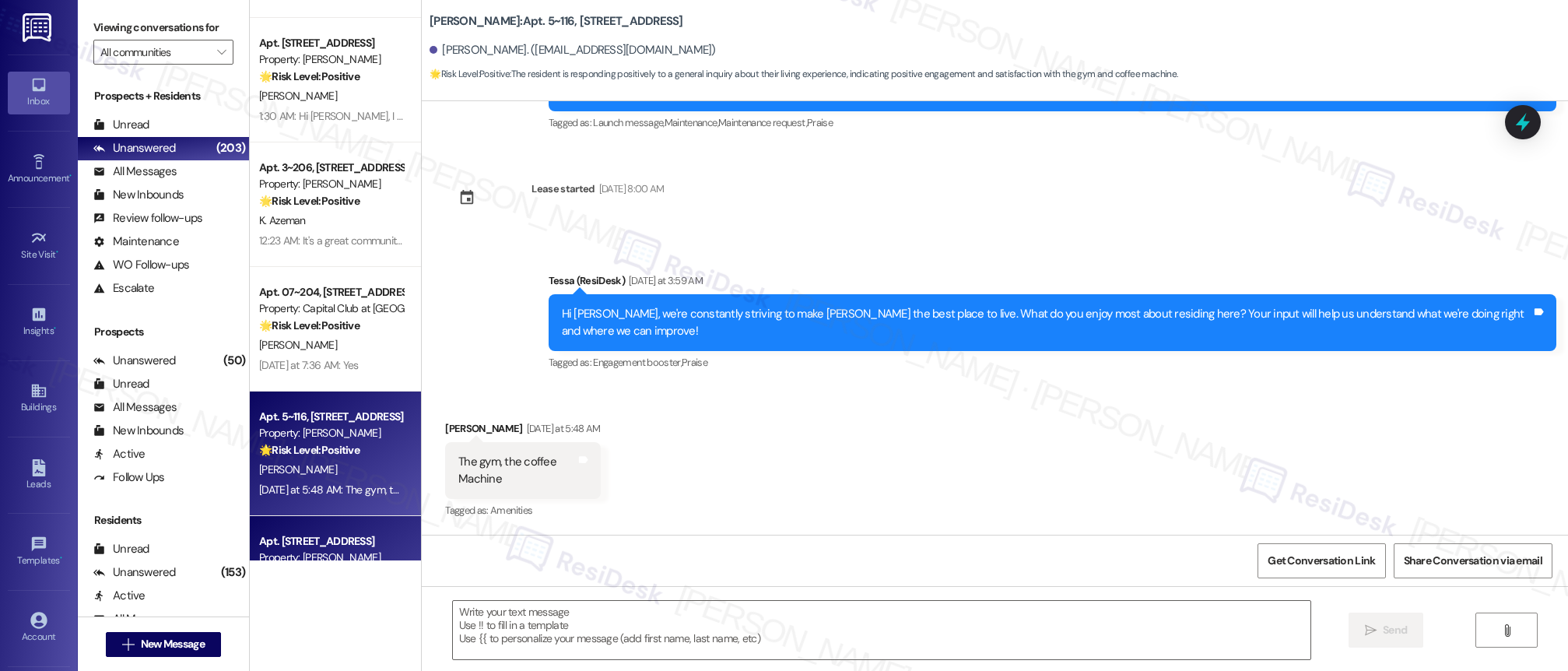
scroll to position [2596, 0]
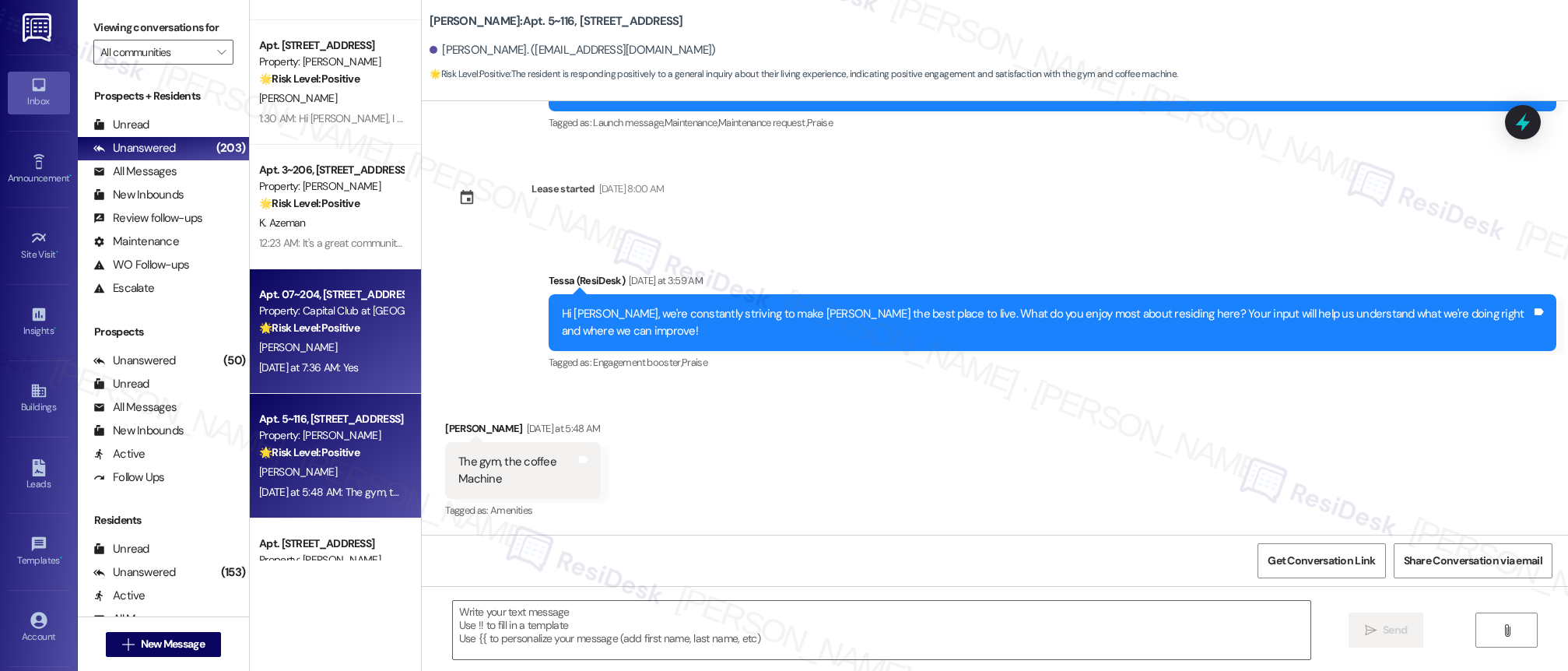
click at [348, 342] on div "[PERSON_NAME]" at bounding box center [331, 348] width 147 height 20
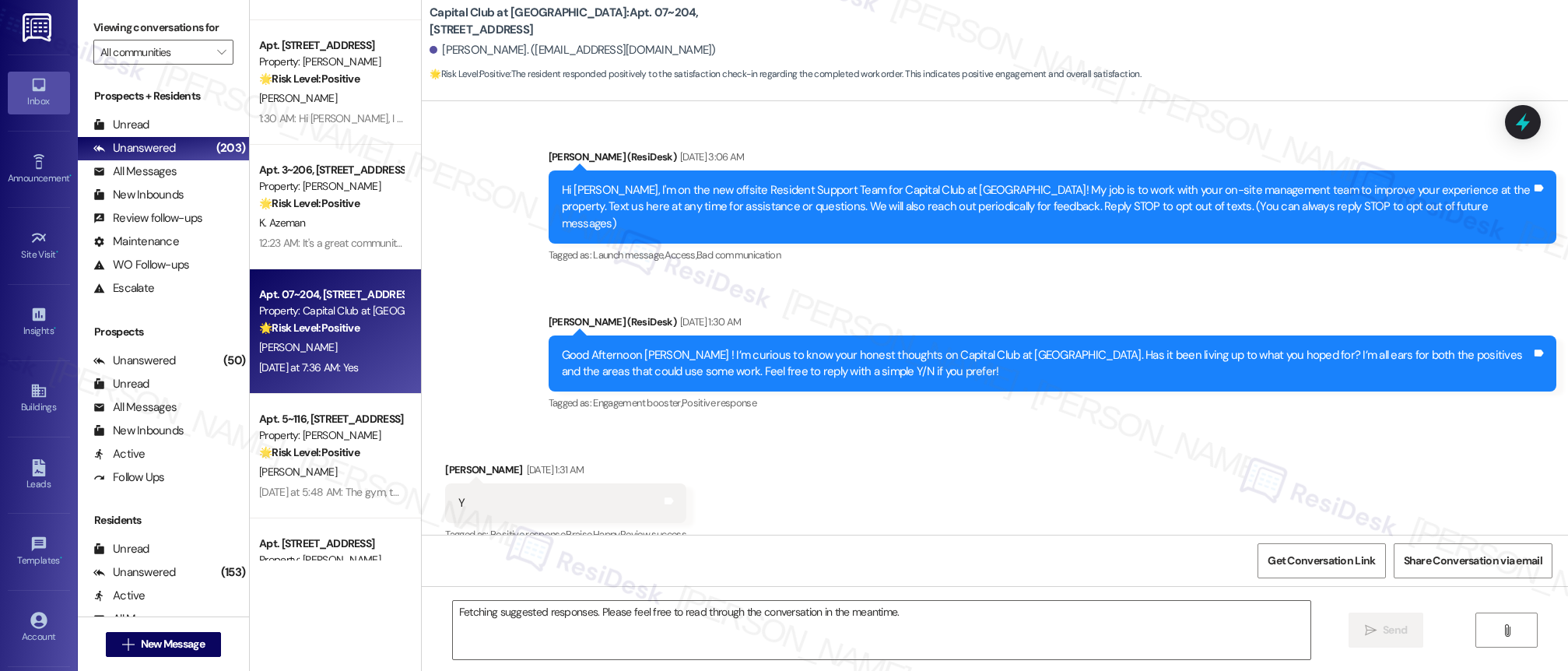
scroll to position [18215, 0]
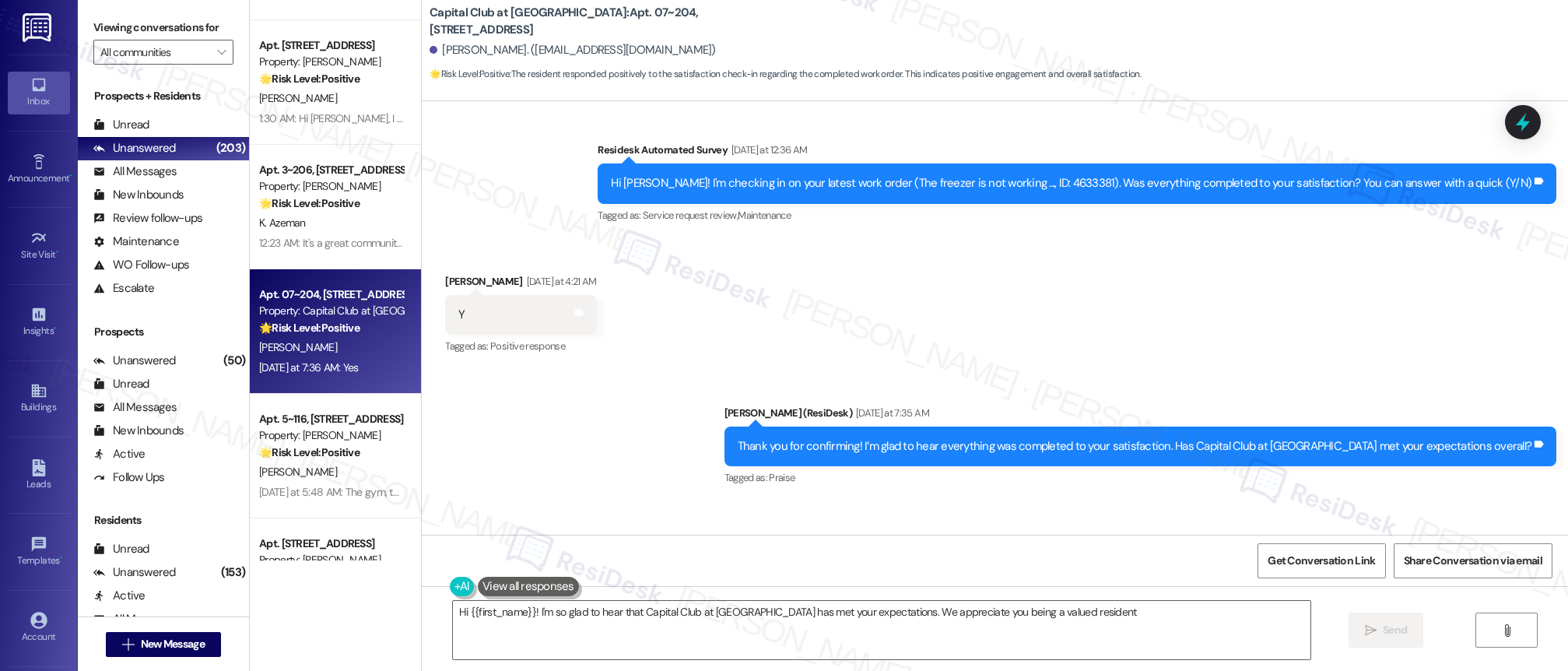
type textarea "Hi {{first_name}}! I'm so glad to hear that Capital Club at [GEOGRAPHIC_DATA] h…"
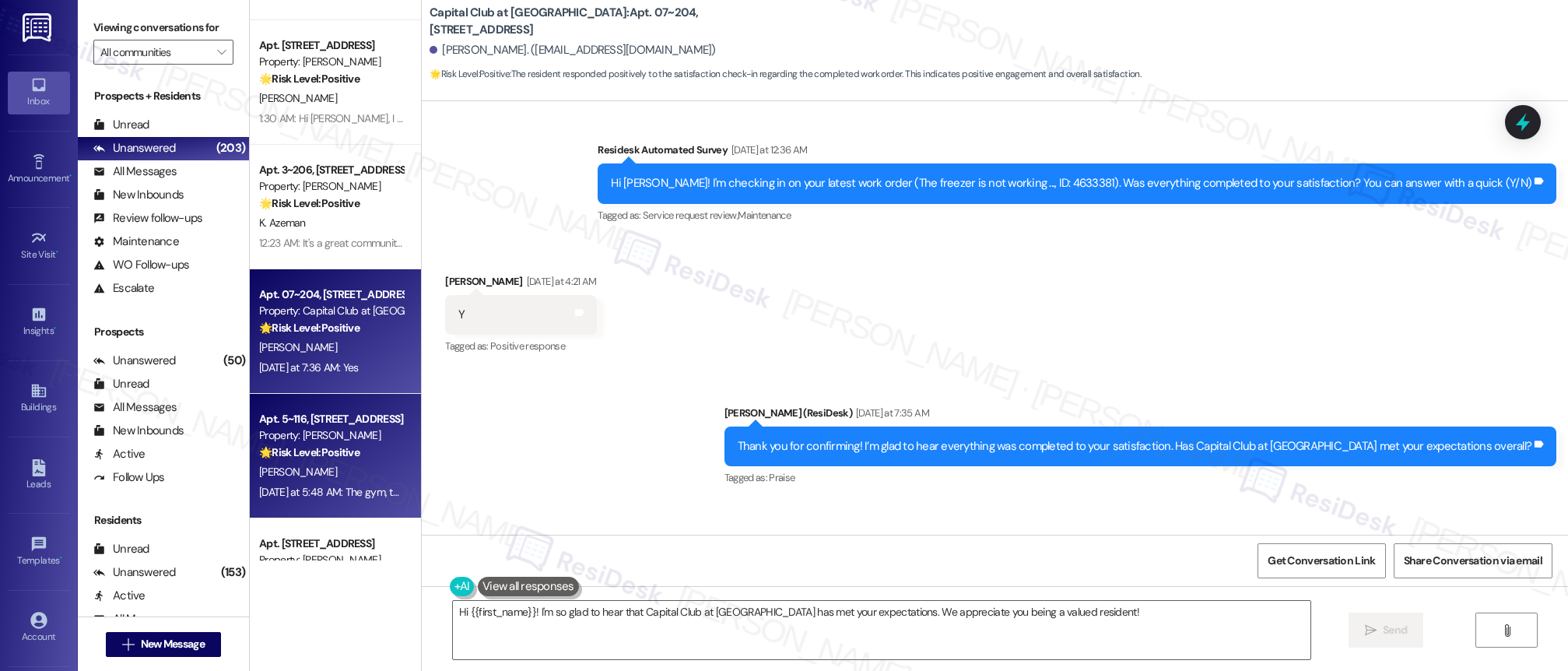
click at [349, 455] on div "🌟 Risk Level: Positive The resident is responding positively to a general inqui…" at bounding box center [331, 453] width 144 height 17
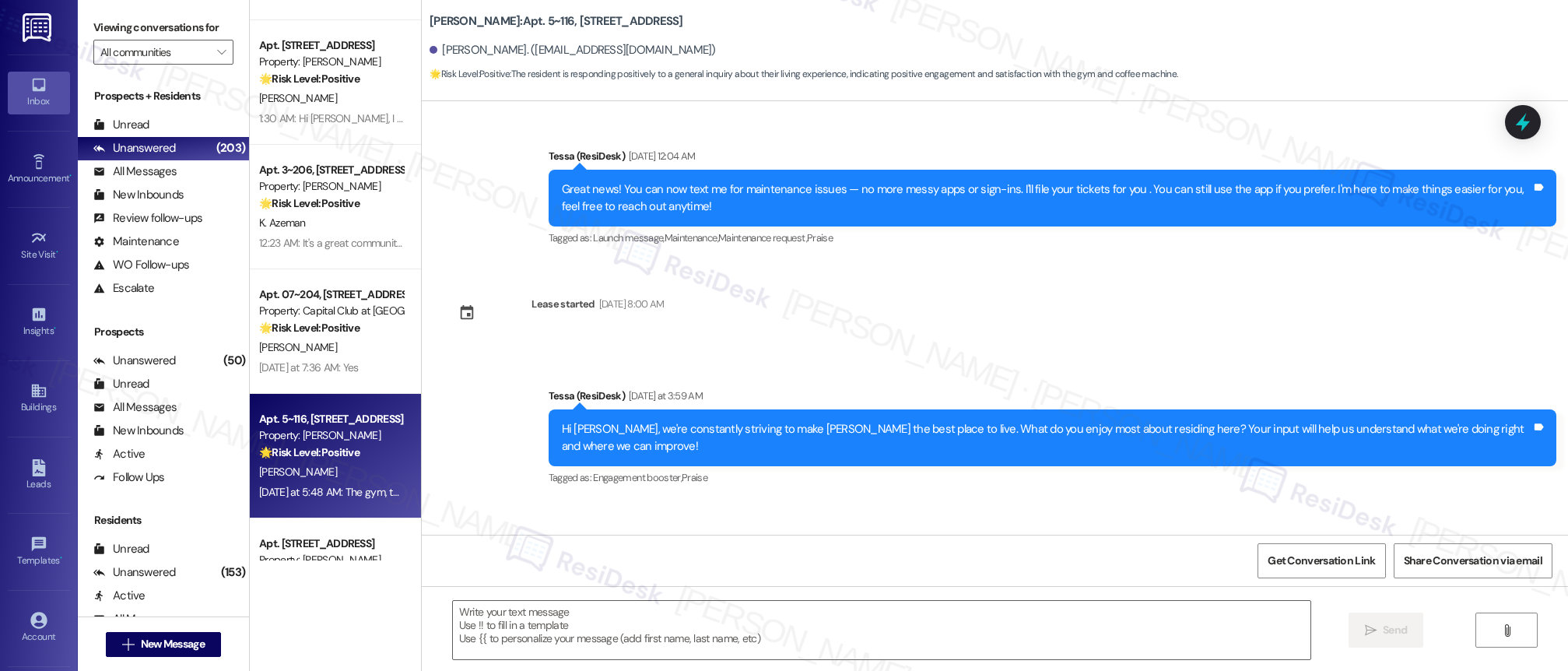
type textarea "Fetching suggested responses. Please feel free to read through the conversation…"
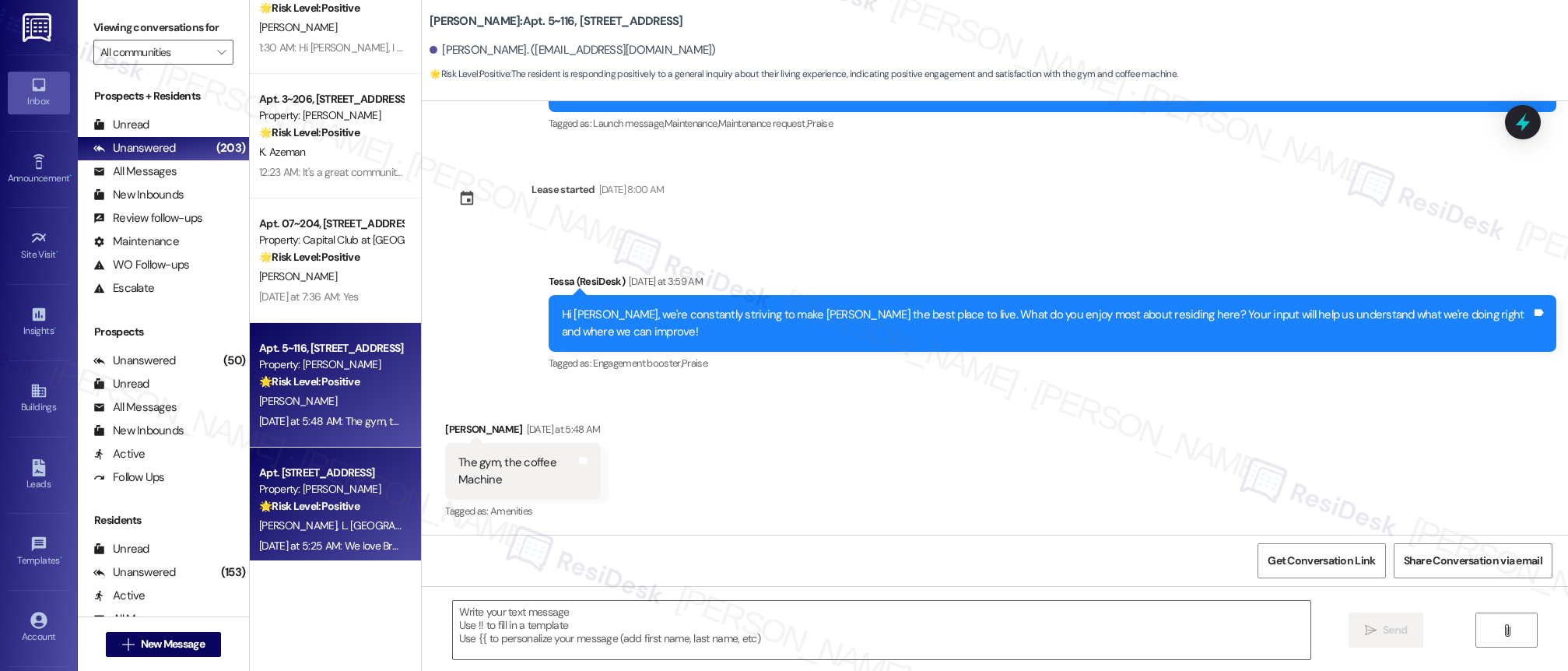
click at [330, 487] on div "Property: [PERSON_NAME]" at bounding box center [331, 490] width 144 height 17
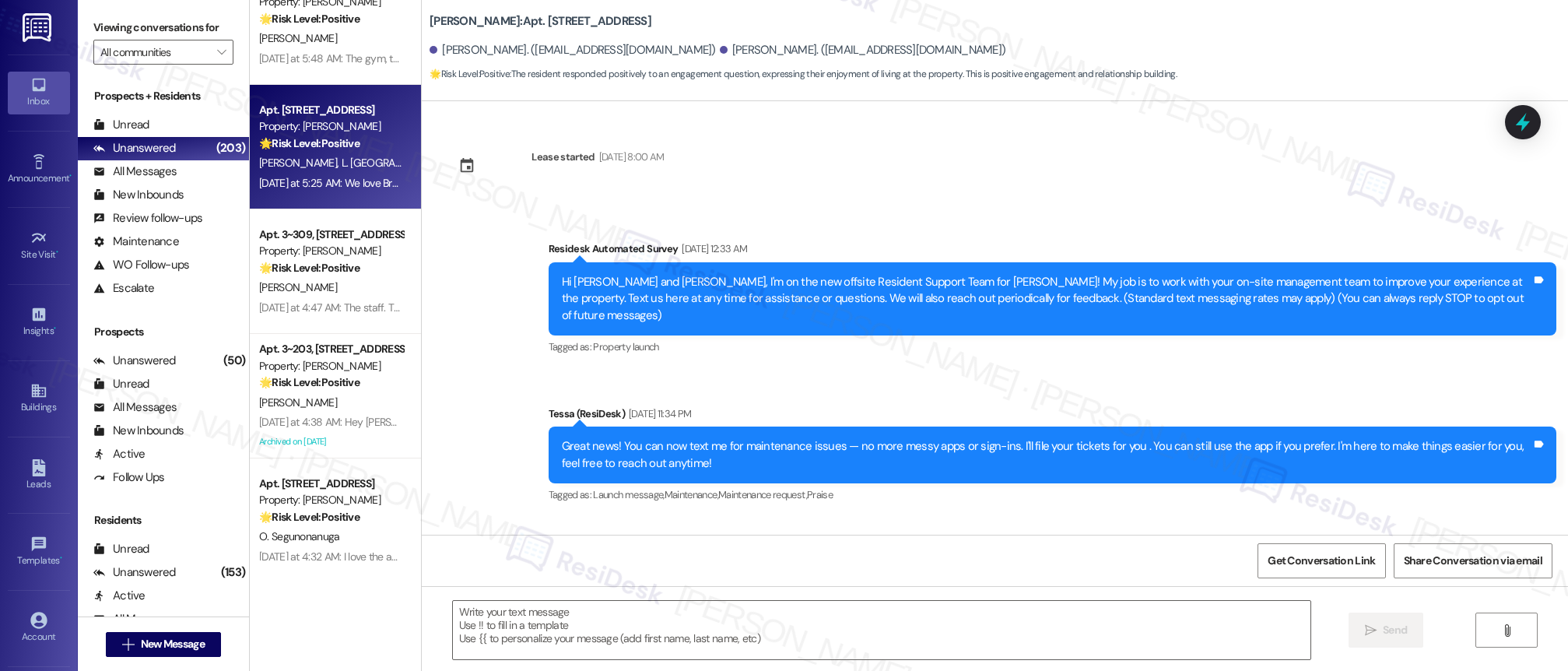
scroll to position [157, 0]
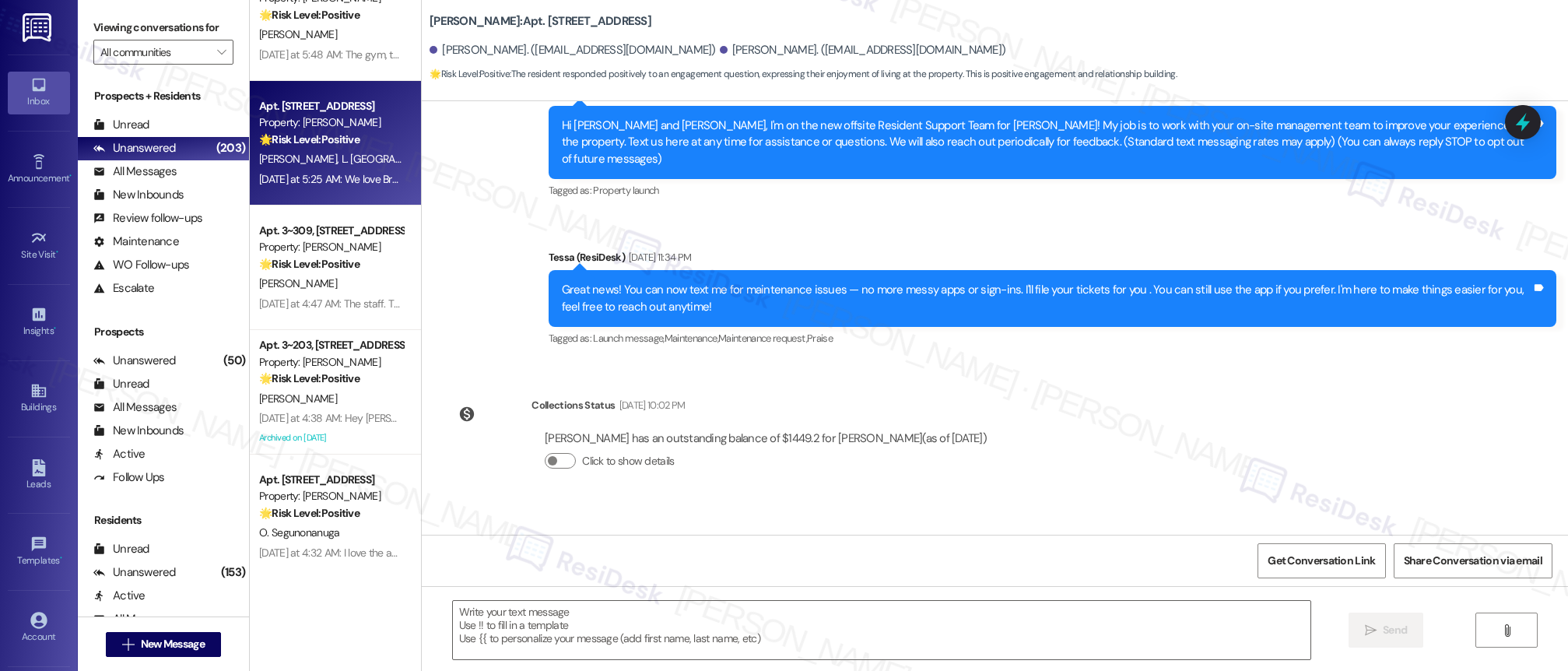
type textarea "Fetching suggested responses. Please feel free to read through the conversation…"
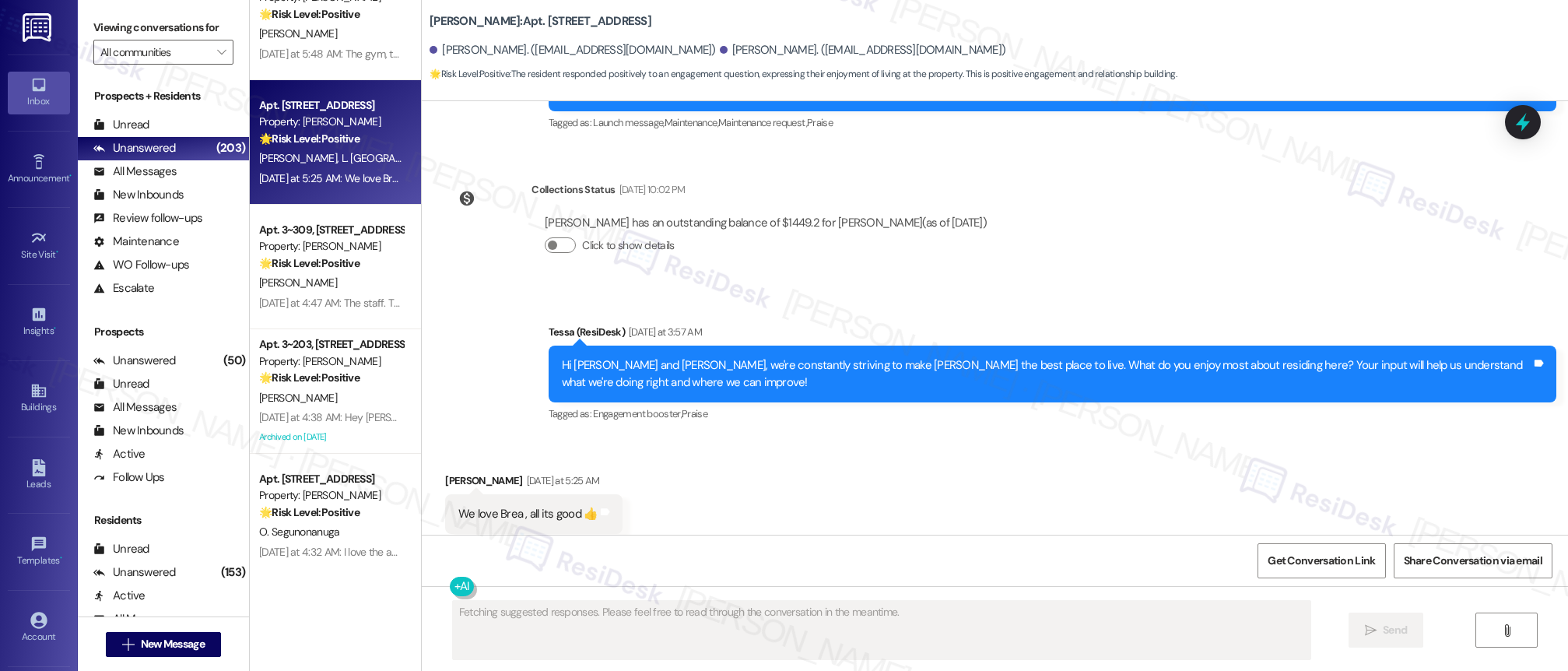
scroll to position [390, 0]
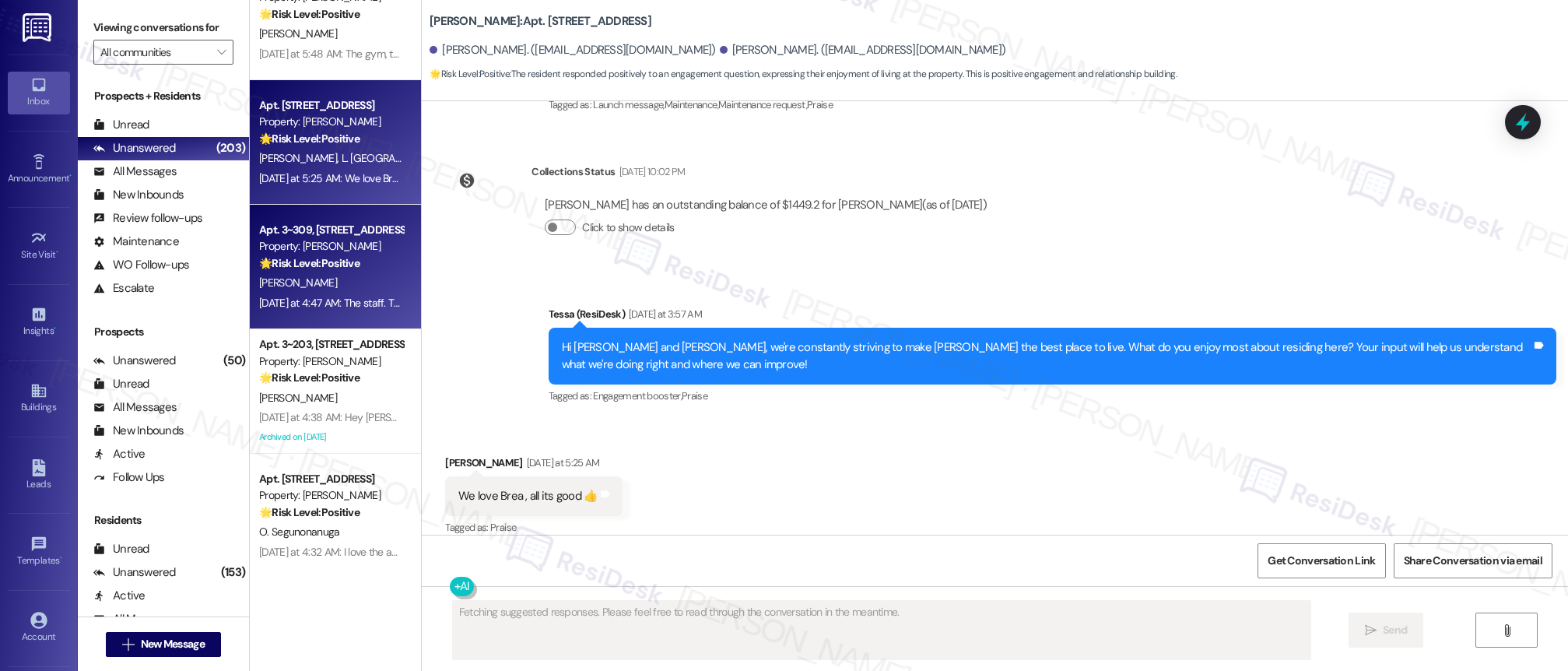
click at [353, 278] on div "[PERSON_NAME]" at bounding box center [331, 283] width 147 height 20
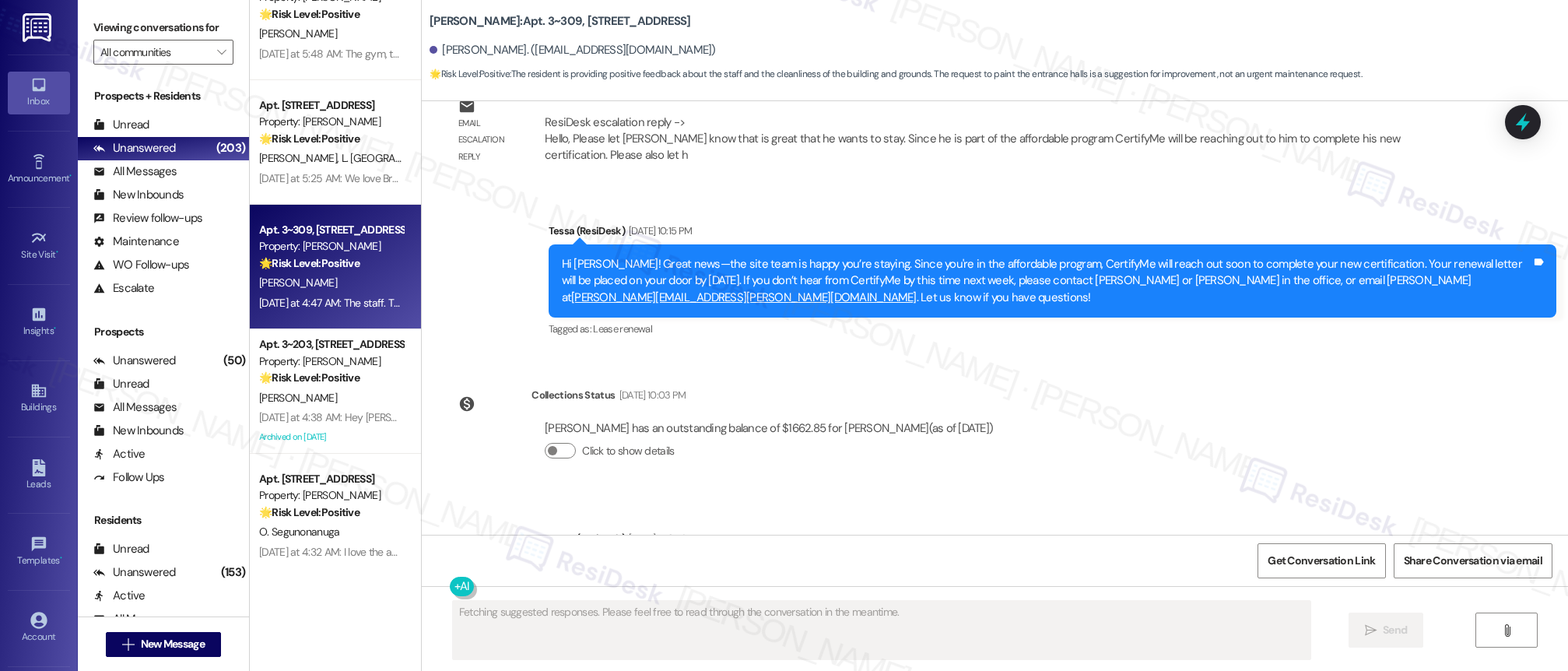
click at [7, 600] on div "Account Go to Account" at bounding box center [38, 629] width 62 height 76
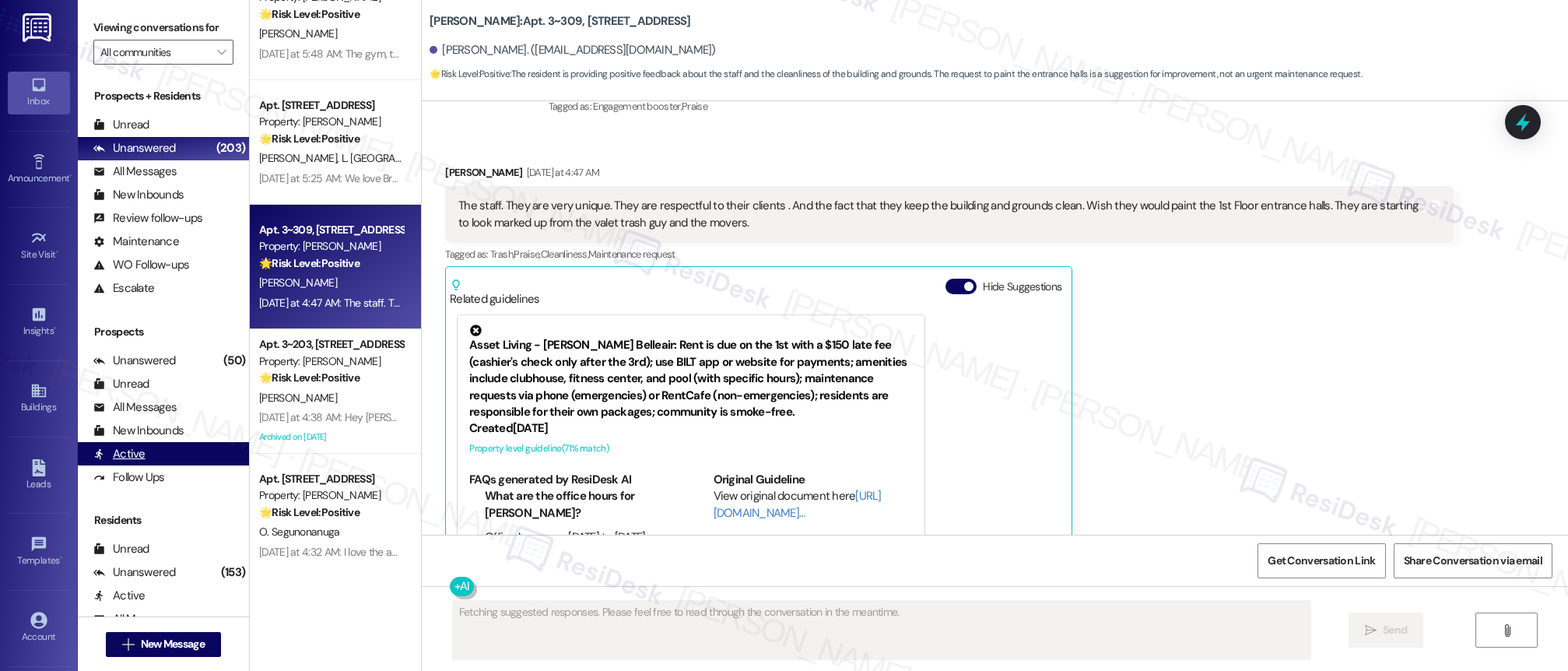
scroll to position [1729, 0]
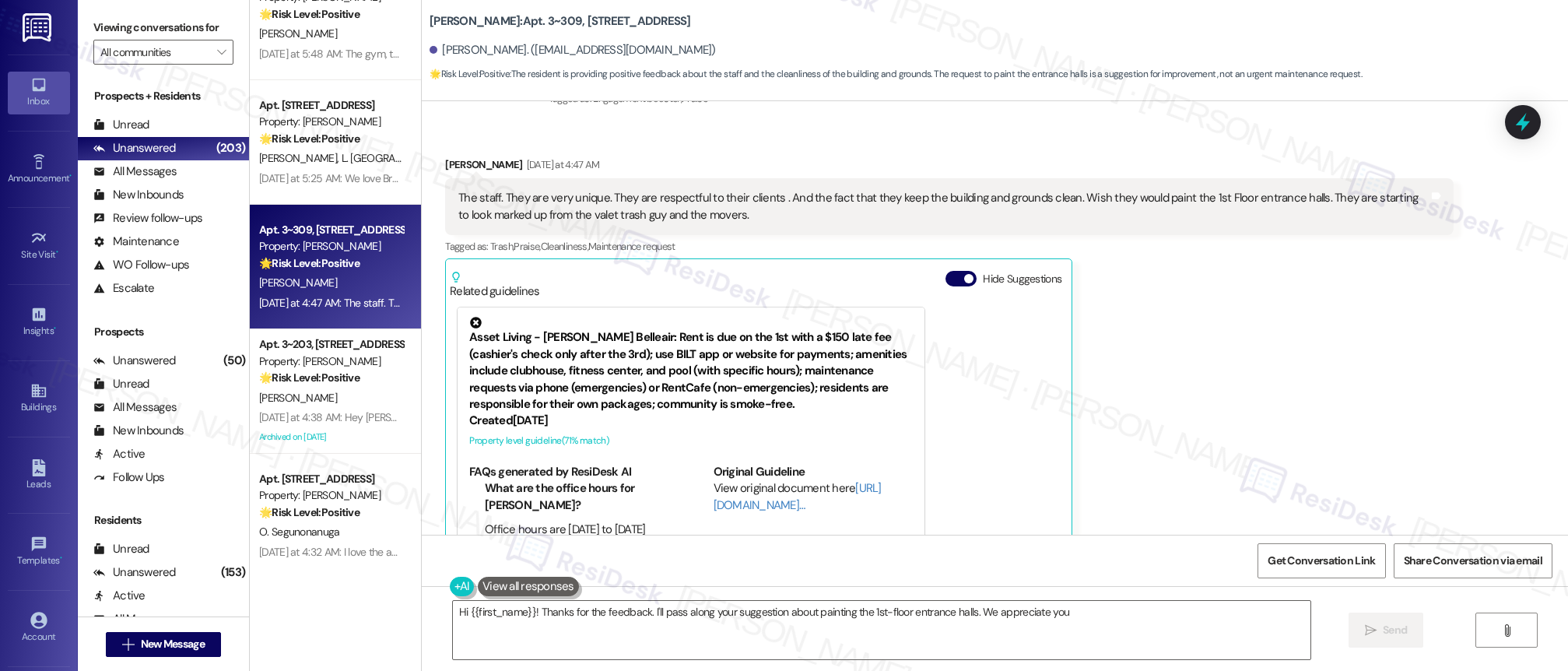
type textarea "Hi {{first_name}}! Thanks for the feedback. I'll pass along your suggestion abo…"
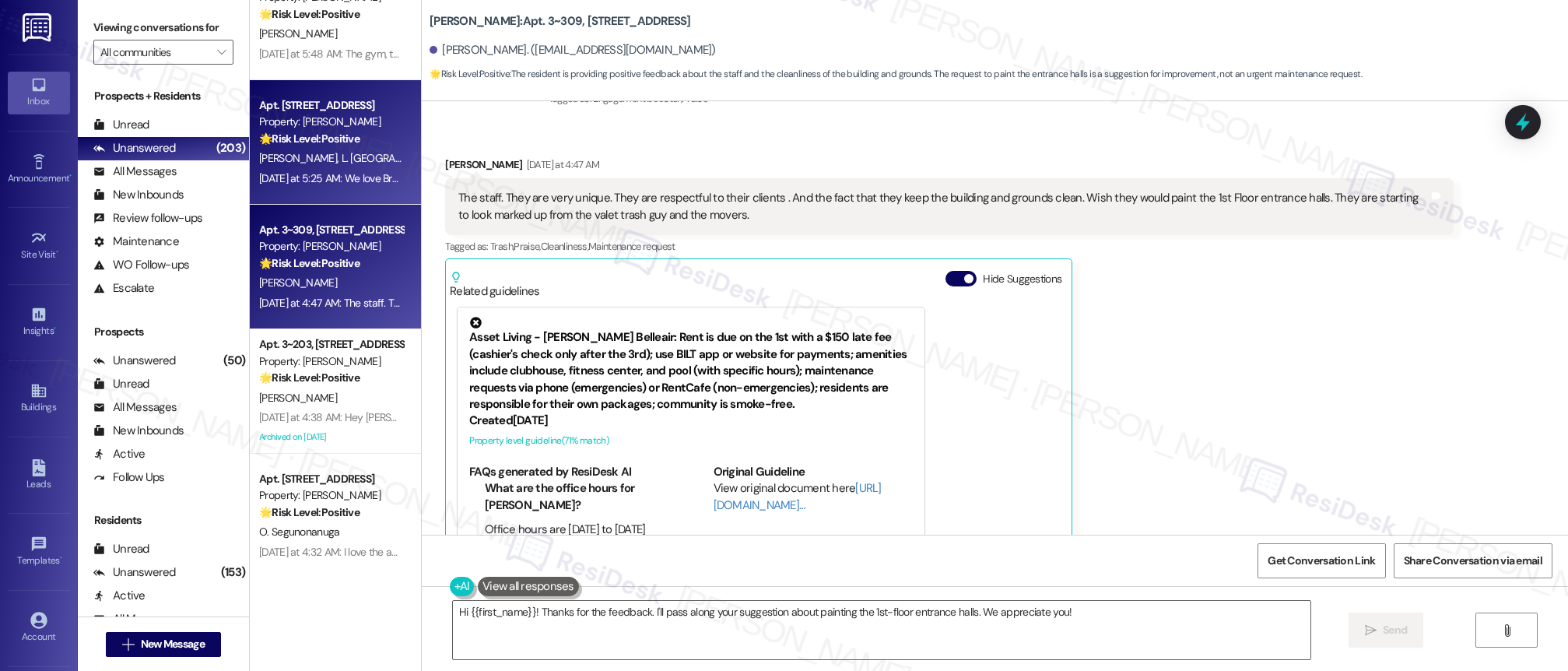
click at [350, 162] on div "[PERSON_NAME] [PERSON_NAME][GEOGRAPHIC_DATA]" at bounding box center [331, 159] width 147 height 20
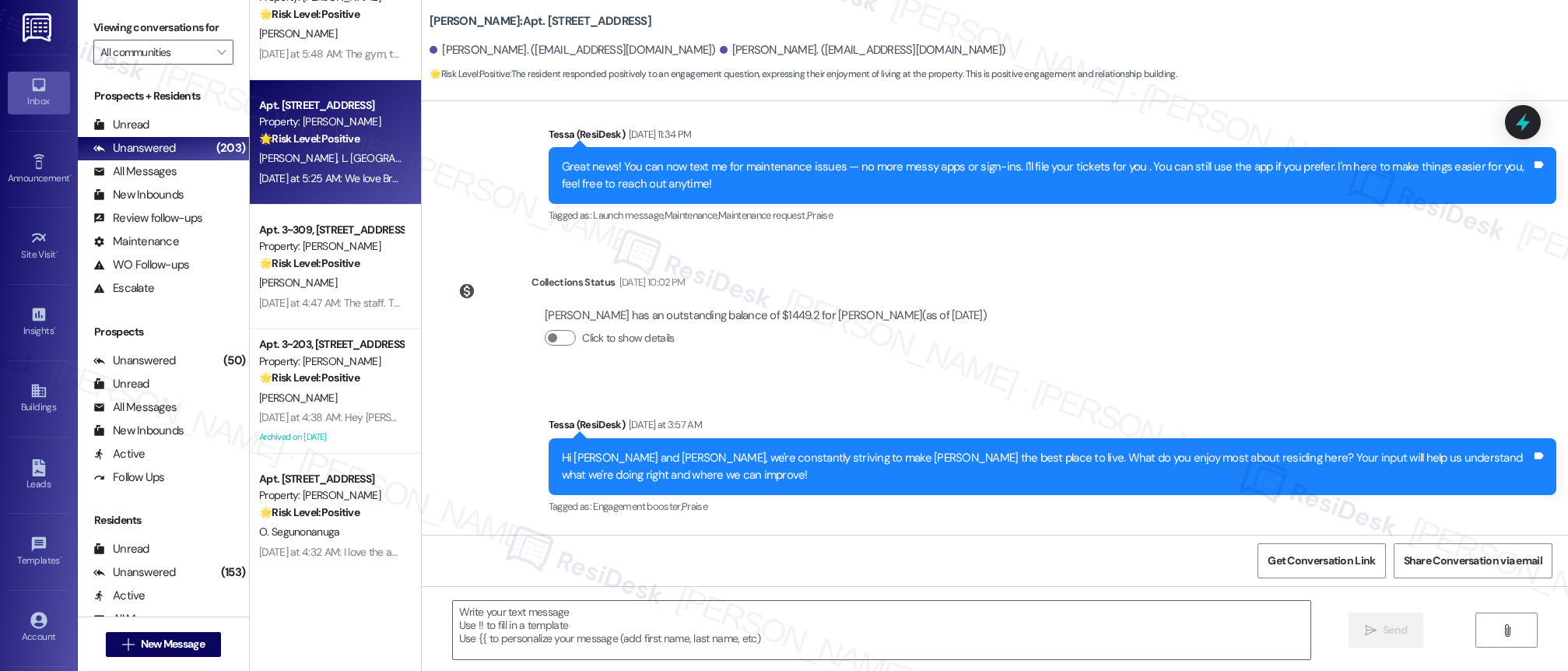
type textarea "Fetching suggested responses. Please feel free to read through the conversation…"
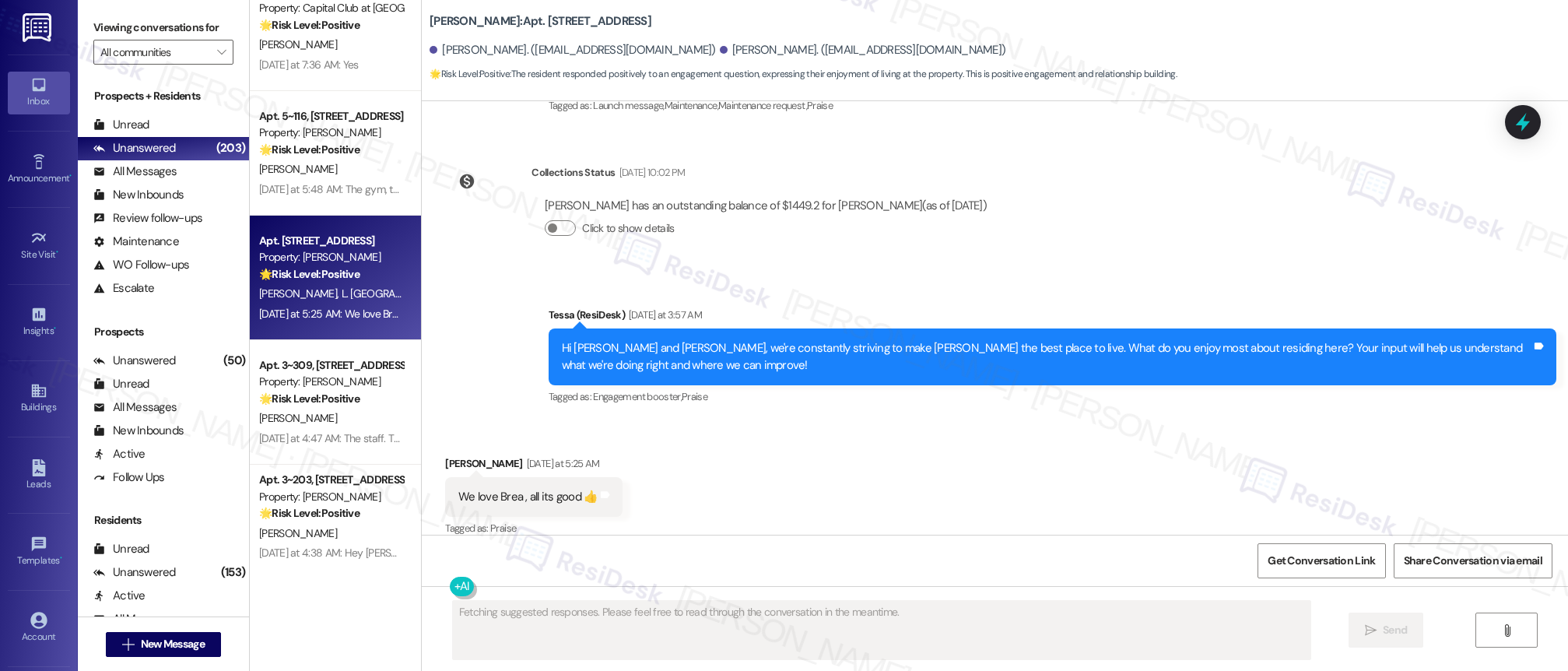
scroll to position [2870, 0]
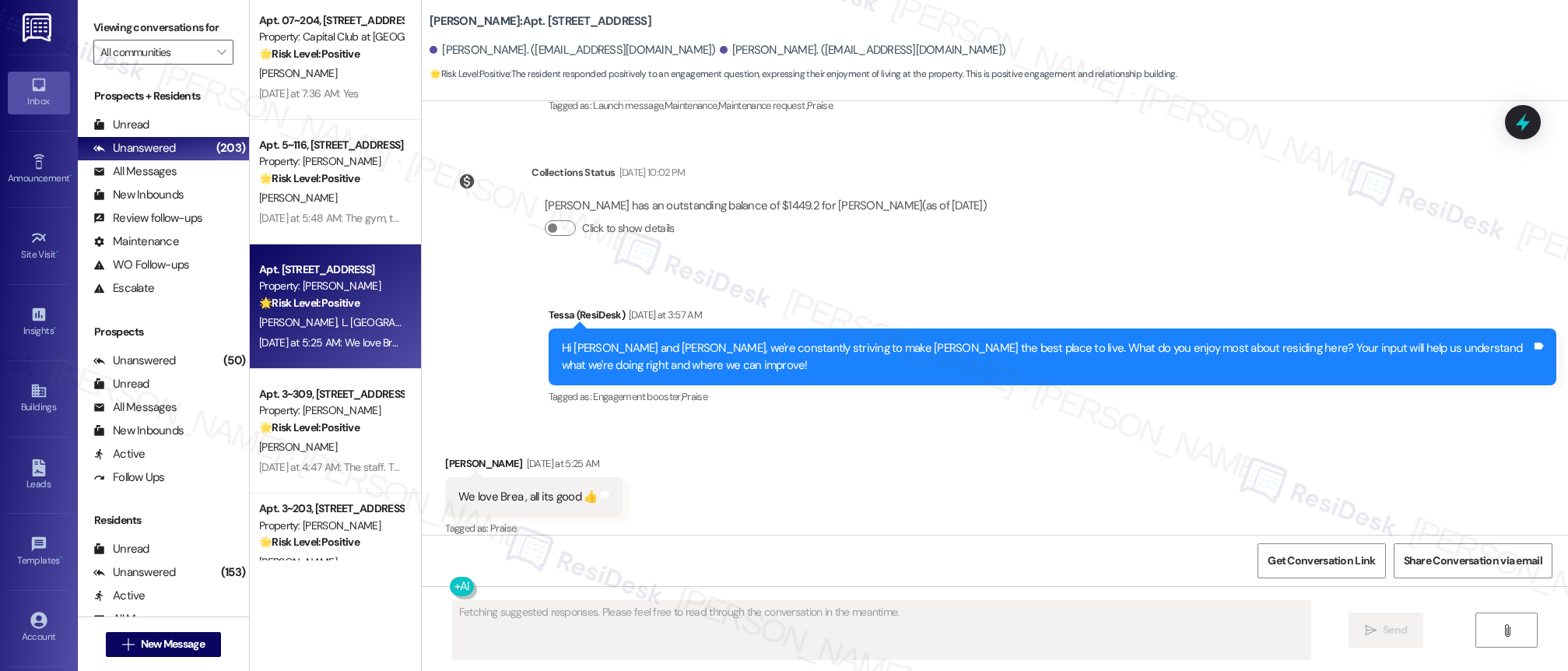
click at [281, 167] on div "Apt. [STREET_ADDRESS] Property: [PERSON_NAME] 🌟 Risk Level: Positive The reside…" at bounding box center [335, 280] width 171 height 561
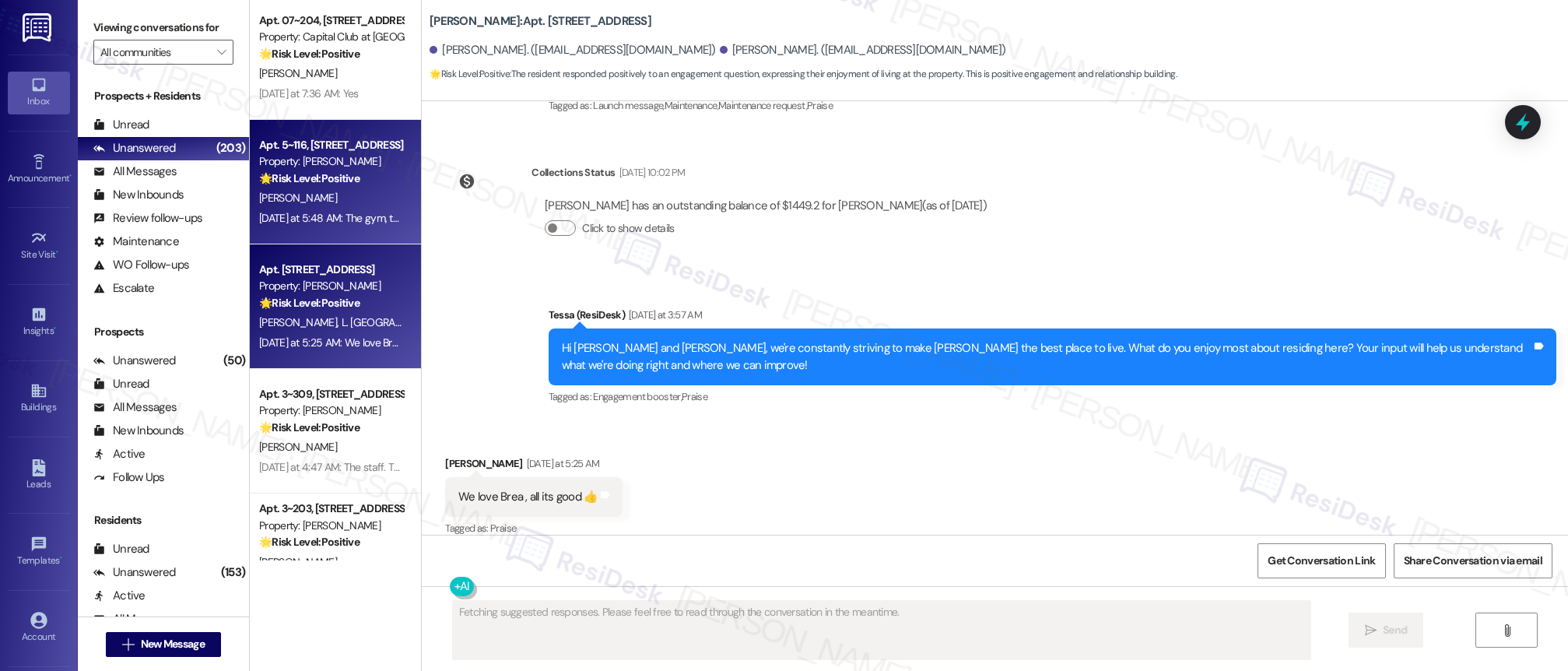
click at [285, 168] on div "Property: [PERSON_NAME]" at bounding box center [331, 162] width 144 height 17
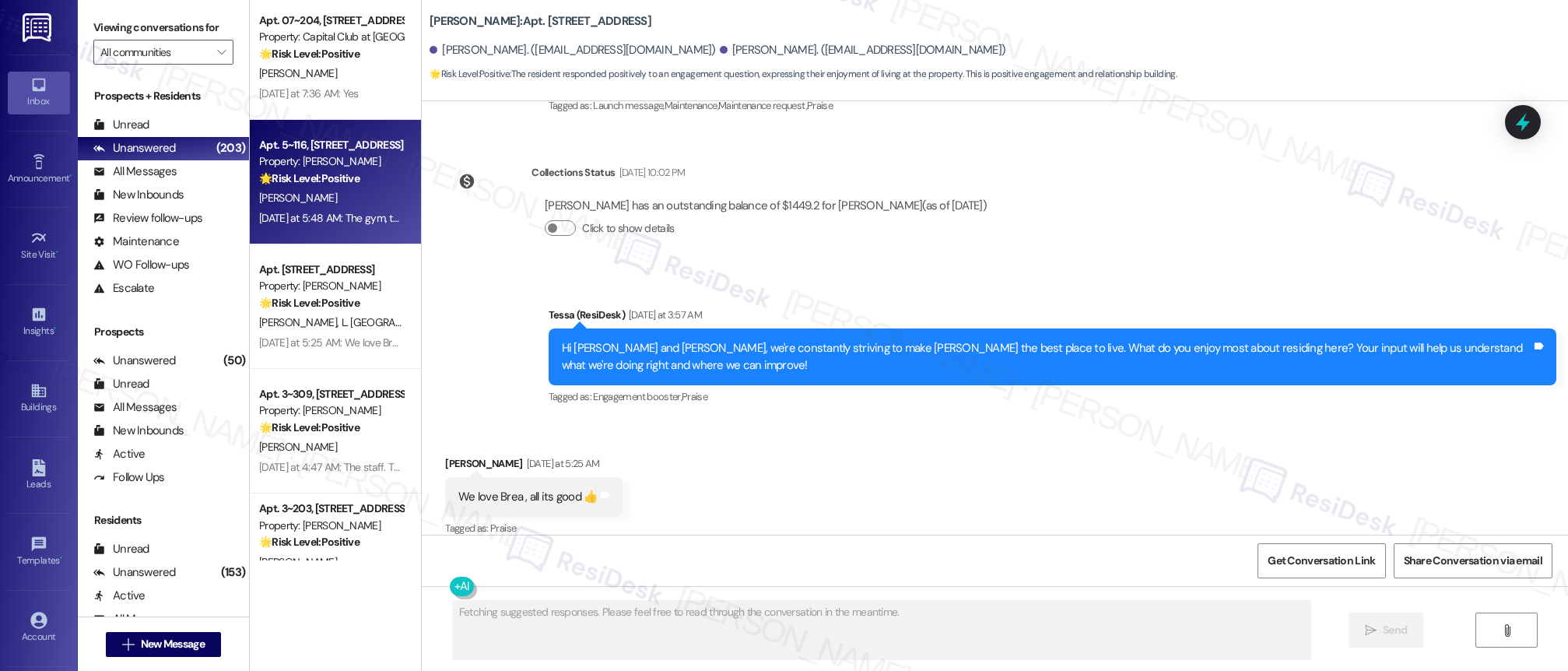
scroll to position [264, 0]
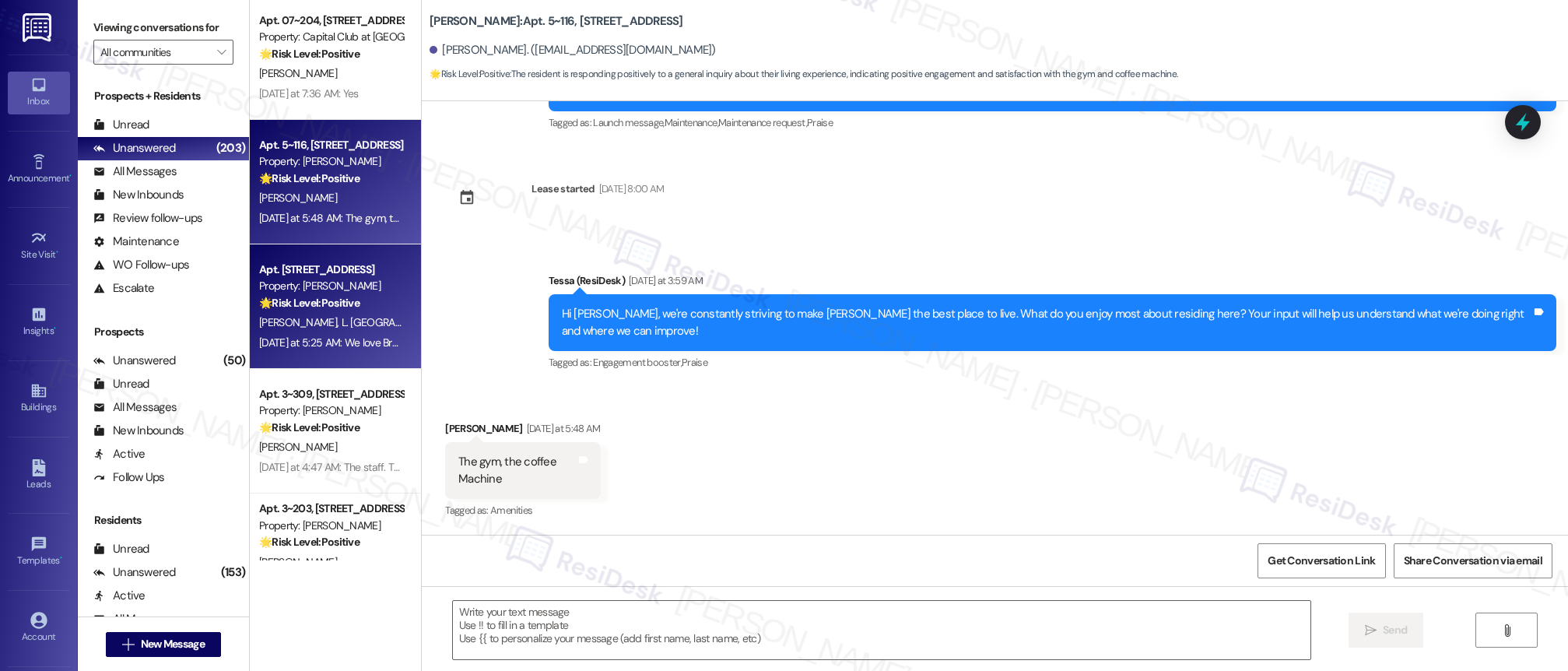
click at [368, 324] on div "[PERSON_NAME] [PERSON_NAME][GEOGRAPHIC_DATA]" at bounding box center [331, 323] width 147 height 20
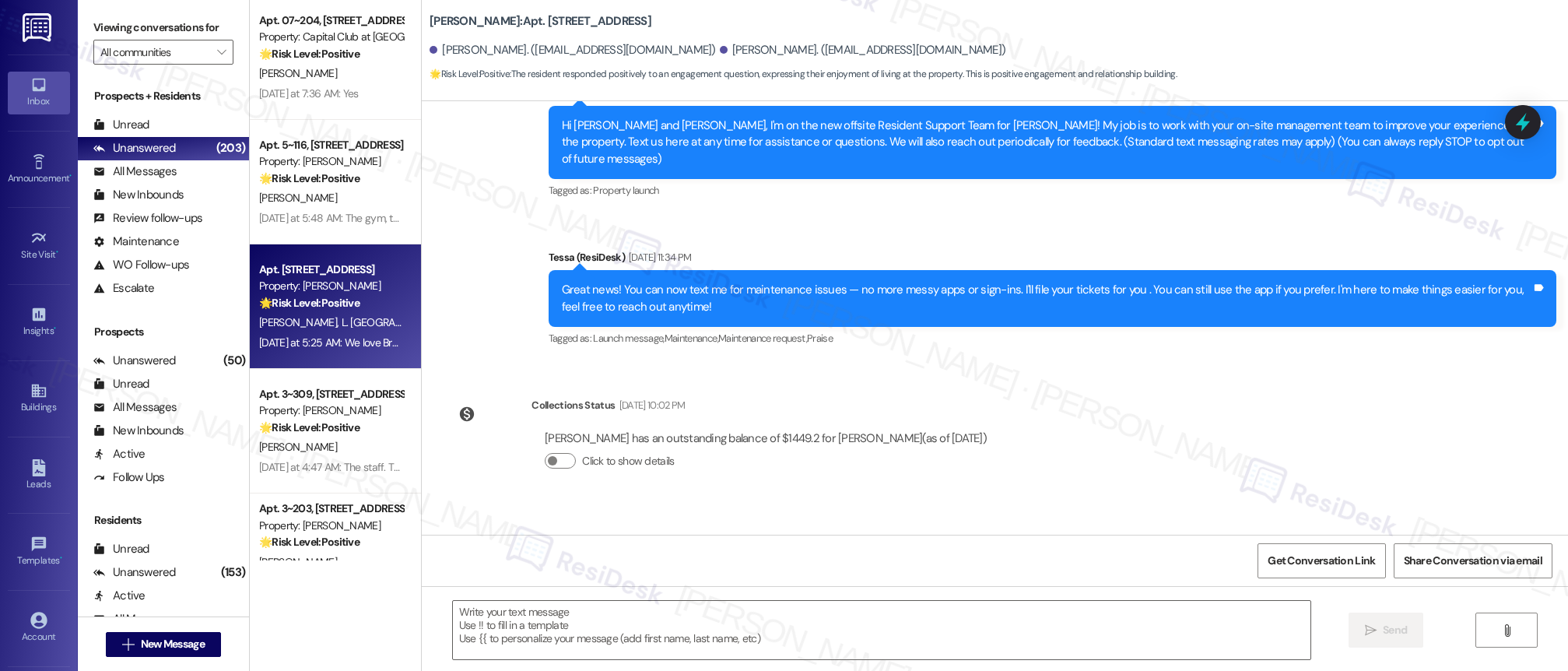
type textarea "Fetching suggested responses. Please feel free to read through the conversation…"
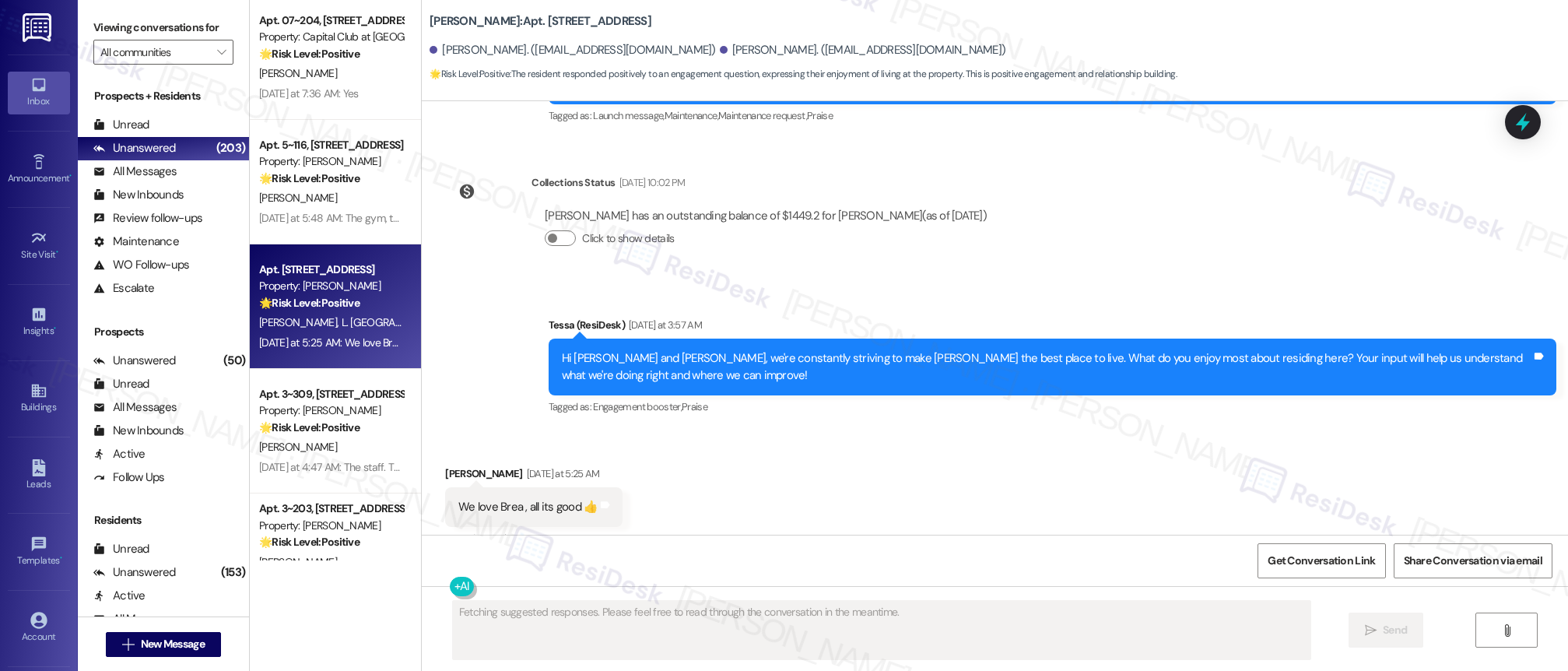
scroll to position [389, 0]
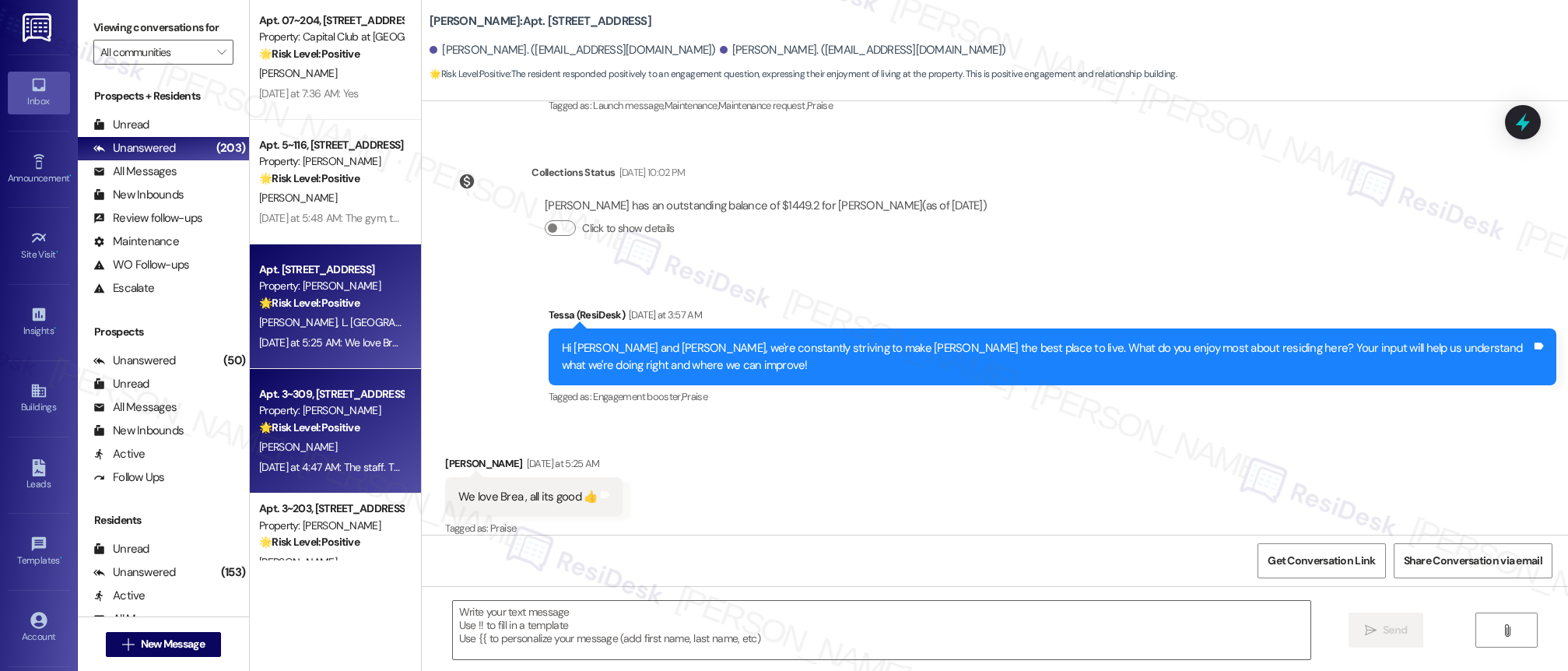
click at [307, 475] on div "[DATE] at 4:47 AM: The staff. They are very unique. They are respectful to thei…" at bounding box center [331, 468] width 147 height 20
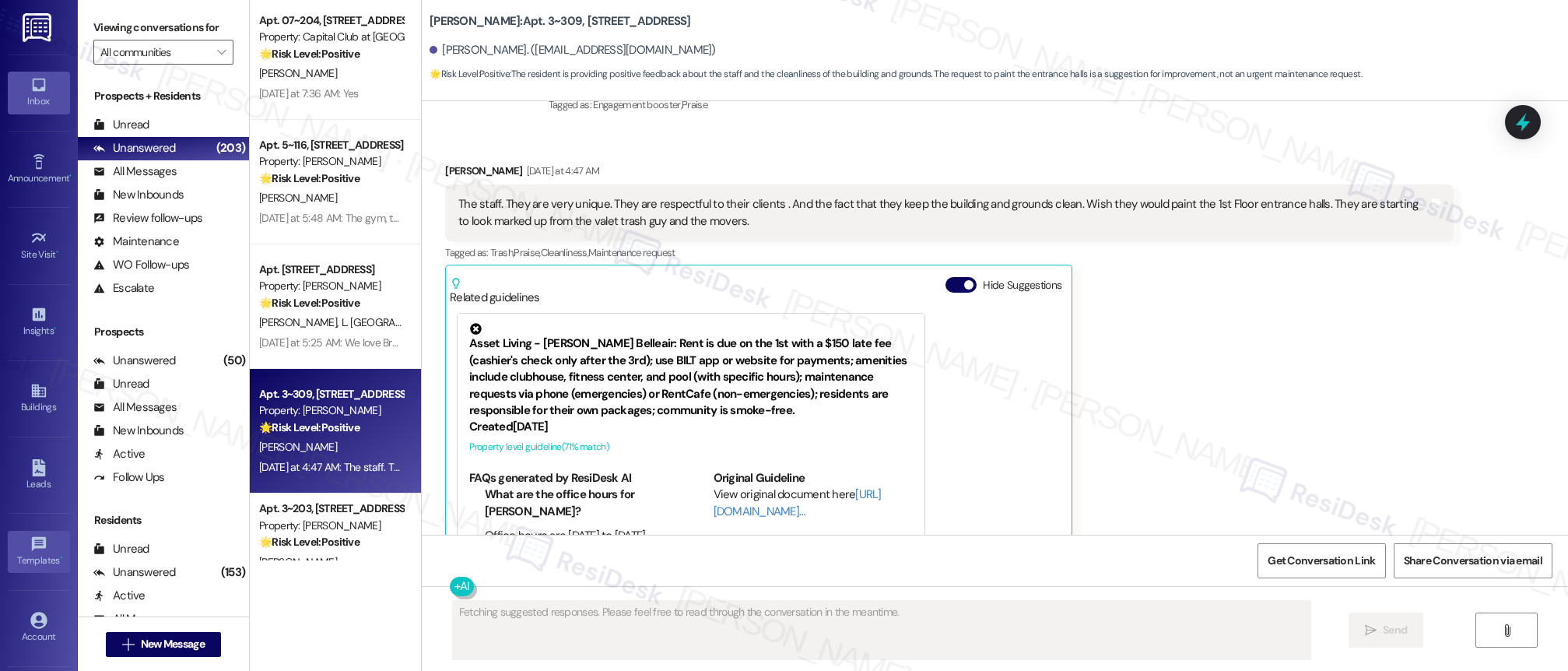
scroll to position [1729, 0]
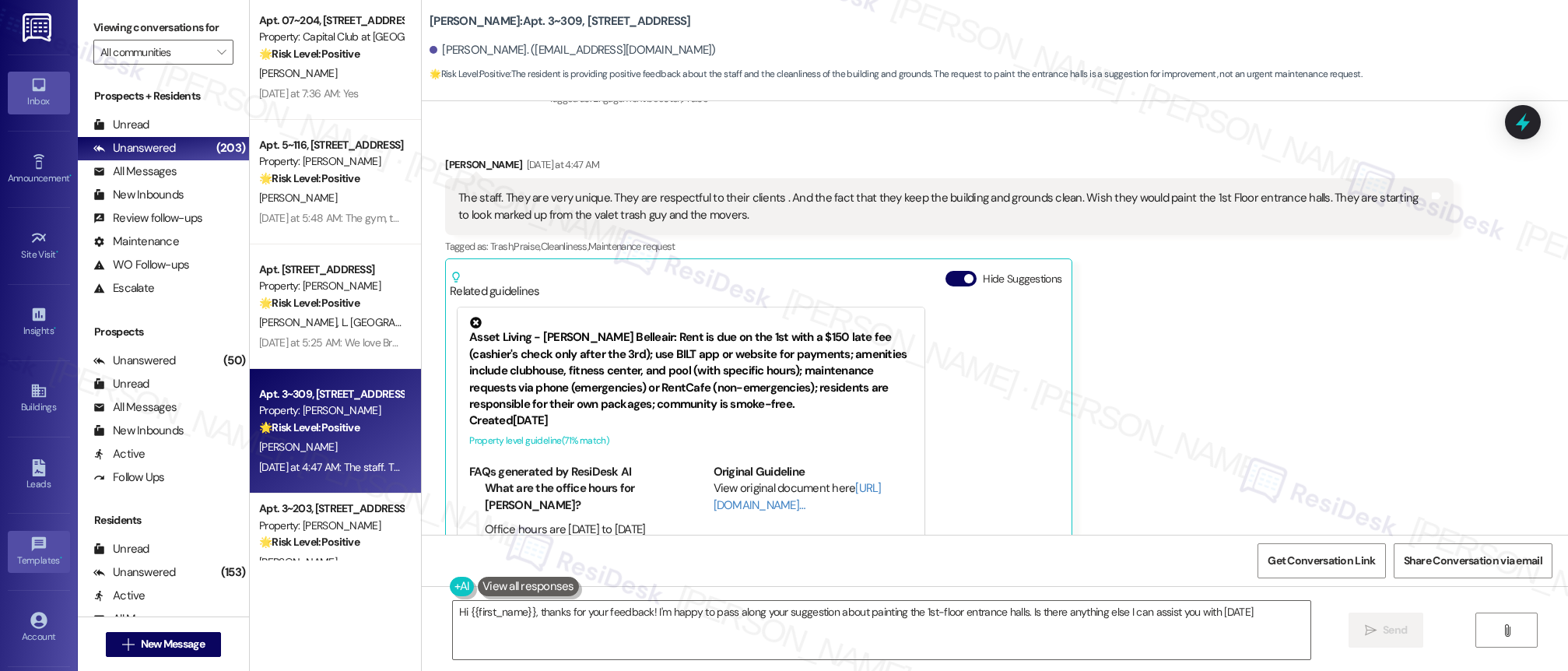
type textarea "Hi {{first_name}}, thanks for your feedback! I'm happy to pass along your sugge…"
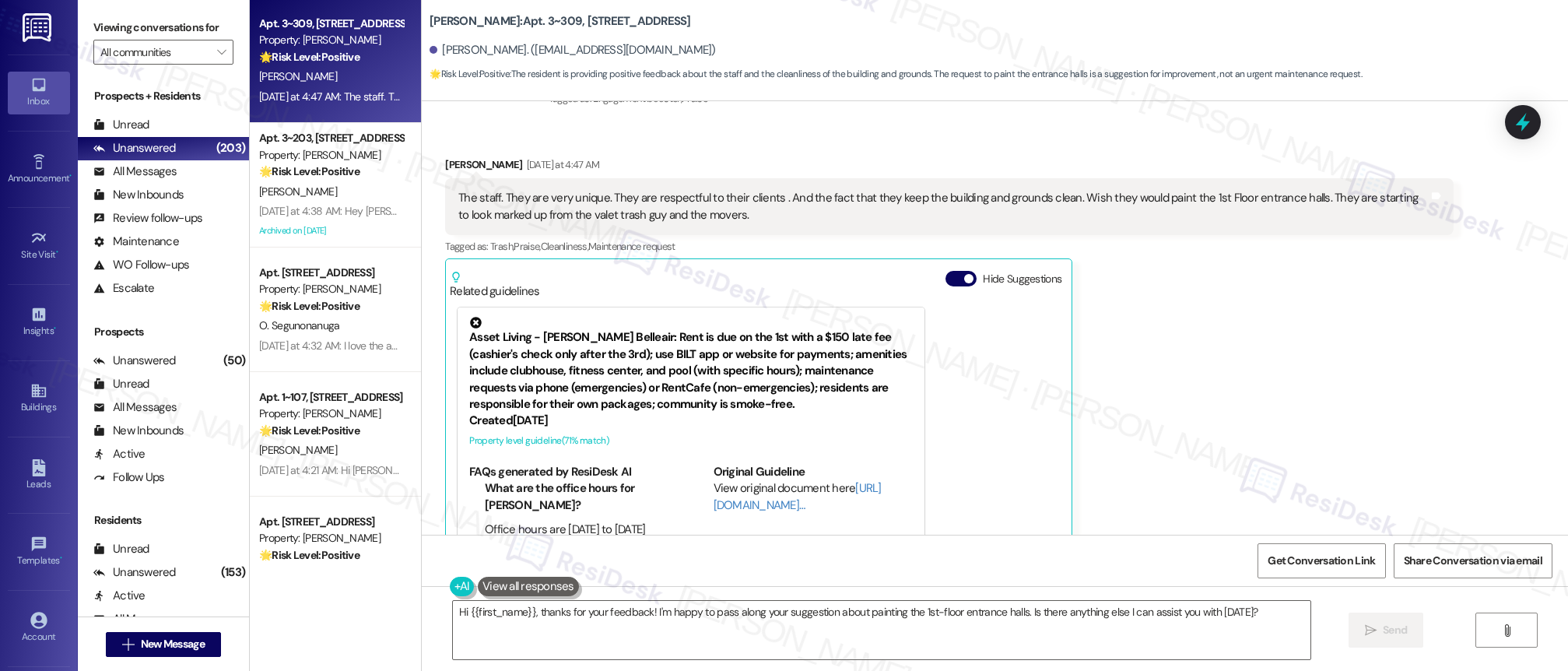
scroll to position [3246, 0]
click at [356, 217] on div "Apt. 13303, [STREET_ADDRESS] Property: [PERSON_NAME] 🌟 Risk Level: Positive The…" at bounding box center [335, 280] width 171 height 561
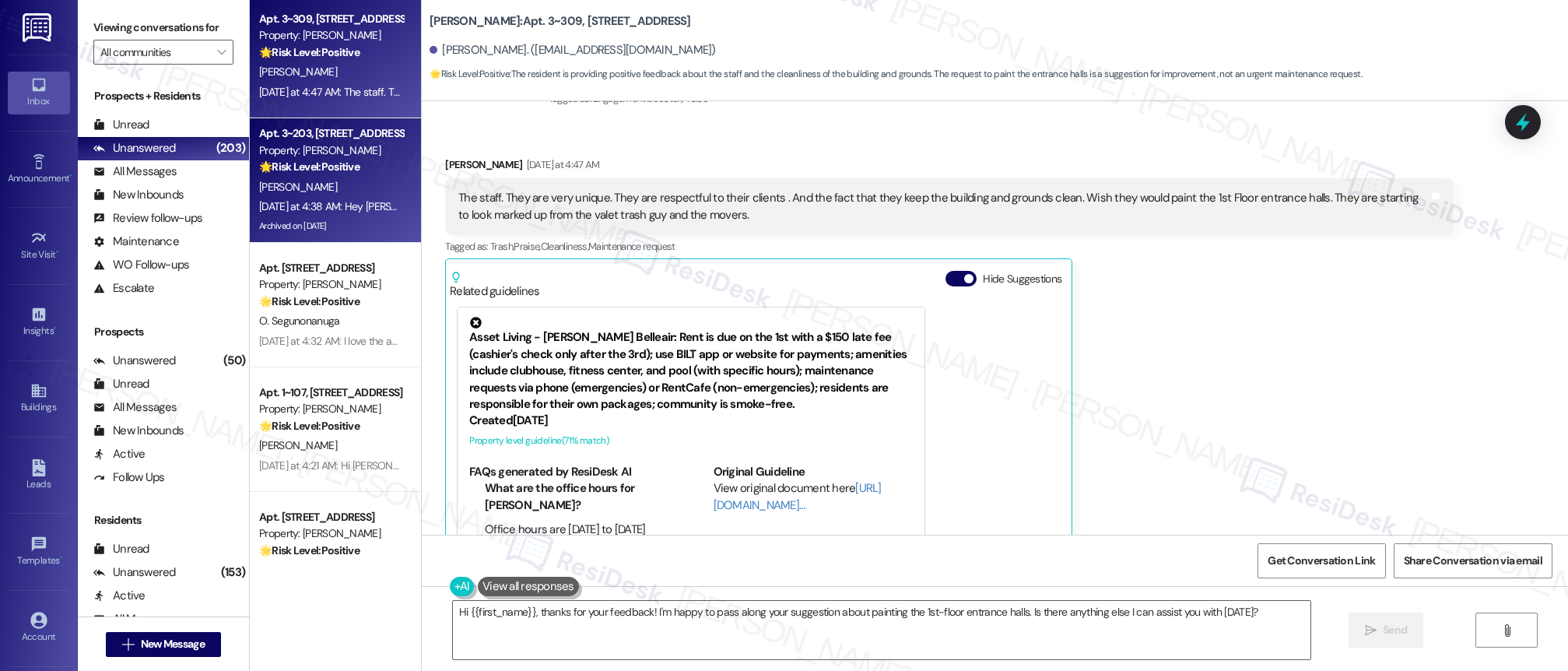
click at [362, 210] on div "[DATE] at 4:38 AM: Hey [PERSON_NAME], I think what I enjoy most about living at…" at bounding box center [1385, 206] width 2252 height 14
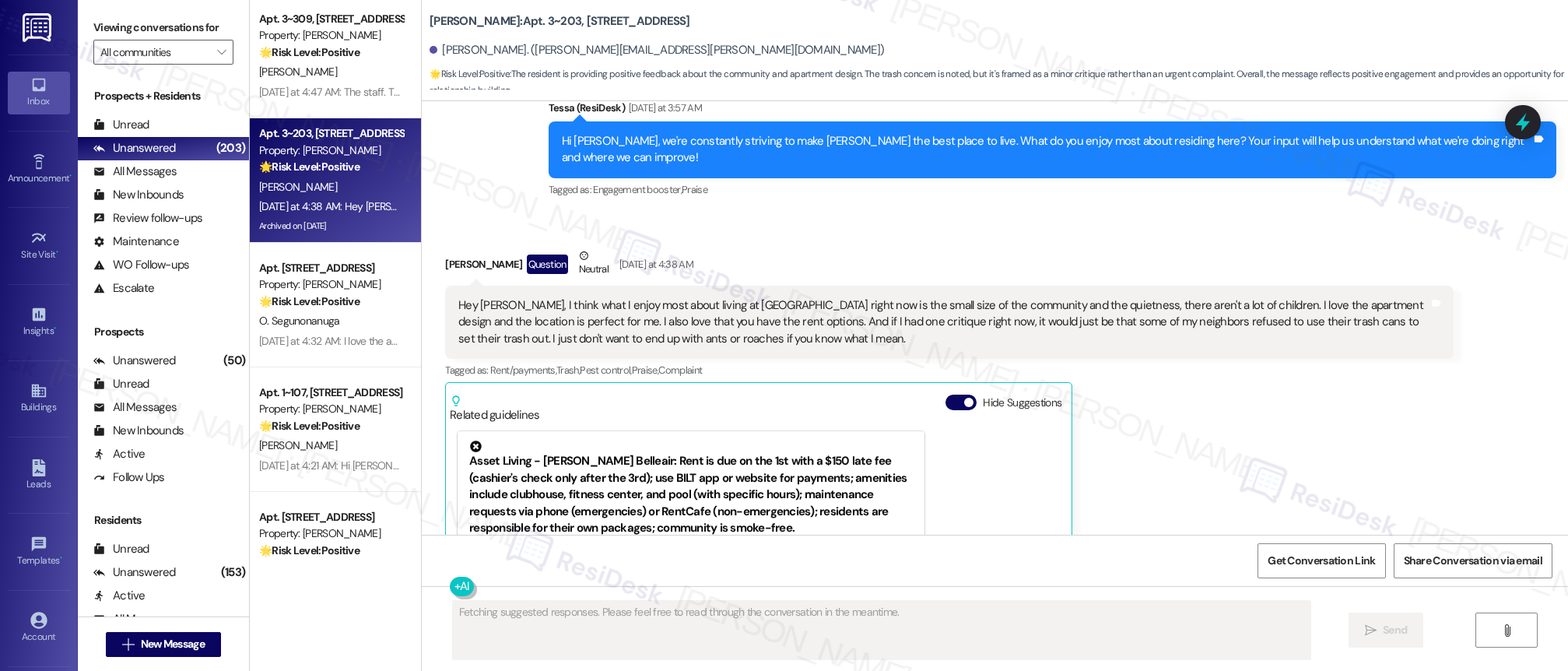
scroll to position [4931, 0]
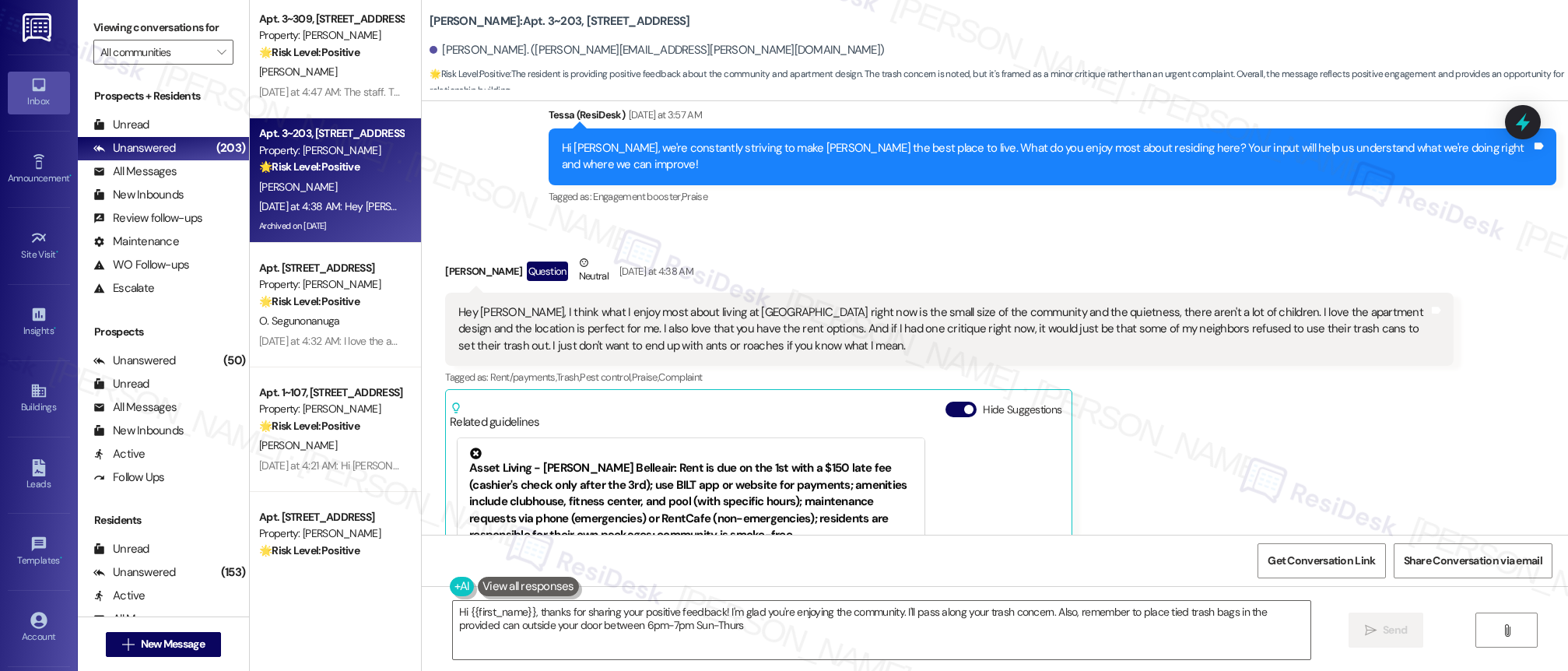
type textarea "Hi {{first_name}}, thanks for sharing your positive feedback! I'm glad you're e…"
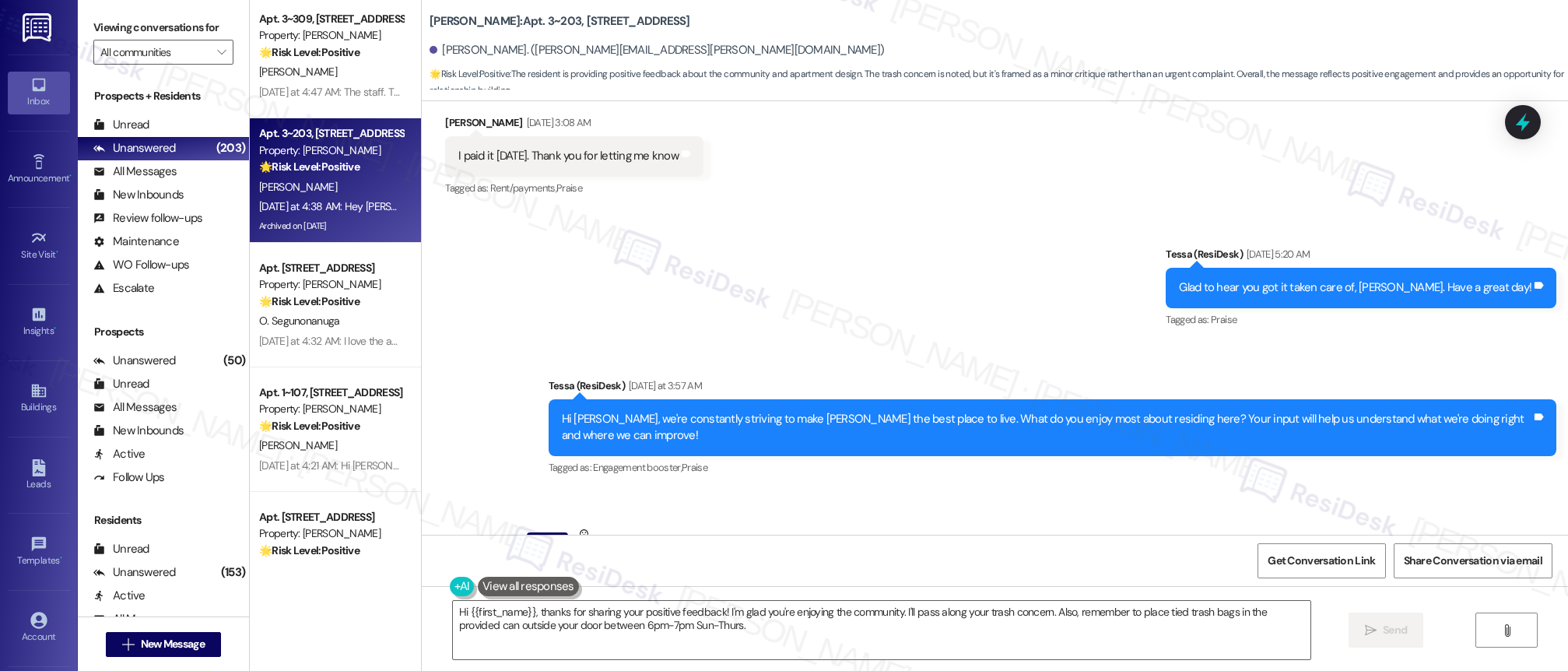
scroll to position [4574, 0]
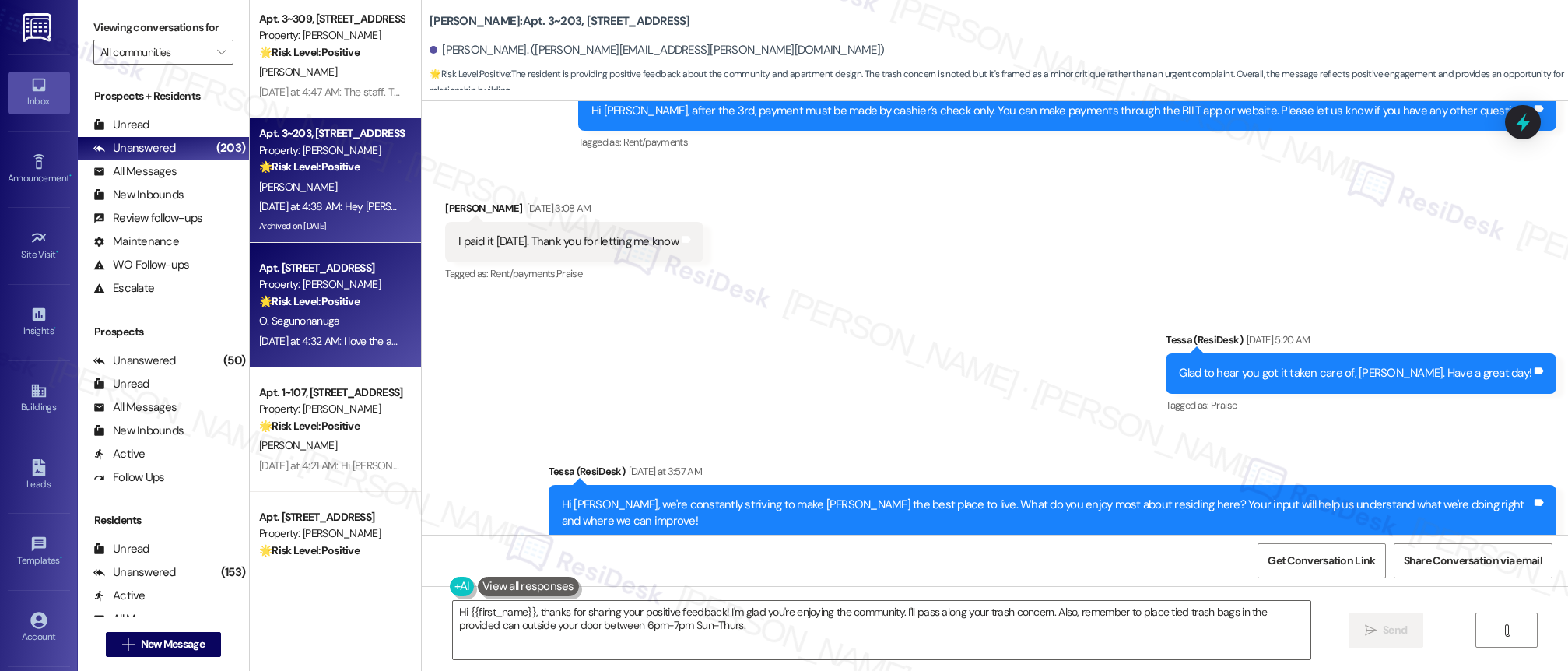
click at [329, 319] on div "O. Segunonanuga" at bounding box center [331, 321] width 147 height 20
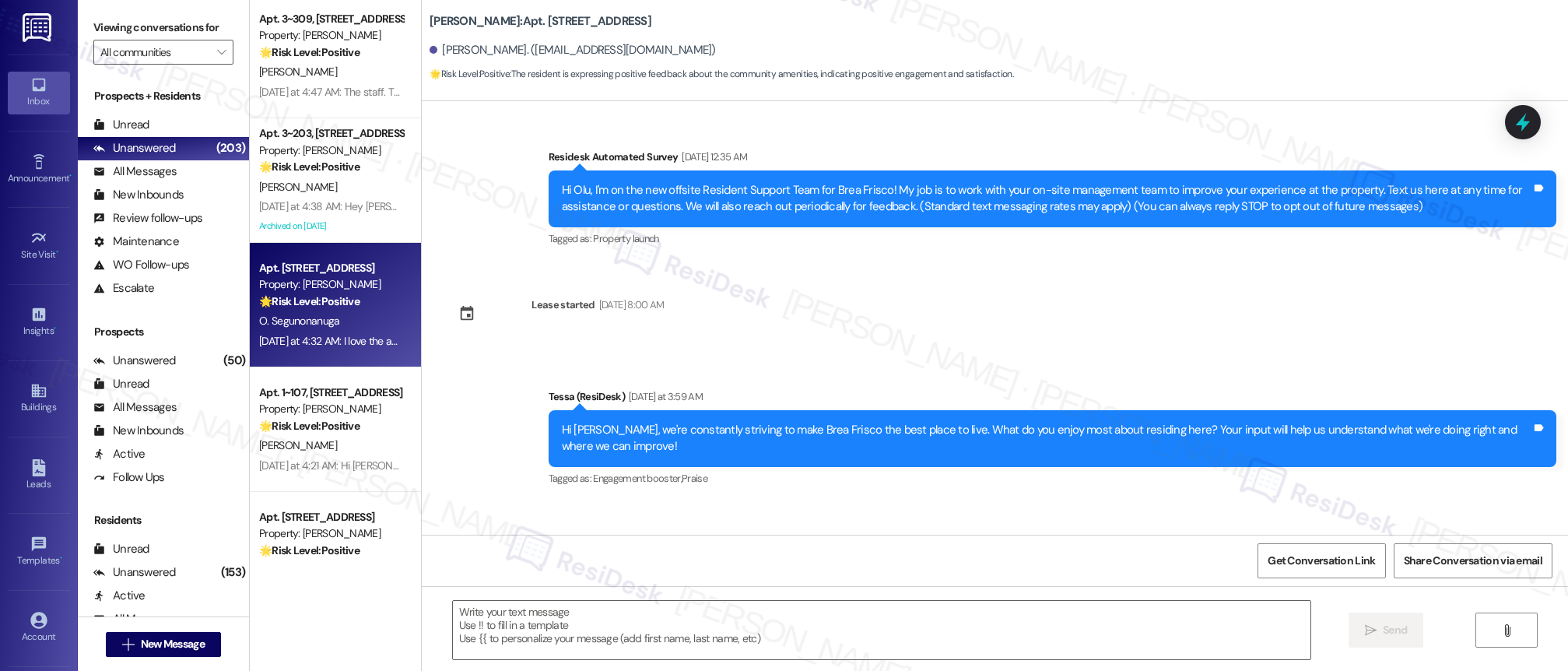
scroll to position [98, 0]
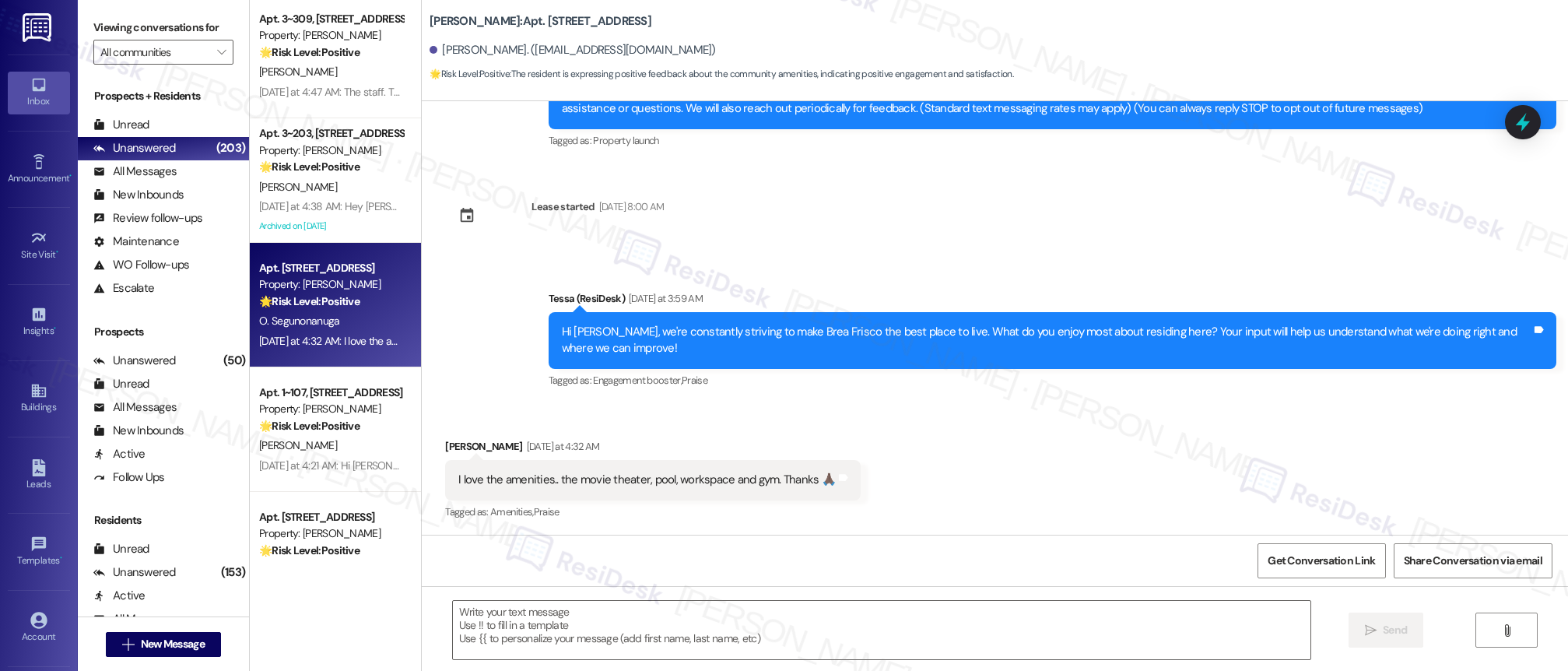
type textarea "Fetching suggested responses. Please feel free to read through the conversation…"
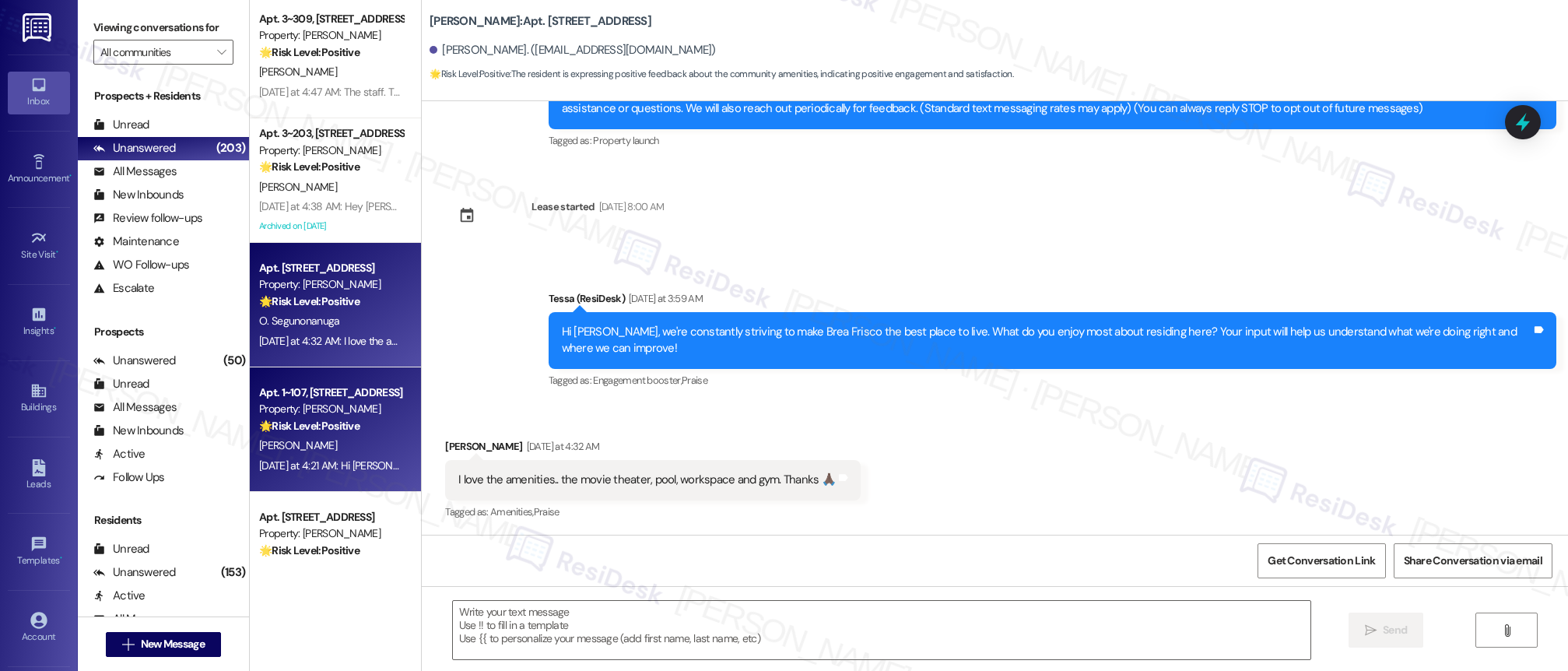
click at [311, 425] on strong "🌟 Risk Level: Positive" at bounding box center [309, 426] width 100 height 14
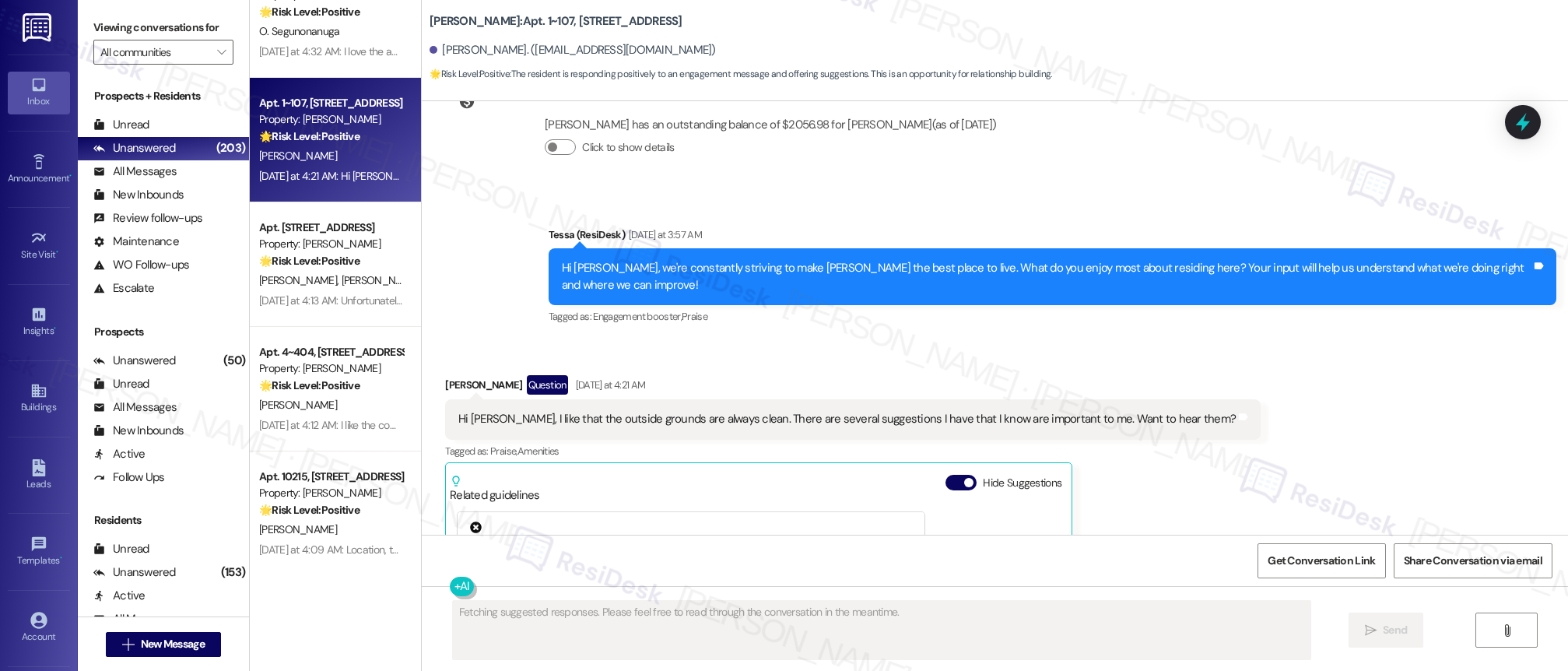
scroll to position [4535, 0]
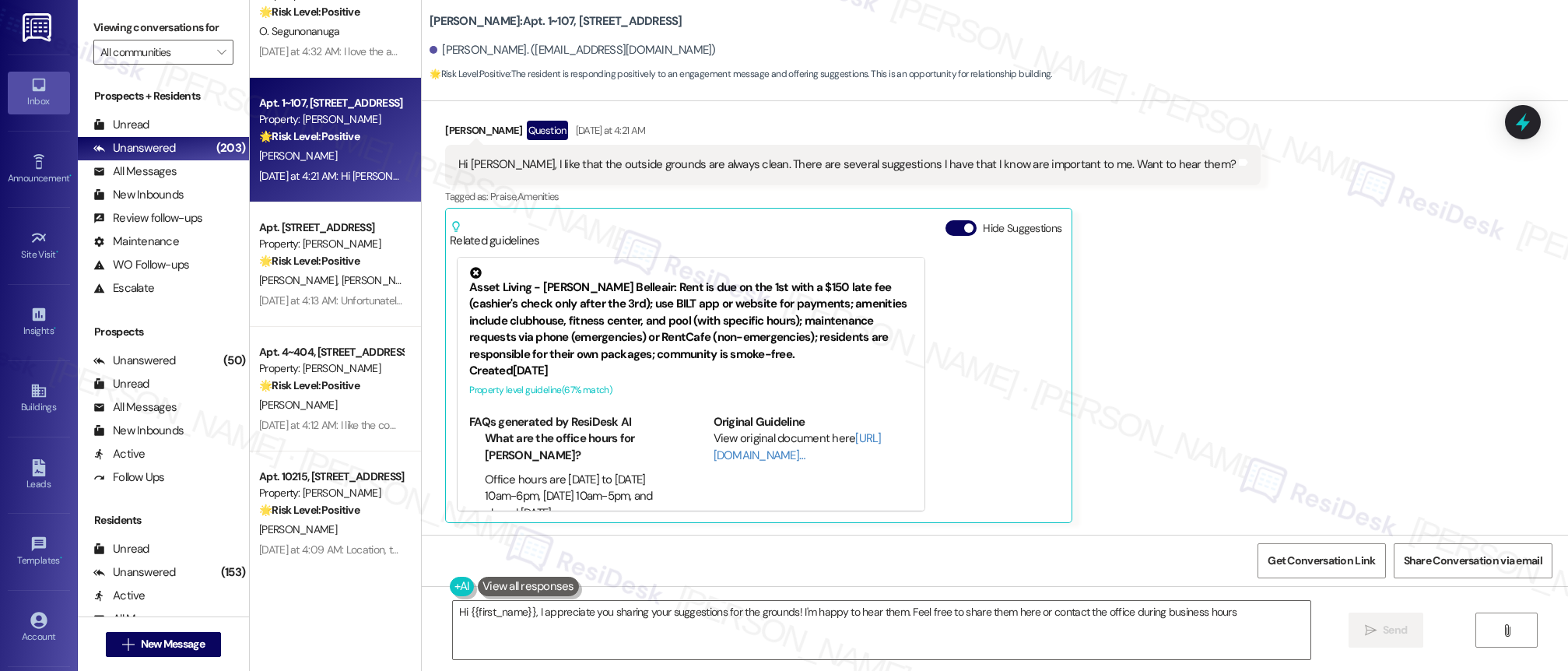
type textarea "Hi {{first_name}}, I appreciate you sharing your suggestions for the grounds! I…"
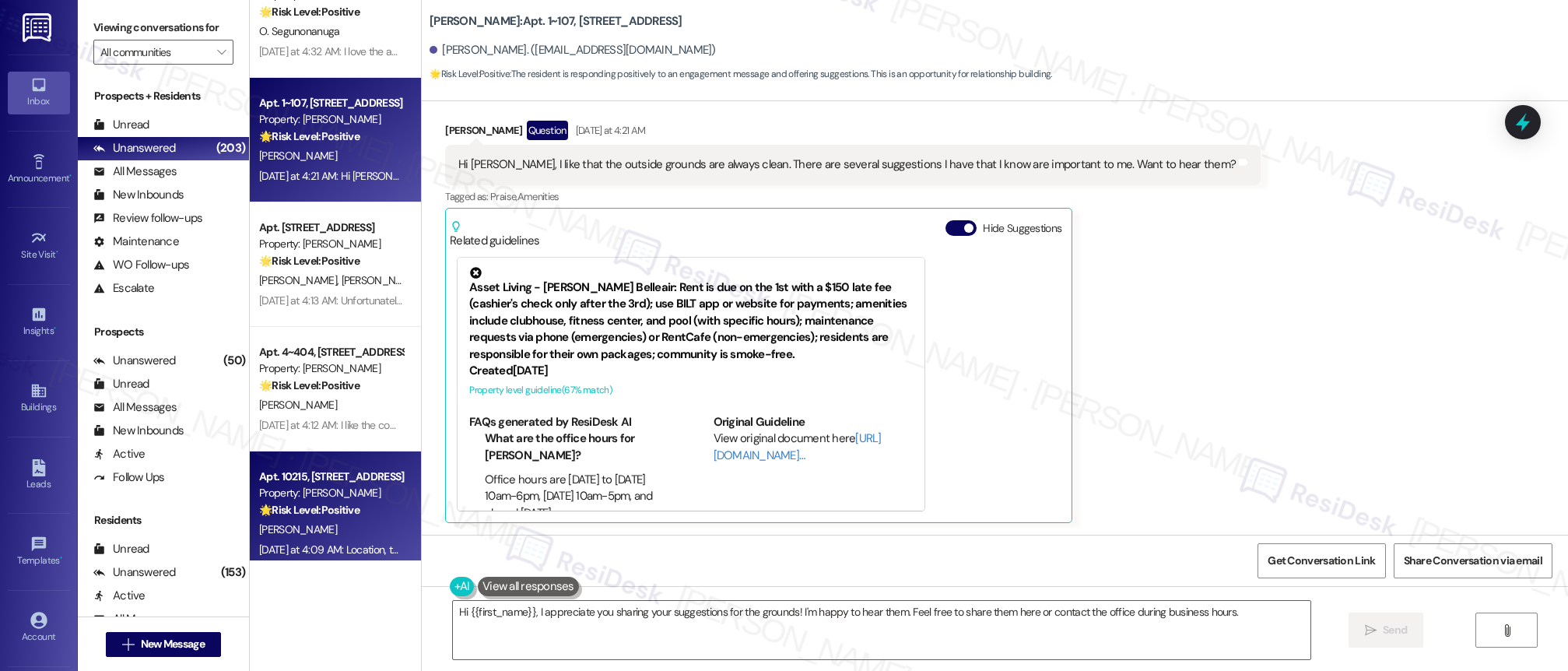
click at [298, 499] on div "Property: [PERSON_NAME]" at bounding box center [331, 494] width 144 height 17
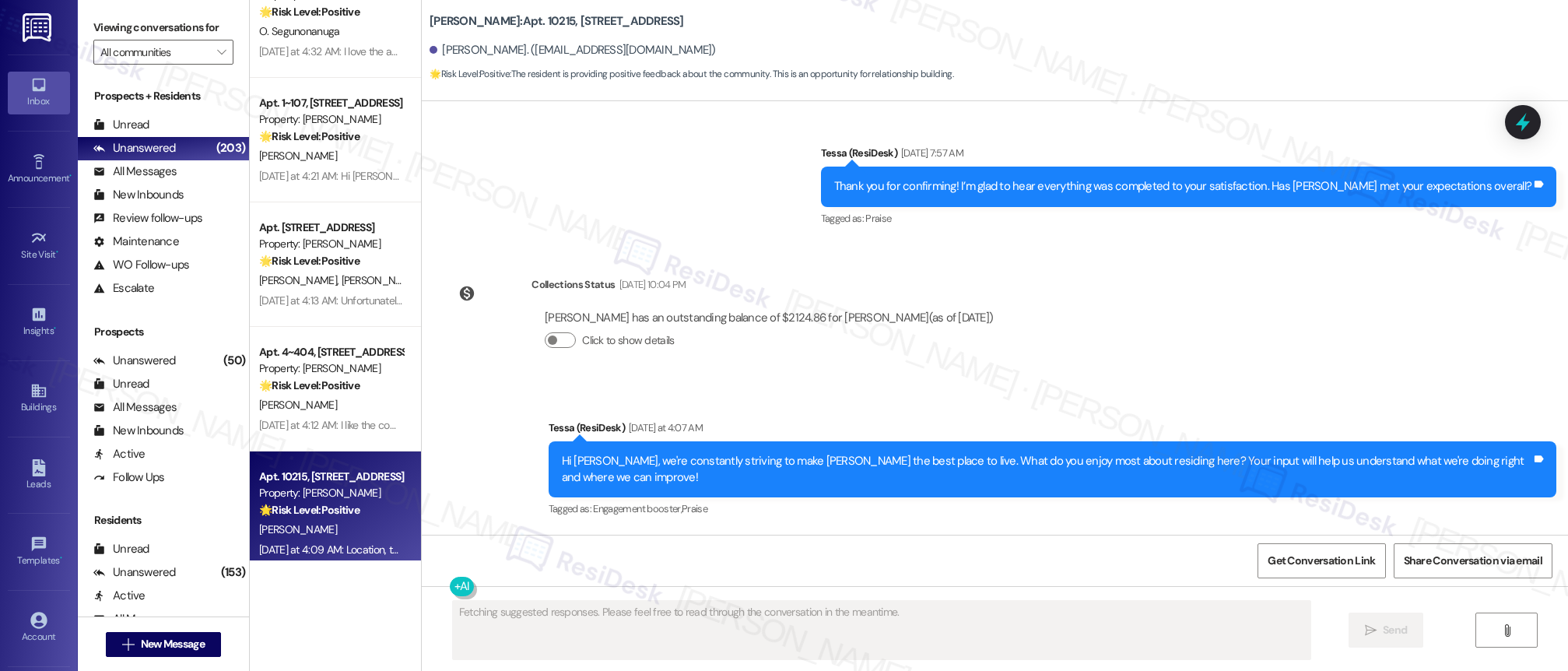
scroll to position [899, 0]
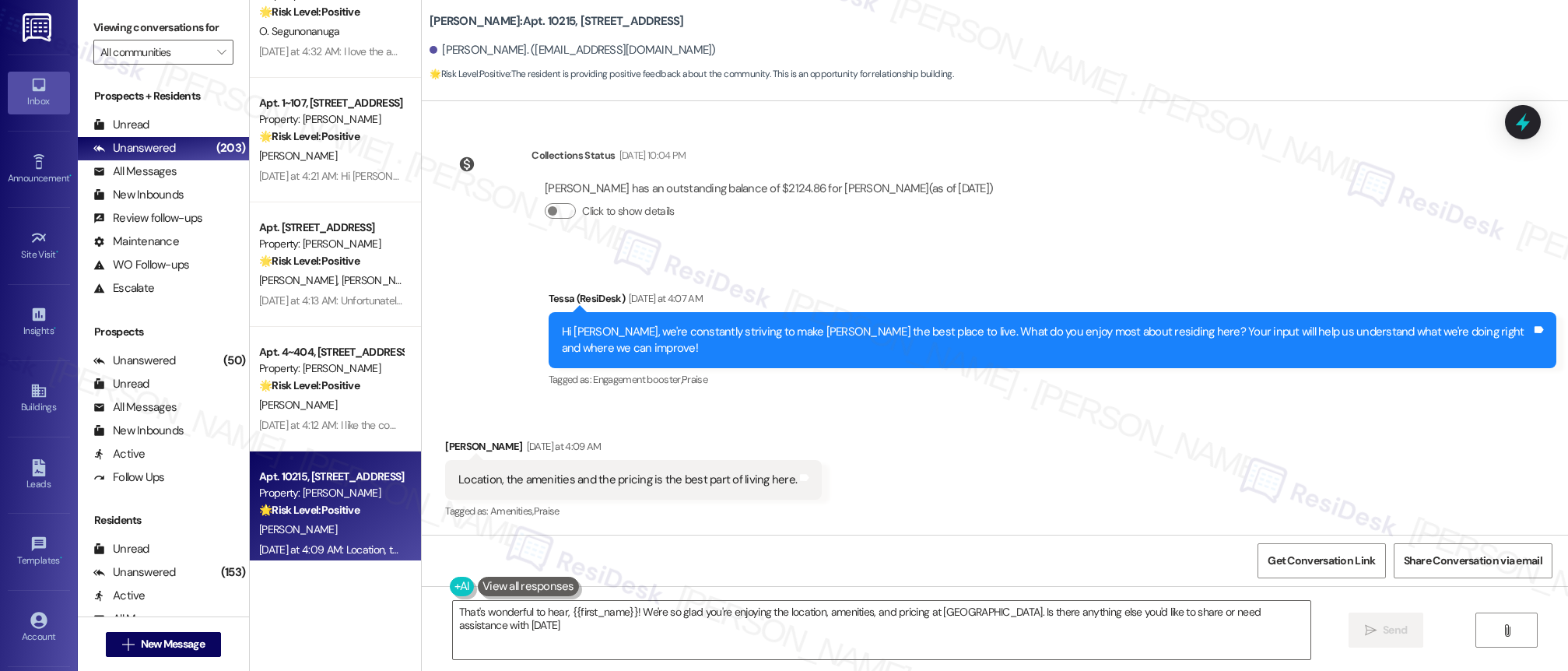
type textarea "That's wonderful to hear, {{first_name}}! We're so glad you're enjoying the loc…"
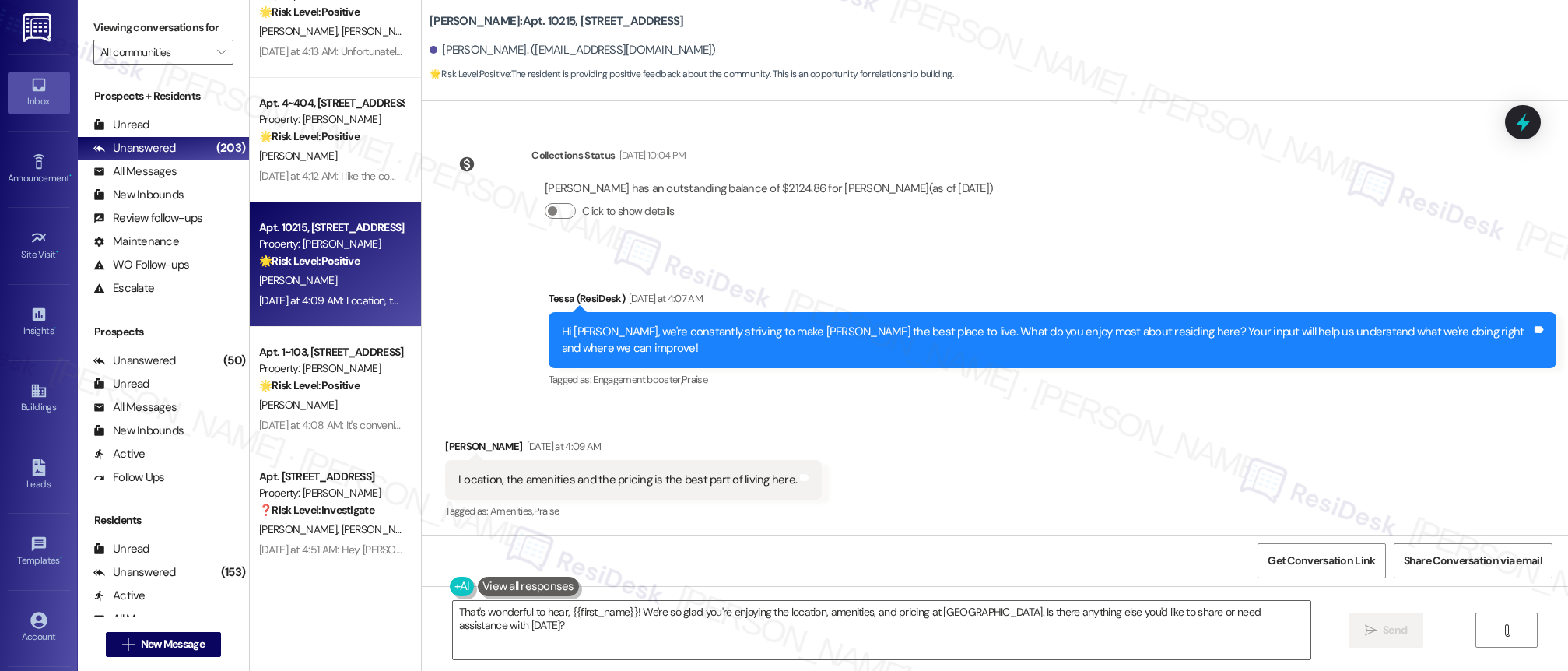
scroll to position [3800, 0]
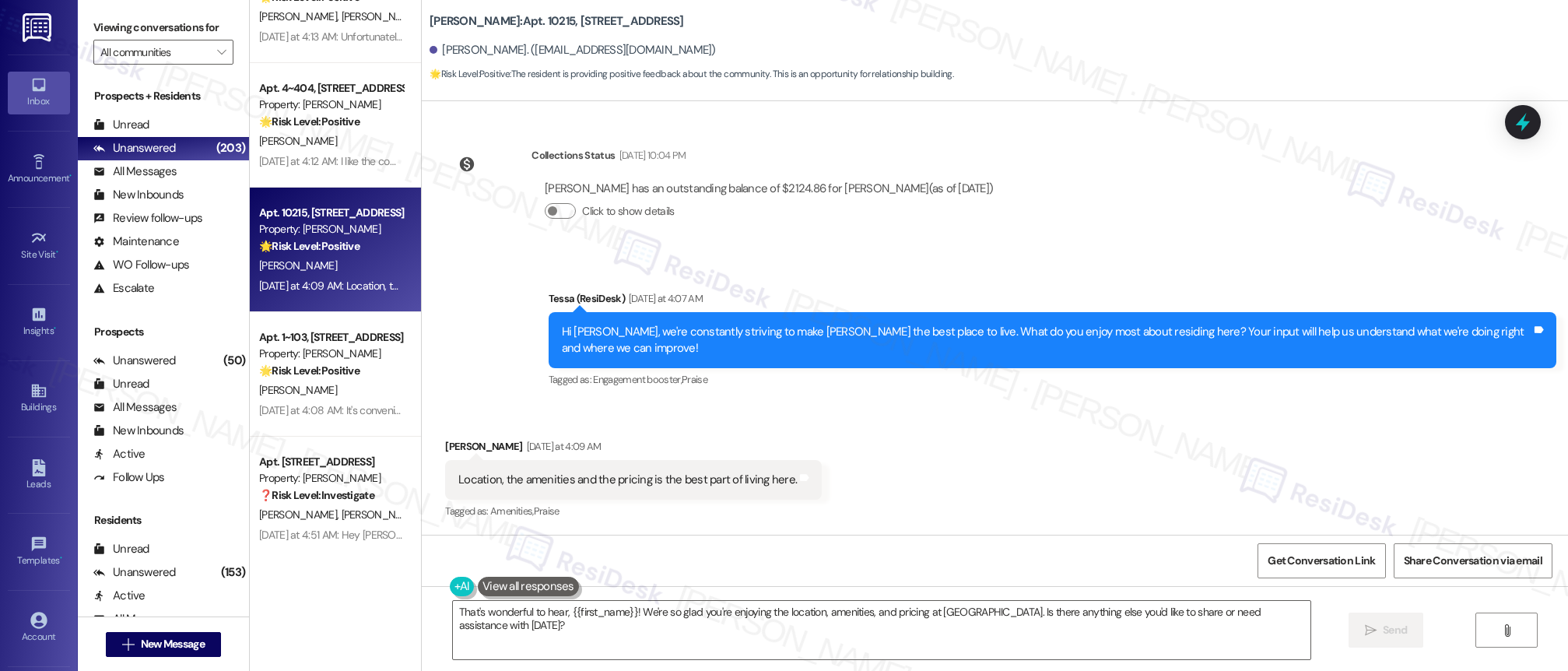
click at [333, 389] on div "[PERSON_NAME]" at bounding box center [331, 391] width 147 height 20
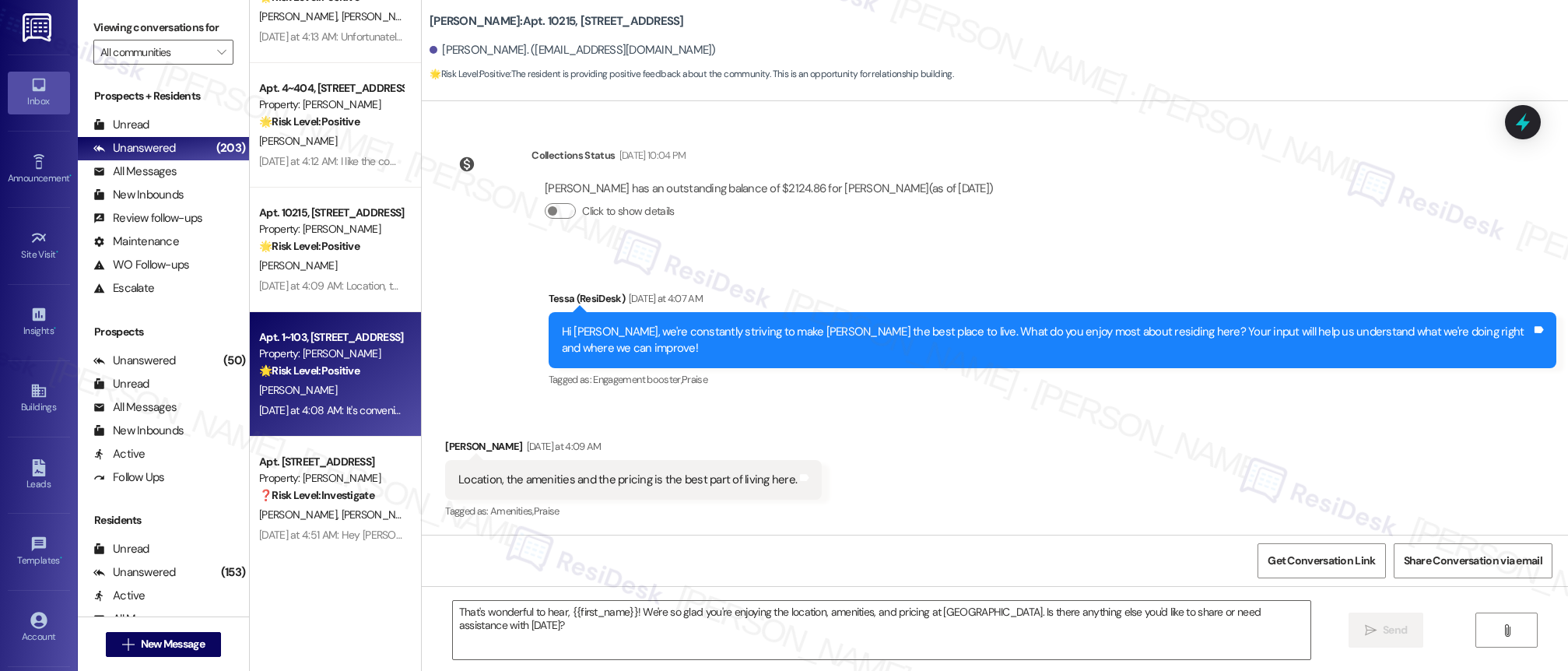
click at [333, 389] on div "[PERSON_NAME]" at bounding box center [331, 391] width 147 height 20
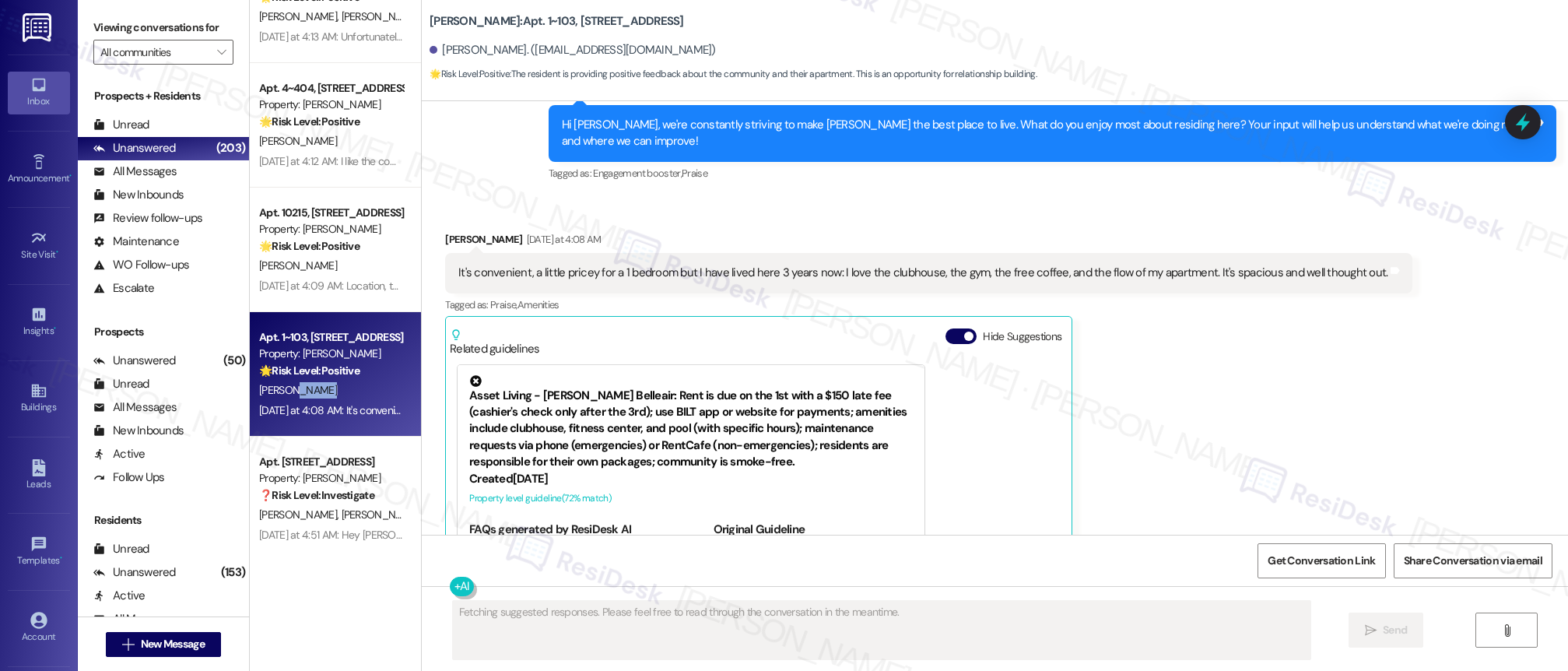
scroll to position [968, 0]
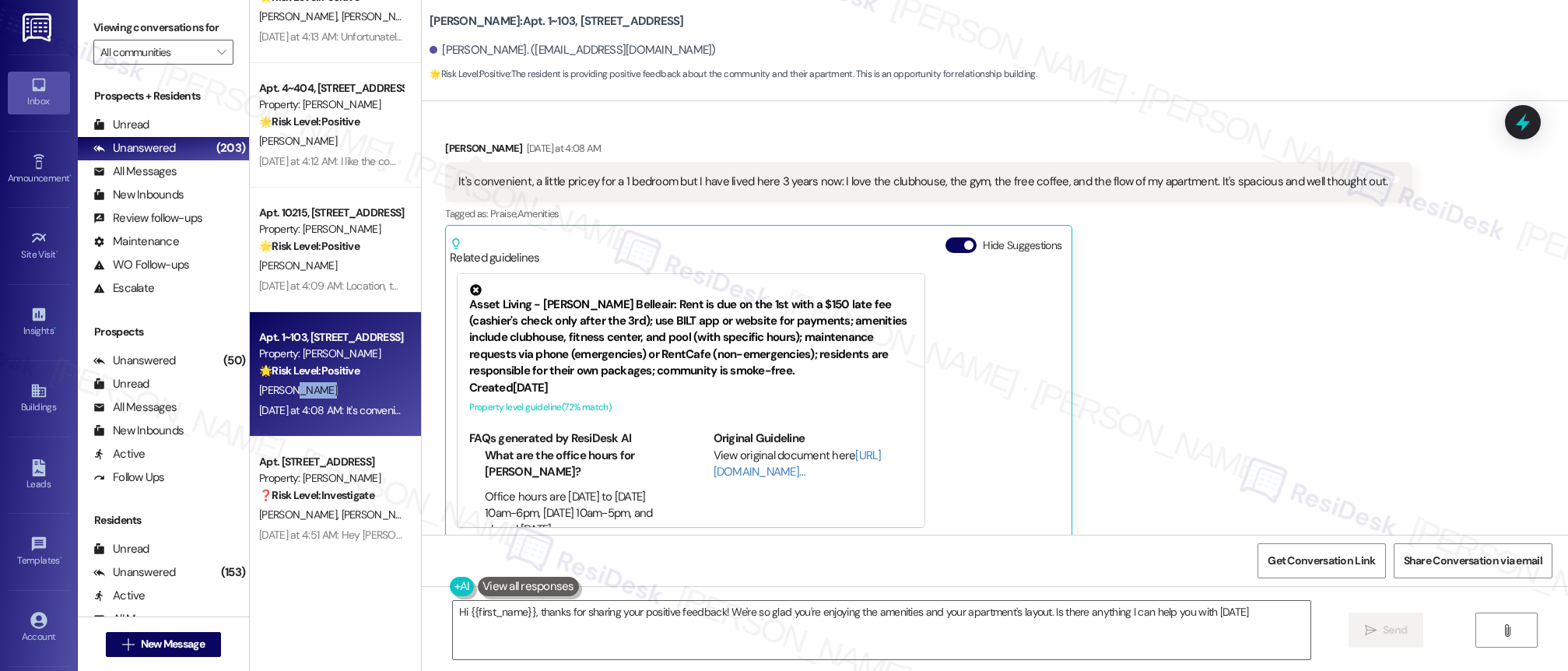
type textarea "Hi {{first_name}}, thanks for sharing your positive feedback! We're so glad you…"
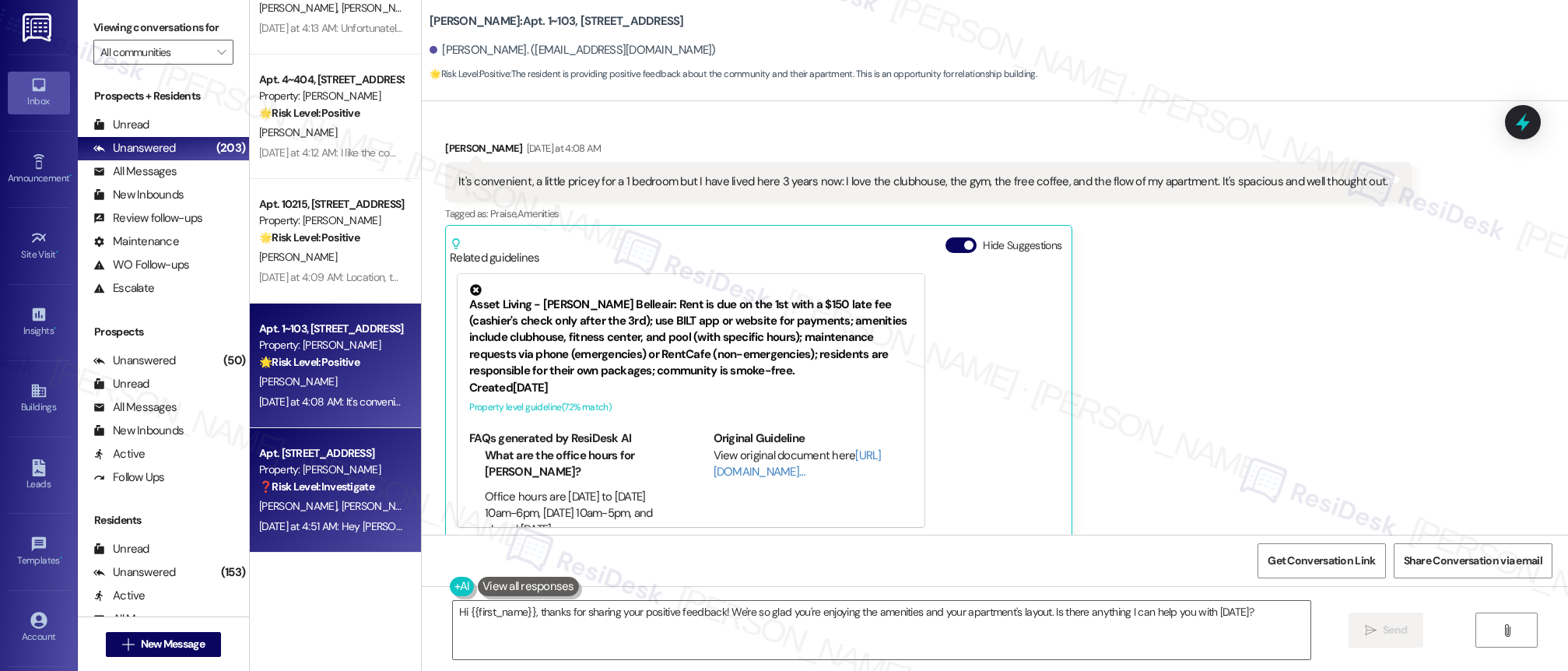
click at [328, 462] on div "Property: [PERSON_NAME]" at bounding box center [331, 470] width 144 height 17
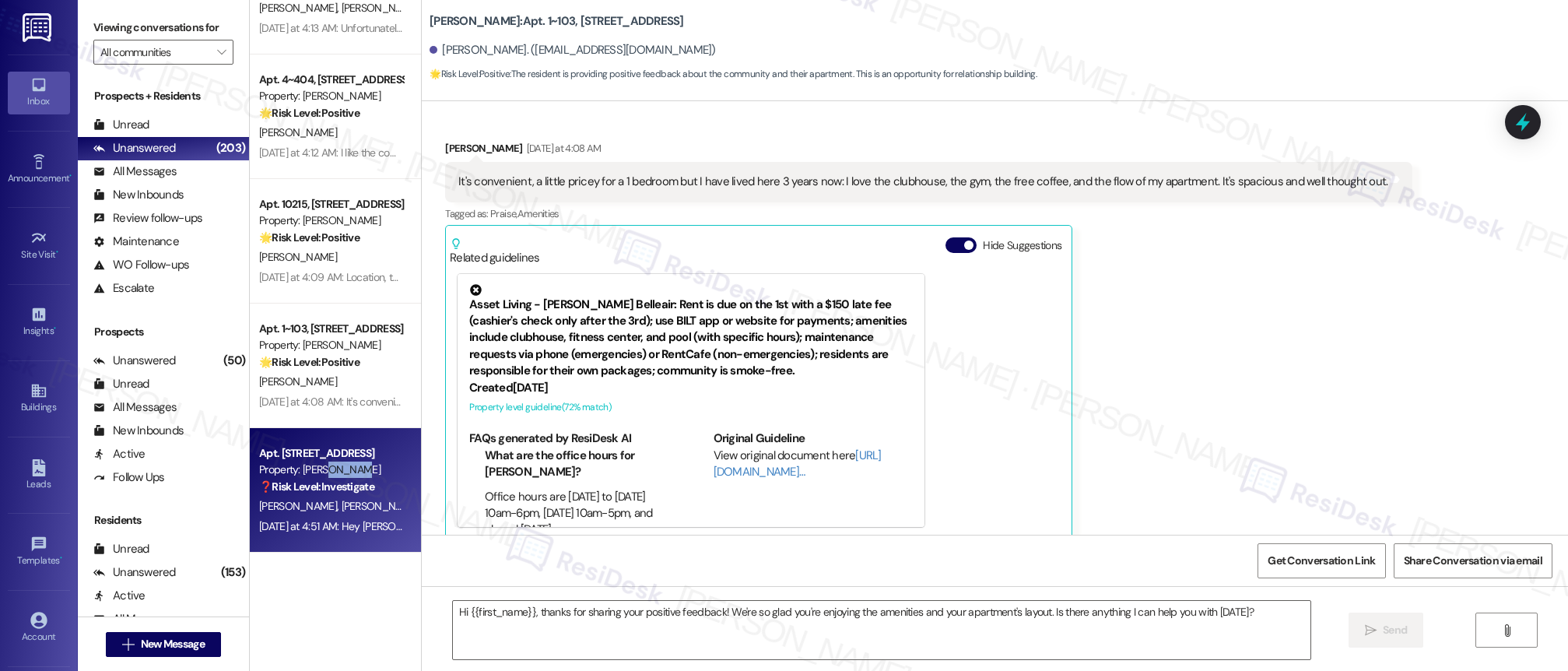
click at [328, 462] on div "Property: [PERSON_NAME]" at bounding box center [331, 470] width 144 height 17
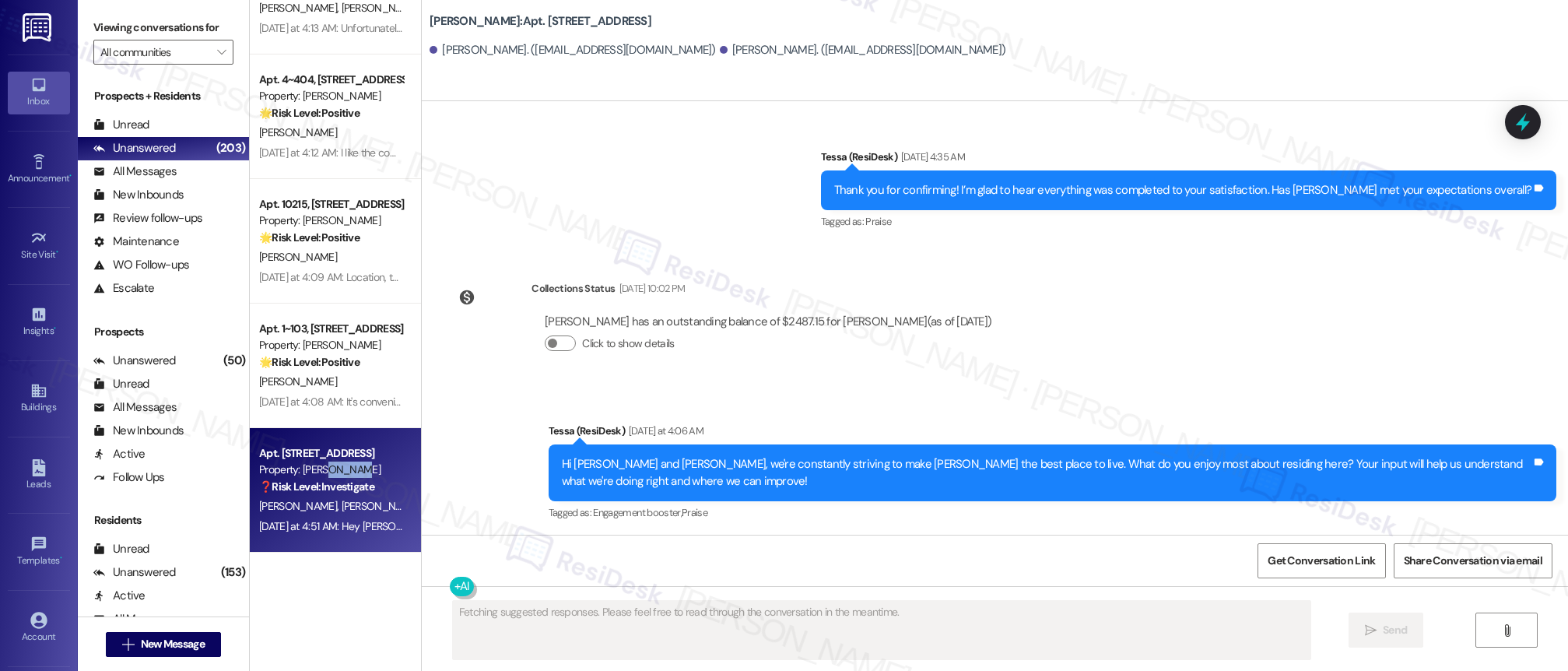
scroll to position [1103, 0]
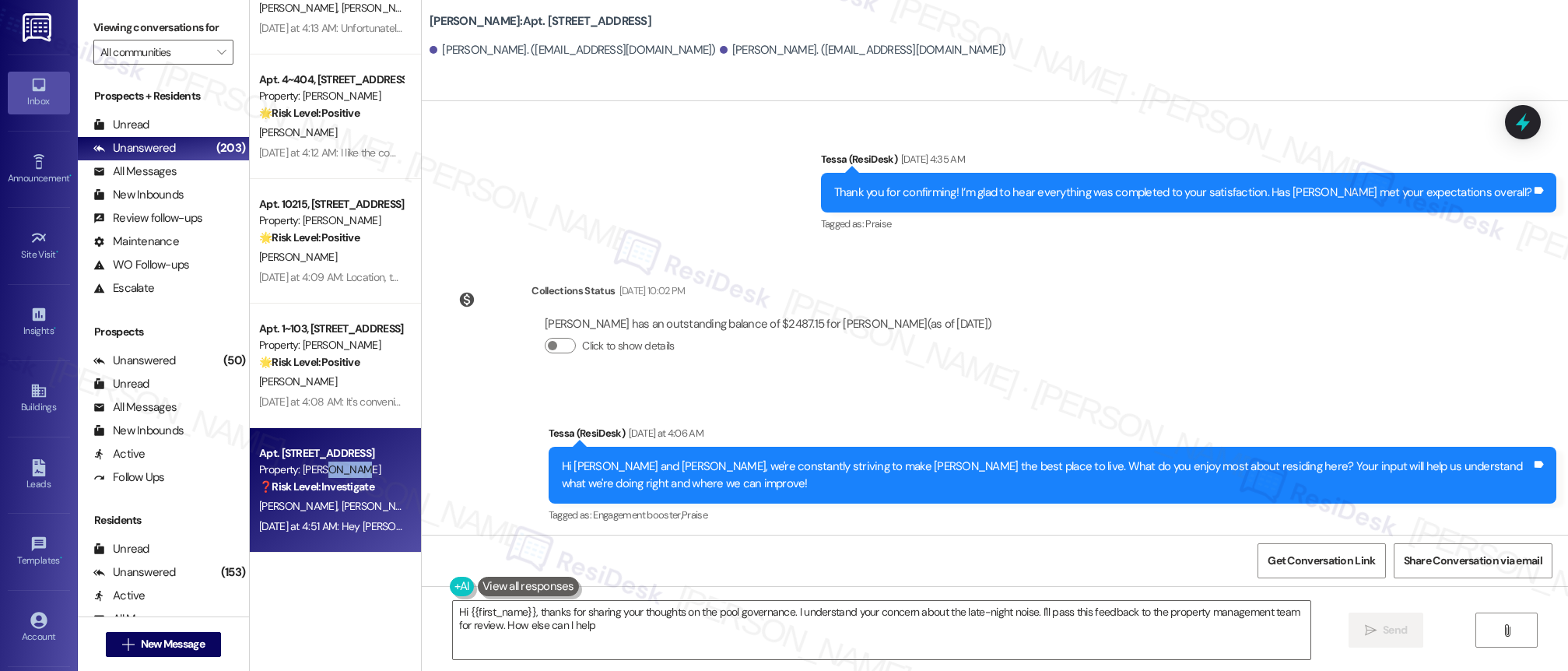
type textarea "Hi {{first_name}}, thanks for sharing your thoughts on the pool governance. I u…"
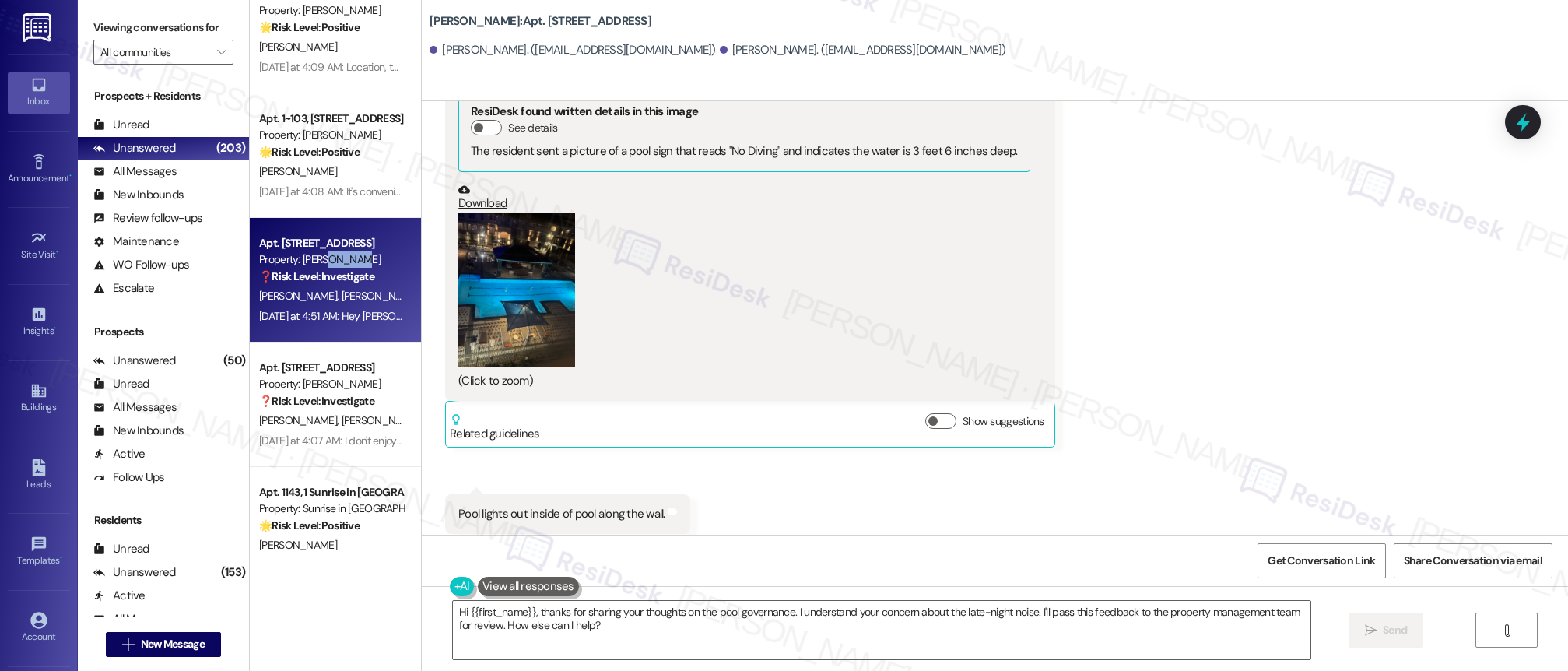
scroll to position [4033, 0]
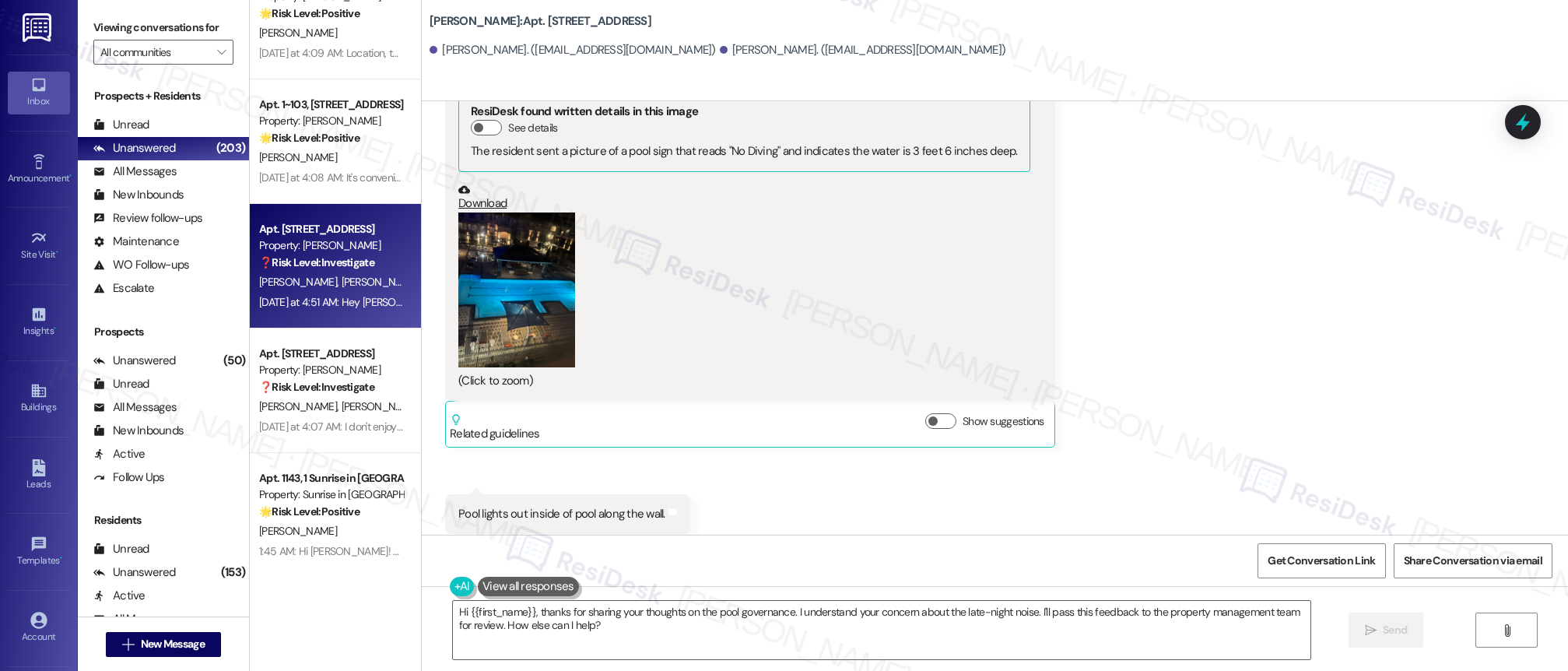
click at [338, 379] on div "❓ Risk Level: Investigate" at bounding box center [331, 388] width 144 height 17
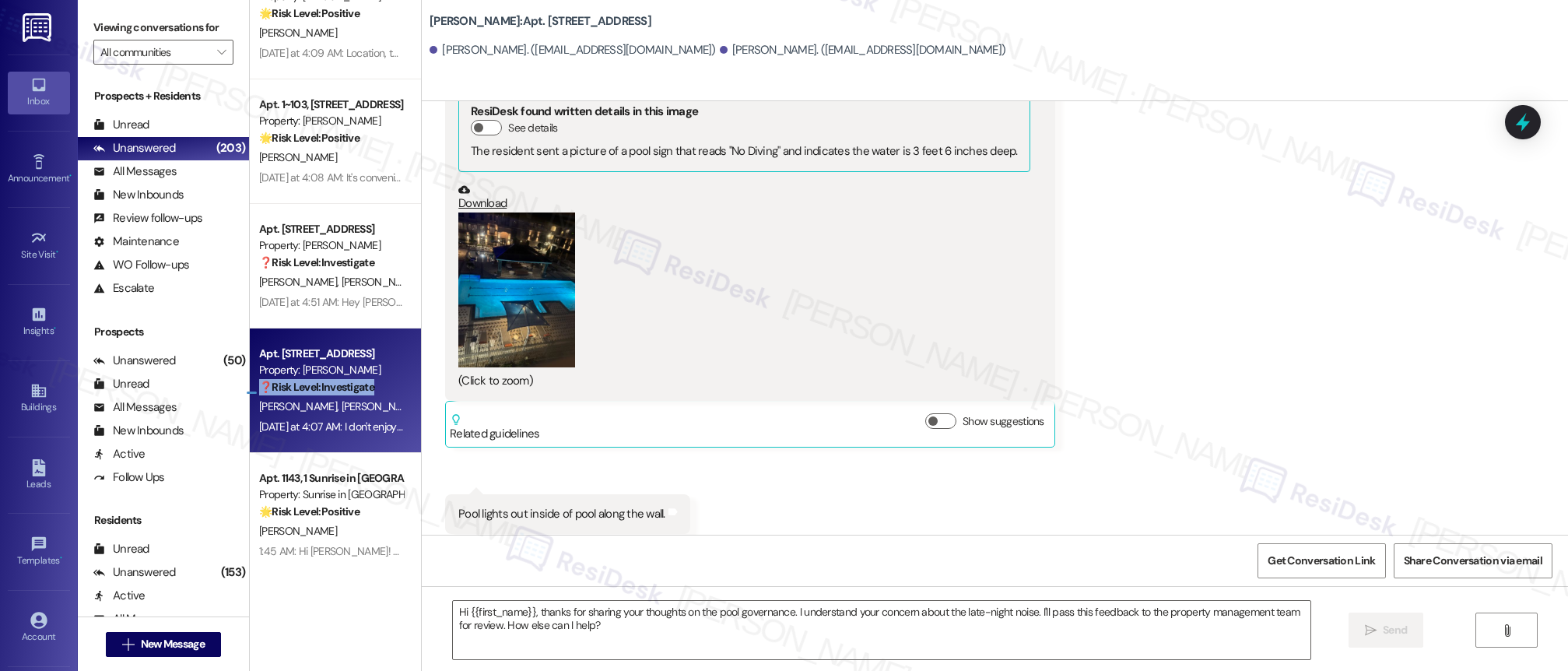
click at [338, 379] on div "❓ Risk Level: Investigate" at bounding box center [331, 388] width 144 height 17
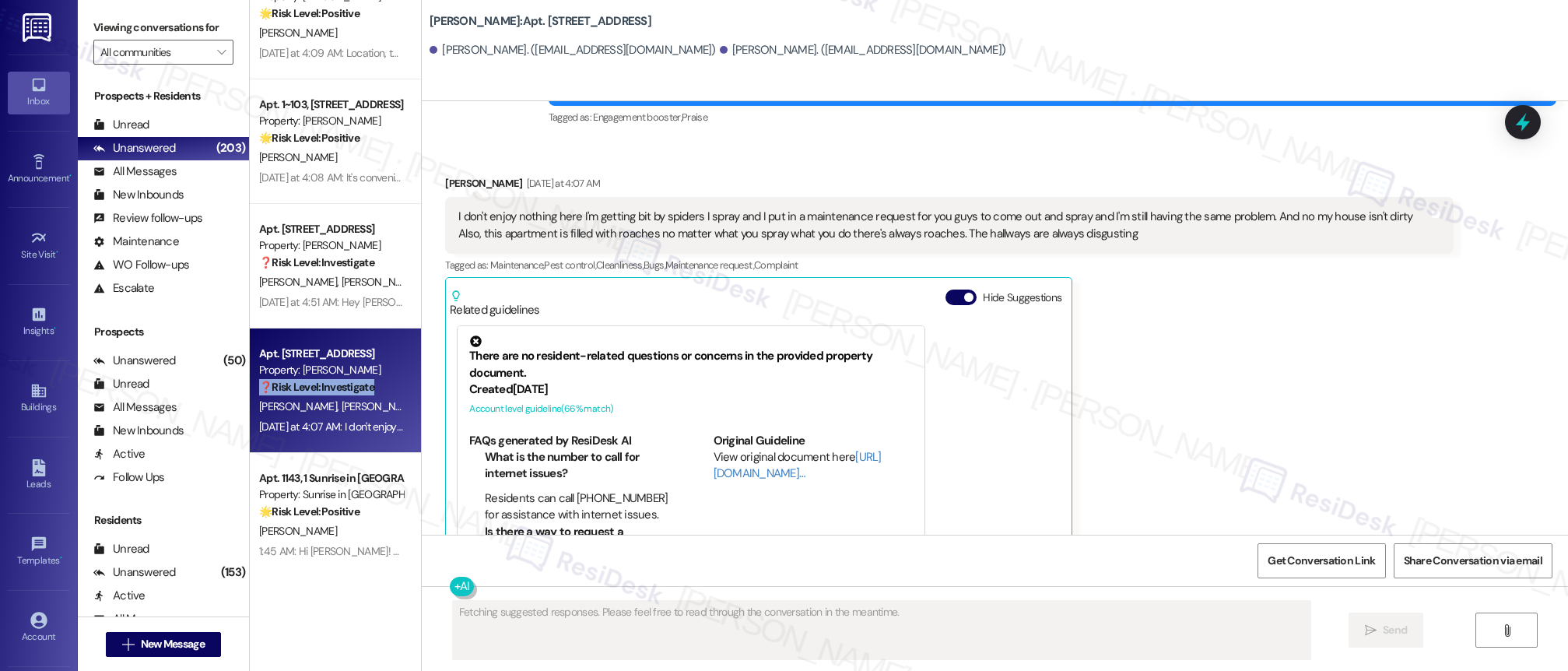
scroll to position [1361, 0]
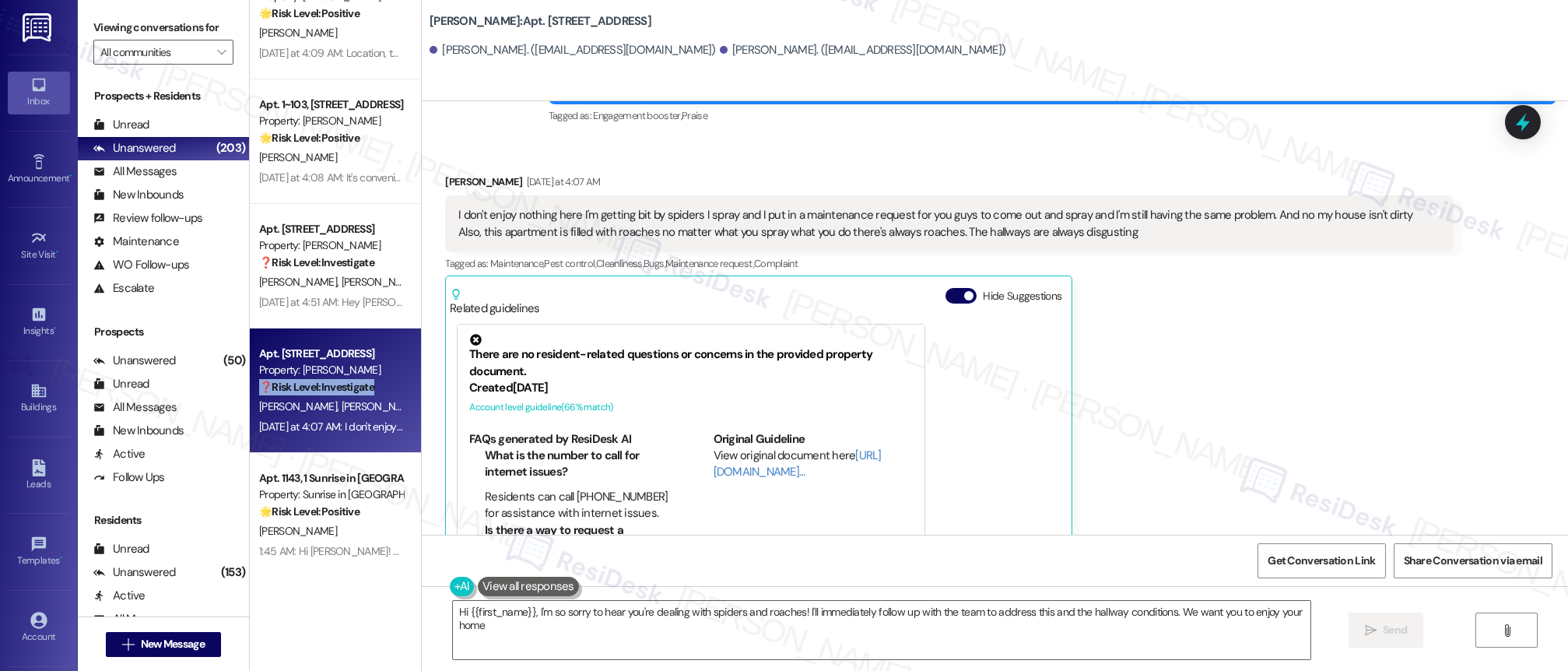
type textarea "Hi {{first_name}}, I'm so sorry to hear you're dealing with spiders and roaches…"
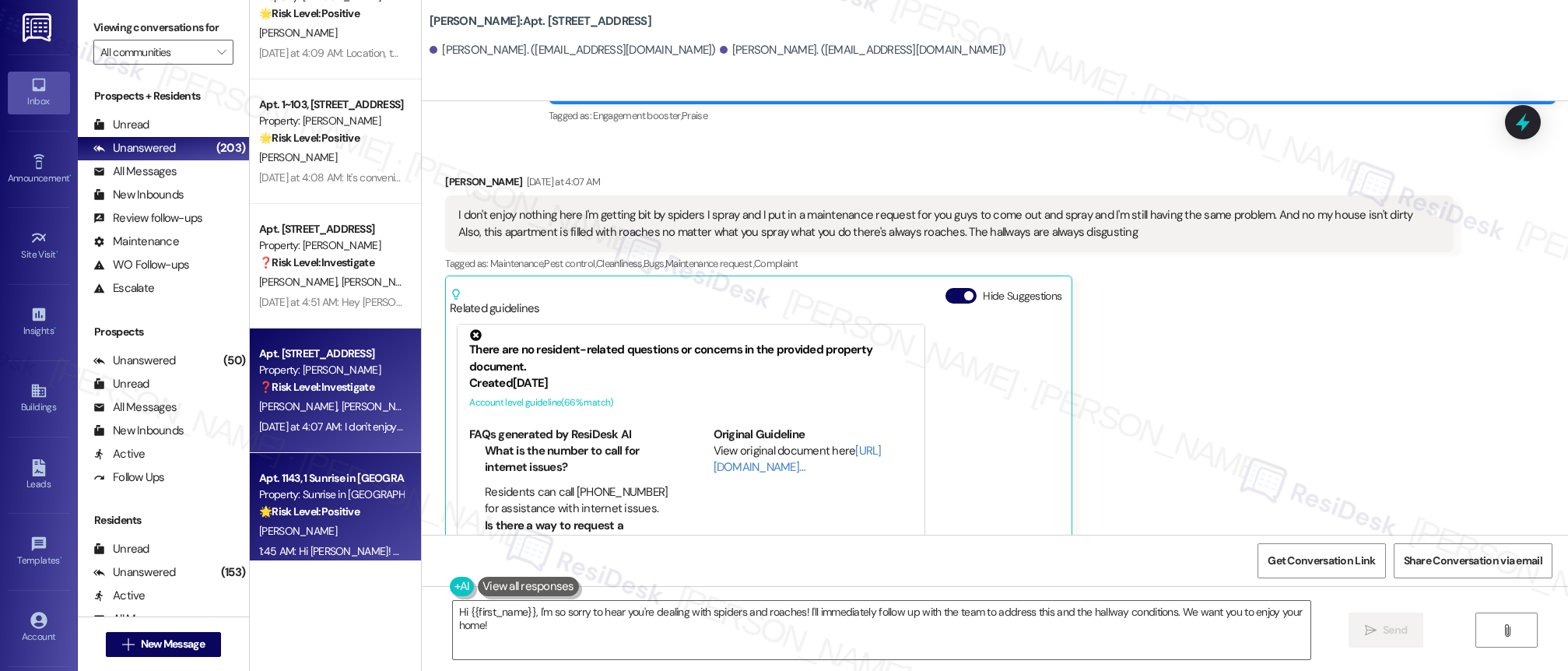
click at [329, 492] on div "Property: Sunrise in [GEOGRAPHIC_DATA]" at bounding box center [331, 495] width 144 height 17
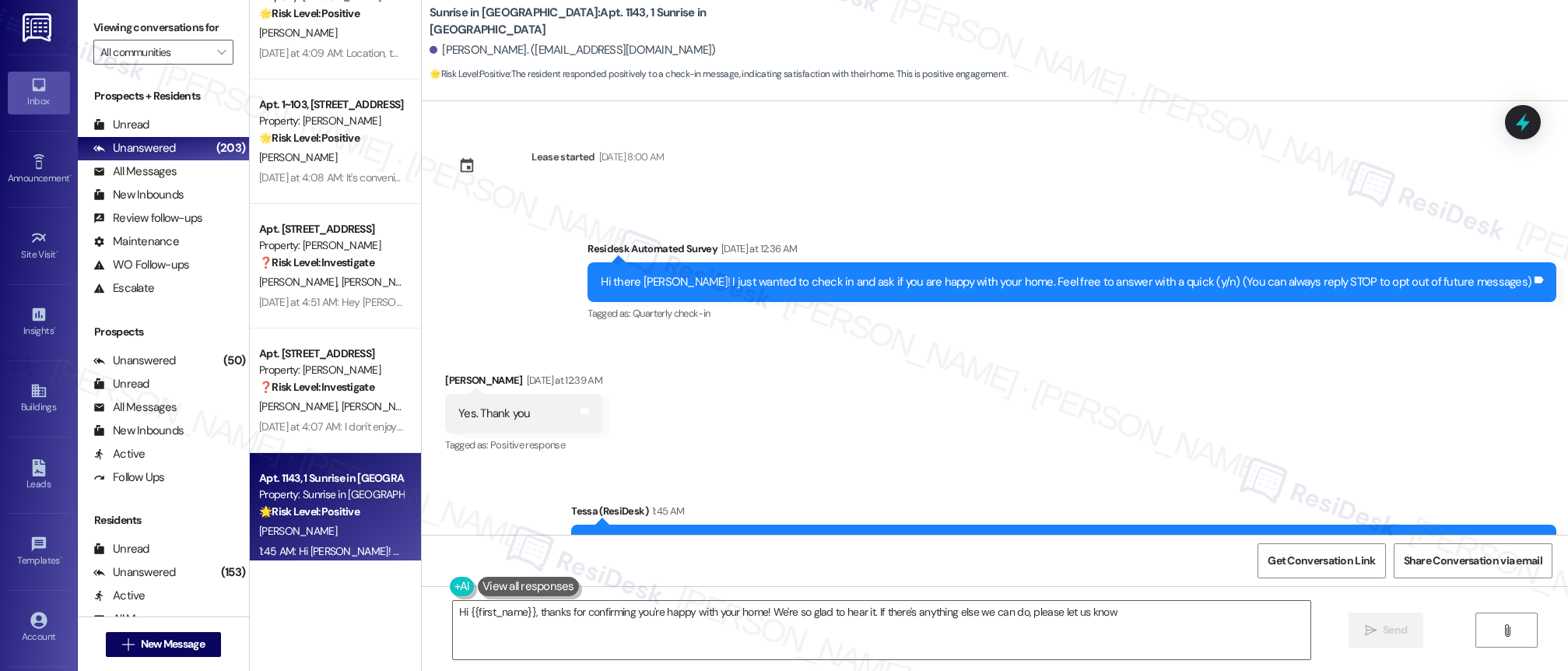
type textarea "Hi {{first_name}}, thanks for confirming you're happy with your home! We're so …"
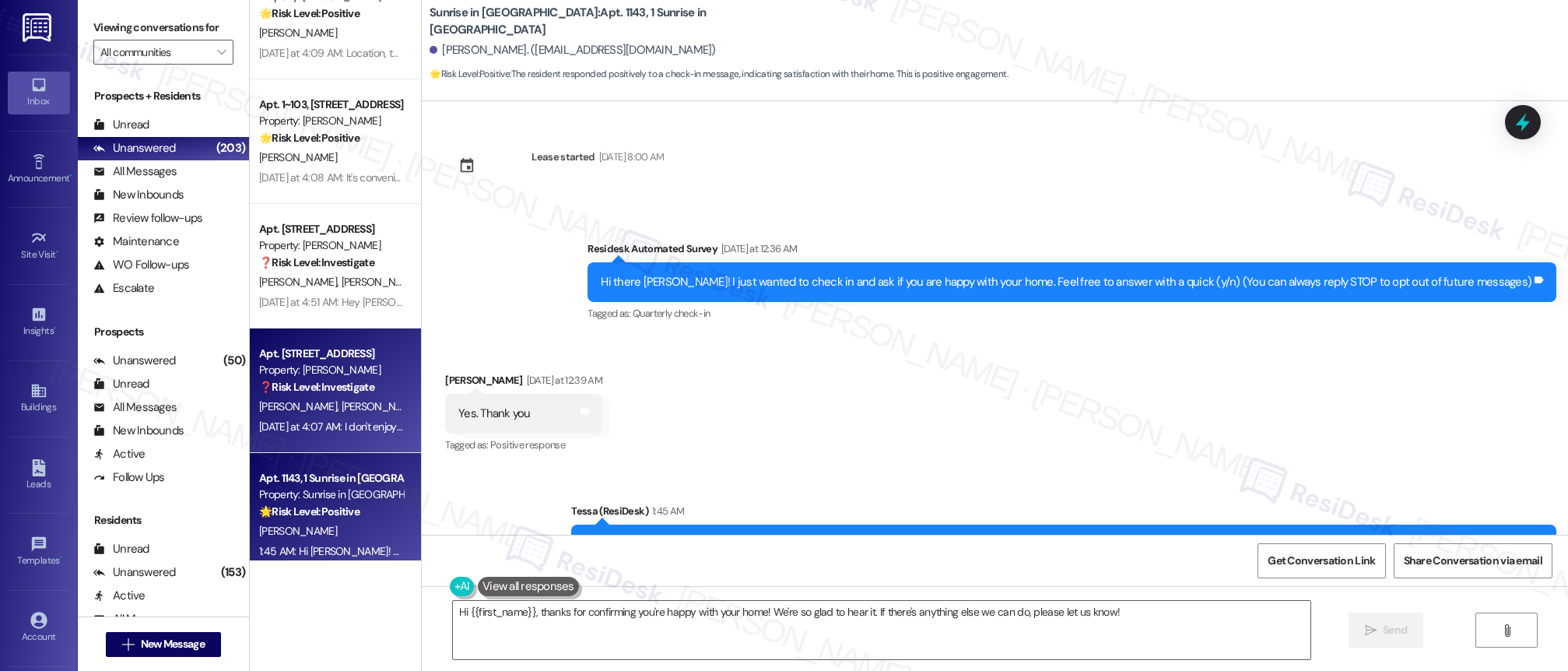
click at [301, 389] on strong "❓ Risk Level: Investigate" at bounding box center [316, 387] width 115 height 14
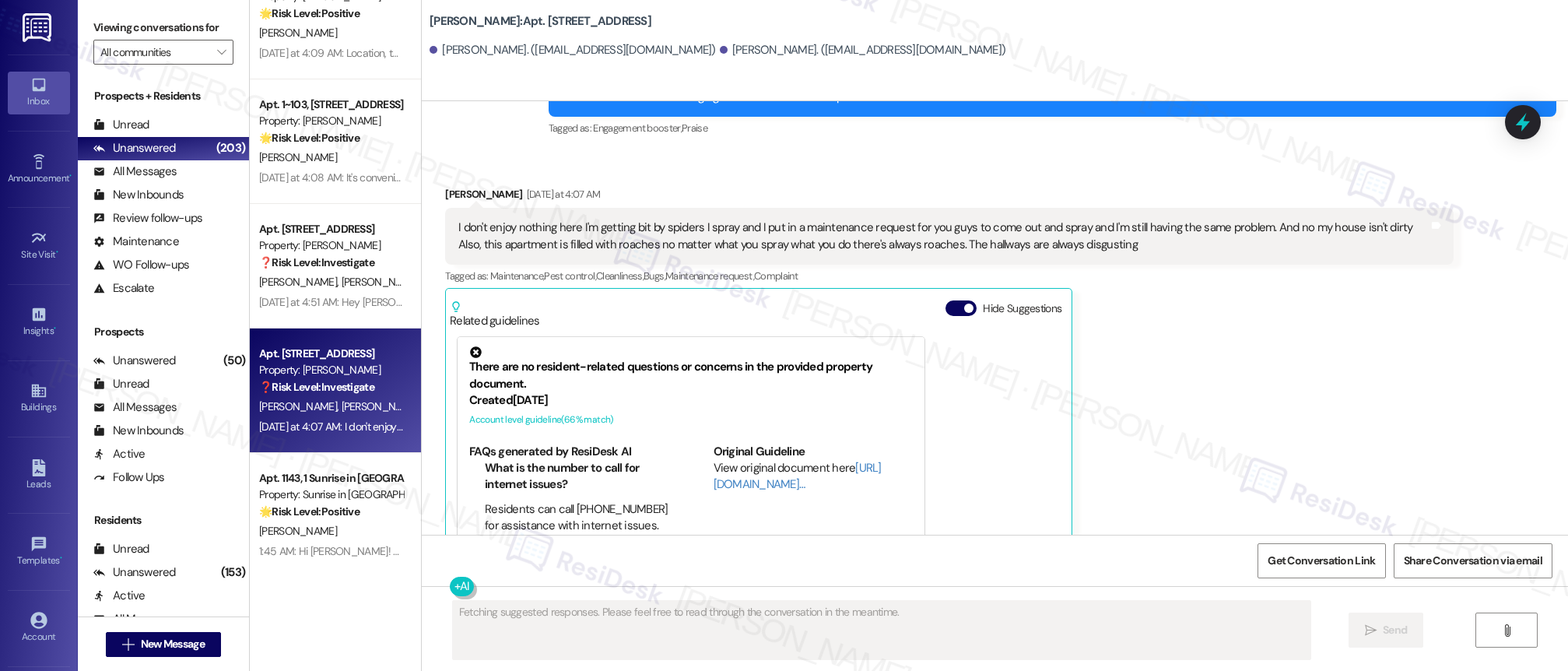
scroll to position [1361, 0]
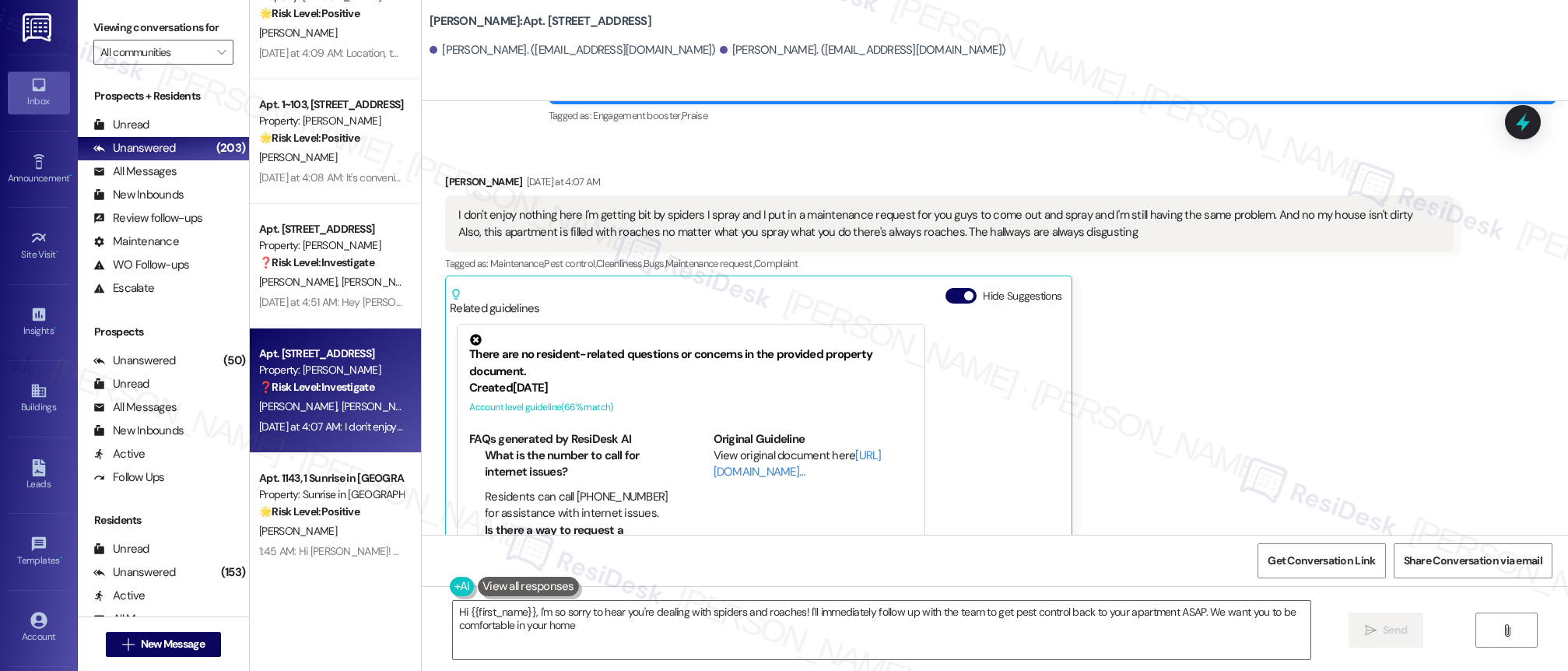
type textarea "Hi {{first_name}}, I'm so sorry to hear you're dealing with spiders and roaches…"
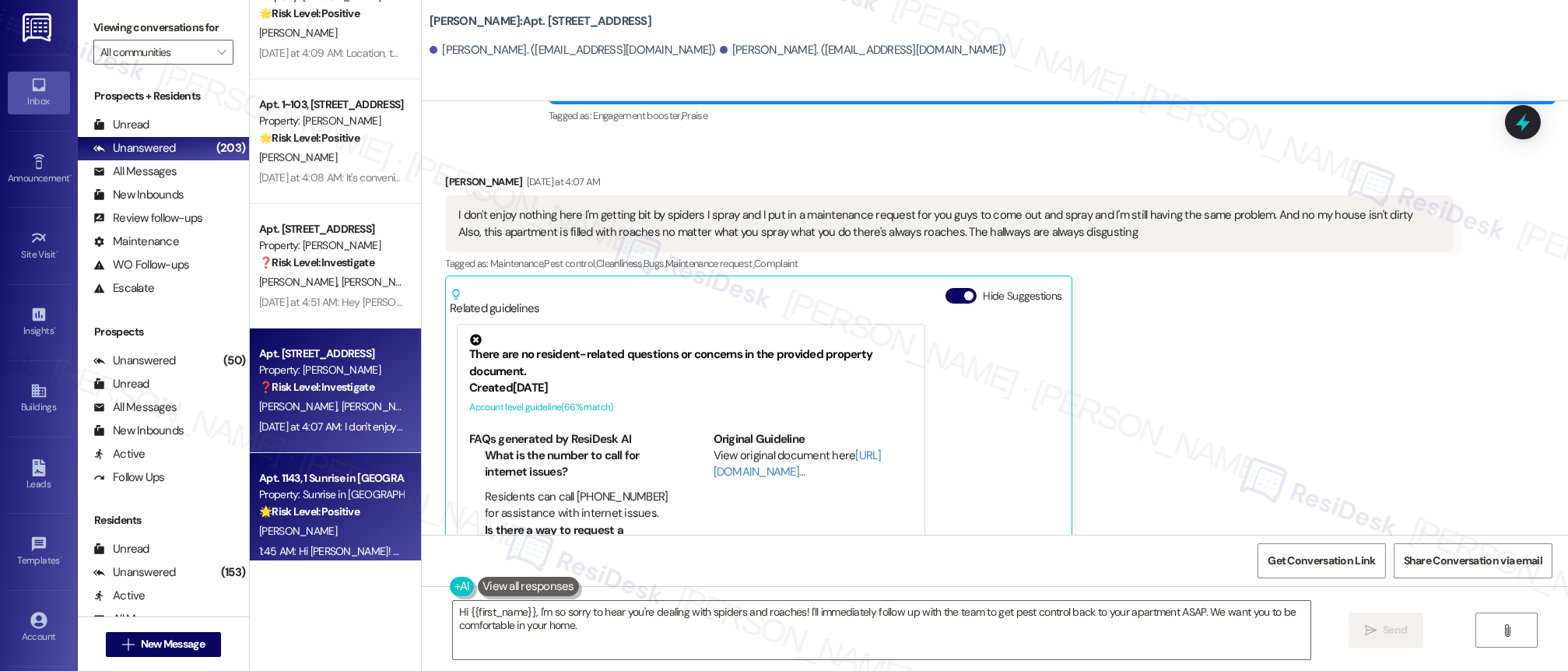
click at [329, 500] on div "Property: Sunrise in [GEOGRAPHIC_DATA]" at bounding box center [331, 495] width 144 height 17
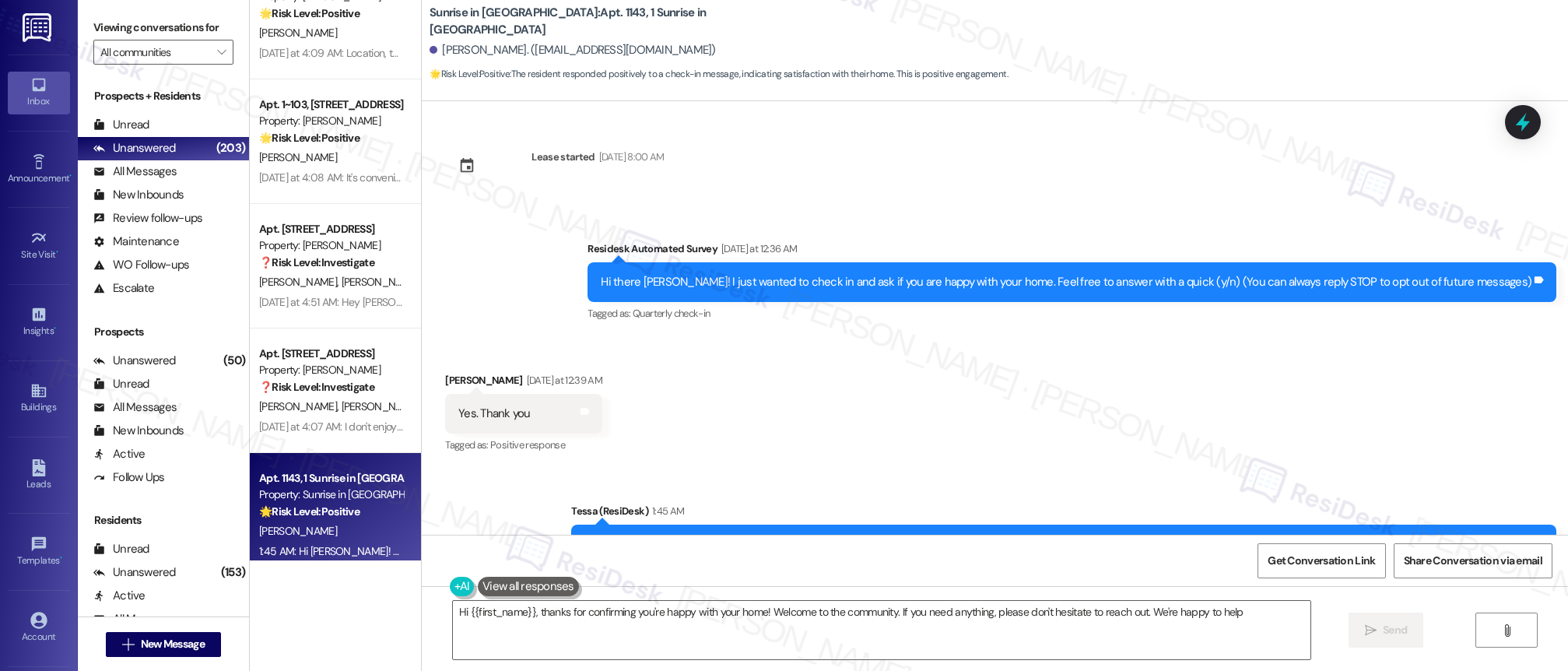
type textarea "Hi {{first_name}}, thanks for confirming you're happy with your home! Welcome t…"
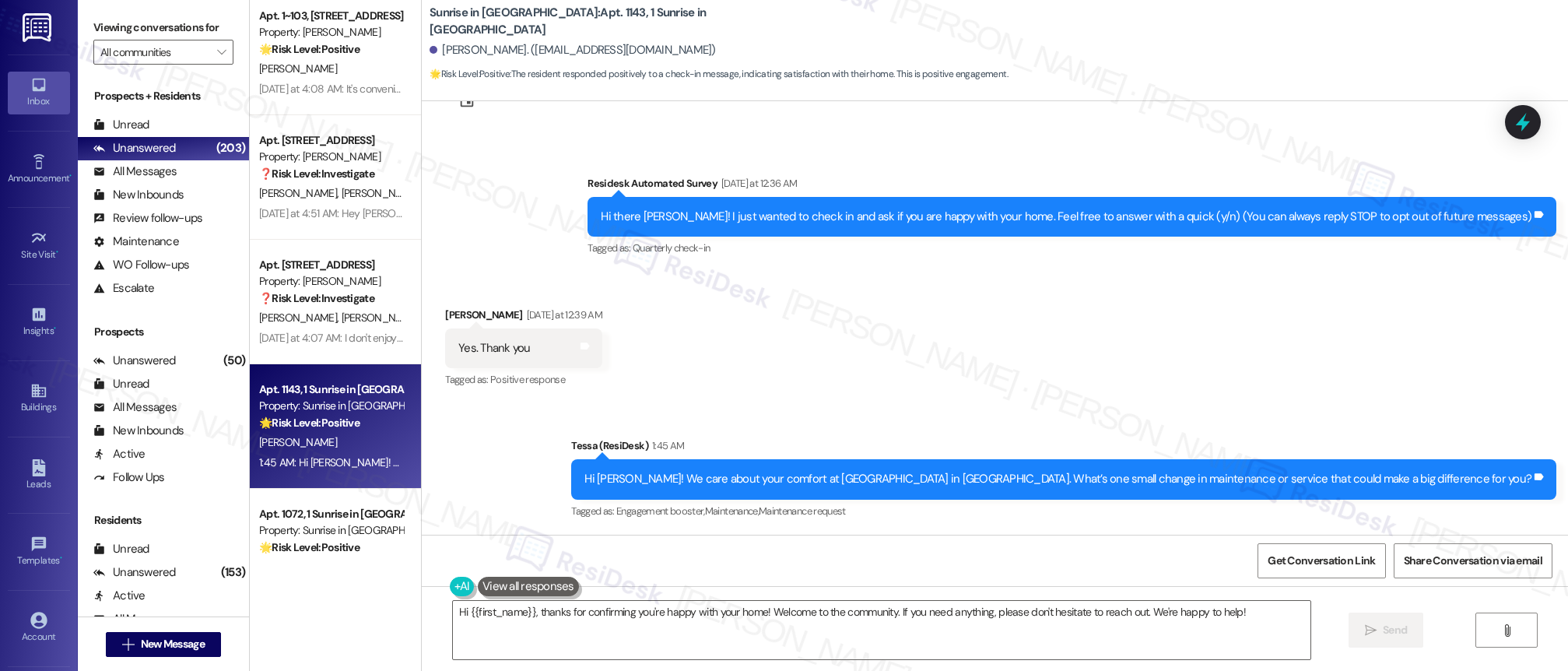
scroll to position [4152, 0]
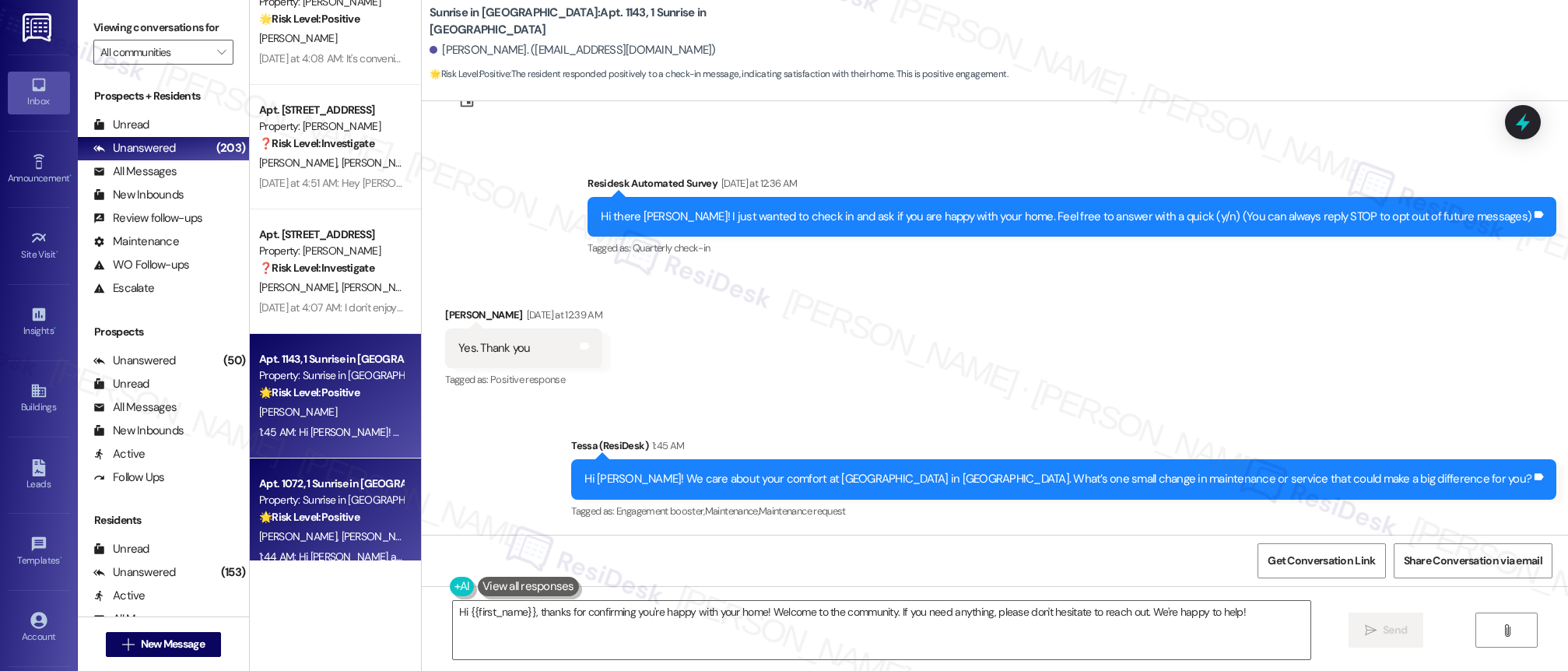
click at [340, 494] on div "Property: Sunrise in [GEOGRAPHIC_DATA]" at bounding box center [331, 500] width 144 height 17
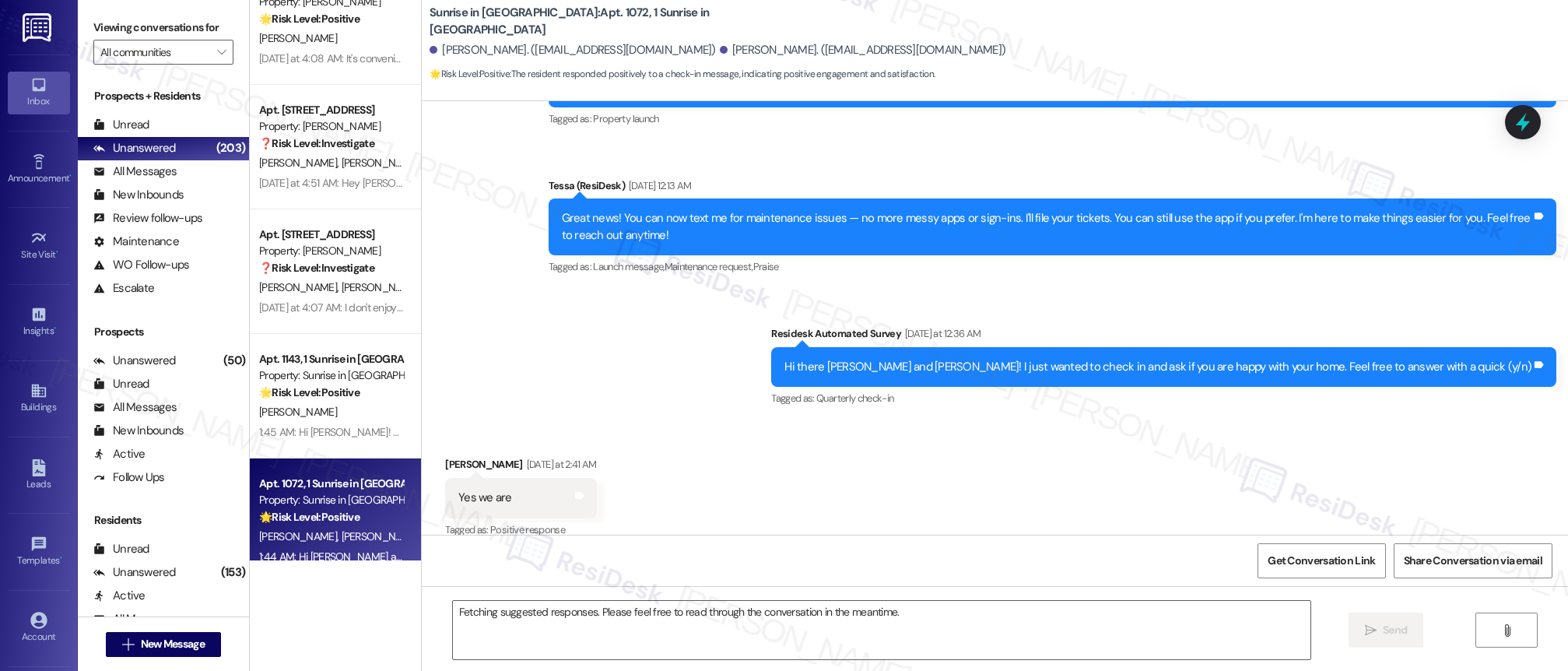
scroll to position [229, 0]
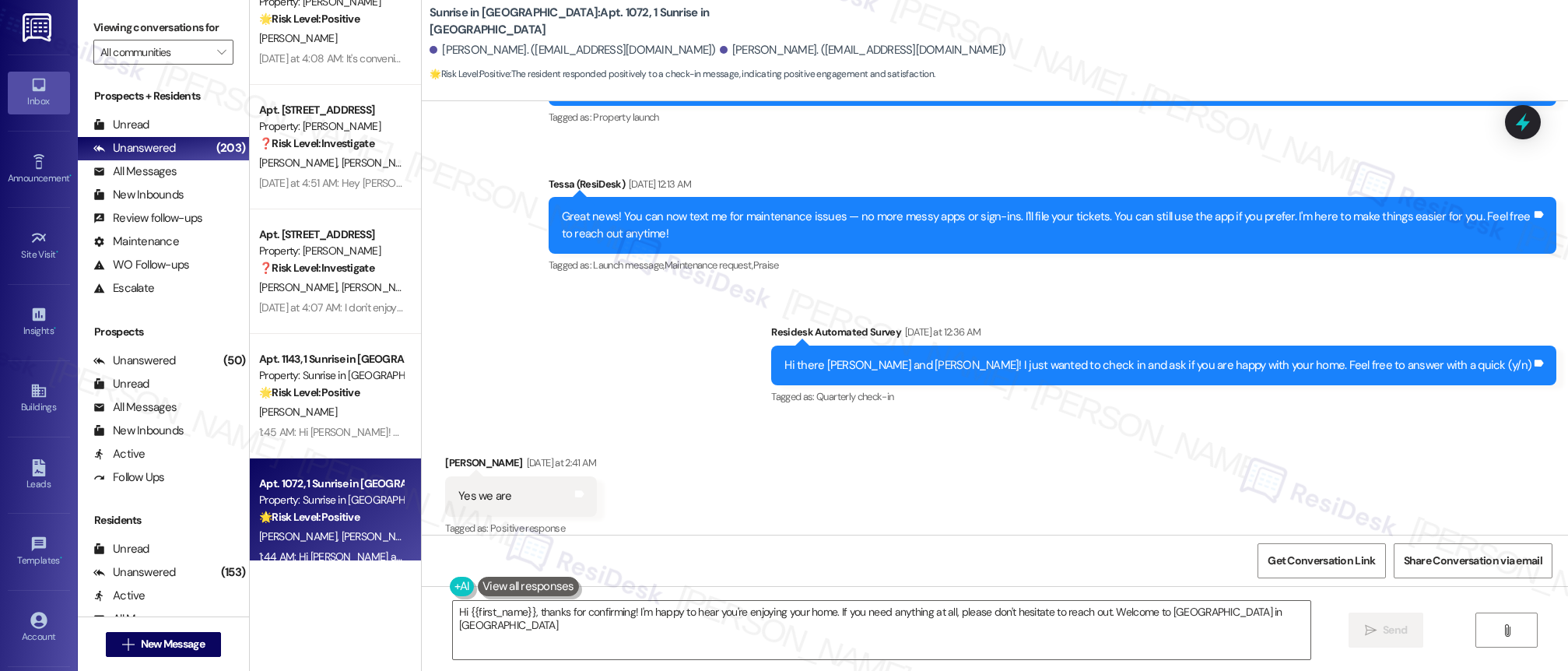
type textarea "Hi {{first_name}}, thanks for confirming! I'm happy to hear you're enjoying you…"
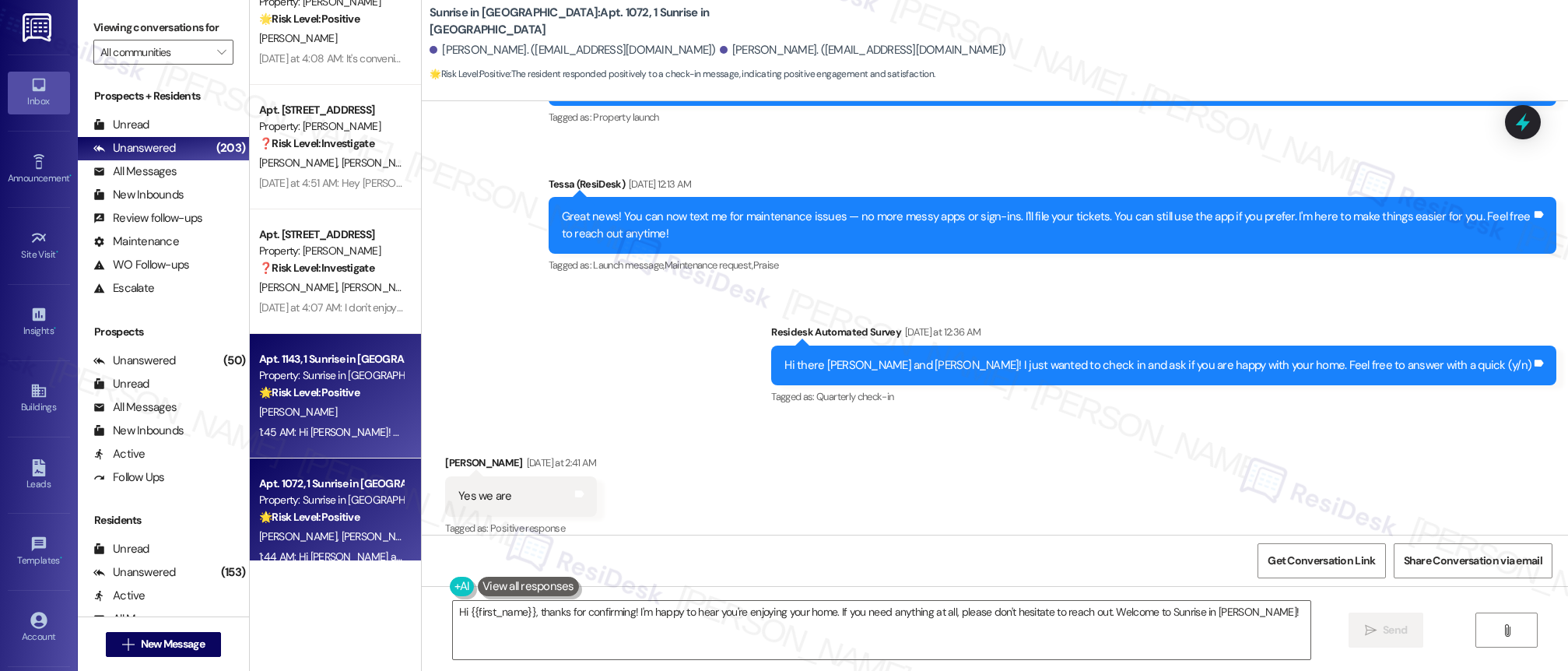
click at [337, 410] on div "[PERSON_NAME]" at bounding box center [331, 413] width 147 height 20
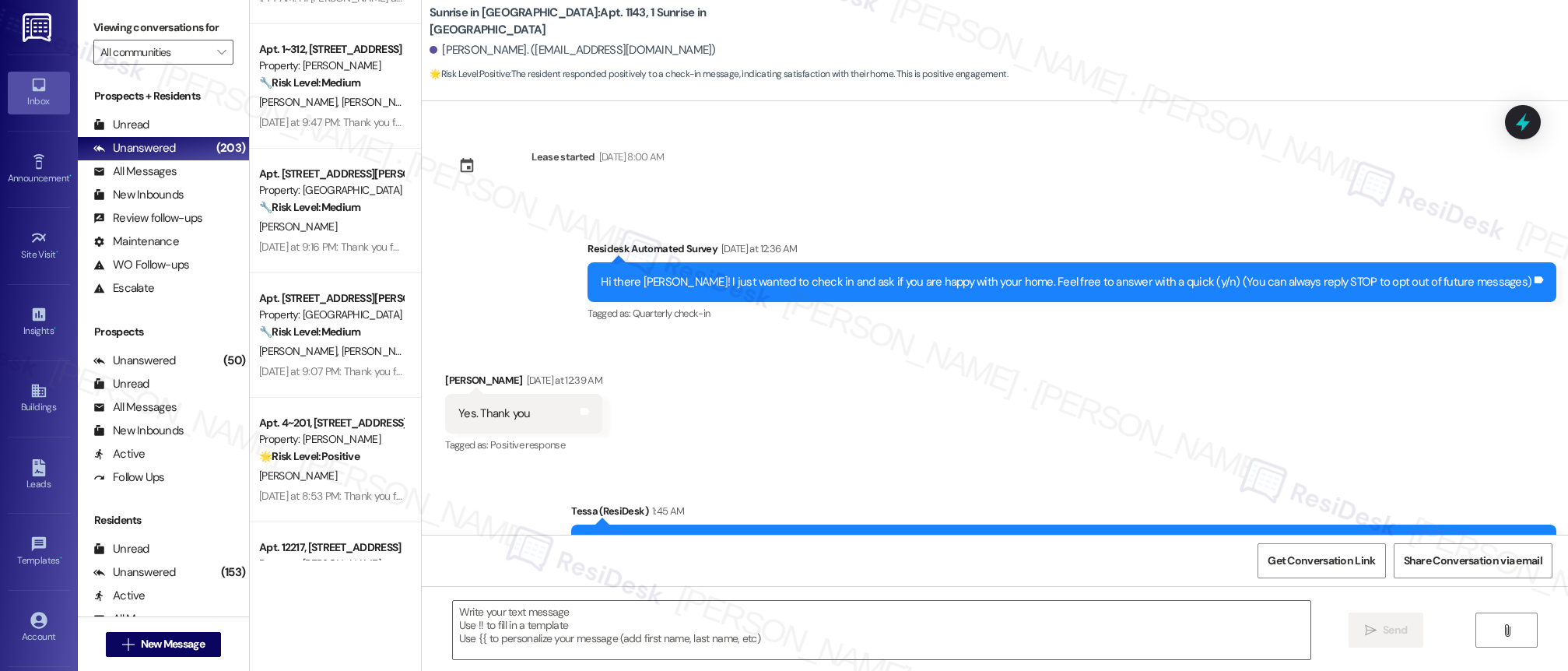
type textarea "Fetching suggested responses. Please feel free to read through the conversation…"
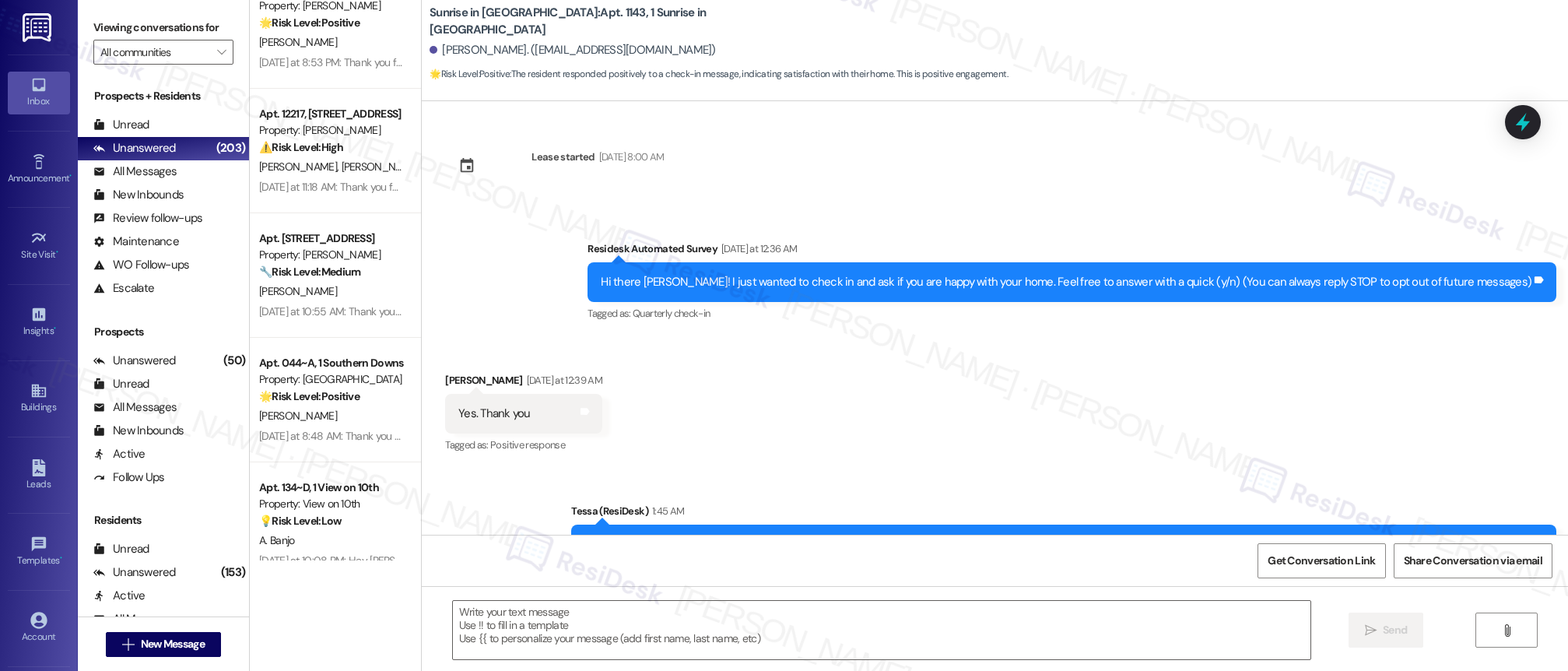
scroll to position [5148, 0]
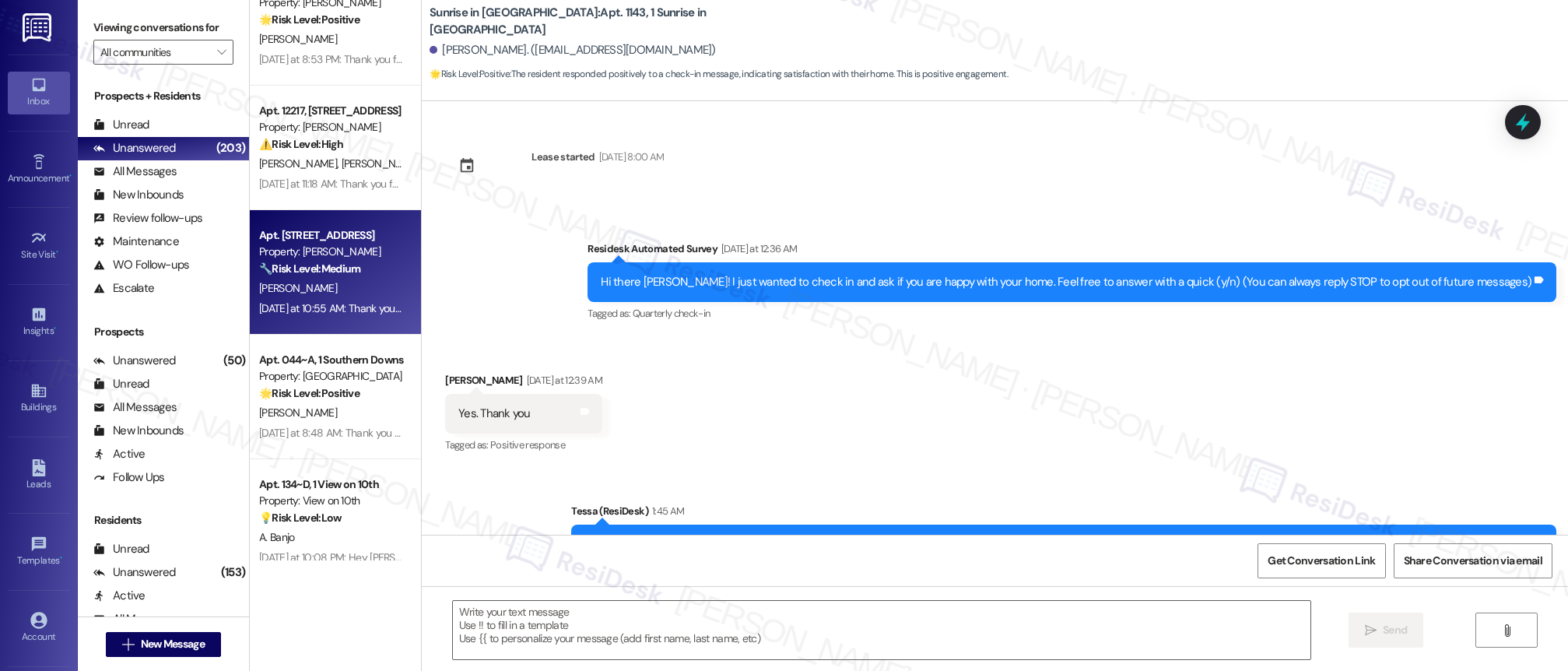
click at [370, 316] on div "[DATE] at 10:55 AM: Thank you for your message. Our offices are currently close…" at bounding box center [331, 309] width 147 height 20
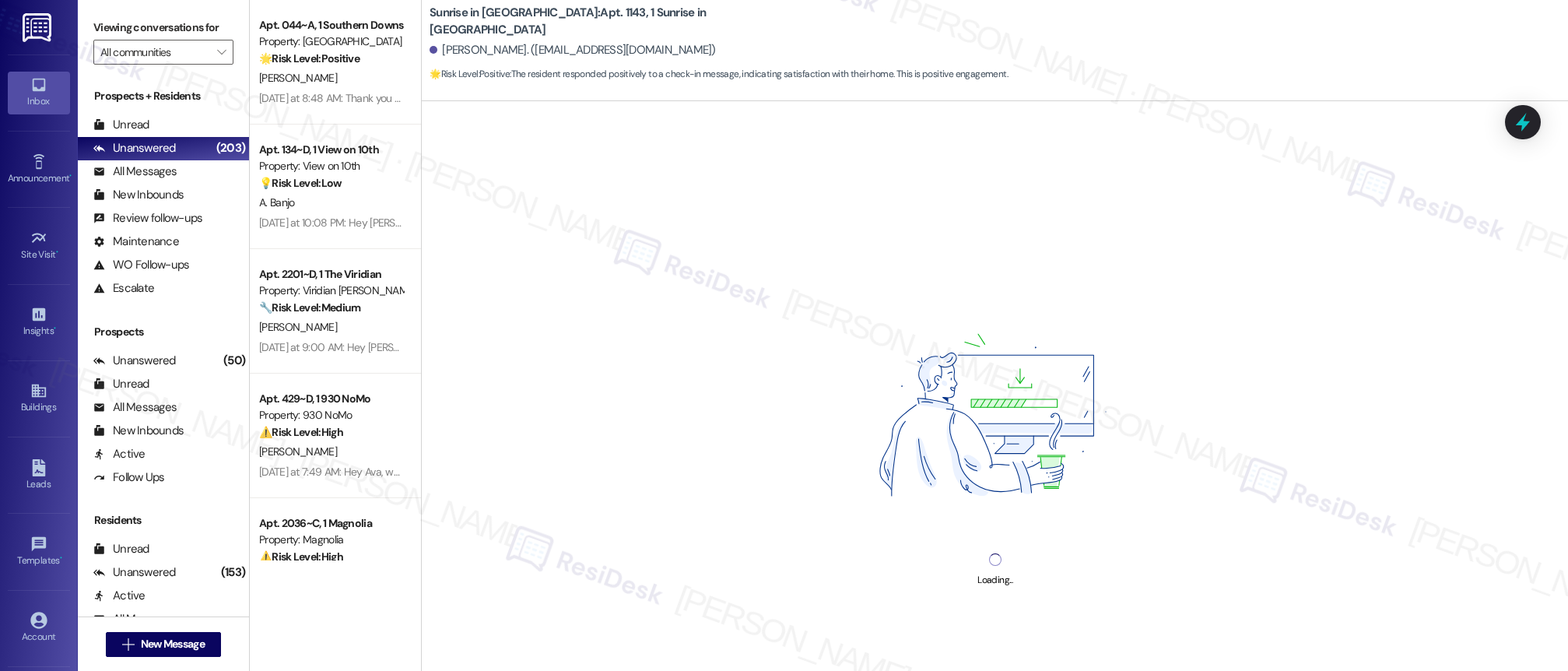
scroll to position [5520, 0]
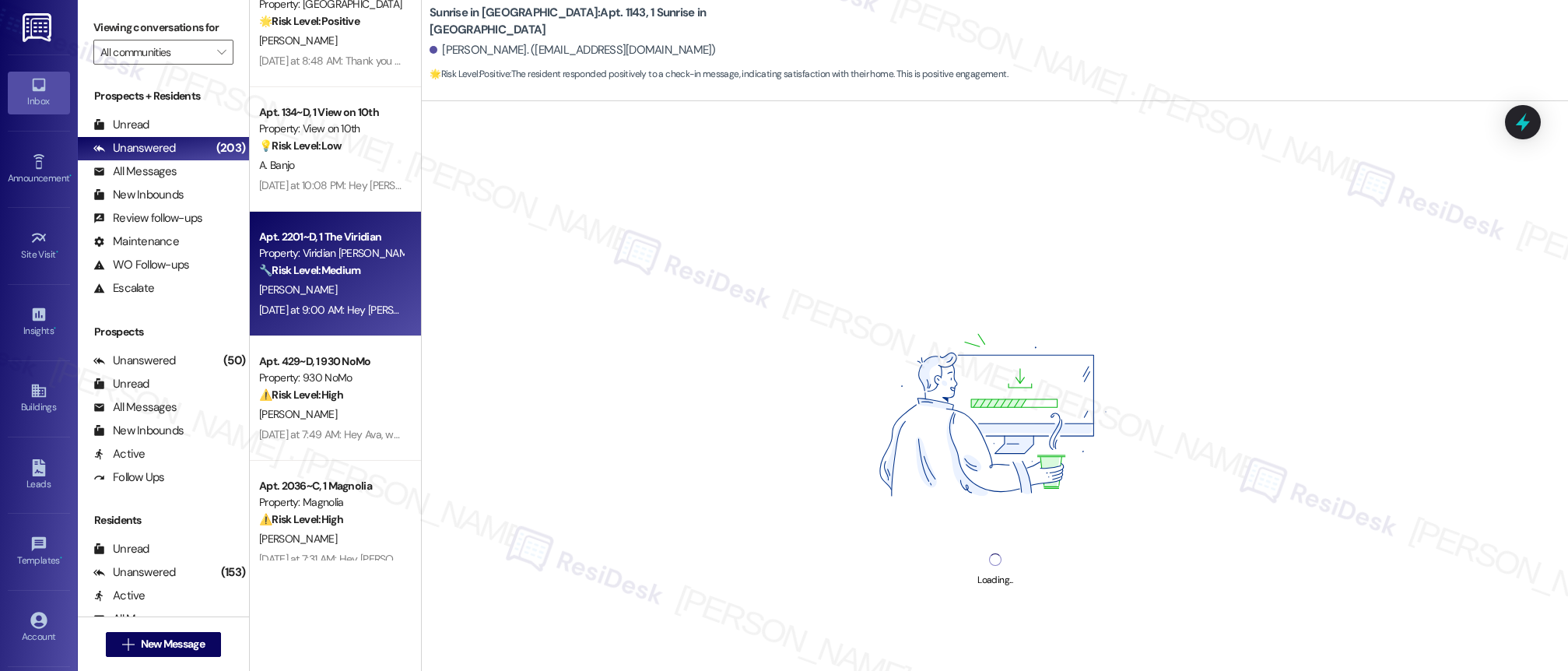
drag, startPoint x: 365, startPoint y: 366, endPoint x: 356, endPoint y: 307, distance: 59.7
click at [363, 351] on div "Apt. 12123, [STREET_ADDRESS] Property: [PERSON_NAME] 🔧 Risk Level: Medium The r…" at bounding box center [335, 280] width 171 height 561
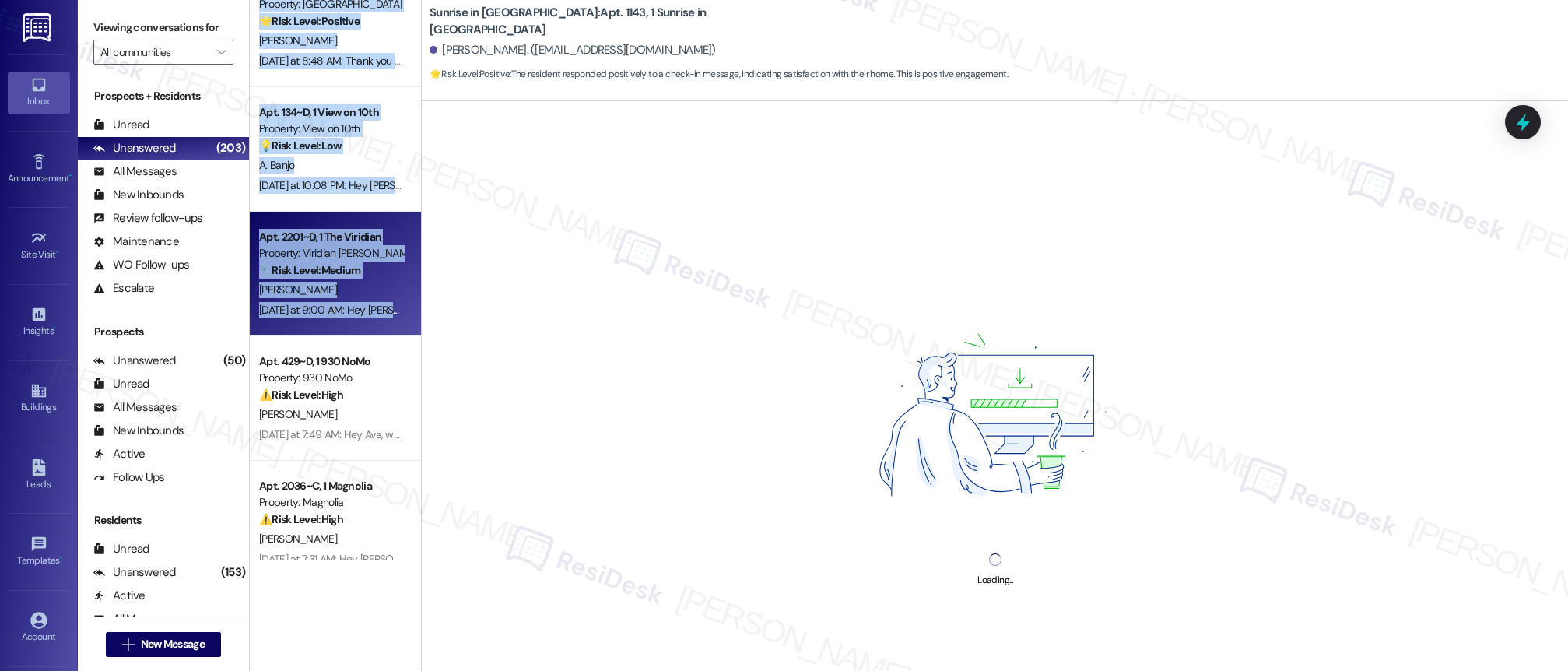
click at [356, 307] on div "[DATE] at 9:00 AM: Hey [PERSON_NAME], we appreciate your text! We'll be back at…" at bounding box center [611, 310] width 704 height 14
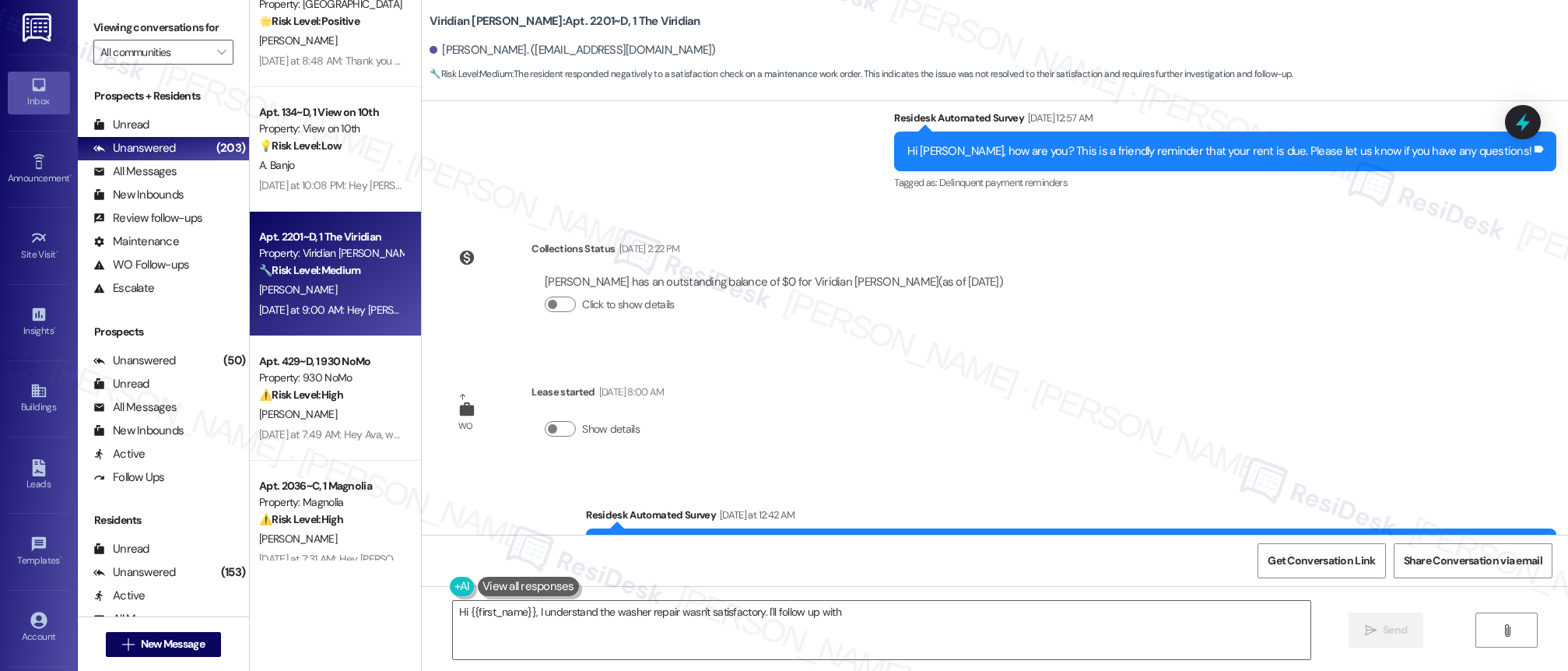
scroll to position [2321, 0]
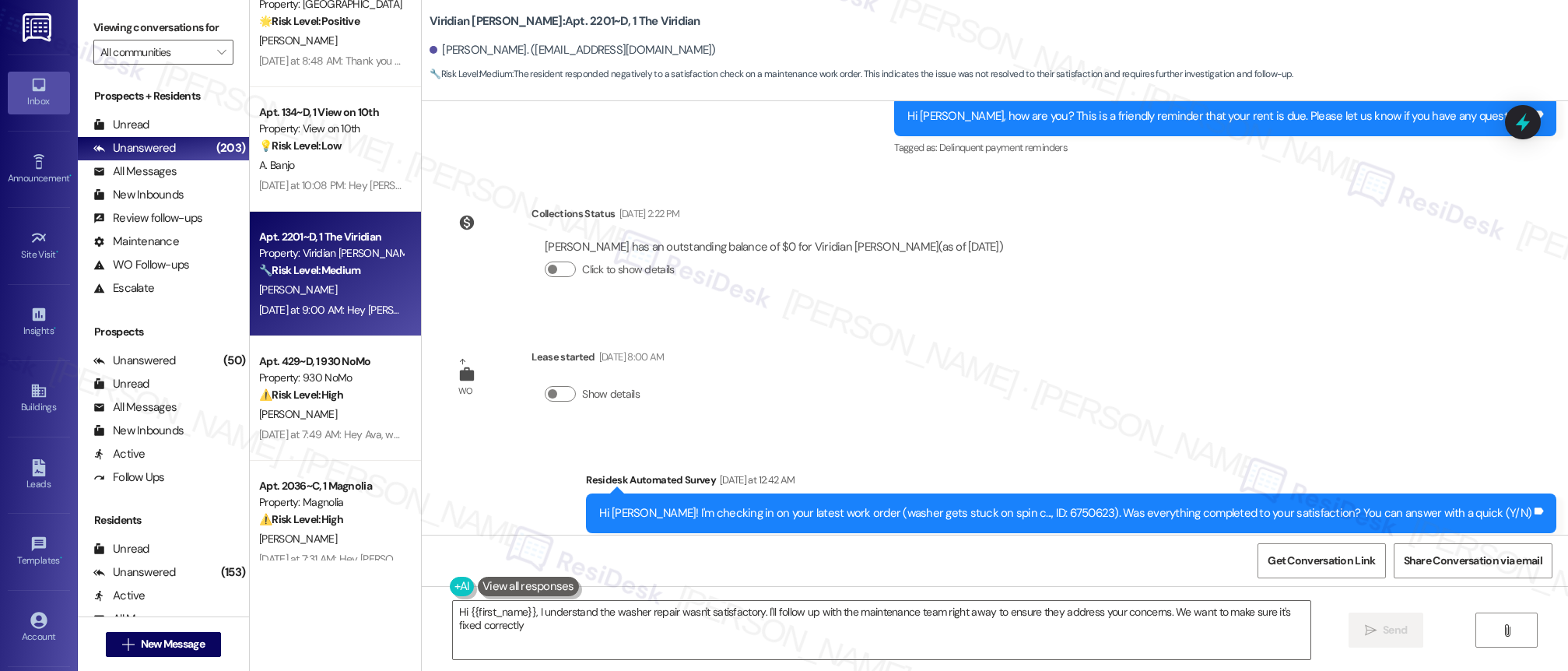
type textarea "Hi {{first_name}}, I understand the washer repair wasn't satisfactory. I'll fol…"
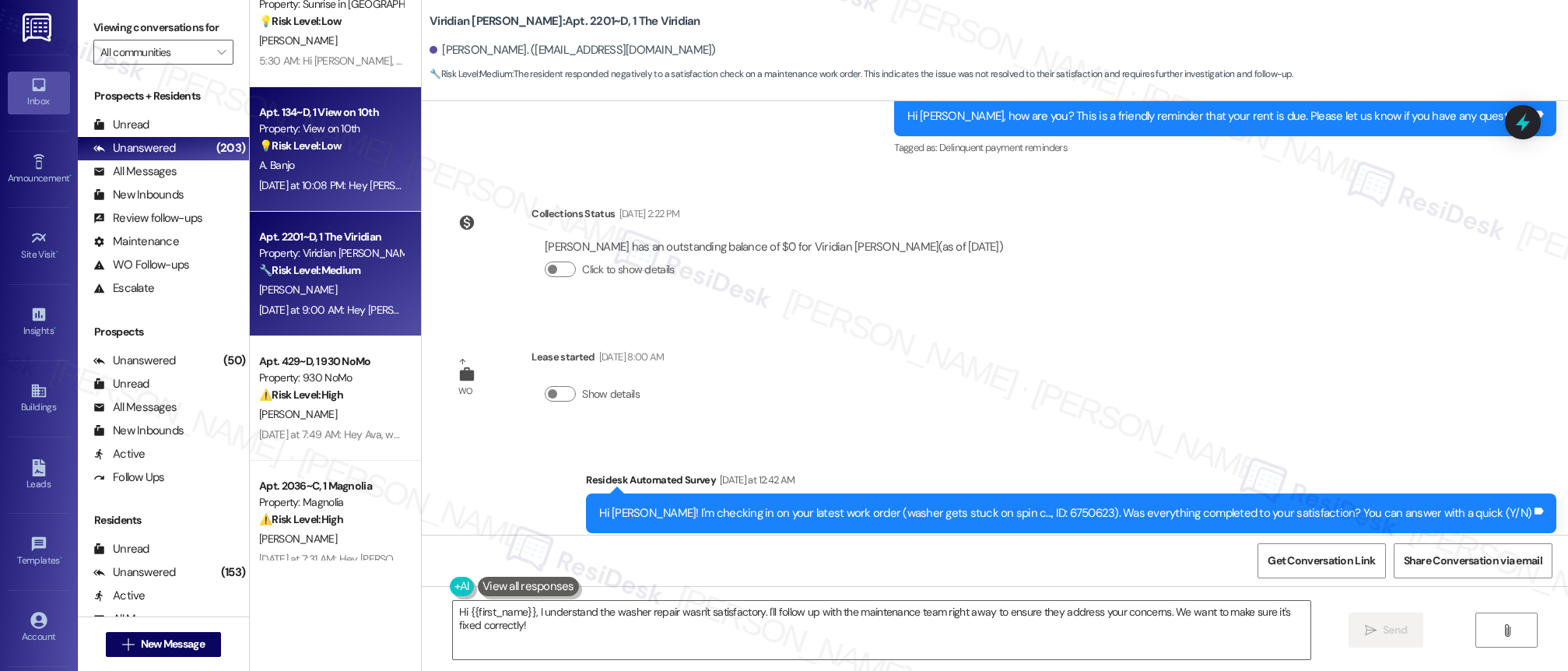
click at [297, 153] on div "💡 Risk Level: Low The message describes an image of a cottage cheese label. Thi…" at bounding box center [331, 146] width 144 height 17
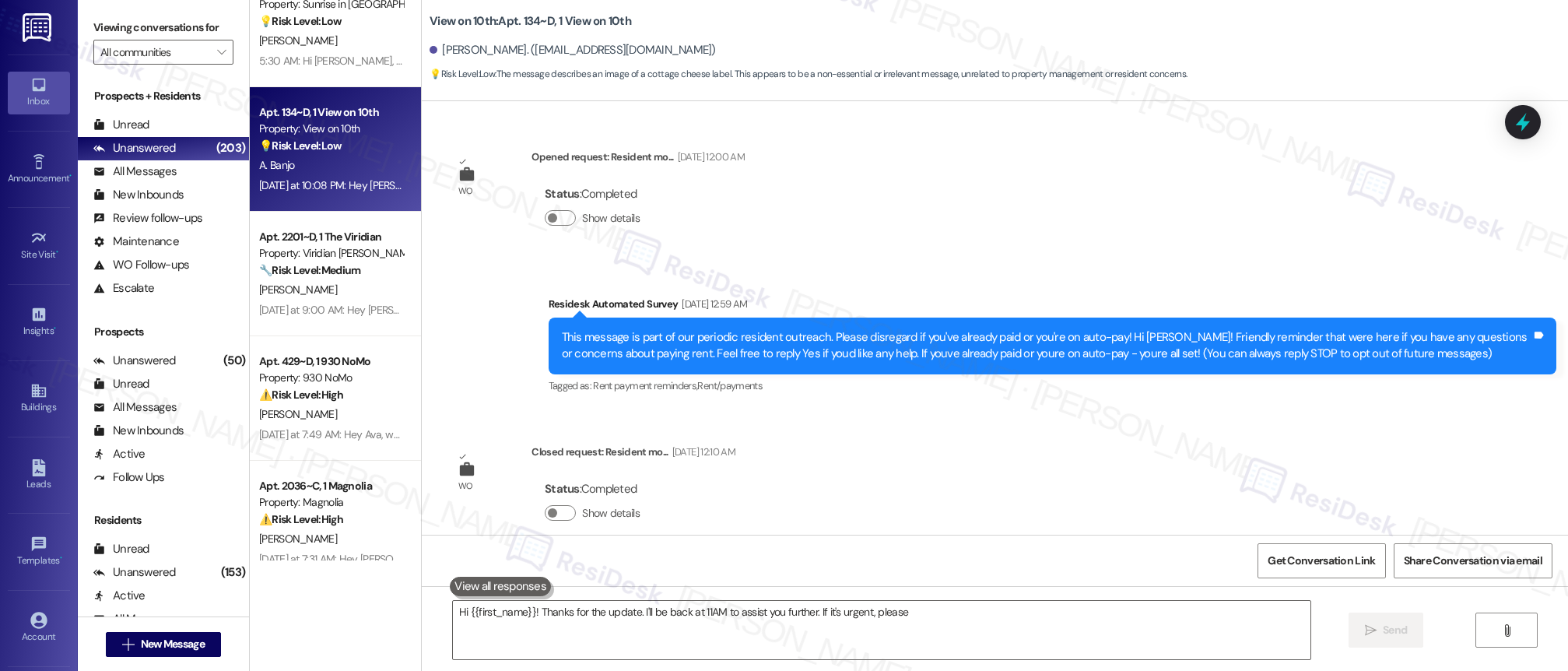
scroll to position [1757, 0]
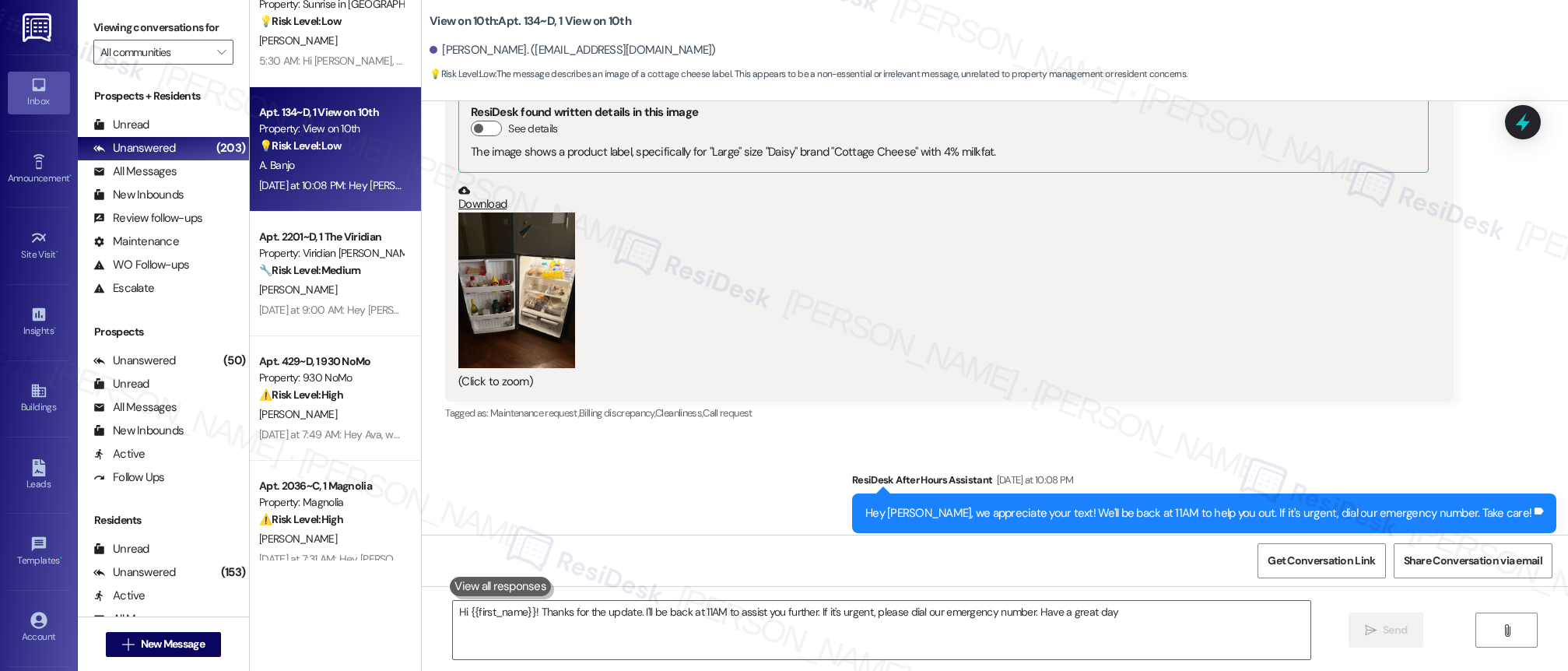
type textarea "Hi {{first_name}}! Thanks for the update. I'll be back at 11AM to assist you fu…"
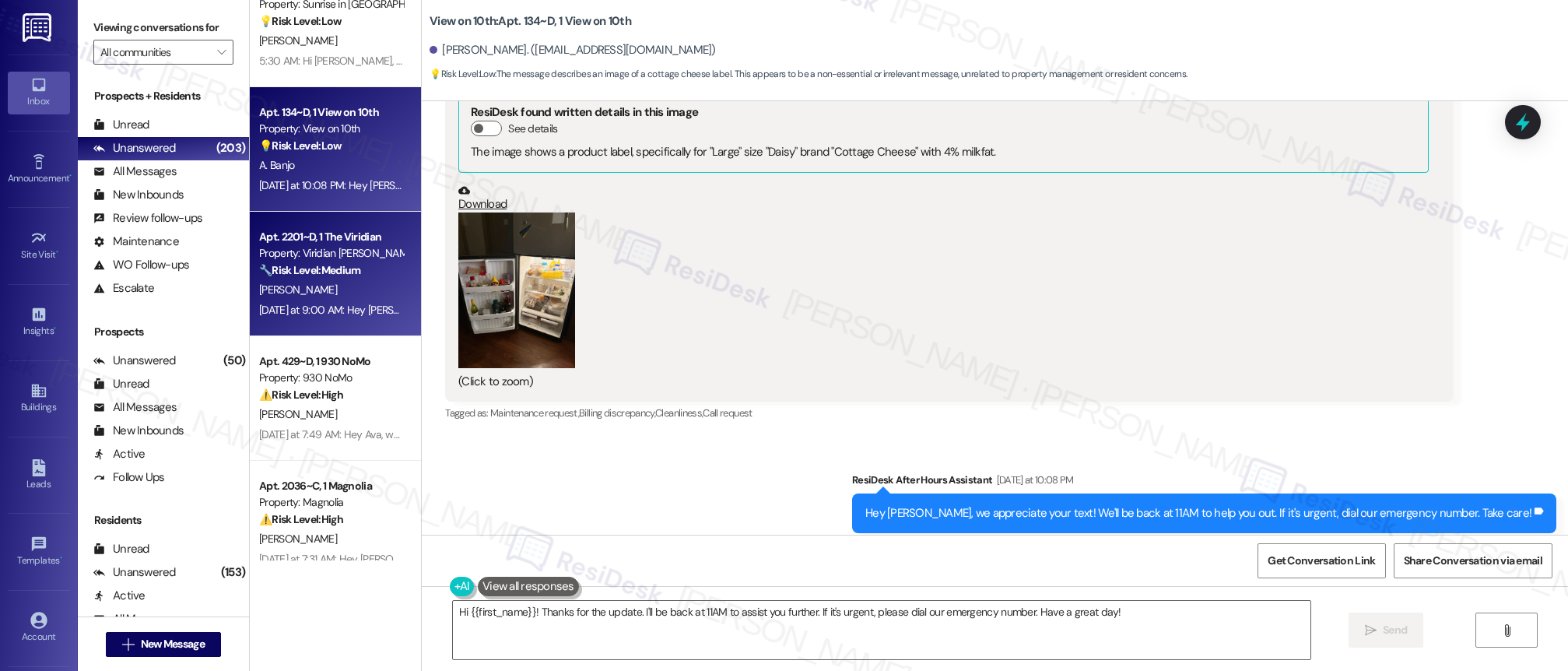
click at [320, 292] on div "[PERSON_NAME]" at bounding box center [331, 290] width 147 height 20
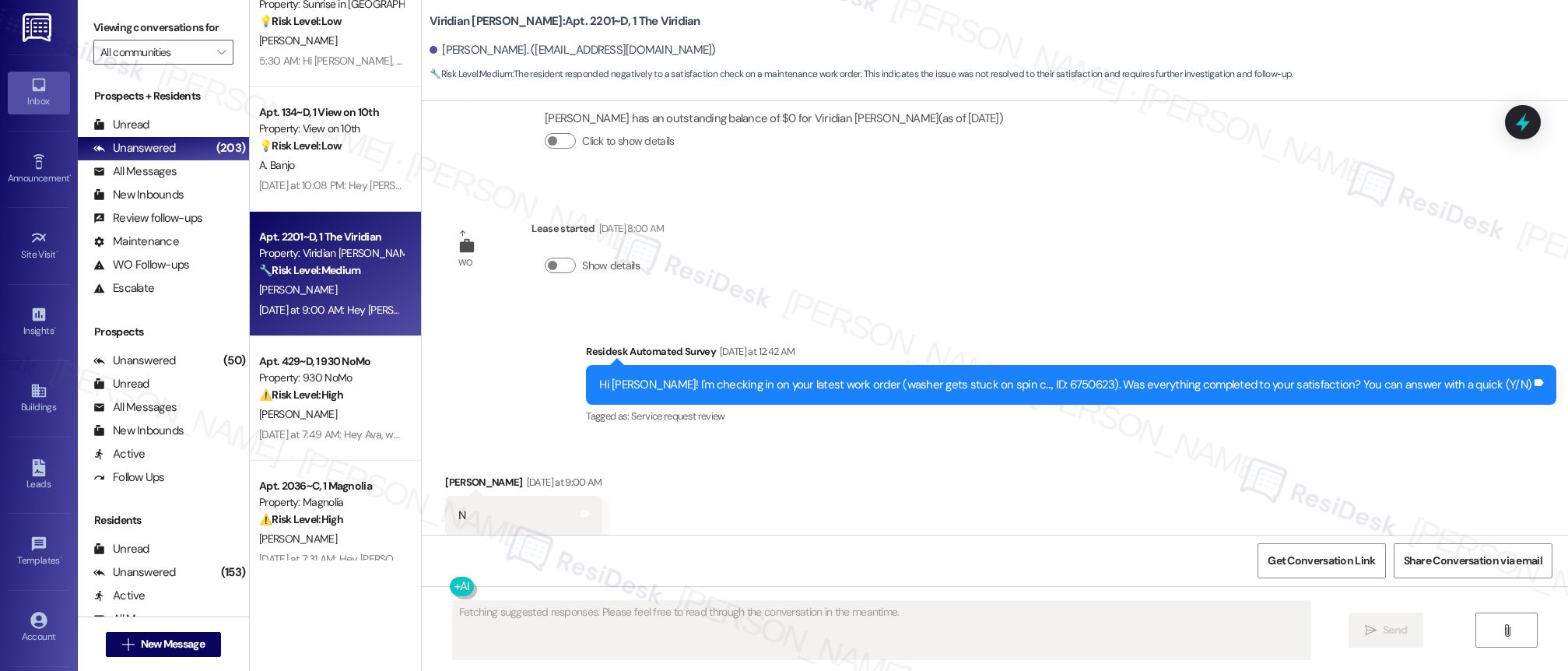
scroll to position [2452, 0]
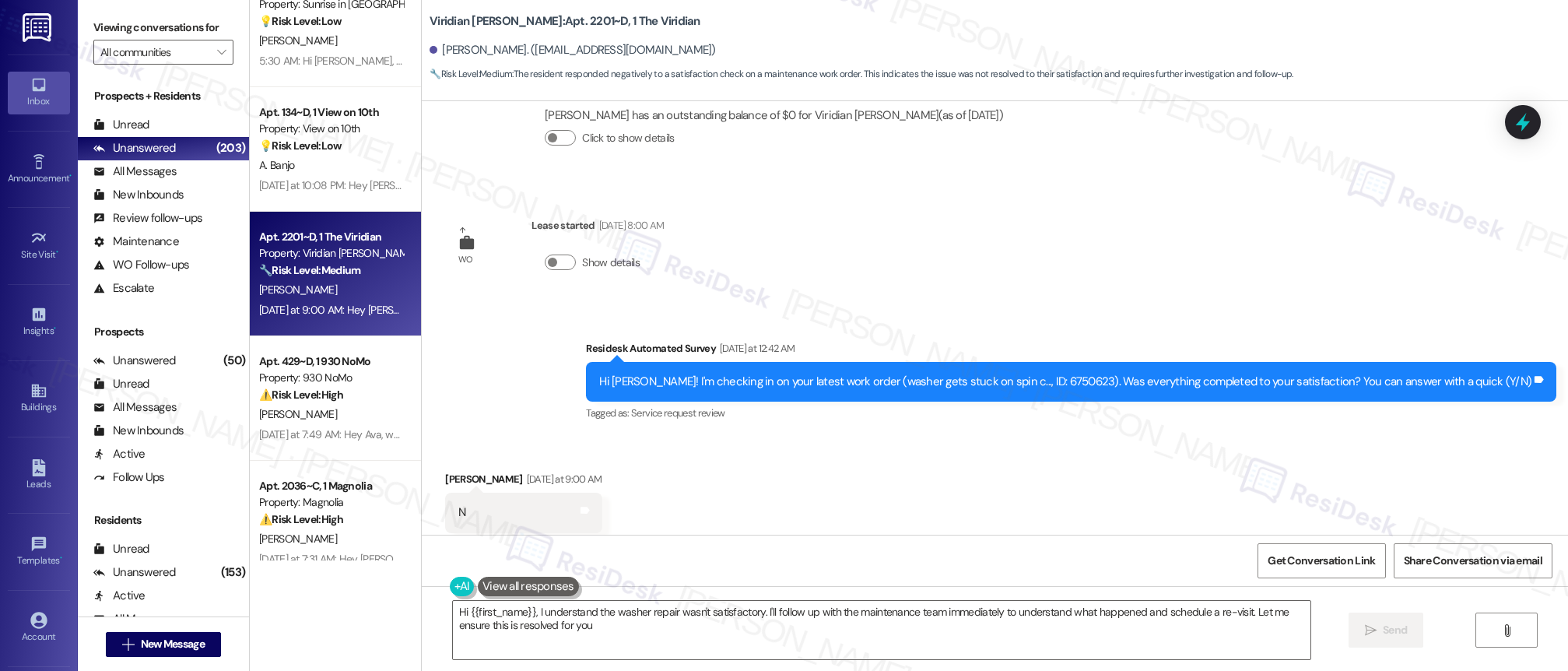
type textarea "Hi {{first_name}}, I understand the washer repair wasn't satisfactory. I'll fol…"
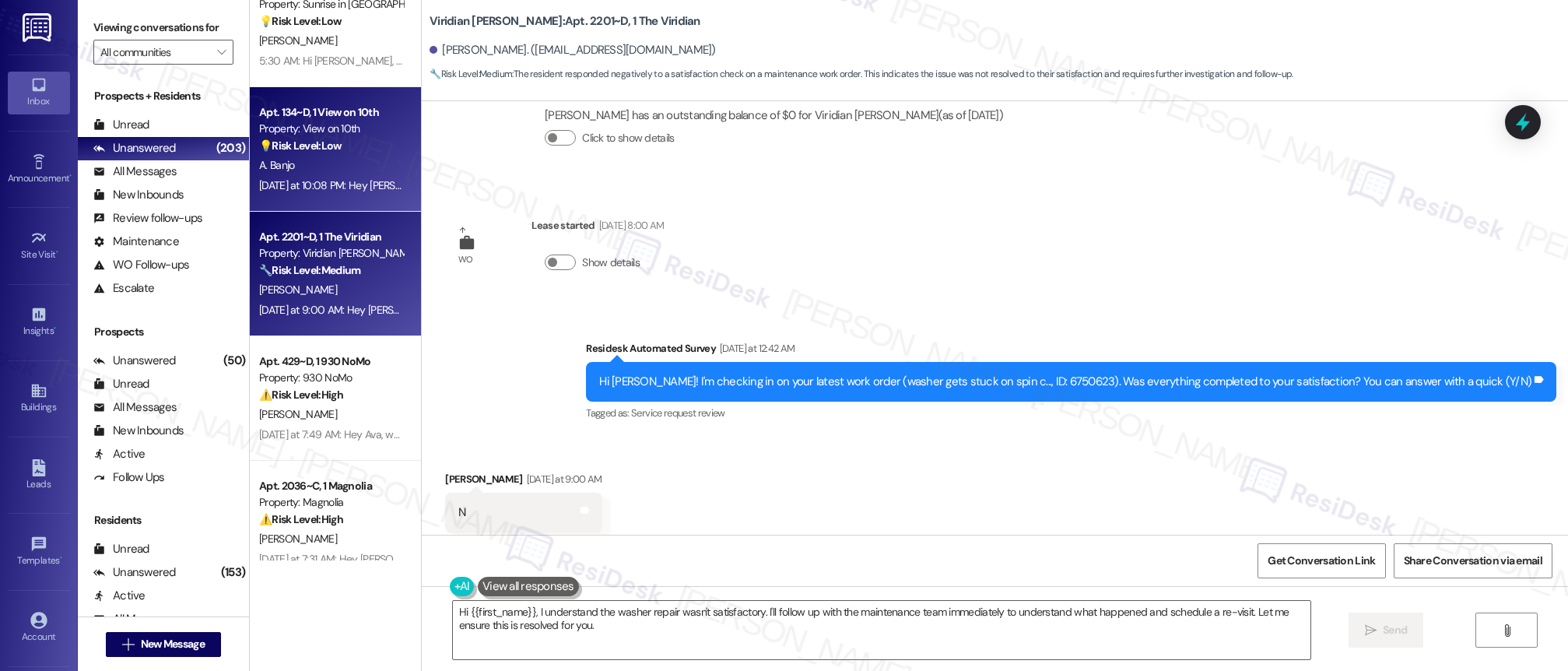
click at [345, 185] on div "[DATE] at 10:08 PM: Hey [PERSON_NAME], we appreciate your text! We'll be back a…" at bounding box center [612, 185] width 705 height 14
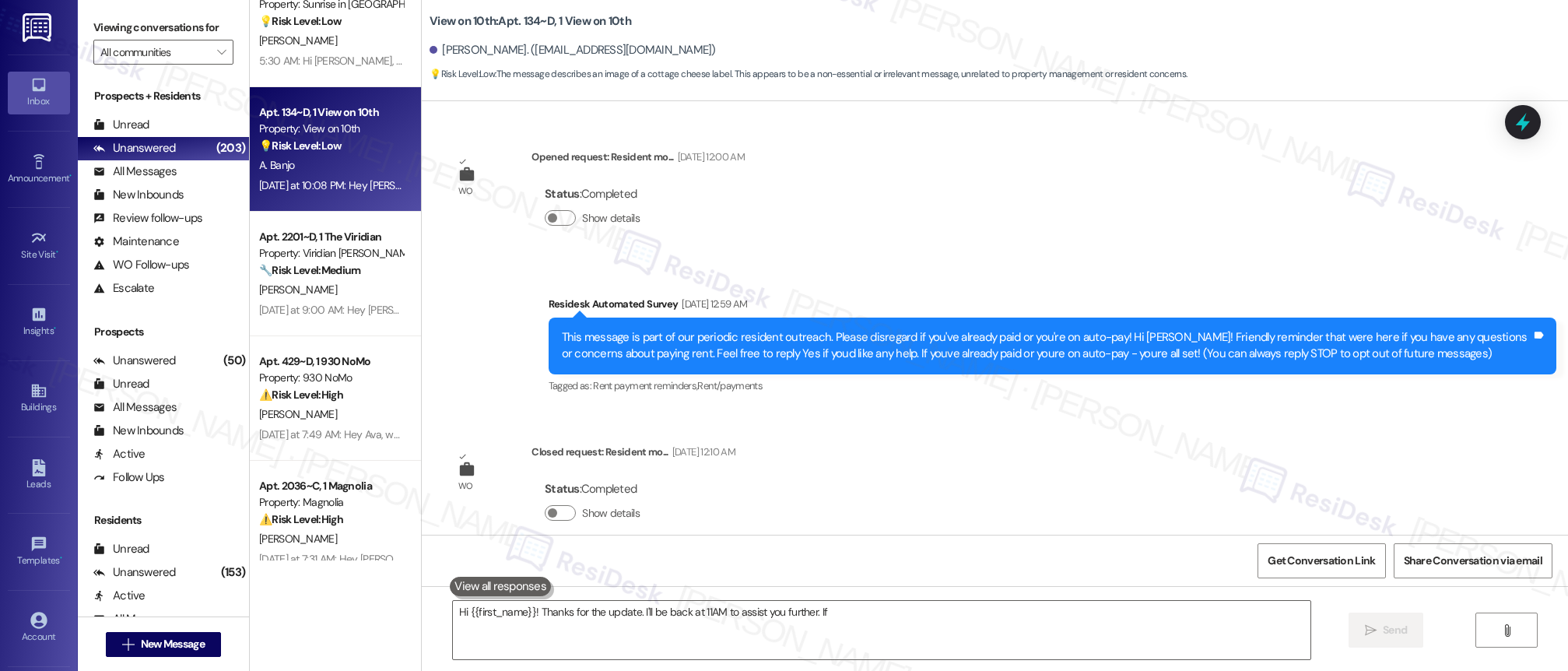
scroll to position [1757, 0]
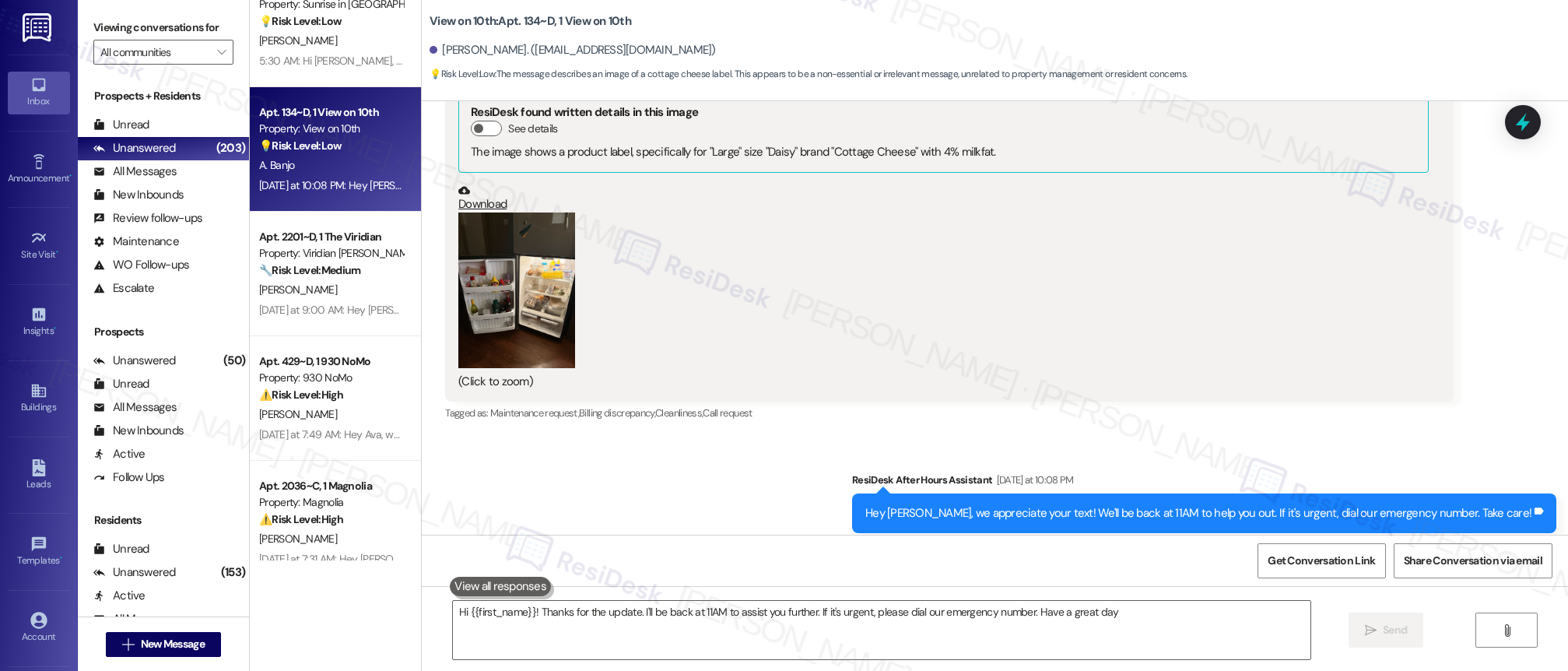
type textarea "Hi {{first_name}}! Thanks for the update. I'll be back at 11AM to assist you fu…"
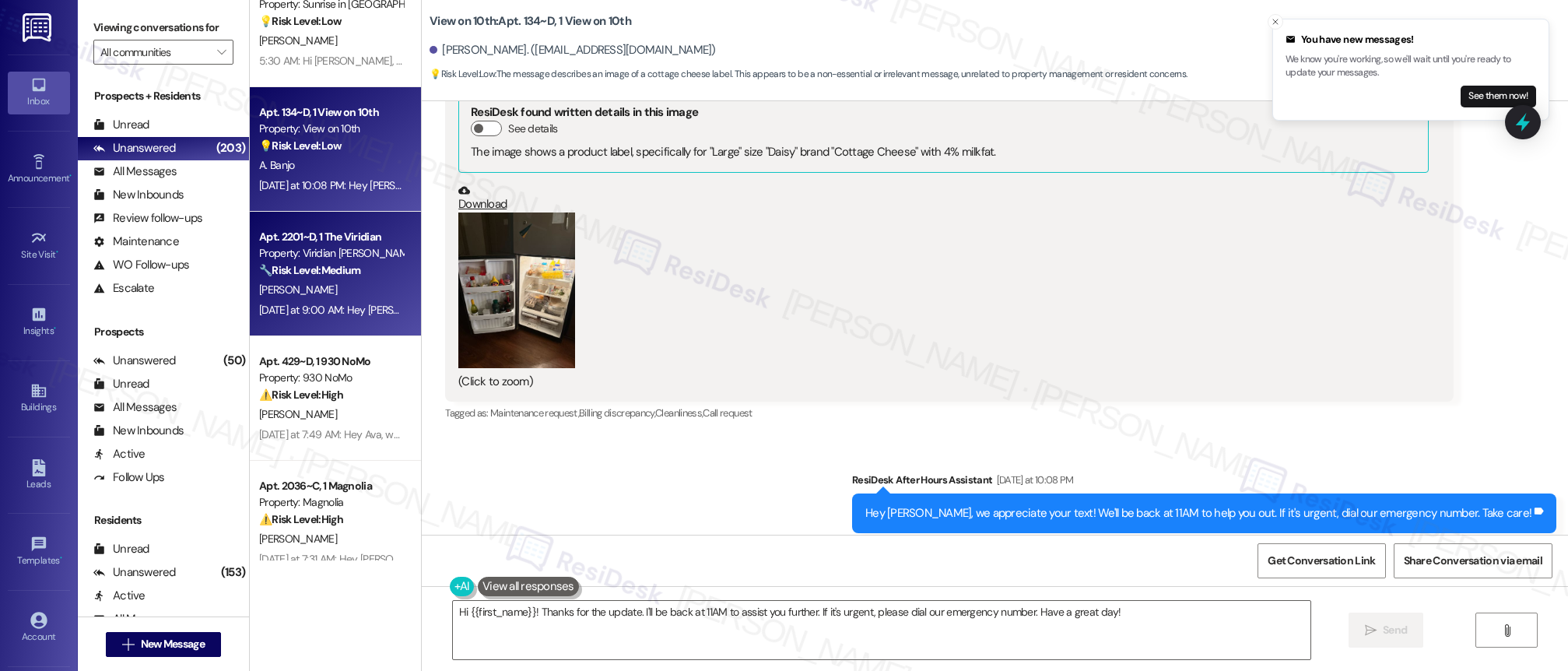
click at [280, 275] on strong "🔧 Risk Level: Medium" at bounding box center [310, 270] width 101 height 14
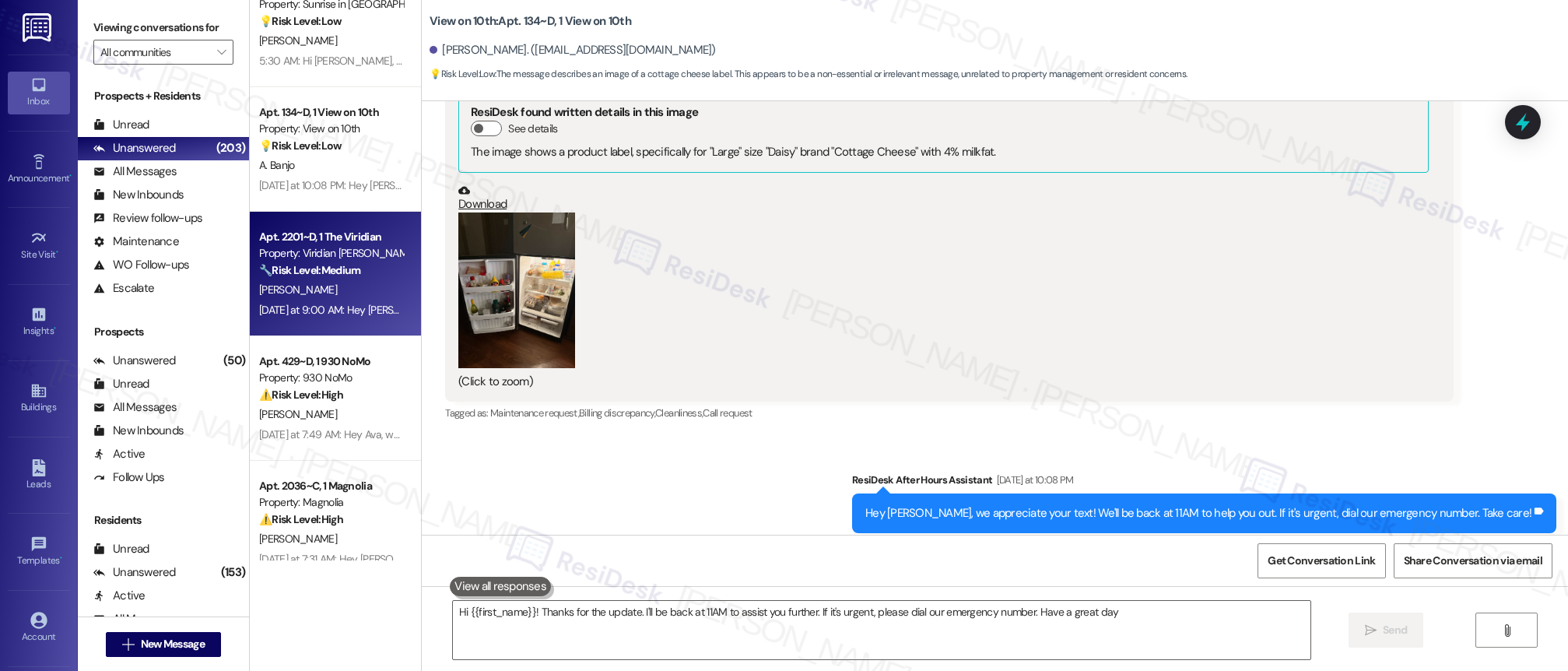
type textarea "Hi {{first_name}}! Thanks for the update. I'll be back at 11AM to assist you fu…"
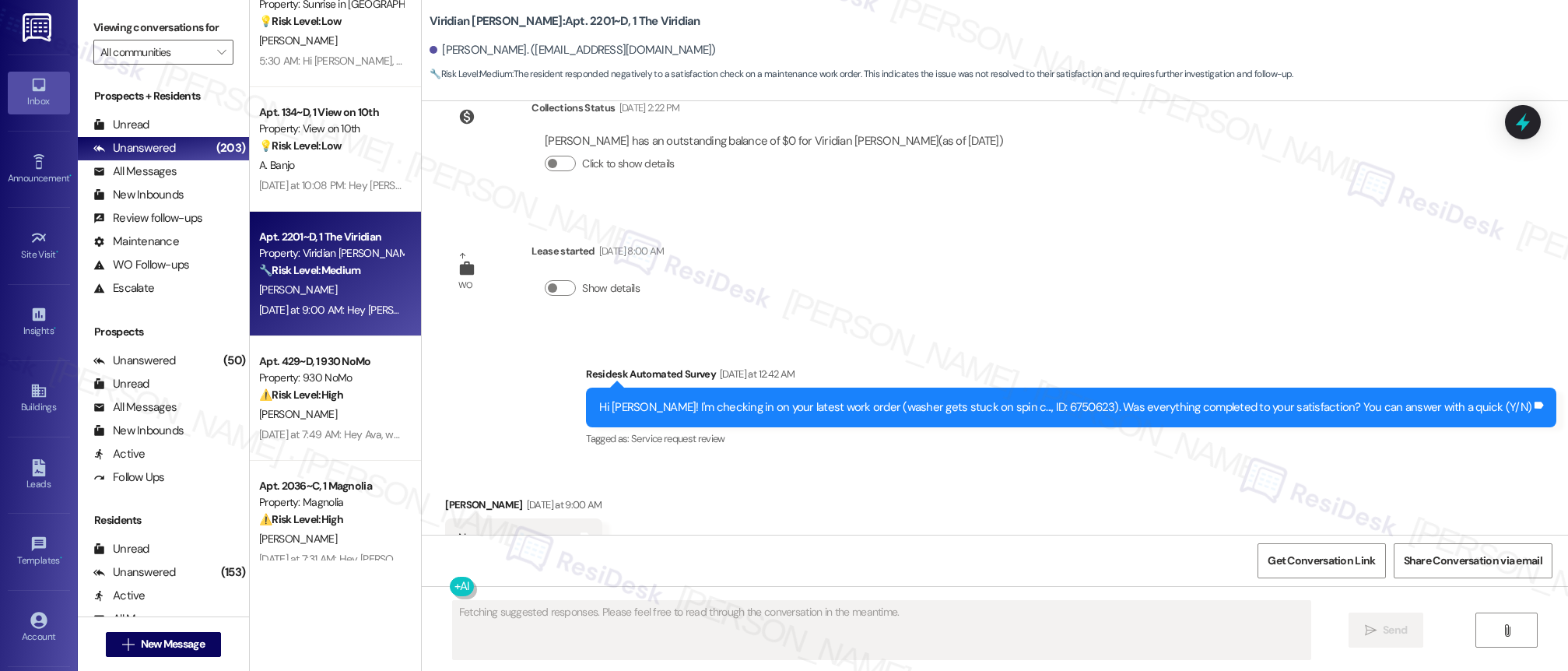
scroll to position [2452, 0]
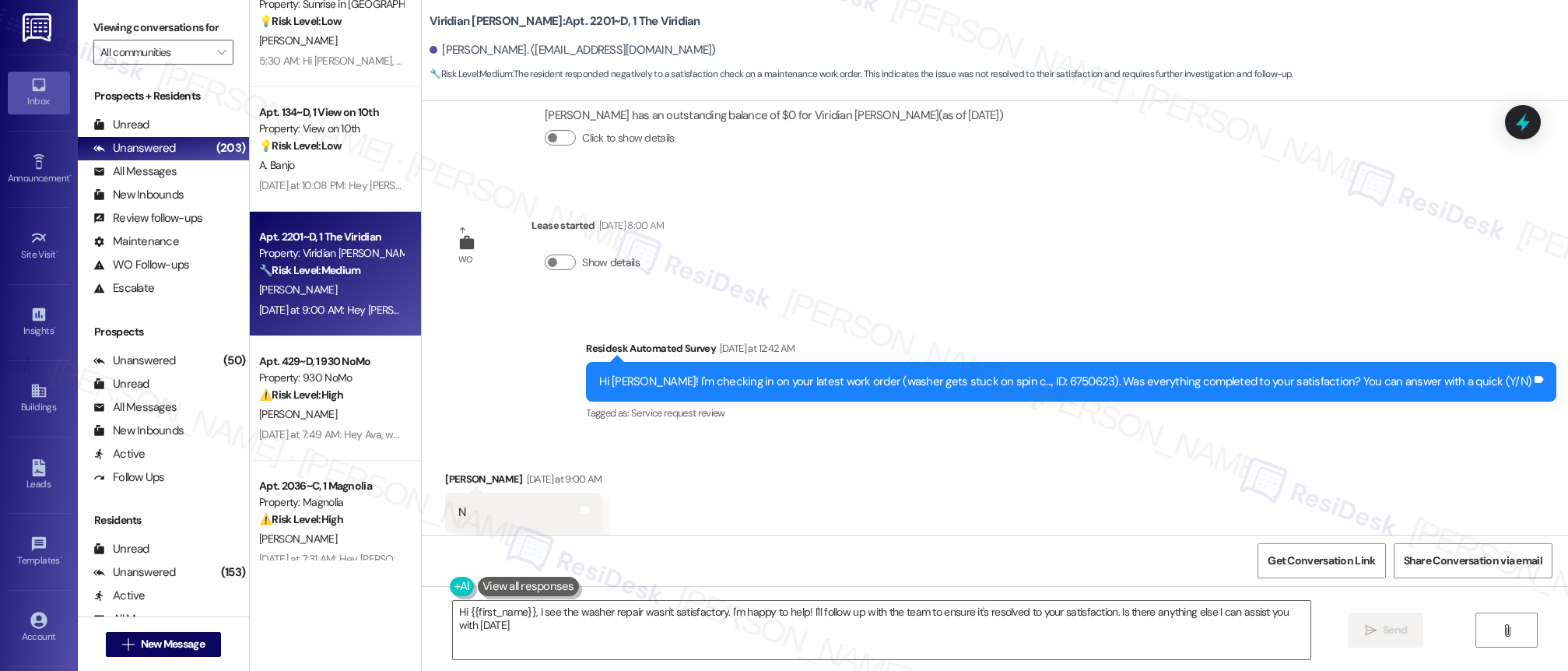
type textarea "Hi {{first_name}}, I see the washer repair wasn't satisfactory. I'm happy to he…"
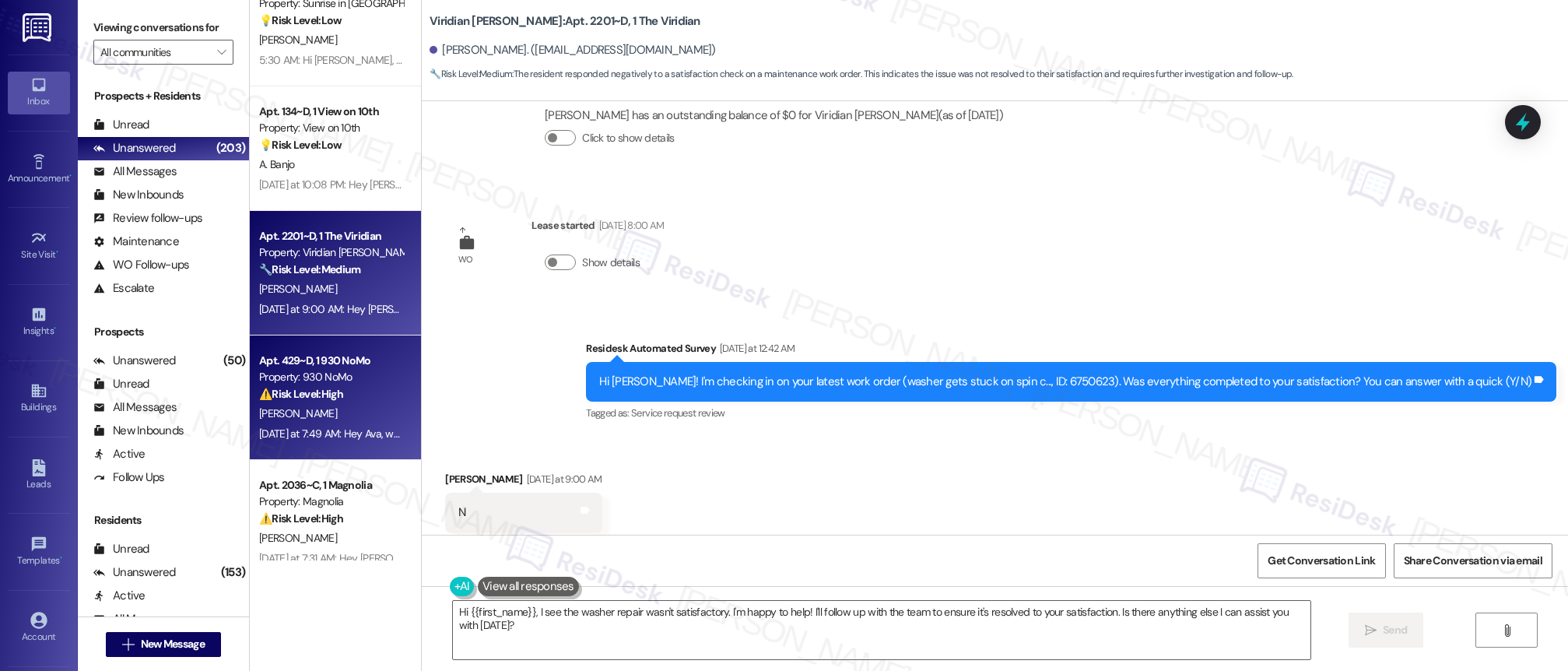
click at [319, 416] on div "[PERSON_NAME]" at bounding box center [331, 414] width 147 height 20
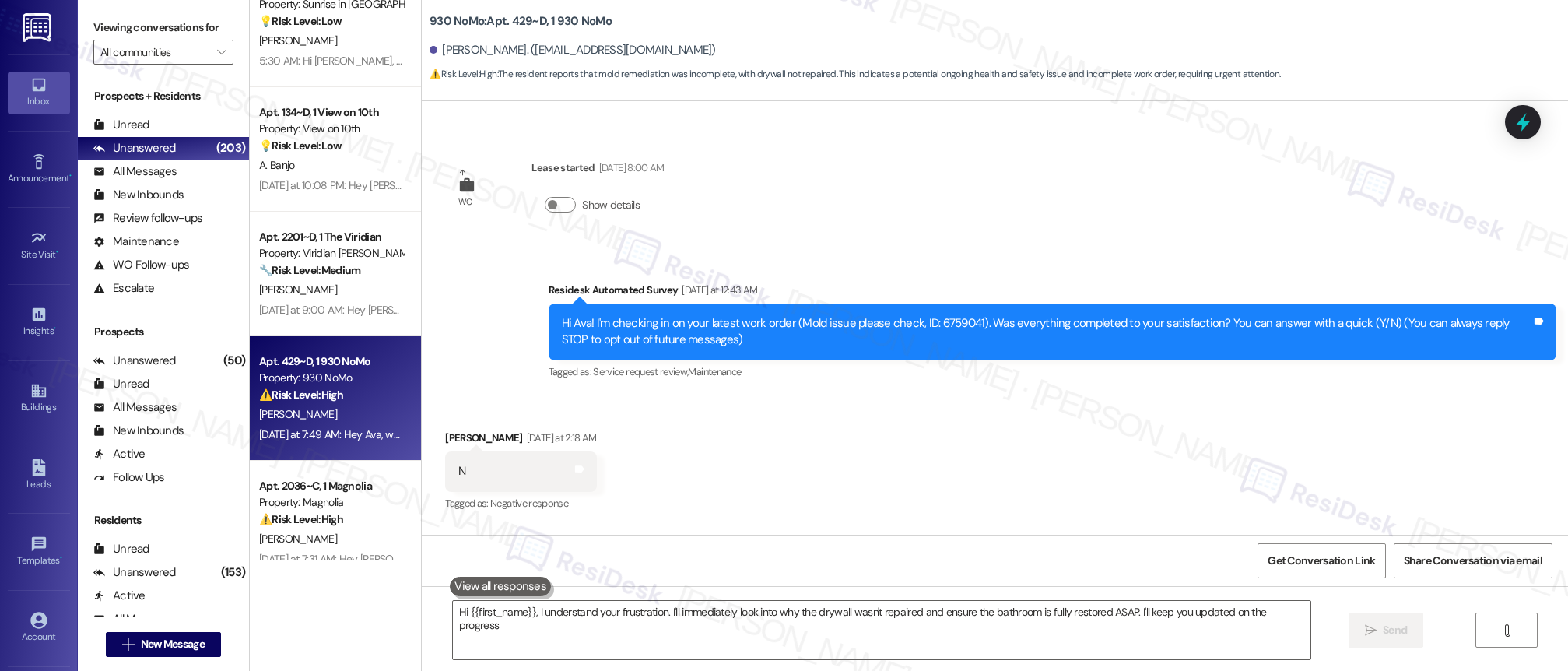
type textarea "Hi {{first_name}}, I understand your frustration. I'll immediately look into wh…"
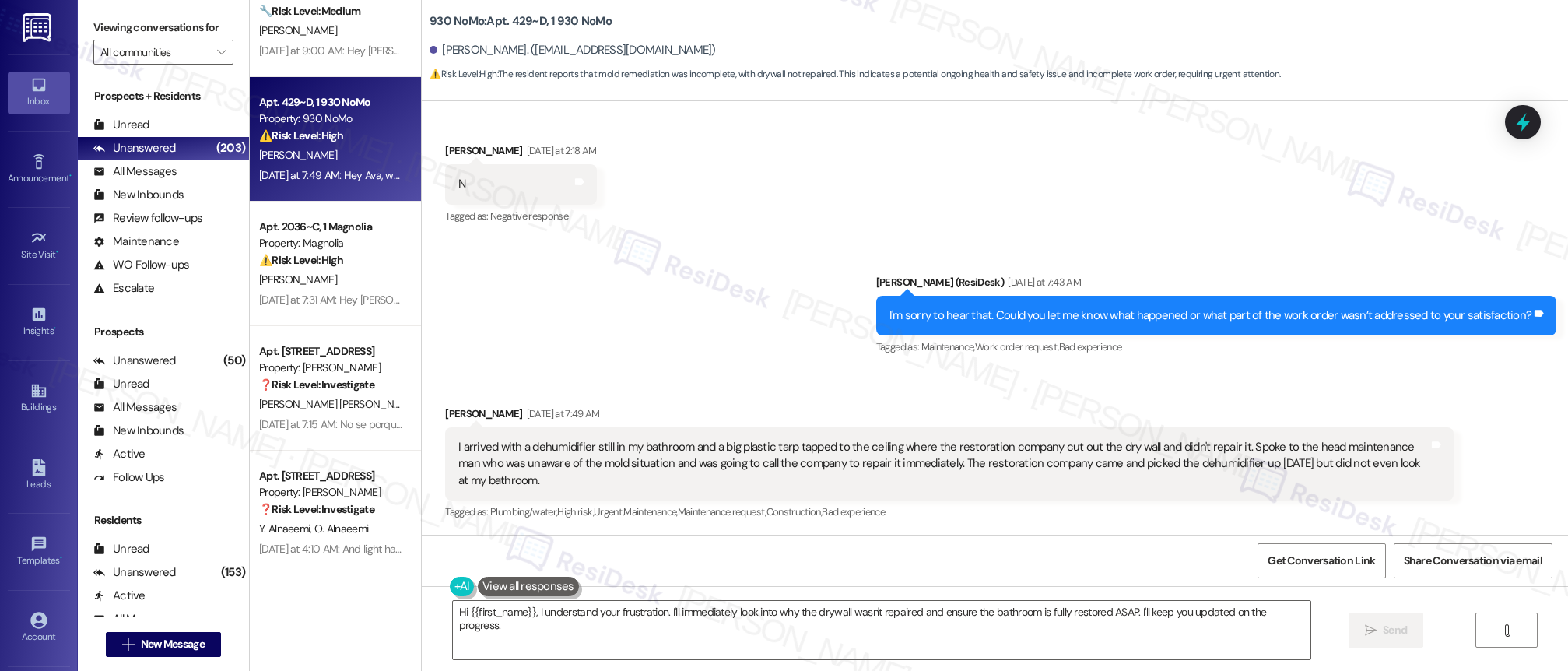
scroll to position [5795, 0]
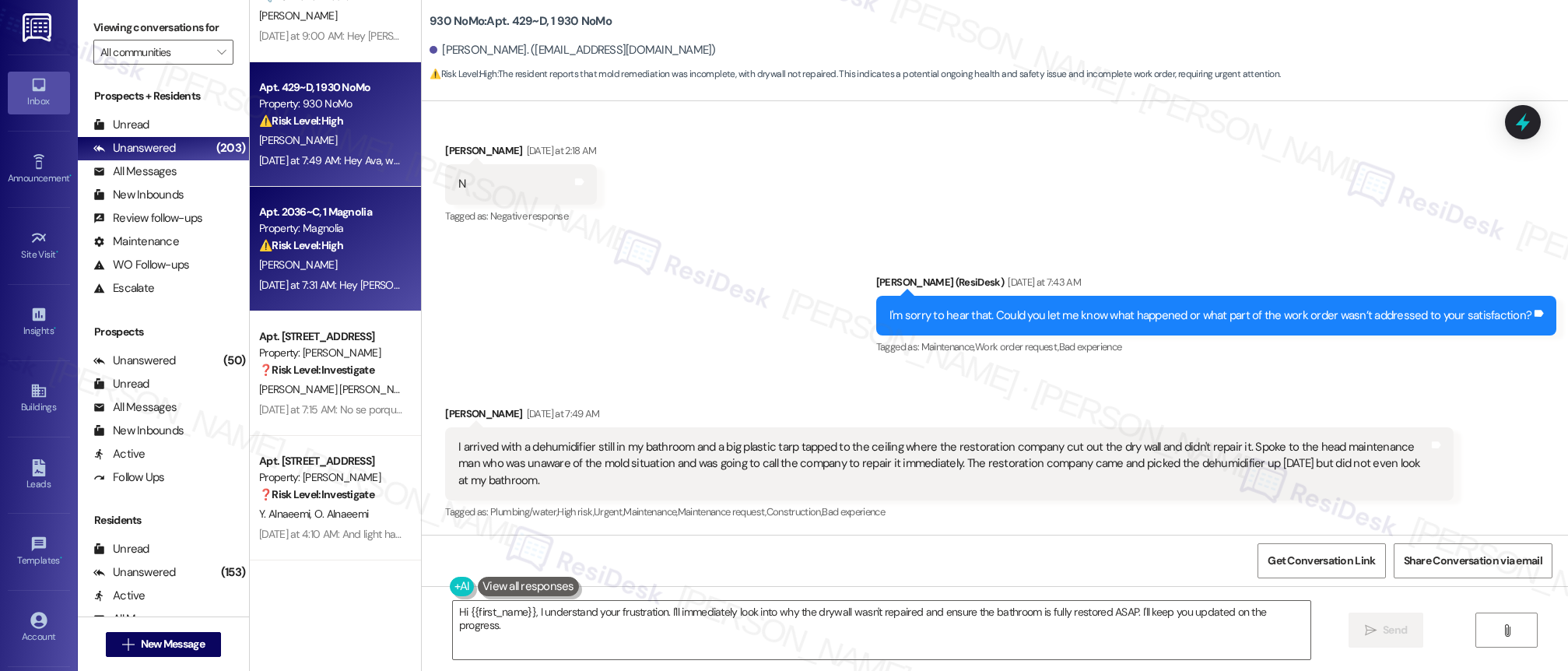
click at [341, 244] on div "⚠️ Risk Level: High The resident indicates that a previously submitted work ord…" at bounding box center [331, 246] width 144 height 17
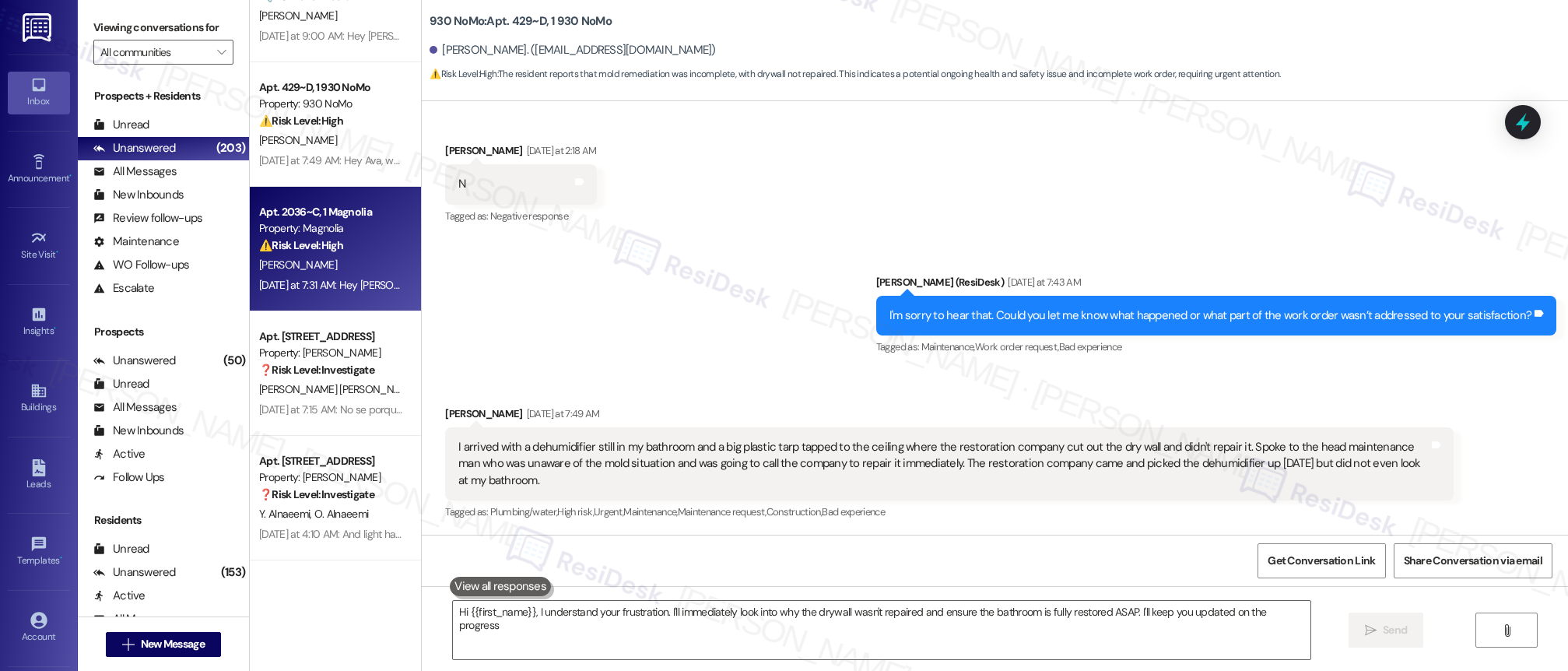
type textarea "Hi {{first_name}}, I understand your frustration. I'll immediately look into wh…"
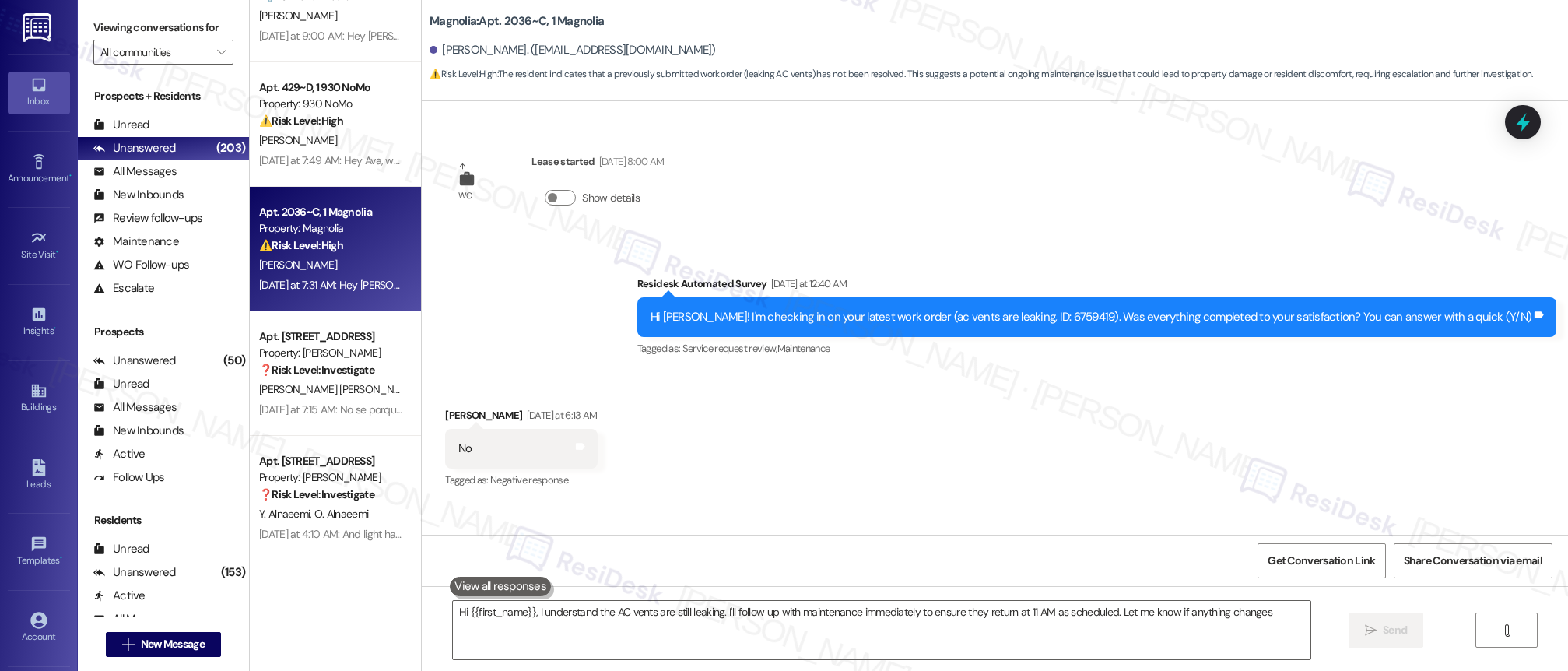
type textarea "Hi {{first_name}}, I understand the AC vents are still leaking. I'll follow up …"
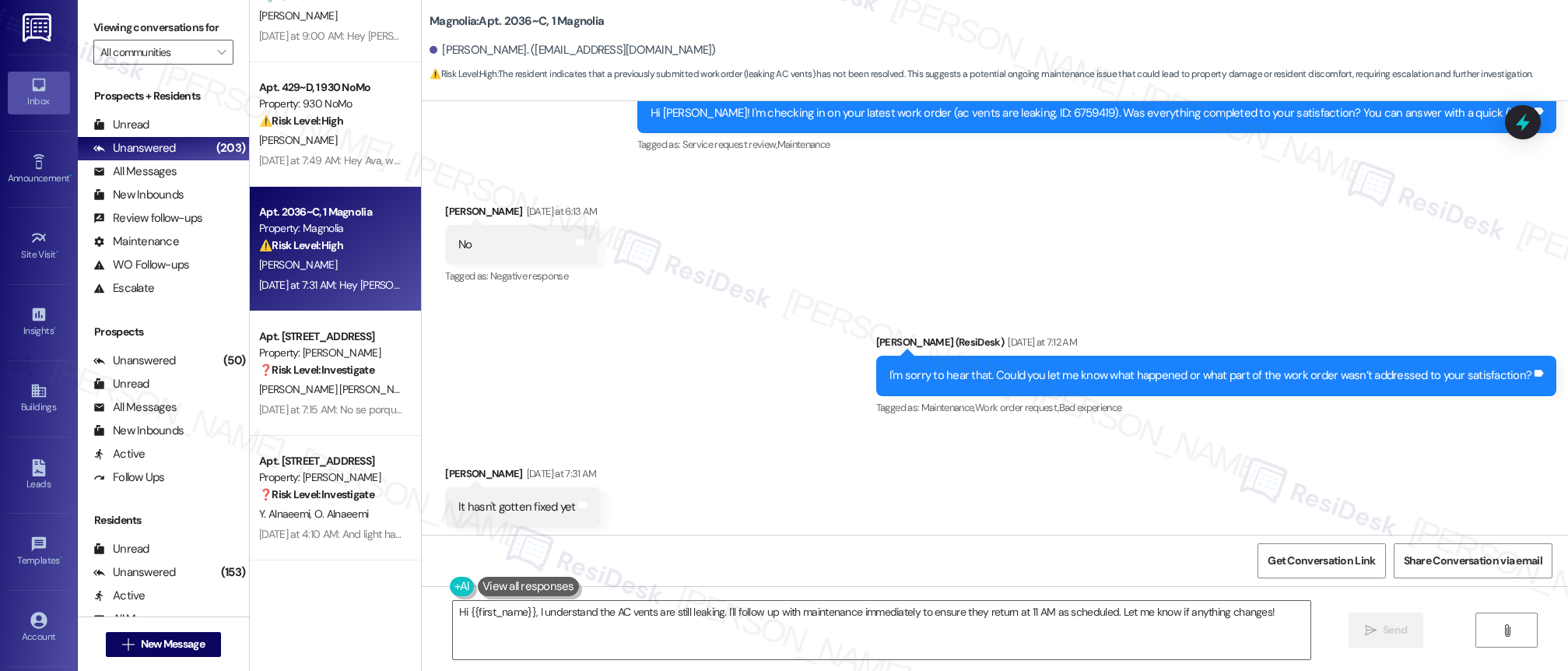
scroll to position [482, 0]
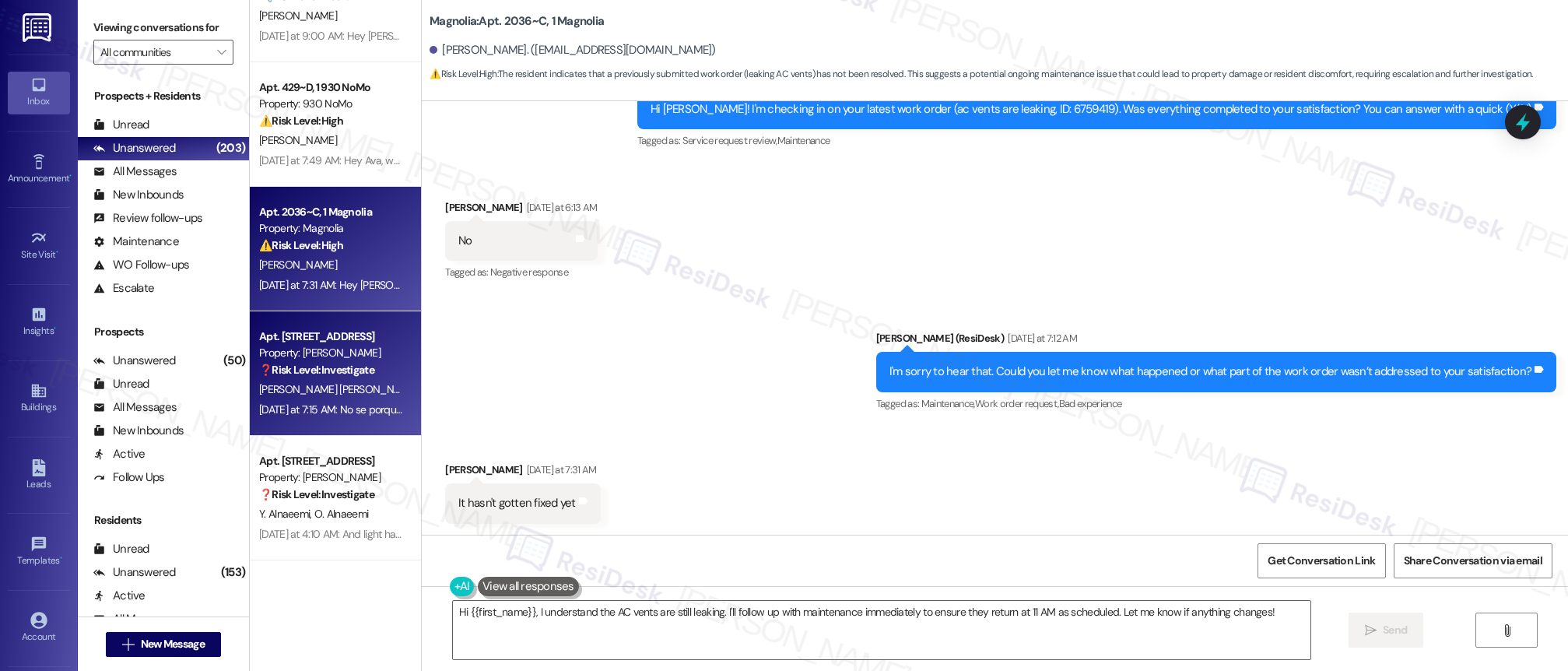
click at [363, 386] on div "[PERSON_NAME] [PERSON_NAME]" at bounding box center [331, 390] width 147 height 20
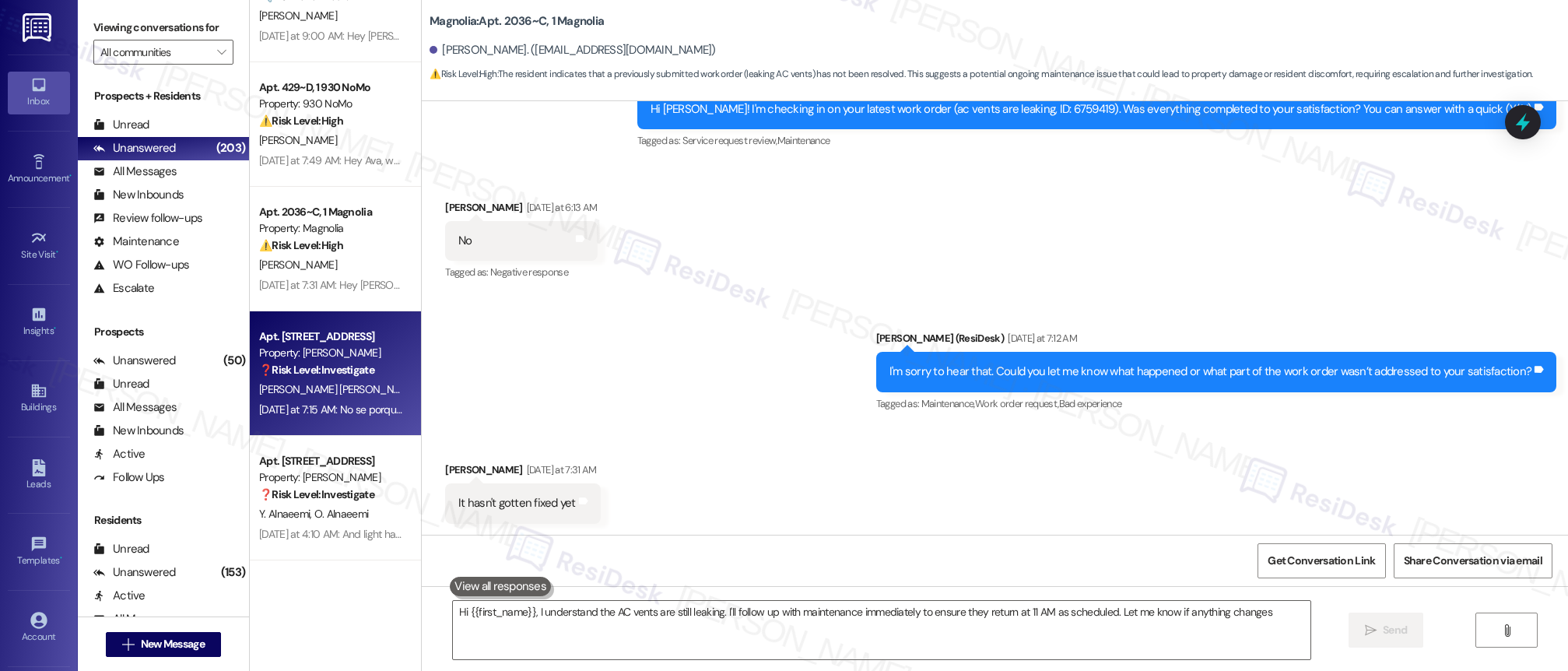
type textarea "Hi {{first_name}}, I understand the AC vents are still leaking. I'll follow up …"
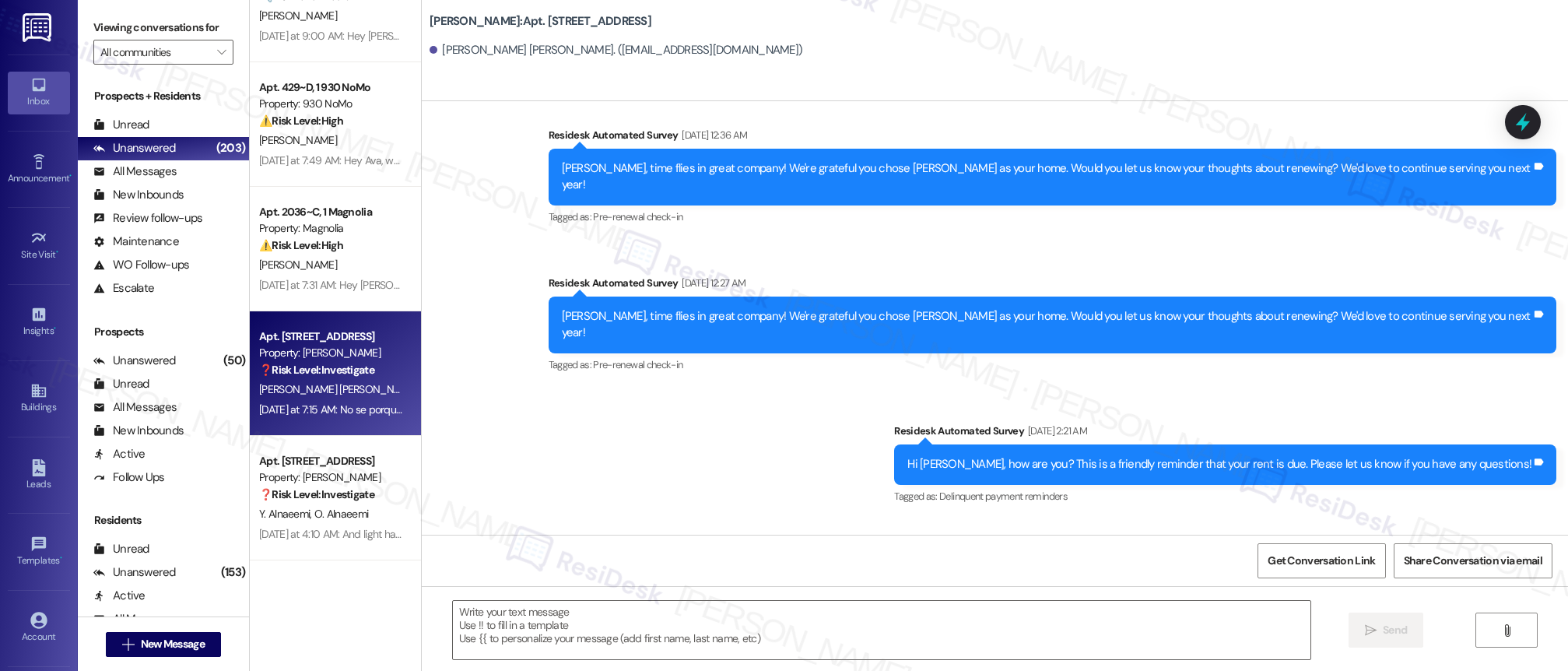
type textarea "Fetching suggested responses. Please feel free to read through the conversation…"
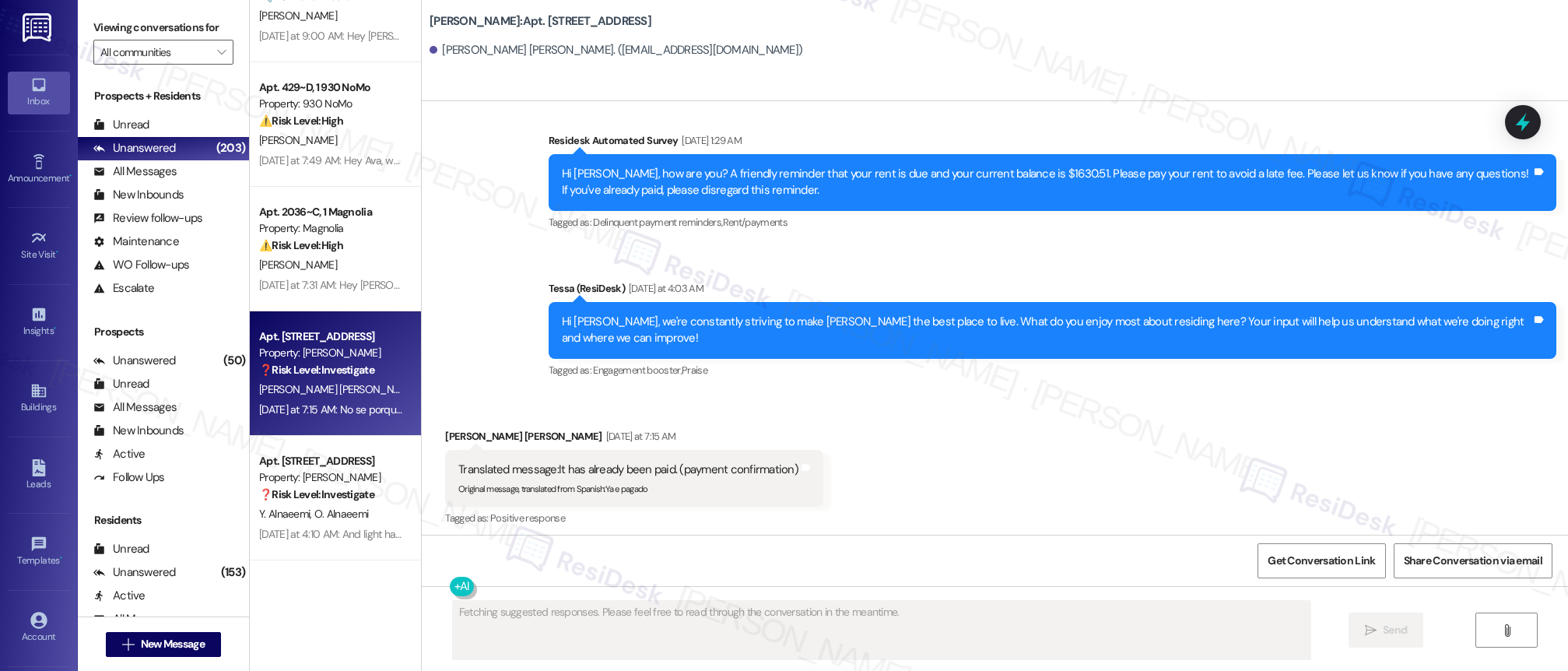
scroll to position [1035, 0]
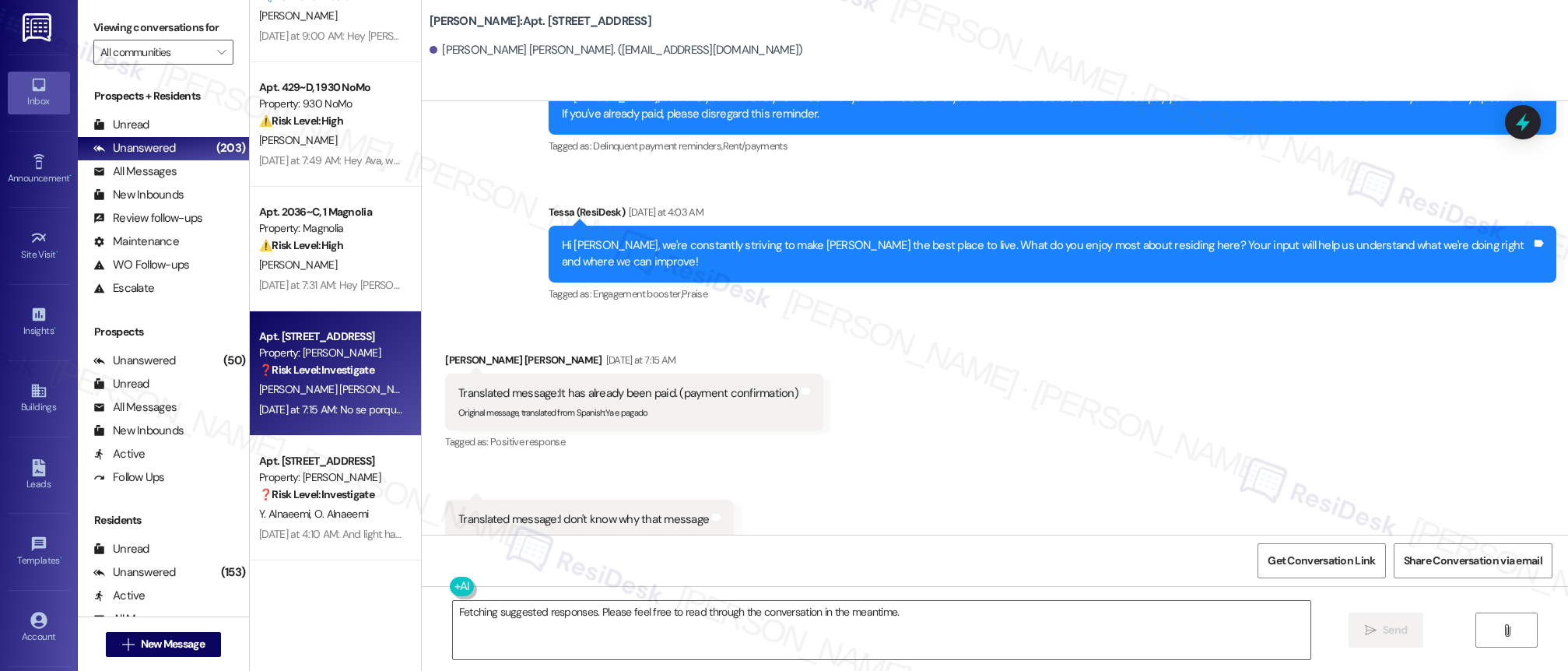
drag, startPoint x: 344, startPoint y: 471, endPoint x: 600, endPoint y: 178, distance: 389.1
click at [344, 471] on div "Property: [PERSON_NAME]" at bounding box center [331, 478] width 144 height 17
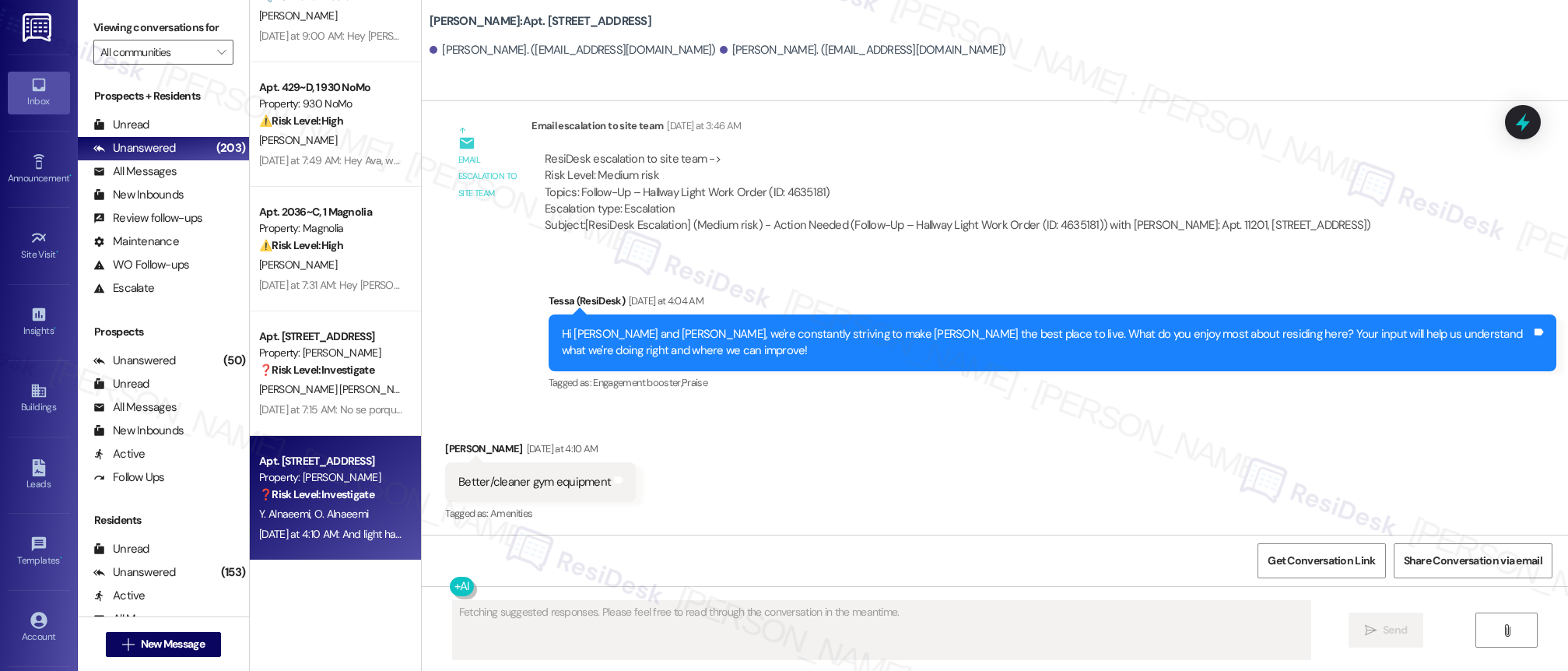
scroll to position [766, 0]
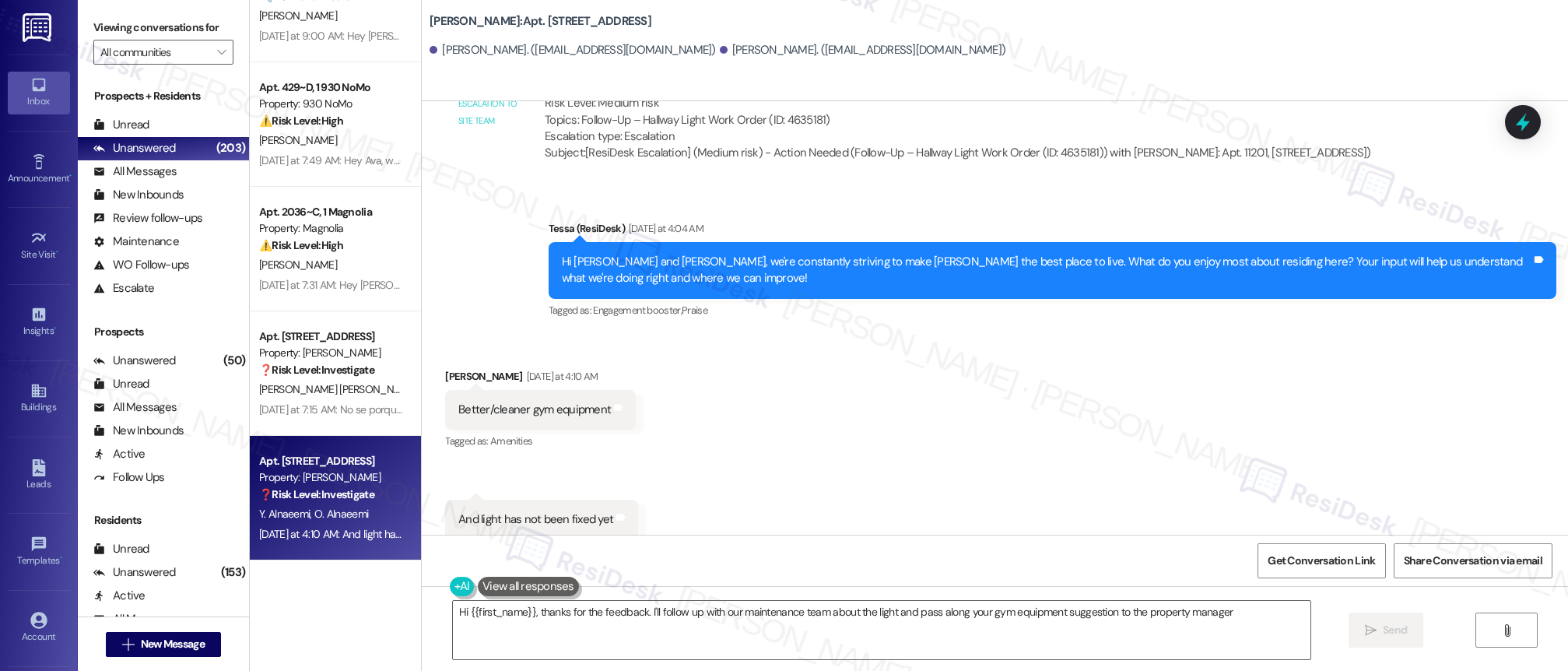
type textarea "Hi {{first_name}}, thanks for the feedback. I'll follow up with our maintenance…"
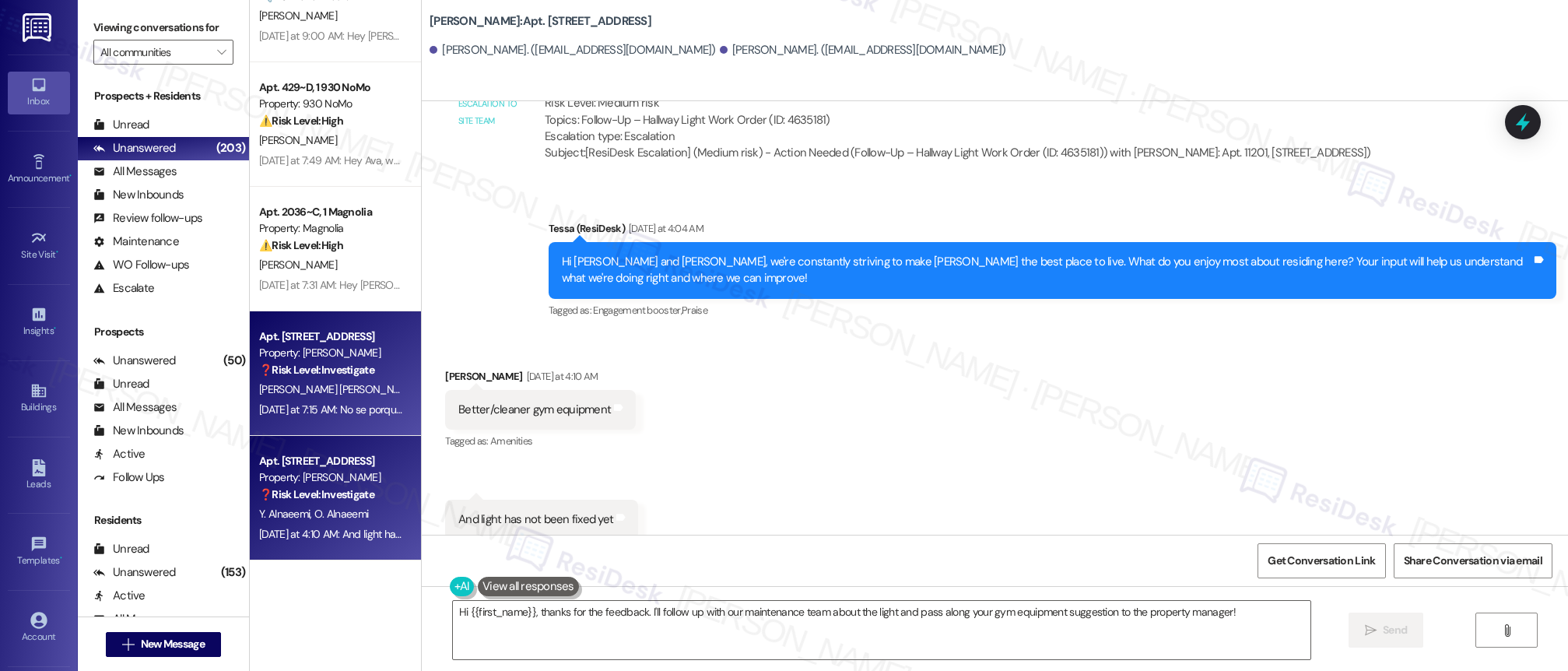
click at [329, 393] on div "[PERSON_NAME] [PERSON_NAME]" at bounding box center [331, 390] width 147 height 20
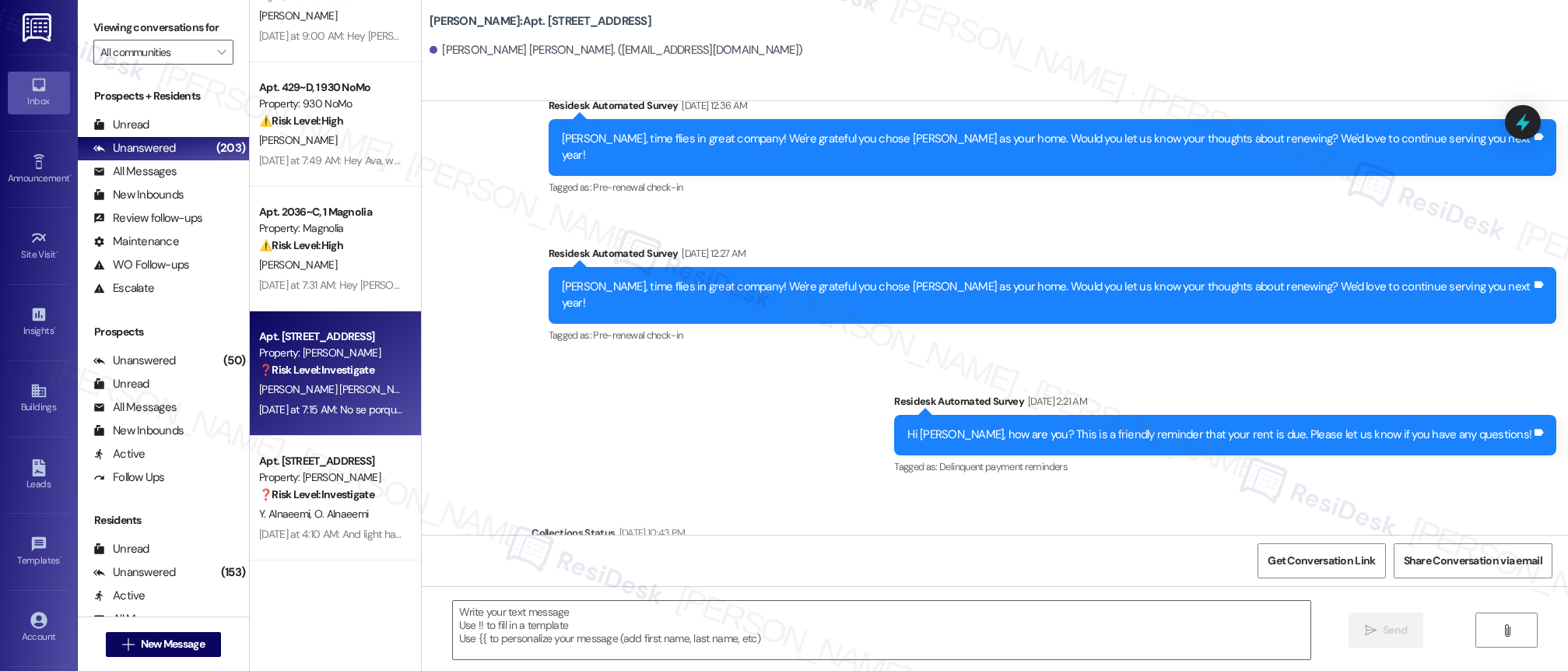
type textarea "Fetching suggested responses. Please feel free to read through the conversation…"
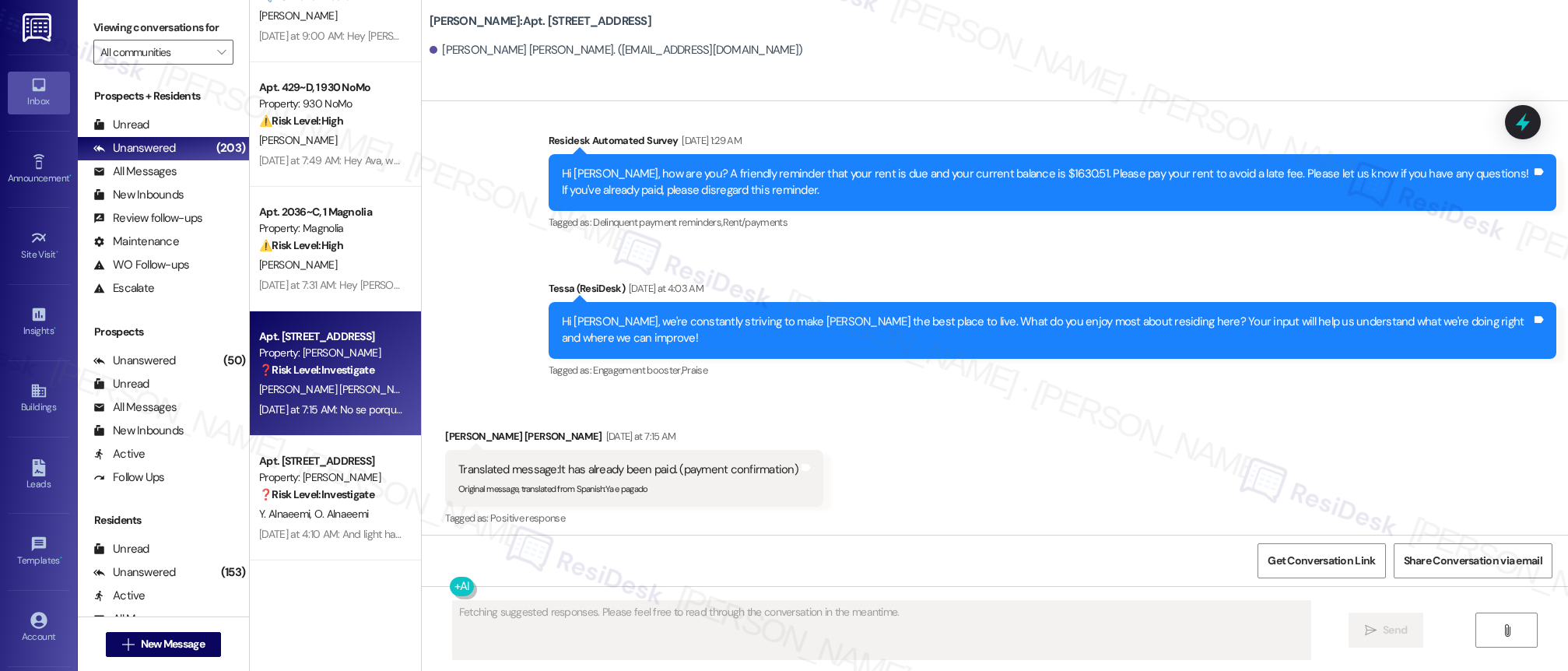
scroll to position [1035, 0]
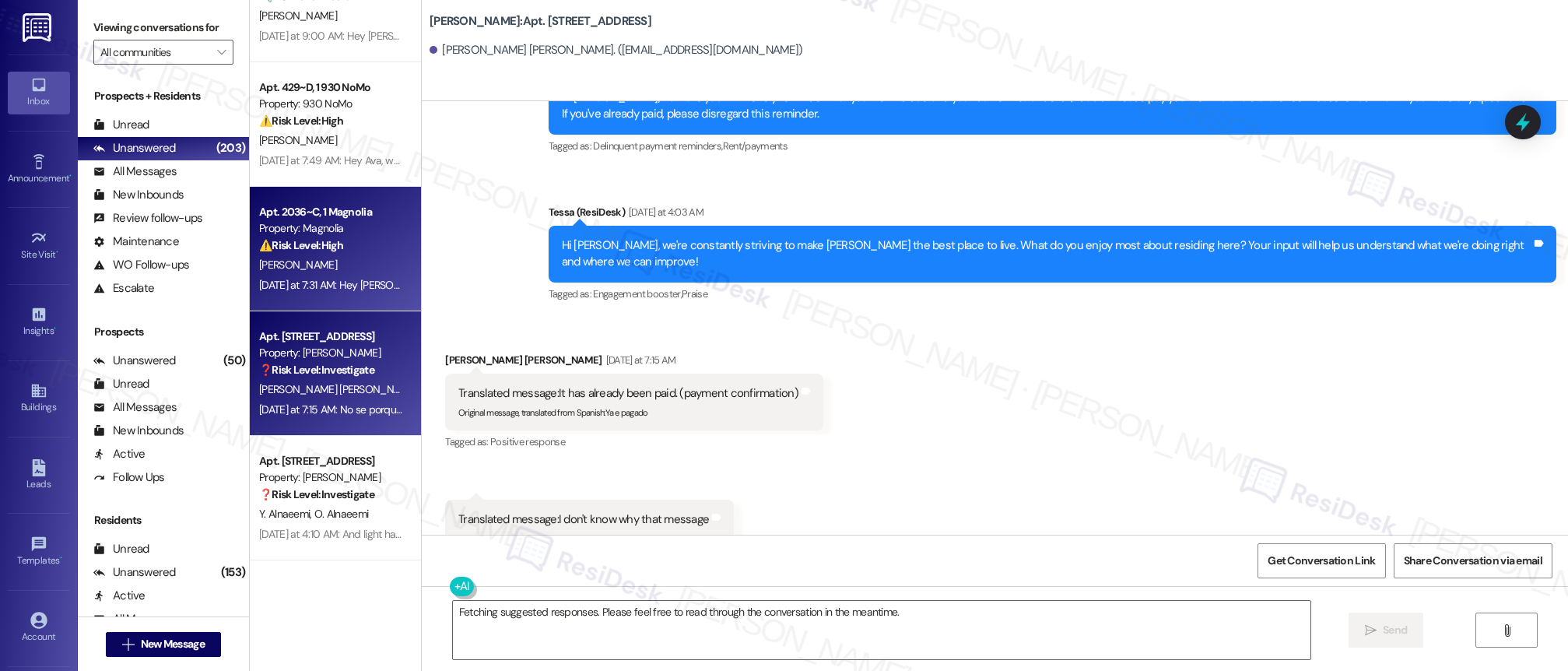
click at [353, 272] on div "[PERSON_NAME]" at bounding box center [331, 265] width 147 height 20
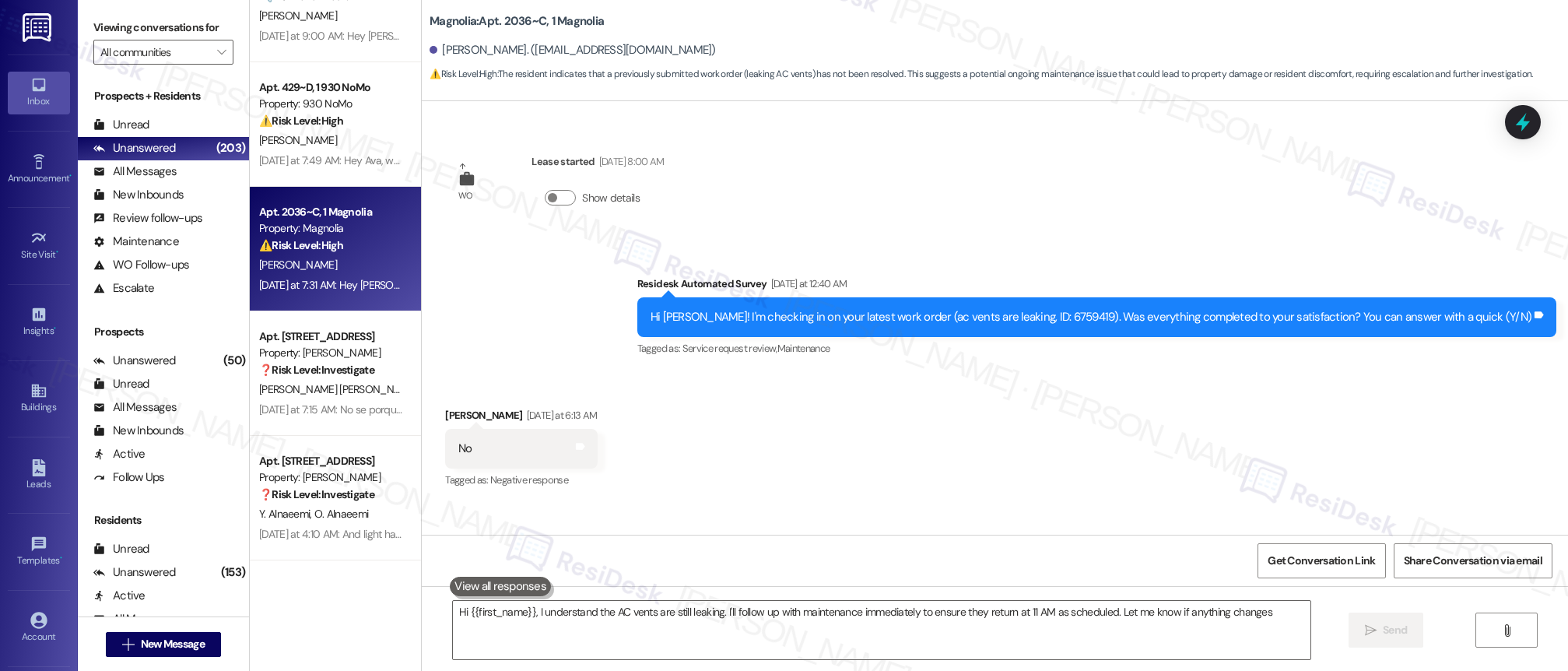
type textarea "Hi {{first_name}}, I understand the AC vents are still leaking. I'll follow up …"
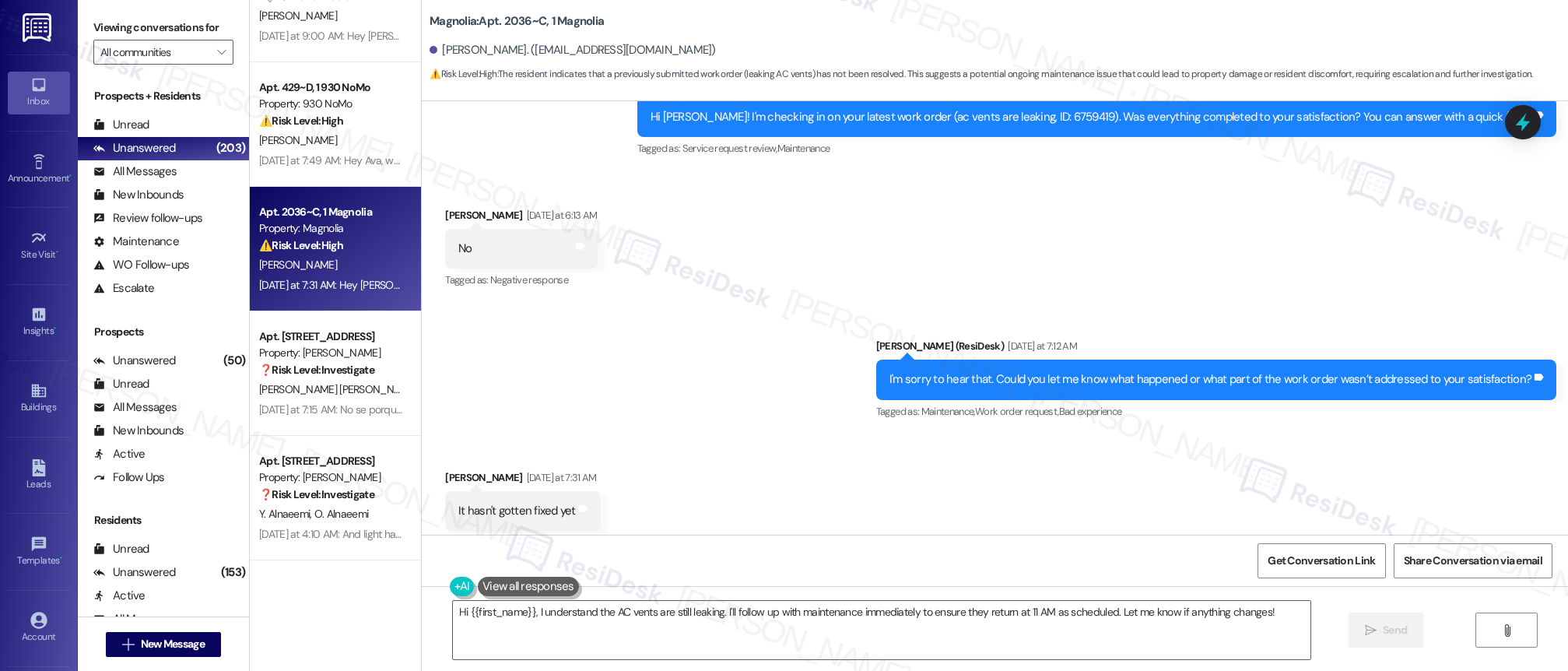
scroll to position [482, 0]
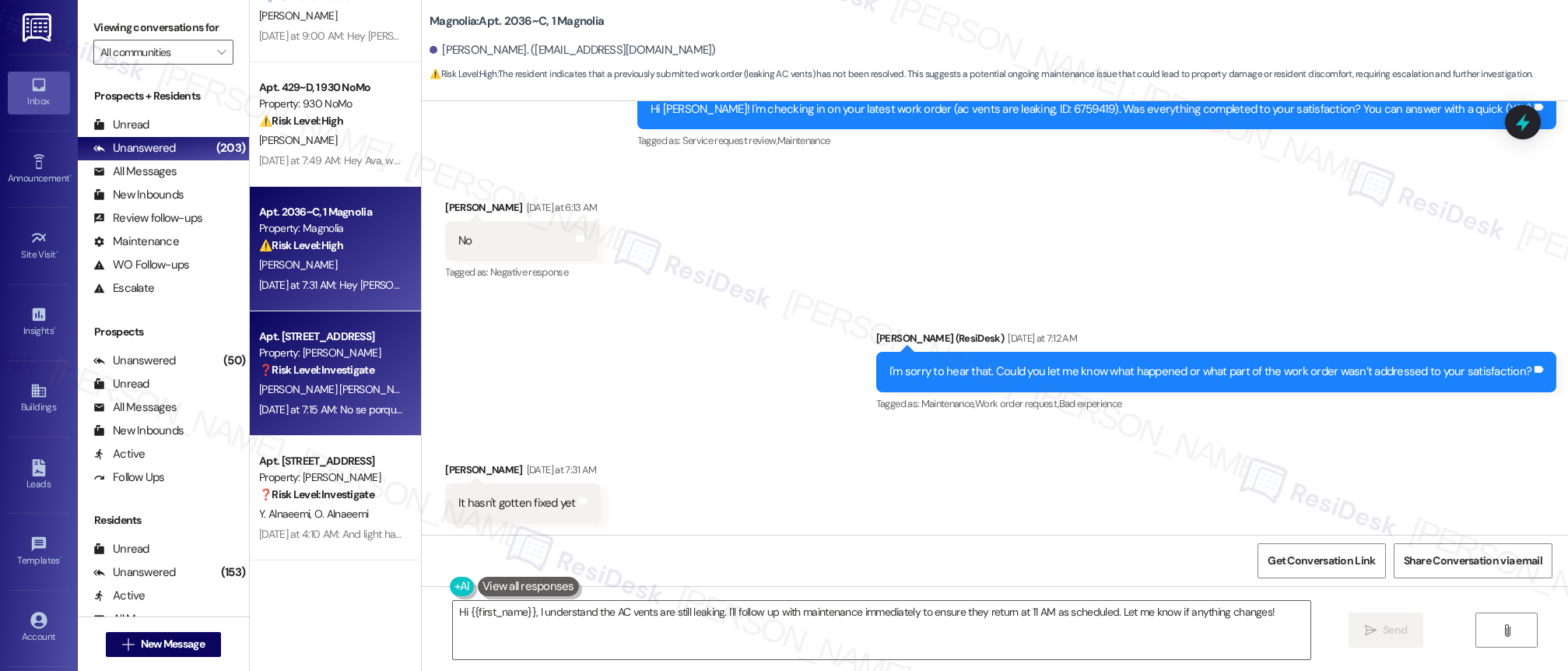
click at [343, 352] on div "Property: [PERSON_NAME]" at bounding box center [331, 353] width 144 height 17
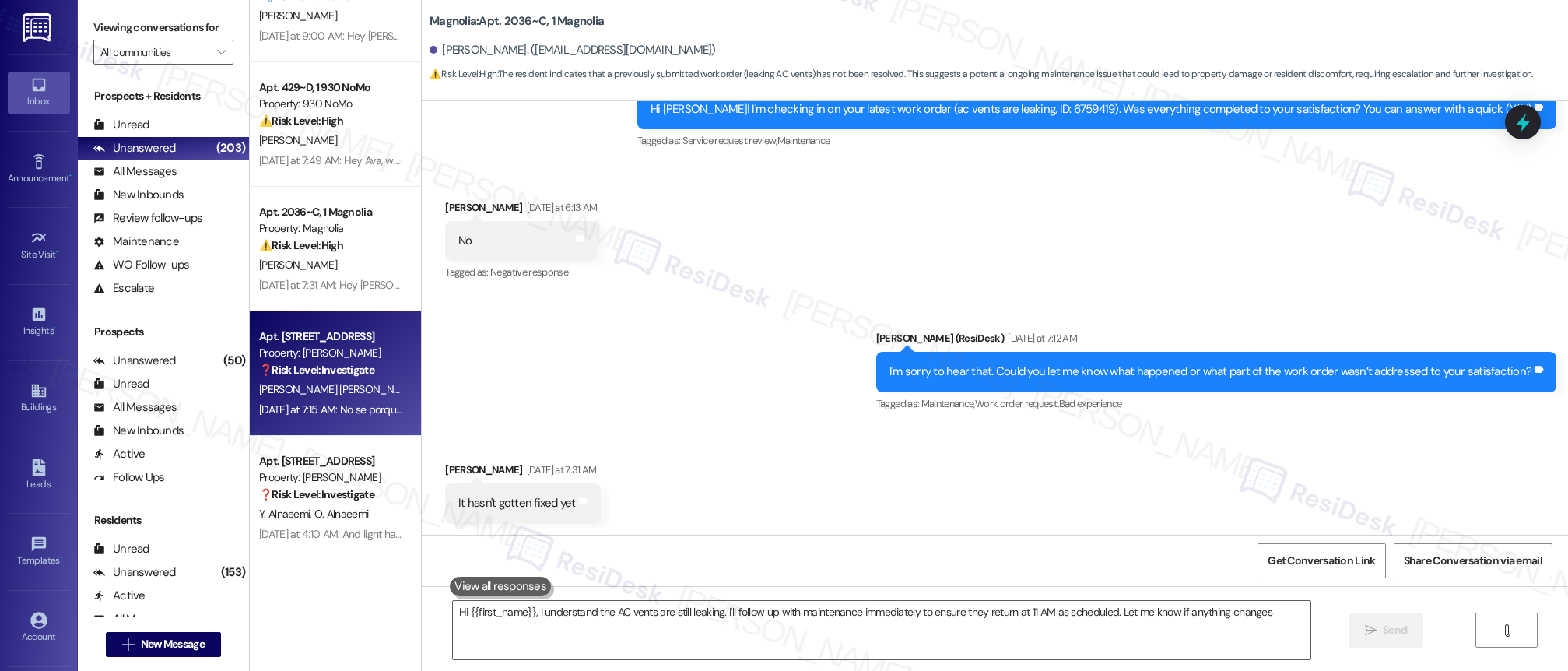
type textarea "Hi {{first_name}}, I understand the AC vents are still leaking. I'll follow up …"
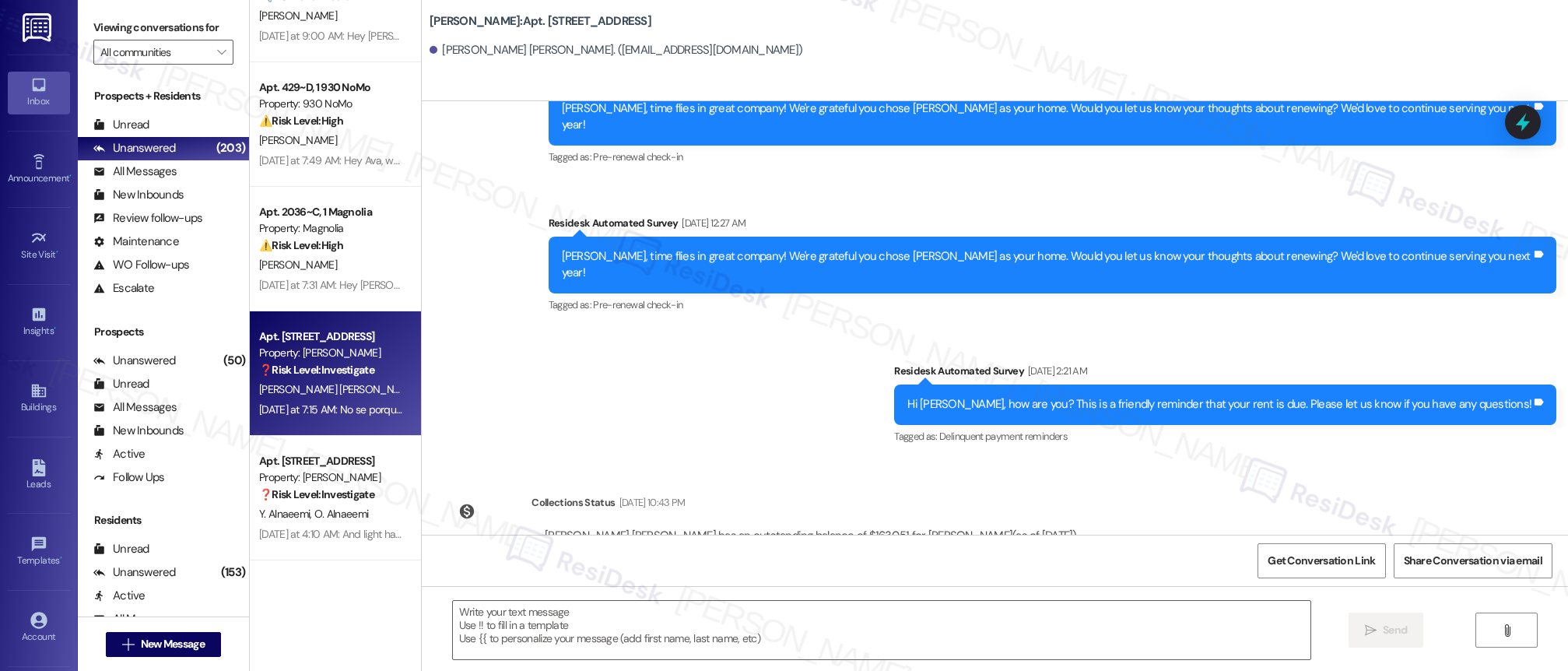
type textarea "Fetching suggested responses. Please feel free to read through the conversation…"
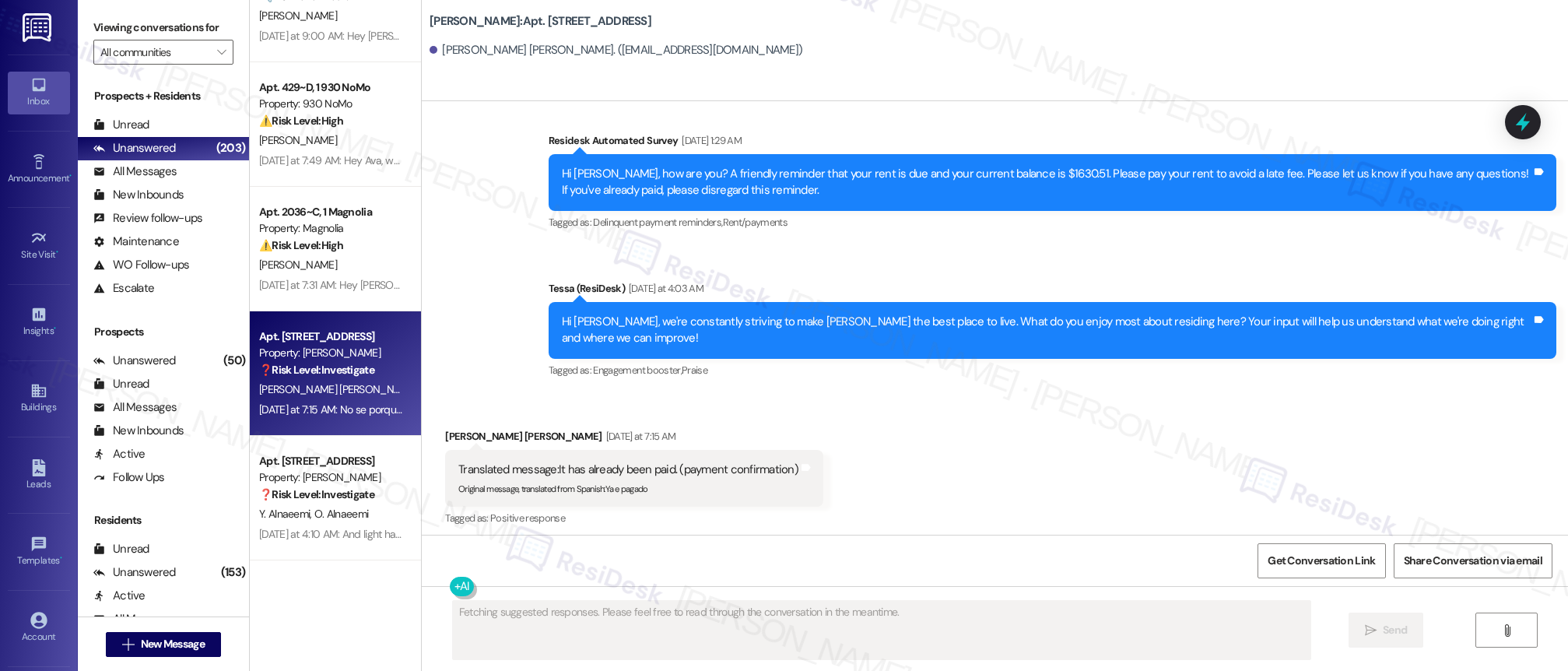
scroll to position [1035, 0]
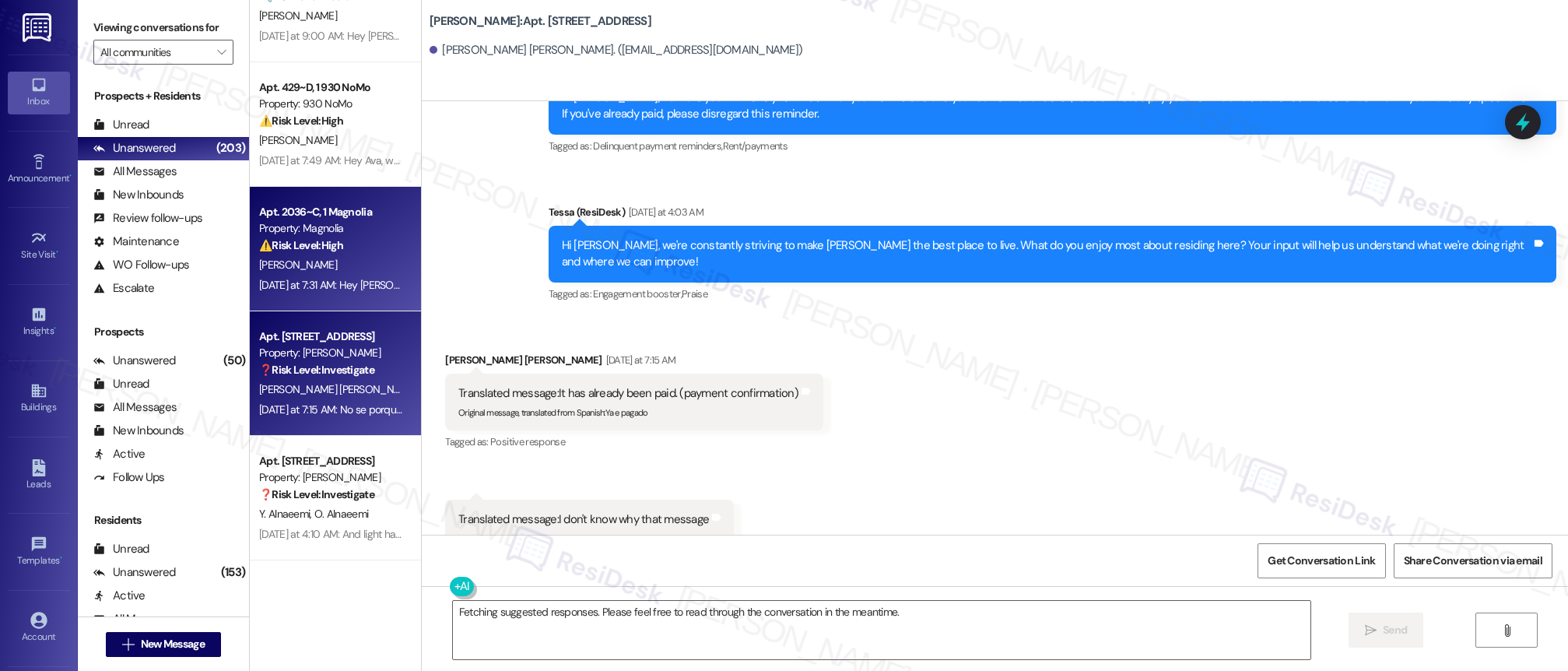
click at [339, 263] on div "[PERSON_NAME]" at bounding box center [331, 265] width 147 height 20
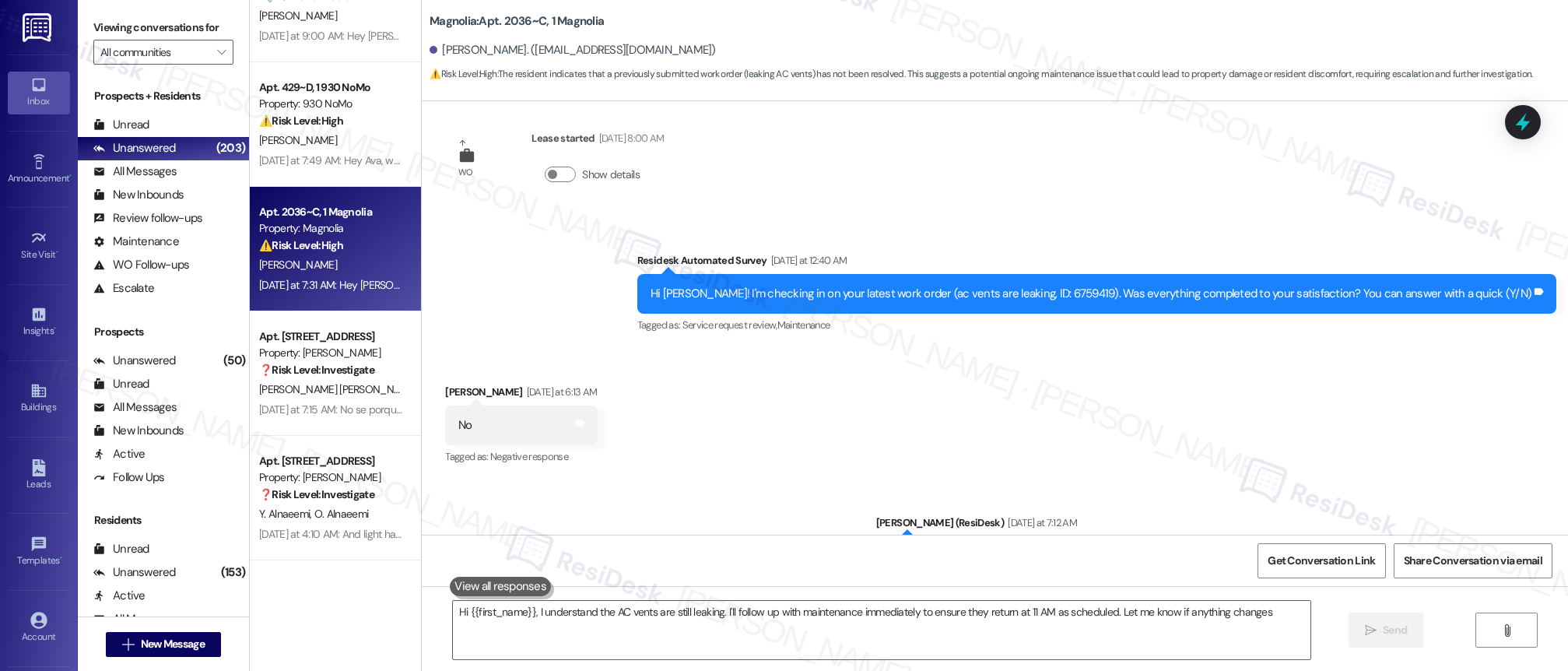
type textarea "Hi {{first_name}}, I understand the AC vents are still leaking. I'll follow up …"
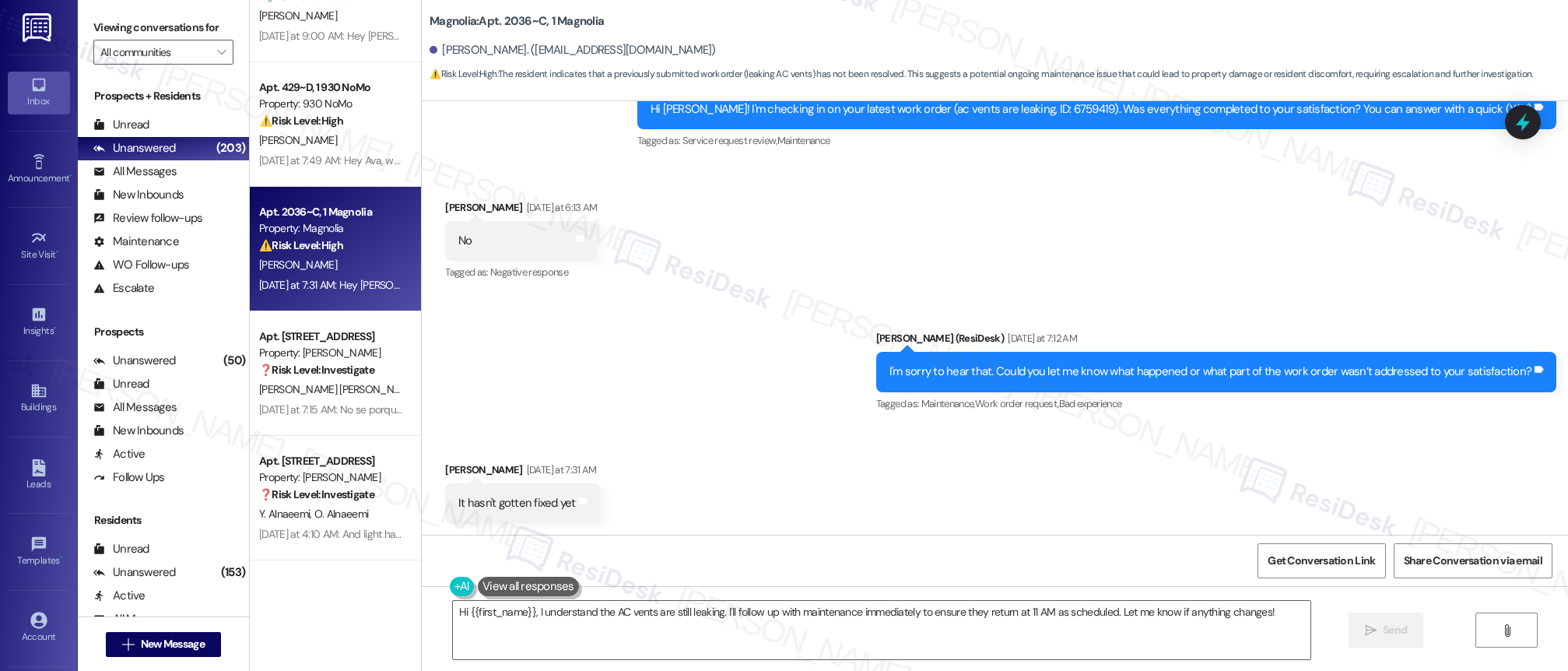
scroll to position [5752, 0]
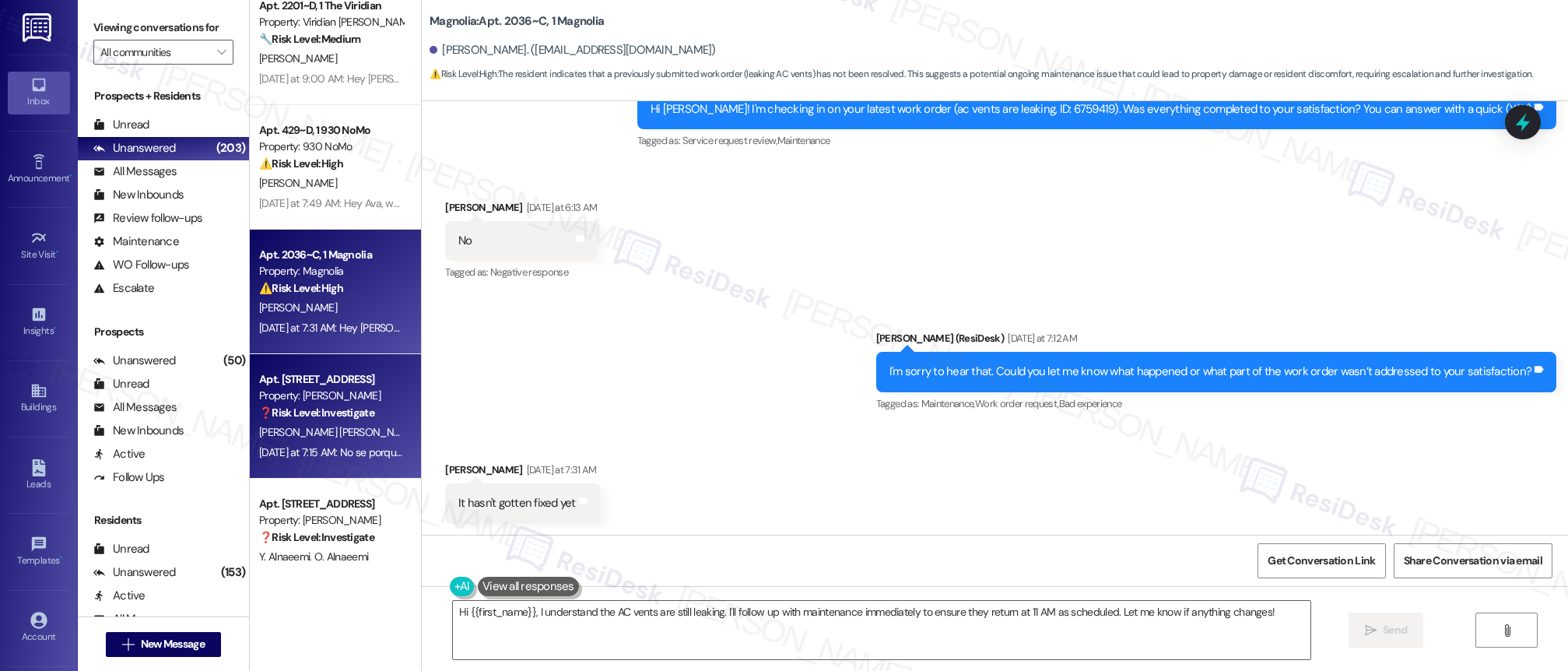
click at [290, 414] on strong "❓ Risk Level: Investigate" at bounding box center [316, 413] width 115 height 14
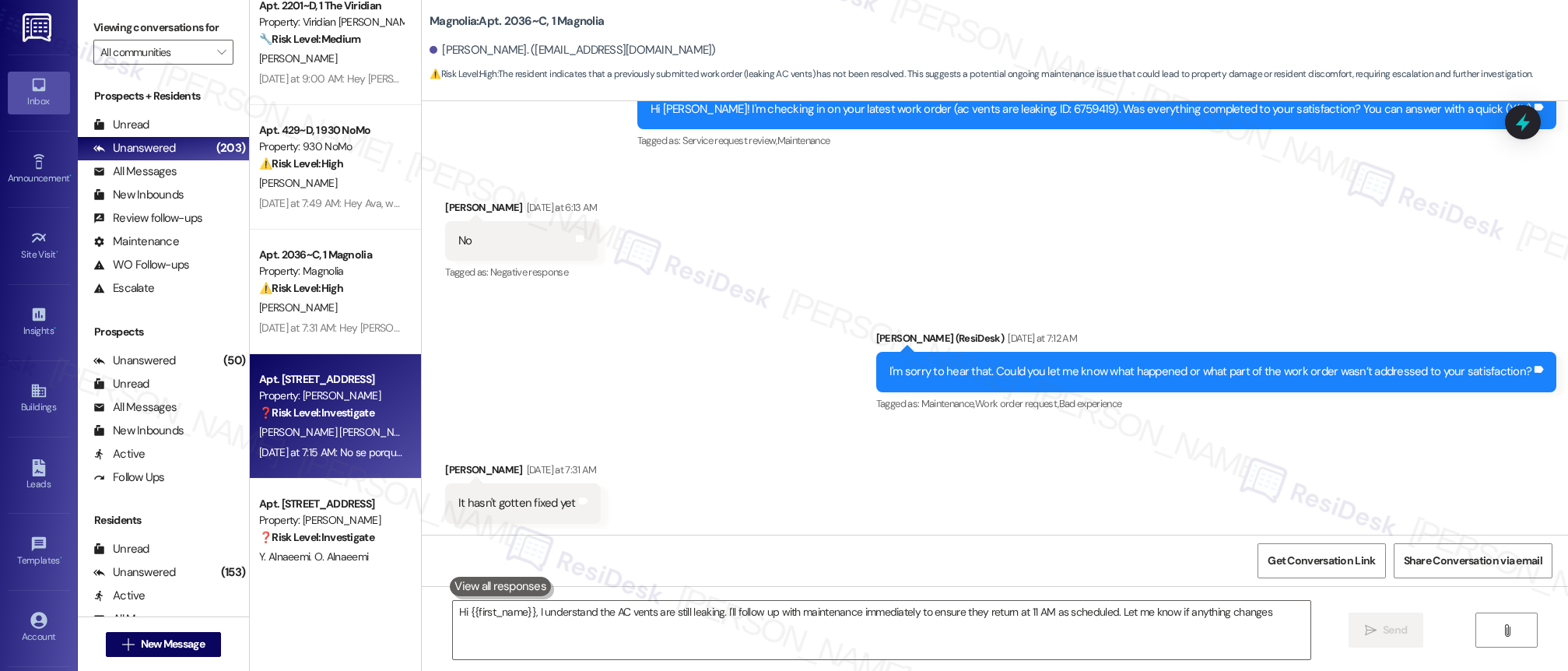
type textarea "Hi {{first_name}}, I understand the AC vents are still leaking. I'll follow up …"
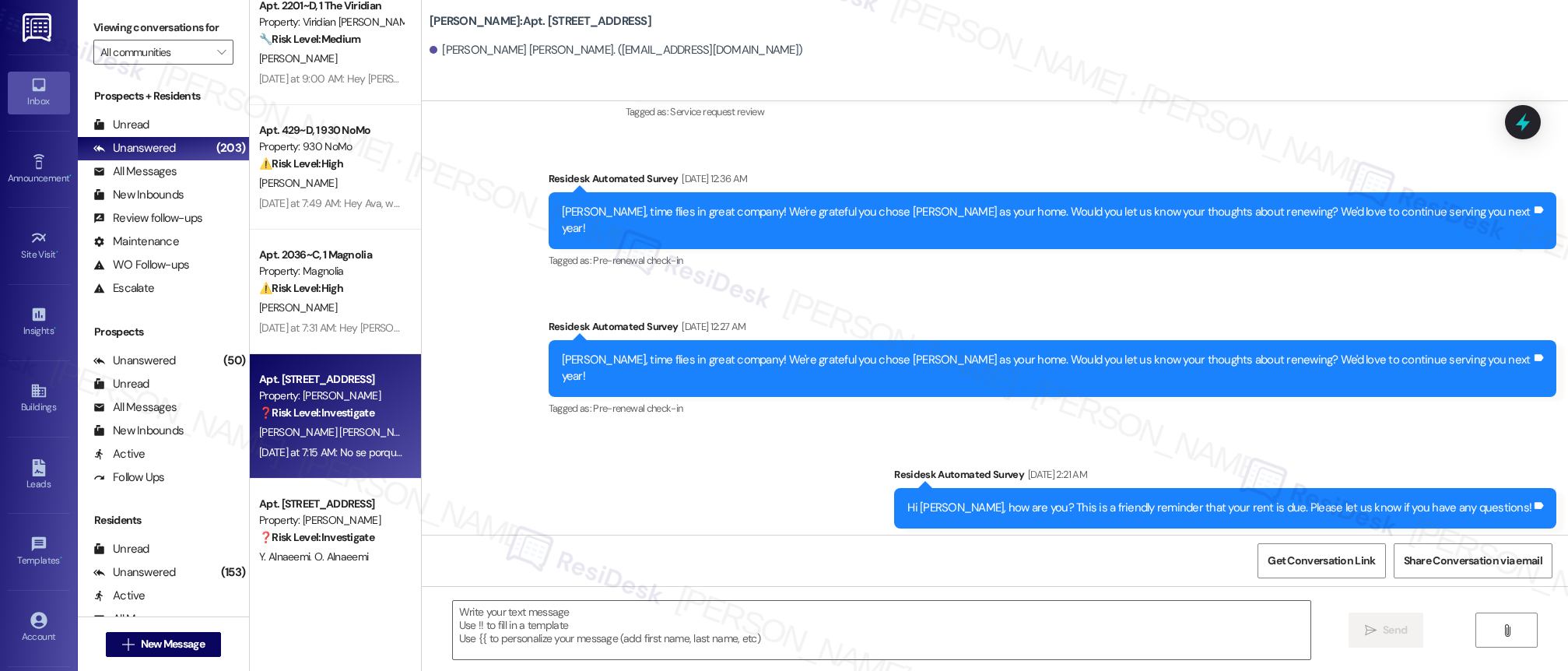
type textarea "Fetching suggested responses. Please feel free to read through the conversation…"
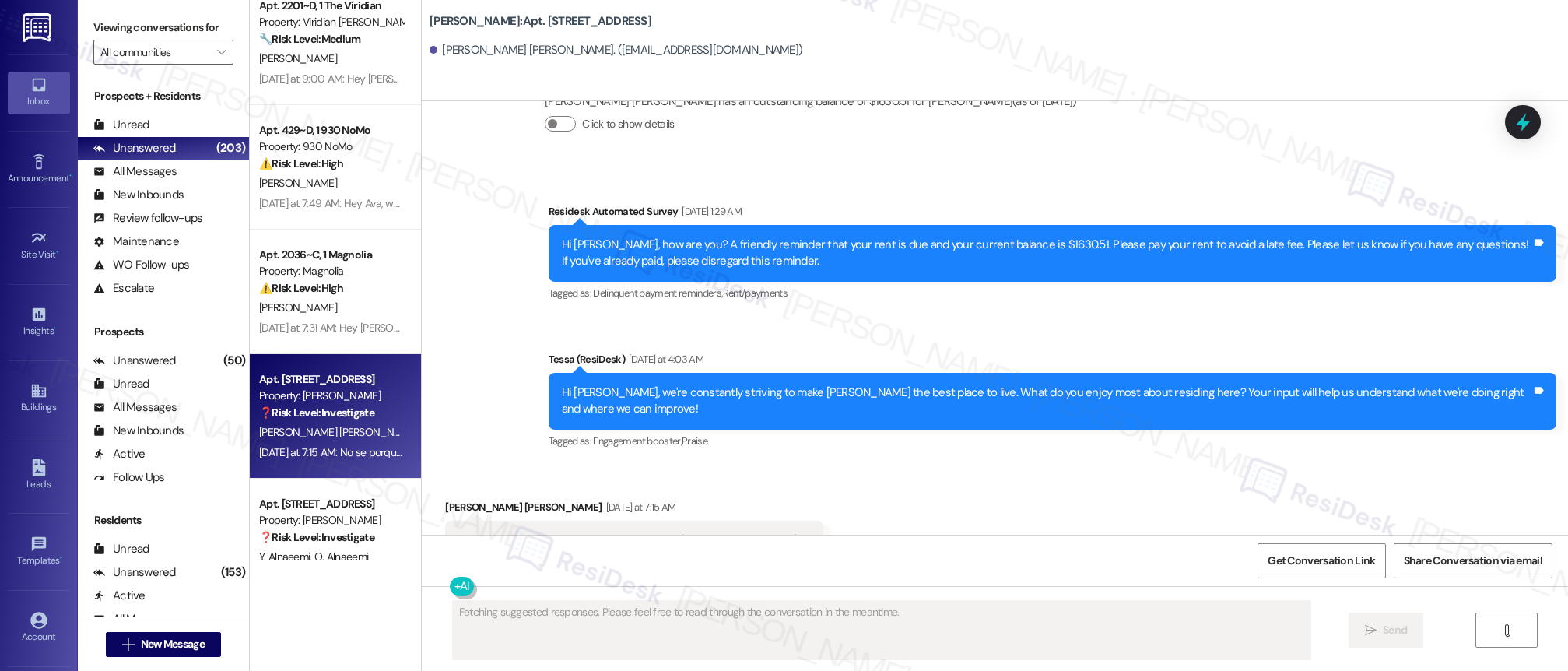
scroll to position [1035, 0]
